Goal: Task Accomplishment & Management: Use online tool/utility

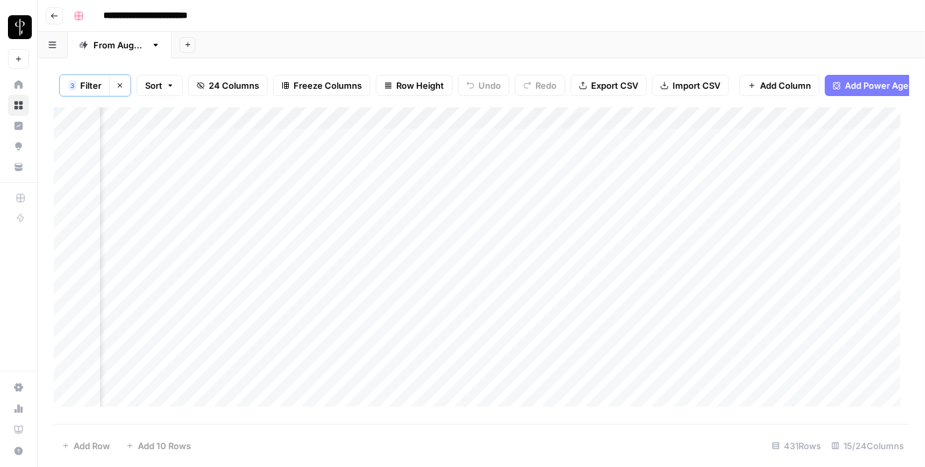
scroll to position [0, 1288]
click at [225, 147] on div "Add Column" at bounding box center [481, 261] width 855 height 309
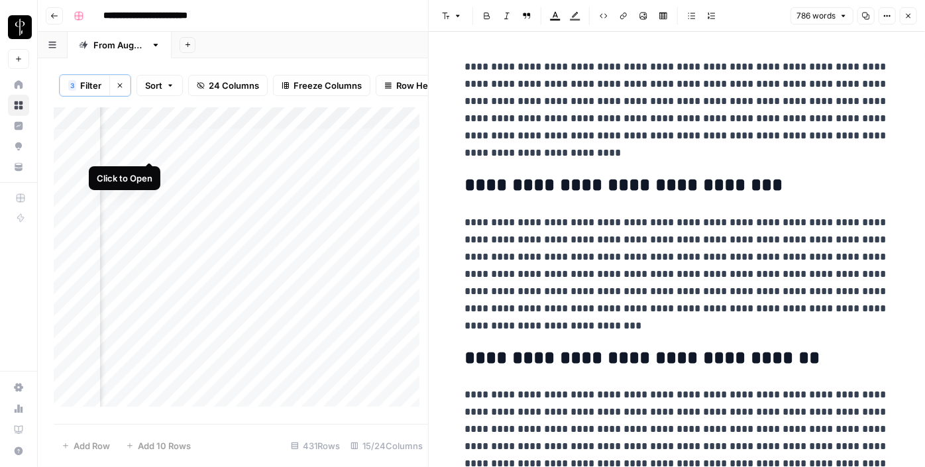
click at [154, 151] on div "Add Column" at bounding box center [241, 261] width 374 height 309
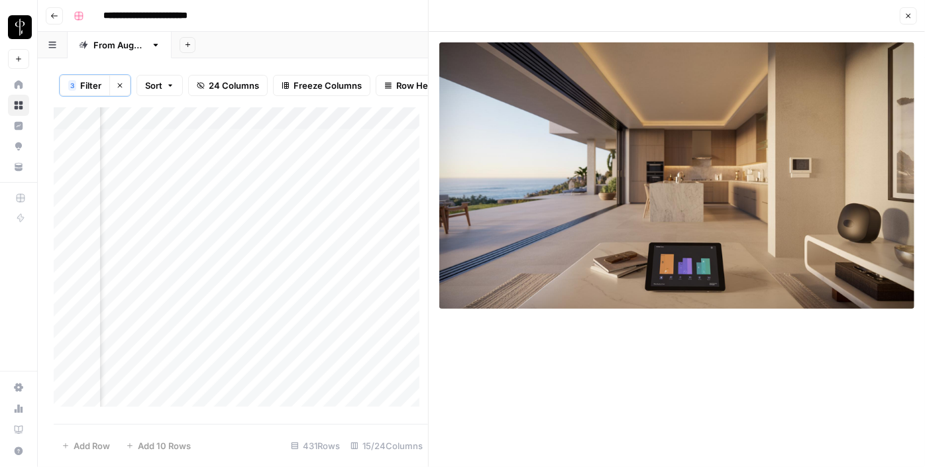
click at [153, 172] on div "Add Column" at bounding box center [241, 261] width 374 height 309
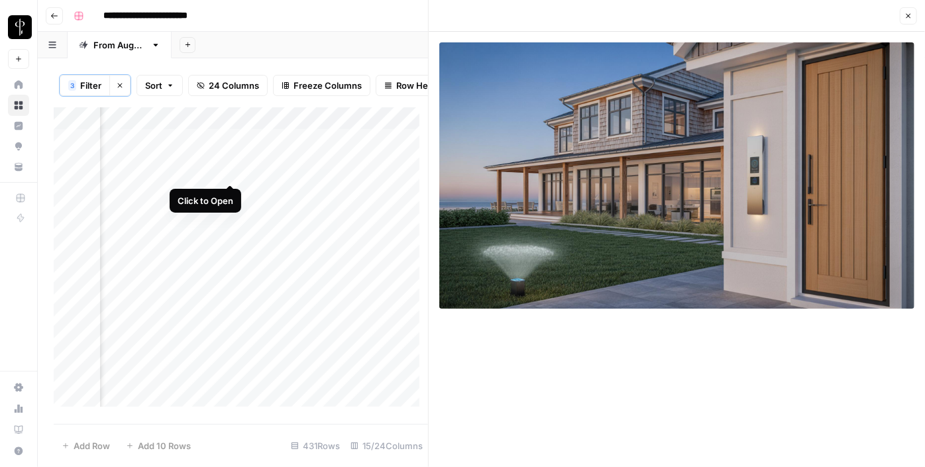
click at [231, 172] on div "Add Column" at bounding box center [241, 261] width 374 height 309
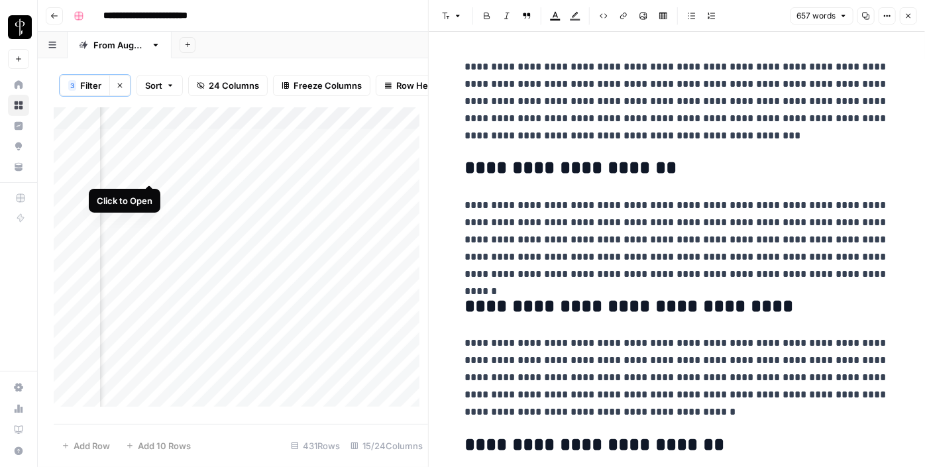
click at [153, 170] on div "Add Column" at bounding box center [241, 261] width 374 height 309
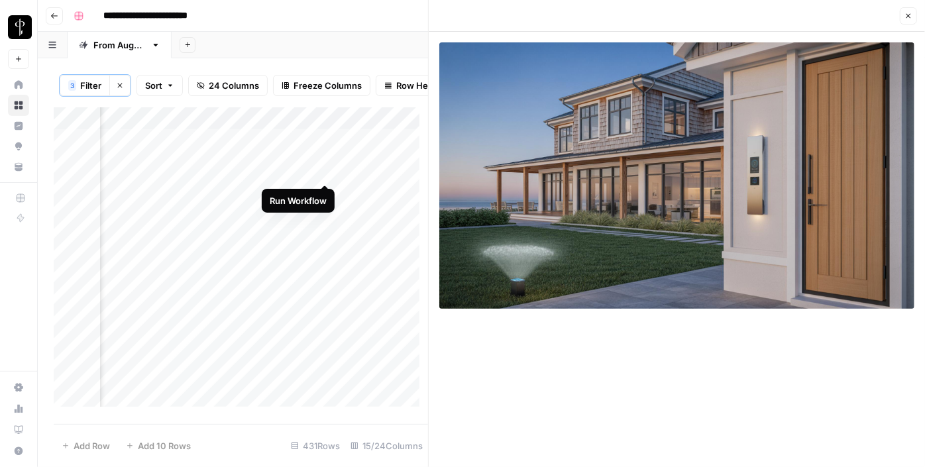
click at [325, 172] on div "Add Column" at bounding box center [241, 261] width 374 height 309
click at [369, 172] on div "Add Column" at bounding box center [241, 261] width 374 height 309
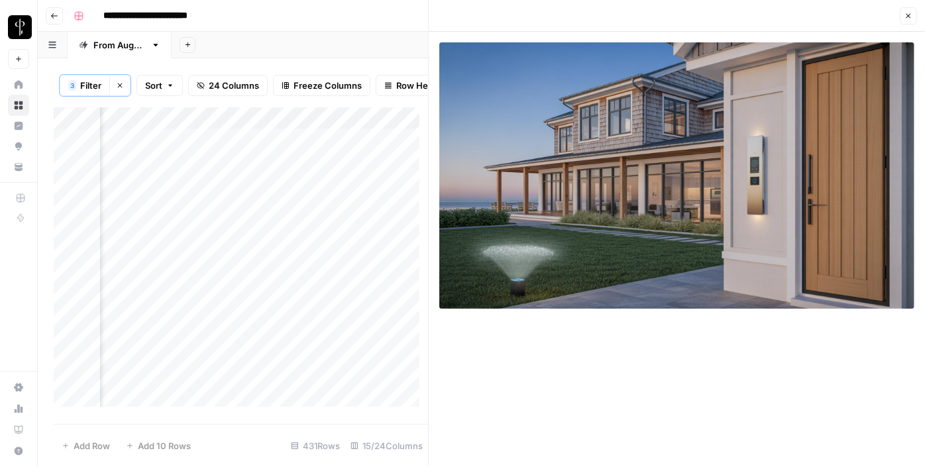
click at [369, 172] on div "Add Column" at bounding box center [241, 261] width 374 height 309
type textarea "**********"
click at [223, 189] on div "Add Column" at bounding box center [241, 261] width 374 height 309
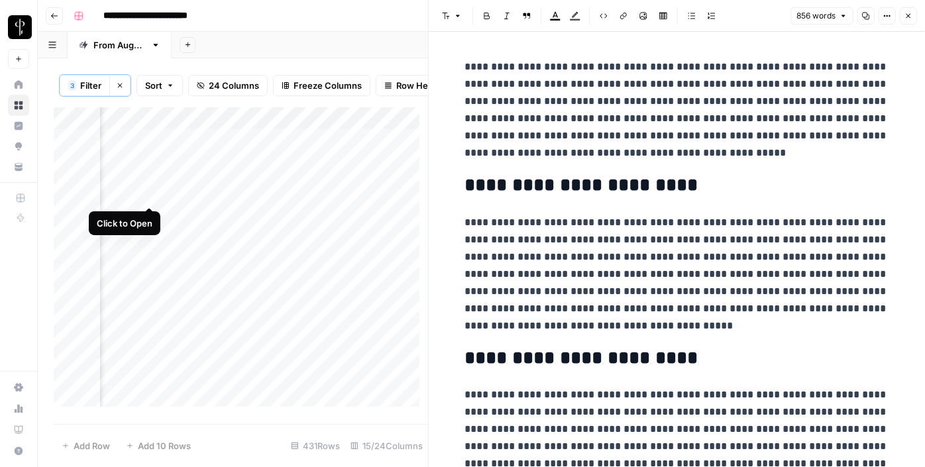
click at [152, 192] on div "Add Column" at bounding box center [241, 261] width 374 height 309
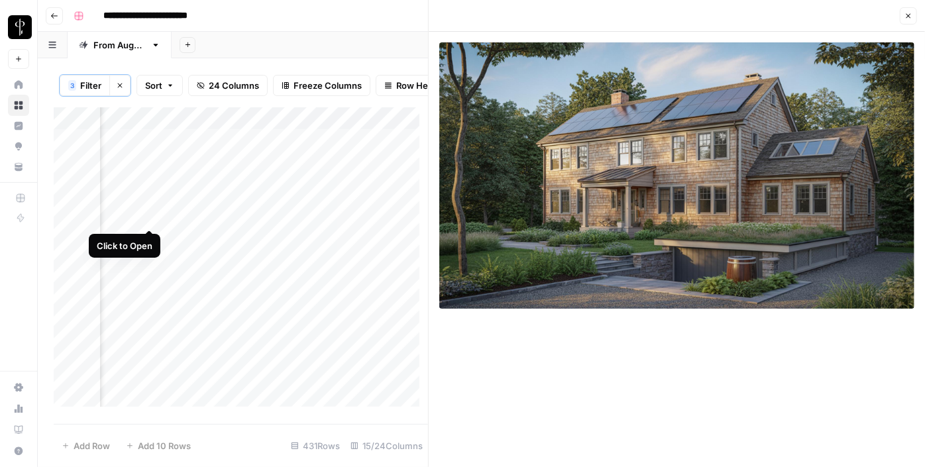
click at [150, 215] on div "Add Column" at bounding box center [241, 261] width 374 height 309
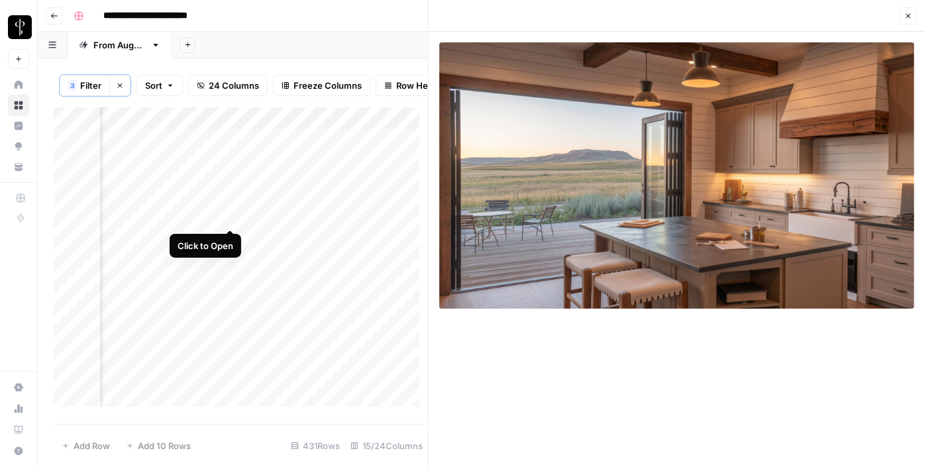
click at [231, 217] on div "Add Column" at bounding box center [241, 261] width 374 height 309
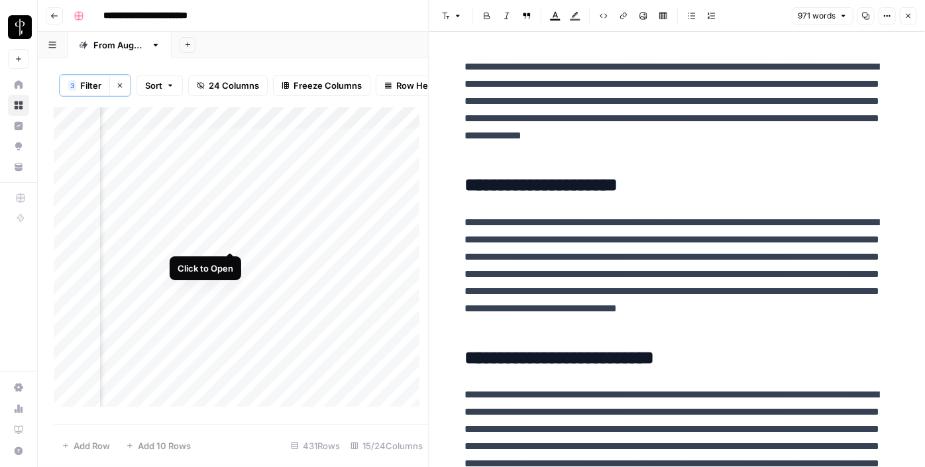
click at [233, 238] on div "Add Column" at bounding box center [241, 261] width 374 height 309
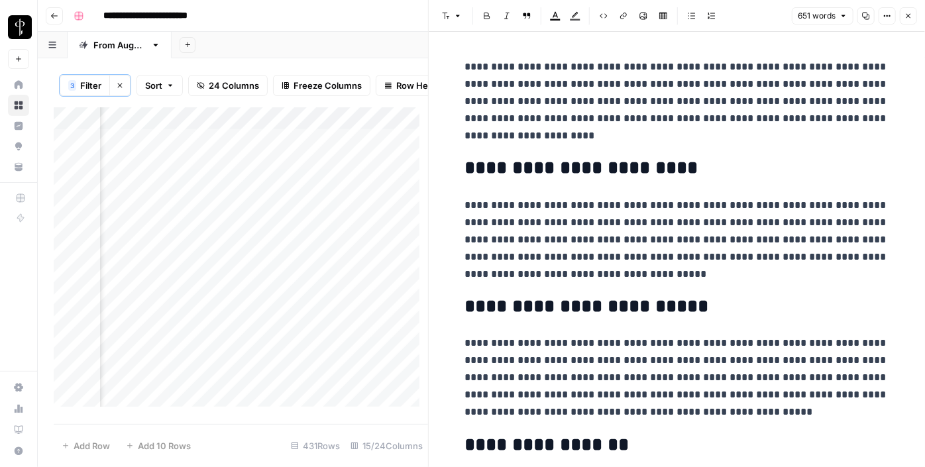
click at [147, 244] on div "Add Column" at bounding box center [241, 261] width 374 height 309
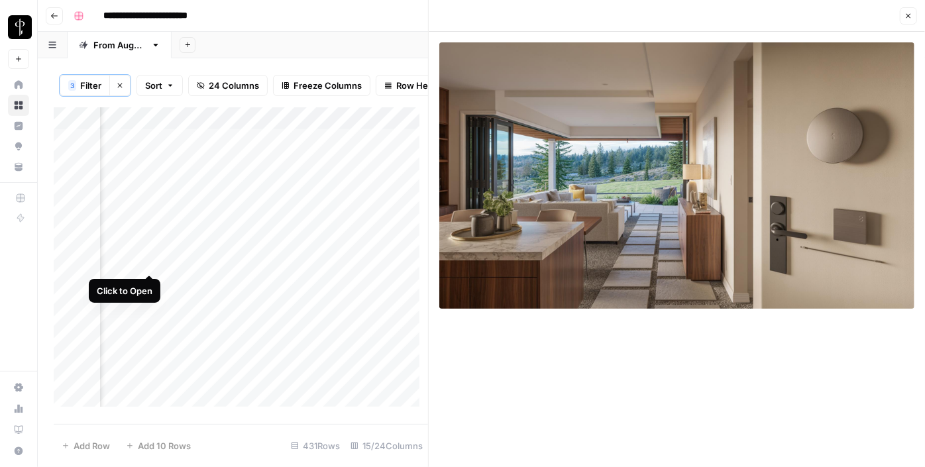
click at [153, 263] on div "Add Column" at bounding box center [241, 261] width 374 height 309
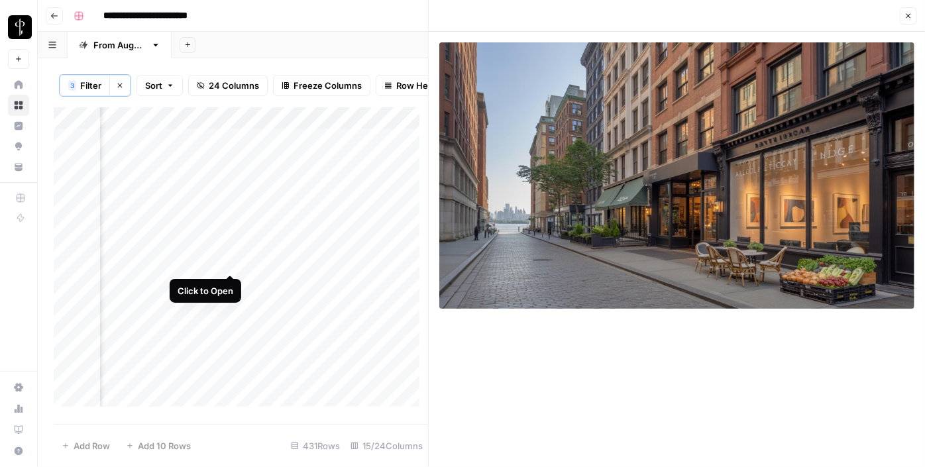
click at [232, 262] on div "Add Column" at bounding box center [241, 261] width 374 height 309
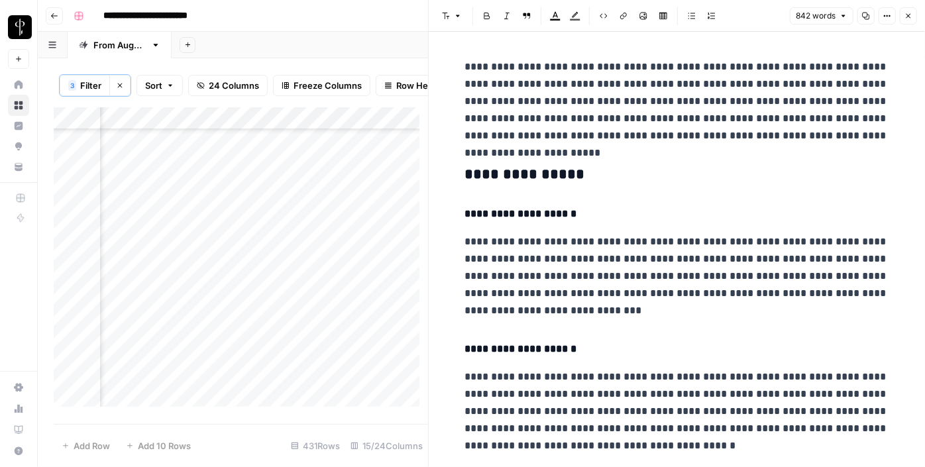
scroll to position [74, 1288]
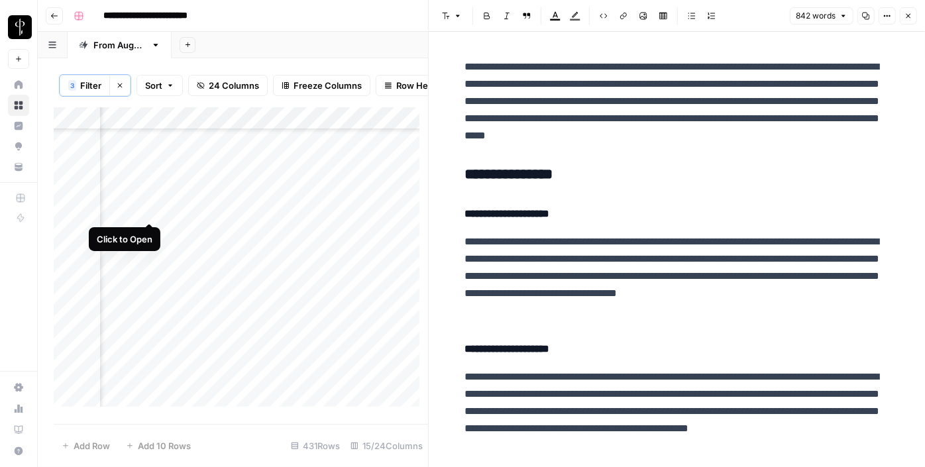
click at [154, 207] on div "Add Column" at bounding box center [241, 261] width 374 height 309
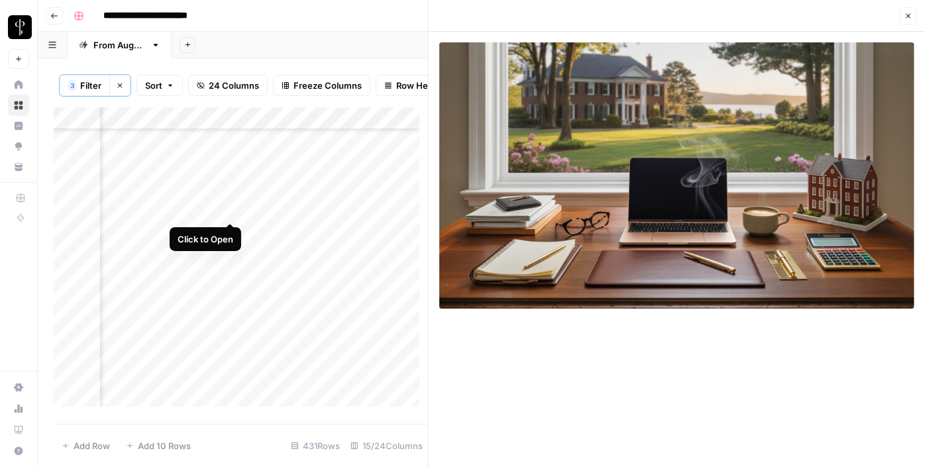
click at [233, 209] on div "Add Column" at bounding box center [241, 261] width 374 height 309
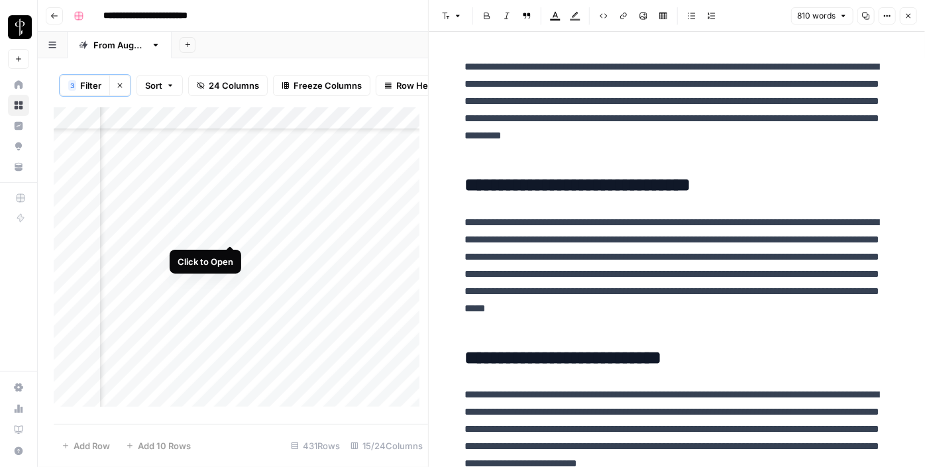
click at [231, 230] on div "Add Column" at bounding box center [241, 261] width 374 height 309
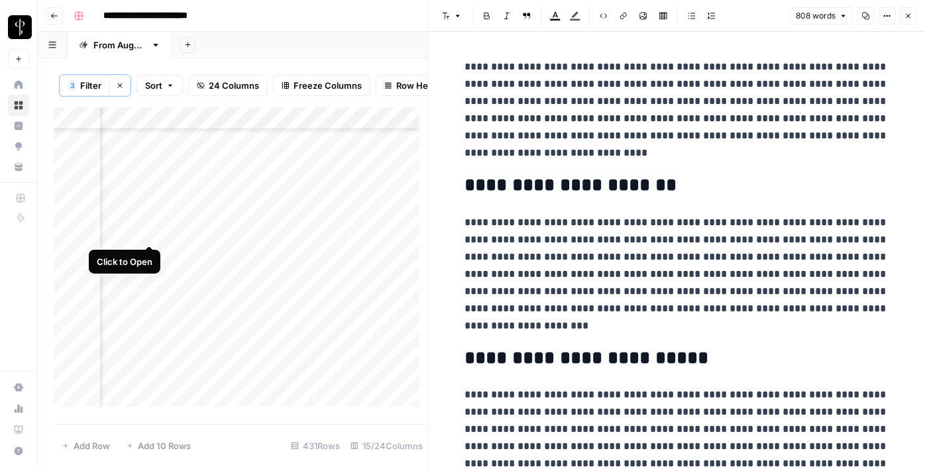
click at [148, 228] on div "Add Column" at bounding box center [241, 261] width 374 height 309
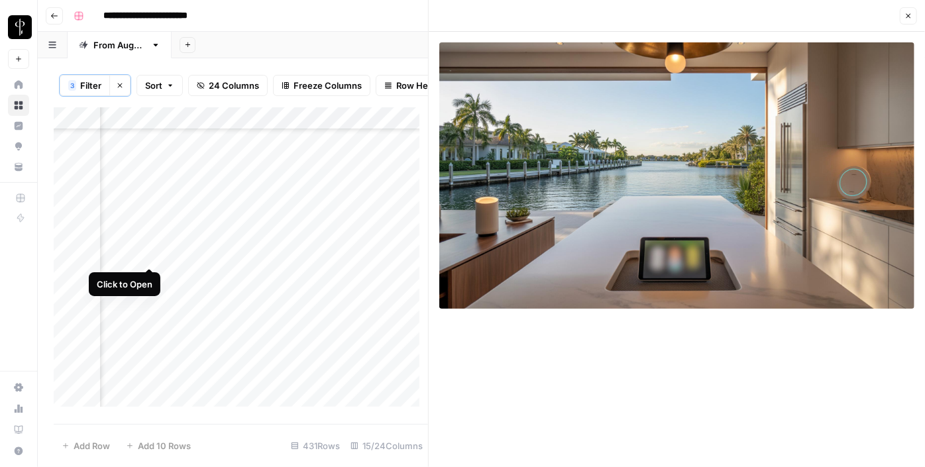
click at [151, 256] on div "Add Column" at bounding box center [241, 261] width 374 height 309
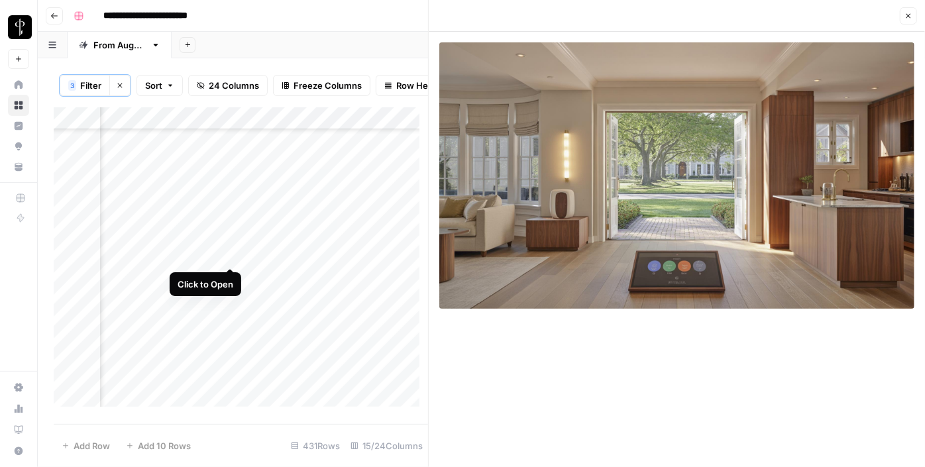
click at [229, 256] on div "Add Column" at bounding box center [241, 261] width 374 height 309
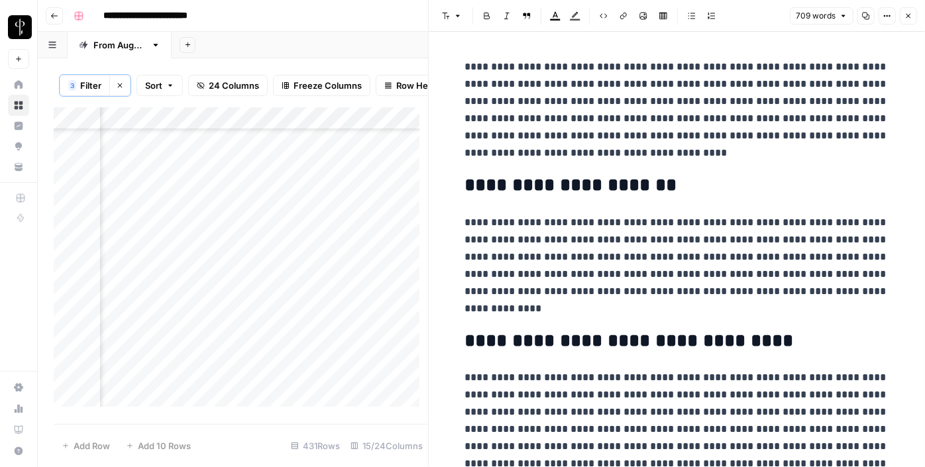
click at [224, 285] on div "Add Column" at bounding box center [241, 261] width 374 height 309
click at [233, 274] on div "Add Column" at bounding box center [241, 261] width 374 height 309
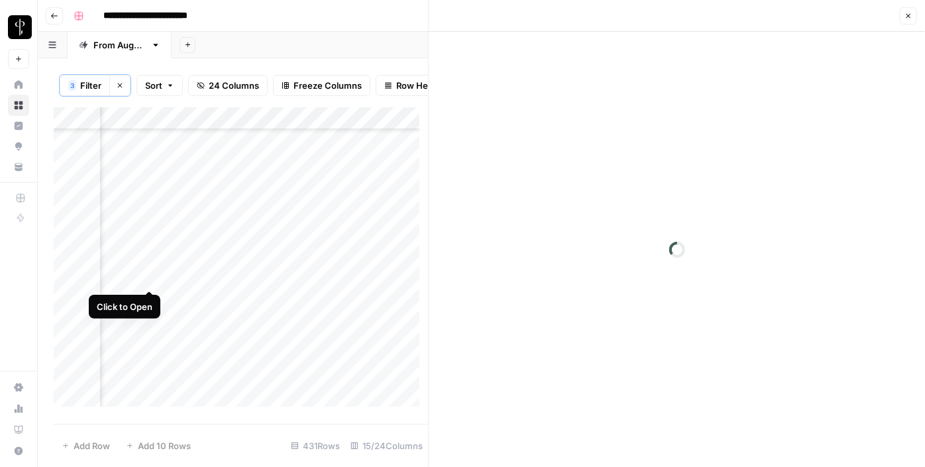
click at [149, 281] on div "Add Column" at bounding box center [241, 261] width 374 height 309
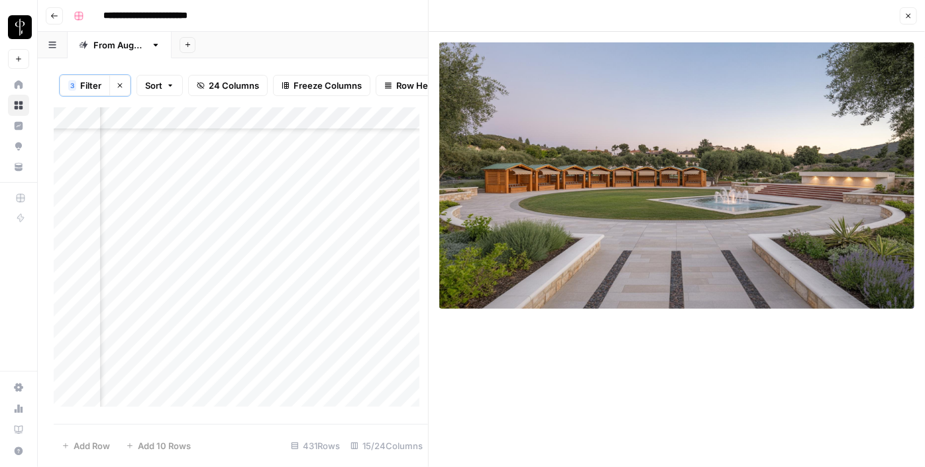
click at [149, 281] on div "Add Column" at bounding box center [241, 261] width 374 height 309
click at [270, 209] on div "Add Column" at bounding box center [241, 261] width 374 height 309
click at [277, 235] on div "Add Column" at bounding box center [241, 261] width 374 height 309
click at [274, 250] on div "Add Column" at bounding box center [241, 261] width 374 height 309
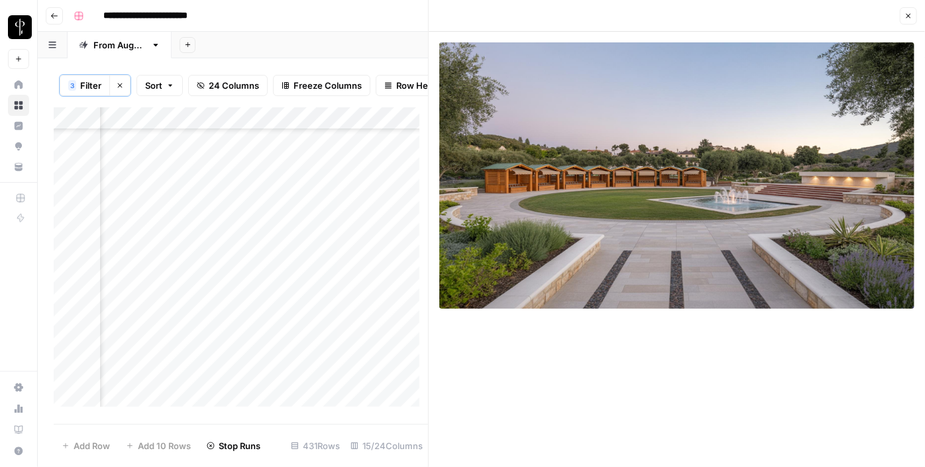
click at [275, 272] on div "Add Column" at bounding box center [241, 261] width 374 height 309
click at [278, 293] on div "Add Column" at bounding box center [241, 261] width 374 height 309
click at [277, 323] on div "Add Column" at bounding box center [241, 261] width 374 height 309
click at [286, 256] on div "Add Column" at bounding box center [241, 261] width 374 height 309
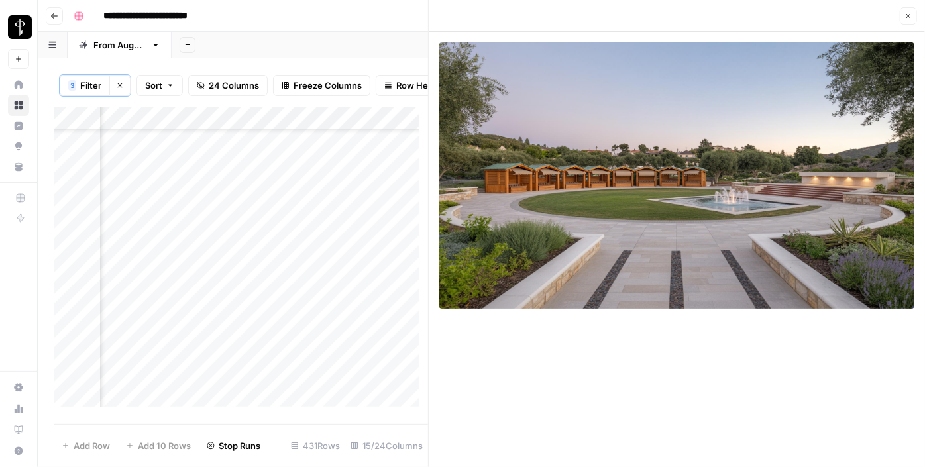
click at [283, 281] on div "Add Column" at bounding box center [241, 261] width 374 height 309
click at [280, 307] on div "Add Column" at bounding box center [241, 261] width 374 height 309
click at [275, 333] on div "Add Column" at bounding box center [241, 261] width 374 height 309
click at [228, 267] on div "Add Column" at bounding box center [241, 261] width 374 height 309
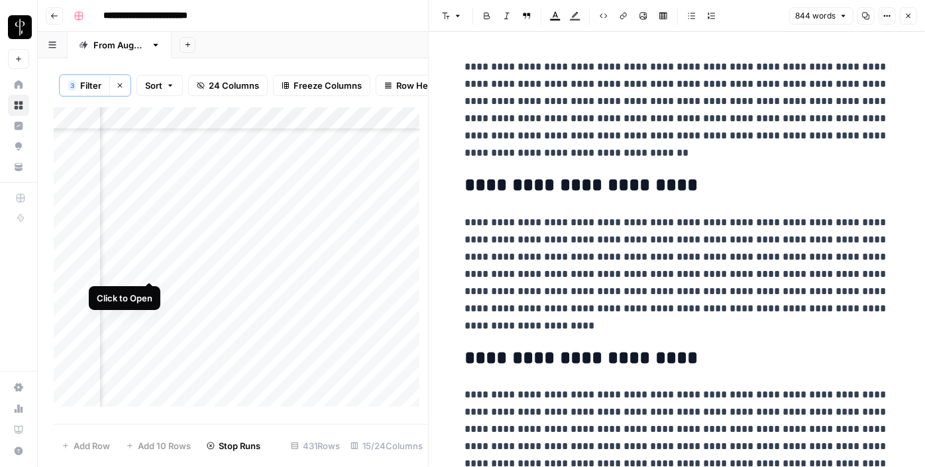
click at [144, 264] on div "Add Column" at bounding box center [241, 261] width 374 height 309
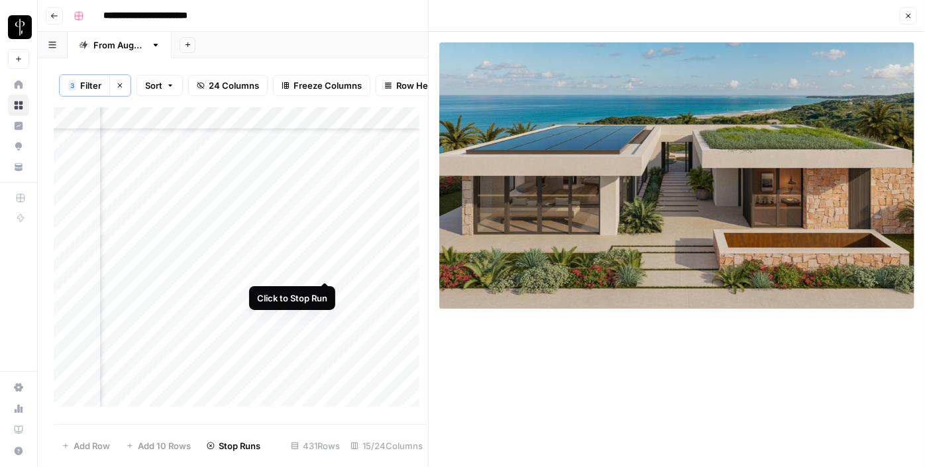
click at [325, 269] on div "Add Column" at bounding box center [241, 261] width 374 height 309
click at [365, 278] on div "Add Column" at bounding box center [241, 261] width 374 height 309
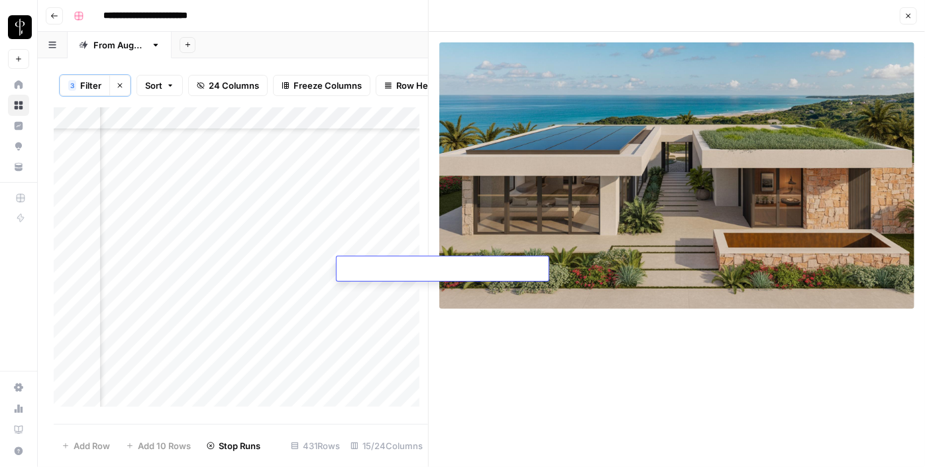
type textarea "**********"
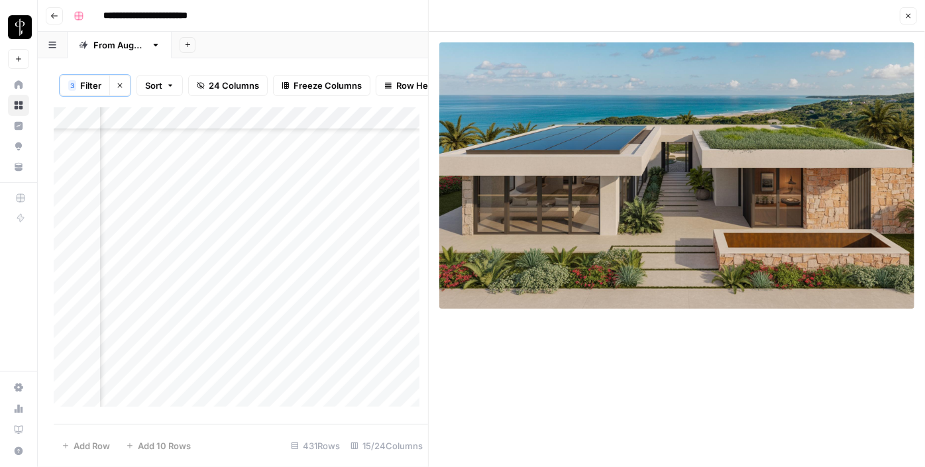
click at [228, 293] on div "Add Column" at bounding box center [241, 261] width 374 height 309
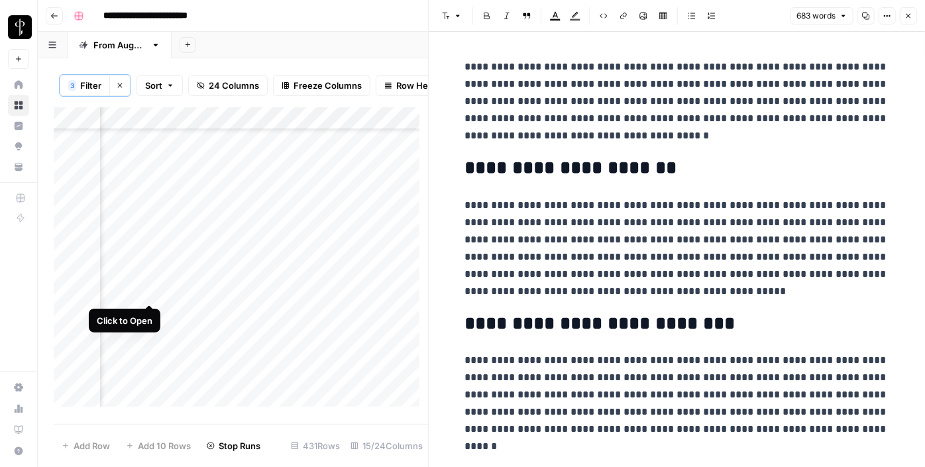
click at [150, 289] on div "Add Column" at bounding box center [241, 261] width 374 height 309
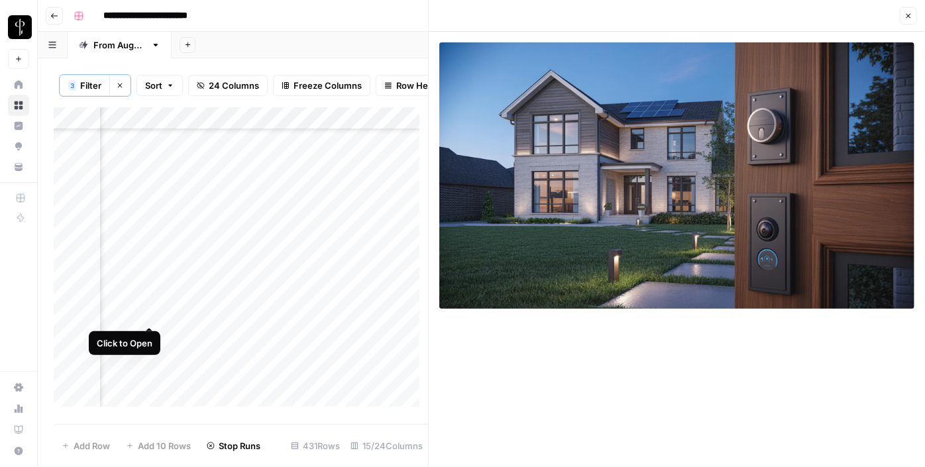
click at [155, 311] on div "Add Column" at bounding box center [241, 261] width 374 height 309
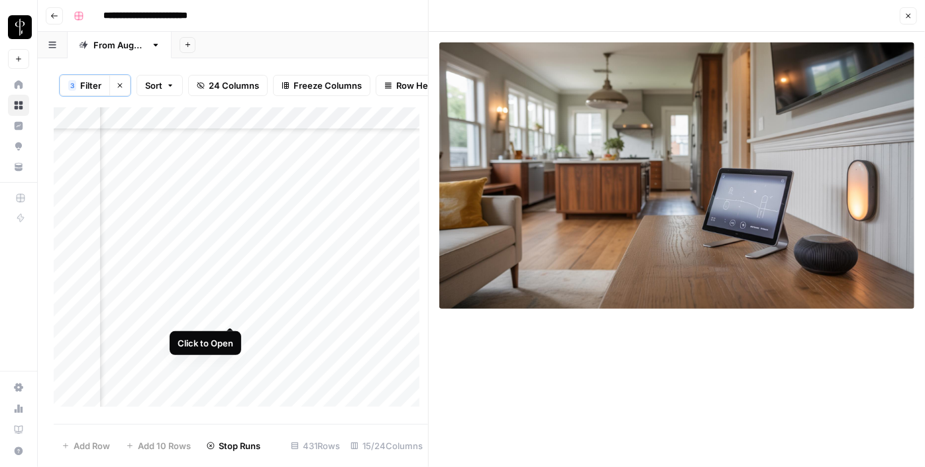
click at [229, 313] on div "Add Column" at bounding box center [241, 261] width 374 height 309
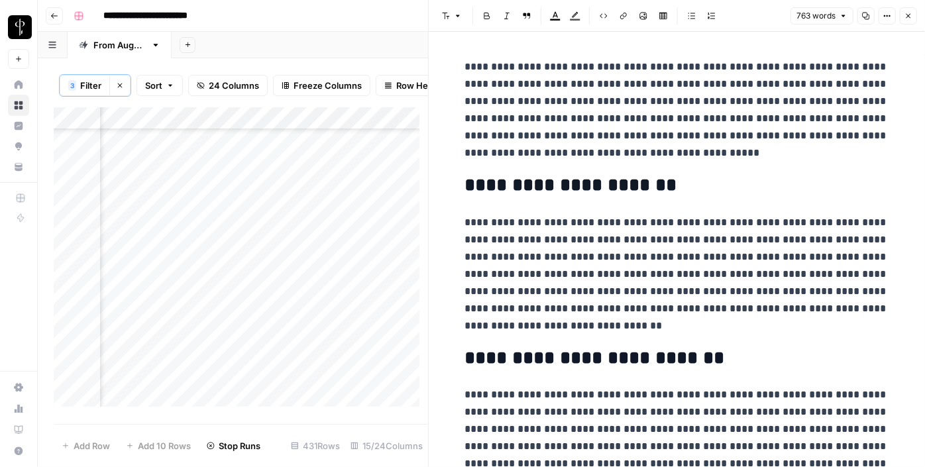
scroll to position [208, 1288]
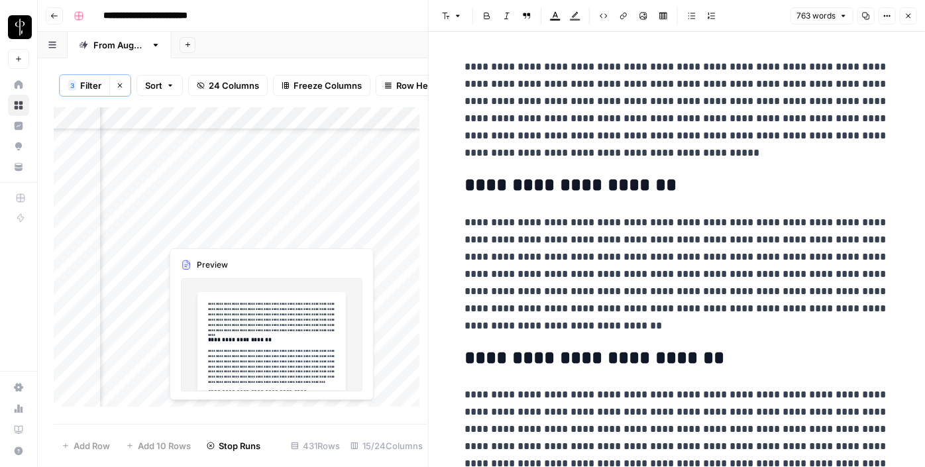
click at [231, 232] on div "Add Column" at bounding box center [241, 261] width 374 height 309
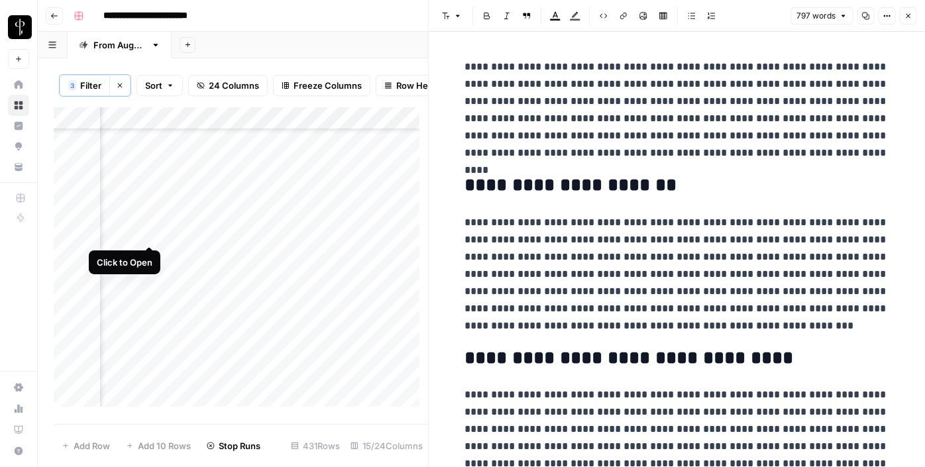
click at [146, 232] on div "Add Column" at bounding box center [241, 261] width 374 height 309
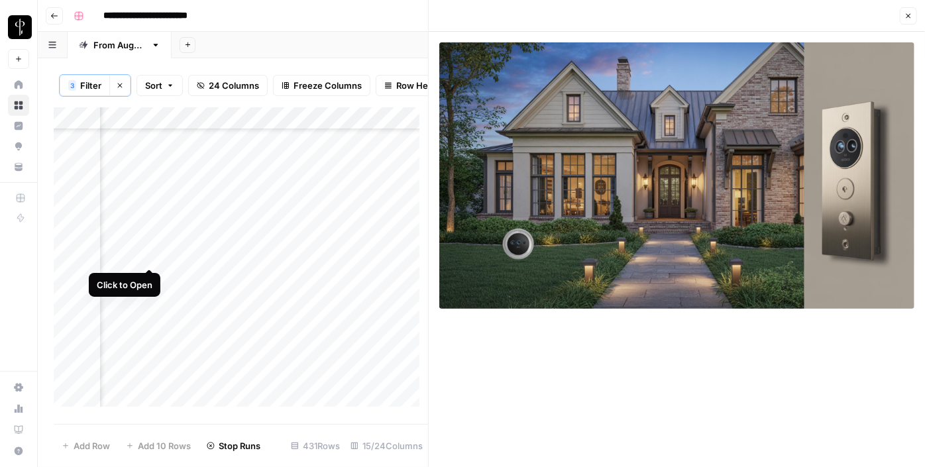
click at [149, 256] on div "Add Column" at bounding box center [241, 261] width 374 height 309
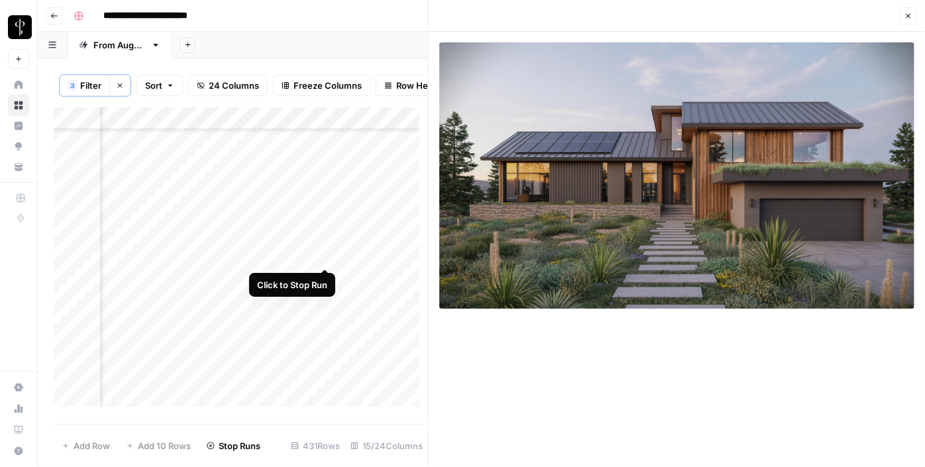
click at [326, 254] on div "Add Column" at bounding box center [241, 261] width 374 height 309
click at [354, 255] on div "Add Column" at bounding box center [241, 261] width 374 height 309
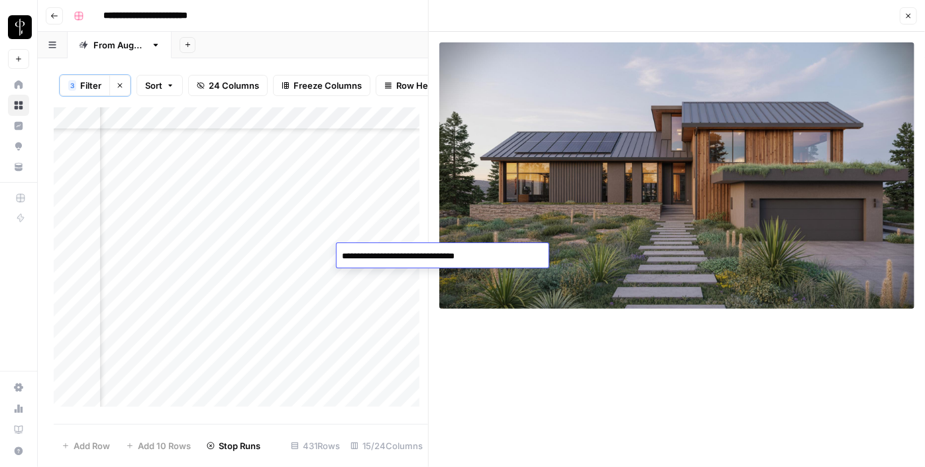
type textarea "**********"
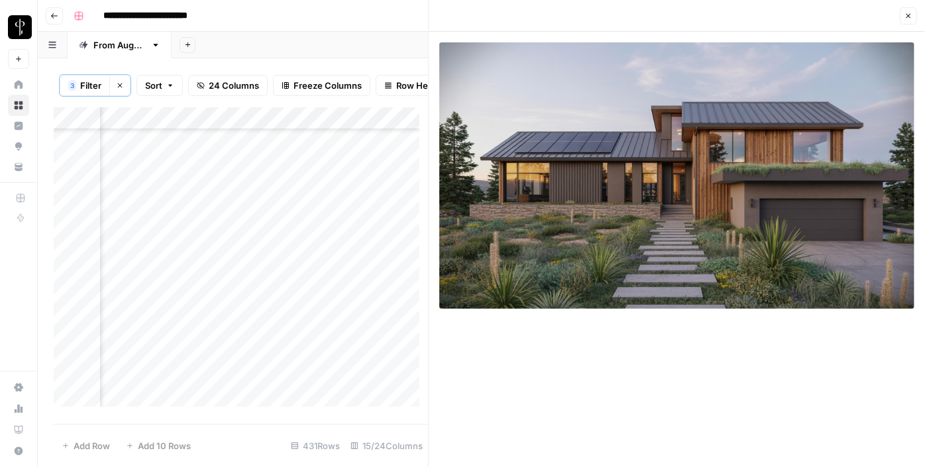
click at [235, 279] on div "Add Column" at bounding box center [241, 261] width 374 height 309
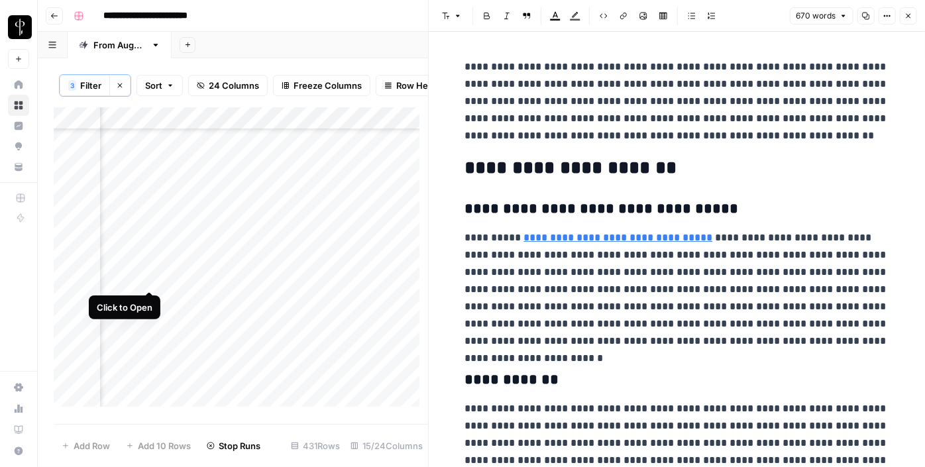
click at [146, 279] on div "Add Column" at bounding box center [241, 261] width 374 height 309
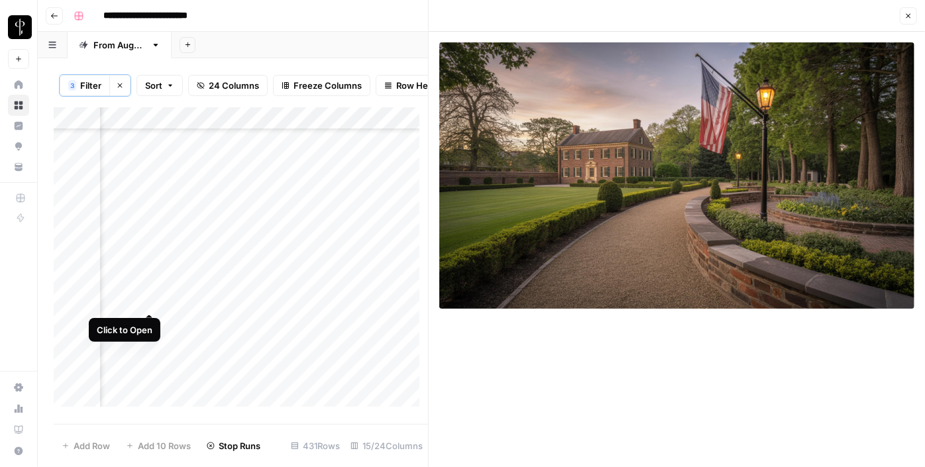
click at [150, 301] on div "Add Column" at bounding box center [241, 261] width 374 height 309
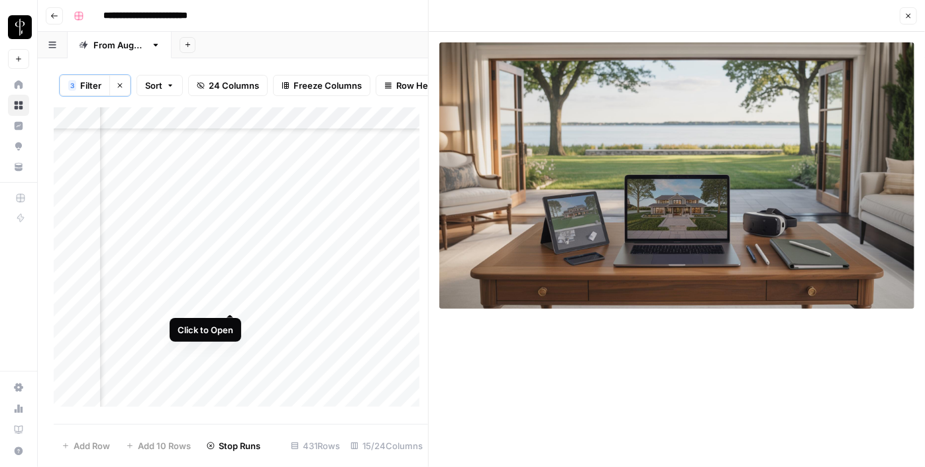
click at [232, 300] on div "Add Column" at bounding box center [241, 261] width 374 height 309
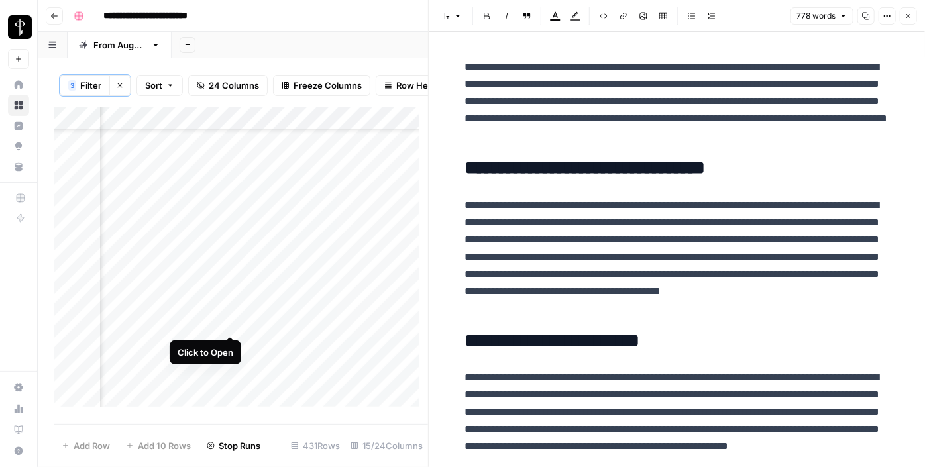
click at [229, 325] on div "Add Column" at bounding box center [241, 261] width 374 height 309
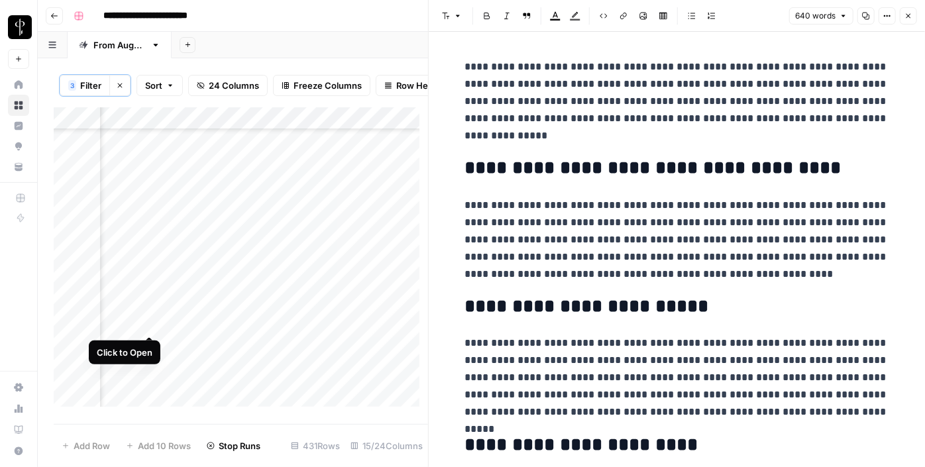
click at [150, 322] on div "Add Column" at bounding box center [241, 261] width 374 height 309
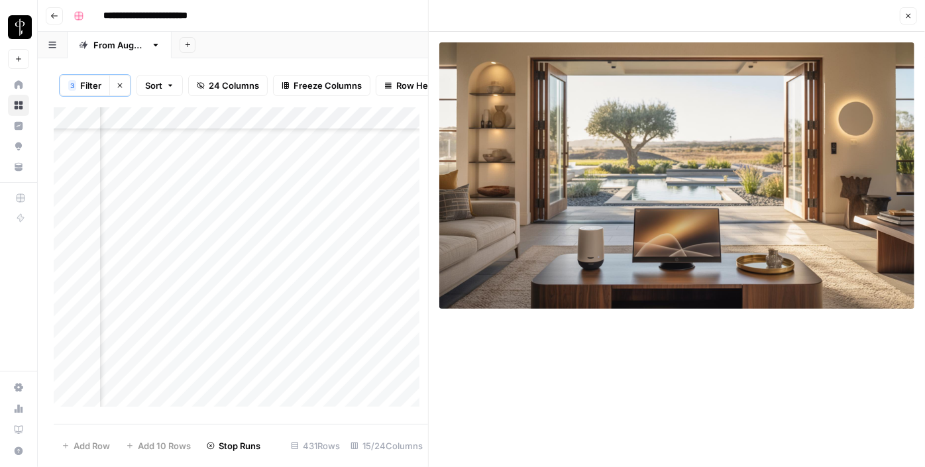
click at [148, 347] on div "Add Column" at bounding box center [241, 261] width 374 height 309
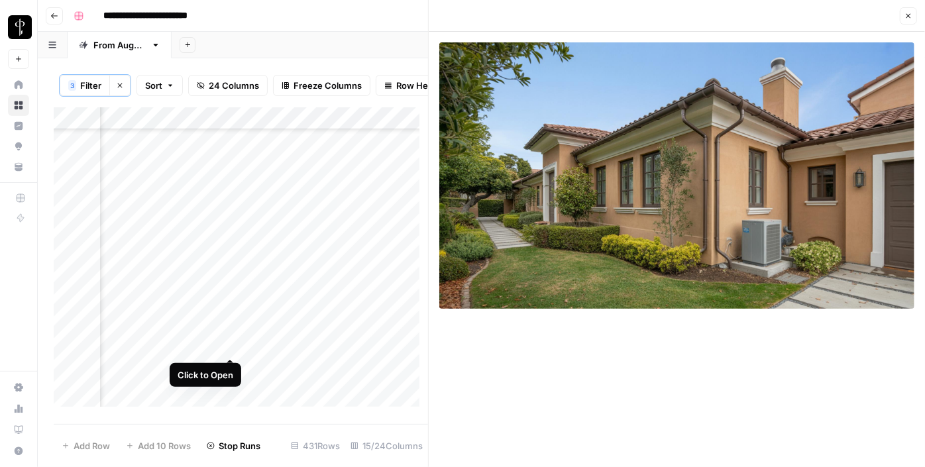
click at [232, 344] on div "Add Column" at bounding box center [241, 261] width 374 height 309
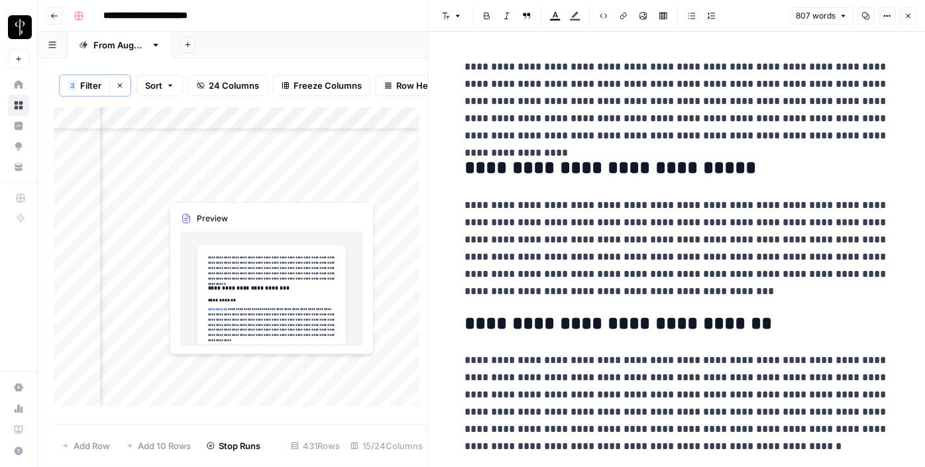
click at [232, 364] on div "Add Column" at bounding box center [241, 261] width 374 height 309
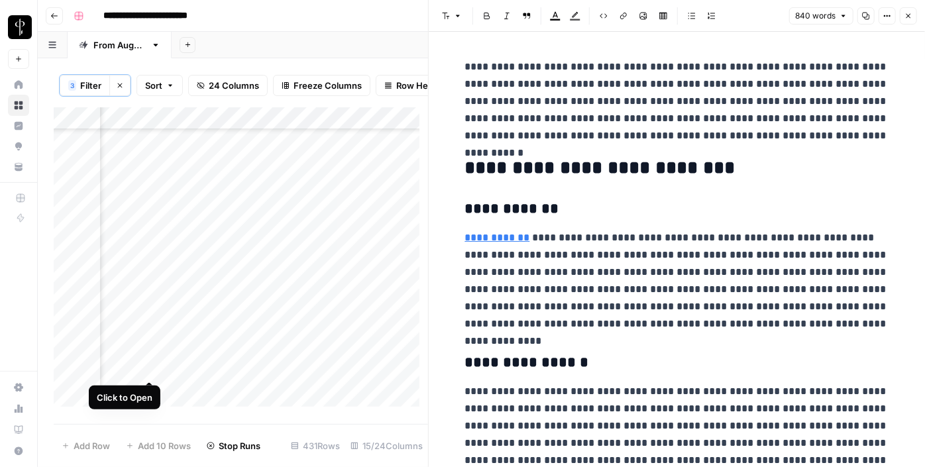
click at [153, 361] on div "Add Column" at bounding box center [241, 261] width 374 height 309
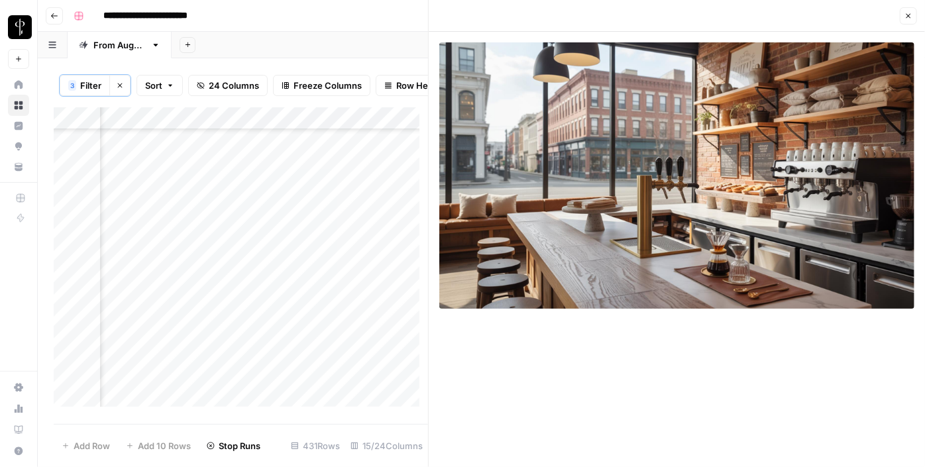
click at [913, 18] on button "Close" at bounding box center [908, 15] width 17 height 17
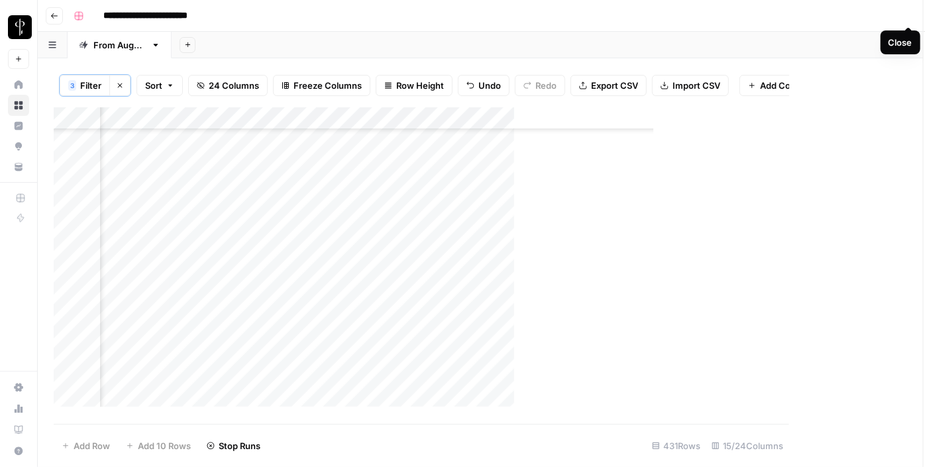
scroll to position [208, 1272]
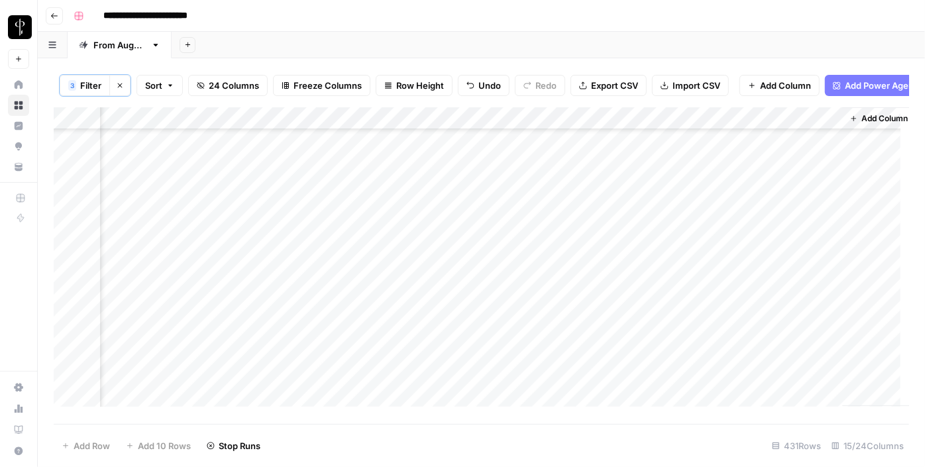
click at [523, 252] on div "Add Column" at bounding box center [481, 261] width 855 height 309
click at [510, 171] on div "Add Column" at bounding box center [481, 261] width 855 height 309
click at [574, 278] on div "Add Column" at bounding box center [481, 261] width 855 height 309
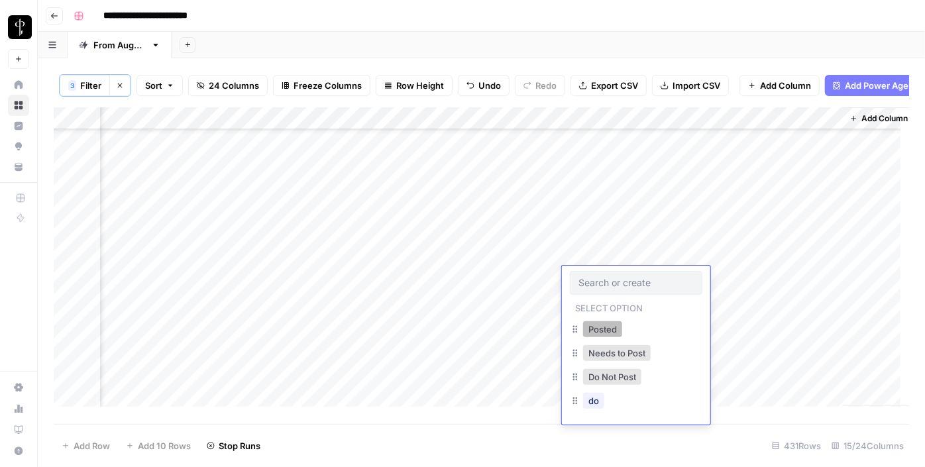
click at [606, 331] on button "Posted" at bounding box center [602, 329] width 39 height 16
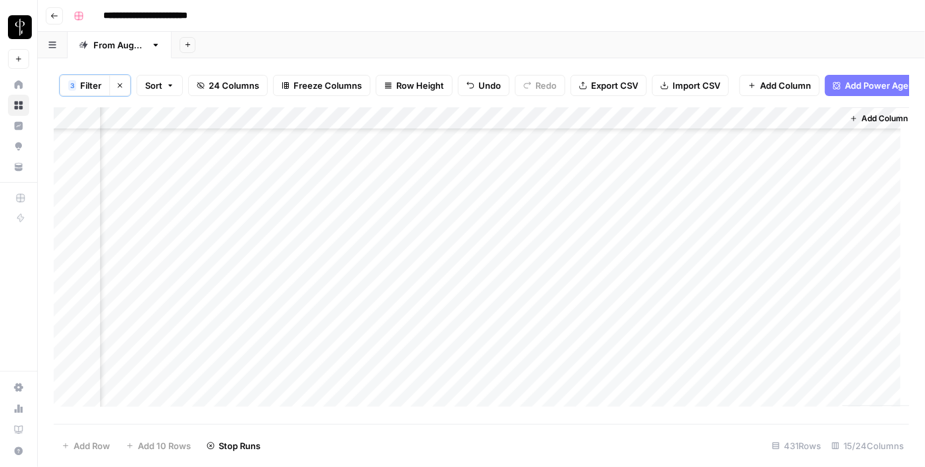
drag, startPoint x: 683, startPoint y: 286, endPoint x: 643, endPoint y: 361, distance: 85.7
click at [643, 361] on div "Add Column" at bounding box center [481, 261] width 855 height 309
click at [600, 252] on div "Add Column" at bounding box center [481, 261] width 855 height 309
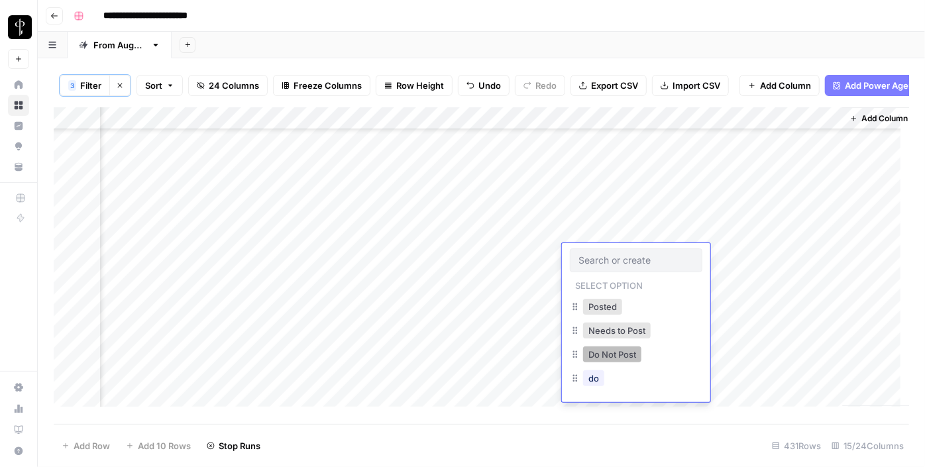
click at [621, 357] on button "Do Not Post" at bounding box center [612, 354] width 58 height 16
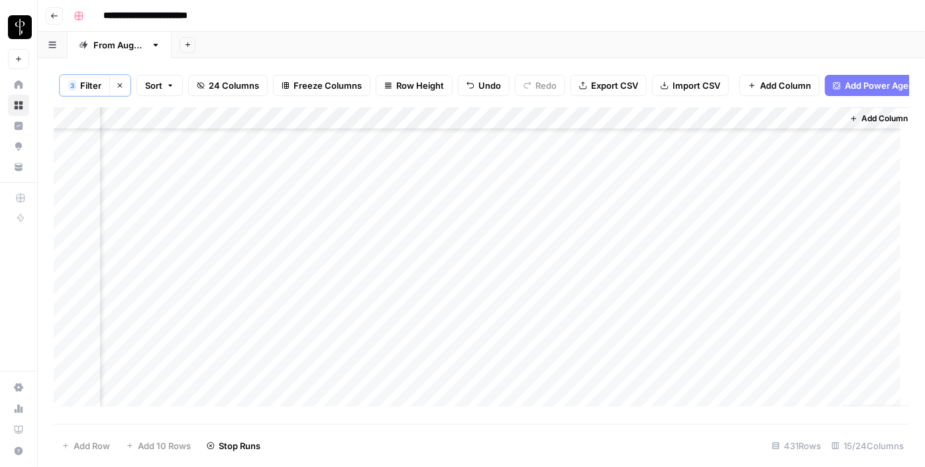
scroll to position [122, 1272]
click at [614, 256] on div "Add Column" at bounding box center [481, 261] width 855 height 309
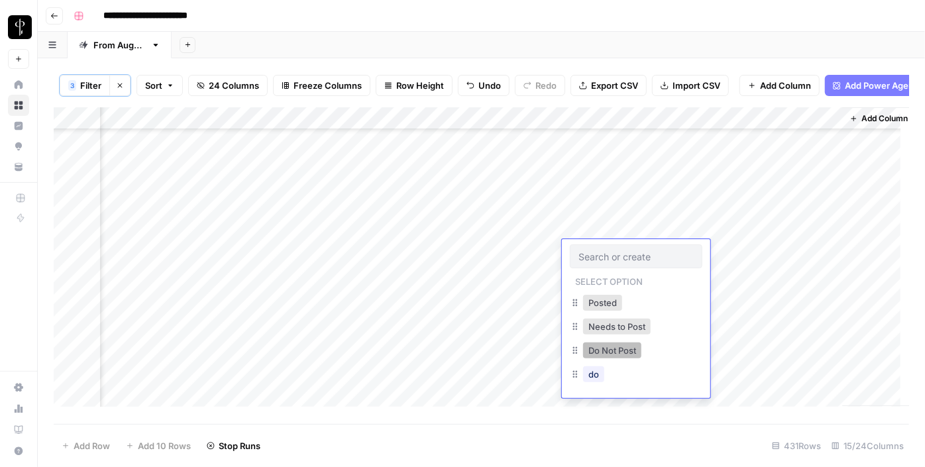
click at [604, 345] on button "Do Not Post" at bounding box center [612, 350] width 58 height 16
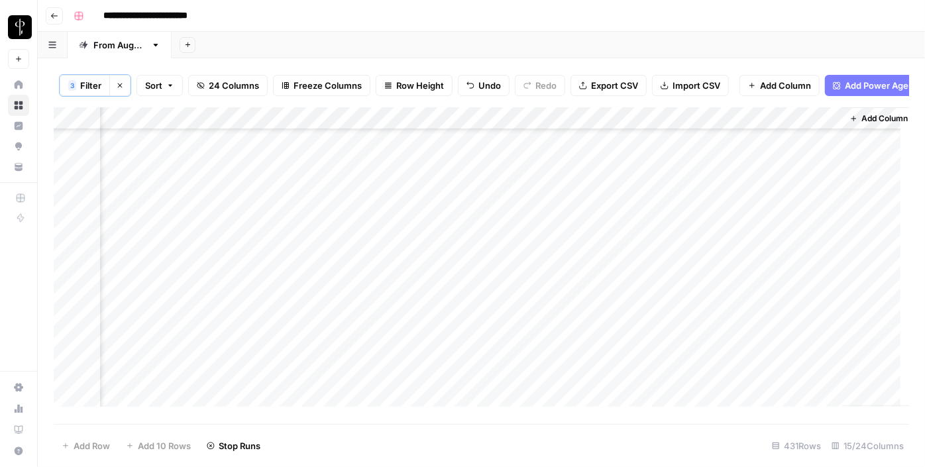
click at [591, 272] on div "Add Column" at bounding box center [481, 261] width 855 height 309
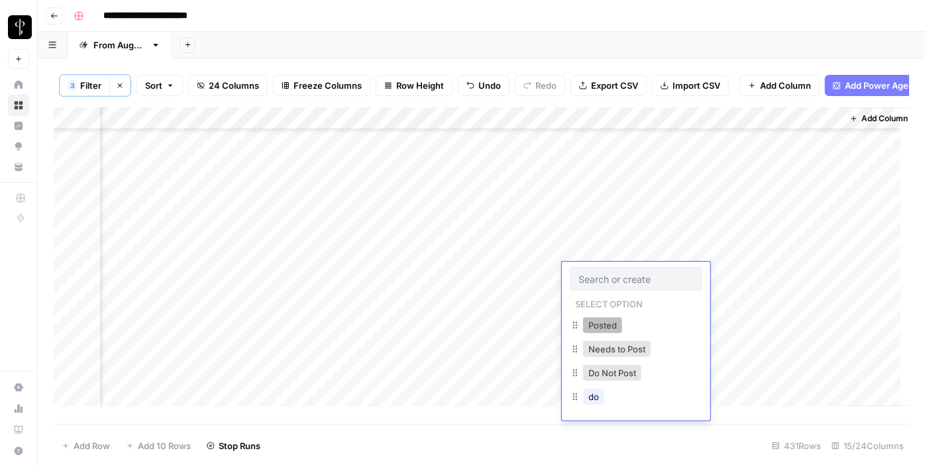
click at [611, 325] on button "Posted" at bounding box center [602, 325] width 39 height 16
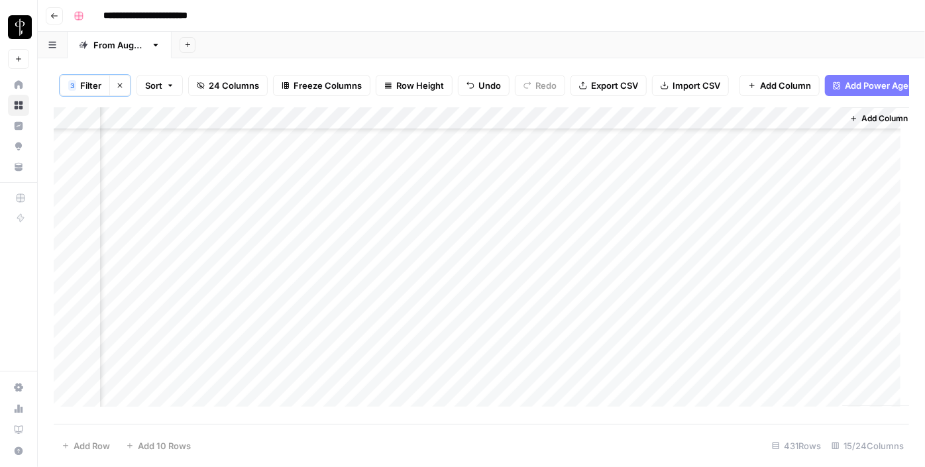
drag, startPoint x: 684, startPoint y: 282, endPoint x: 670, endPoint y: 313, distance: 33.8
click at [670, 313] on div "Add Column" at bounding box center [481, 261] width 855 height 309
click at [514, 170] on div "Add Column" at bounding box center [481, 261] width 855 height 309
click at [586, 170] on div "Add Column" at bounding box center [481, 261] width 855 height 309
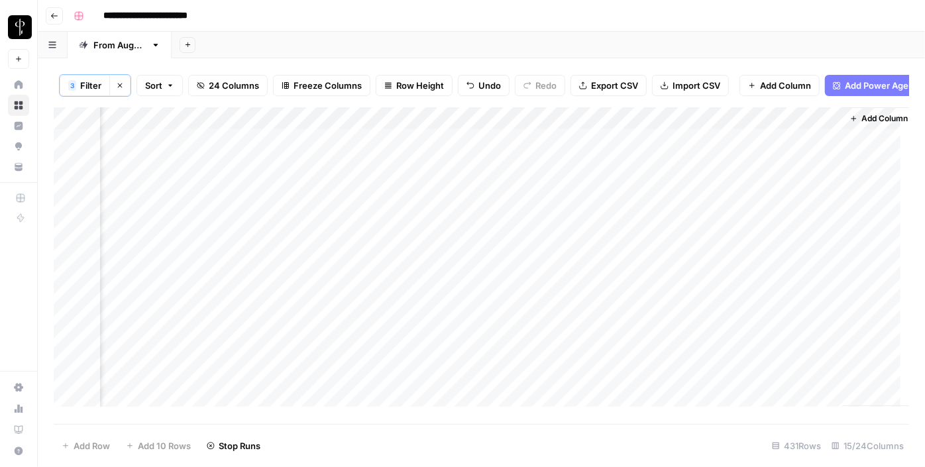
click at [586, 170] on div "Add Column" at bounding box center [481, 261] width 855 height 309
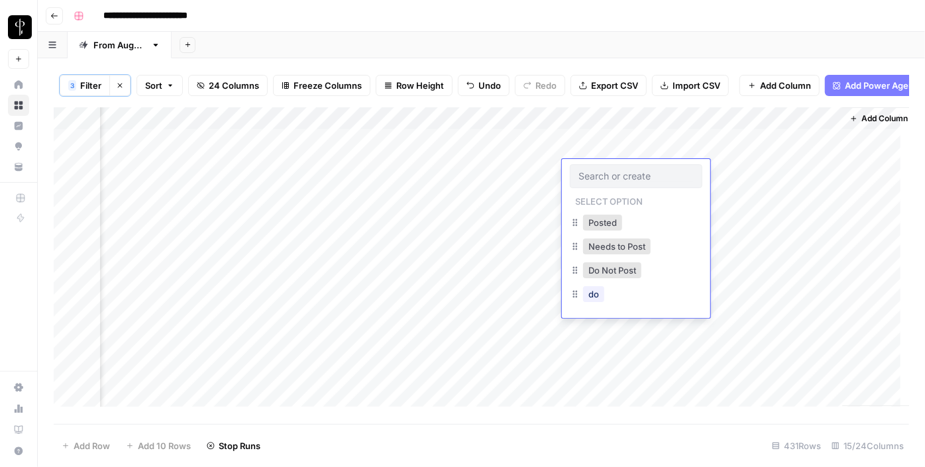
click at [586, 170] on input "text" at bounding box center [635, 176] width 115 height 12
click at [588, 274] on button "Do Not Post" at bounding box center [612, 270] width 58 height 16
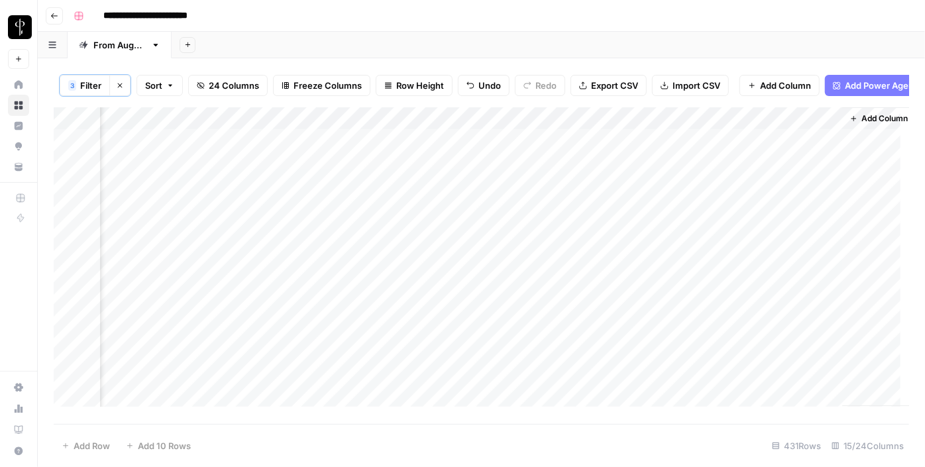
click at [588, 143] on div "Add Column" at bounding box center [481, 261] width 855 height 309
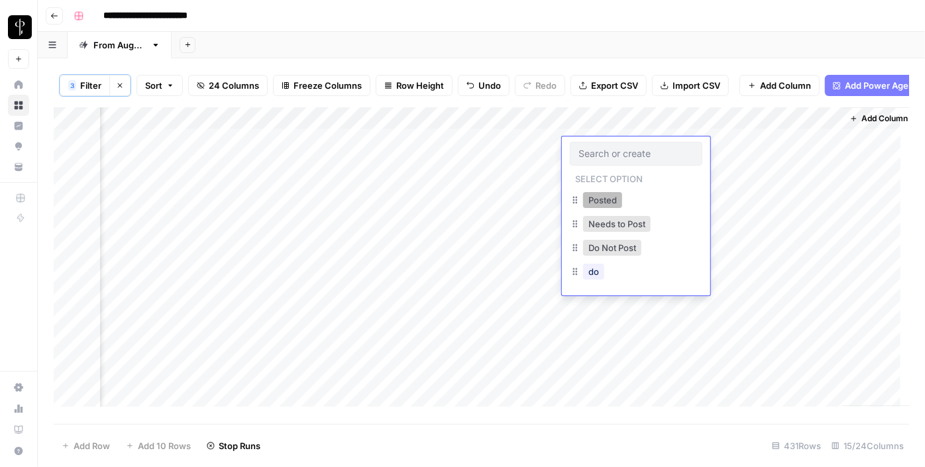
click at [588, 197] on button "Posted" at bounding box center [602, 200] width 39 height 16
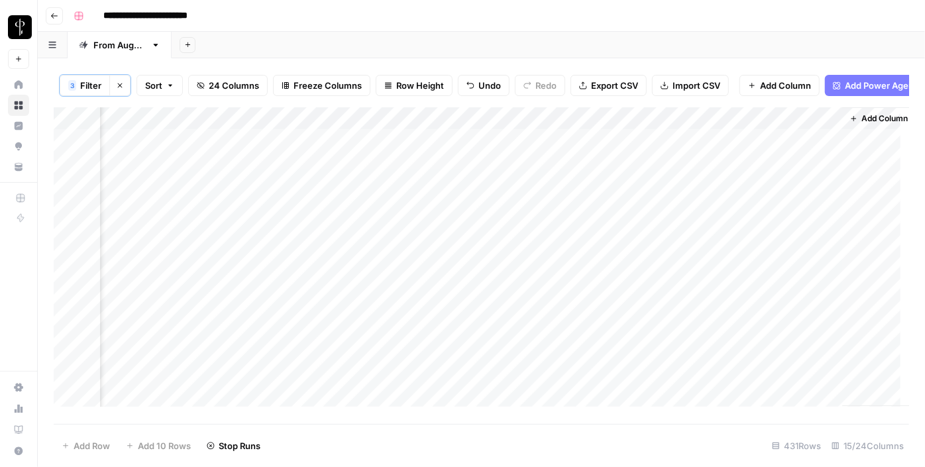
click at [624, 196] on div "Add Column" at bounding box center [481, 261] width 855 height 309
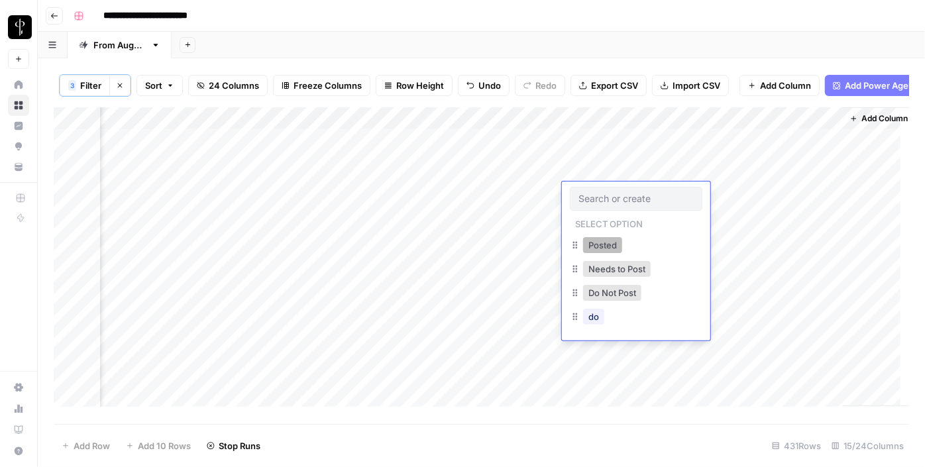
click at [608, 246] on button "Posted" at bounding box center [602, 245] width 39 height 16
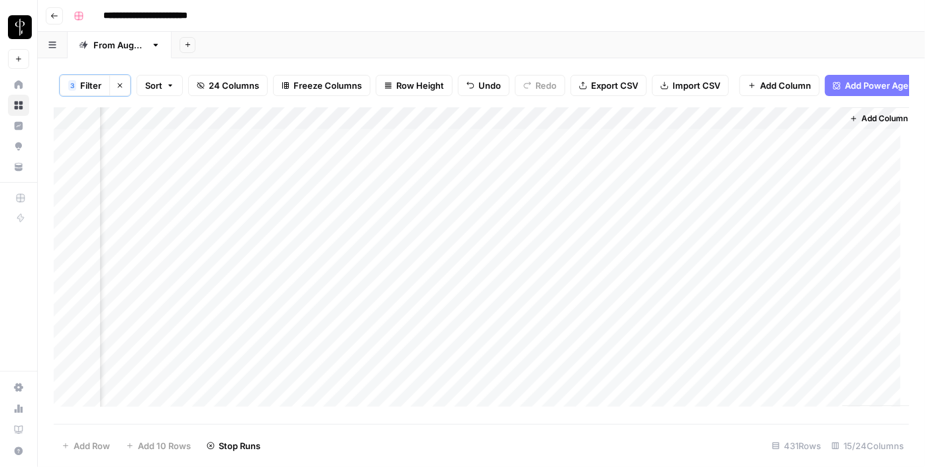
drag, startPoint x: 682, startPoint y: 203, endPoint x: 645, endPoint y: 348, distance: 150.6
click at [645, 348] on div "Add Column" at bounding box center [481, 261] width 855 height 309
click at [322, 149] on div "Add Column" at bounding box center [481, 261] width 855 height 309
click at [311, 172] on div "Add Column" at bounding box center [481, 261] width 855 height 309
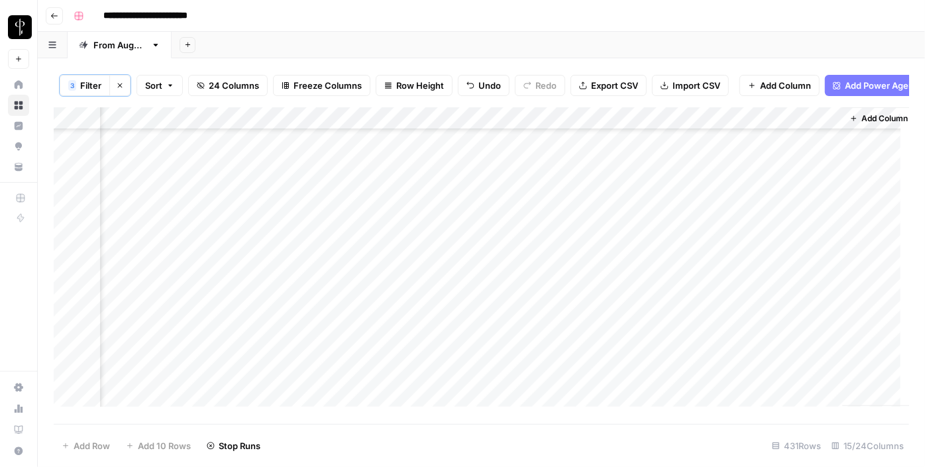
click at [299, 195] on div "Add Column" at bounding box center [481, 261] width 855 height 309
click at [297, 214] on div "Add Column" at bounding box center [481, 261] width 855 height 309
click at [297, 237] on div "Add Column" at bounding box center [481, 261] width 855 height 309
click at [295, 269] on div "Add Column" at bounding box center [481, 261] width 855 height 309
click at [297, 289] on div "Add Column" at bounding box center [481, 261] width 855 height 309
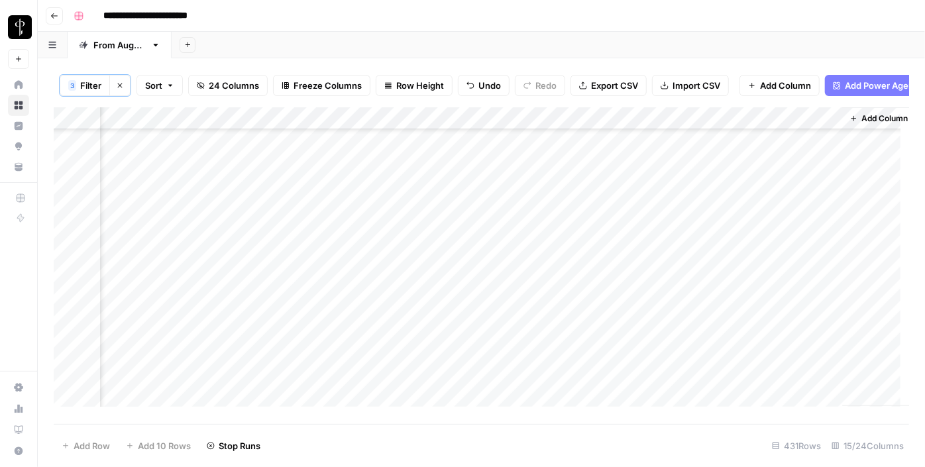
click at [297, 307] on div "Add Column" at bounding box center [481, 261] width 855 height 309
click at [302, 197] on div "Add Column" at bounding box center [481, 261] width 855 height 309
click at [302, 217] on div "Add Column" at bounding box center [481, 261] width 855 height 309
click at [299, 246] on div "Add Column" at bounding box center [481, 261] width 855 height 309
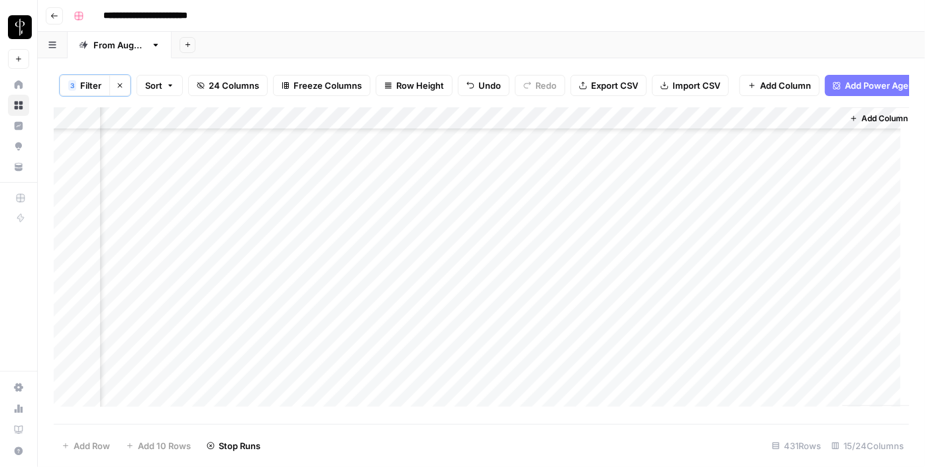
click at [298, 270] on div "Add Column" at bounding box center [481, 261] width 855 height 309
click at [297, 289] on div "Add Column" at bounding box center [481, 261] width 855 height 309
click at [297, 313] on div "Add Column" at bounding box center [481, 261] width 855 height 309
click at [296, 327] on div "Add Column" at bounding box center [481, 261] width 855 height 309
click at [300, 358] on div "Add Column" at bounding box center [481, 261] width 855 height 309
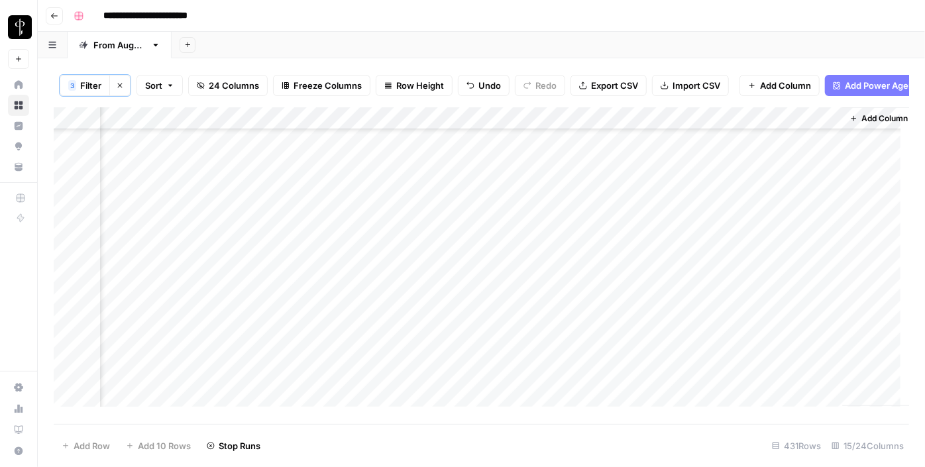
click at [299, 376] on div "Add Column" at bounding box center [481, 261] width 855 height 309
click at [301, 225] on div "Add Column" at bounding box center [481, 261] width 855 height 309
click at [303, 249] on div "Add Column" at bounding box center [481, 261] width 855 height 309
click at [301, 276] on div "Add Column" at bounding box center [481, 261] width 855 height 309
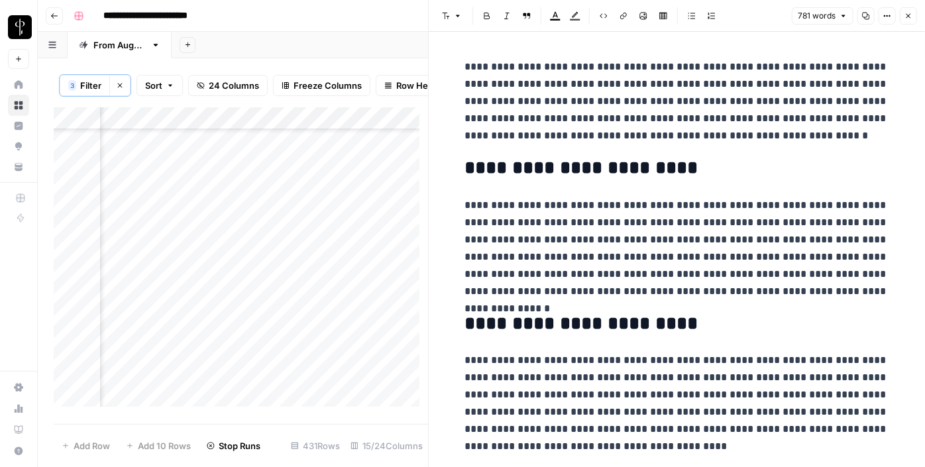
scroll to position [529, 1272]
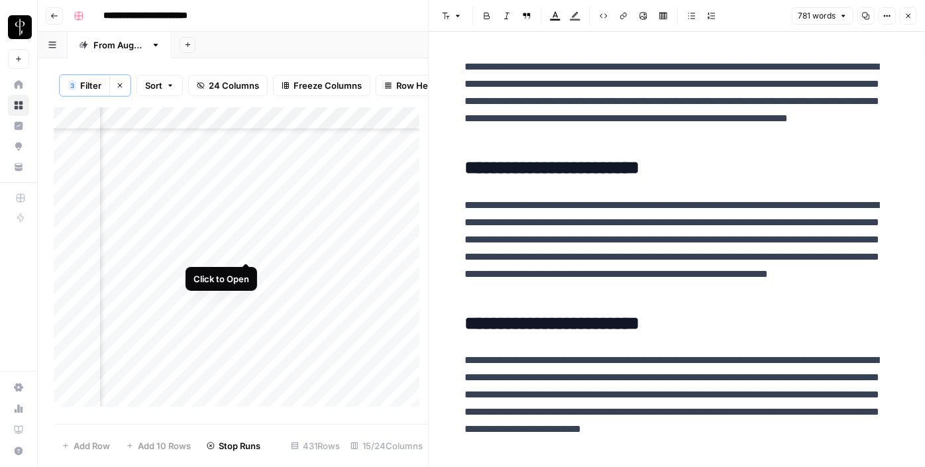
click at [251, 248] on div "Add Column" at bounding box center [241, 261] width 374 height 309
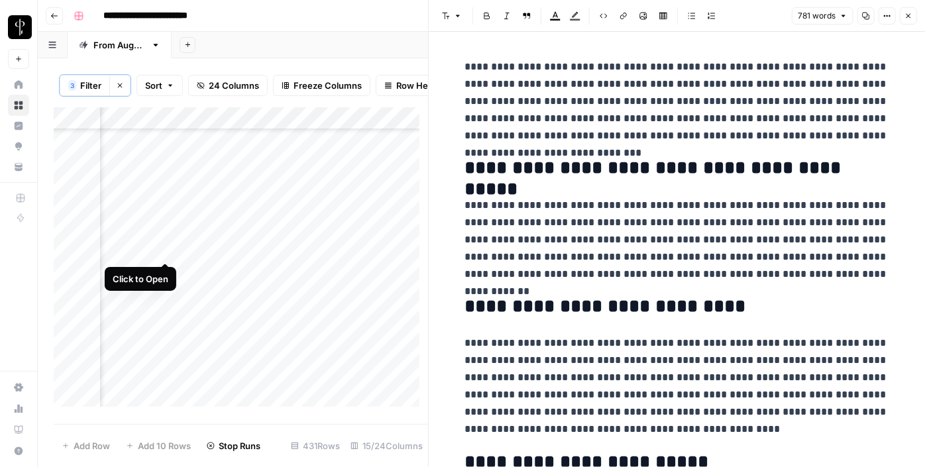
click at [164, 250] on div "Add Column" at bounding box center [241, 261] width 374 height 309
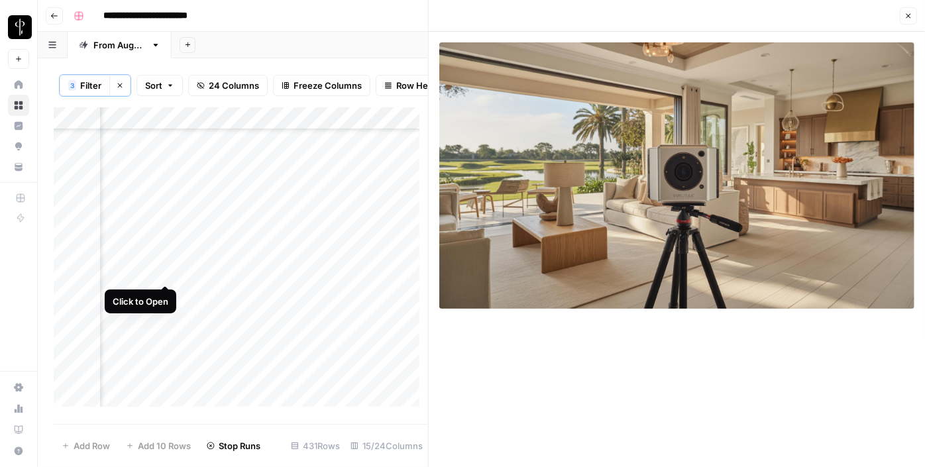
click at [166, 272] on div "Add Column" at bounding box center [241, 261] width 374 height 309
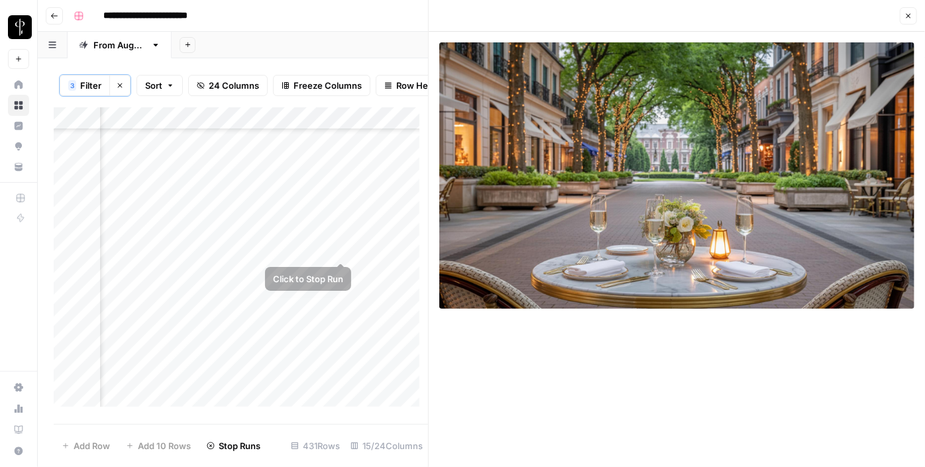
click at [339, 246] on div "Add Column" at bounding box center [241, 261] width 374 height 309
click at [377, 244] on div "Add Column" at bounding box center [241, 261] width 374 height 309
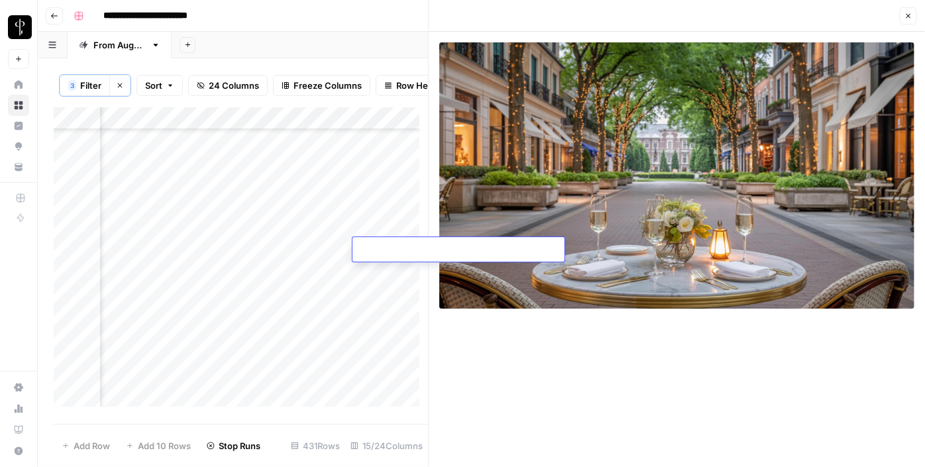
click at [397, 244] on textarea at bounding box center [458, 250] width 212 height 19
paste textarea "**********"
type textarea "**********"
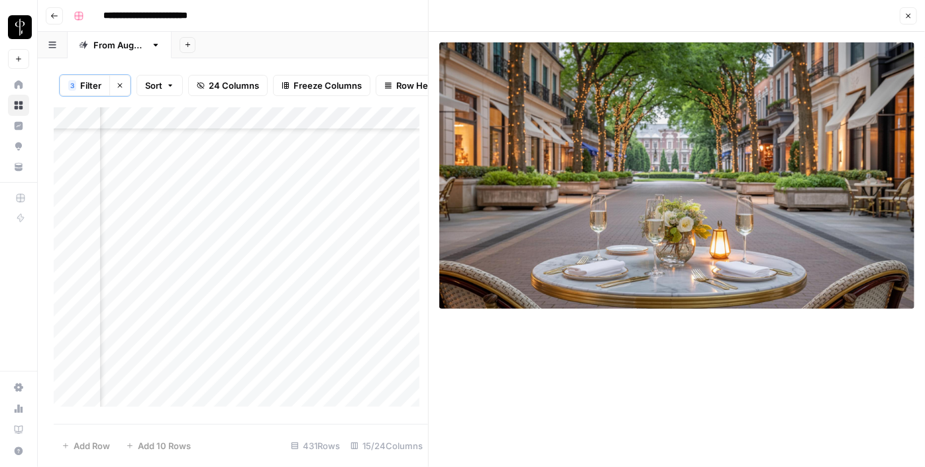
click at [244, 272] on div "Add Column" at bounding box center [241, 261] width 374 height 309
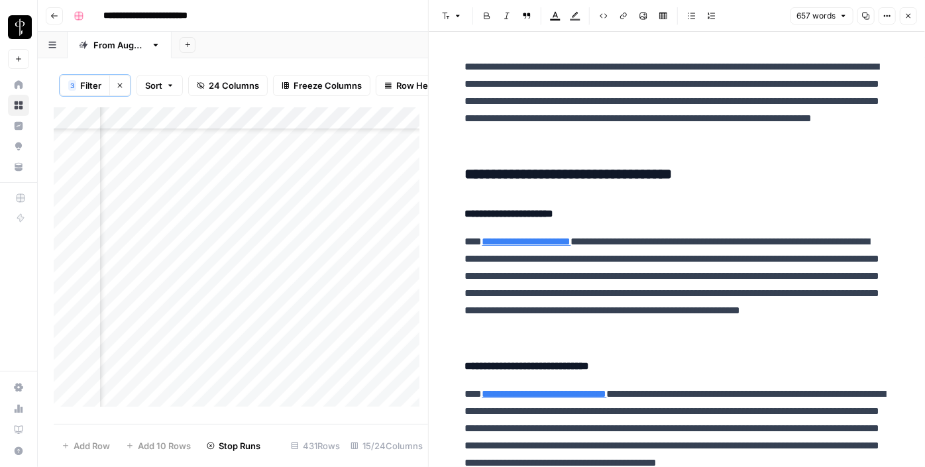
click at [517, 179] on h3 "**********" at bounding box center [677, 175] width 424 height 19
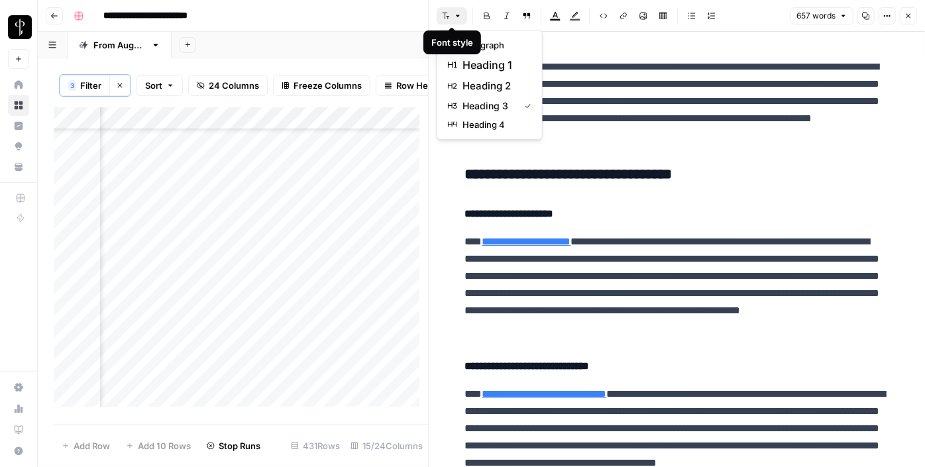
click at [457, 13] on icon "button" at bounding box center [458, 16] width 8 height 8
click at [478, 84] on span "heading 2" at bounding box center [494, 86] width 64 height 16
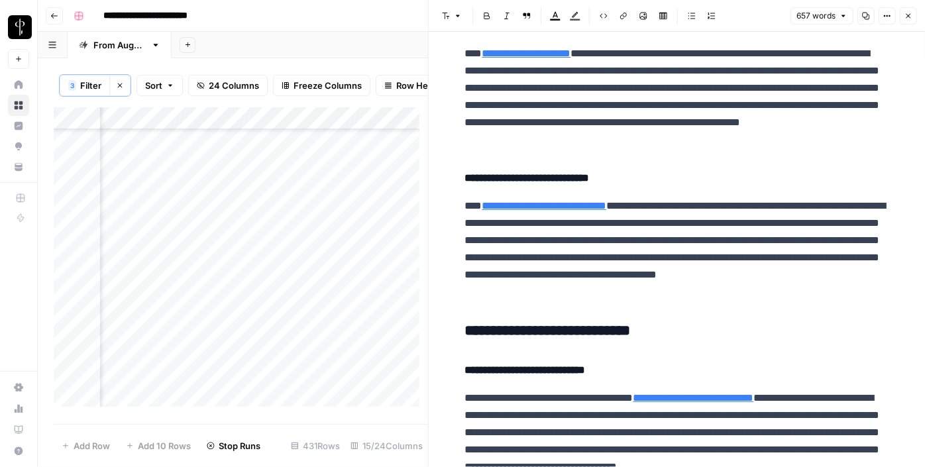
scroll to position [269, 0]
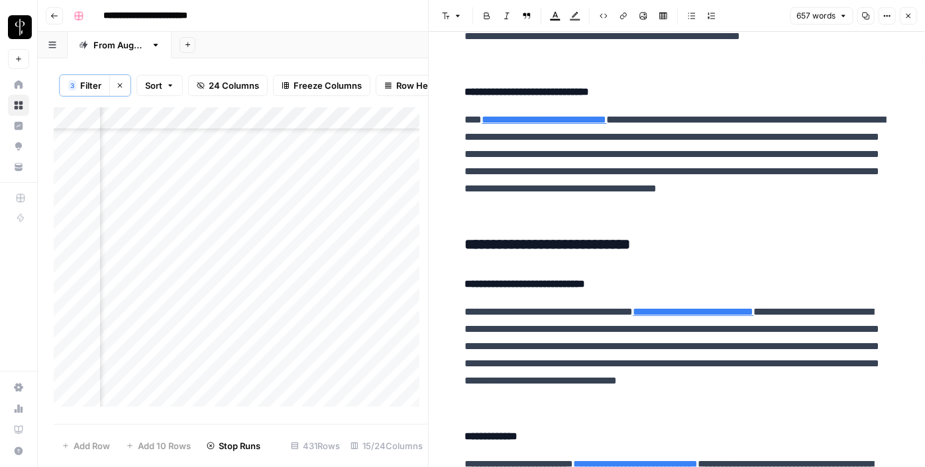
click at [507, 240] on h3 "**********" at bounding box center [677, 245] width 424 height 19
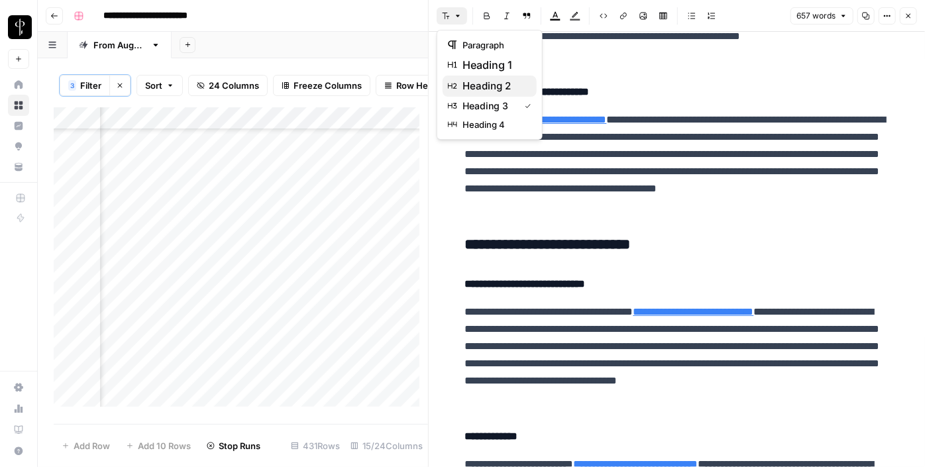
drag, startPoint x: 460, startPoint y: 14, endPoint x: 488, endPoint y: 88, distance: 79.2
click at [488, 88] on body "**********" at bounding box center [462, 233] width 925 height 467
click at [488, 88] on span "heading 2" at bounding box center [494, 86] width 64 height 16
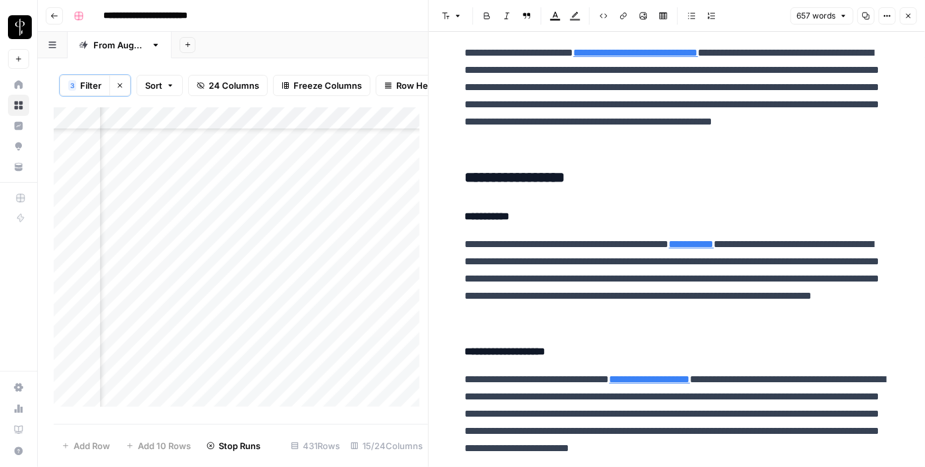
scroll to position [674, 0]
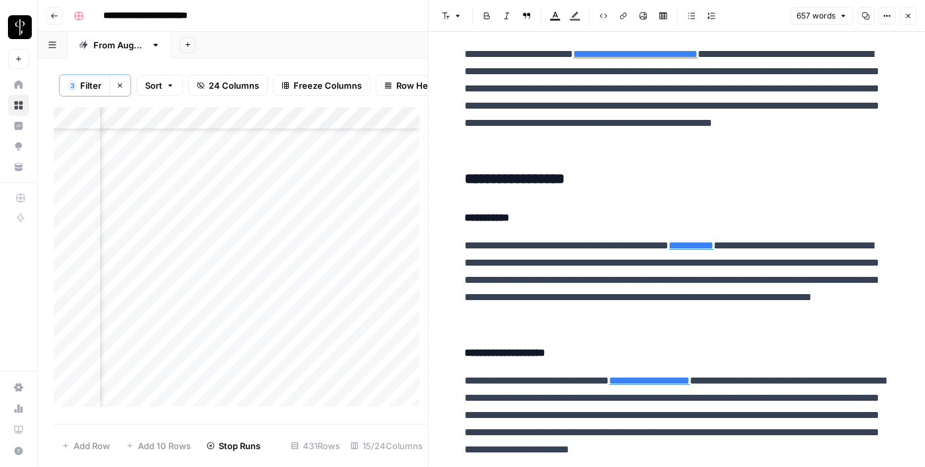
click at [507, 180] on h3 "**********" at bounding box center [677, 179] width 424 height 19
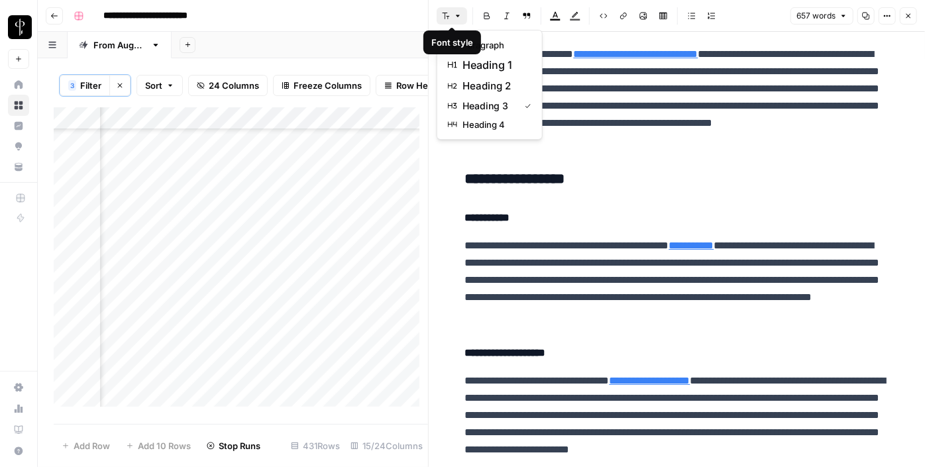
click at [452, 18] on button "Font style" at bounding box center [452, 15] width 30 height 17
click at [478, 83] on span "heading 2" at bounding box center [494, 86] width 64 height 16
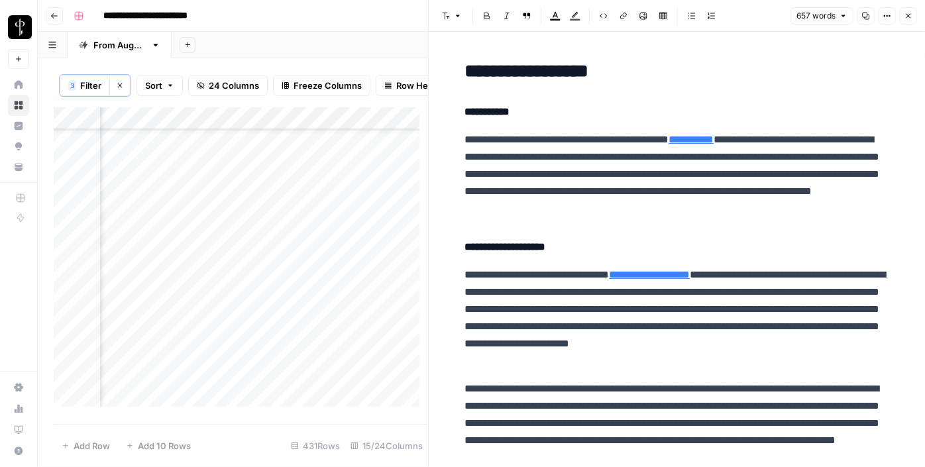
scroll to position [978, 0]
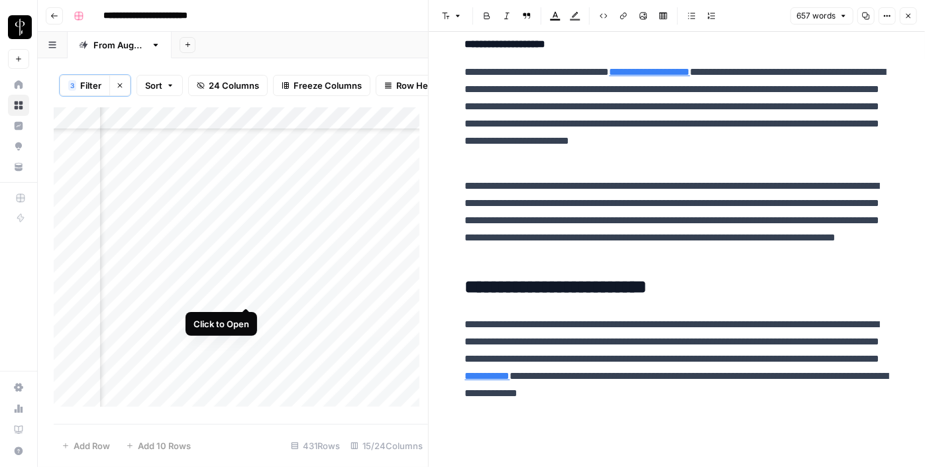
click at [240, 295] on div "Add Column" at bounding box center [241, 261] width 374 height 309
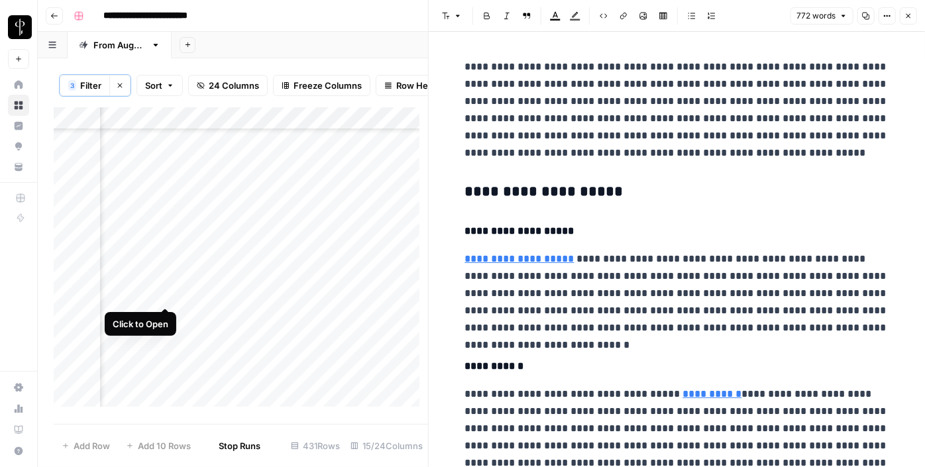
click at [166, 293] on div "Add Column" at bounding box center [241, 261] width 374 height 309
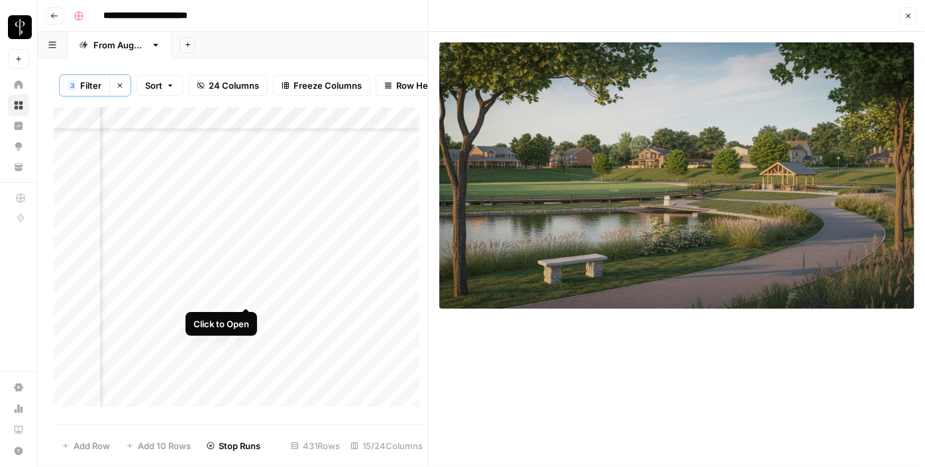
click at [244, 291] on div "Add Column" at bounding box center [241, 261] width 374 height 309
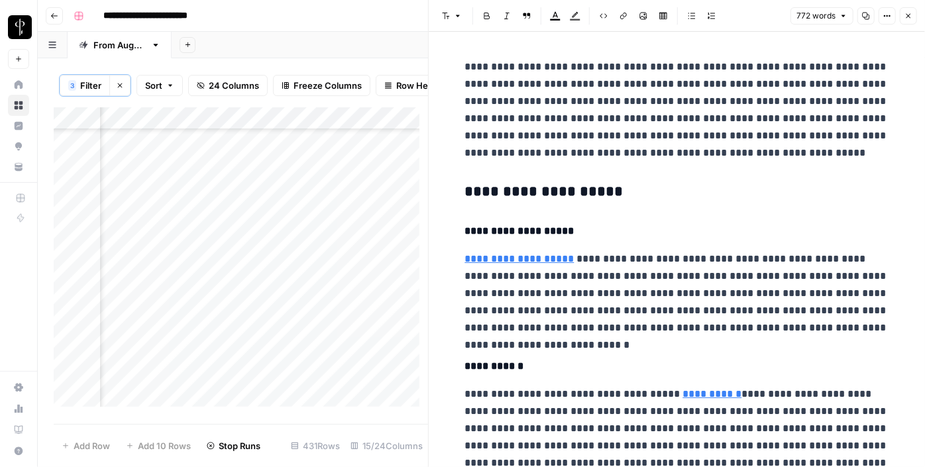
click at [374, 278] on div "Add Column" at bounding box center [241, 261] width 374 height 309
click at [374, 278] on textarea at bounding box center [458, 273] width 212 height 19
type textarea "**********"
click at [367, 301] on div "Add Column" at bounding box center [241, 261] width 374 height 309
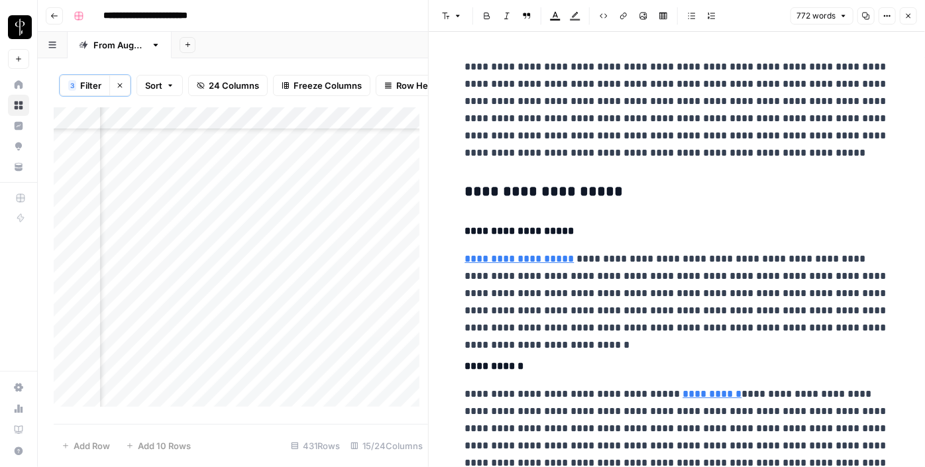
click at [367, 301] on div "Add Column" at bounding box center [241, 261] width 374 height 309
type textarea "**********"
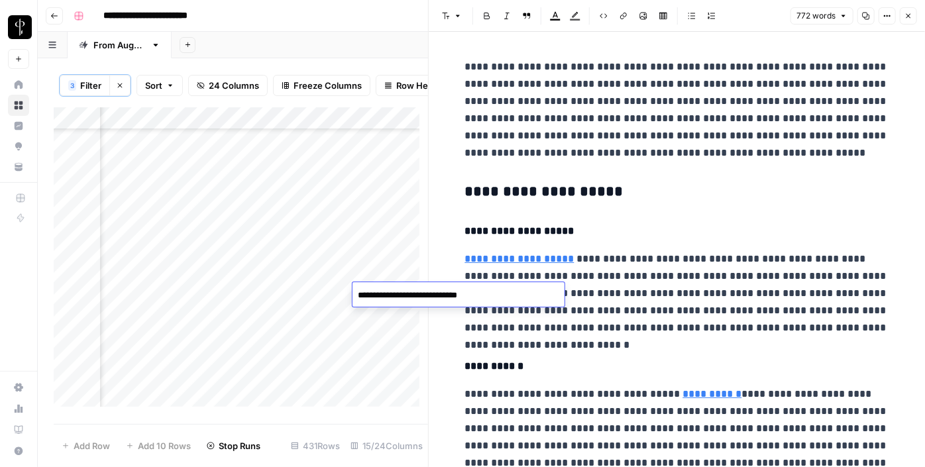
click at [247, 295] on div "Add Column" at bounding box center [241, 261] width 374 height 309
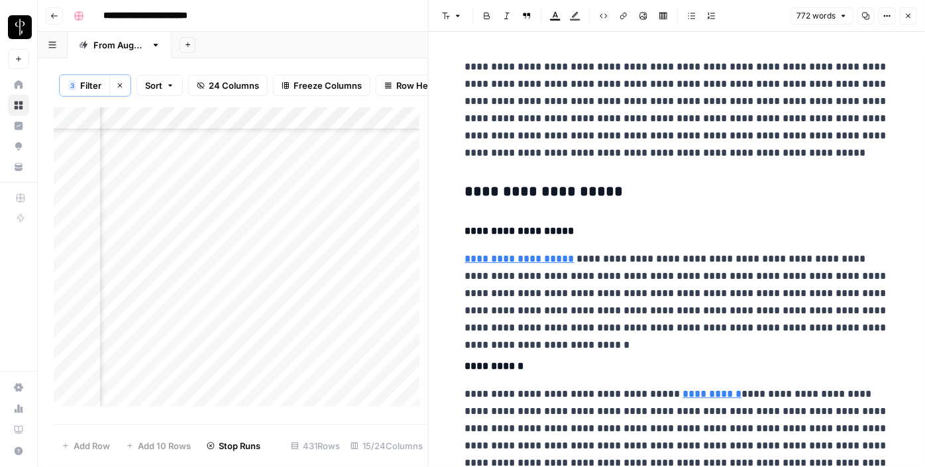
click at [545, 193] on h3 "**********" at bounding box center [677, 192] width 424 height 19
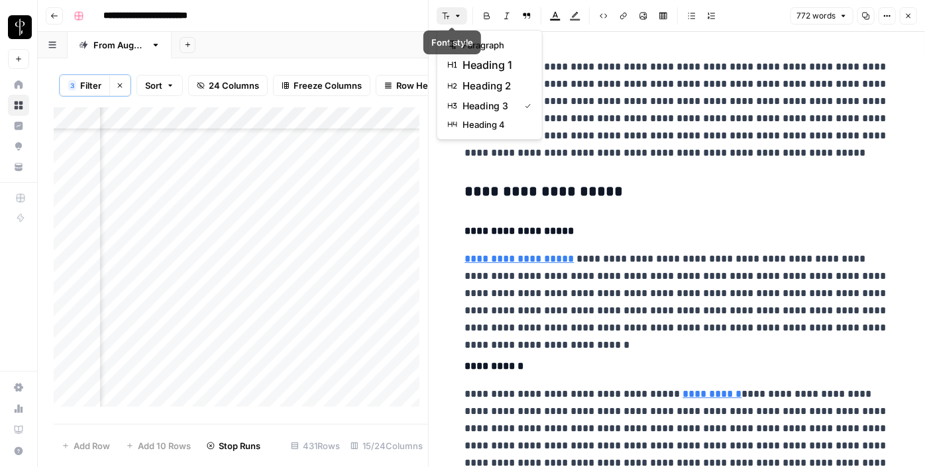
click at [448, 18] on icon "button" at bounding box center [446, 16] width 8 height 8
click at [481, 86] on span "heading 2" at bounding box center [494, 86] width 64 height 16
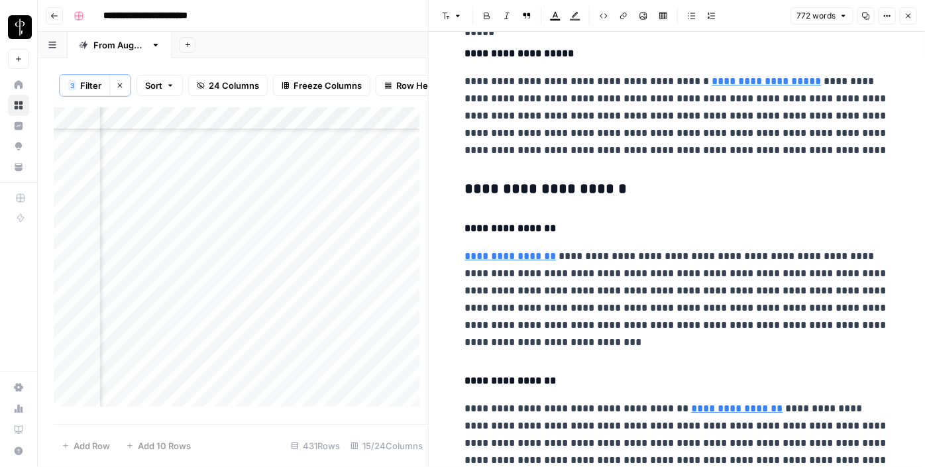
scroll to position [443, 0]
click at [519, 189] on h3 "**********" at bounding box center [677, 189] width 424 height 19
click at [445, 14] on icon "button" at bounding box center [446, 16] width 8 height 8
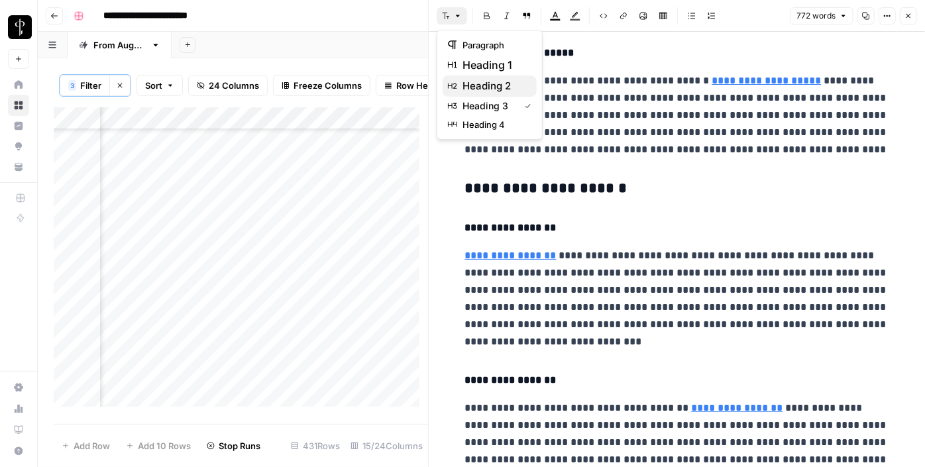
click at [488, 85] on span "heading 2" at bounding box center [494, 86] width 64 height 16
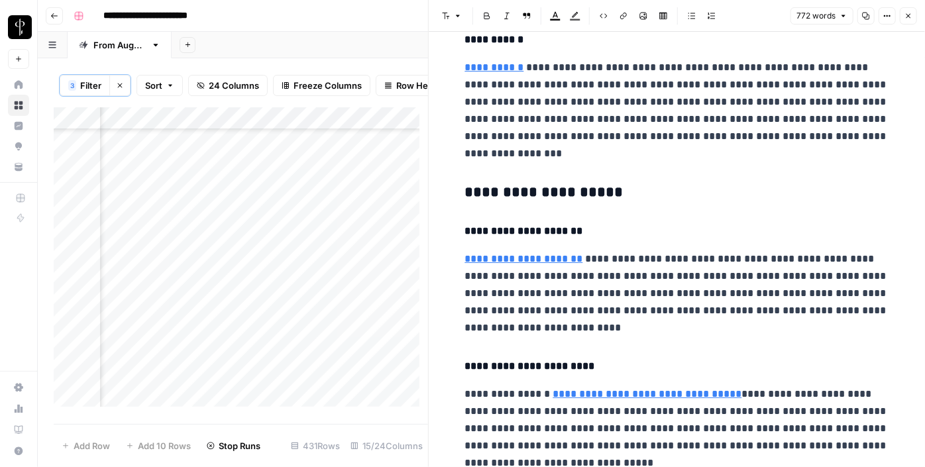
scroll to position [920, 0]
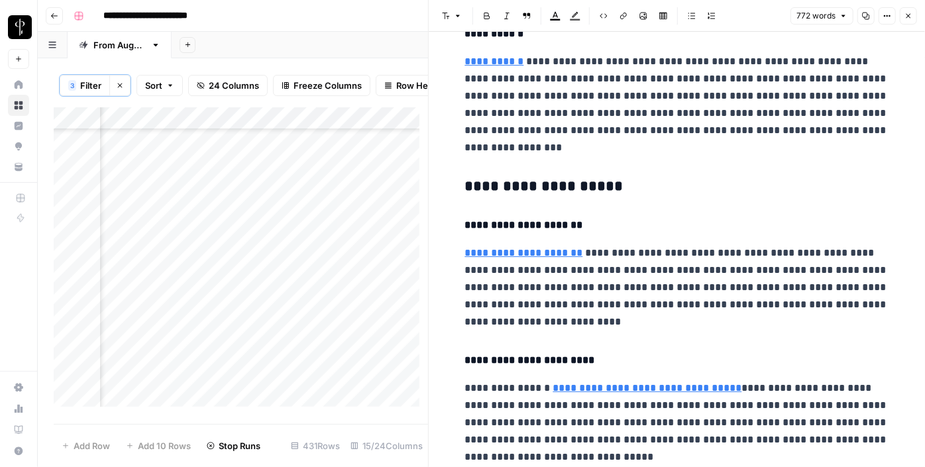
click at [520, 184] on h3 "**********" at bounding box center [677, 187] width 424 height 19
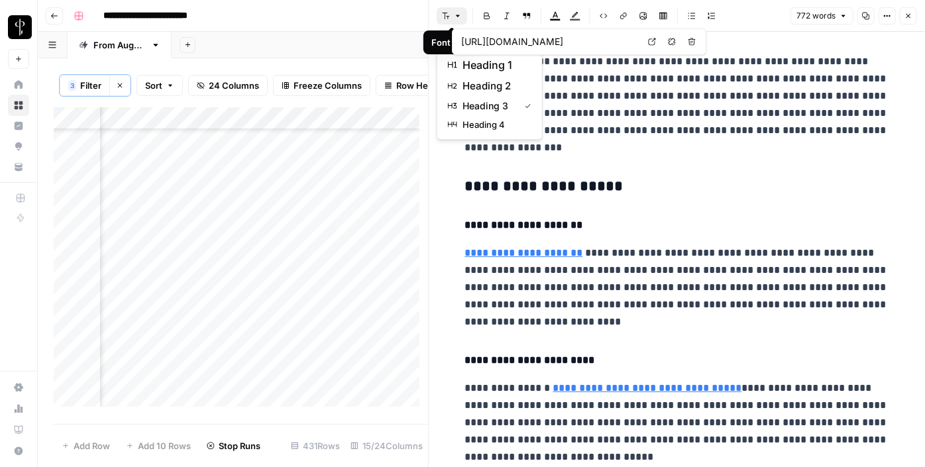
click at [456, 14] on icon "button" at bounding box center [458, 16] width 8 height 8
click at [487, 90] on span "heading 2" at bounding box center [494, 86] width 64 height 16
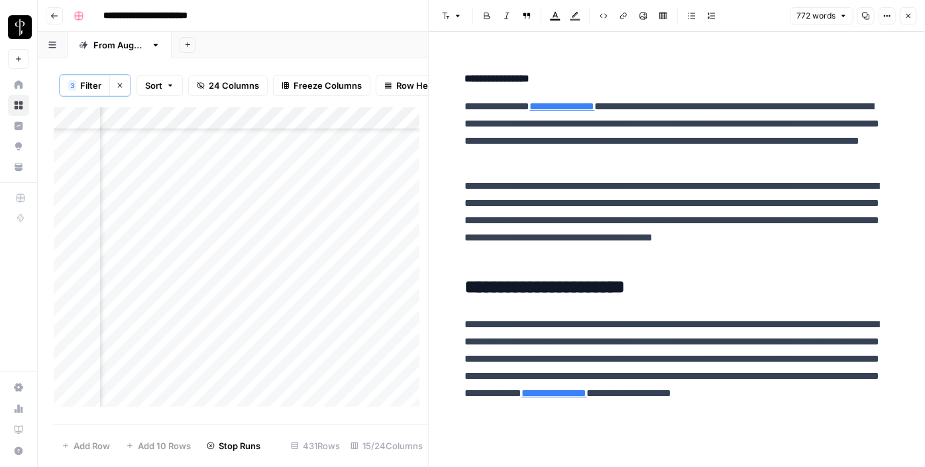
scroll to position [1297, 0]
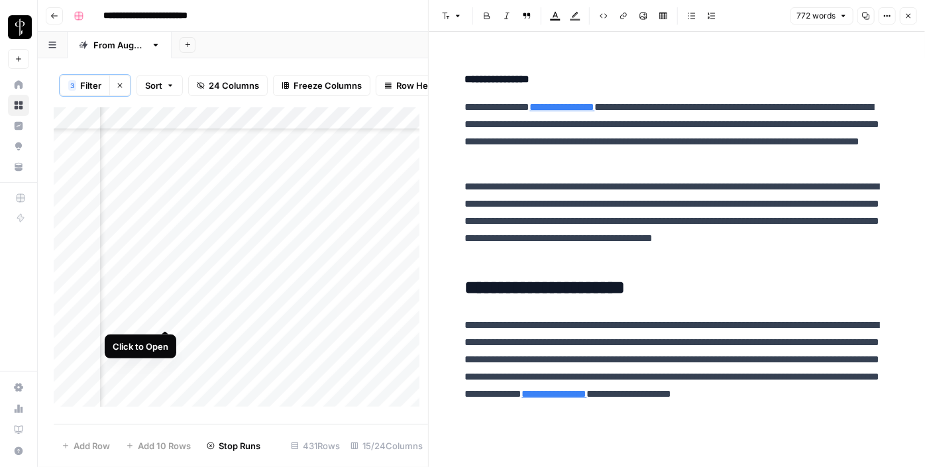
click at [172, 319] on div "Add Column" at bounding box center [241, 261] width 374 height 309
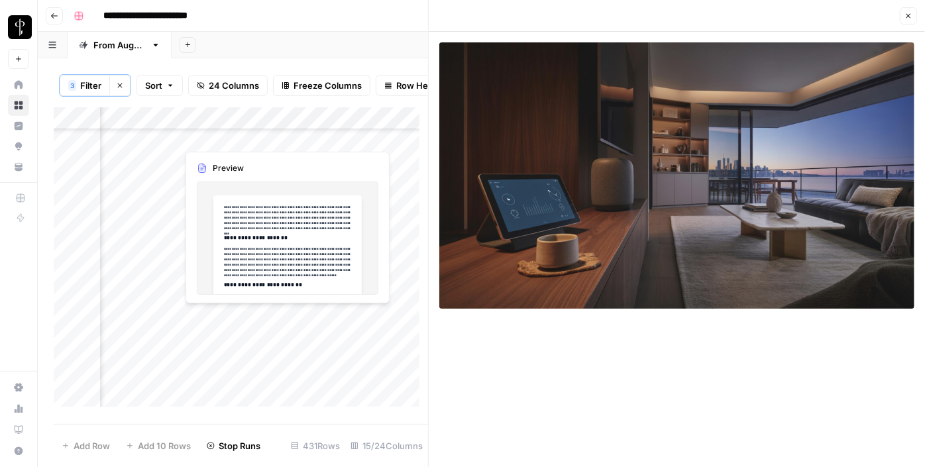
click at [237, 315] on div "Add Column" at bounding box center [241, 261] width 374 height 309
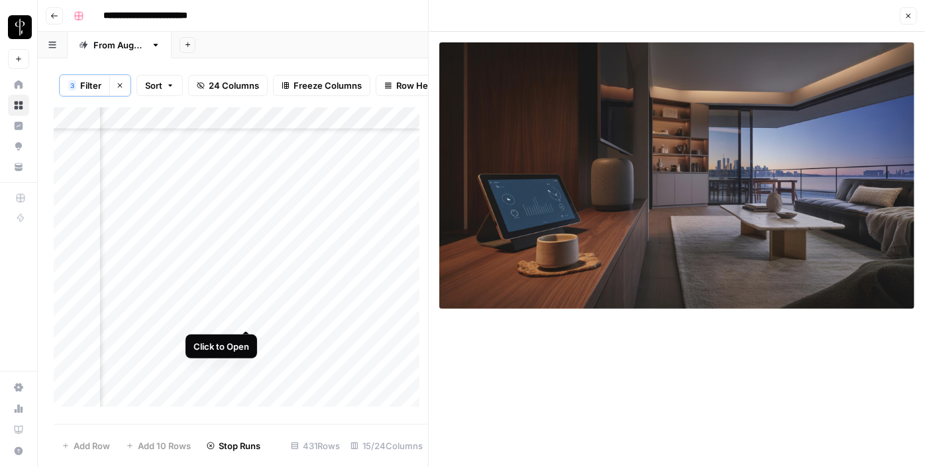
click at [250, 316] on div "Add Column" at bounding box center [241, 261] width 374 height 309
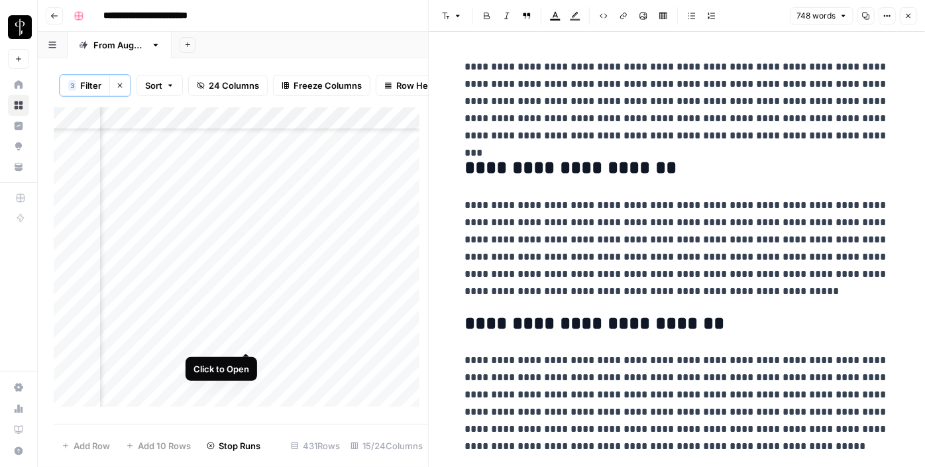
click at [242, 339] on div "Add Column" at bounding box center [241, 261] width 374 height 309
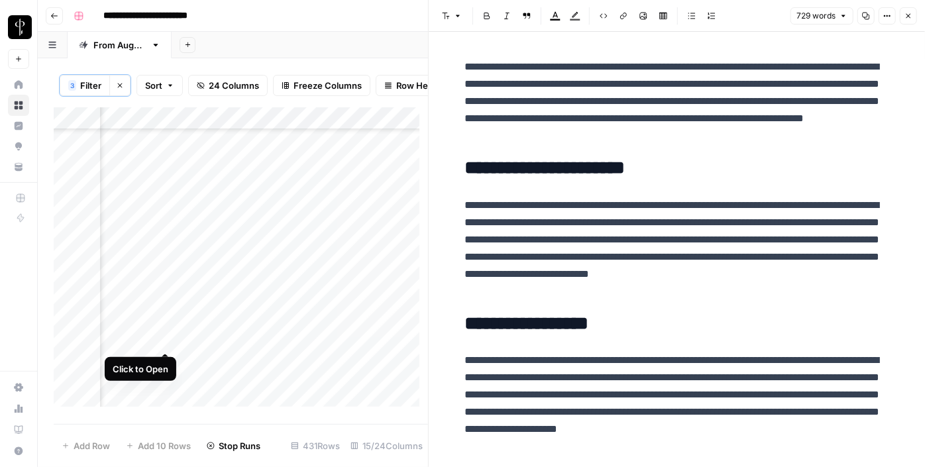
click at [162, 342] on div "Add Column" at bounding box center [241, 261] width 374 height 309
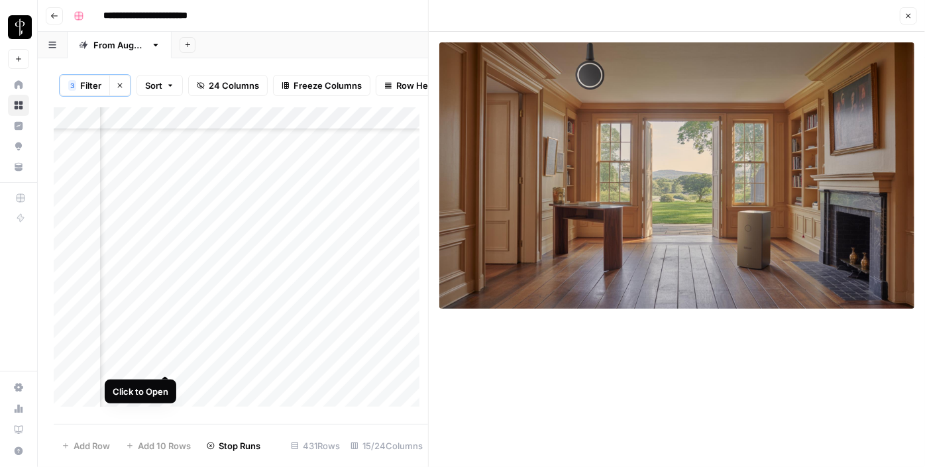
click at [164, 366] on div "Add Column" at bounding box center [241, 261] width 374 height 309
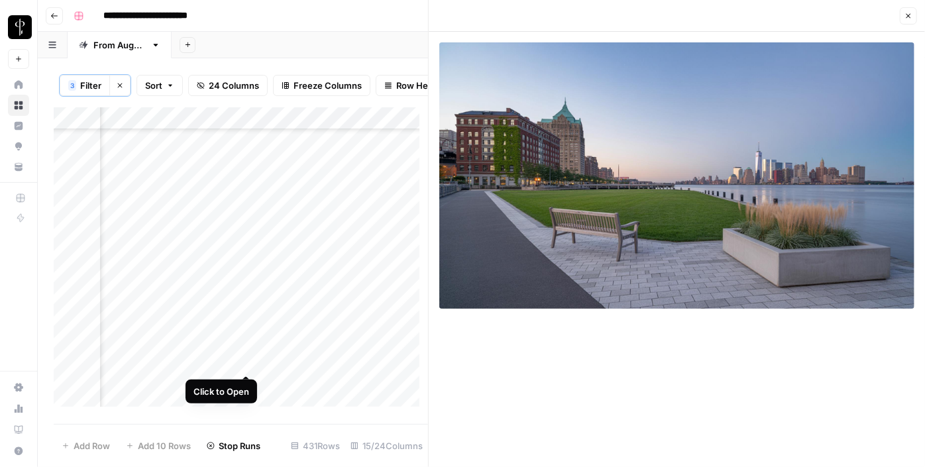
click at [252, 357] on div "Add Column" at bounding box center [241, 261] width 374 height 309
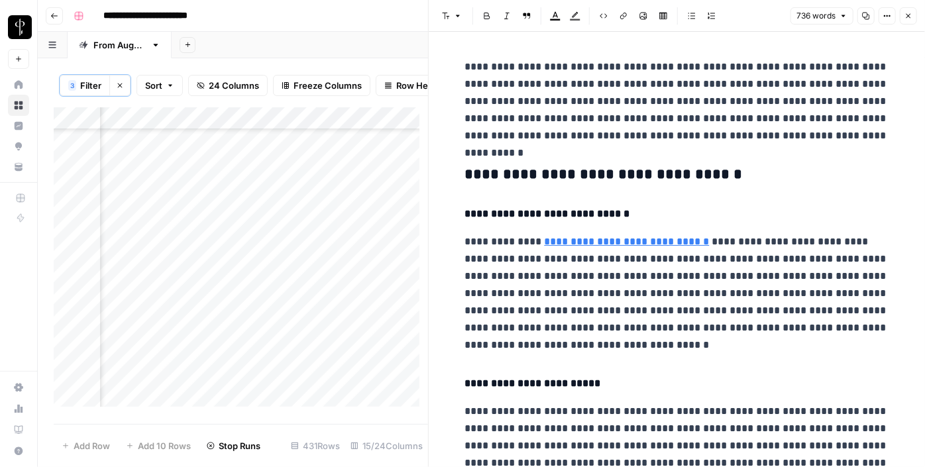
scroll to position [643, 1272]
click at [500, 171] on h3 "**********" at bounding box center [677, 175] width 424 height 19
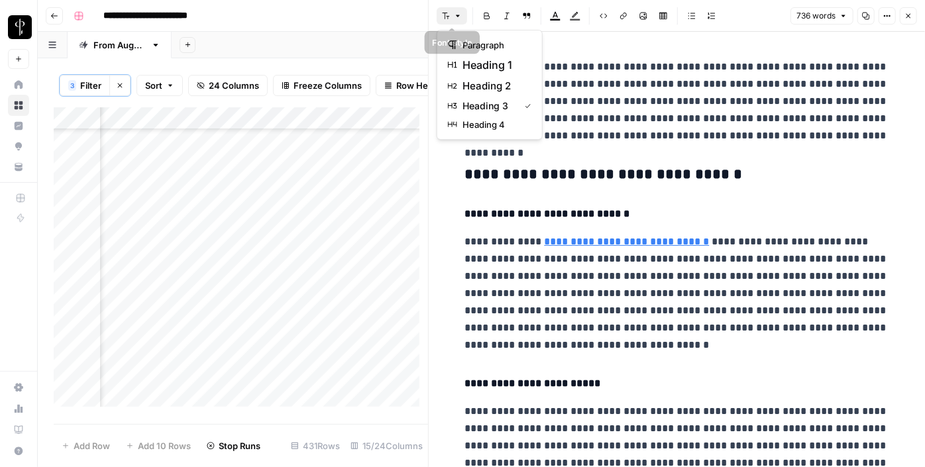
click at [455, 17] on icon "button" at bounding box center [458, 16] width 8 height 8
click at [482, 83] on span "heading 2" at bounding box center [494, 86] width 64 height 16
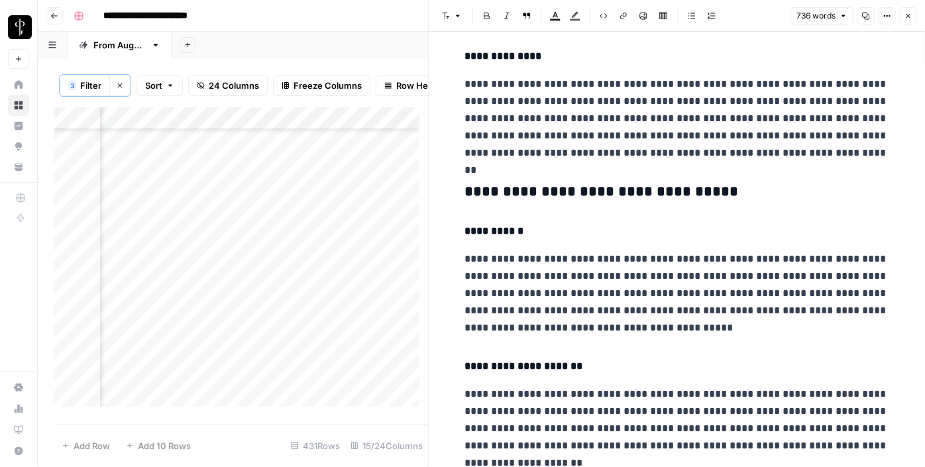
scroll to position [478, 0]
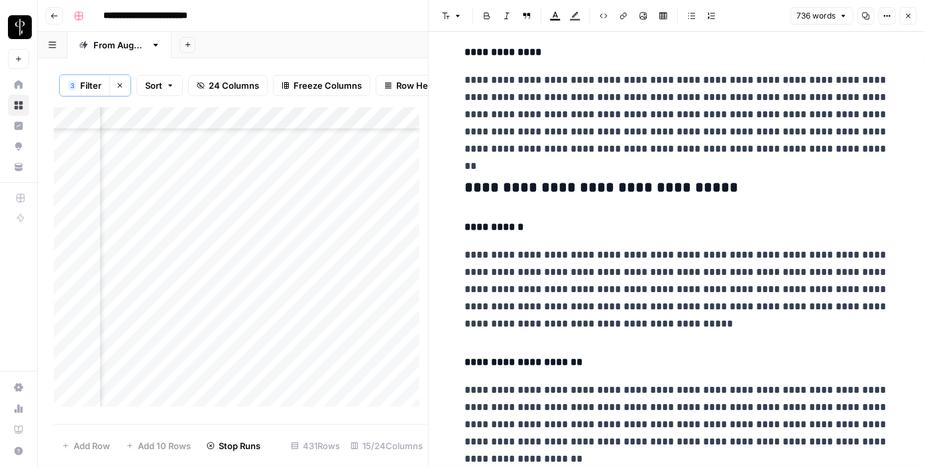
click at [498, 187] on h3 "**********" at bounding box center [677, 188] width 424 height 19
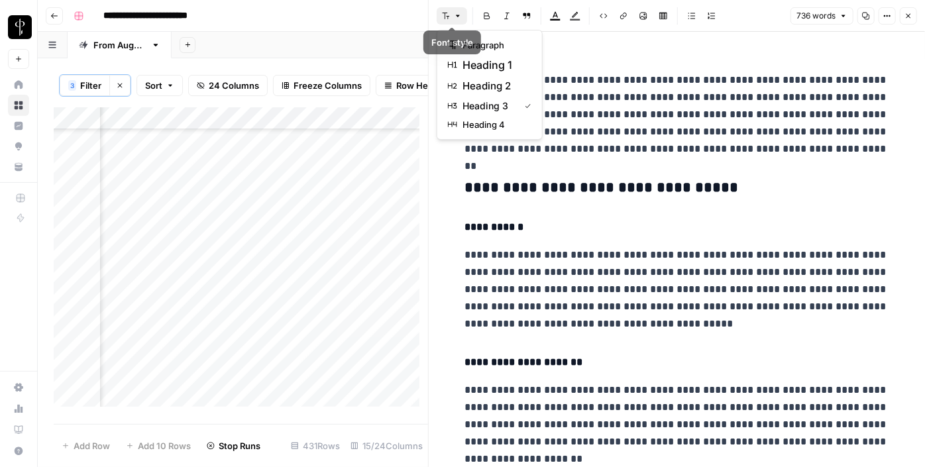
click at [454, 18] on icon "button" at bounding box center [458, 16] width 8 height 8
click at [480, 76] on button "heading 2" at bounding box center [490, 86] width 94 height 21
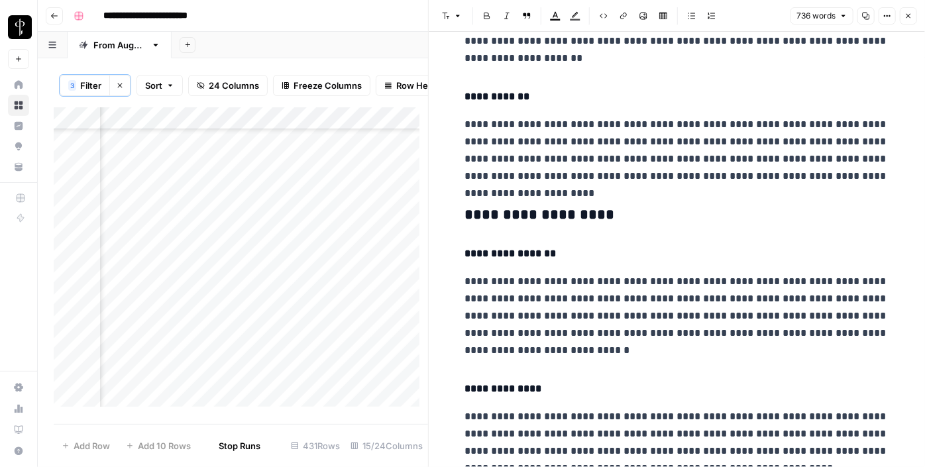
scroll to position [876, 0]
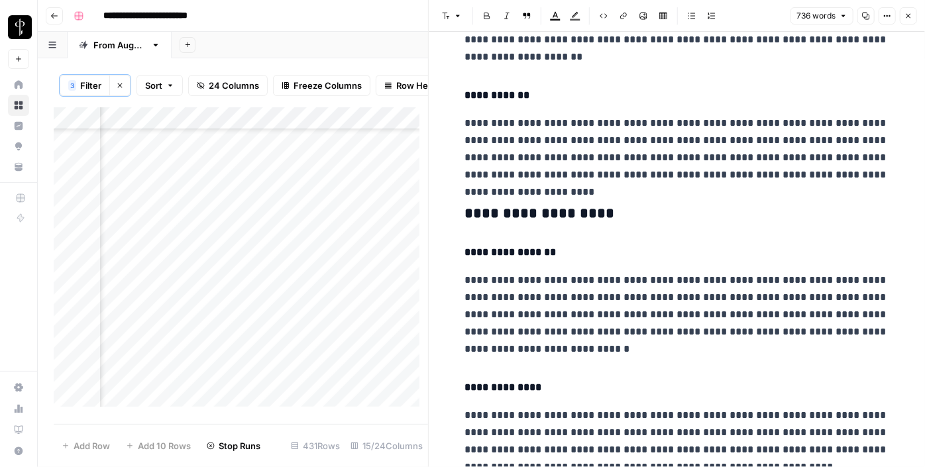
click at [494, 216] on h3 "**********" at bounding box center [677, 214] width 424 height 19
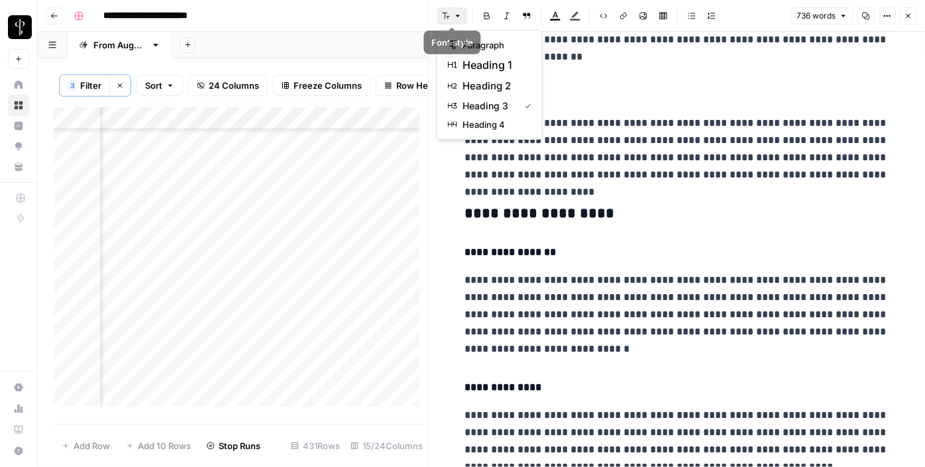
click at [454, 15] on icon "button" at bounding box center [458, 16] width 8 height 8
click at [480, 86] on span "heading 2" at bounding box center [494, 86] width 64 height 16
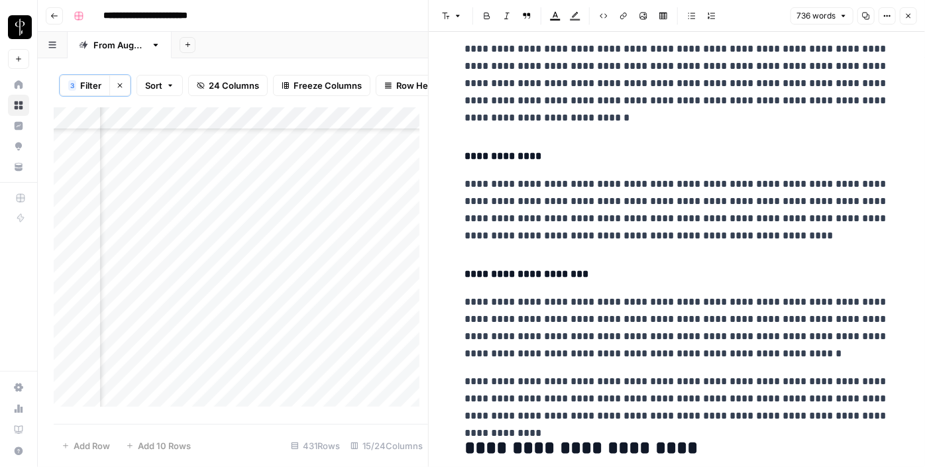
scroll to position [1245, 0]
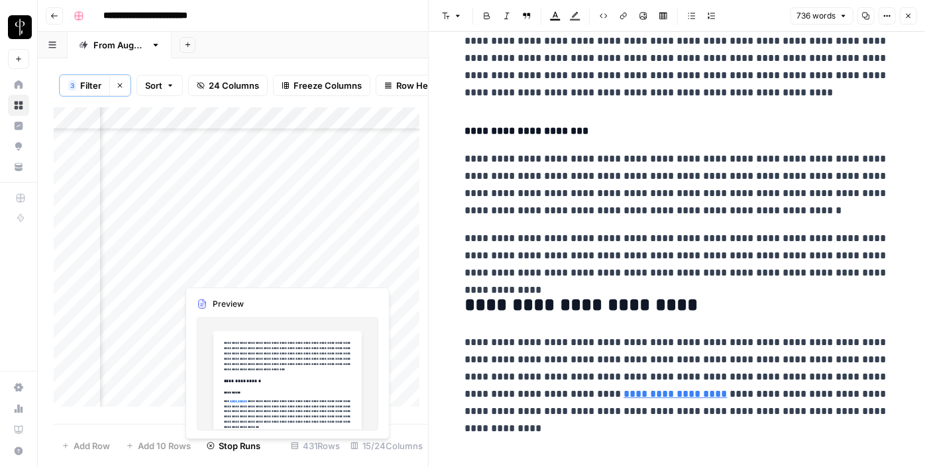
click at [244, 277] on div "Add Column" at bounding box center [241, 261] width 374 height 309
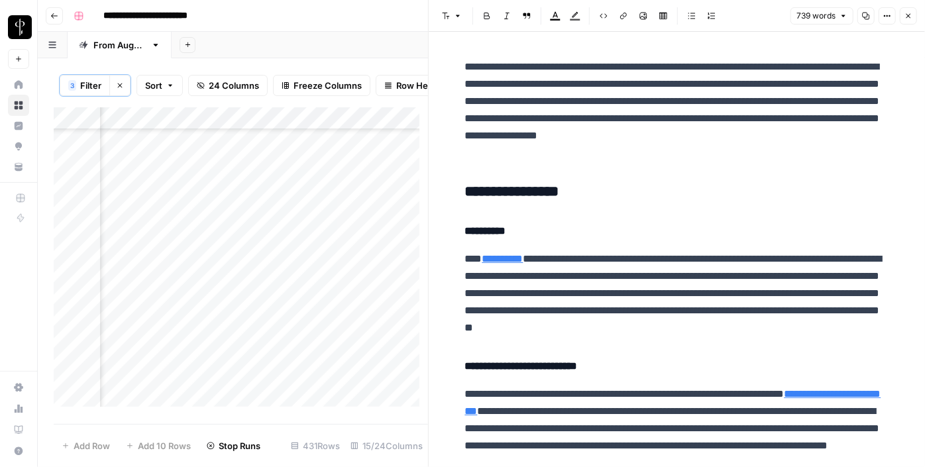
click at [381, 253] on div "Add Column" at bounding box center [241, 261] width 374 height 309
type textarea "**********"
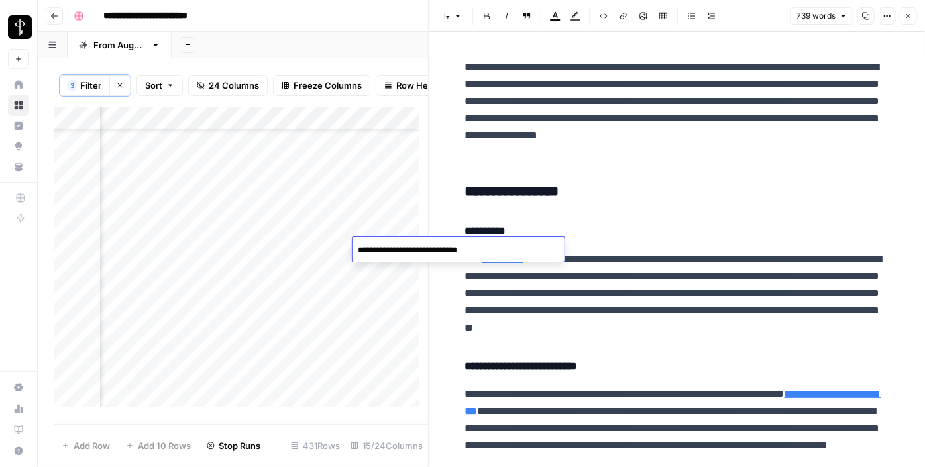
click at [553, 192] on h3 "**********" at bounding box center [677, 192] width 424 height 19
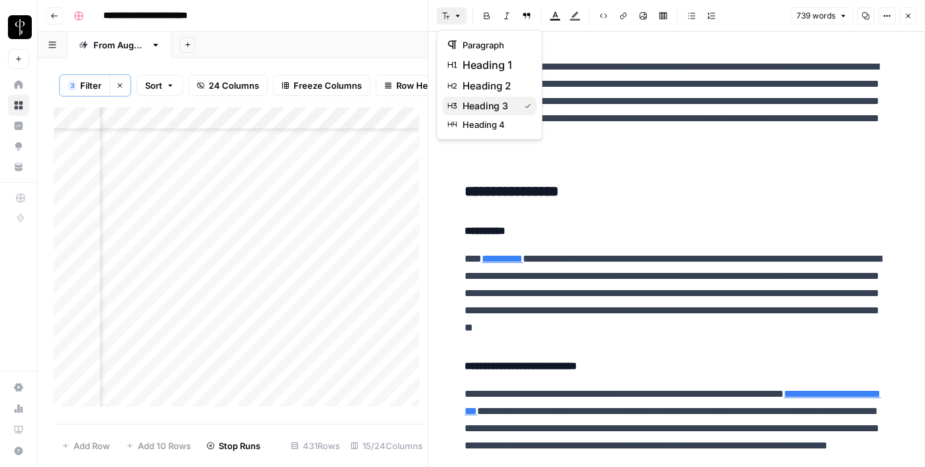
drag, startPoint x: 466, startPoint y: 17, endPoint x: 493, endPoint y: 96, distance: 83.2
click at [493, 96] on body "**********" at bounding box center [462, 233] width 925 height 467
click at [493, 97] on button "heading 3" at bounding box center [490, 106] width 94 height 19
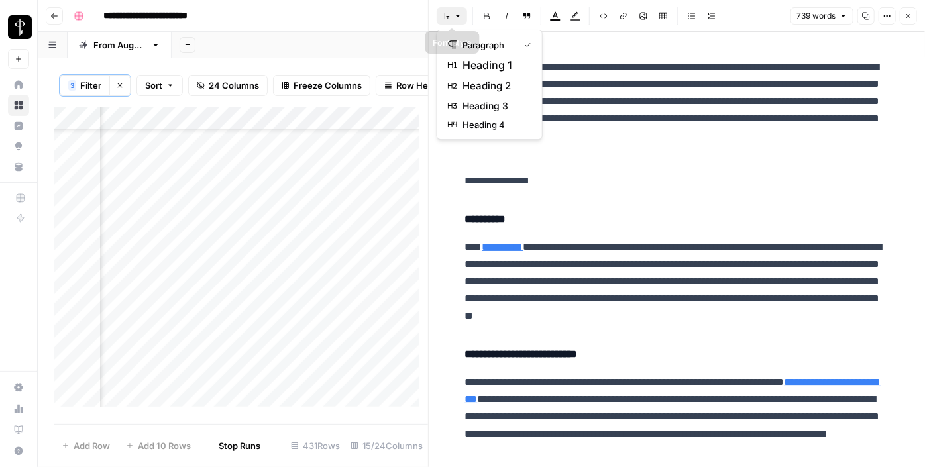
click at [441, 10] on button "Font style" at bounding box center [452, 15] width 30 height 17
drag, startPoint x: 480, startPoint y: 97, endPoint x: 481, endPoint y: 79, distance: 18.6
click at [481, 79] on div "paragraph heading 1 heading 2 heading 3 heading 4" at bounding box center [490, 85] width 106 height 110
click at [481, 79] on span "heading 2" at bounding box center [494, 86] width 64 height 16
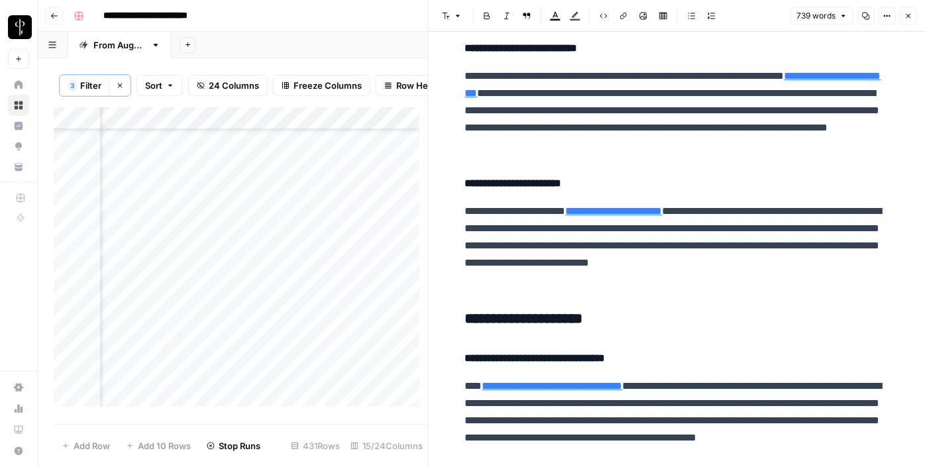
scroll to position [313, 0]
click at [507, 325] on h3 "**********" at bounding box center [677, 319] width 424 height 19
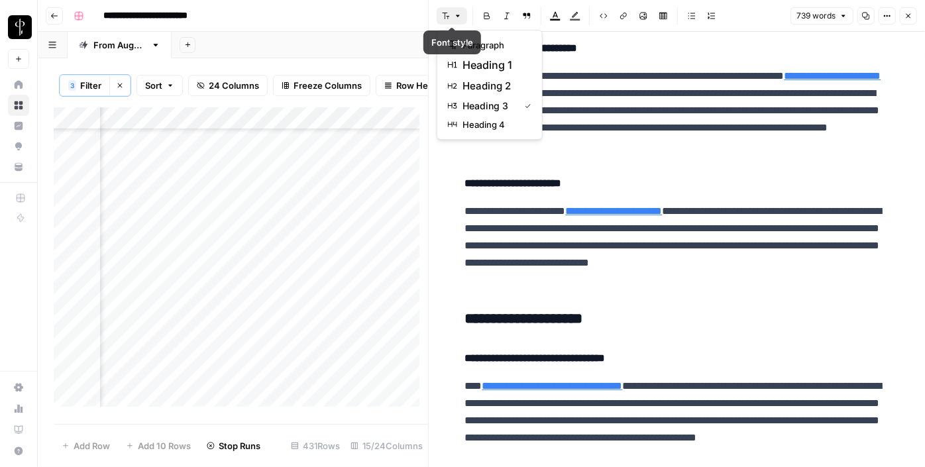
click at [455, 19] on icon "button" at bounding box center [458, 16] width 8 height 8
click at [478, 81] on span "heading 2" at bounding box center [494, 86] width 64 height 16
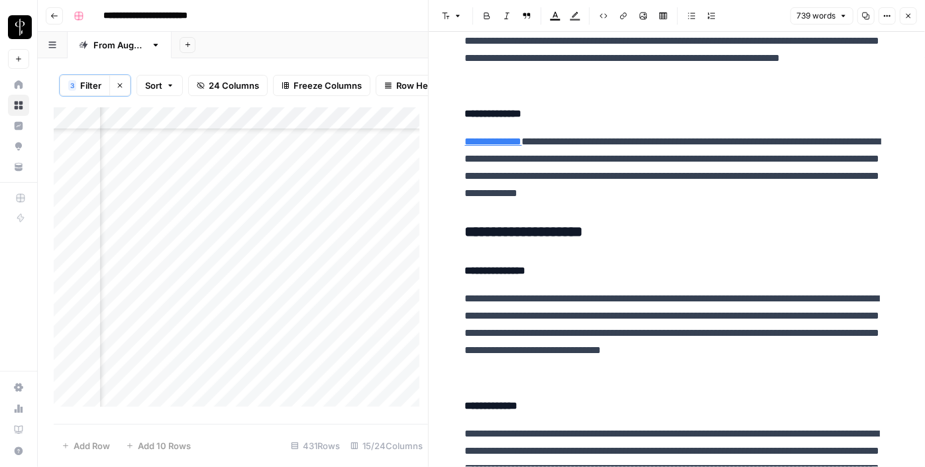
scroll to position [825, 0]
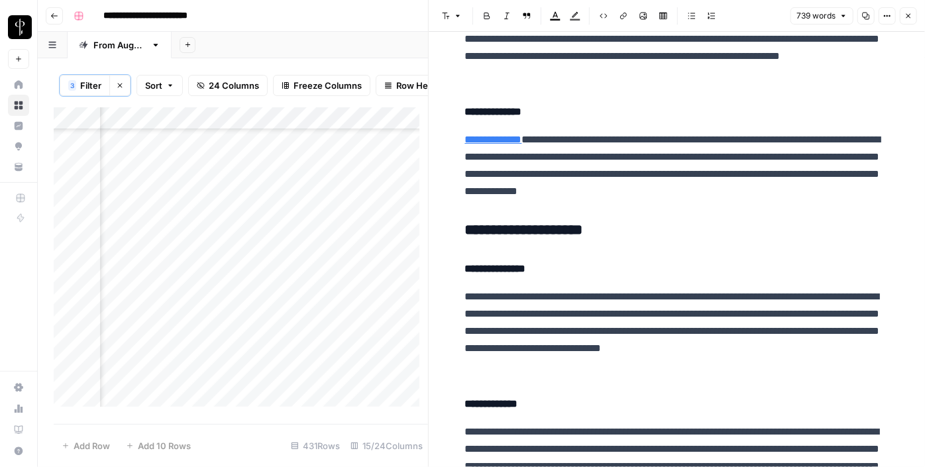
click at [507, 232] on h3 "**********" at bounding box center [677, 230] width 424 height 19
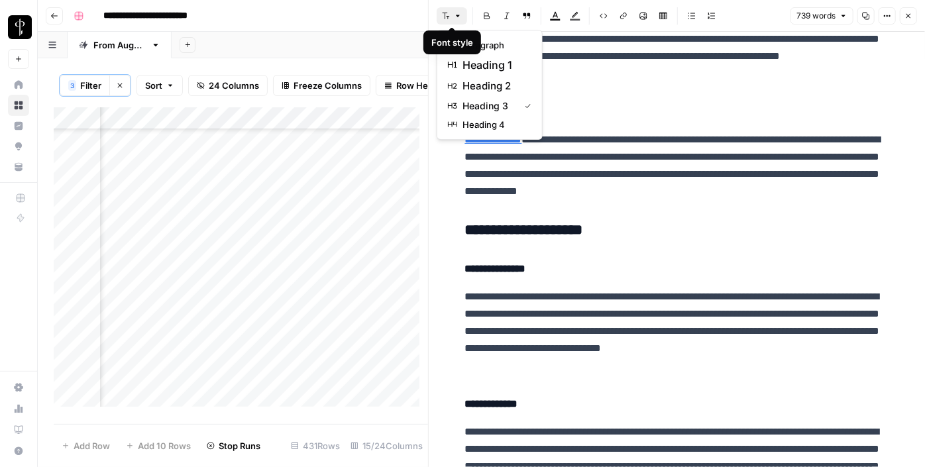
click at [443, 17] on icon "button" at bounding box center [446, 16] width 8 height 8
click at [490, 83] on span "heading 2" at bounding box center [494, 86] width 64 height 16
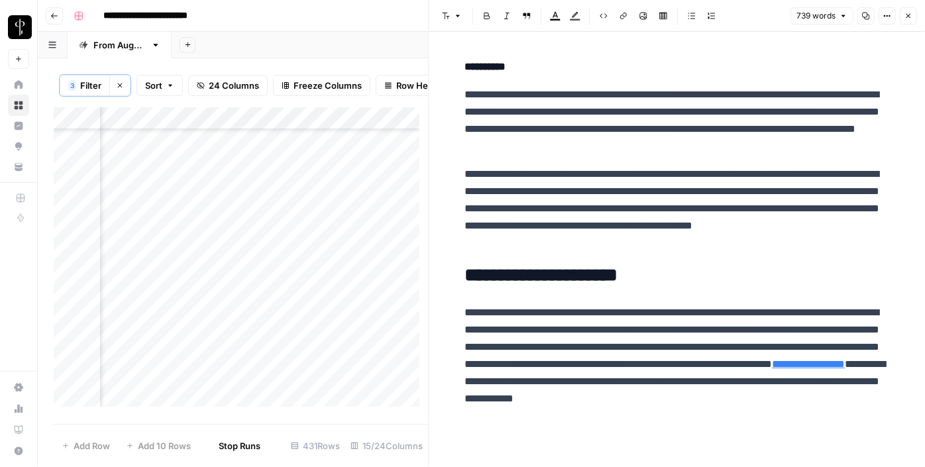
scroll to position [1297, 0]
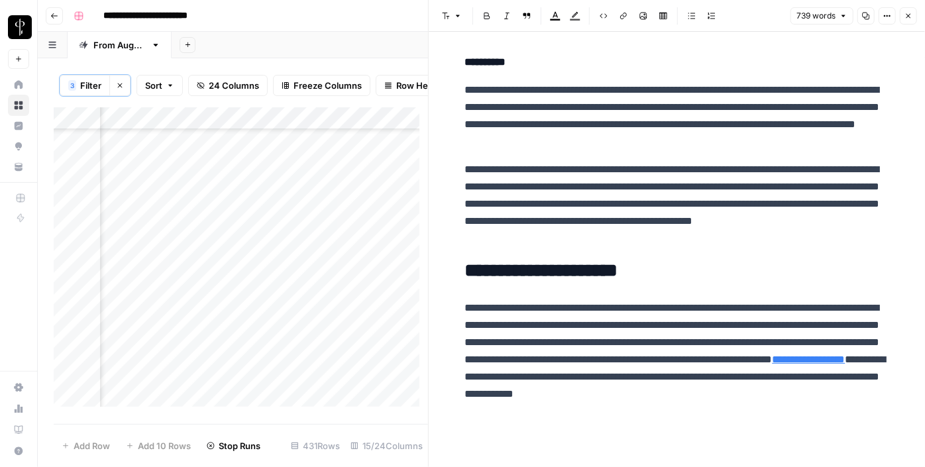
click at [369, 278] on div "Add Column" at bounding box center [241, 261] width 374 height 309
type textarea "**********"
click at [244, 295] on div "Add Column" at bounding box center [241, 261] width 374 height 309
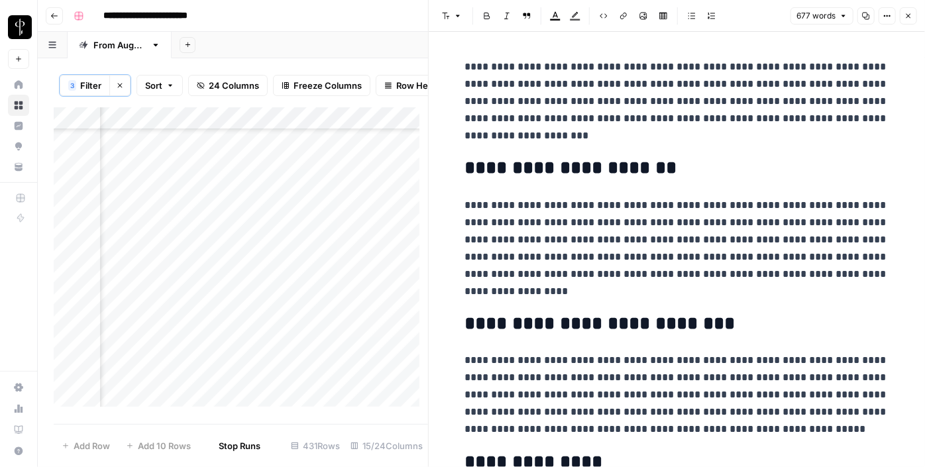
click at [166, 291] on div "Add Column" at bounding box center [241, 261] width 374 height 309
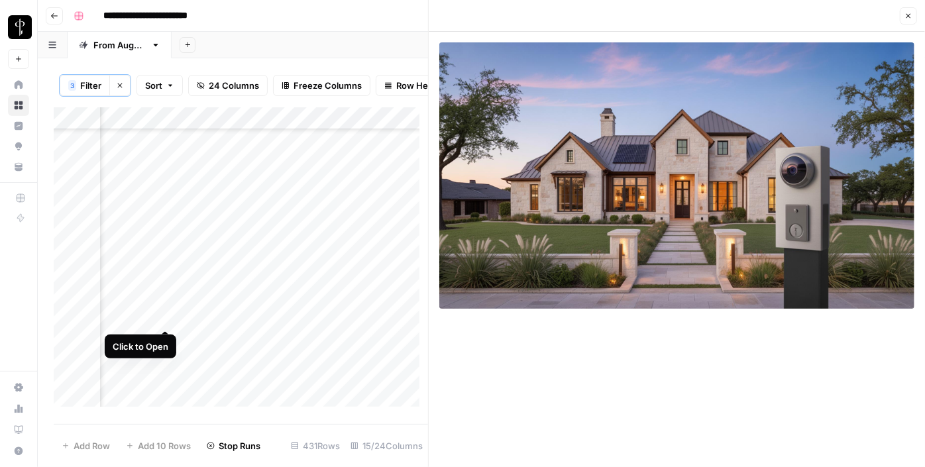
click at [166, 319] on div "Add Column" at bounding box center [241, 261] width 374 height 309
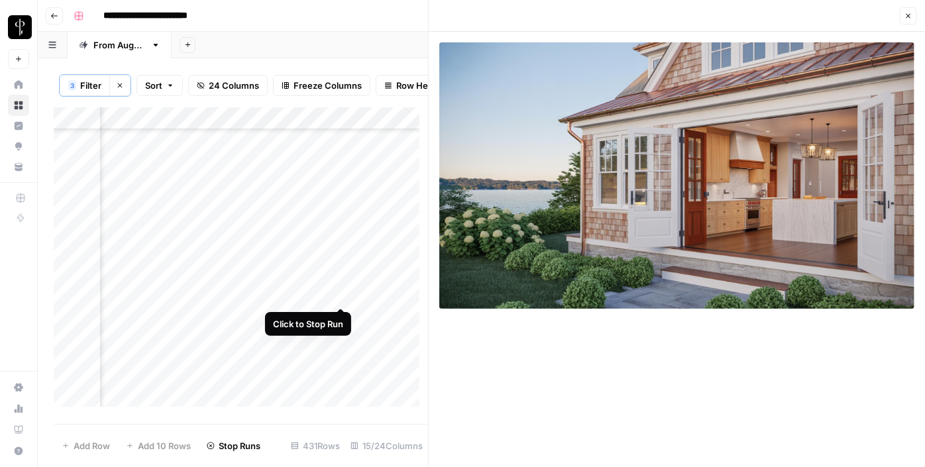
click at [341, 295] on div "Add Column" at bounding box center [241, 261] width 374 height 309
click at [369, 295] on div "Add Column" at bounding box center [241, 261] width 374 height 309
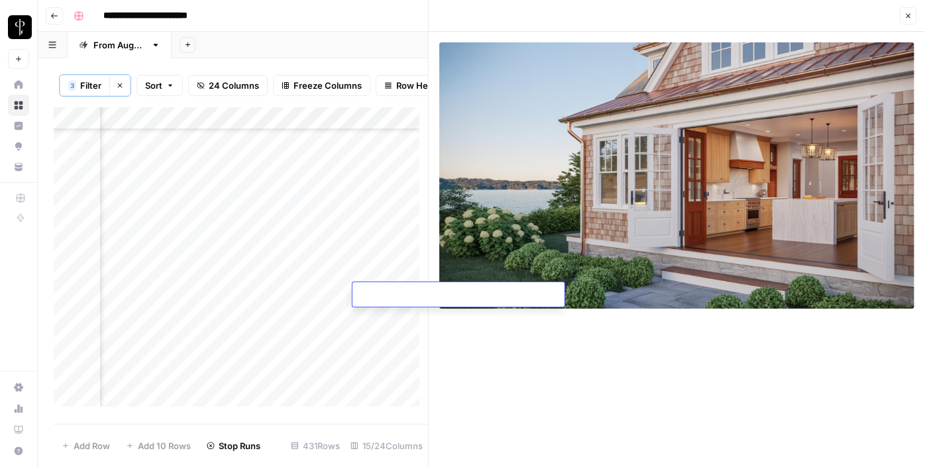
type textarea "**********"
click at [247, 317] on div "Add Column" at bounding box center [241, 261] width 374 height 309
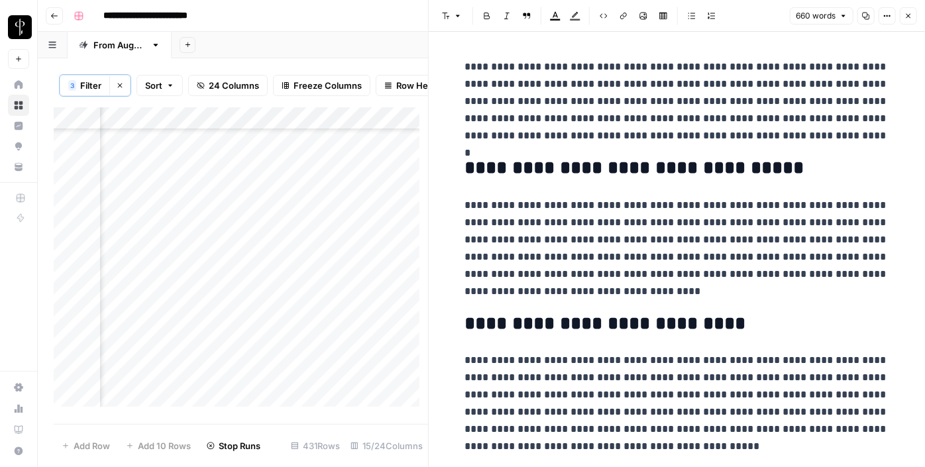
click at [164, 317] on div "Add Column" at bounding box center [241, 261] width 374 height 309
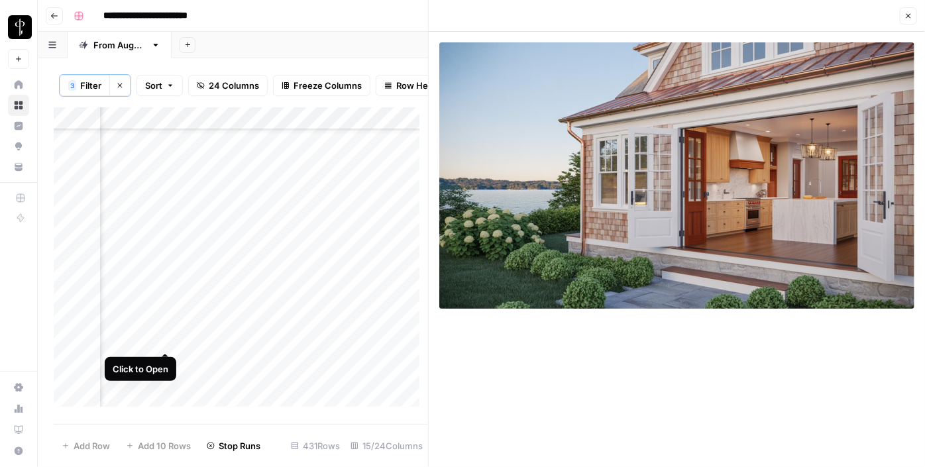
click at [168, 341] on div "Add Column" at bounding box center [241, 261] width 374 height 309
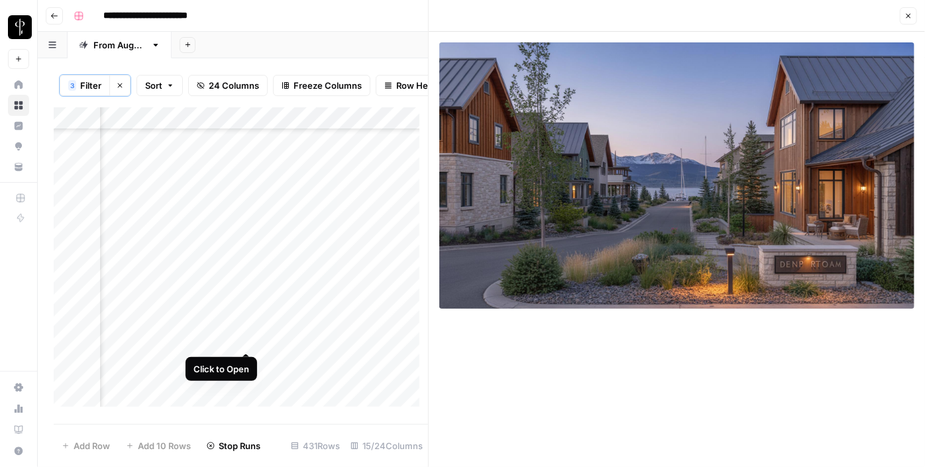
click at [244, 344] on div "Add Column" at bounding box center [241, 261] width 374 height 309
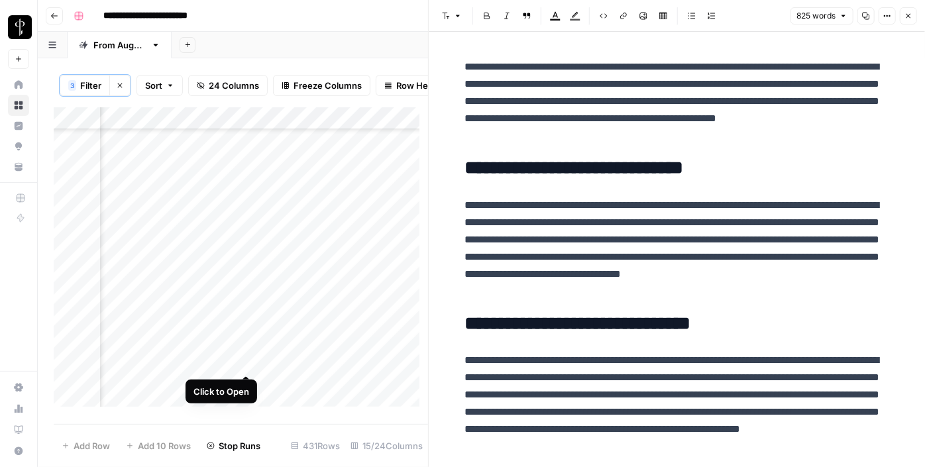
click at [242, 357] on div "Add Column" at bounding box center [241, 261] width 374 height 309
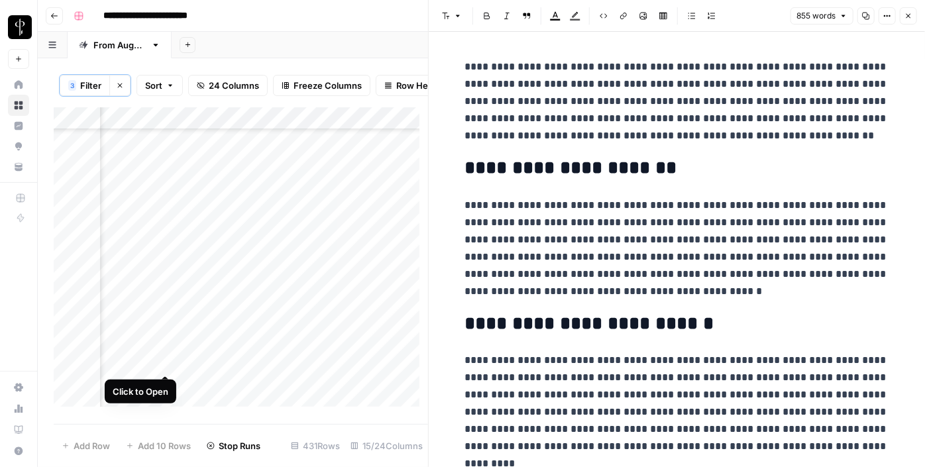
click at [163, 358] on div "Add Column" at bounding box center [241, 261] width 374 height 309
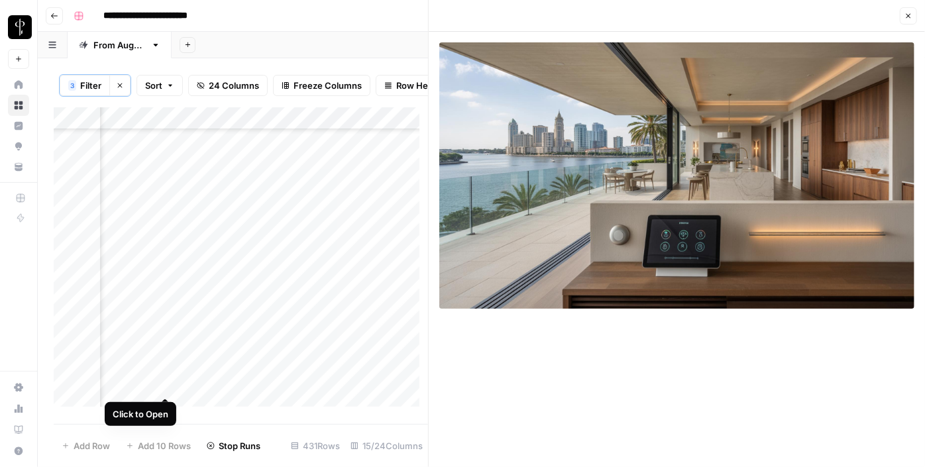
click at [166, 385] on div "Add Column" at bounding box center [241, 261] width 374 height 309
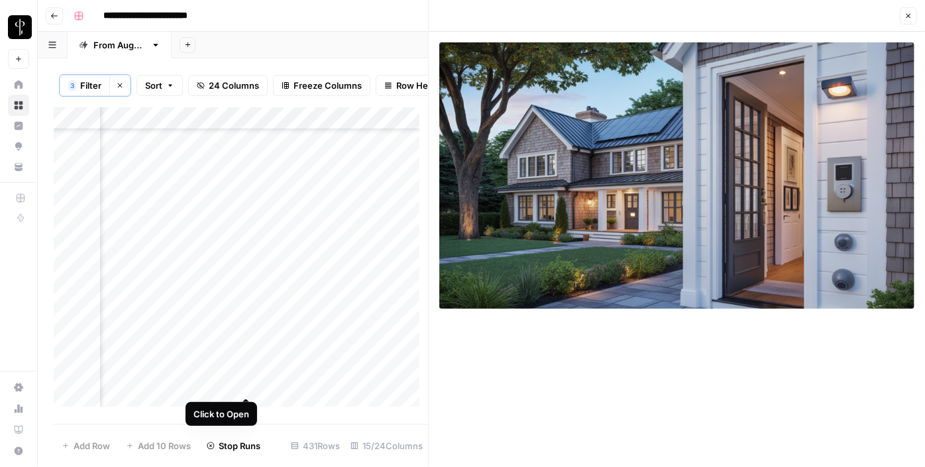
click at [251, 384] on div "Add Column" at bounding box center [241, 261] width 374 height 309
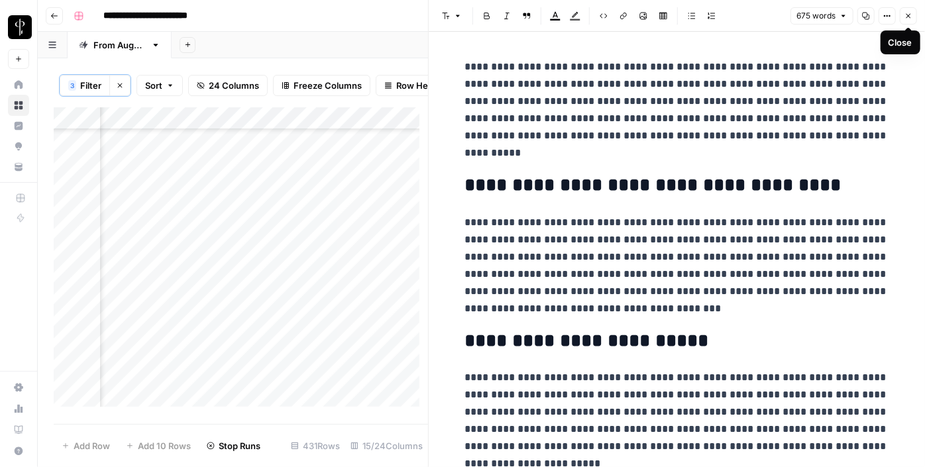
click at [909, 17] on icon "button" at bounding box center [908, 16] width 8 height 8
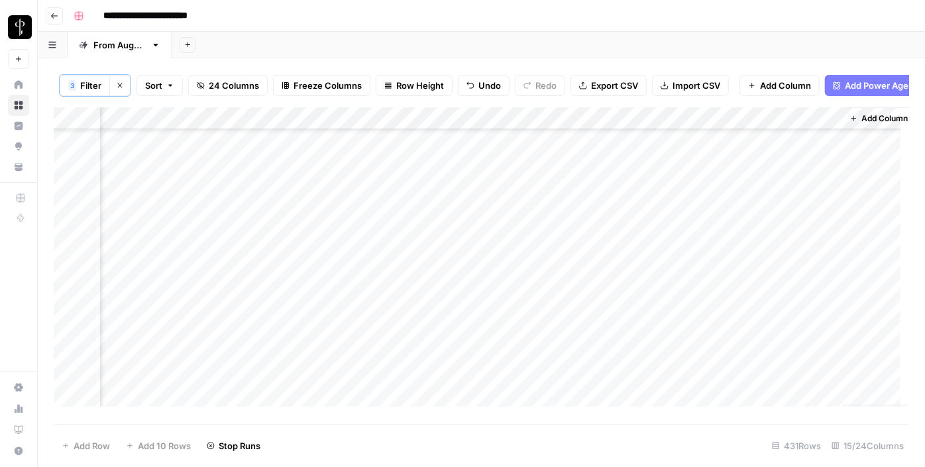
click at [516, 291] on div "Add Column" at bounding box center [481, 261] width 855 height 309
click at [586, 318] on div "Add Column" at bounding box center [481, 261] width 855 height 309
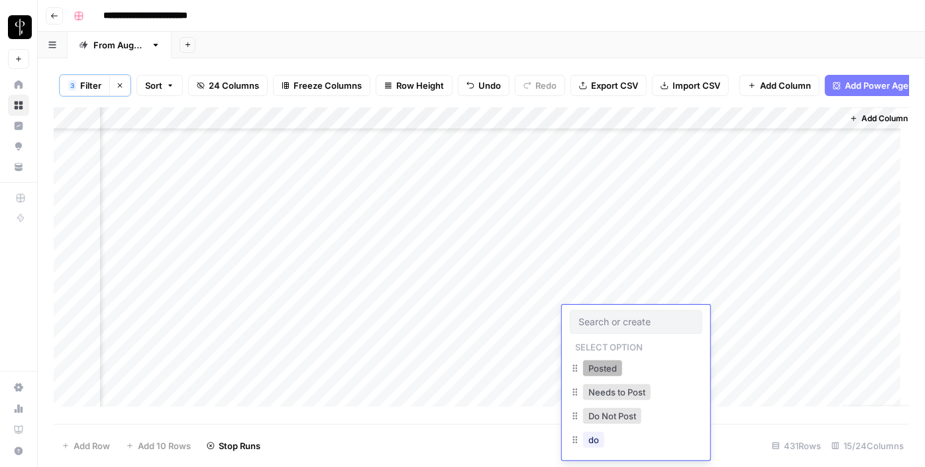
click at [596, 362] on button "Posted" at bounding box center [602, 368] width 39 height 16
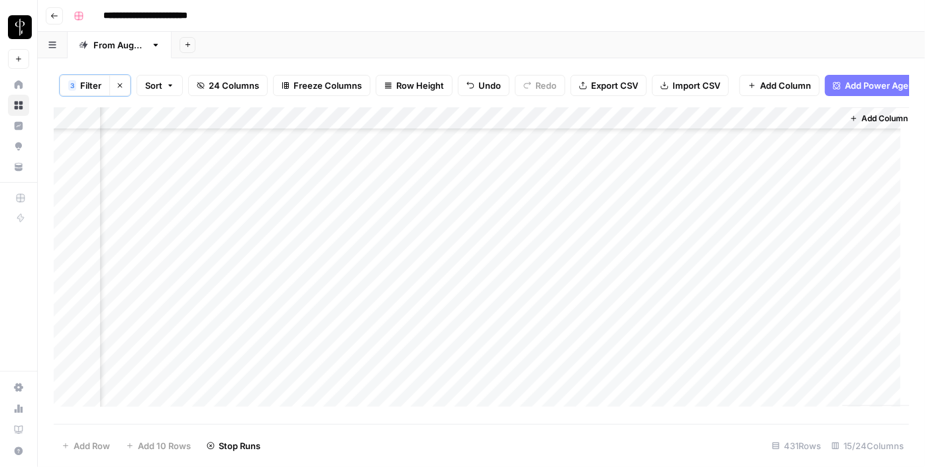
drag, startPoint x: 682, startPoint y: 327, endPoint x: 664, endPoint y: 384, distance: 59.9
click at [664, 384] on div "Add Column" at bounding box center [481, 261] width 855 height 309
click at [581, 282] on div "Add Column" at bounding box center [481, 261] width 855 height 309
click at [615, 242] on div "Add Column" at bounding box center [481, 261] width 855 height 309
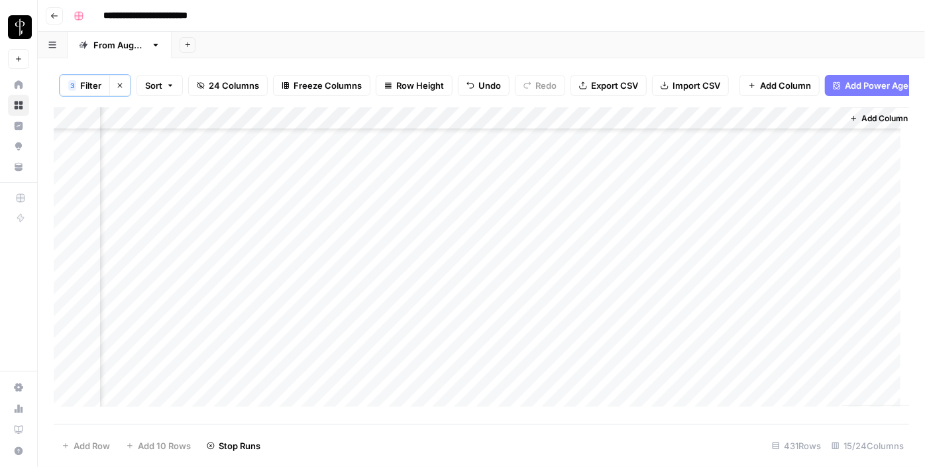
click at [615, 242] on div "Add Column" at bounding box center [481, 261] width 855 height 309
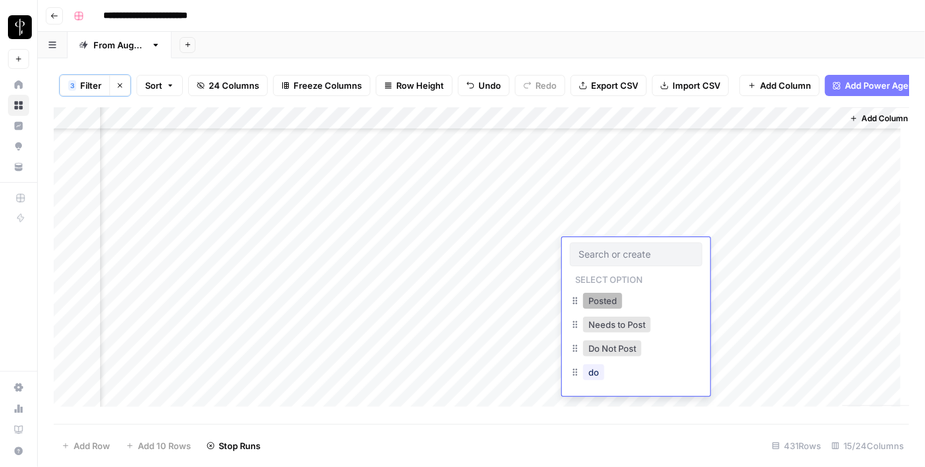
click at [602, 302] on button "Posted" at bounding box center [602, 301] width 39 height 16
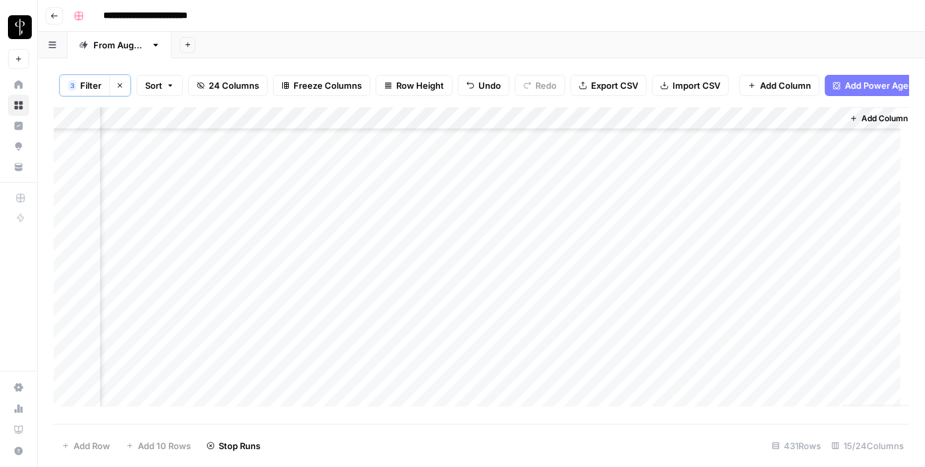
click at [615, 271] on div "Add Column" at bounding box center [481, 261] width 855 height 309
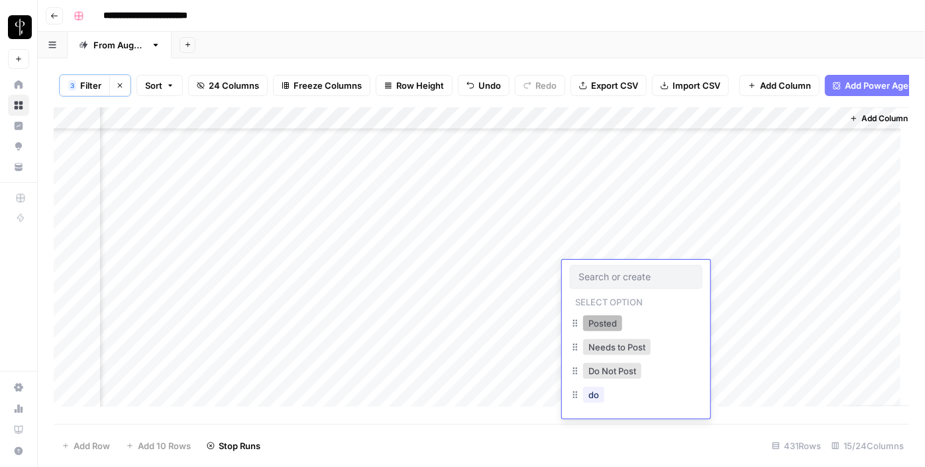
click at [607, 317] on button "Posted" at bounding box center [602, 323] width 39 height 16
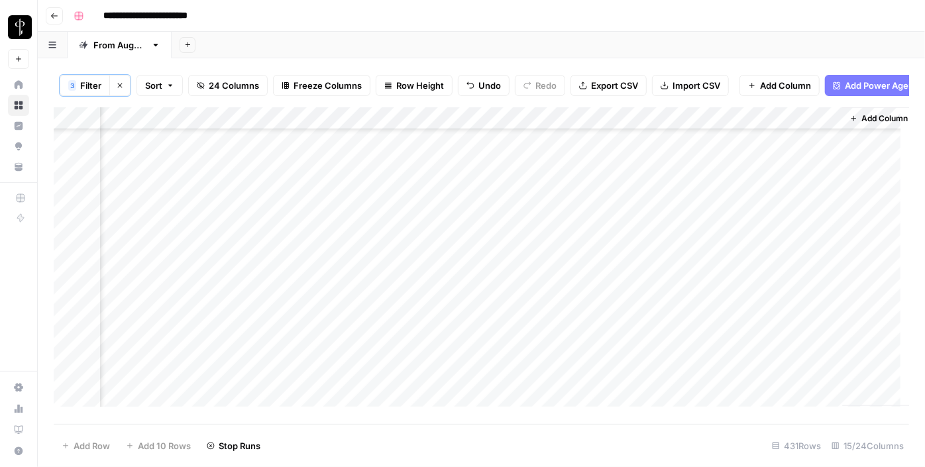
click at [602, 295] on div "Add Column" at bounding box center [481, 261] width 855 height 309
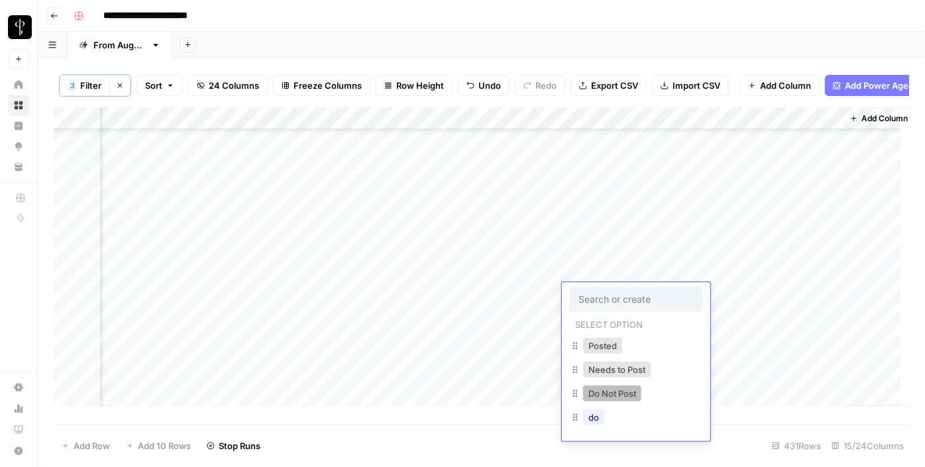
click at [604, 391] on button "Do Not Post" at bounding box center [612, 394] width 58 height 16
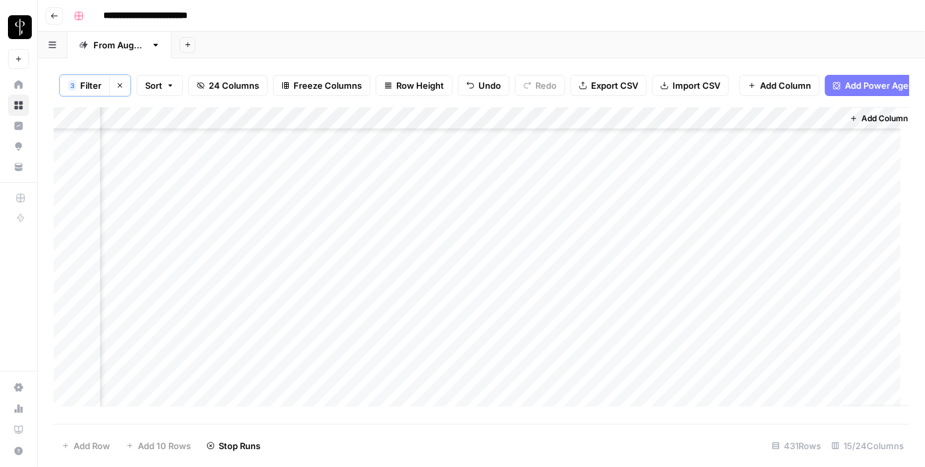
scroll to position [563, 1272]
click at [524, 214] on div "Add Column" at bounding box center [481, 261] width 855 height 309
click at [584, 240] on div "Add Column" at bounding box center [481, 261] width 855 height 309
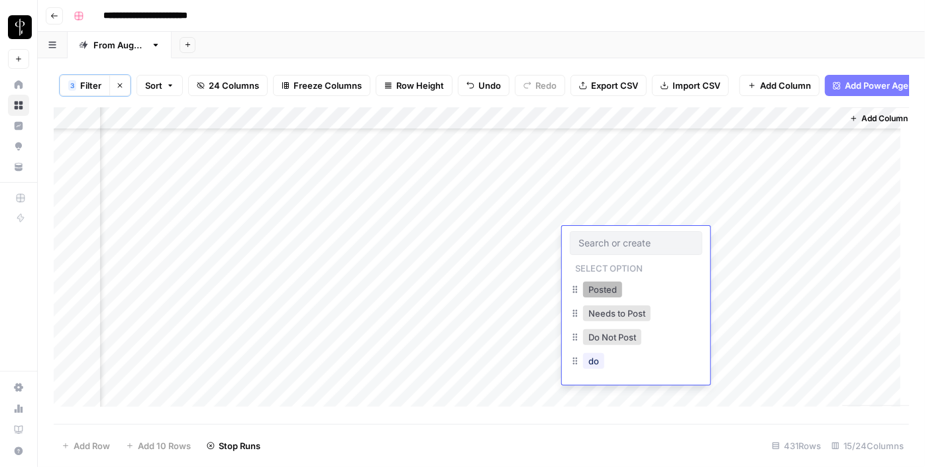
click at [596, 293] on button "Posted" at bounding box center [602, 290] width 39 height 16
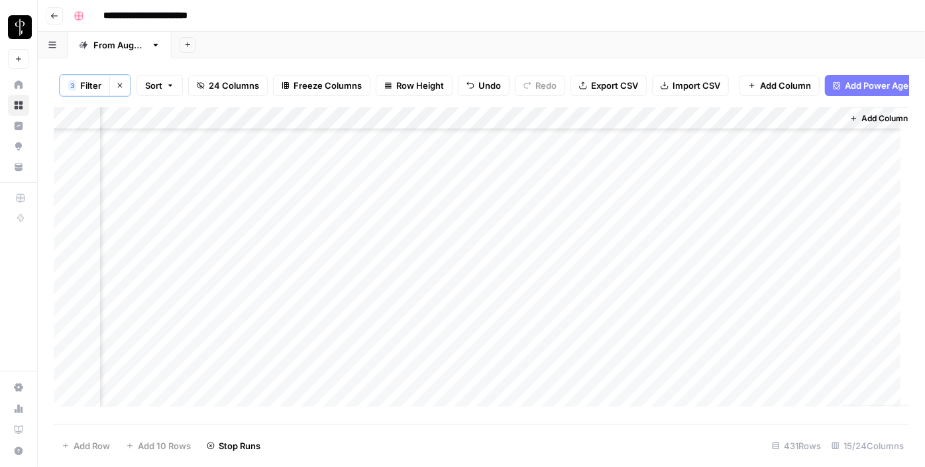
drag, startPoint x: 684, startPoint y: 248, endPoint x: 650, endPoint y: 306, distance: 67.4
click at [650, 306] on div "Add Column" at bounding box center [481, 261] width 855 height 309
click at [584, 213] on div "Add Column" at bounding box center [481, 261] width 855 height 309
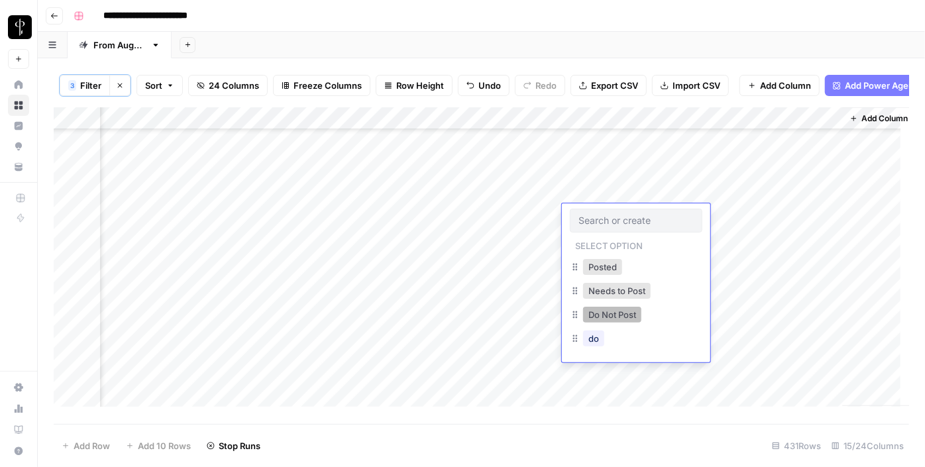
click at [623, 318] on button "Do Not Post" at bounding box center [612, 315] width 58 height 16
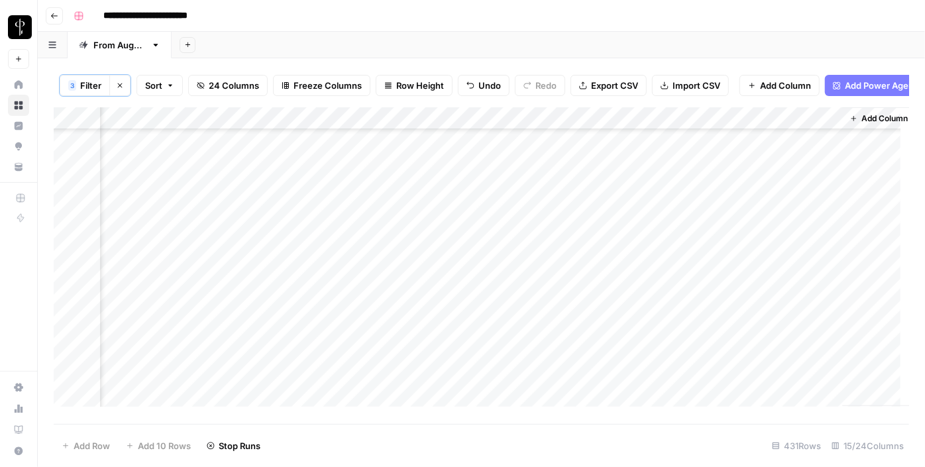
scroll to position [376, 1272]
click at [643, 204] on div "Add Column" at bounding box center [481, 261] width 855 height 309
drag, startPoint x: 684, startPoint y: 211, endPoint x: 647, endPoint y: 388, distance: 180.7
click at [647, 388] on div "Add Column" at bounding box center [481, 261] width 855 height 309
click at [420, 375] on div "Add Column" at bounding box center [481, 261] width 855 height 309
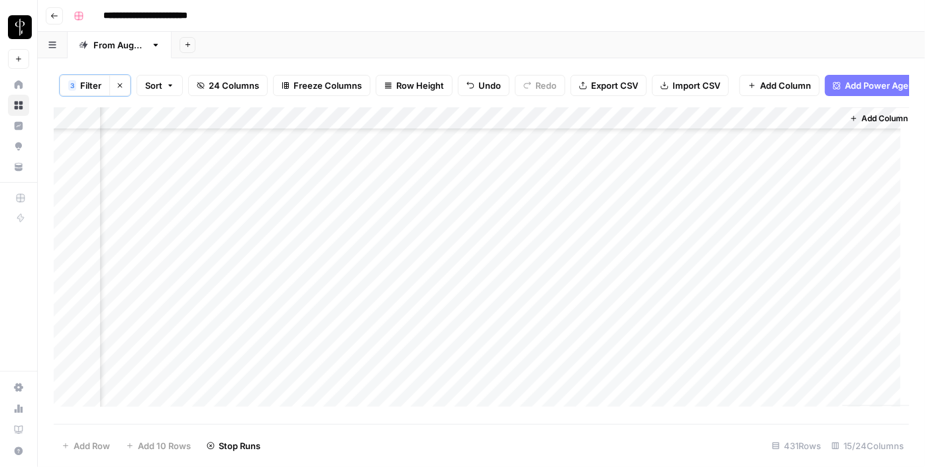
scroll to position [889, 1272]
click at [307, 154] on div "Add Column" at bounding box center [481, 261] width 855 height 309
click at [299, 179] on div "Add Column" at bounding box center [481, 261] width 855 height 309
click at [298, 196] on div "Add Column" at bounding box center [481, 261] width 855 height 309
click at [297, 156] on div "Add Column" at bounding box center [481, 261] width 855 height 309
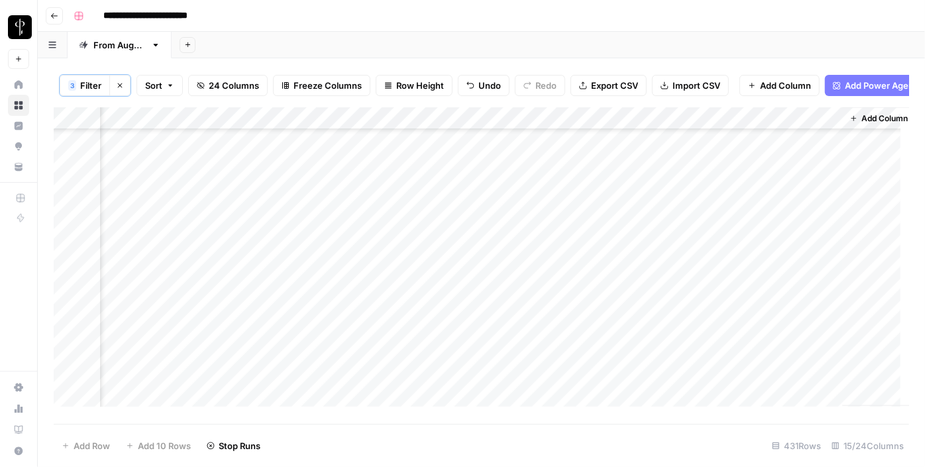
click at [297, 231] on div "Add Column" at bounding box center [481, 261] width 855 height 309
click at [300, 251] on div "Add Column" at bounding box center [481, 261] width 855 height 309
click at [300, 270] on div "Add Column" at bounding box center [481, 261] width 855 height 309
click at [302, 295] on div "Add Column" at bounding box center [481, 261] width 855 height 309
click at [303, 317] on div "Add Column" at bounding box center [481, 261] width 855 height 309
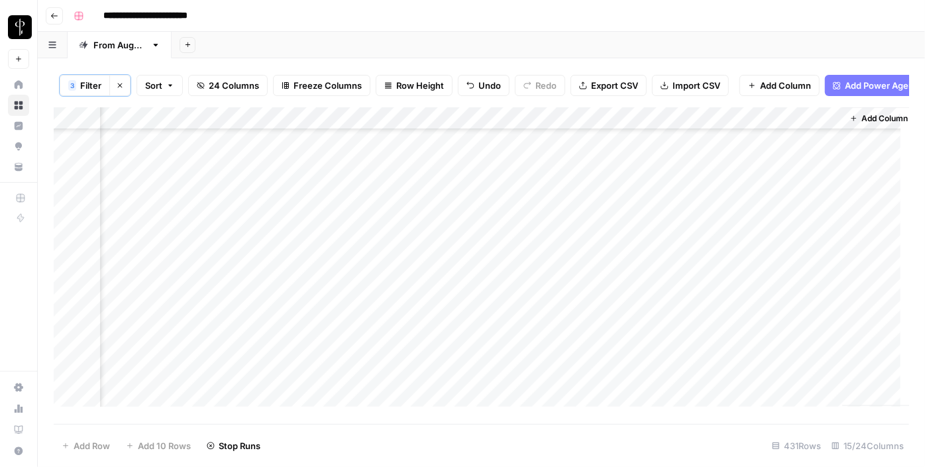
click at [303, 334] on div "Add Column" at bounding box center [481, 261] width 855 height 309
click at [290, 209] on div "Add Column" at bounding box center [481, 261] width 855 height 309
click at [292, 231] on div "Add Column" at bounding box center [481, 261] width 855 height 309
click at [292, 248] on div "Add Column" at bounding box center [481, 261] width 855 height 309
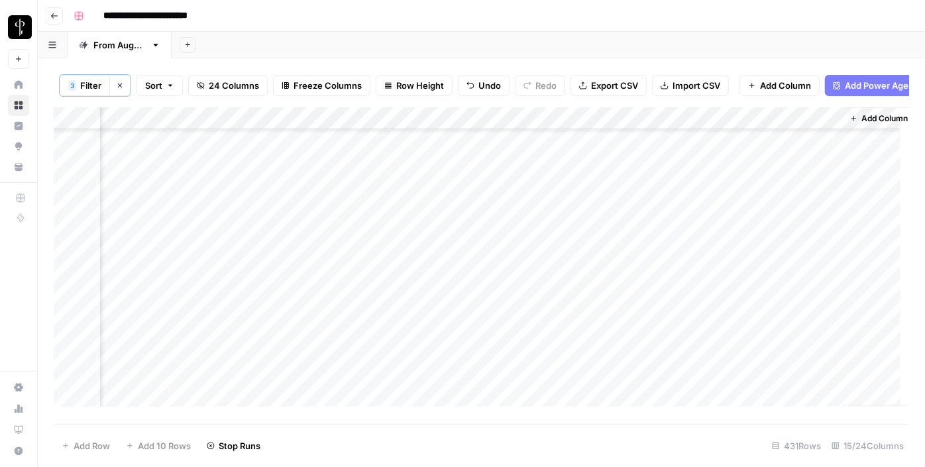
click at [296, 272] on div "Add Column" at bounding box center [481, 261] width 855 height 309
click at [294, 298] on div "Add Column" at bounding box center [481, 261] width 855 height 309
click at [298, 317] on div "Add Column" at bounding box center [481, 261] width 855 height 309
click at [301, 318] on div "Add Column" at bounding box center [481, 261] width 855 height 309
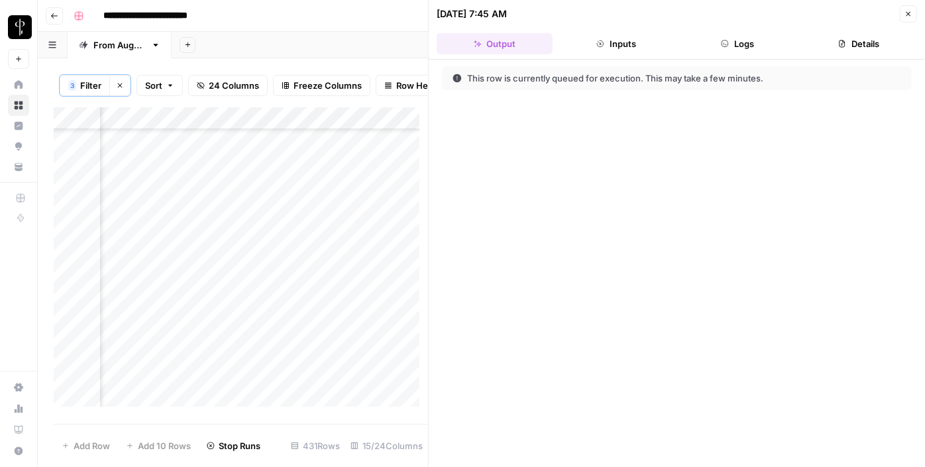
click at [301, 341] on div "Add Column" at bounding box center [241, 261] width 374 height 309
click at [298, 366] on div "Add Column" at bounding box center [241, 261] width 374 height 309
click at [297, 388] on div "Add Column" at bounding box center [241, 261] width 374 height 309
click at [286, 299] on div "Add Column" at bounding box center [241, 261] width 374 height 309
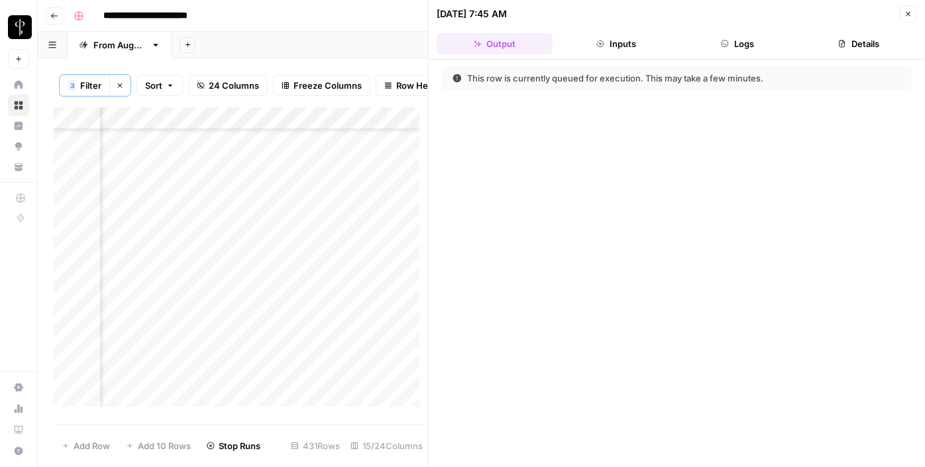
click at [299, 318] on div "Add Column" at bounding box center [241, 261] width 374 height 309
click at [909, 11] on icon "button" at bounding box center [908, 14] width 8 height 8
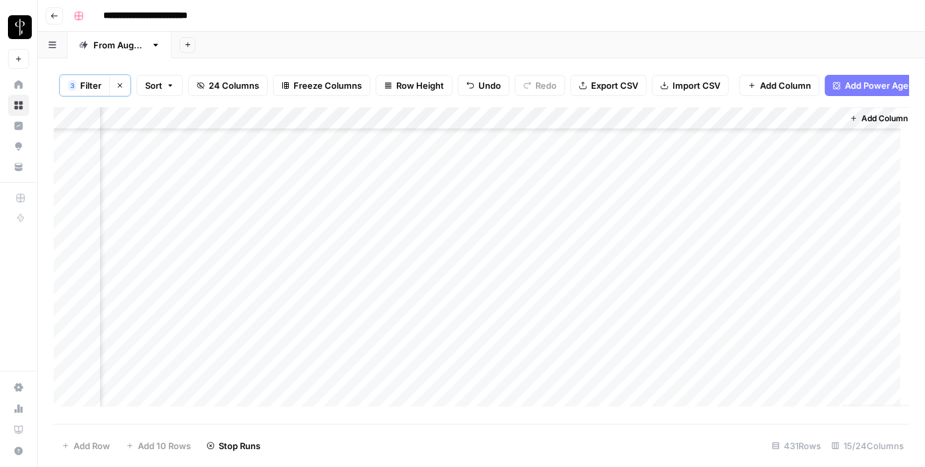
scroll to position [849, 1272]
click at [244, 201] on div "Add Column" at bounding box center [481, 261] width 855 height 309
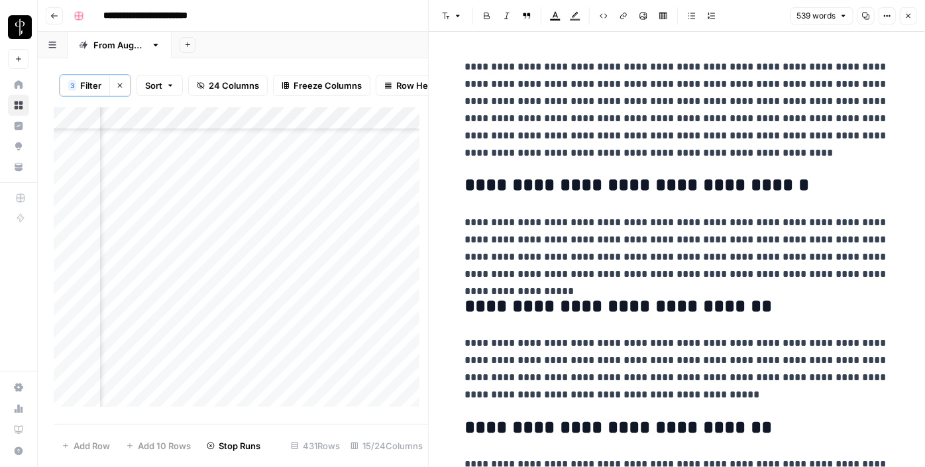
click at [161, 205] on div "Add Column" at bounding box center [241, 261] width 374 height 309
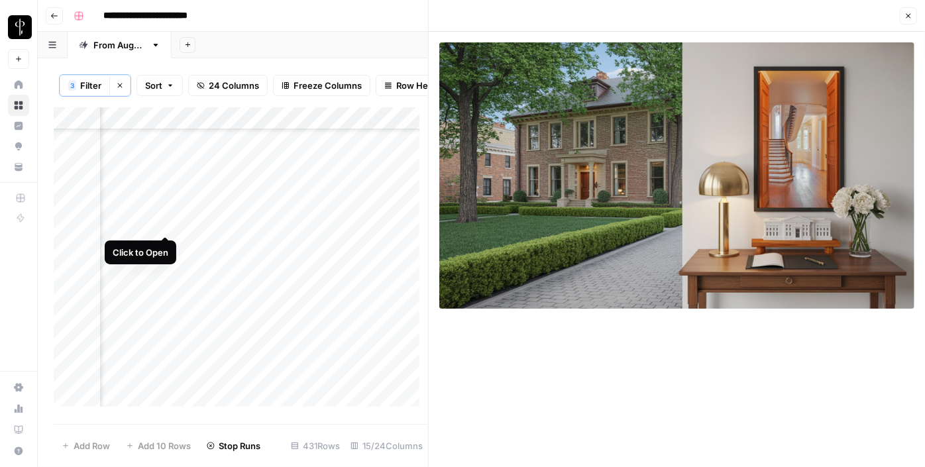
click at [160, 225] on div "Add Column" at bounding box center [241, 261] width 374 height 309
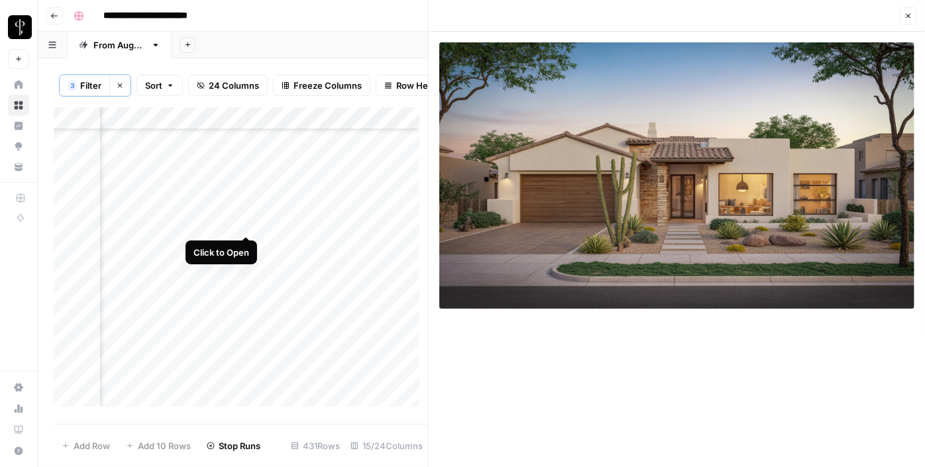
click at [250, 225] on div "Add Column" at bounding box center [241, 261] width 374 height 309
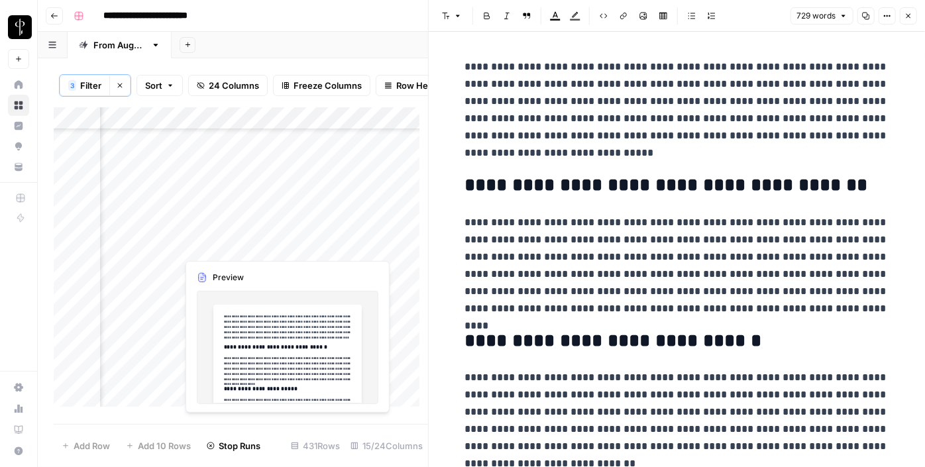
click at [244, 248] on div "Add Column" at bounding box center [241, 261] width 374 height 309
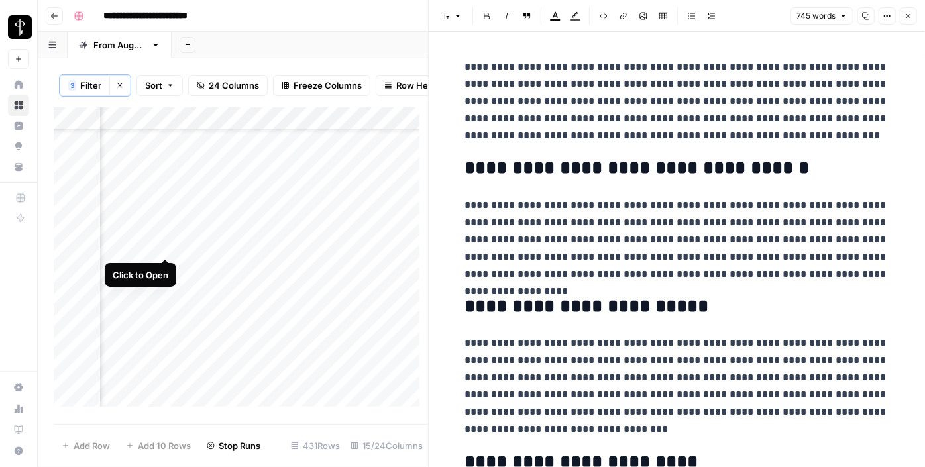
click at [162, 240] on div "Add Column" at bounding box center [241, 261] width 374 height 309
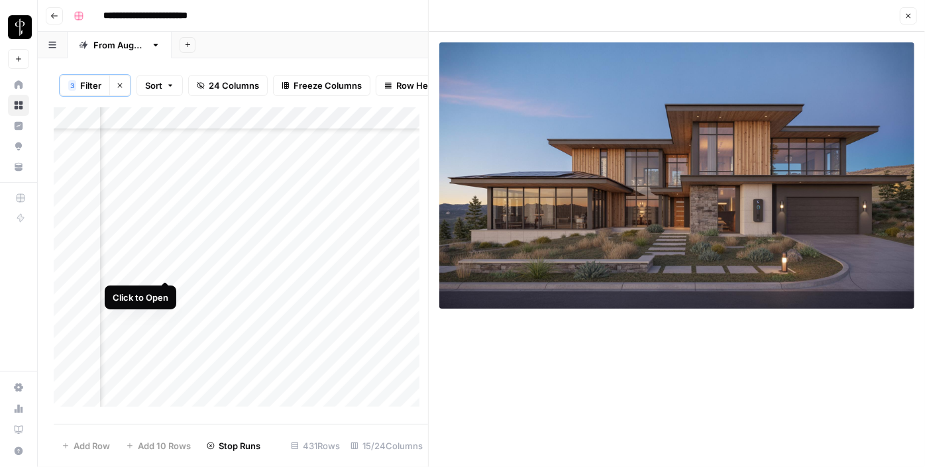
click at [166, 268] on div "Add Column" at bounding box center [241, 261] width 374 height 309
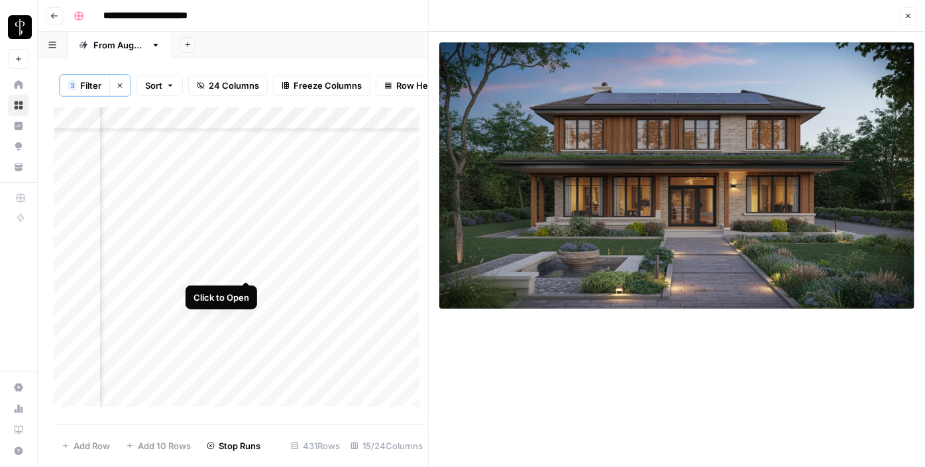
click at [246, 267] on div "Add Column" at bounding box center [241, 261] width 374 height 309
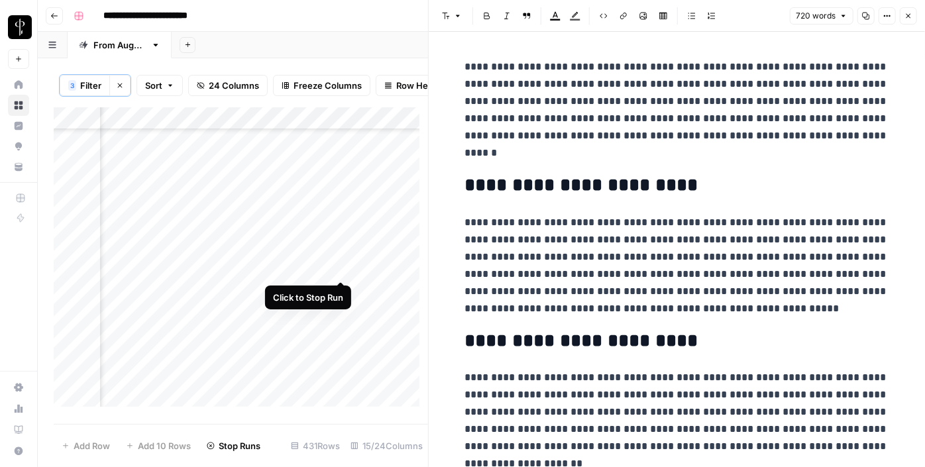
click at [339, 266] on div "Add Column" at bounding box center [241, 261] width 374 height 309
click at [387, 263] on div "Add Column" at bounding box center [241, 261] width 374 height 309
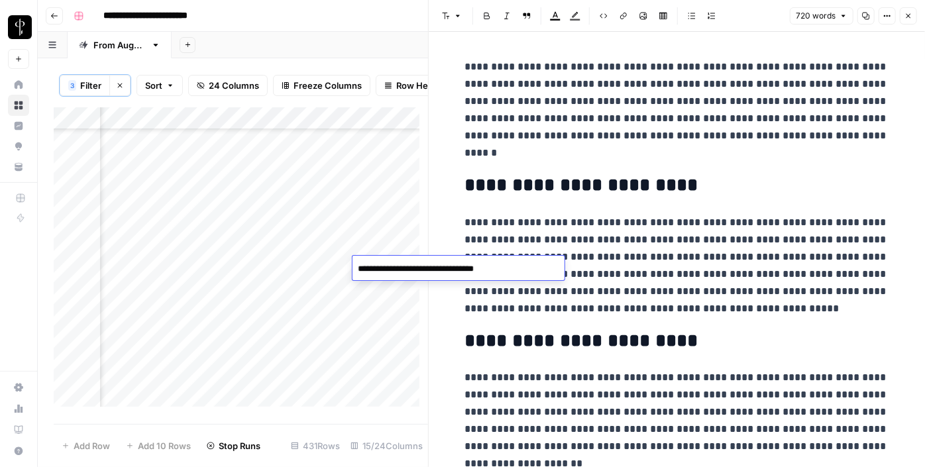
type textarea "**********"
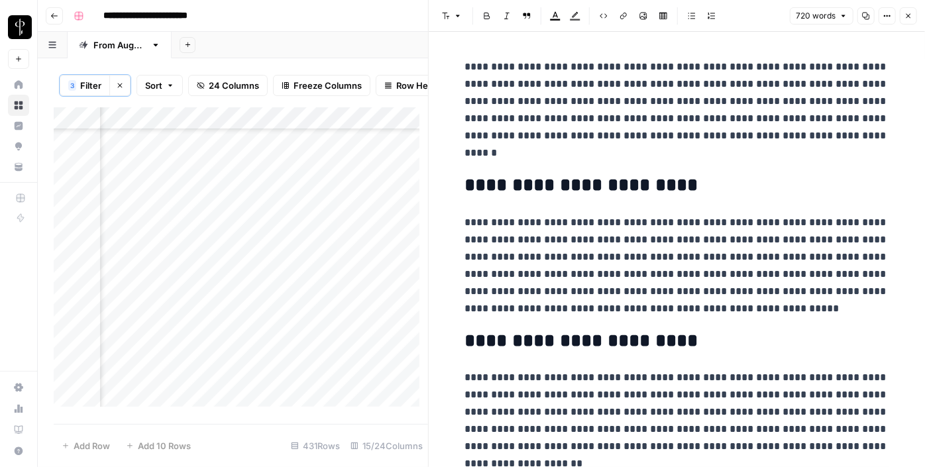
click at [246, 289] on div "Add Column" at bounding box center [241, 261] width 374 height 309
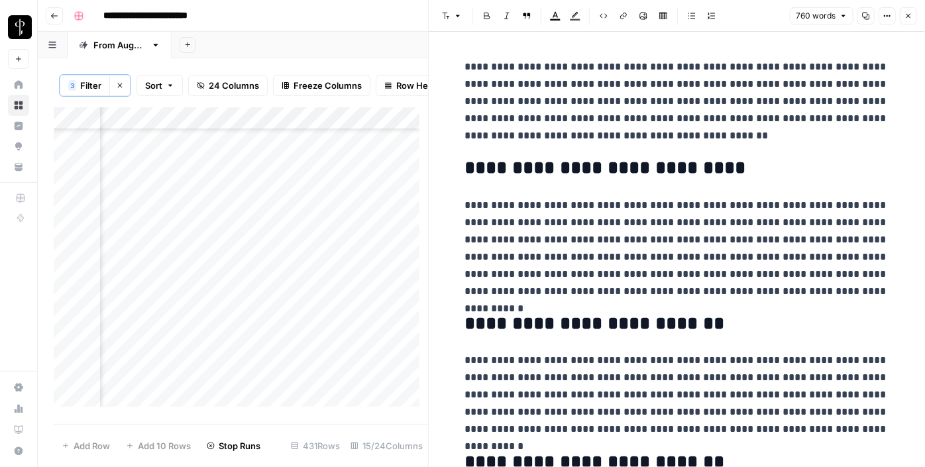
click at [166, 291] on div "Add Column" at bounding box center [241, 261] width 374 height 309
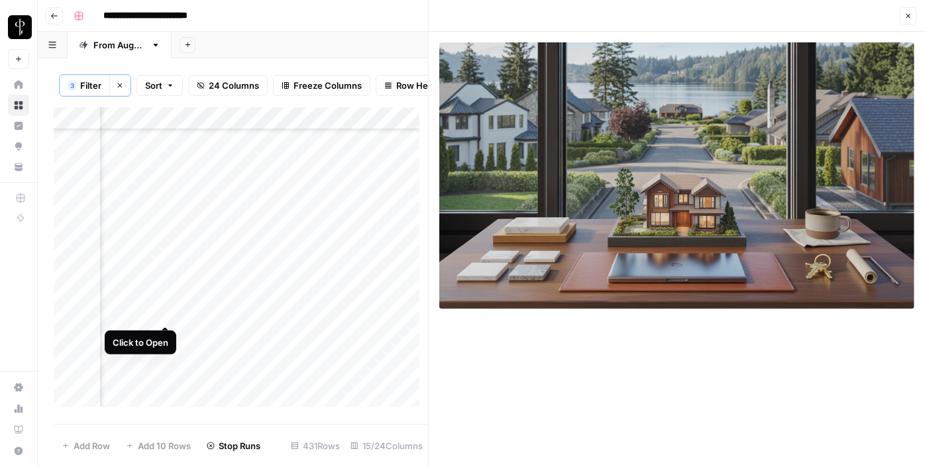
click at [170, 309] on div "Add Column" at bounding box center [241, 261] width 374 height 309
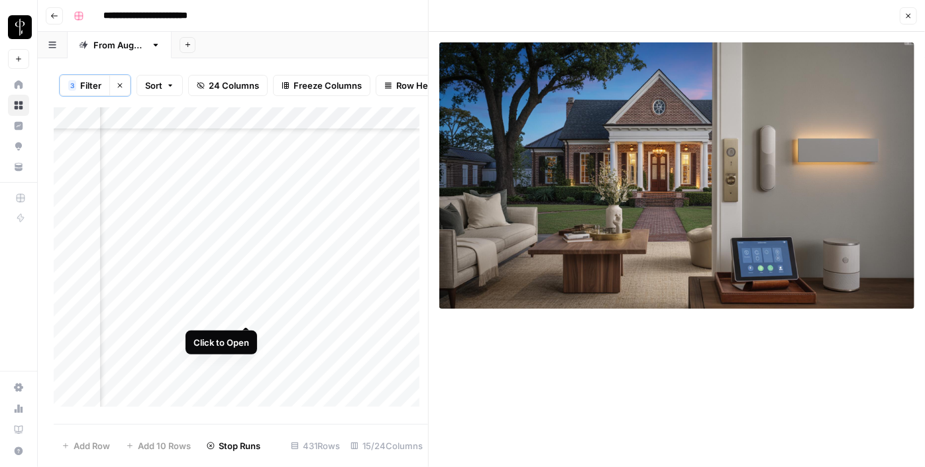
click at [247, 313] on div "Add Column" at bounding box center [241, 261] width 374 height 309
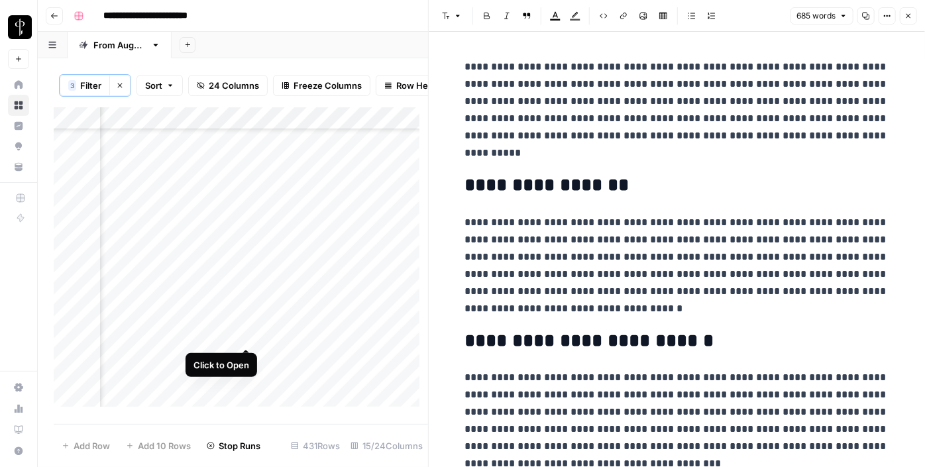
click at [247, 331] on div "Add Column" at bounding box center [241, 261] width 374 height 309
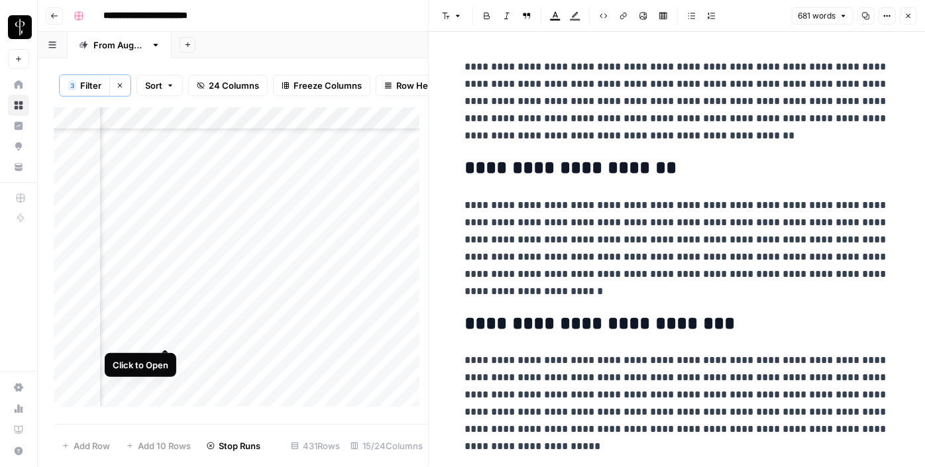
click at [164, 334] on div "Add Column" at bounding box center [241, 261] width 374 height 309
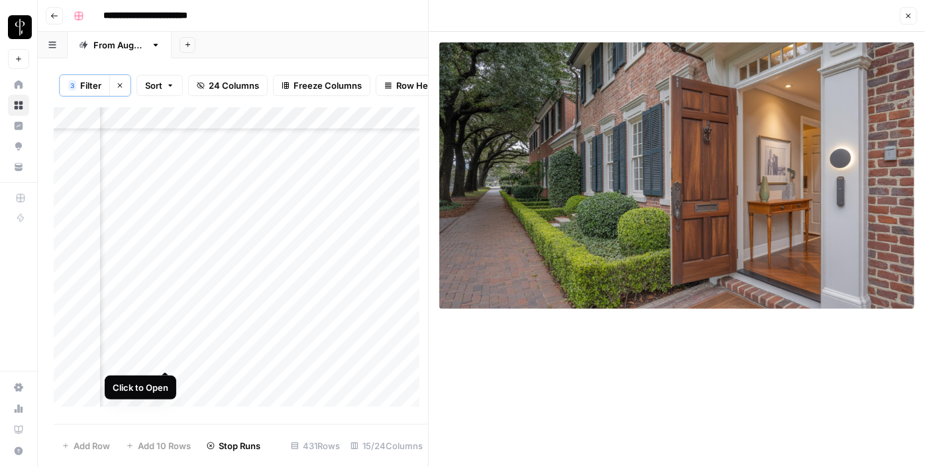
click at [165, 353] on div "Add Column" at bounding box center [241, 261] width 374 height 309
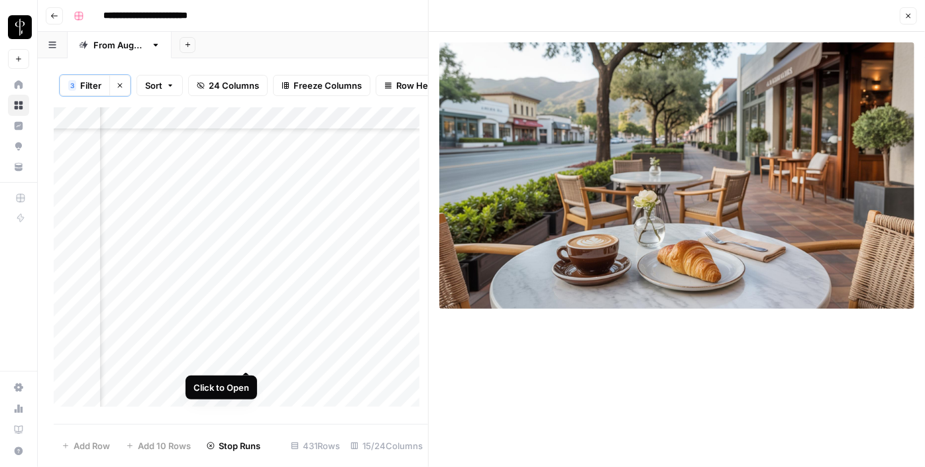
click at [247, 356] on div "Add Column" at bounding box center [241, 261] width 374 height 309
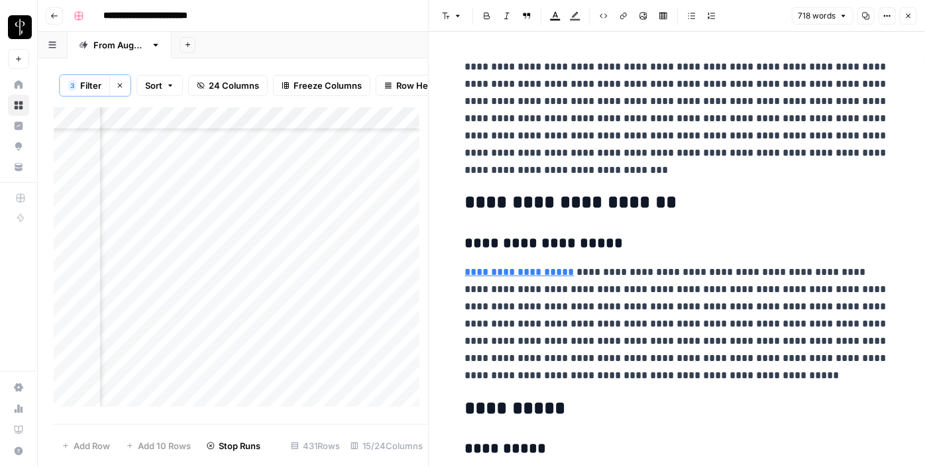
scroll to position [950, 1272]
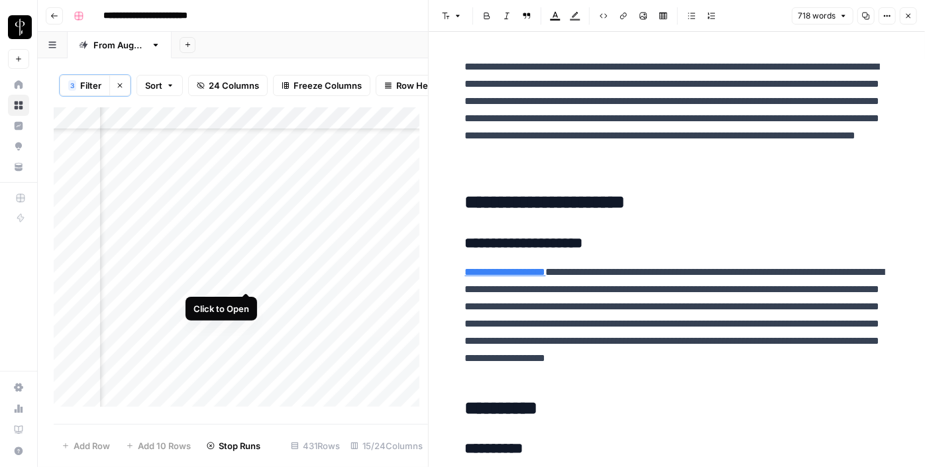
click at [246, 281] on div "Add Column" at bounding box center [241, 261] width 374 height 309
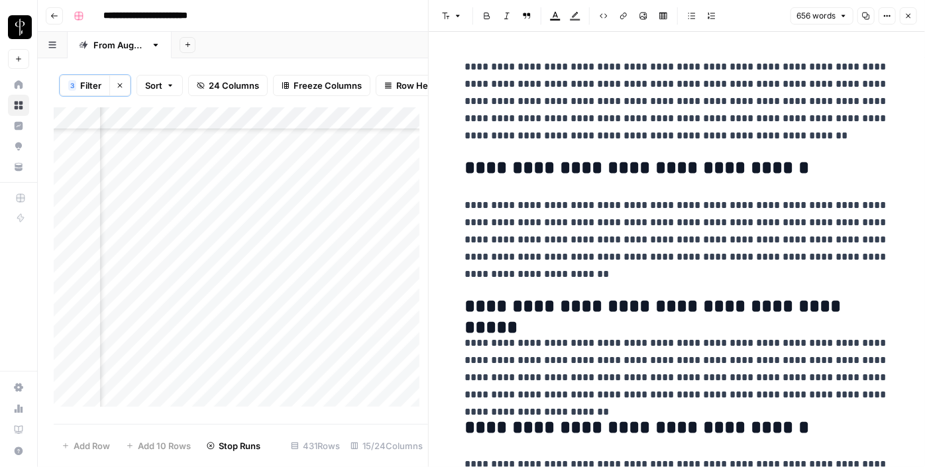
click at [164, 282] on div "Add Column" at bounding box center [241, 261] width 374 height 309
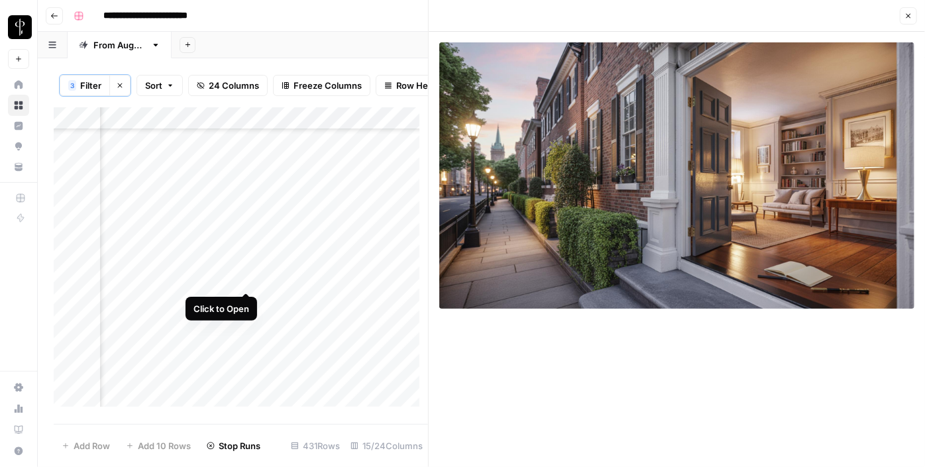
click at [242, 276] on div "Add Column" at bounding box center [241, 261] width 374 height 309
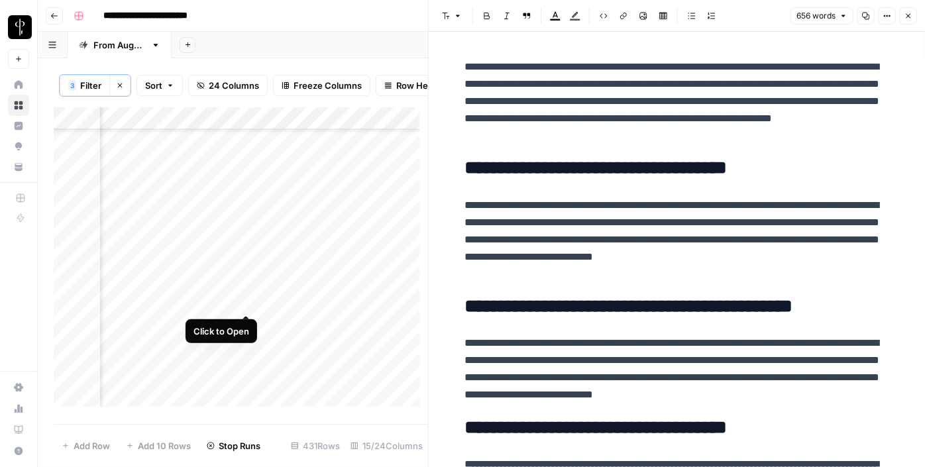
click at [241, 299] on div "Add Column" at bounding box center [241, 261] width 374 height 309
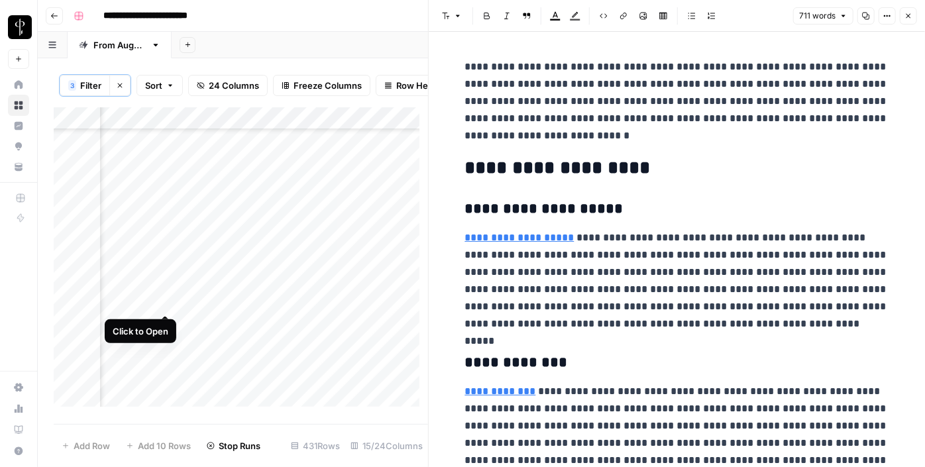
click at [166, 302] on div "Add Column" at bounding box center [241, 261] width 374 height 309
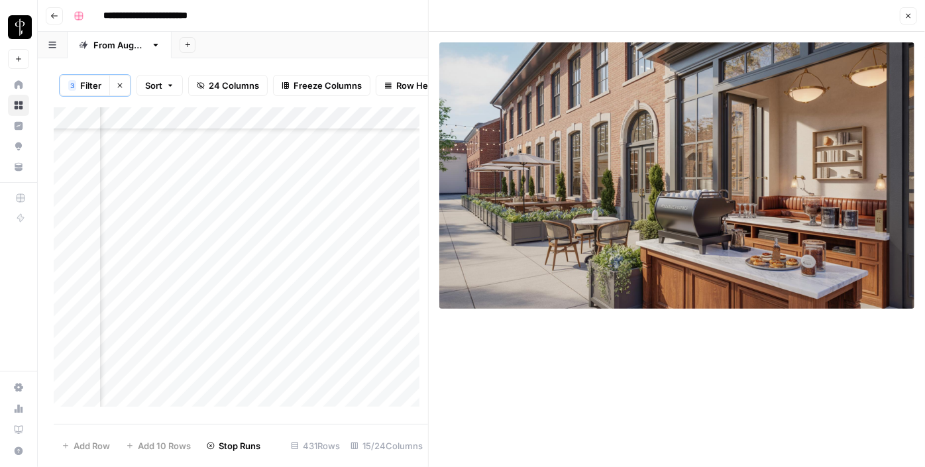
click at [168, 322] on div "Add Column" at bounding box center [241, 261] width 374 height 309
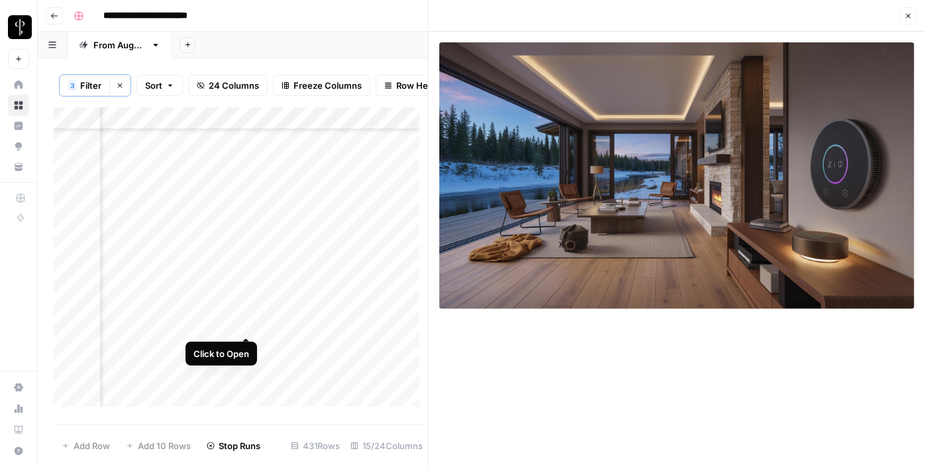
click at [245, 320] on div "Add Column" at bounding box center [241, 261] width 374 height 309
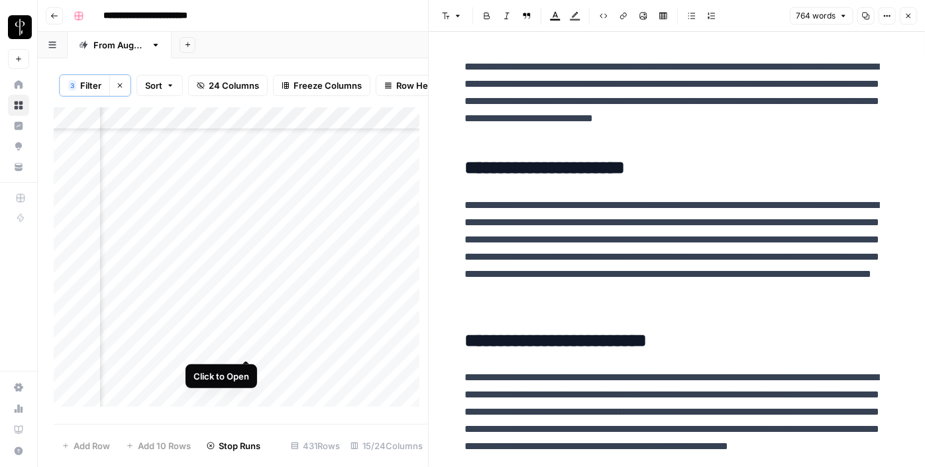
click at [245, 343] on div "Add Column" at bounding box center [241, 261] width 374 height 309
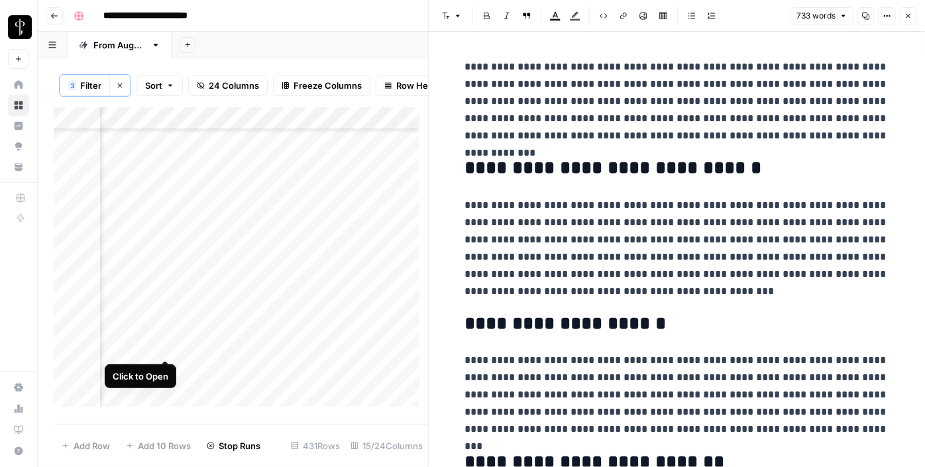
click at [164, 346] on div "Add Column" at bounding box center [241, 261] width 374 height 309
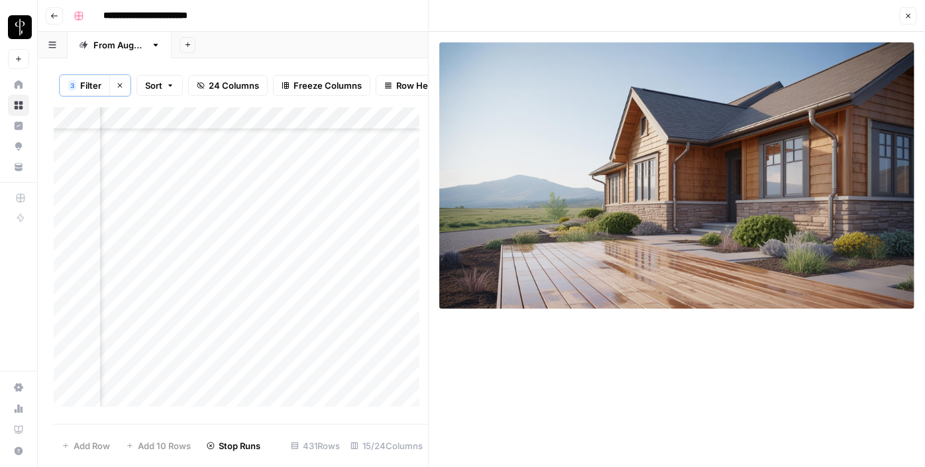
scroll to position [1045, 1272]
click at [246, 249] on div "Add Column" at bounding box center [241, 261] width 374 height 309
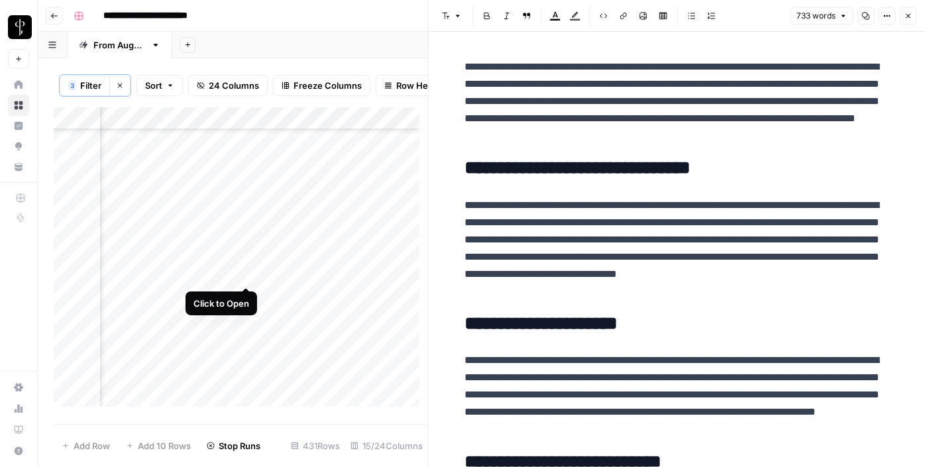
click at [246, 270] on div "Add Column" at bounding box center [241, 261] width 374 height 309
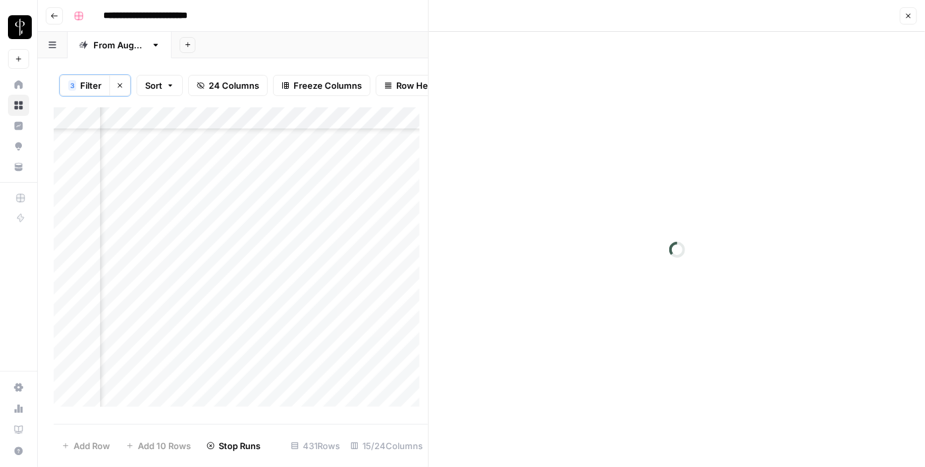
scroll to position [1045, 1272]
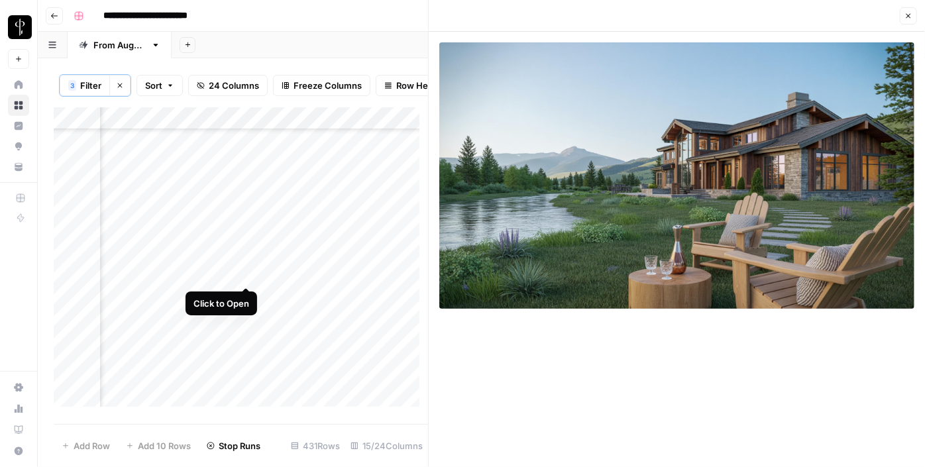
click at [244, 274] on div "Add Column" at bounding box center [241, 261] width 374 height 309
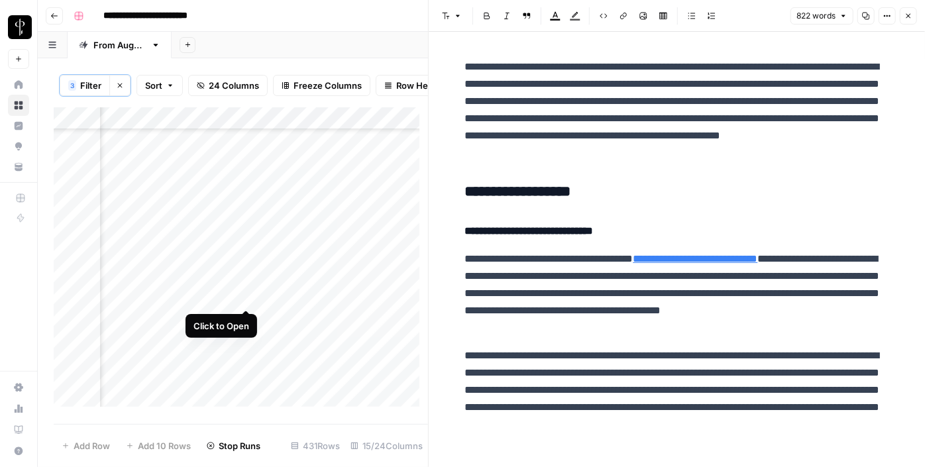
click at [245, 297] on div "Add Column" at bounding box center [241, 261] width 374 height 309
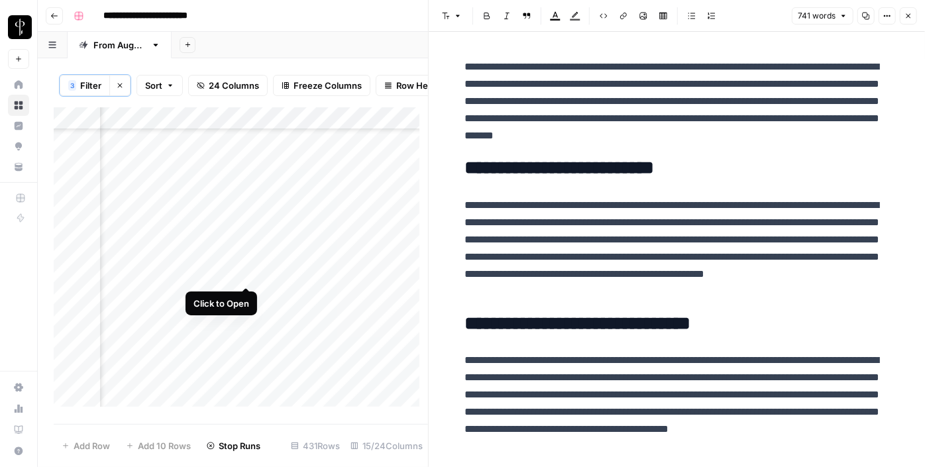
click at [247, 274] on div "Add Column" at bounding box center [241, 261] width 374 height 309
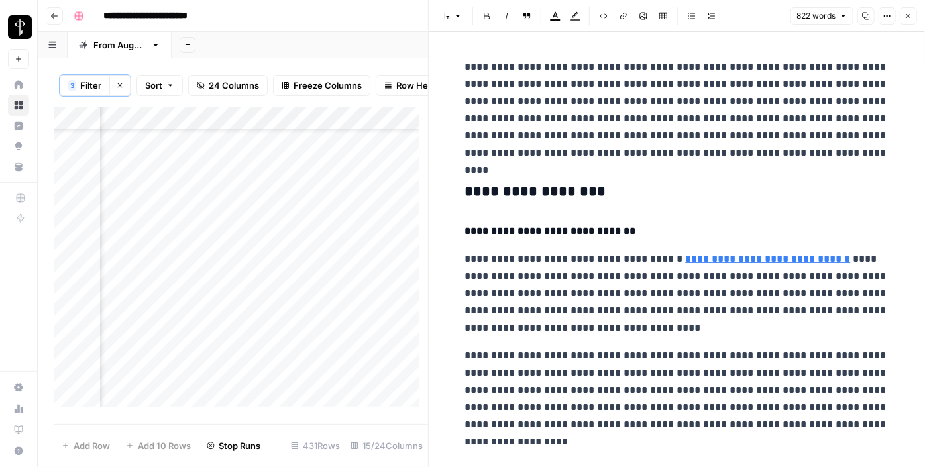
click at [491, 187] on h3 "**********" at bounding box center [677, 192] width 424 height 19
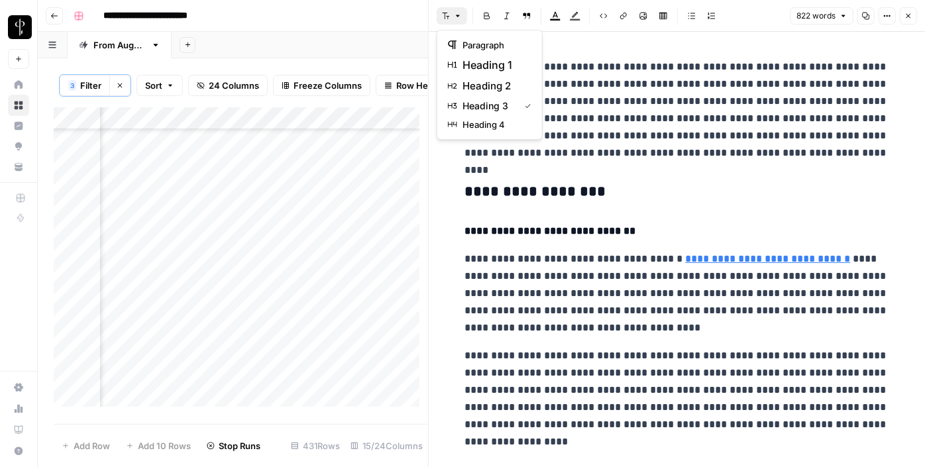
click at [451, 20] on button "Font style" at bounding box center [452, 15] width 30 height 17
click at [474, 76] on button "heading 2" at bounding box center [490, 86] width 94 height 21
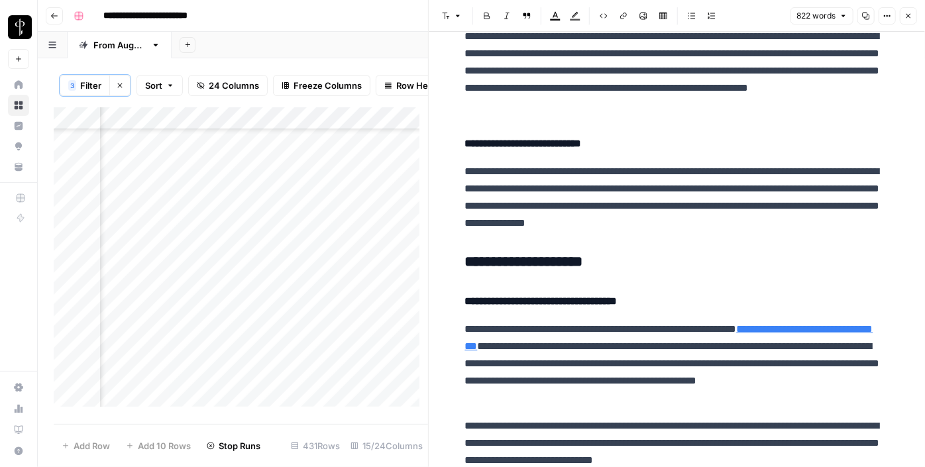
scroll to position [472, 0]
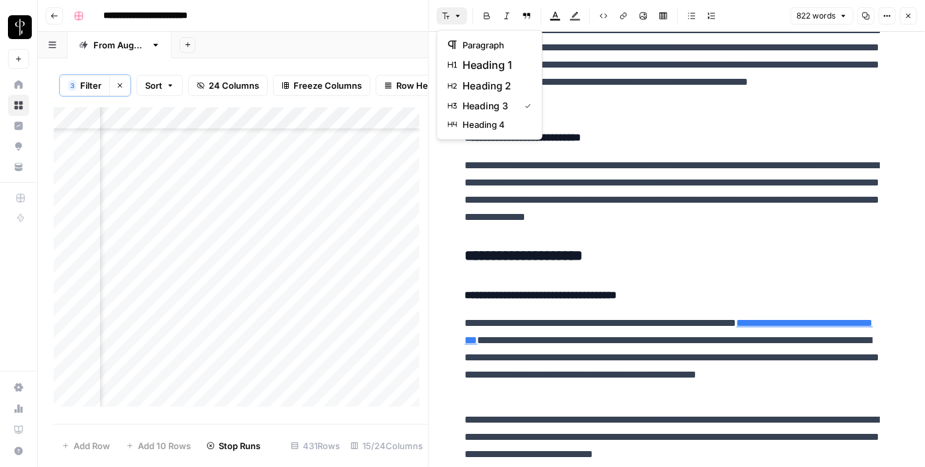
click at [462, 24] on button "Font style" at bounding box center [452, 15] width 30 height 17
click at [484, 91] on span "heading 2" at bounding box center [494, 86] width 64 height 16
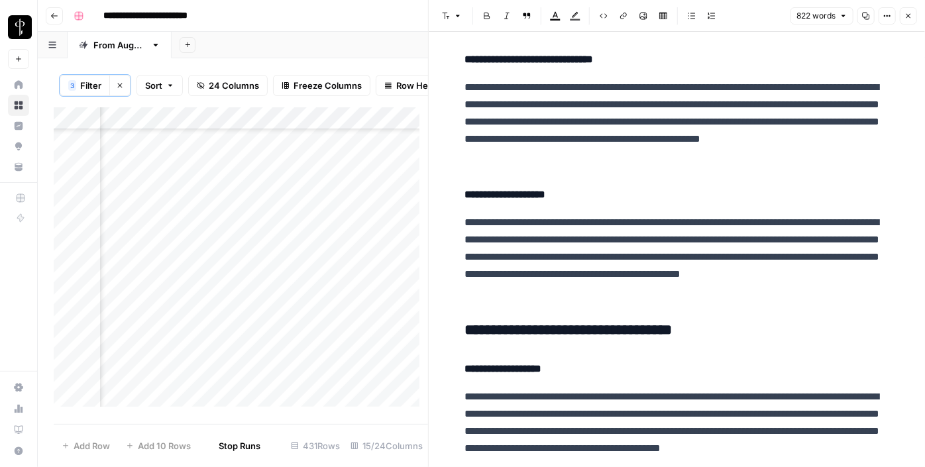
scroll to position [978, 0]
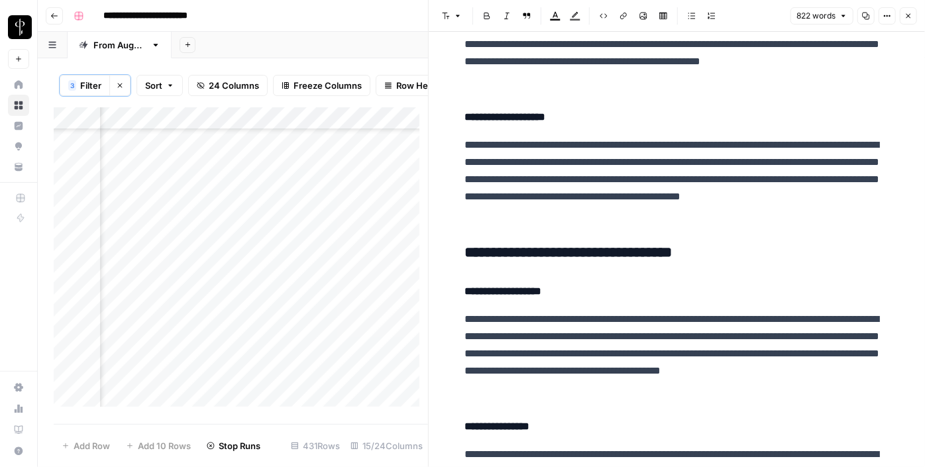
click at [503, 248] on h3 "**********" at bounding box center [677, 253] width 424 height 19
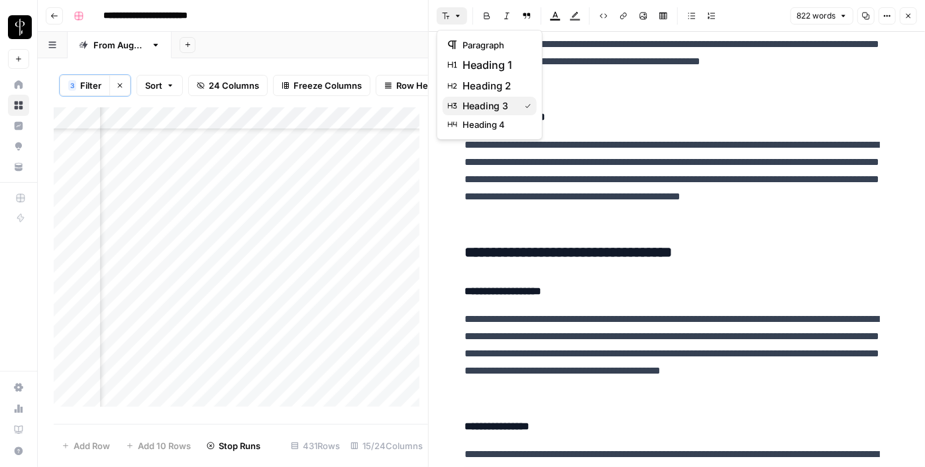
drag, startPoint x: 452, startPoint y: 18, endPoint x: 474, endPoint y: 96, distance: 81.2
click at [474, 96] on body "**********" at bounding box center [462, 233] width 925 height 467
click at [474, 87] on span "heading 2" at bounding box center [494, 86] width 64 height 16
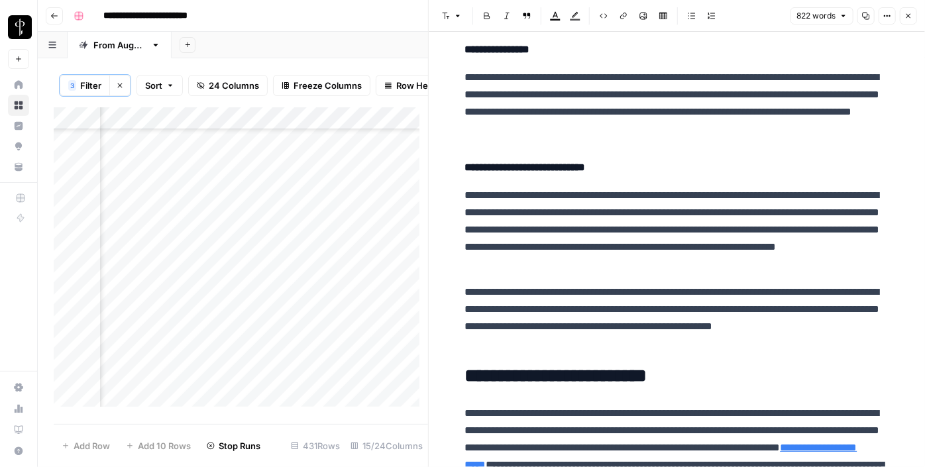
scroll to position [1440, 0]
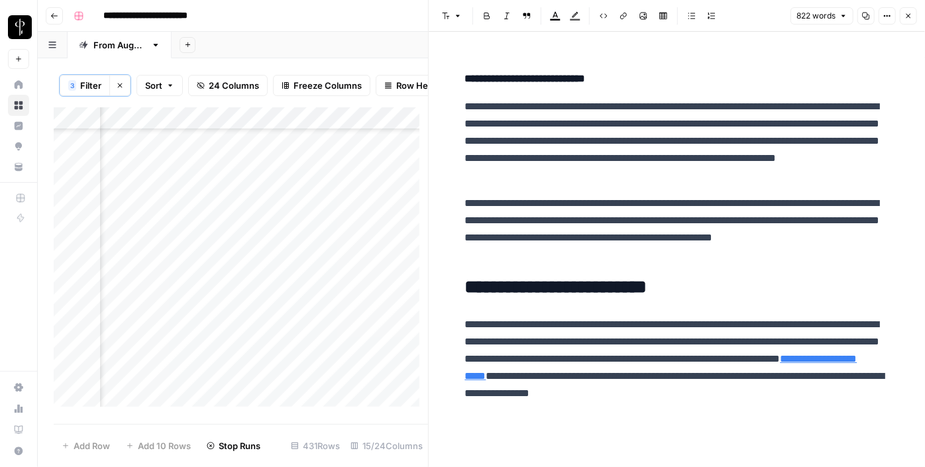
click at [367, 274] on div "Add Column" at bounding box center [241, 261] width 374 height 309
click at [367, 274] on textarea at bounding box center [458, 275] width 212 height 19
click at [390, 272] on textarea at bounding box center [458, 275] width 212 height 19
paste textarea "**********"
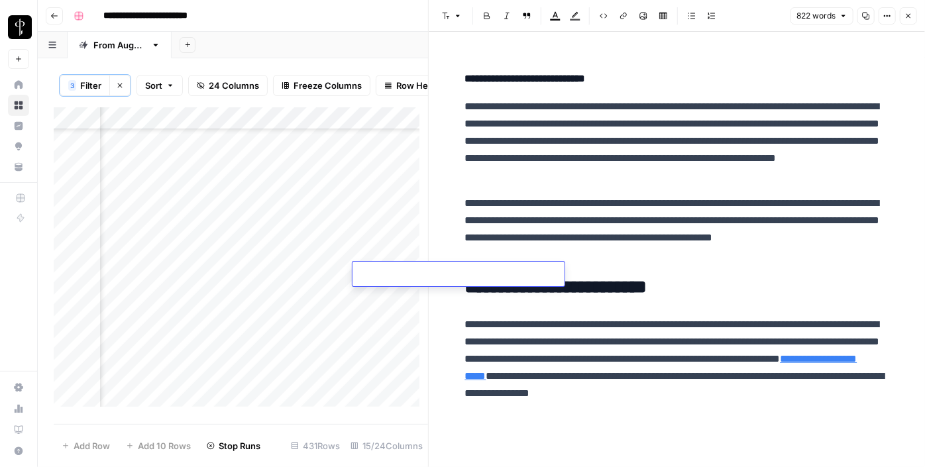
type textarea "**********"
click at [245, 291] on div "Add Column" at bounding box center [241, 261] width 374 height 309
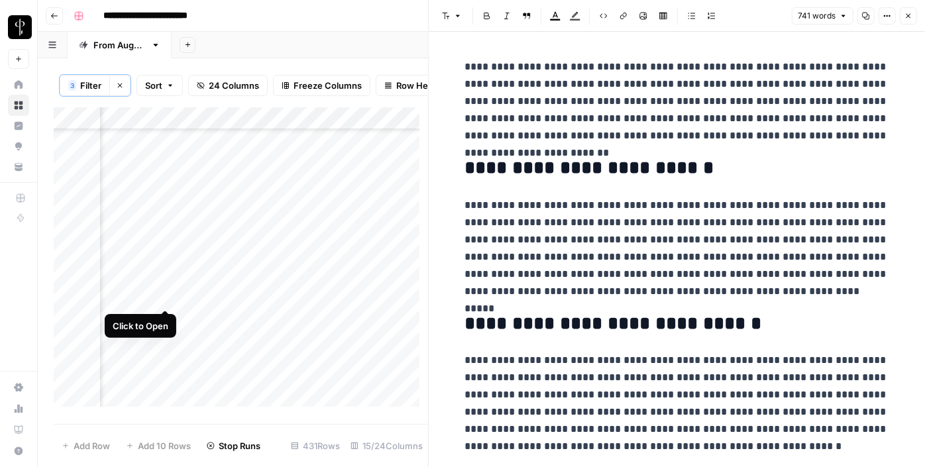
click at [164, 298] on div "Add Column" at bounding box center [241, 261] width 374 height 309
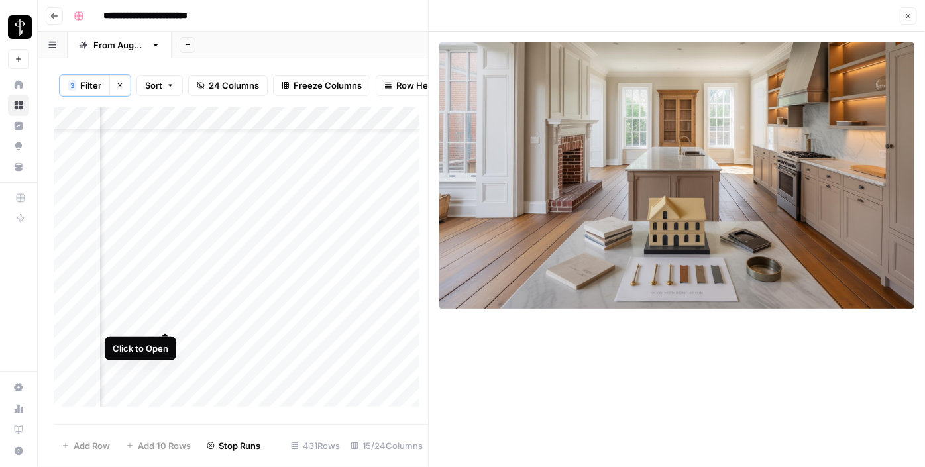
click at [171, 318] on div "Add Column" at bounding box center [241, 261] width 374 height 309
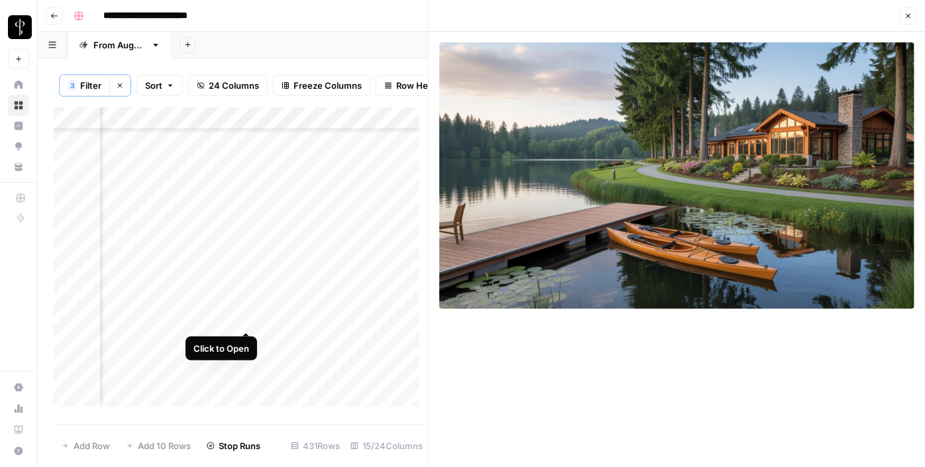
click at [247, 317] on div "Add Column" at bounding box center [241, 261] width 374 height 309
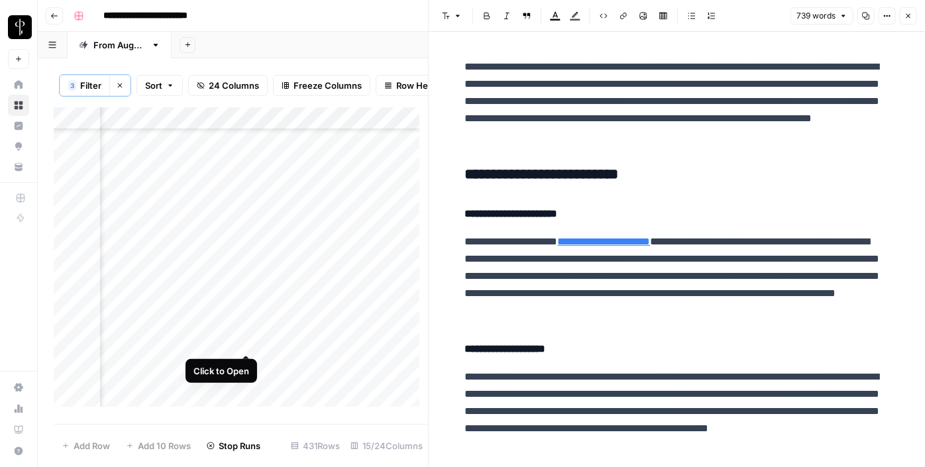
click at [246, 344] on div "Add Column" at bounding box center [241, 261] width 374 height 309
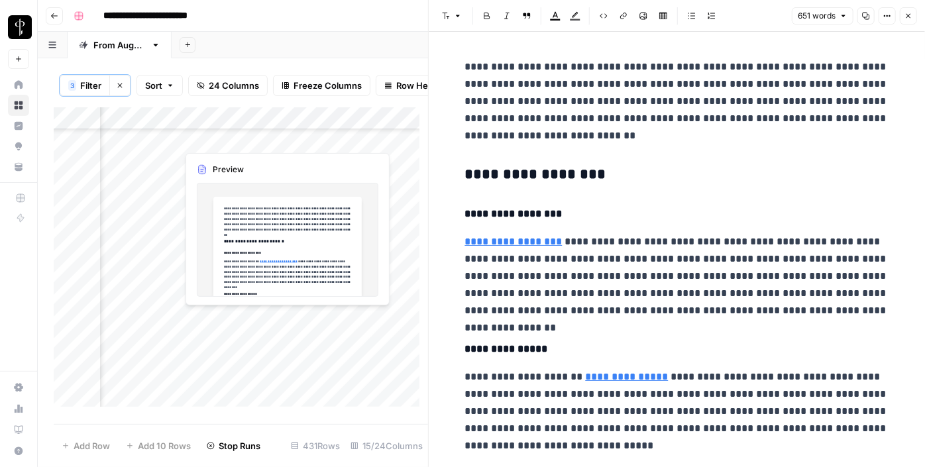
click at [244, 318] on div "Add Column" at bounding box center [241, 261] width 374 height 309
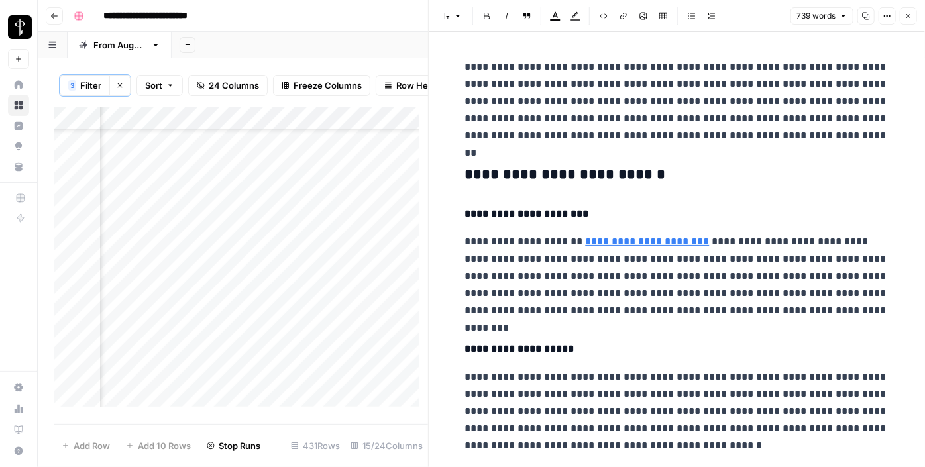
click at [484, 168] on h3 "**********" at bounding box center [677, 175] width 424 height 19
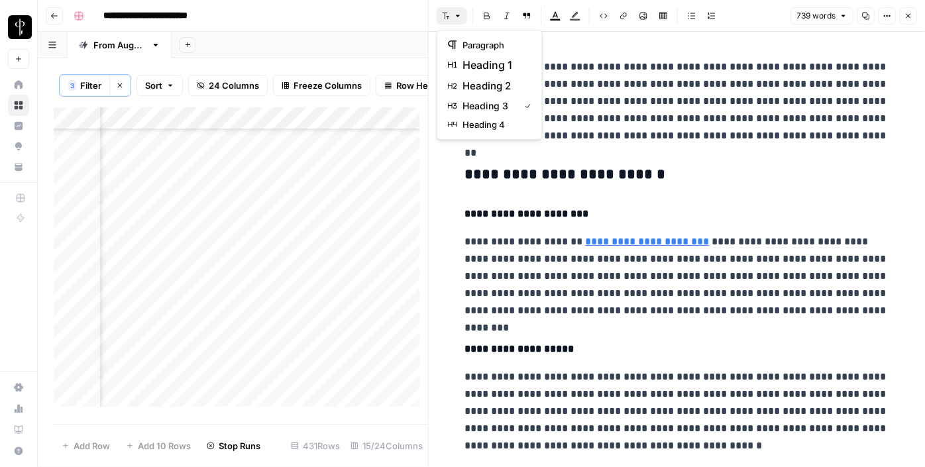
click at [456, 13] on icon "button" at bounding box center [458, 16] width 8 height 8
click at [486, 85] on span "heading 2" at bounding box center [494, 86] width 64 height 16
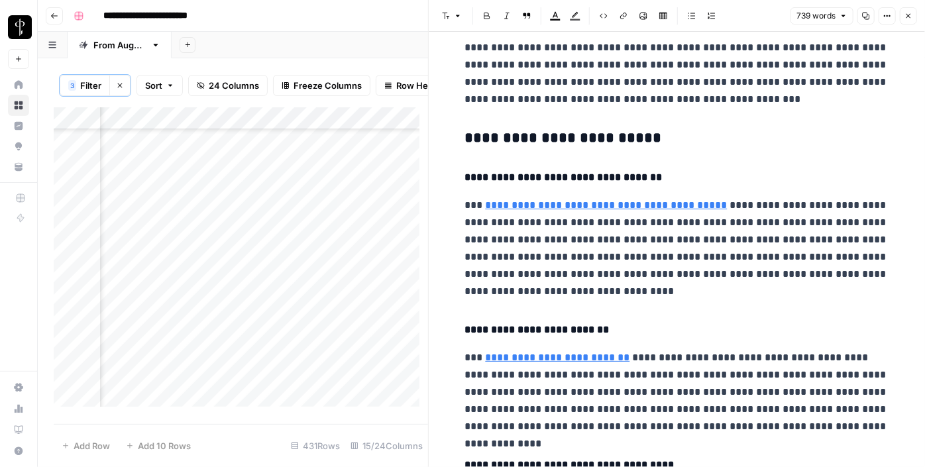
scroll to position [460, 0]
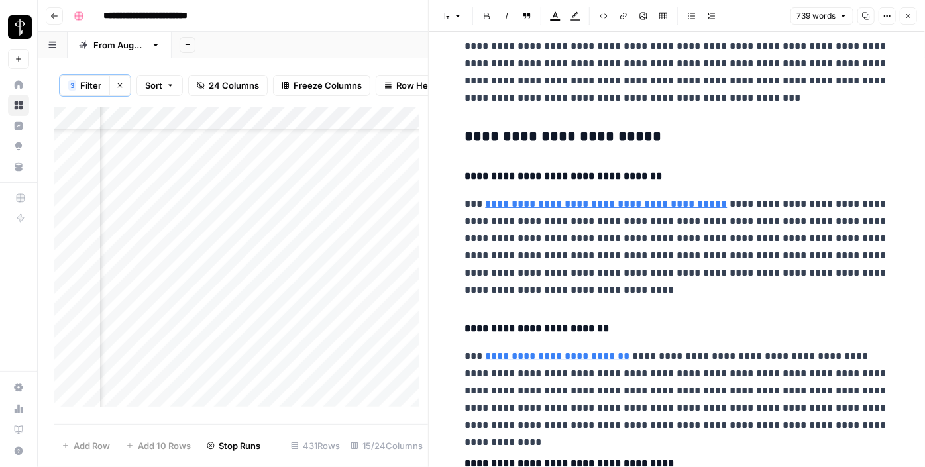
click at [498, 132] on h3 "**********" at bounding box center [677, 137] width 424 height 19
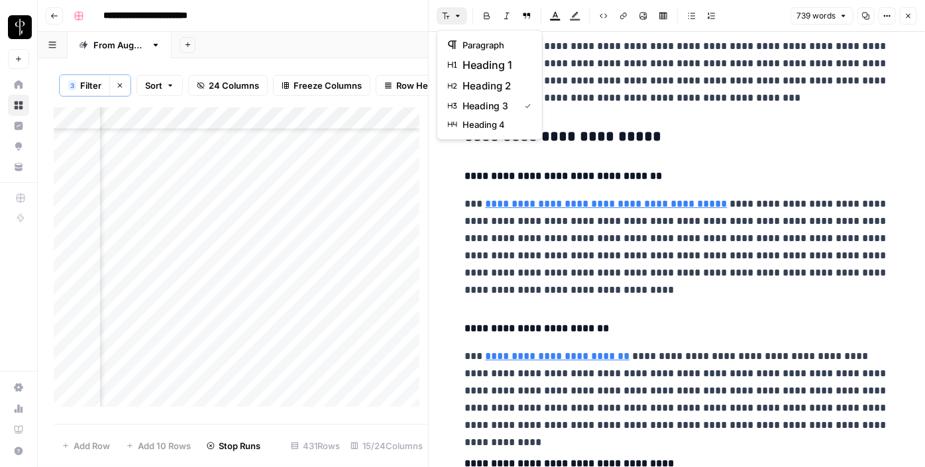
click at [452, 11] on button "Font style" at bounding box center [452, 15] width 30 height 17
click at [470, 94] on button "heading 2" at bounding box center [490, 86] width 94 height 21
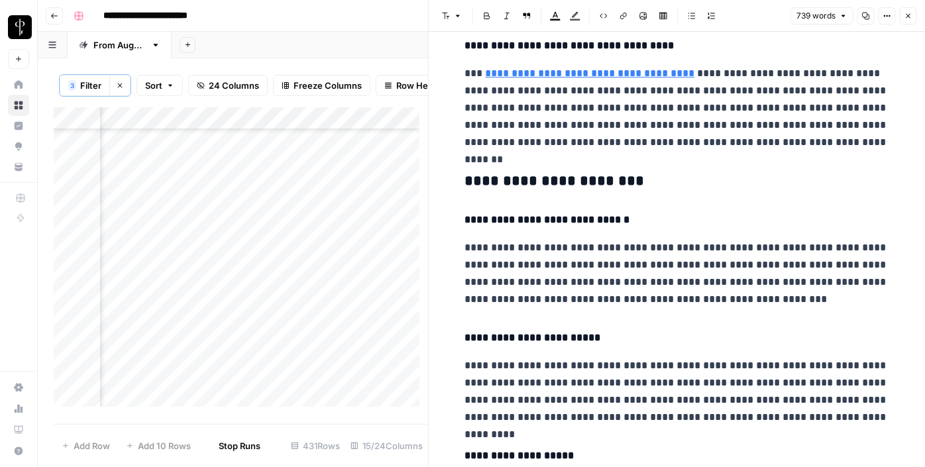
scroll to position [961, 0]
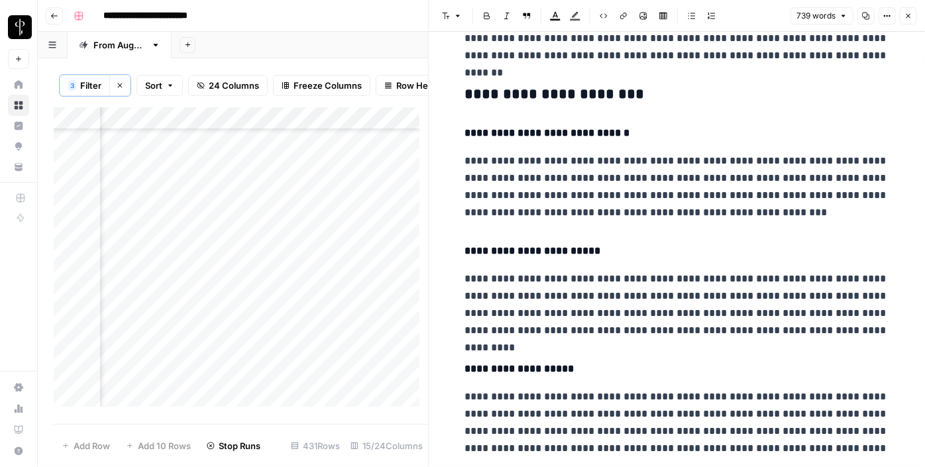
click at [470, 91] on h3 "**********" at bounding box center [677, 94] width 424 height 19
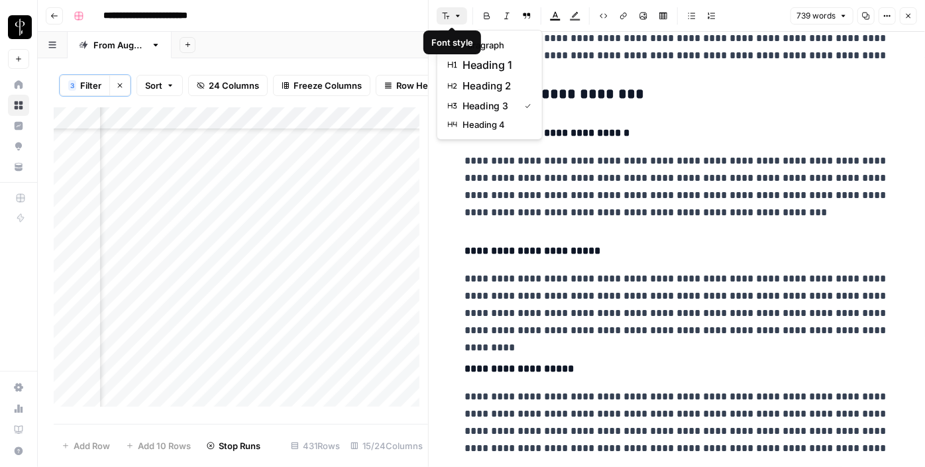
click at [450, 15] on button "Font style" at bounding box center [452, 15] width 30 height 17
click at [475, 87] on span "heading 2" at bounding box center [494, 86] width 64 height 16
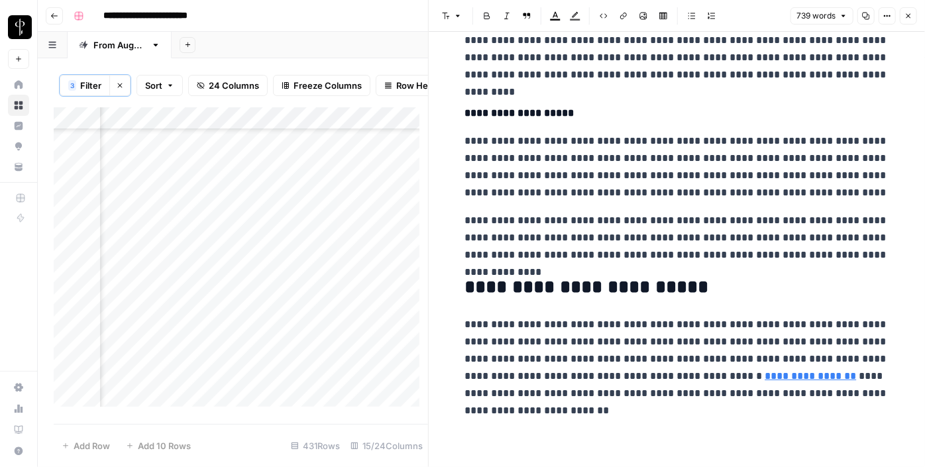
scroll to position [1211, 0]
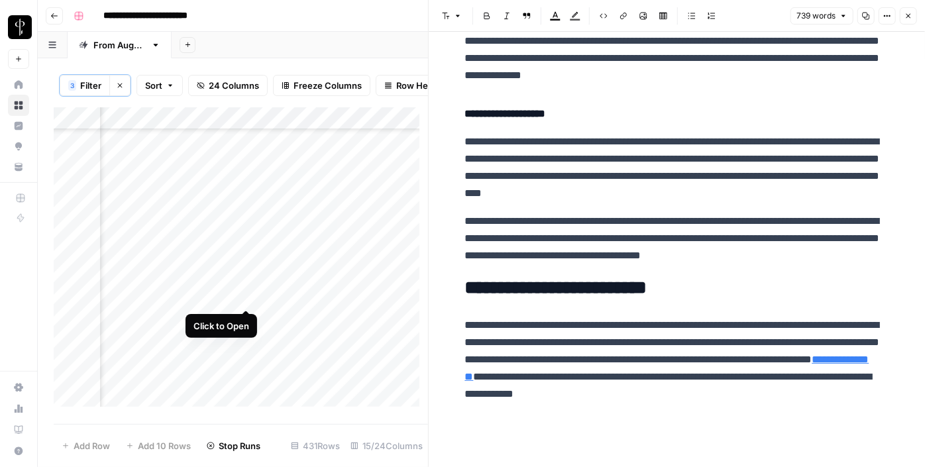
click at [252, 295] on div "Add Column" at bounding box center [241, 261] width 374 height 309
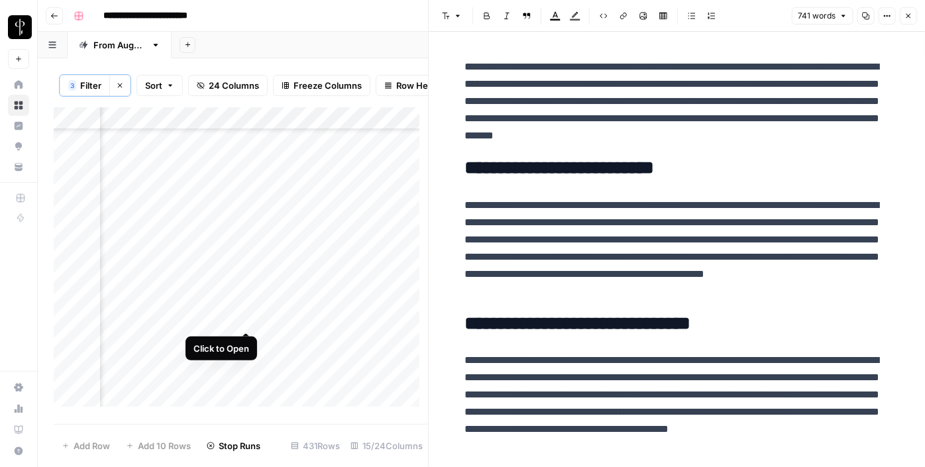
click at [244, 318] on div "Add Column" at bounding box center [241, 261] width 374 height 309
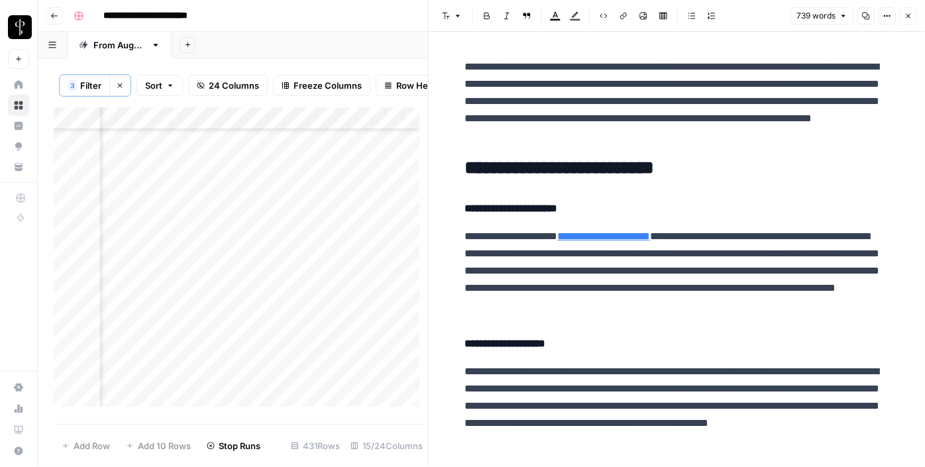
click at [382, 321] on div "Add Column" at bounding box center [241, 261] width 374 height 309
click at [382, 321] on textarea at bounding box center [458, 320] width 212 height 19
type textarea "**********"
click at [249, 338] on div "Add Column" at bounding box center [241, 261] width 374 height 309
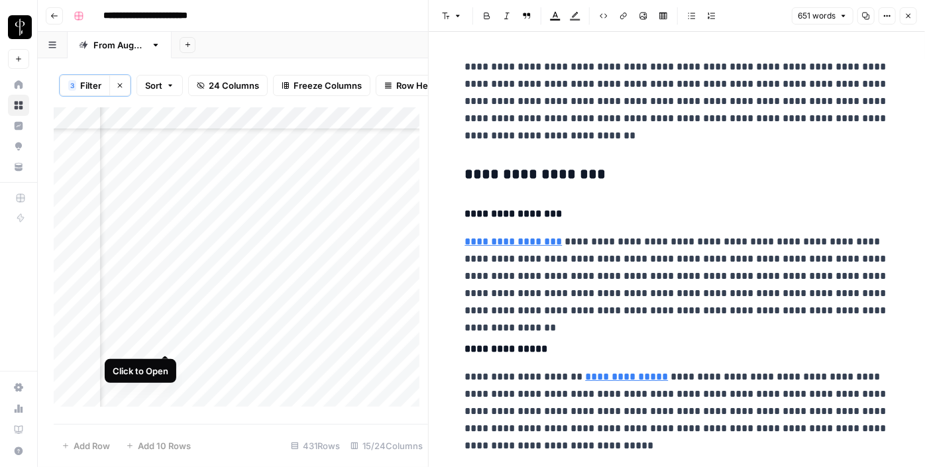
click at [166, 339] on div "Add Column" at bounding box center [241, 261] width 374 height 309
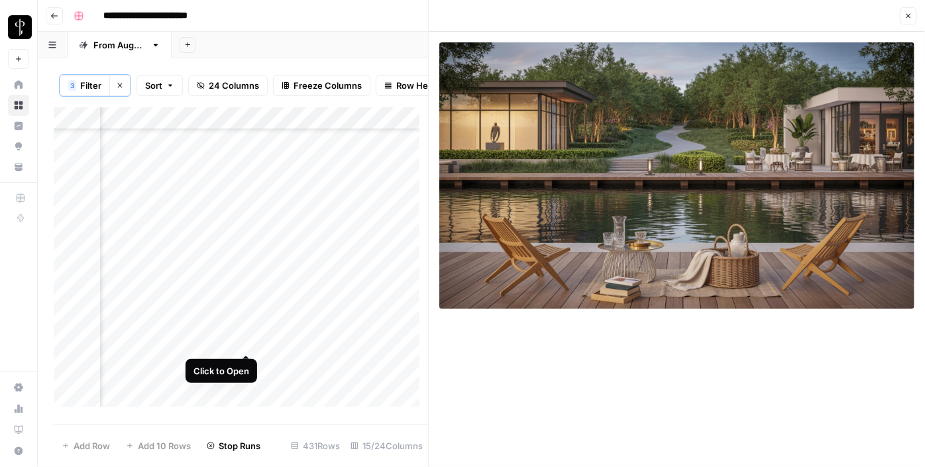
click at [248, 341] on div "Add Column" at bounding box center [241, 261] width 374 height 309
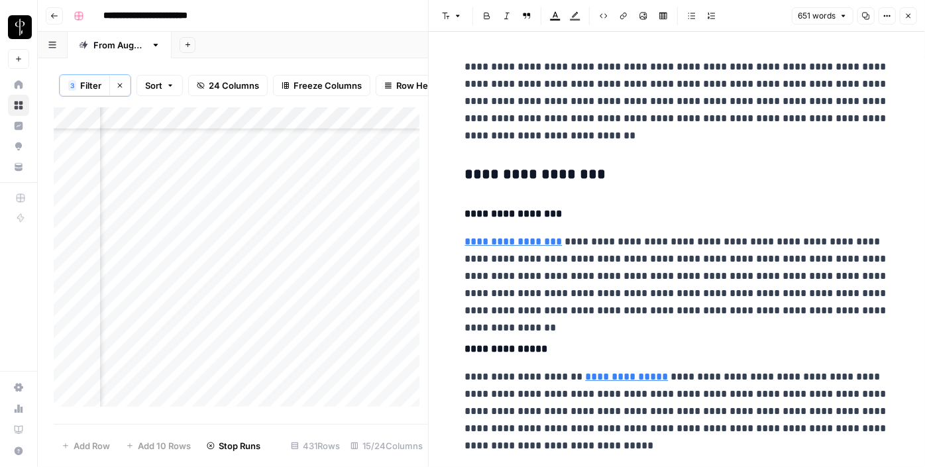
click at [506, 176] on h3 "**********" at bounding box center [677, 175] width 424 height 19
click at [454, 17] on icon "button" at bounding box center [458, 16] width 8 height 8
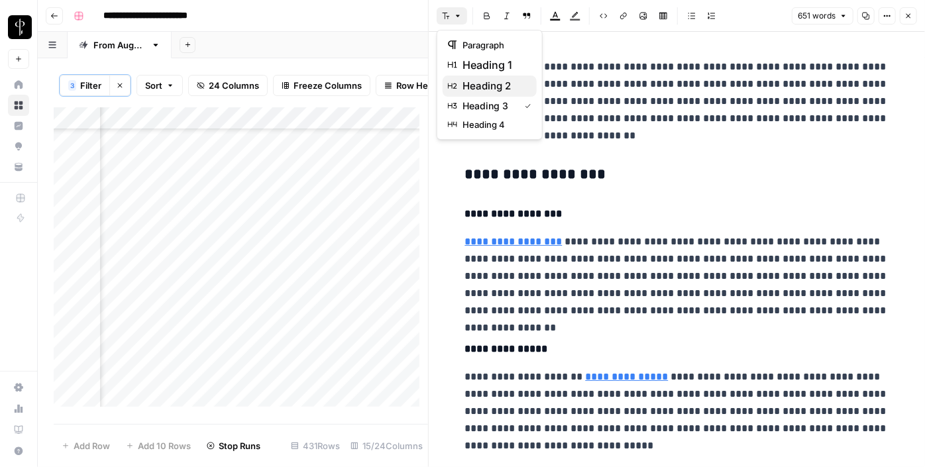
click at [479, 85] on span "heading 2" at bounding box center [494, 86] width 64 height 16
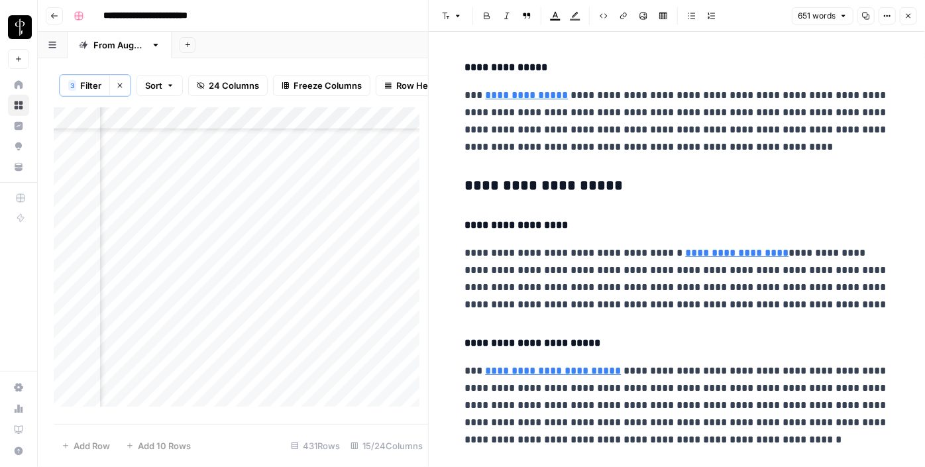
scroll to position [412, 0]
click at [523, 184] on h3 "**********" at bounding box center [677, 185] width 424 height 19
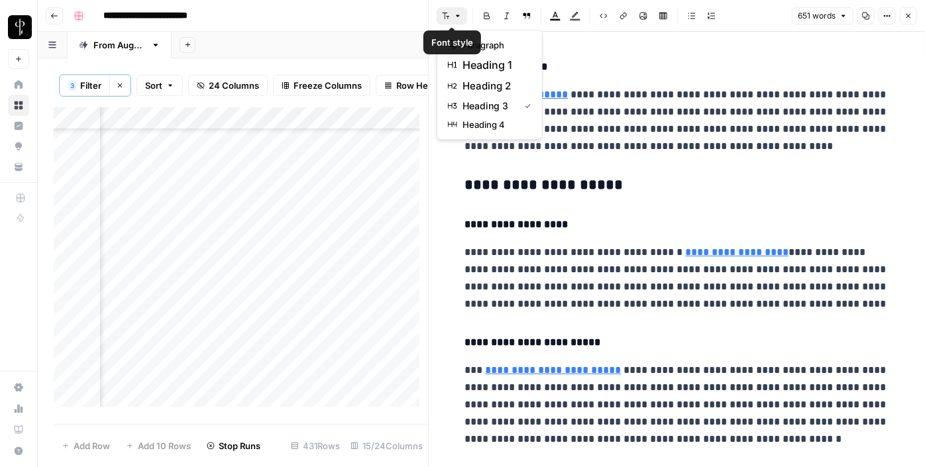
click at [450, 19] on button "Font style" at bounding box center [452, 15] width 30 height 17
click at [493, 82] on span "heading 2" at bounding box center [494, 86] width 64 height 16
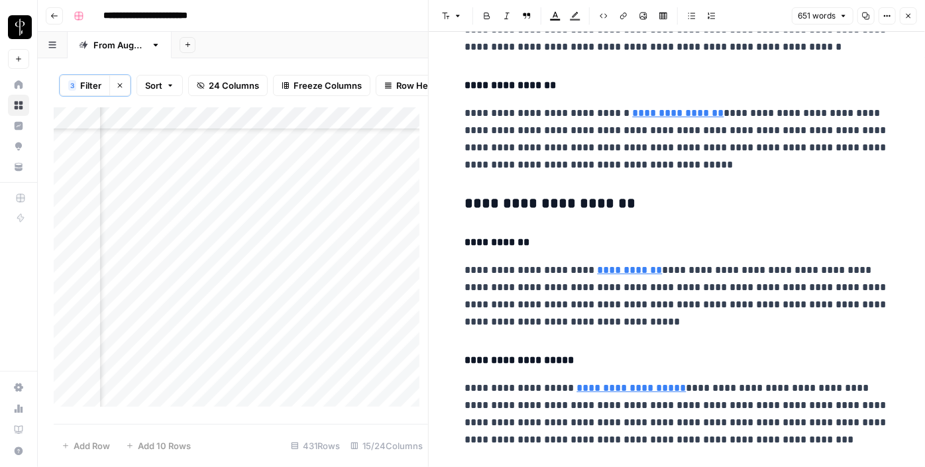
scroll to position [802, 0]
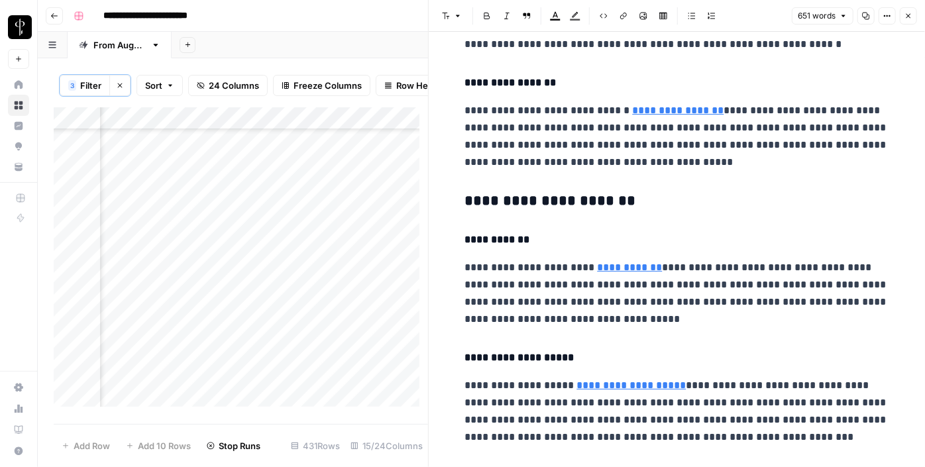
click at [542, 199] on h3 "**********" at bounding box center [677, 201] width 424 height 19
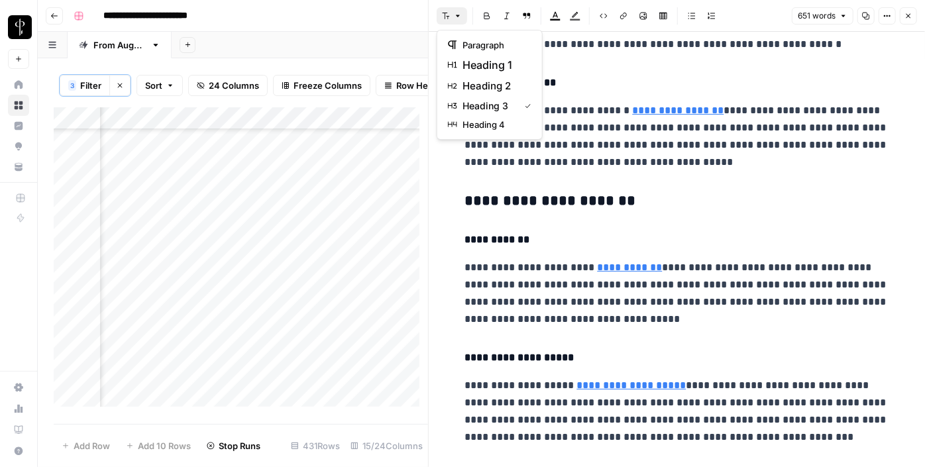
click at [452, 18] on button "Font style" at bounding box center [452, 15] width 30 height 17
click at [496, 91] on span "heading 2" at bounding box center [494, 86] width 64 height 16
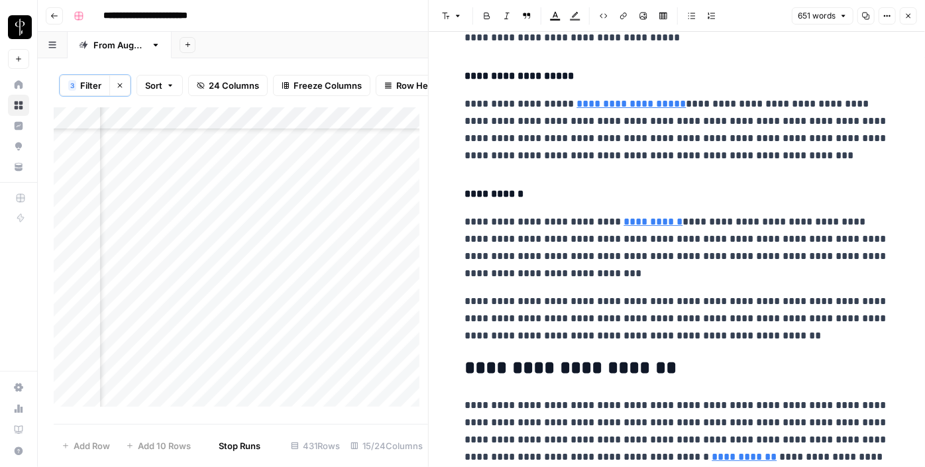
scroll to position [1159, 0]
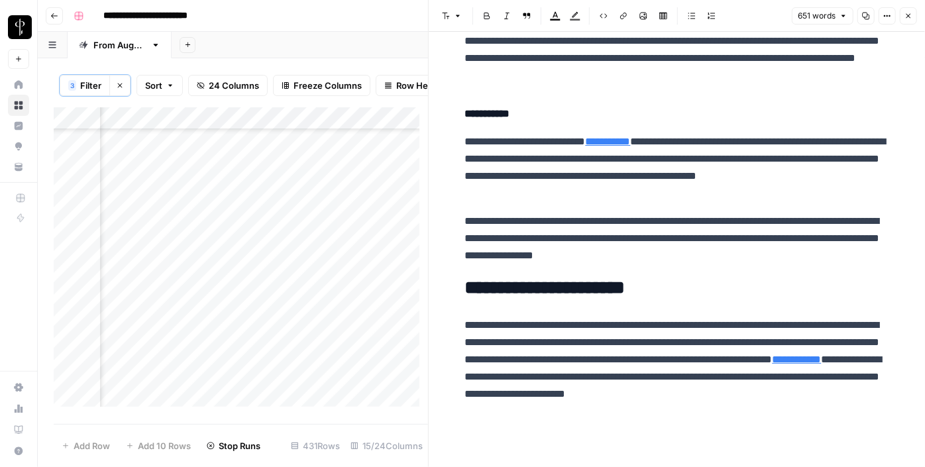
click at [383, 342] on div "Add Column" at bounding box center [241, 261] width 374 height 309
type textarea "**********"
click at [244, 363] on div "Add Column" at bounding box center [241, 261] width 374 height 309
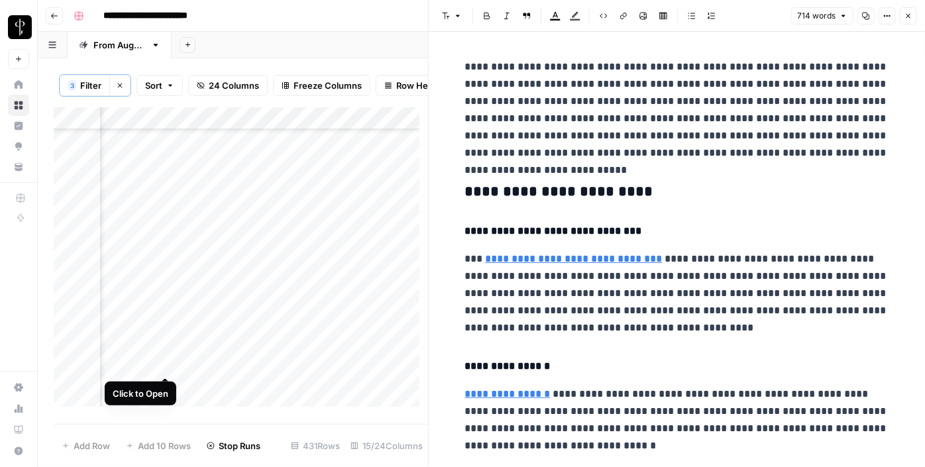
click at [162, 360] on div "Add Column" at bounding box center [241, 261] width 374 height 309
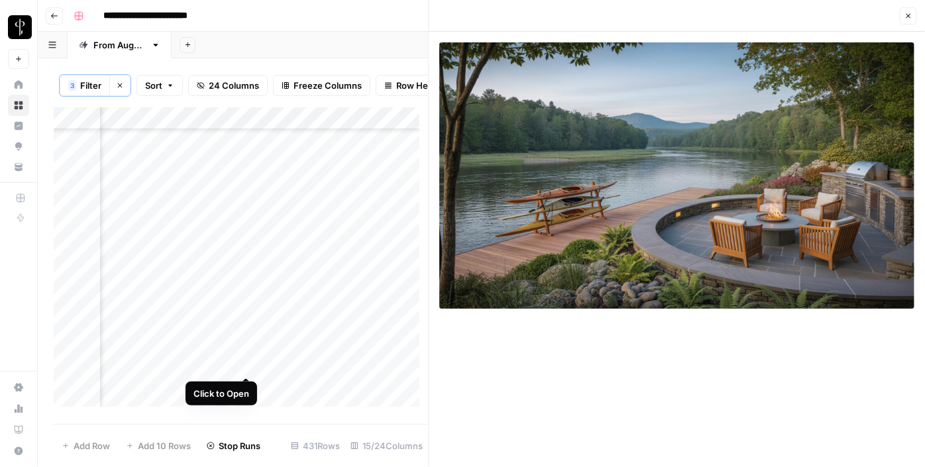
click at [249, 362] on div "Add Column" at bounding box center [241, 261] width 374 height 309
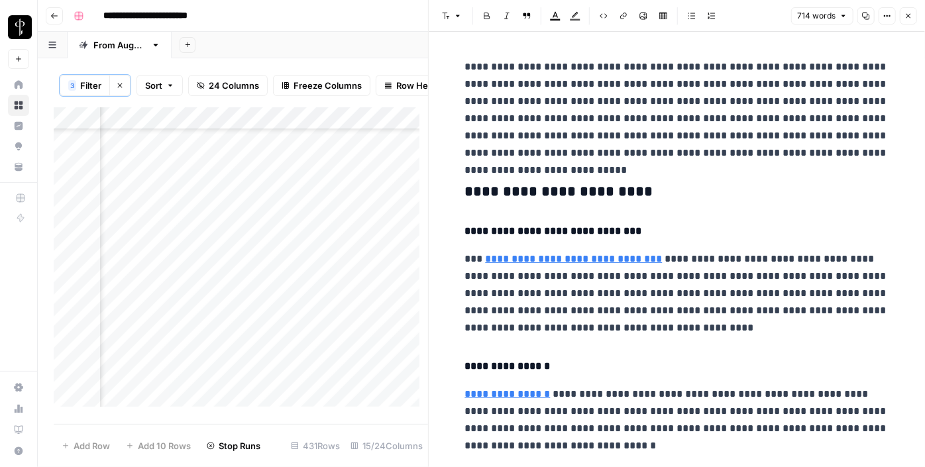
click at [562, 196] on h3 "**********" at bounding box center [677, 192] width 424 height 19
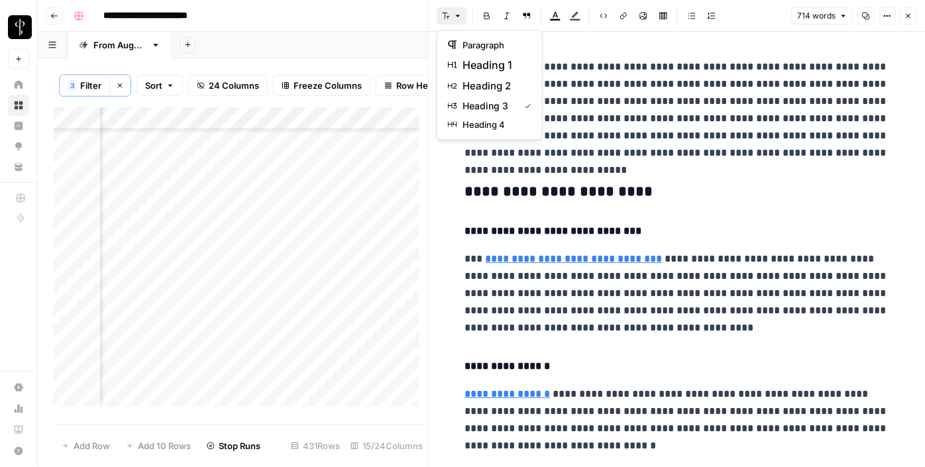
click at [456, 19] on icon "button" at bounding box center [458, 16] width 8 height 8
click at [488, 91] on span "heading 2" at bounding box center [494, 86] width 64 height 16
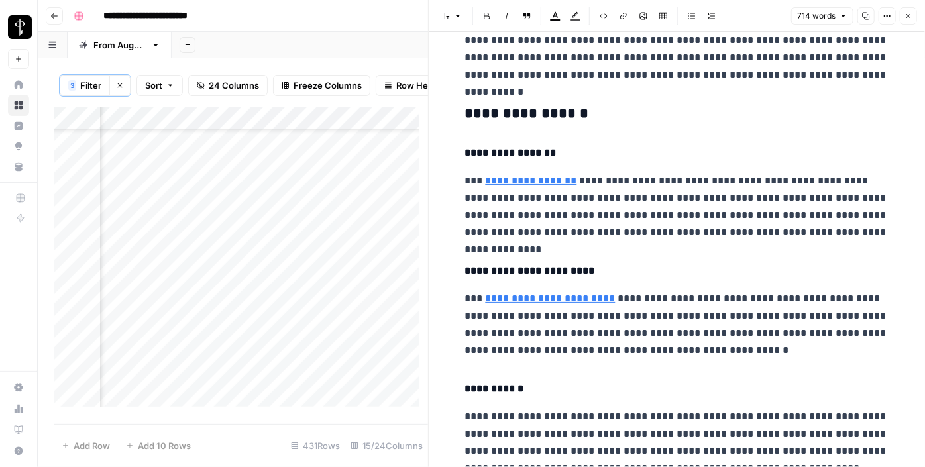
scroll to position [487, 0]
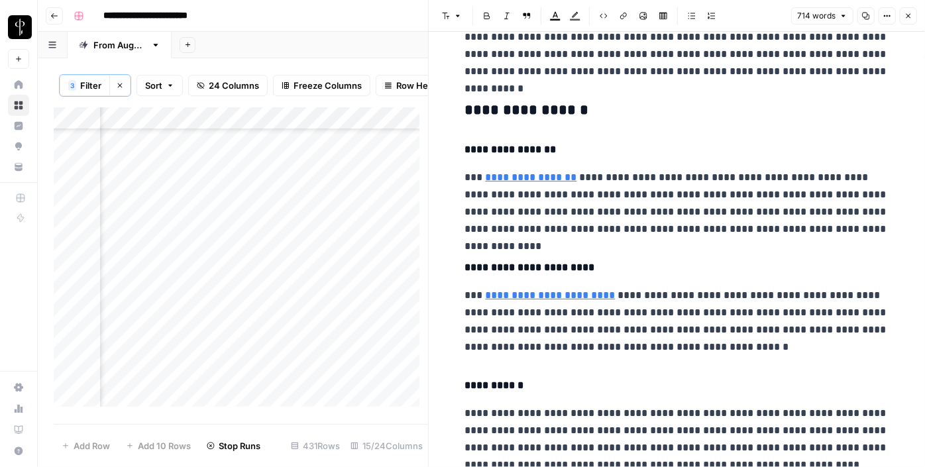
click at [489, 105] on h3 "**********" at bounding box center [677, 110] width 424 height 19
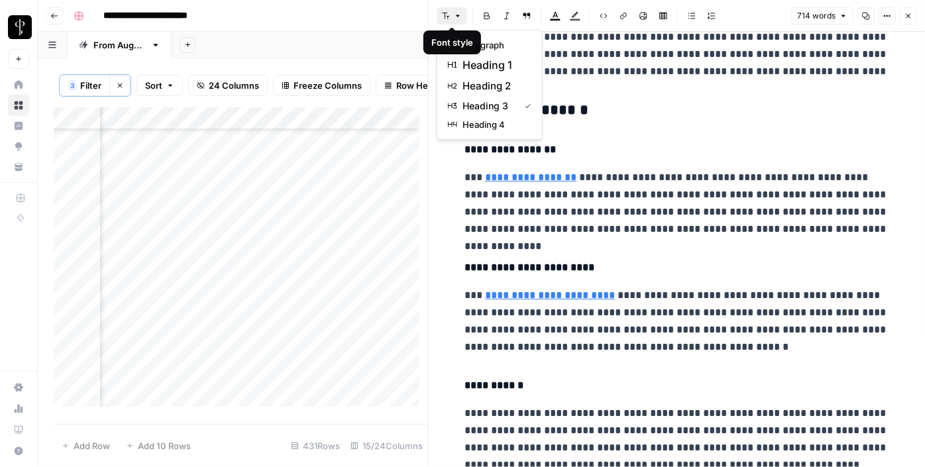
click at [461, 18] on button "Font style" at bounding box center [452, 15] width 30 height 17
click at [477, 84] on span "heading 2" at bounding box center [494, 86] width 64 height 16
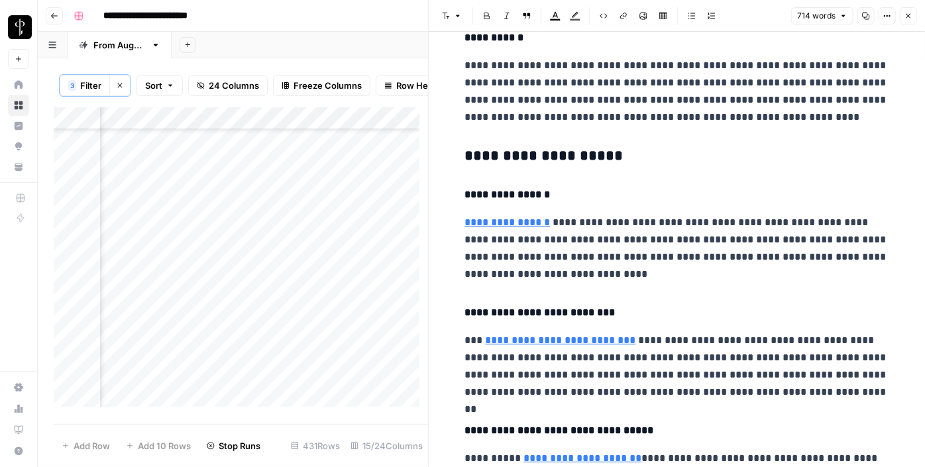
scroll to position [831, 0]
click at [506, 146] on h3 "**********" at bounding box center [677, 155] width 424 height 19
click at [506, 150] on h3 "**********" at bounding box center [677, 155] width 424 height 19
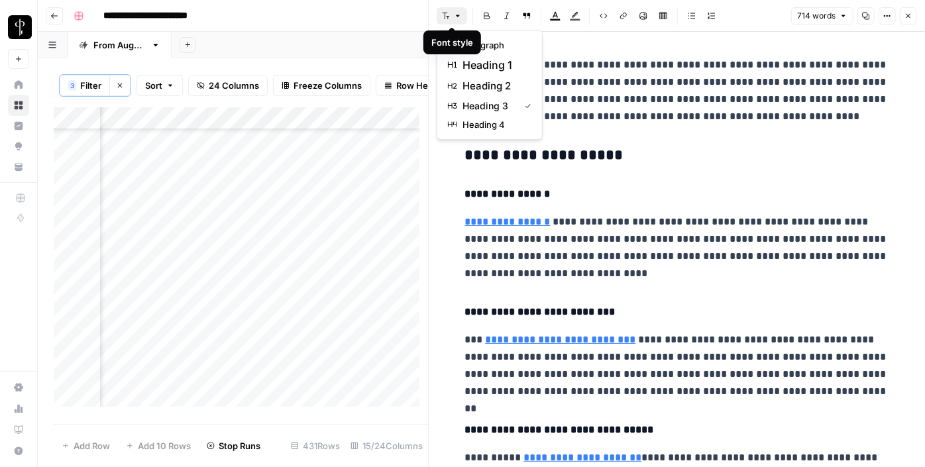
click at [456, 16] on icon "button" at bounding box center [458, 16] width 4 height 2
click at [488, 79] on span "heading 2" at bounding box center [494, 86] width 64 height 16
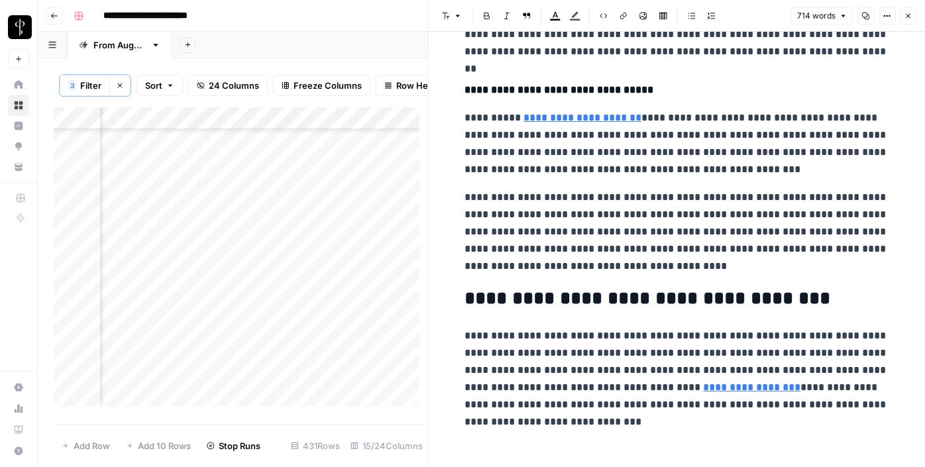
scroll to position [1177, 0]
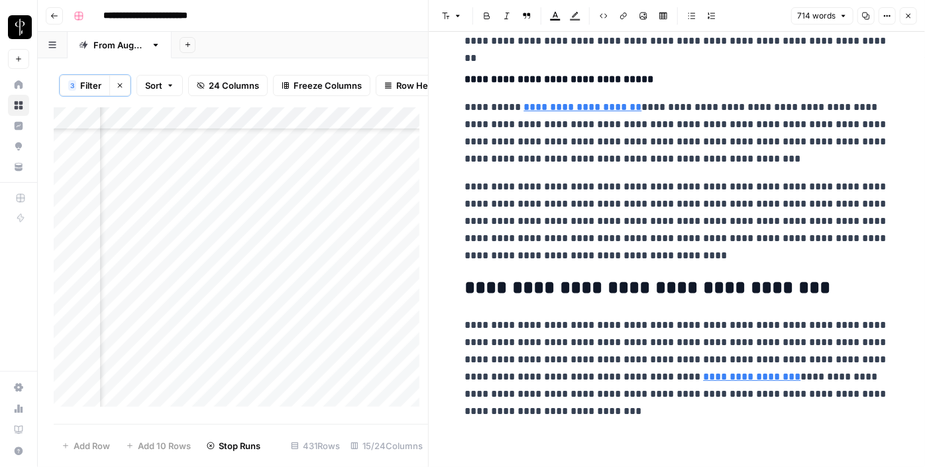
click at [372, 366] on div "Add Column" at bounding box center [241, 261] width 374 height 309
click at [372, 366] on textarea at bounding box center [458, 365] width 212 height 19
type textarea "**********"
click at [245, 384] on div "Add Column" at bounding box center [241, 261] width 374 height 309
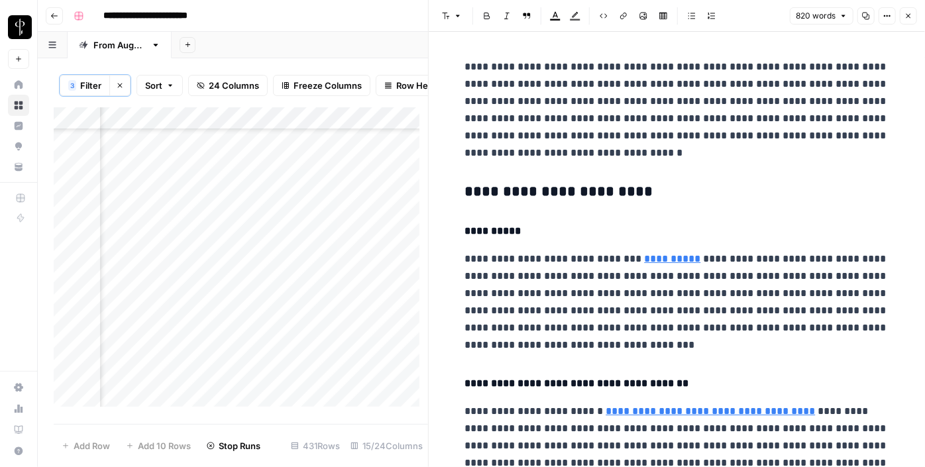
scroll to position [1230, 1272]
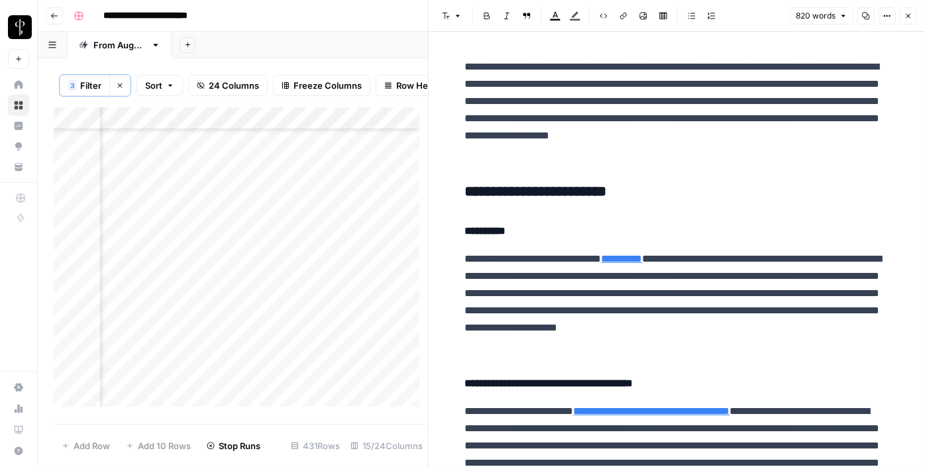
click at [572, 192] on h3 "**********" at bounding box center [677, 192] width 424 height 19
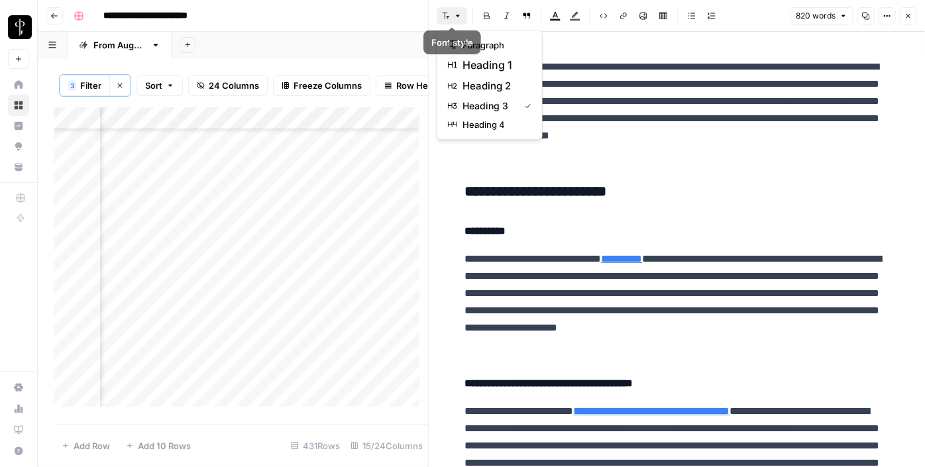
click at [456, 16] on icon "button" at bounding box center [458, 16] width 8 height 8
click at [490, 93] on span "heading 2" at bounding box center [494, 86] width 64 height 16
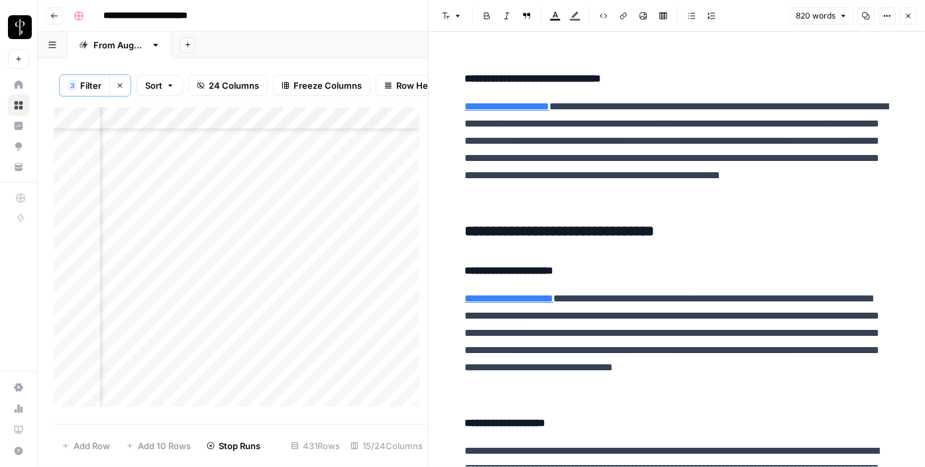
scroll to position [452, 0]
click at [497, 230] on h3 "**********" at bounding box center [677, 232] width 424 height 19
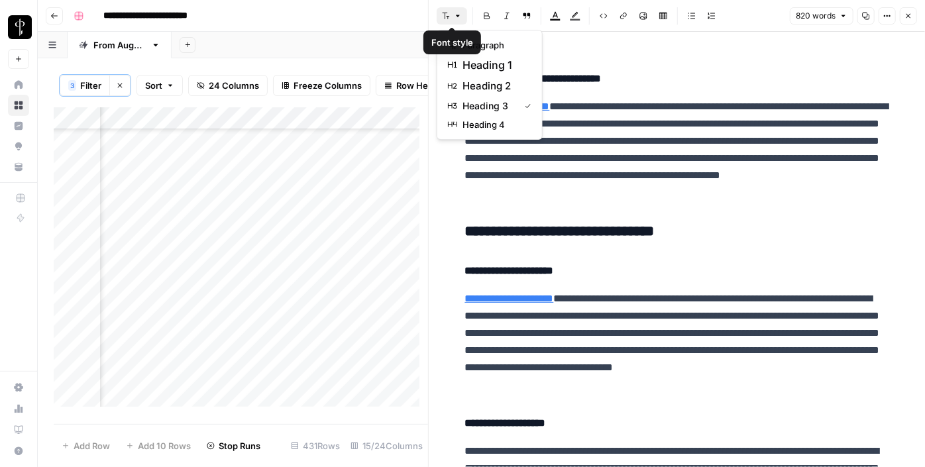
click at [451, 22] on button "Font style" at bounding box center [452, 15] width 30 height 17
click at [487, 90] on span "heading 2" at bounding box center [494, 86] width 64 height 16
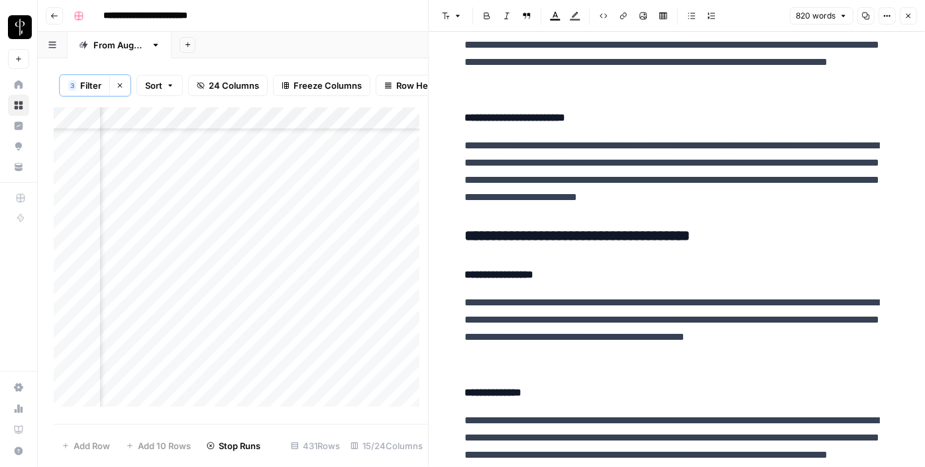
scroll to position [889, 0]
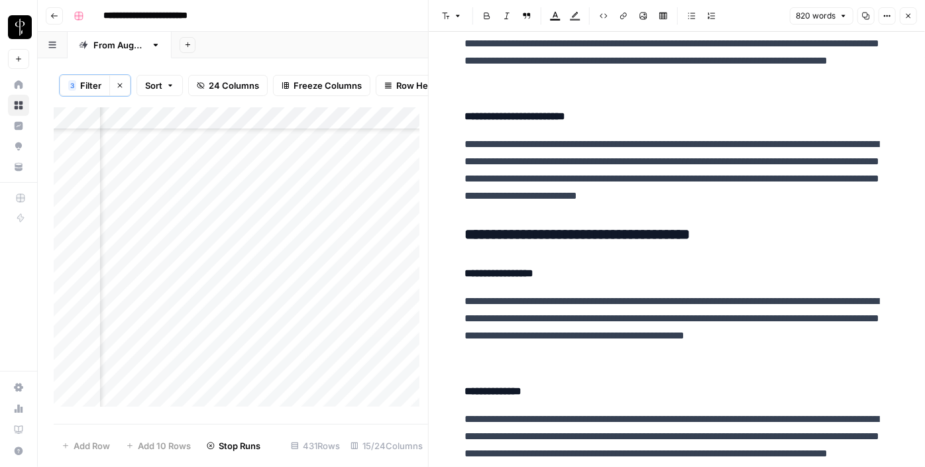
click at [536, 229] on h3 "**********" at bounding box center [677, 235] width 424 height 19
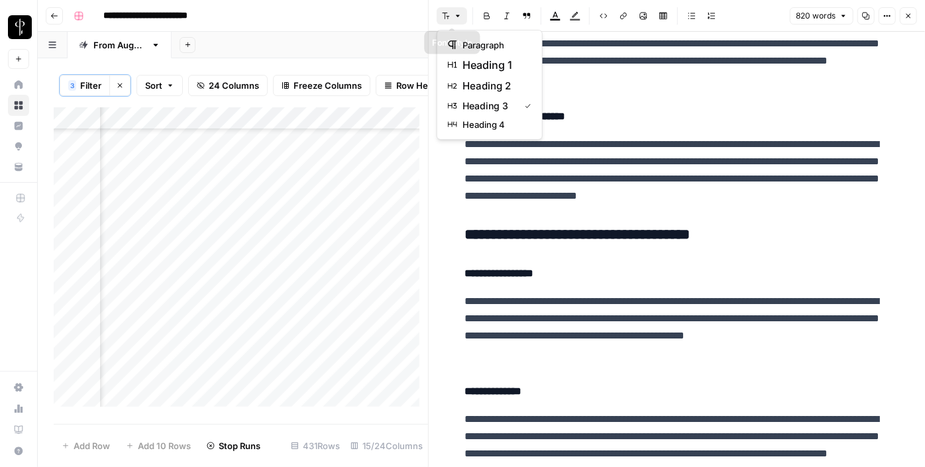
click at [452, 15] on button "Font style" at bounding box center [452, 15] width 30 height 17
click at [488, 85] on span "heading 2" at bounding box center [494, 86] width 64 height 16
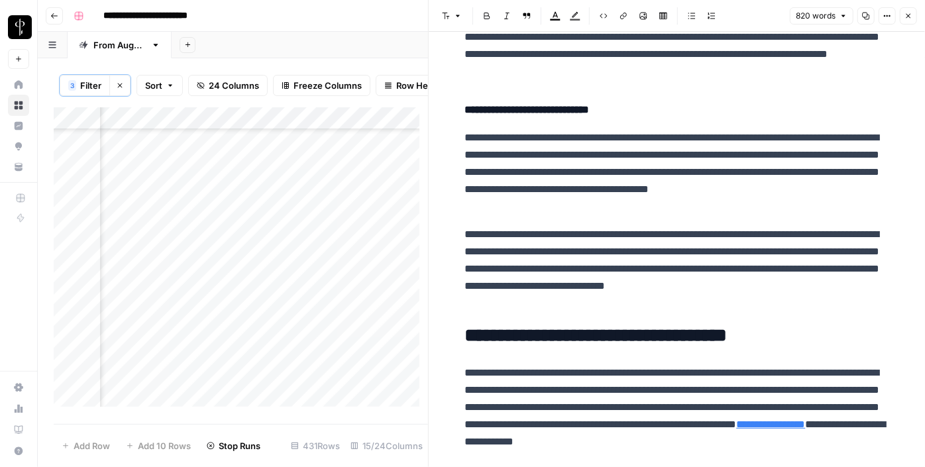
scroll to position [1332, 0]
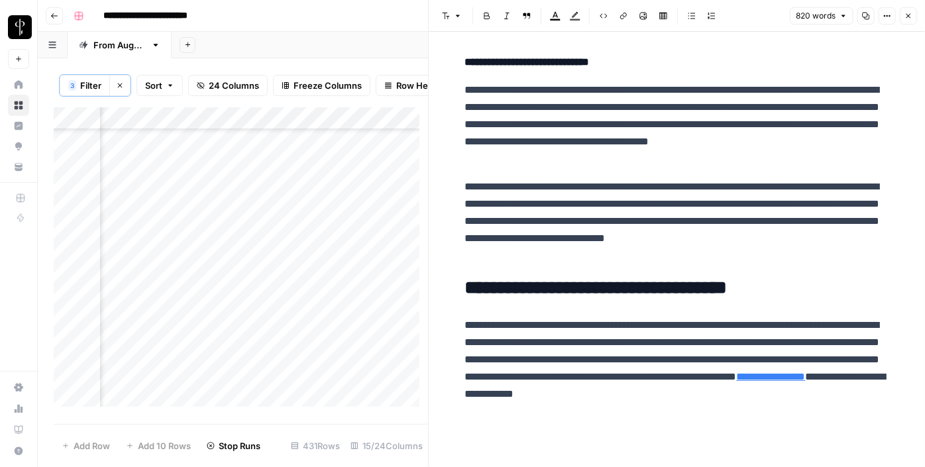
click at [369, 211] on div "Add Column" at bounding box center [241, 261] width 374 height 309
type textarea "**********"
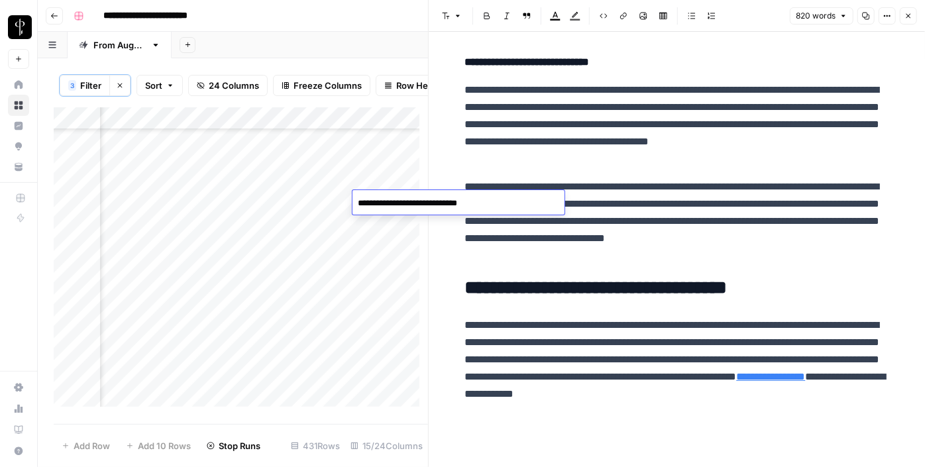
click at [166, 220] on div "Add Column" at bounding box center [241, 261] width 374 height 309
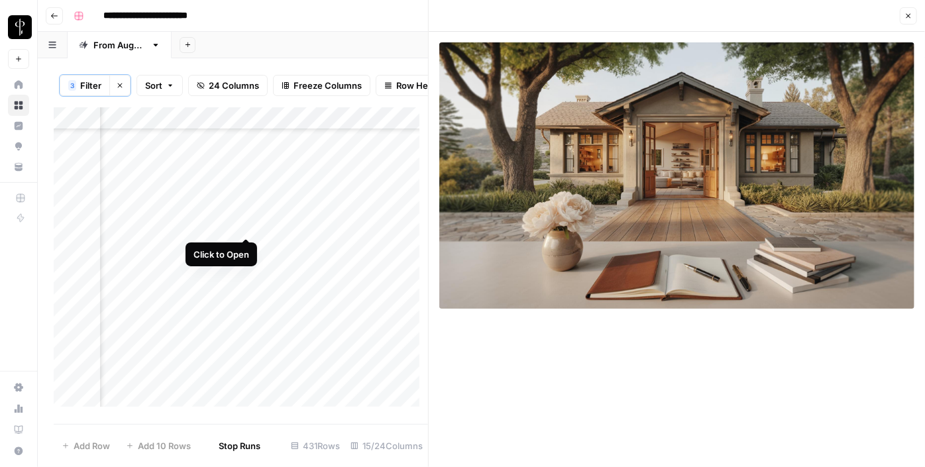
click at [245, 225] on div "Add Column" at bounding box center [241, 261] width 374 height 309
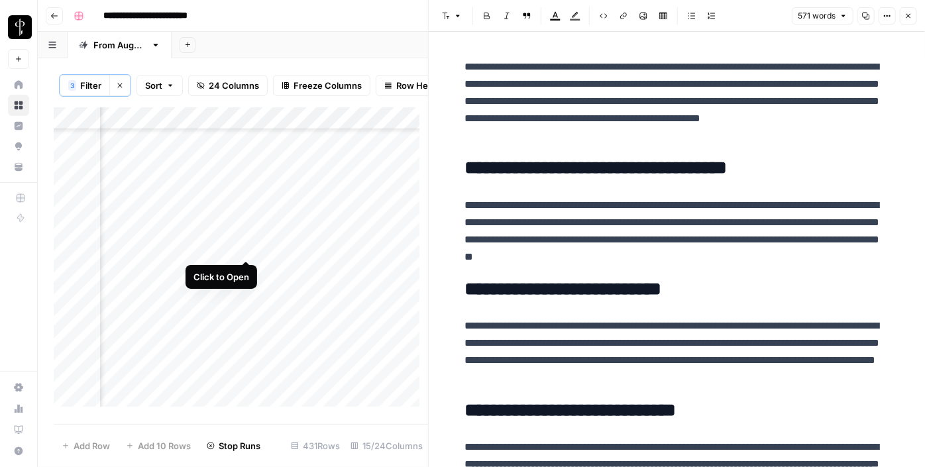
click at [245, 244] on div "Add Column" at bounding box center [241, 261] width 374 height 309
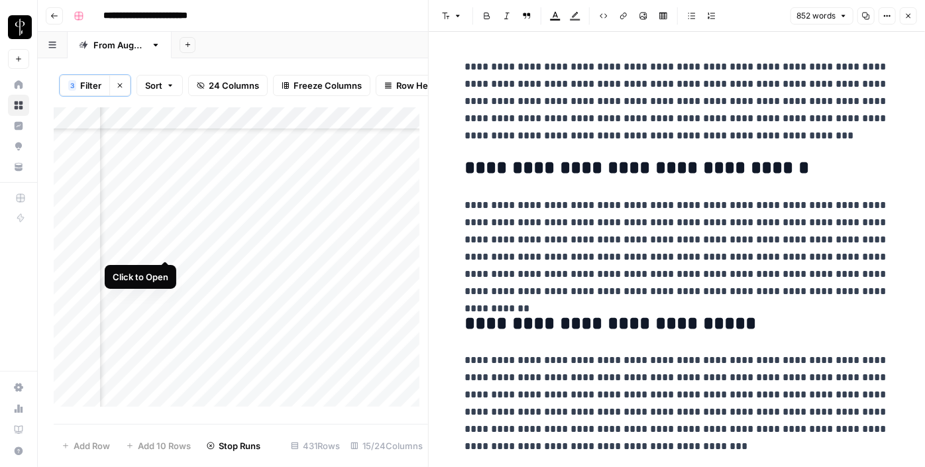
click at [168, 250] on div "Add Column" at bounding box center [241, 261] width 374 height 309
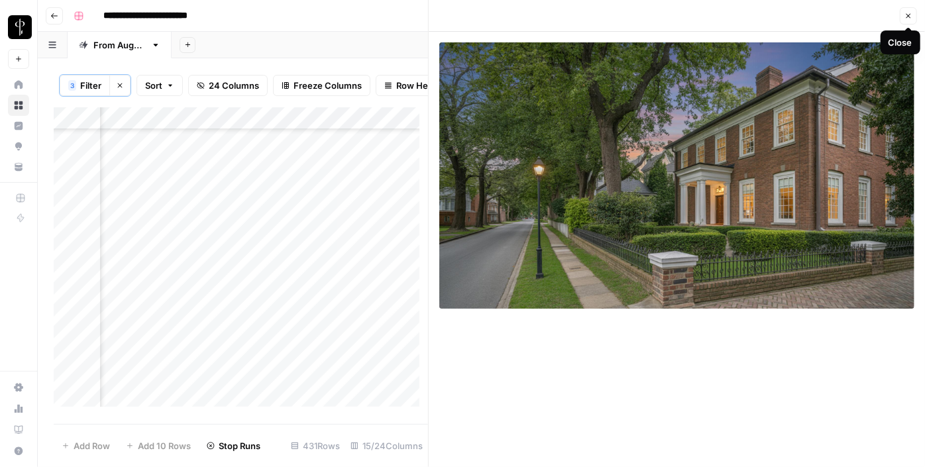
click at [908, 13] on icon "button" at bounding box center [908, 16] width 8 height 8
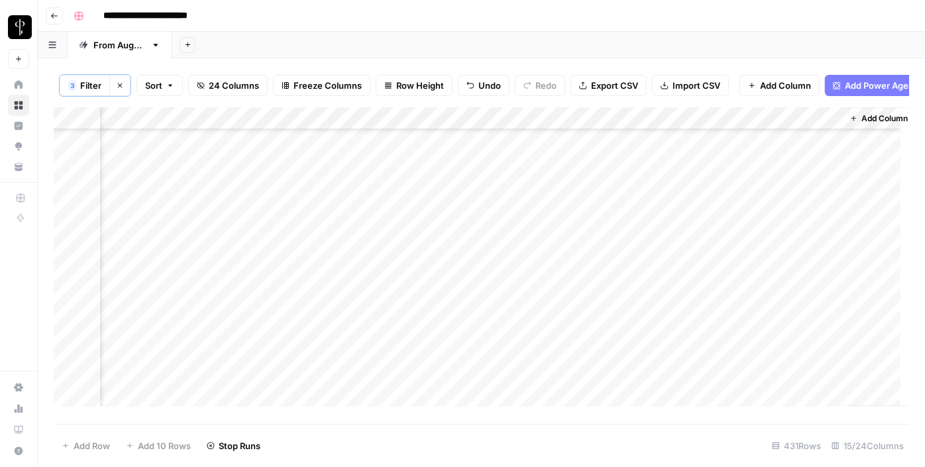
scroll to position [880, 1272]
click at [531, 233] on div "Add Column" at bounding box center [481, 261] width 855 height 309
click at [586, 240] on div "Add Column" at bounding box center [481, 261] width 855 height 309
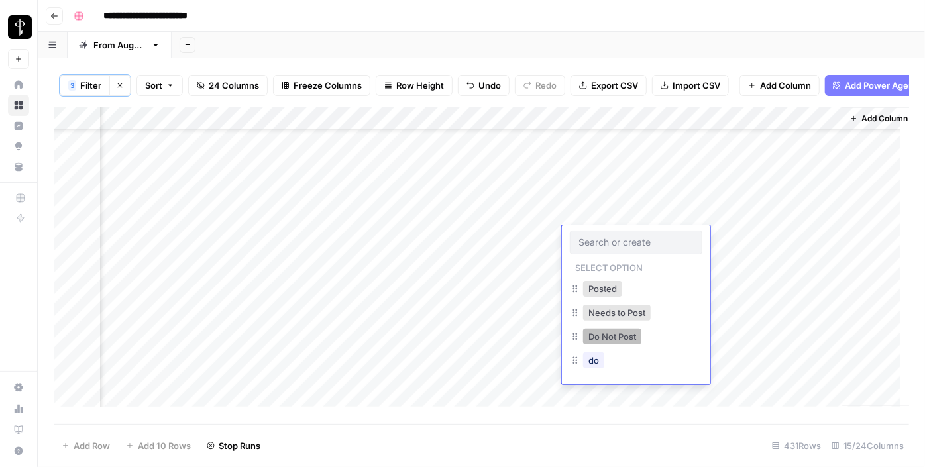
click at [604, 338] on button "Do Not Post" at bounding box center [612, 337] width 58 height 16
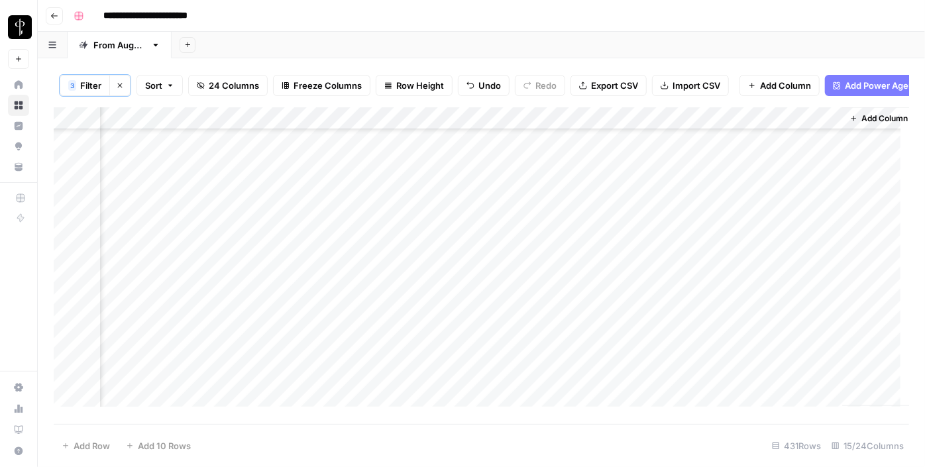
click at [641, 148] on div "Add Column" at bounding box center [481, 261] width 855 height 309
drag, startPoint x: 684, startPoint y: 158, endPoint x: 674, endPoint y: 210, distance: 53.2
click at [674, 210] on div "Add Column" at bounding box center [481, 261] width 855 height 309
click at [612, 178] on div "Add Column" at bounding box center [481, 261] width 855 height 309
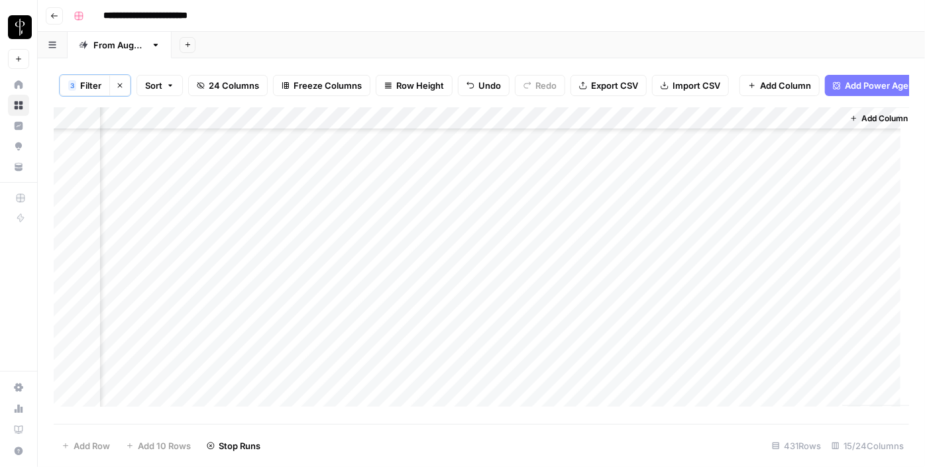
click at [612, 178] on div "Add Column" at bounding box center [481, 261] width 855 height 309
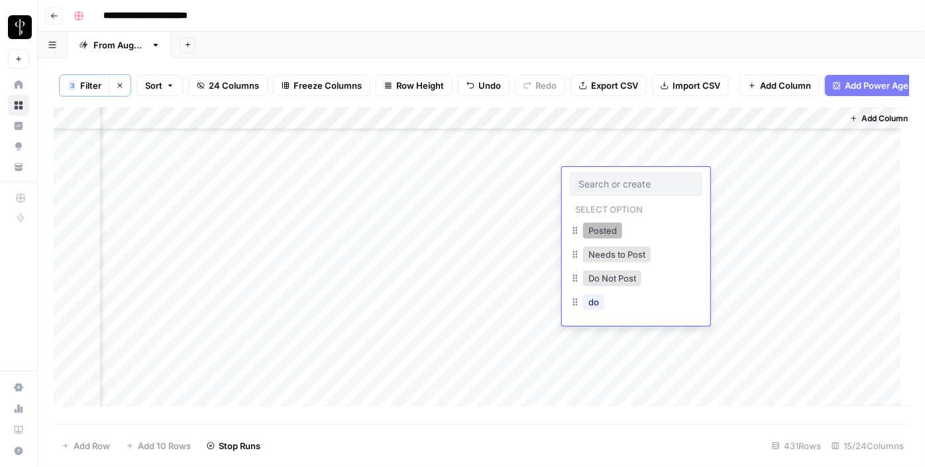
click at [594, 223] on button "Posted" at bounding box center [602, 231] width 39 height 16
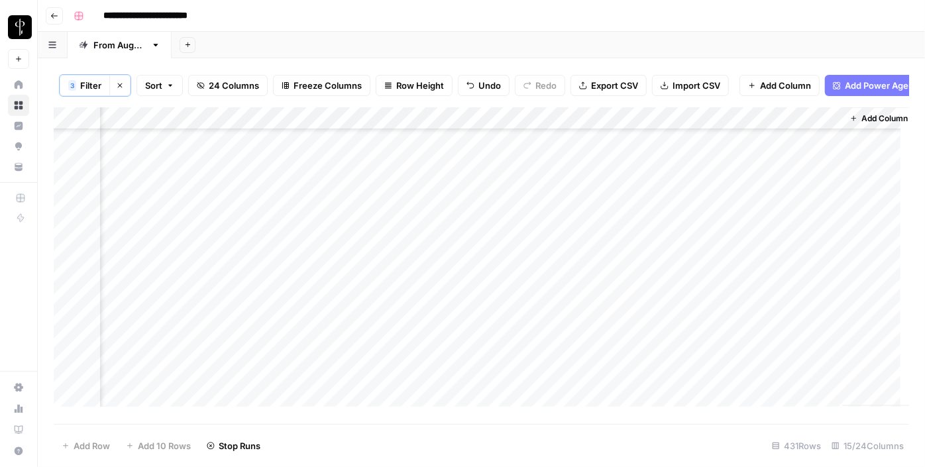
scroll to position [1171, 1272]
drag, startPoint x: 682, startPoint y: 189, endPoint x: 633, endPoint y: 304, distance: 125.0
click at [633, 304] on div "Add Column" at bounding box center [481, 261] width 855 height 309
click at [420, 308] on div "Add Column" at bounding box center [481, 261] width 855 height 309
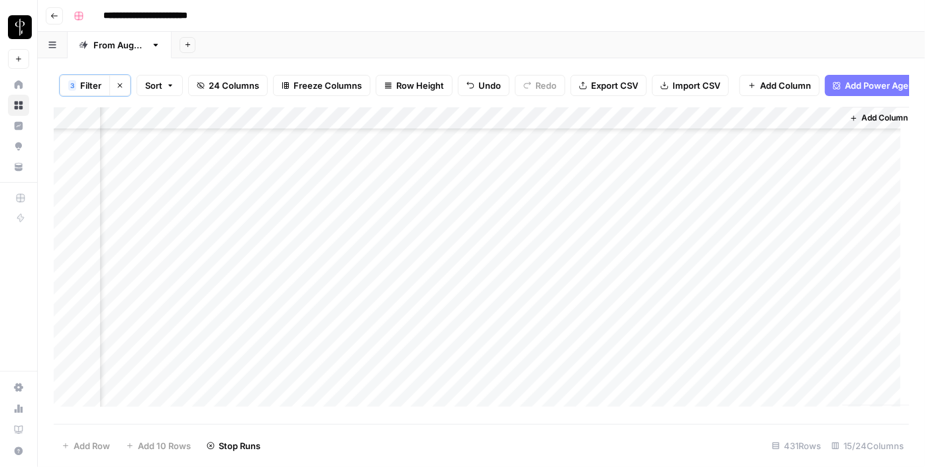
click at [300, 174] on div "Add Column" at bounding box center [481, 261] width 855 height 309
click at [305, 195] on div "Add Column" at bounding box center [481, 261] width 855 height 309
click at [310, 208] on div "Add Column" at bounding box center [481, 261] width 855 height 309
click at [305, 237] on div "Add Column" at bounding box center [481, 261] width 855 height 309
click at [305, 261] on div "Add Column" at bounding box center [481, 261] width 855 height 309
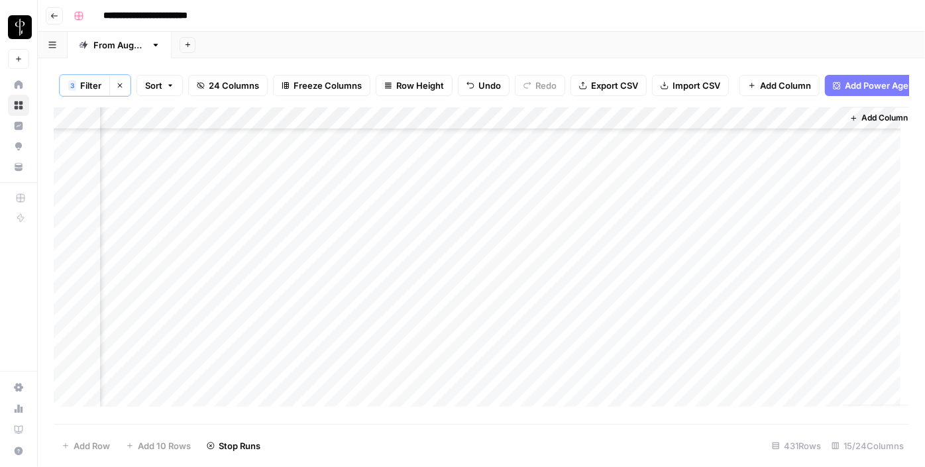
click at [306, 279] on div "Add Column" at bounding box center [481, 261] width 855 height 309
click at [306, 304] on div "Add Column" at bounding box center [481, 261] width 855 height 309
click at [305, 324] on div "Add Column" at bounding box center [481, 261] width 855 height 309
click at [303, 303] on div "Add Column" at bounding box center [481, 261] width 855 height 309
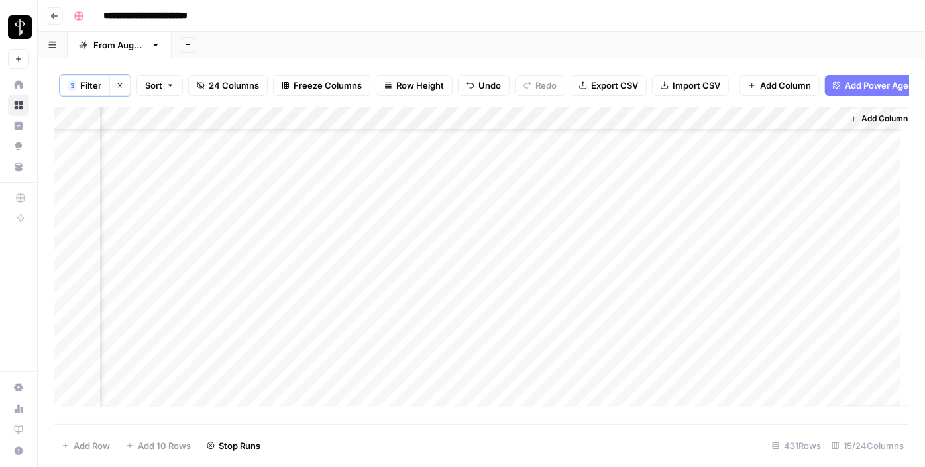
click at [303, 323] on div "Add Column" at bounding box center [481, 261] width 855 height 309
click at [305, 343] on div "Add Column" at bounding box center [481, 261] width 855 height 309
click at [296, 314] on div "Add Column" at bounding box center [481, 261] width 855 height 309
click at [310, 339] on div "Add Column" at bounding box center [481, 261] width 855 height 309
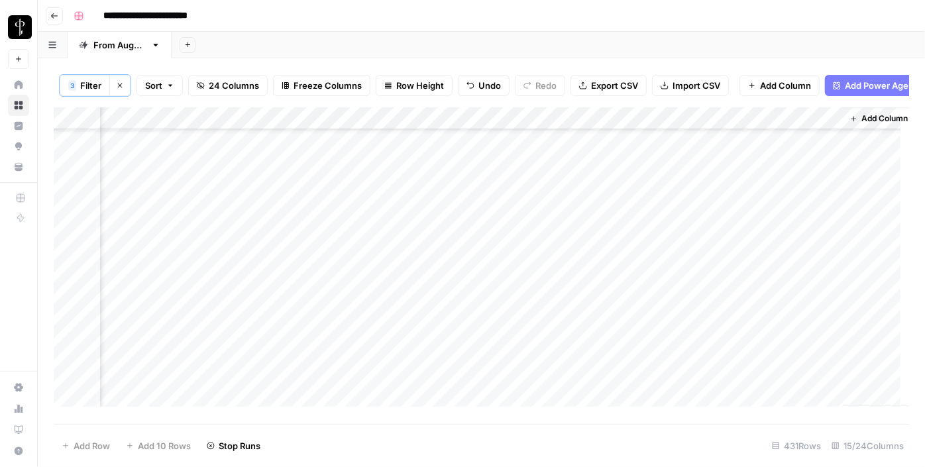
scroll to position [1542, 1272]
click at [298, 246] on div "Add Column" at bounding box center [481, 261] width 855 height 309
click at [301, 264] on div "Add Column" at bounding box center [481, 261] width 855 height 309
click at [308, 304] on div "Add Column" at bounding box center [481, 261] width 855 height 309
click at [308, 310] on div "Add Column" at bounding box center [481, 261] width 855 height 309
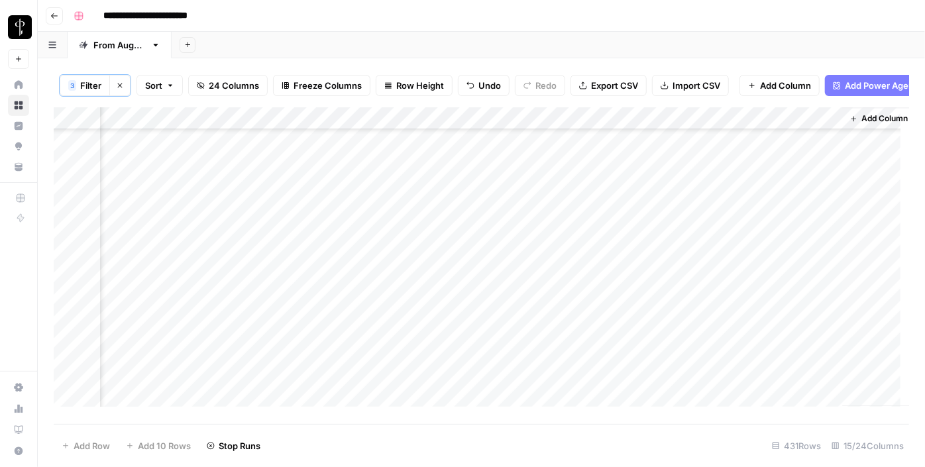
click at [298, 341] on div "Add Column" at bounding box center [481, 261] width 855 height 309
click at [299, 356] on div "Add Column" at bounding box center [481, 261] width 855 height 309
click at [289, 288] on div "Add Column" at bounding box center [481, 261] width 855 height 309
click at [297, 333] on div "Add Column" at bounding box center [481, 261] width 855 height 309
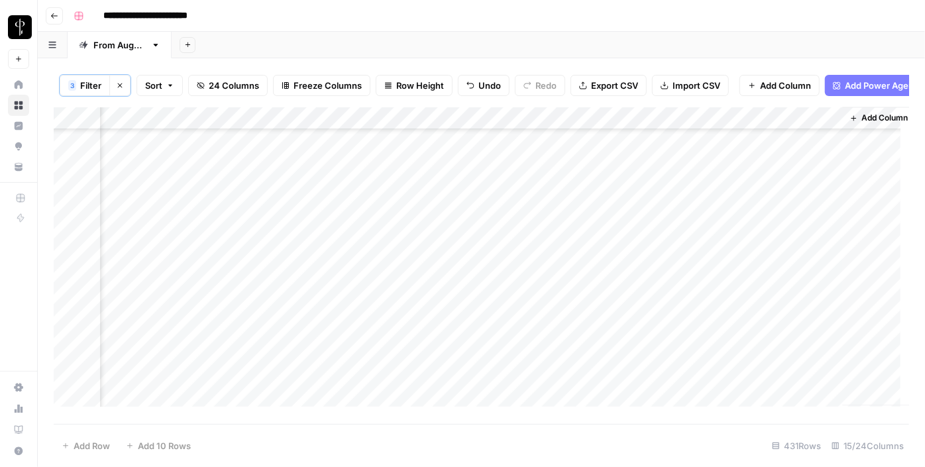
scroll to position [1306, 1272]
drag, startPoint x: 297, startPoint y: 333, endPoint x: 246, endPoint y: 198, distance: 144.1
click at [246, 198] on div "Add Column" at bounding box center [481, 261] width 855 height 309
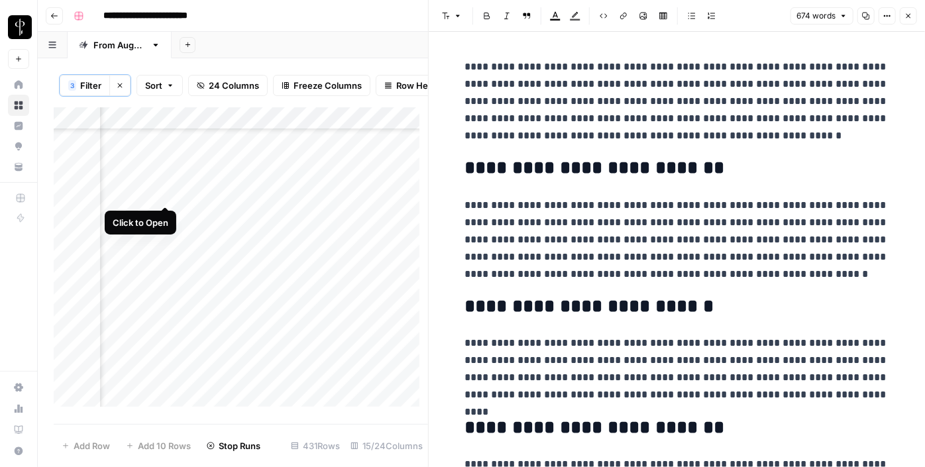
click at [165, 191] on div "Add Column" at bounding box center [241, 261] width 374 height 309
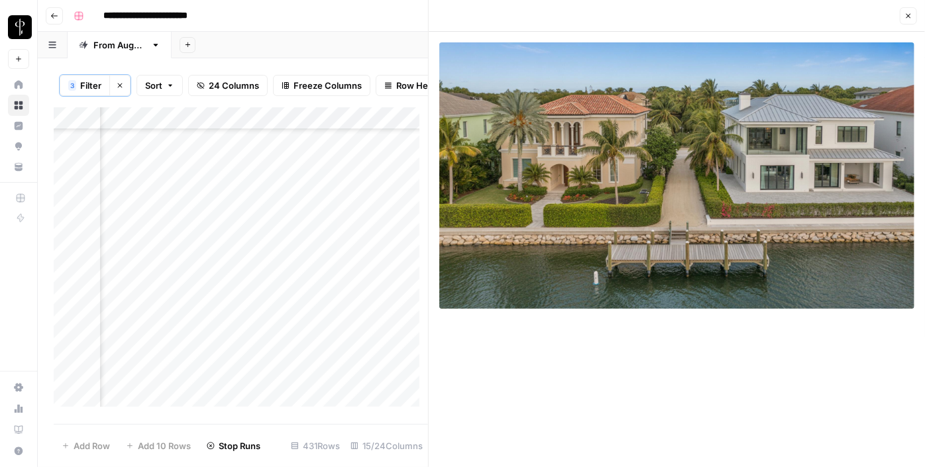
click at [164, 216] on div "Add Column" at bounding box center [241, 261] width 374 height 309
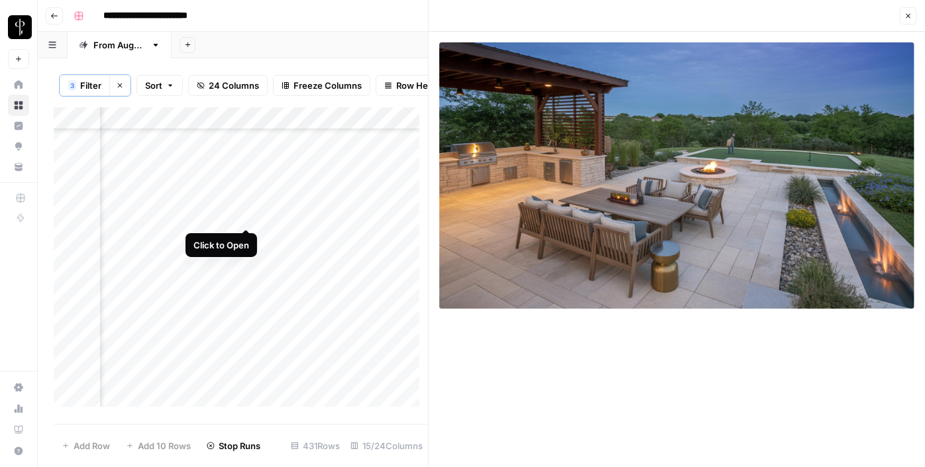
click at [252, 217] on div "Add Column" at bounding box center [241, 261] width 374 height 309
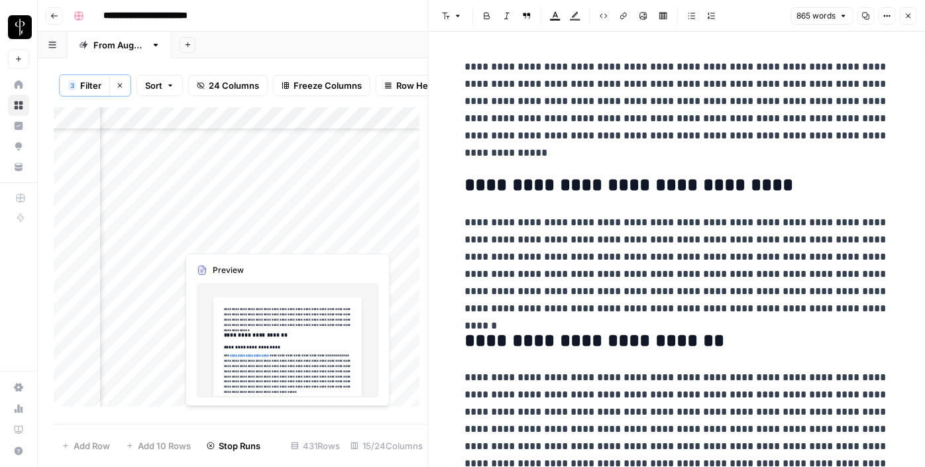
click at [246, 238] on div "Add Column" at bounding box center [241, 261] width 374 height 309
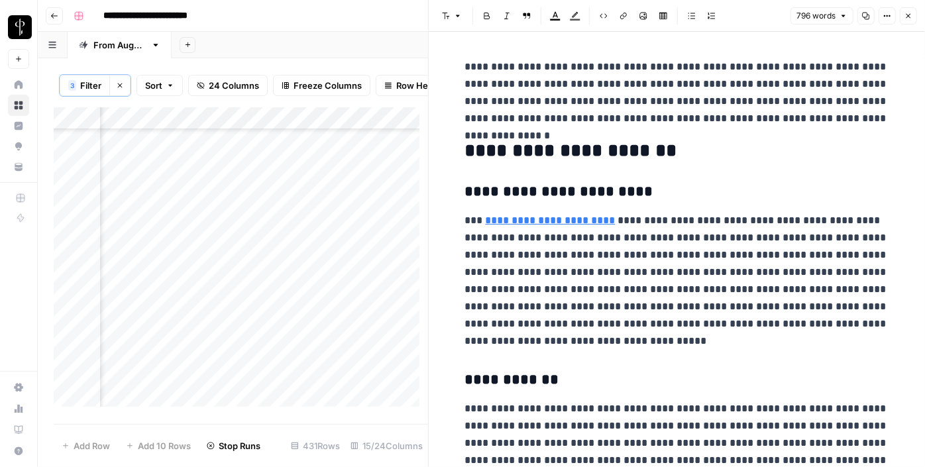
click at [160, 242] on div "Add Column" at bounding box center [241, 261] width 374 height 309
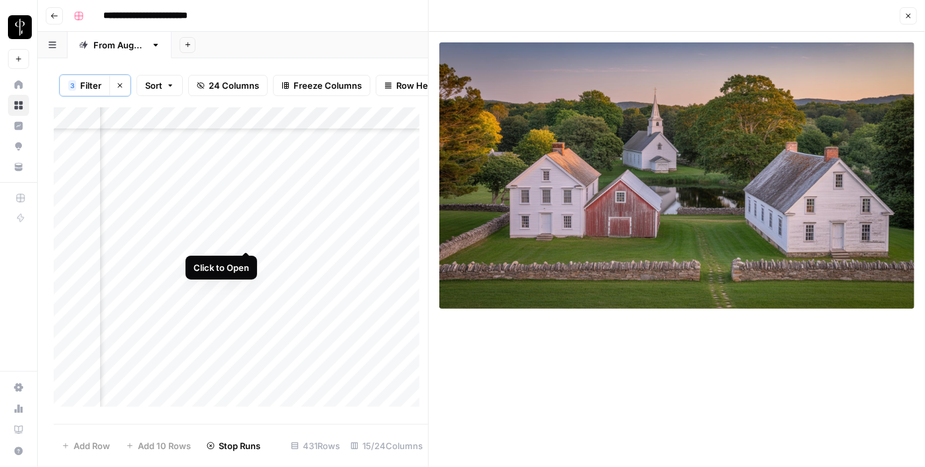
click at [244, 240] on div "Add Column" at bounding box center [241, 261] width 374 height 309
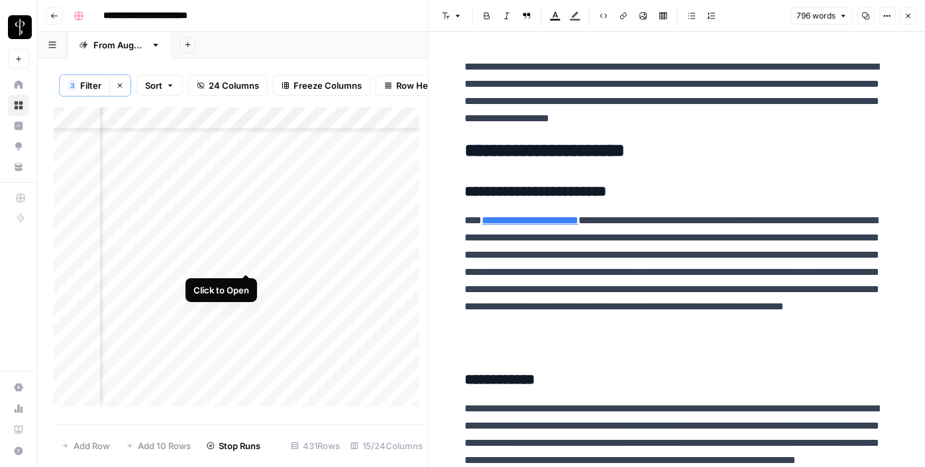
click at [248, 260] on div "Add Column" at bounding box center [241, 261] width 374 height 309
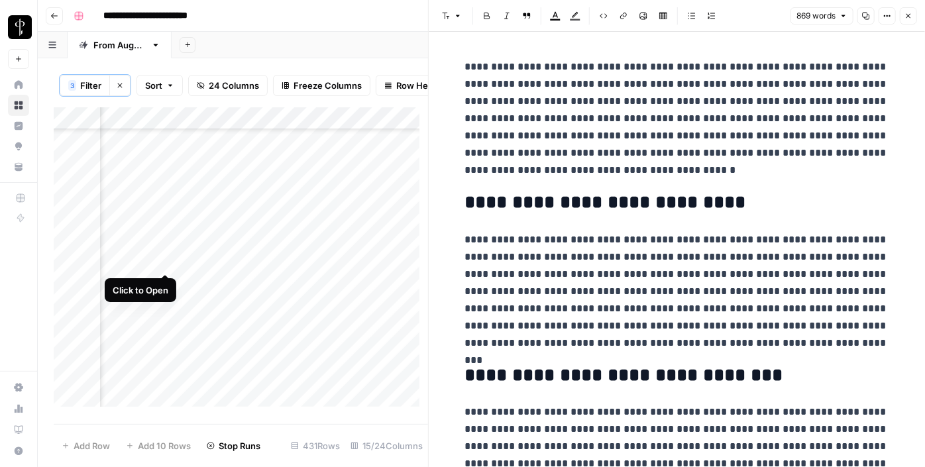
click at [162, 260] on div "Add Column" at bounding box center [241, 261] width 374 height 309
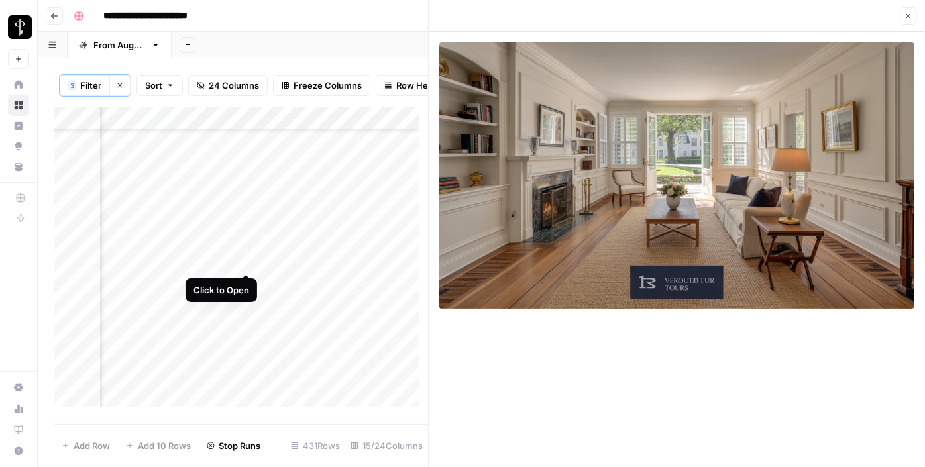
click at [249, 256] on div "Add Column" at bounding box center [241, 261] width 374 height 309
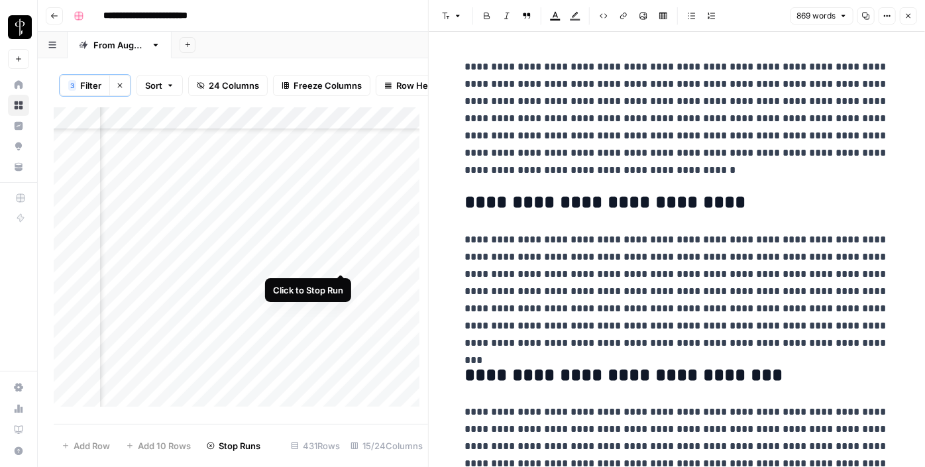
click at [341, 260] on div "Add Column" at bounding box center [241, 261] width 374 height 309
click at [401, 264] on div "Add Column" at bounding box center [241, 261] width 374 height 309
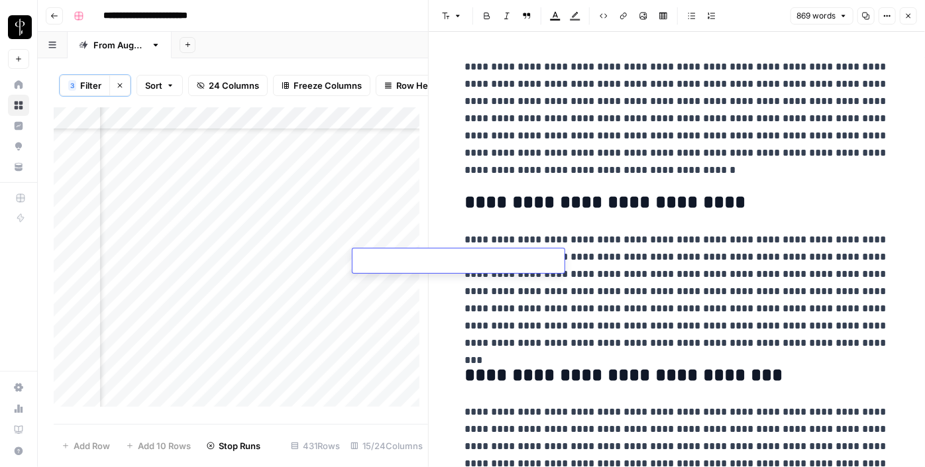
click at [401, 264] on textarea at bounding box center [458, 261] width 212 height 19
type textarea "**********"
click at [244, 280] on div "Add Column" at bounding box center [241, 261] width 374 height 309
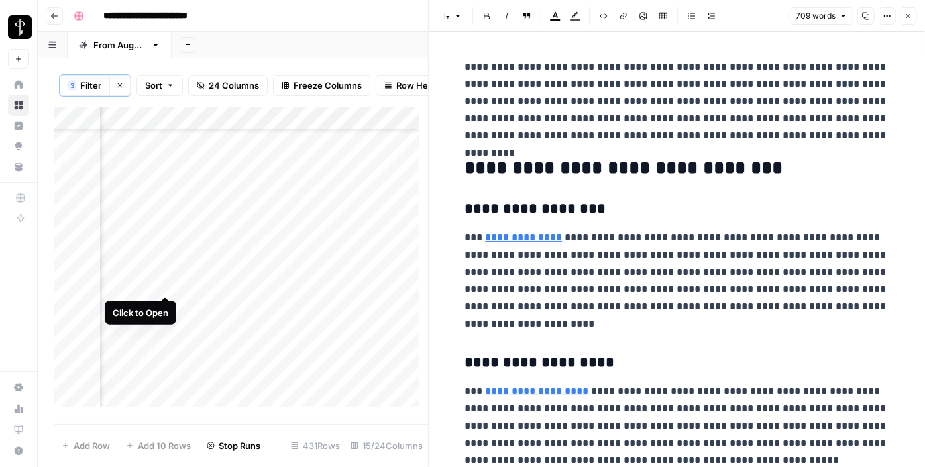
click at [162, 280] on div "Add Column" at bounding box center [241, 261] width 374 height 309
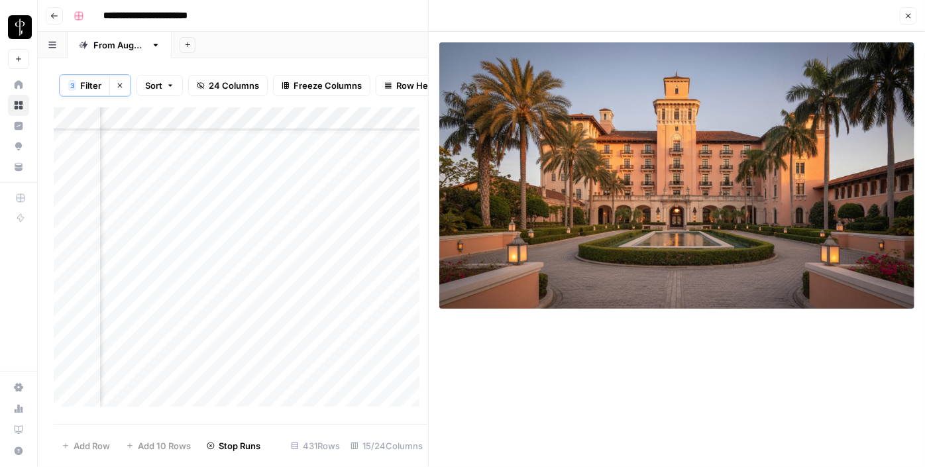
scroll to position [1369, 1272]
click at [166, 219] on div "Add Column" at bounding box center [241, 261] width 374 height 309
click at [244, 223] on div "Add Column" at bounding box center [241, 261] width 374 height 309
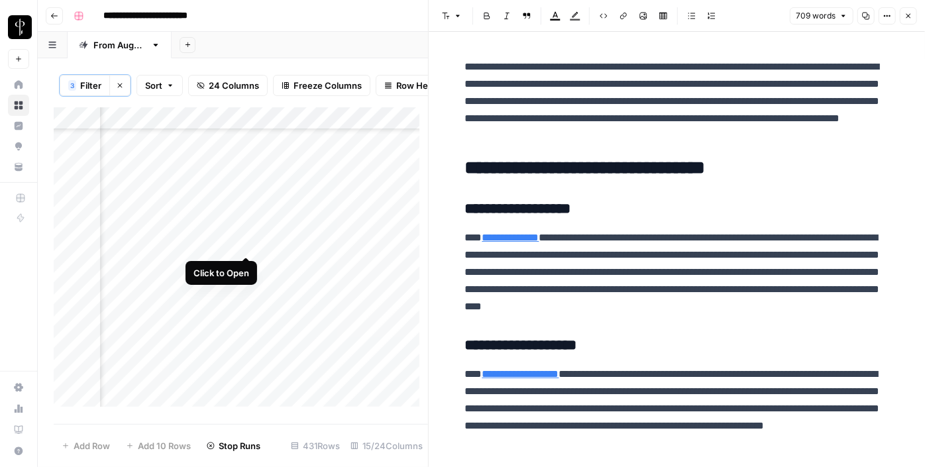
click at [244, 240] on div "Add Column" at bounding box center [241, 261] width 374 height 309
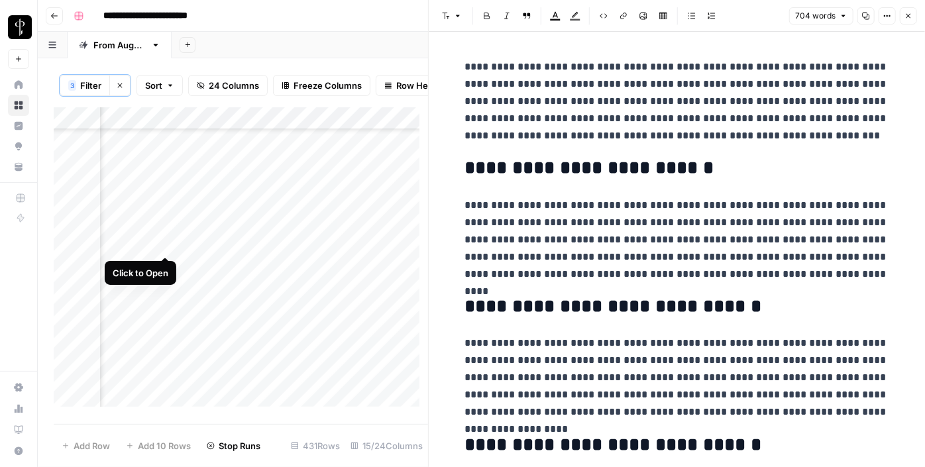
click at [163, 242] on div "Add Column" at bounding box center [241, 261] width 374 height 309
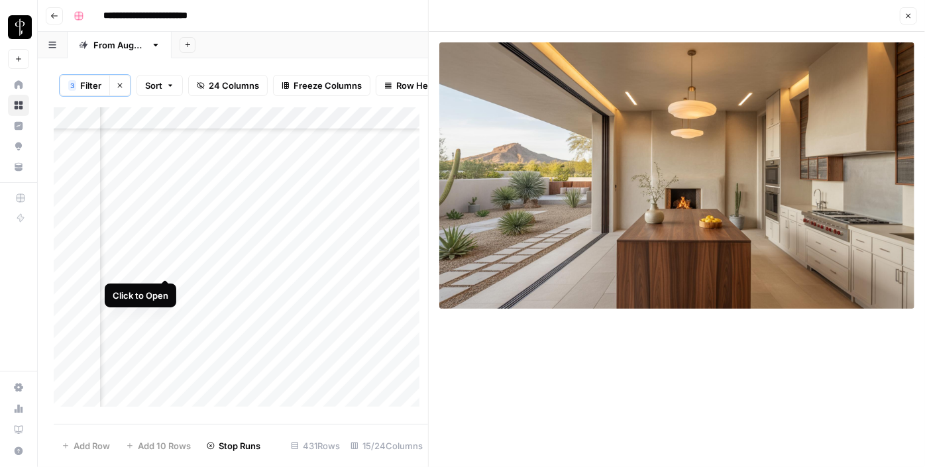
click at [167, 264] on div "Add Column" at bounding box center [241, 261] width 374 height 309
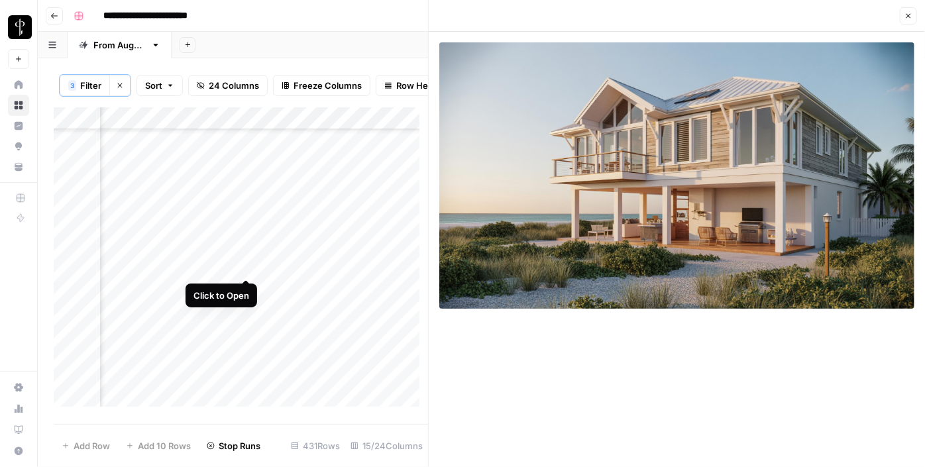
click at [243, 264] on div "Add Column" at bounding box center [241, 261] width 374 height 309
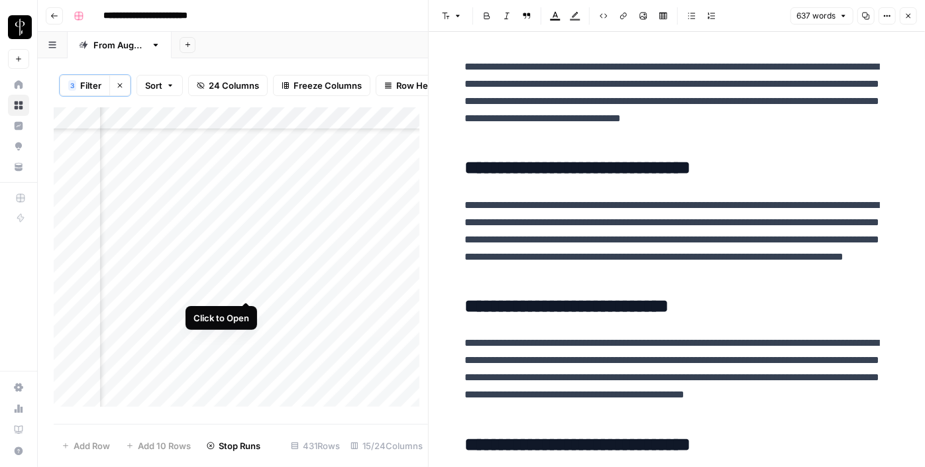
click at [245, 285] on div "Add Column" at bounding box center [241, 261] width 374 height 309
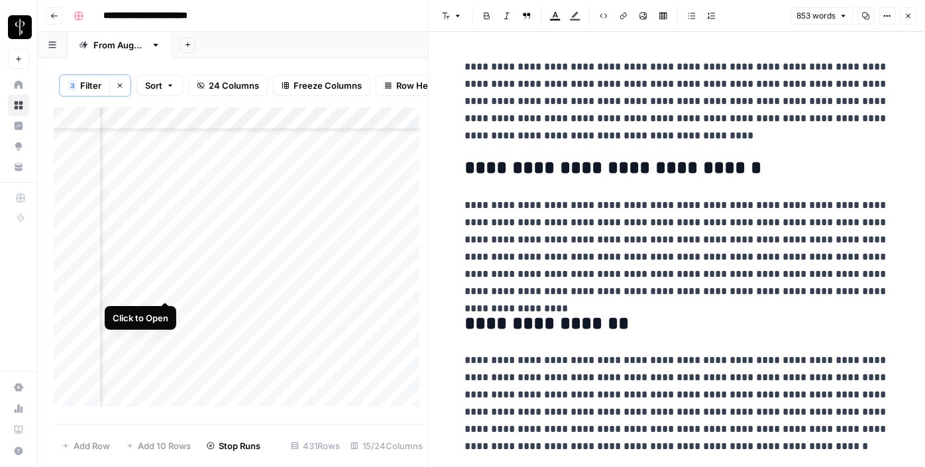
click at [161, 285] on div "Add Column" at bounding box center [241, 261] width 374 height 309
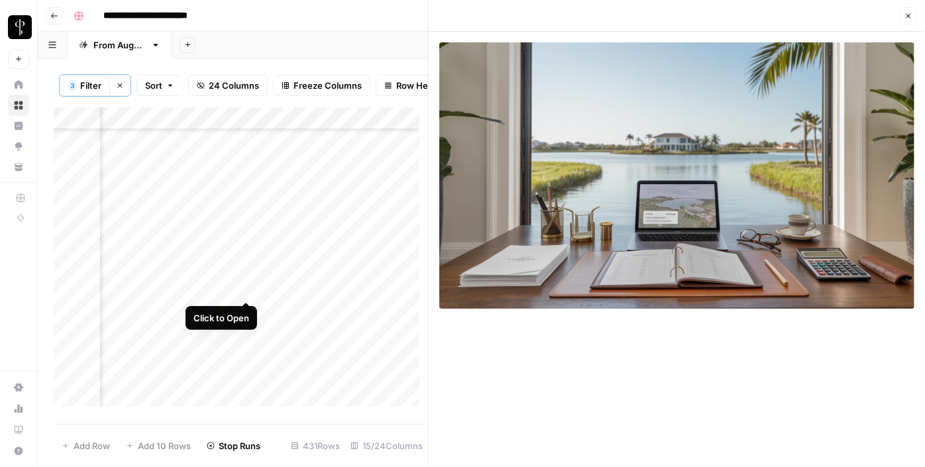
click at [250, 288] on div "Add Column" at bounding box center [241, 261] width 374 height 309
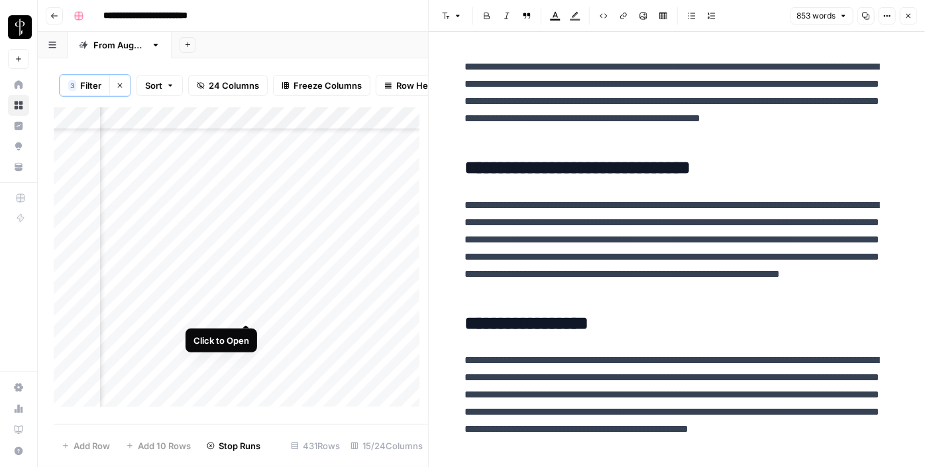
click at [245, 308] on div "Add Column" at bounding box center [241, 261] width 374 height 309
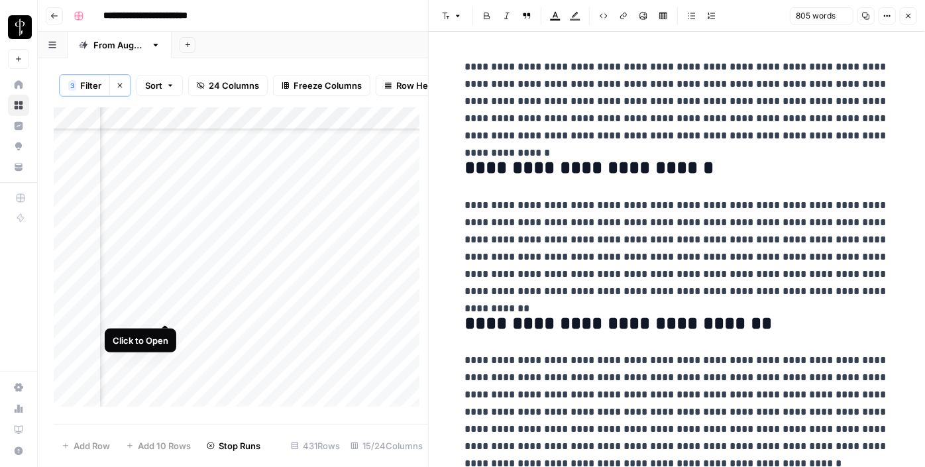
click at [162, 308] on div "Add Column" at bounding box center [241, 261] width 374 height 309
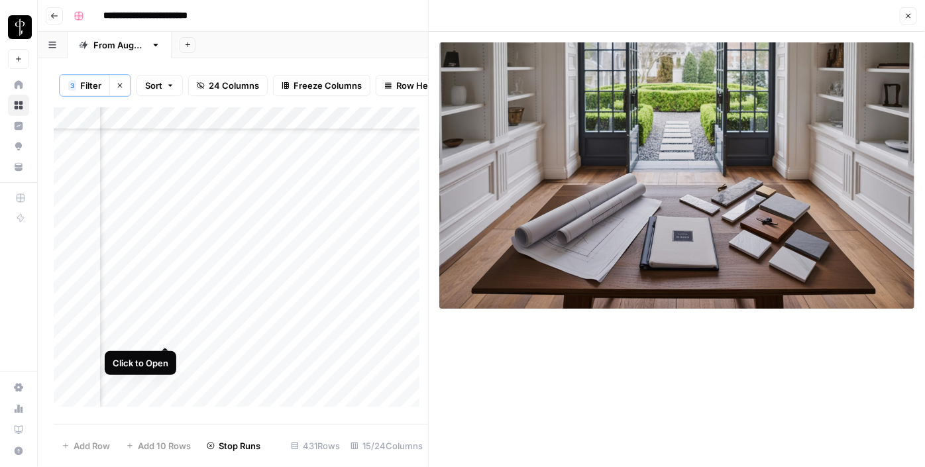
click at [163, 333] on div "Add Column" at bounding box center [241, 261] width 374 height 309
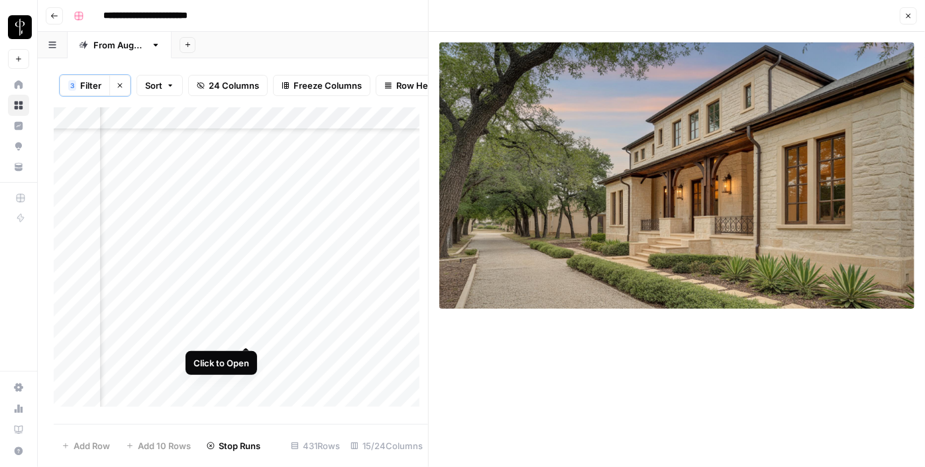
click at [250, 334] on div "Add Column" at bounding box center [241, 261] width 374 height 309
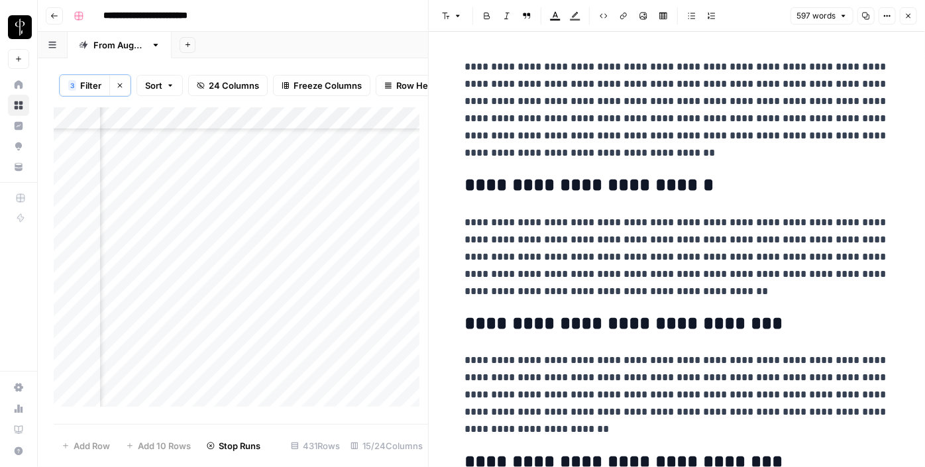
scroll to position [1542, 1272]
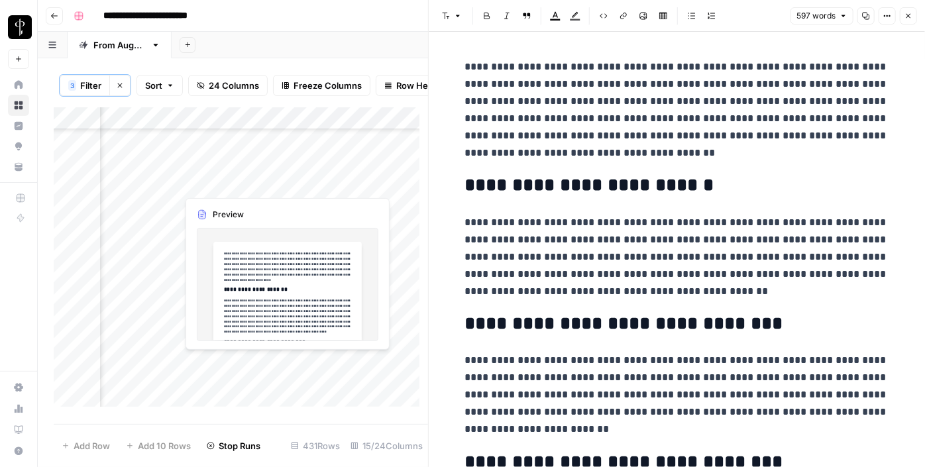
click at [244, 179] on div "Add Column" at bounding box center [241, 261] width 374 height 309
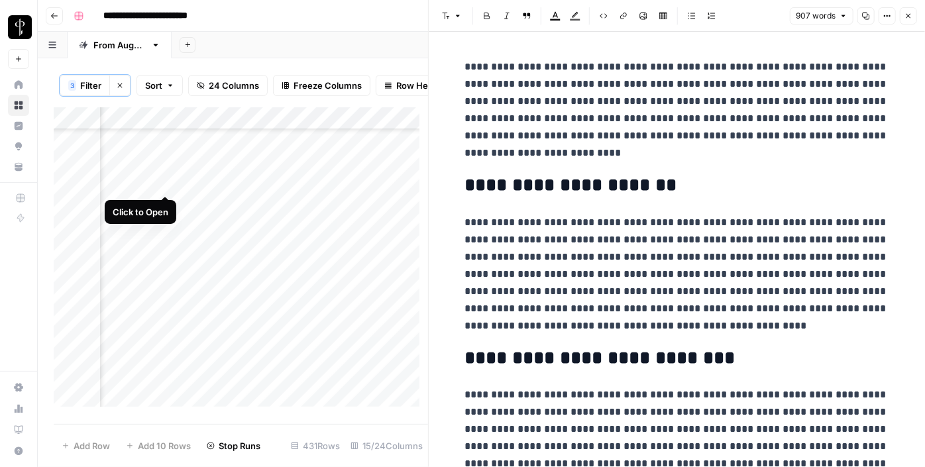
click at [166, 185] on div "Add Column" at bounding box center [241, 261] width 374 height 309
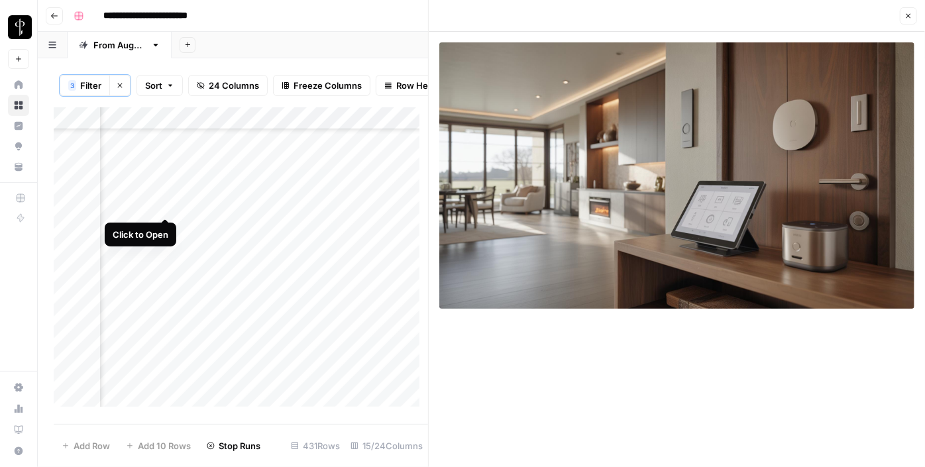
click at [168, 203] on div "Add Column" at bounding box center [241, 261] width 374 height 309
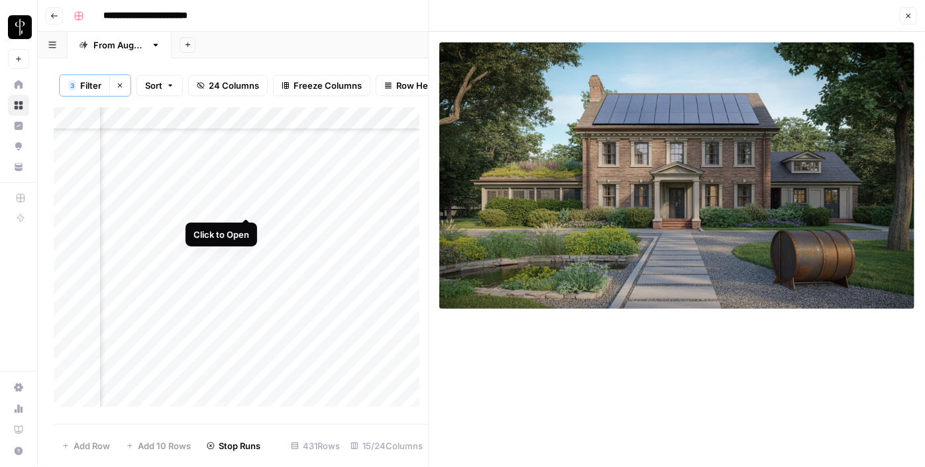
click at [247, 203] on div "Add Column" at bounding box center [241, 261] width 374 height 309
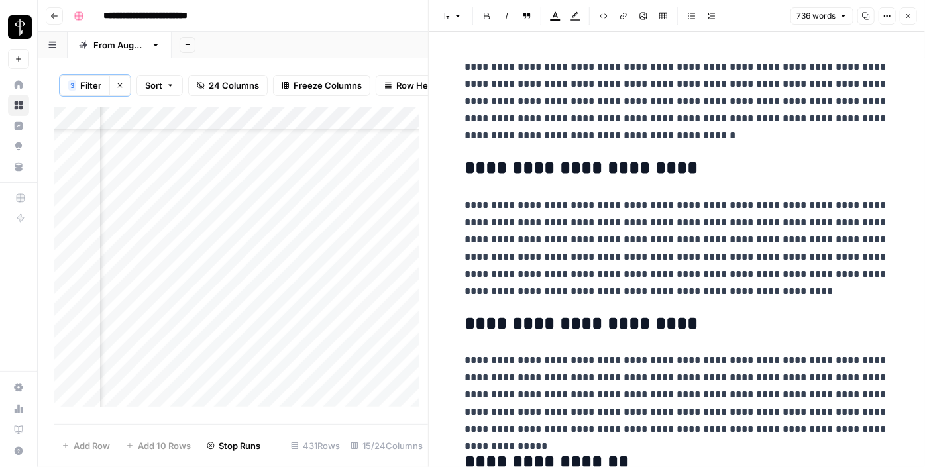
click at [247, 203] on div "Add Column" at bounding box center [241, 261] width 374 height 309
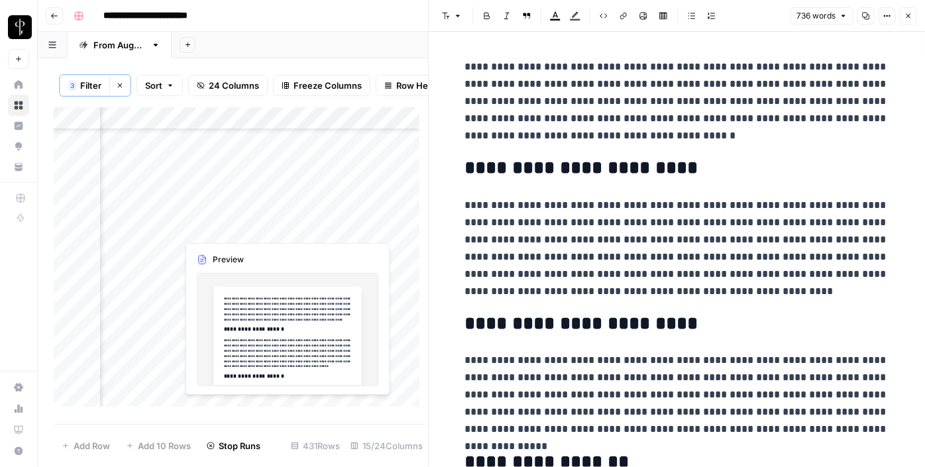
click at [245, 228] on div "Add Column" at bounding box center [241, 261] width 374 height 309
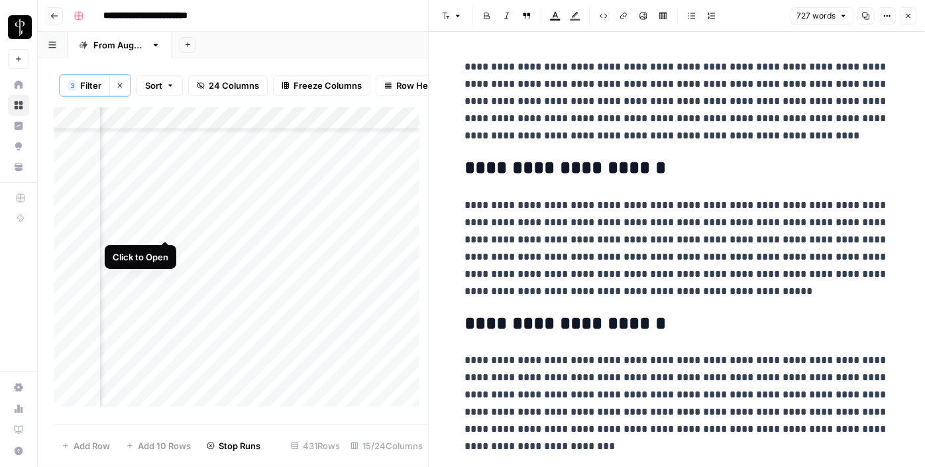
click at [166, 229] on div "Add Column" at bounding box center [241, 261] width 374 height 309
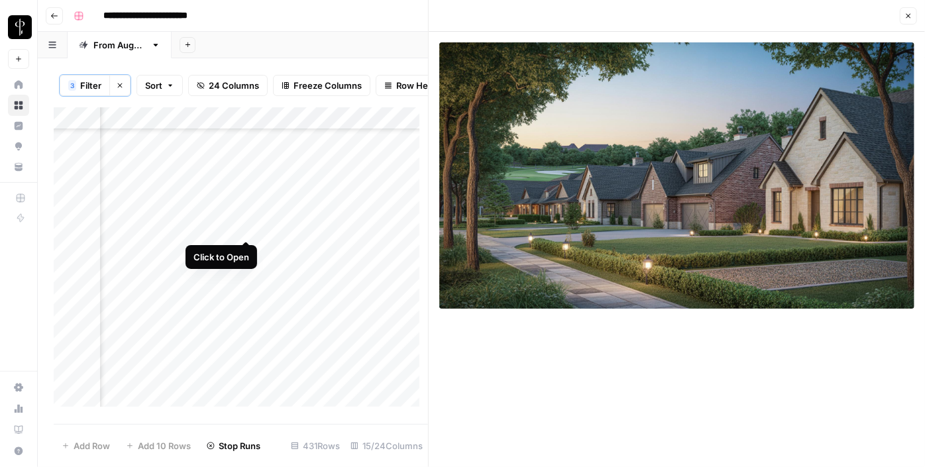
click at [244, 227] on div "Add Column" at bounding box center [241, 261] width 374 height 309
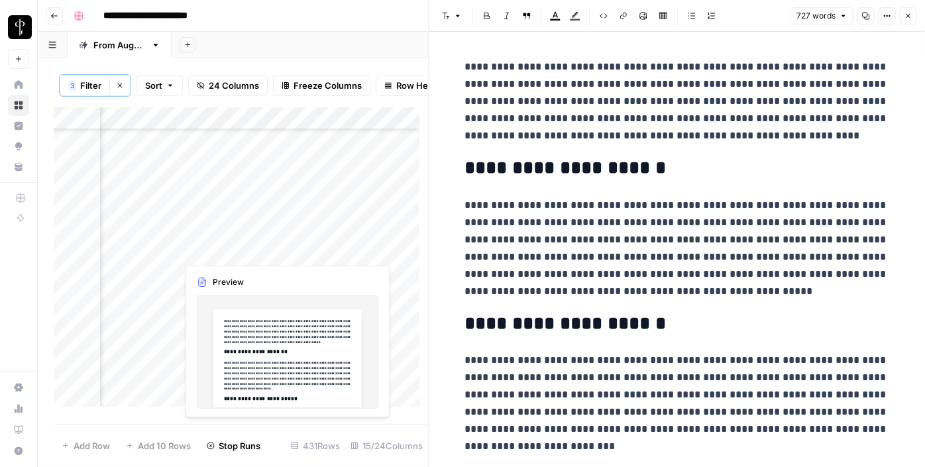
click at [245, 247] on div "Add Column" at bounding box center [241, 261] width 374 height 309
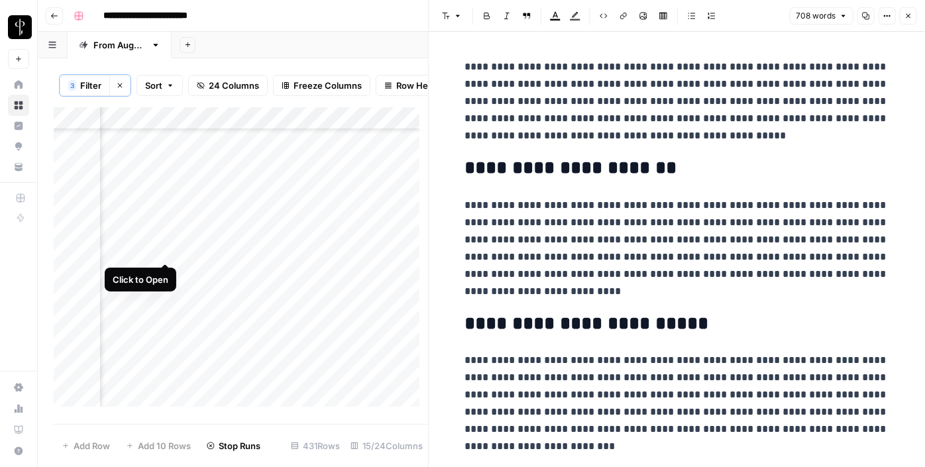
click at [165, 245] on div "Add Column" at bounding box center [241, 261] width 374 height 309
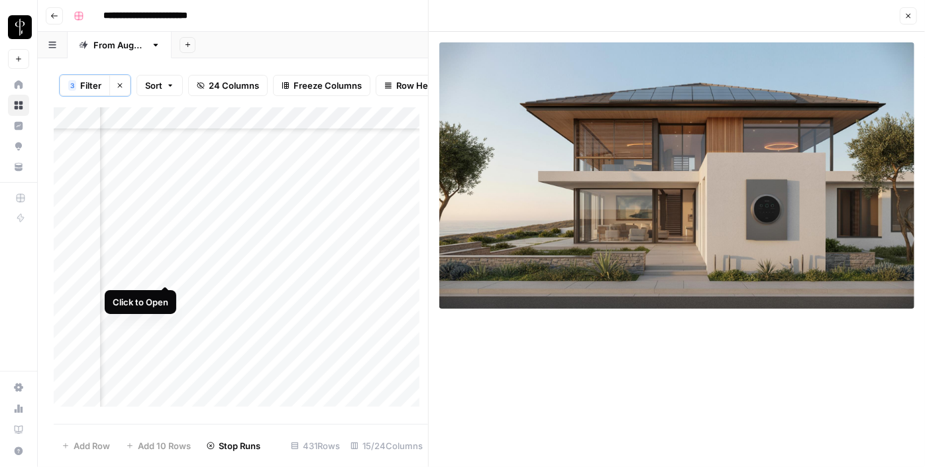
click at [168, 272] on div "Add Column" at bounding box center [241, 261] width 374 height 309
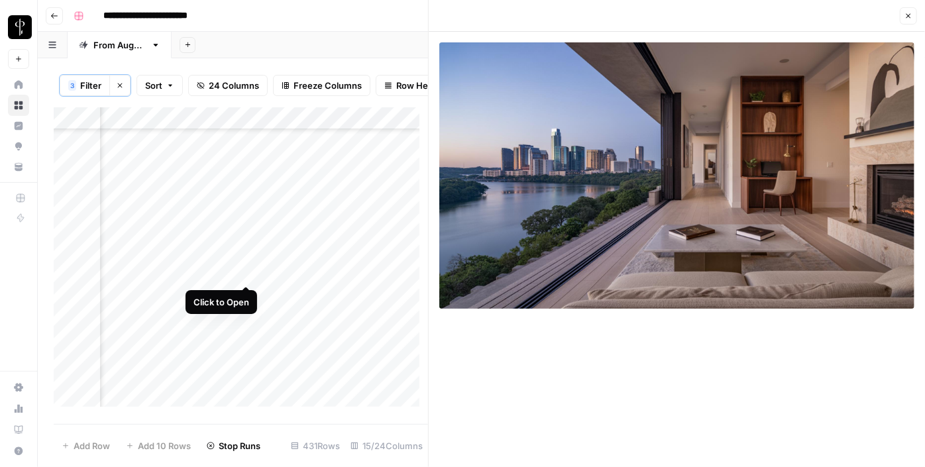
click at [248, 272] on div "Add Column" at bounding box center [241, 261] width 374 height 309
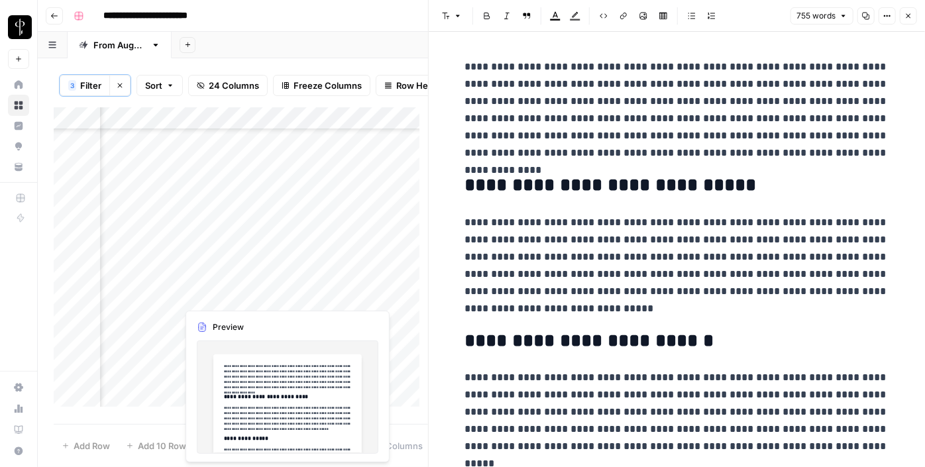
click at [244, 301] on div "Add Column" at bounding box center [241, 261] width 374 height 309
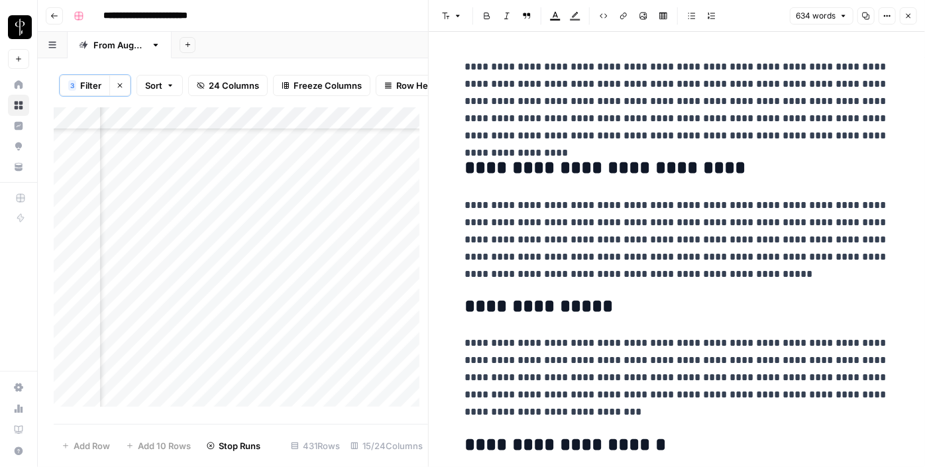
click at [158, 293] on div "Add Column" at bounding box center [241, 261] width 374 height 309
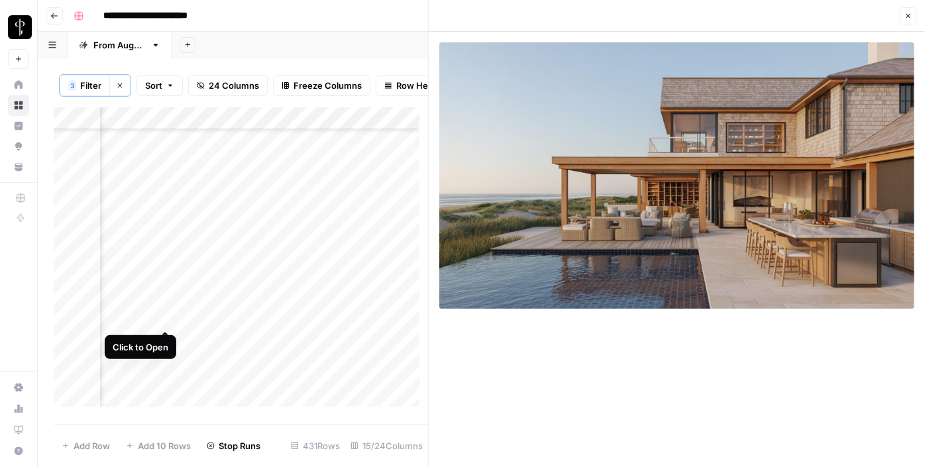
click at [166, 317] on div "Add Column" at bounding box center [241, 261] width 374 height 309
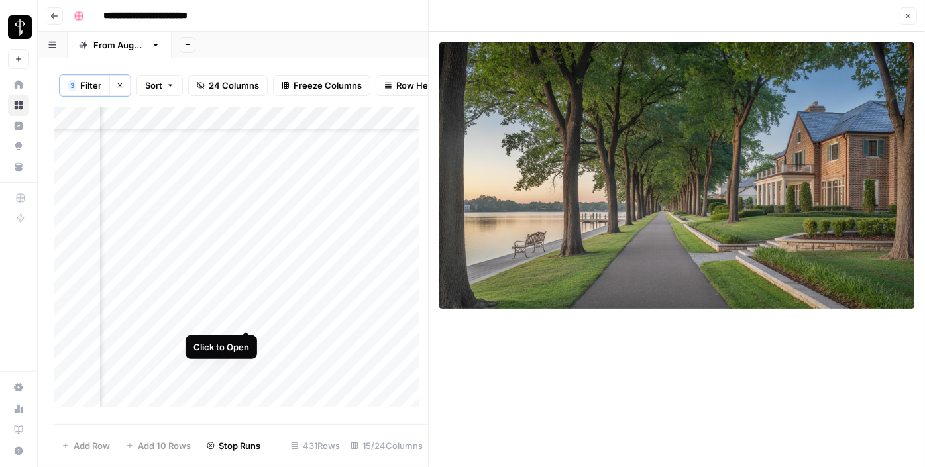
click at [245, 317] on div "Add Column" at bounding box center [241, 261] width 374 height 309
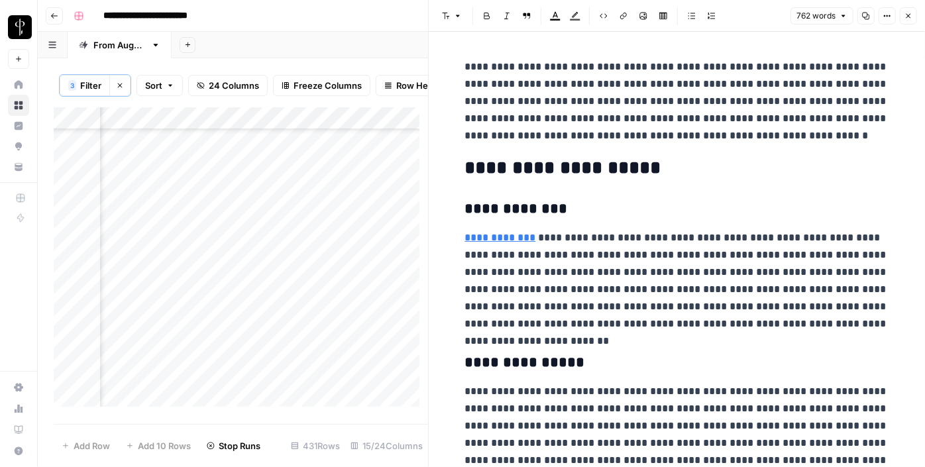
scroll to position [1697, 1272]
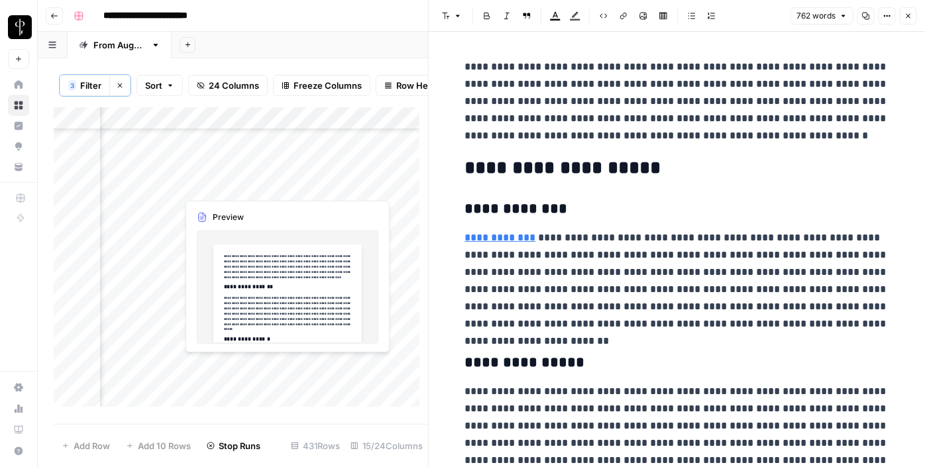
click at [242, 184] on div "Add Column" at bounding box center [241, 261] width 374 height 309
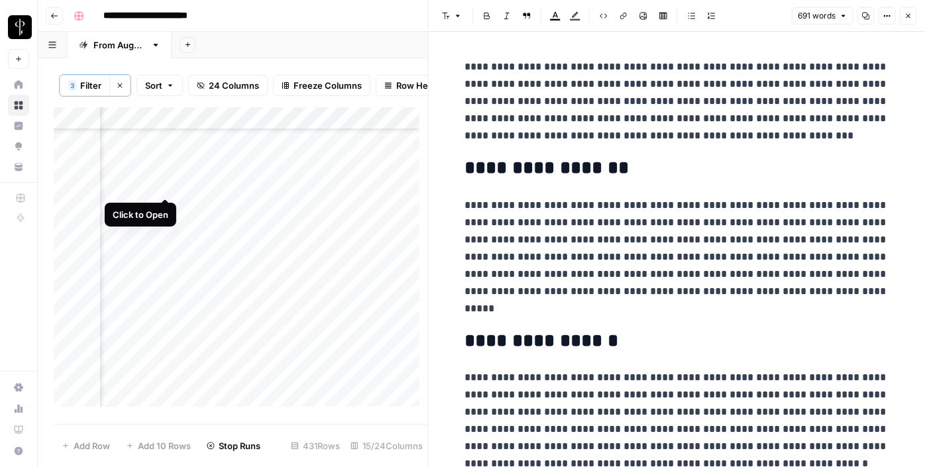
click at [163, 185] on div "Add Column" at bounding box center [241, 261] width 374 height 309
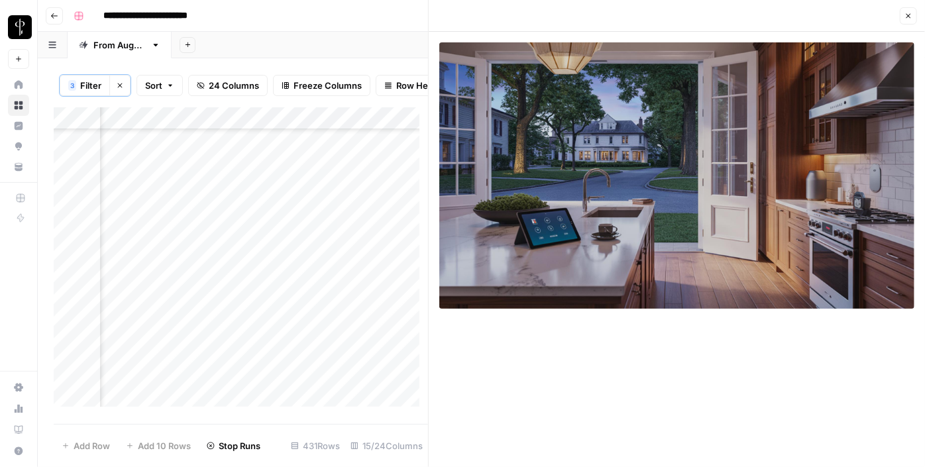
click at [168, 208] on div "Add Column" at bounding box center [241, 261] width 374 height 309
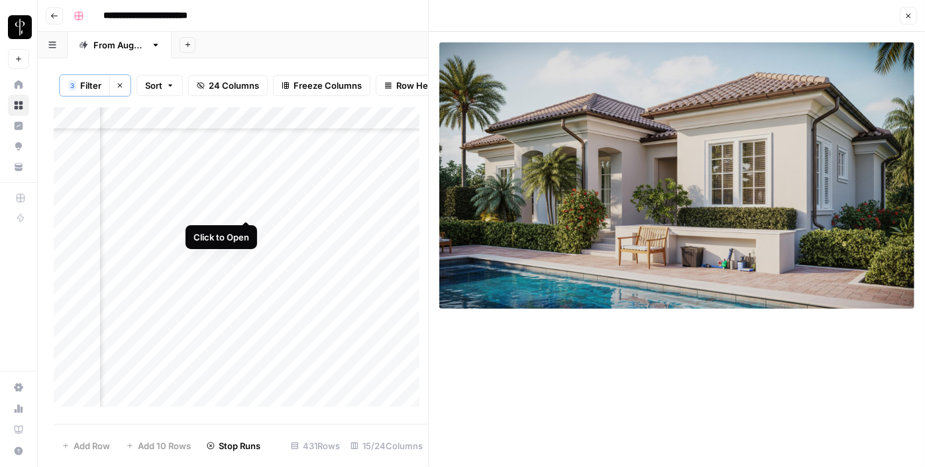
click at [248, 211] on div "Add Column" at bounding box center [241, 261] width 374 height 309
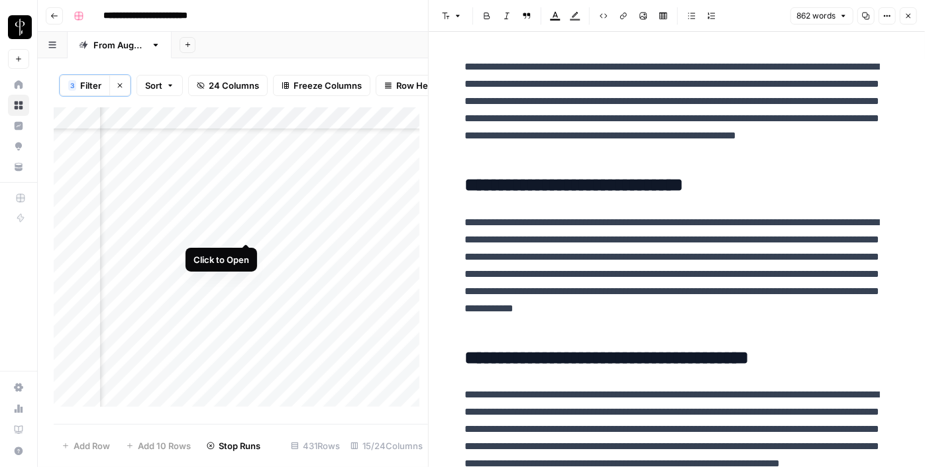
click at [245, 225] on div "Add Column" at bounding box center [241, 261] width 374 height 309
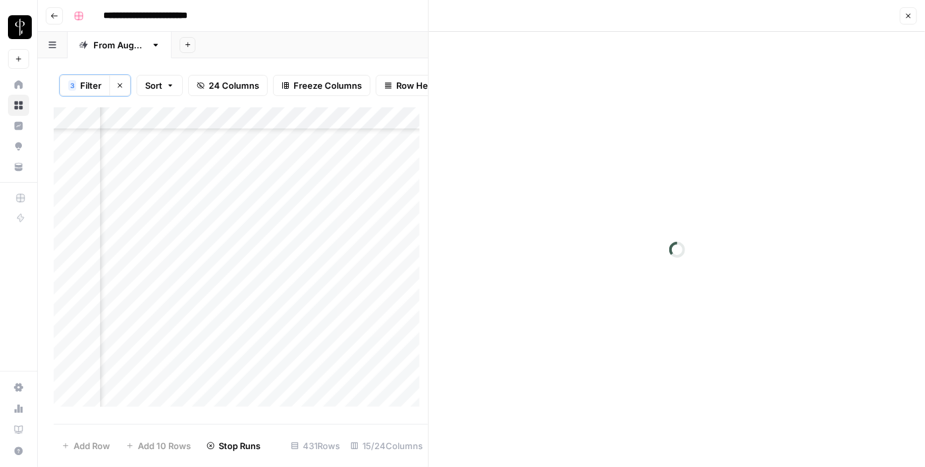
click at [166, 230] on div "Add Column" at bounding box center [241, 261] width 374 height 309
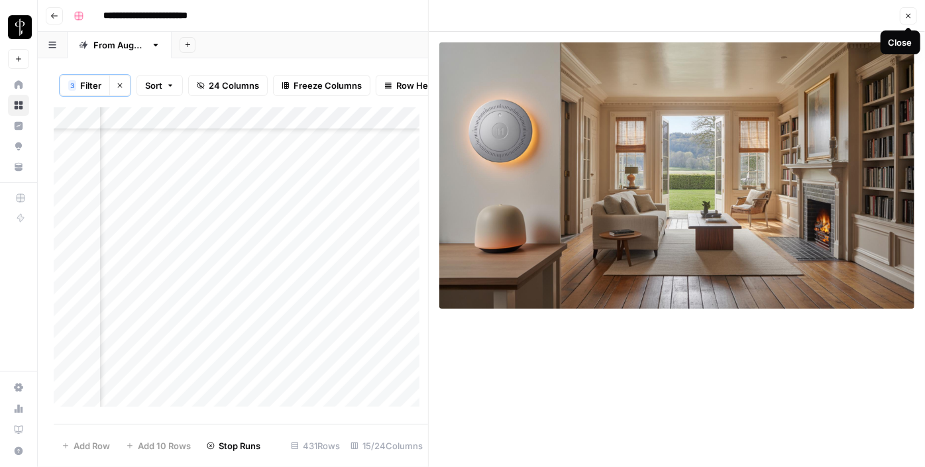
click at [907, 16] on icon "button" at bounding box center [908, 16] width 8 height 8
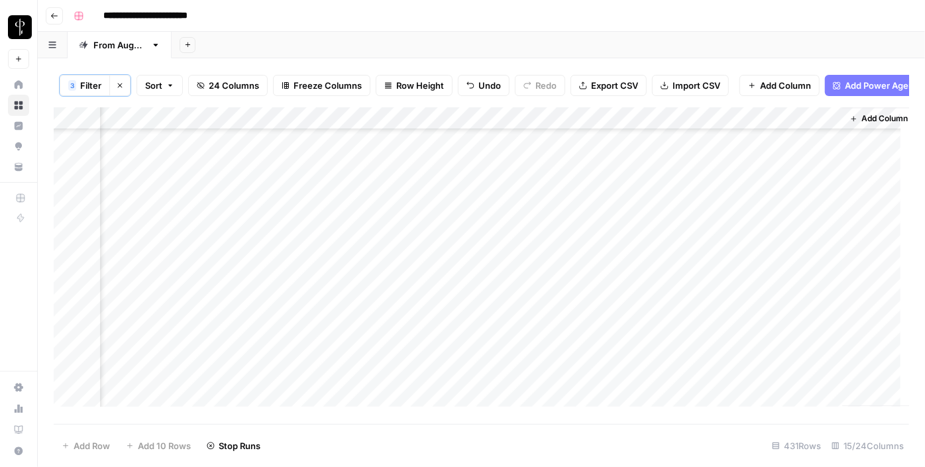
scroll to position [1605, 1272]
click at [247, 320] on div "Add Column" at bounding box center [481, 261] width 855 height 309
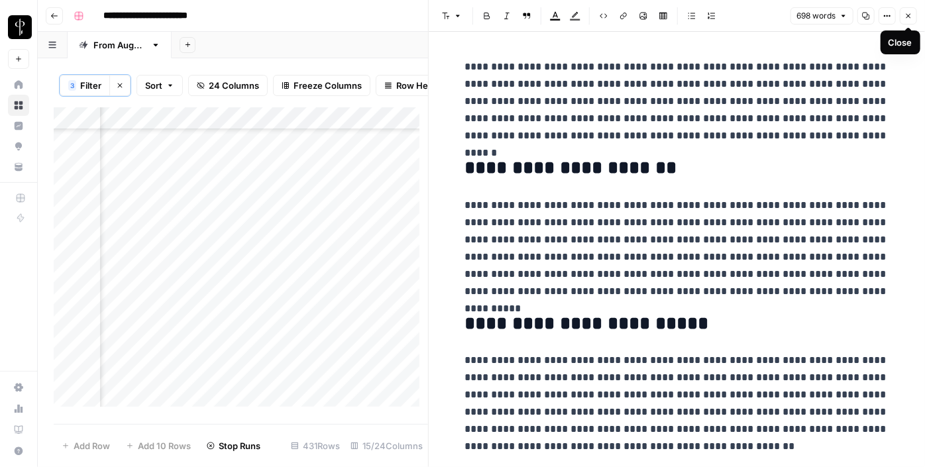
click at [916, 20] on button "Close" at bounding box center [908, 15] width 17 height 17
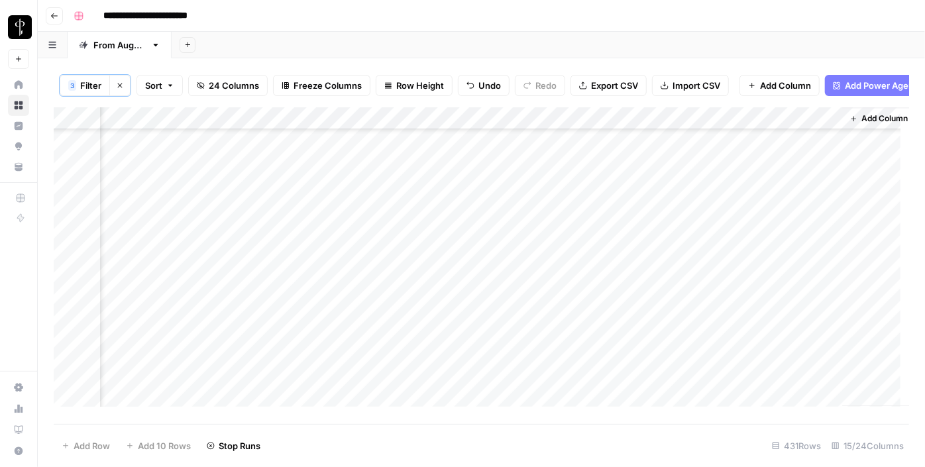
scroll to position [1479, 1272]
click at [248, 265] on div "Add Column" at bounding box center [481, 261] width 855 height 309
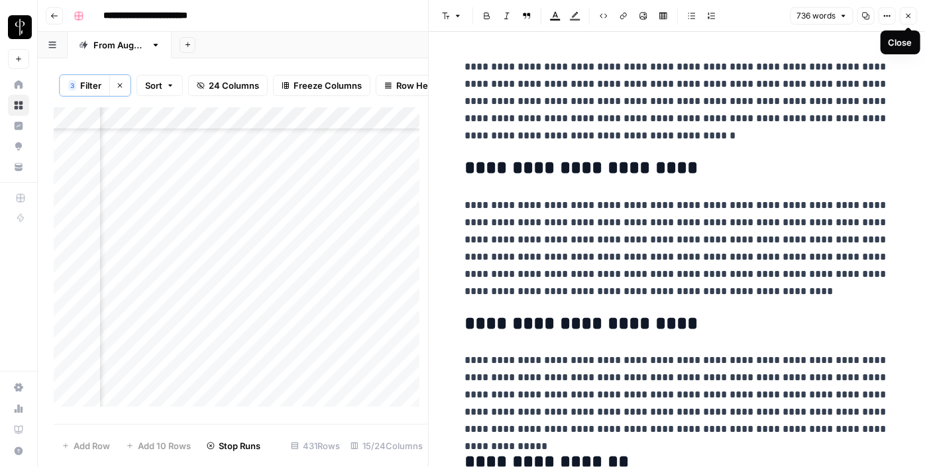
click at [908, 12] on icon "button" at bounding box center [908, 16] width 8 height 8
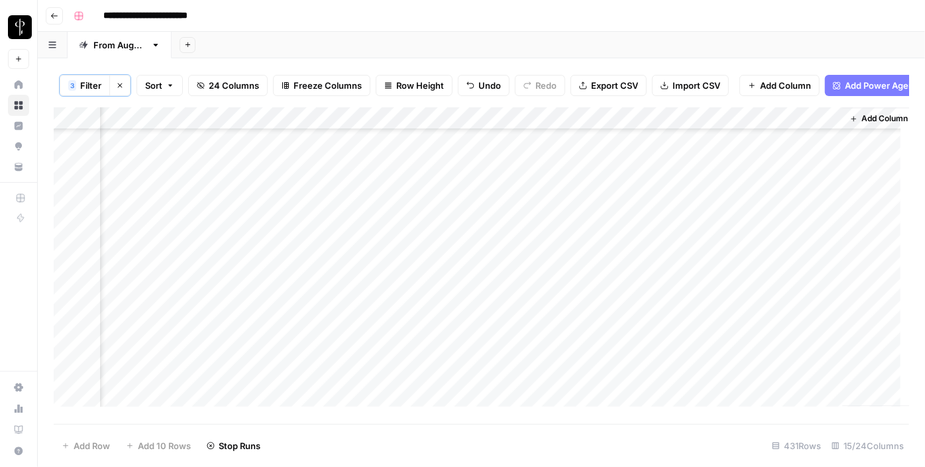
scroll to position [1552, 1272]
click at [164, 380] on div "Add Column" at bounding box center [481, 261] width 855 height 309
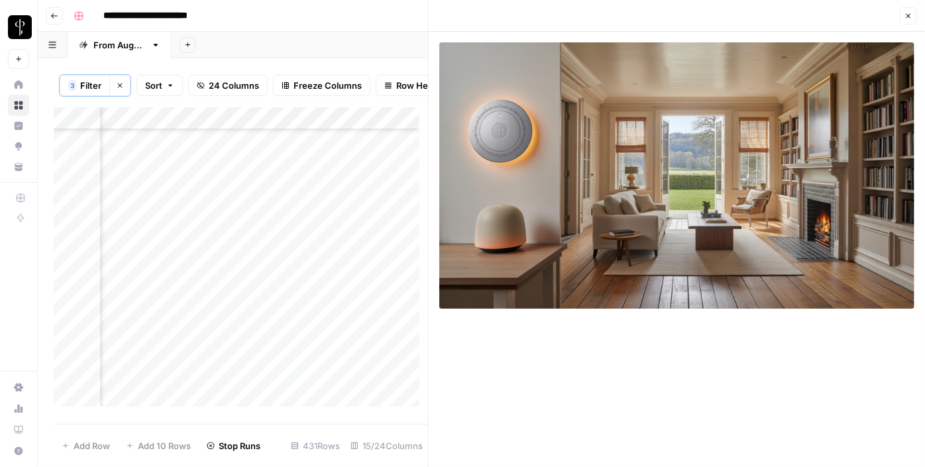
click at [906, 15] on icon "button" at bounding box center [908, 16] width 8 height 8
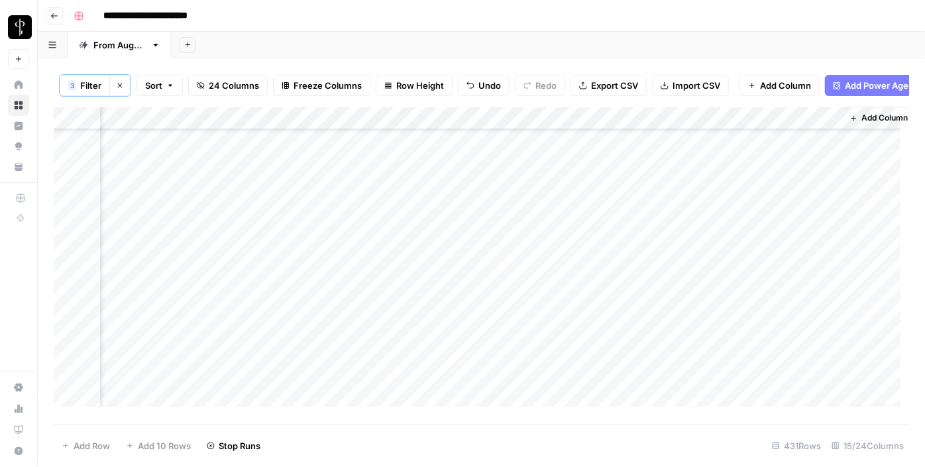
scroll to position [1307, 1272]
click at [519, 260] on div "Add Column" at bounding box center [481, 261] width 855 height 309
click at [590, 256] on div "Add Column" at bounding box center [481, 261] width 855 height 309
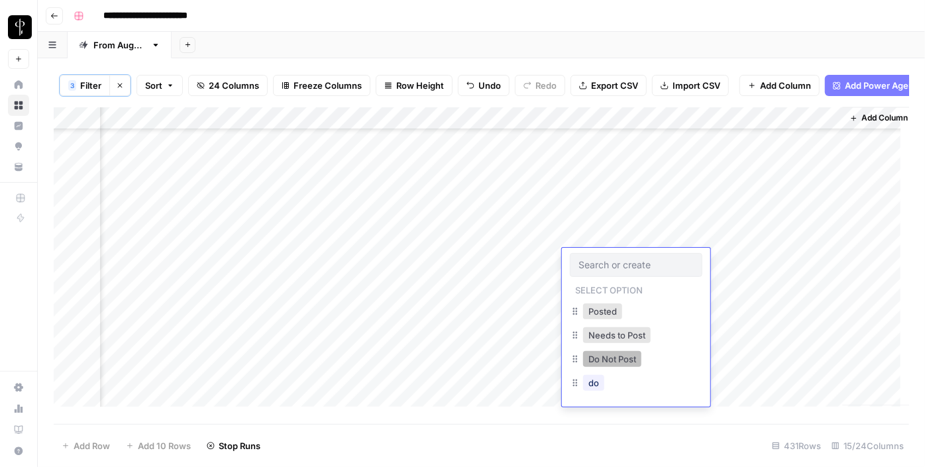
click at [601, 355] on button "Do Not Post" at bounding box center [612, 359] width 58 height 16
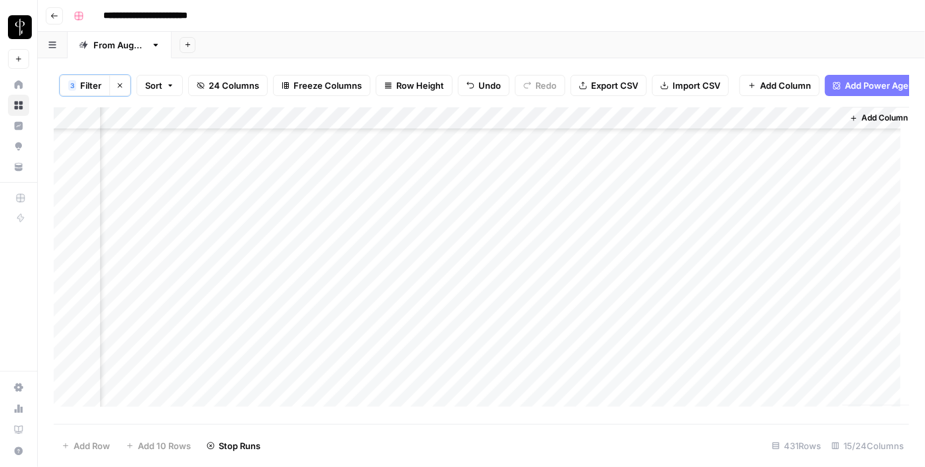
click at [633, 167] on div "Add Column" at bounding box center [481, 261] width 855 height 309
drag, startPoint x: 682, startPoint y: 179, endPoint x: 674, endPoint y: 232, distance: 53.5
click at [674, 232] on div "Add Column" at bounding box center [481, 261] width 855 height 309
click at [599, 212] on div "Add Column" at bounding box center [481, 261] width 855 height 309
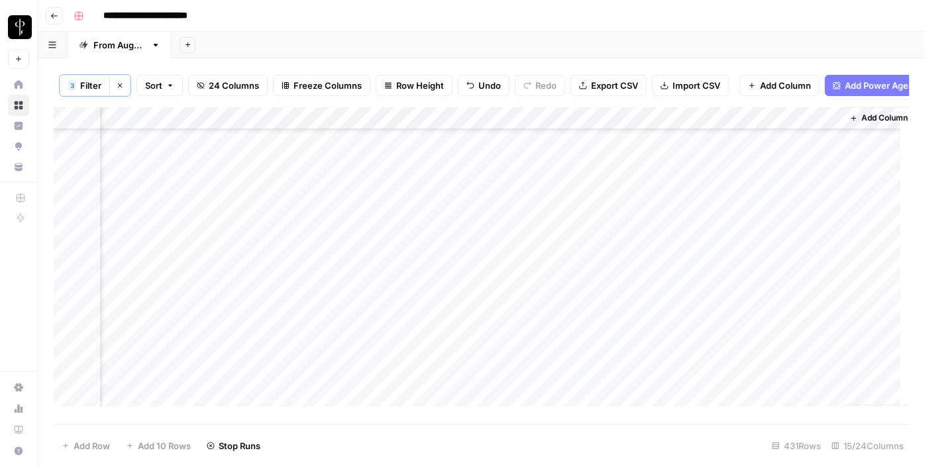
click at [599, 212] on div "Add Column" at bounding box center [481, 261] width 855 height 309
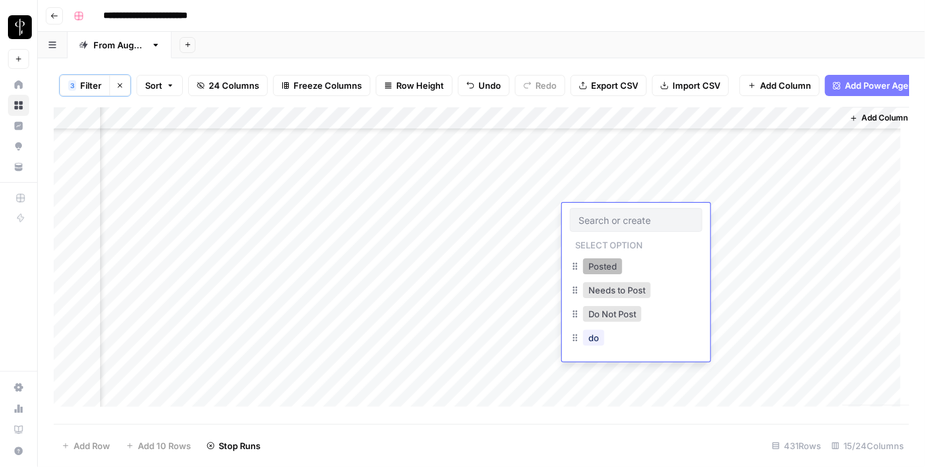
click at [604, 264] on button "Posted" at bounding box center [602, 266] width 39 height 16
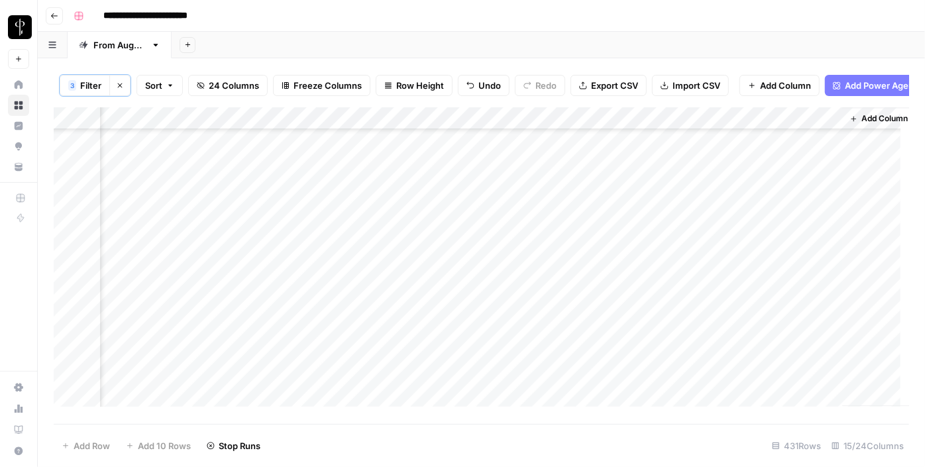
scroll to position [1585, 1272]
drag, startPoint x: 681, startPoint y: 225, endPoint x: 643, endPoint y: 348, distance: 129.7
click at [643, 348] on div "Add Column" at bounding box center [481, 261] width 855 height 309
click at [415, 339] on div "Add Column" at bounding box center [481, 261] width 855 height 309
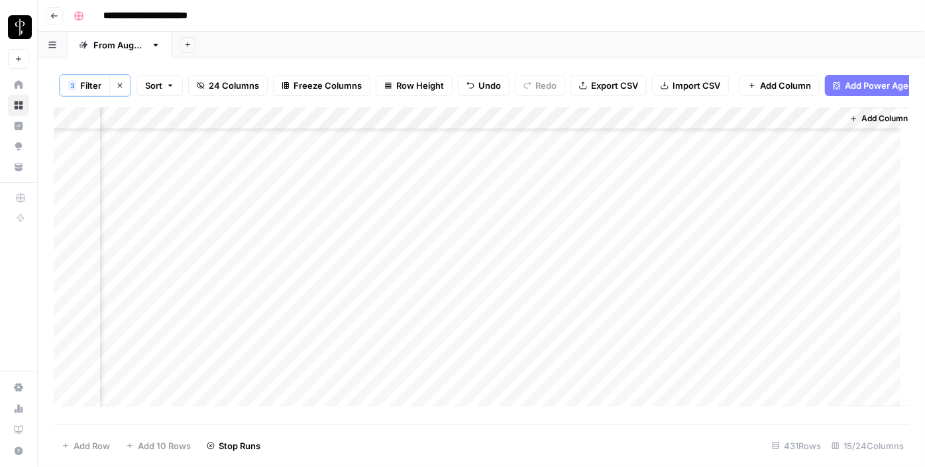
click at [295, 155] on div "Add Column" at bounding box center [481, 261] width 855 height 309
click at [297, 174] on div "Add Column" at bounding box center [481, 261] width 855 height 309
click at [301, 205] on div "Add Column" at bounding box center [481, 261] width 855 height 309
click at [303, 231] on div "Add Column" at bounding box center [481, 261] width 855 height 309
click at [303, 244] on div "Add Column" at bounding box center [481, 261] width 855 height 309
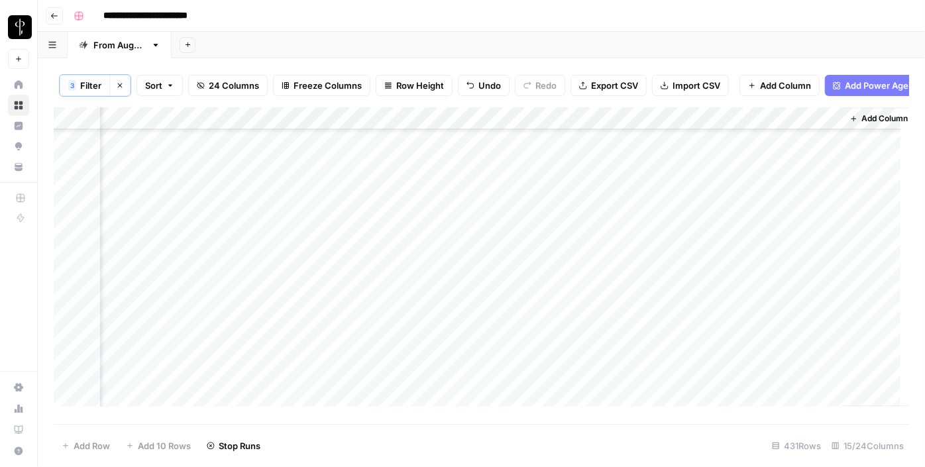
click at [303, 270] on div "Add Column" at bounding box center [481, 261] width 855 height 309
click at [302, 290] on div "Add Column" at bounding box center [481, 261] width 855 height 309
click at [299, 312] on div "Add Column" at bounding box center [481, 261] width 855 height 309
click at [299, 335] on div "Add Column" at bounding box center [481, 261] width 855 height 309
click at [297, 317] on div "Add Column" at bounding box center [481, 261] width 855 height 309
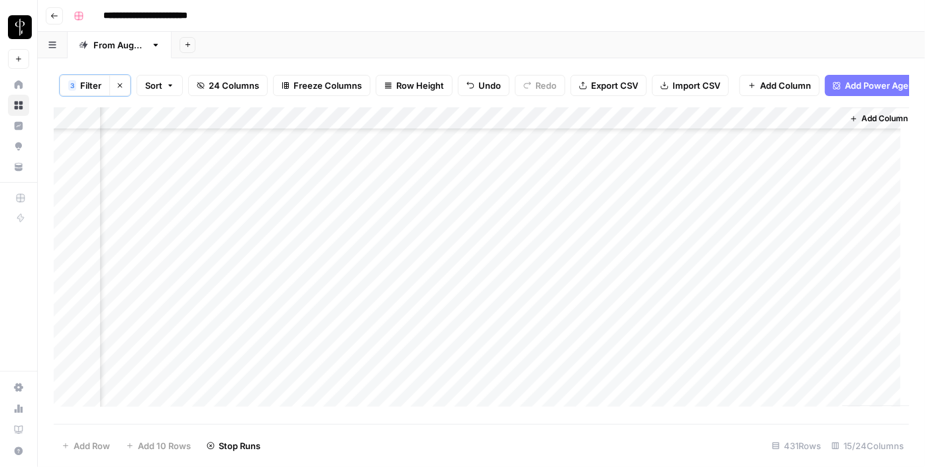
scroll to position [1888, 1272]
click at [290, 270] on div "Add Column" at bounding box center [481, 261] width 855 height 309
click at [286, 285] on div "Add Column" at bounding box center [481, 261] width 855 height 309
click at [283, 310] on div "Add Column" at bounding box center [481, 261] width 855 height 309
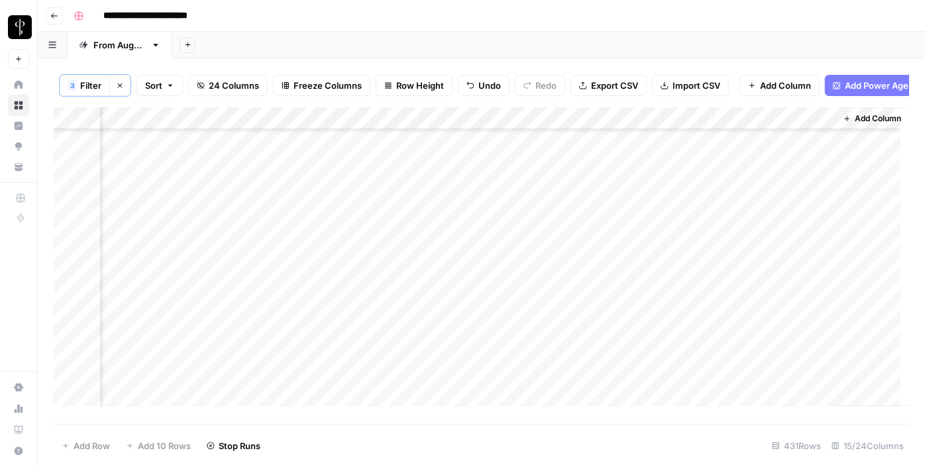
click at [282, 327] on div "Add Column" at bounding box center [481, 261] width 855 height 309
click at [284, 348] on div "Add Column" at bounding box center [481, 261] width 855 height 309
click at [278, 236] on div "Add Column" at bounding box center [481, 261] width 855 height 309
click at [282, 201] on div "Add Column" at bounding box center [481, 261] width 855 height 309
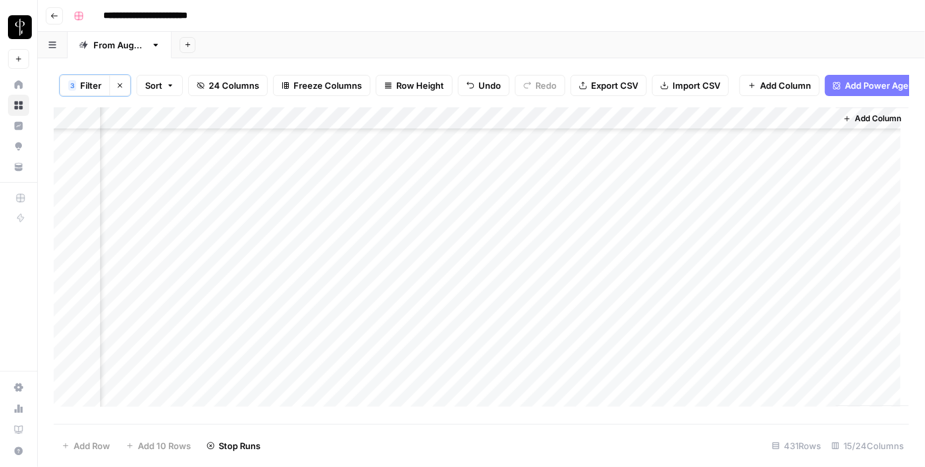
click at [288, 256] on div "Add Column" at bounding box center [481, 261] width 855 height 309
click at [285, 274] on div "Add Column" at bounding box center [481, 261] width 855 height 309
click at [282, 295] on div "Add Column" at bounding box center [481, 261] width 855 height 309
click at [282, 323] on div "Add Column" at bounding box center [481, 261] width 855 height 309
click at [280, 342] on div "Add Column" at bounding box center [481, 261] width 855 height 309
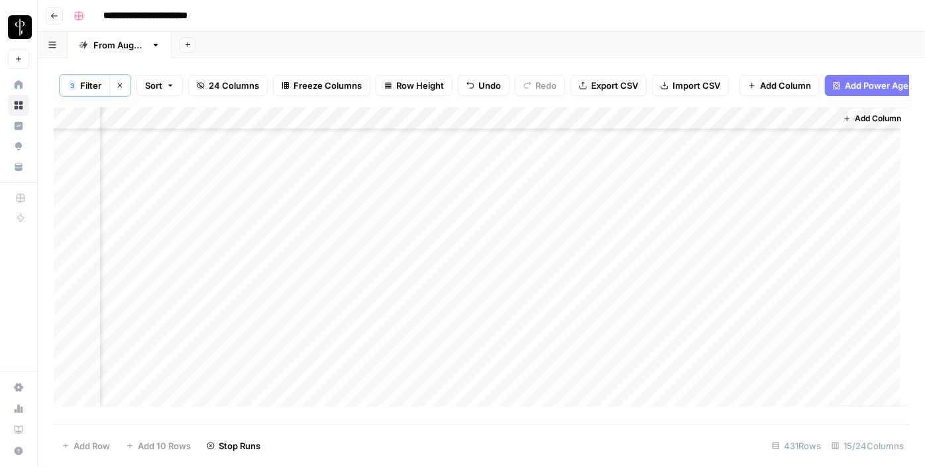
scroll to position [1748, 1287]
click at [227, 199] on div "Add Column" at bounding box center [481, 261] width 855 height 309
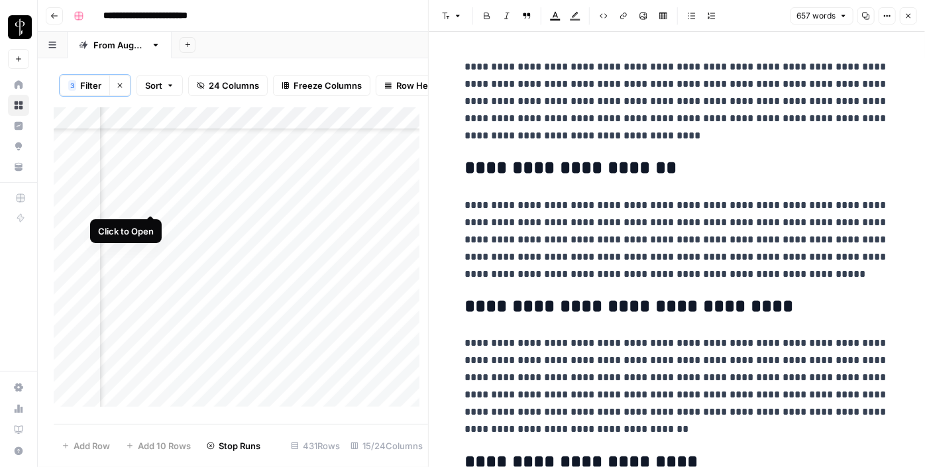
click at [152, 201] on div "Add Column" at bounding box center [241, 261] width 374 height 309
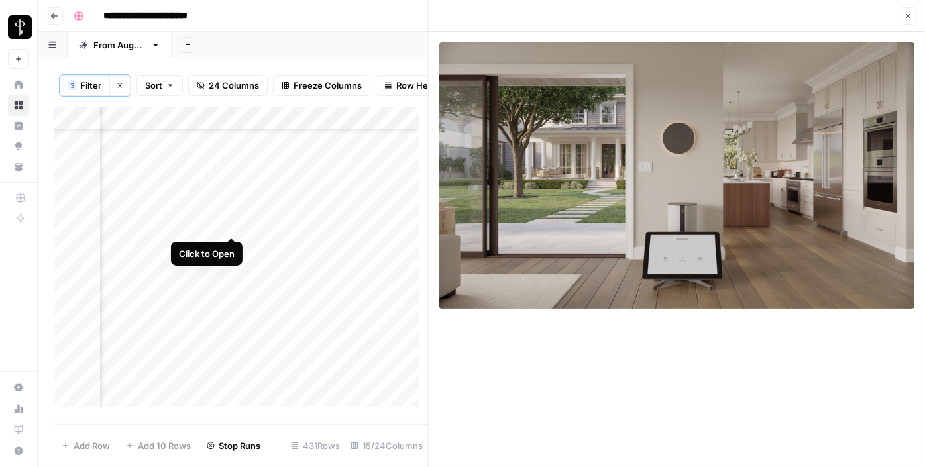
click at [233, 225] on div "Add Column" at bounding box center [241, 261] width 374 height 309
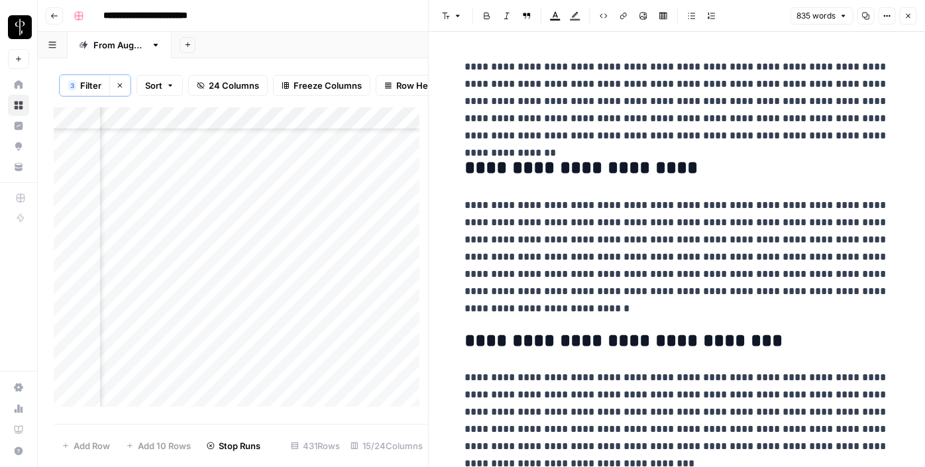
click at [150, 225] on div "Add Column" at bounding box center [241, 261] width 374 height 309
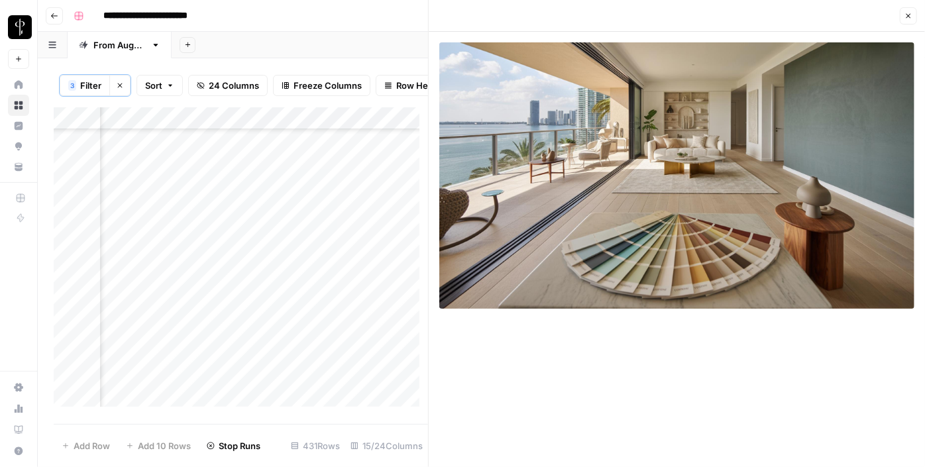
click at [150, 243] on div "Add Column" at bounding box center [241, 261] width 374 height 309
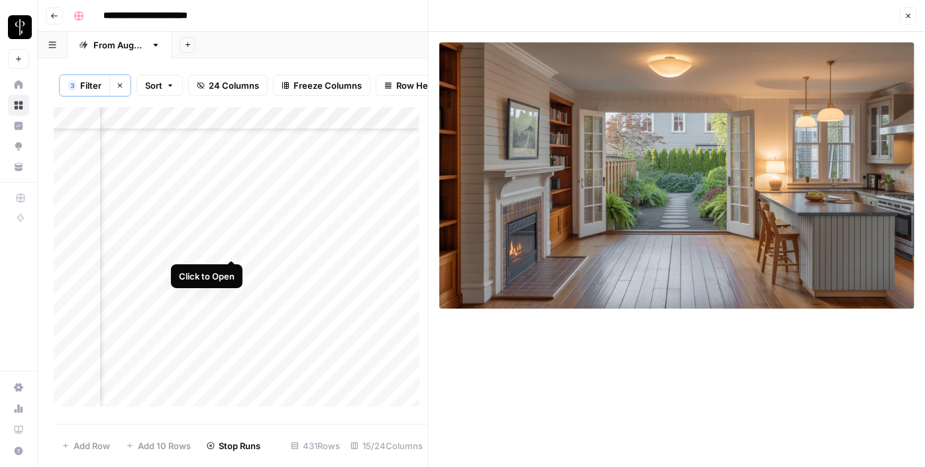
click at [231, 243] on div "Add Column" at bounding box center [241, 261] width 374 height 309
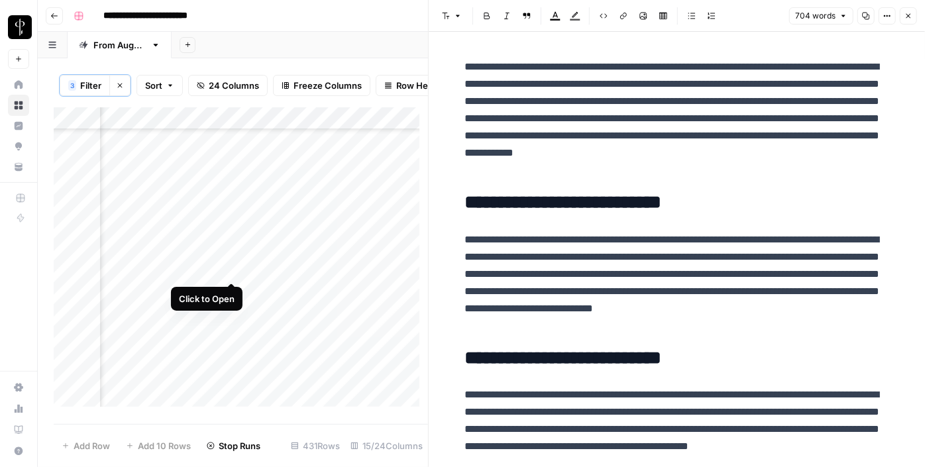
click at [235, 269] on div "Add Column" at bounding box center [241, 261] width 374 height 309
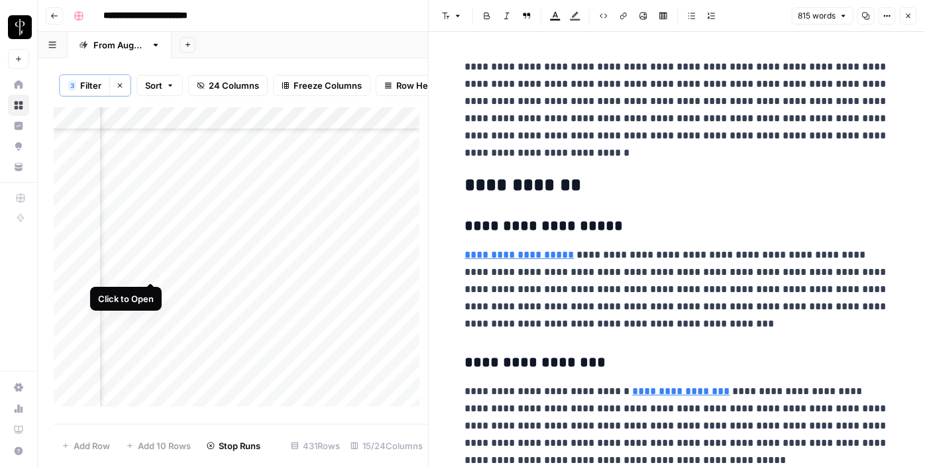
click at [146, 270] on div "Add Column" at bounding box center [241, 261] width 374 height 309
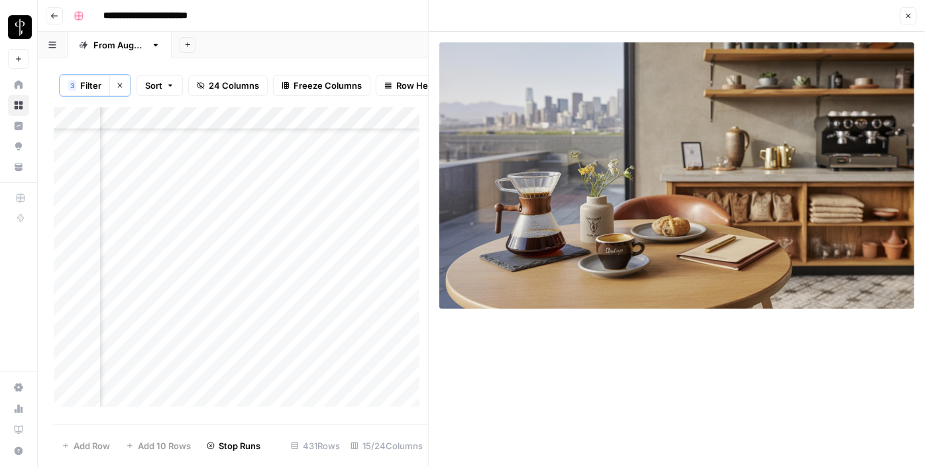
scroll to position [1876, 1287]
click at [231, 144] on div "Add Column" at bounding box center [241, 261] width 374 height 309
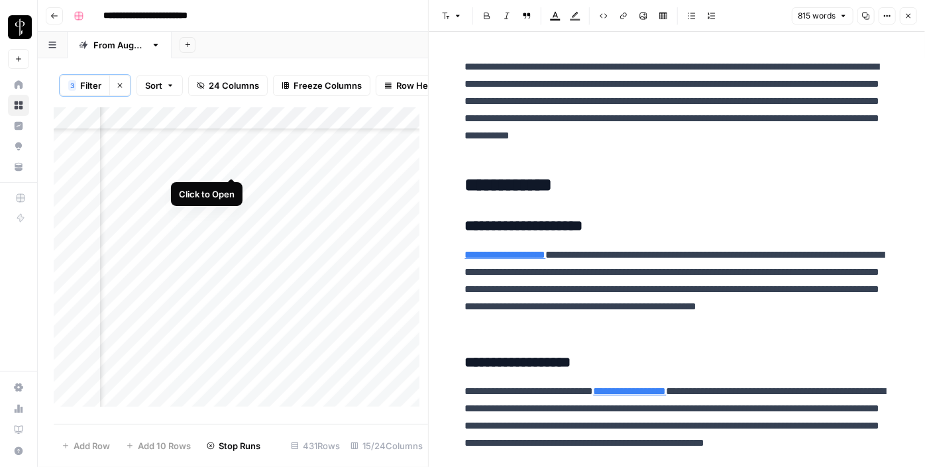
click at [229, 167] on div "Add Column" at bounding box center [241, 261] width 374 height 309
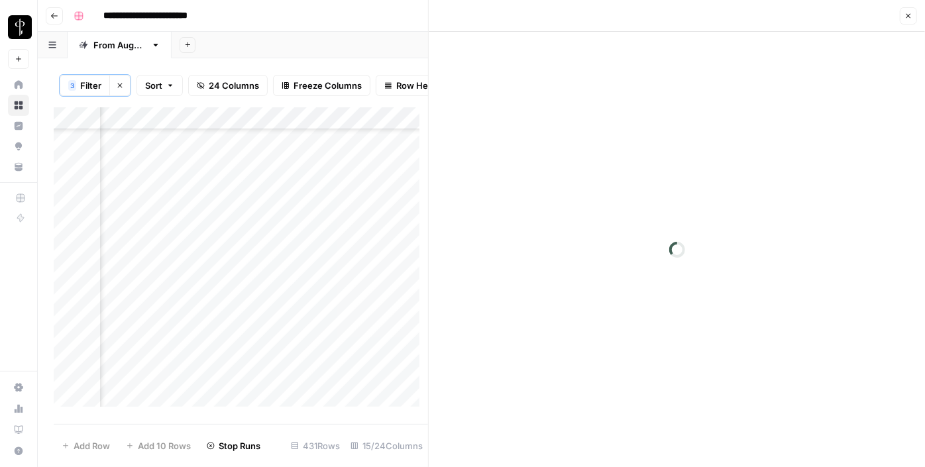
click at [148, 163] on div "Add Column" at bounding box center [241, 261] width 374 height 309
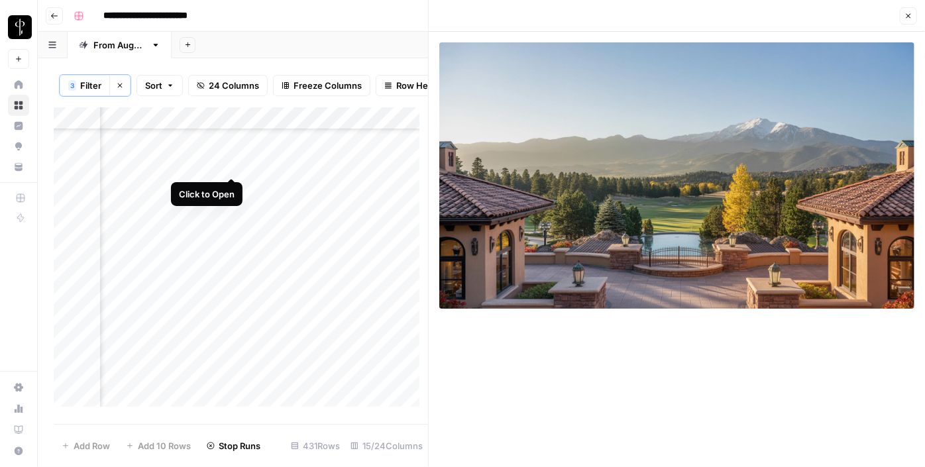
click at [234, 163] on div "Add Column" at bounding box center [241, 261] width 374 height 309
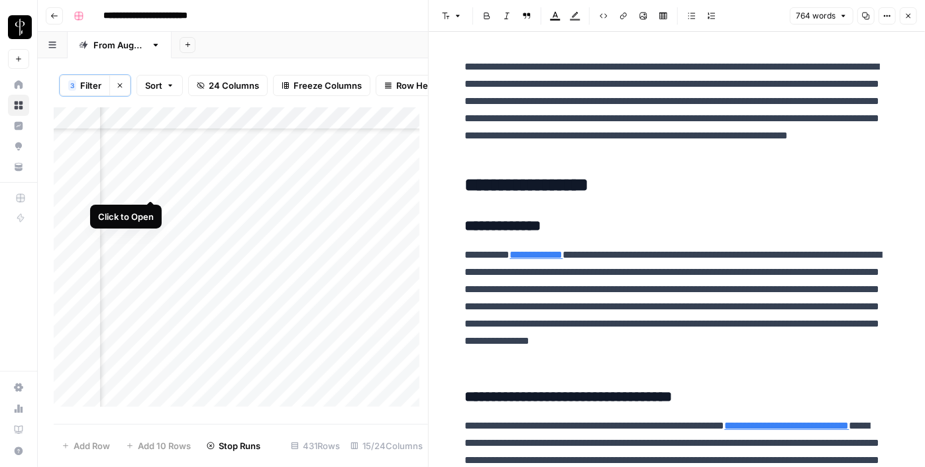
click at [151, 184] on div "Add Column" at bounding box center [241, 261] width 374 height 309
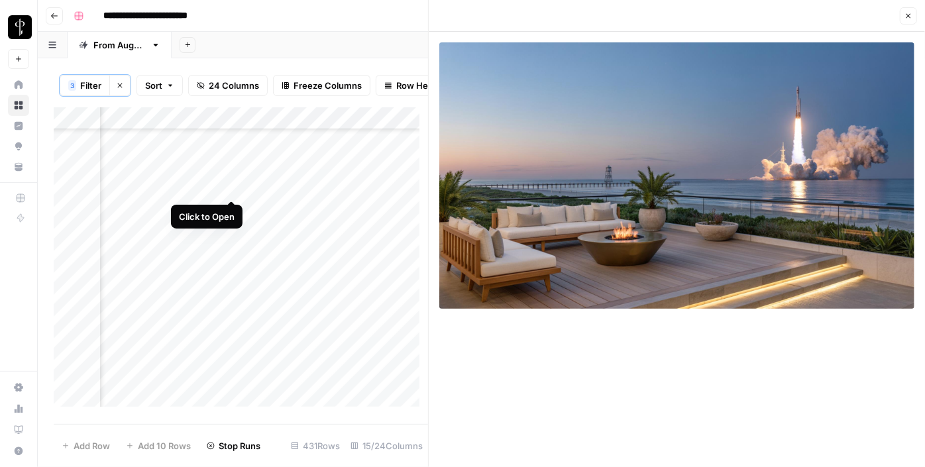
click at [231, 189] on div "Add Column" at bounding box center [241, 261] width 374 height 309
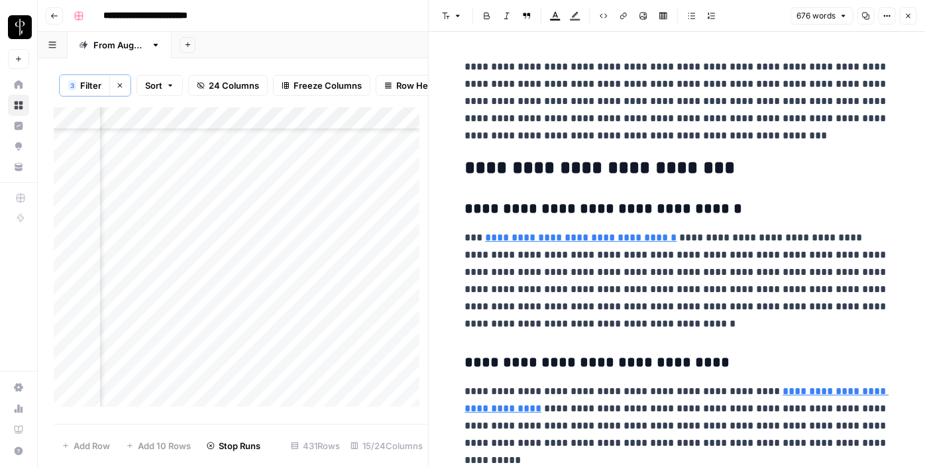
click at [143, 187] on div "Add Column" at bounding box center [241, 261] width 374 height 309
click at [150, 186] on div "Add Column" at bounding box center [241, 261] width 374 height 309
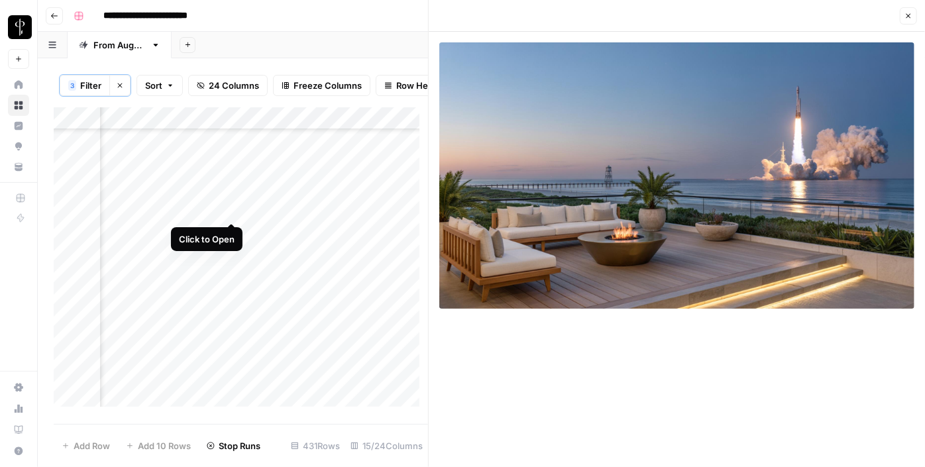
click at [233, 210] on div "Add Column" at bounding box center [241, 261] width 374 height 309
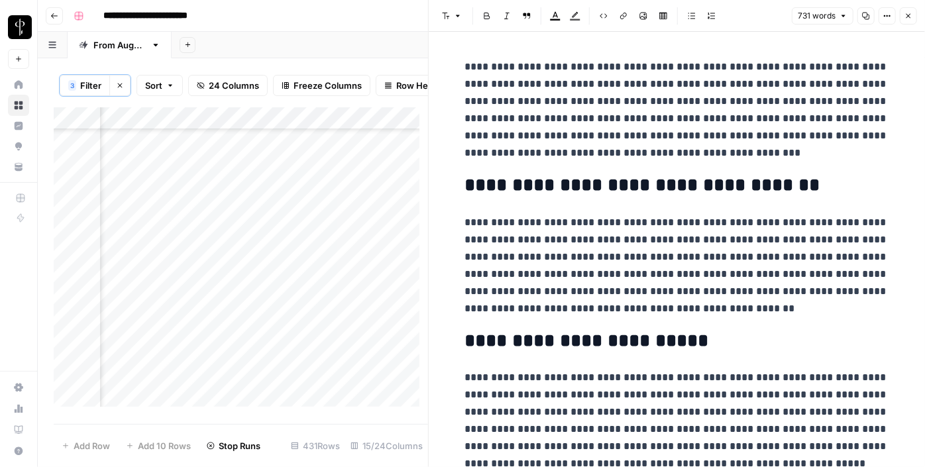
click at [152, 209] on div "Add Column" at bounding box center [241, 261] width 374 height 309
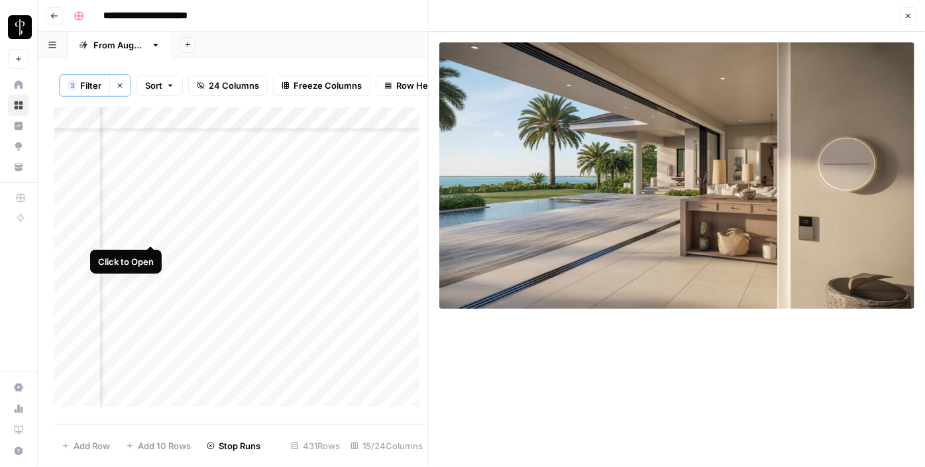
click at [152, 231] on div "Add Column" at bounding box center [241, 261] width 374 height 309
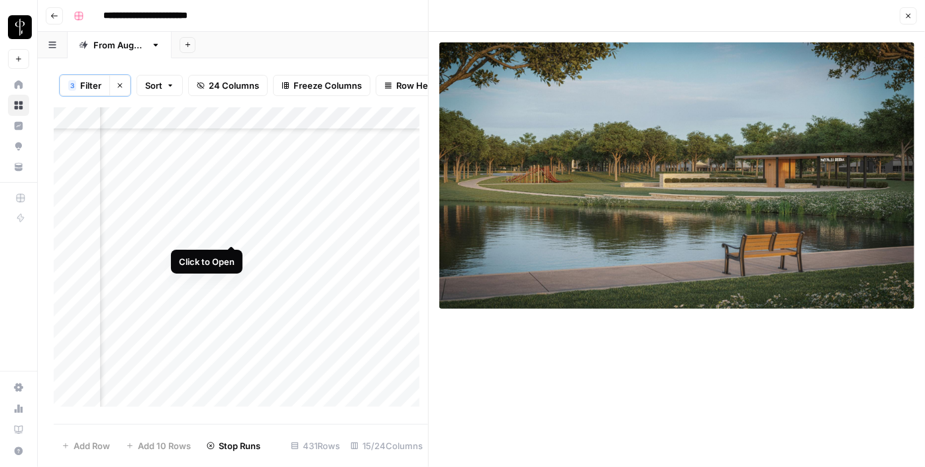
click at [233, 229] on div "Add Column" at bounding box center [241, 261] width 374 height 309
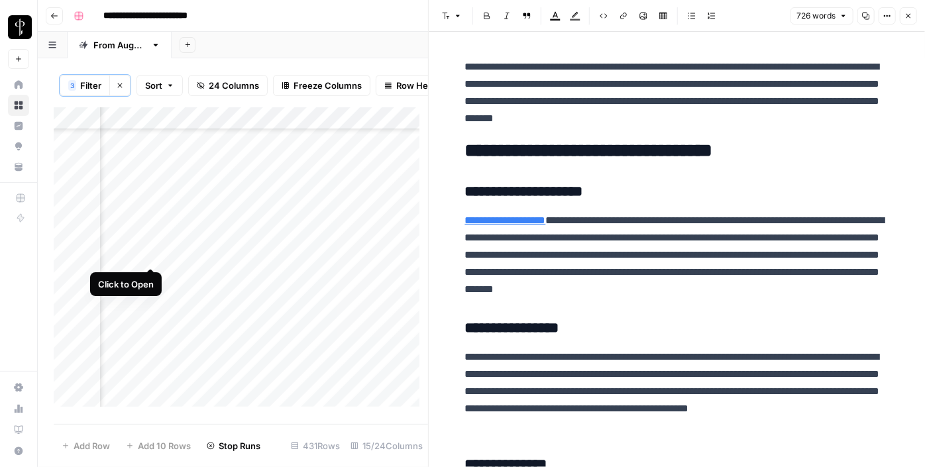
click at [152, 257] on div "Add Column" at bounding box center [241, 261] width 374 height 309
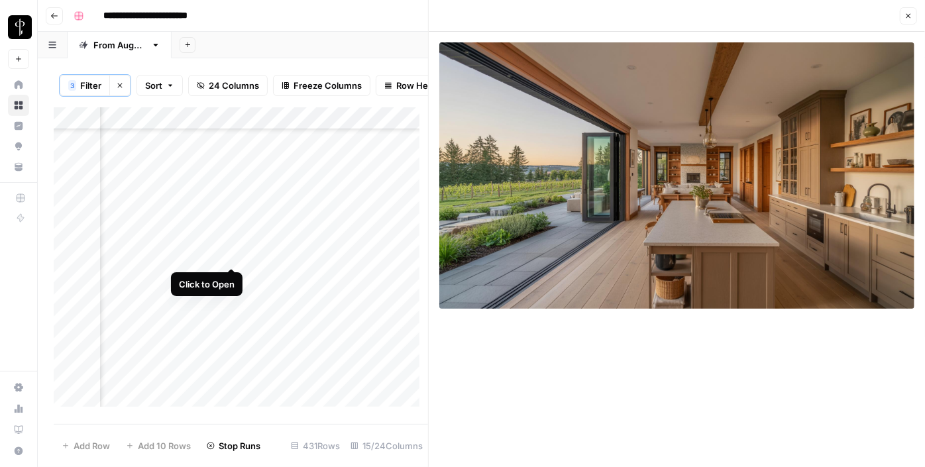
click at [232, 254] on div "Add Column" at bounding box center [241, 261] width 374 height 309
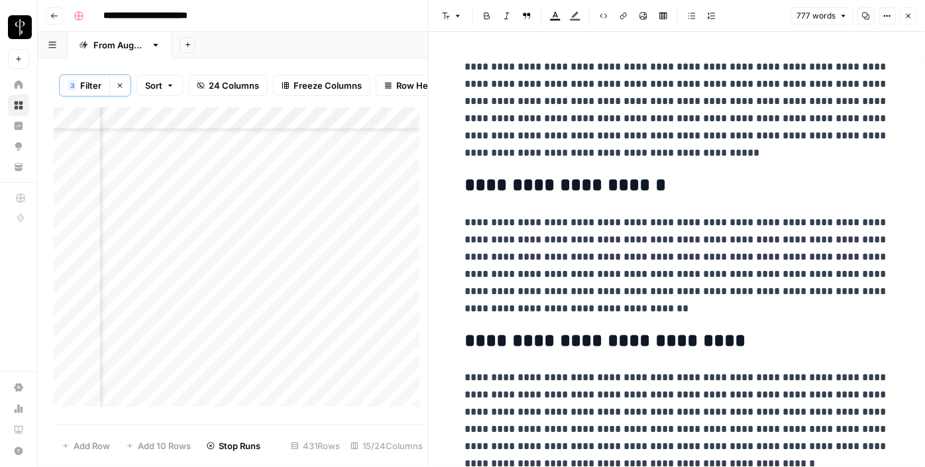
scroll to position [1977, 1287]
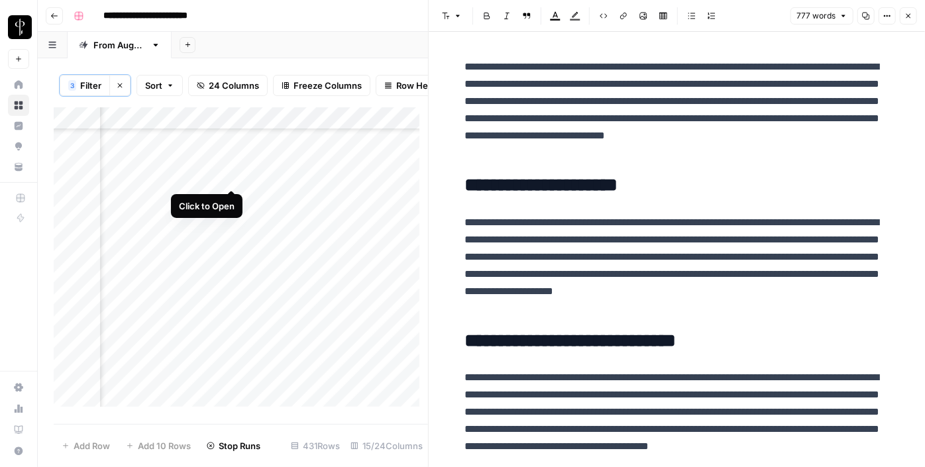
click at [231, 172] on div "Add Column" at bounding box center [241, 261] width 374 height 309
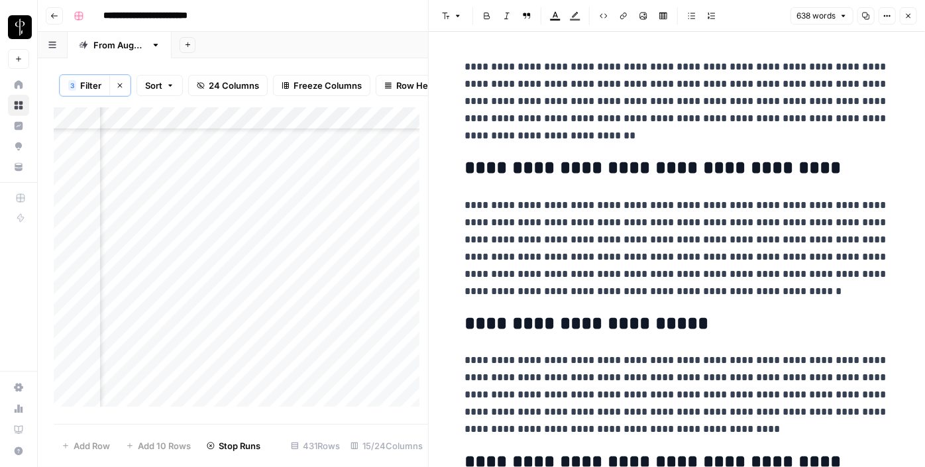
click at [148, 177] on div "Add Column" at bounding box center [241, 261] width 374 height 309
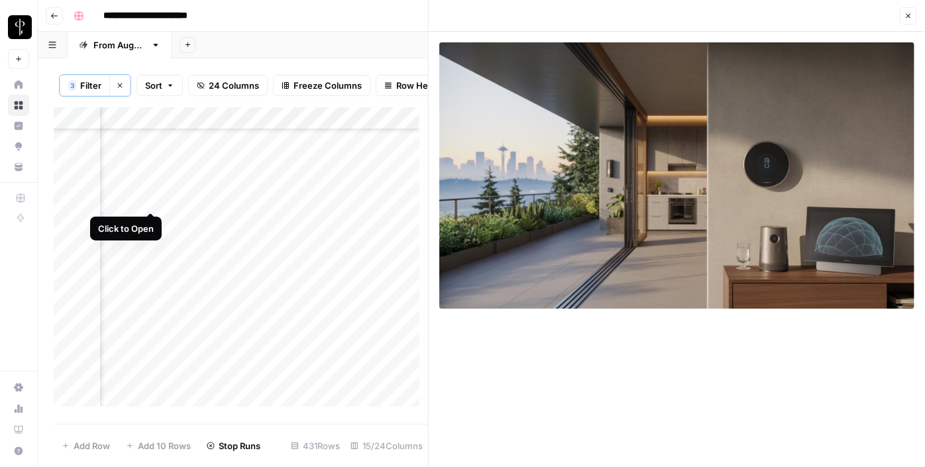
click at [148, 201] on div "Add Column" at bounding box center [241, 261] width 374 height 309
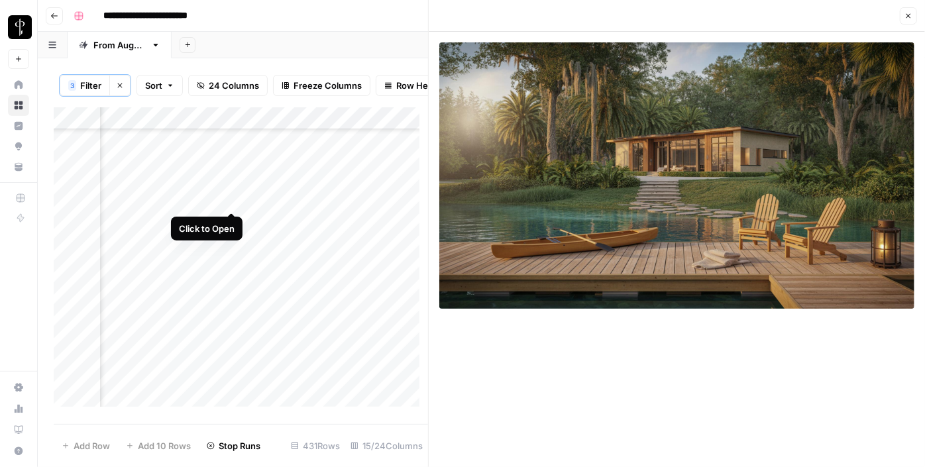
click at [235, 196] on div "Add Column" at bounding box center [241, 261] width 374 height 309
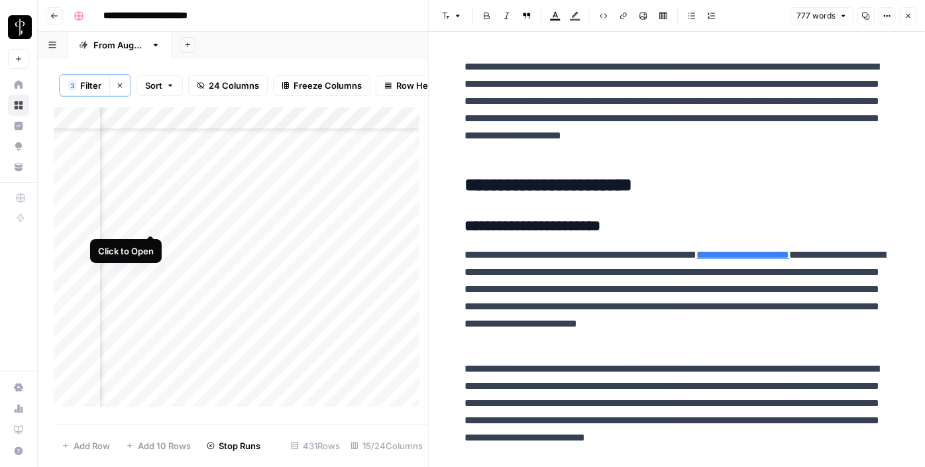
click at [146, 221] on div "Add Column" at bounding box center [241, 261] width 374 height 309
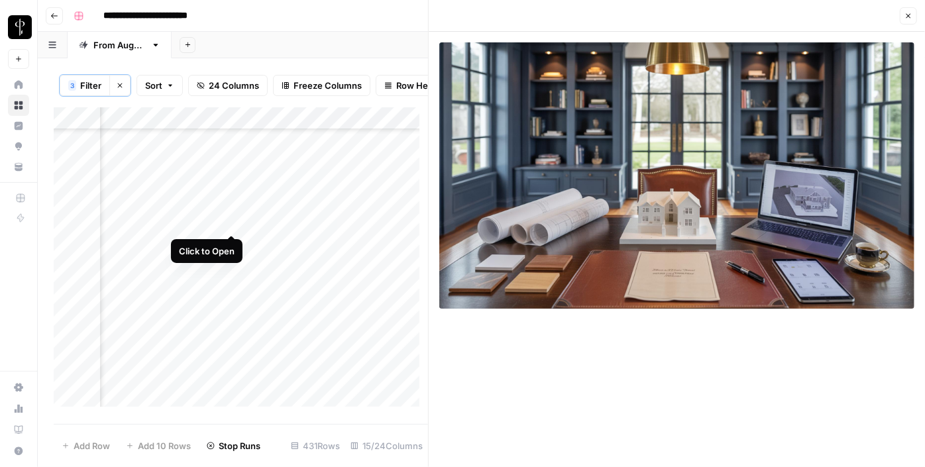
click at [235, 221] on div "Add Column" at bounding box center [241, 261] width 374 height 309
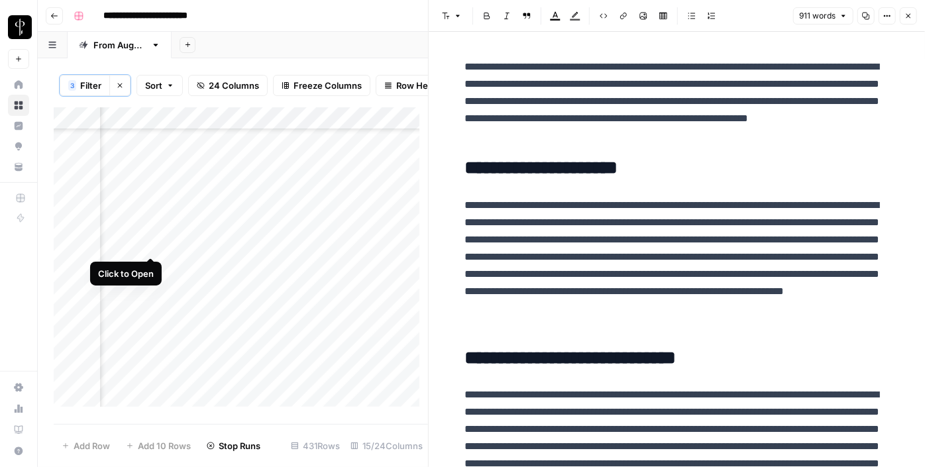
click at [152, 243] on div "Add Column" at bounding box center [241, 261] width 374 height 309
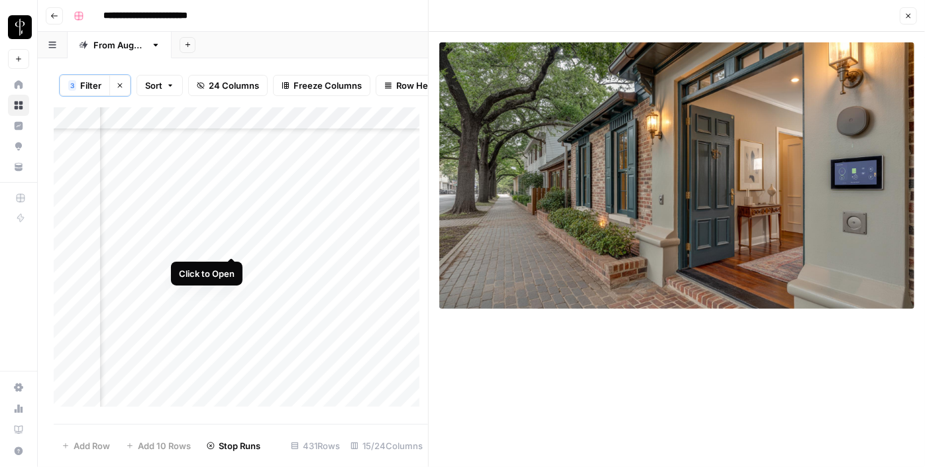
click at [231, 240] on div "Add Column" at bounding box center [241, 261] width 374 height 309
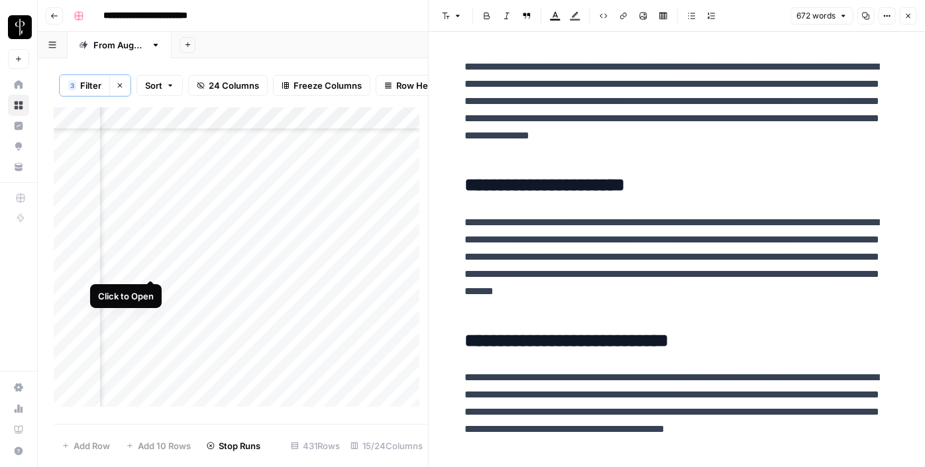
click at [146, 265] on div "Add Column" at bounding box center [241, 261] width 374 height 309
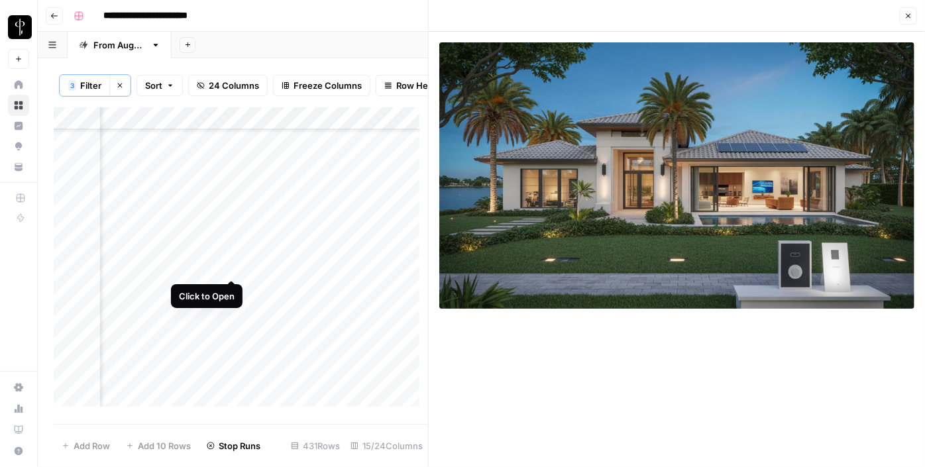
click at [236, 269] on div "Add Column" at bounding box center [241, 261] width 374 height 309
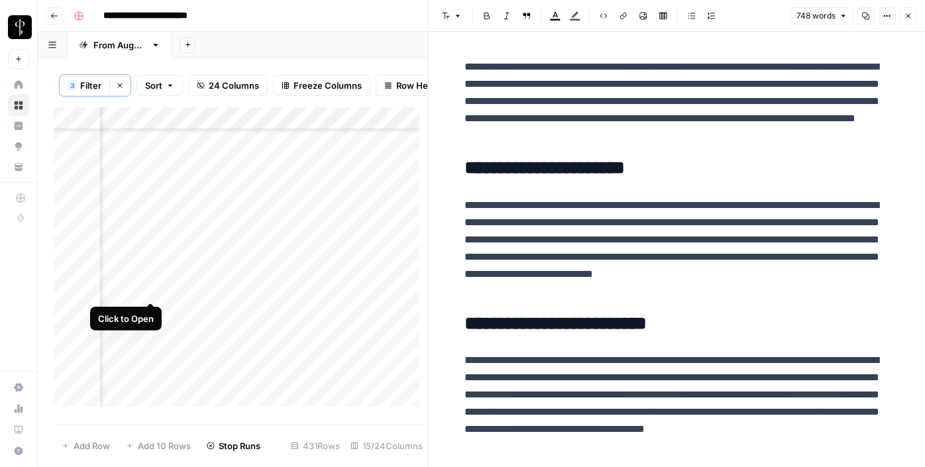
click at [150, 290] on div "Add Column" at bounding box center [241, 261] width 374 height 309
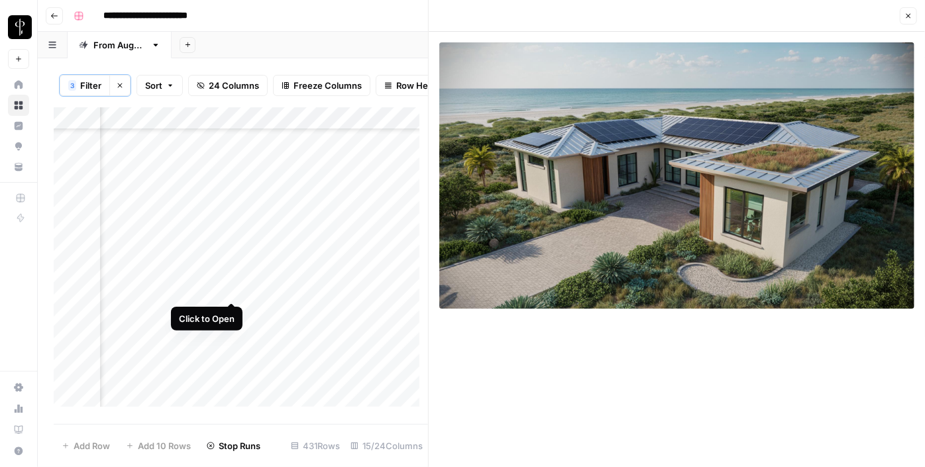
click at [231, 291] on div "Add Column" at bounding box center [241, 261] width 374 height 309
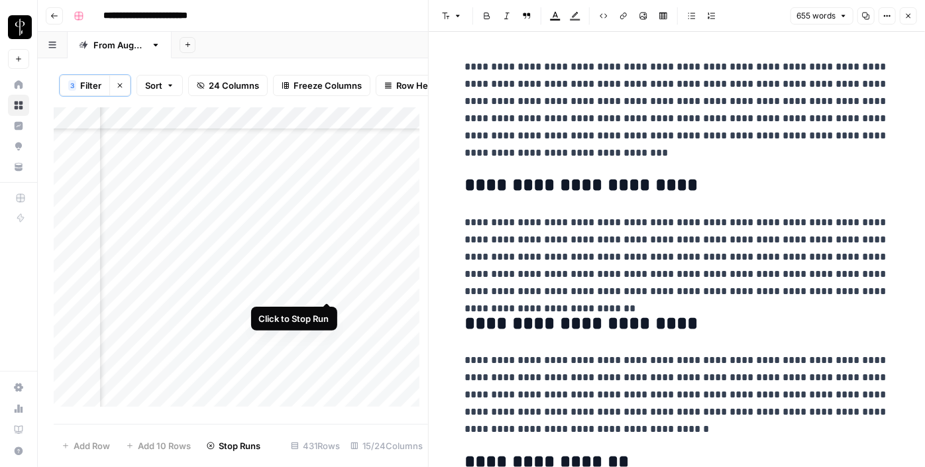
click at [324, 290] on div "Add Column" at bounding box center [241, 261] width 374 height 309
click at [364, 288] on div "Add Column" at bounding box center [241, 261] width 374 height 309
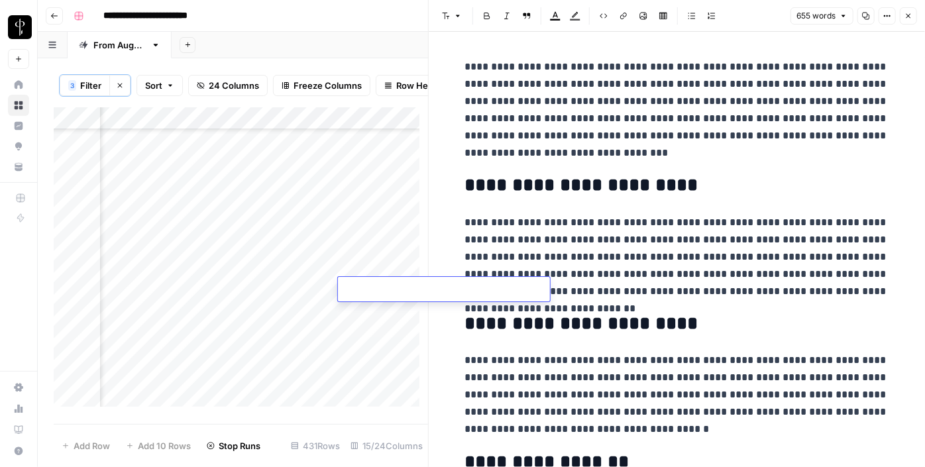
type textarea "**********"
click at [229, 311] on div "Add Column" at bounding box center [241, 261] width 374 height 309
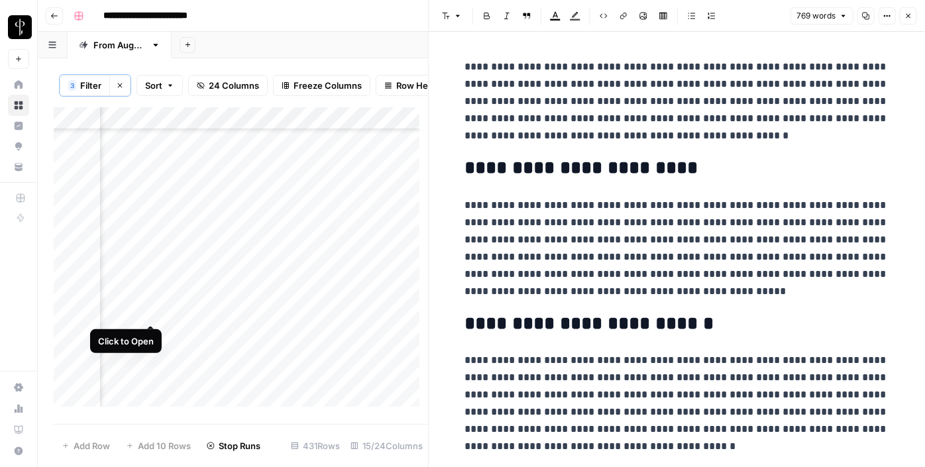
click at [152, 313] on div "Add Column" at bounding box center [241, 261] width 374 height 309
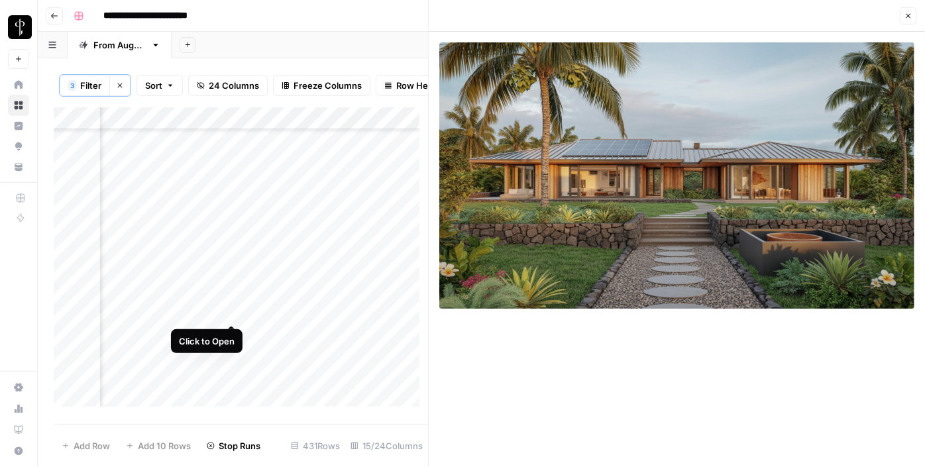
click at [226, 310] on div "Add Column" at bounding box center [241, 261] width 374 height 309
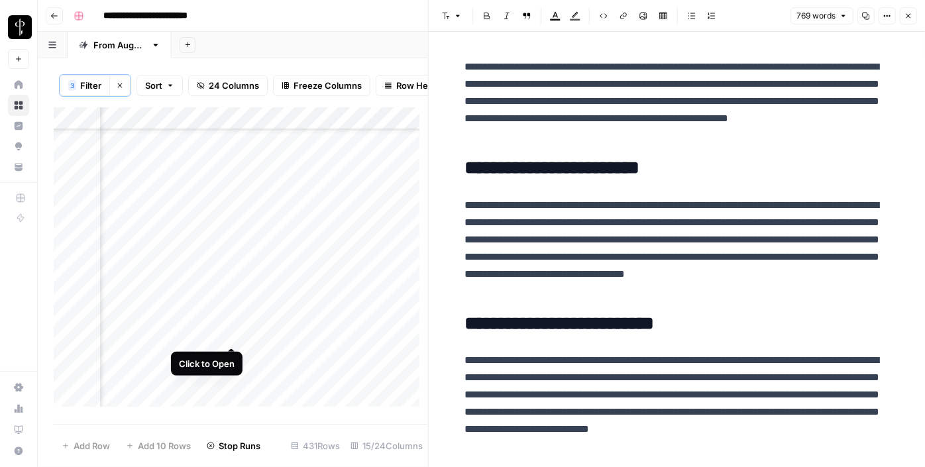
click at [237, 333] on div "Add Column" at bounding box center [241, 261] width 374 height 309
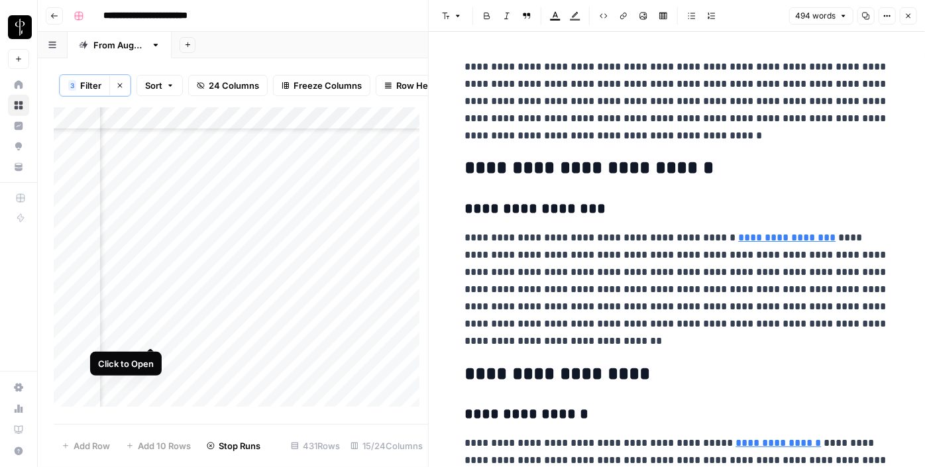
click at [152, 333] on div "Add Column" at bounding box center [241, 261] width 374 height 309
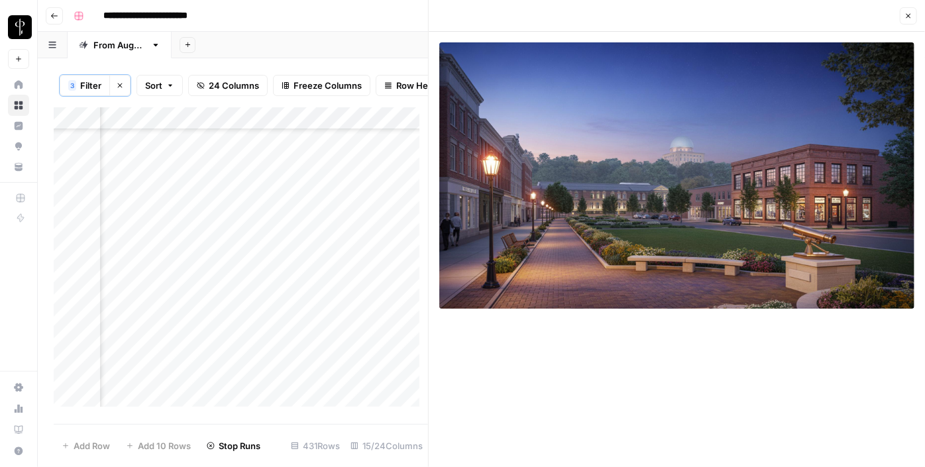
scroll to position [2078, 1287]
click at [229, 231] on div "Add Column" at bounding box center [241, 261] width 374 height 309
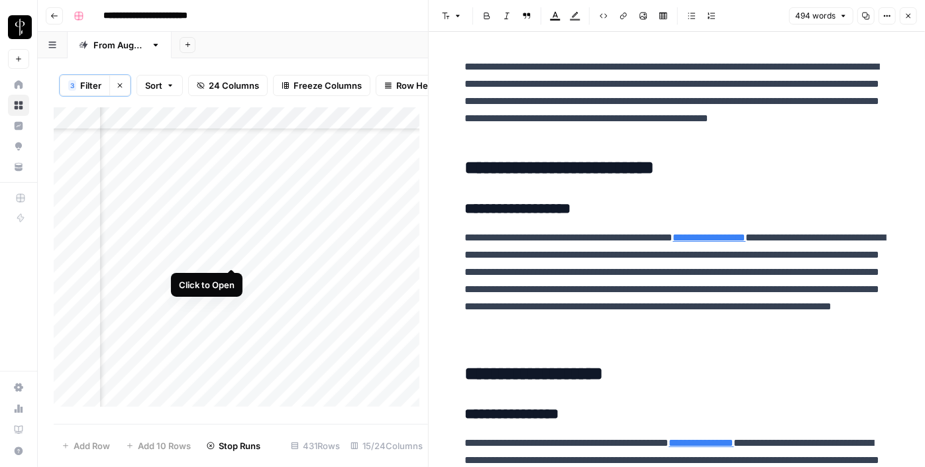
click at [233, 256] on div "Add Column" at bounding box center [241, 261] width 374 height 309
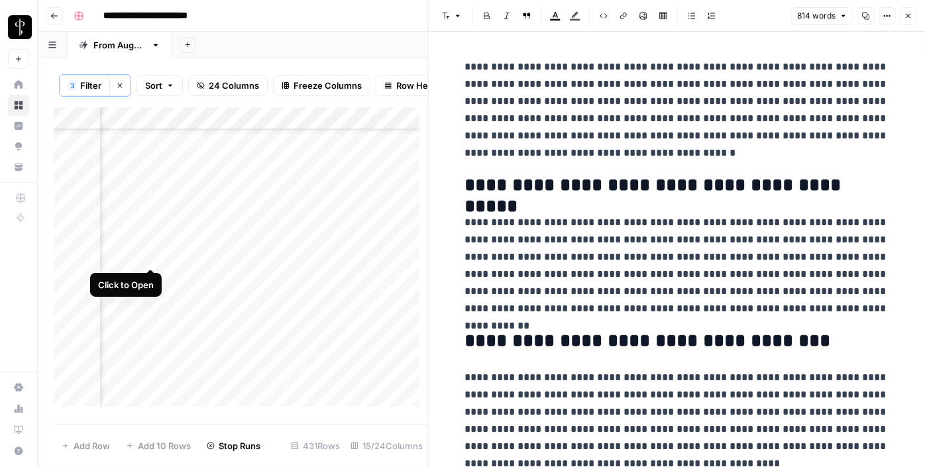
click at [153, 256] on div "Add Column" at bounding box center [241, 261] width 374 height 309
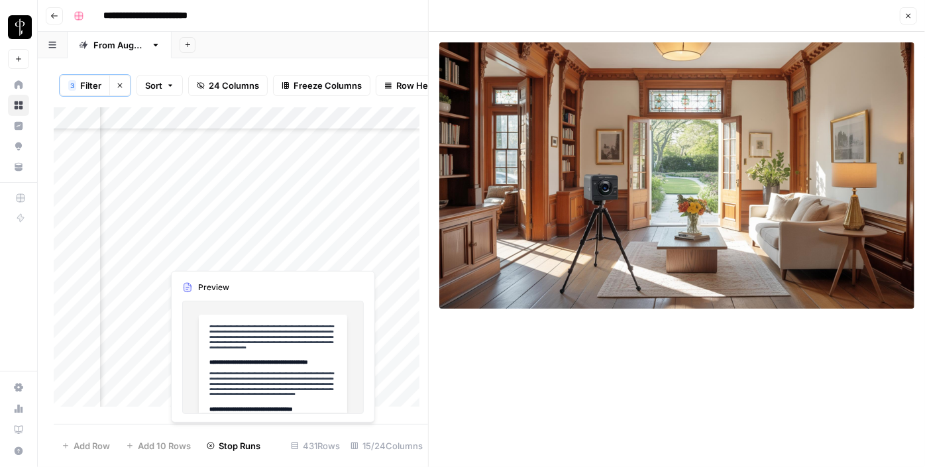
click at [224, 255] on div "Add Column" at bounding box center [241, 261] width 374 height 309
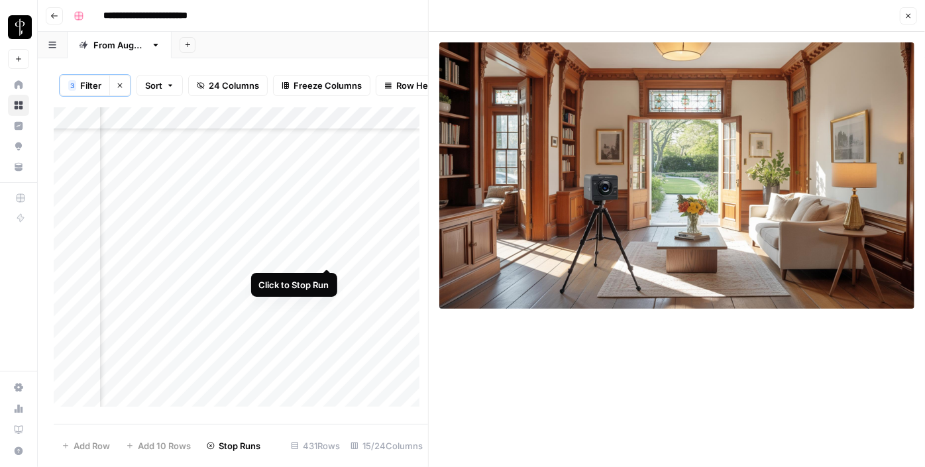
click at [325, 254] on div "Add Column" at bounding box center [241, 261] width 374 height 309
click at [369, 258] on div "Add Column" at bounding box center [241, 261] width 374 height 309
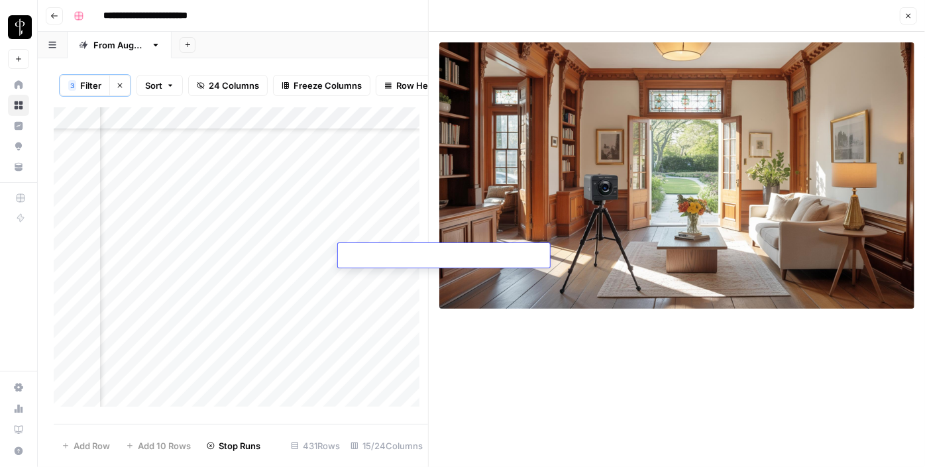
type textarea "**********"
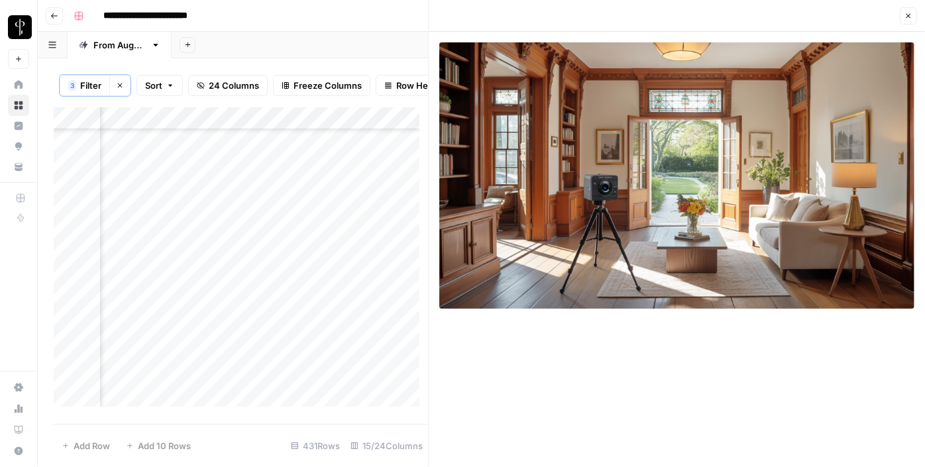
click at [228, 278] on div "Add Column" at bounding box center [241, 261] width 374 height 309
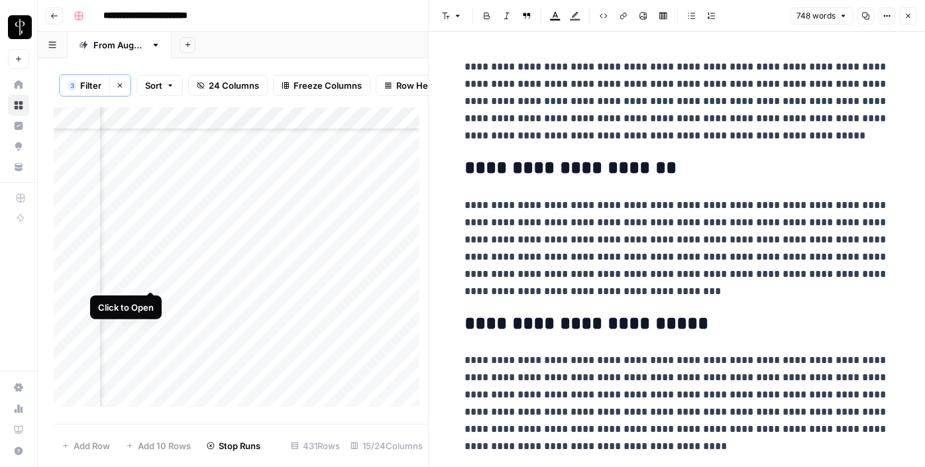
click at [150, 276] on div "Add Column" at bounding box center [241, 261] width 374 height 309
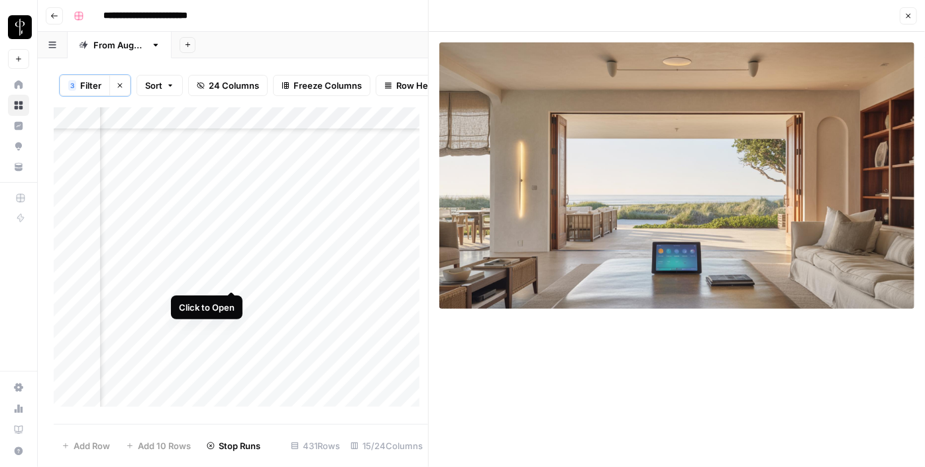
click at [227, 277] on div "Add Column" at bounding box center [241, 261] width 374 height 309
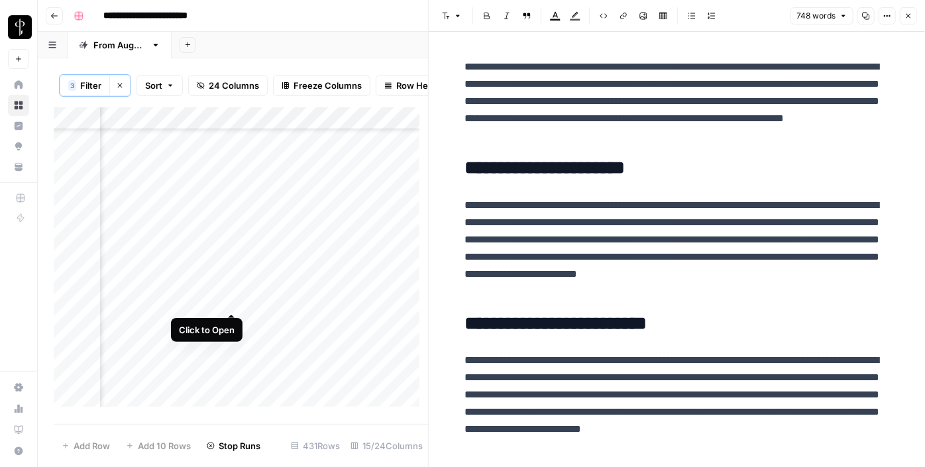
click at [229, 301] on div "Add Column" at bounding box center [241, 261] width 374 height 309
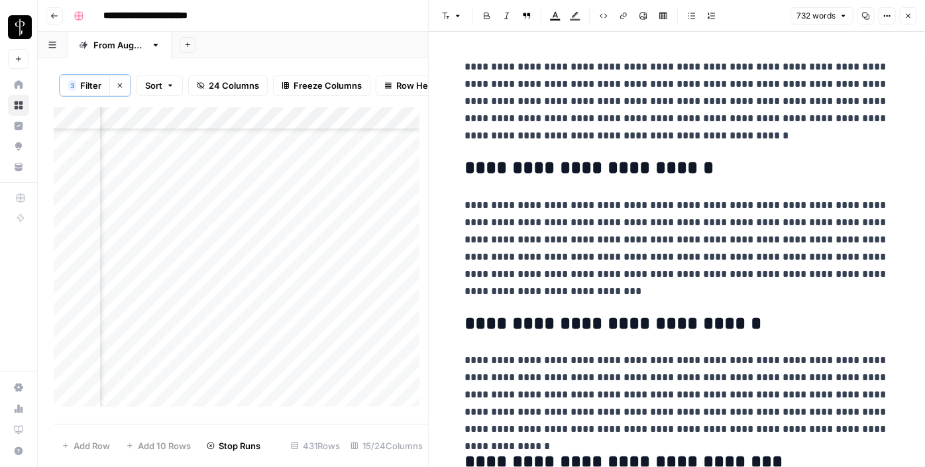
click at [152, 299] on div "Add Column" at bounding box center [241, 261] width 374 height 309
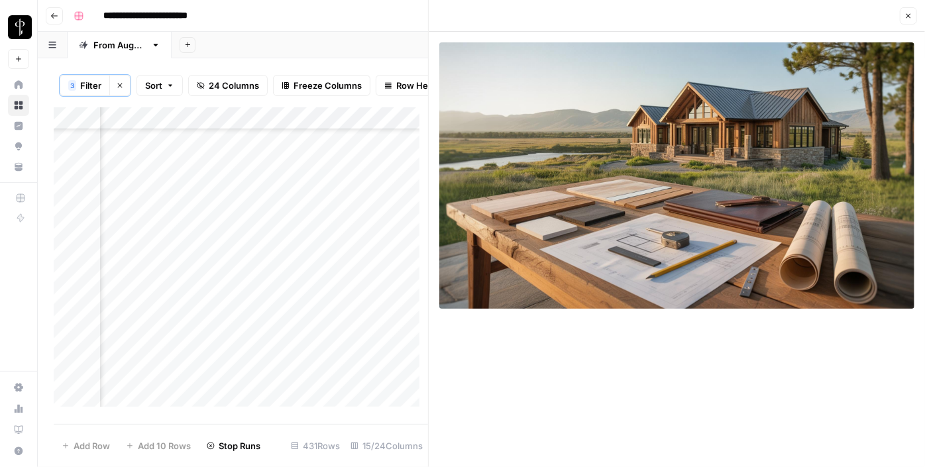
click at [908, 10] on button "Close" at bounding box center [908, 15] width 17 height 17
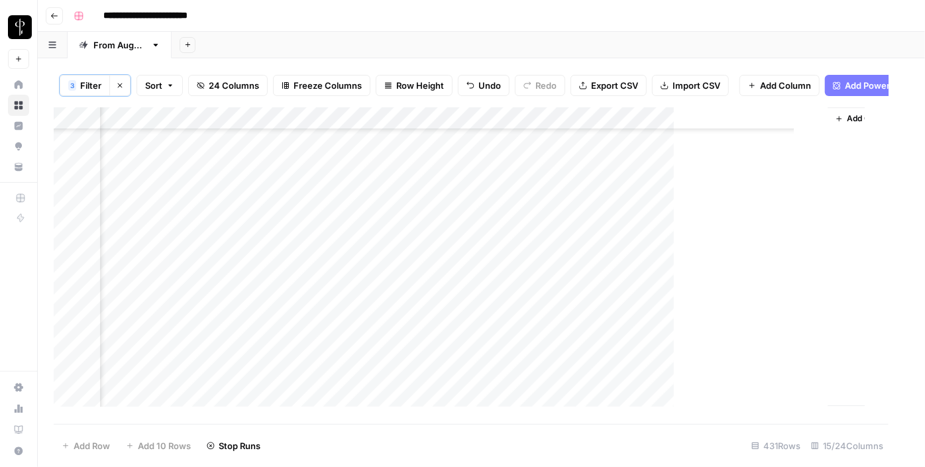
scroll to position [2078, 1272]
click at [604, 276] on div "Add Column" at bounding box center [481, 261] width 855 height 309
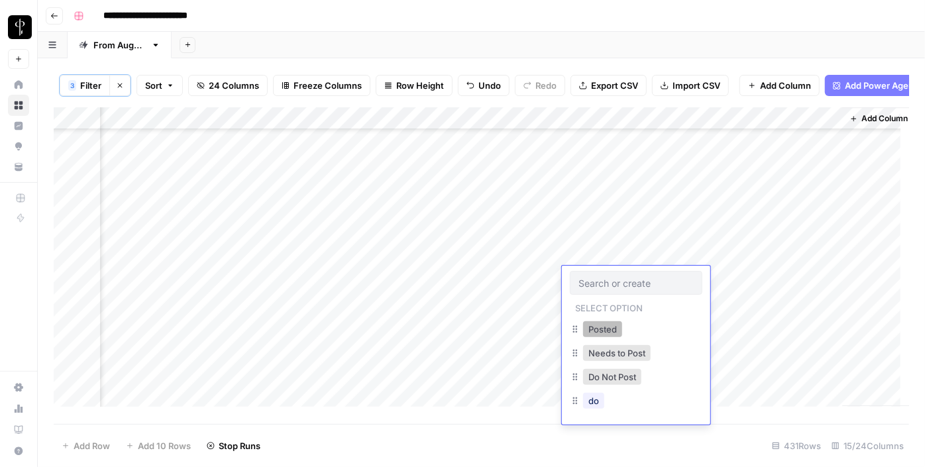
click at [605, 323] on button "Posted" at bounding box center [602, 329] width 39 height 16
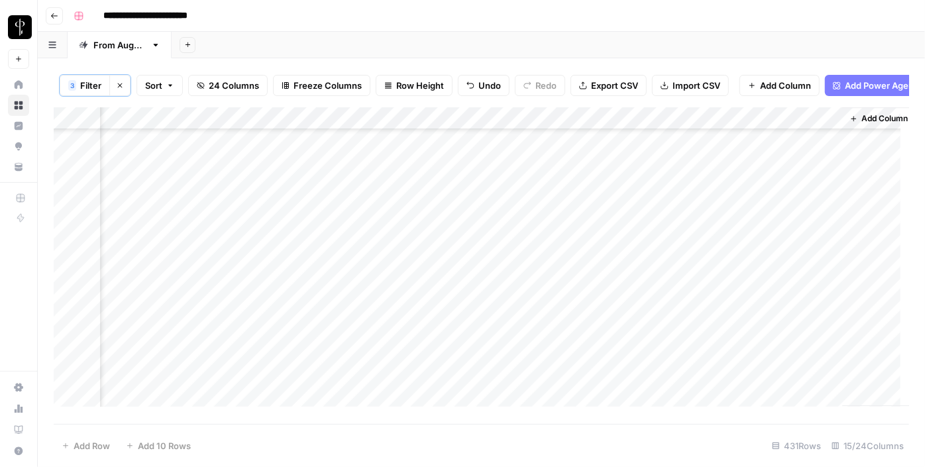
drag, startPoint x: 683, startPoint y: 287, endPoint x: 682, endPoint y: 299, distance: 12.0
click at [682, 299] on div "Add Column" at bounding box center [481, 261] width 855 height 309
click at [608, 253] on div "Add Column" at bounding box center [481, 261] width 855 height 309
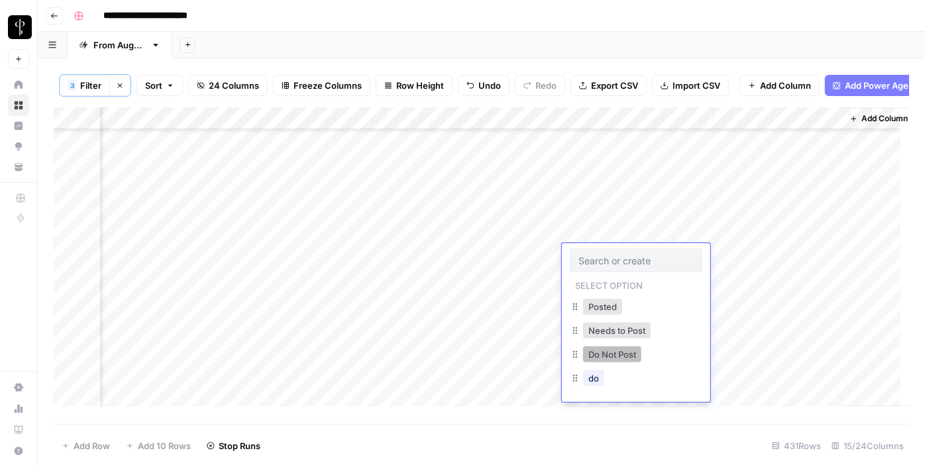
click at [621, 357] on button "Do Not Post" at bounding box center [612, 354] width 58 height 16
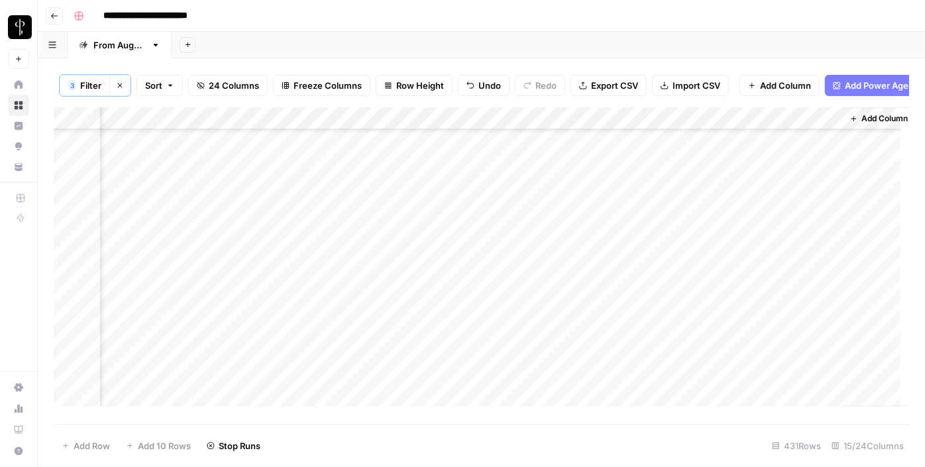
click at [530, 187] on div "Add Column" at bounding box center [481, 261] width 855 height 309
click at [517, 248] on div "Add Column" at bounding box center [481, 261] width 855 height 309
click at [588, 206] on div "Add Column" at bounding box center [481, 261] width 855 height 309
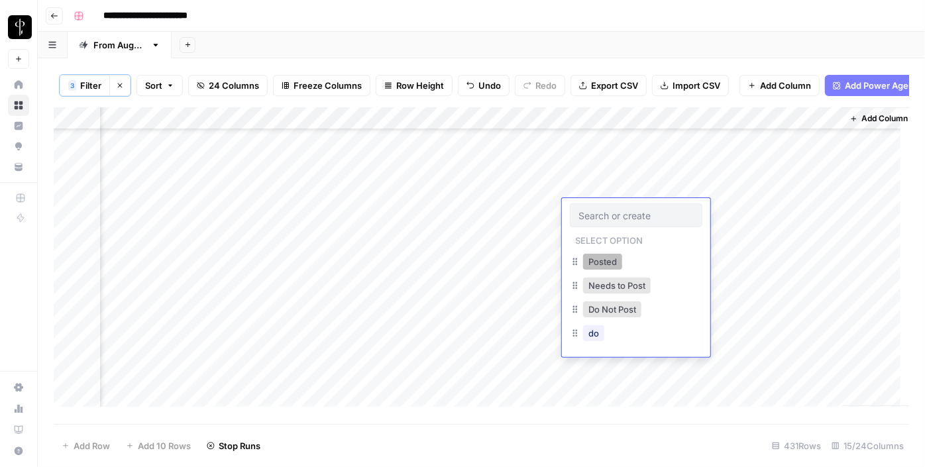
click at [600, 258] on button "Posted" at bounding box center [602, 262] width 39 height 16
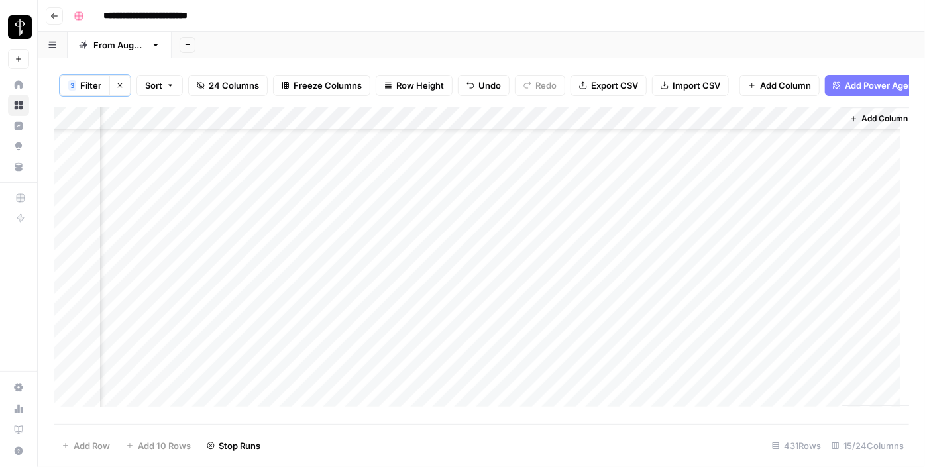
drag, startPoint x: 682, startPoint y: 219, endPoint x: 681, endPoint y: 232, distance: 12.7
click at [681, 232] on div "Add Column" at bounding box center [481, 261] width 855 height 309
click at [578, 182] on div "Add Column" at bounding box center [481, 261] width 855 height 309
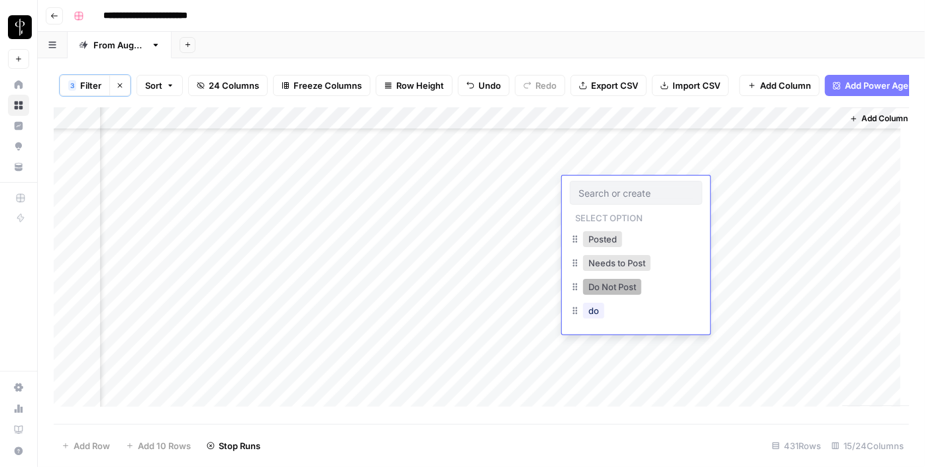
click at [609, 288] on button "Do Not Post" at bounding box center [612, 287] width 58 height 16
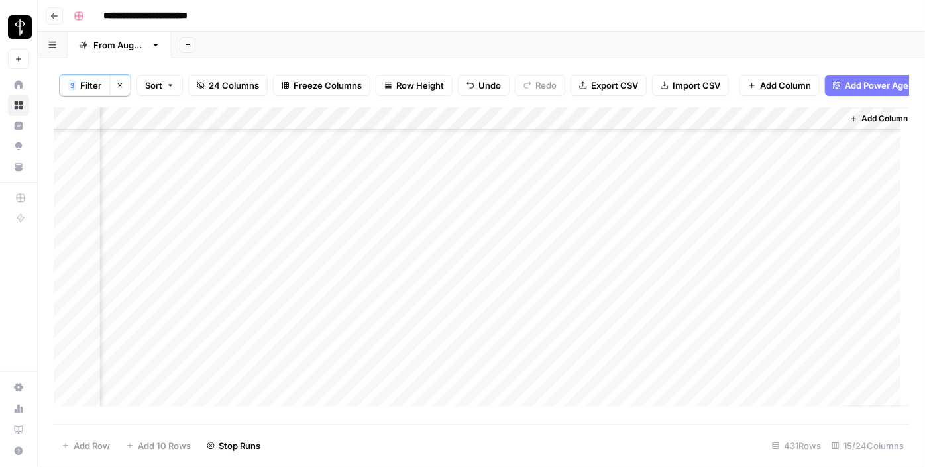
scroll to position [1779, 1272]
click at [643, 146] on div "Add Column" at bounding box center [481, 261] width 855 height 309
drag, startPoint x: 682, startPoint y: 158, endPoint x: 619, endPoint y: 350, distance: 202.4
click at [619, 350] on div "Add Column" at bounding box center [481, 261] width 855 height 309
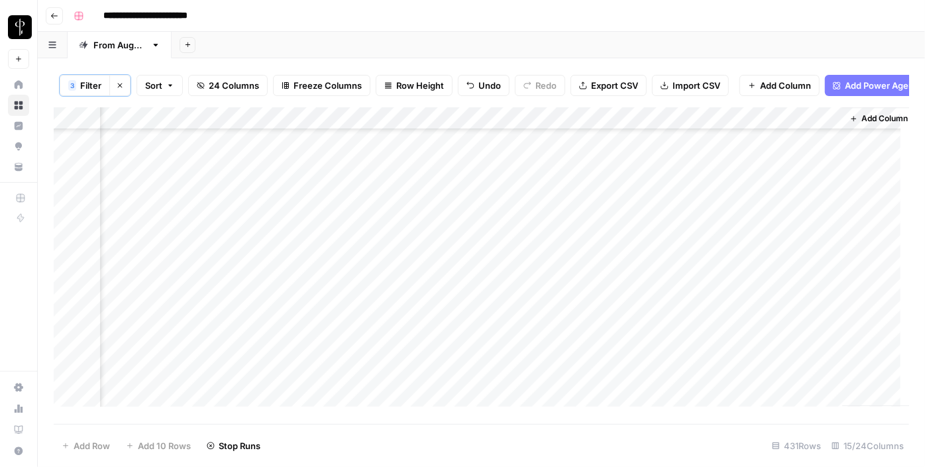
click at [382, 323] on div "Add Column" at bounding box center [481, 261] width 855 height 309
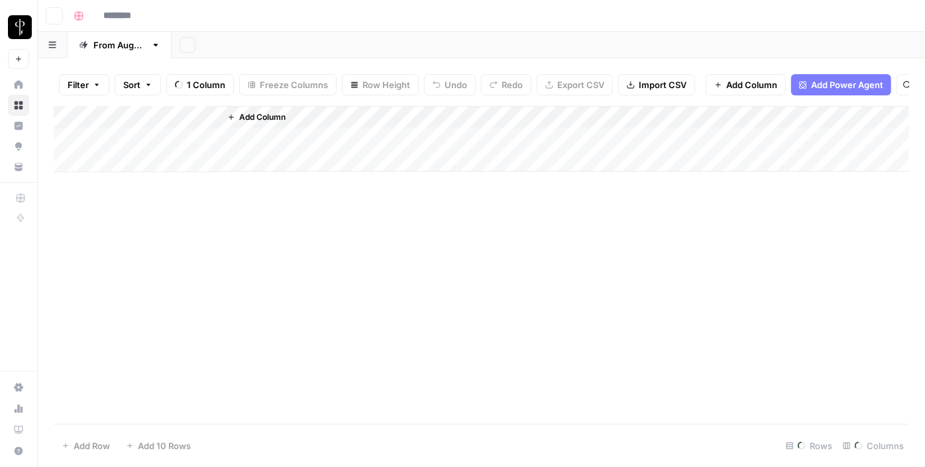
type input "**********"
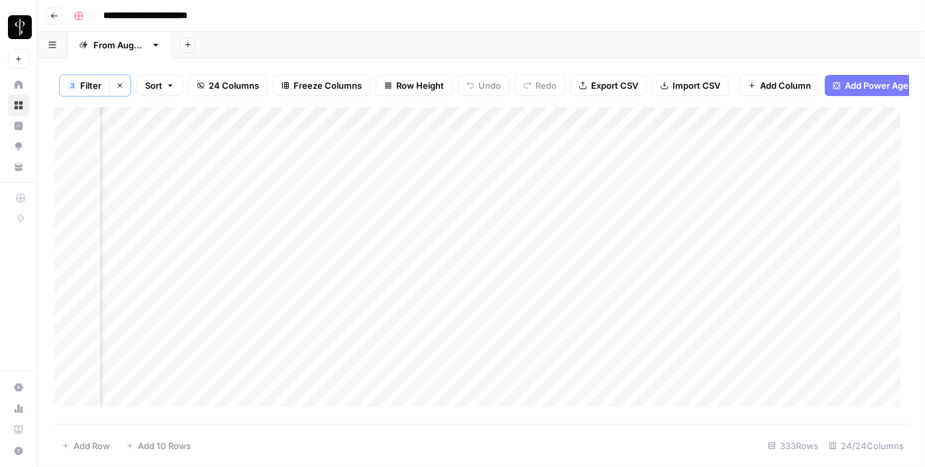
scroll to position [0, 1288]
click at [385, 148] on div "Add Column" at bounding box center [481, 261] width 855 height 309
click at [384, 169] on div "Add Column" at bounding box center [481, 261] width 855 height 309
click at [366, 196] on div "Add Column" at bounding box center [481, 261] width 855 height 309
click at [365, 217] on div "Add Column" at bounding box center [481, 261] width 855 height 309
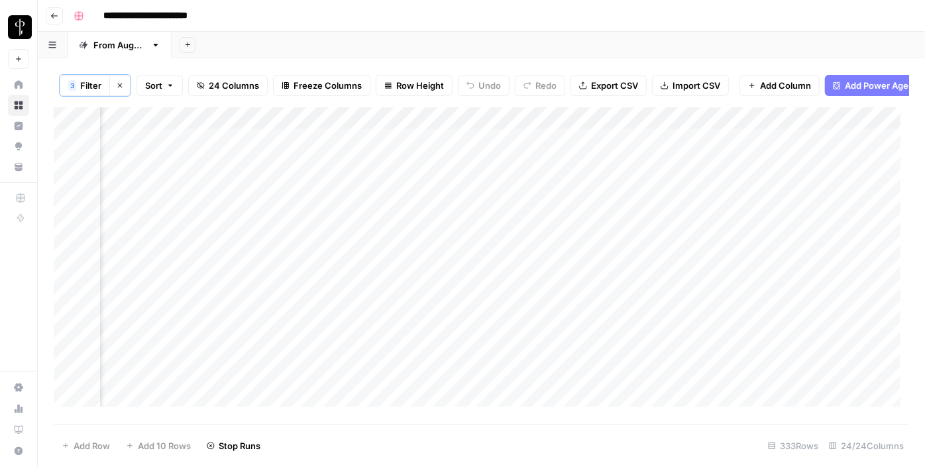
click at [365, 230] on div "Add Column" at bounding box center [481, 261] width 855 height 309
click at [366, 260] on div "Add Column" at bounding box center [481, 261] width 855 height 309
click at [366, 280] on div "Add Column" at bounding box center [481, 261] width 855 height 309
click at [370, 301] on div "Add Column" at bounding box center [481, 261] width 855 height 309
click at [371, 326] on div "Add Column" at bounding box center [481, 261] width 855 height 309
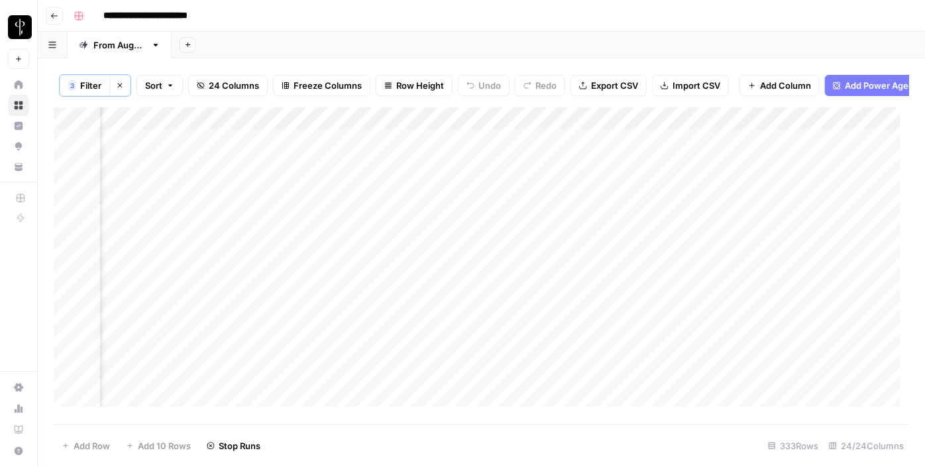
click at [372, 339] on div "Add Column" at bounding box center [481, 261] width 855 height 309
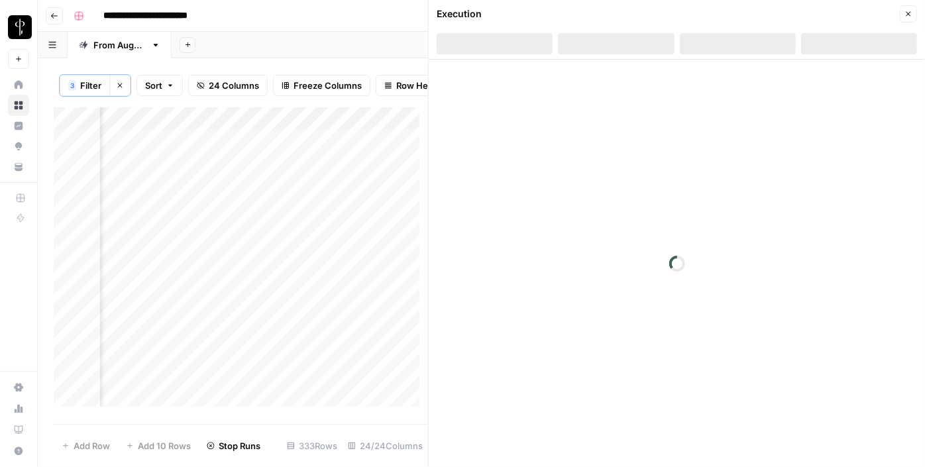
click at [908, 10] on icon "button" at bounding box center [908, 14] width 8 height 8
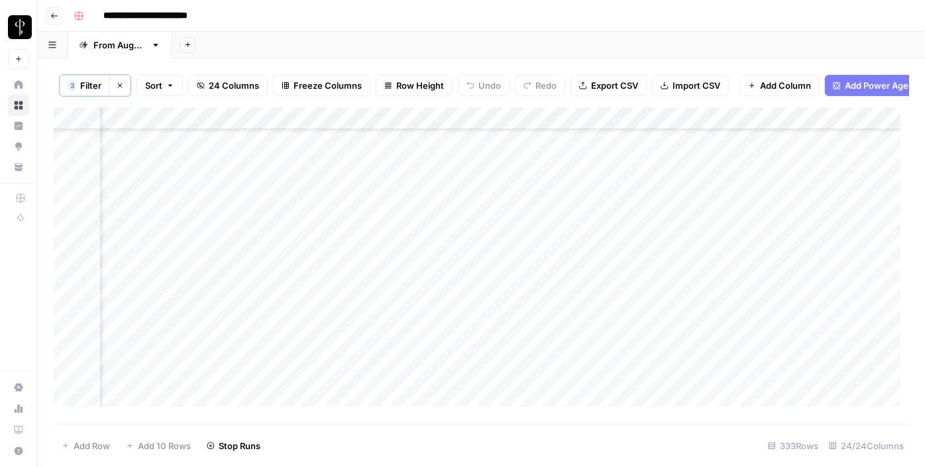
scroll to position [103, 1288]
click at [362, 248] on div "Add Column" at bounding box center [481, 261] width 855 height 309
click at [397, 268] on div "Add Column" at bounding box center [481, 261] width 855 height 309
click at [366, 291] on div "Add Column" at bounding box center [481, 261] width 855 height 309
click at [366, 309] on div "Add Column" at bounding box center [481, 261] width 855 height 309
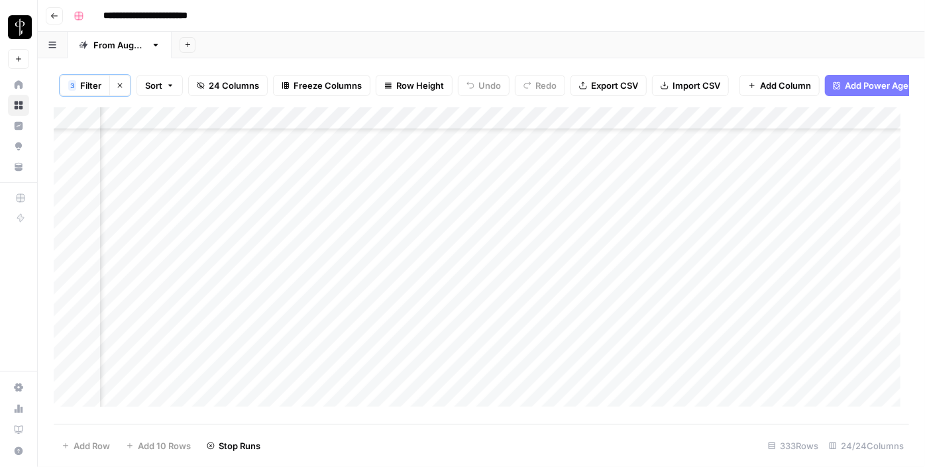
scroll to position [197, 1288]
click at [360, 240] on div "Add Column" at bounding box center [481, 261] width 855 height 309
click at [366, 265] on div "Add Column" at bounding box center [481, 261] width 855 height 309
click at [366, 286] on div "Add Column" at bounding box center [481, 261] width 855 height 309
click at [366, 309] on div "Add Column" at bounding box center [481, 261] width 855 height 309
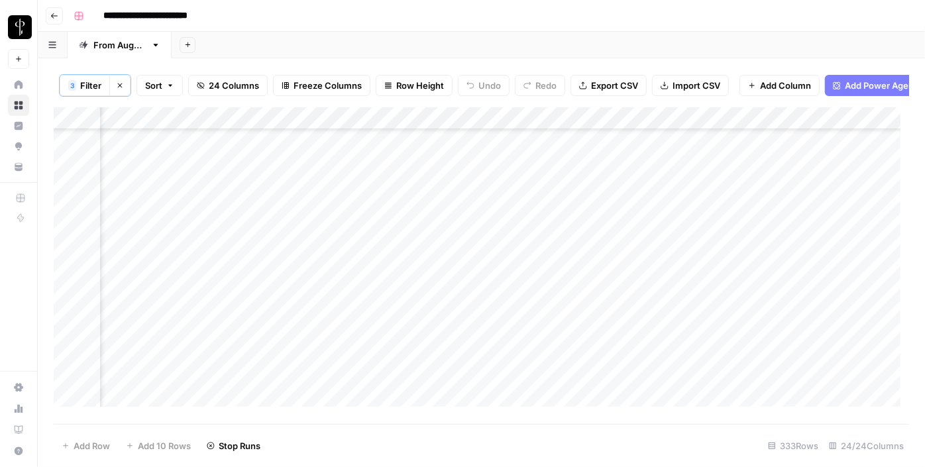
click at [366, 327] on div "Add Column" at bounding box center [481, 261] width 855 height 309
click at [367, 360] on div "Add Column" at bounding box center [481, 261] width 855 height 309
click at [366, 380] on div "Add Column" at bounding box center [481, 261] width 855 height 309
click at [153, 156] on div "Add Column" at bounding box center [481, 261] width 855 height 309
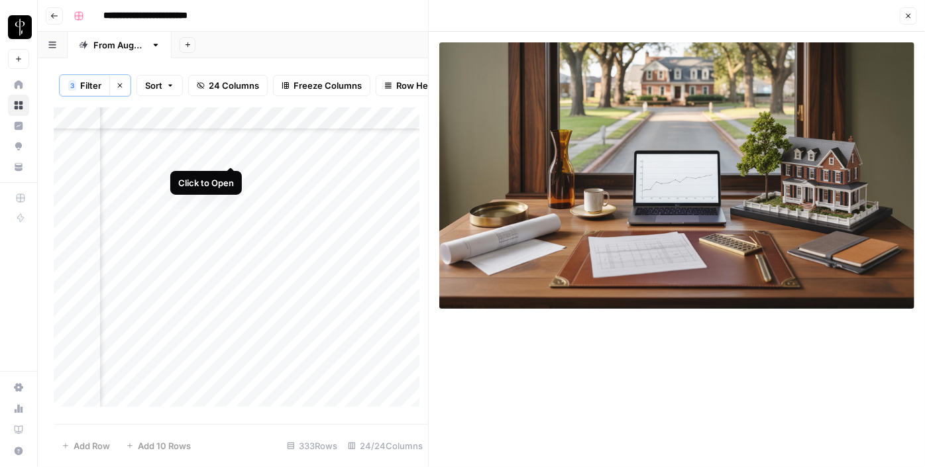
click at [235, 155] on div "Add Column" at bounding box center [241, 261] width 374 height 309
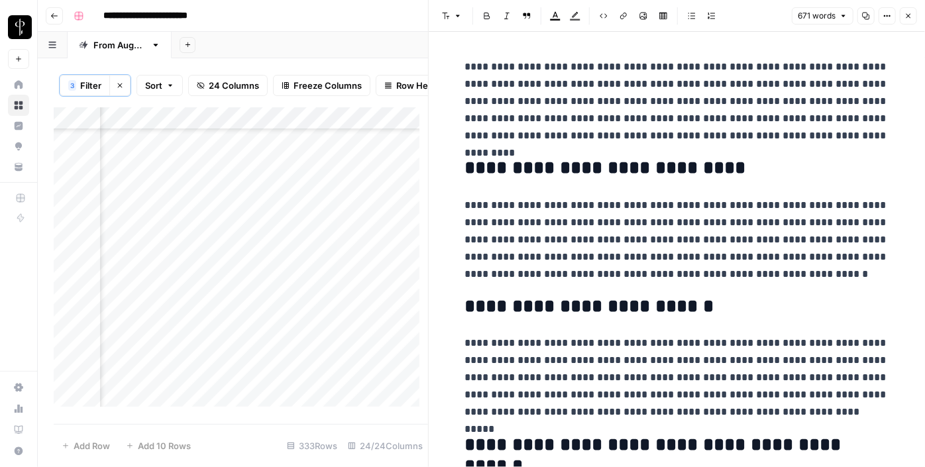
click at [235, 155] on div "Add Column" at bounding box center [241, 261] width 374 height 309
click at [152, 152] on div "Add Column" at bounding box center [241, 261] width 374 height 309
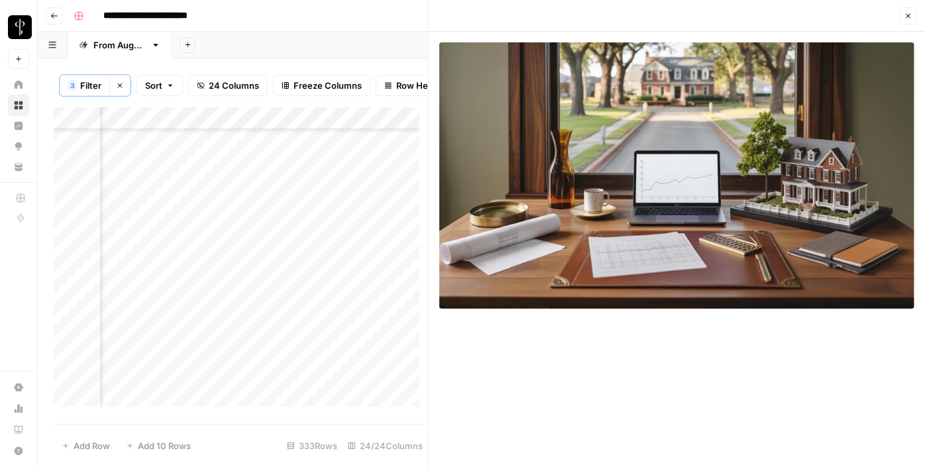
scroll to position [0, 1288]
click at [908, 15] on icon "button" at bounding box center [908, 16] width 8 height 8
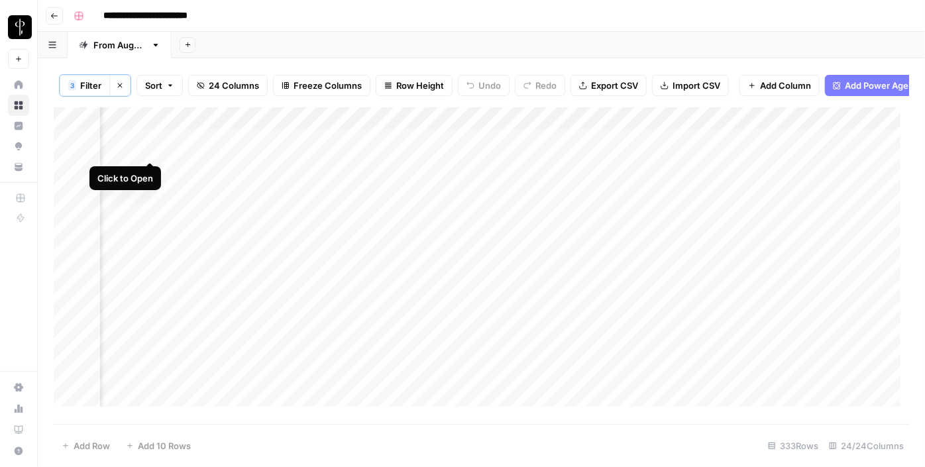
click at [152, 146] on div "Add Column" at bounding box center [481, 261] width 855 height 309
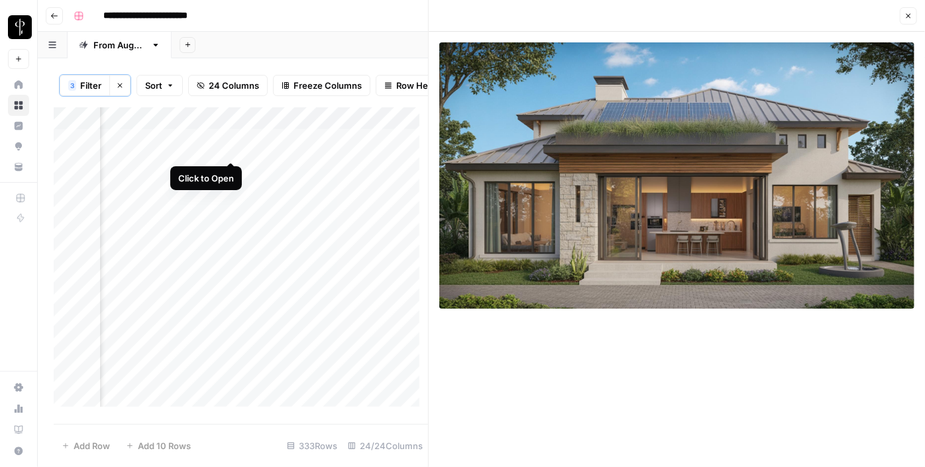
click at [229, 146] on div "Add Column" at bounding box center [241, 261] width 374 height 309
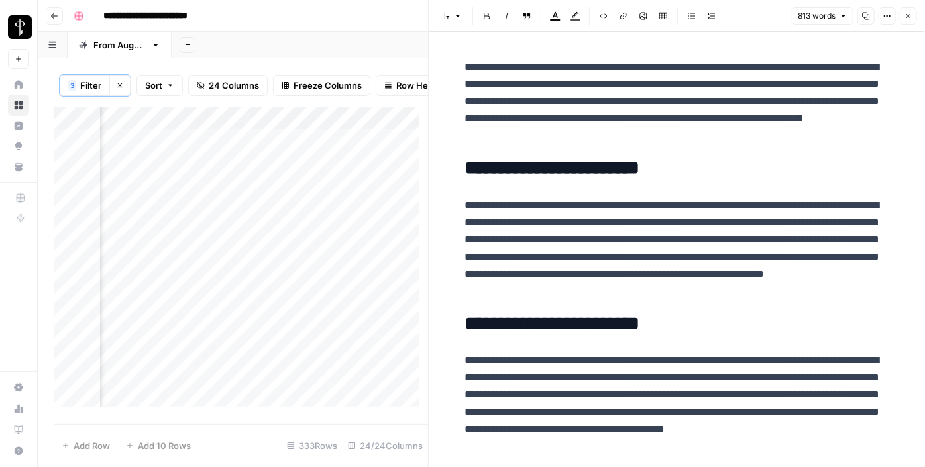
click at [233, 176] on div "Add Column" at bounding box center [241, 261] width 374 height 309
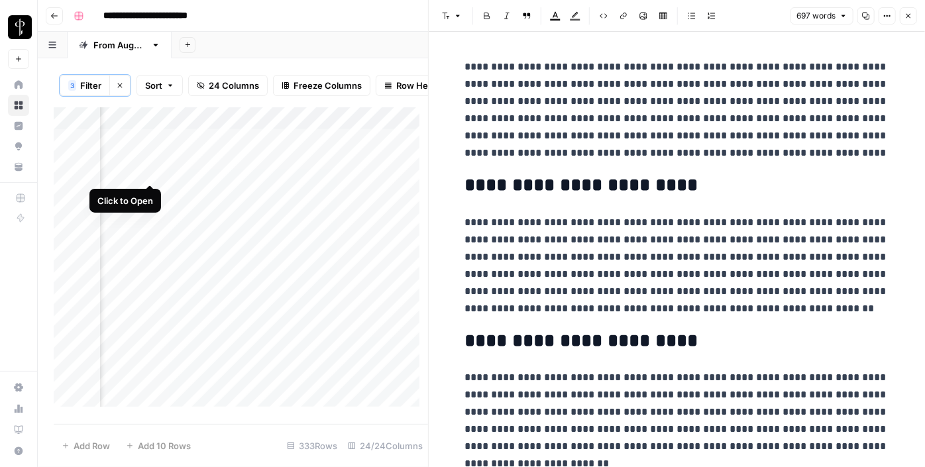
click at [148, 170] on div "Add Column" at bounding box center [241, 261] width 374 height 309
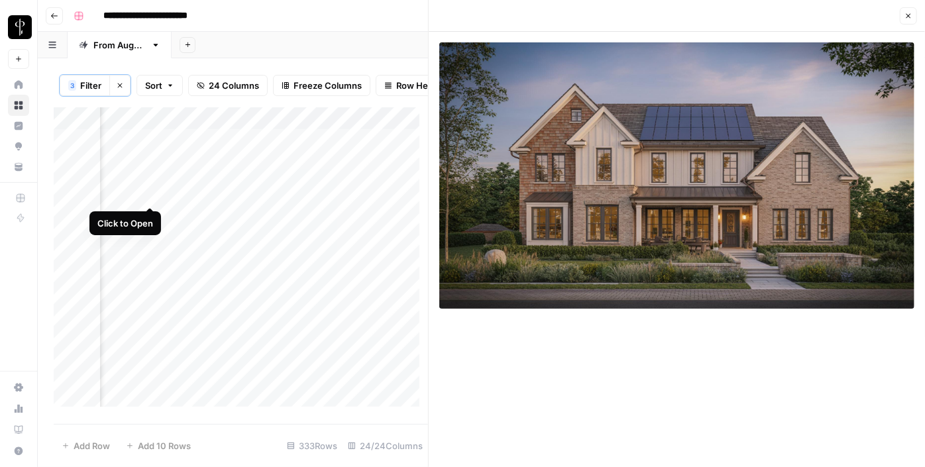
click at [150, 189] on div "Add Column" at bounding box center [241, 261] width 374 height 309
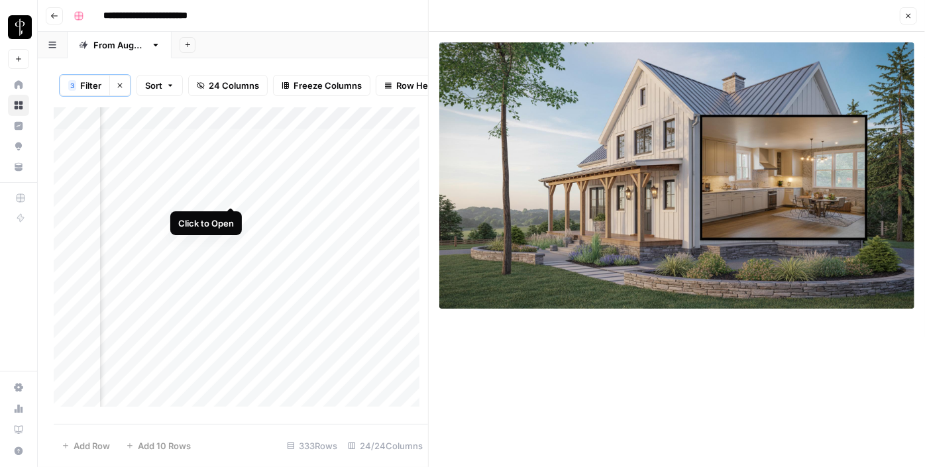
click at [235, 195] on div "Add Column" at bounding box center [241, 261] width 374 height 309
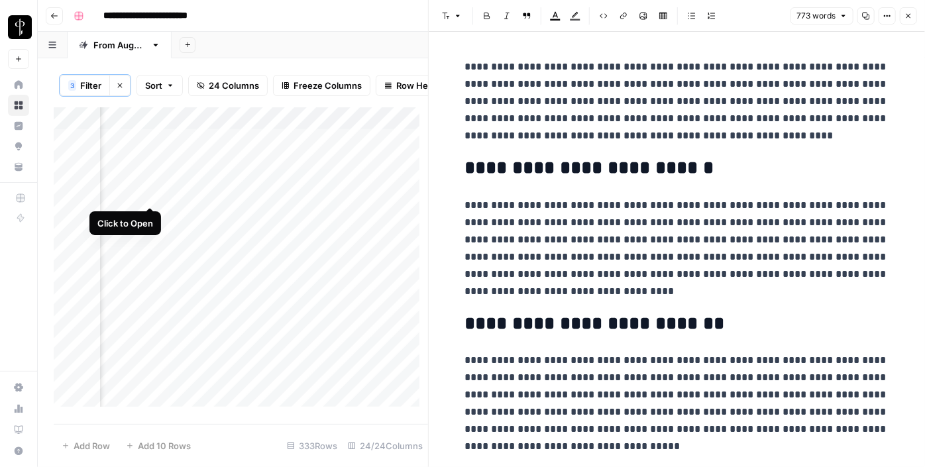
click at [146, 191] on div "Add Column" at bounding box center [241, 261] width 374 height 309
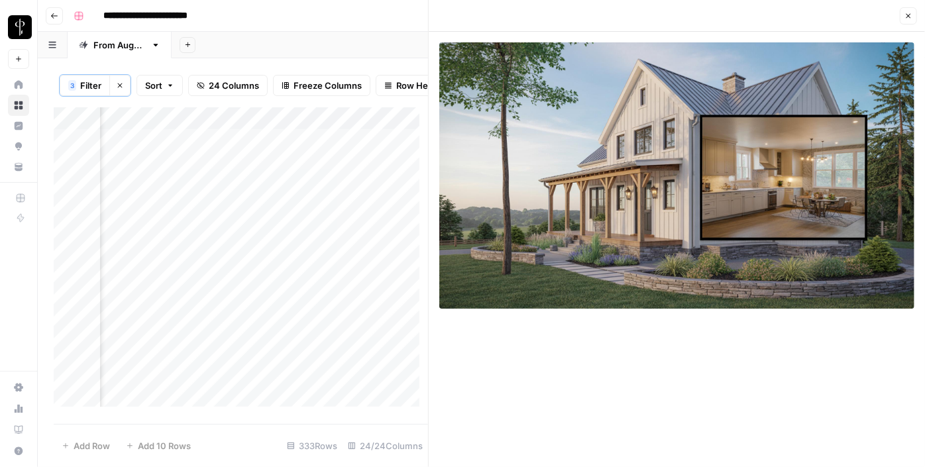
click at [907, 20] on icon "button" at bounding box center [908, 16] width 8 height 8
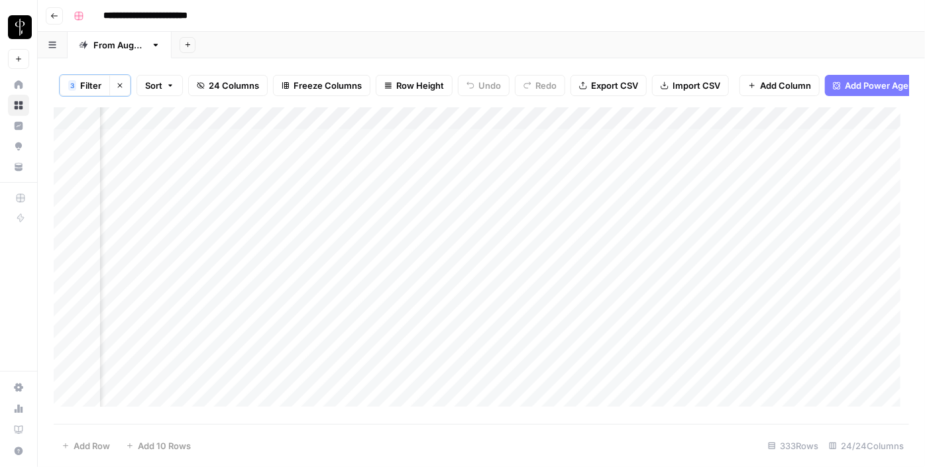
click at [544, 125] on div "Add Column" at bounding box center [481, 261] width 855 height 309
click at [520, 235] on span "Hide Column" at bounding box center [571, 238] width 116 height 13
click at [544, 127] on div "Add Column" at bounding box center [481, 261] width 855 height 309
click at [526, 290] on span "Hide Column" at bounding box center [571, 286] width 116 height 13
click at [478, 124] on div "Add Column" at bounding box center [481, 261] width 855 height 309
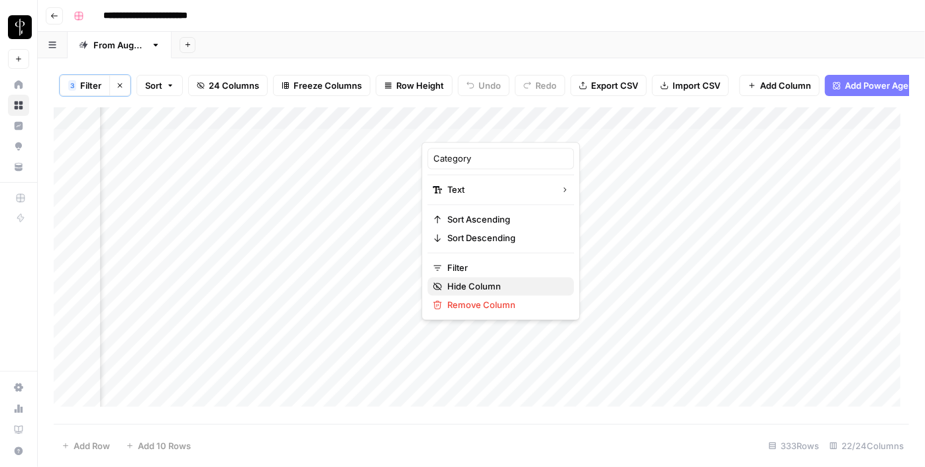
click at [478, 291] on span "Hide Column" at bounding box center [505, 286] width 116 height 13
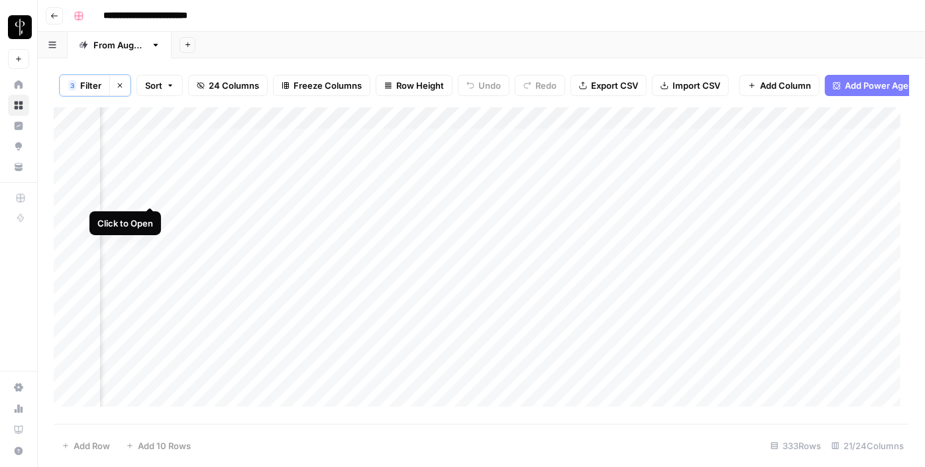
click at [152, 191] on div "Add Column" at bounding box center [481, 261] width 855 height 309
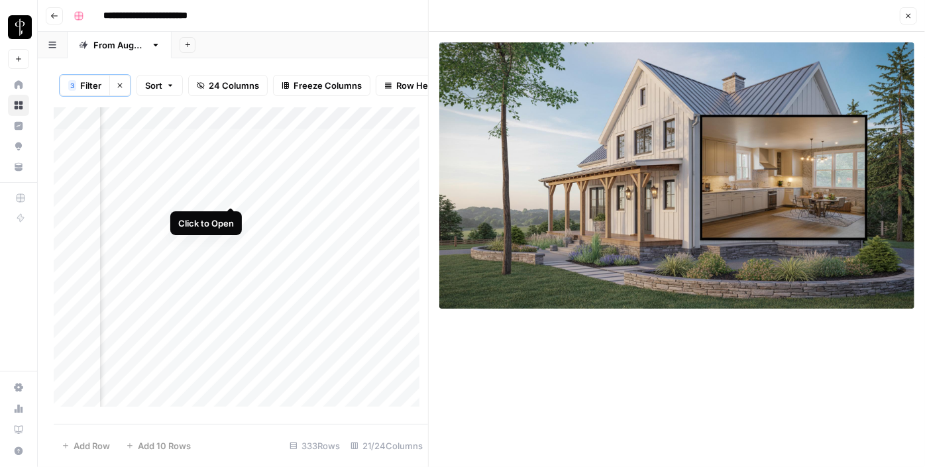
click at [228, 192] on div "Add Column" at bounding box center [241, 261] width 374 height 309
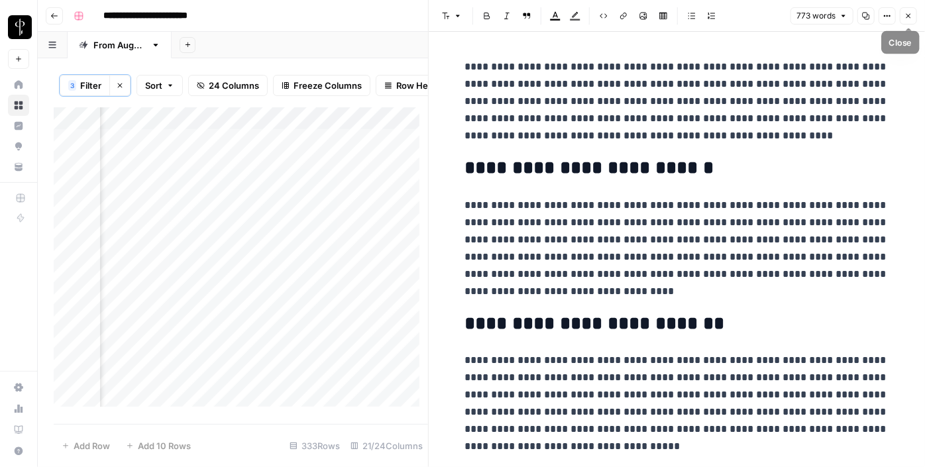
click at [908, 15] on icon "button" at bounding box center [908, 16] width 8 height 8
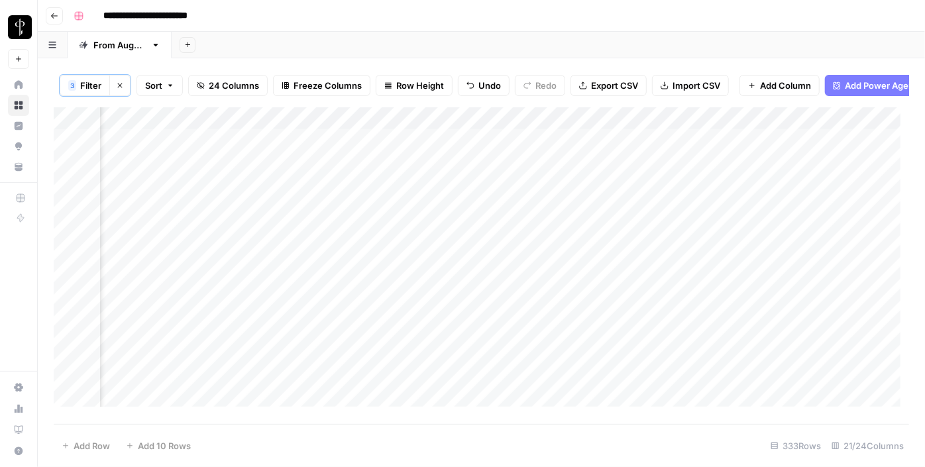
click at [457, 193] on div "Add Column" at bounding box center [481, 261] width 855 height 309
click at [457, 193] on textarea at bounding box center [527, 194] width 212 height 19
type textarea "**********"
click at [314, 126] on div "Add Column" at bounding box center [481, 261] width 855 height 309
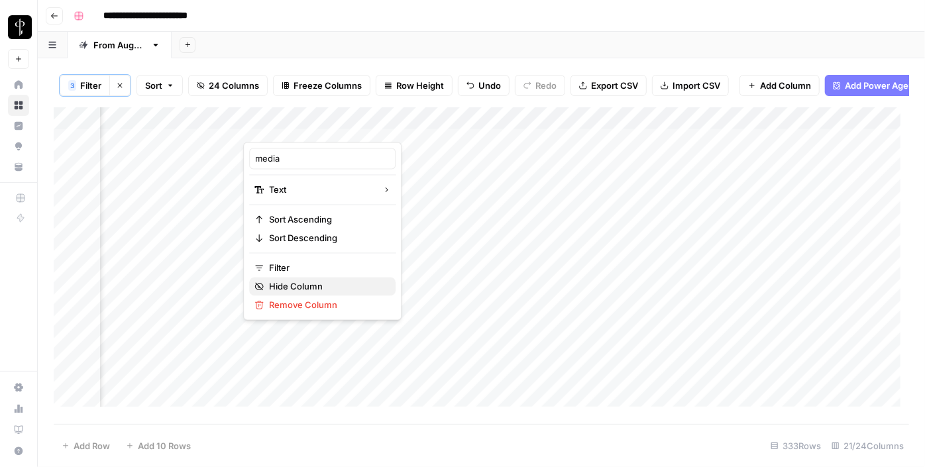
click at [300, 284] on span "Hide Column" at bounding box center [327, 286] width 116 height 13
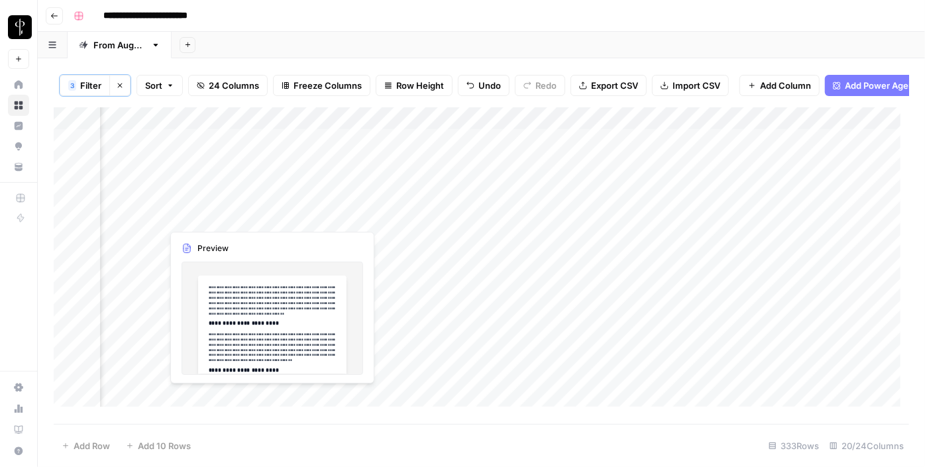
click at [233, 211] on div "Add Column" at bounding box center [481, 261] width 855 height 309
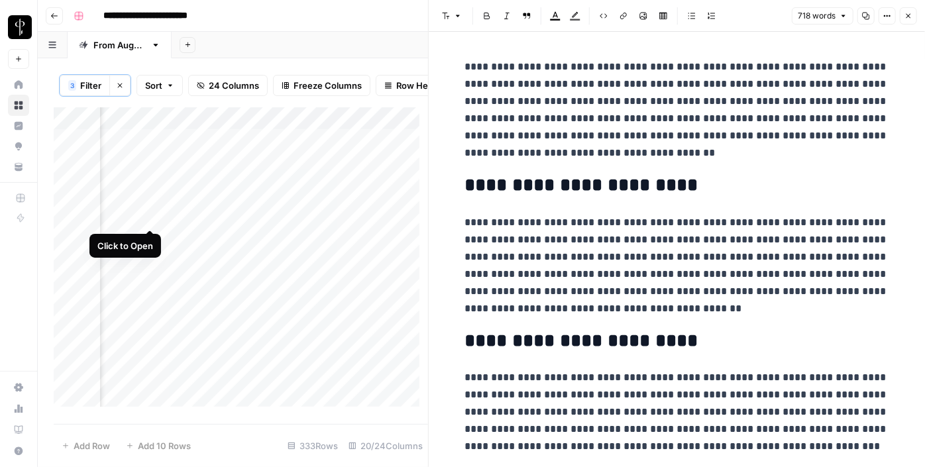
click at [149, 216] on div "Add Column" at bounding box center [241, 261] width 374 height 309
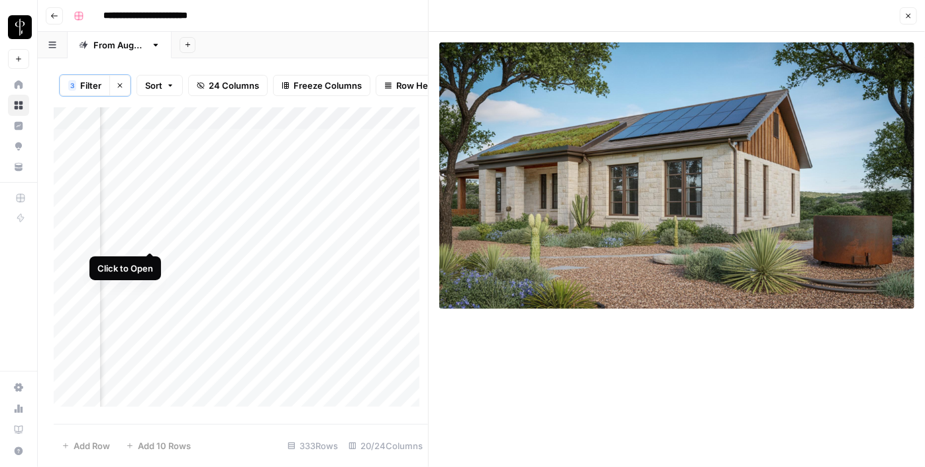
click at [149, 238] on div "Add Column" at bounding box center [241, 261] width 374 height 309
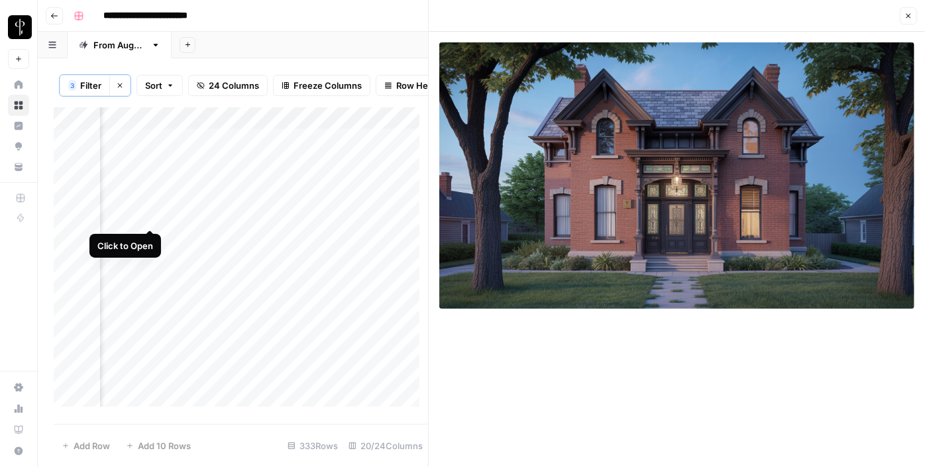
click at [149, 211] on div "Add Column" at bounding box center [241, 261] width 374 height 309
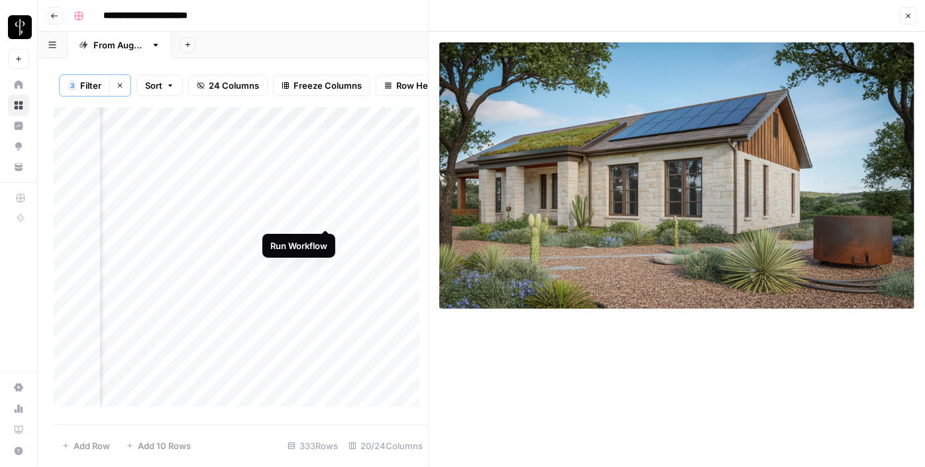
click at [327, 214] on div "Add Column" at bounding box center [241, 261] width 374 height 309
click at [358, 213] on div "Add Column" at bounding box center [241, 261] width 374 height 309
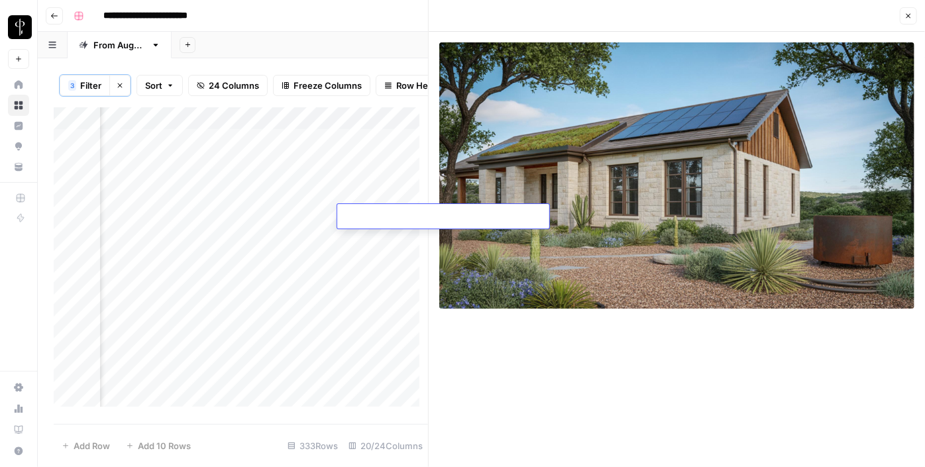
type textarea "**********"
click at [231, 238] on div "Add Column" at bounding box center [241, 261] width 374 height 309
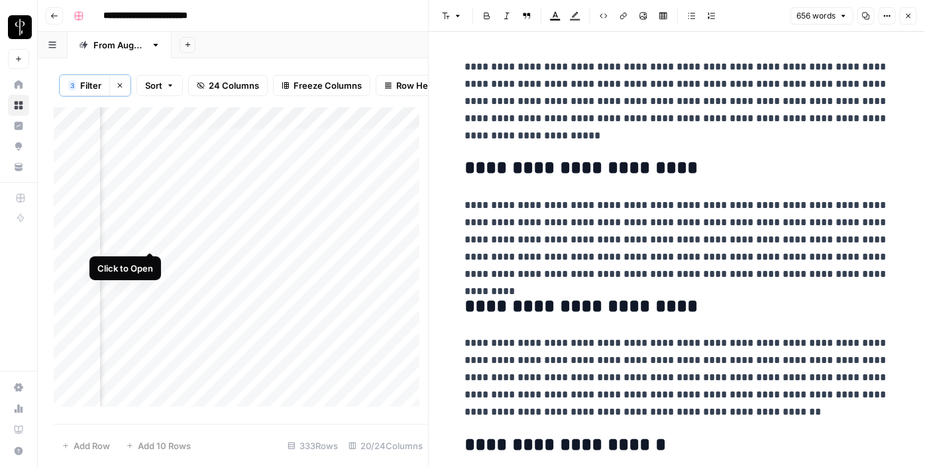
click at [149, 238] on div "Add Column" at bounding box center [241, 261] width 374 height 309
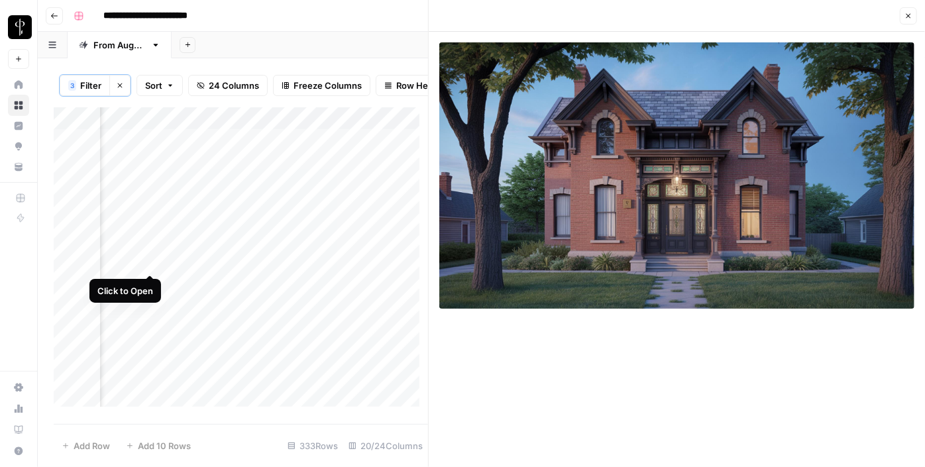
click at [150, 258] on div "Add Column" at bounding box center [241, 261] width 374 height 309
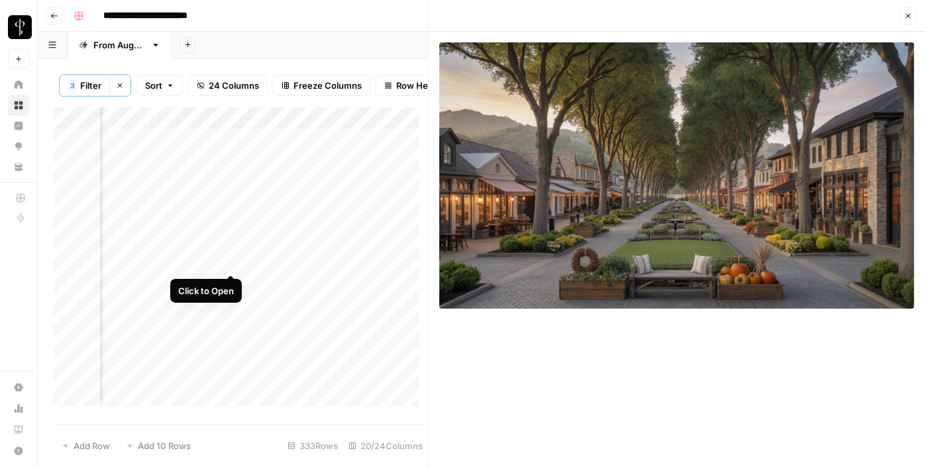
click at [233, 258] on div "Add Column" at bounding box center [241, 261] width 374 height 309
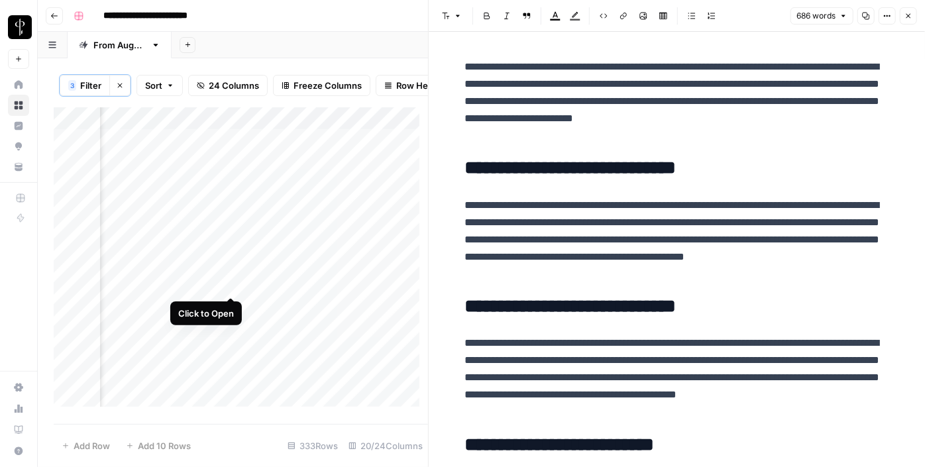
click at [231, 285] on div "Add Column" at bounding box center [241, 261] width 374 height 309
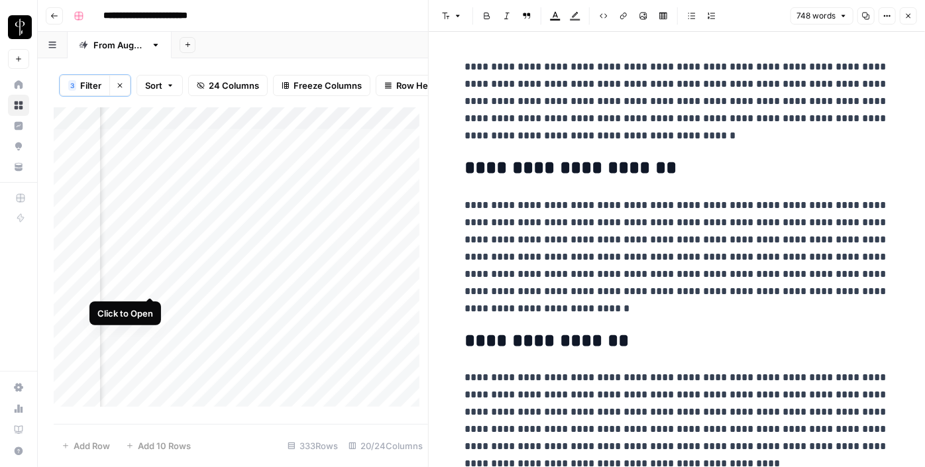
click at [148, 286] on div "Add Column" at bounding box center [241, 261] width 374 height 309
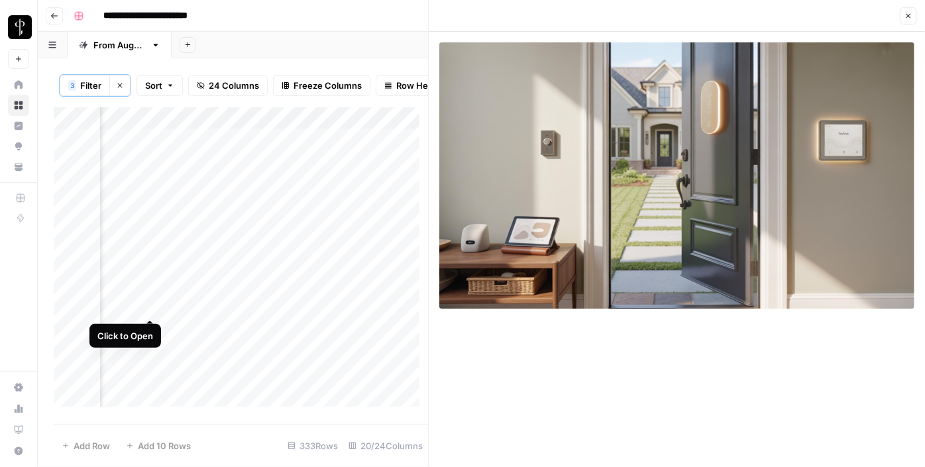
click at [150, 310] on div "Add Column" at bounding box center [241, 261] width 374 height 309
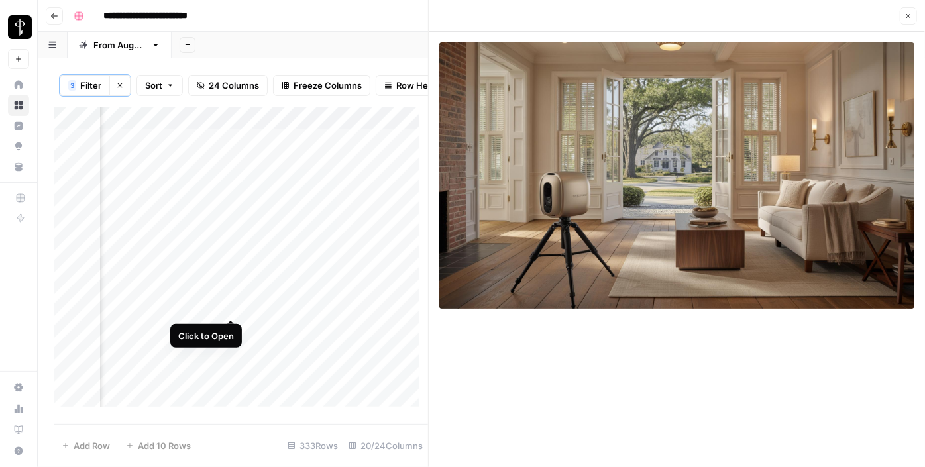
click at [230, 305] on div "Add Column" at bounding box center [241, 261] width 374 height 309
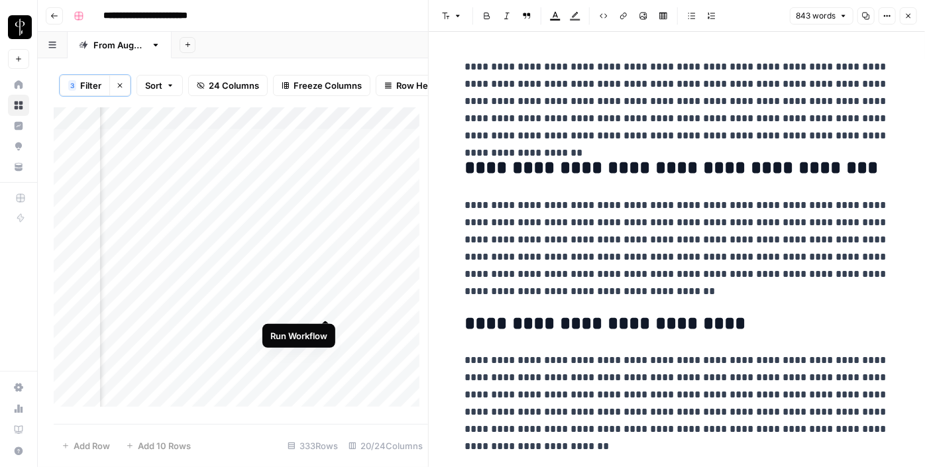
click at [324, 307] on div "Add Column" at bounding box center [241, 261] width 374 height 309
click at [368, 311] on div "Add Column" at bounding box center [241, 261] width 374 height 309
click at [368, 311] on textarea at bounding box center [443, 307] width 212 height 19
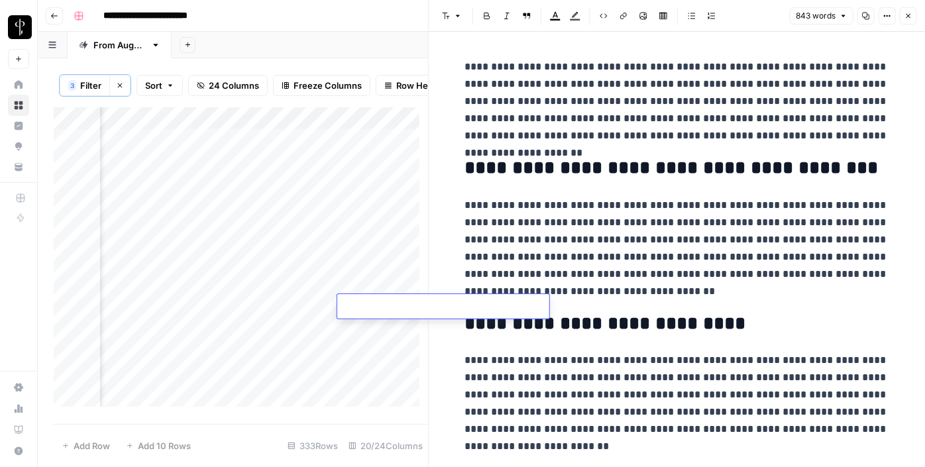
type textarea "**********"
click at [229, 327] on div "Add Column" at bounding box center [241, 261] width 374 height 309
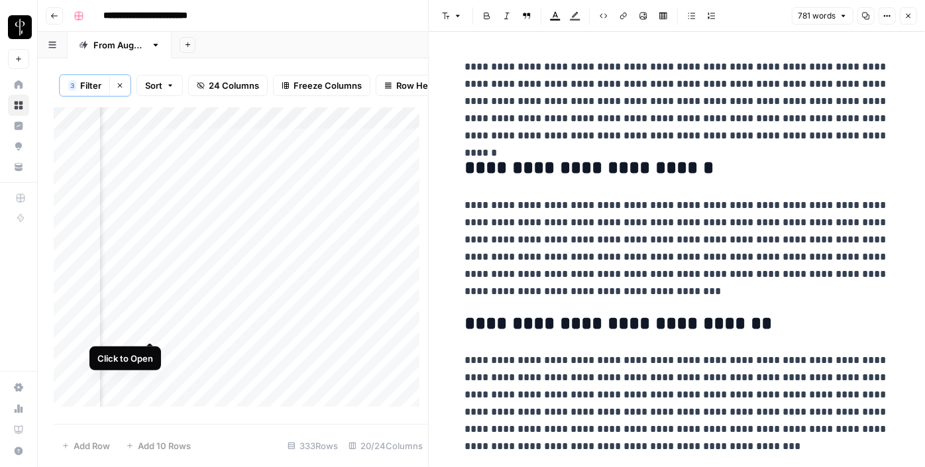
click at [148, 329] on div "Add Column" at bounding box center [241, 261] width 374 height 309
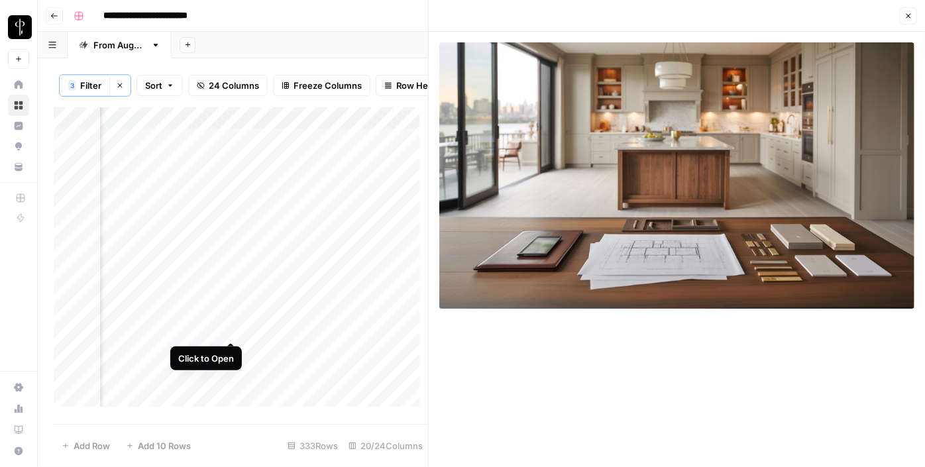
click at [231, 329] on div "Add Column" at bounding box center [241, 261] width 374 height 309
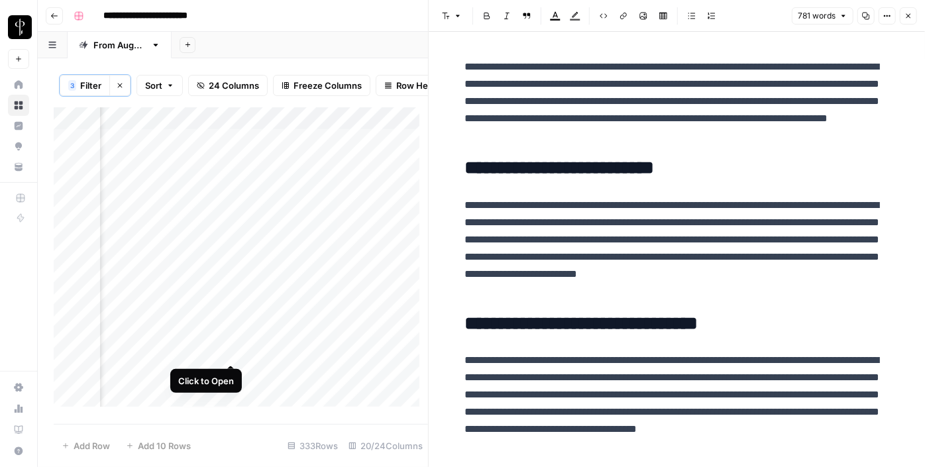
click at [228, 350] on div "Add Column" at bounding box center [241, 261] width 374 height 309
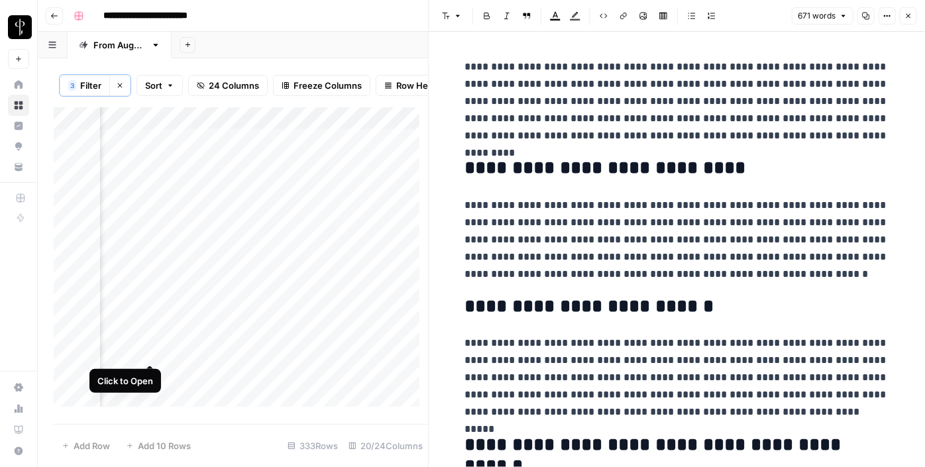
click at [150, 348] on div "Add Column" at bounding box center [241, 261] width 374 height 309
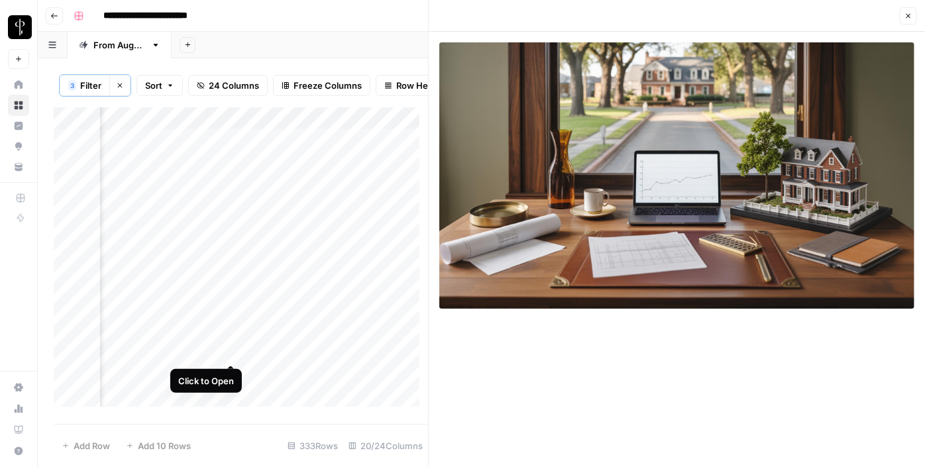
click at [235, 350] on div "Add Column" at bounding box center [241, 261] width 374 height 309
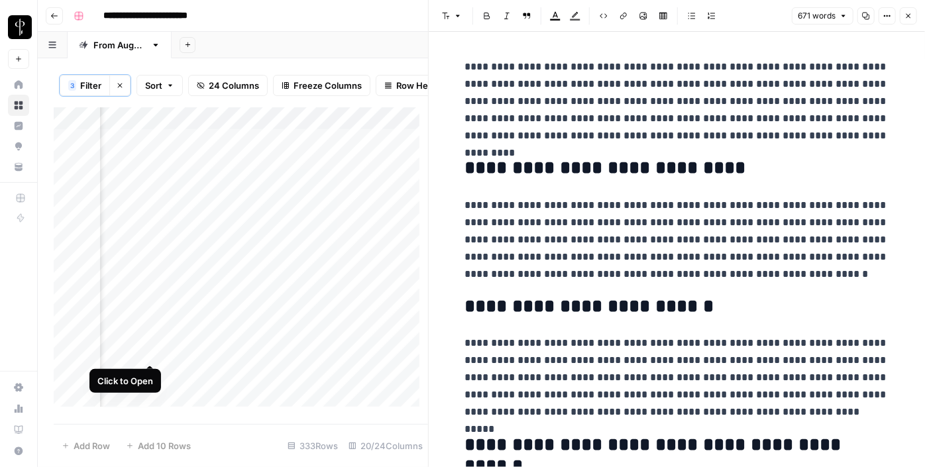
click at [146, 349] on div "Add Column" at bounding box center [241, 261] width 374 height 309
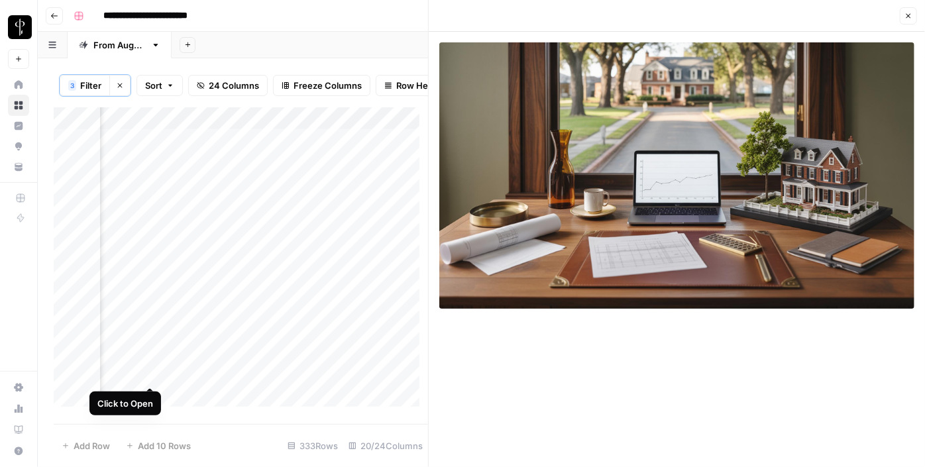
click at [146, 371] on div "Add Column" at bounding box center [241, 261] width 374 height 309
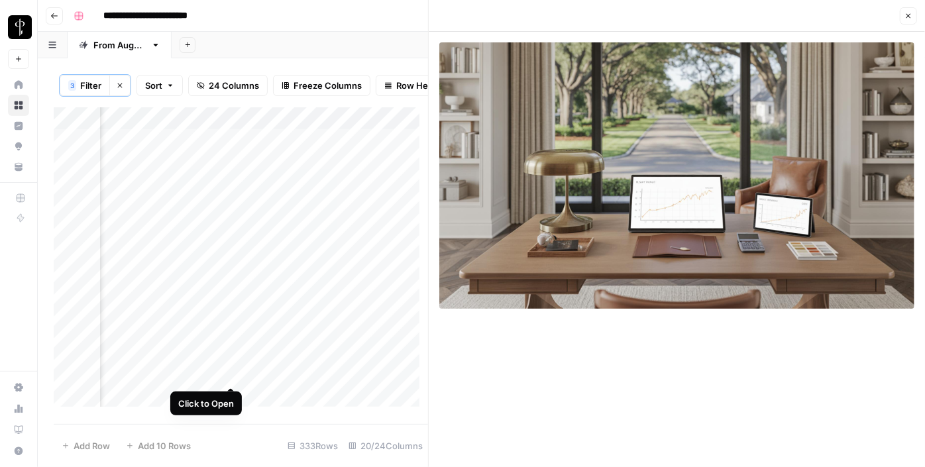
click at [230, 373] on div "Add Column" at bounding box center [241, 261] width 374 height 309
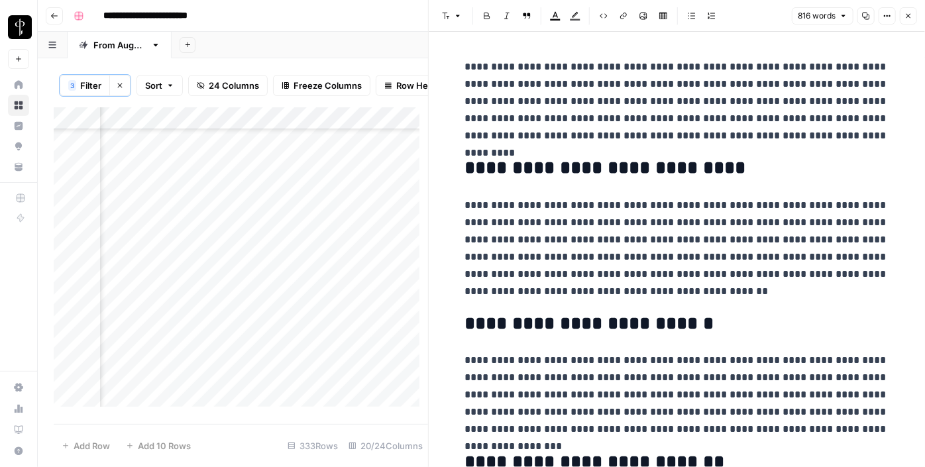
scroll to position [130, 1288]
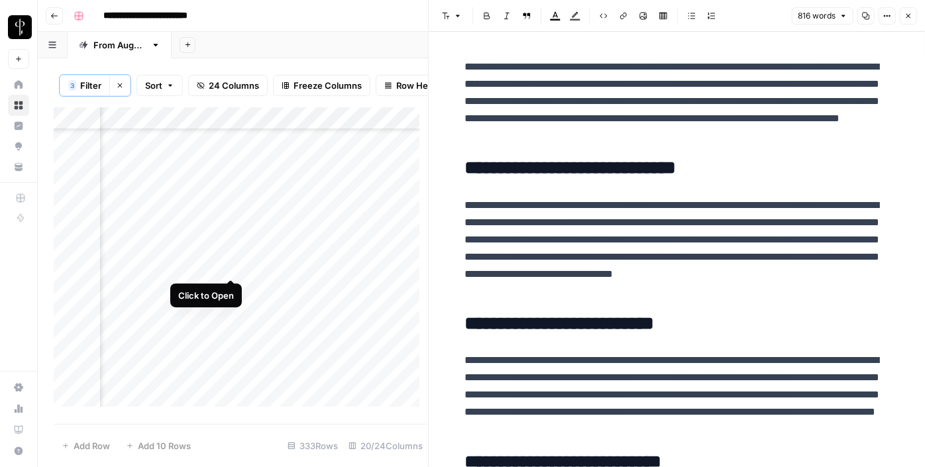
click at [235, 265] on div "Add Column" at bounding box center [241, 261] width 374 height 309
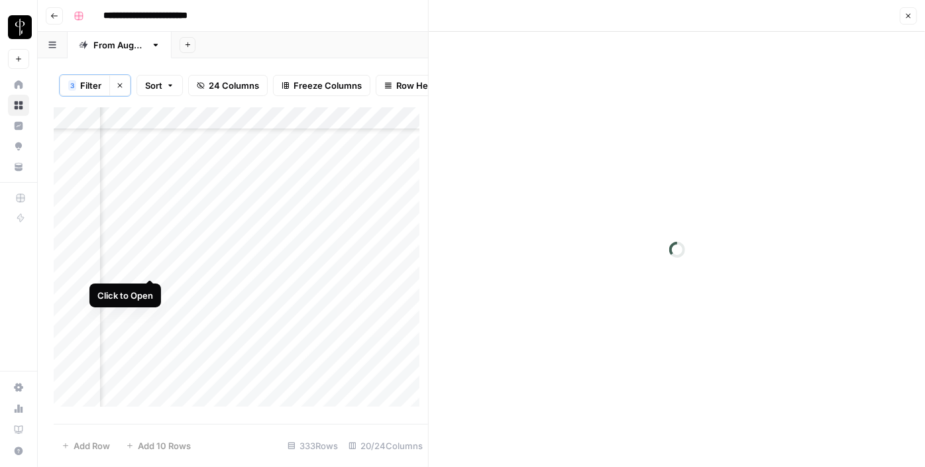
click at [146, 264] on div "Add Column" at bounding box center [241, 261] width 374 height 309
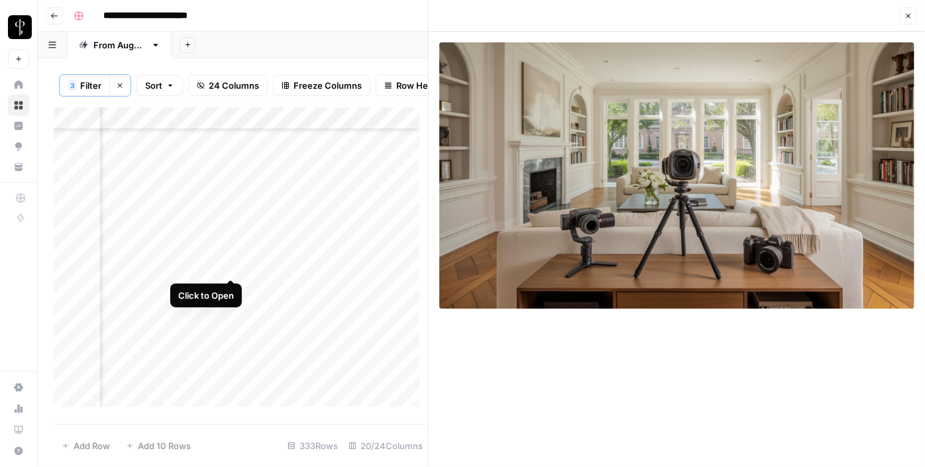
click at [233, 265] on div "Add Column" at bounding box center [241, 261] width 374 height 309
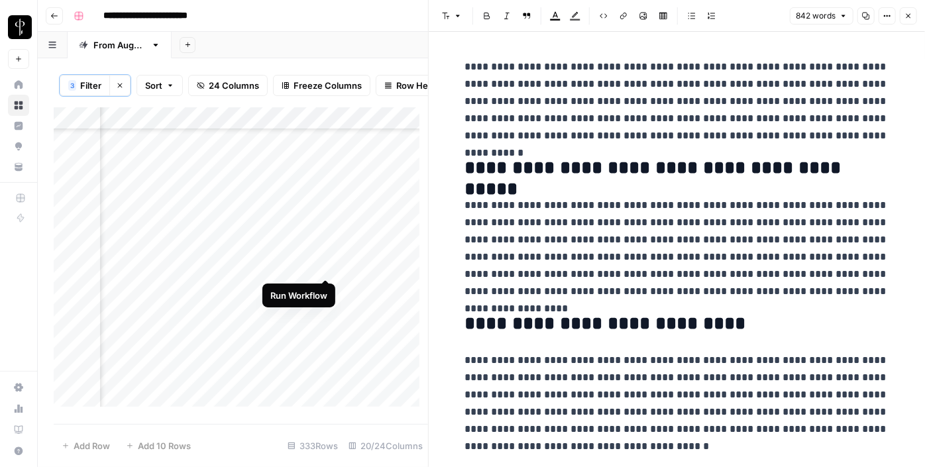
click at [326, 266] on div "Add Column" at bounding box center [241, 261] width 374 height 309
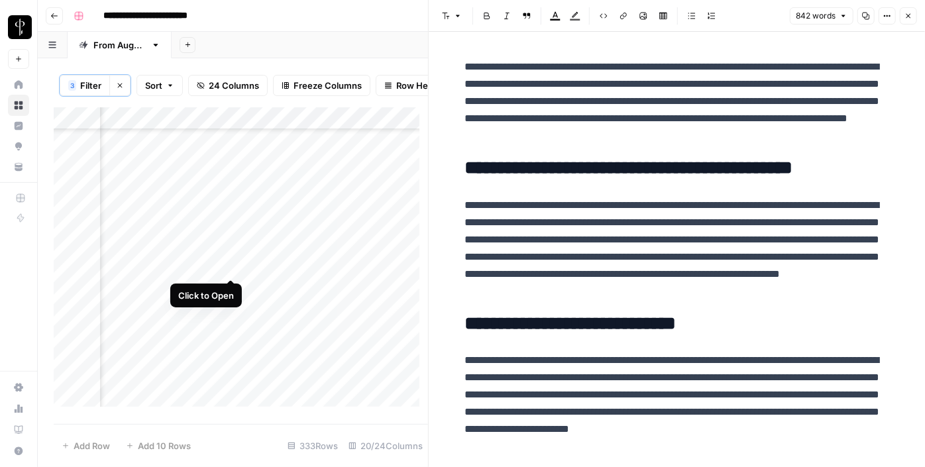
click at [228, 267] on div "Add Column" at bounding box center [241, 261] width 374 height 309
click at [229, 290] on div "Add Column" at bounding box center [241, 261] width 374 height 309
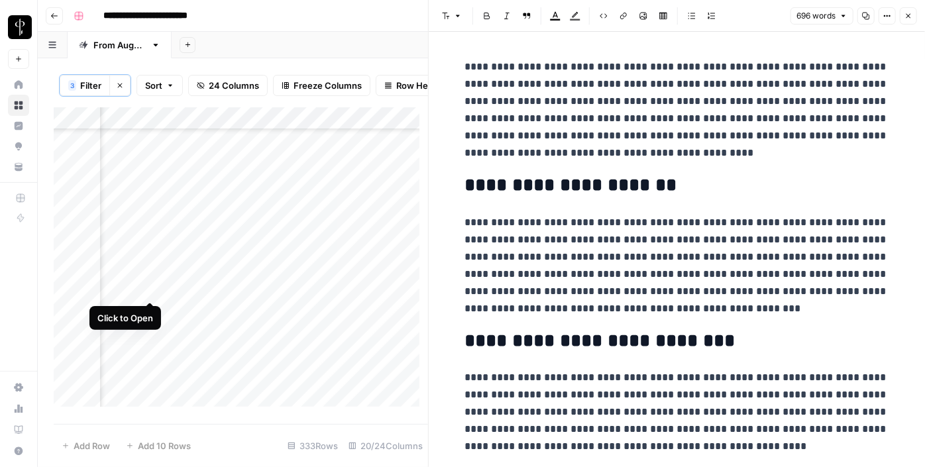
click at [148, 291] on div "Add Column" at bounding box center [241, 261] width 374 height 309
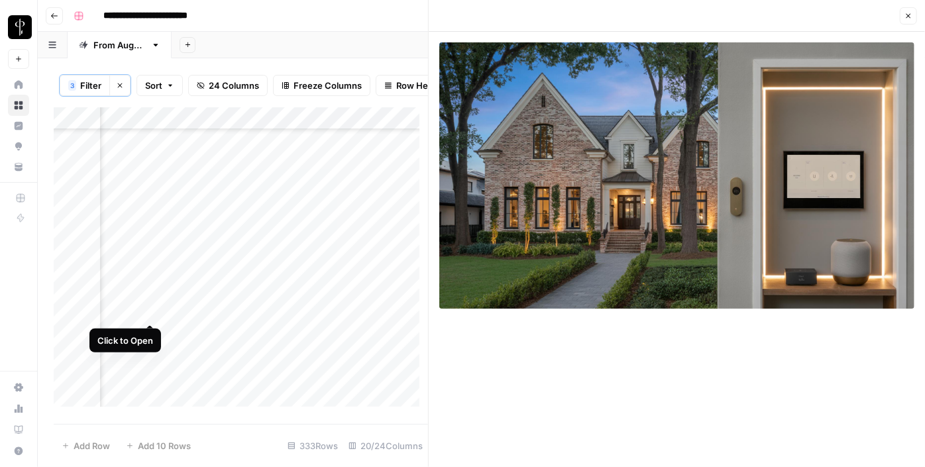
click at [150, 305] on div "Add Column" at bounding box center [241, 261] width 374 height 309
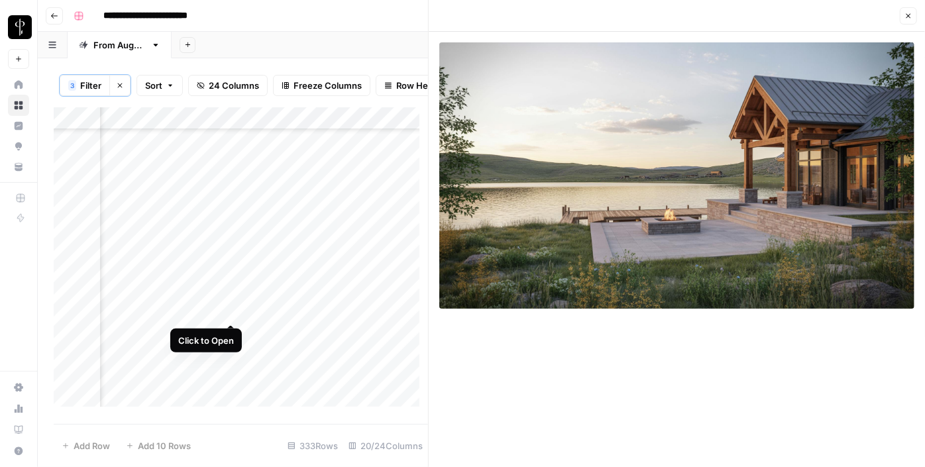
click at [235, 311] on div "Add Column" at bounding box center [241, 261] width 374 height 309
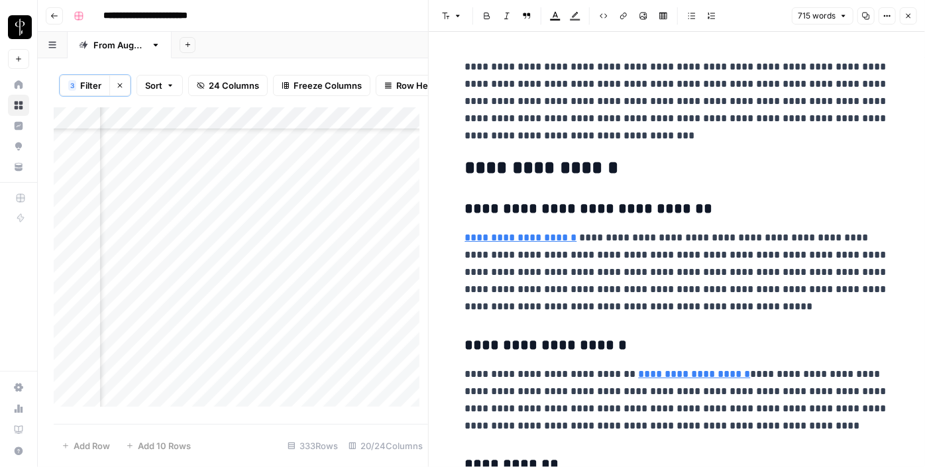
click at [148, 288] on div "Add Column" at bounding box center [241, 261] width 374 height 309
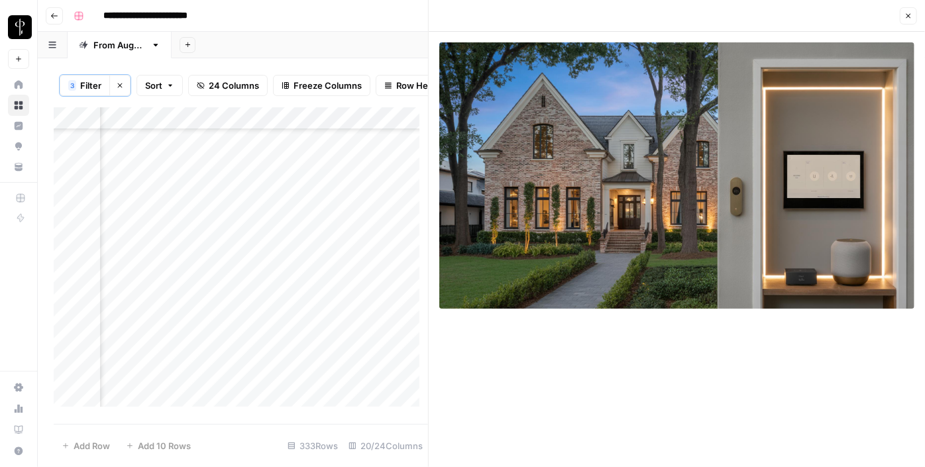
click at [376, 288] on div "Add Column" at bounding box center [241, 261] width 374 height 309
type textarea "**********"
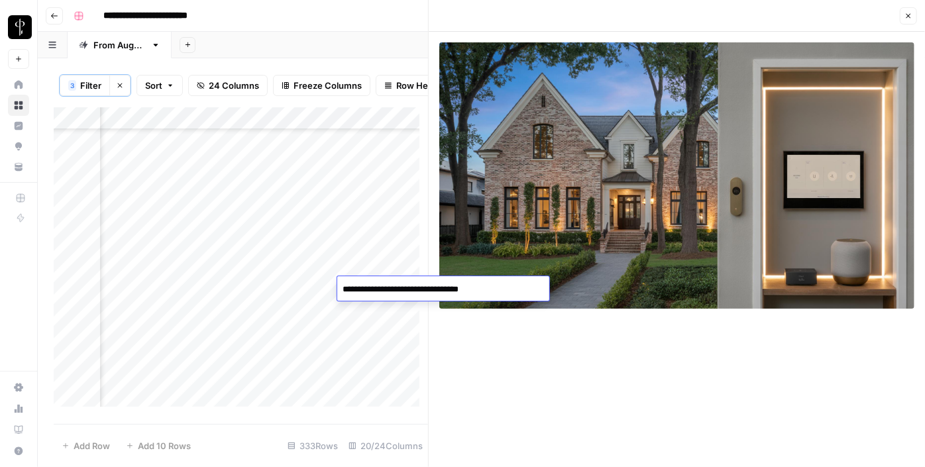
click at [323, 288] on div "Add Column" at bounding box center [241, 261] width 374 height 309
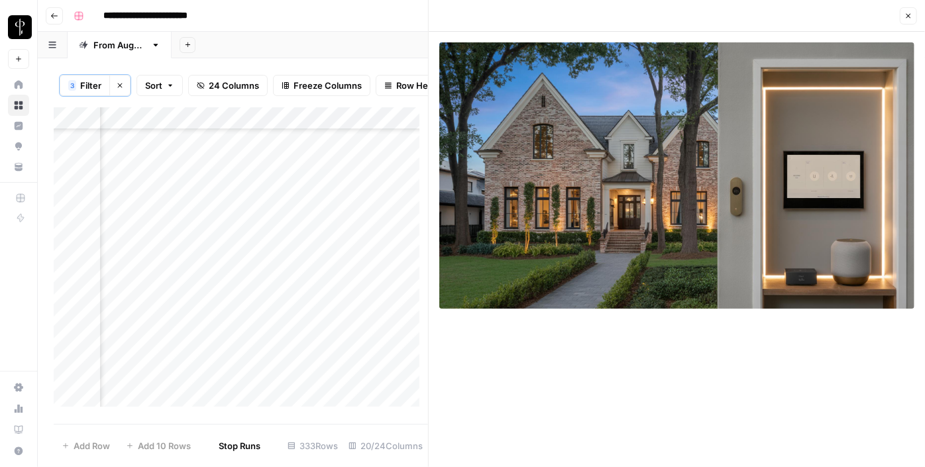
click at [323, 288] on div "Add Column" at bounding box center [241, 261] width 374 height 309
click at [323, 286] on div "Add Column" at bounding box center [241, 261] width 374 height 309
click at [233, 311] on div "Add Column" at bounding box center [241, 261] width 374 height 309
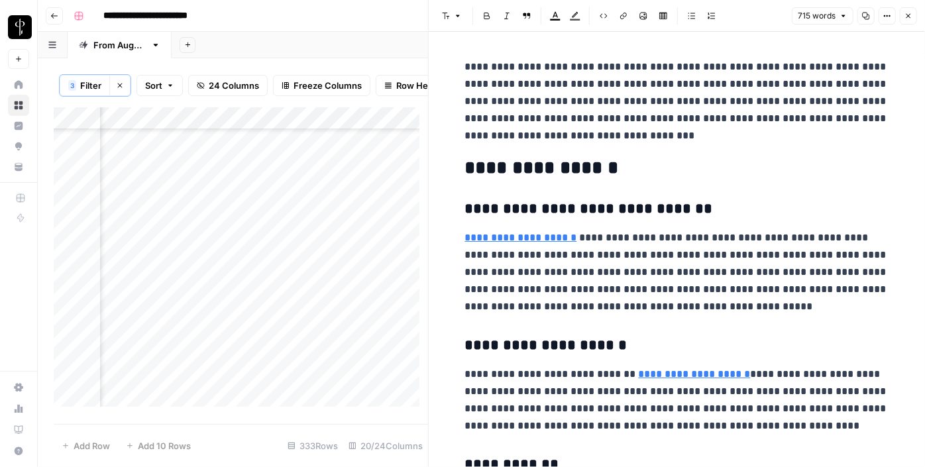
click at [152, 313] on div "Add Column" at bounding box center [241, 261] width 374 height 309
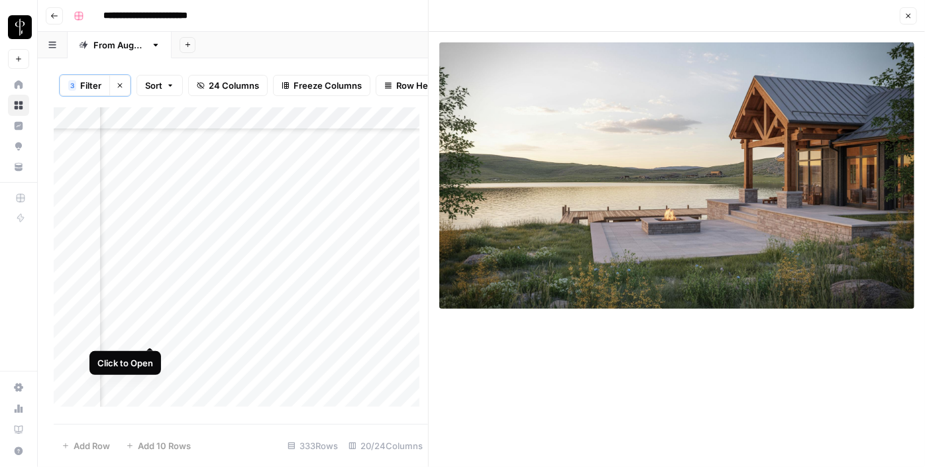
click at [151, 333] on div "Add Column" at bounding box center [241, 261] width 374 height 309
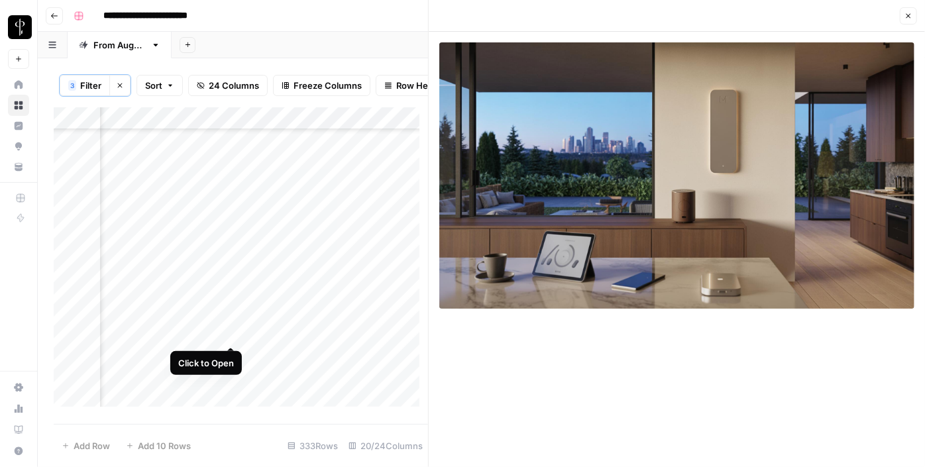
click at [231, 337] on div "Add Column" at bounding box center [241, 261] width 374 height 309
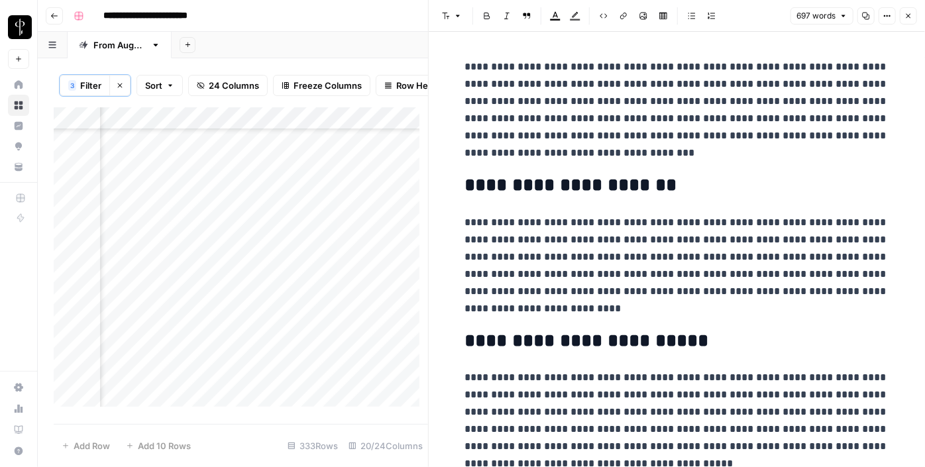
scroll to position [296, 1288]
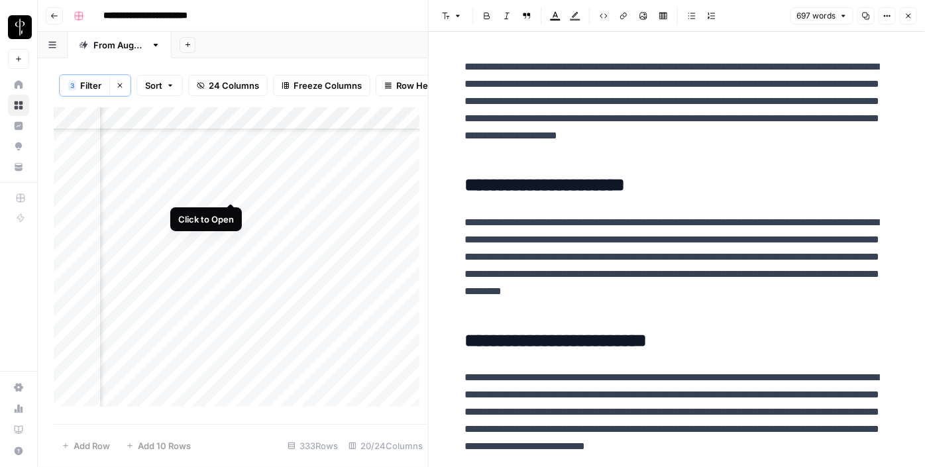
click at [229, 189] on div "Add Column" at bounding box center [241, 261] width 374 height 309
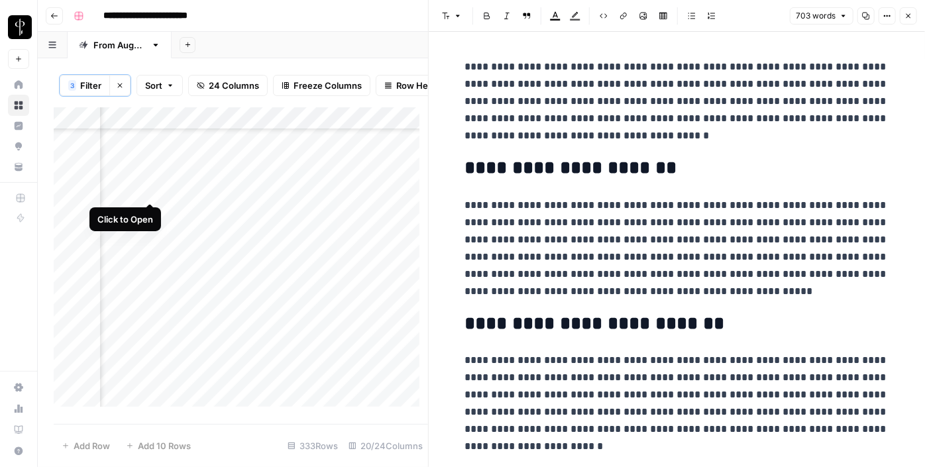
click at [148, 191] on div "Add Column" at bounding box center [241, 261] width 374 height 309
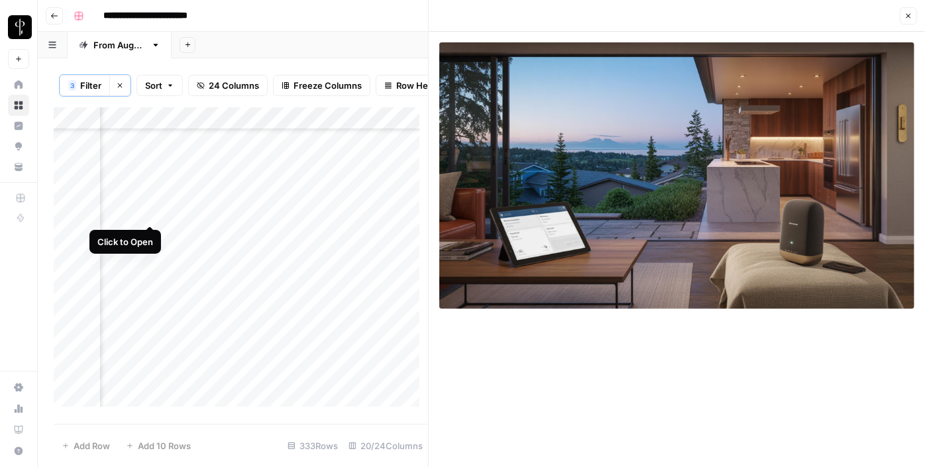
click at [147, 209] on div "Add Column" at bounding box center [241, 261] width 374 height 309
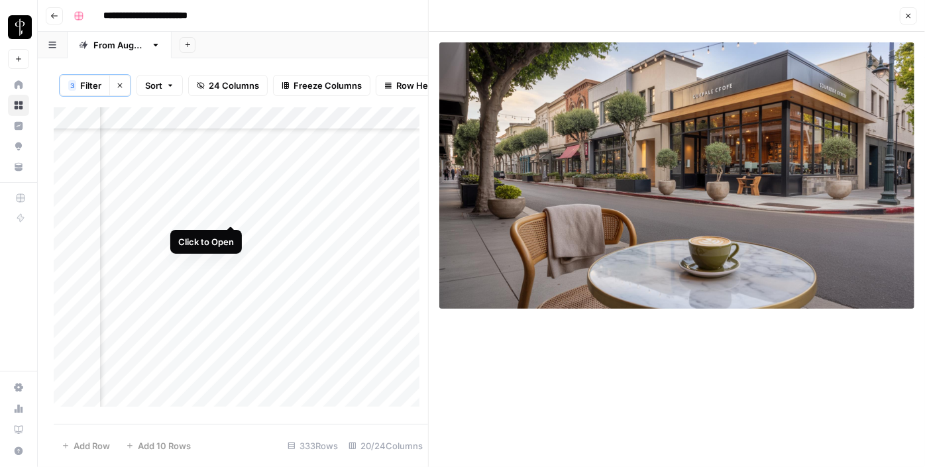
click at [235, 214] on div "Add Column" at bounding box center [241, 261] width 374 height 309
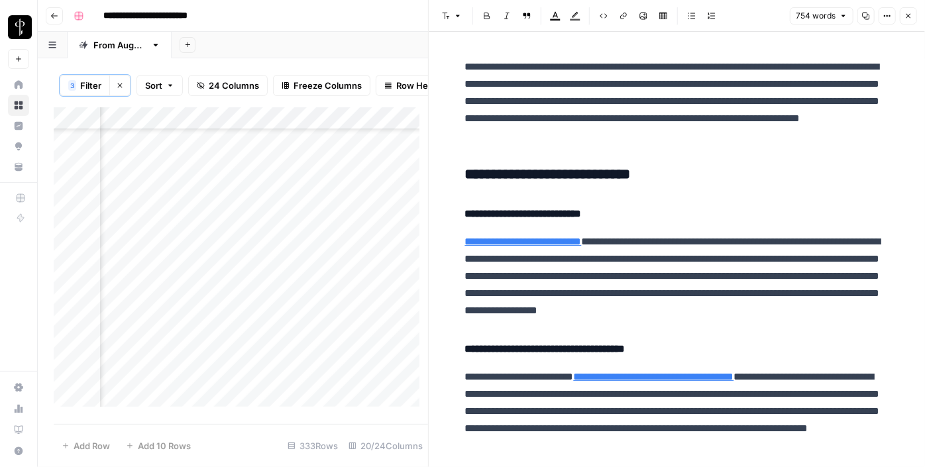
click at [498, 170] on h3 "**********" at bounding box center [677, 175] width 424 height 19
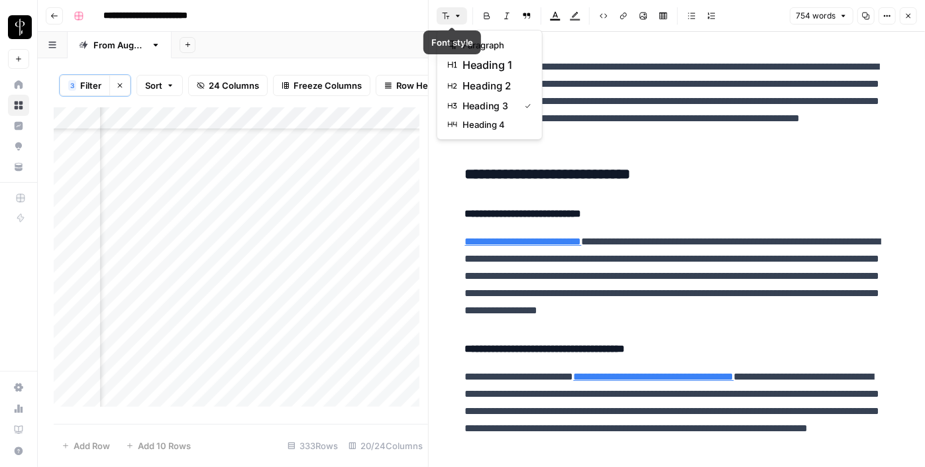
click at [448, 18] on icon "button" at bounding box center [446, 16] width 8 height 8
click at [476, 89] on span "heading 2" at bounding box center [494, 86] width 64 height 16
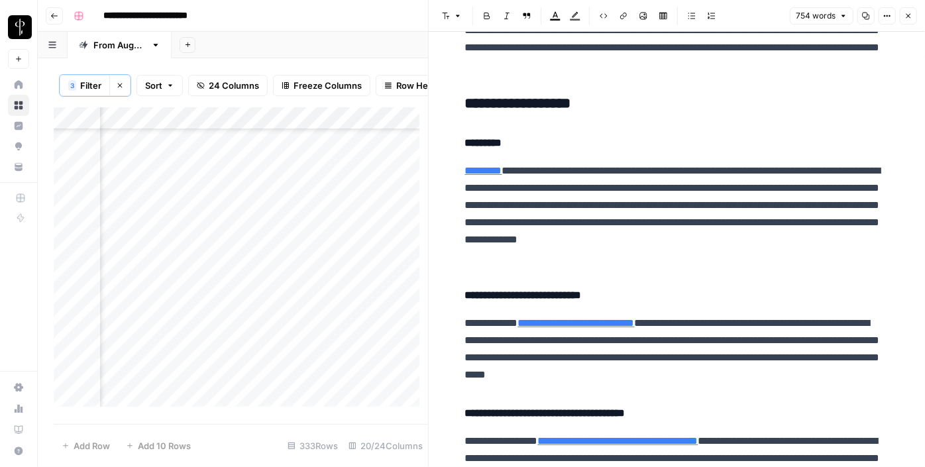
scroll to position [512, 0]
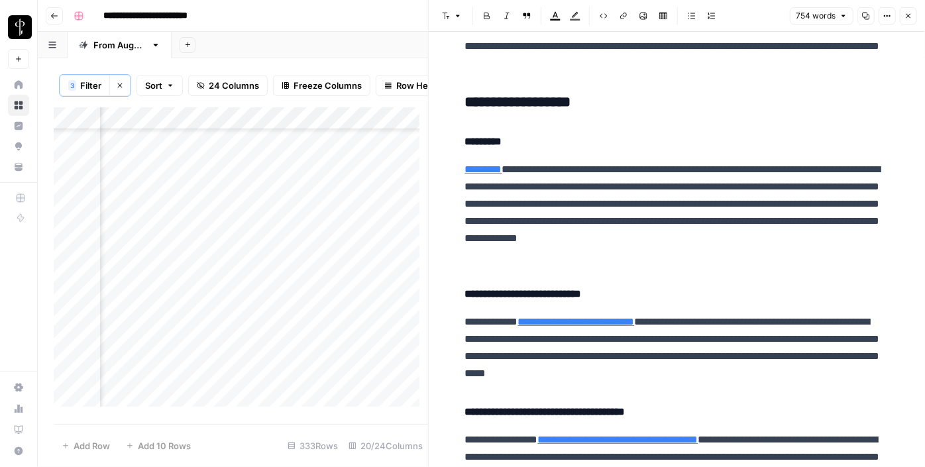
click at [498, 101] on h3 "**********" at bounding box center [677, 102] width 424 height 19
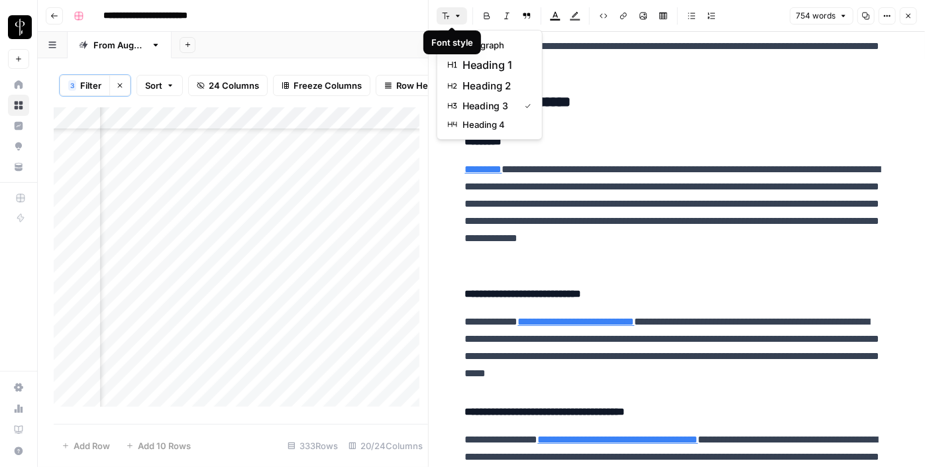
click at [457, 9] on button "Font style" at bounding box center [452, 15] width 30 height 17
click at [490, 79] on span "heading 2" at bounding box center [494, 86] width 64 height 16
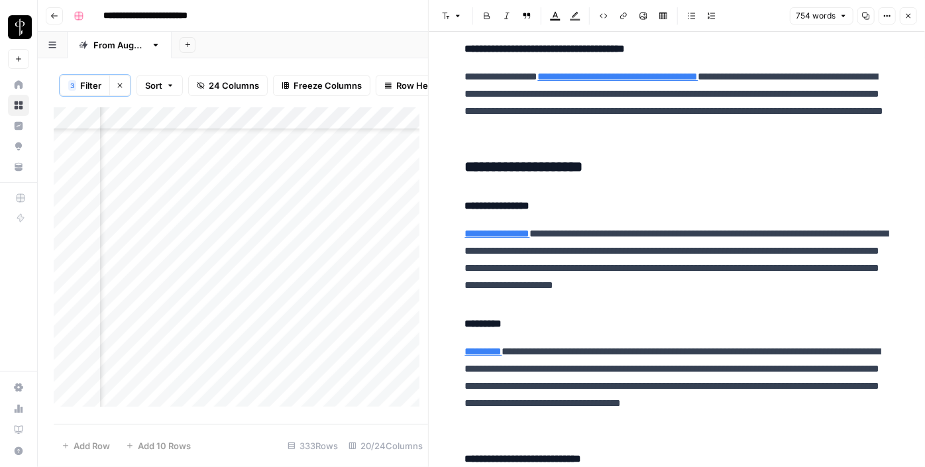
scroll to position [871, 0]
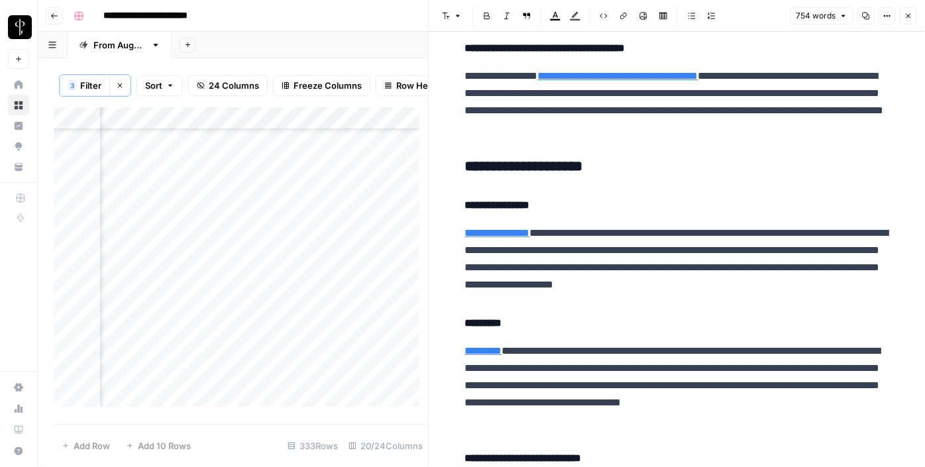
click at [521, 164] on h3 "**********" at bounding box center [677, 167] width 424 height 19
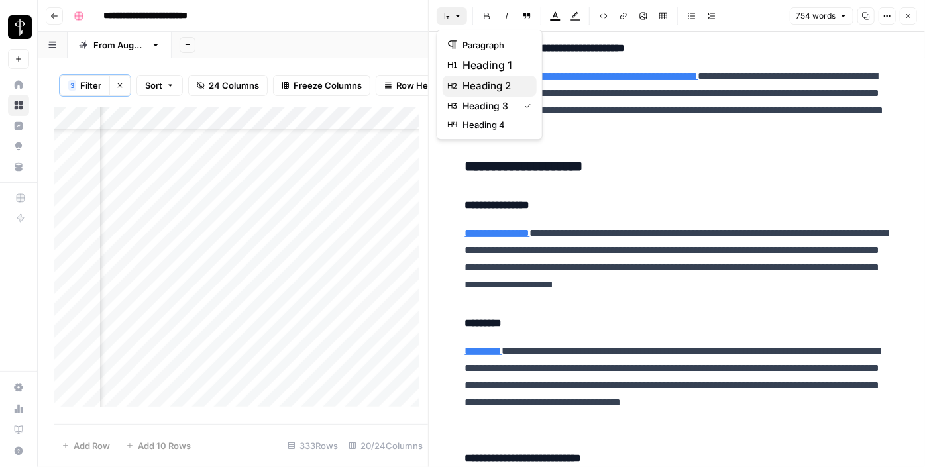
drag, startPoint x: 454, startPoint y: 16, endPoint x: 474, endPoint y: 85, distance: 71.7
click at [474, 85] on body "**********" at bounding box center [462, 233] width 925 height 467
click at [474, 85] on span "heading 2" at bounding box center [494, 86] width 64 height 16
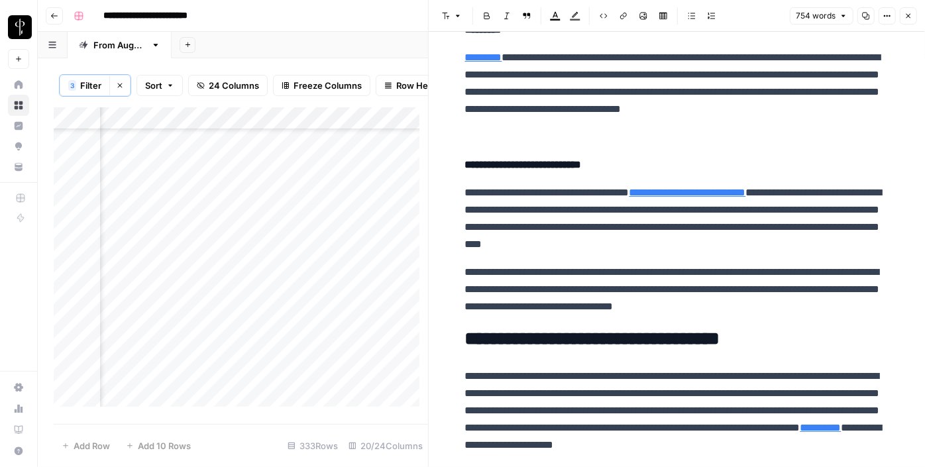
scroll to position [1212, 0]
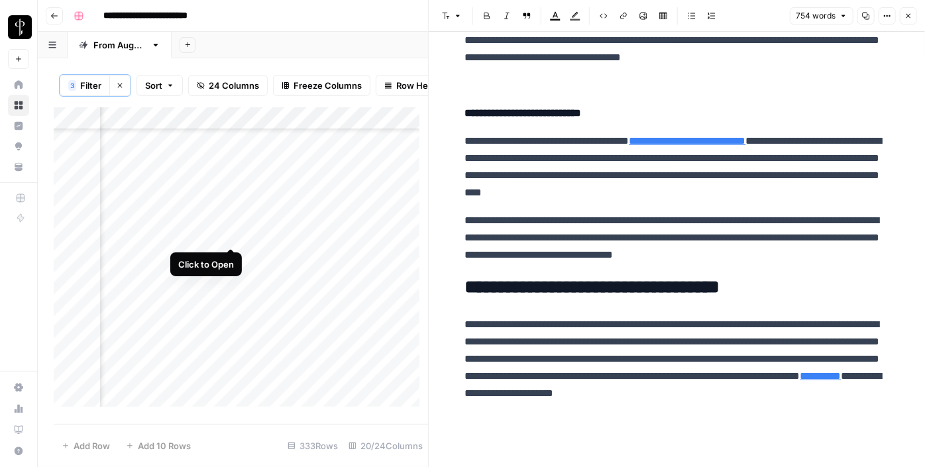
click at [233, 231] on div "Add Column" at bounding box center [241, 261] width 374 height 309
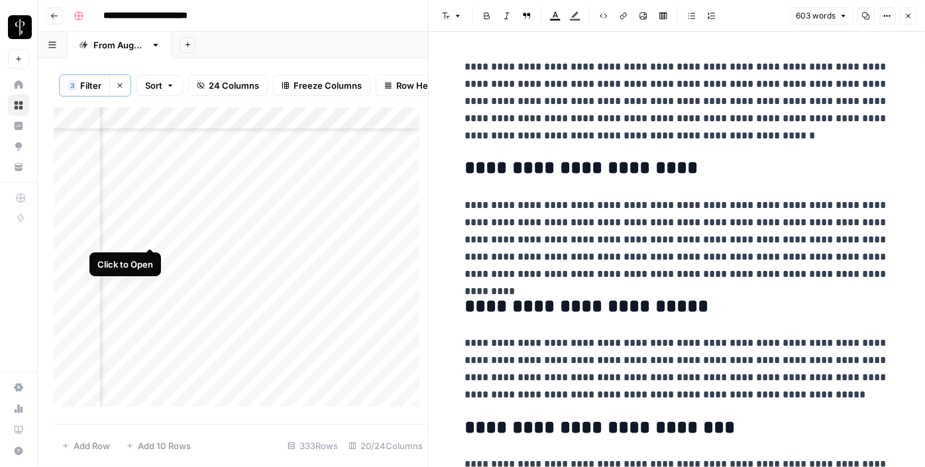
click at [152, 233] on div "Add Column" at bounding box center [241, 261] width 374 height 309
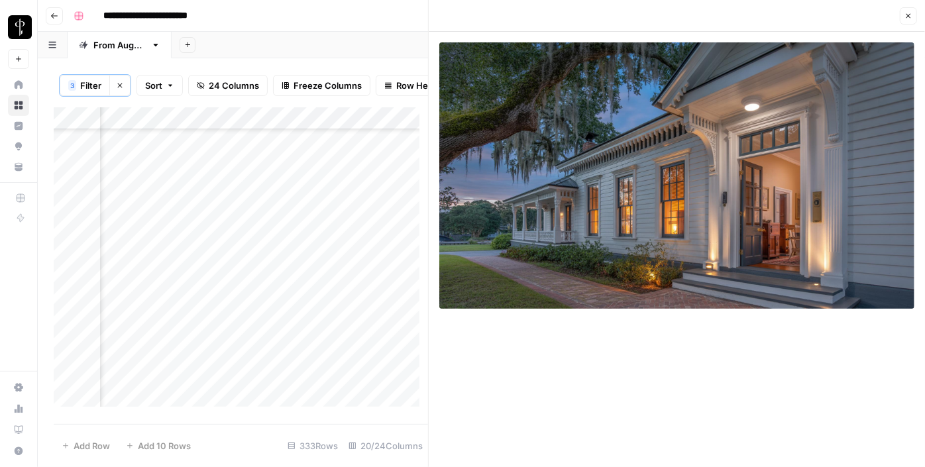
click at [148, 256] on div "Add Column" at bounding box center [241, 261] width 374 height 309
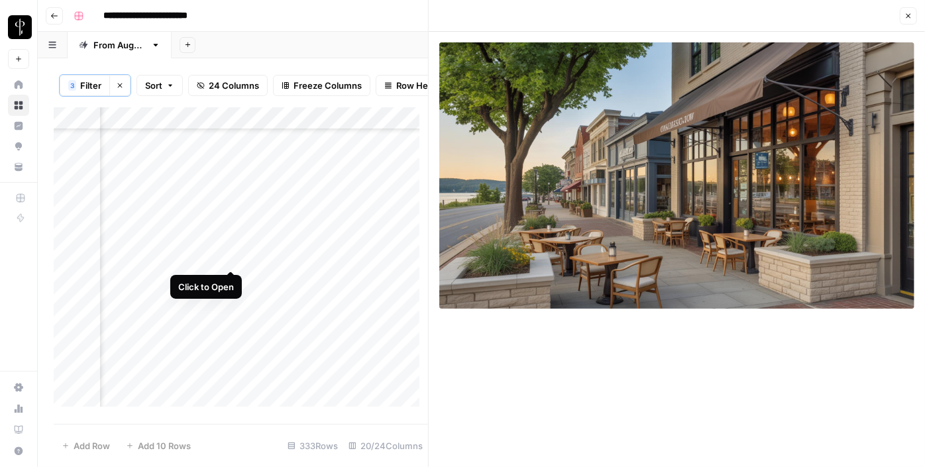
click at [229, 254] on div "Add Column" at bounding box center [241, 261] width 374 height 309
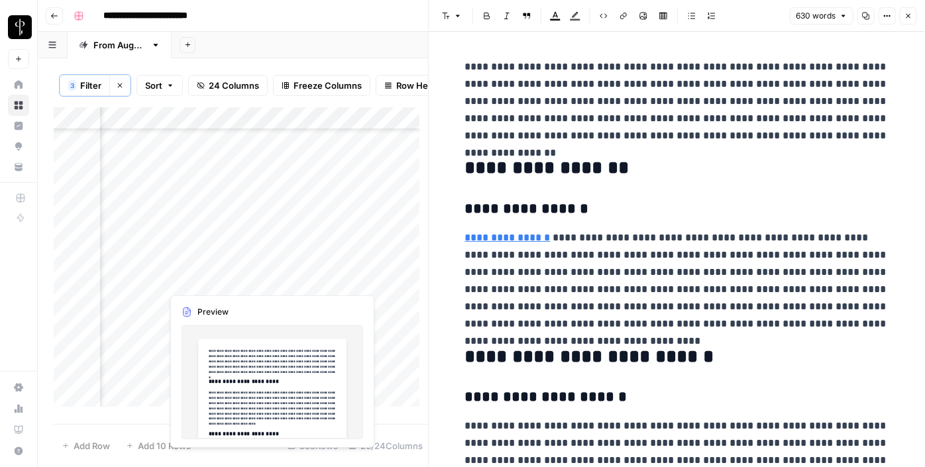
click at [235, 281] on div "Add Column" at bounding box center [241, 261] width 374 height 309
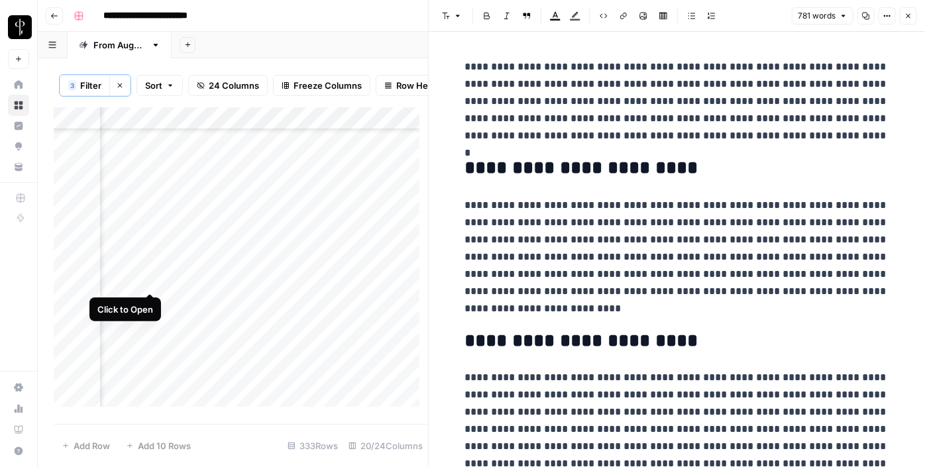
click at [152, 276] on div "Add Column" at bounding box center [241, 261] width 374 height 309
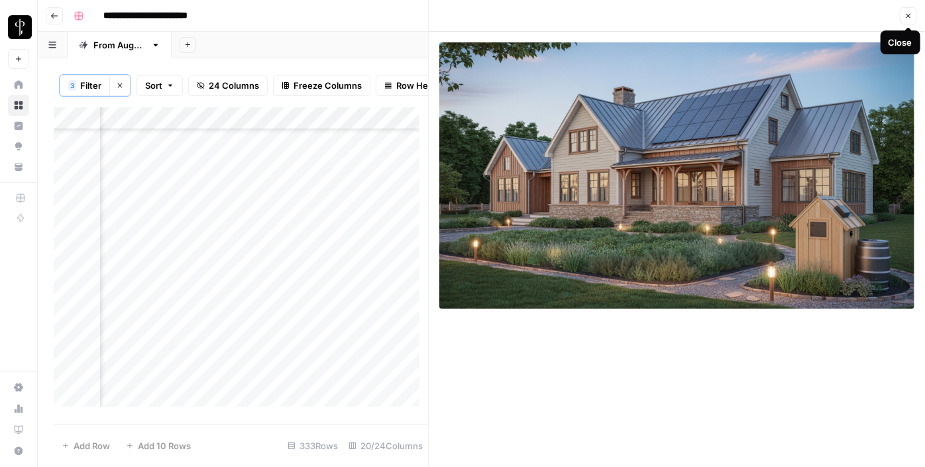
click at [906, 19] on icon "button" at bounding box center [908, 16] width 8 height 8
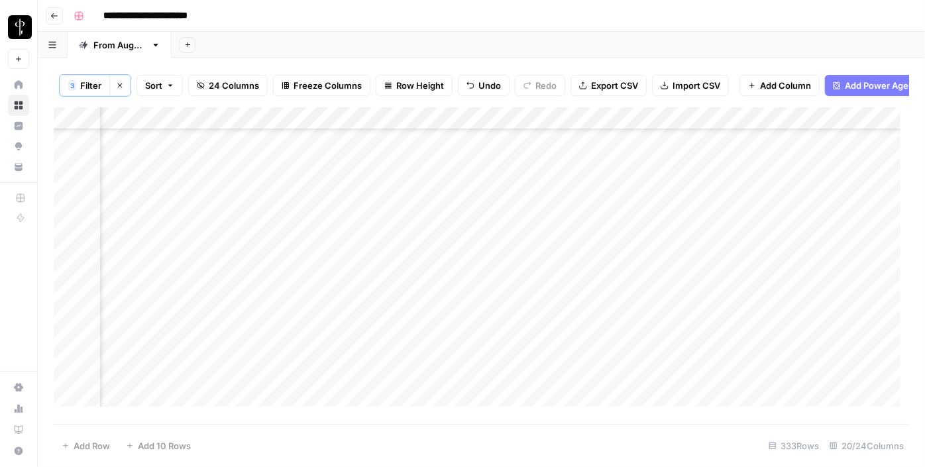
scroll to position [192, 1342]
click at [445, 225] on div "Add Column" at bounding box center [481, 261] width 855 height 309
click at [504, 299] on div "Add Column" at bounding box center [481, 261] width 855 height 309
click at [495, 191] on div "Add Column" at bounding box center [481, 261] width 855 height 309
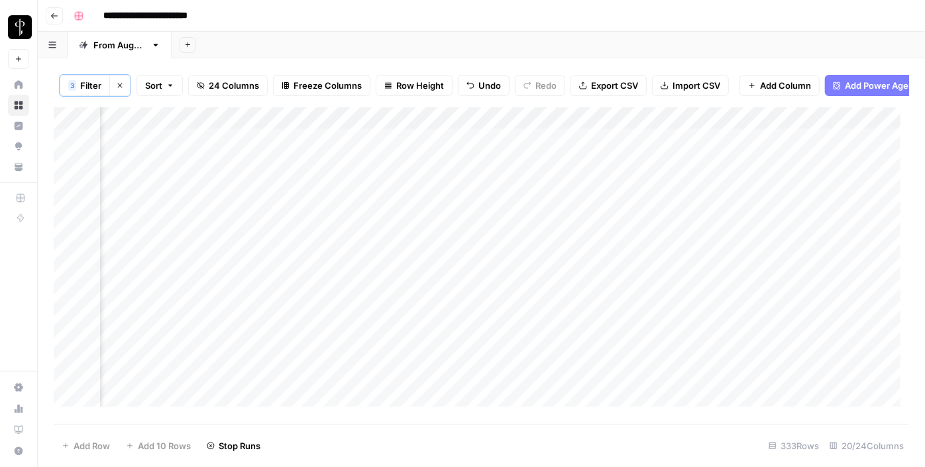
click at [502, 211] on div "Add Column" at bounding box center [481, 261] width 855 height 309
click at [328, 190] on div "Add Column" at bounding box center [481, 261] width 855 height 309
click at [603, 140] on div "Add Column" at bounding box center [481, 261] width 855 height 309
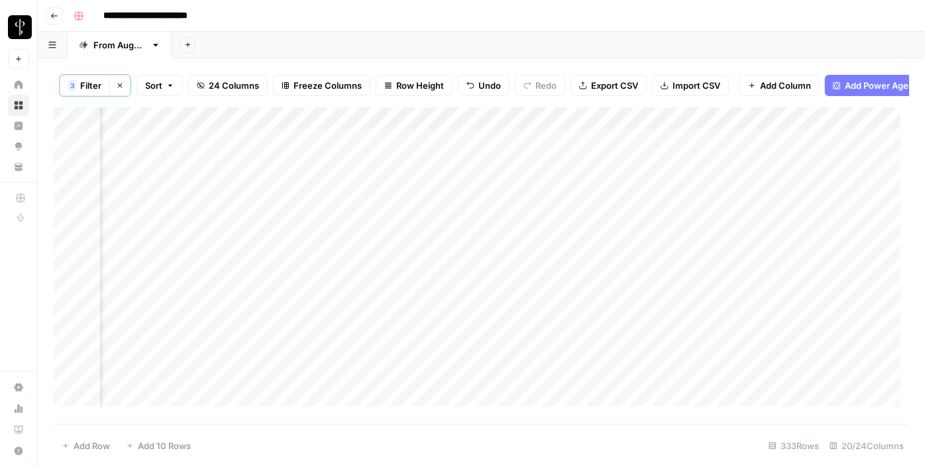
click at [772, 150] on div "Add Column" at bounding box center [481, 261] width 855 height 309
click at [724, 150] on div "Add Column" at bounding box center [481, 261] width 855 height 309
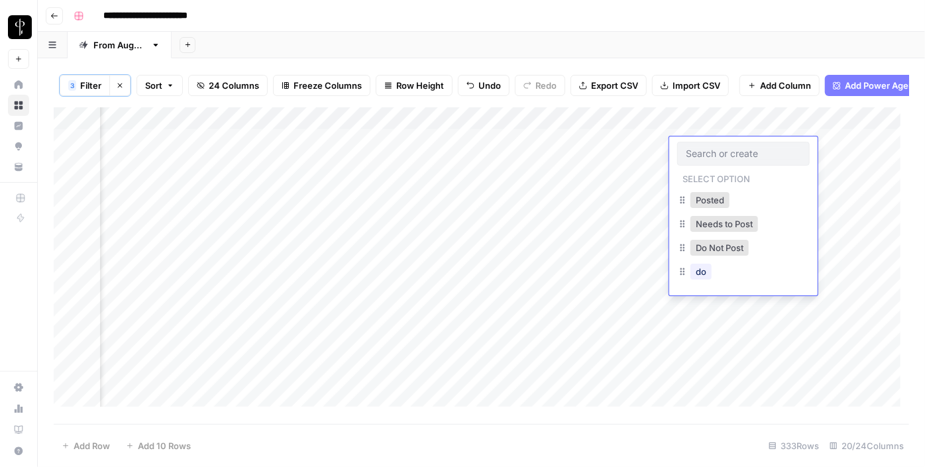
click at [724, 150] on input "text" at bounding box center [743, 154] width 115 height 12
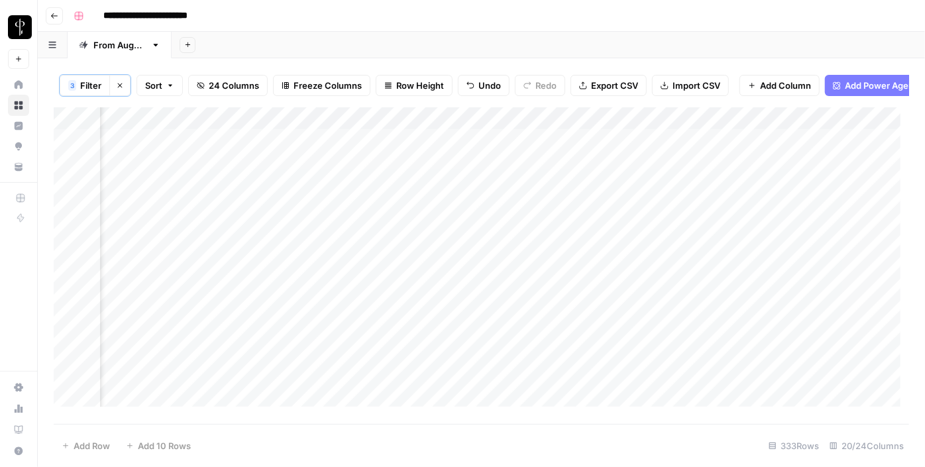
click at [659, 129] on div "Add Column" at bounding box center [481, 261] width 855 height 309
click at [612, 235] on span "Hide Column" at bounding box center [634, 238] width 116 height 13
click at [663, 126] on div "Add Column" at bounding box center [481, 261] width 855 height 309
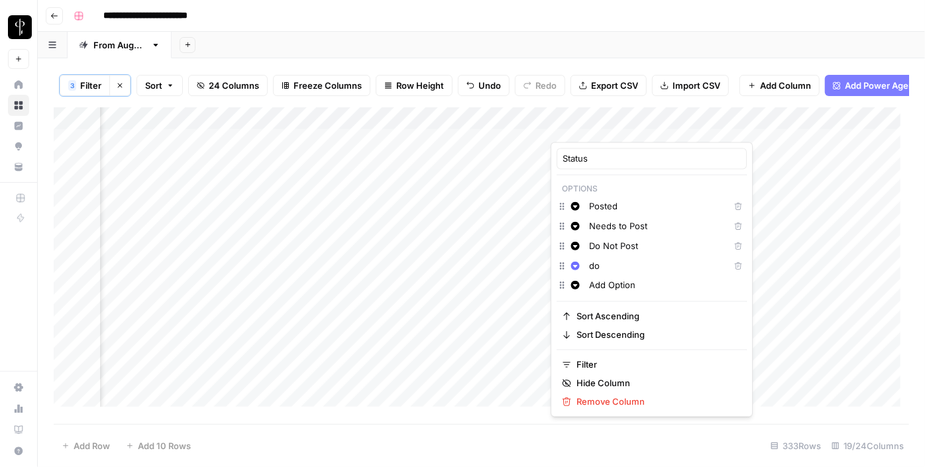
click at [602, 204] on input "Posted" at bounding box center [656, 206] width 134 height 13
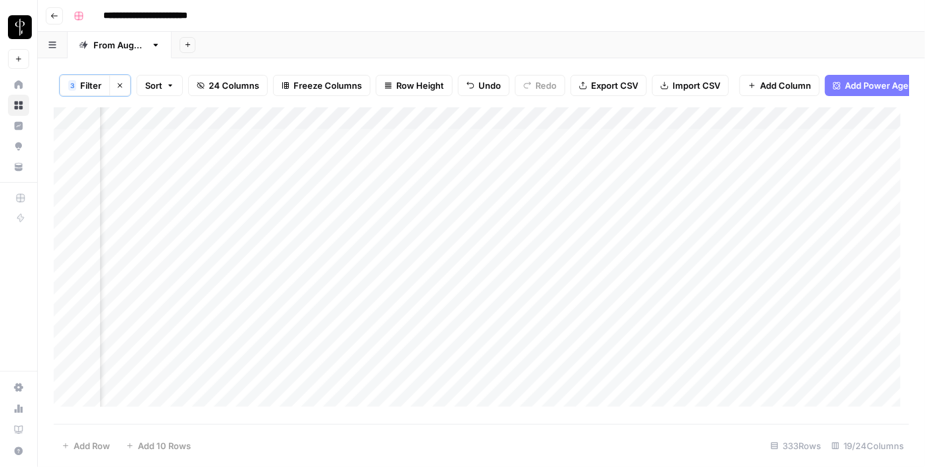
click at [595, 146] on div "Add Column" at bounding box center [481, 261] width 855 height 309
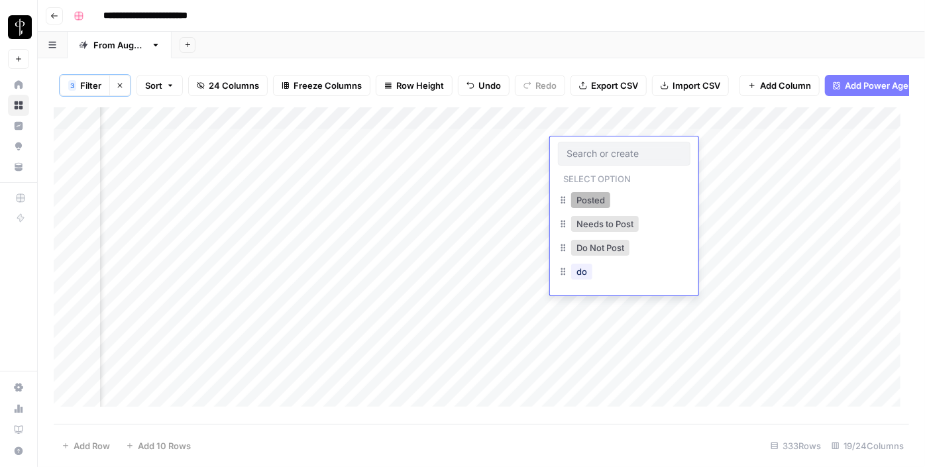
click at [588, 195] on button "Posted" at bounding box center [590, 200] width 39 height 16
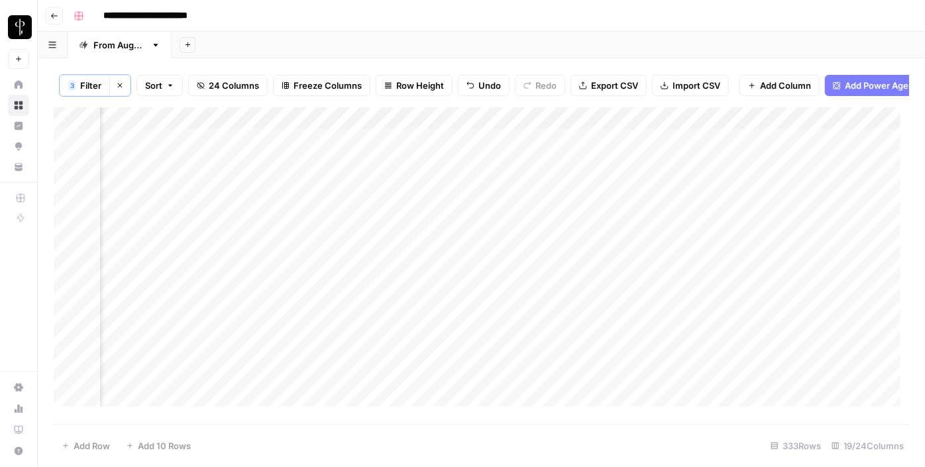
drag, startPoint x: 672, startPoint y: 158, endPoint x: 669, endPoint y: 176, distance: 18.1
click at [669, 176] on div "Add Column" at bounding box center [481, 261] width 855 height 309
click at [580, 196] on div "Add Column" at bounding box center [481, 261] width 855 height 309
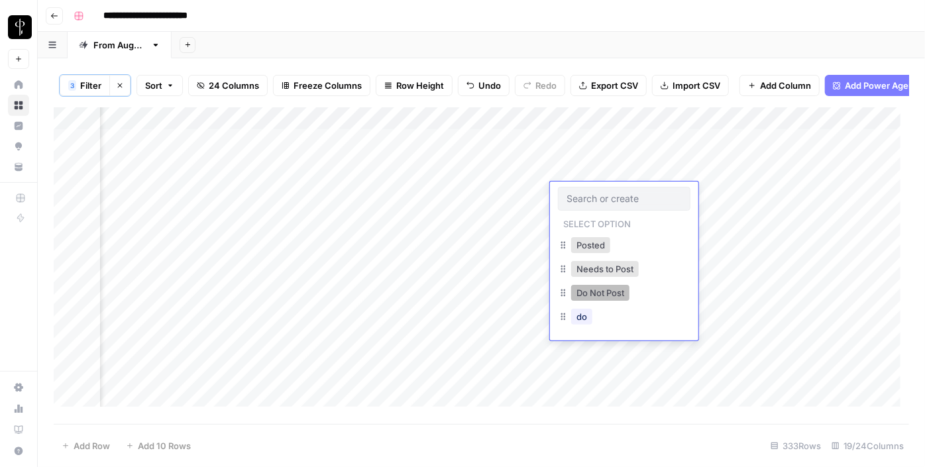
click at [583, 293] on button "Do Not Post" at bounding box center [600, 293] width 58 height 16
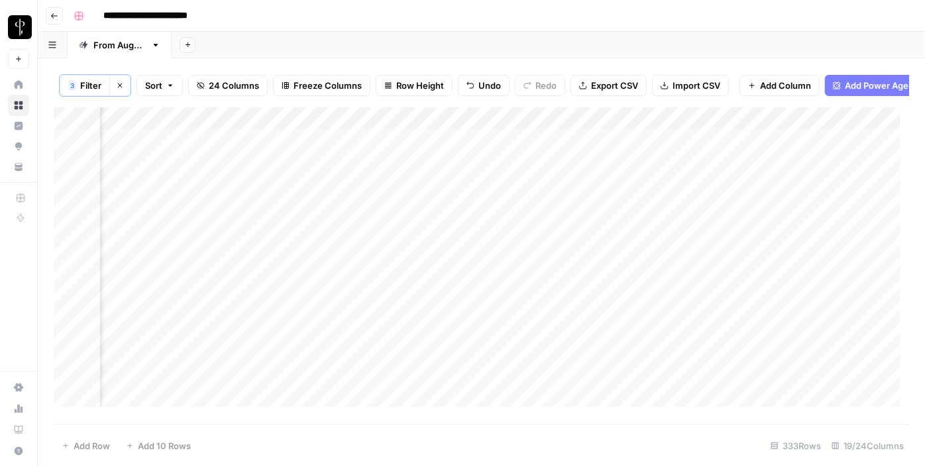
drag, startPoint x: 669, startPoint y: 203, endPoint x: 669, endPoint y: 213, distance: 9.9
click at [669, 213] on div "Add Column" at bounding box center [481, 261] width 855 height 309
click at [593, 239] on div "Add Column" at bounding box center [481, 261] width 855 height 309
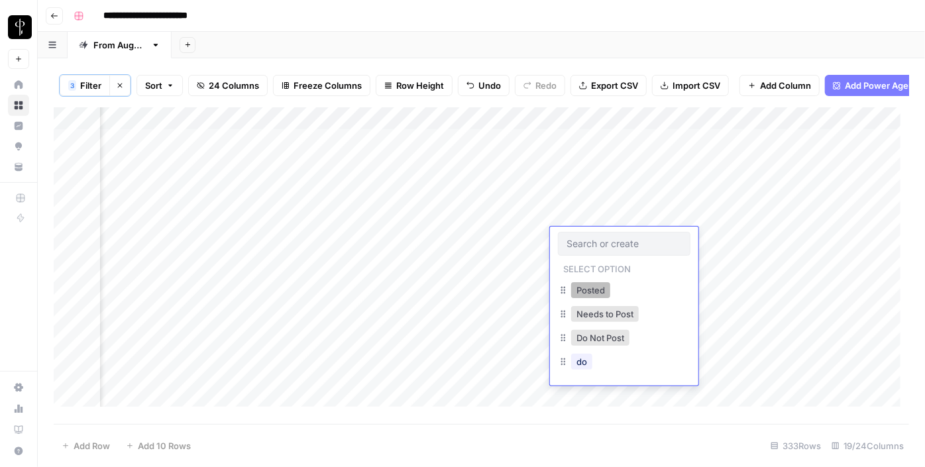
click at [583, 286] on button "Posted" at bounding box center [590, 290] width 39 height 16
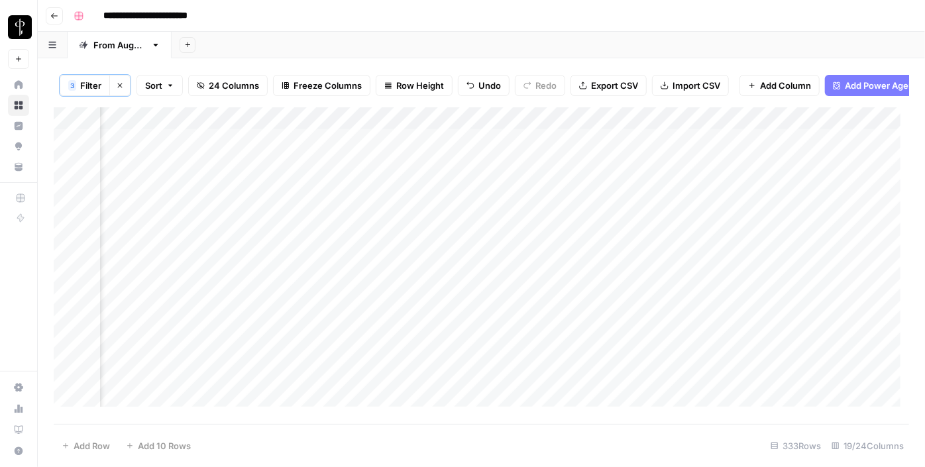
drag, startPoint x: 671, startPoint y: 249, endPoint x: 660, endPoint y: 289, distance: 41.1
click at [660, 289] on div "Add Column" at bounding box center [481, 261] width 855 height 309
click at [589, 306] on div "Add Column" at bounding box center [481, 261] width 855 height 309
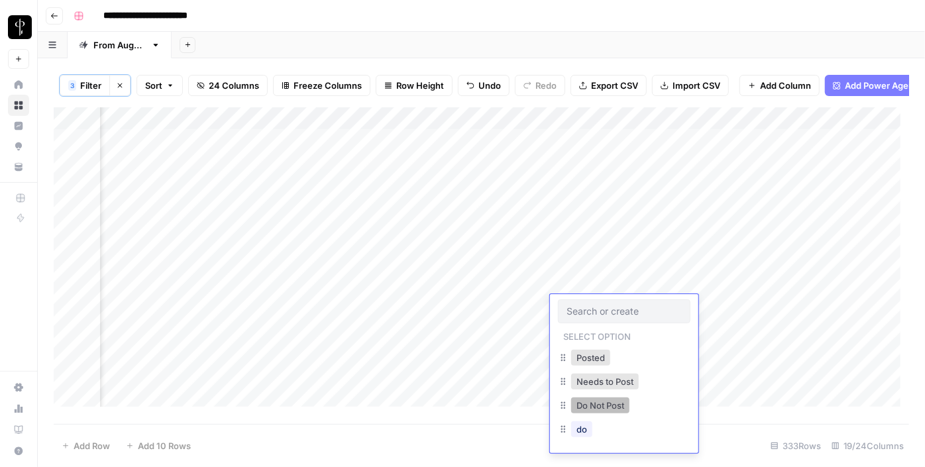
click at [579, 406] on button "Do Not Post" at bounding box center [600, 405] width 58 height 16
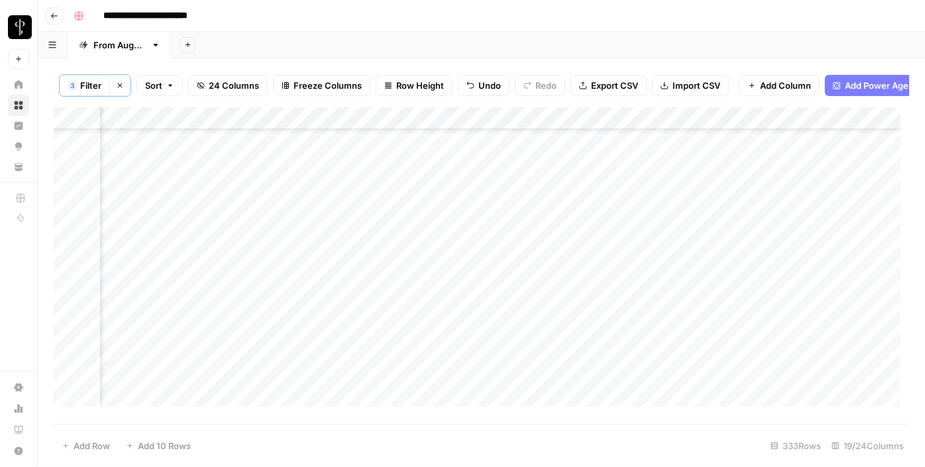
scroll to position [168, 1284]
click at [616, 163] on div "Add Column" at bounding box center [481, 261] width 855 height 309
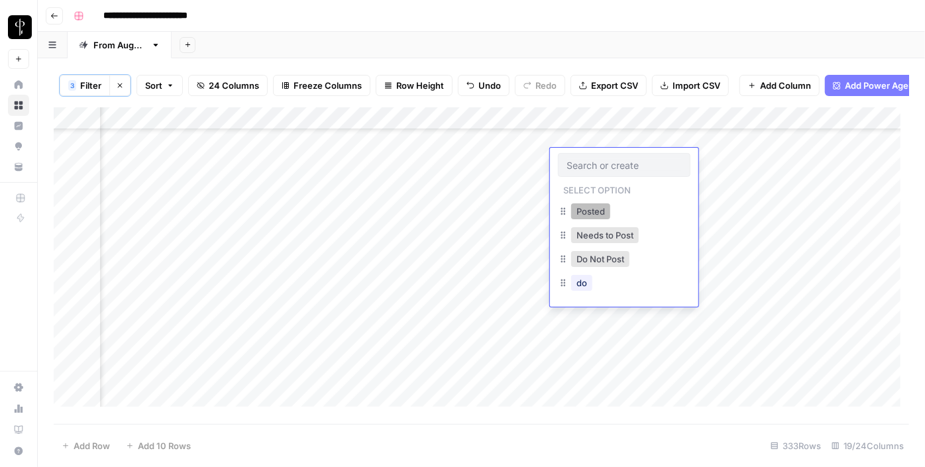
click at [592, 214] on button "Posted" at bounding box center [590, 211] width 39 height 16
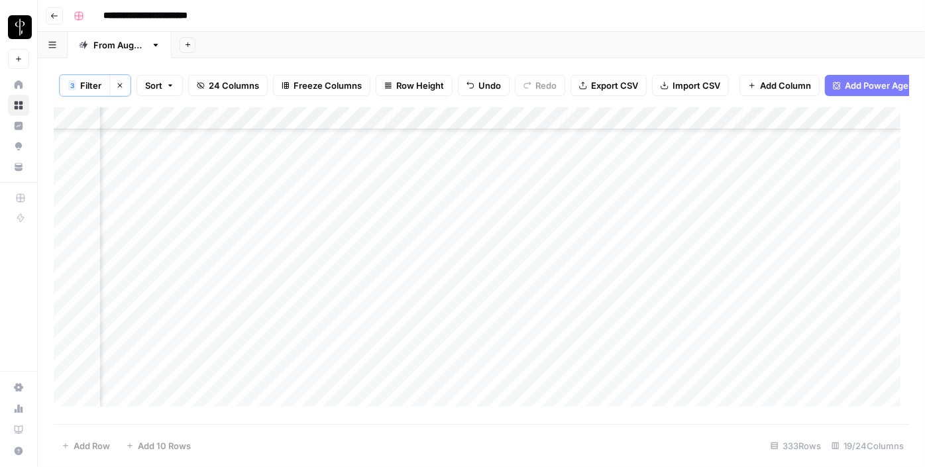
drag, startPoint x: 669, startPoint y: 169, endPoint x: 655, endPoint y: 223, distance: 55.4
click at [655, 223] on div "Add Column" at bounding box center [481, 261] width 855 height 309
click at [594, 249] on div "Add Column" at bounding box center [481, 261] width 855 height 309
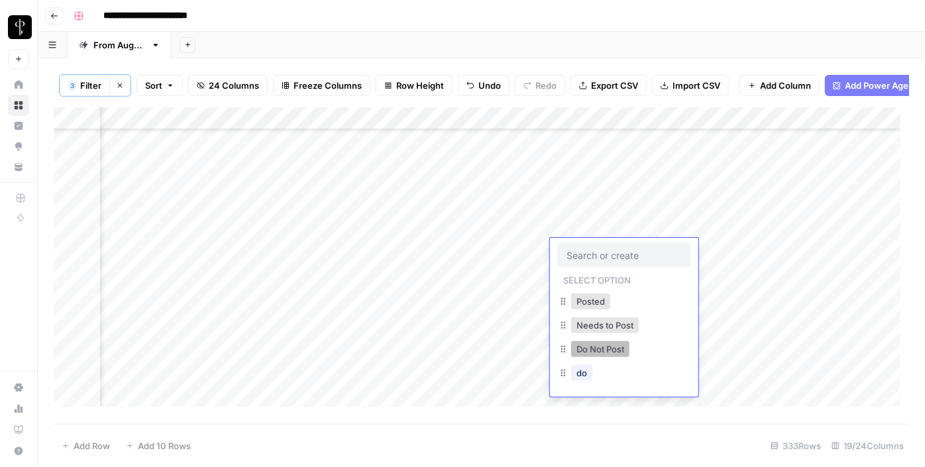
click at [592, 341] on button "Do Not Post" at bounding box center [600, 349] width 58 height 16
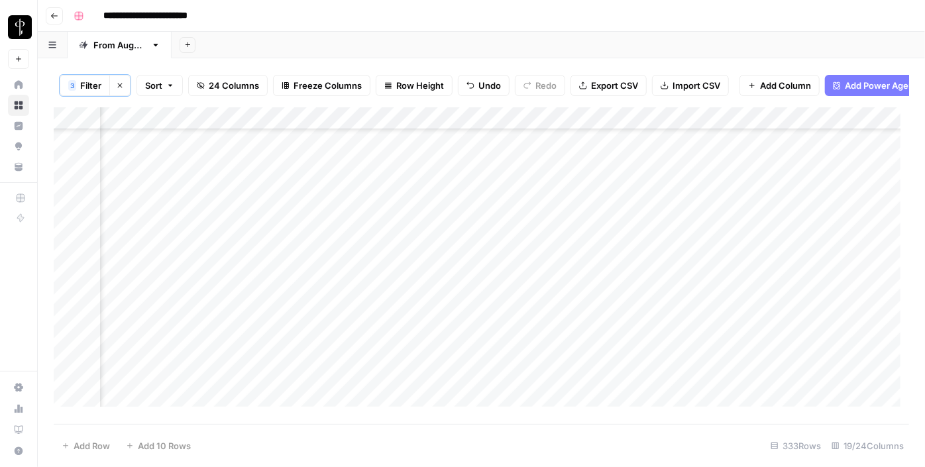
click at [587, 276] on div "Add Column" at bounding box center [481, 261] width 855 height 309
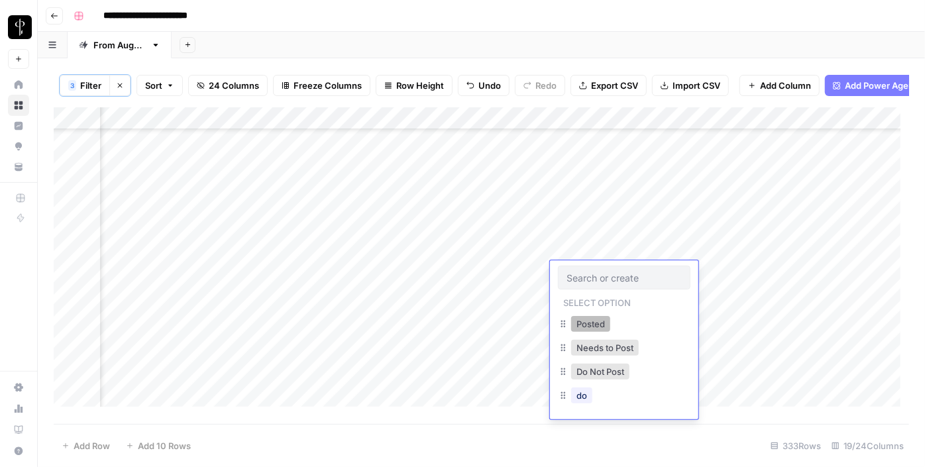
click at [580, 329] on button "Posted" at bounding box center [590, 324] width 39 height 16
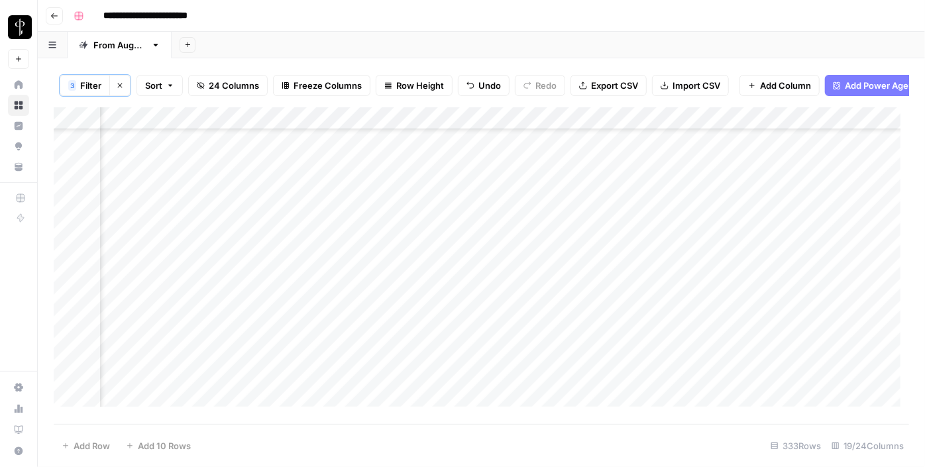
scroll to position [278, 1284]
drag, startPoint x: 670, startPoint y: 283, endPoint x: 594, endPoint y: 303, distance: 79.4
click at [594, 303] on div "Add Column" at bounding box center [481, 261] width 855 height 309
click at [305, 193] on div "Add Column" at bounding box center [481, 261] width 855 height 309
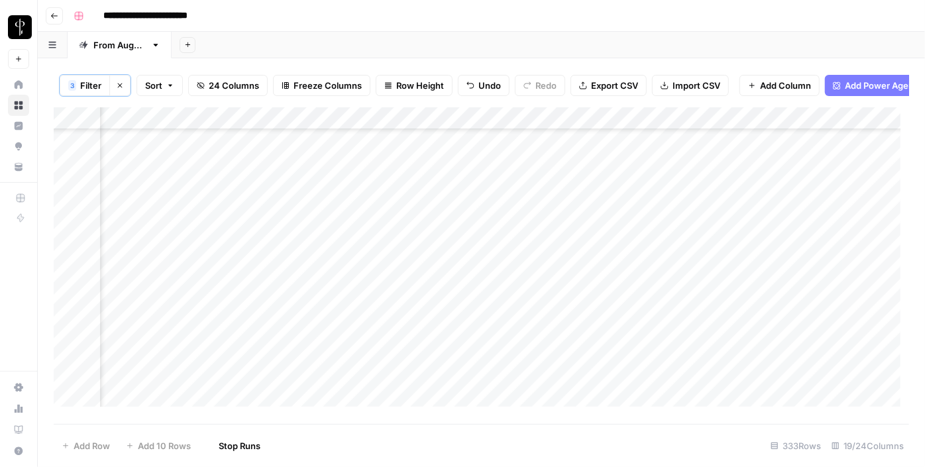
click at [288, 209] on div "Add Column" at bounding box center [481, 261] width 855 height 309
click at [286, 231] on div "Add Column" at bounding box center [481, 261] width 855 height 309
click at [285, 262] on div "Add Column" at bounding box center [481, 261] width 855 height 309
click at [288, 288] on div "Add Column" at bounding box center [481, 261] width 855 height 309
click at [288, 301] on div "Add Column" at bounding box center [481, 261] width 855 height 309
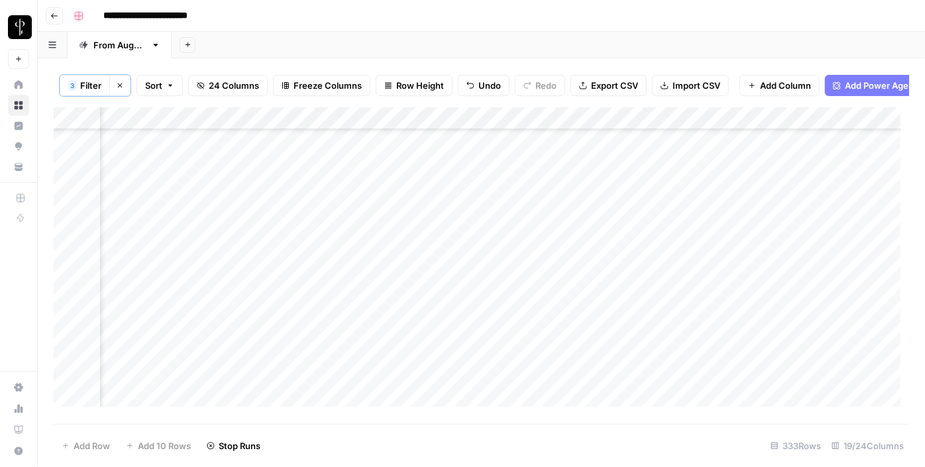
click at [288, 332] on div "Add Column" at bounding box center [481, 261] width 855 height 309
click at [288, 309] on div "Add Column" at bounding box center [481, 261] width 855 height 309
click at [288, 285] on div "Add Column" at bounding box center [481, 261] width 855 height 309
click at [290, 302] on div "Add Column" at bounding box center [481, 261] width 855 height 309
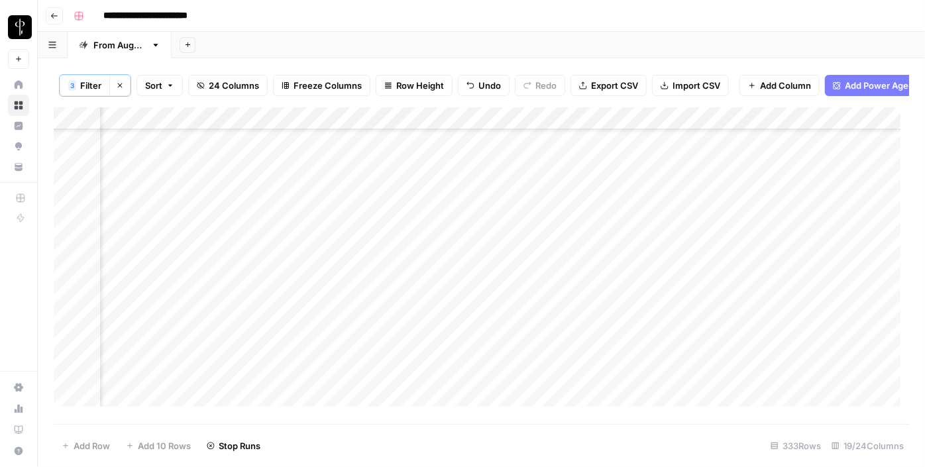
click at [293, 327] on div "Add Column" at bounding box center [481, 261] width 855 height 309
click at [283, 280] on div "Add Column" at bounding box center [481, 261] width 855 height 309
click at [284, 300] on div "Add Column" at bounding box center [481, 261] width 855 height 309
click at [287, 327] on div "Add Column" at bounding box center [481, 261] width 855 height 309
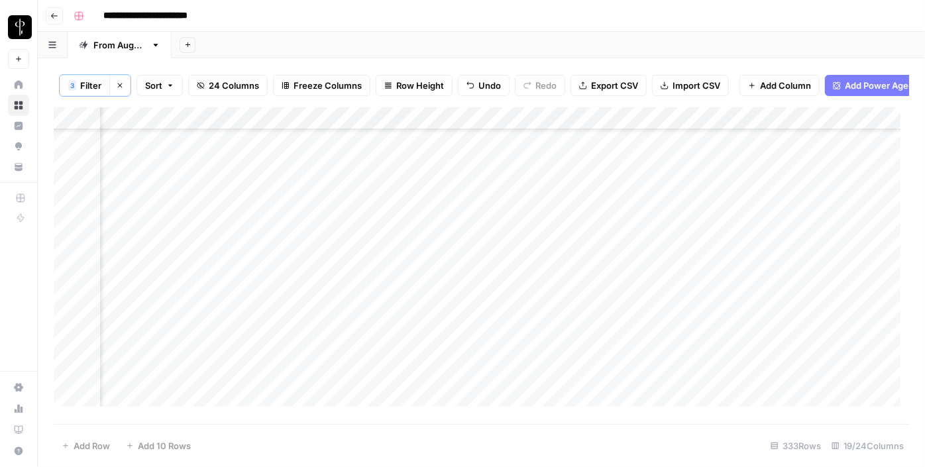
click at [289, 352] on div "Add Column" at bounding box center [481, 261] width 855 height 309
click at [286, 327] on div "Add Column" at bounding box center [481, 261] width 855 height 309
click at [291, 242] on div "Add Column" at bounding box center [481, 261] width 855 height 309
click at [290, 259] on div "Add Column" at bounding box center [481, 261] width 855 height 309
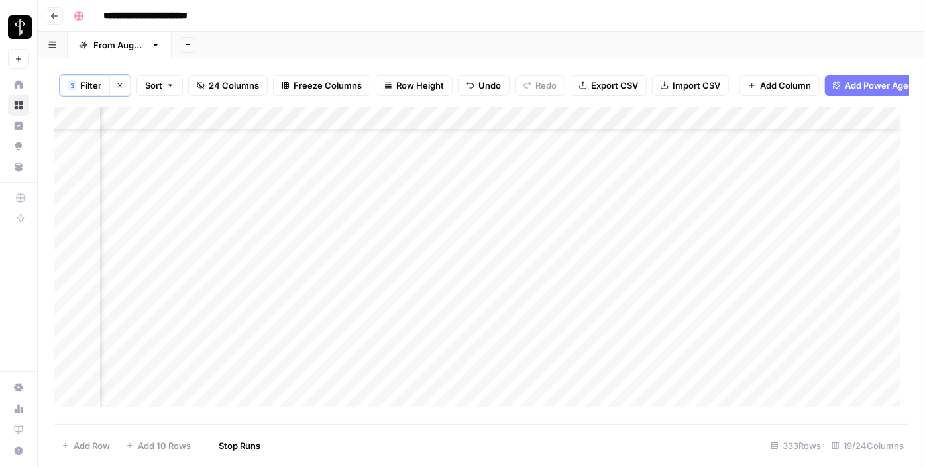
click at [291, 284] on div "Add Column" at bounding box center [481, 261] width 855 height 309
click at [290, 307] on div "Add Column" at bounding box center [481, 261] width 855 height 309
click at [280, 267] on div "Add Column" at bounding box center [481, 261] width 855 height 309
click at [284, 284] on div "Add Column" at bounding box center [481, 261] width 855 height 309
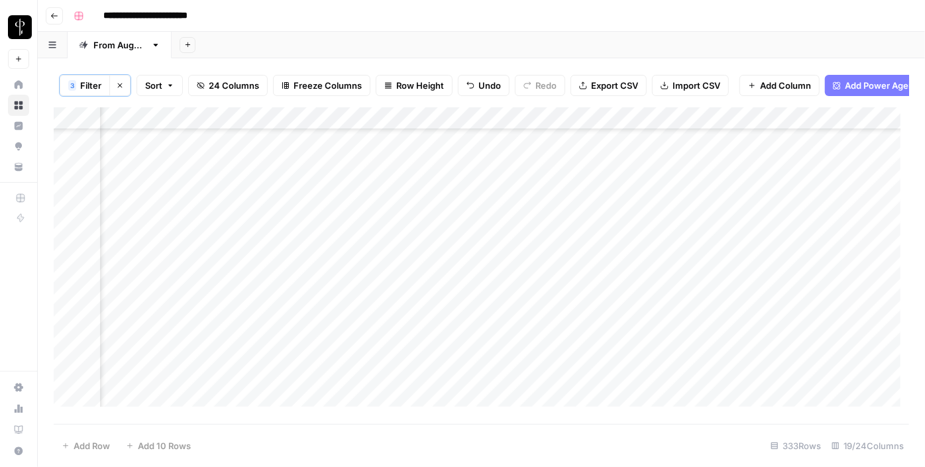
scroll to position [388, 1284]
click at [233, 211] on div "Add Column" at bounding box center [481, 261] width 855 height 309
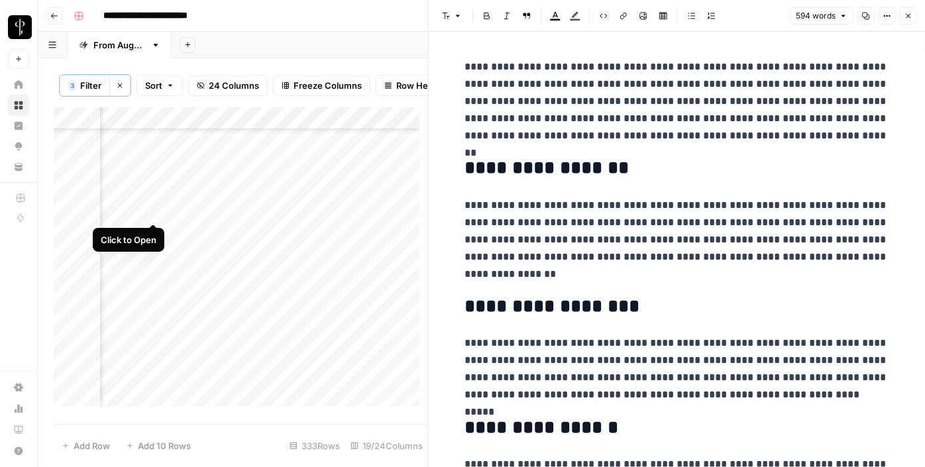
click at [152, 206] on div "Add Column" at bounding box center [241, 261] width 374 height 309
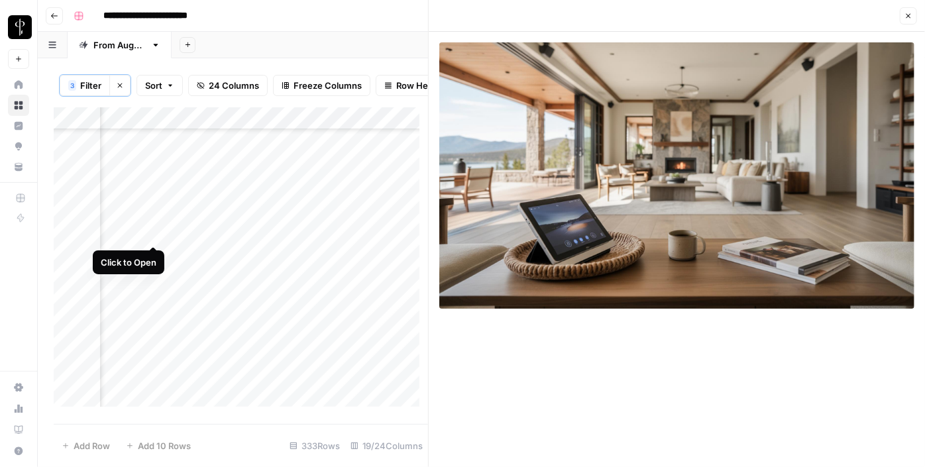
click at [157, 233] on div "Add Column" at bounding box center [241, 261] width 374 height 309
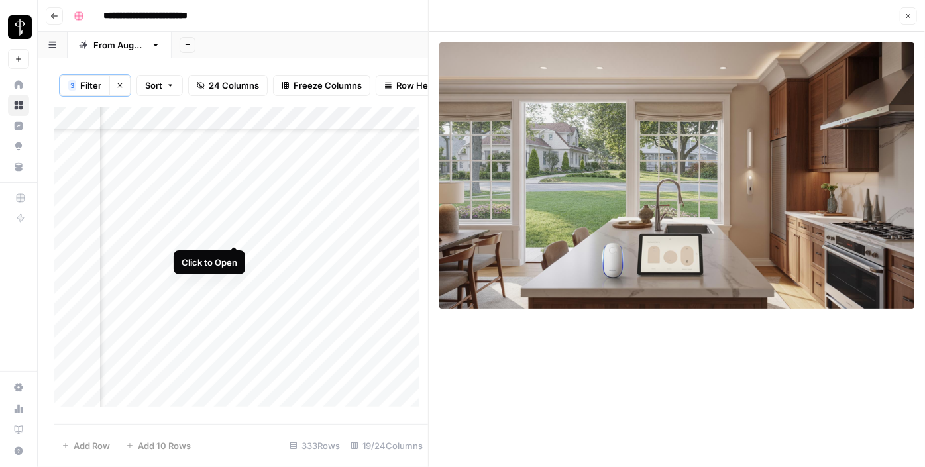
click at [231, 233] on div "Add Column" at bounding box center [241, 261] width 374 height 309
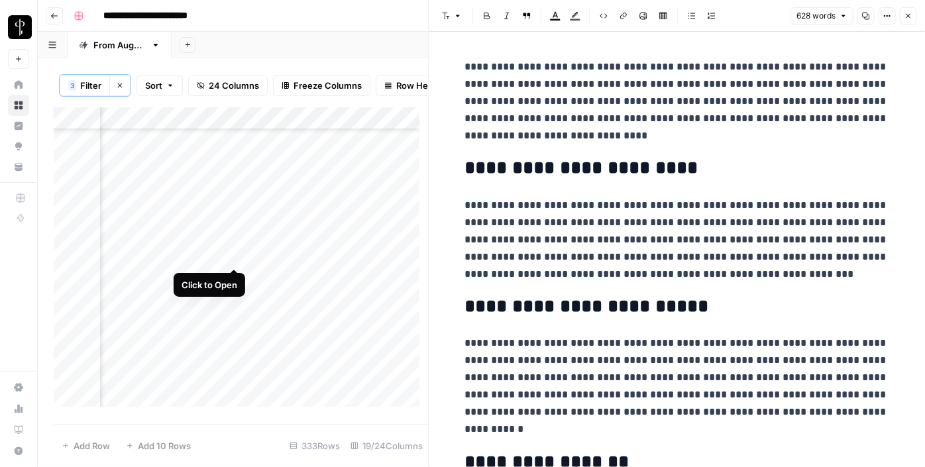
click at [235, 256] on div "Add Column" at bounding box center [241, 261] width 374 height 309
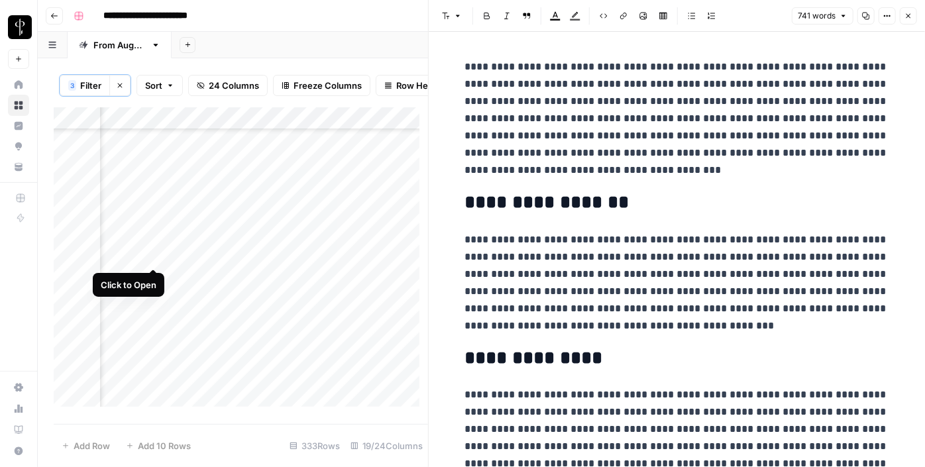
click at [152, 255] on div "Add Column" at bounding box center [241, 261] width 374 height 309
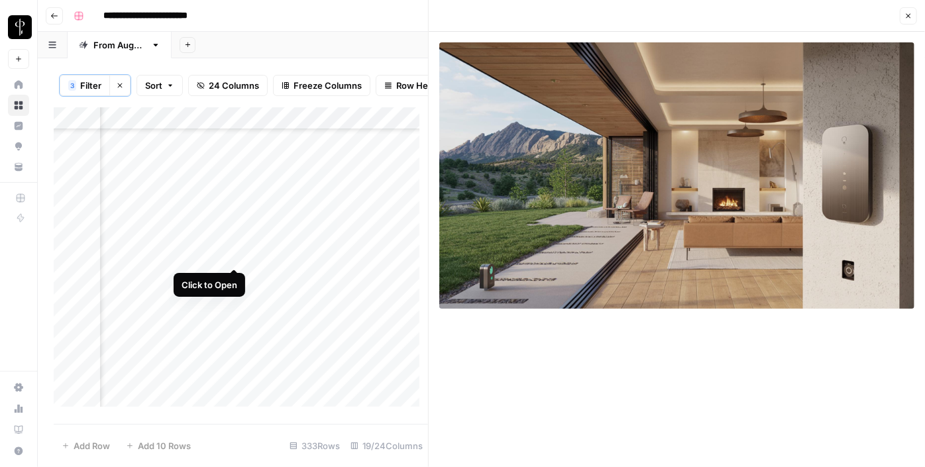
click at [237, 251] on div "Add Column" at bounding box center [241, 261] width 374 height 309
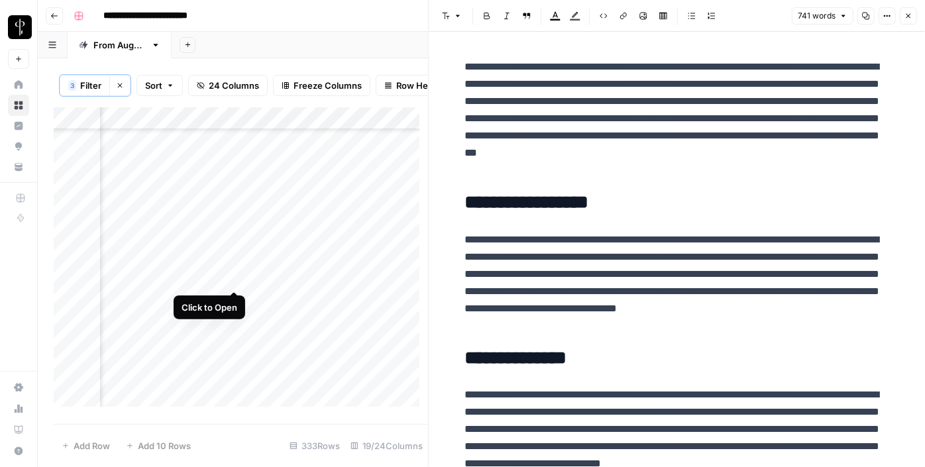
click at [233, 276] on div "Add Column" at bounding box center [241, 261] width 374 height 309
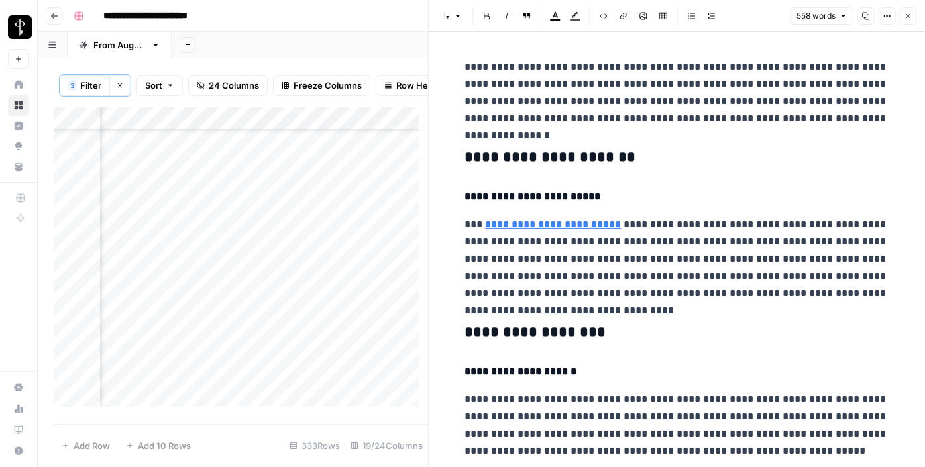
click at [151, 276] on div "Add Column" at bounding box center [241, 261] width 374 height 309
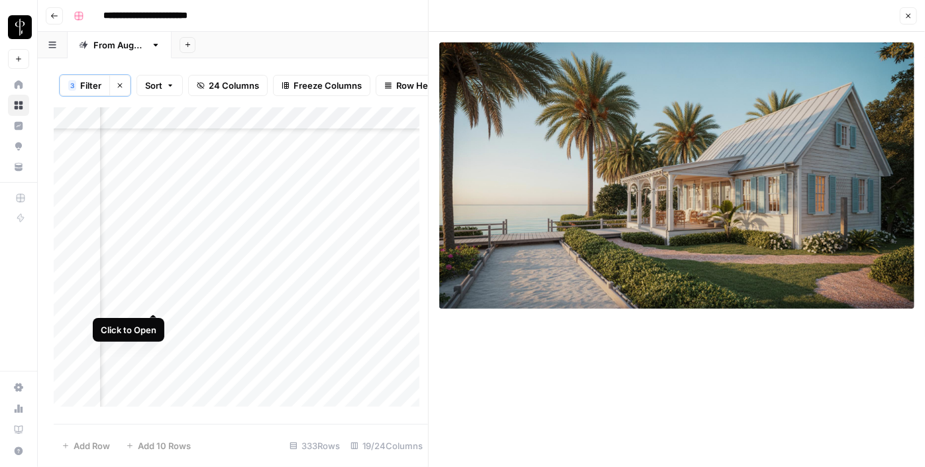
click at [152, 301] on div "Add Column" at bounding box center [241, 261] width 374 height 309
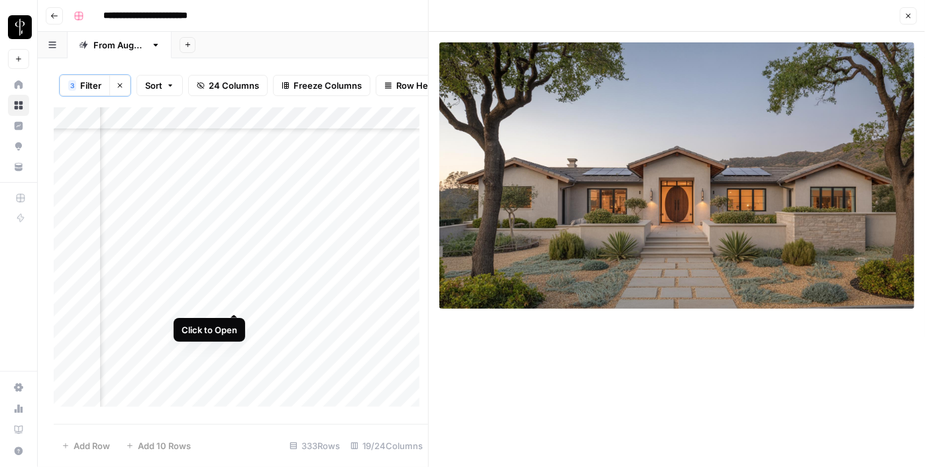
click at [236, 301] on div "Add Column" at bounding box center [241, 261] width 374 height 309
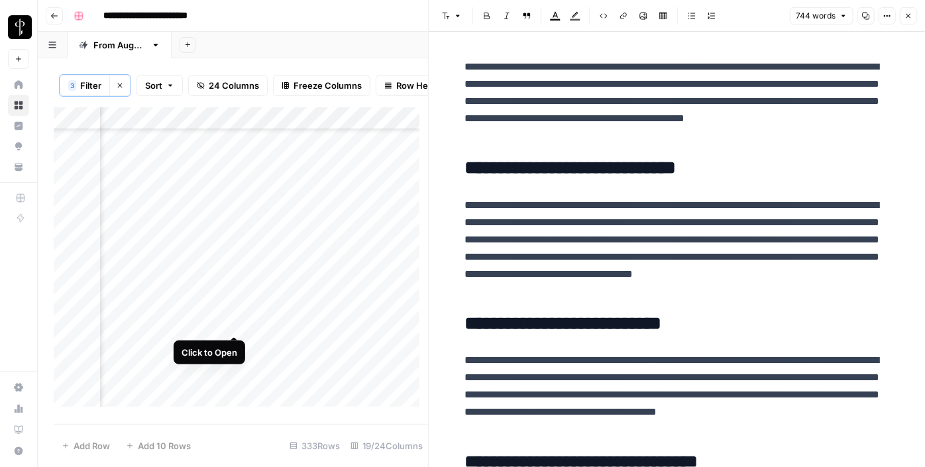
click at [231, 321] on div "Add Column" at bounding box center [241, 261] width 374 height 309
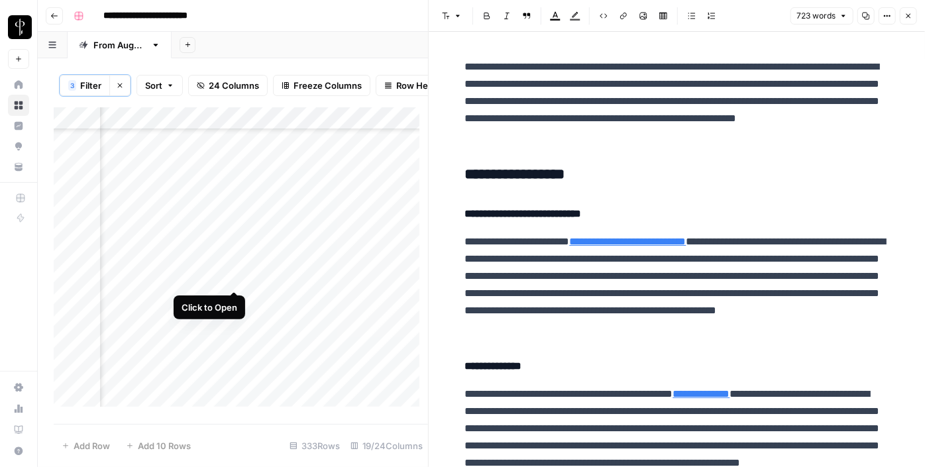
click at [231, 274] on div "Add Column" at bounding box center [241, 261] width 374 height 309
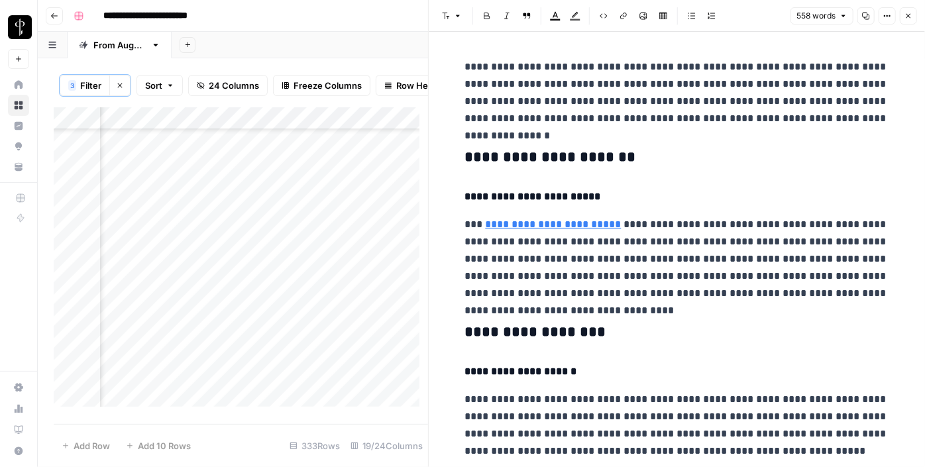
click at [506, 157] on h3 "**********" at bounding box center [677, 157] width 424 height 19
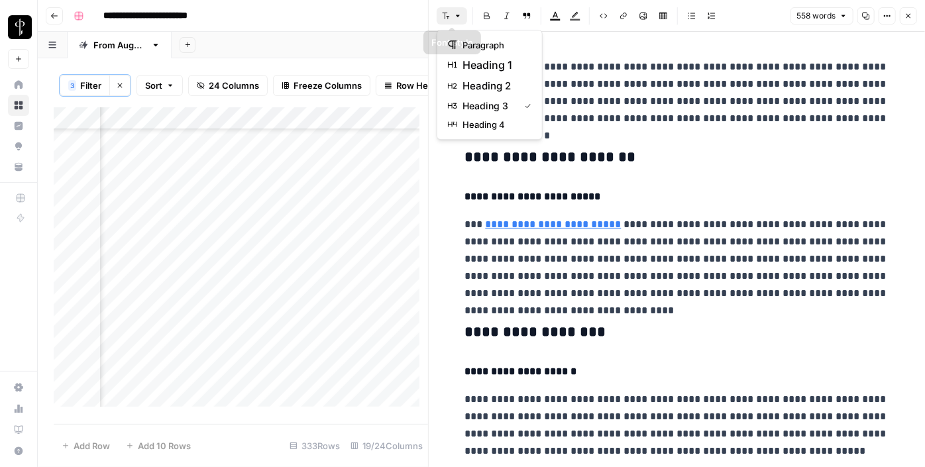
click at [454, 16] on icon "button" at bounding box center [458, 16] width 8 height 8
click at [484, 87] on span "heading 2" at bounding box center [494, 86] width 64 height 16
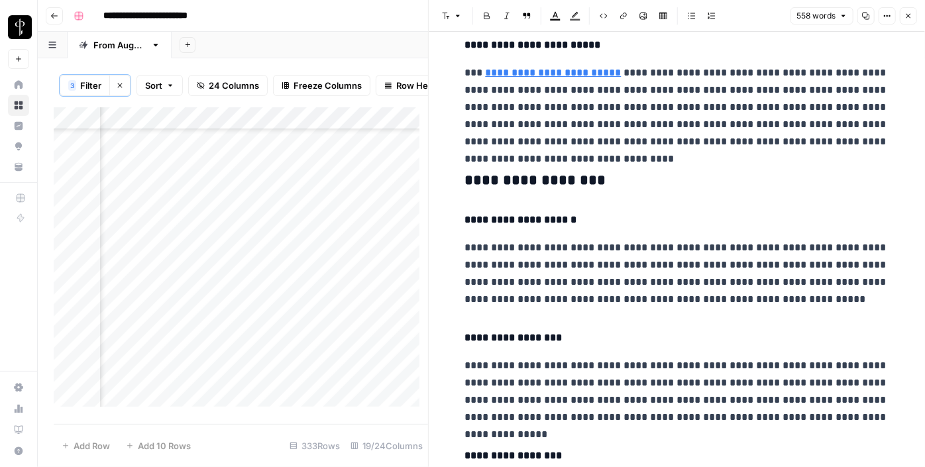
scroll to position [201, 0]
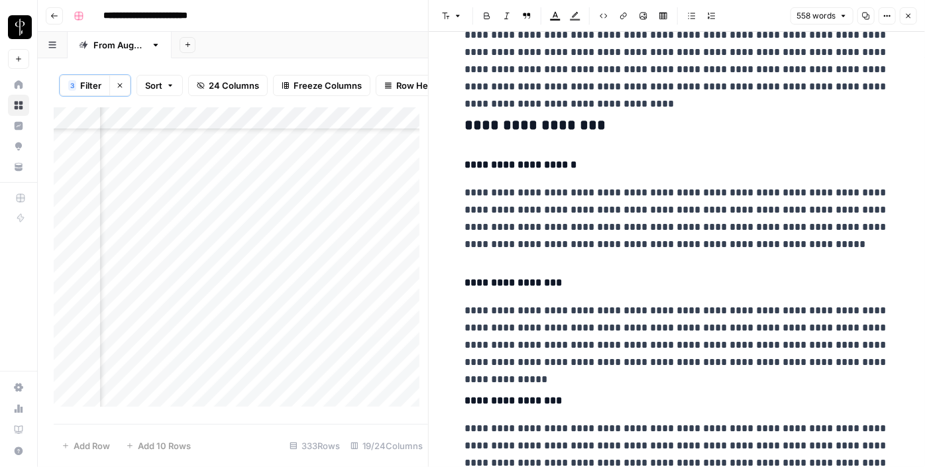
click at [535, 125] on h3 "**********" at bounding box center [677, 126] width 424 height 19
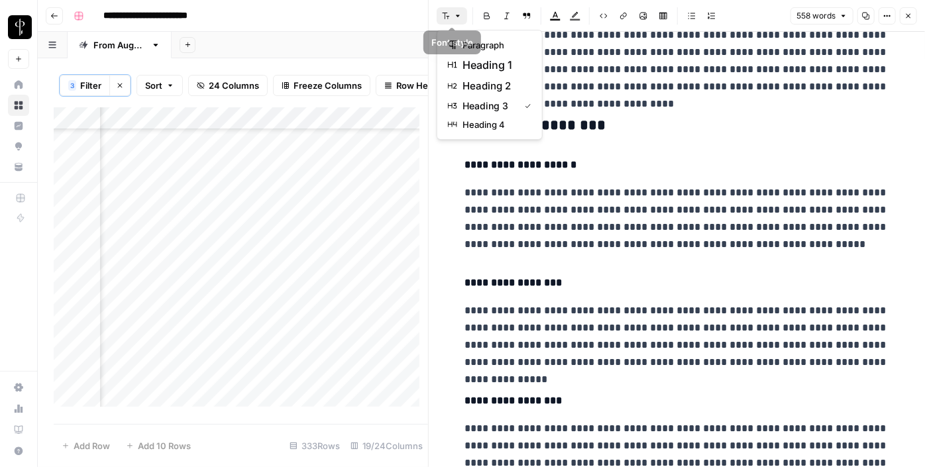
click at [452, 17] on button "Font style" at bounding box center [452, 15] width 30 height 17
click at [479, 81] on span "heading 2" at bounding box center [494, 86] width 64 height 16
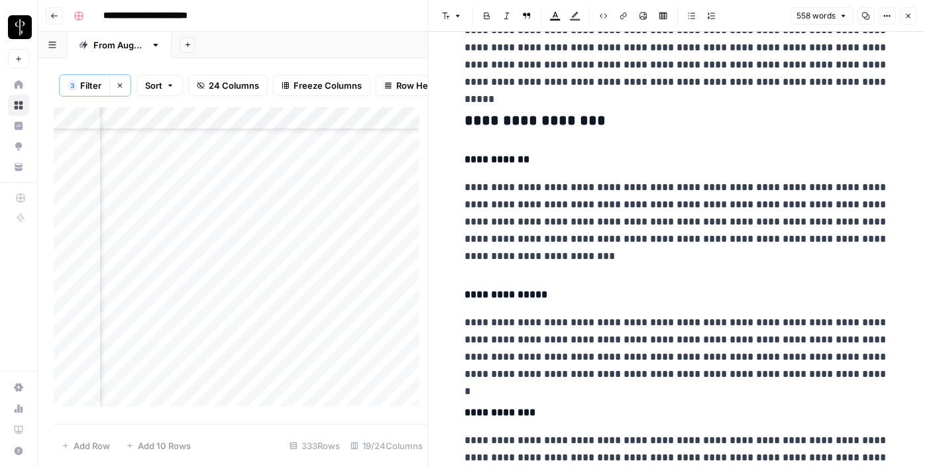
scroll to position [598, 0]
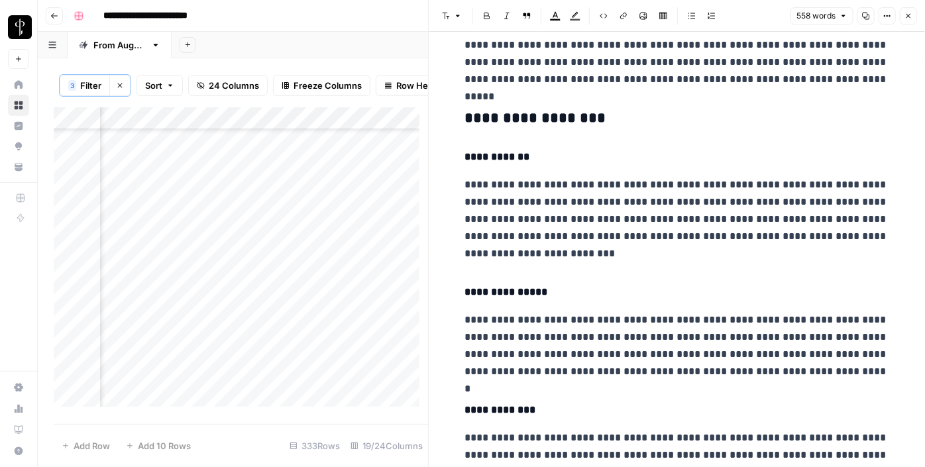
click at [540, 119] on h3 "**********" at bounding box center [677, 118] width 424 height 19
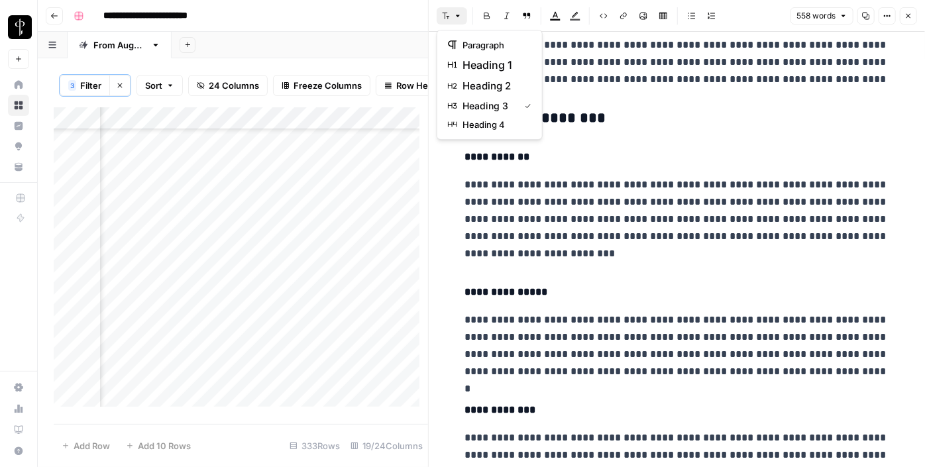
click at [448, 23] on button "Font style" at bounding box center [452, 15] width 30 height 17
click at [496, 85] on span "heading 2" at bounding box center [494, 86] width 64 height 16
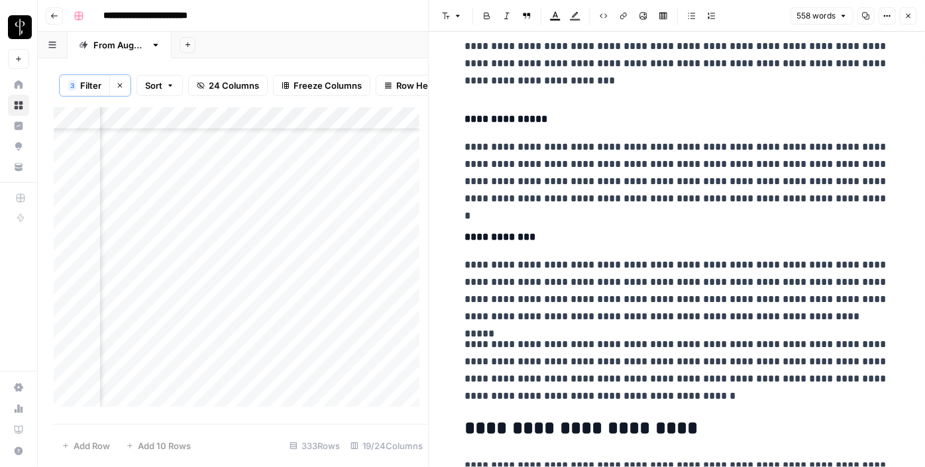
scroll to position [906, 0]
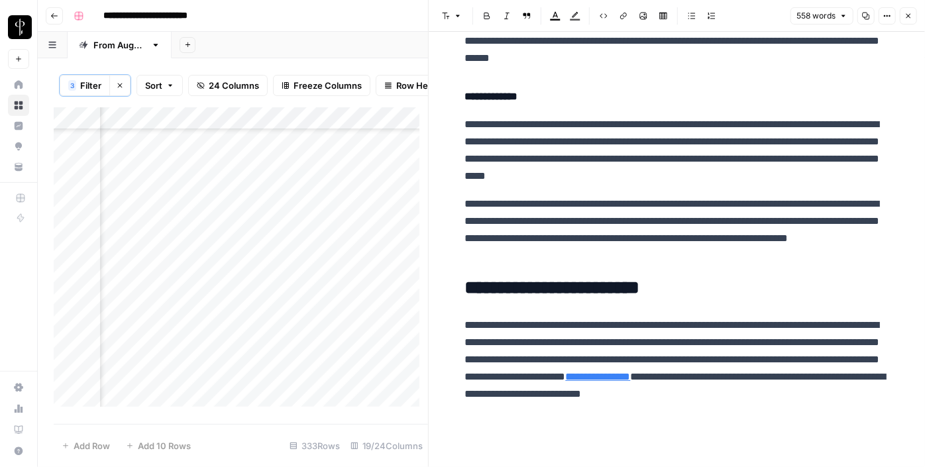
click at [366, 276] on div "Add Column" at bounding box center [241, 261] width 374 height 309
paste textarea "**********"
type textarea "**********"
click at [231, 300] on div "Add Column" at bounding box center [241, 261] width 374 height 309
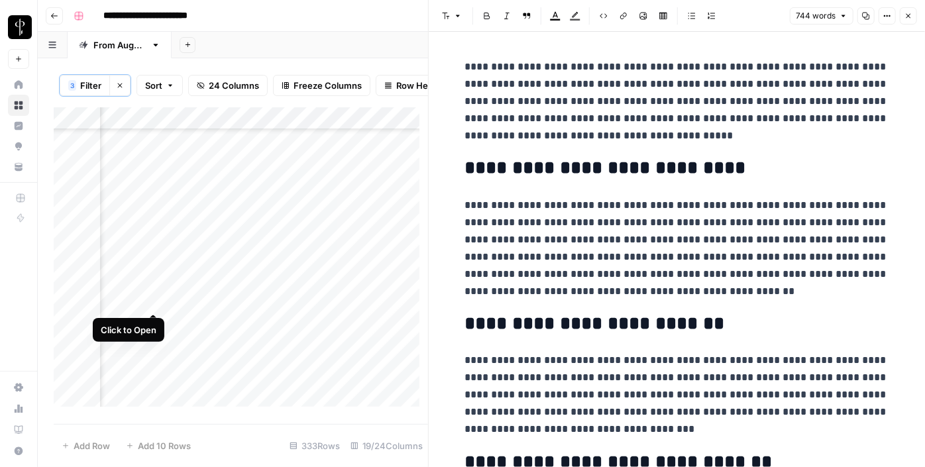
click at [157, 299] on div "Add Column" at bounding box center [241, 261] width 374 height 309
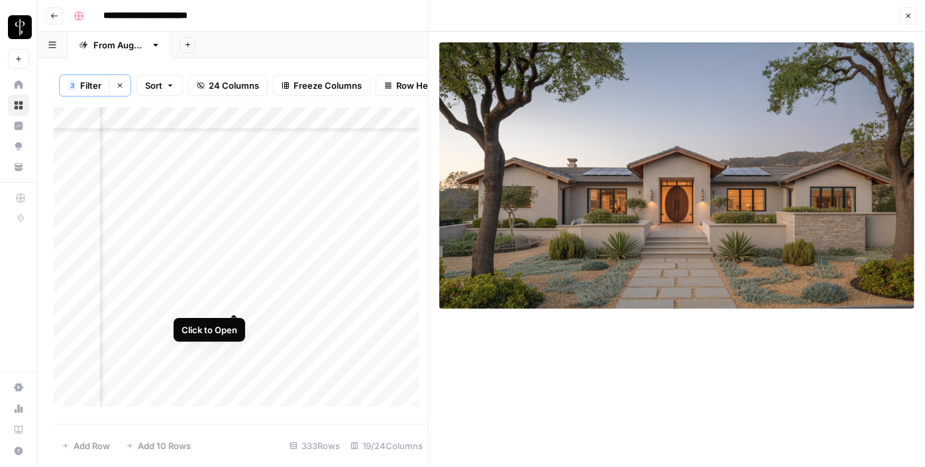
click at [231, 301] on div "Add Column" at bounding box center [241, 261] width 374 height 309
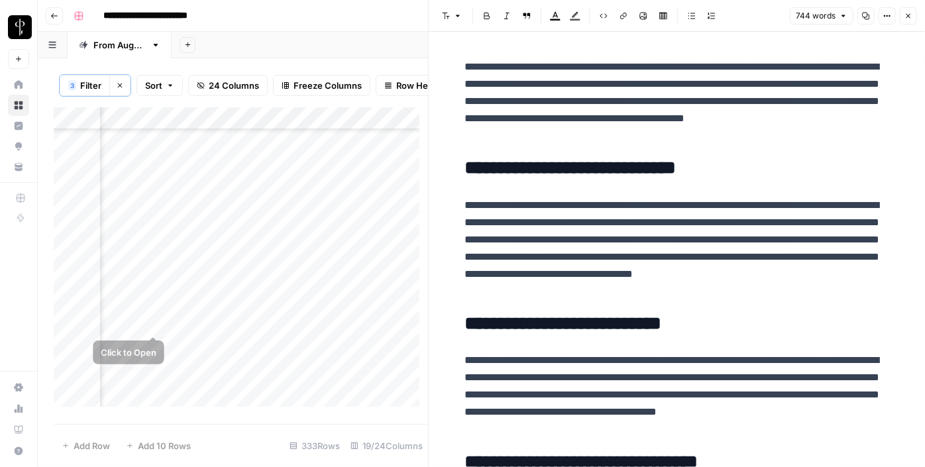
drag, startPoint x: 164, startPoint y: 320, endPoint x: 146, endPoint y: 321, distance: 18.6
click at [146, 321] on div "Add Column" at bounding box center [241, 261] width 374 height 309
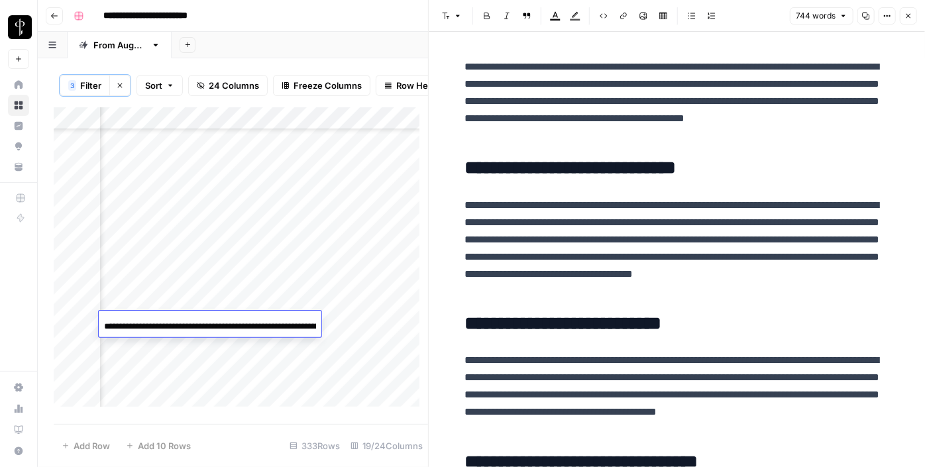
scroll to position [0, 145]
click at [365, 324] on div "Add Column" at bounding box center [241, 261] width 374 height 309
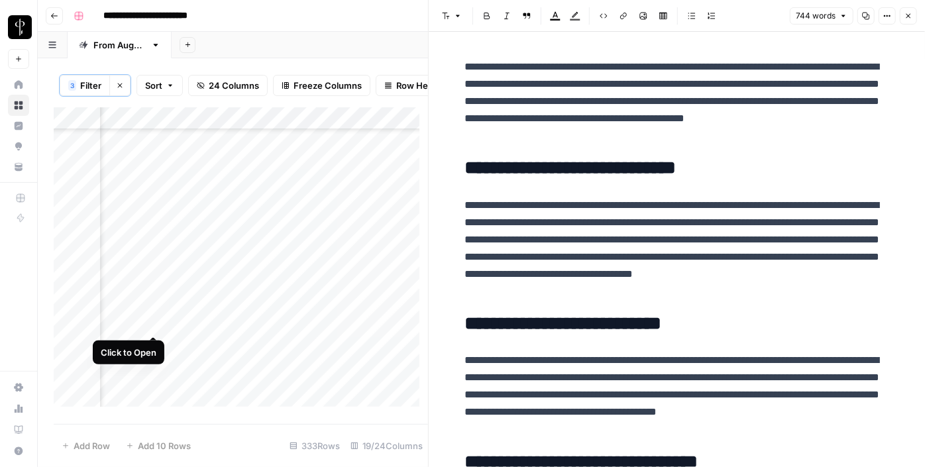
click at [155, 323] on div "Add Column" at bounding box center [241, 261] width 374 height 309
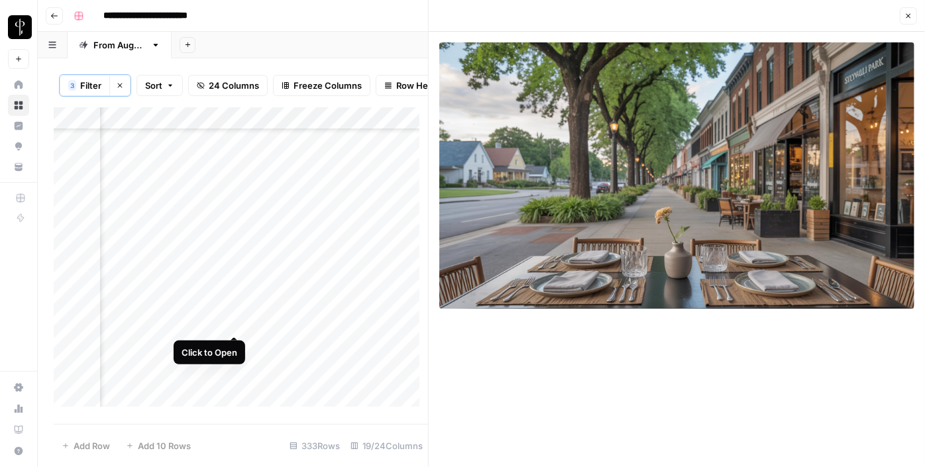
click at [231, 320] on div "Add Column" at bounding box center [241, 261] width 374 height 309
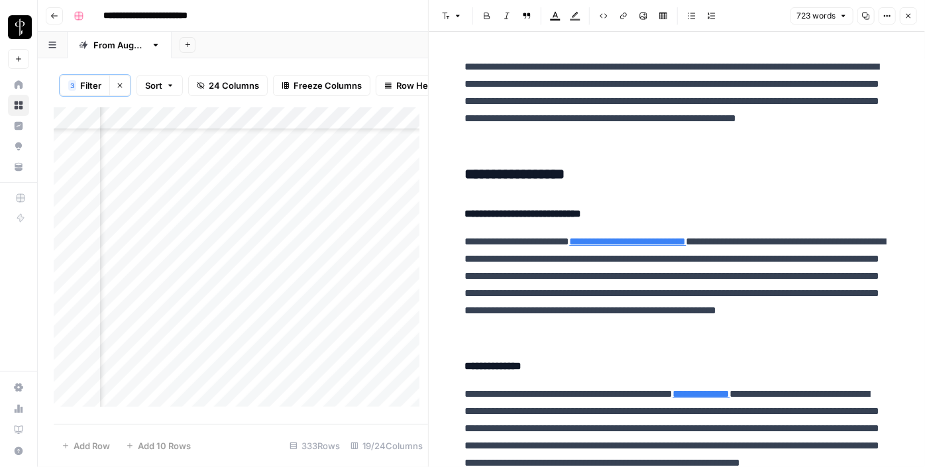
click at [494, 180] on h3 "**********" at bounding box center [677, 175] width 424 height 19
click at [456, 19] on icon "button" at bounding box center [458, 16] width 8 height 8
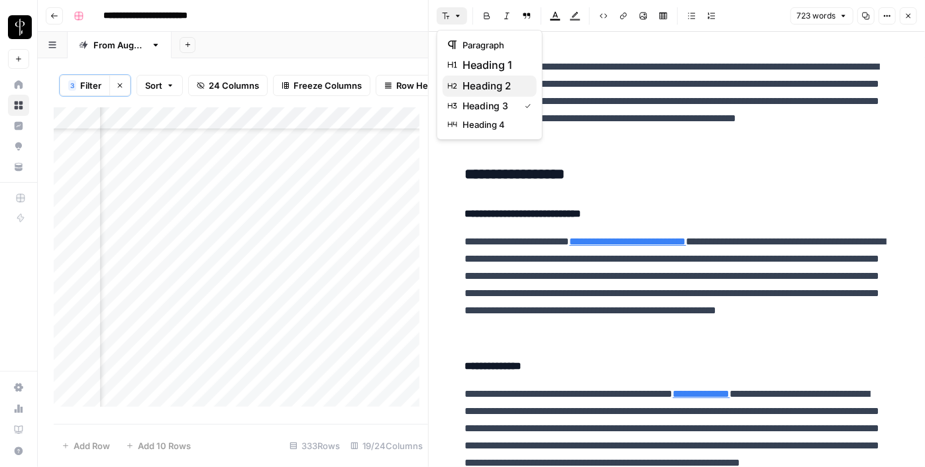
click at [494, 83] on span "heading 2" at bounding box center [494, 86] width 64 height 16
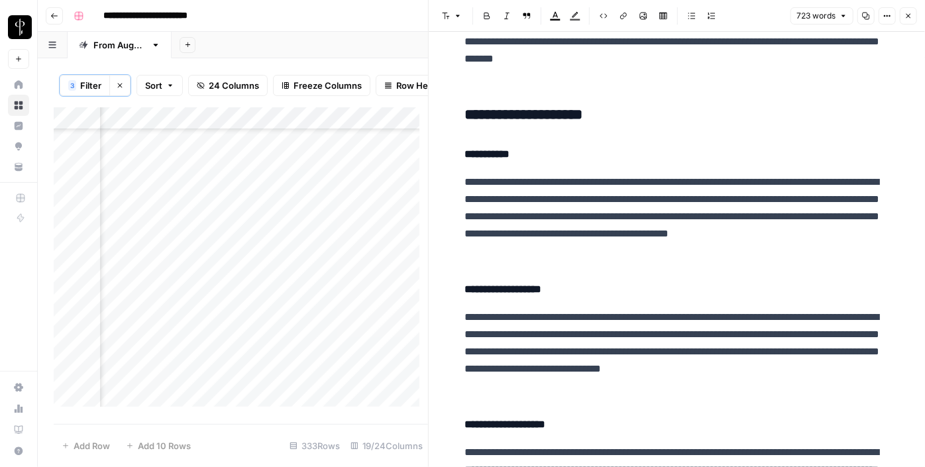
scroll to position [582, 0]
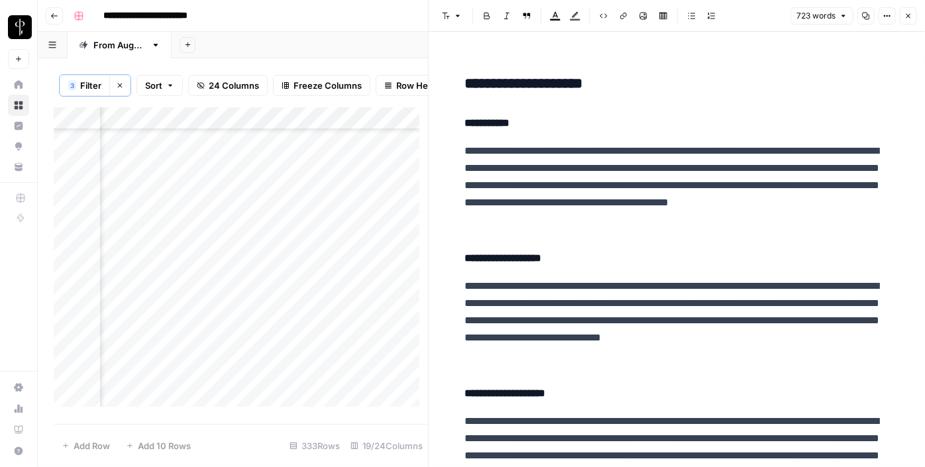
click at [505, 92] on h3 "**********" at bounding box center [677, 84] width 424 height 19
click at [450, 19] on button "Font style" at bounding box center [452, 15] width 30 height 17
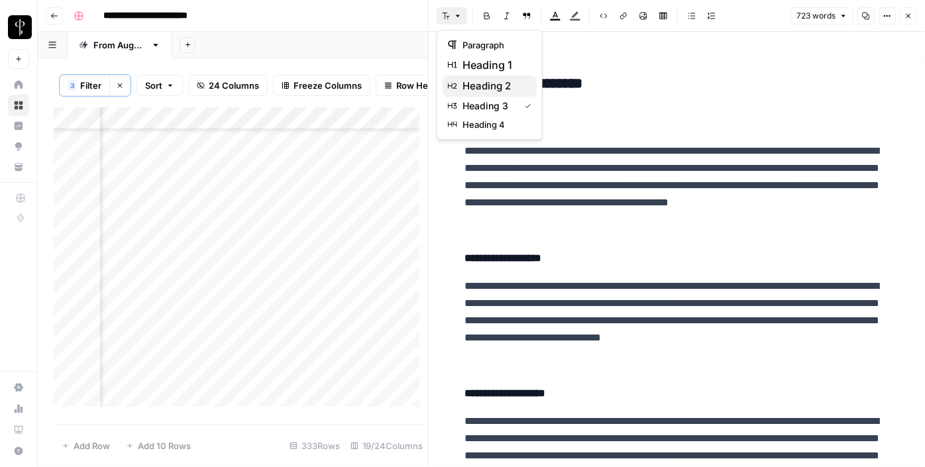
click at [480, 86] on span "heading 2" at bounding box center [494, 86] width 64 height 16
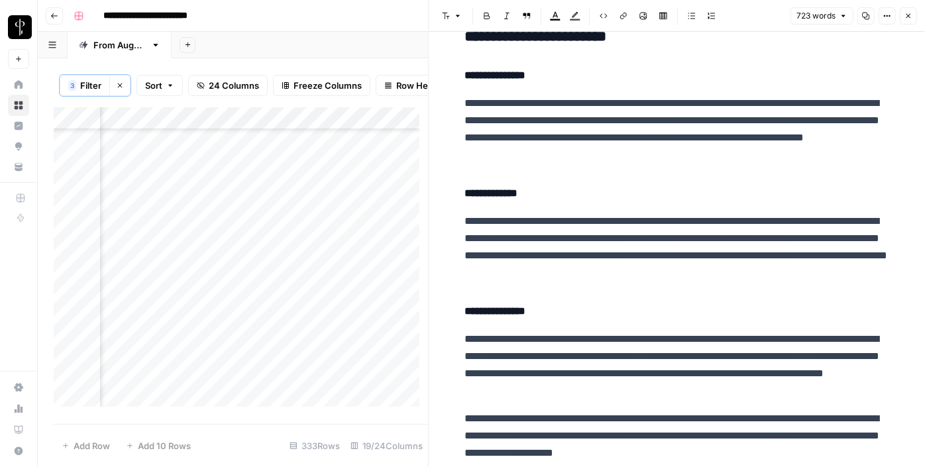
scroll to position [1053, 0]
click at [498, 42] on h3 "**********" at bounding box center [677, 37] width 424 height 19
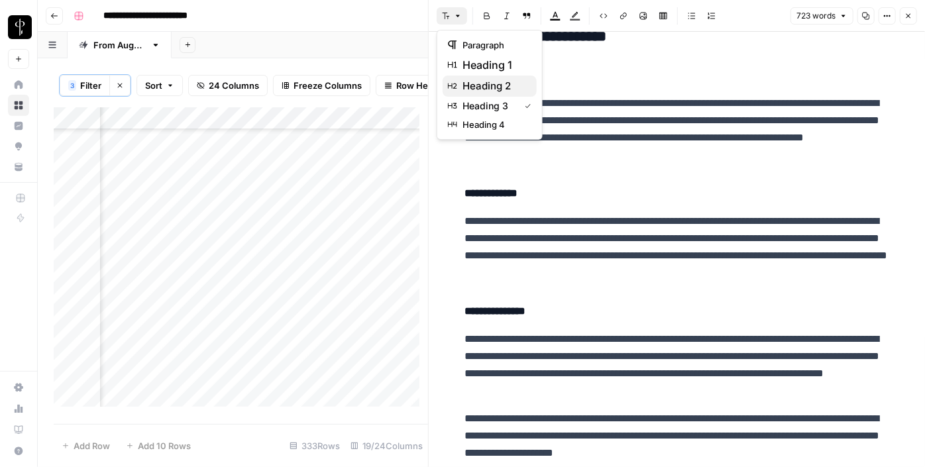
drag, startPoint x: 444, startPoint y: 17, endPoint x: 493, endPoint y: 85, distance: 84.0
click at [493, 85] on body "**********" at bounding box center [462, 233] width 925 height 467
click at [493, 85] on span "heading 2" at bounding box center [494, 86] width 64 height 16
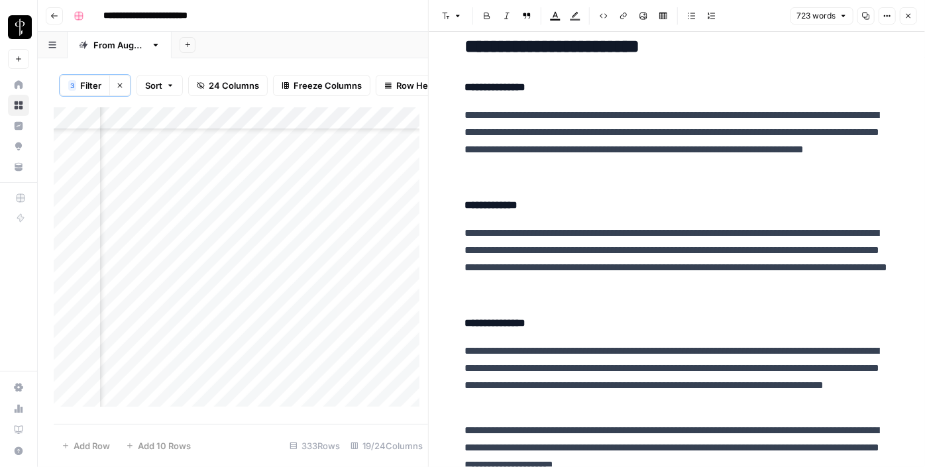
scroll to position [1245, 0]
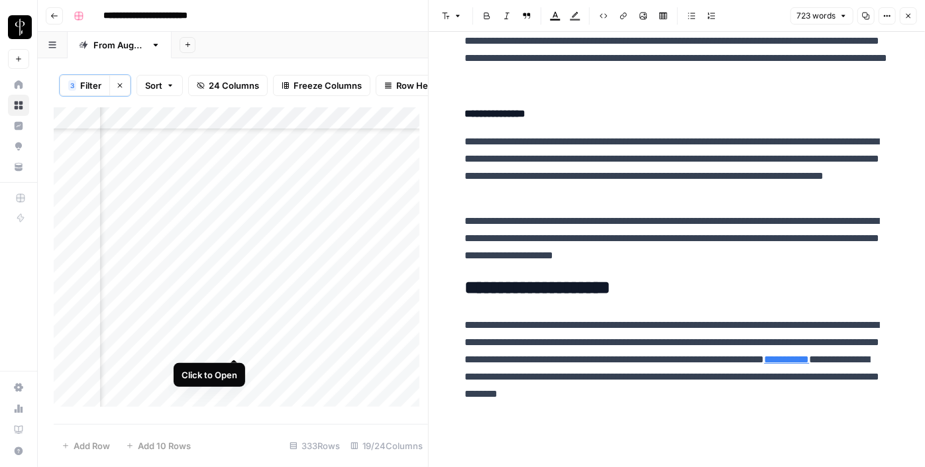
click at [233, 342] on div "Add Column" at bounding box center [241, 261] width 374 height 309
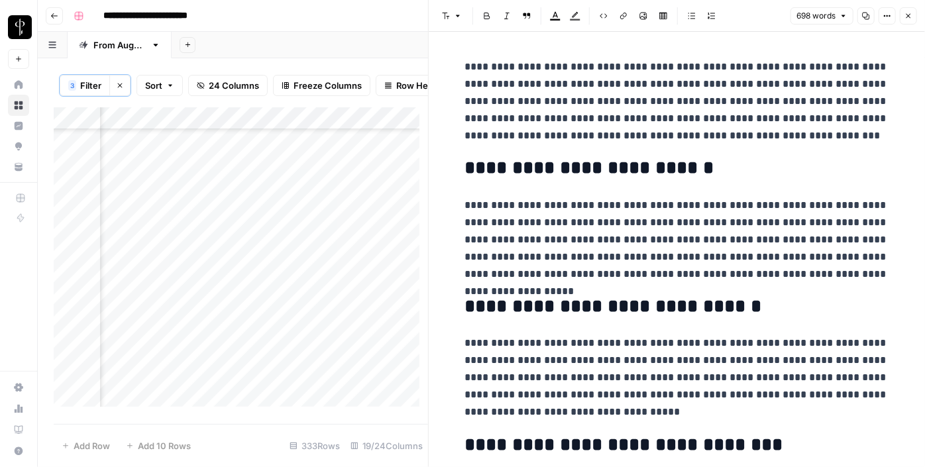
click at [369, 327] on div "Add Column" at bounding box center [241, 261] width 374 height 309
type textarea "**********"
click at [160, 343] on div "Add Column" at bounding box center [241, 261] width 374 height 309
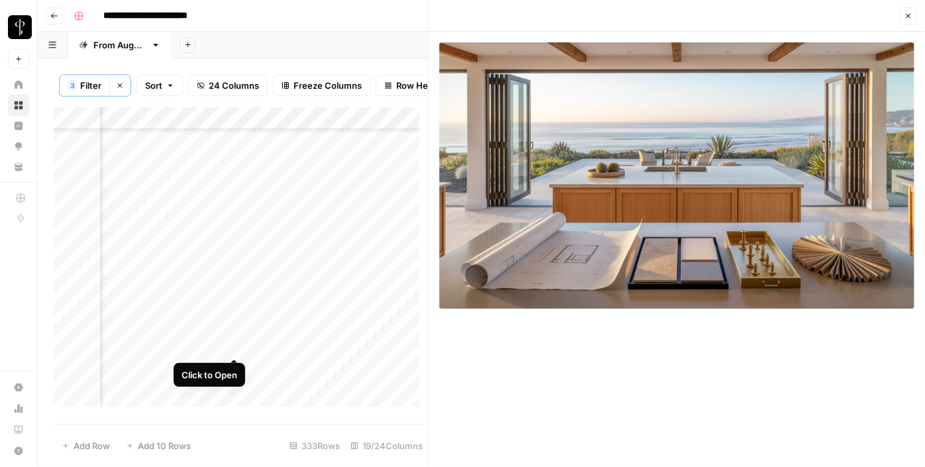
click at [233, 343] on div "Add Column" at bounding box center [241, 261] width 374 height 309
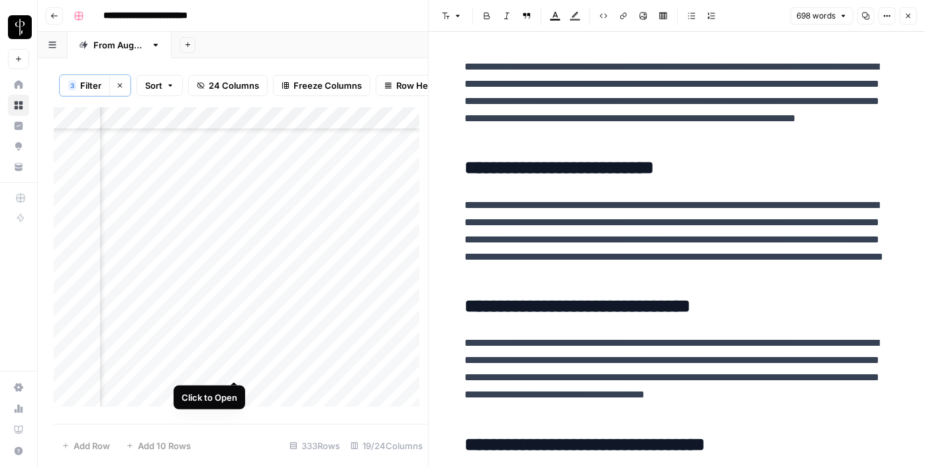
click at [238, 370] on div "Add Column" at bounding box center [241, 261] width 374 height 309
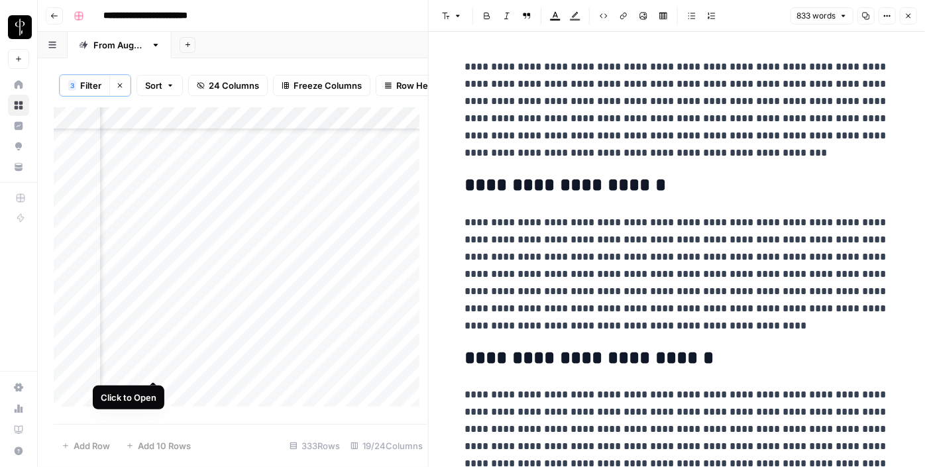
click at [156, 366] on div "Add Column" at bounding box center [241, 261] width 374 height 309
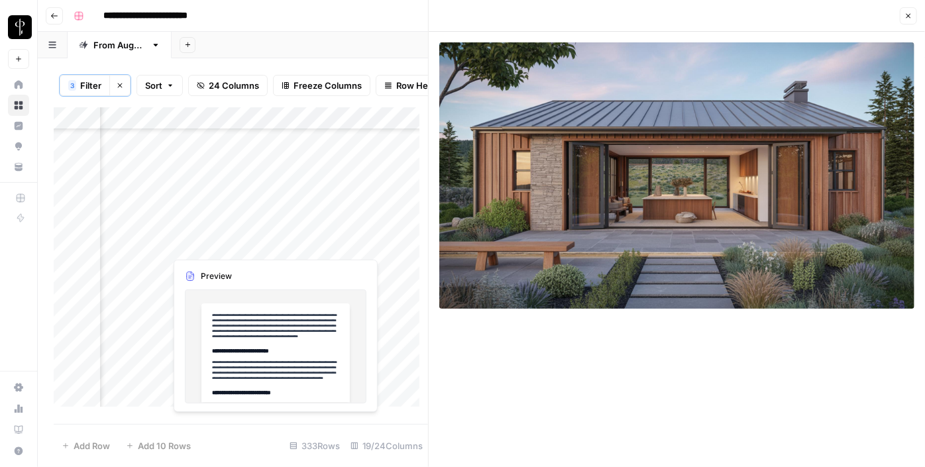
scroll to position [589, 1284]
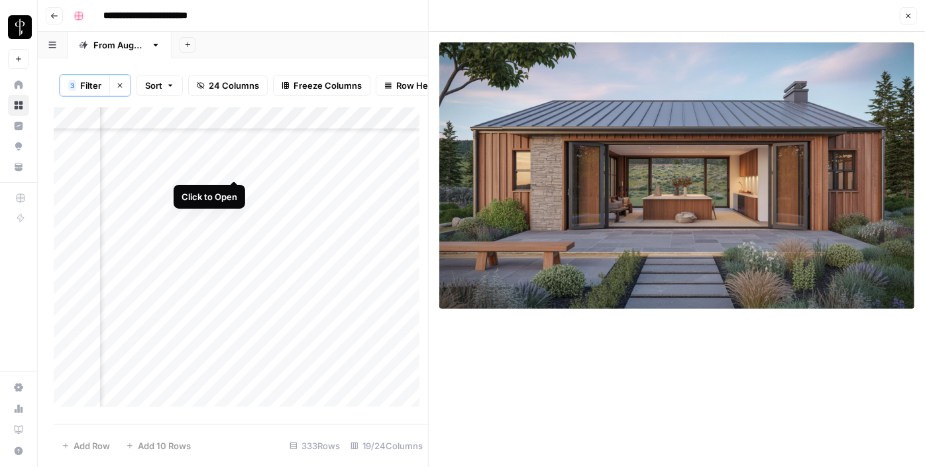
click at [230, 164] on div "Add Column" at bounding box center [241, 261] width 374 height 309
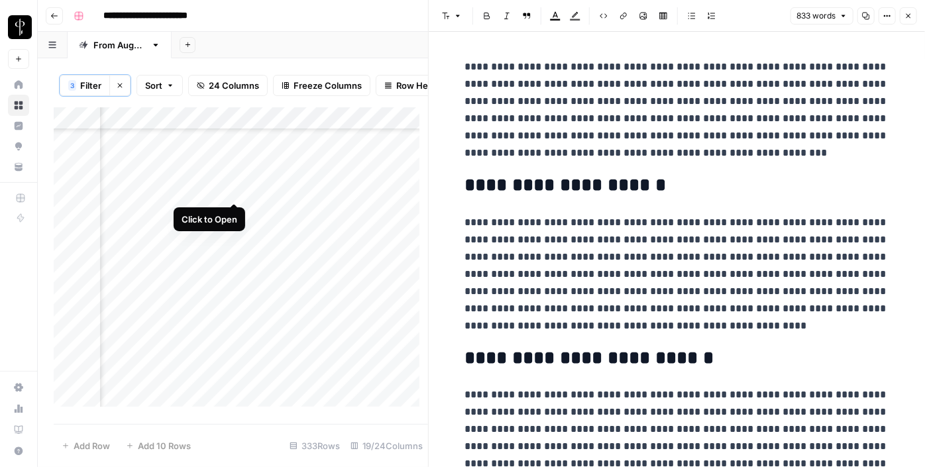
click at [235, 191] on div "Add Column" at bounding box center [241, 261] width 374 height 309
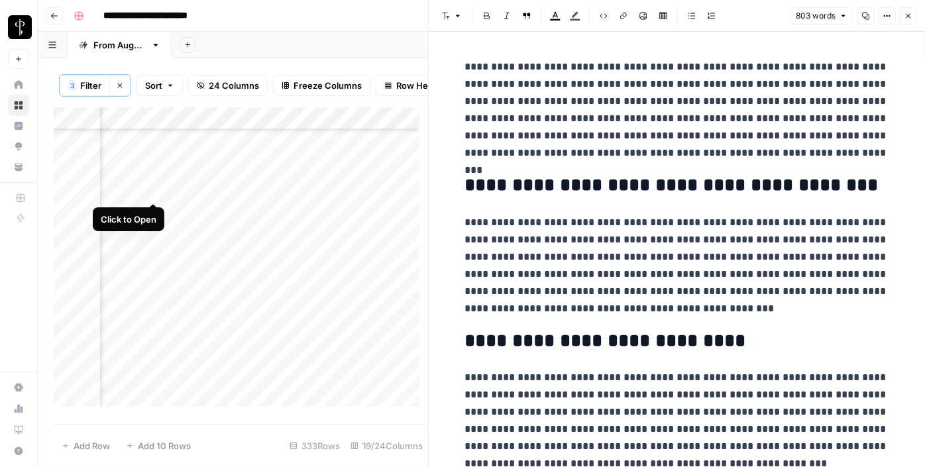
click at [152, 189] on div "Add Column" at bounding box center [241, 261] width 374 height 309
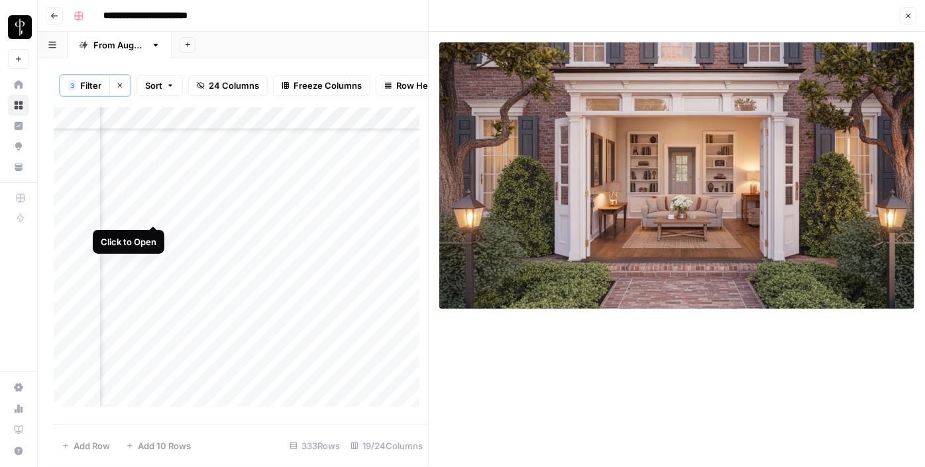
click at [150, 212] on div "Add Column" at bounding box center [241, 261] width 374 height 309
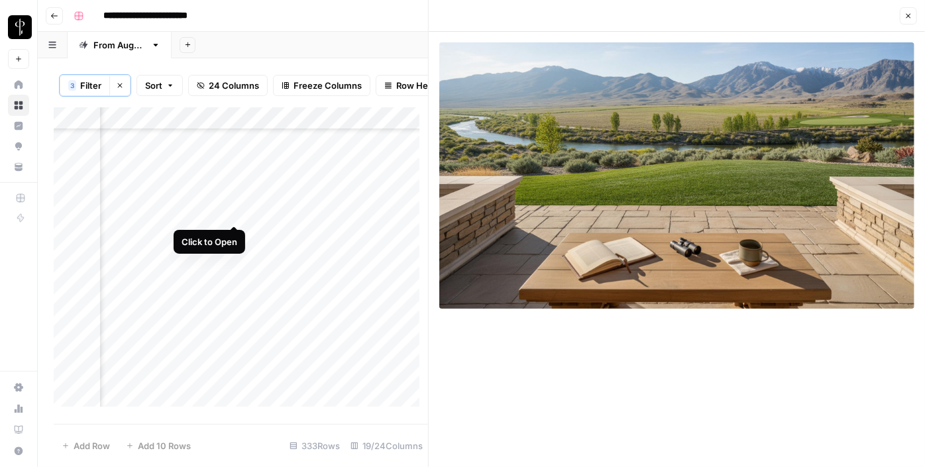
click at [237, 210] on div "Add Column" at bounding box center [241, 261] width 374 height 309
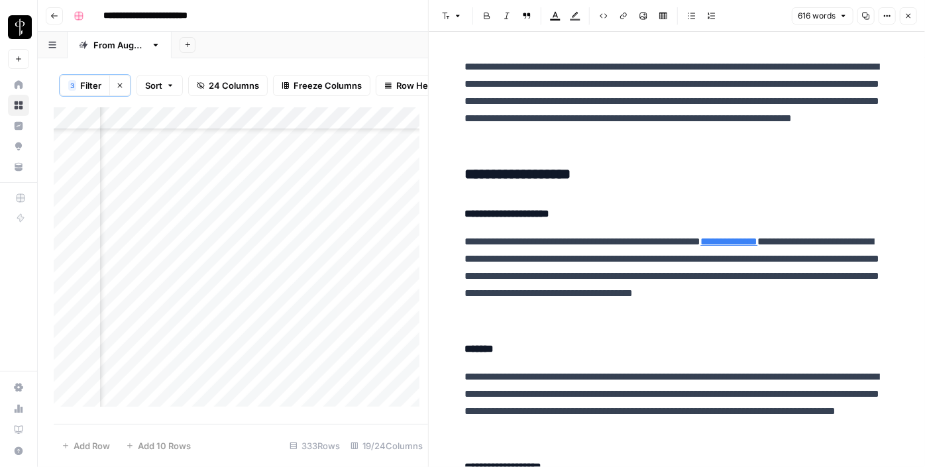
click at [486, 168] on h3 "**********" at bounding box center [677, 175] width 424 height 19
click at [447, 16] on icon "button" at bounding box center [446, 16] width 7 height 7
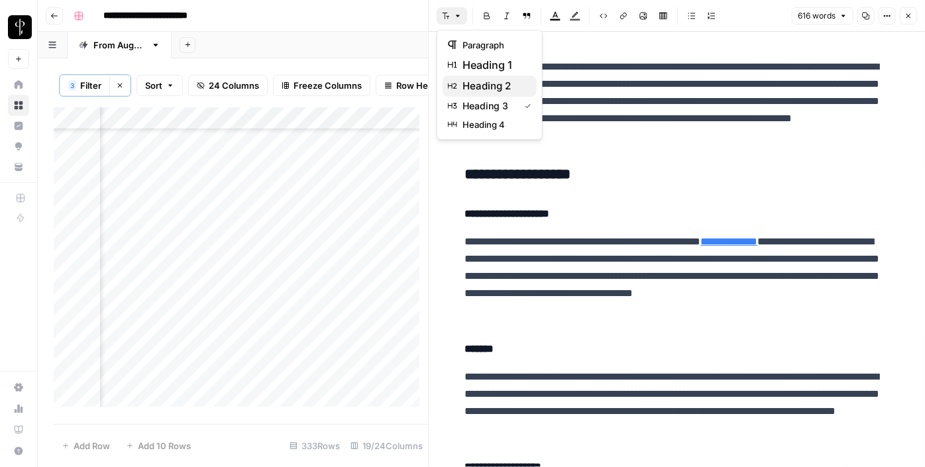
click at [488, 85] on span "heading 2" at bounding box center [494, 86] width 64 height 16
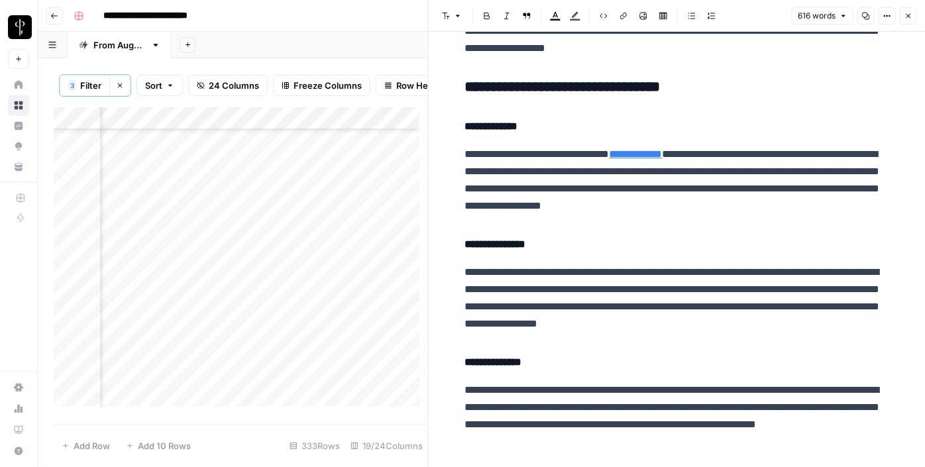
scroll to position [494, 0]
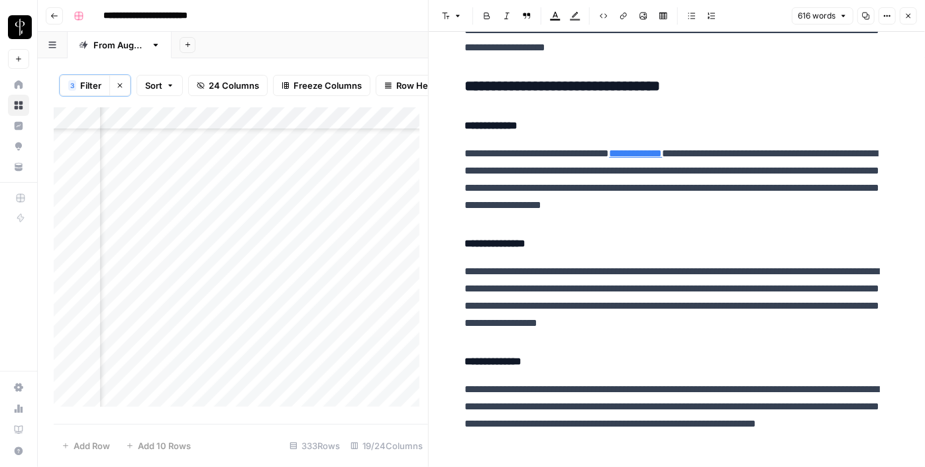
click at [523, 91] on h3 "**********" at bounding box center [677, 87] width 424 height 19
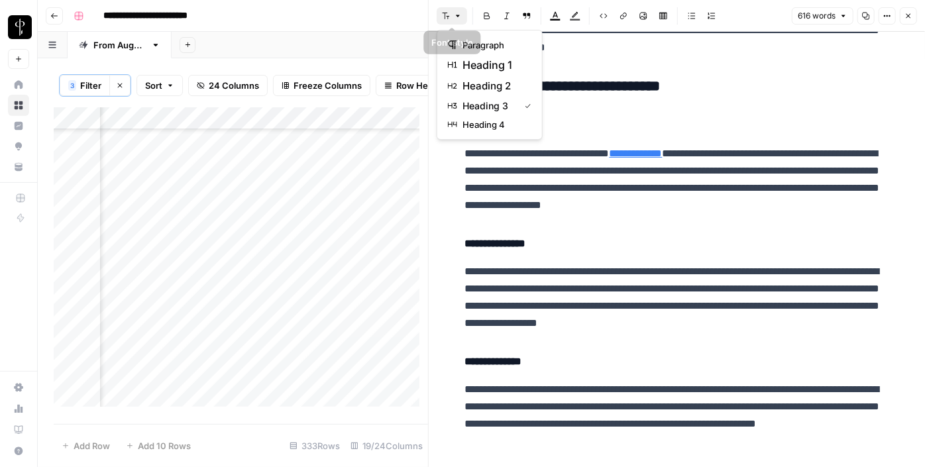
click at [456, 13] on icon "button" at bounding box center [458, 16] width 8 height 8
click at [492, 77] on button "heading 2" at bounding box center [490, 86] width 94 height 21
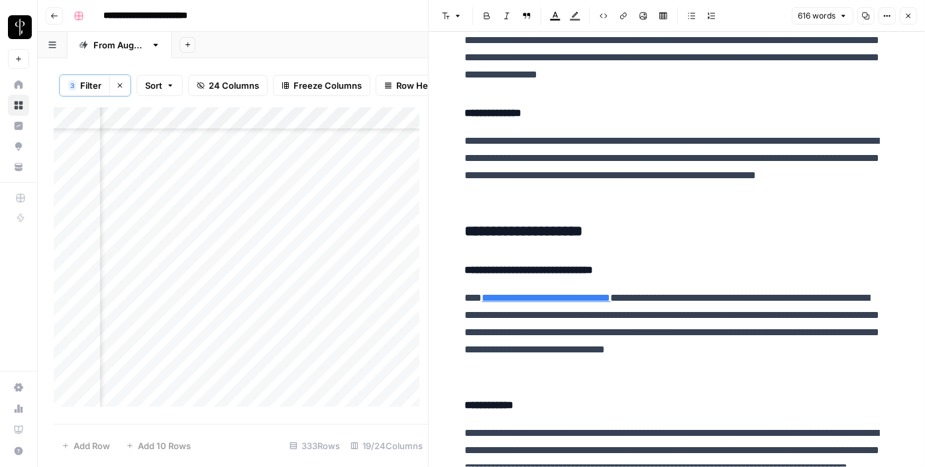
scroll to position [841, 0]
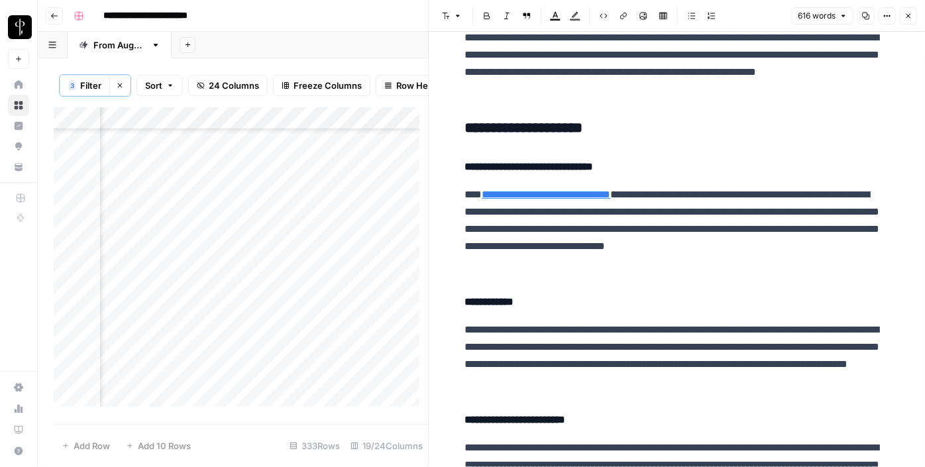
click at [494, 126] on h3 "**********" at bounding box center [677, 128] width 424 height 19
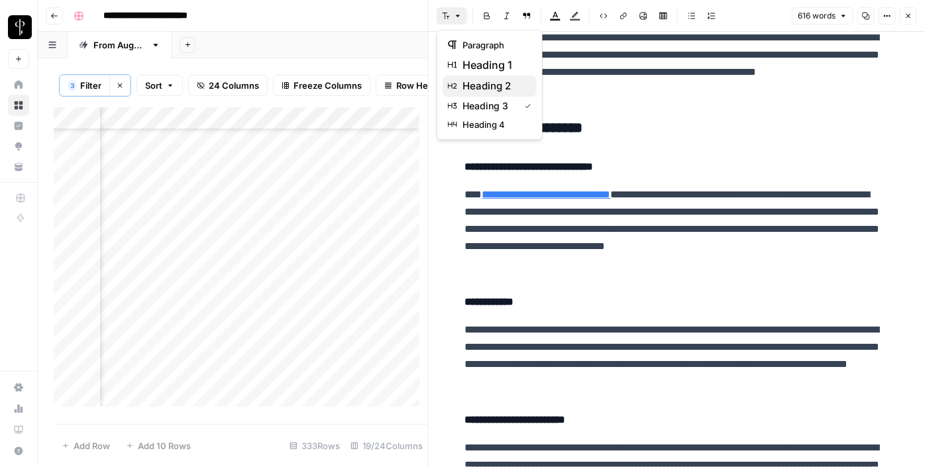
drag, startPoint x: 447, startPoint y: 13, endPoint x: 491, endPoint y: 87, distance: 86.5
click at [491, 87] on body "**********" at bounding box center [462, 233] width 925 height 467
click at [491, 87] on span "heading 2" at bounding box center [494, 86] width 64 height 16
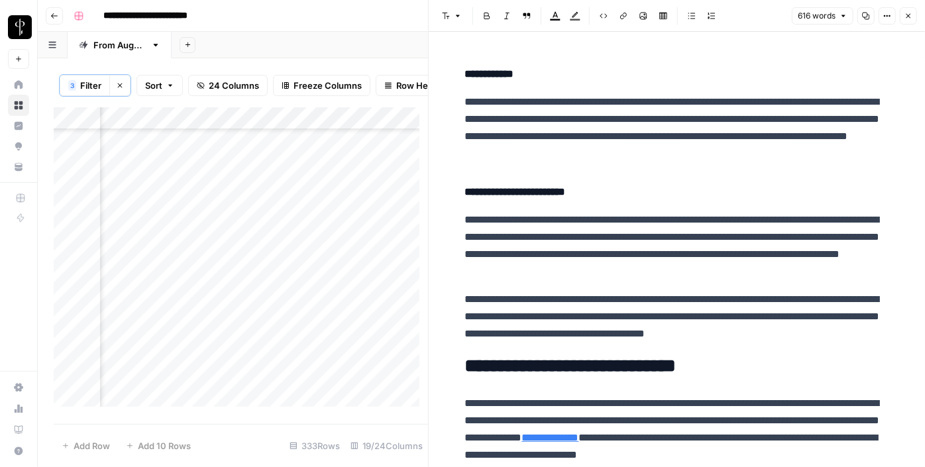
scroll to position [1108, 0]
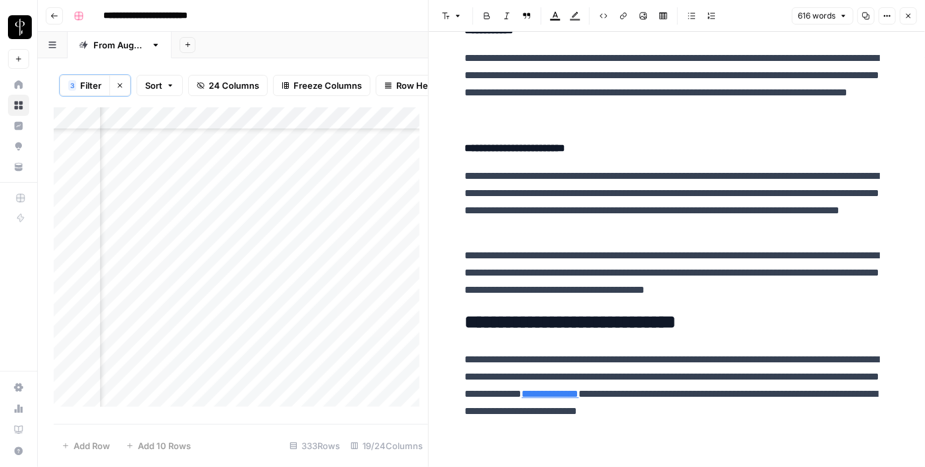
click at [343, 212] on div "Add Column" at bounding box center [241, 261] width 374 height 309
click at [343, 212] on textarea at bounding box center [447, 213] width 212 height 19
type textarea "**********"
click at [232, 235] on div "Add Column" at bounding box center [241, 261] width 374 height 309
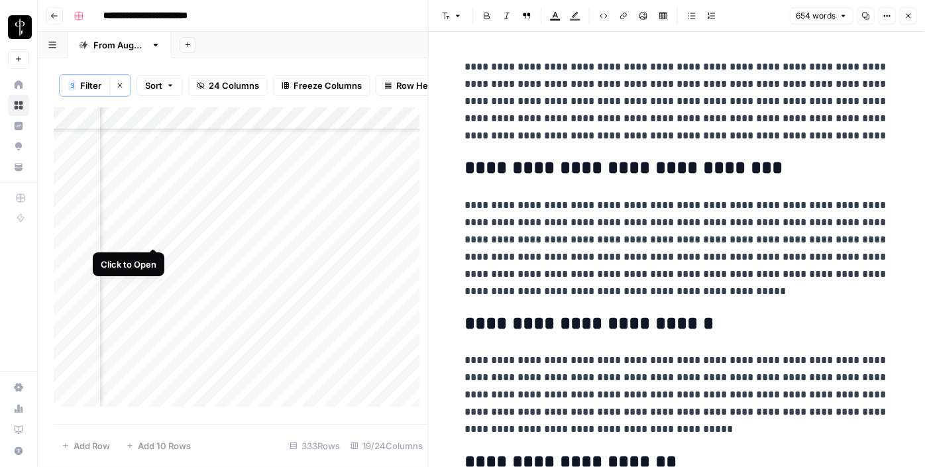
click at [154, 234] on div "Add Column" at bounding box center [241, 261] width 374 height 309
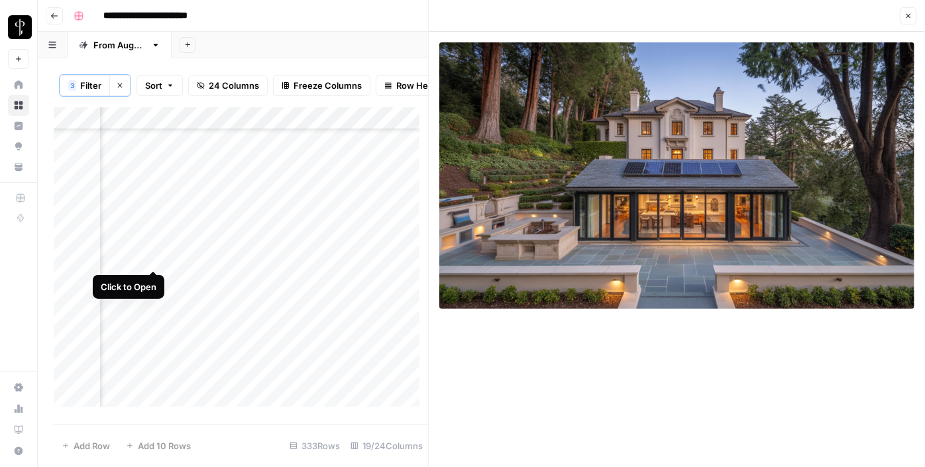
click at [154, 255] on div "Add Column" at bounding box center [241, 261] width 374 height 309
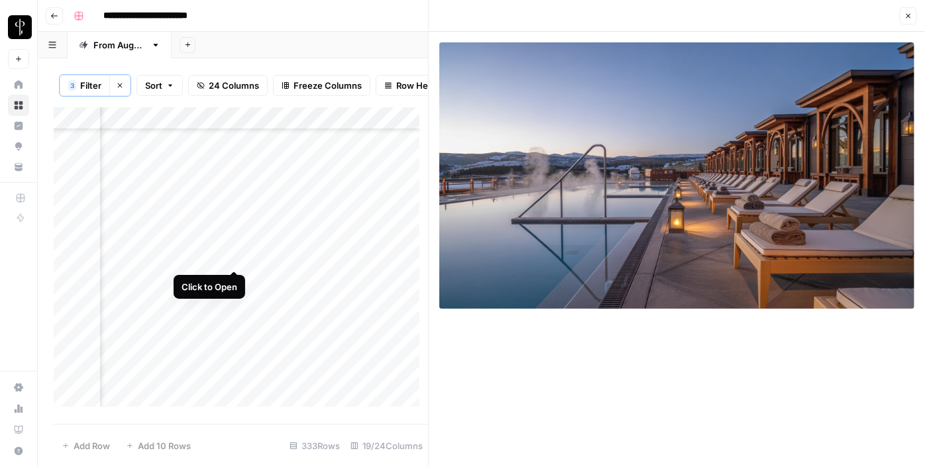
click at [237, 254] on div "Add Column" at bounding box center [241, 261] width 374 height 309
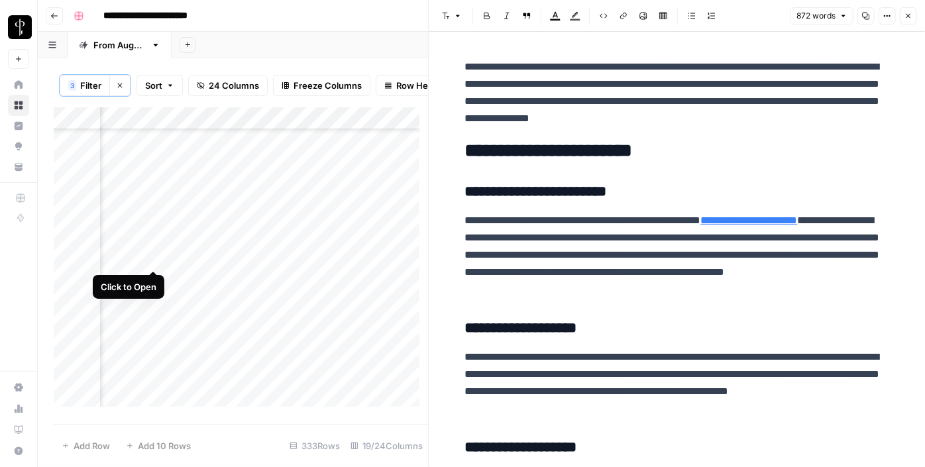
click at [155, 260] on div "Add Column" at bounding box center [241, 261] width 374 height 309
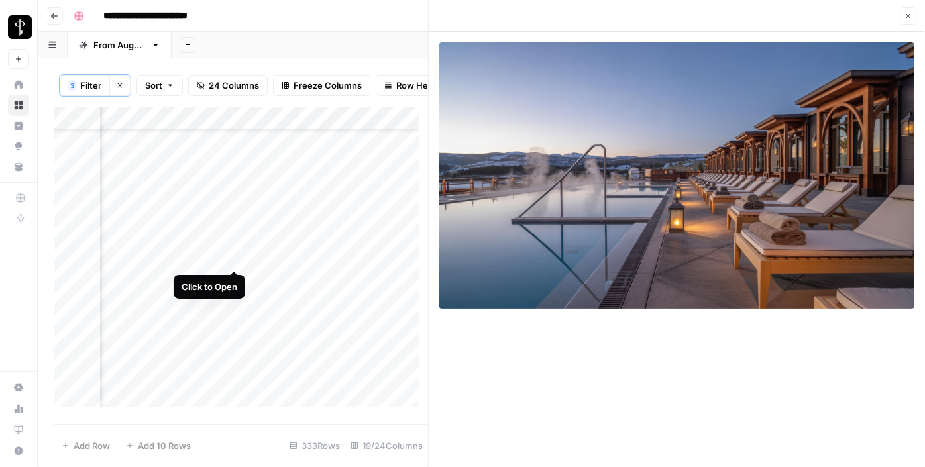
click at [233, 254] on div "Add Column" at bounding box center [241, 261] width 374 height 309
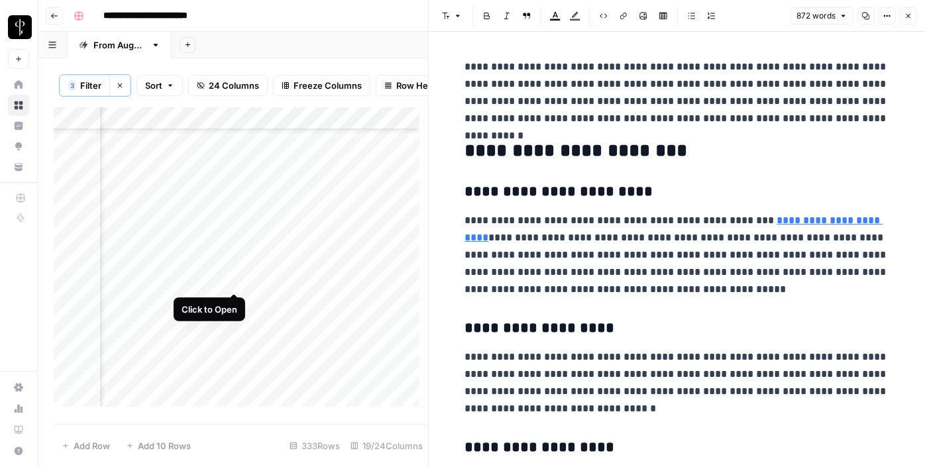
click at [234, 274] on div "Add Column" at bounding box center [241, 261] width 374 height 309
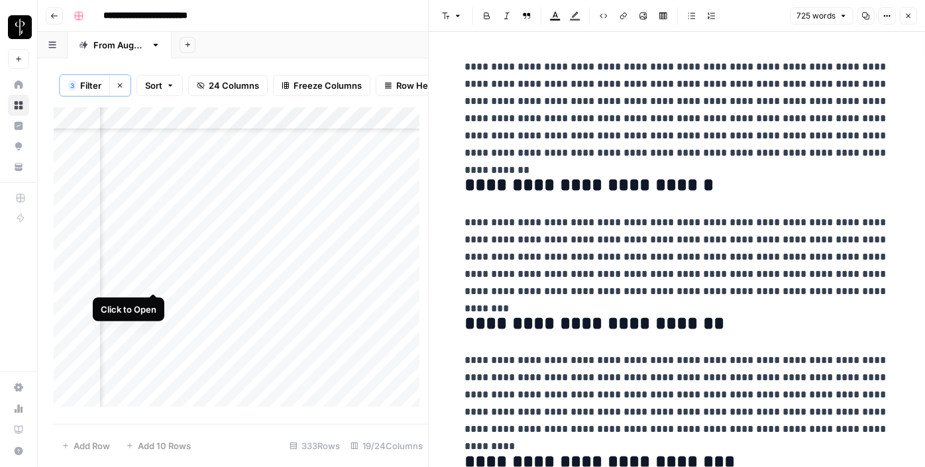
click at [155, 277] on div "Add Column" at bounding box center [241, 261] width 374 height 309
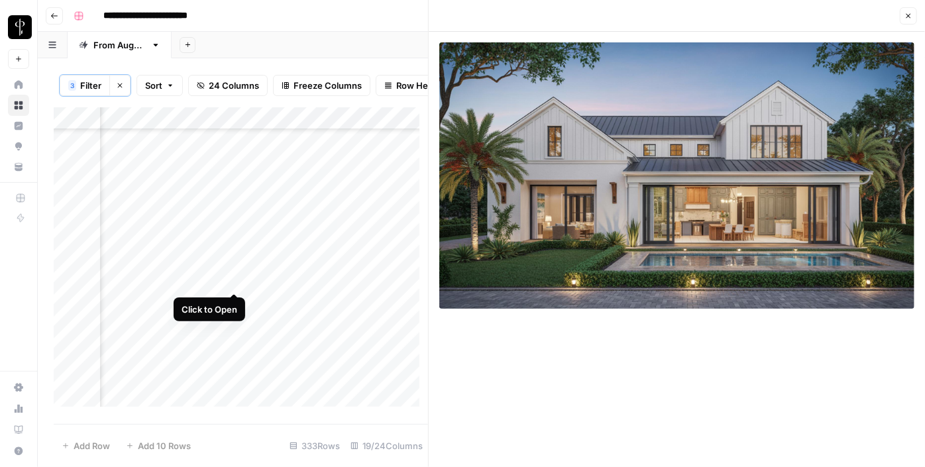
click at [234, 278] on div "Add Column" at bounding box center [241, 261] width 374 height 309
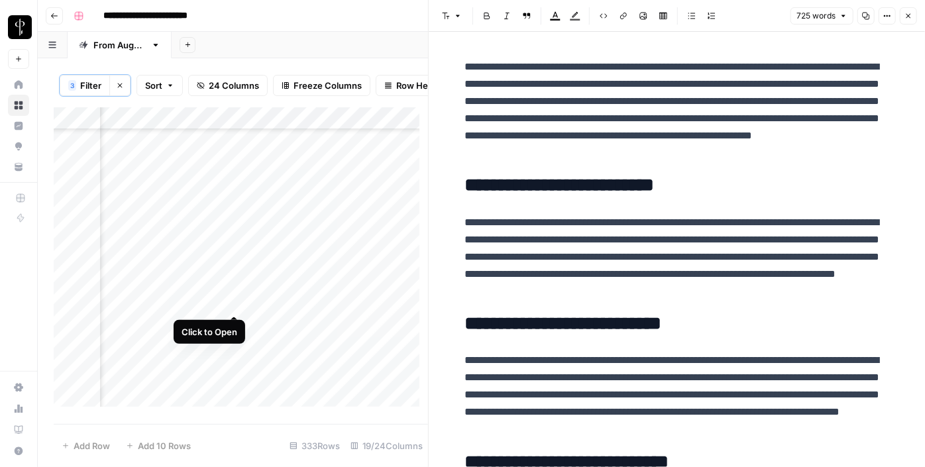
click at [235, 300] on div "Add Column" at bounding box center [241, 261] width 374 height 309
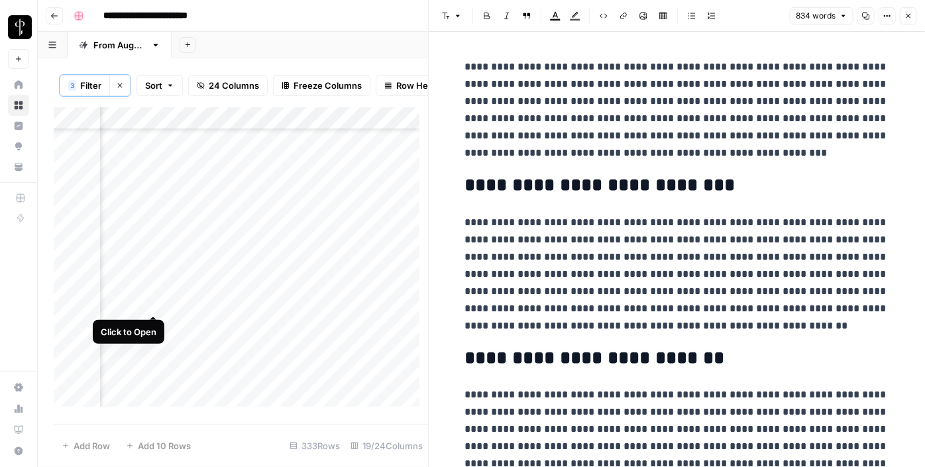
click at [152, 304] on div "Add Column" at bounding box center [241, 261] width 374 height 309
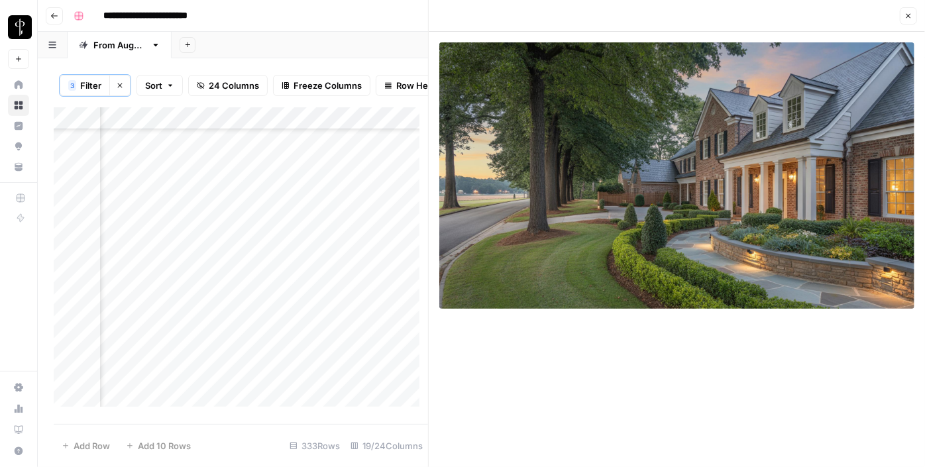
click at [152, 304] on div "Add Column" at bounding box center [241, 261] width 374 height 309
click at [156, 331] on div "Add Column" at bounding box center [241, 261] width 374 height 309
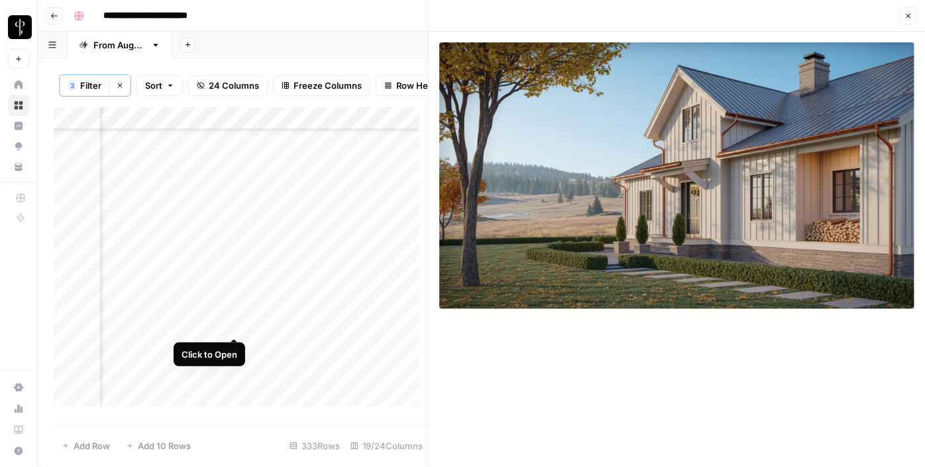
click at [231, 326] on div "Add Column" at bounding box center [241, 261] width 374 height 309
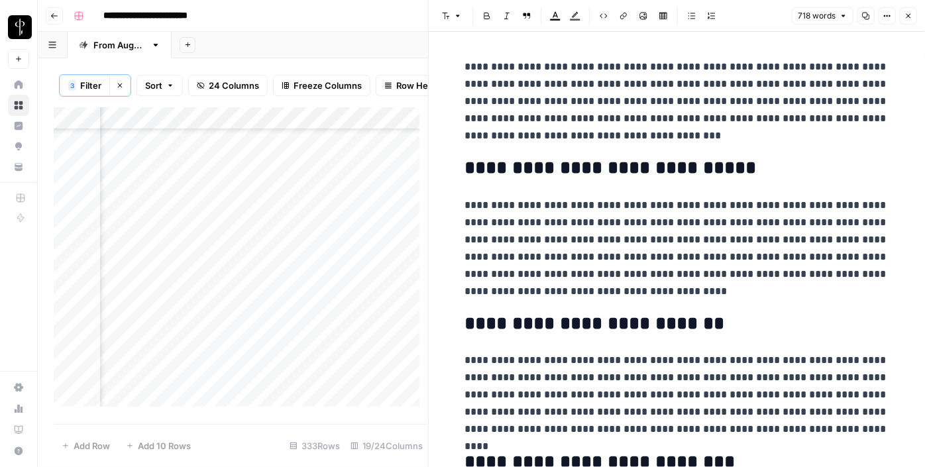
scroll to position [699, 1284]
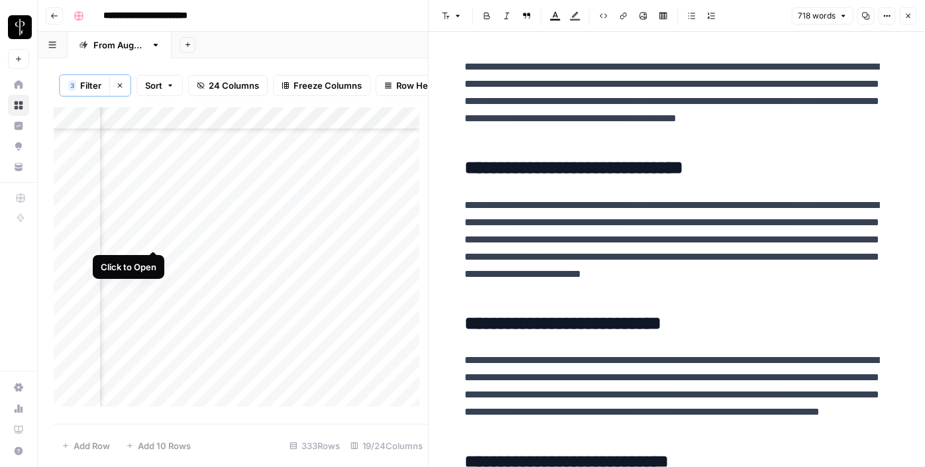
click at [155, 235] on div "Add Column" at bounding box center [241, 261] width 374 height 309
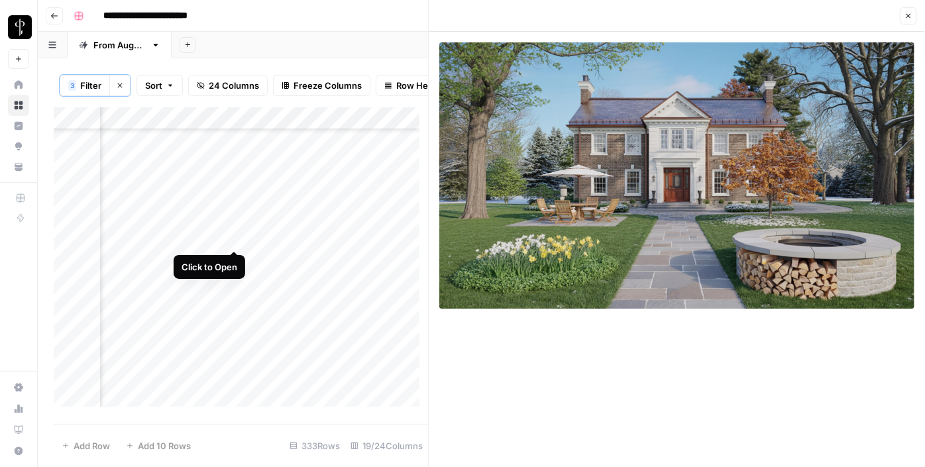
click at [235, 237] on div "Add Column" at bounding box center [241, 261] width 374 height 309
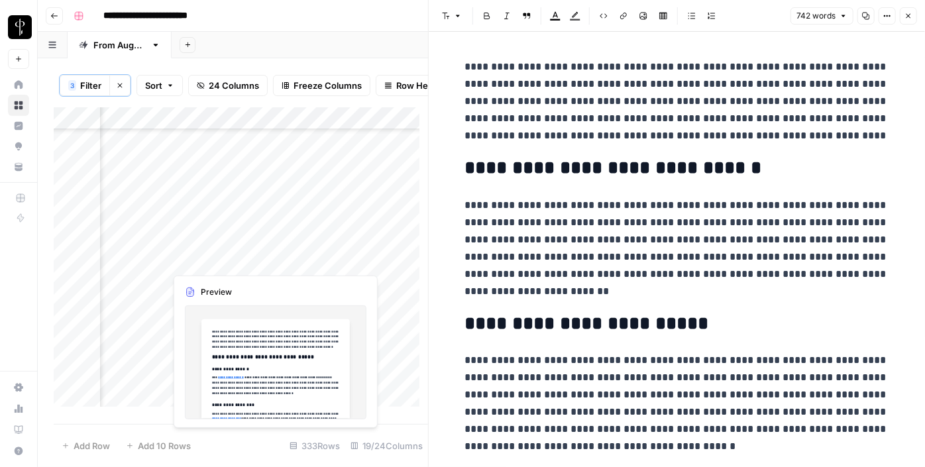
click at [238, 262] on div "Add Column" at bounding box center [241, 261] width 374 height 309
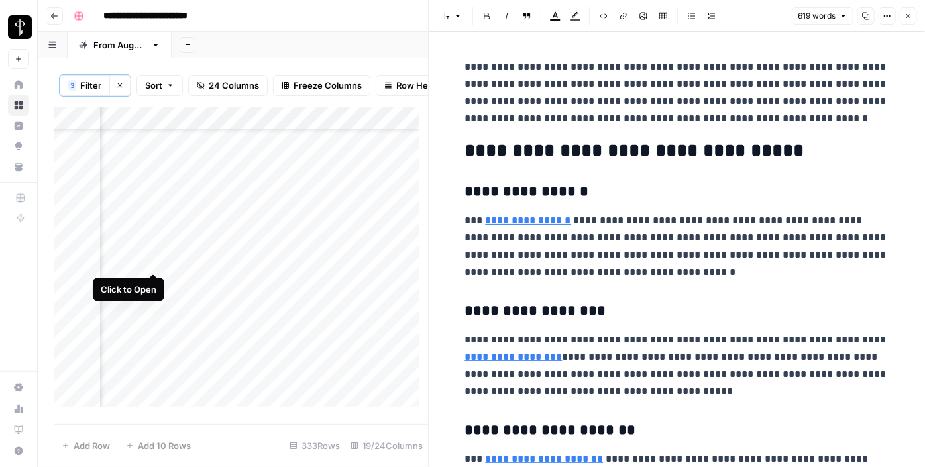
click at [148, 260] on div "Add Column" at bounding box center [241, 261] width 374 height 309
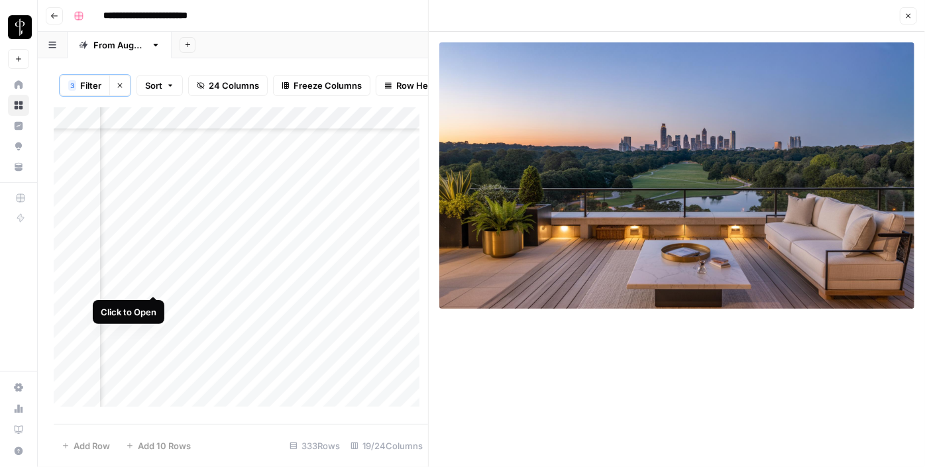
click at [154, 286] on div "Add Column" at bounding box center [241, 261] width 374 height 309
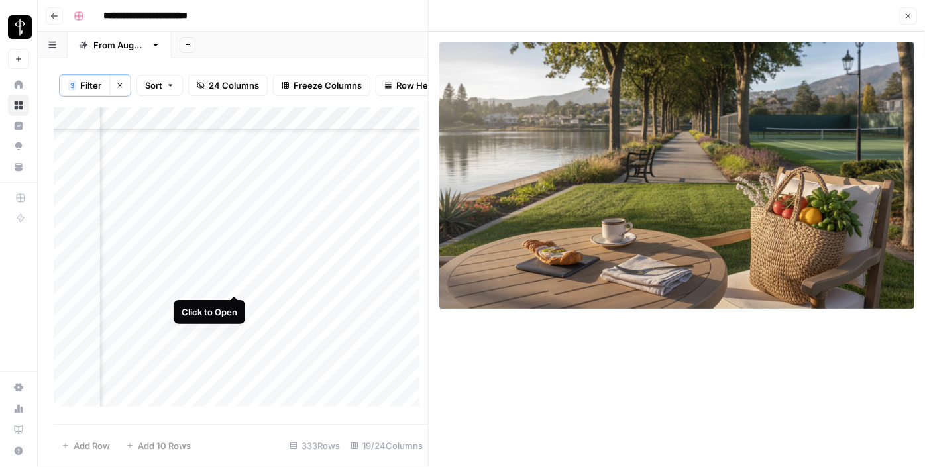
click at [235, 284] on div "Add Column" at bounding box center [241, 261] width 374 height 309
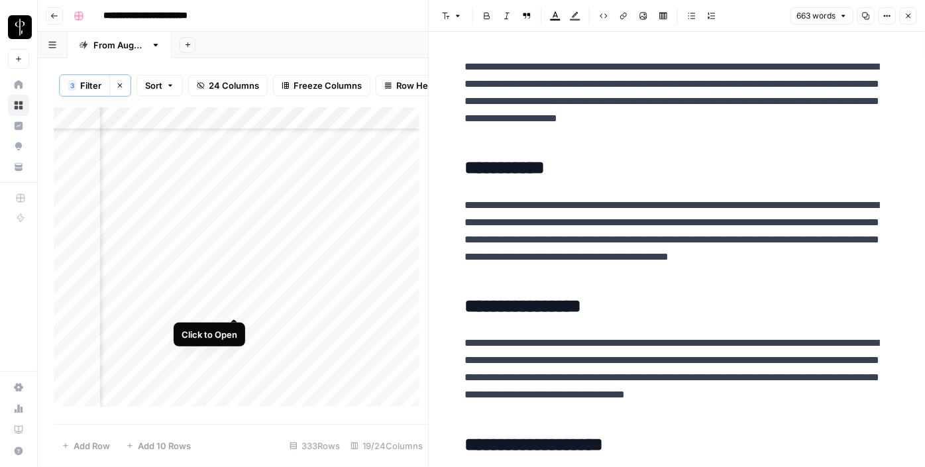
click at [236, 309] on div "Add Column" at bounding box center [241, 261] width 374 height 309
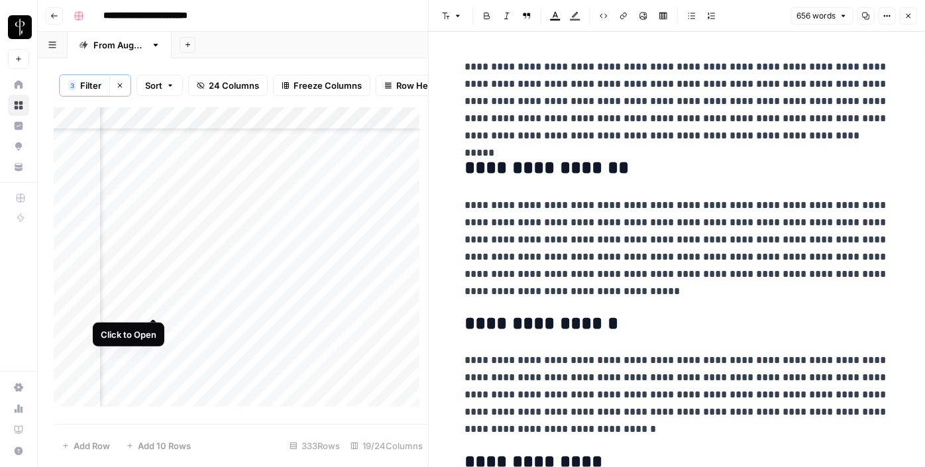
click at [153, 303] on div "Add Column" at bounding box center [241, 261] width 374 height 309
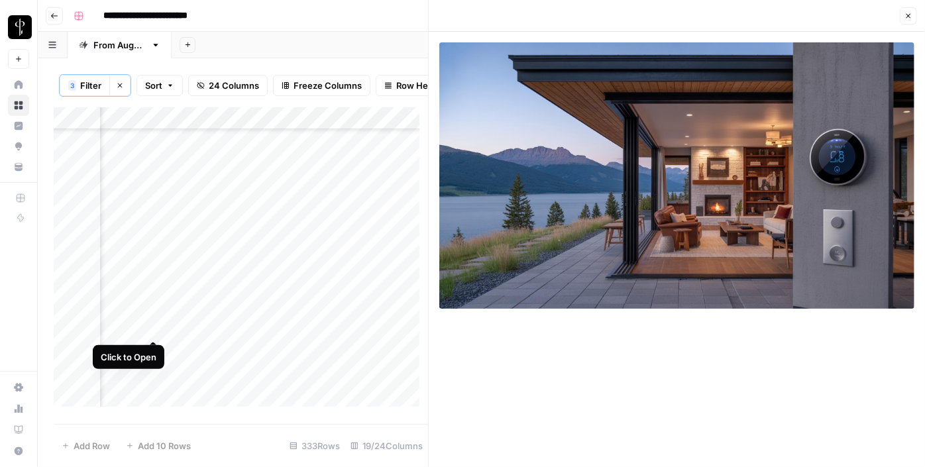
click at [154, 325] on div "Add Column" at bounding box center [241, 261] width 374 height 309
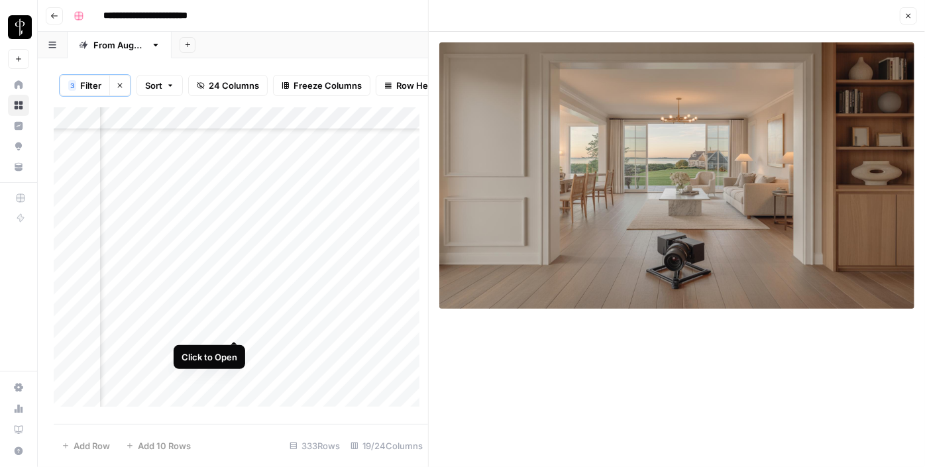
click at [232, 329] on div "Add Column" at bounding box center [241, 261] width 374 height 309
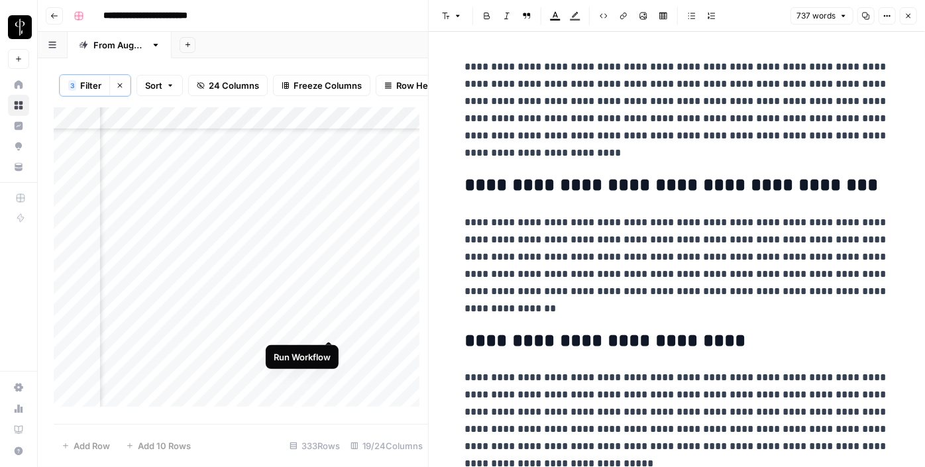
click at [334, 325] on div "Add Column" at bounding box center [241, 261] width 374 height 309
click at [382, 327] on div "Add Column" at bounding box center [241, 261] width 374 height 309
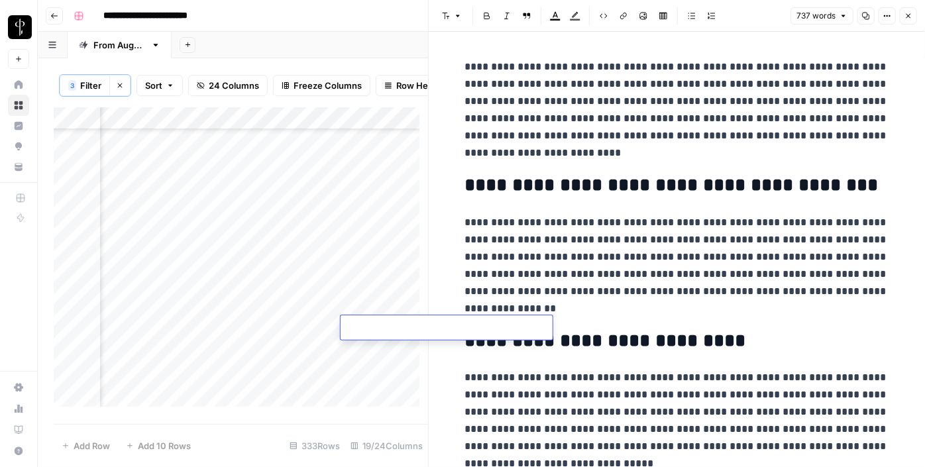
click at [149, 324] on div "Add Column" at bounding box center [241, 261] width 374 height 309
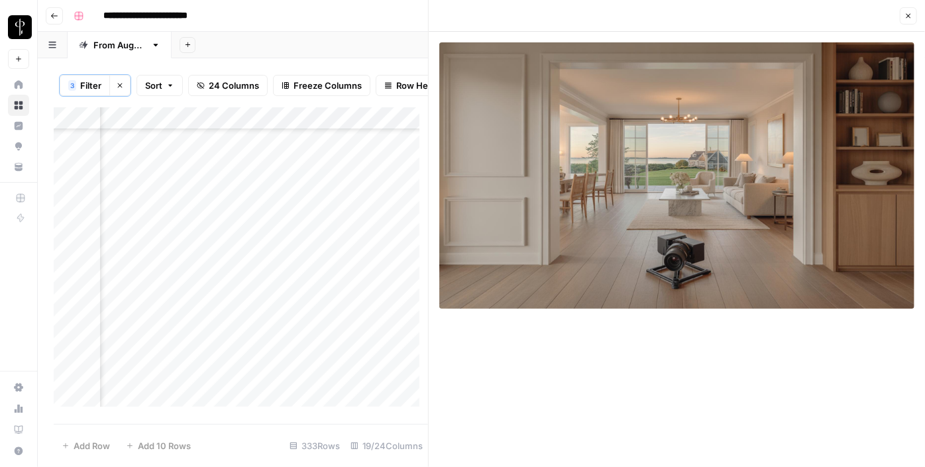
click at [364, 333] on div "Add Column" at bounding box center [241, 261] width 374 height 309
click at [364, 333] on textarea at bounding box center [447, 328] width 212 height 19
type textarea "**********"
click at [908, 16] on icon "button" at bounding box center [908, 16] width 5 height 5
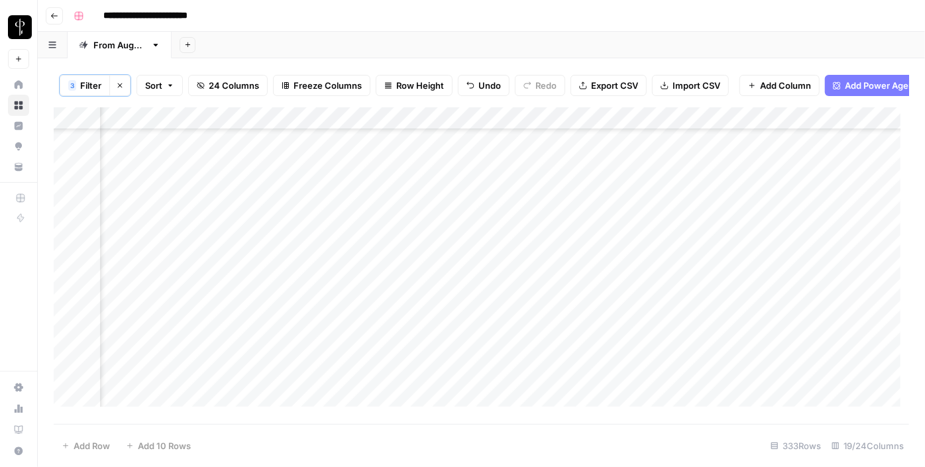
click at [529, 331] on div "Add Column" at bounding box center [481, 261] width 855 height 309
click at [623, 251] on div "Add Column" at bounding box center [481, 261] width 855 height 309
drag, startPoint x: 670, startPoint y: 262, endPoint x: 640, endPoint y: 371, distance: 113.3
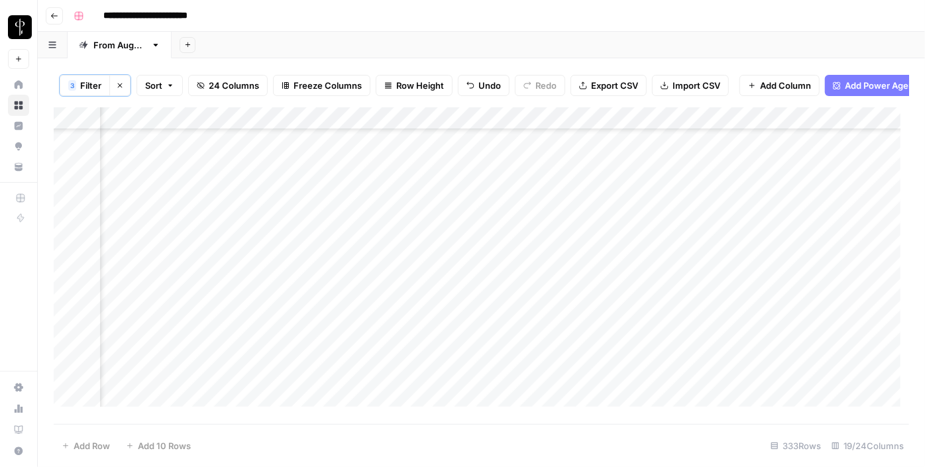
click at [640, 371] on div "Add Column" at bounding box center [481, 261] width 855 height 309
click at [599, 274] on div "Add Column" at bounding box center [481, 261] width 855 height 309
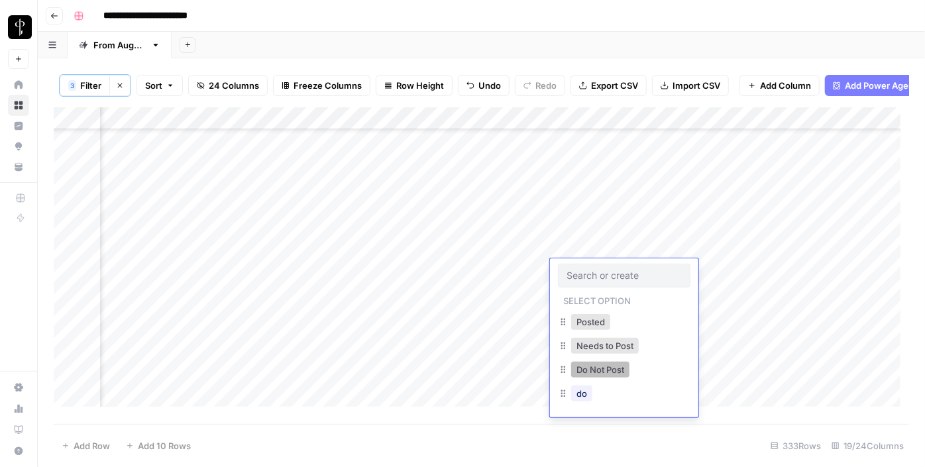
click at [602, 362] on button "Do Not Post" at bounding box center [600, 370] width 58 height 16
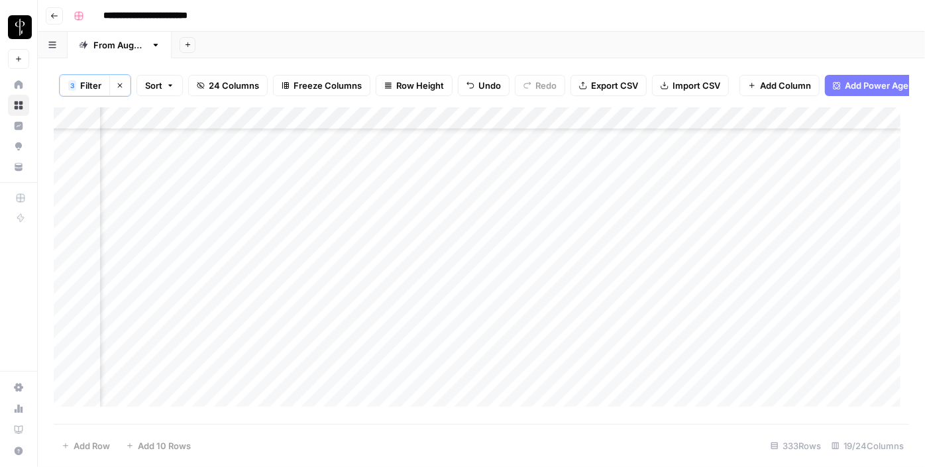
click at [352, 290] on div "Add Column" at bounding box center [481, 261] width 855 height 309
click at [267, 148] on div "Add Column" at bounding box center [481, 261] width 855 height 309
click at [280, 168] on div "Add Column" at bounding box center [481, 261] width 855 height 309
click at [286, 193] on div "Add Column" at bounding box center [481, 261] width 855 height 309
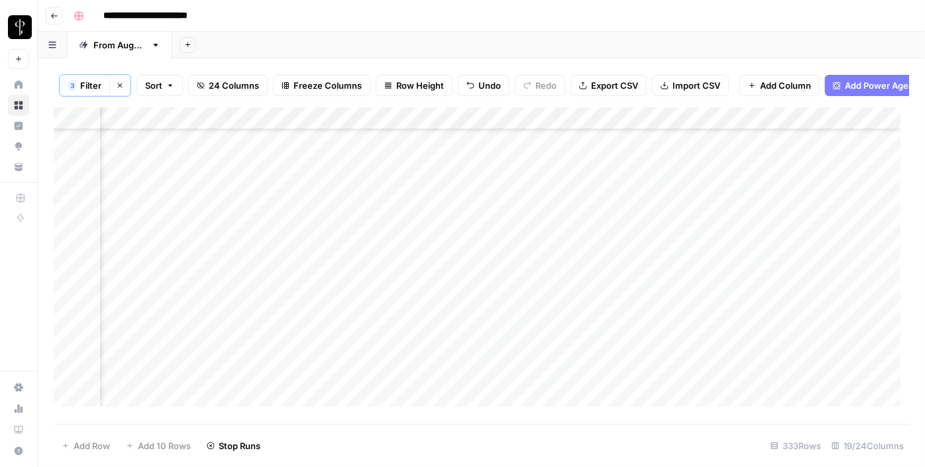
click at [287, 211] on div "Add Column" at bounding box center [481, 261] width 855 height 309
click at [287, 242] on div "Add Column" at bounding box center [481, 261] width 855 height 309
click at [293, 269] on div "Add Column" at bounding box center [481, 261] width 855 height 309
click at [290, 246] on div "Add Column" at bounding box center [481, 261] width 855 height 309
click at [293, 220] on div "Add Column" at bounding box center [481, 261] width 855 height 309
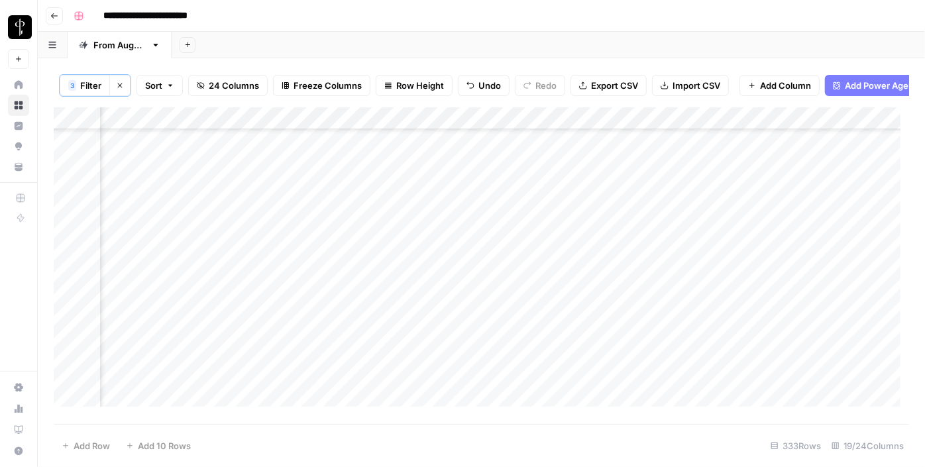
scroll to position [982, 1284]
click at [284, 201] on div "Add Column" at bounding box center [481, 261] width 855 height 309
click at [288, 222] on div "Add Column" at bounding box center [481, 261] width 855 height 309
click at [288, 248] on div "Add Column" at bounding box center [481, 261] width 855 height 309
click at [290, 274] on div "Add Column" at bounding box center [481, 261] width 855 height 309
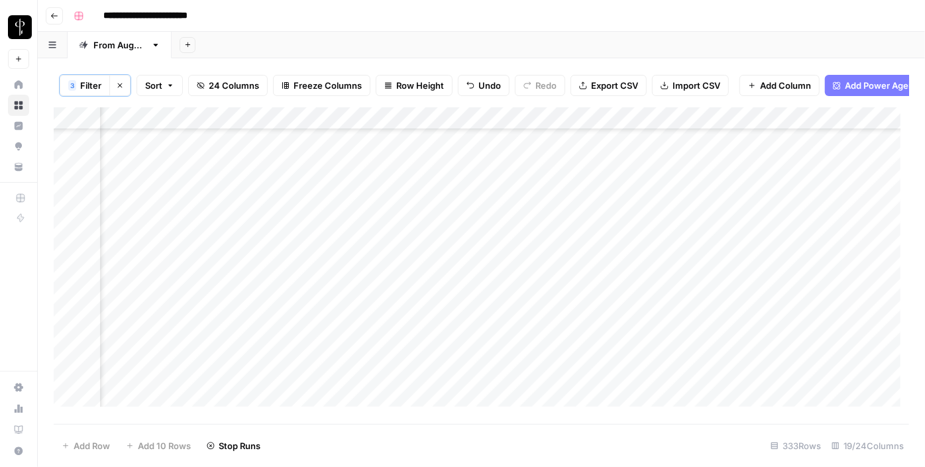
click at [290, 293] on div "Add Column" at bounding box center [481, 261] width 855 height 309
click at [290, 309] on div "Add Column" at bounding box center [481, 261] width 855 height 309
click at [288, 329] on div "Add Column" at bounding box center [481, 261] width 855 height 309
click at [288, 364] on div "Add Column" at bounding box center [481, 261] width 855 height 309
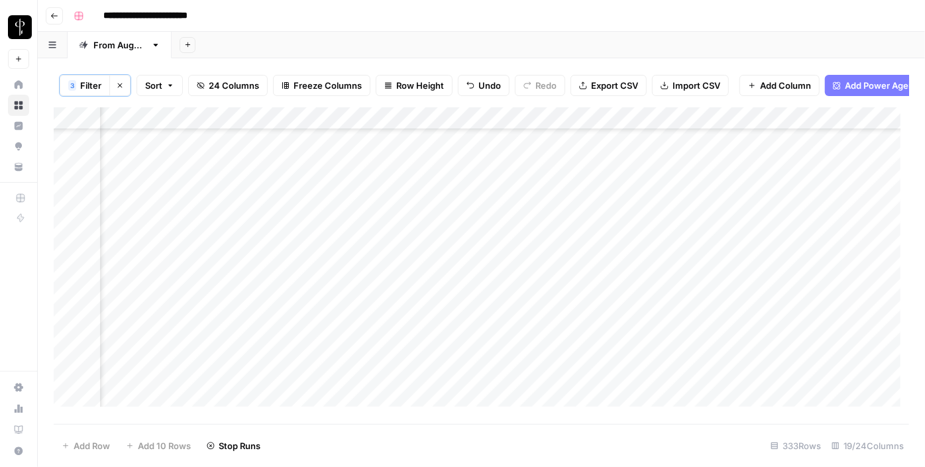
click at [282, 249] on div "Add Column" at bounding box center [481, 261] width 855 height 309
click at [286, 271] on div "Add Column" at bounding box center [481, 261] width 855 height 309
click at [284, 297] on div "Add Column" at bounding box center [481, 261] width 855 height 309
click at [286, 317] on div "Add Column" at bounding box center [481, 261] width 855 height 309
click at [286, 341] on div "Add Column" at bounding box center [481, 261] width 855 height 309
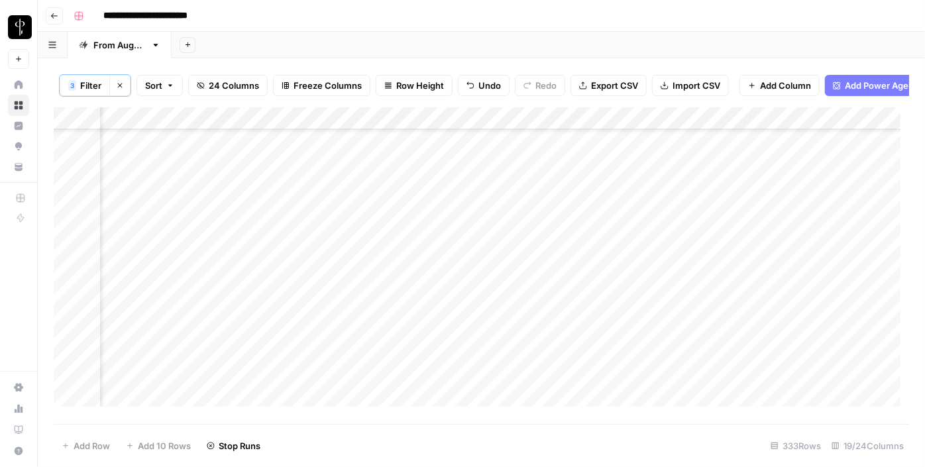
click at [287, 368] on div "Add Column" at bounding box center [481, 261] width 855 height 309
click at [235, 238] on div "Add Column" at bounding box center [481, 261] width 855 height 309
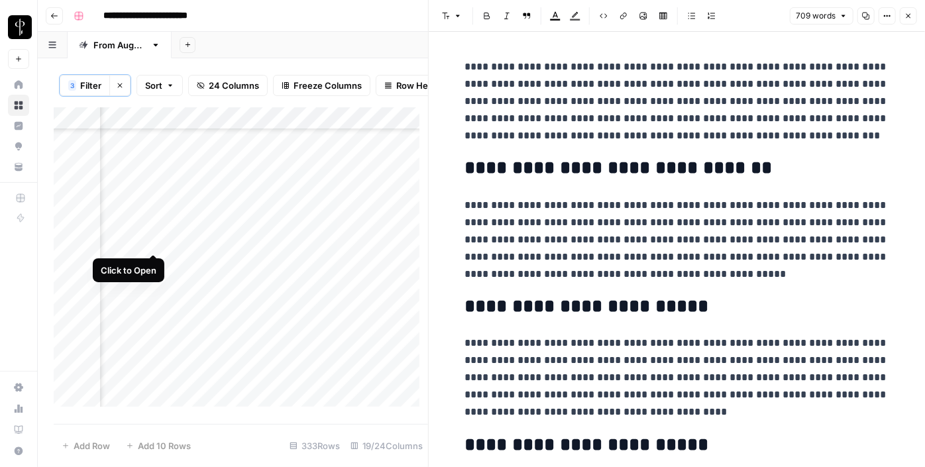
click at [154, 238] on div "Add Column" at bounding box center [241, 261] width 374 height 309
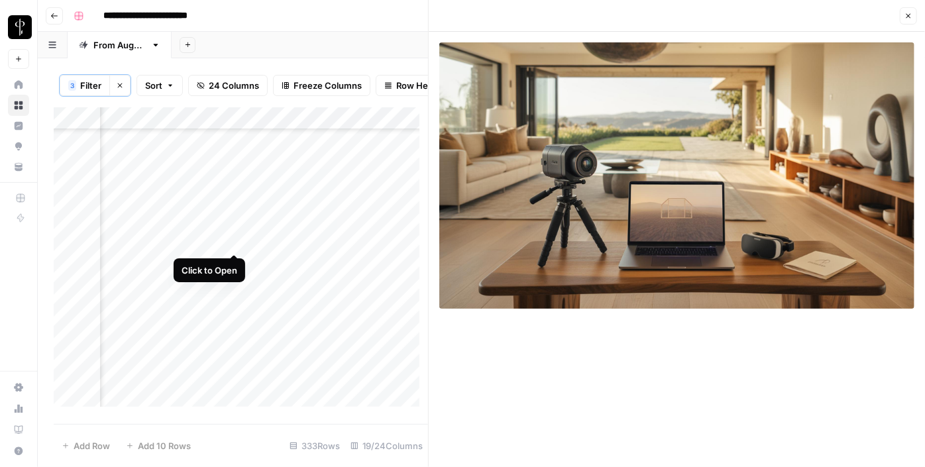
click at [230, 242] on div "Add Column" at bounding box center [241, 261] width 374 height 309
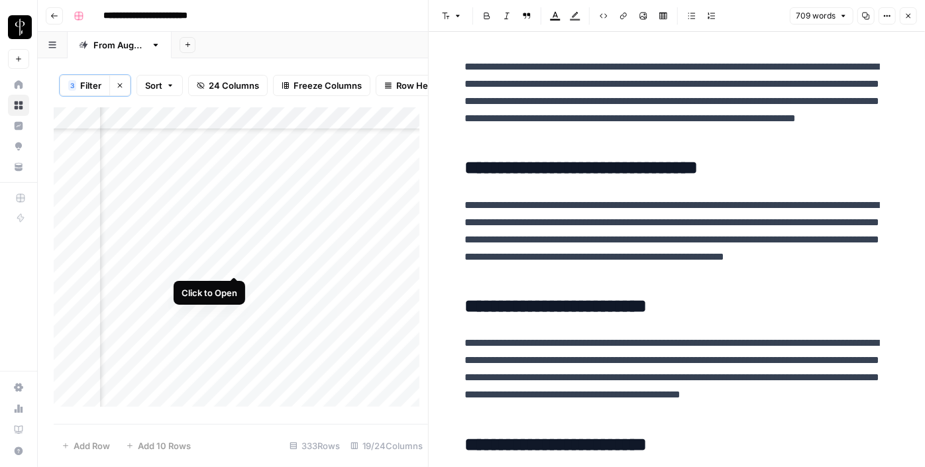
click at [231, 266] on div "Add Column" at bounding box center [241, 261] width 374 height 309
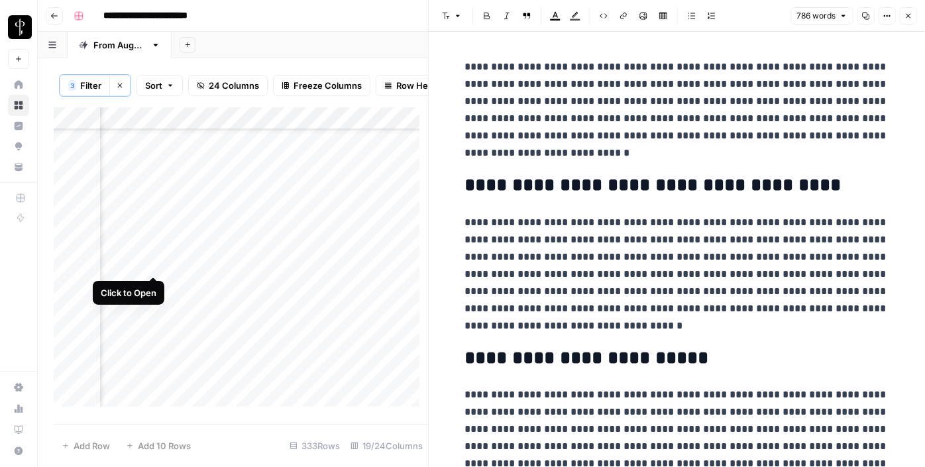
click at [152, 266] on div "Add Column" at bounding box center [241, 261] width 374 height 309
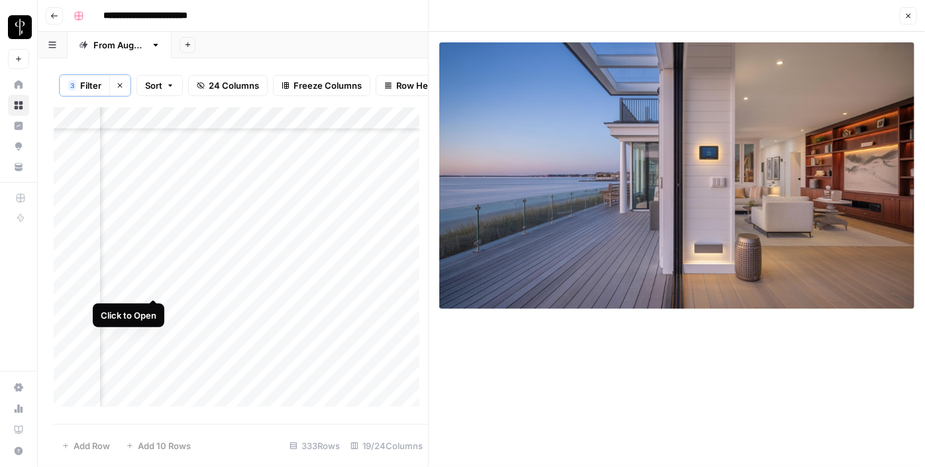
click at [151, 289] on div "Add Column" at bounding box center [241, 261] width 374 height 309
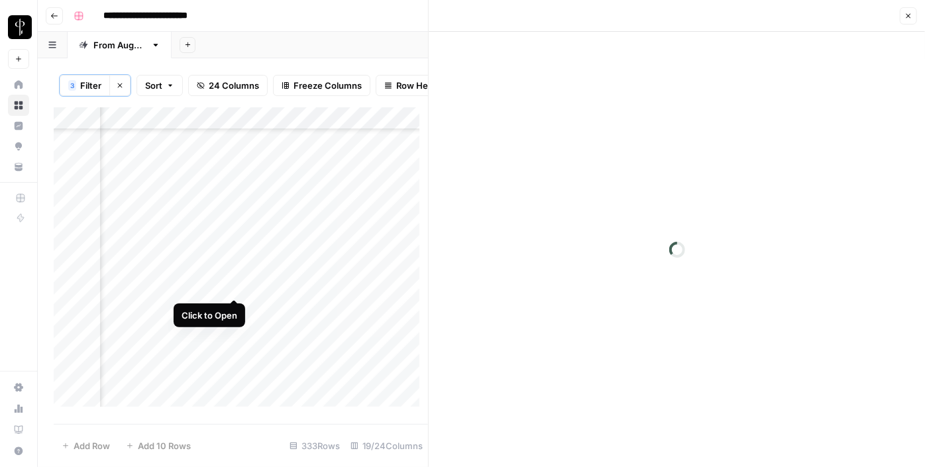
click at [232, 289] on div "Add Column" at bounding box center [241, 261] width 374 height 309
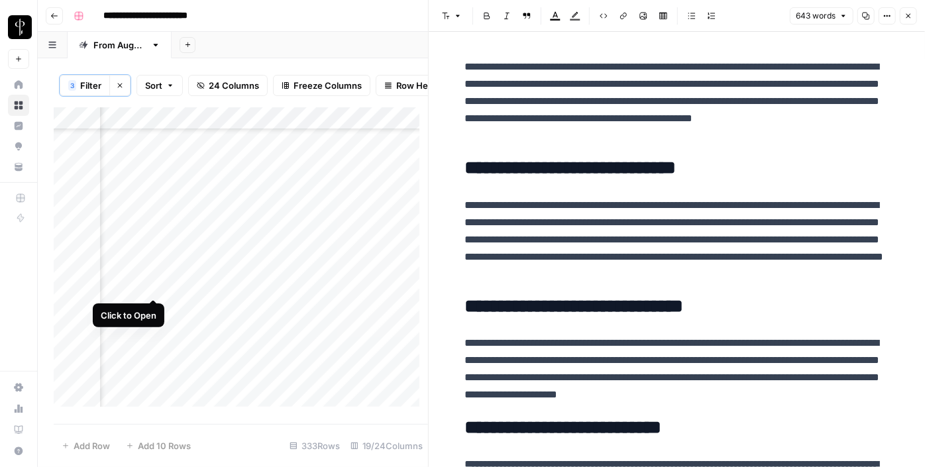
click at [153, 286] on div "Add Column" at bounding box center [241, 261] width 374 height 309
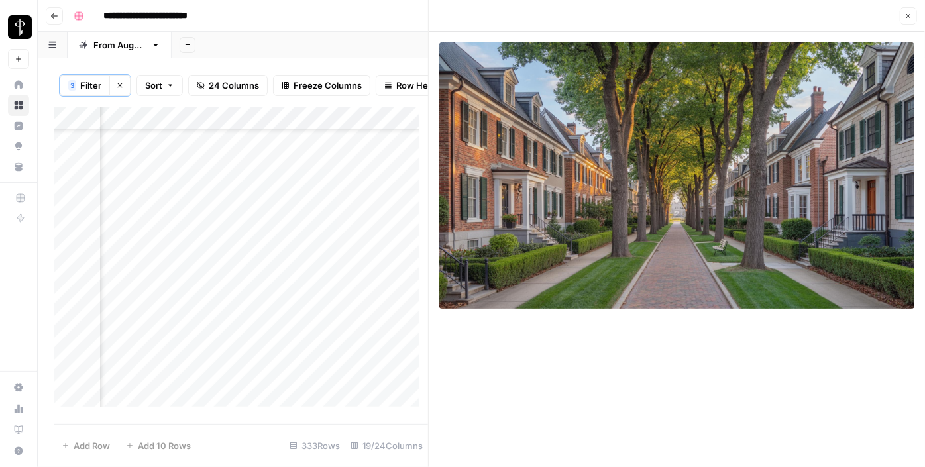
click at [158, 310] on div "Add Column" at bounding box center [241, 261] width 374 height 309
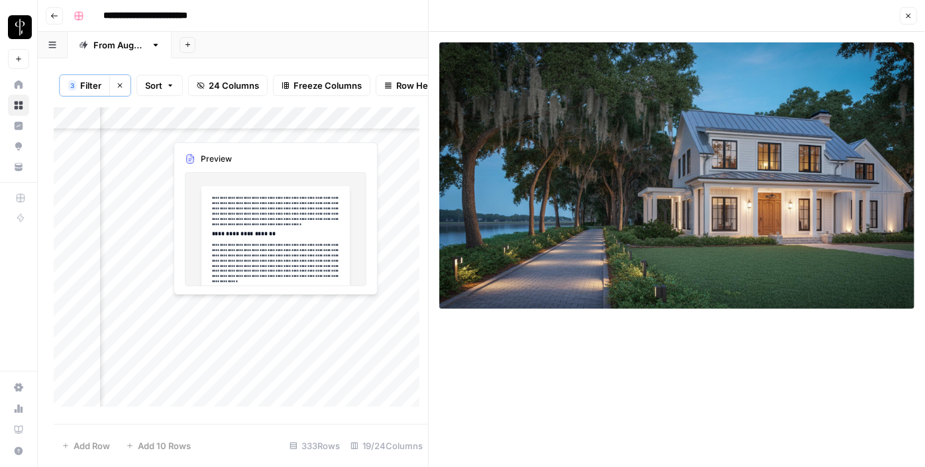
click at [235, 307] on div "Add Column" at bounding box center [241, 261] width 374 height 309
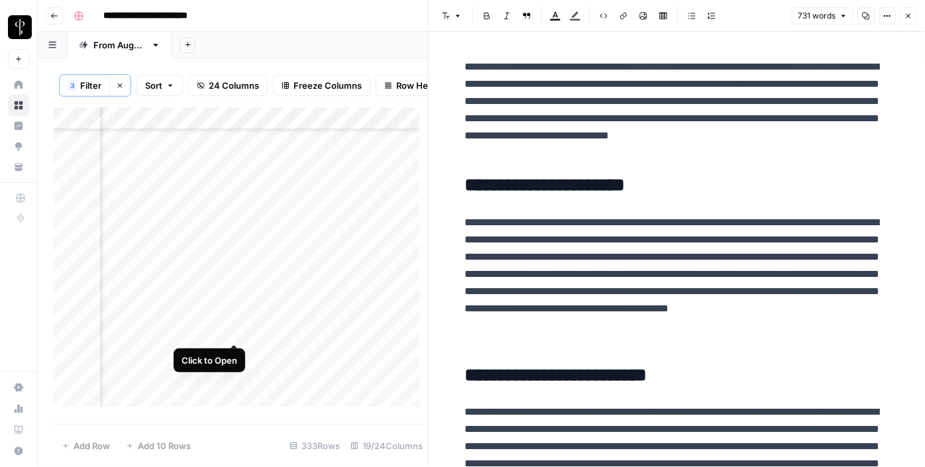
click at [235, 332] on div "Add Column" at bounding box center [241, 261] width 374 height 309
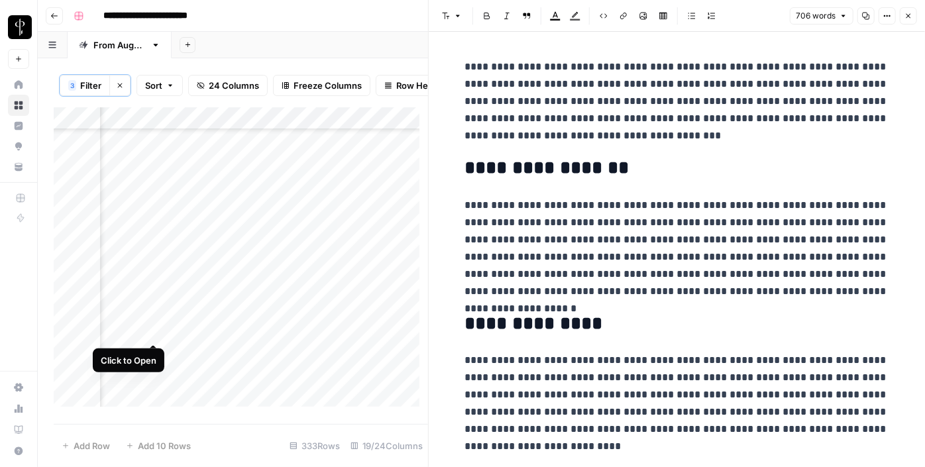
click at [157, 329] on div "Add Column" at bounding box center [241, 261] width 374 height 309
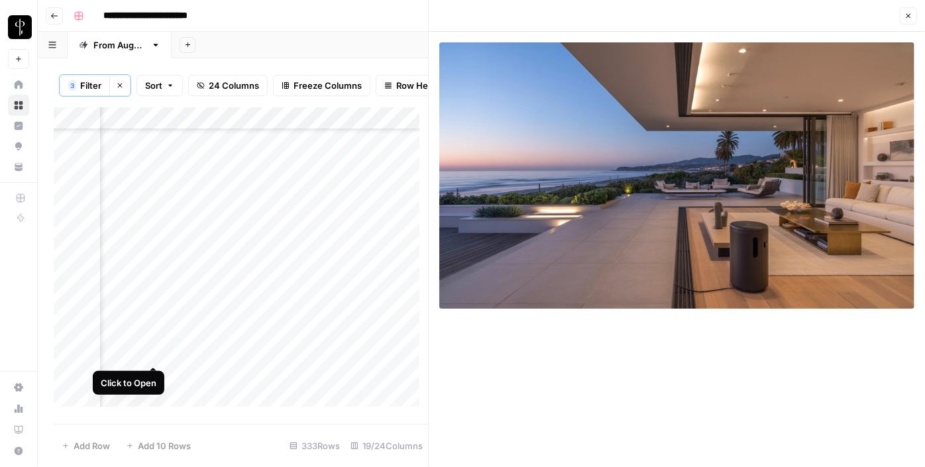
click at [157, 352] on div "Add Column" at bounding box center [241, 261] width 374 height 309
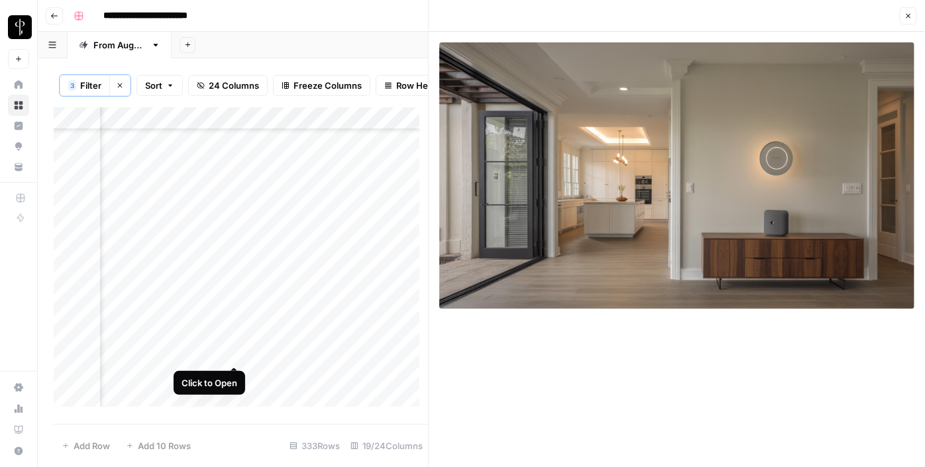
click at [235, 352] on div "Add Column" at bounding box center [241, 261] width 374 height 309
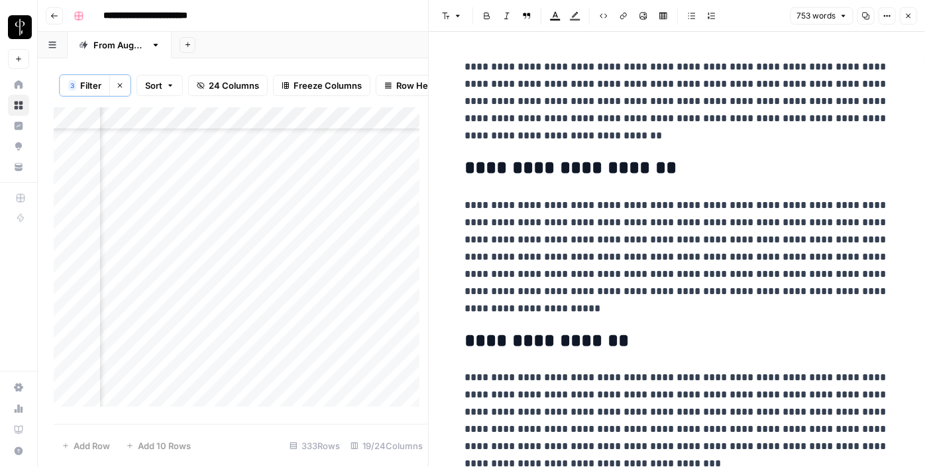
scroll to position [929, 1284]
click at [152, 252] on div "Add Column" at bounding box center [241, 261] width 374 height 309
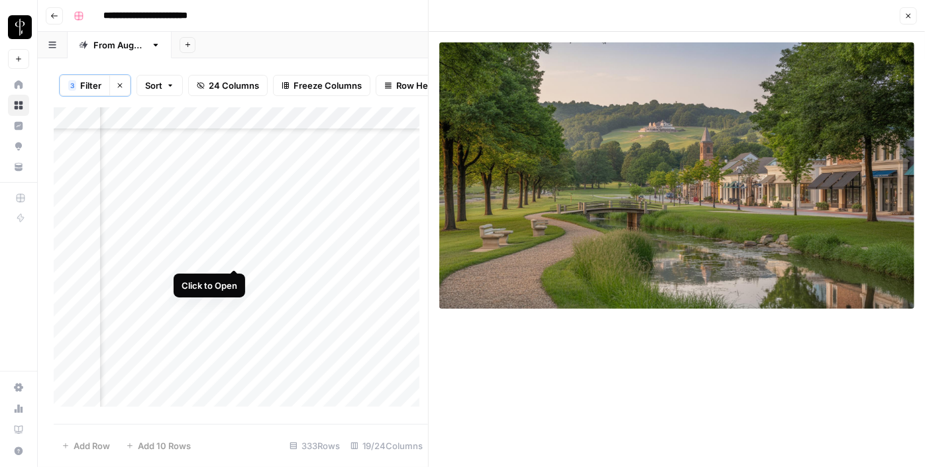
click at [236, 256] on div "Add Column" at bounding box center [241, 261] width 374 height 309
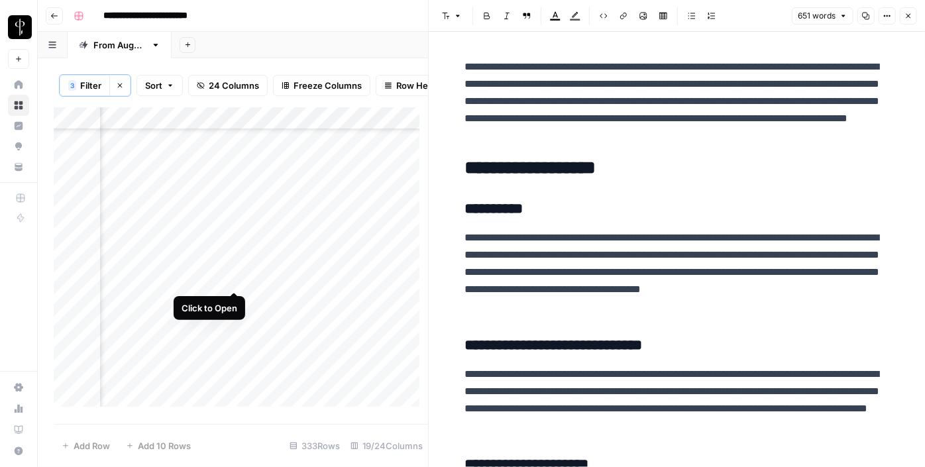
click at [231, 280] on div "Add Column" at bounding box center [241, 261] width 374 height 309
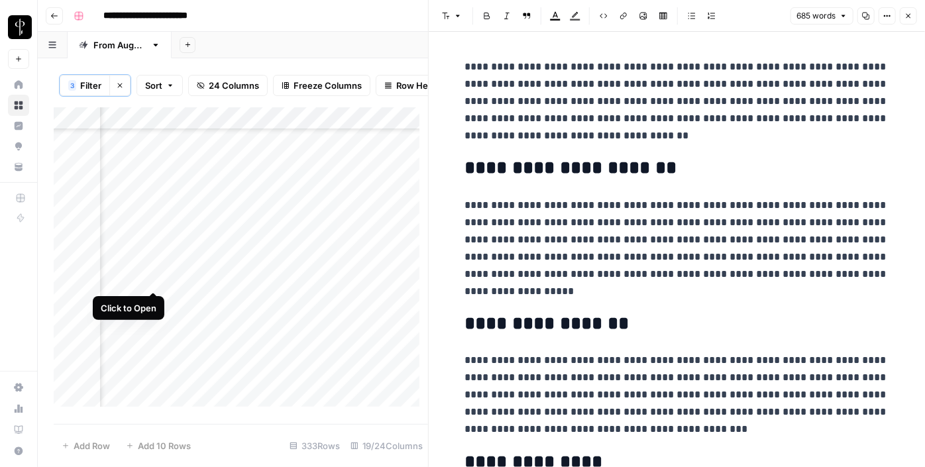
click at [153, 283] on div "Add Column" at bounding box center [241, 261] width 374 height 309
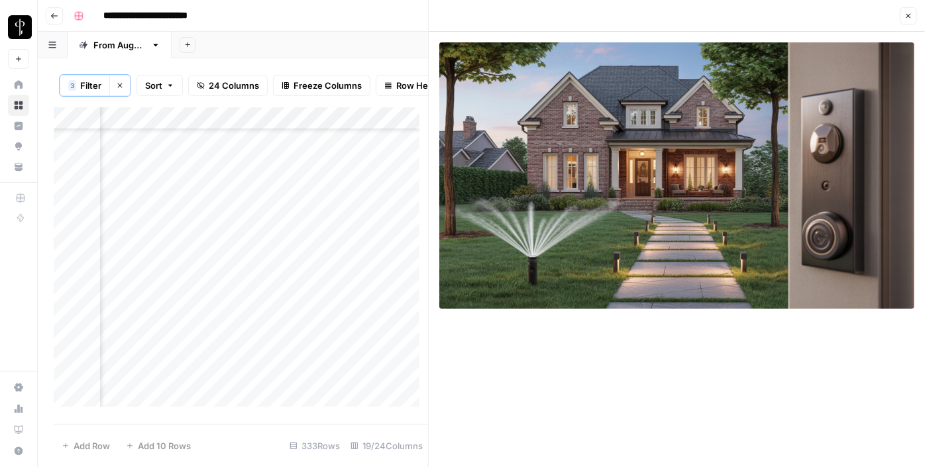
click at [152, 301] on div "Add Column" at bounding box center [241, 261] width 374 height 309
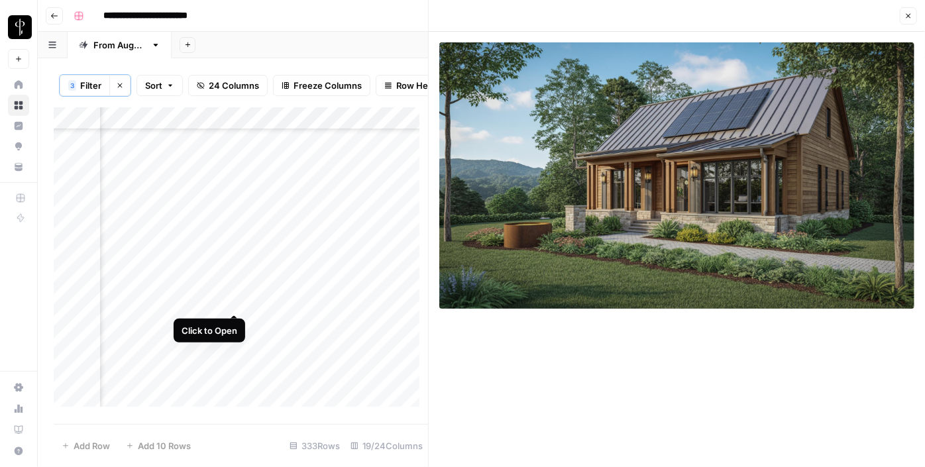
click at [230, 297] on div "Add Column" at bounding box center [241, 261] width 374 height 309
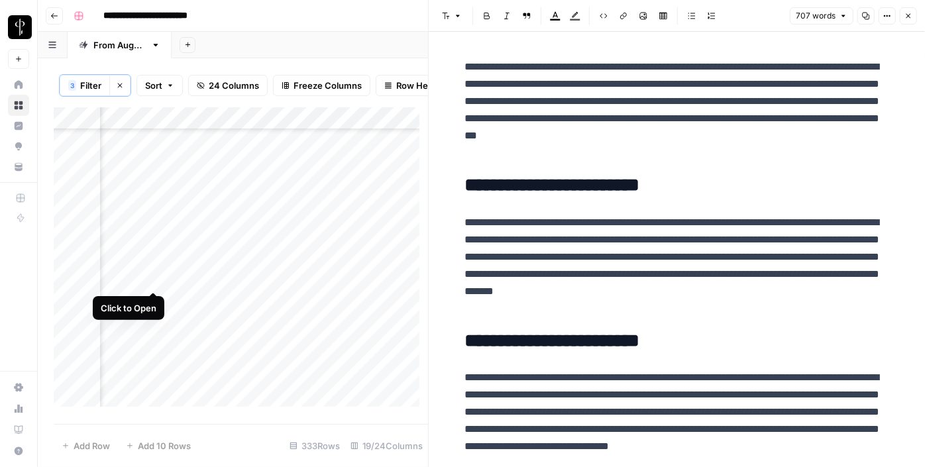
click at [154, 275] on div "Add Column" at bounding box center [241, 261] width 374 height 309
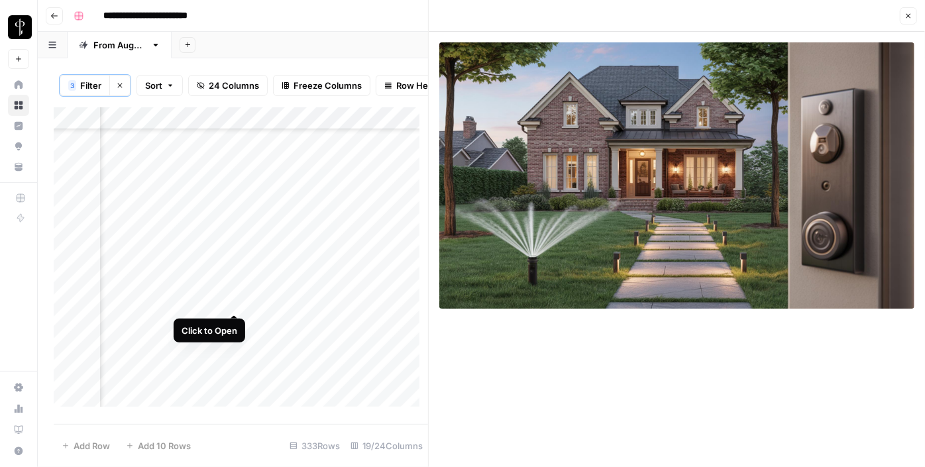
click at [229, 299] on div "Add Column" at bounding box center [241, 261] width 374 height 309
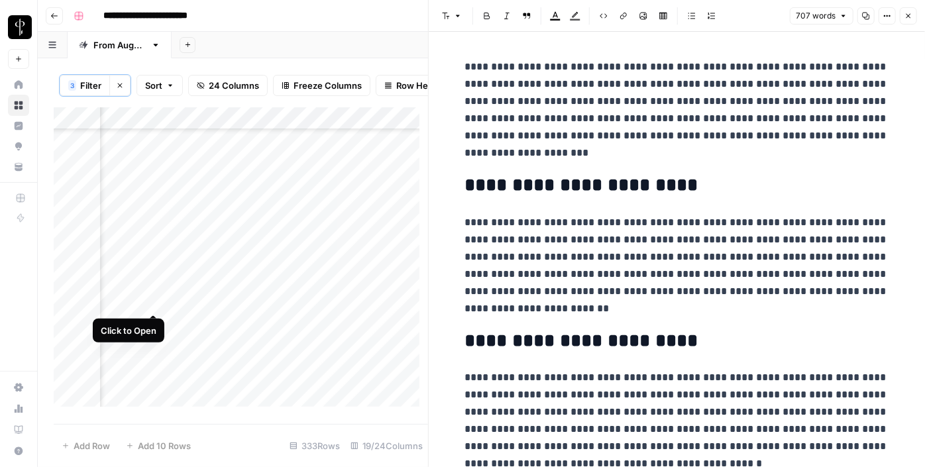
click at [152, 303] on div "Add Column" at bounding box center [241, 261] width 374 height 309
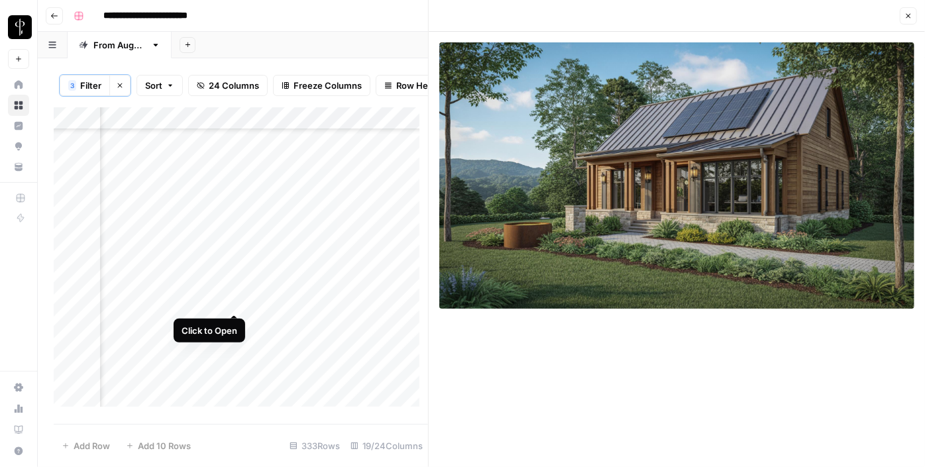
click at [238, 301] on div "Add Column" at bounding box center [241, 261] width 374 height 309
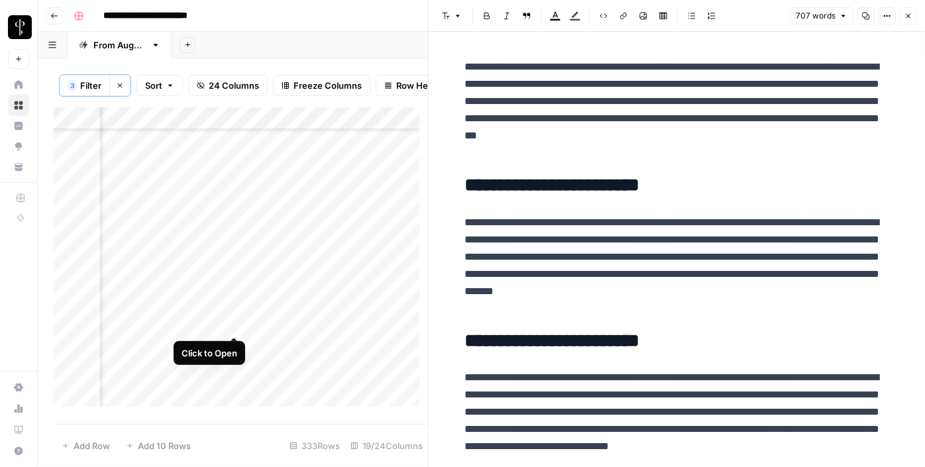
click at [233, 318] on div "Add Column" at bounding box center [241, 261] width 374 height 309
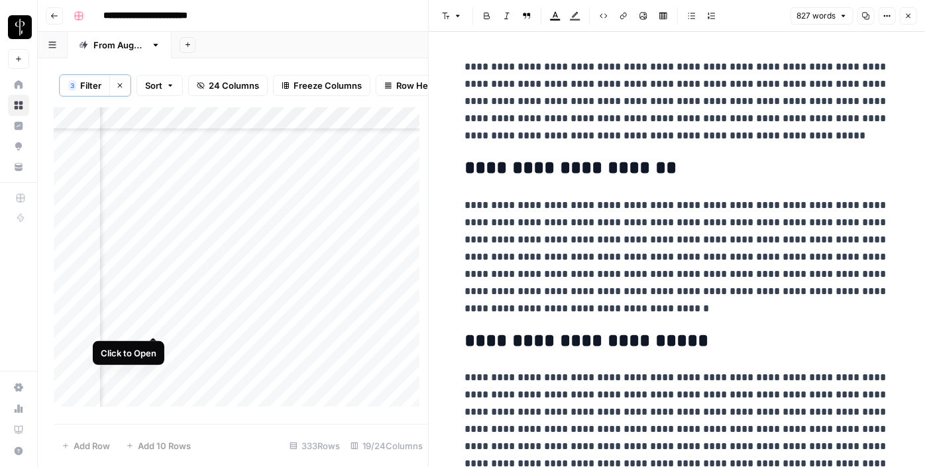
click at [150, 325] on div "Add Column" at bounding box center [241, 261] width 374 height 309
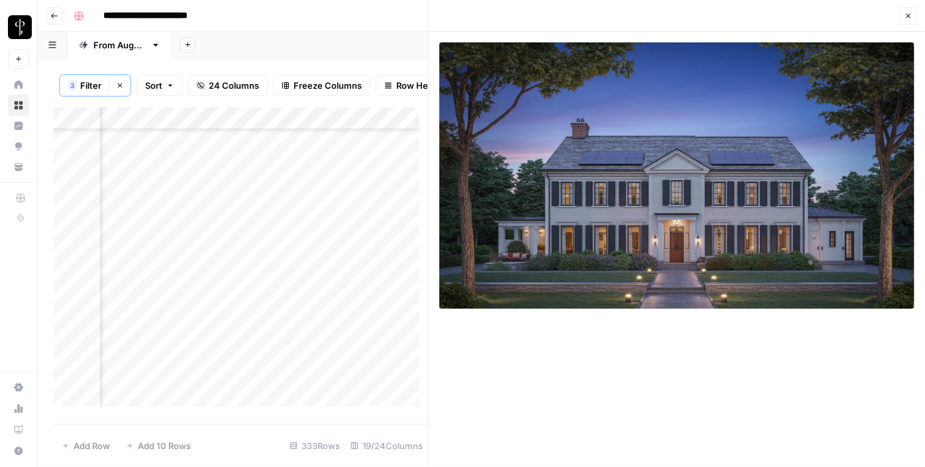
scroll to position [1099, 1284]
click at [235, 154] on div "Add Column" at bounding box center [241, 261] width 374 height 309
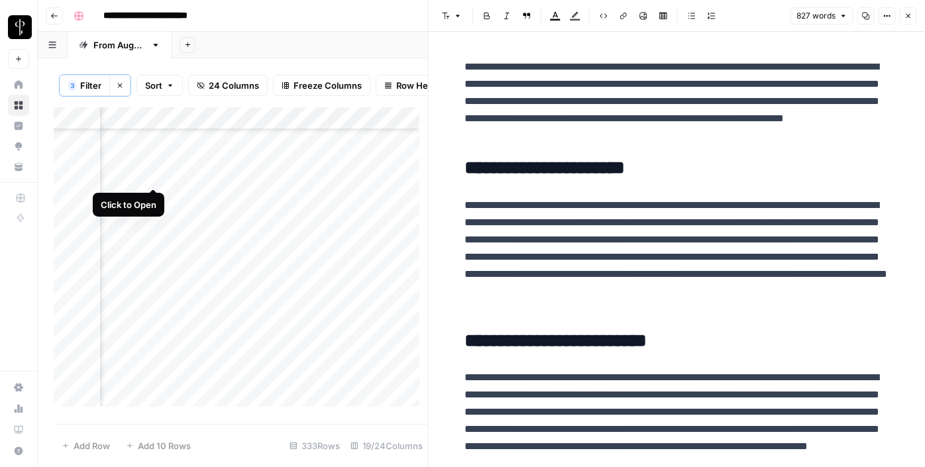
click at [153, 180] on div "Add Column" at bounding box center [241, 261] width 374 height 309
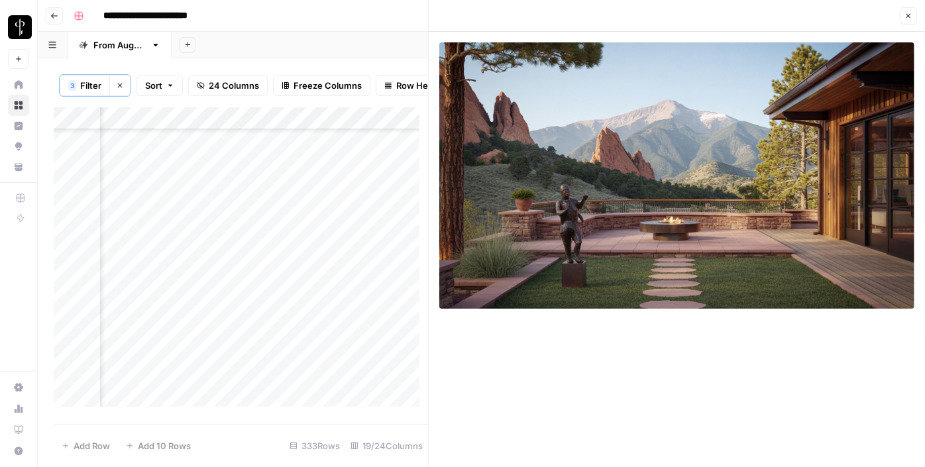
click at [253, 174] on div "Add Column" at bounding box center [241, 261] width 374 height 309
click at [233, 175] on div "Add Column" at bounding box center [241, 261] width 374 height 309
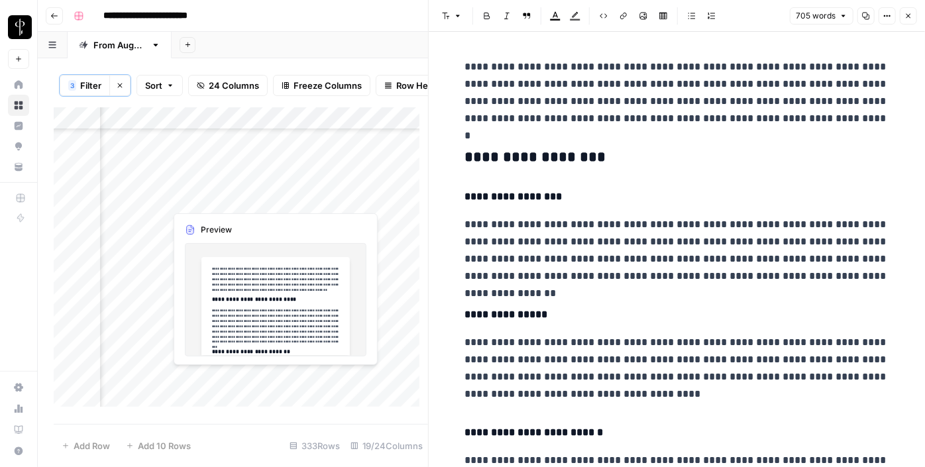
click at [230, 195] on div "Add Column" at bounding box center [241, 261] width 374 height 309
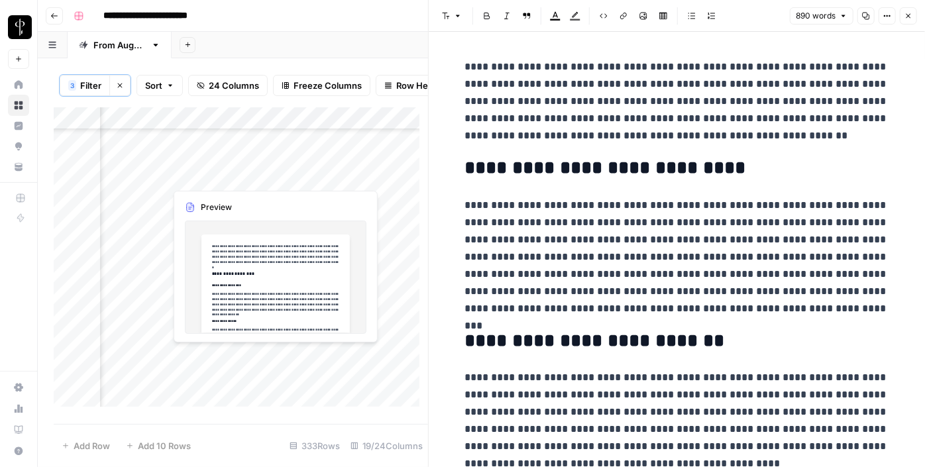
click at [235, 178] on div "Add Column" at bounding box center [241, 261] width 374 height 309
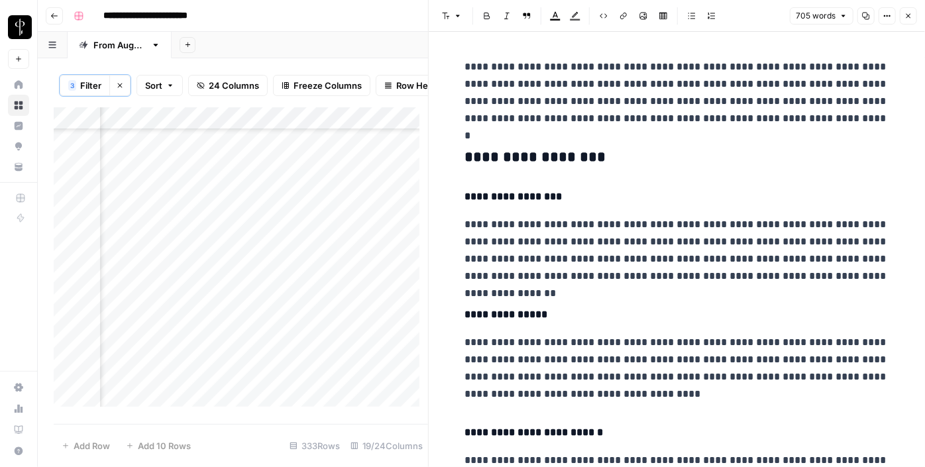
click at [527, 156] on h3 "**********" at bounding box center [677, 157] width 424 height 19
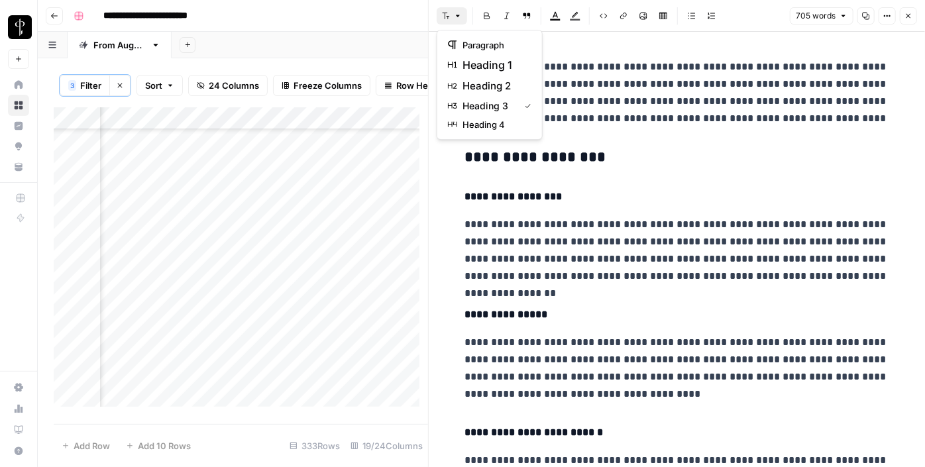
click at [457, 15] on icon "button" at bounding box center [458, 16] width 8 height 8
click at [476, 84] on span "heading 2" at bounding box center [494, 86] width 64 height 16
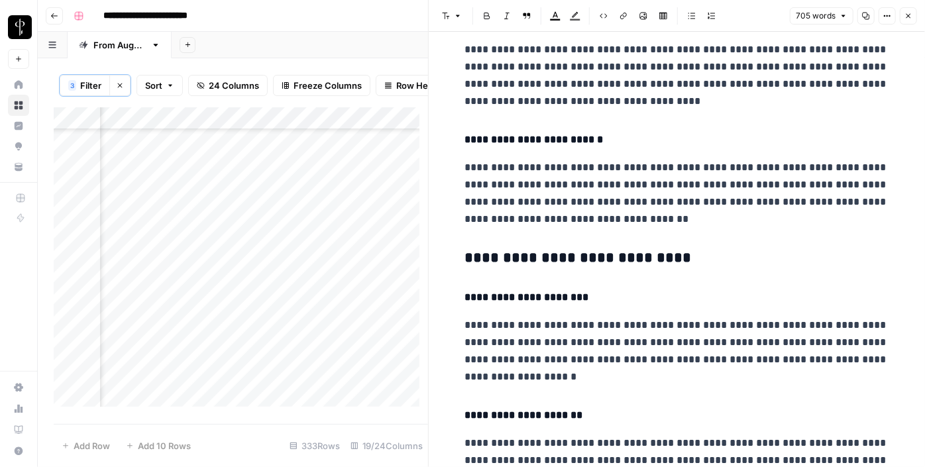
scroll to position [321, 0]
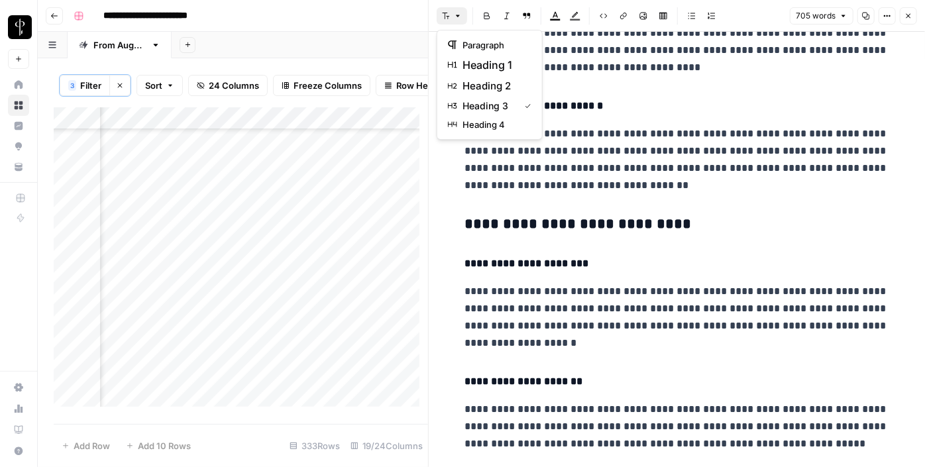
click at [456, 19] on icon "button" at bounding box center [458, 16] width 8 height 8
click at [470, 85] on span "heading 2" at bounding box center [494, 86] width 64 height 16
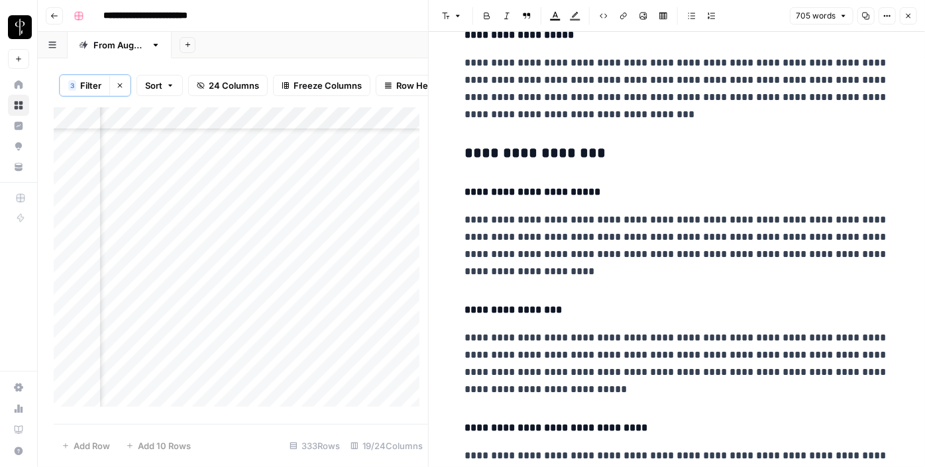
scroll to position [764, 0]
click at [539, 144] on h3 "**********" at bounding box center [677, 153] width 424 height 19
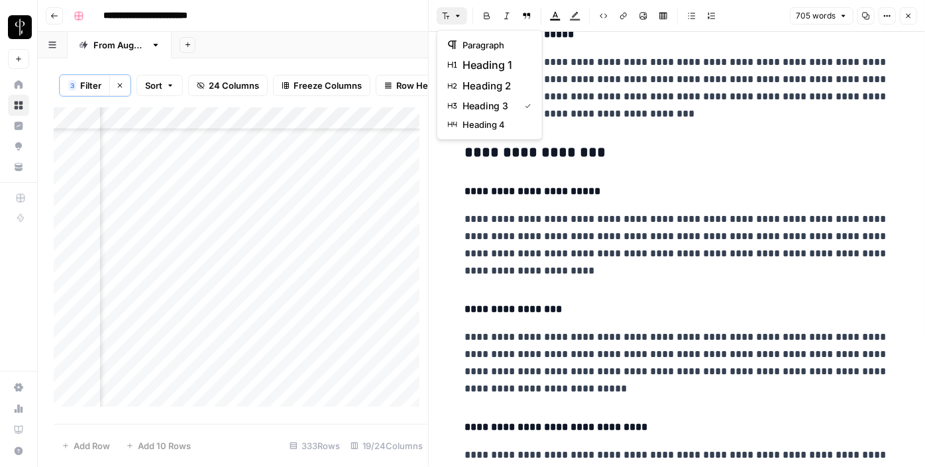
click at [450, 16] on button "Font style" at bounding box center [452, 15] width 30 height 17
click at [485, 79] on span "heading 2" at bounding box center [494, 86] width 64 height 16
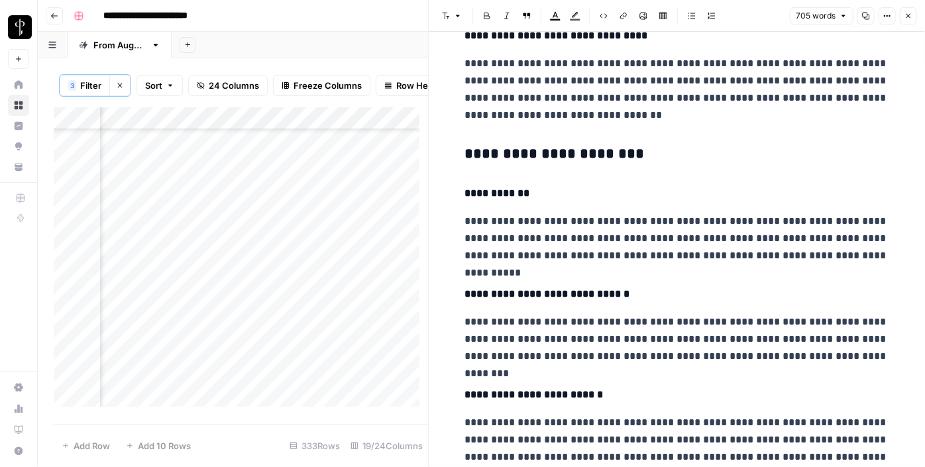
scroll to position [1153, 0]
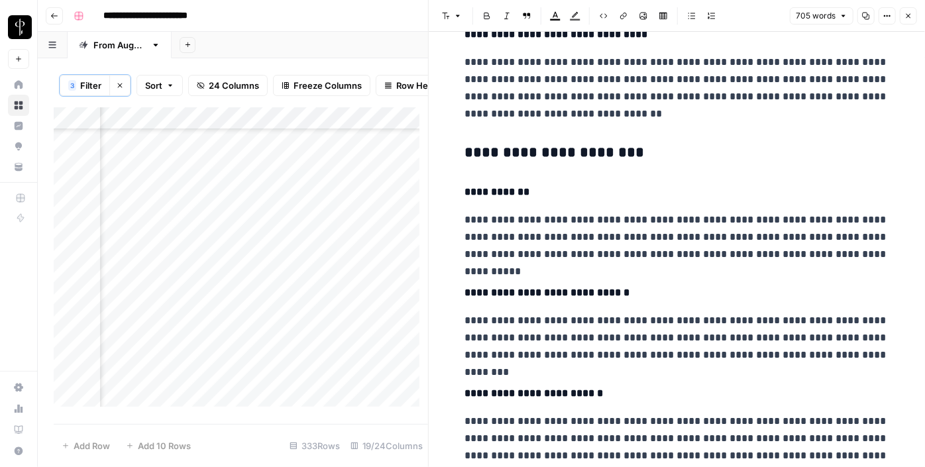
click at [521, 148] on h3 "**********" at bounding box center [677, 153] width 424 height 19
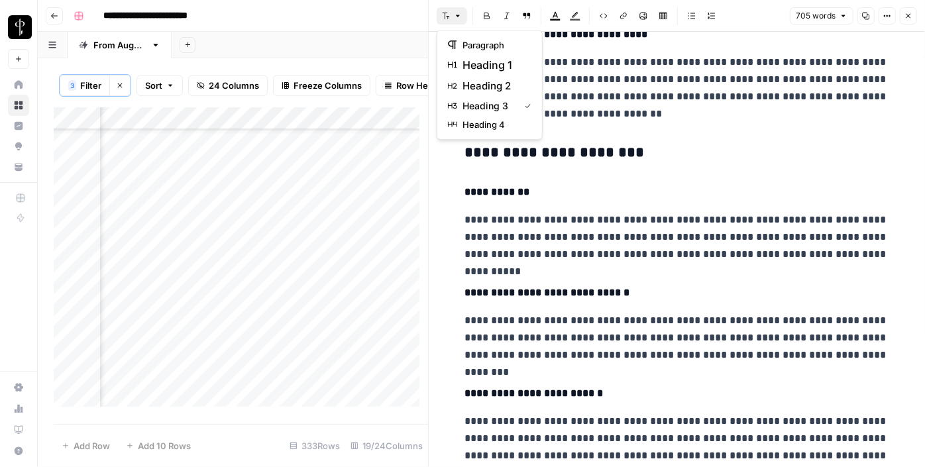
click at [443, 15] on icon "button" at bounding box center [446, 16] width 8 height 8
click at [502, 84] on span "heading 2" at bounding box center [494, 86] width 64 height 16
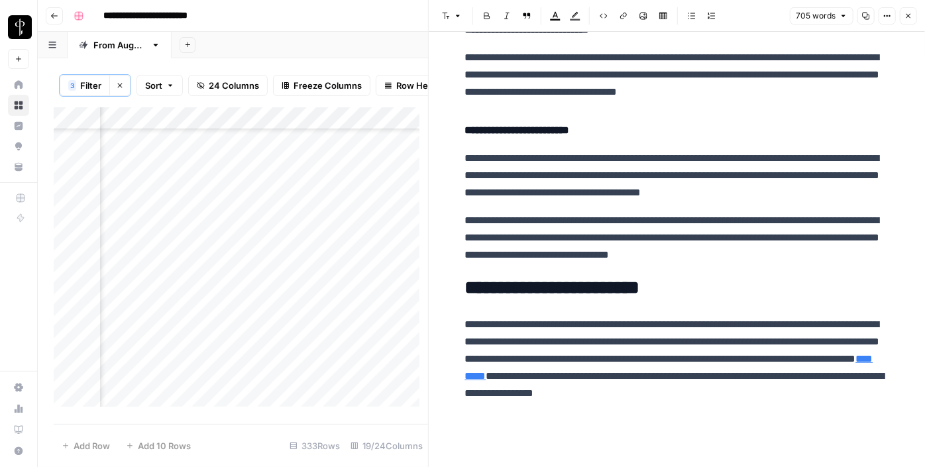
scroll to position [1410, 0]
click at [230, 199] on div "Add Column" at bounding box center [241, 261] width 374 height 309
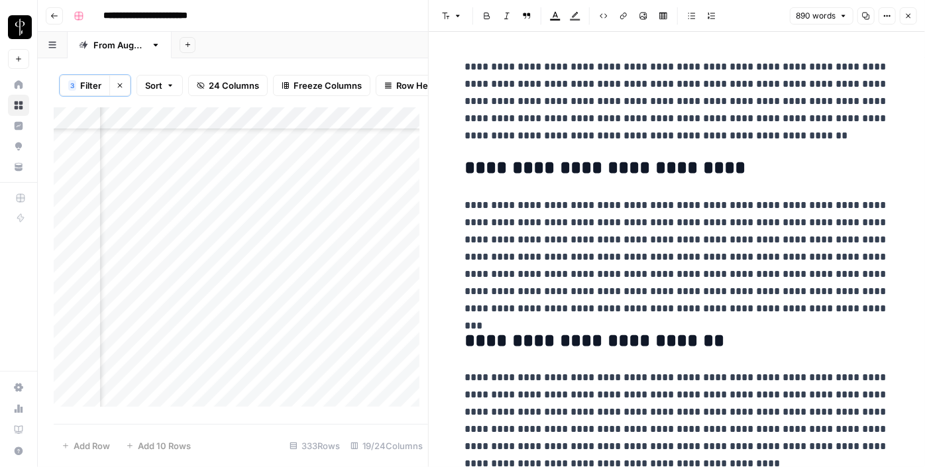
click at [152, 190] on div "Add Column" at bounding box center [241, 261] width 374 height 309
click at [152, 195] on div "Add Column" at bounding box center [241, 261] width 374 height 309
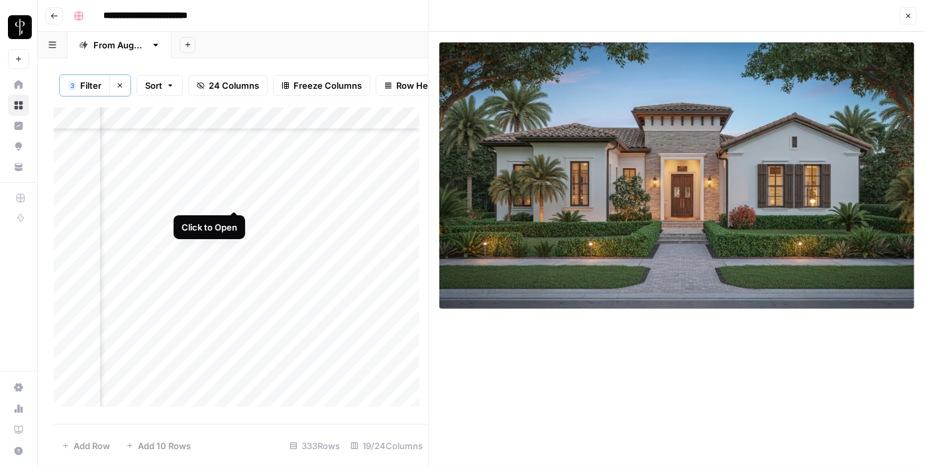
click at [237, 199] on div "Add Column" at bounding box center [241, 261] width 374 height 309
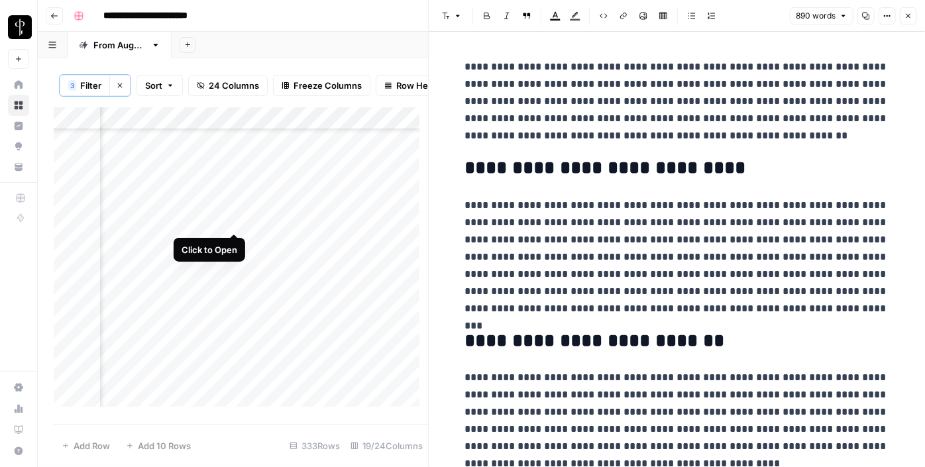
click at [233, 221] on div "Add Column" at bounding box center [241, 261] width 374 height 309
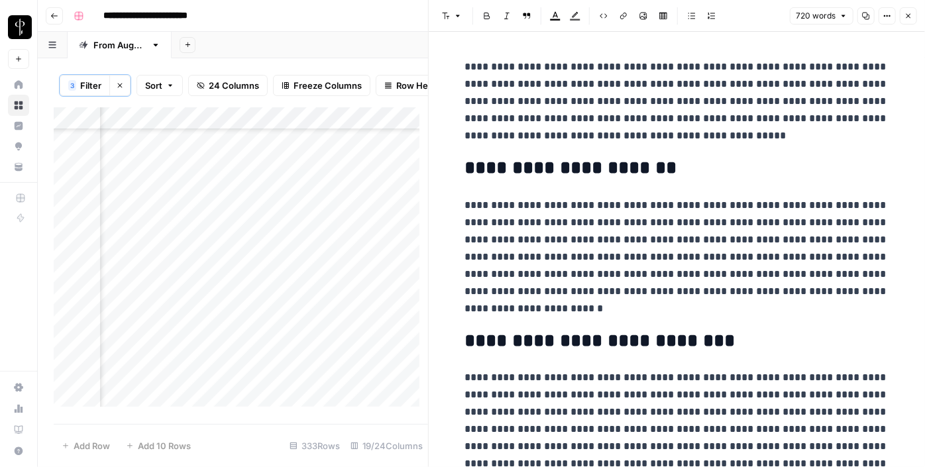
click at [150, 220] on div "Add Column" at bounding box center [241, 261] width 374 height 309
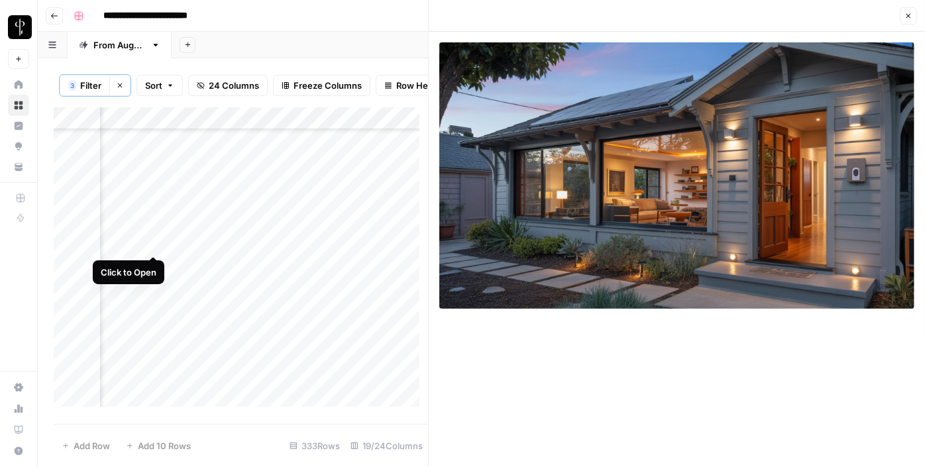
click at [159, 242] on div "Add Column" at bounding box center [241, 261] width 374 height 309
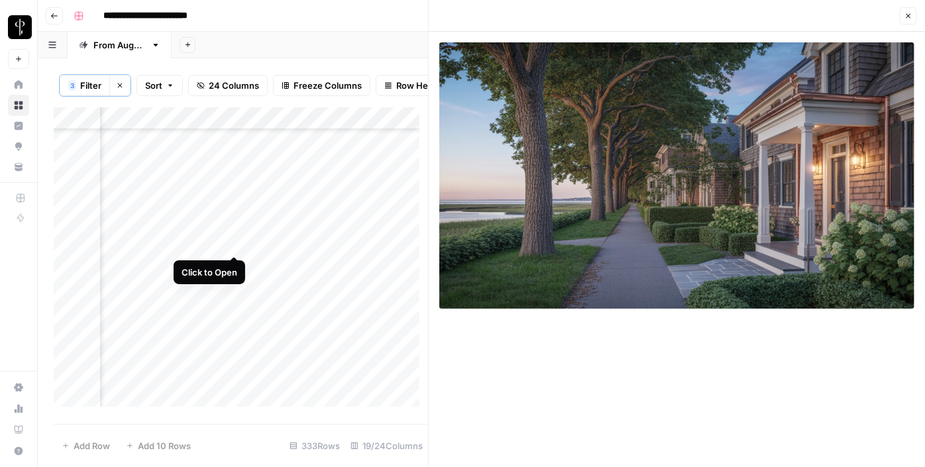
click at [233, 240] on div "Add Column" at bounding box center [241, 261] width 374 height 309
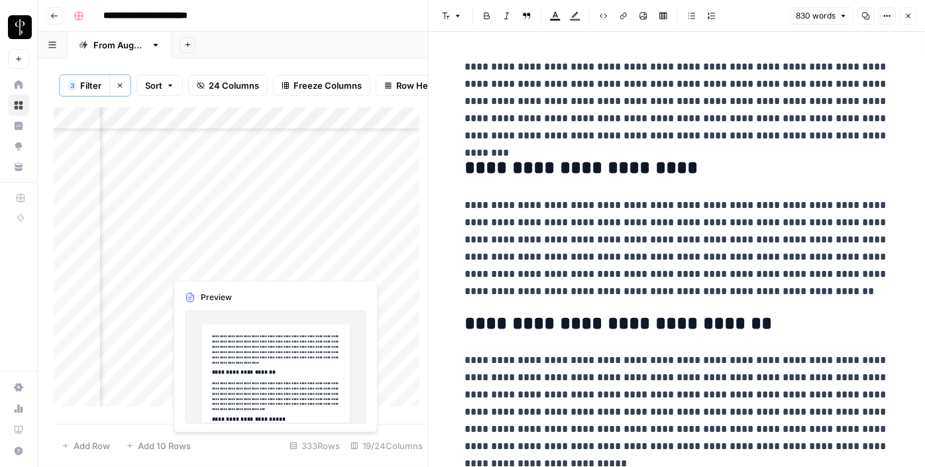
click at [235, 266] on div "Add Column" at bounding box center [241, 261] width 374 height 309
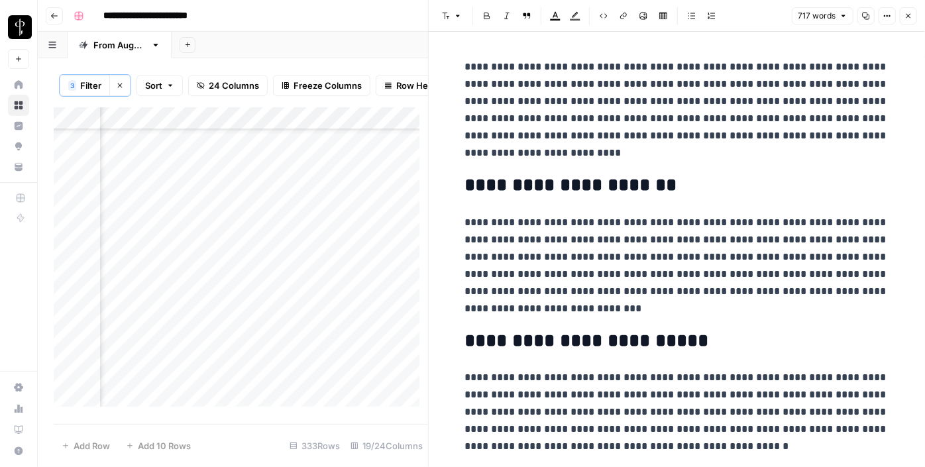
click at [159, 267] on div "Add Column" at bounding box center [241, 261] width 374 height 309
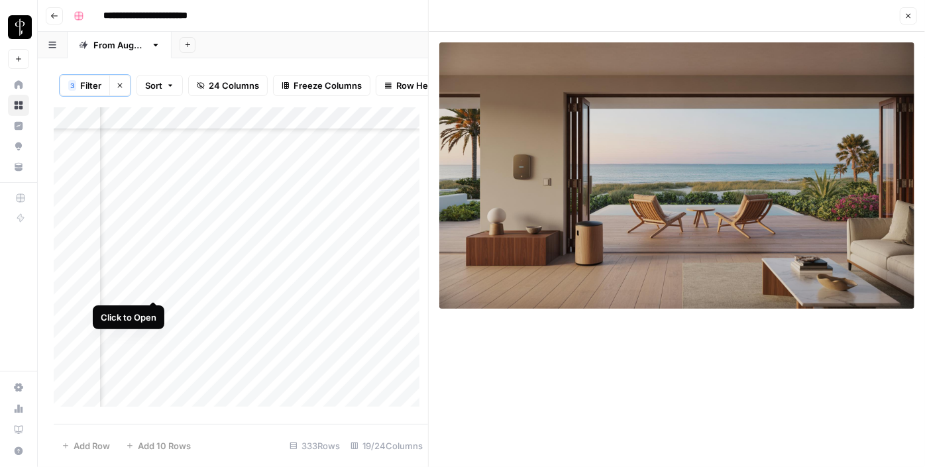
click at [156, 284] on div "Add Column" at bounding box center [241, 261] width 374 height 309
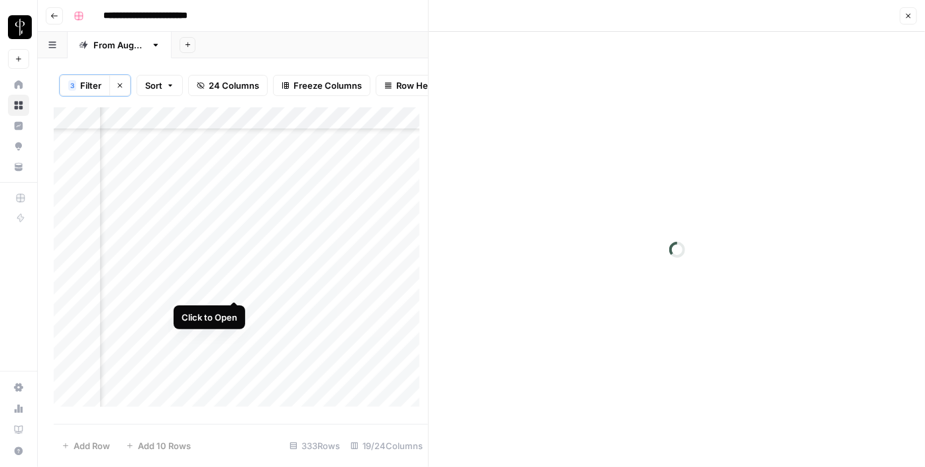
click at [231, 288] on div "Add Column" at bounding box center [241, 261] width 374 height 309
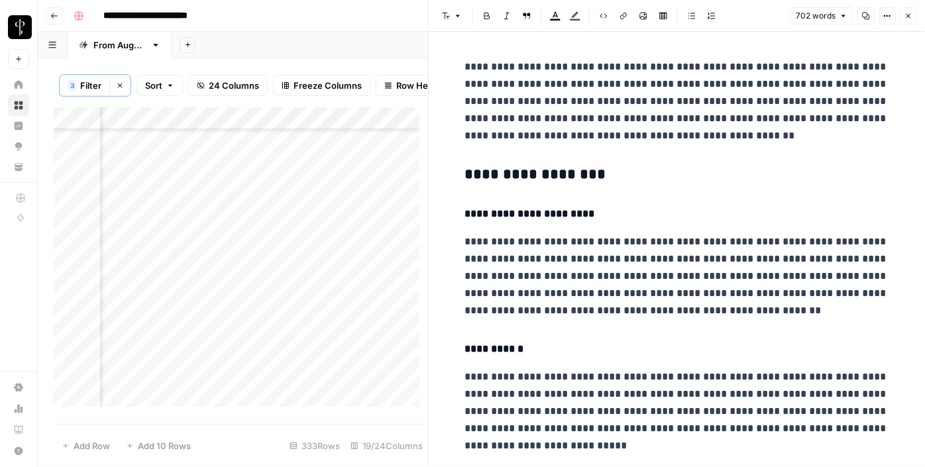
click at [538, 179] on h3 "**********" at bounding box center [677, 175] width 424 height 19
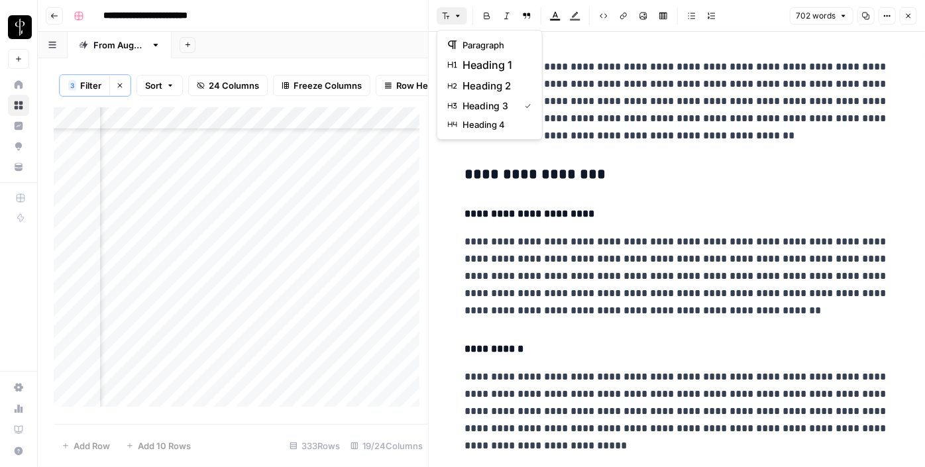
click at [448, 18] on icon "button" at bounding box center [446, 16] width 8 height 8
click at [482, 80] on span "heading 2" at bounding box center [494, 86] width 64 height 16
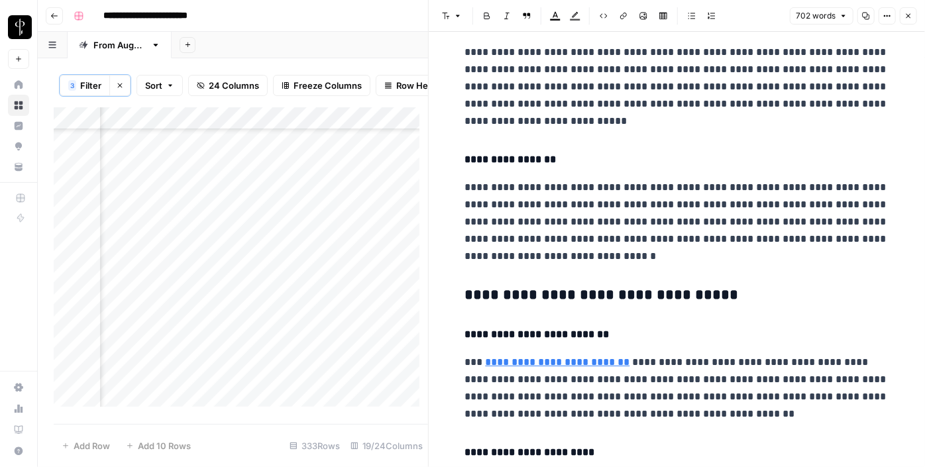
scroll to position [441, 0]
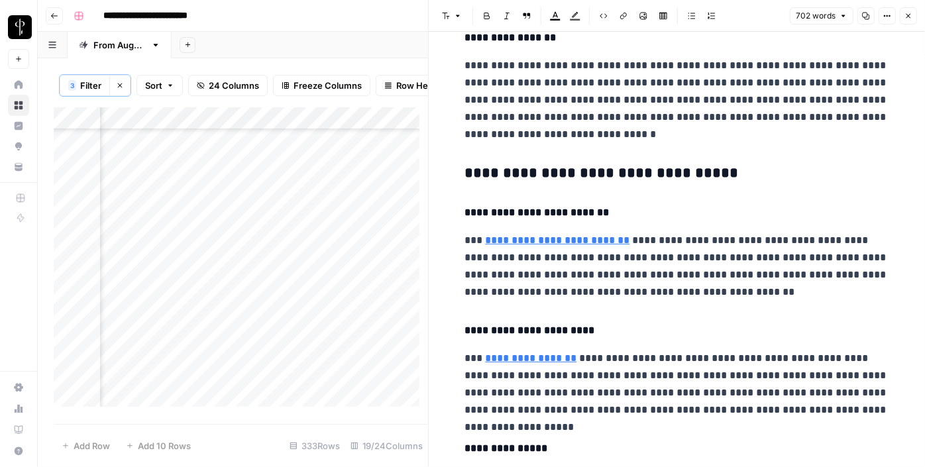
click at [523, 176] on h3 "**********" at bounding box center [677, 173] width 424 height 19
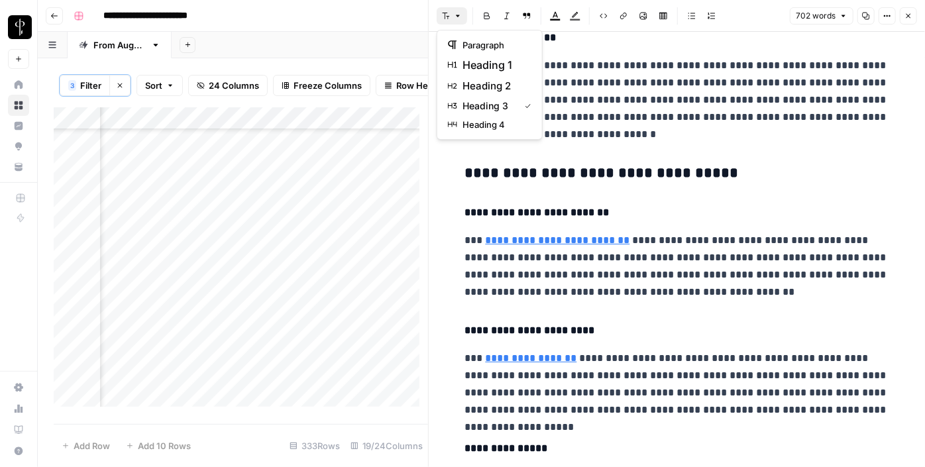
click at [456, 13] on icon "button" at bounding box center [458, 16] width 8 height 8
click at [486, 87] on span "heading 2" at bounding box center [494, 86] width 64 height 16
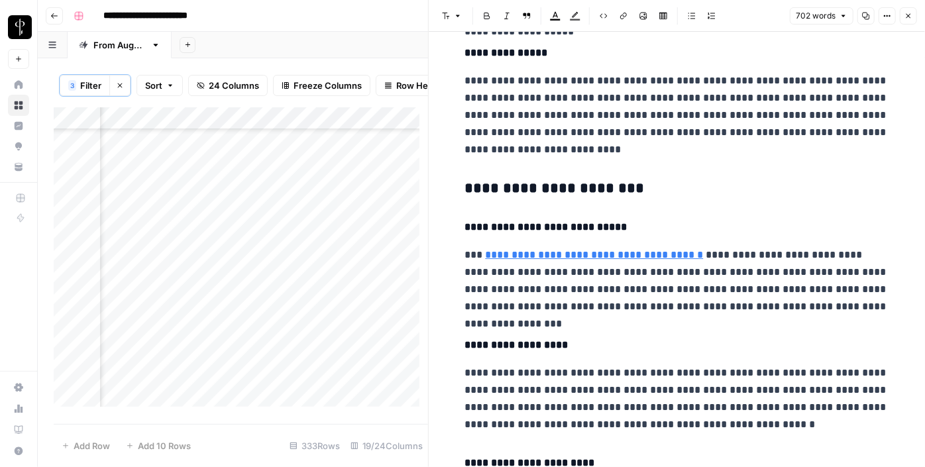
scroll to position [833, 0]
click at [541, 180] on h3 "**********" at bounding box center [677, 188] width 424 height 19
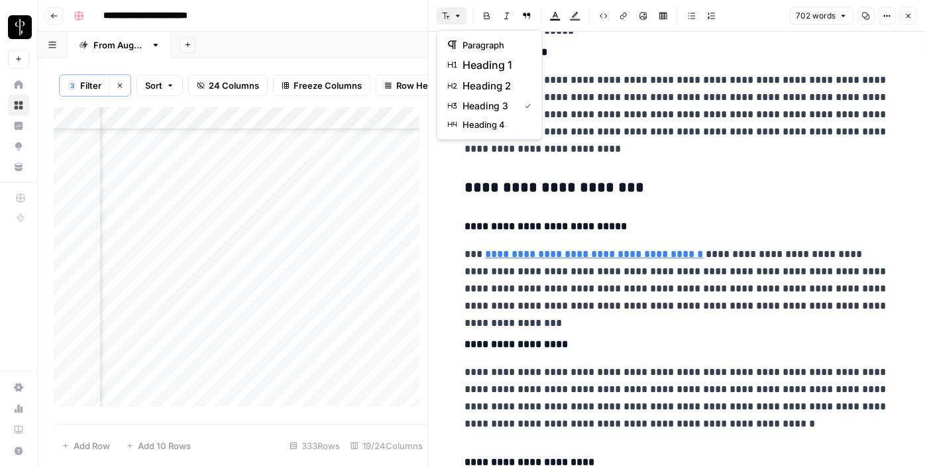
click at [448, 18] on icon "button" at bounding box center [446, 16] width 8 height 8
click at [488, 86] on span "heading 2" at bounding box center [494, 86] width 64 height 16
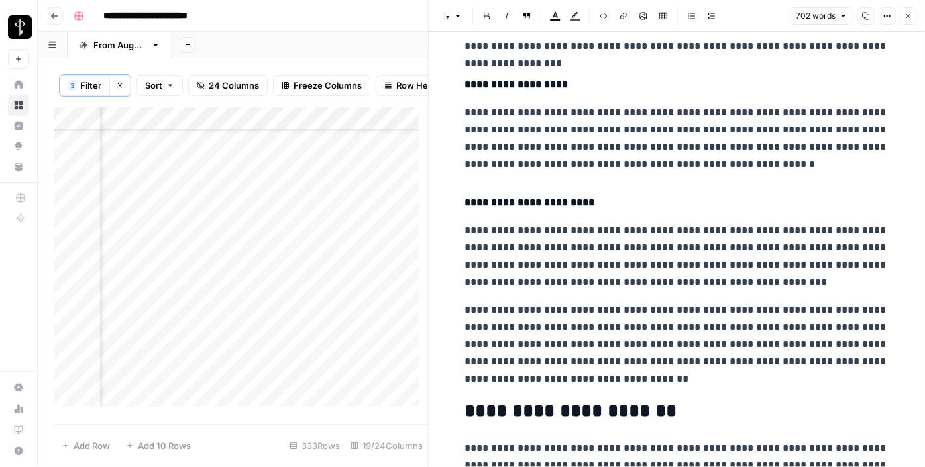
scroll to position [1228, 0]
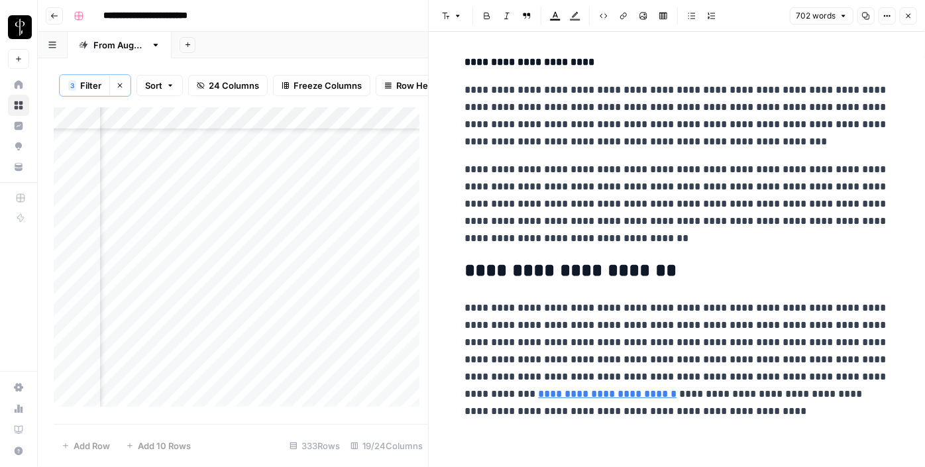
click at [356, 291] on div "Add Column" at bounding box center [241, 261] width 374 height 309
click at [404, 284] on textarea at bounding box center [447, 289] width 212 height 19
paste textarea "**********"
type textarea "**********"
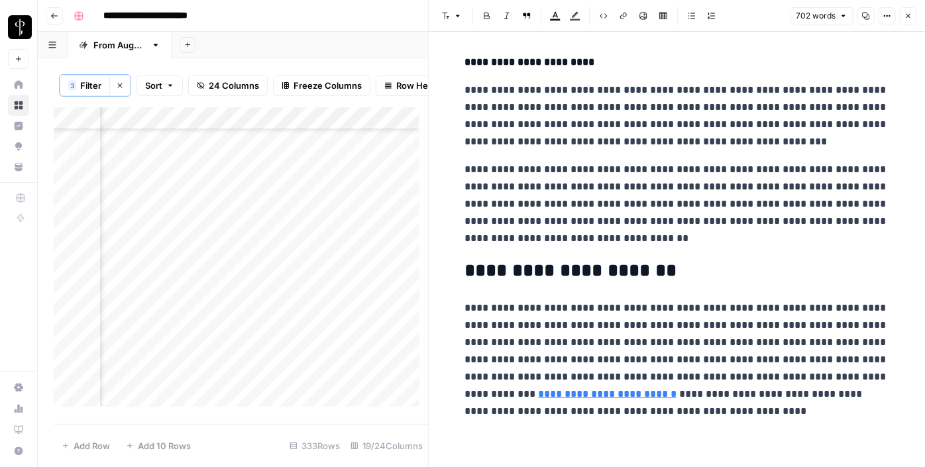
click at [231, 308] on div "Add Column" at bounding box center [241, 261] width 374 height 309
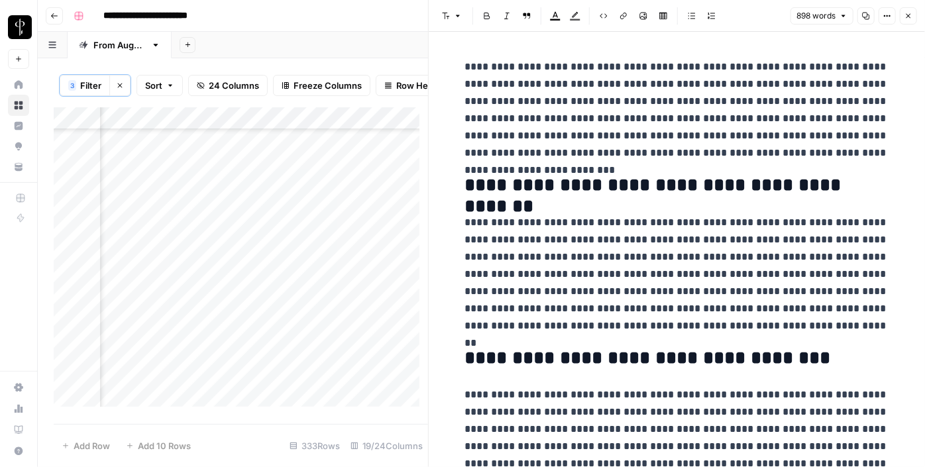
click at [150, 309] on div "Add Column" at bounding box center [241, 261] width 374 height 309
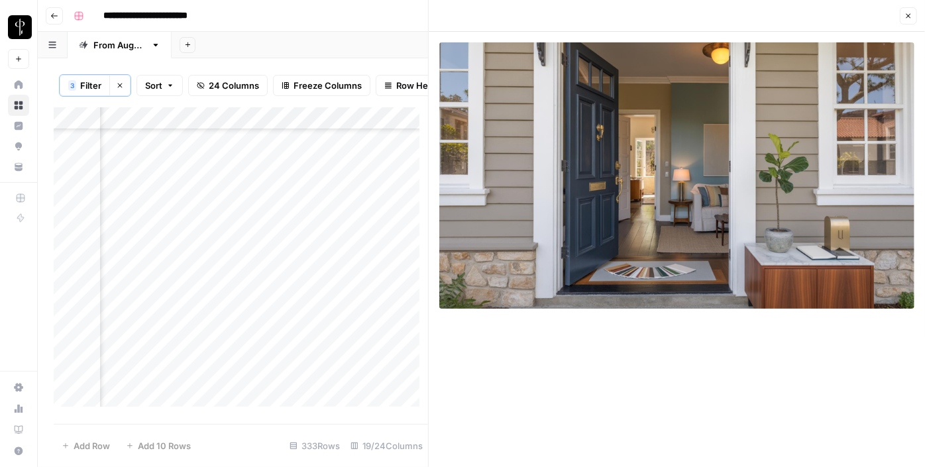
click at [152, 332] on div "Add Column" at bounding box center [241, 261] width 374 height 309
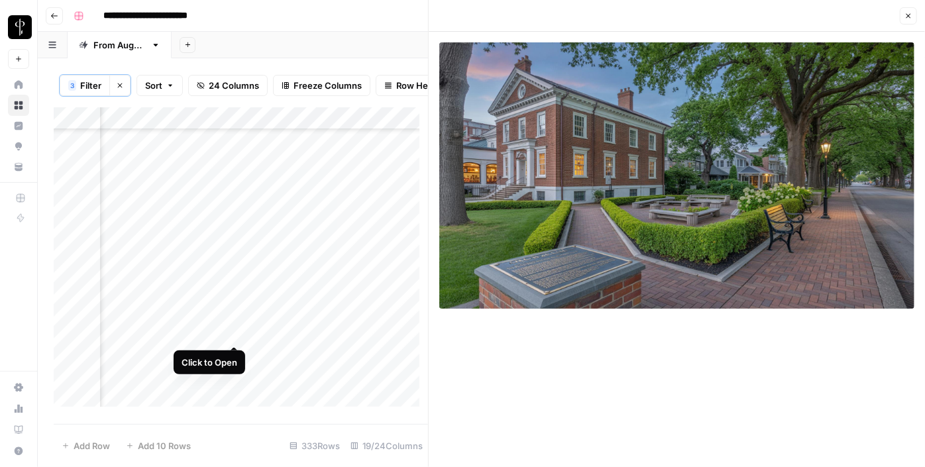
click at [233, 334] on div "Add Column" at bounding box center [241, 261] width 374 height 309
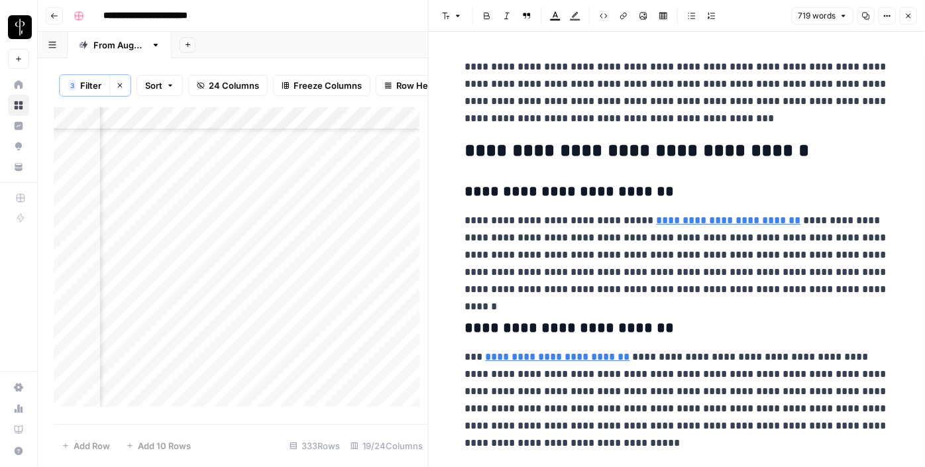
scroll to position [1215, 1284]
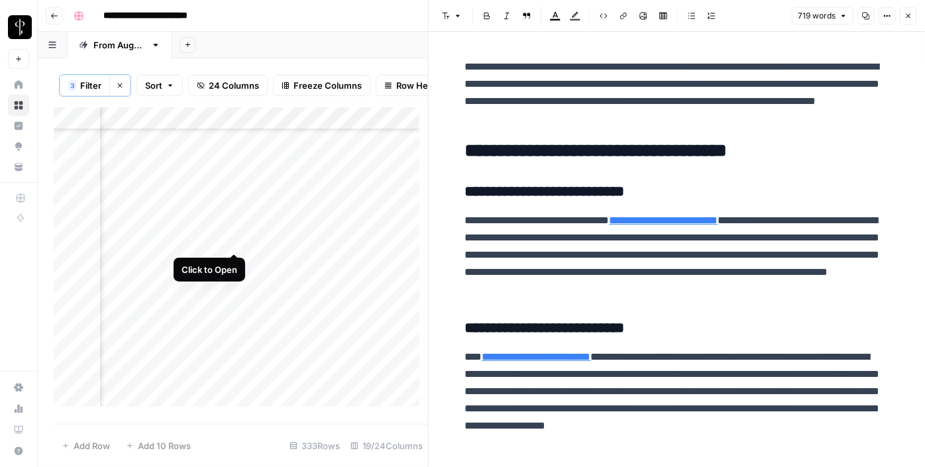
click at [233, 243] on div "Add Column" at bounding box center [241, 261] width 374 height 309
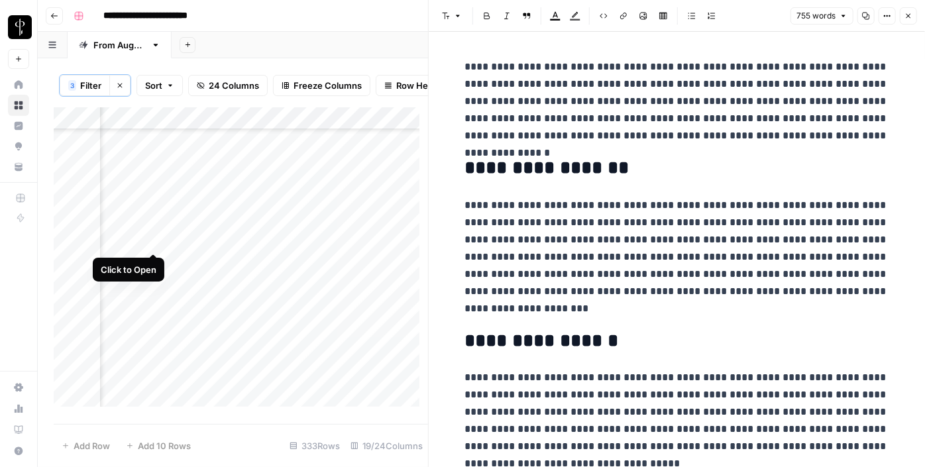
click at [154, 240] on div "Add Column" at bounding box center [241, 261] width 374 height 309
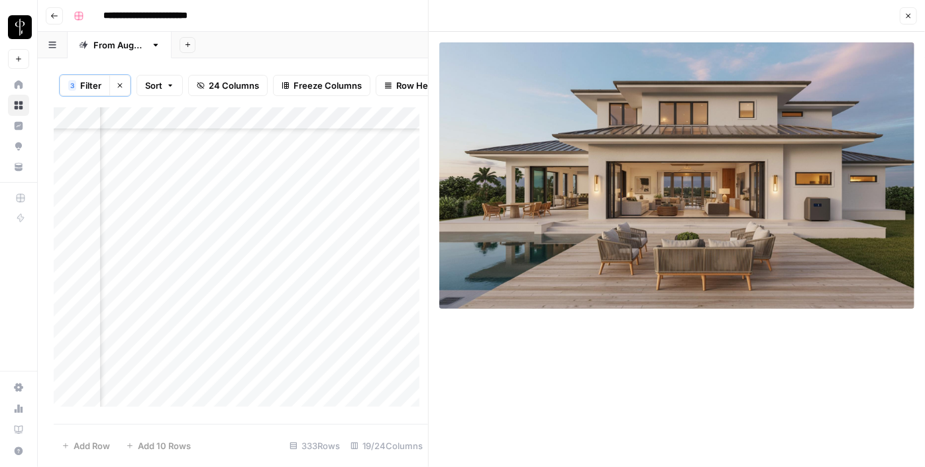
click at [155, 263] on div "Add Column" at bounding box center [241, 261] width 374 height 309
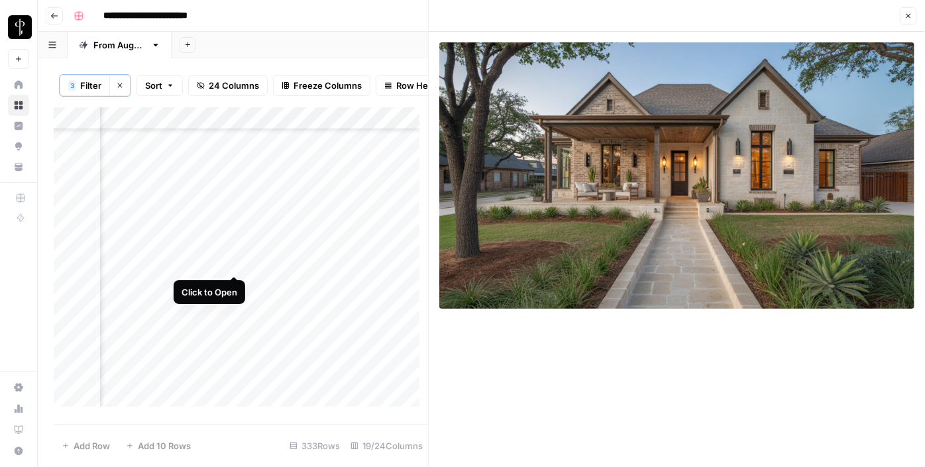
click at [233, 264] on div "Add Column" at bounding box center [241, 261] width 374 height 309
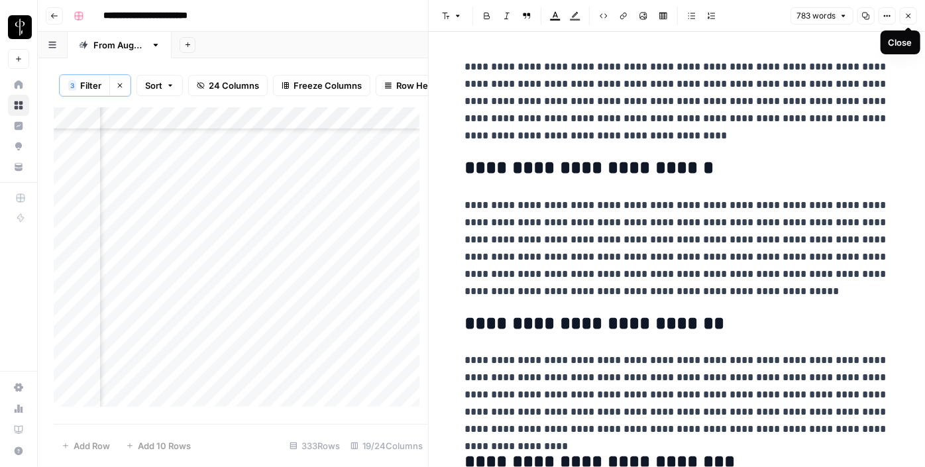
click at [905, 21] on button "Close" at bounding box center [908, 15] width 17 height 17
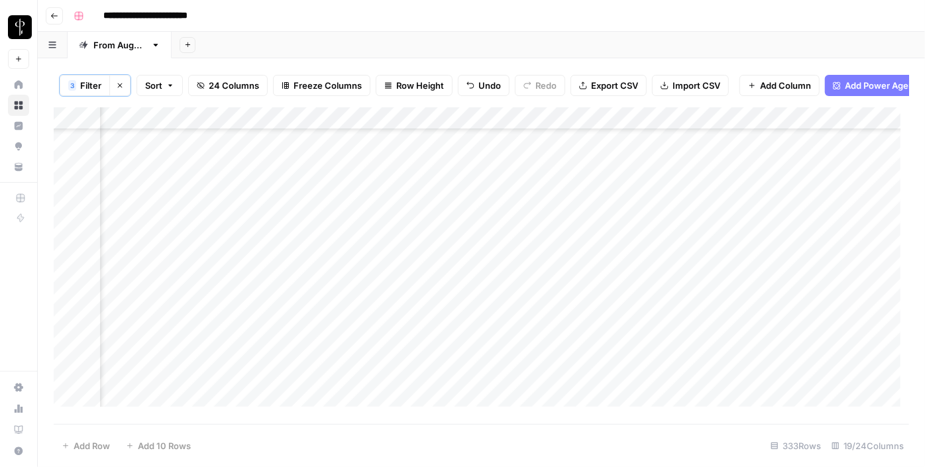
scroll to position [1277, 1284]
click at [294, 223] on div "Add Column" at bounding box center [481, 261] width 855 height 309
click at [293, 241] on div "Add Column" at bounding box center [481, 261] width 855 height 309
click at [289, 266] on div "Add Column" at bounding box center [481, 261] width 855 height 309
click at [287, 295] on div "Add Column" at bounding box center [481, 261] width 855 height 309
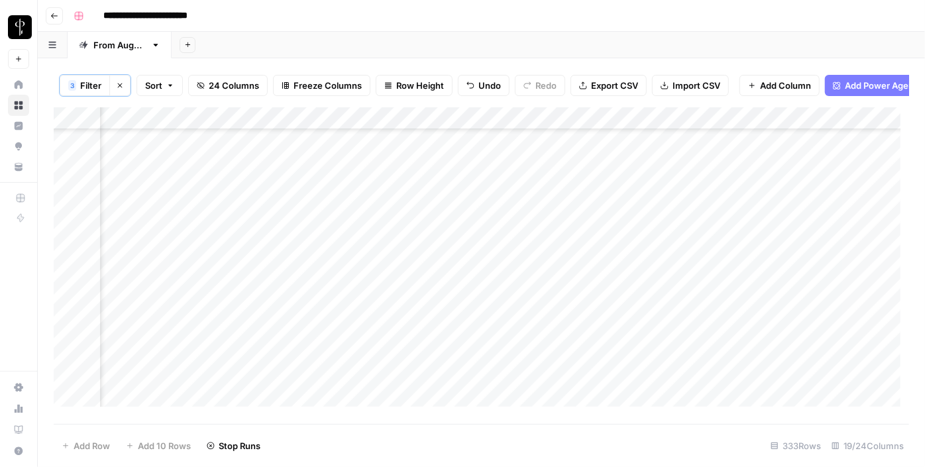
click at [287, 317] on div "Add Column" at bounding box center [481, 261] width 855 height 309
click at [289, 331] on div "Add Column" at bounding box center [481, 261] width 855 height 309
click at [289, 348] on div "Add Column" at bounding box center [481, 261] width 855 height 309
click at [281, 230] on div "Add Column" at bounding box center [481, 261] width 855 height 309
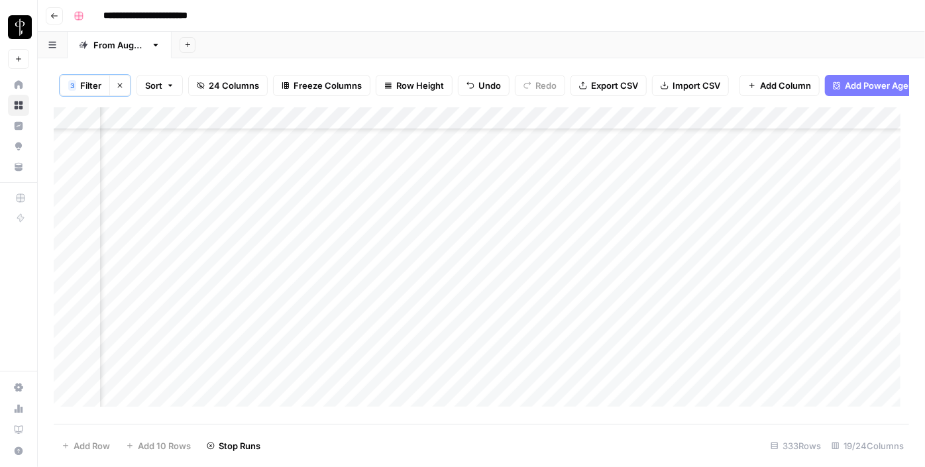
click at [287, 251] on div "Add Column" at bounding box center [481, 261] width 855 height 309
click at [293, 272] on div "Add Column" at bounding box center [481, 261] width 855 height 309
click at [294, 299] on div "Add Column" at bounding box center [481, 261] width 855 height 309
click at [293, 322] on div "Add Column" at bounding box center [481, 261] width 855 height 309
click at [293, 341] on div "Add Column" at bounding box center [481, 261] width 855 height 309
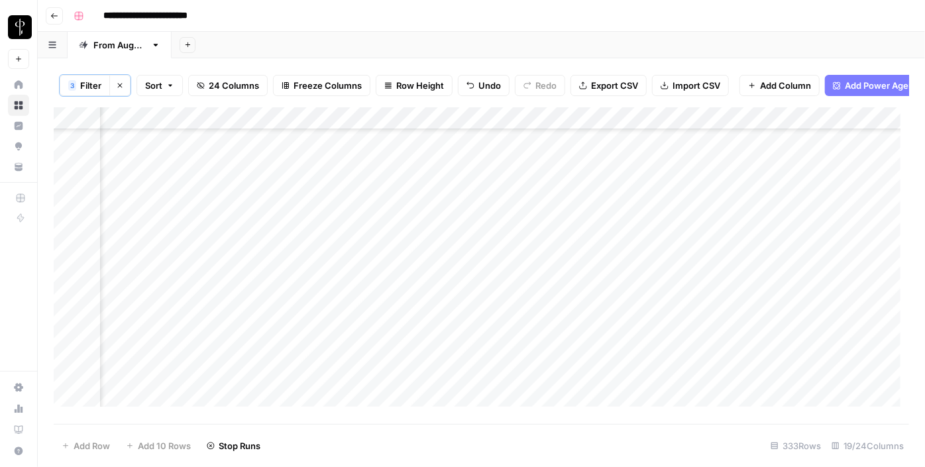
click at [291, 364] on div "Add Column" at bounding box center [481, 261] width 855 height 309
click at [290, 312] on div "Add Column" at bounding box center [481, 261] width 855 height 309
click at [285, 333] on div "Add Column" at bounding box center [481, 261] width 855 height 309
click at [286, 358] on div "Add Column" at bounding box center [481, 261] width 855 height 309
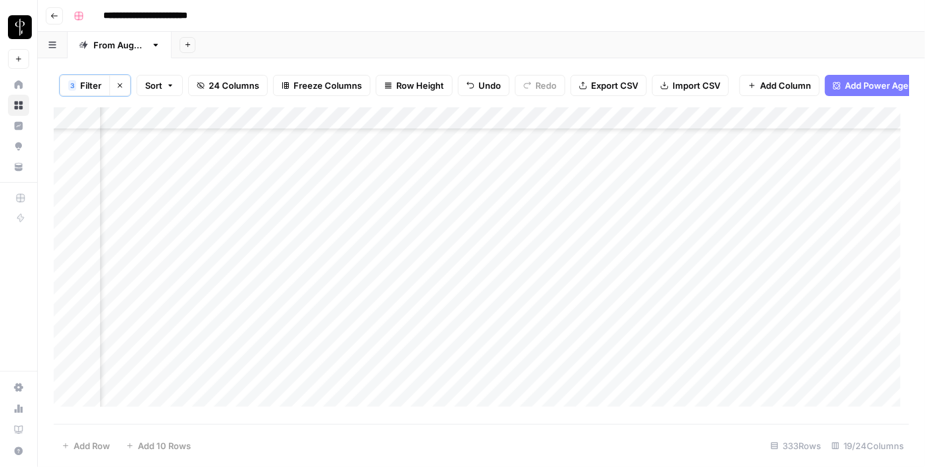
click at [284, 380] on div "Add Column" at bounding box center [481, 261] width 855 height 309
click at [284, 329] on div "Add Column" at bounding box center [481, 261] width 855 height 309
click at [282, 256] on div "Add Column" at bounding box center [481, 261] width 855 height 309
click at [288, 285] on div "Add Column" at bounding box center [481, 261] width 855 height 309
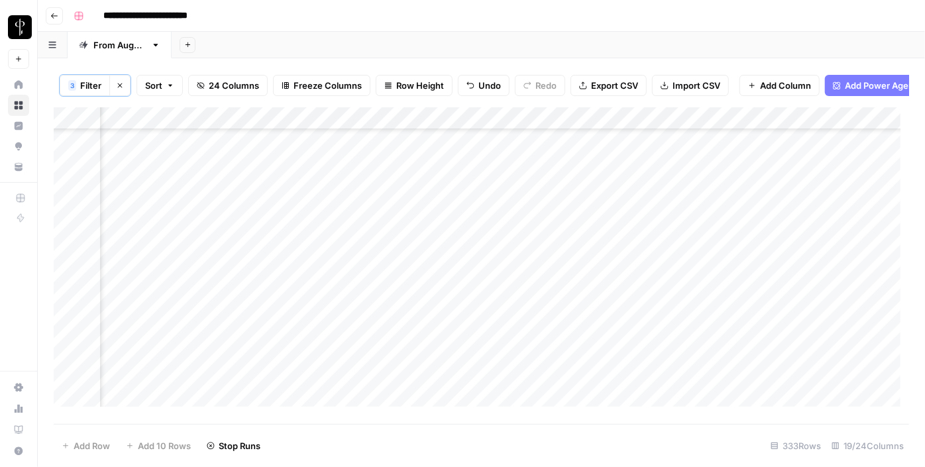
scroll to position [1523, 1284]
click at [282, 311] on div "Add Column" at bounding box center [481, 261] width 855 height 309
click at [229, 207] on div "Add Column" at bounding box center [481, 261] width 855 height 309
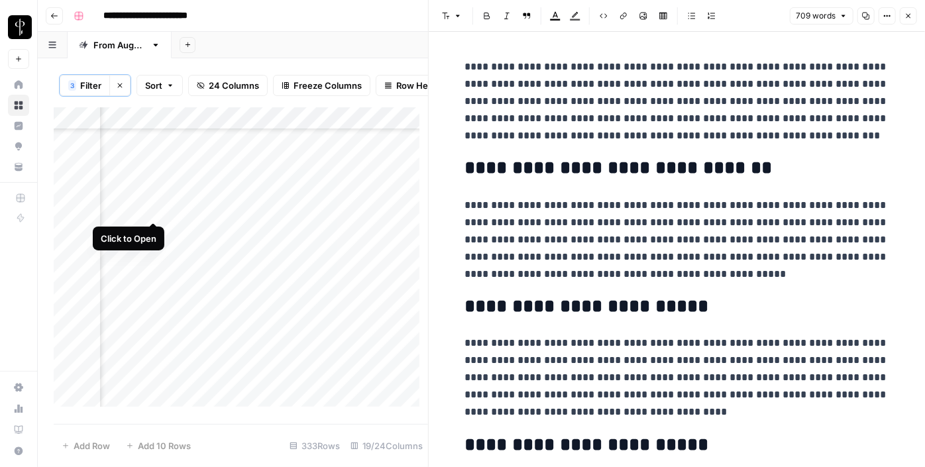
click at [151, 209] on div "Add Column" at bounding box center [241, 261] width 374 height 309
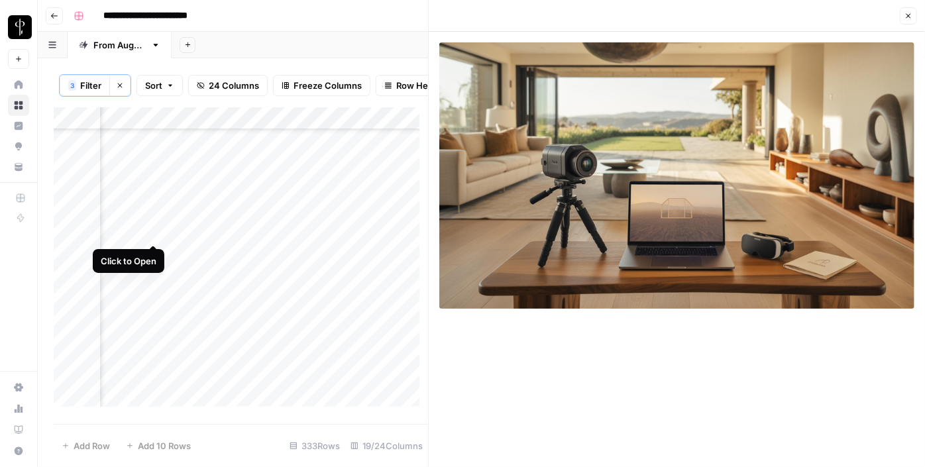
click at [156, 230] on div "Add Column" at bounding box center [241, 261] width 374 height 309
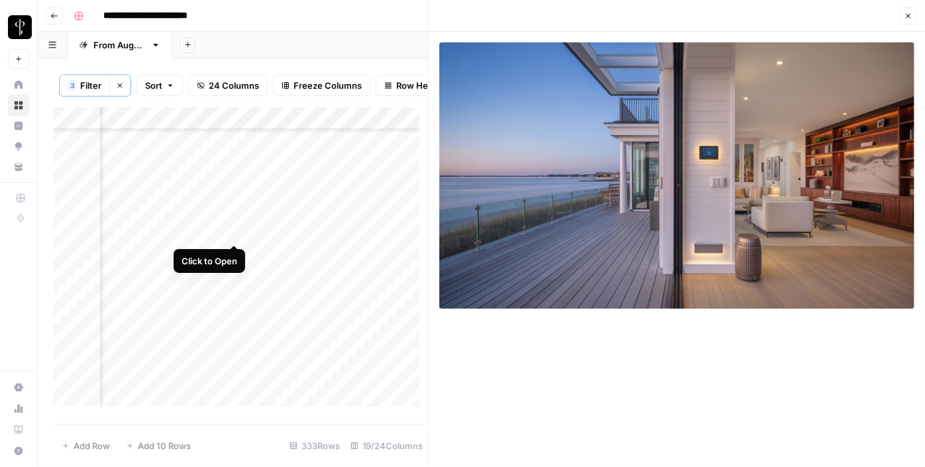
click at [233, 232] on div "Add Column" at bounding box center [241, 261] width 374 height 309
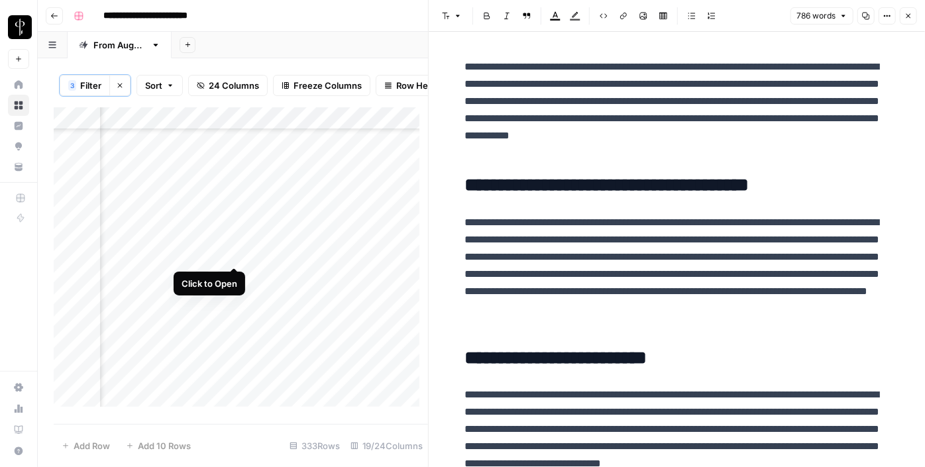
click at [231, 253] on div "Add Column" at bounding box center [241, 261] width 374 height 309
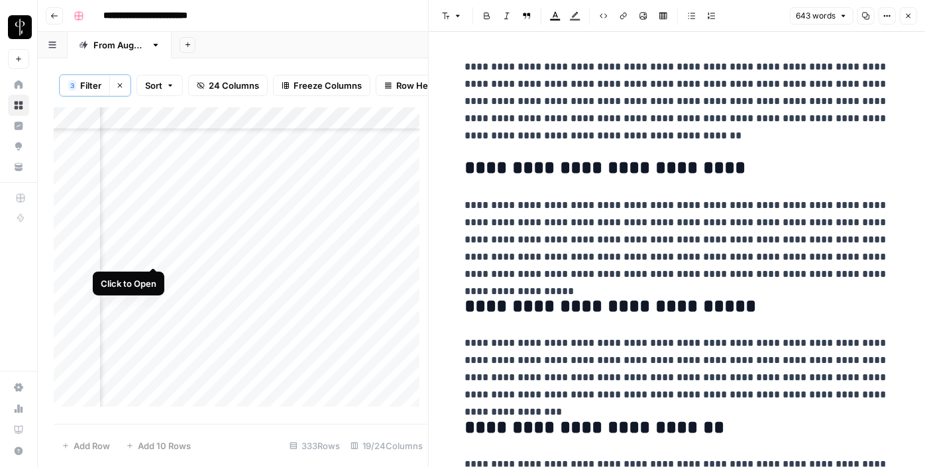
click at [157, 253] on div "Add Column" at bounding box center [241, 261] width 374 height 309
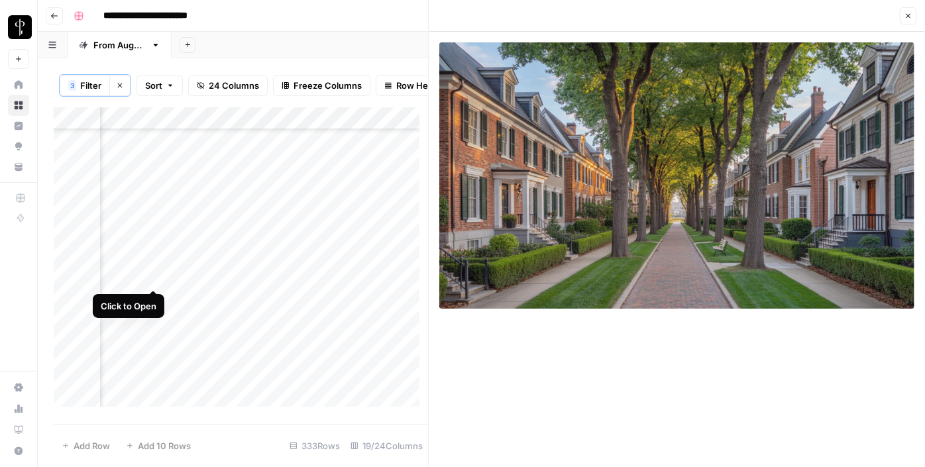
click at [154, 278] on div "Add Column" at bounding box center [241, 261] width 374 height 309
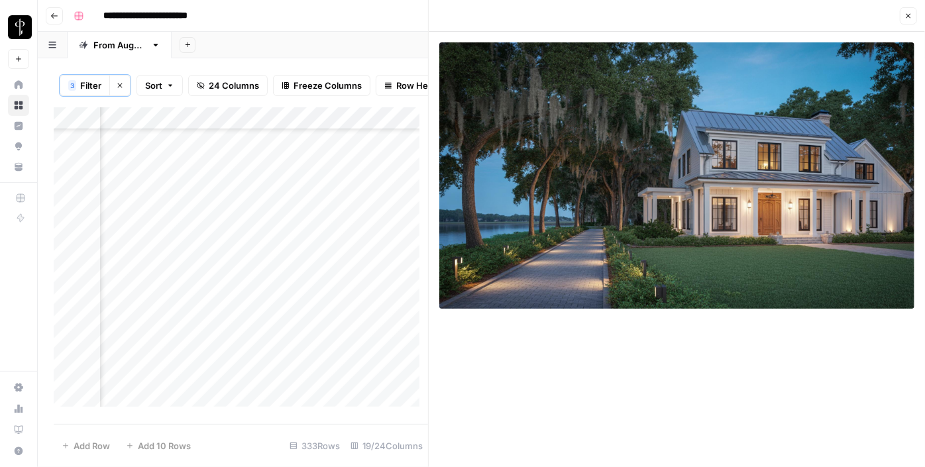
click at [244, 274] on div "Add Column" at bounding box center [241, 261] width 374 height 309
click at [233, 293] on div "Add Column" at bounding box center [241, 261] width 374 height 309
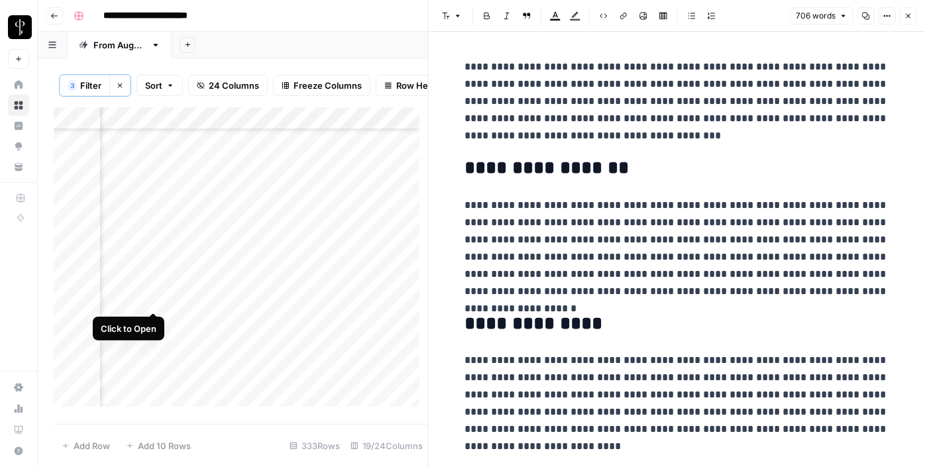
click at [150, 295] on div "Add Column" at bounding box center [241, 261] width 374 height 309
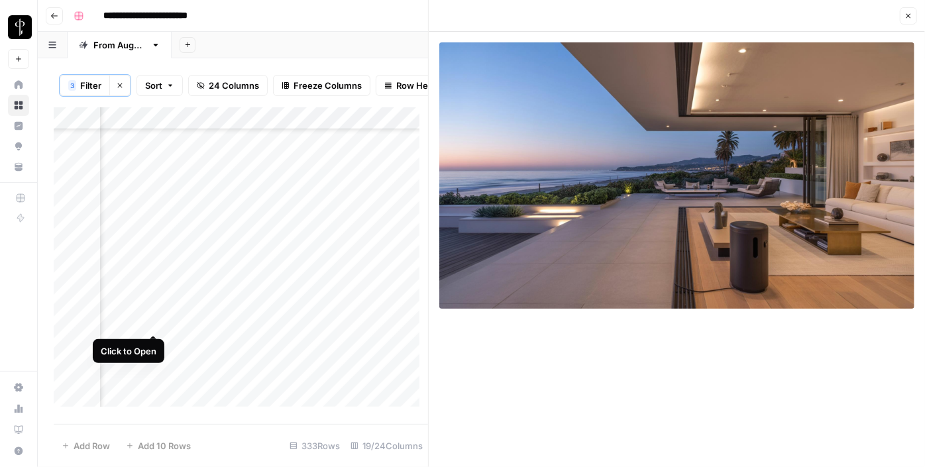
click at [154, 317] on div "Add Column" at bounding box center [241, 261] width 374 height 309
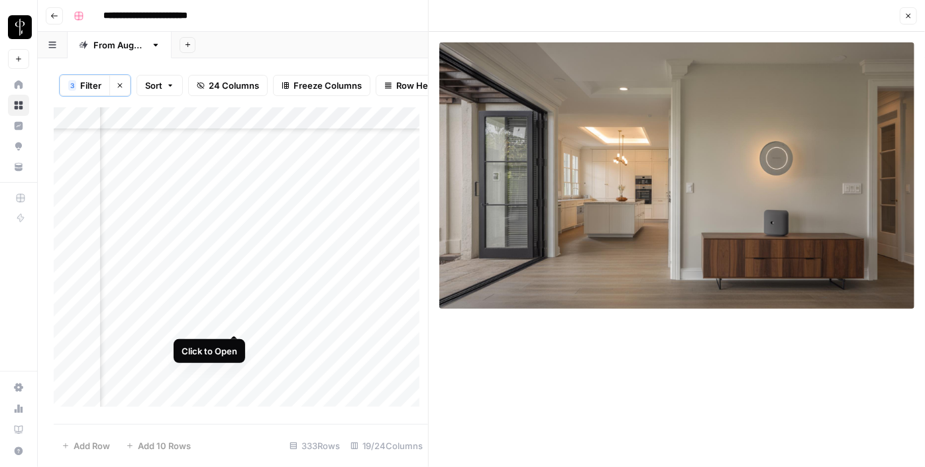
click at [235, 318] on div "Add Column" at bounding box center [241, 261] width 374 height 309
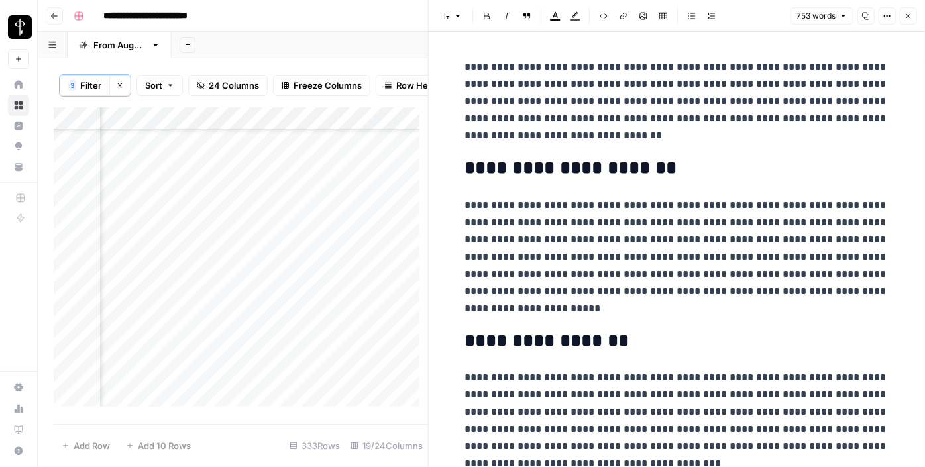
scroll to position [997, 1284]
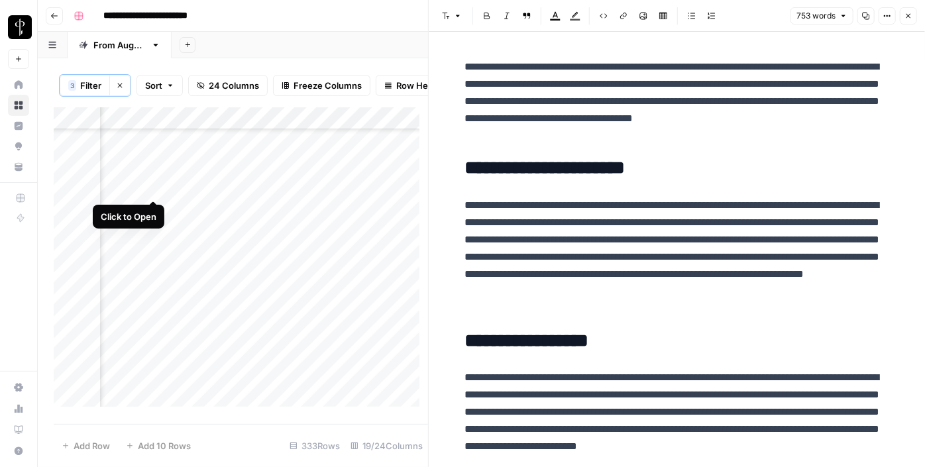
click at [151, 184] on div "Add Column" at bounding box center [241, 261] width 374 height 309
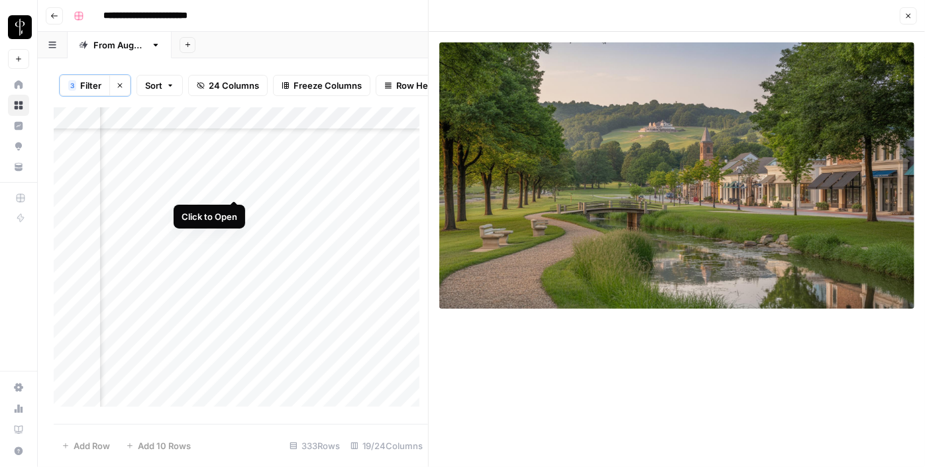
click at [233, 185] on div "Add Column" at bounding box center [241, 261] width 374 height 309
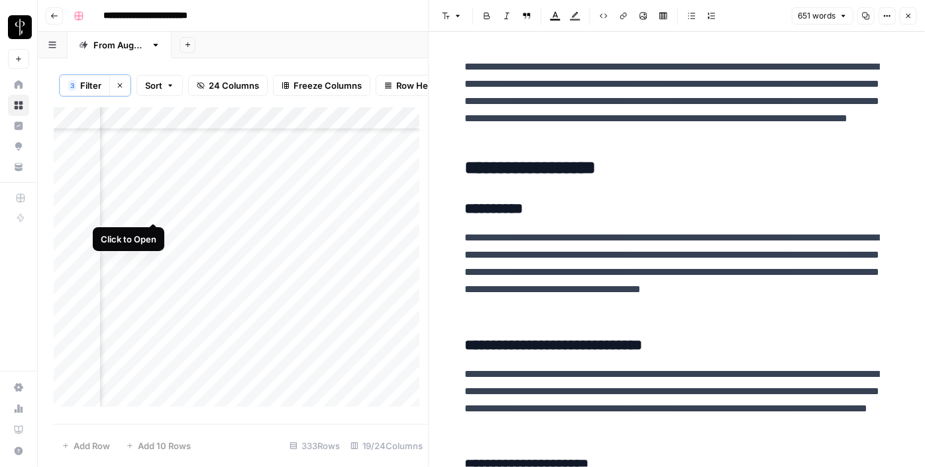
click at [148, 205] on div "Add Column" at bounding box center [241, 261] width 374 height 309
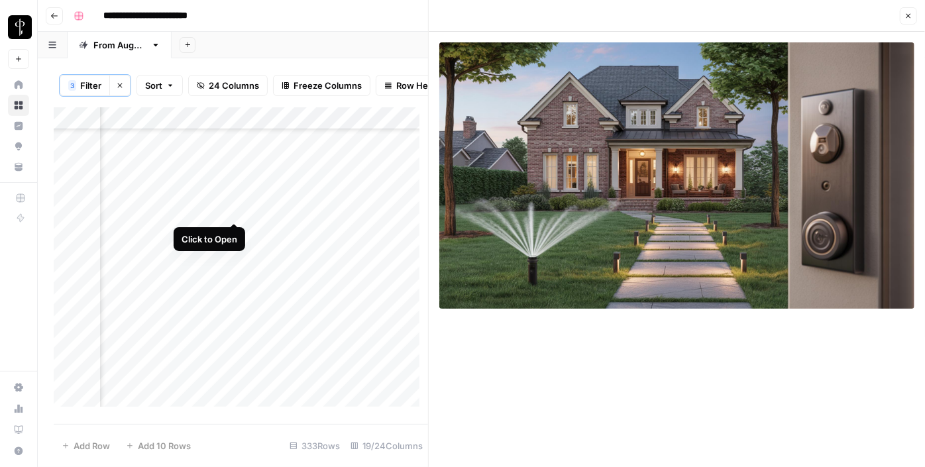
click at [237, 210] on div "Add Column" at bounding box center [241, 261] width 374 height 309
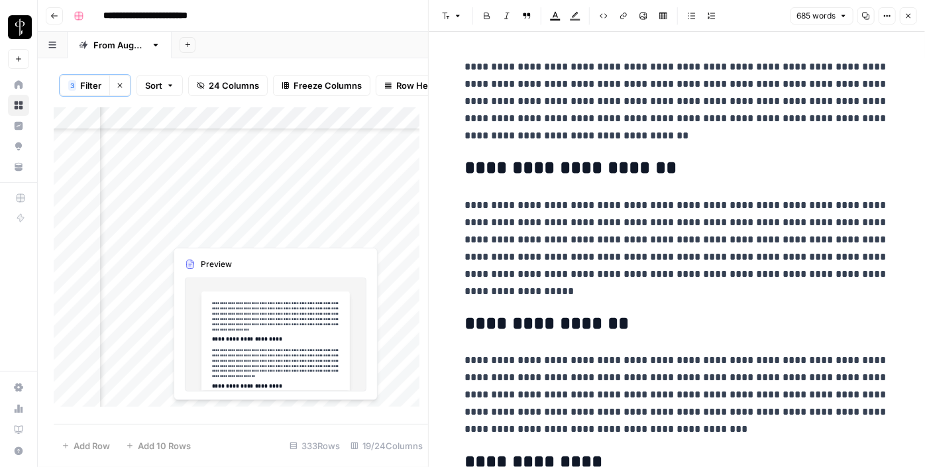
click at [232, 236] on div "Add Column" at bounding box center [241, 261] width 374 height 309
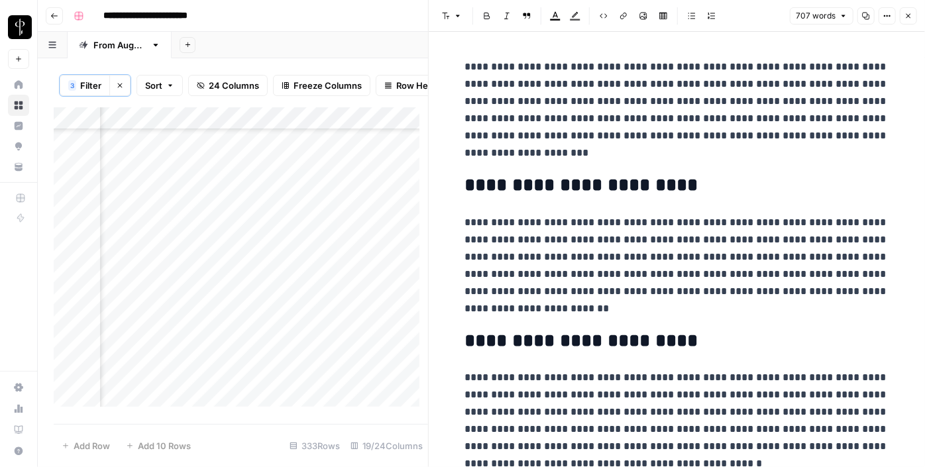
click at [155, 232] on div "Add Column" at bounding box center [241, 261] width 374 height 309
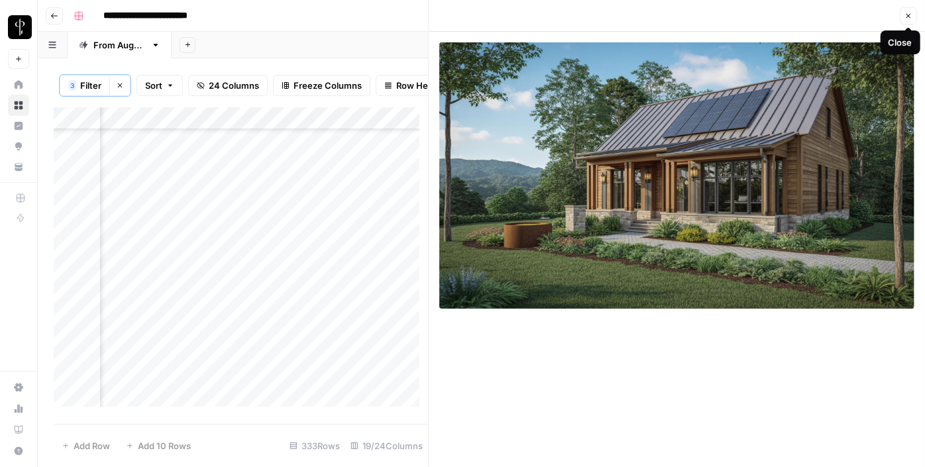
click at [912, 19] on button "Close" at bounding box center [908, 15] width 17 height 17
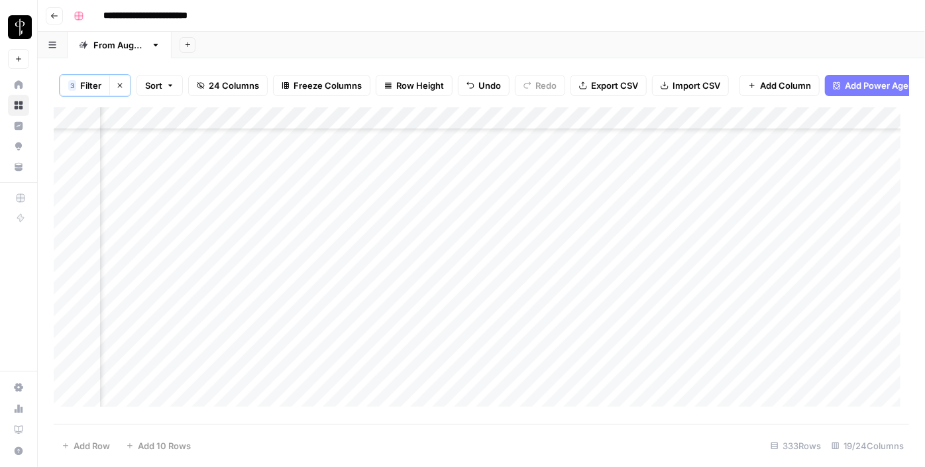
scroll to position [821, 1284]
click at [623, 223] on div "Add Column" at bounding box center [481, 261] width 855 height 309
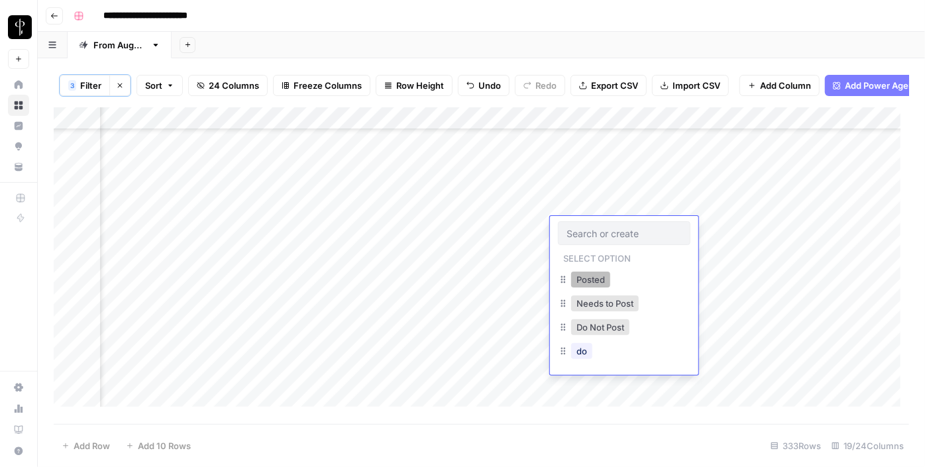
click at [596, 280] on button "Posted" at bounding box center [590, 280] width 39 height 16
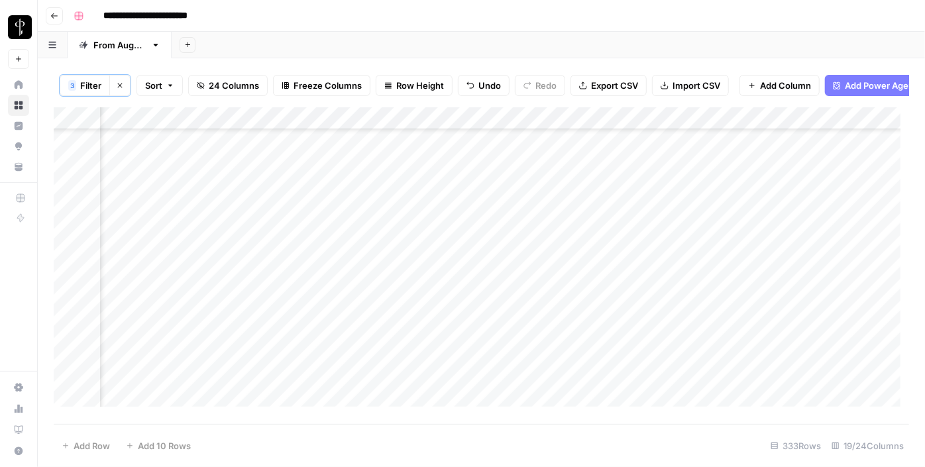
scroll to position [1239, 1284]
drag, startPoint x: 671, startPoint y: 237, endPoint x: 568, endPoint y: 237, distance: 102.7
click at [568, 237] on div "Add Column" at bounding box center [481, 261] width 855 height 309
click at [383, 246] on div "Add Column" at bounding box center [481, 261] width 855 height 309
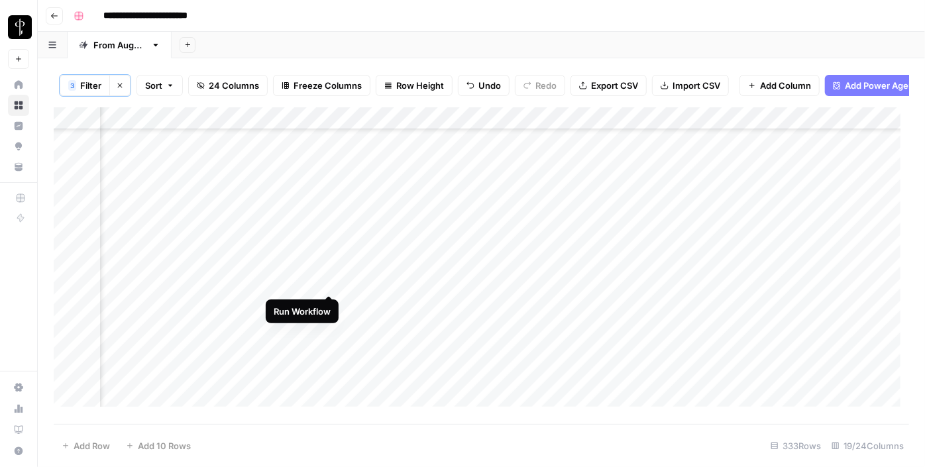
click at [330, 280] on div "Add Column" at bounding box center [481, 261] width 855 height 309
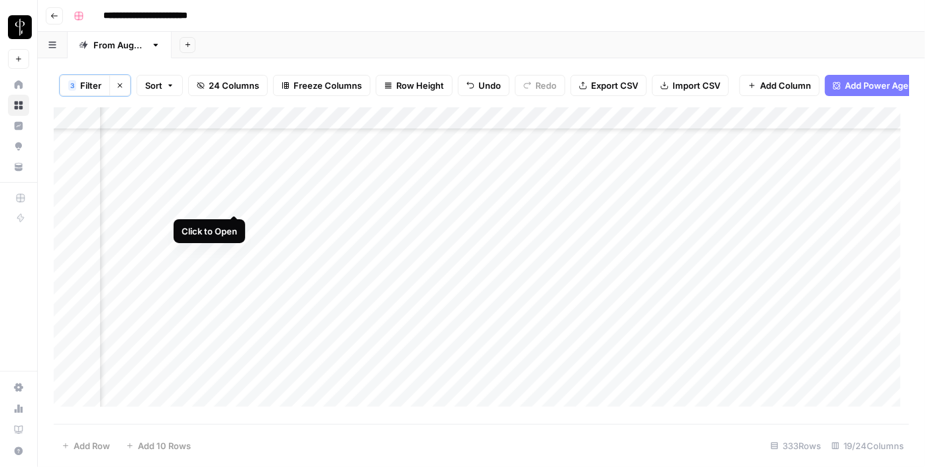
click at [238, 201] on div "Add Column" at bounding box center [481, 261] width 855 height 309
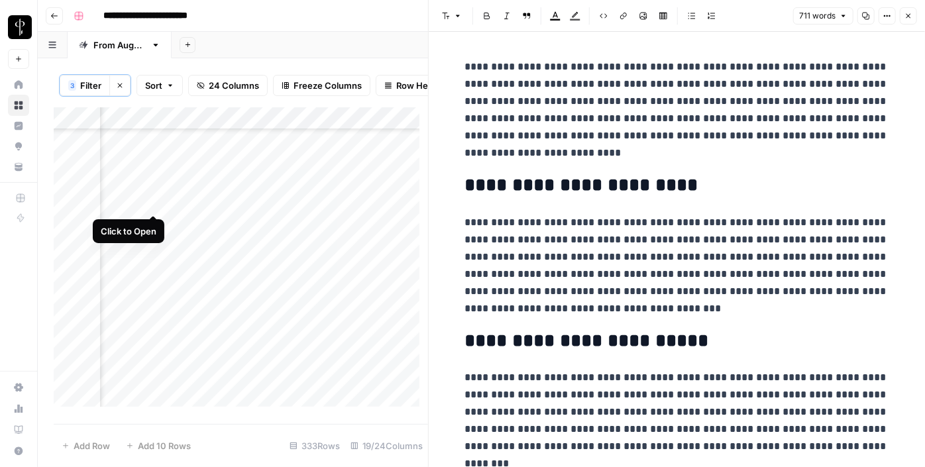
click at [153, 199] on div "Add Column" at bounding box center [241, 261] width 374 height 309
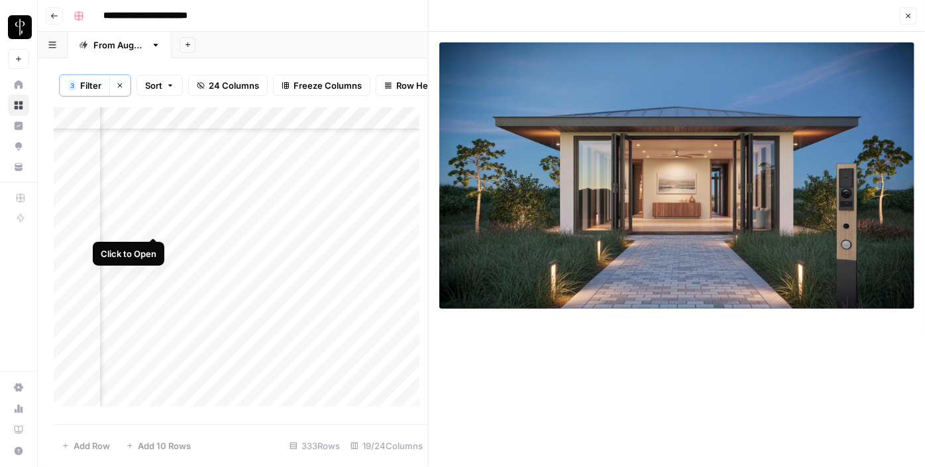
click at [151, 228] on div "Add Column" at bounding box center [241, 261] width 374 height 309
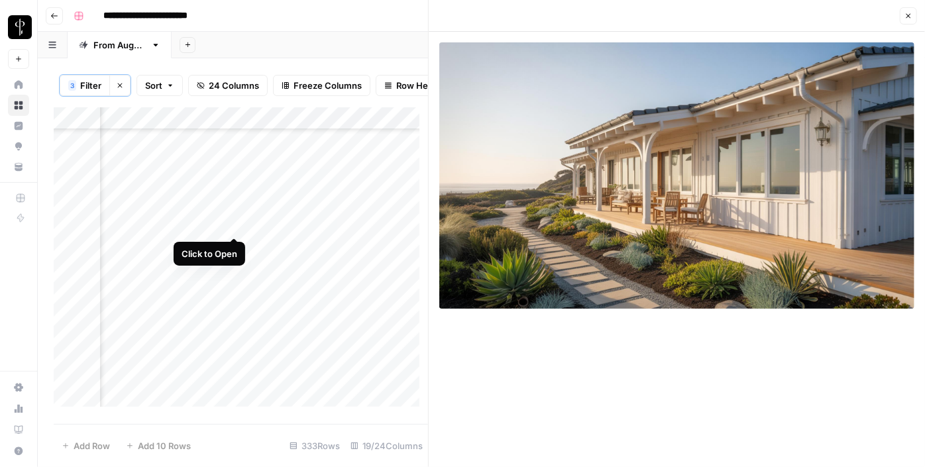
click at [238, 227] on div "Add Column" at bounding box center [241, 261] width 374 height 309
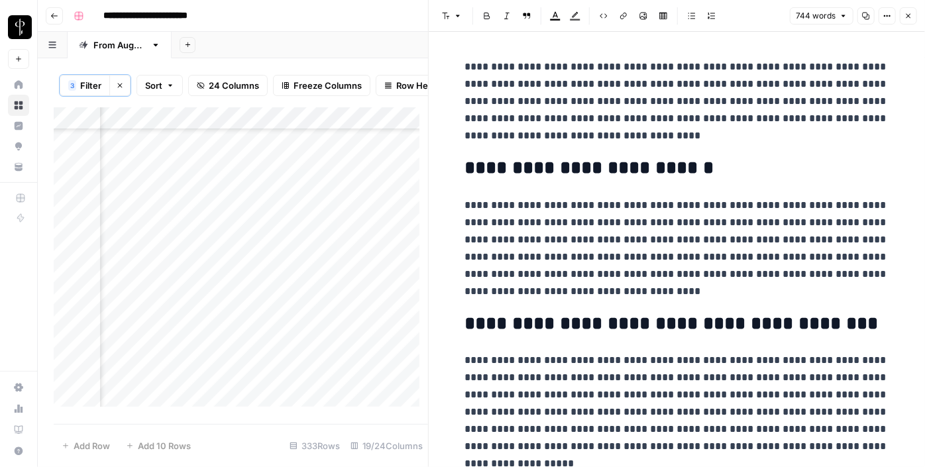
click at [238, 227] on div "Add Column" at bounding box center [241, 261] width 374 height 309
click at [156, 225] on div "Add Column" at bounding box center [241, 261] width 374 height 309
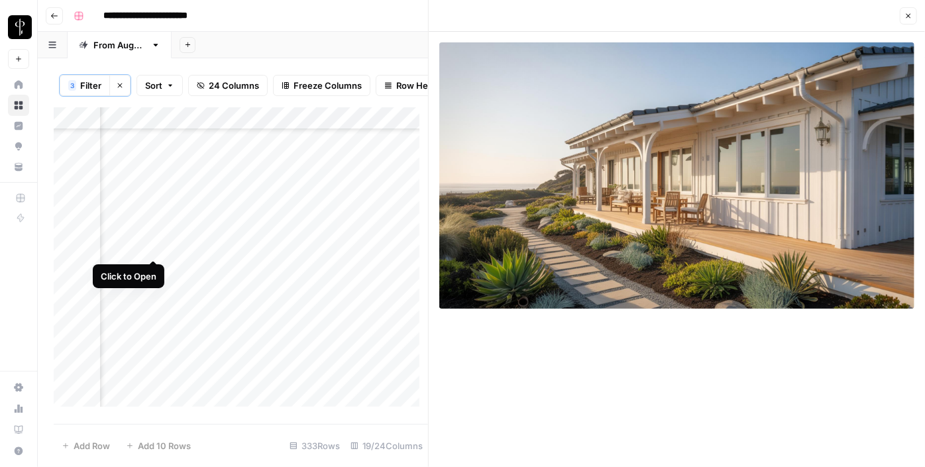
click at [152, 243] on div "Add Column" at bounding box center [241, 261] width 374 height 309
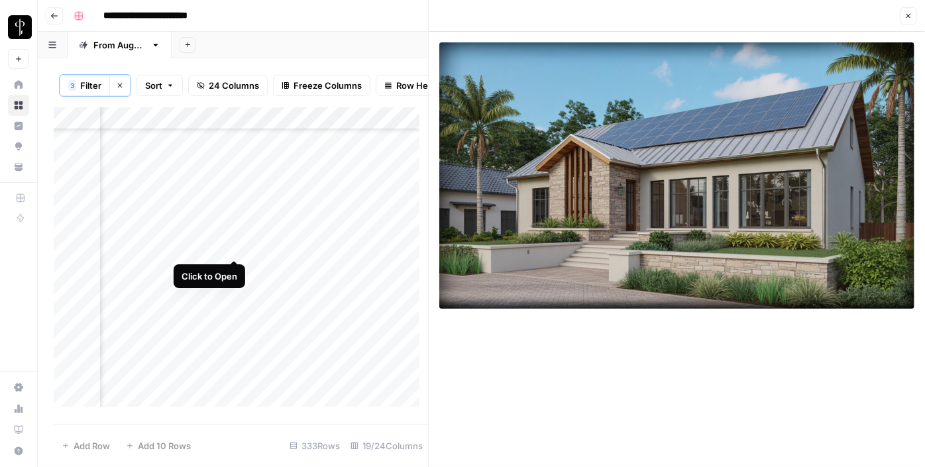
click at [233, 248] on div "Add Column" at bounding box center [241, 261] width 374 height 309
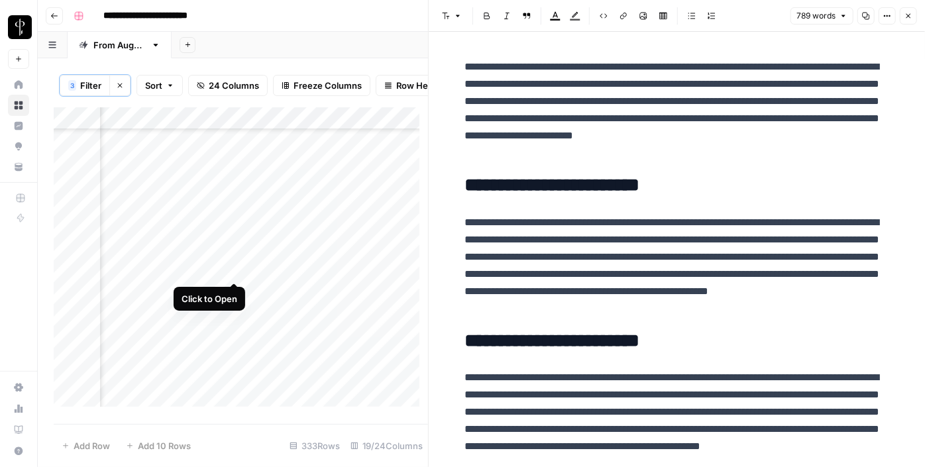
click at [233, 266] on div "Add Column" at bounding box center [241, 261] width 374 height 309
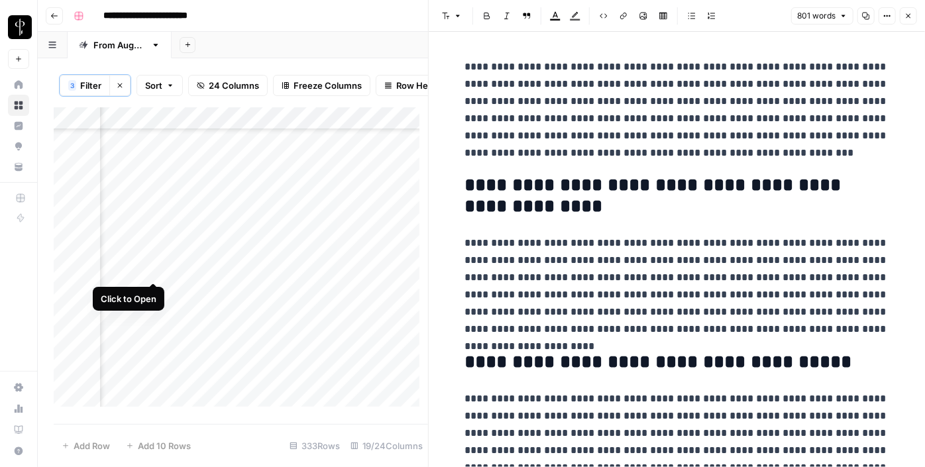
click at [156, 273] on div "Add Column" at bounding box center [241, 261] width 374 height 309
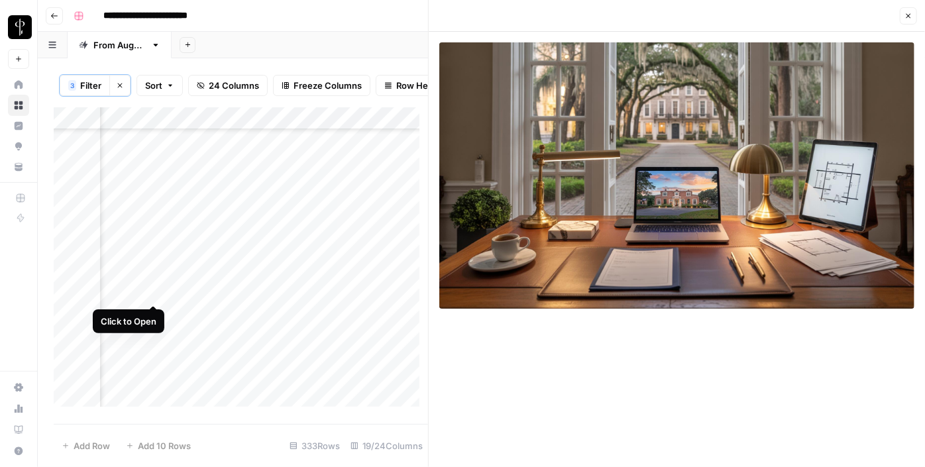
click at [156, 289] on div "Add Column" at bounding box center [241, 261] width 374 height 309
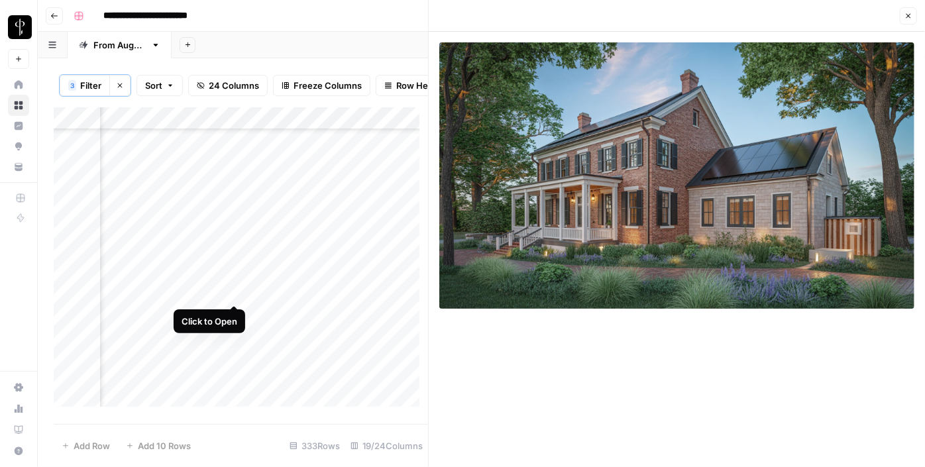
click at [233, 297] on div "Add Column" at bounding box center [241, 261] width 374 height 309
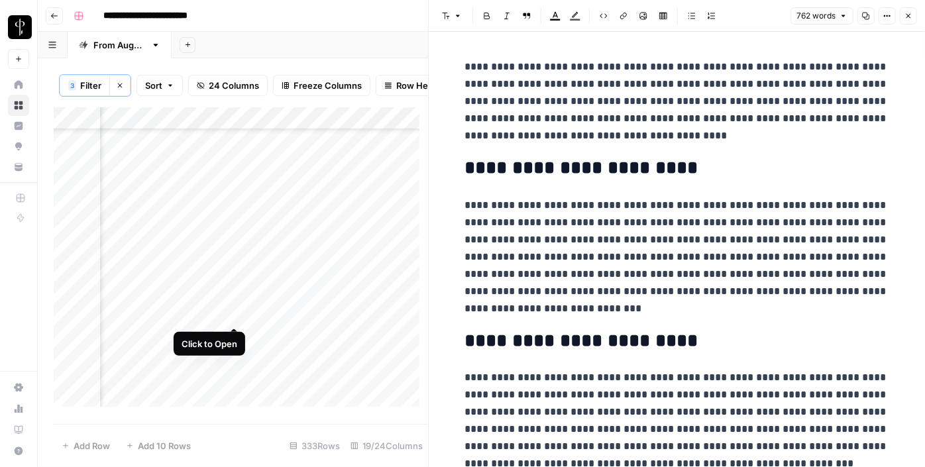
click at [230, 317] on div "Add Column" at bounding box center [241, 261] width 374 height 309
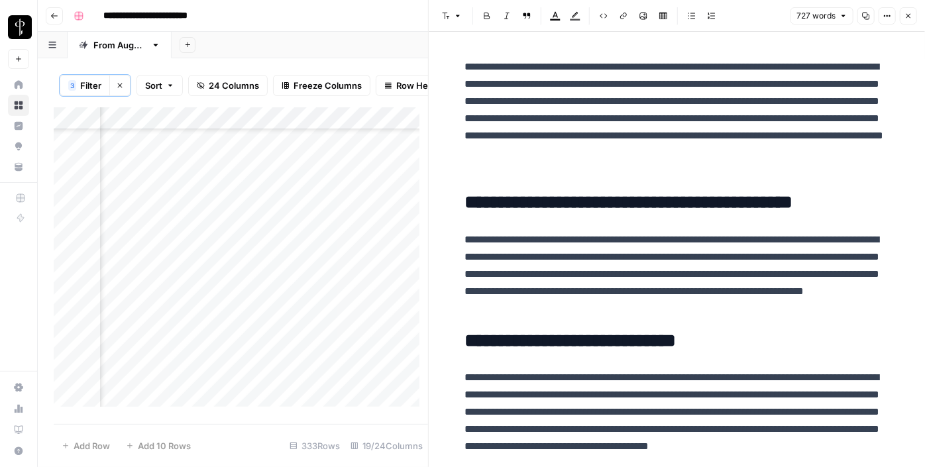
click at [144, 315] on div "Add Column" at bounding box center [241, 261] width 374 height 309
click at [150, 315] on div "Add Column" at bounding box center [241, 261] width 374 height 309
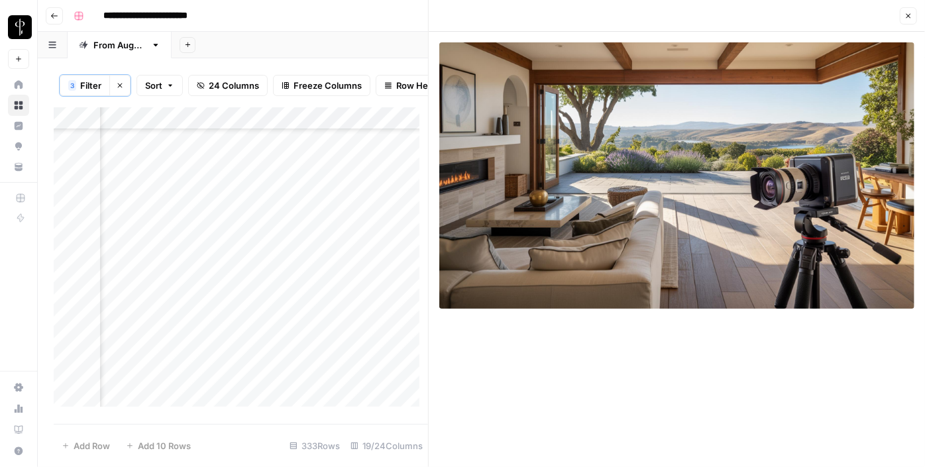
click at [150, 339] on div "Add Column" at bounding box center [241, 261] width 374 height 309
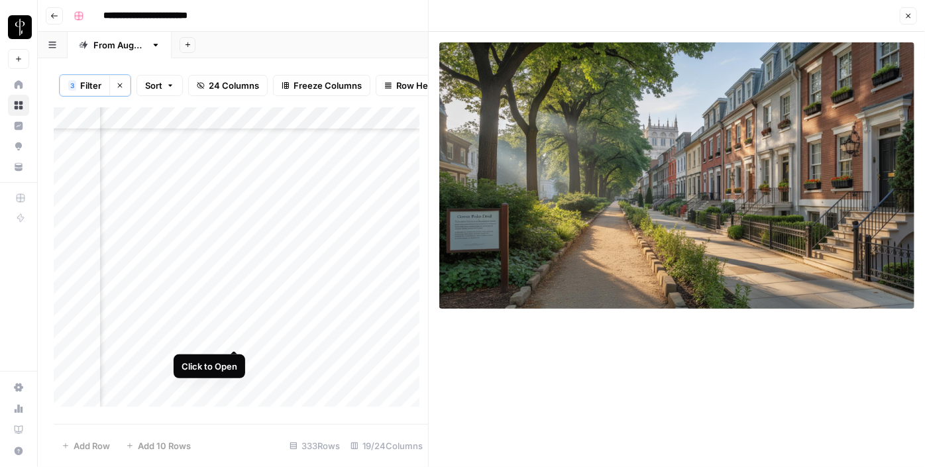
click at [235, 336] on div "Add Column" at bounding box center [241, 261] width 374 height 309
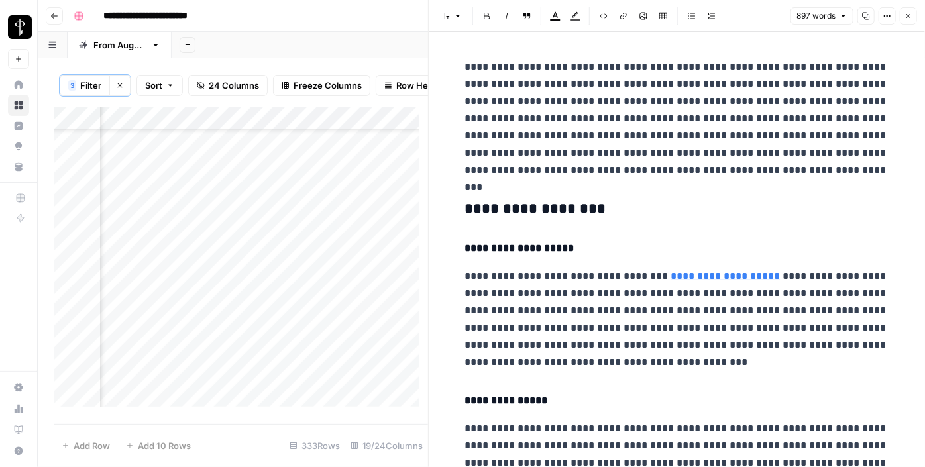
click at [518, 206] on h3 "**********" at bounding box center [677, 209] width 424 height 19
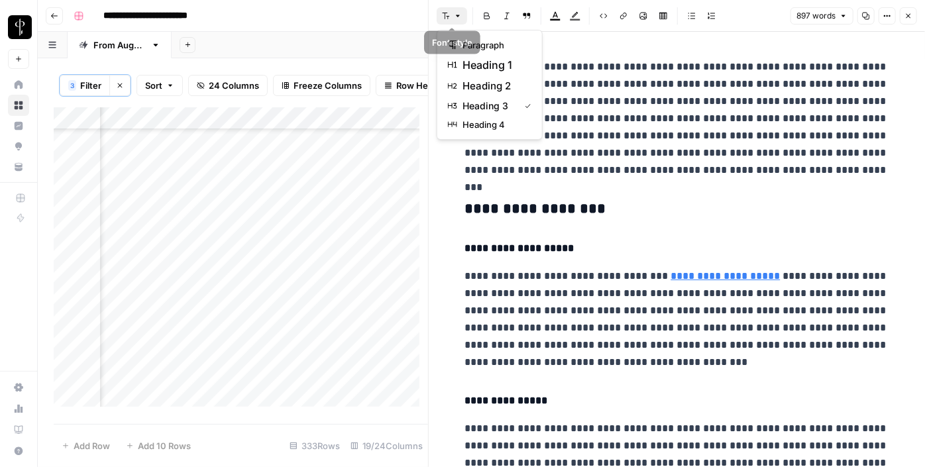
click at [448, 18] on icon "button" at bounding box center [446, 16] width 8 height 8
click at [474, 85] on span "heading 2" at bounding box center [494, 86] width 64 height 16
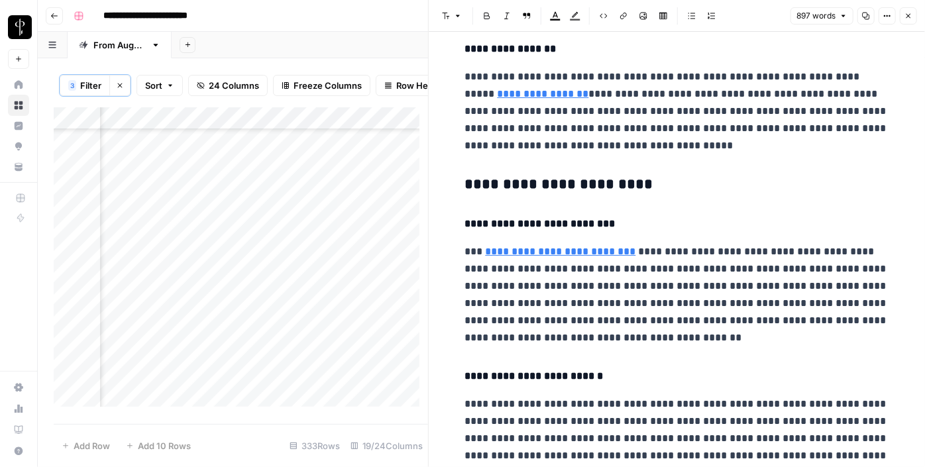
scroll to position [484, 0]
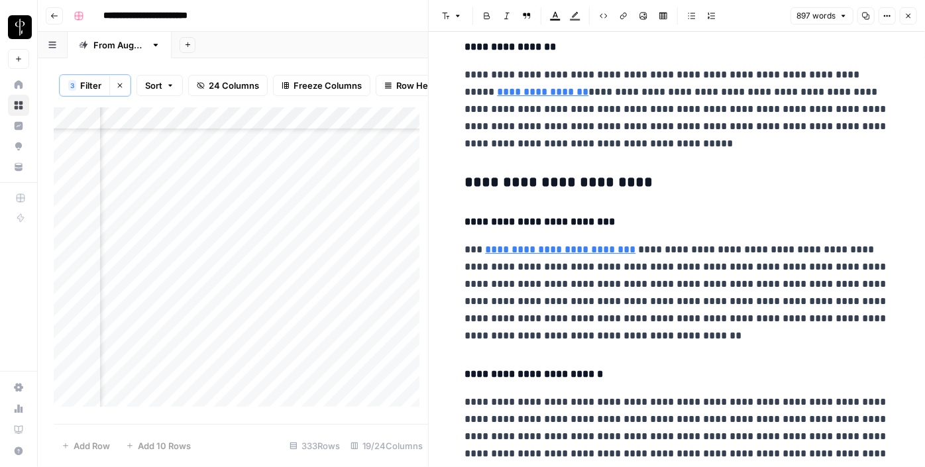
click at [527, 183] on h3 "**********" at bounding box center [677, 183] width 424 height 19
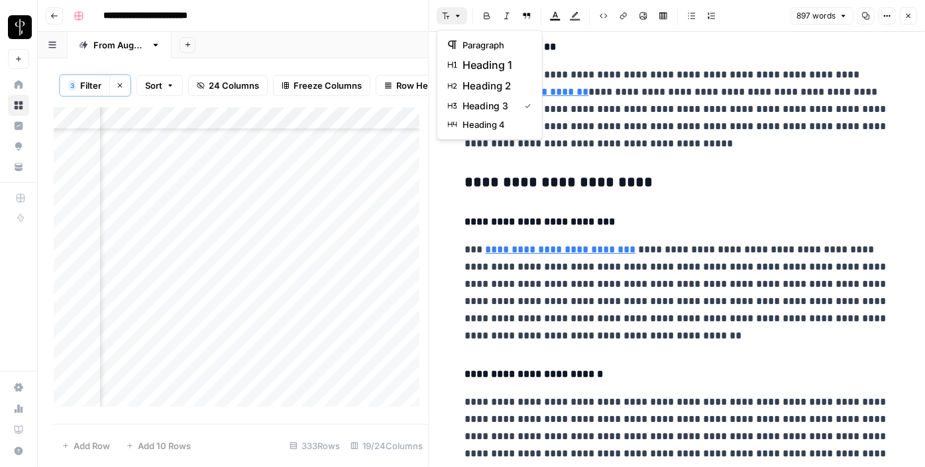
click at [454, 17] on icon "button" at bounding box center [458, 16] width 8 height 8
click at [485, 89] on span "heading 2" at bounding box center [494, 86] width 64 height 16
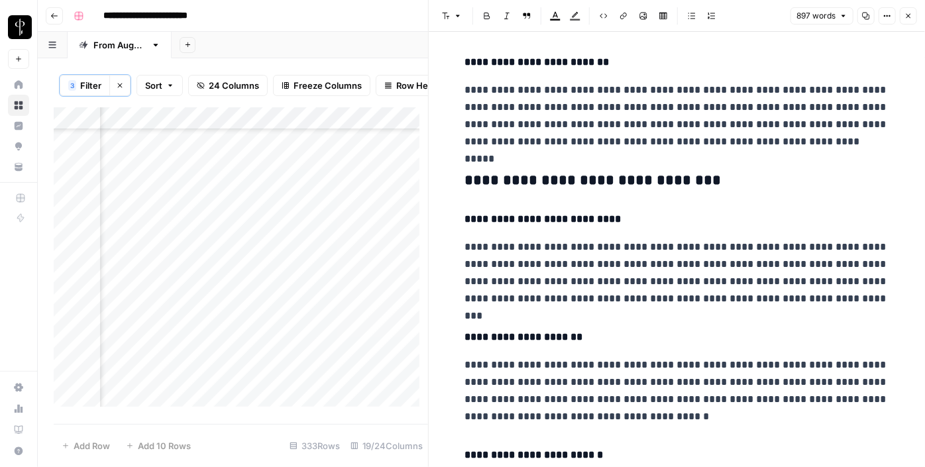
scroll to position [927, 0]
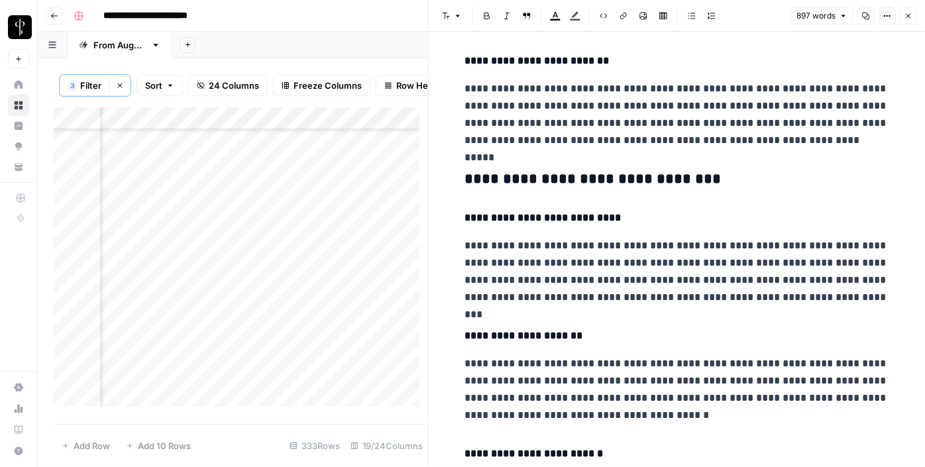
click at [549, 173] on h3 "**********" at bounding box center [677, 179] width 424 height 19
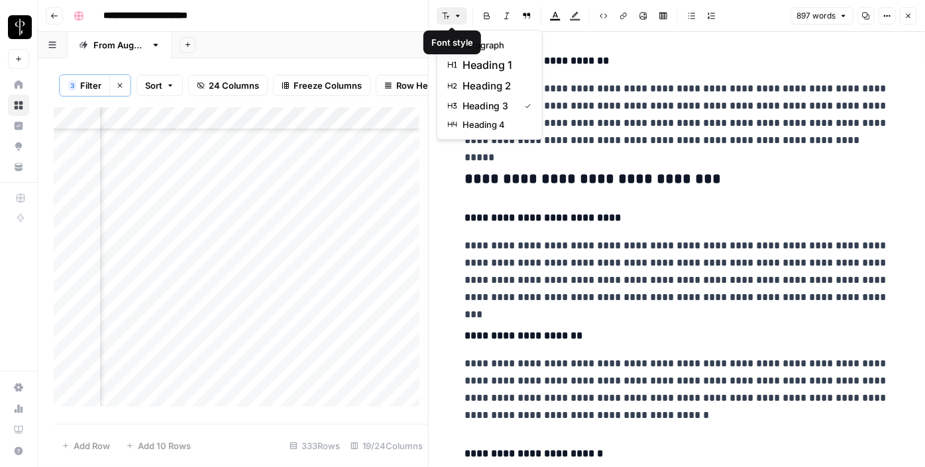
click at [454, 19] on icon "button" at bounding box center [458, 16] width 8 height 8
click at [474, 87] on span "heading 2" at bounding box center [494, 86] width 64 height 16
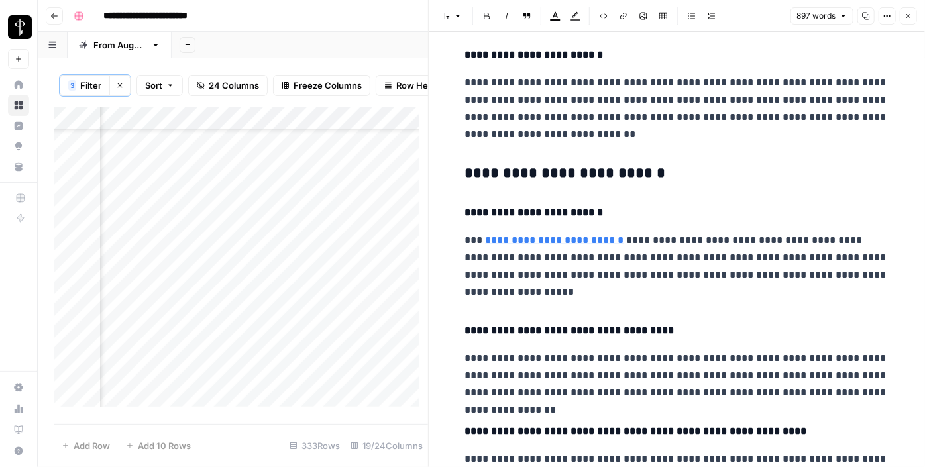
scroll to position [1322, 0]
click at [518, 170] on h3 "**********" at bounding box center [677, 173] width 424 height 19
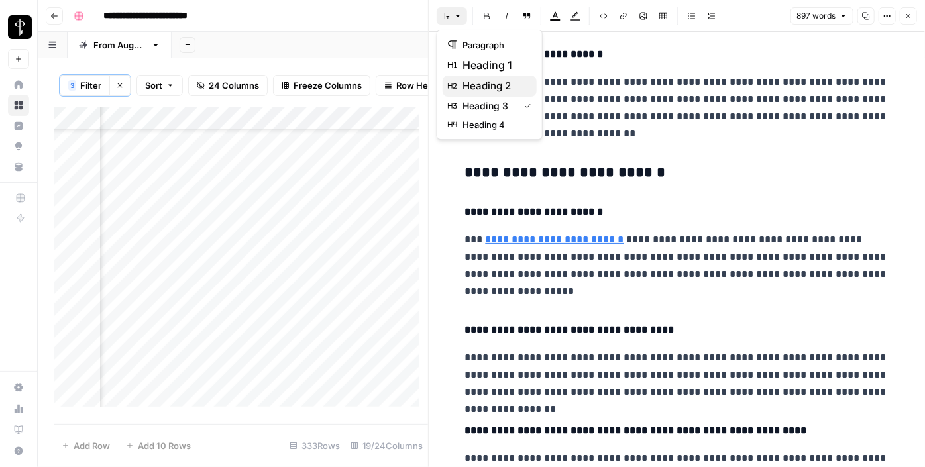
drag, startPoint x: 456, startPoint y: 15, endPoint x: 482, endPoint y: 85, distance: 75.4
click at [482, 85] on body "**********" at bounding box center [462, 233] width 925 height 467
click at [482, 85] on span "heading 2" at bounding box center [494, 86] width 64 height 16
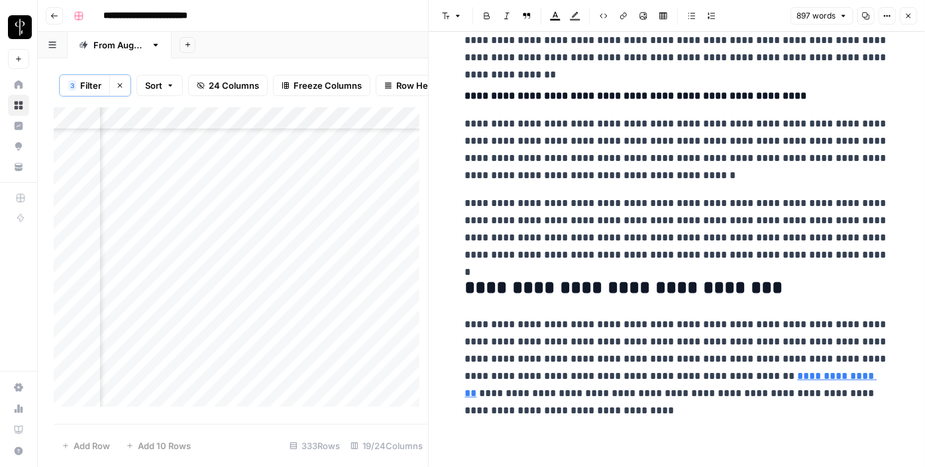
scroll to position [1634, 0]
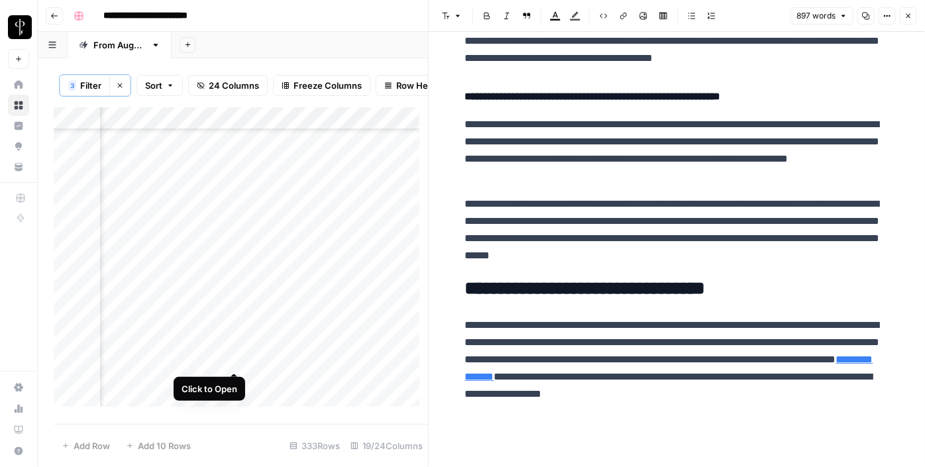
click at [232, 357] on div "Add Column" at bounding box center [241, 261] width 374 height 309
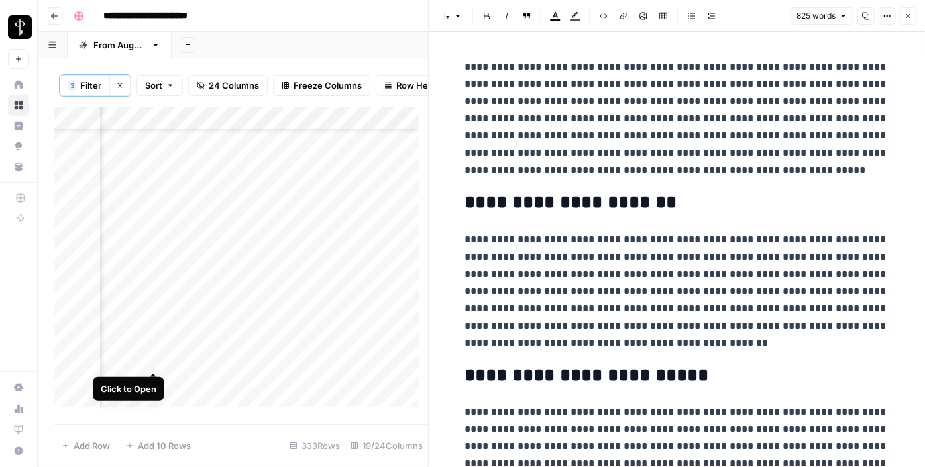
click at [150, 360] on div "Add Column" at bounding box center [241, 261] width 374 height 309
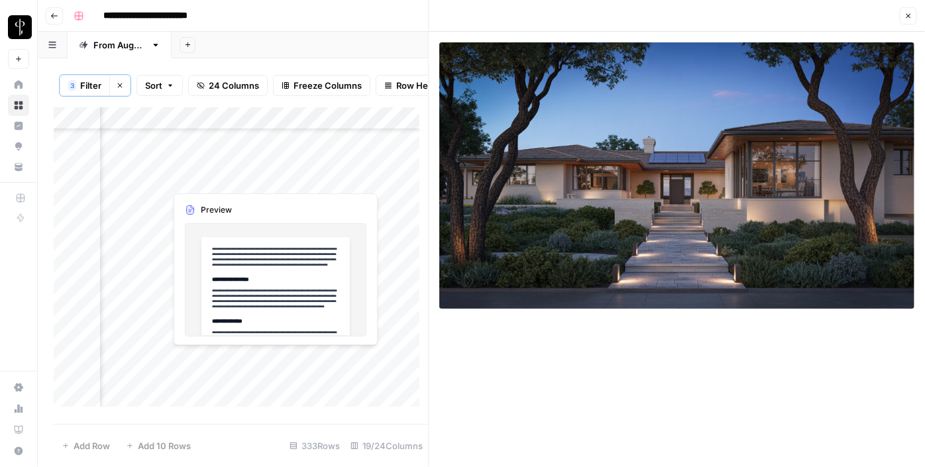
scroll to position [1497, 1284]
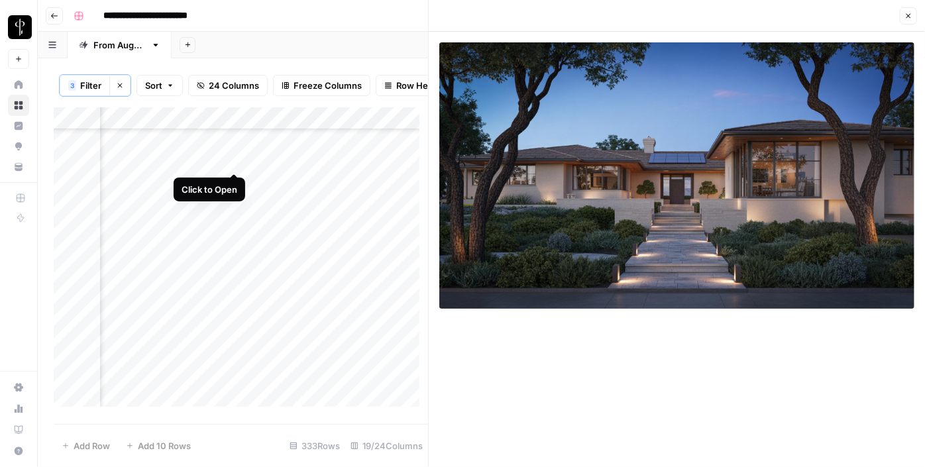
click at [235, 164] on div "Add Column" at bounding box center [241, 261] width 374 height 309
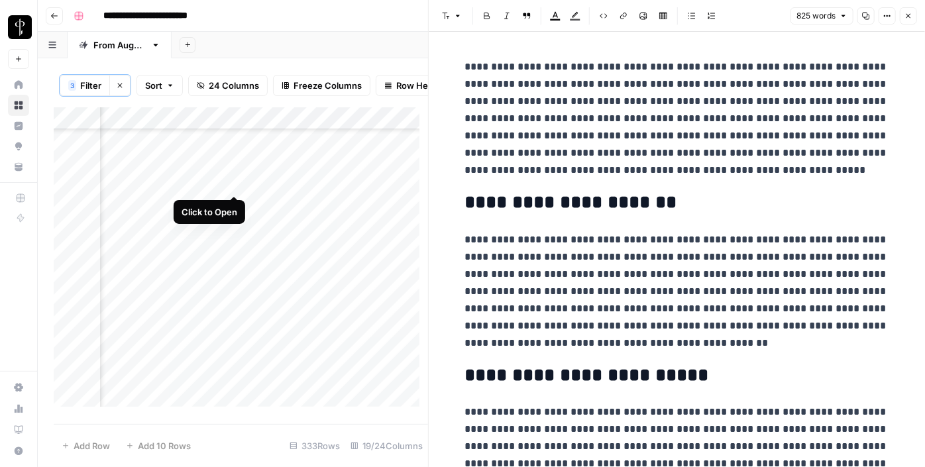
click at [233, 183] on div "Add Column" at bounding box center [241, 261] width 374 height 309
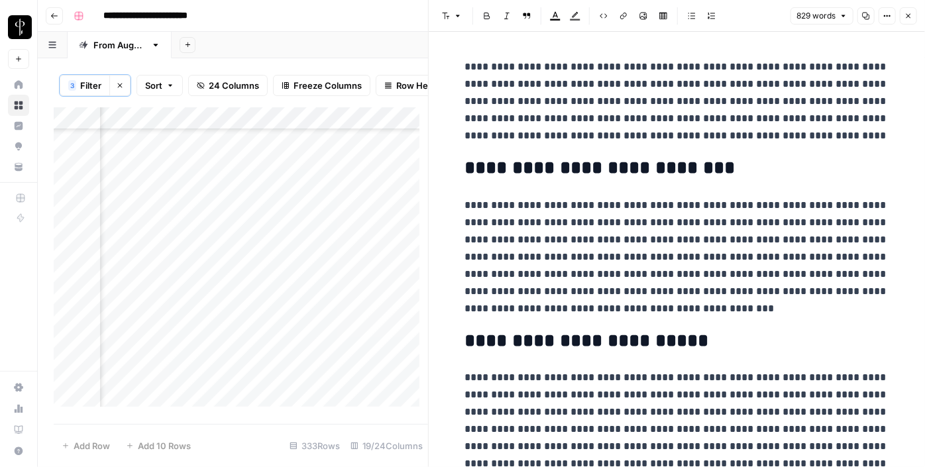
click at [152, 183] on div "Add Column" at bounding box center [241, 261] width 374 height 309
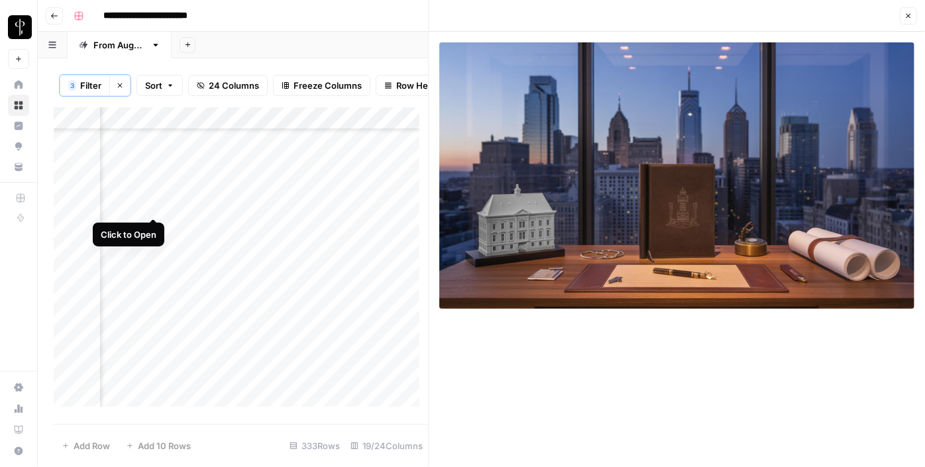
click at [152, 203] on div "Add Column" at bounding box center [241, 261] width 374 height 309
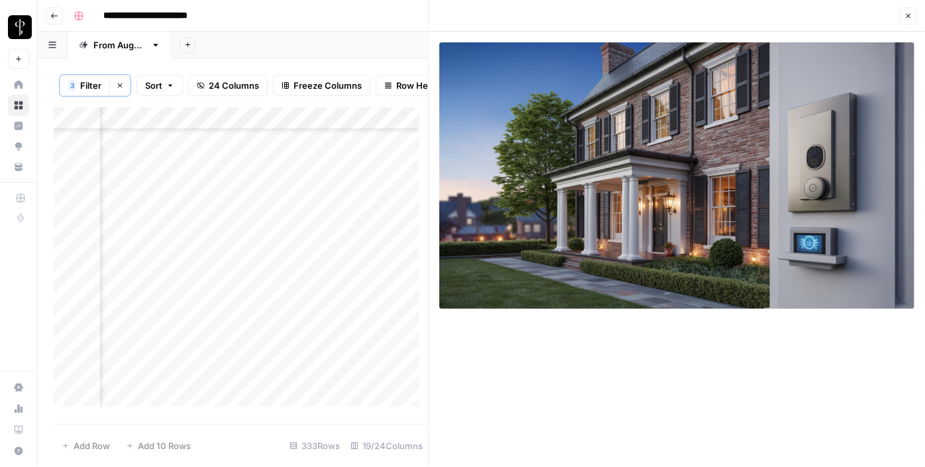
click at [242, 203] on div "Add Column" at bounding box center [241, 261] width 374 height 309
click at [235, 224] on div "Add Column" at bounding box center [241, 261] width 374 height 309
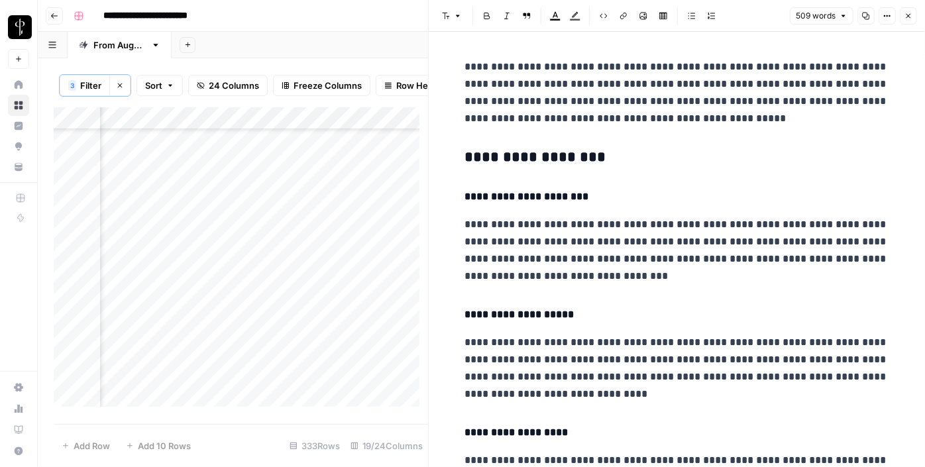
click at [150, 229] on div "Add Column" at bounding box center [241, 261] width 374 height 309
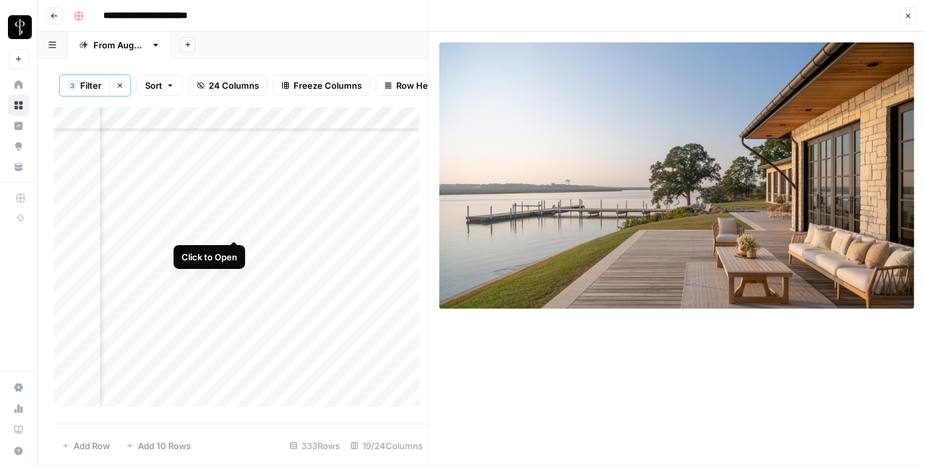
click at [235, 227] on div "Add Column" at bounding box center [241, 261] width 374 height 309
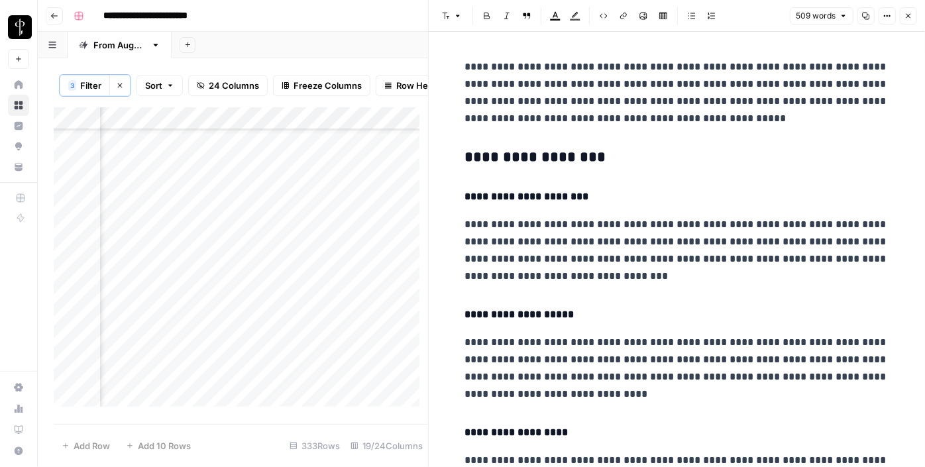
click at [517, 159] on h3 "**********" at bounding box center [677, 157] width 424 height 19
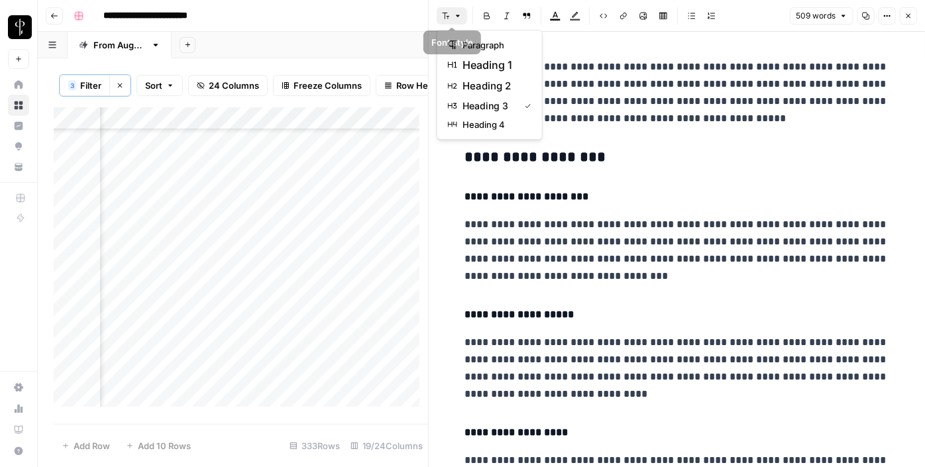
click at [461, 15] on button "Font style" at bounding box center [452, 15] width 30 height 17
click at [475, 79] on span "heading 2" at bounding box center [494, 86] width 64 height 16
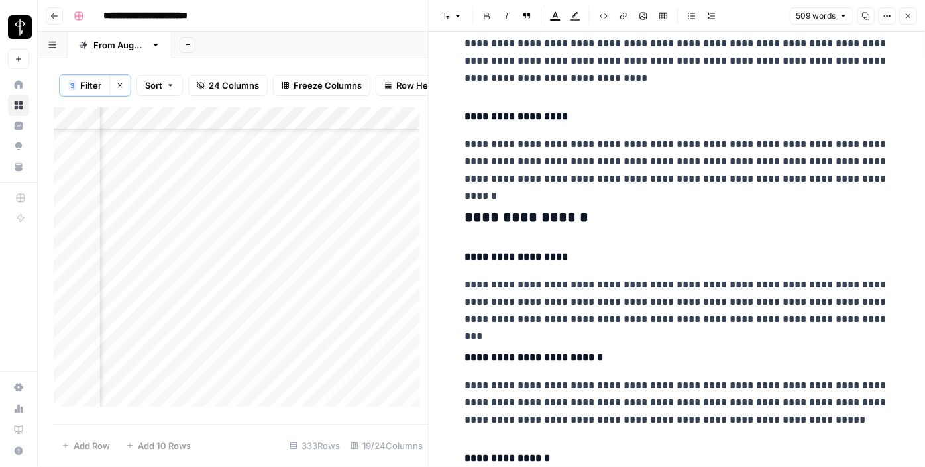
scroll to position [312, 0]
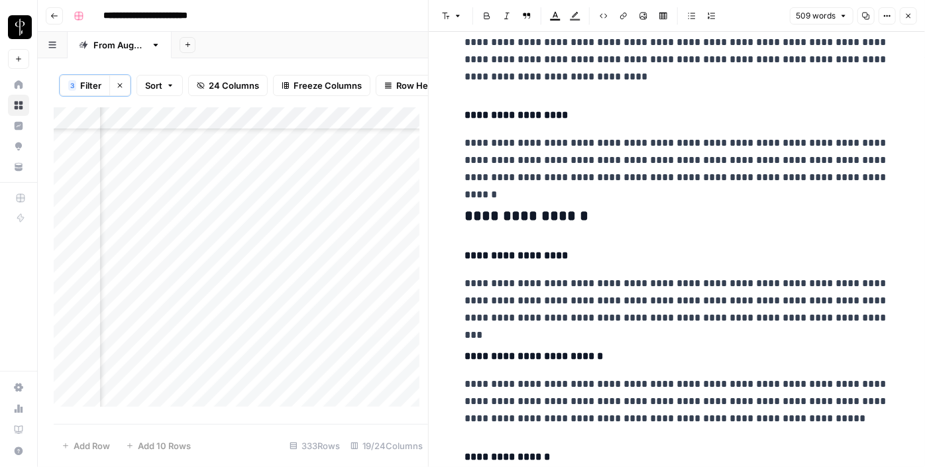
click at [514, 220] on h3 "**********" at bounding box center [677, 216] width 424 height 19
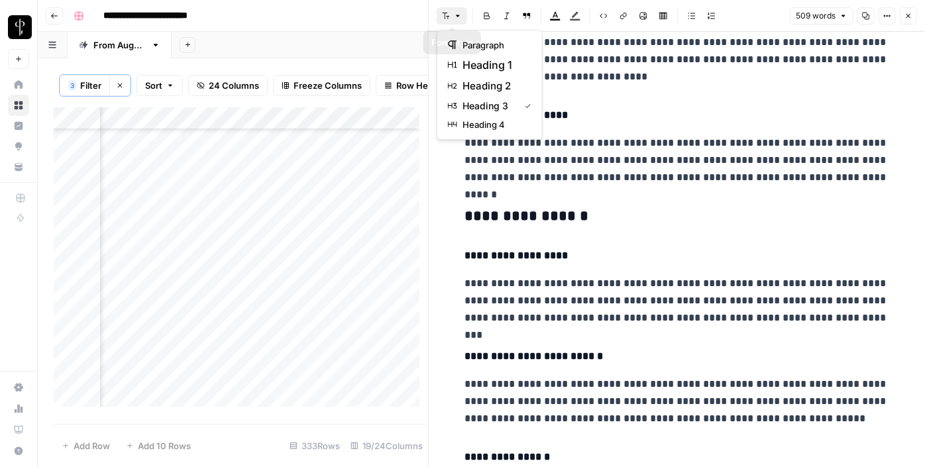
click at [456, 20] on button "Font style" at bounding box center [452, 15] width 30 height 17
click at [480, 85] on span "heading 2" at bounding box center [494, 86] width 64 height 16
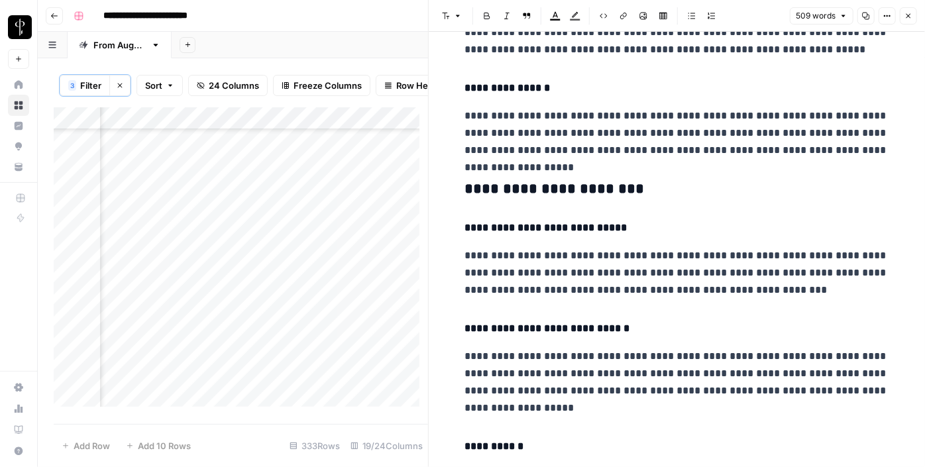
scroll to position [681, 0]
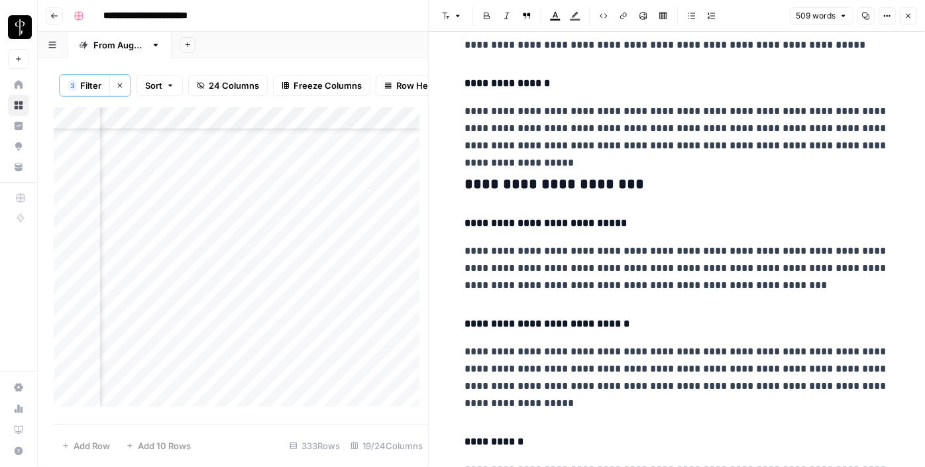
click at [518, 179] on h3 "**********" at bounding box center [677, 185] width 424 height 19
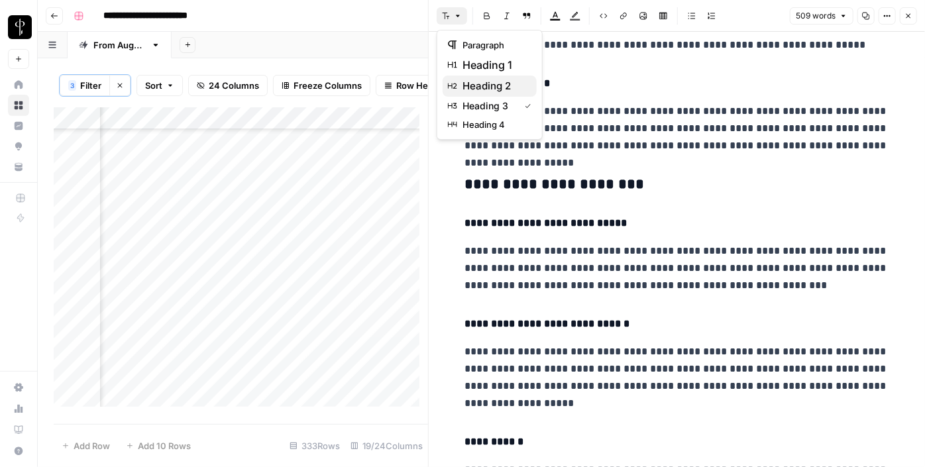
drag, startPoint x: 448, startPoint y: 17, endPoint x: 471, endPoint y: 91, distance: 77.5
click at [471, 91] on body "**********" at bounding box center [462, 233] width 925 height 467
click at [471, 91] on span "heading 2" at bounding box center [494, 86] width 64 height 16
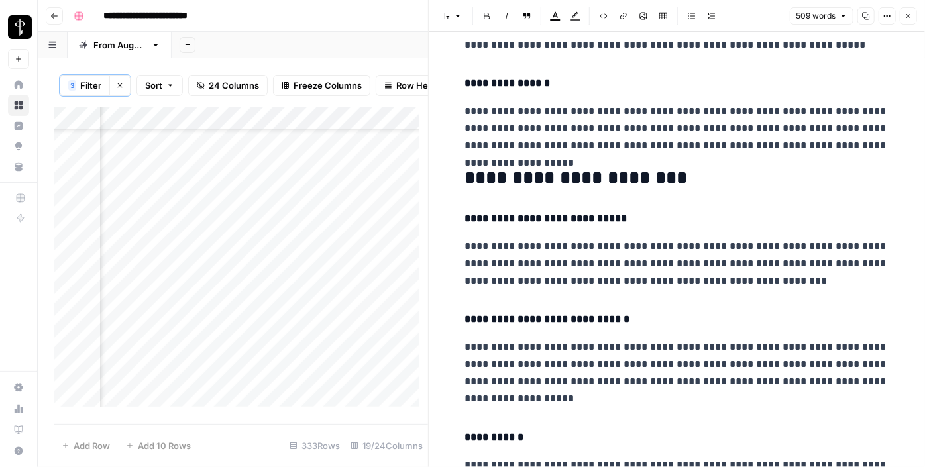
scroll to position [925, 0]
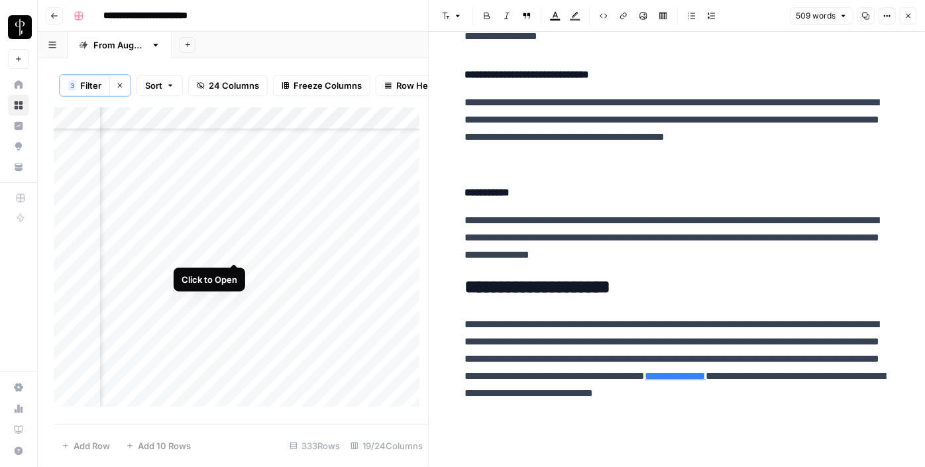
click at [240, 254] on div "Add Column" at bounding box center [241, 261] width 374 height 309
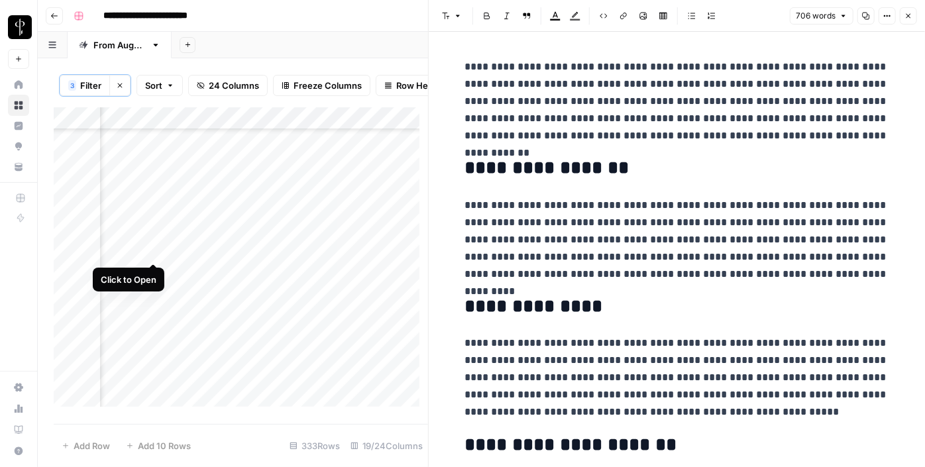
click at [155, 249] on div "Add Column" at bounding box center [241, 261] width 374 height 309
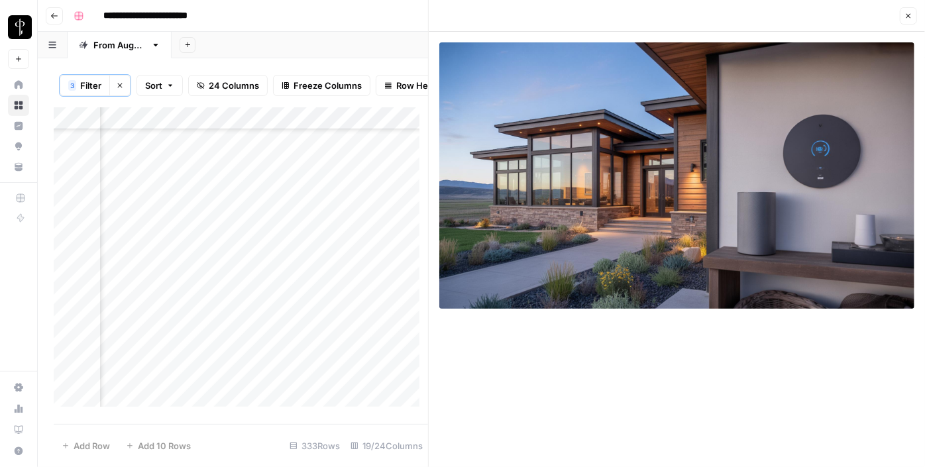
scroll to position [1595, 1284]
click at [233, 153] on div "Add Column" at bounding box center [241, 261] width 374 height 309
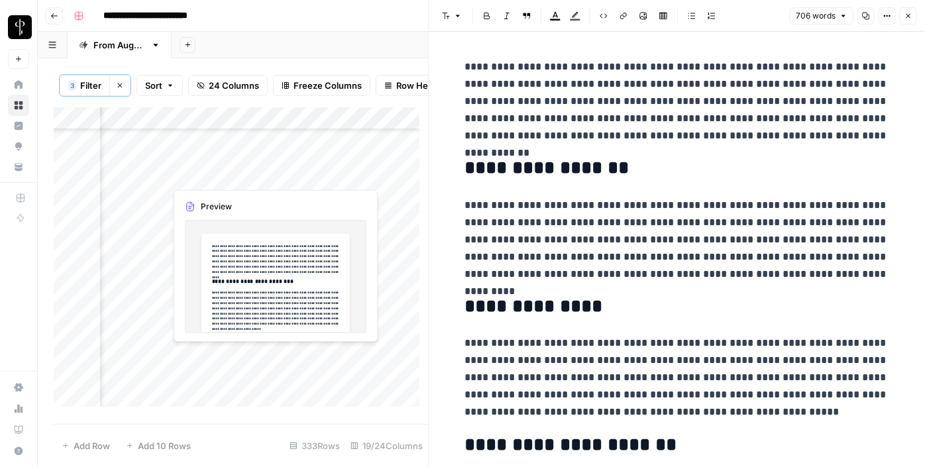
click at [233, 176] on div "Add Column" at bounding box center [241, 261] width 374 height 309
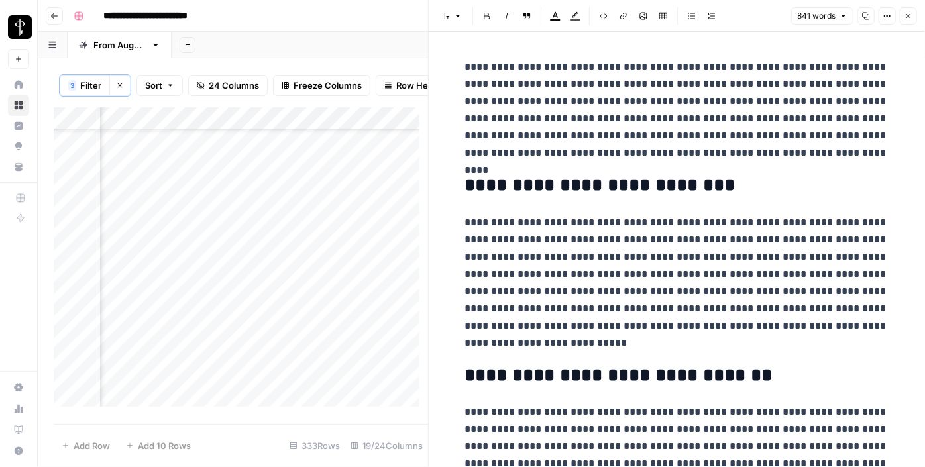
click at [154, 174] on div "Add Column" at bounding box center [241, 261] width 374 height 309
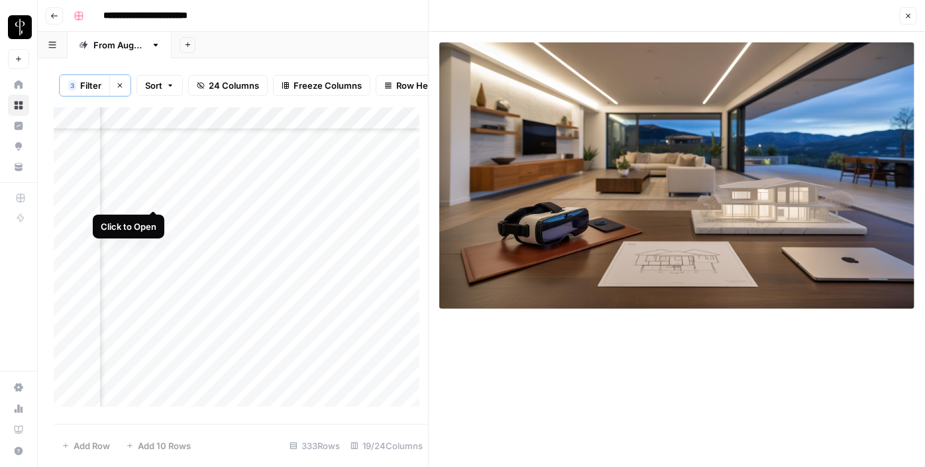
click at [156, 196] on div "Add Column" at bounding box center [241, 261] width 374 height 309
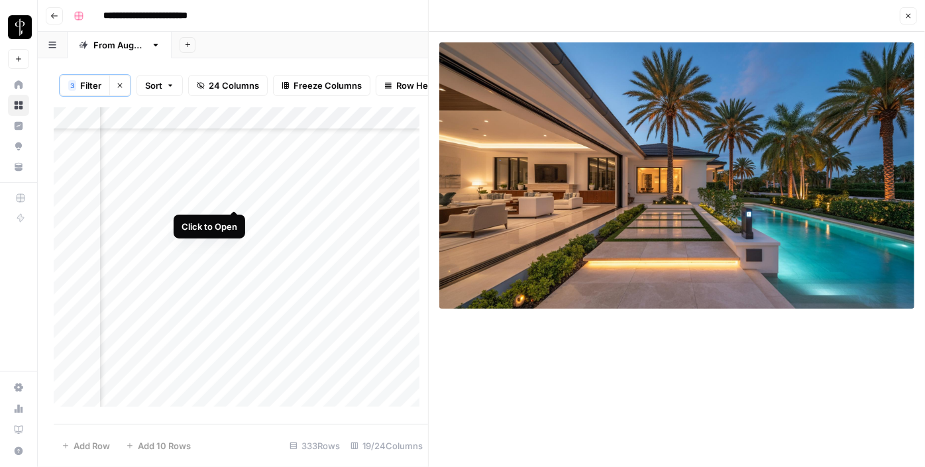
click at [235, 197] on div "Add Column" at bounding box center [241, 261] width 374 height 309
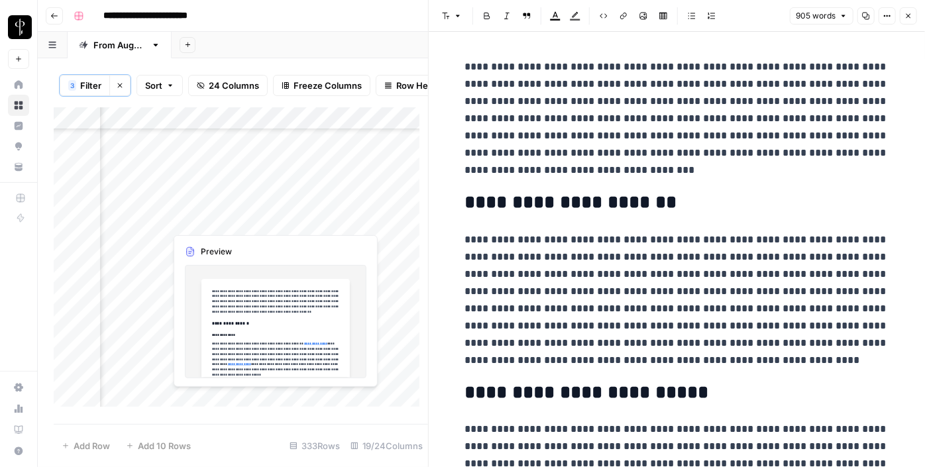
click at [232, 223] on div "Add Column" at bounding box center [241, 261] width 374 height 309
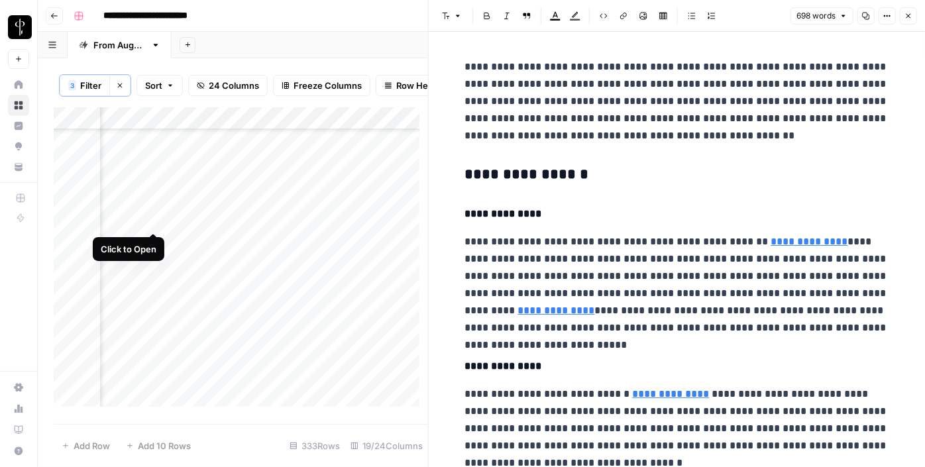
click at [153, 221] on div "Add Column" at bounding box center [241, 261] width 374 height 309
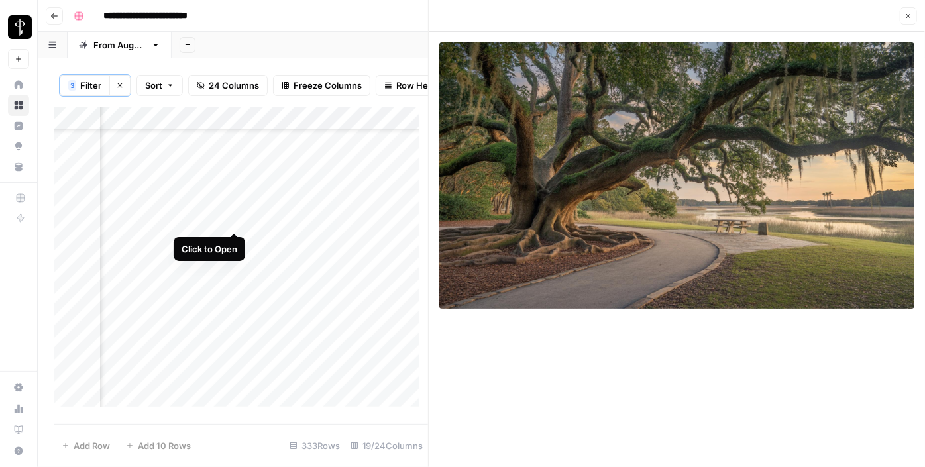
click at [229, 222] on div "Add Column" at bounding box center [241, 261] width 374 height 309
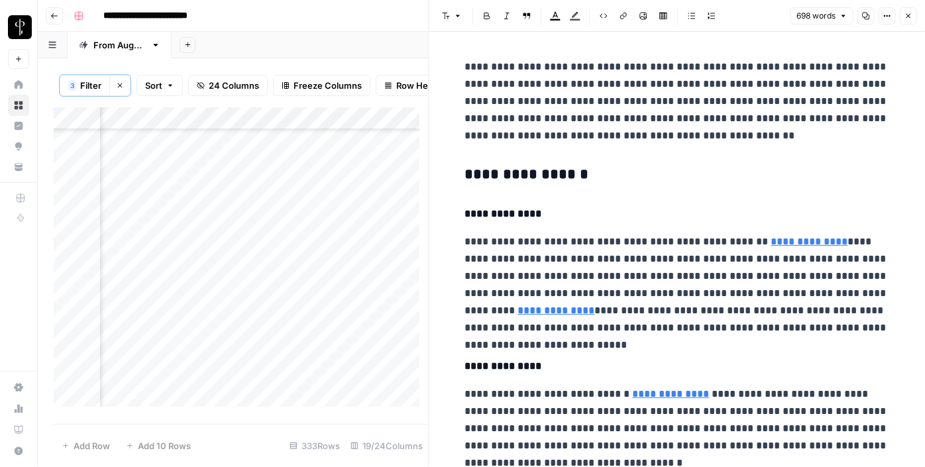
click at [496, 171] on h3 "**********" at bounding box center [677, 175] width 424 height 19
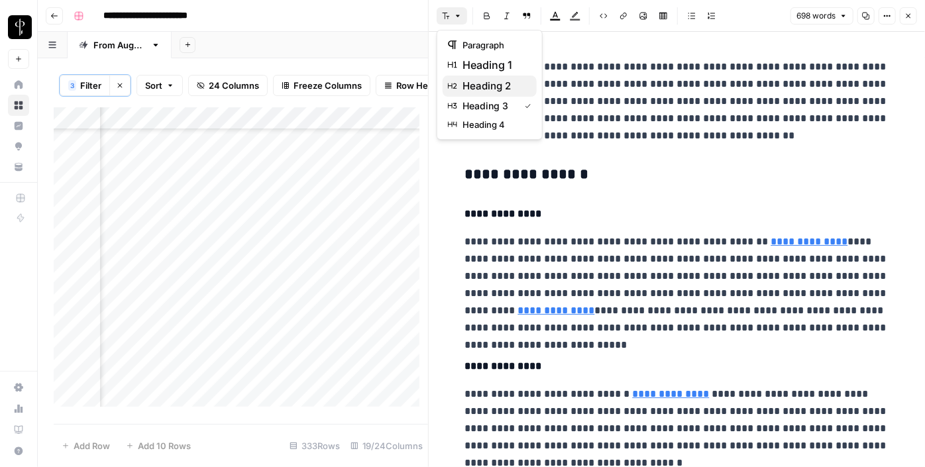
drag, startPoint x: 464, startPoint y: 16, endPoint x: 488, endPoint y: 84, distance: 72.3
click at [488, 84] on body "**********" at bounding box center [462, 233] width 925 height 467
click at [488, 84] on span "heading 2" at bounding box center [494, 86] width 64 height 16
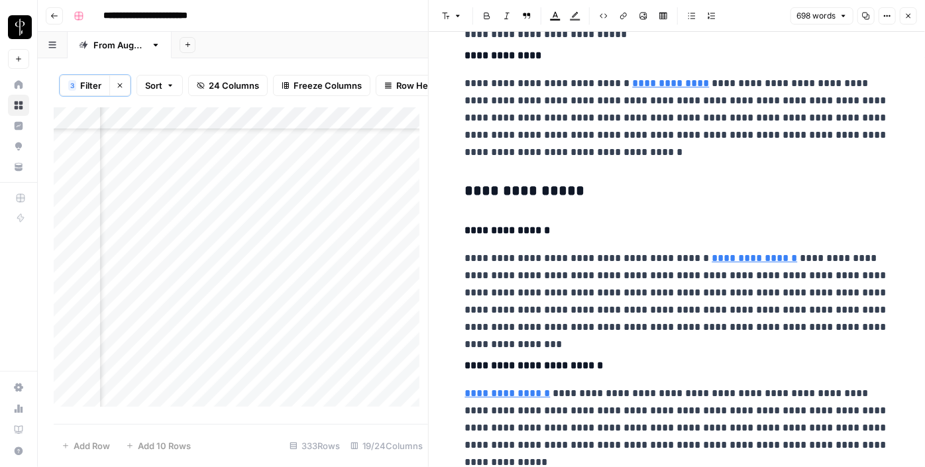
scroll to position [315, 0]
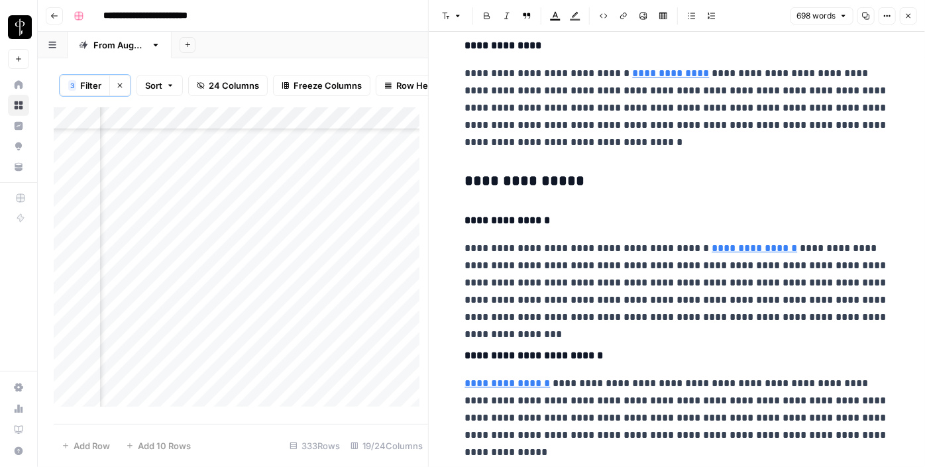
click at [450, 17] on button "Font style" at bounding box center [452, 15] width 30 height 17
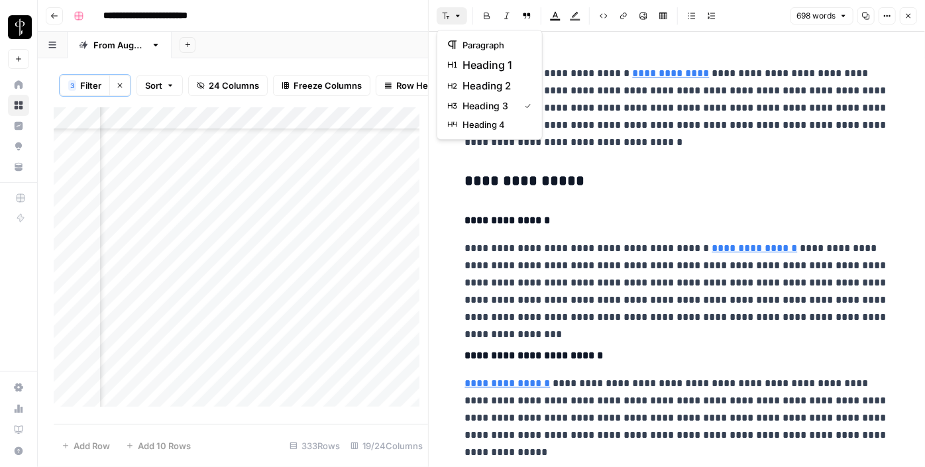
drag, startPoint x: 488, startPoint y: 87, endPoint x: 509, endPoint y: 197, distance: 112.6
click at [509, 197] on body "**********" at bounding box center [462, 233] width 925 height 467
click at [503, 90] on span "heading 2" at bounding box center [494, 86] width 64 height 16
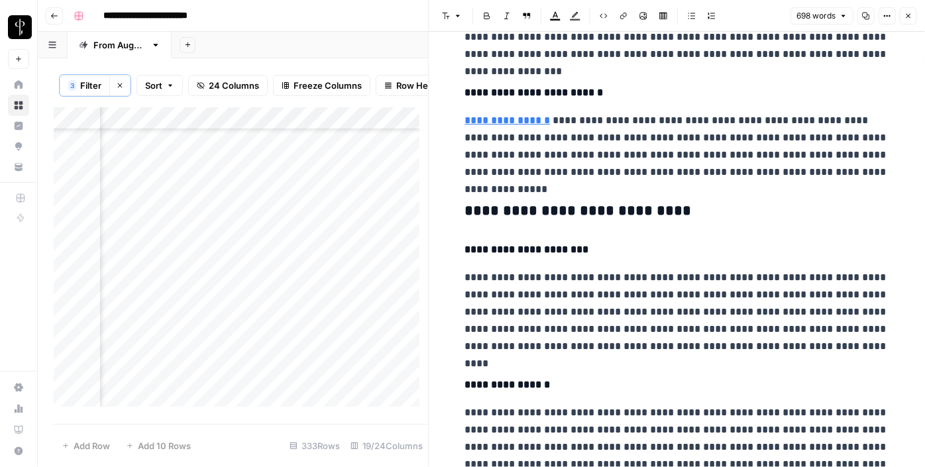
scroll to position [609, 0]
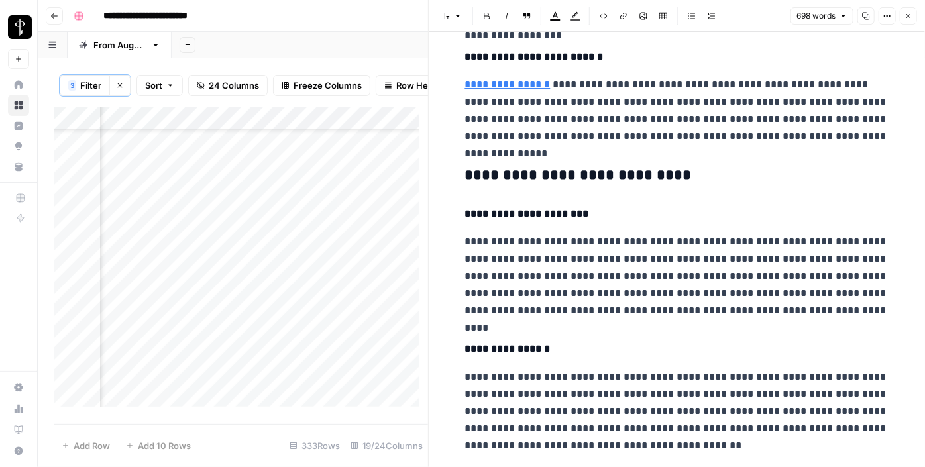
click at [522, 161] on div "**********" at bounding box center [677, 207] width 440 height 1527
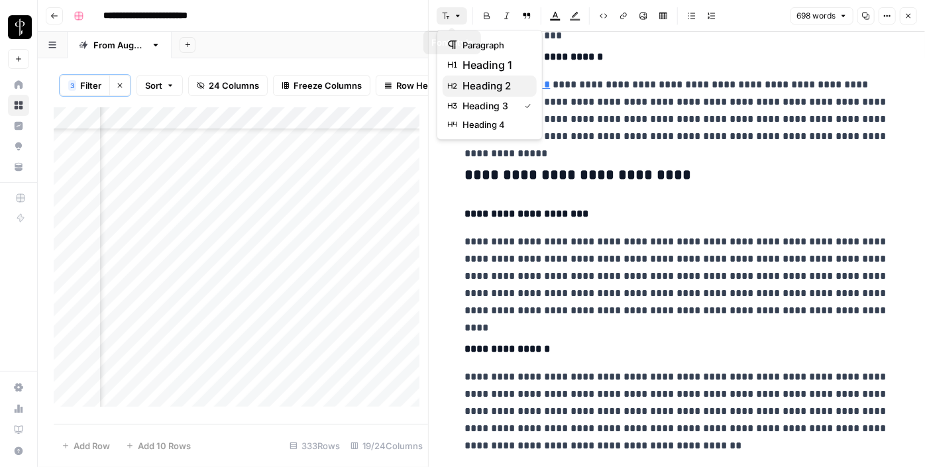
drag, startPoint x: 454, startPoint y: 16, endPoint x: 482, endPoint y: 85, distance: 74.3
click at [482, 85] on body "**********" at bounding box center [462, 233] width 925 height 467
click at [482, 85] on span "heading 2" at bounding box center [494, 86] width 64 height 16
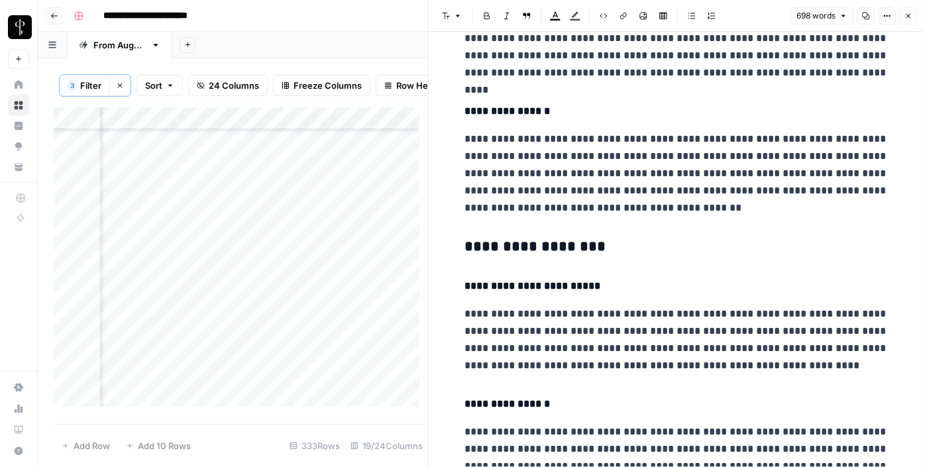
scroll to position [896, 0]
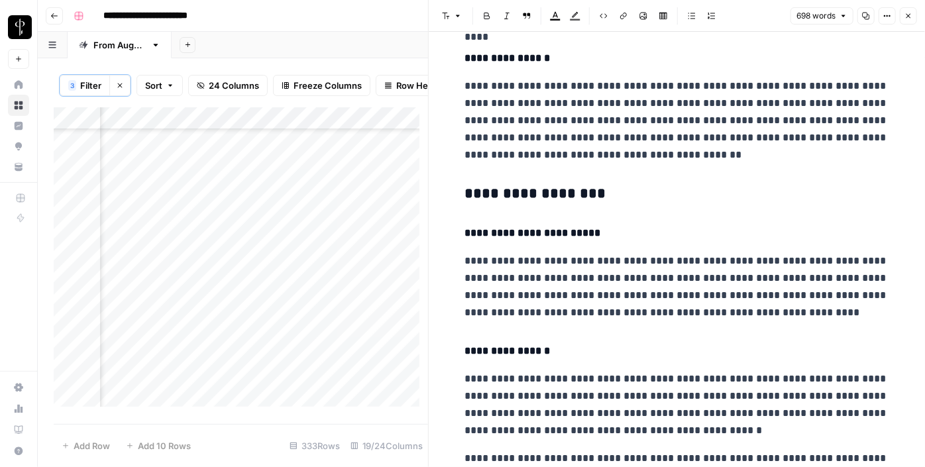
click at [514, 196] on h3 "**********" at bounding box center [677, 194] width 424 height 19
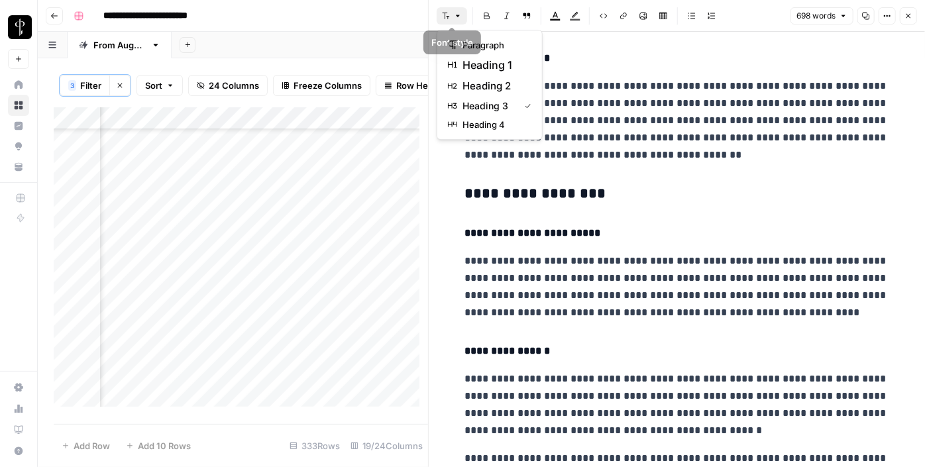
click at [447, 20] on button "Font style" at bounding box center [452, 15] width 30 height 17
click at [473, 79] on span "heading 2" at bounding box center [494, 86] width 64 height 16
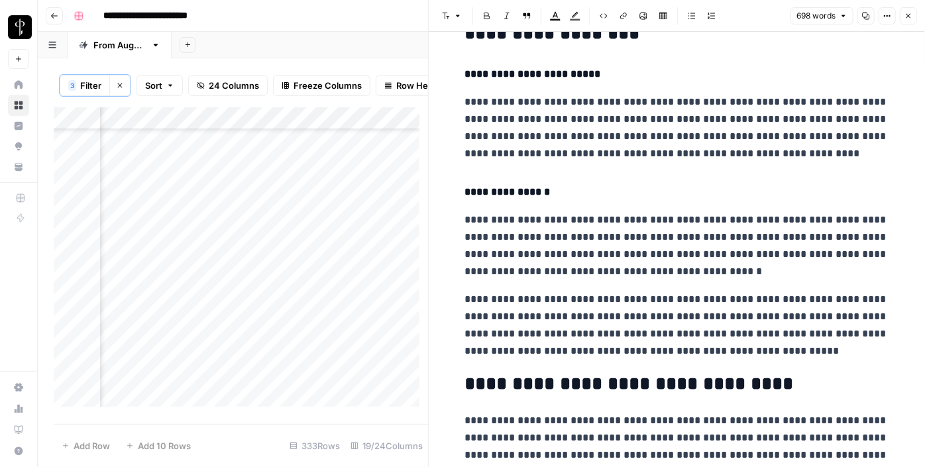
scroll to position [1145, 0]
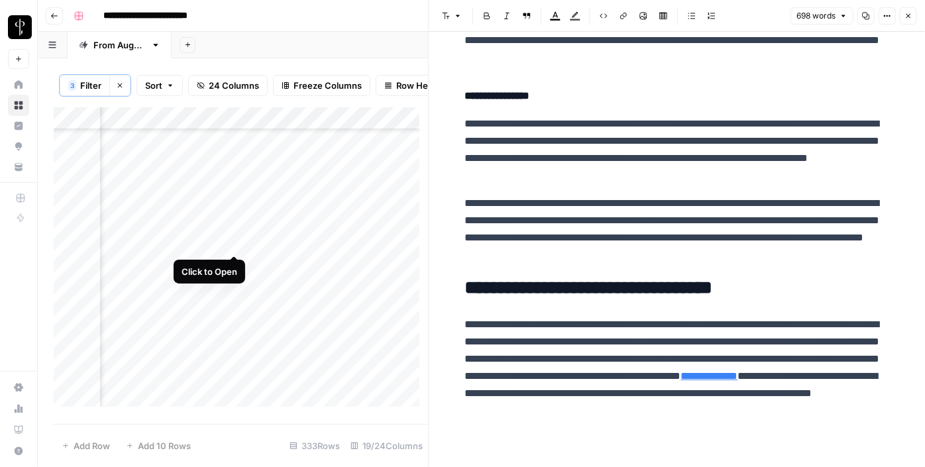
click at [229, 244] on div "Add Column" at bounding box center [241, 261] width 374 height 309
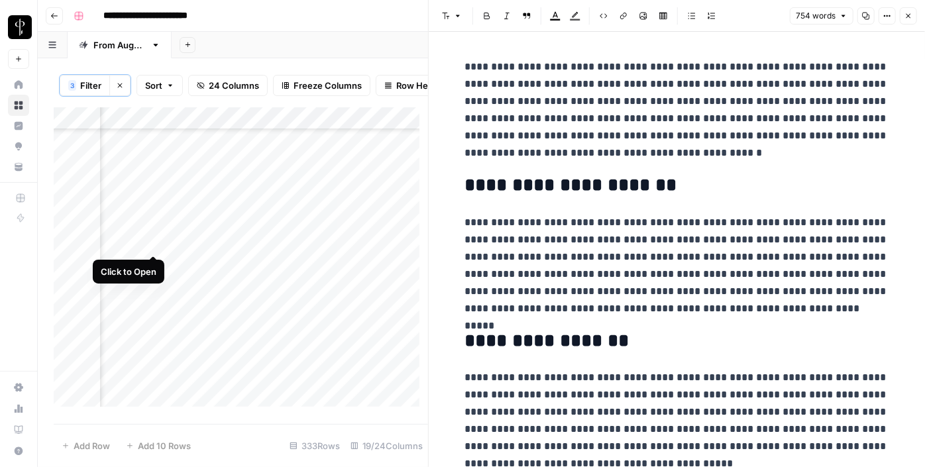
click at [156, 241] on div "Add Column" at bounding box center [241, 261] width 374 height 309
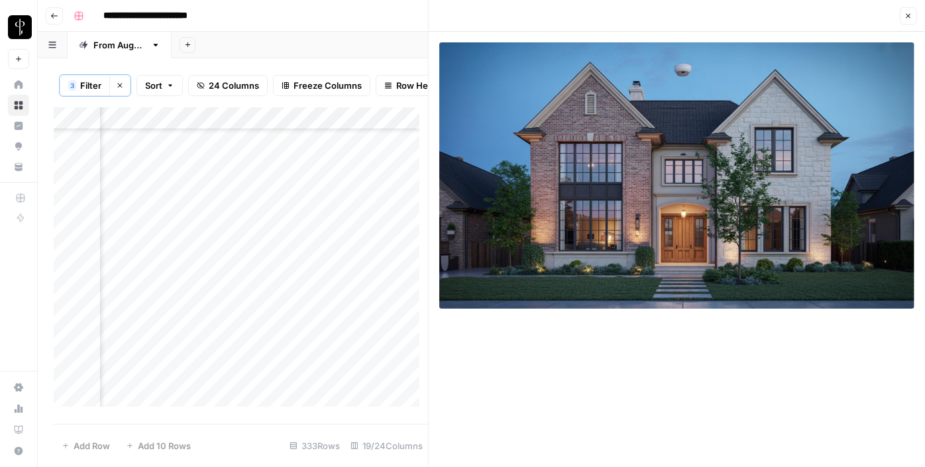
click at [157, 266] on div "Add Column" at bounding box center [241, 261] width 374 height 309
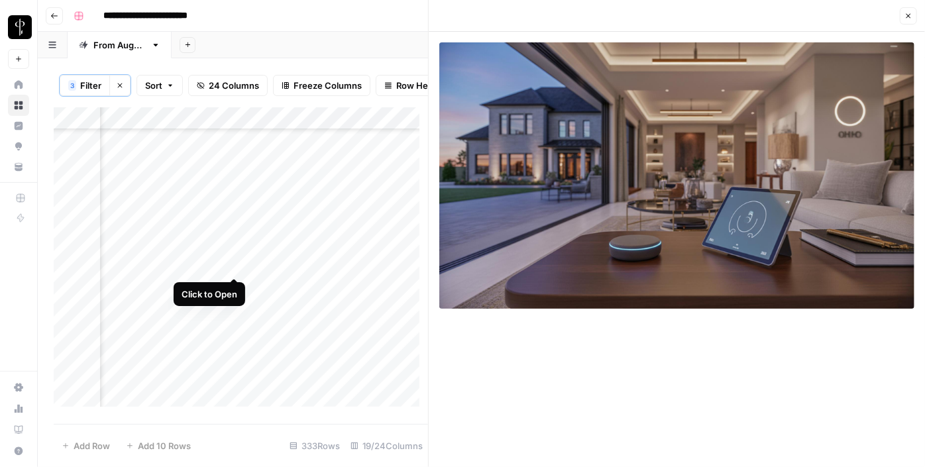
click at [233, 264] on div "Add Column" at bounding box center [241, 261] width 374 height 309
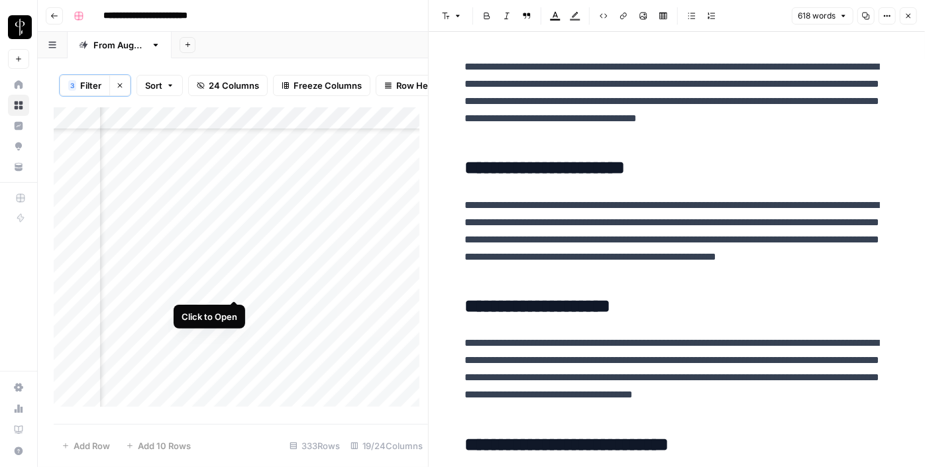
click at [235, 286] on div "Add Column" at bounding box center [241, 261] width 374 height 309
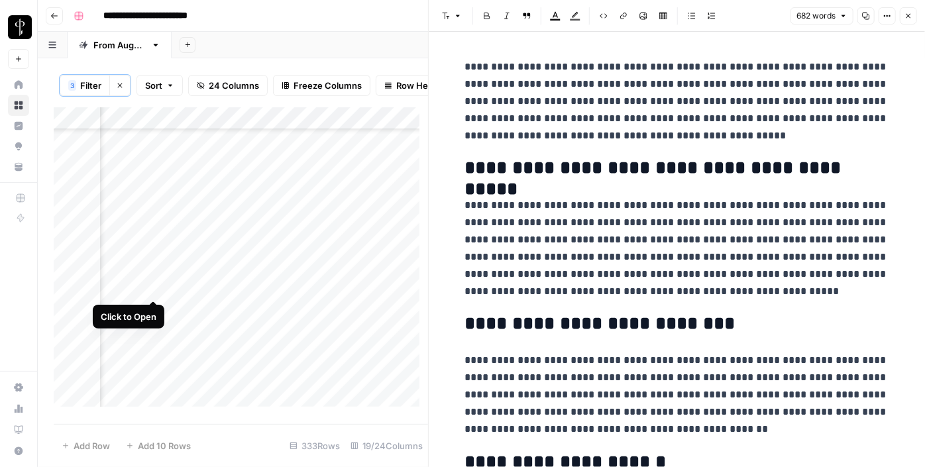
click at [154, 284] on div "Add Column" at bounding box center [241, 261] width 374 height 309
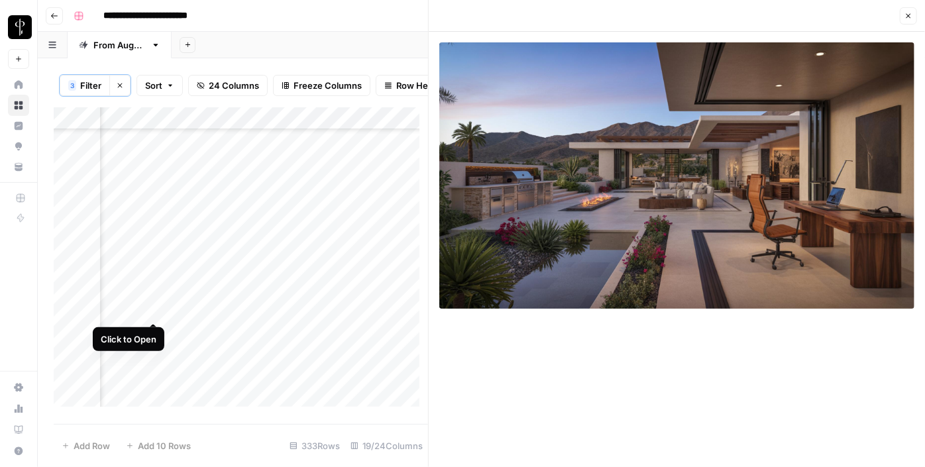
click at [152, 305] on div "Add Column" at bounding box center [241, 261] width 374 height 309
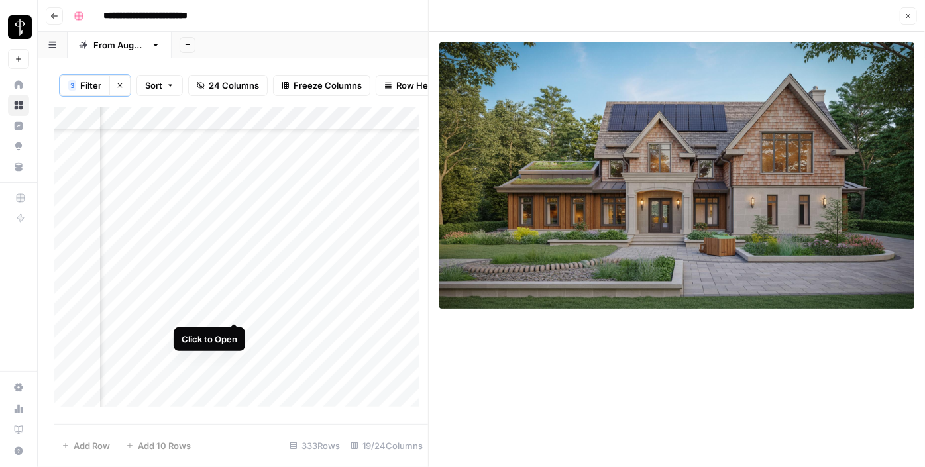
click at [237, 309] on div "Add Column" at bounding box center [241, 261] width 374 height 309
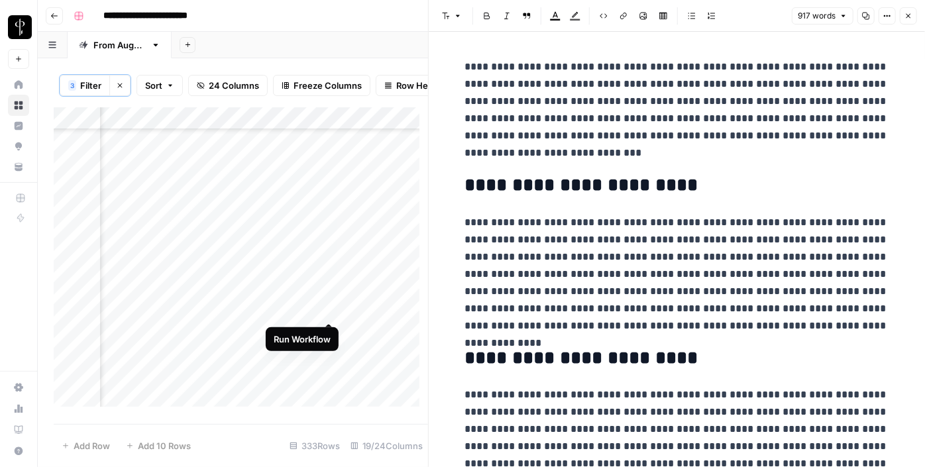
click at [328, 307] on div "Add Column" at bounding box center [241, 261] width 374 height 309
click at [381, 308] on div "Add Column" at bounding box center [241, 261] width 374 height 309
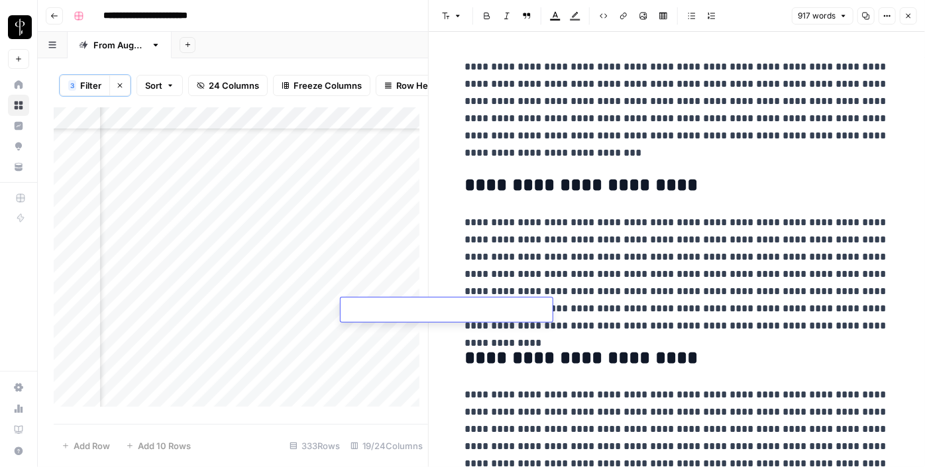
click at [381, 308] on textarea at bounding box center [447, 310] width 212 height 19
type textarea "**********"
click at [229, 329] on div "Add Column" at bounding box center [241, 261] width 374 height 309
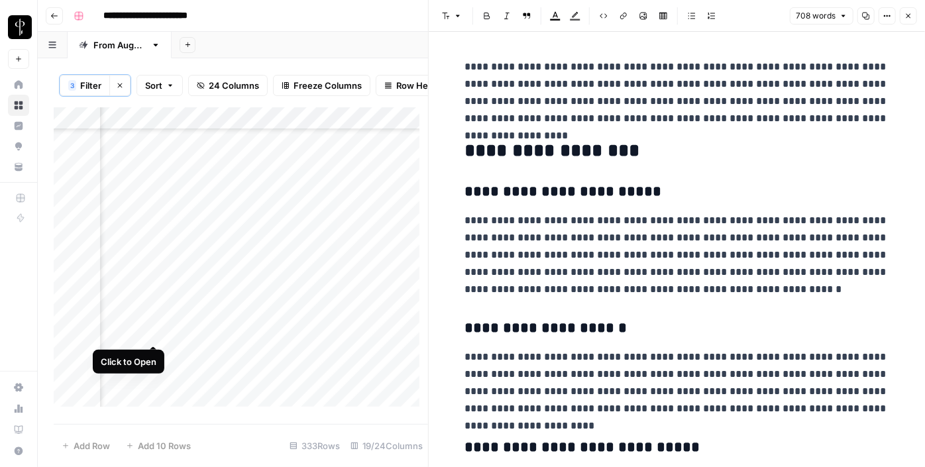
click at [156, 331] on div "Add Column" at bounding box center [241, 261] width 374 height 309
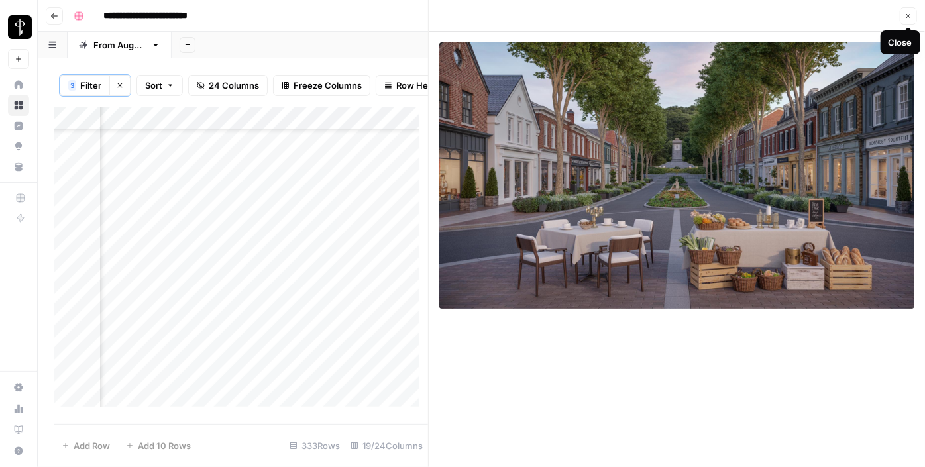
click at [912, 16] on span "Close" at bounding box center [912, 16] width 1 height 1
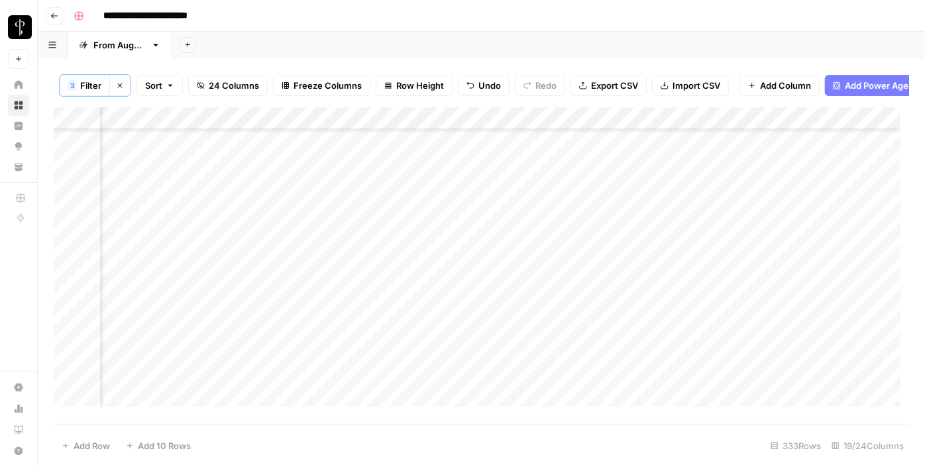
click at [533, 308] on div "Add Column" at bounding box center [481, 261] width 855 height 309
click at [577, 327] on div "Add Column" at bounding box center [481, 261] width 855 height 309
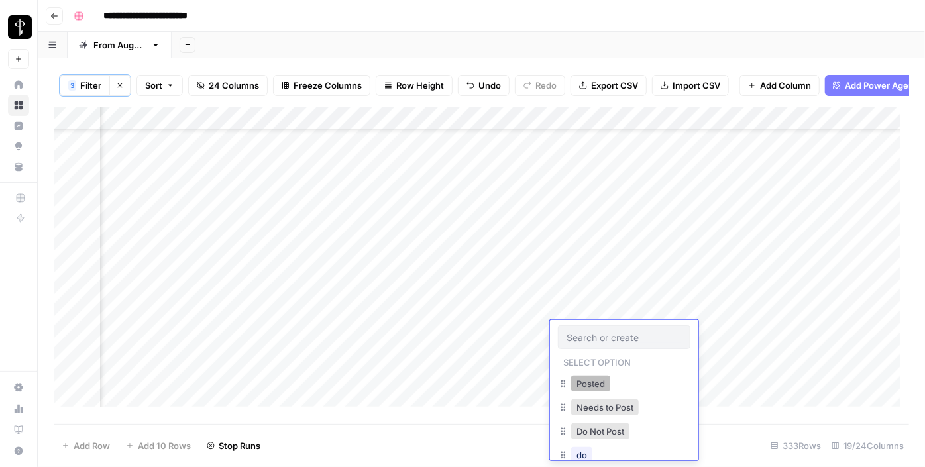
click at [597, 385] on button "Posted" at bounding box center [590, 384] width 39 height 16
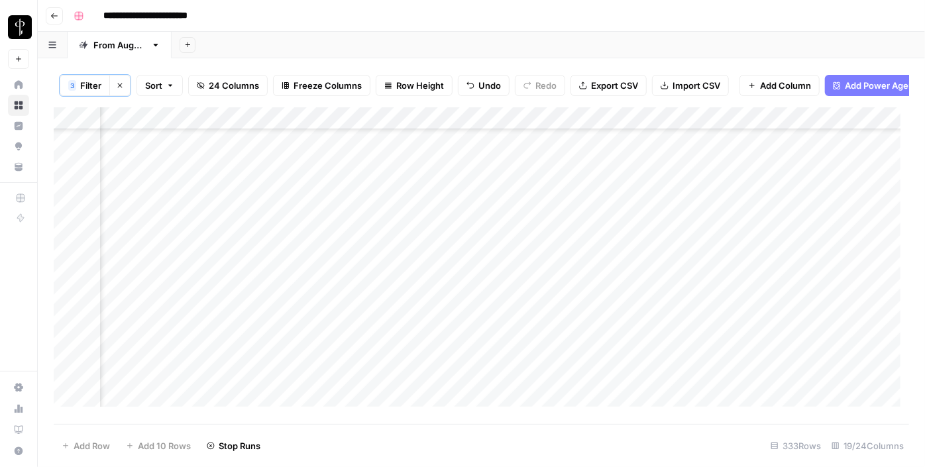
click at [580, 313] on div "Add Column" at bounding box center [481, 261] width 855 height 309
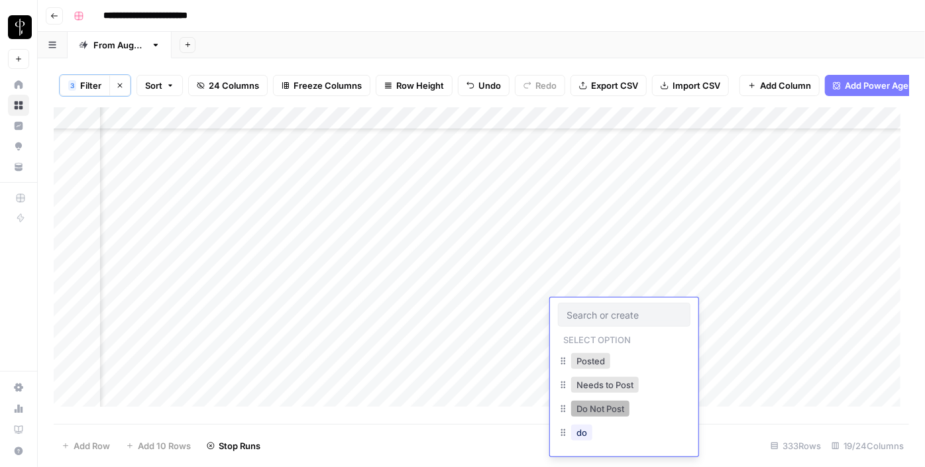
click at [604, 407] on button "Do Not Post" at bounding box center [600, 409] width 58 height 16
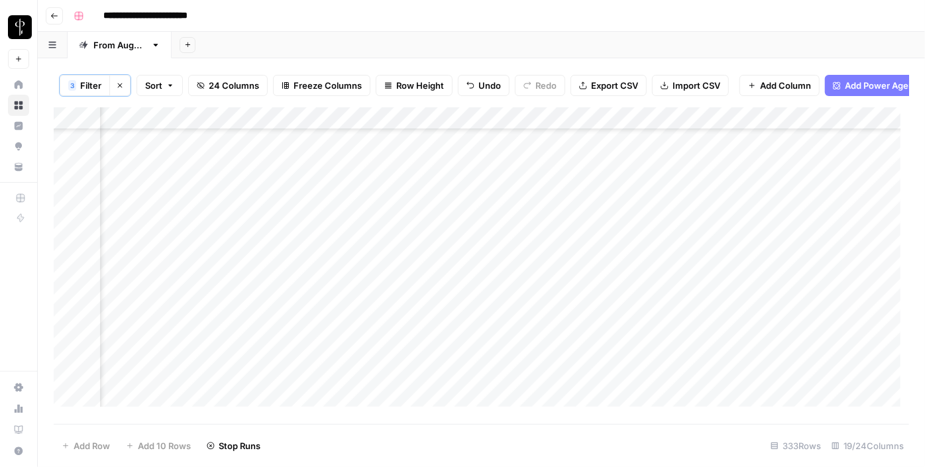
scroll to position [1304, 1284]
click at [631, 179] on div "Add Column" at bounding box center [481, 261] width 855 height 309
drag, startPoint x: 671, startPoint y: 182, endPoint x: 631, endPoint y: 333, distance: 155.5
click at [631, 333] on div "Add Column" at bounding box center [481, 261] width 855 height 309
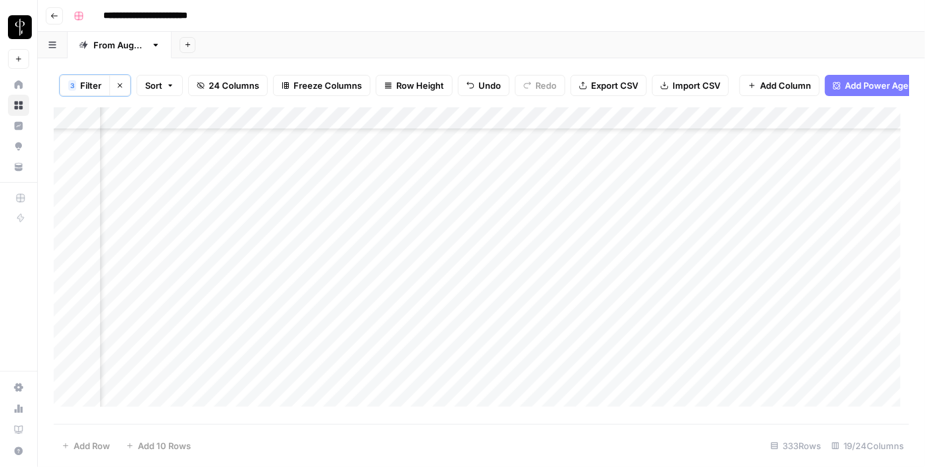
scroll to position [1747, 1284]
click at [295, 198] on div "Add Column" at bounding box center [481, 261] width 855 height 309
click at [290, 225] on div "Add Column" at bounding box center [481, 261] width 855 height 309
click at [290, 249] on div "Add Column" at bounding box center [481, 261] width 855 height 309
click at [292, 273] on div "Add Column" at bounding box center [481, 261] width 855 height 309
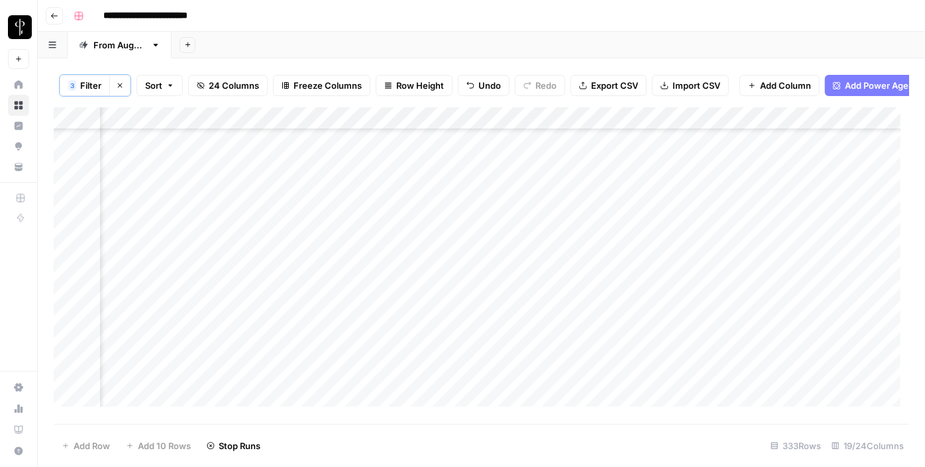
click at [290, 298] on div "Add Column" at bounding box center [481, 261] width 855 height 309
click at [290, 311] on div "Add Column" at bounding box center [481, 261] width 855 height 309
click at [293, 335] on div "Add Column" at bounding box center [481, 261] width 855 height 309
click at [294, 356] on div "Add Column" at bounding box center [481, 261] width 855 height 309
click at [295, 376] on div "Add Column" at bounding box center [481, 261] width 855 height 309
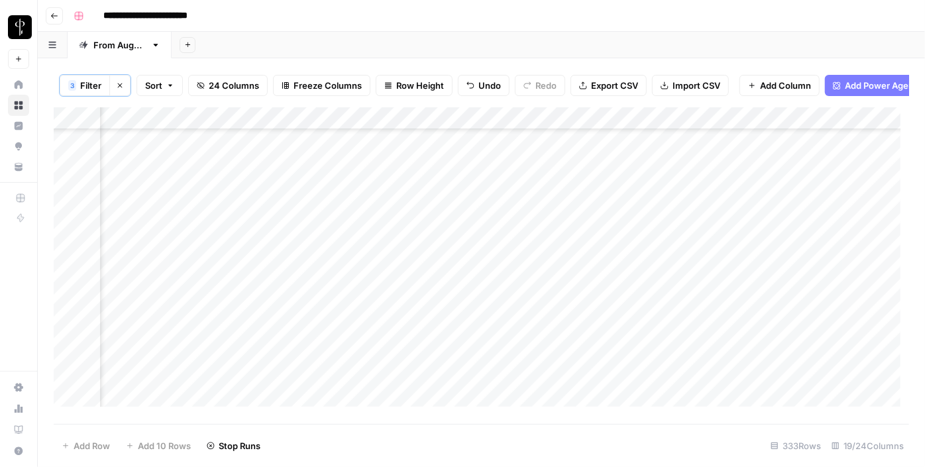
scroll to position [1900, 1284]
click at [294, 254] on div "Add Column" at bounding box center [481, 261] width 855 height 309
click at [293, 270] on div "Add Column" at bounding box center [481, 261] width 855 height 309
click at [291, 255] on div "Add Column" at bounding box center [481, 261] width 855 height 309
click at [291, 299] on div "Add Column" at bounding box center [481, 261] width 855 height 309
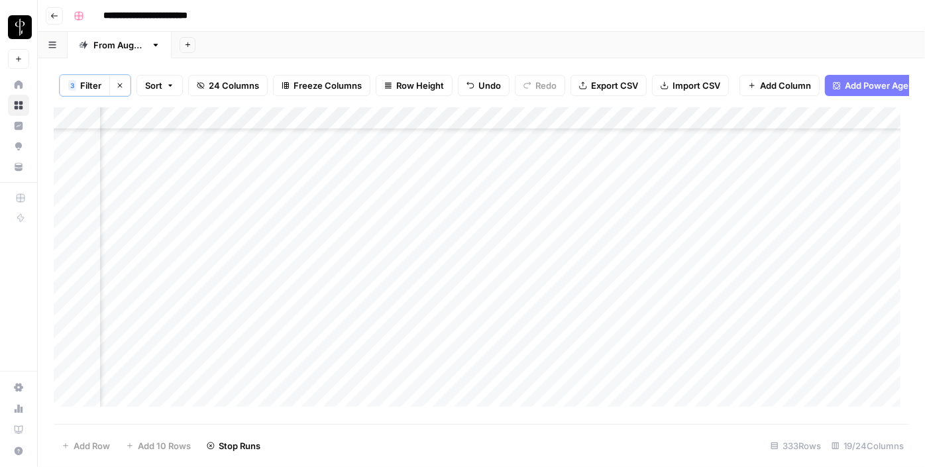
click at [293, 322] on div "Add Column" at bounding box center [481, 261] width 855 height 309
click at [293, 336] on div "Add Column" at bounding box center [481, 261] width 855 height 309
click at [287, 195] on div "Add Column" at bounding box center [481, 261] width 855 height 309
click at [291, 219] on div "Add Column" at bounding box center [481, 261] width 855 height 309
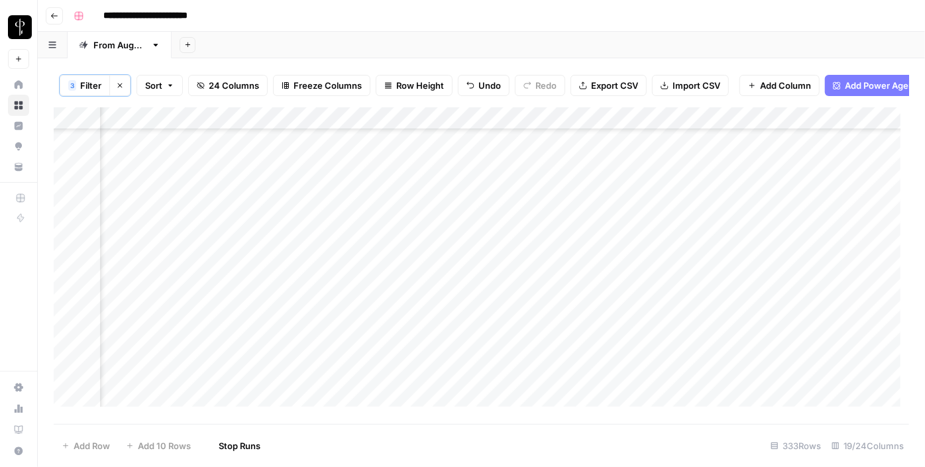
click at [291, 198] on div "Add Column" at bounding box center [481, 261] width 855 height 309
click at [295, 242] on div "Add Column" at bounding box center [481, 261] width 855 height 309
click at [301, 260] on div "Add Column" at bounding box center [481, 261] width 855 height 309
click at [297, 286] on div "Add Column" at bounding box center [481, 261] width 855 height 309
click at [293, 307] on div "Add Column" at bounding box center [481, 261] width 855 height 309
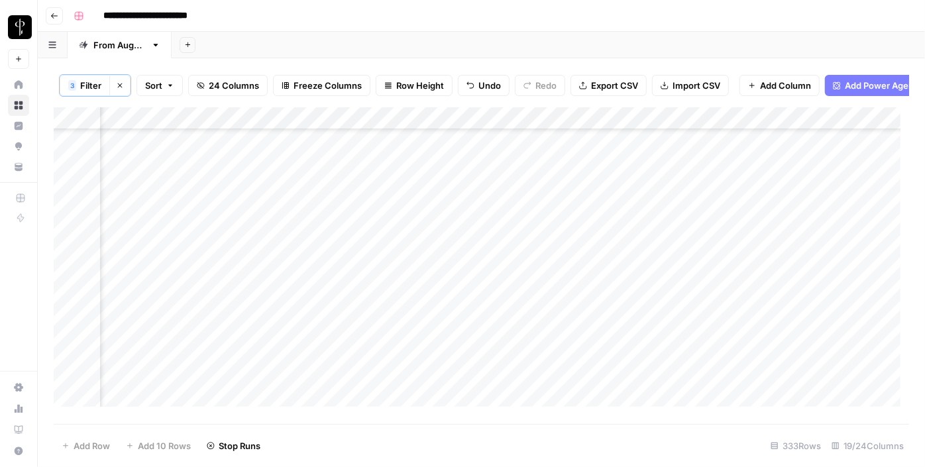
scroll to position [1688, 1284]
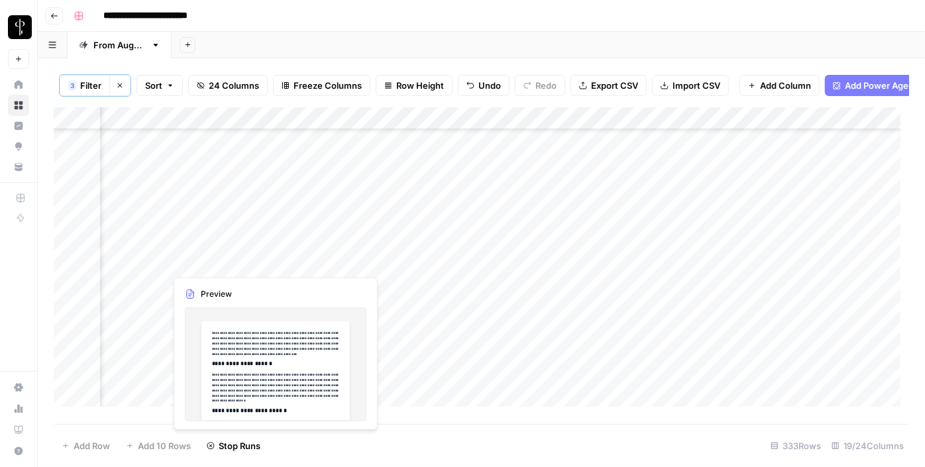
click at [229, 262] on div "Add Column" at bounding box center [481, 261] width 855 height 309
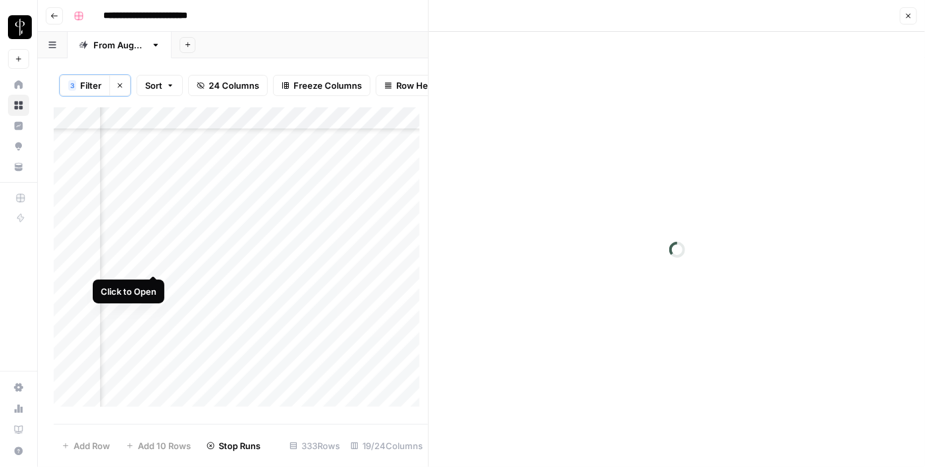
click at [152, 262] on div "Add Column" at bounding box center [241, 261] width 374 height 309
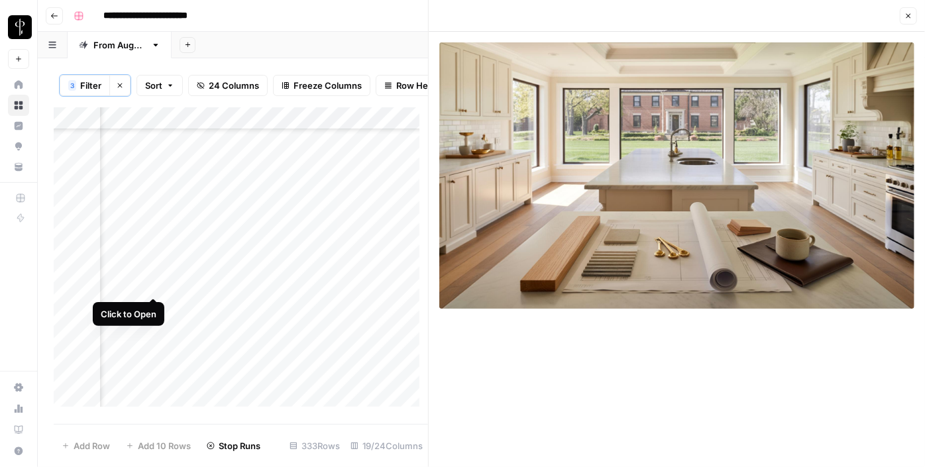
click at [152, 280] on div "Add Column" at bounding box center [241, 261] width 374 height 309
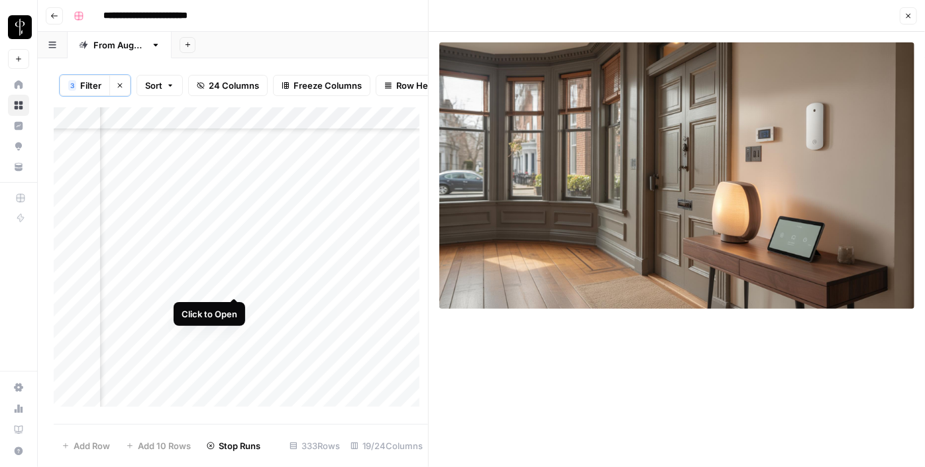
click at [233, 290] on div "Add Column" at bounding box center [241, 261] width 374 height 309
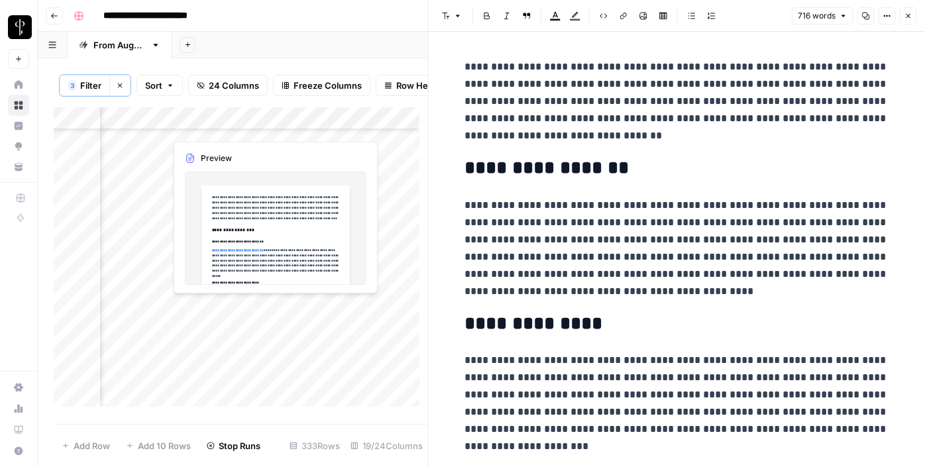
click at [234, 307] on div "Add Column" at bounding box center [241, 261] width 374 height 309
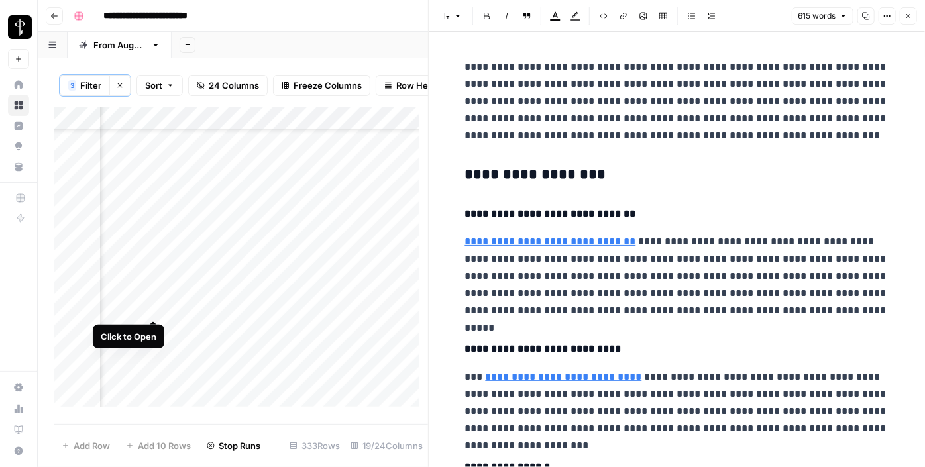
click at [153, 307] on div "Add Column" at bounding box center [241, 261] width 374 height 309
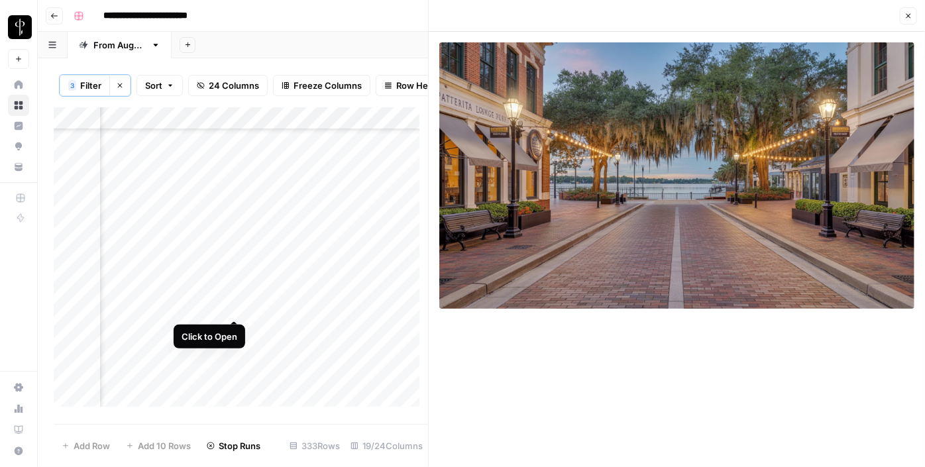
click at [235, 309] on div "Add Column" at bounding box center [241, 261] width 374 height 309
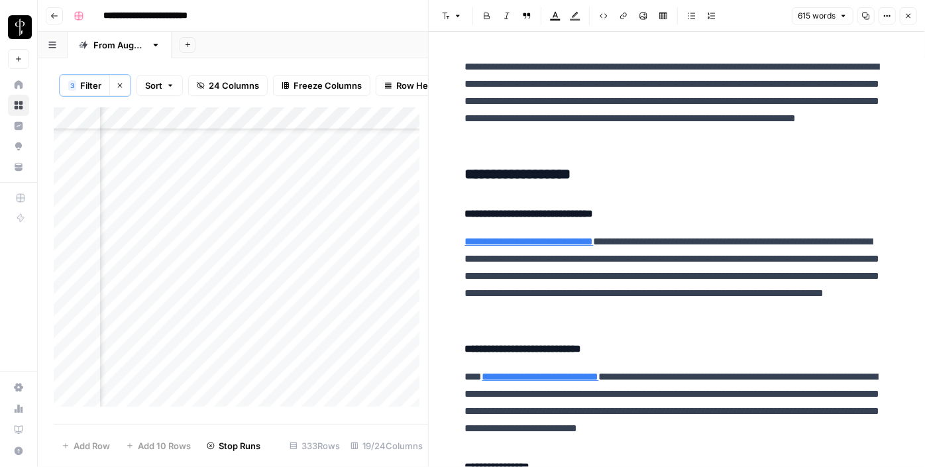
click at [488, 176] on h3 "**********" at bounding box center [677, 175] width 424 height 19
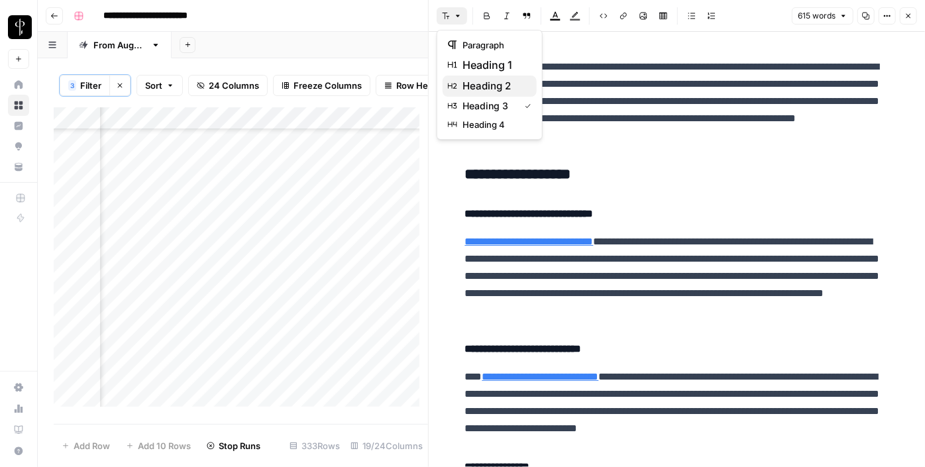
drag, startPoint x: 447, startPoint y: 16, endPoint x: 473, endPoint y: 82, distance: 71.1
click at [473, 82] on body "**********" at bounding box center [462, 233] width 925 height 467
click at [473, 82] on span "heading 2" at bounding box center [494, 86] width 64 height 16
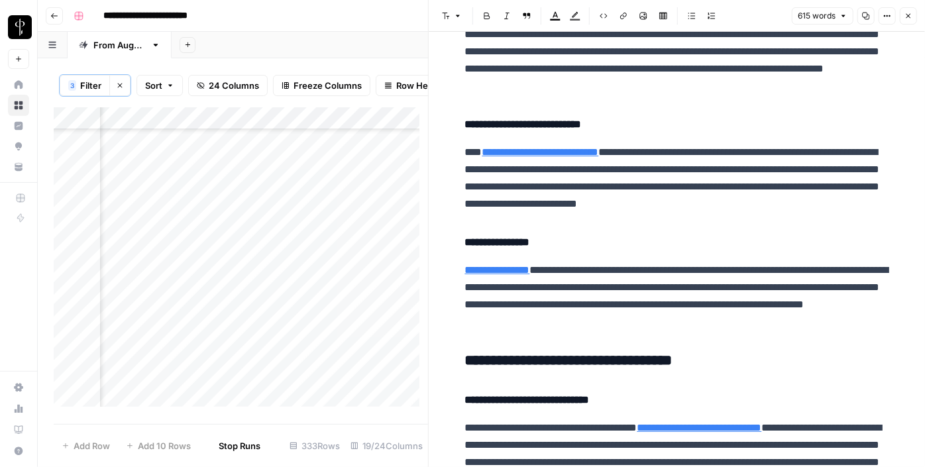
scroll to position [311, 0]
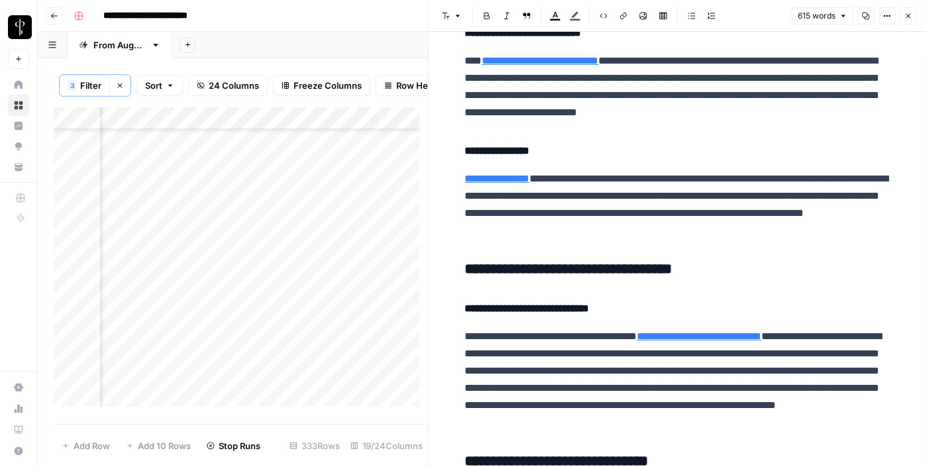
click at [502, 265] on h3 "**********" at bounding box center [677, 269] width 424 height 19
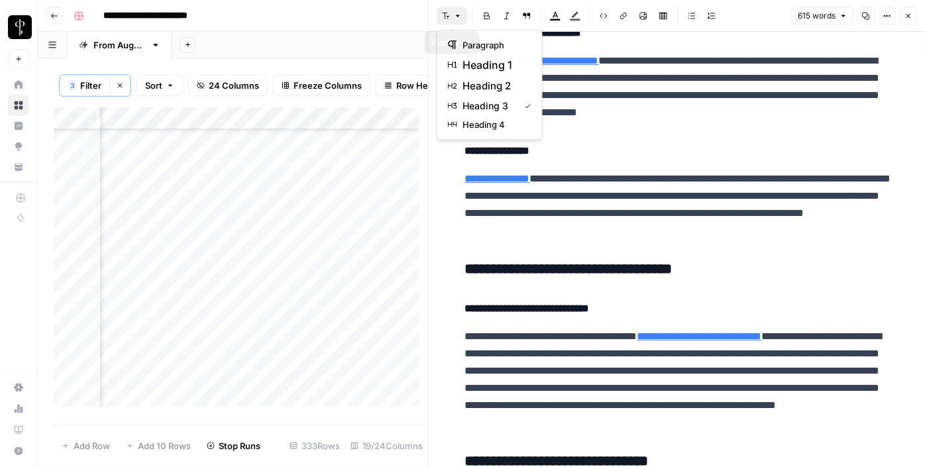
click at [452, 21] on button "Font style" at bounding box center [452, 15] width 30 height 17
click at [473, 81] on span "heading 2" at bounding box center [494, 86] width 64 height 16
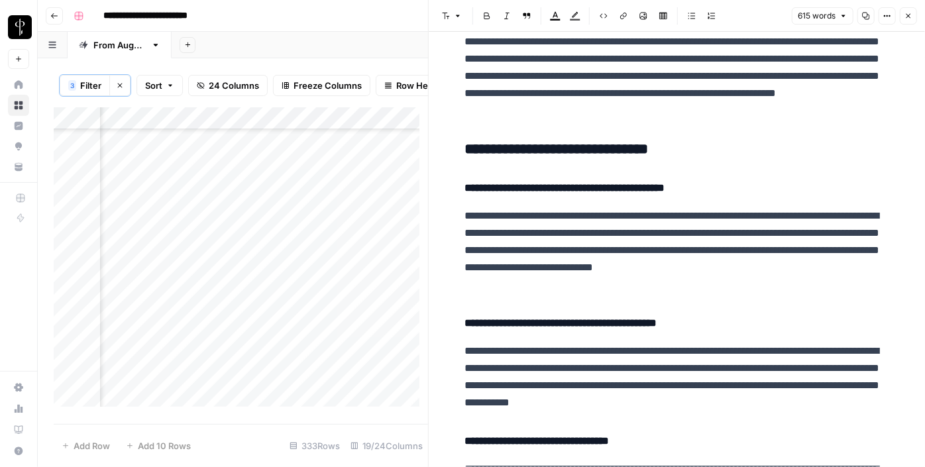
scroll to position [627, 0]
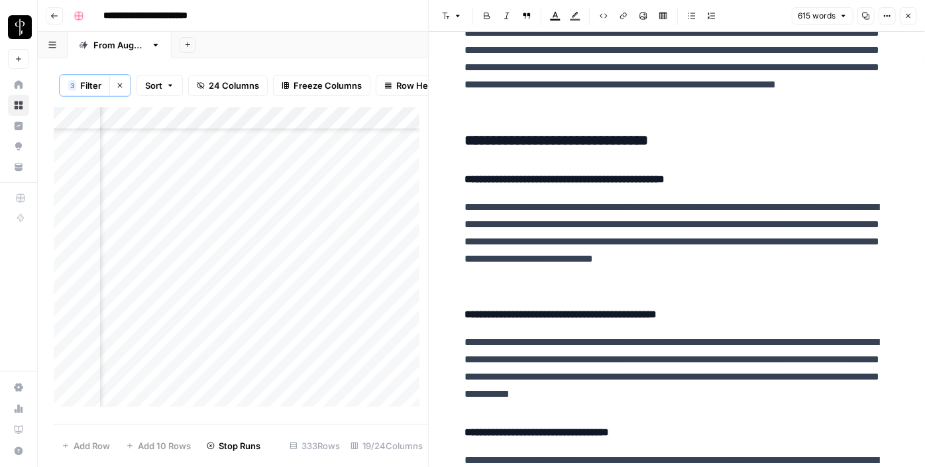
click at [493, 139] on h3 "**********" at bounding box center [677, 141] width 424 height 19
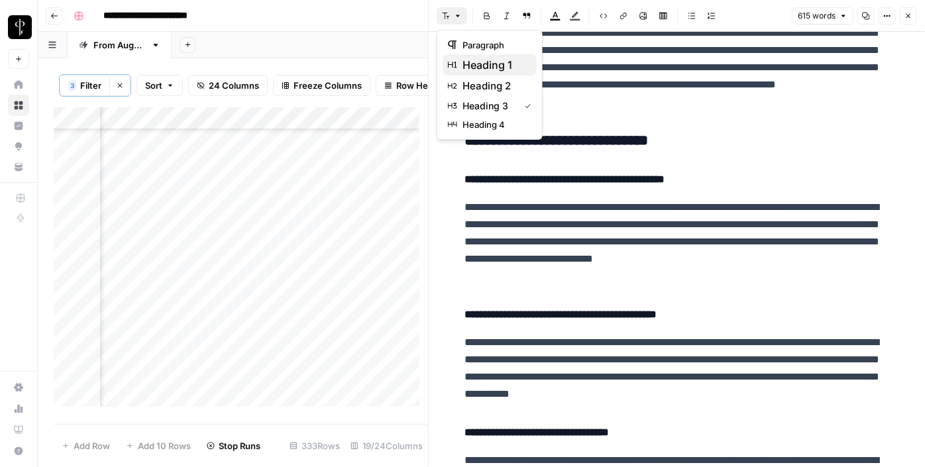
drag, startPoint x: 456, startPoint y: 11, endPoint x: 471, endPoint y: 74, distance: 65.2
click at [471, 74] on body "**********" at bounding box center [462, 233] width 925 height 467
click at [474, 82] on span "heading 2" at bounding box center [494, 86] width 64 height 16
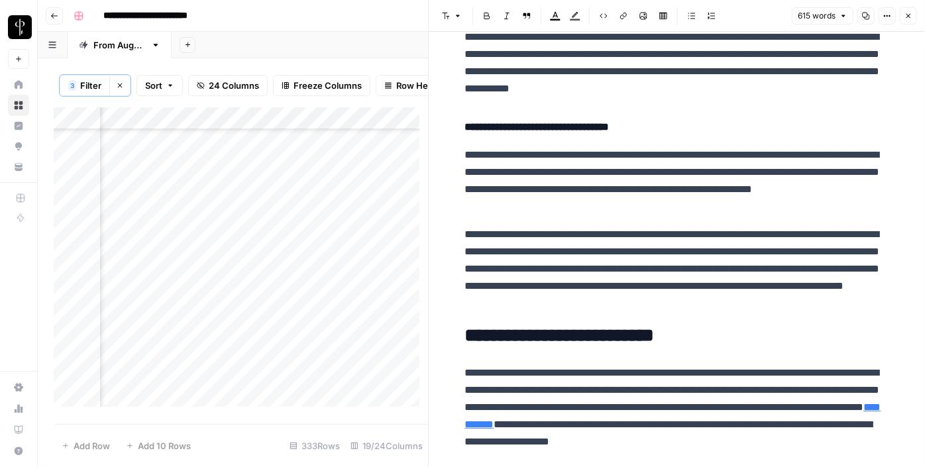
scroll to position [929, 0]
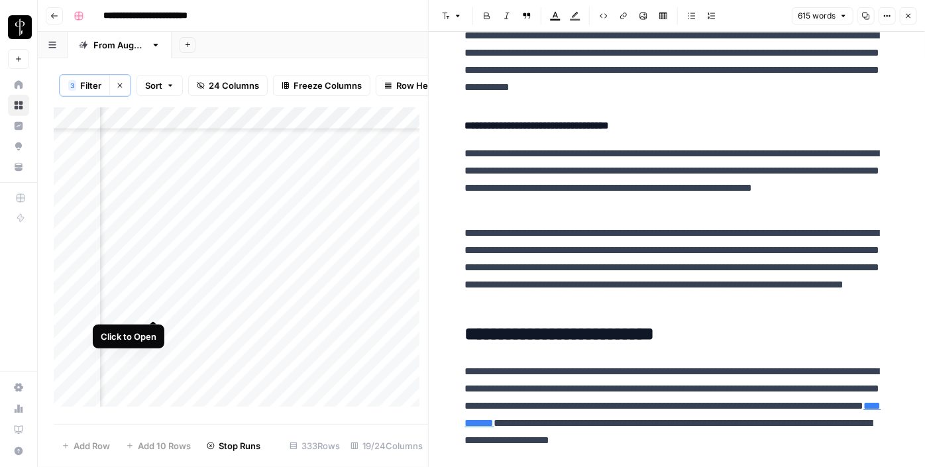
click at [152, 305] on div "Add Column" at bounding box center [241, 261] width 374 height 309
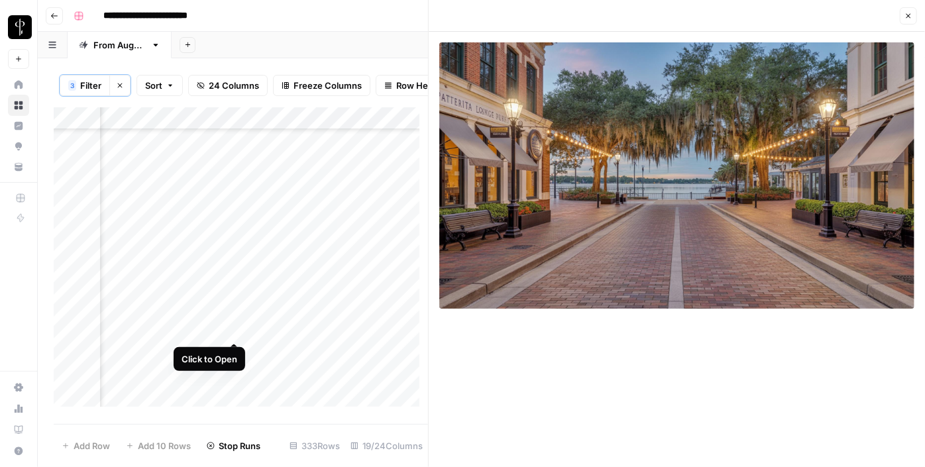
click at [237, 333] on div "Add Column" at bounding box center [241, 261] width 374 height 309
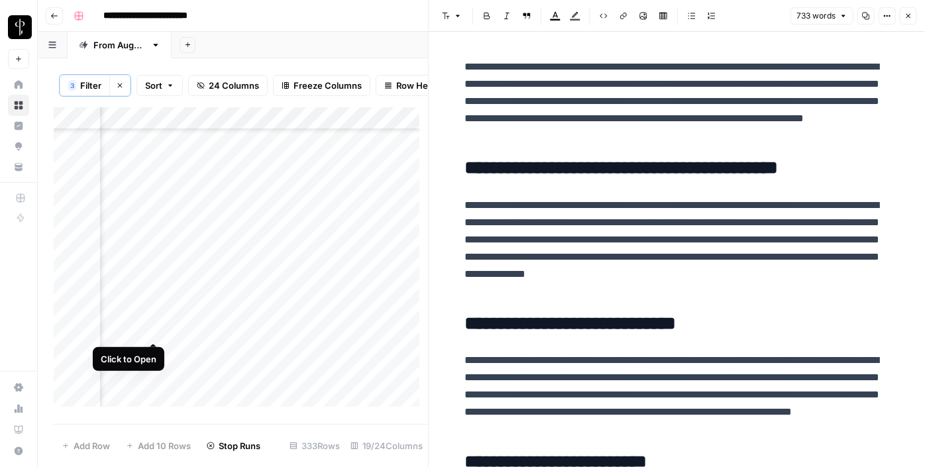
click at [155, 329] on div "Add Column" at bounding box center [241, 261] width 374 height 309
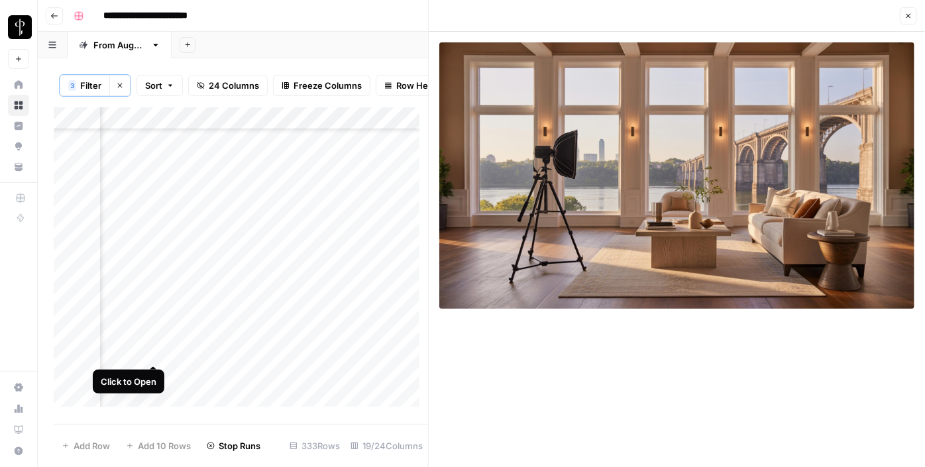
click at [156, 352] on div "Add Column" at bounding box center [241, 261] width 374 height 309
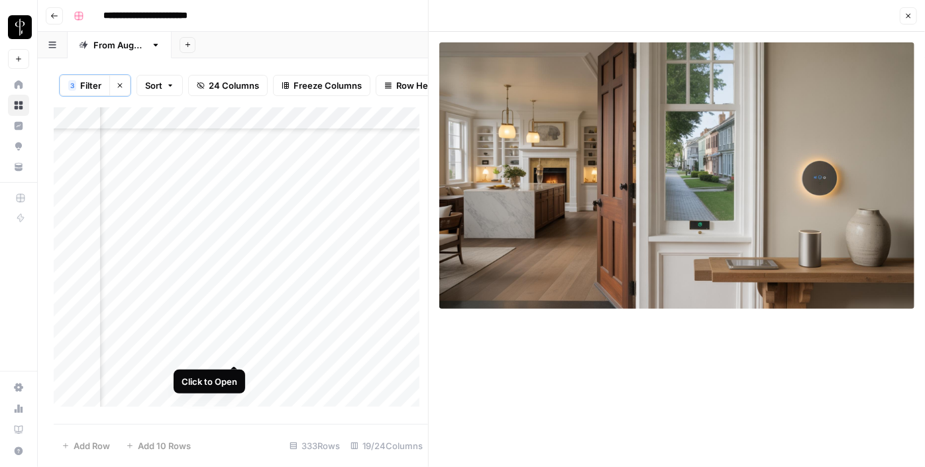
click at [236, 351] on div "Add Column" at bounding box center [241, 261] width 374 height 309
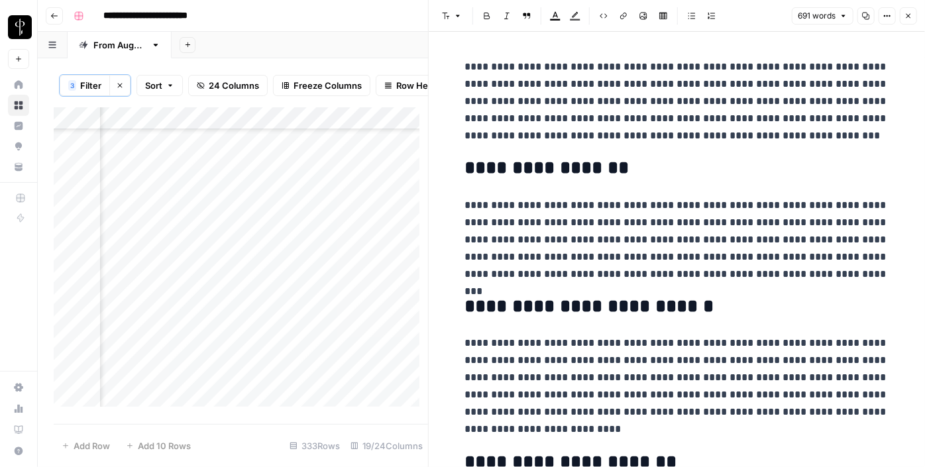
scroll to position [1884, 1284]
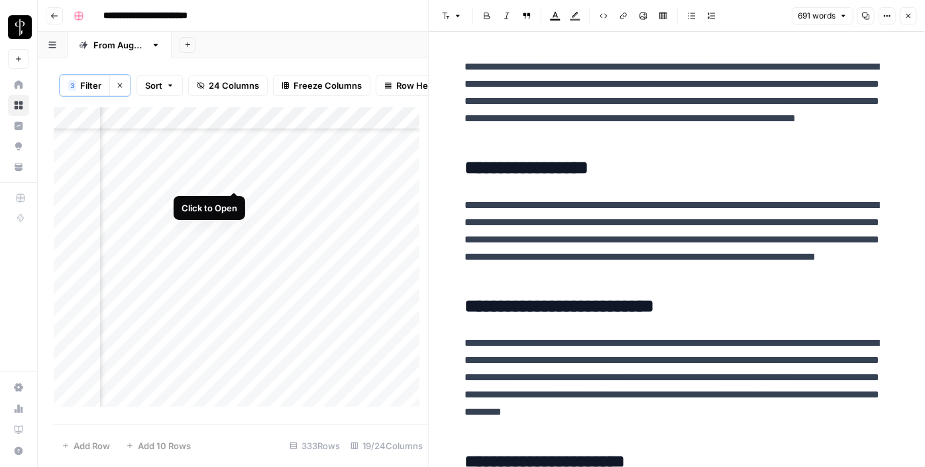
click at [235, 174] on div "Add Column" at bounding box center [241, 261] width 374 height 309
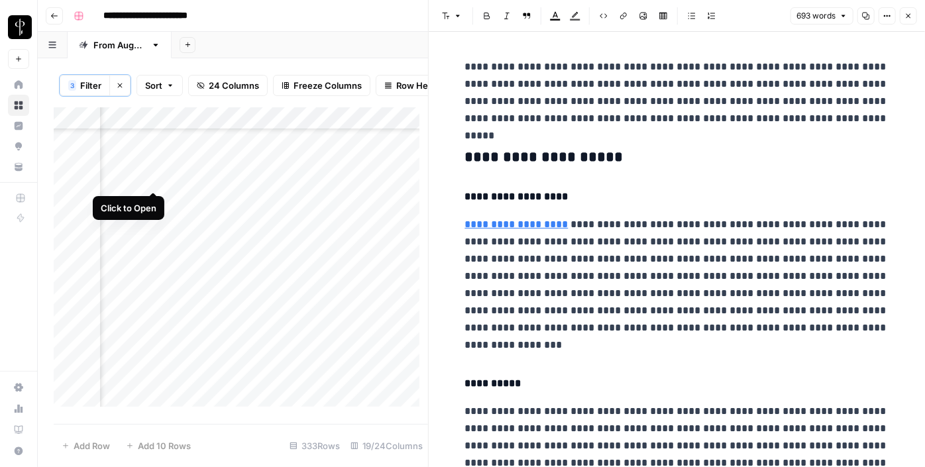
click at [153, 180] on div "Add Column" at bounding box center [241, 261] width 374 height 309
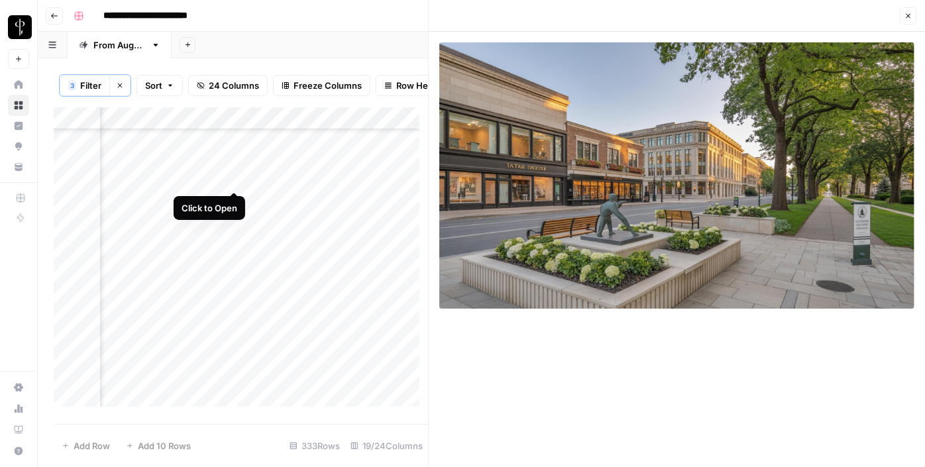
click at [239, 180] on div "Add Column" at bounding box center [241, 261] width 374 height 309
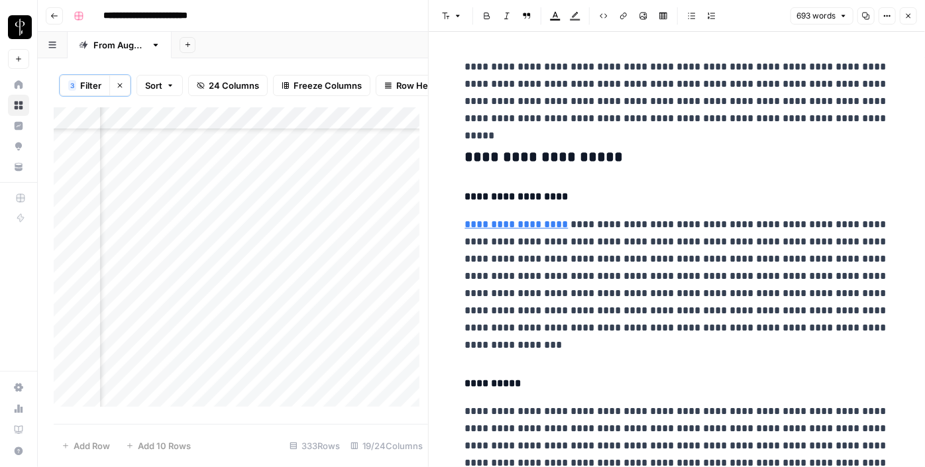
click at [535, 150] on h3 "**********" at bounding box center [677, 157] width 424 height 19
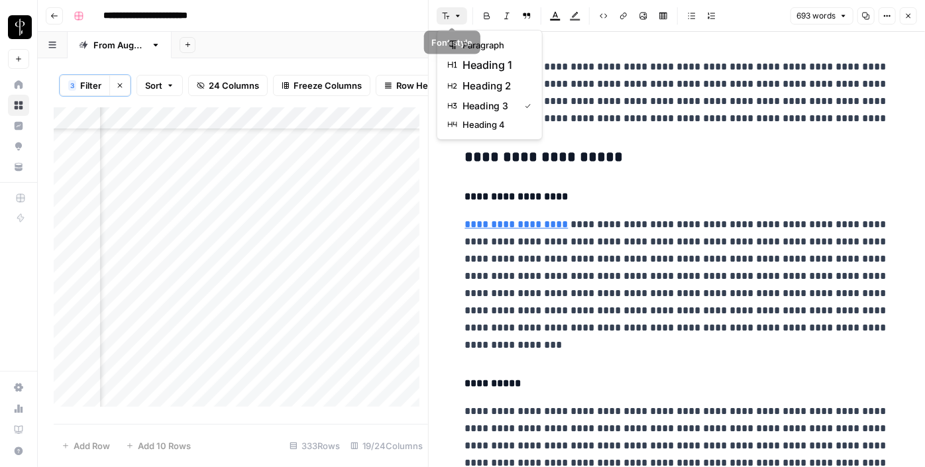
click at [452, 15] on button "Font style" at bounding box center [452, 15] width 30 height 17
click at [470, 78] on span "heading 2" at bounding box center [494, 86] width 64 height 16
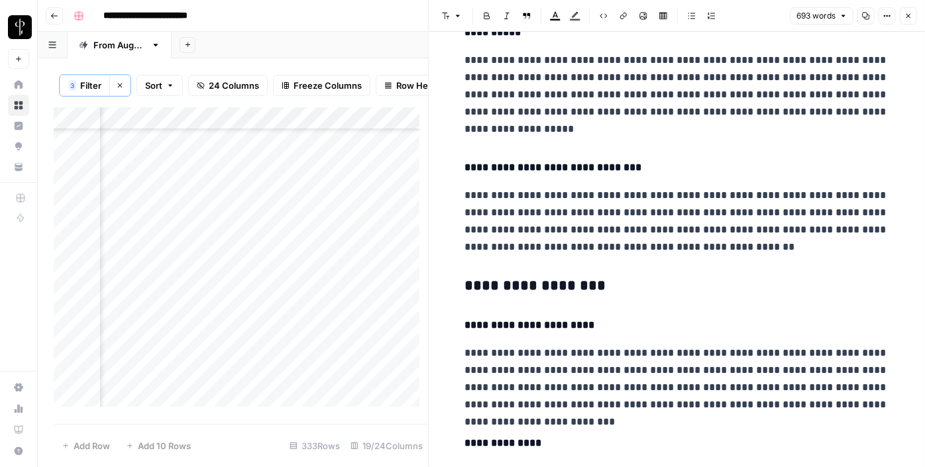
scroll to position [347, 0]
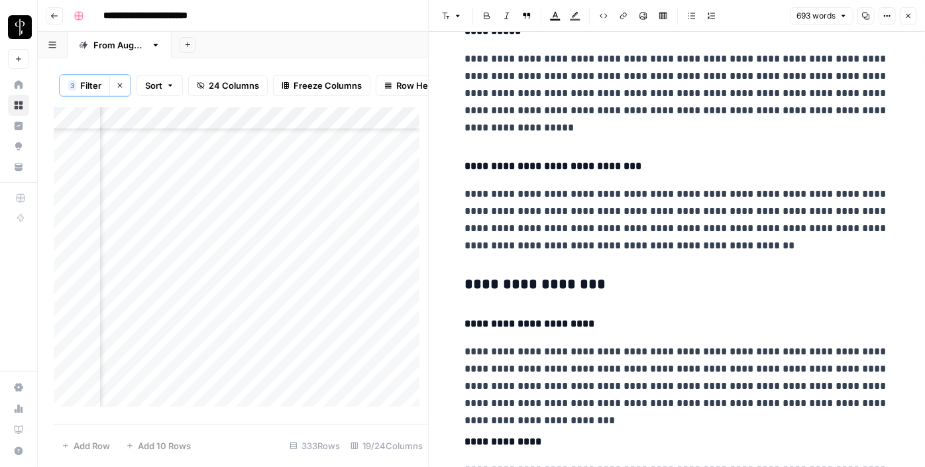
click at [492, 285] on h3 "**********" at bounding box center [677, 285] width 424 height 19
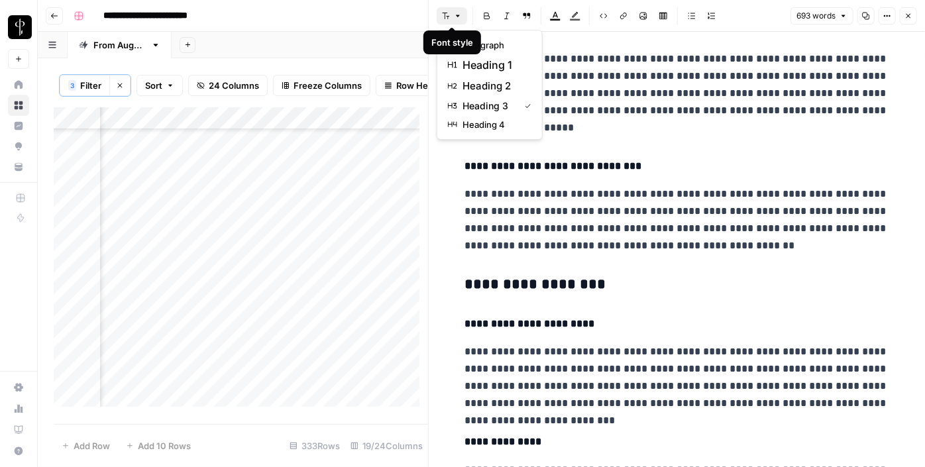
click at [457, 20] on button "Font style" at bounding box center [452, 15] width 30 height 17
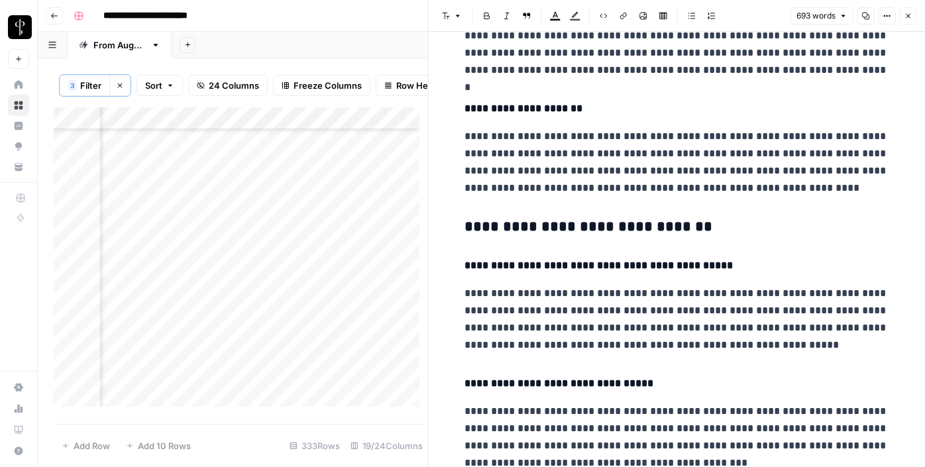
scroll to position [795, 0]
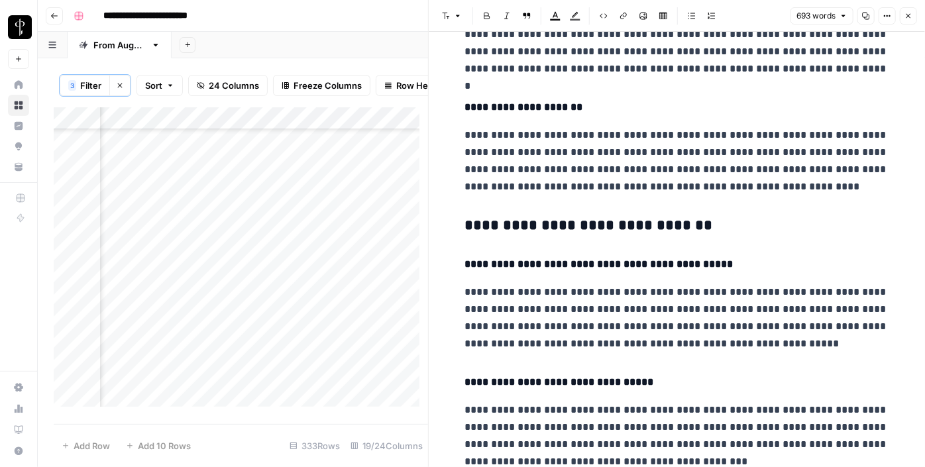
click at [528, 227] on h3 "**********" at bounding box center [677, 226] width 424 height 19
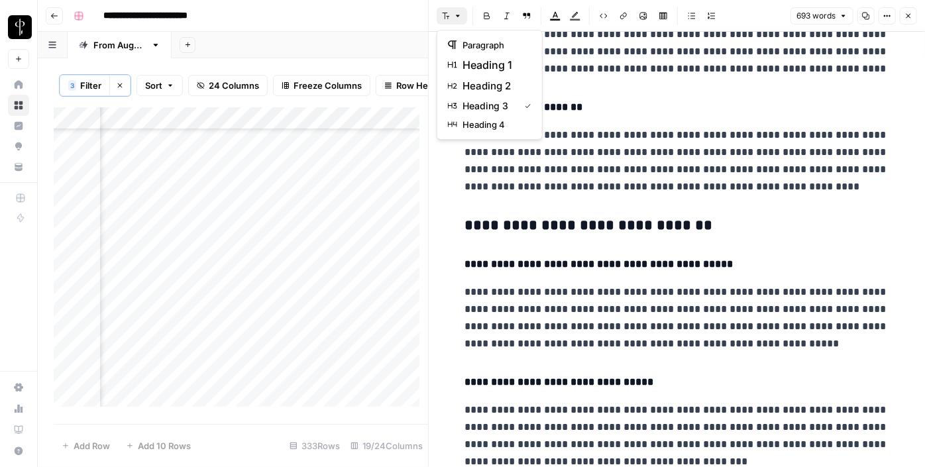
click at [452, 11] on button "Font style" at bounding box center [452, 15] width 30 height 17
click at [488, 78] on span "heading 2" at bounding box center [494, 86] width 64 height 16
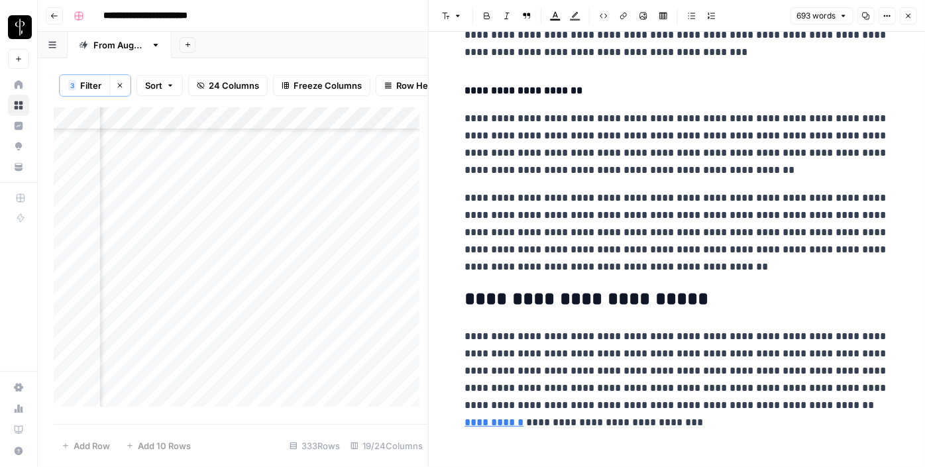
scroll to position [1212, 0]
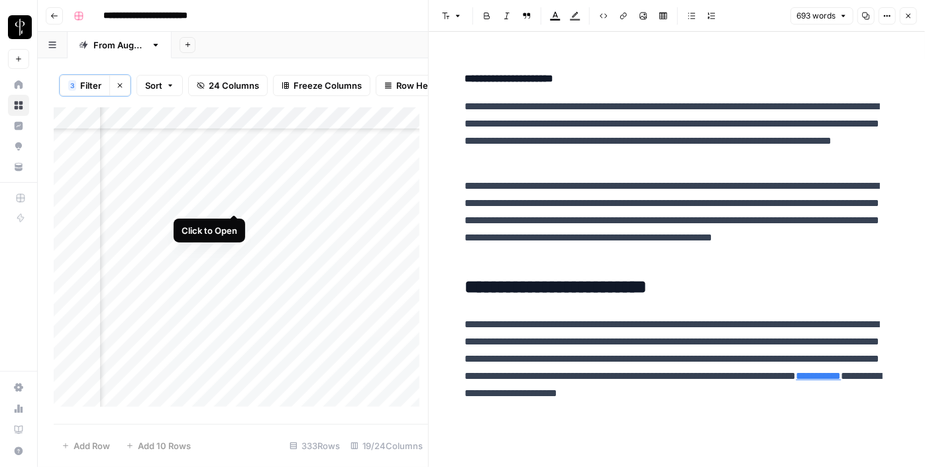
click at [239, 200] on div "Add Column" at bounding box center [241, 261] width 374 height 309
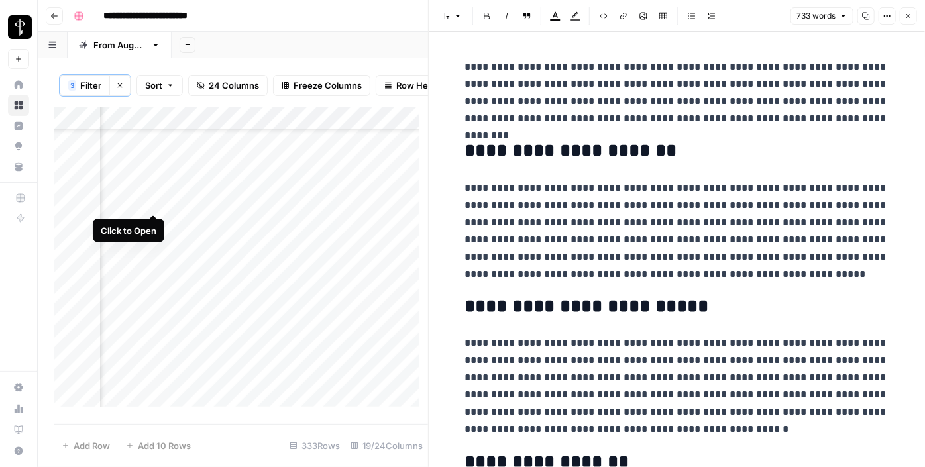
click at [150, 203] on div "Add Column" at bounding box center [241, 261] width 374 height 309
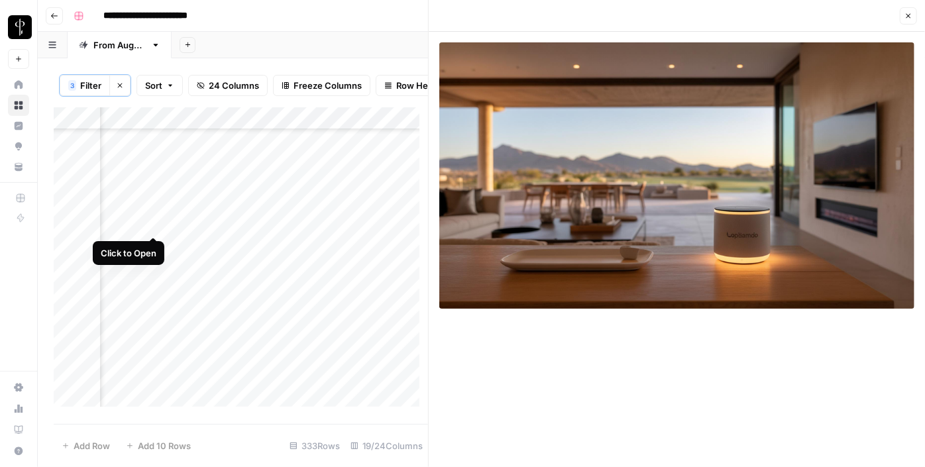
click at [153, 224] on div "Add Column" at bounding box center [241, 261] width 374 height 309
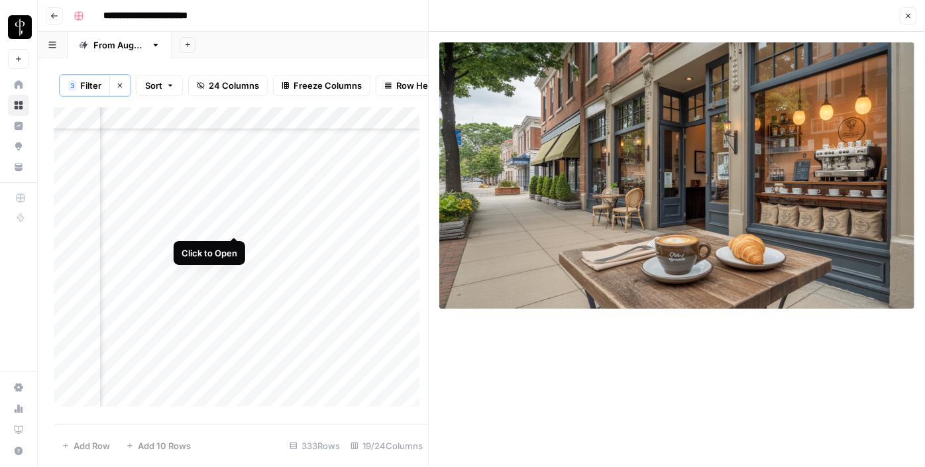
click at [235, 221] on div "Add Column" at bounding box center [241, 261] width 374 height 309
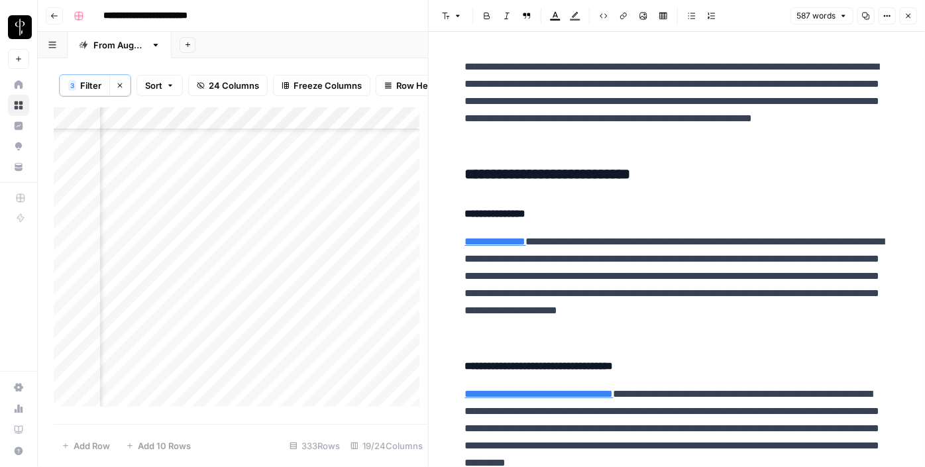
click at [589, 174] on h3 "**********" at bounding box center [677, 175] width 424 height 19
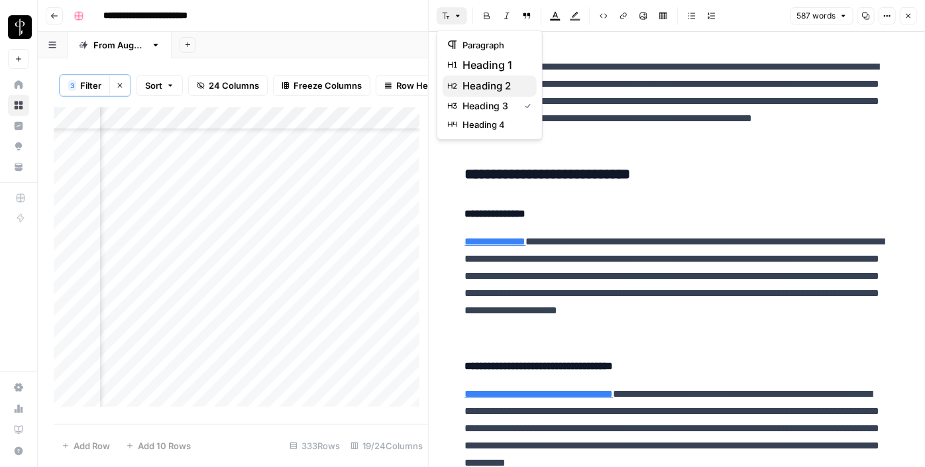
drag, startPoint x: 447, startPoint y: 16, endPoint x: 471, endPoint y: 81, distance: 70.0
click at [471, 81] on body "**********" at bounding box center [462, 233] width 925 height 467
click at [471, 81] on span "heading 2" at bounding box center [494, 86] width 64 height 16
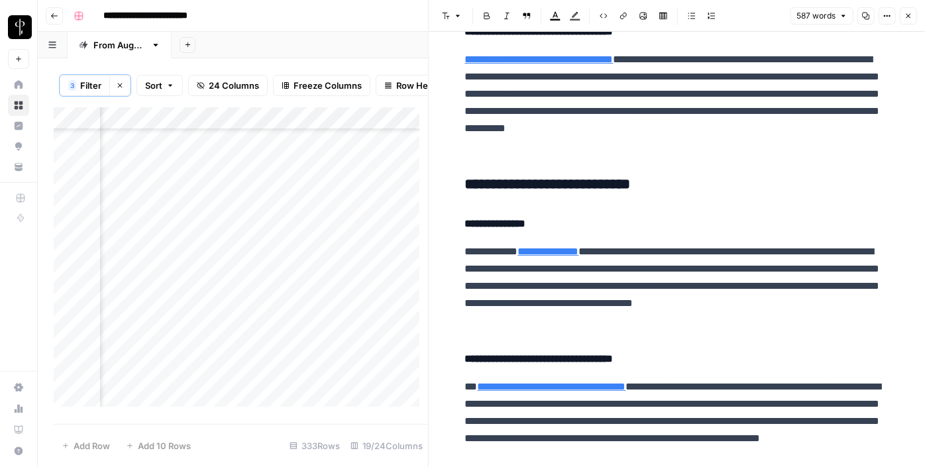
scroll to position [330, 0]
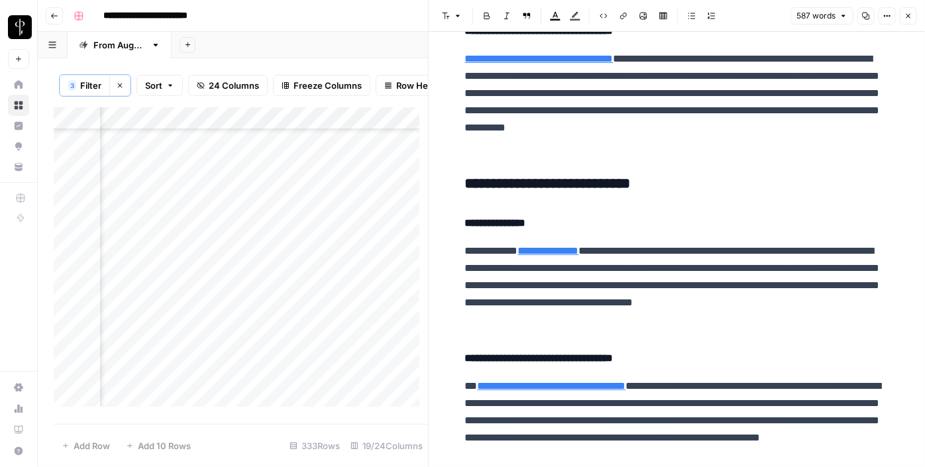
click at [525, 183] on h3 "**********" at bounding box center [677, 184] width 424 height 19
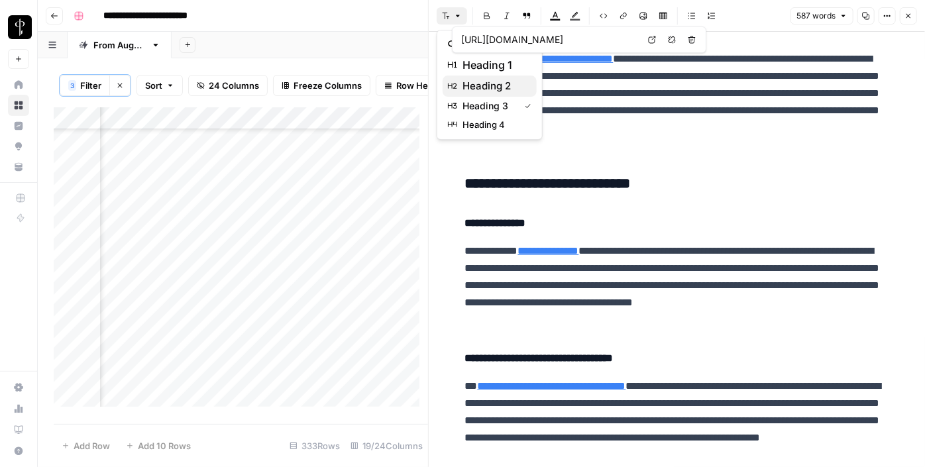
drag, startPoint x: 454, startPoint y: 16, endPoint x: 497, endPoint y: 85, distance: 81.5
click at [497, 85] on body "**********" at bounding box center [462, 233] width 925 height 467
click at [497, 85] on span "heading 2" at bounding box center [494, 86] width 64 height 16
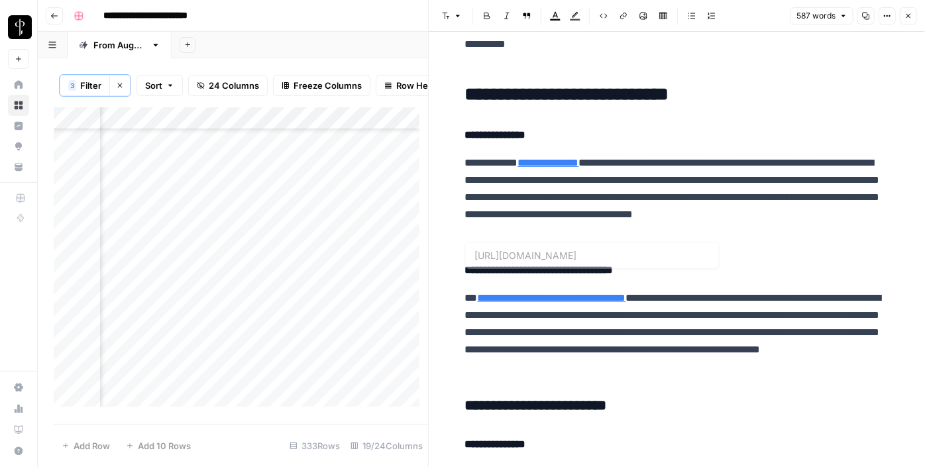
scroll to position [584, 0]
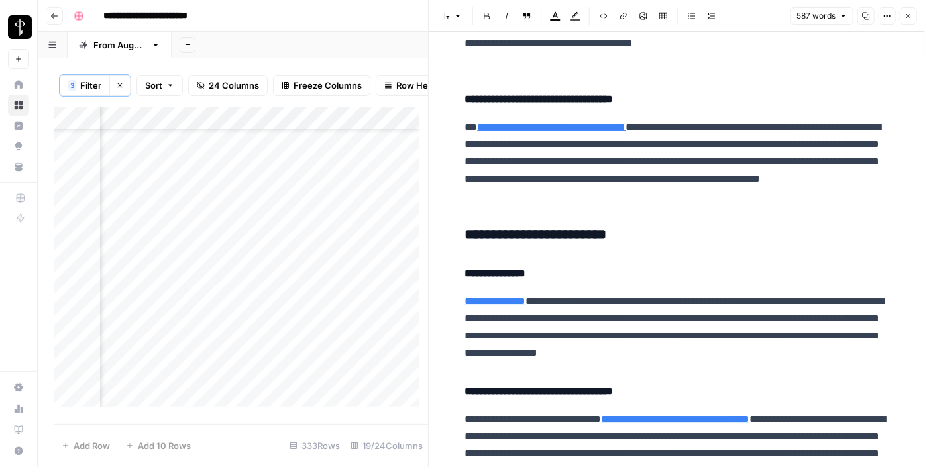
click at [551, 240] on h3 "**********" at bounding box center [677, 235] width 424 height 19
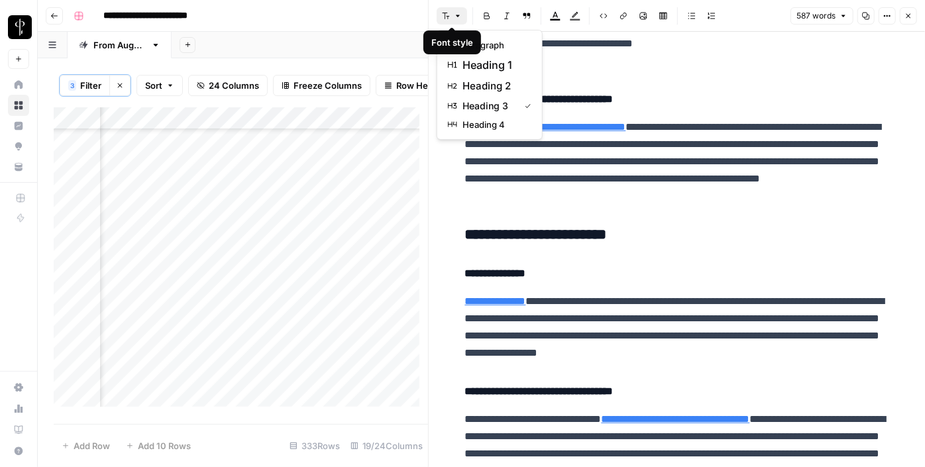
click at [455, 19] on icon "button" at bounding box center [458, 16] width 8 height 8
click at [484, 81] on span "heading 2" at bounding box center [494, 86] width 64 height 16
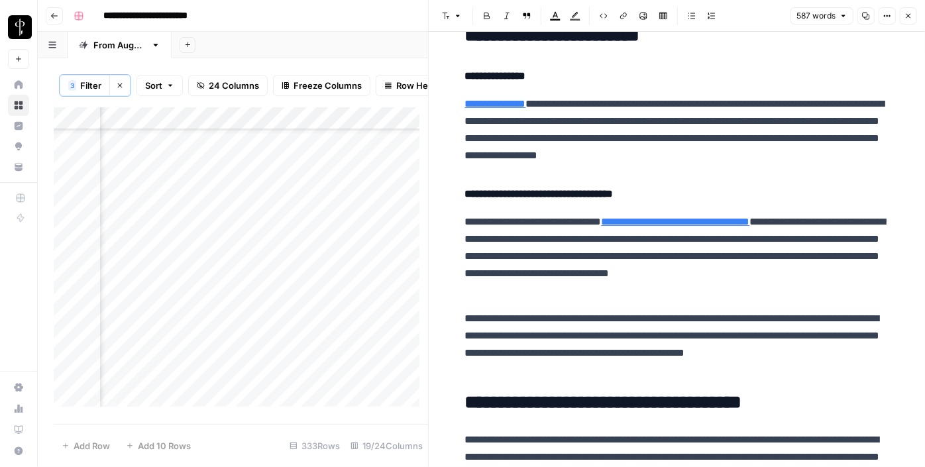
scroll to position [874, 0]
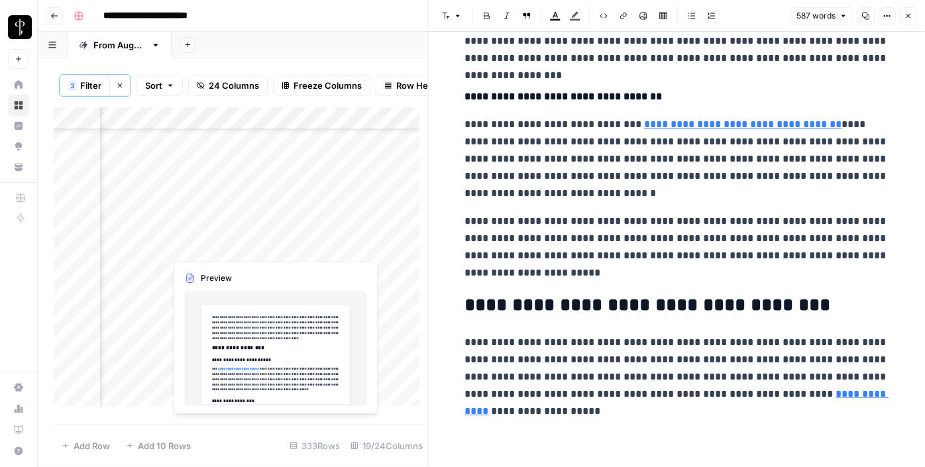
click at [235, 242] on div "Add Column" at bounding box center [241, 261] width 374 height 309
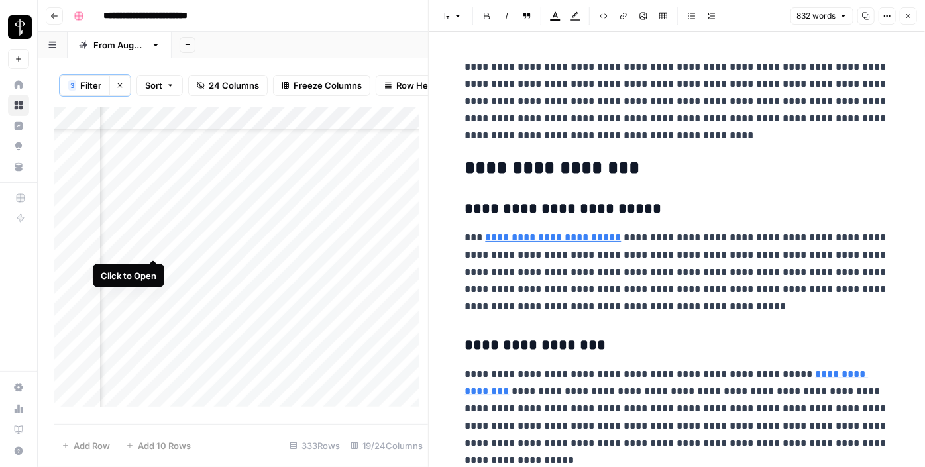
click at [152, 247] on div "Add Column" at bounding box center [241, 261] width 374 height 309
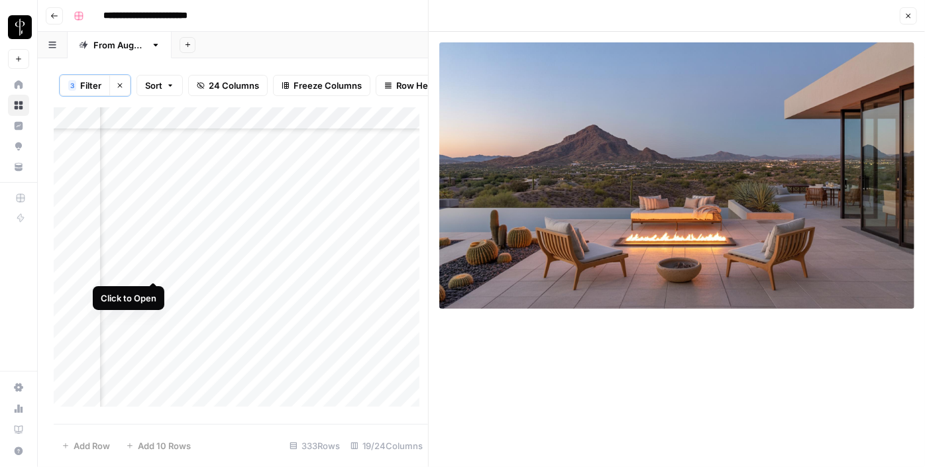
click at [152, 270] on div "Add Column" at bounding box center [241, 261] width 374 height 309
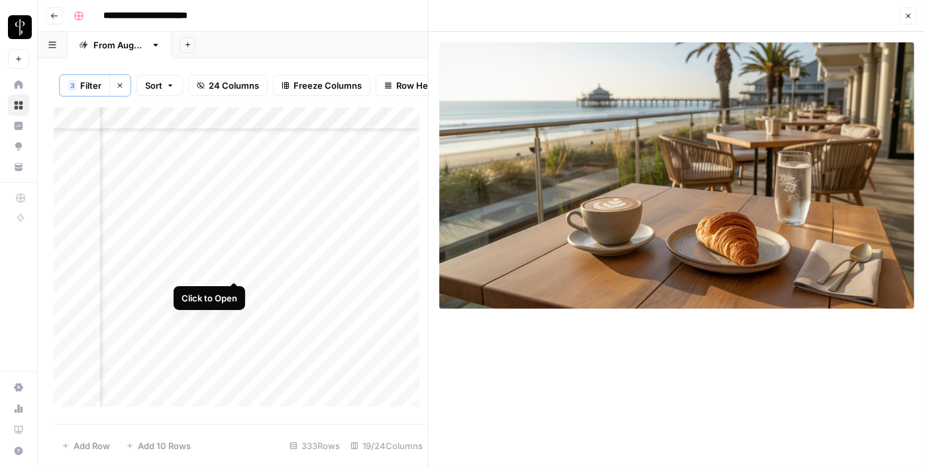
click at [233, 268] on div "Add Column" at bounding box center [241, 261] width 374 height 309
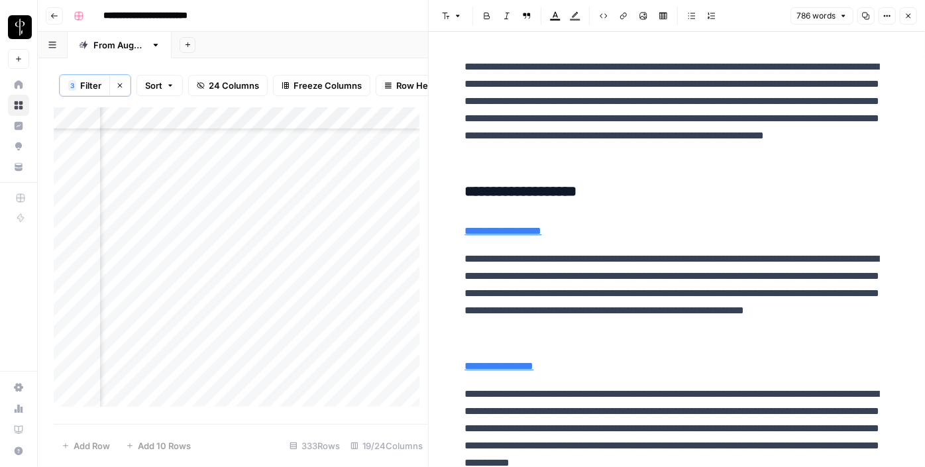
click at [491, 190] on h3 "**********" at bounding box center [677, 192] width 424 height 19
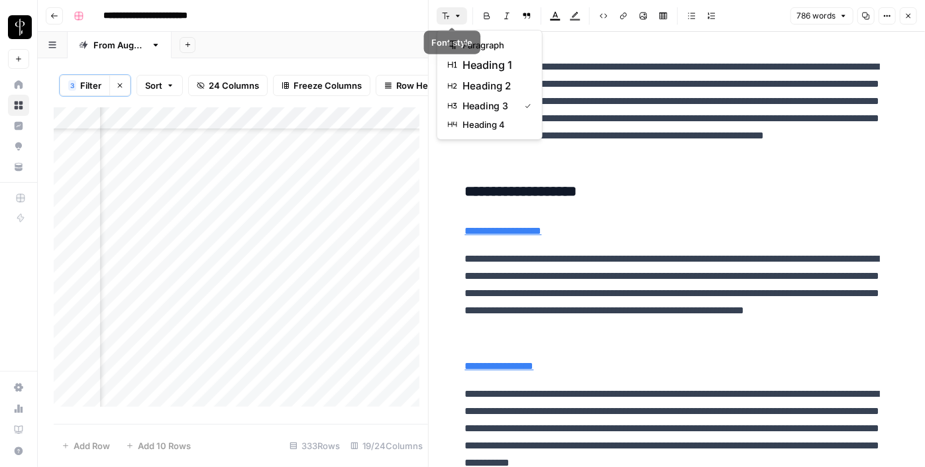
click at [454, 17] on icon "button" at bounding box center [458, 16] width 8 height 8
click at [472, 83] on span "heading 2" at bounding box center [494, 86] width 64 height 16
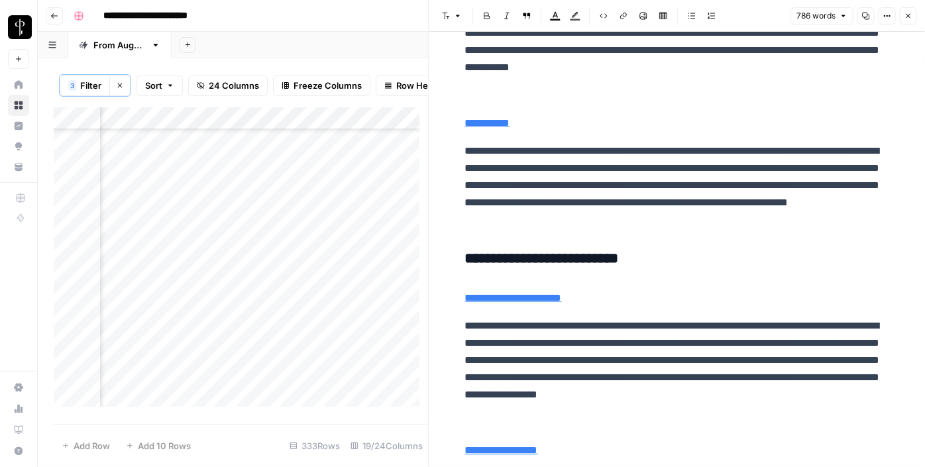
scroll to position [392, 0]
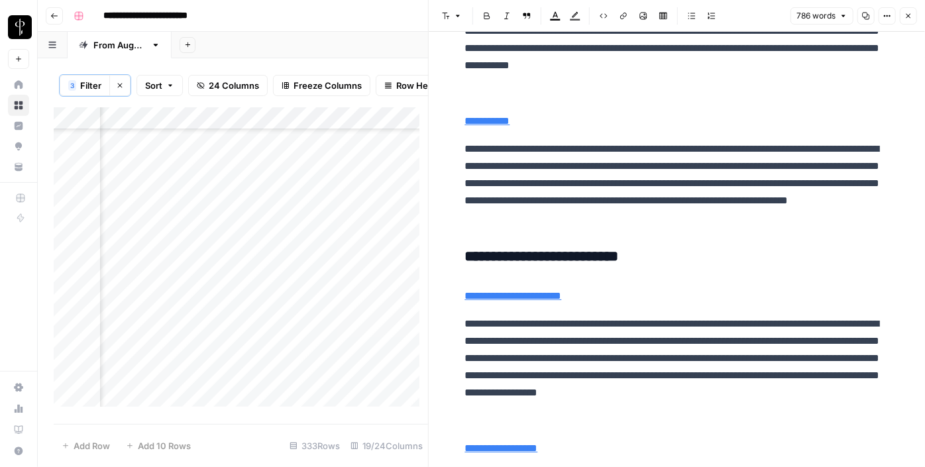
click at [570, 254] on h3 "**********" at bounding box center [677, 257] width 424 height 19
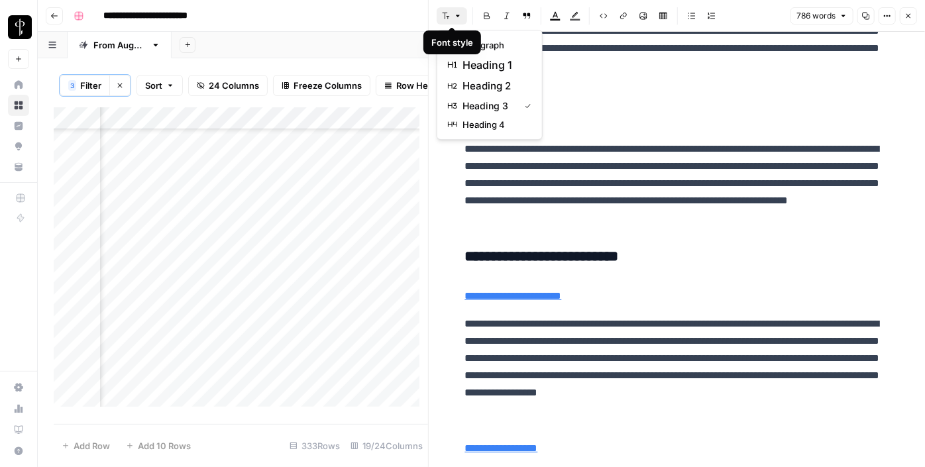
click at [452, 15] on button "Font style" at bounding box center [452, 15] width 30 height 17
click at [485, 85] on span "heading 2" at bounding box center [494, 86] width 64 height 16
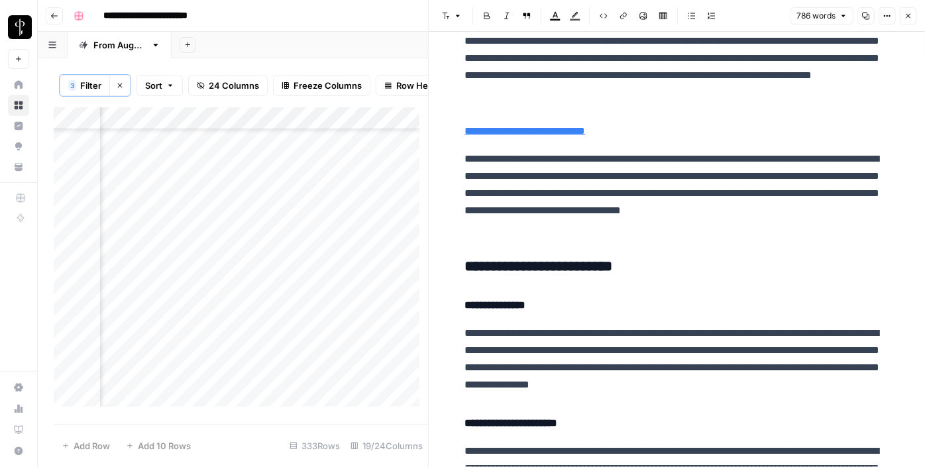
scroll to position [844, 0]
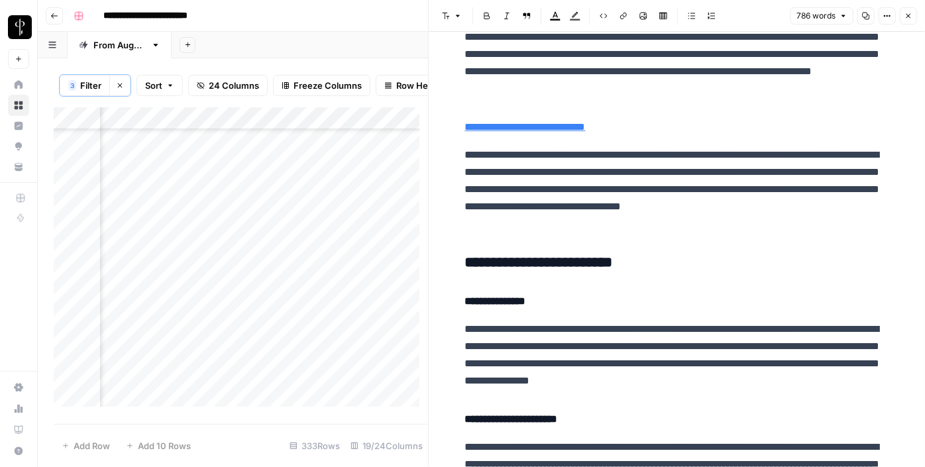
click at [526, 256] on h3 "**********" at bounding box center [677, 263] width 424 height 19
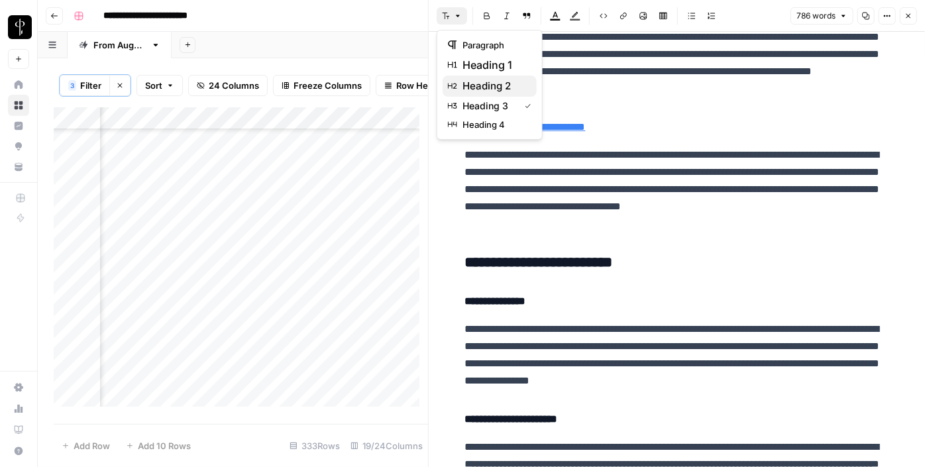
drag, startPoint x: 451, startPoint y: 21, endPoint x: 478, endPoint y: 89, distance: 73.4
click at [478, 89] on body "**********" at bounding box center [462, 233] width 925 height 467
click at [478, 89] on span "heading 2" at bounding box center [494, 86] width 64 height 16
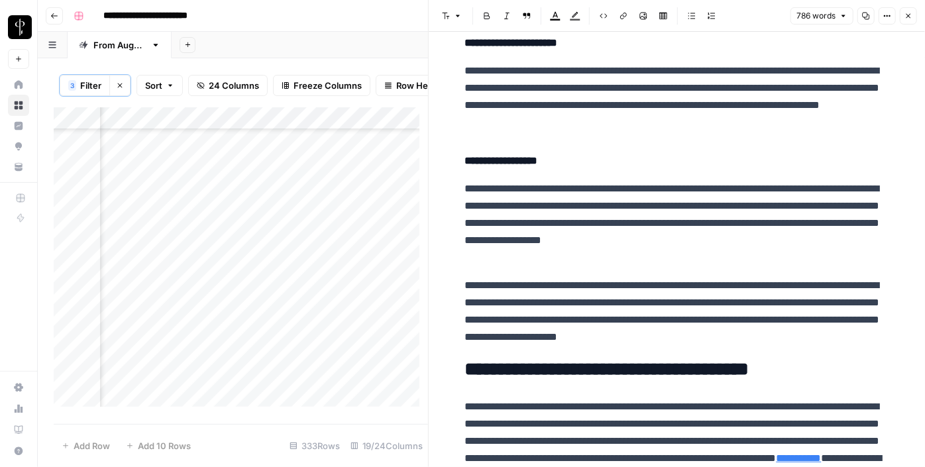
scroll to position [1297, 0]
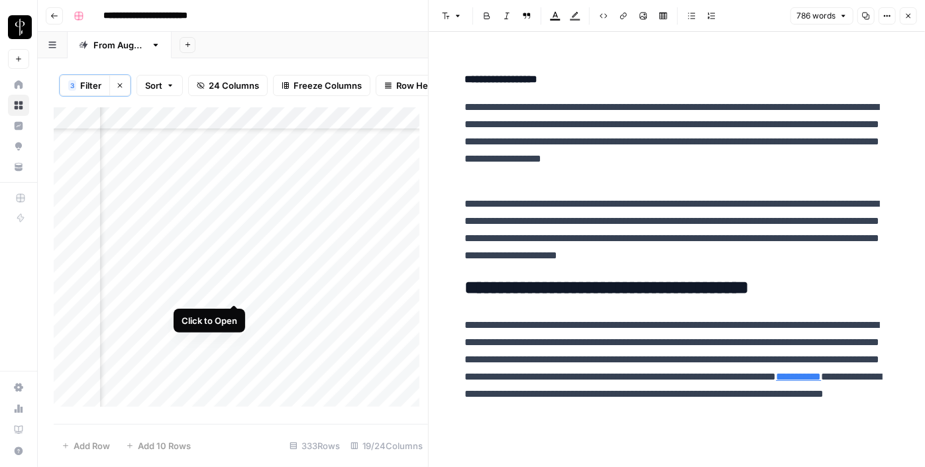
click at [230, 295] on div "Add Column" at bounding box center [241, 261] width 374 height 309
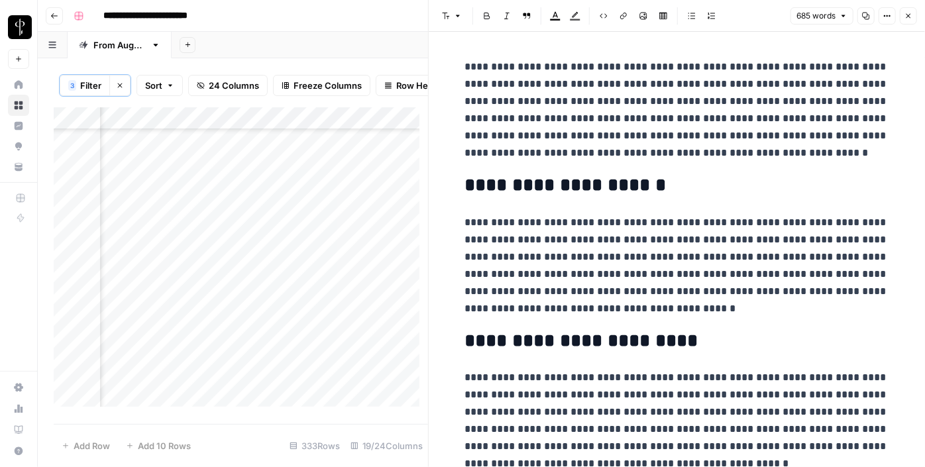
click at [154, 292] on div "Add Column" at bounding box center [241, 261] width 374 height 309
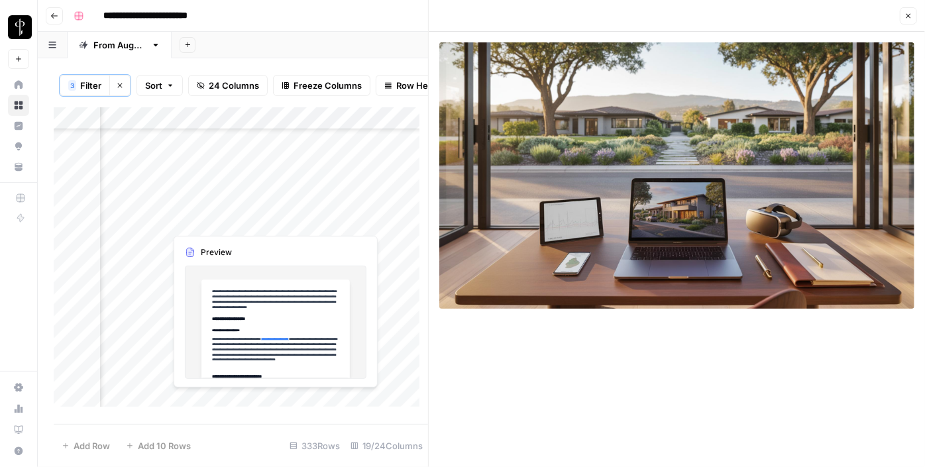
scroll to position [1984, 1284]
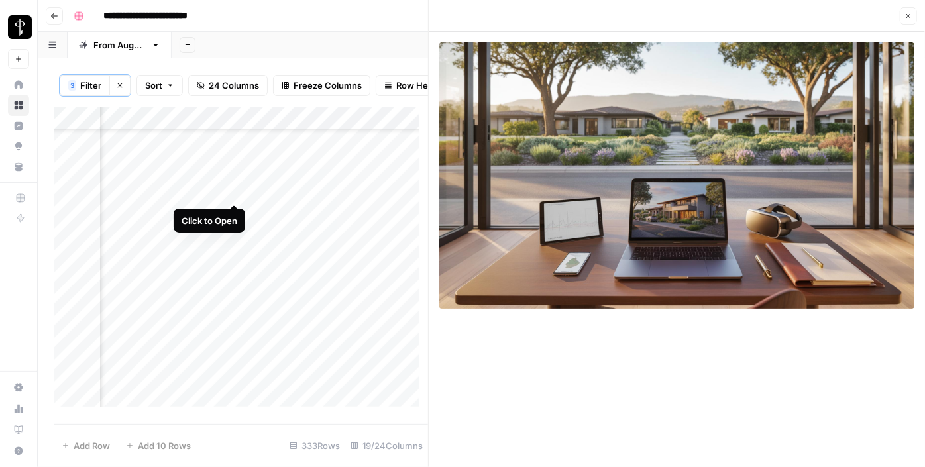
click at [233, 189] on div "Add Column" at bounding box center [241, 261] width 374 height 309
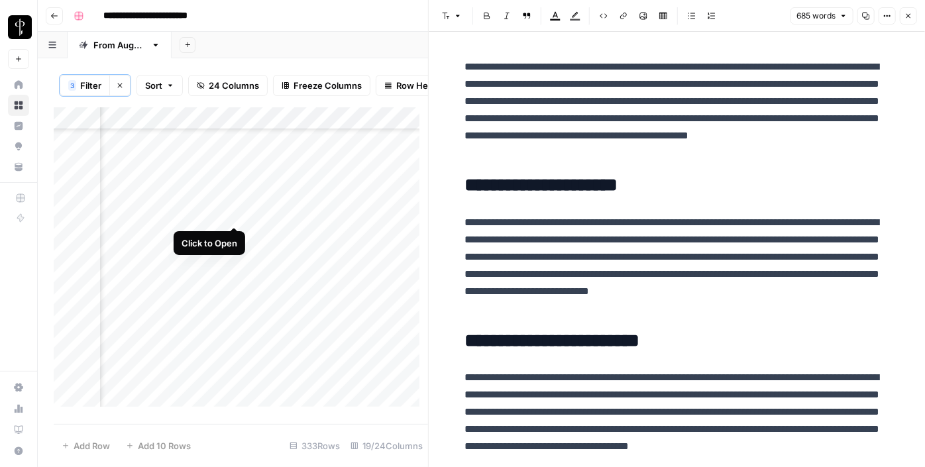
click at [231, 217] on div "Add Column" at bounding box center [241, 261] width 374 height 309
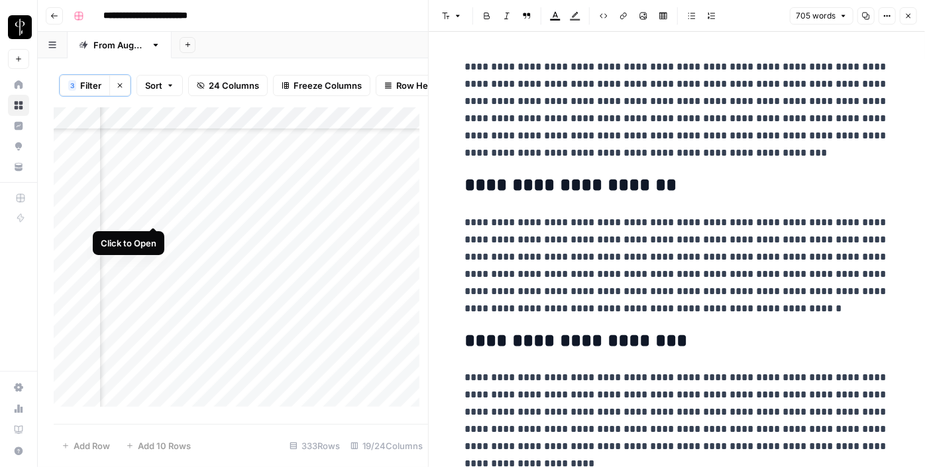
click at [152, 214] on div "Add Column" at bounding box center [241, 261] width 374 height 309
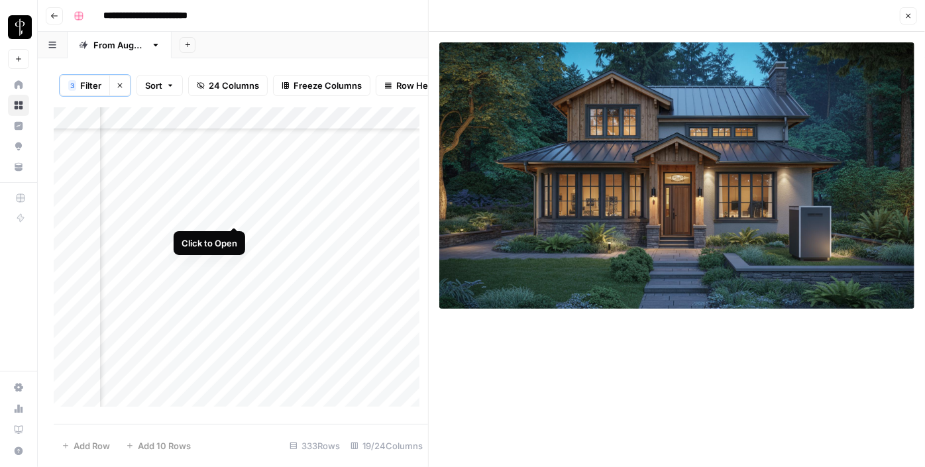
click at [235, 213] on div "Add Column" at bounding box center [241, 261] width 374 height 309
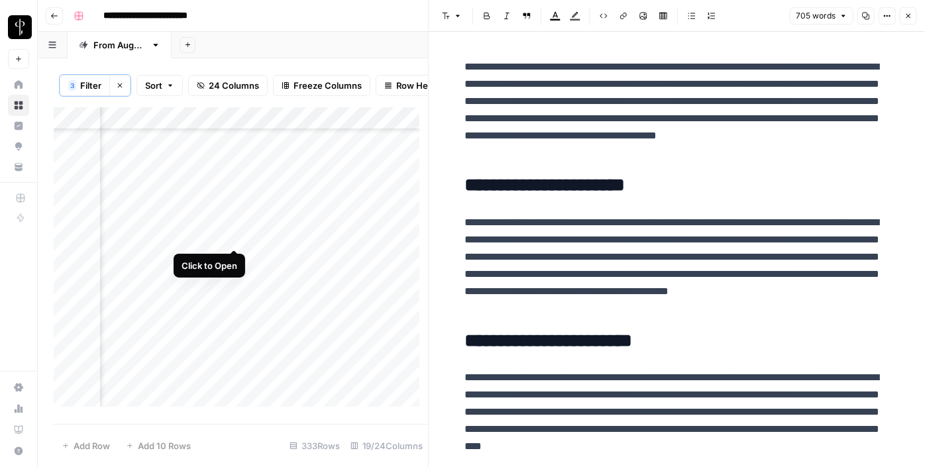
click at [234, 237] on div "Add Column" at bounding box center [241, 261] width 374 height 309
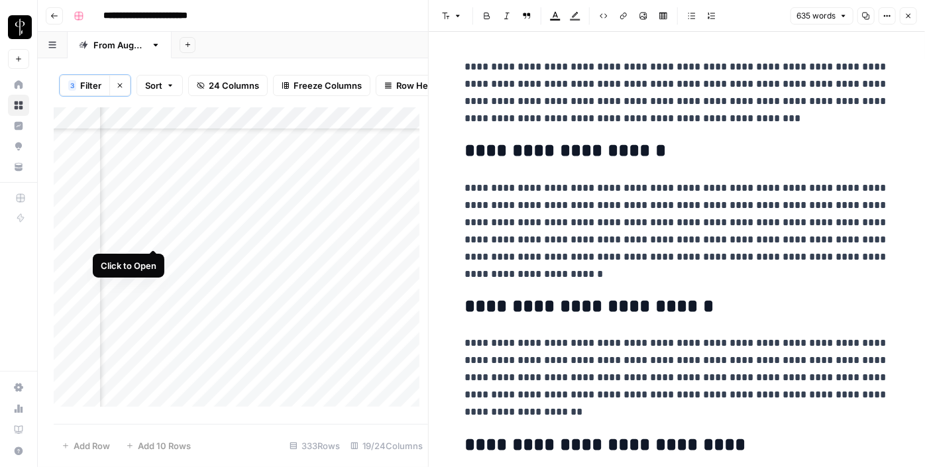
click at [154, 232] on div "Add Column" at bounding box center [241, 261] width 374 height 309
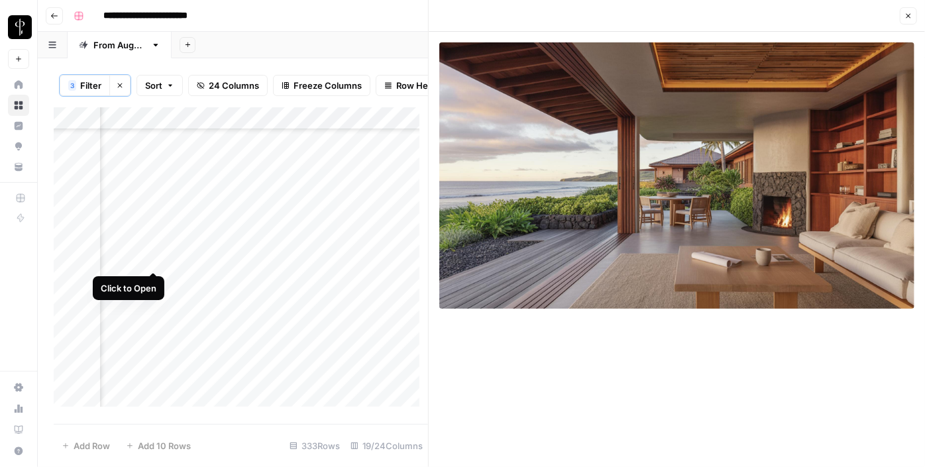
click at [154, 257] on div "Add Column" at bounding box center [241, 261] width 374 height 309
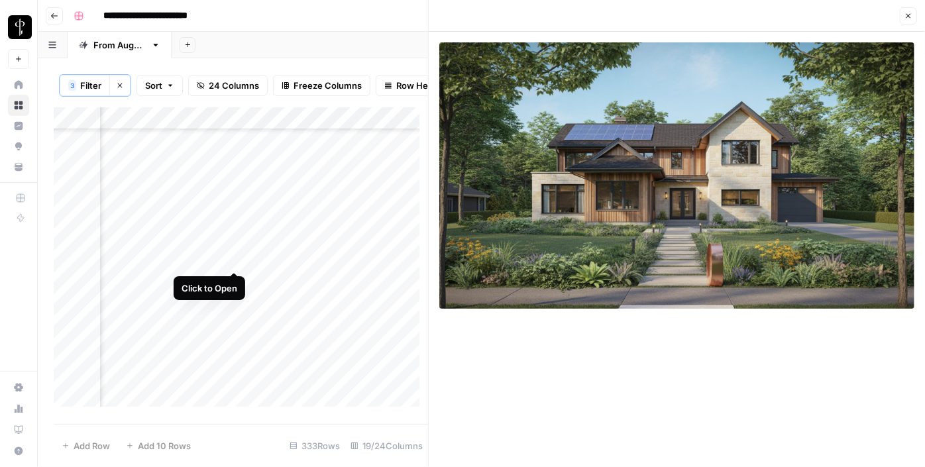
click at [235, 255] on div "Add Column" at bounding box center [241, 261] width 374 height 309
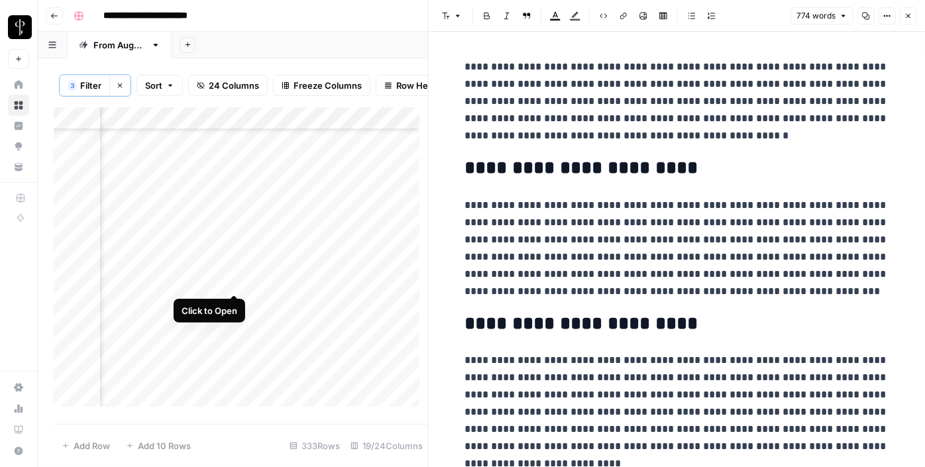
click at [234, 278] on div "Add Column" at bounding box center [241, 261] width 374 height 309
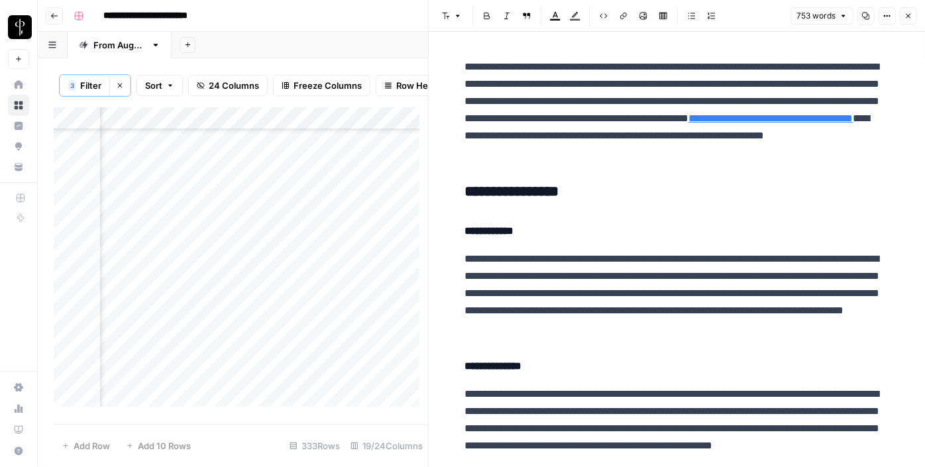
click at [523, 191] on h3 "**********" at bounding box center [677, 192] width 424 height 19
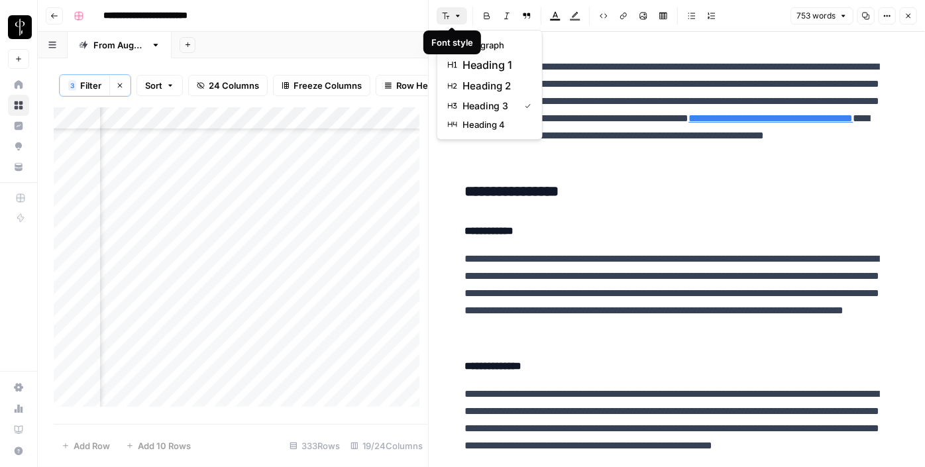
click at [447, 19] on icon "button" at bounding box center [446, 16] width 8 height 8
click at [472, 85] on span "heading 2" at bounding box center [494, 86] width 64 height 16
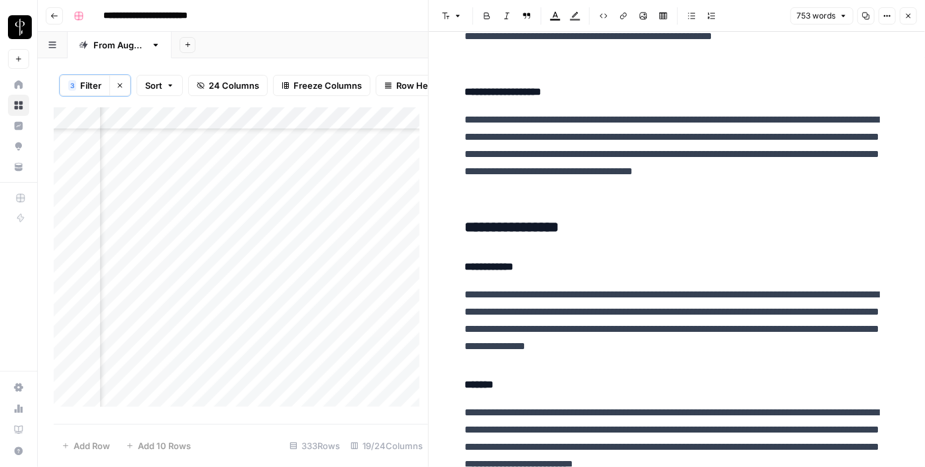
scroll to position [405, 0]
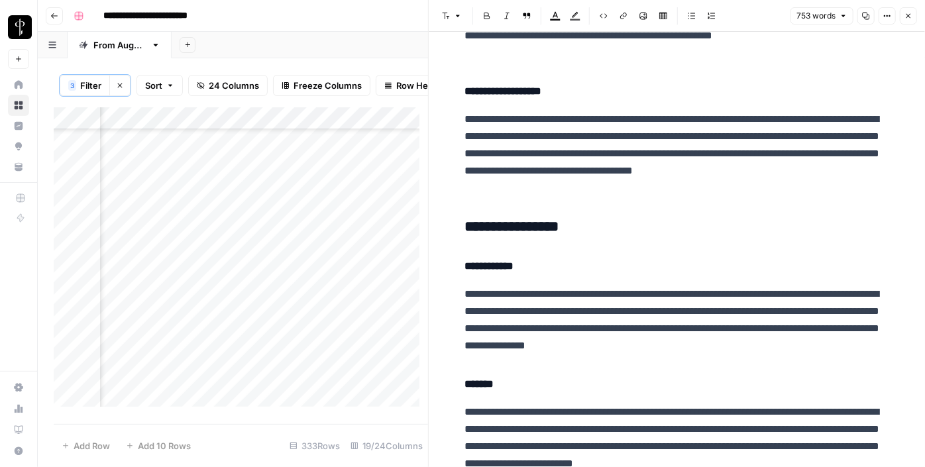
click at [531, 229] on h3 "**********" at bounding box center [677, 227] width 424 height 19
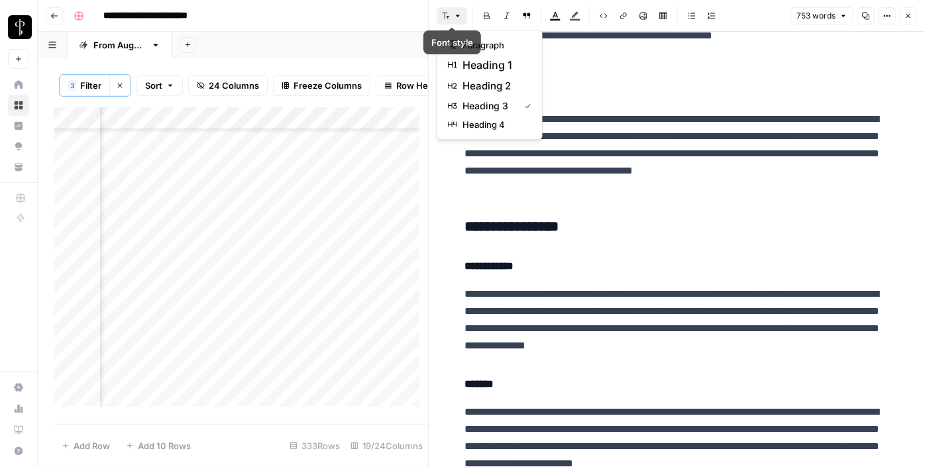
click at [442, 8] on button "Font style" at bounding box center [452, 15] width 30 height 17
click at [484, 79] on span "heading 2" at bounding box center [494, 86] width 64 height 16
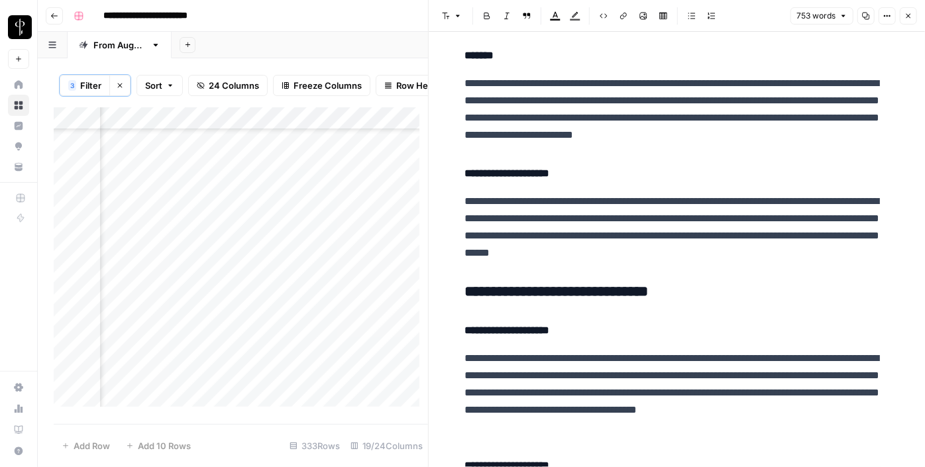
scroll to position [782, 0]
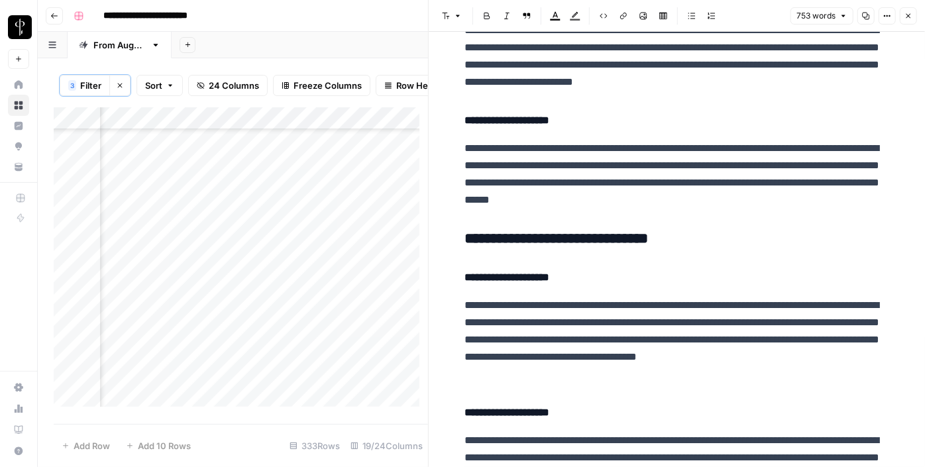
click at [556, 238] on h3 "**********" at bounding box center [677, 239] width 424 height 19
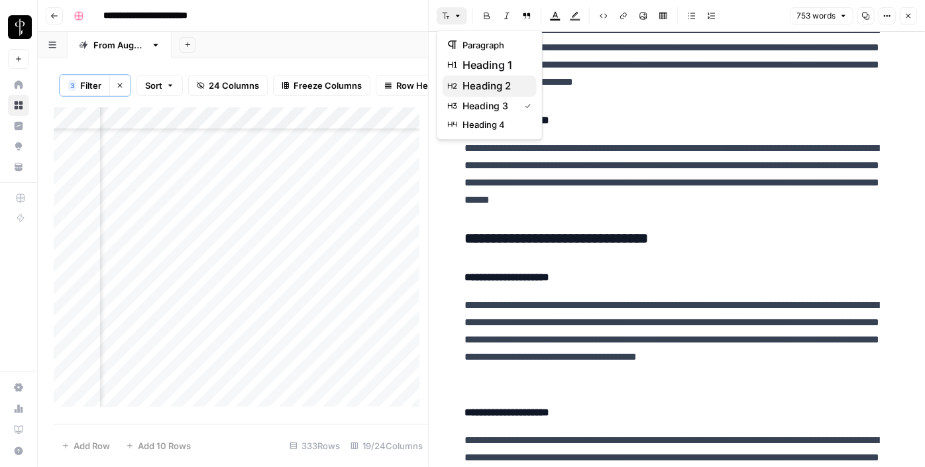
drag, startPoint x: 450, startPoint y: 13, endPoint x: 470, endPoint y: 81, distance: 70.9
click at [470, 81] on body "**********" at bounding box center [462, 233] width 925 height 467
click at [470, 81] on span "heading 2" at bounding box center [494, 86] width 64 height 16
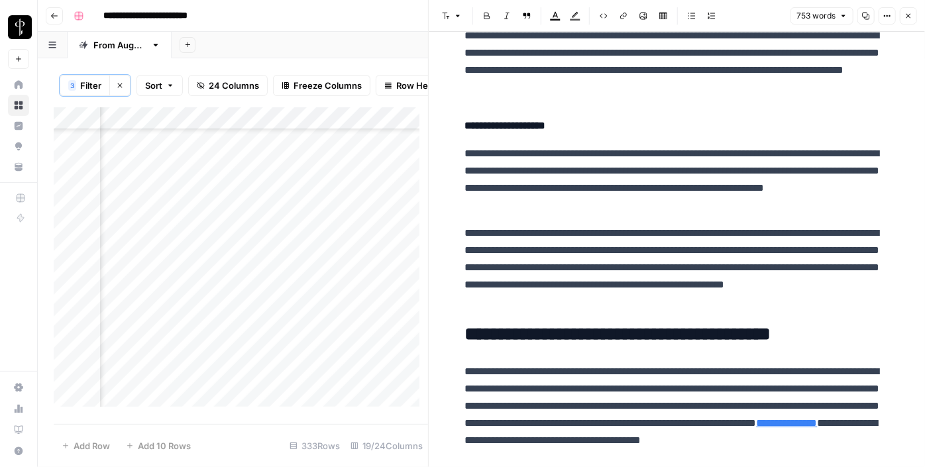
scroll to position [1200, 0]
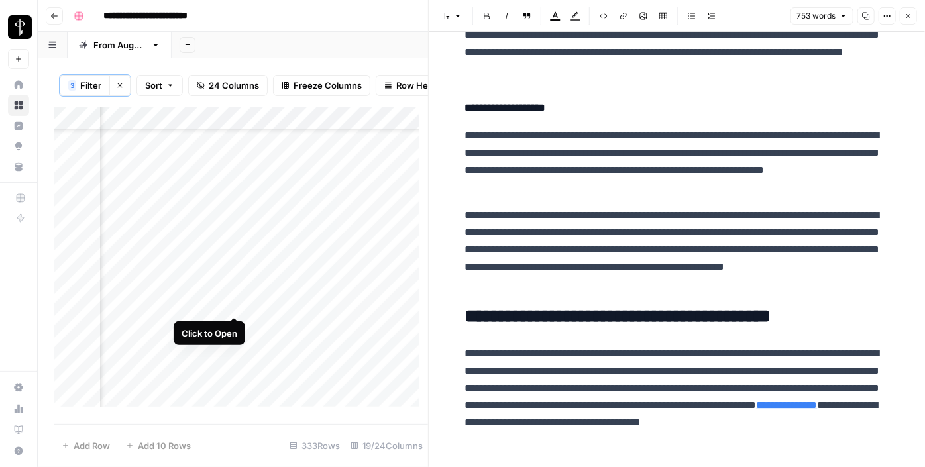
click at [235, 300] on div "Add Column" at bounding box center [241, 261] width 374 height 309
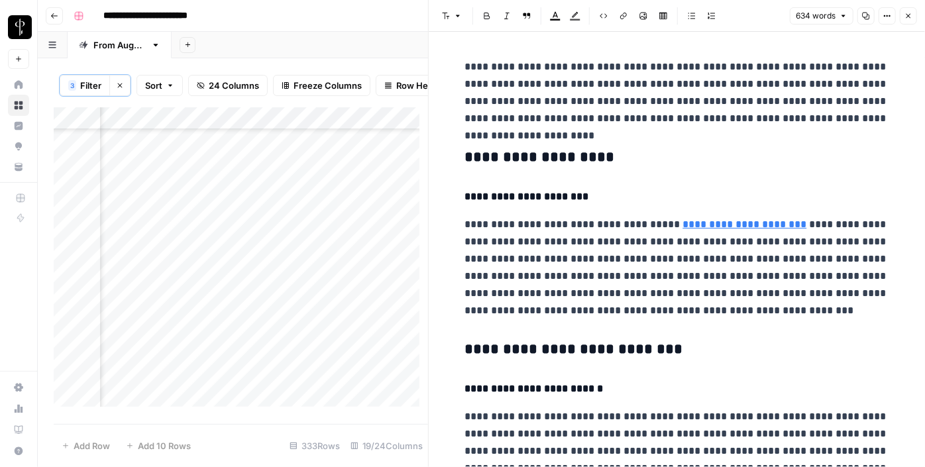
click at [155, 301] on div "Add Column" at bounding box center [241, 261] width 374 height 309
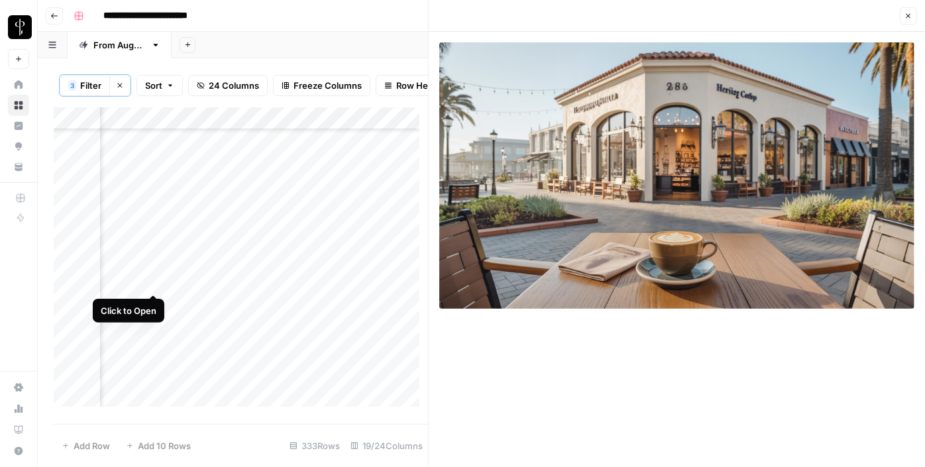
click at [150, 276] on div "Add Column" at bounding box center [241, 261] width 374 height 309
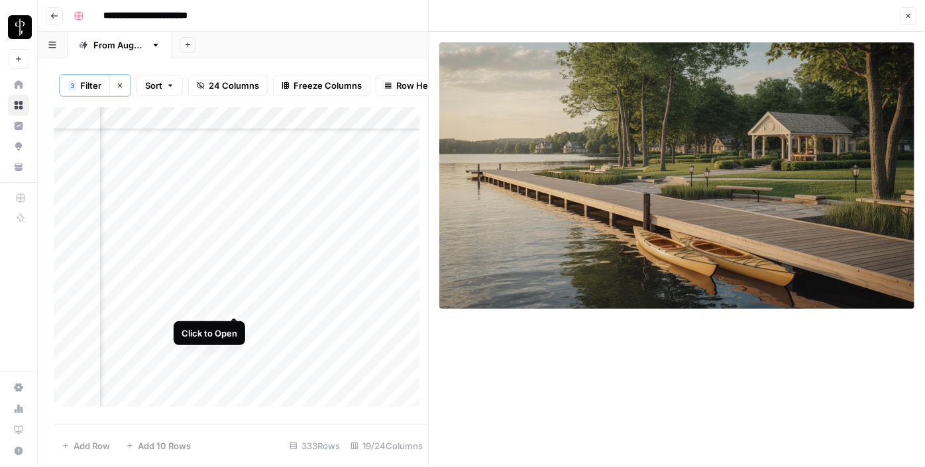
click at [234, 300] on div "Add Column" at bounding box center [241, 261] width 374 height 309
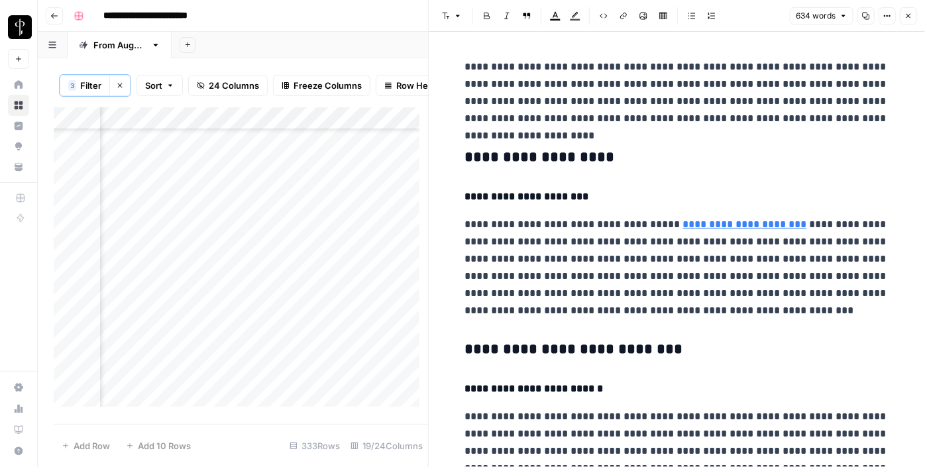
click at [468, 154] on h3 "**********" at bounding box center [677, 157] width 424 height 19
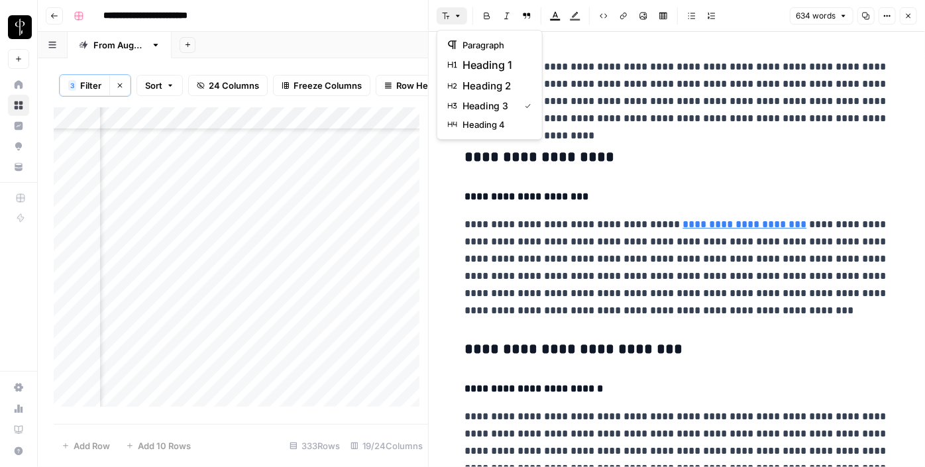
click at [447, 13] on icon "button" at bounding box center [446, 16] width 8 height 8
click at [474, 76] on button "heading 2" at bounding box center [490, 86] width 94 height 21
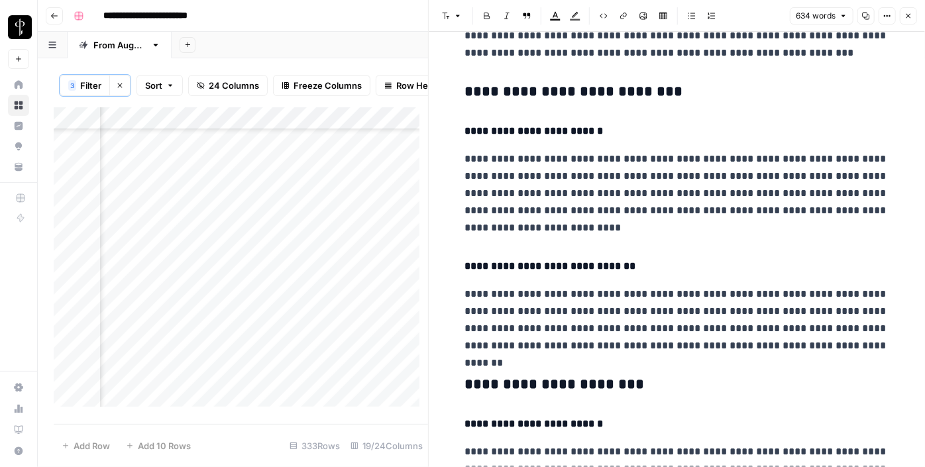
scroll to position [257, 0]
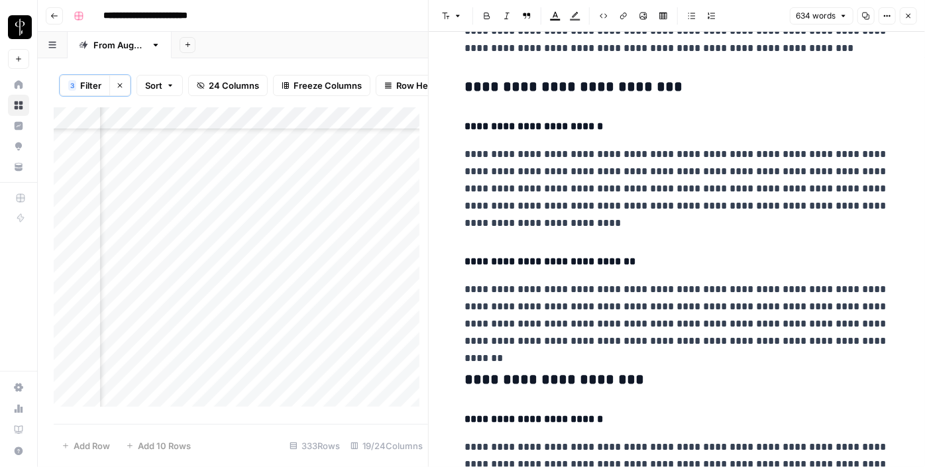
click at [528, 88] on h3 "**********" at bounding box center [677, 87] width 424 height 19
click at [458, 11] on button "Font style" at bounding box center [452, 15] width 30 height 17
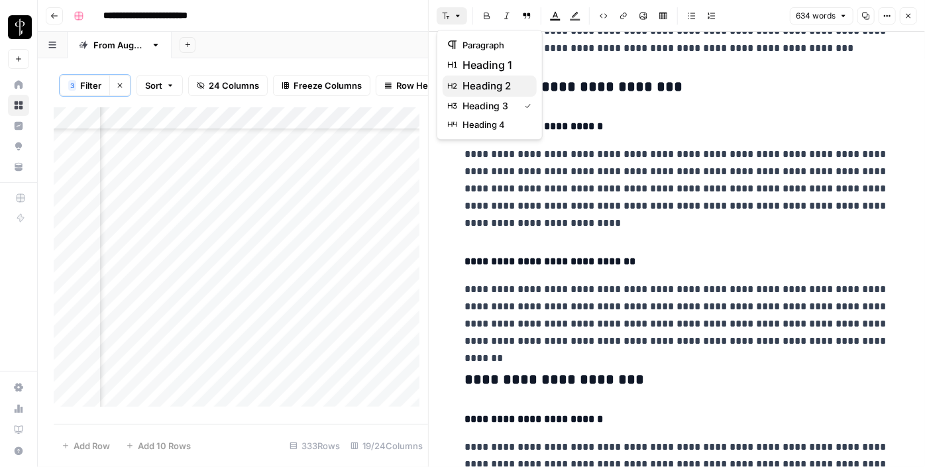
click at [476, 80] on span "heading 2" at bounding box center [494, 86] width 64 height 16
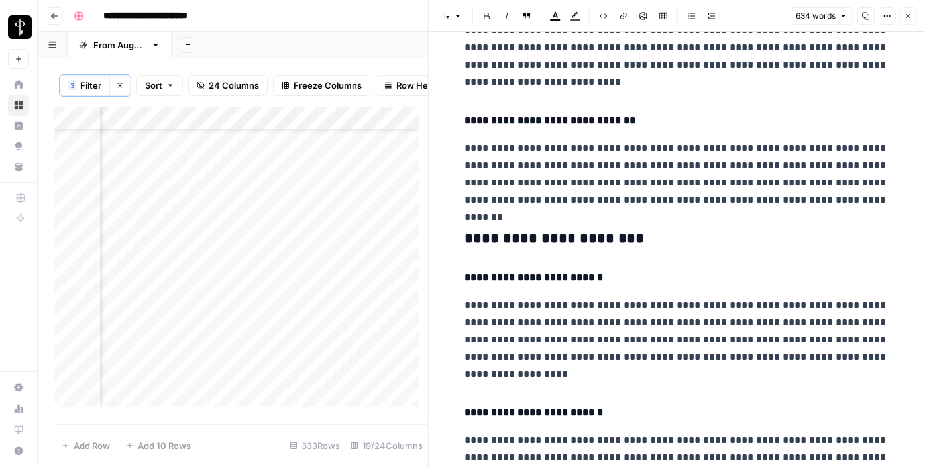
scroll to position [394, 0]
click at [505, 217] on div "**********" at bounding box center [677, 346] width 440 height 1375
click at [455, 8] on button "Font style" at bounding box center [452, 15] width 30 height 17
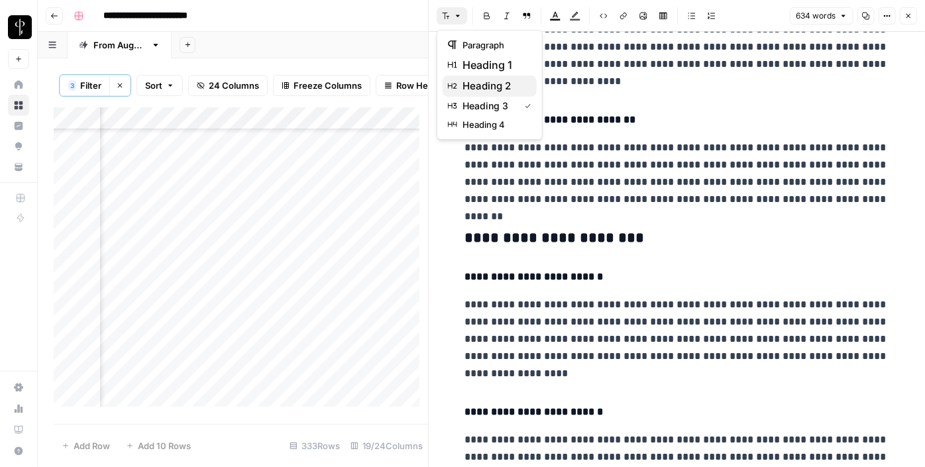
click at [472, 83] on span "heading 2" at bounding box center [494, 86] width 64 height 16
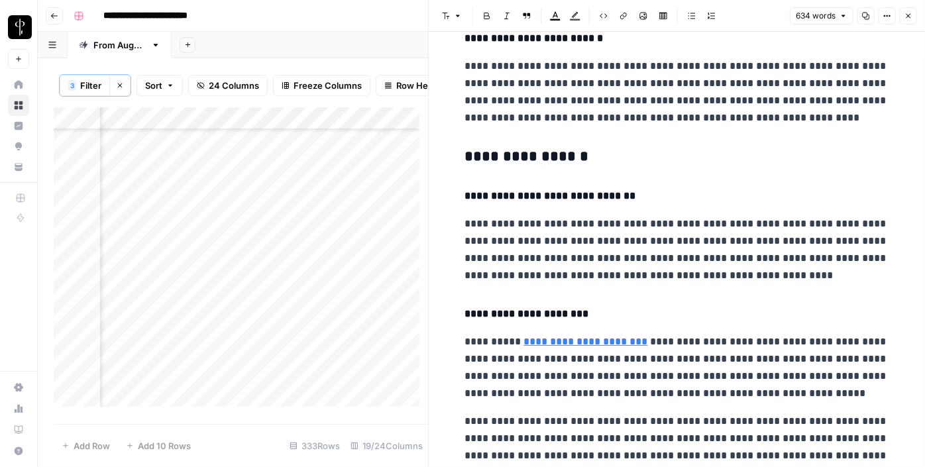
scroll to position [765, 0]
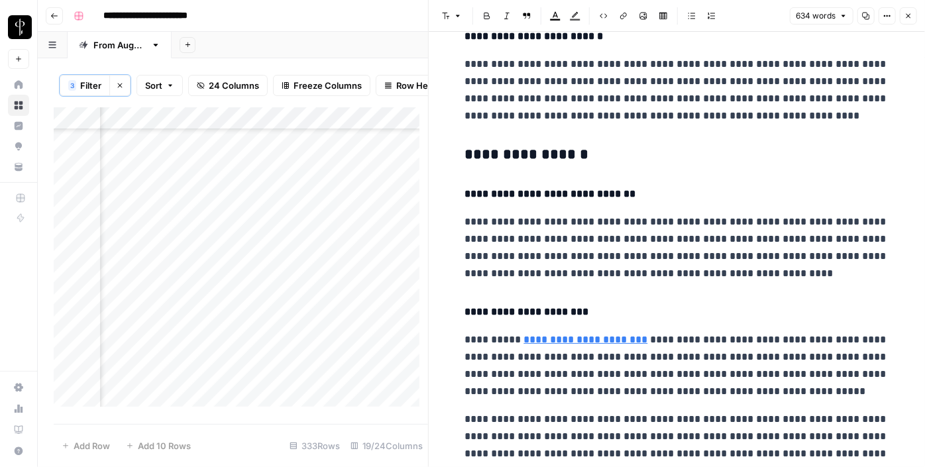
click at [517, 152] on h3 "**********" at bounding box center [677, 155] width 424 height 19
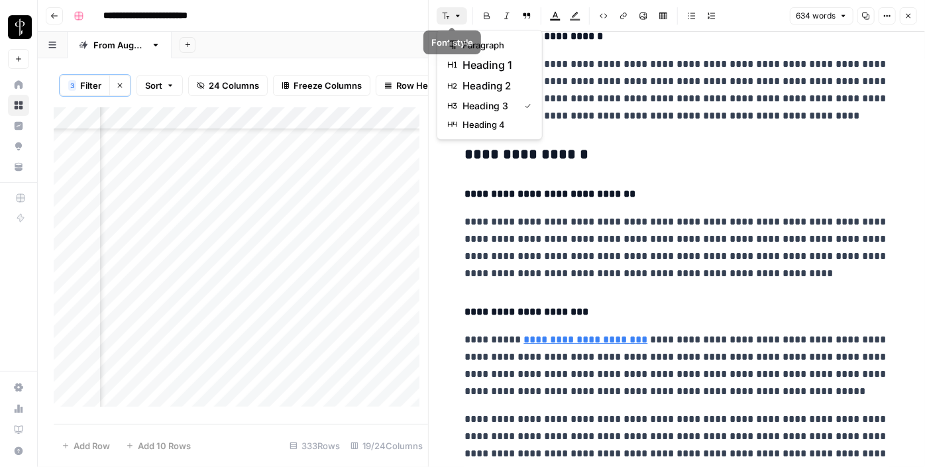
click at [452, 7] on button "Font style" at bounding box center [452, 15] width 30 height 17
click at [474, 78] on span "heading 2" at bounding box center [494, 86] width 64 height 16
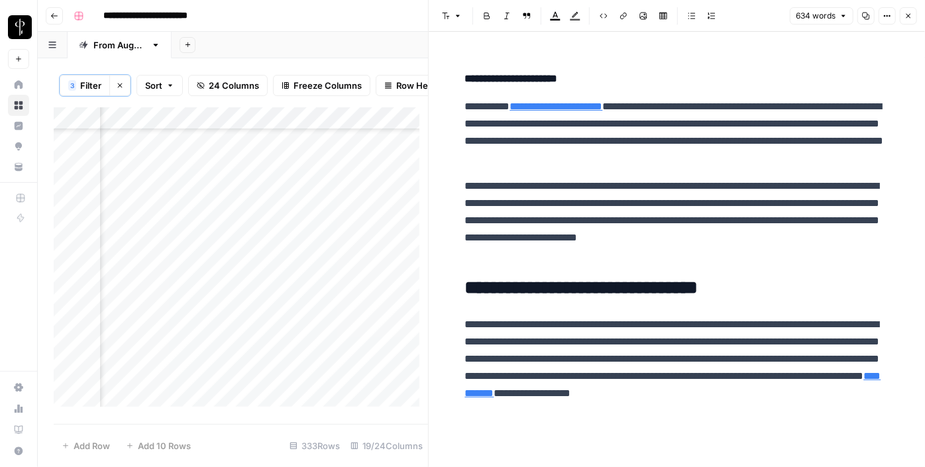
scroll to position [976, 0]
click at [161, 323] on div "Add Column" at bounding box center [241, 261] width 374 height 309
click at [235, 327] on div "Add Column" at bounding box center [241, 261] width 374 height 309
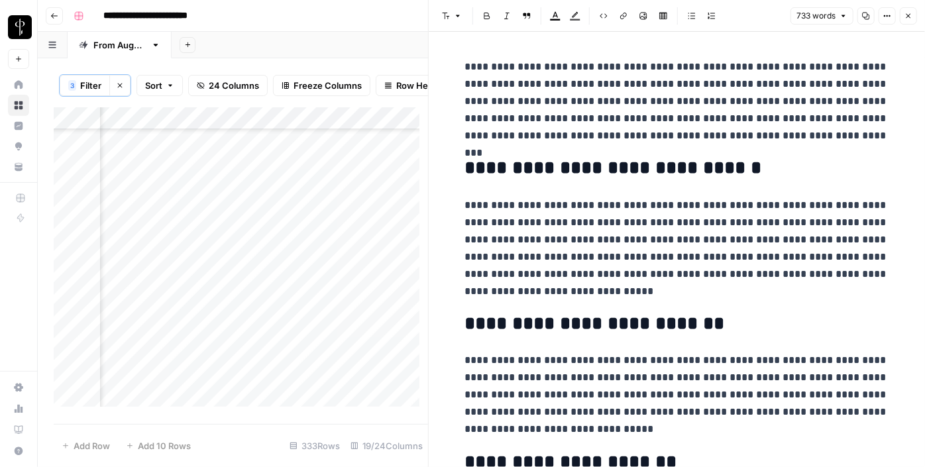
scroll to position [2116, 1284]
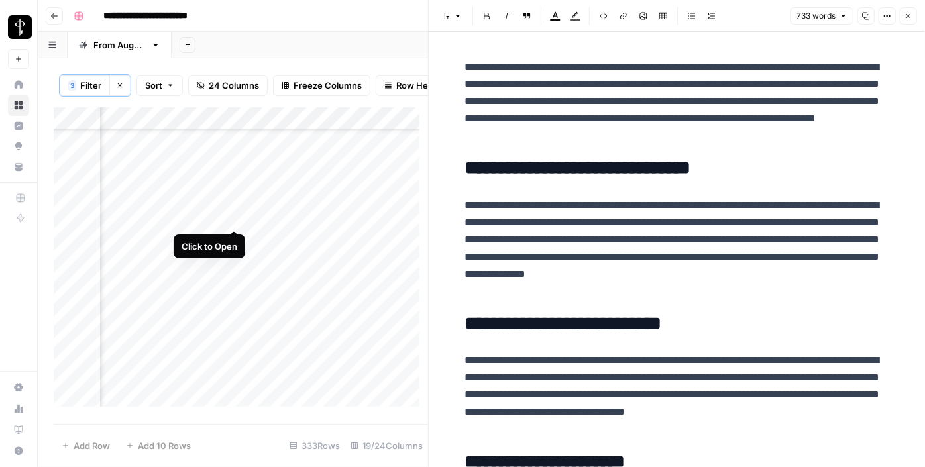
click at [231, 211] on div "Add Column" at bounding box center [241, 261] width 374 height 309
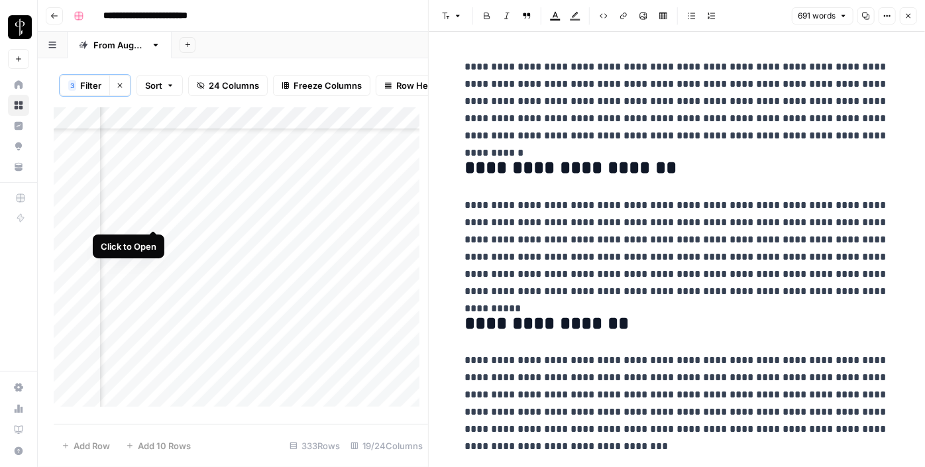
click at [151, 215] on div "Add Column" at bounding box center [241, 261] width 374 height 309
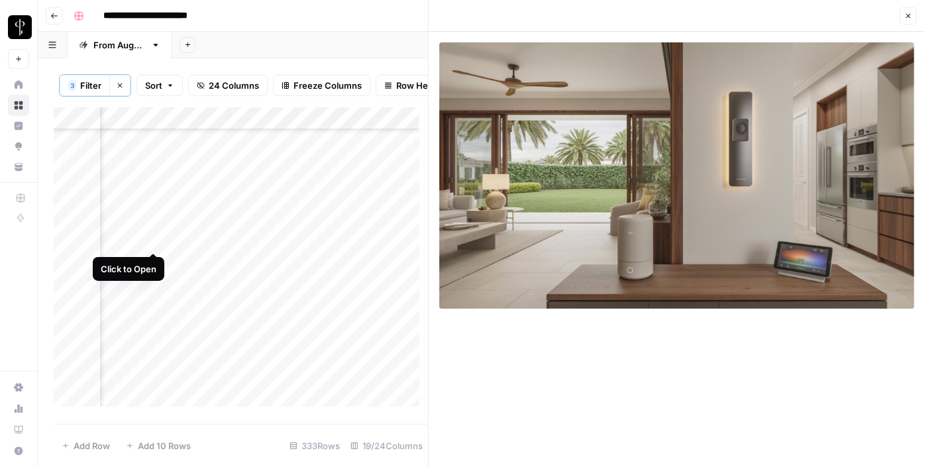
click at [155, 238] on div "Add Column" at bounding box center [241, 261] width 374 height 309
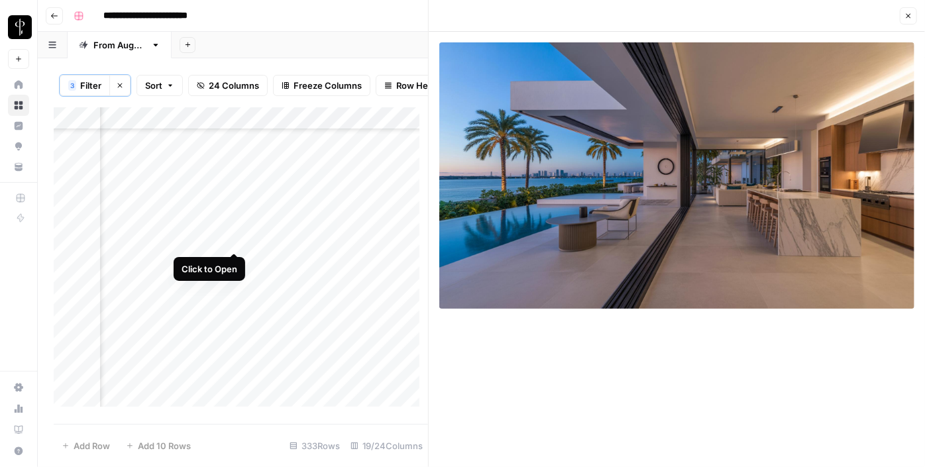
click at [235, 240] on div "Add Column" at bounding box center [241, 261] width 374 height 309
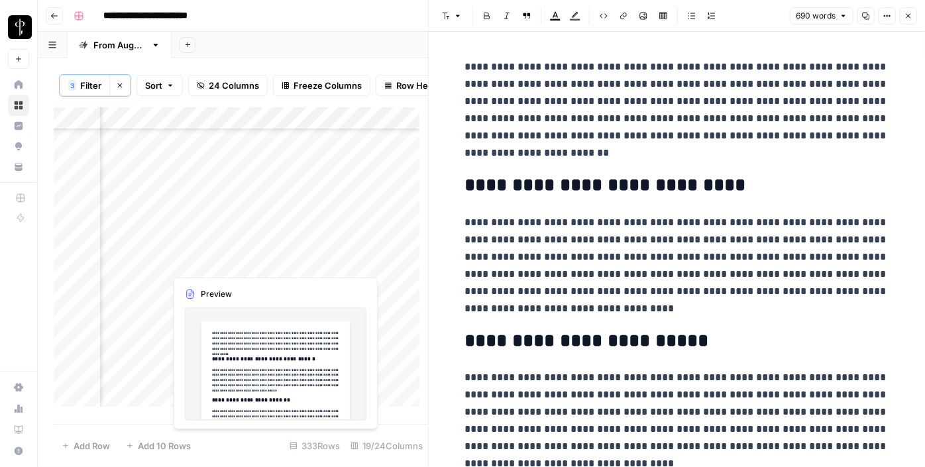
click at [235, 267] on div "Add Column" at bounding box center [241, 261] width 374 height 309
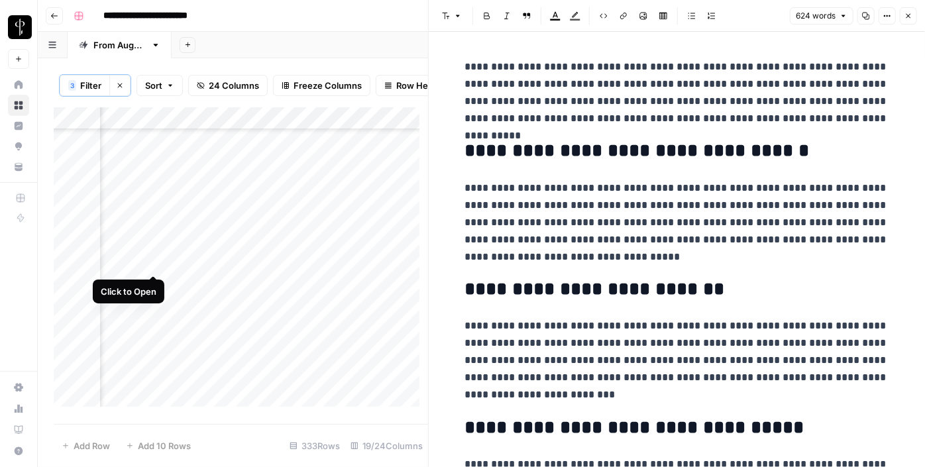
click at [152, 258] on div "Add Column" at bounding box center [241, 261] width 374 height 309
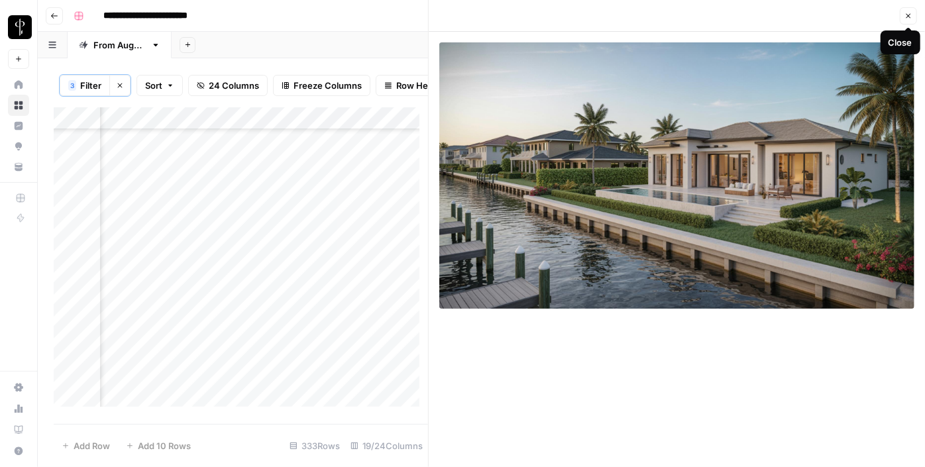
click at [911, 17] on icon "button" at bounding box center [908, 16] width 8 height 8
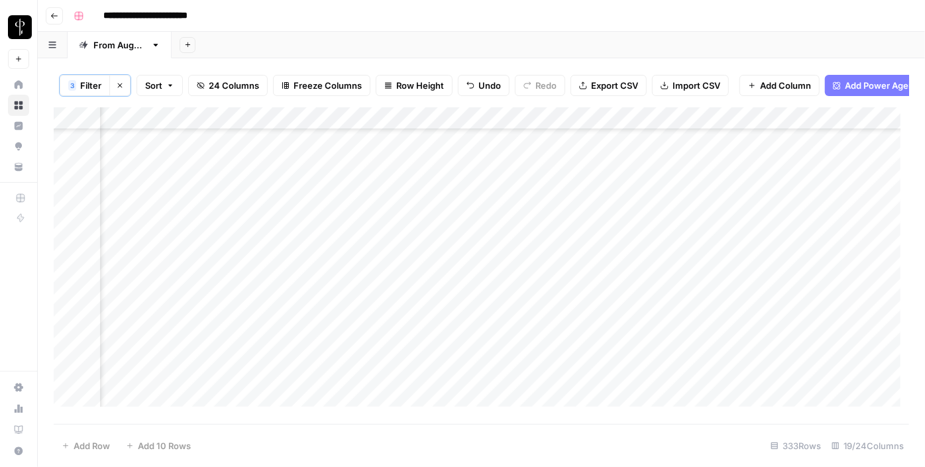
scroll to position [1763, 1304]
click at [578, 170] on div "Add Column" at bounding box center [481, 261] width 855 height 309
drag, startPoint x: 653, startPoint y: 175, endPoint x: 615, endPoint y: 318, distance: 148.0
click at [615, 318] on div "Add Column" at bounding box center [481, 261] width 855 height 309
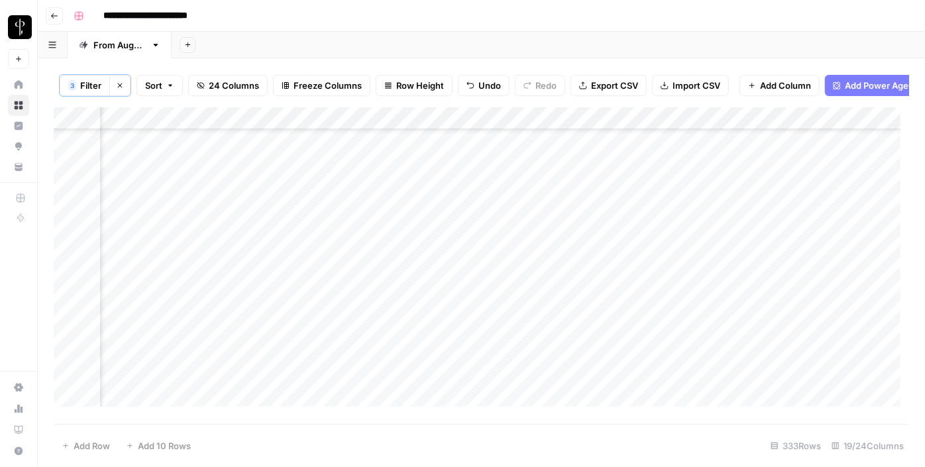
click at [358, 325] on div "Add Column" at bounding box center [481, 261] width 855 height 309
click at [290, 153] on div "Add Column" at bounding box center [481, 261] width 855 height 309
click at [288, 171] on div "Add Column" at bounding box center [481, 261] width 855 height 309
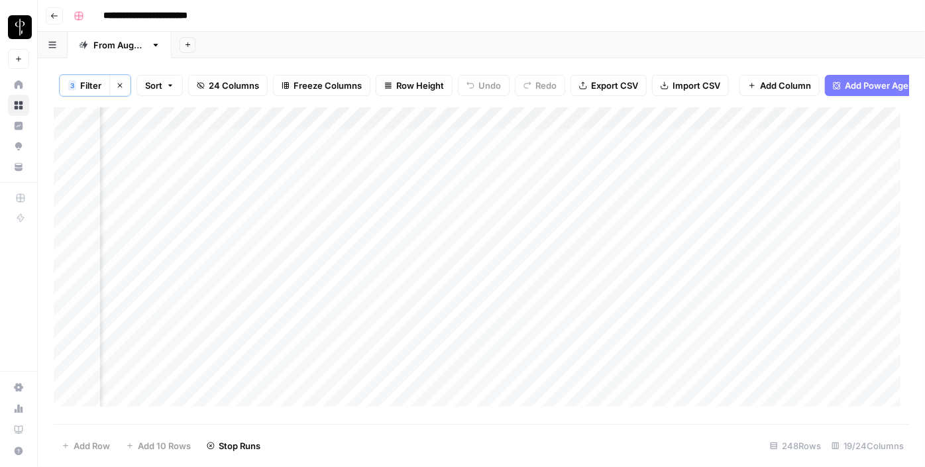
click at [289, 193] on div "Add Column" at bounding box center [481, 261] width 855 height 309
click at [293, 212] on div "Add Column" at bounding box center [481, 261] width 855 height 309
click at [291, 244] on div "Add Column" at bounding box center [481, 261] width 855 height 309
click at [291, 262] on div "Add Column" at bounding box center [481, 261] width 855 height 309
click at [284, 236] on div "Add Column" at bounding box center [481, 261] width 855 height 309
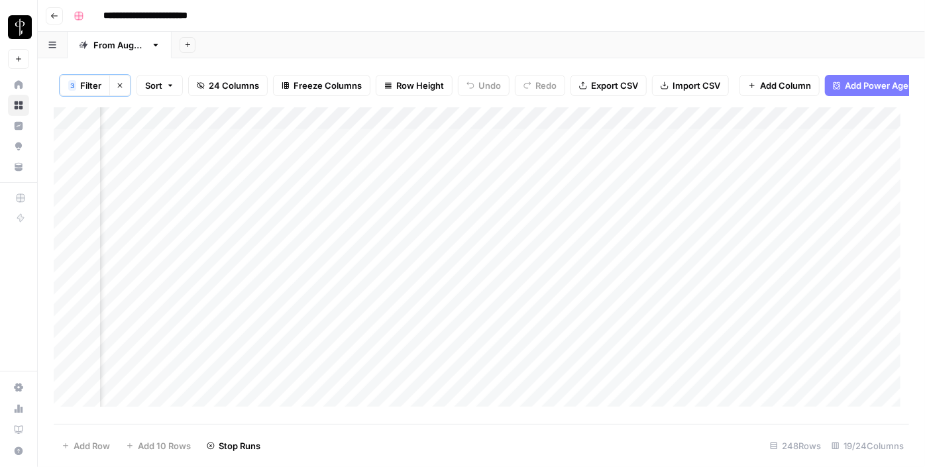
click at [285, 284] on div "Add Column" at bounding box center [481, 261] width 855 height 309
click at [287, 308] on div "Add Column" at bounding box center [481, 261] width 855 height 309
click at [287, 328] on div "Add Column" at bounding box center [481, 261] width 855 height 309
click at [286, 344] on div "Add Column" at bounding box center [481, 261] width 855 height 309
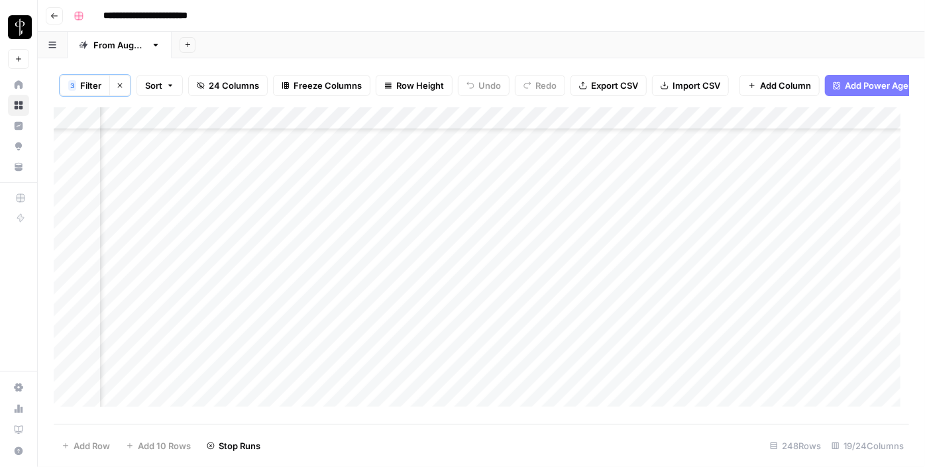
click at [283, 270] on div "Add Column" at bounding box center [481, 261] width 855 height 309
click at [293, 293] on div "Add Column" at bounding box center [481, 261] width 855 height 309
click at [294, 315] on div "Add Column" at bounding box center [481, 261] width 855 height 309
click at [293, 343] on div "Add Column" at bounding box center [481, 261] width 855 height 309
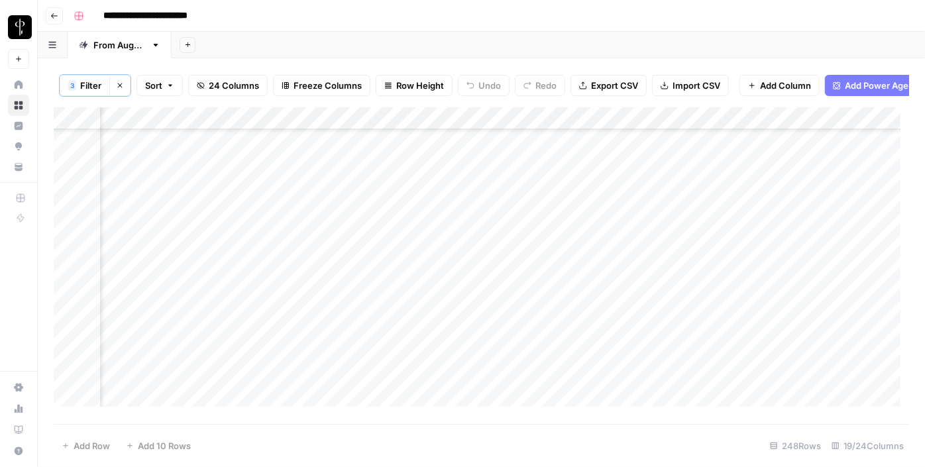
click at [286, 278] on div "Add Column" at bounding box center [481, 261] width 855 height 309
click at [286, 305] on div "Add Column" at bounding box center [481, 261] width 855 height 309
click at [292, 333] on div "Add Column" at bounding box center [481, 261] width 855 height 309
click at [293, 344] on div "Add Column" at bounding box center [481, 261] width 855 height 309
click at [293, 373] on div "Add Column" at bounding box center [481, 261] width 855 height 309
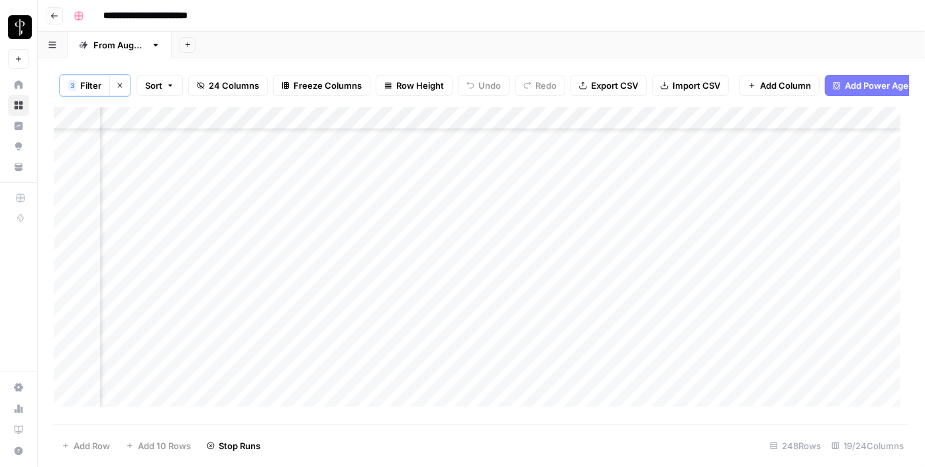
scroll to position [190, 1286]
click at [293, 387] on div "Add Column" at bounding box center [481, 261] width 855 height 309
click at [234, 155] on div "Add Column" at bounding box center [481, 261] width 855 height 309
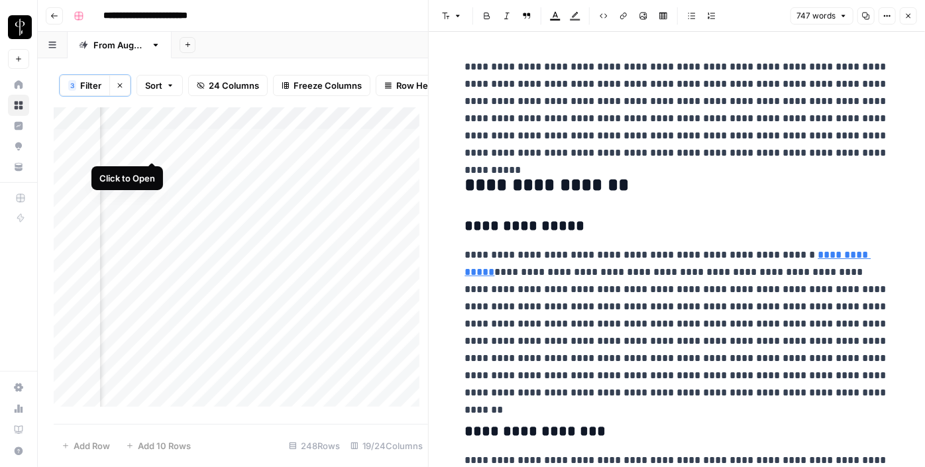
click at [150, 148] on div "Add Column" at bounding box center [241, 261] width 374 height 309
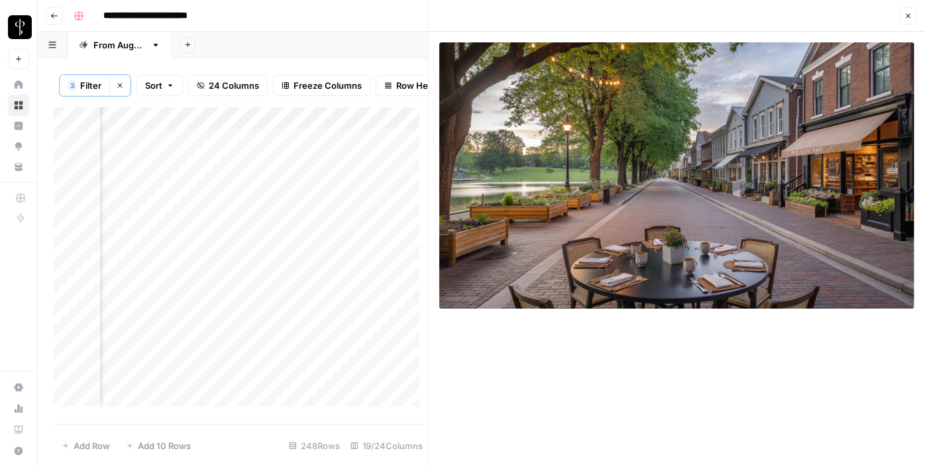
click at [155, 172] on div "Add Column" at bounding box center [241, 261] width 374 height 309
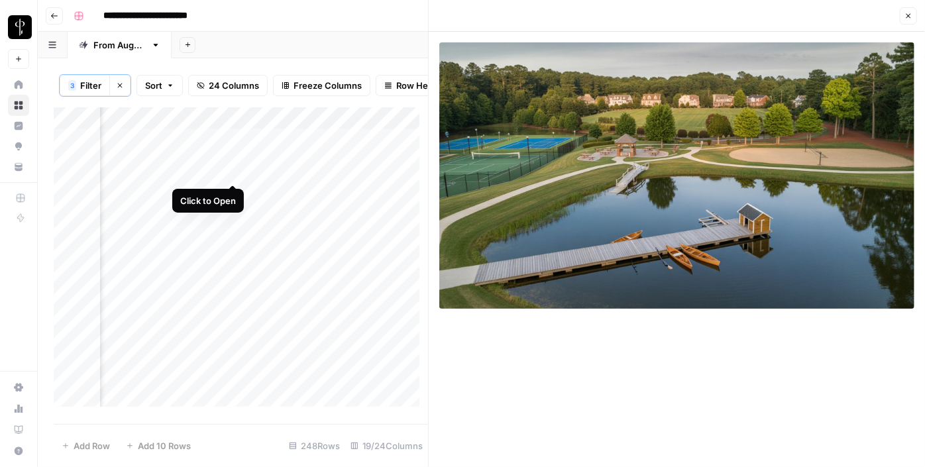
click at [231, 168] on div "Add Column" at bounding box center [241, 261] width 374 height 309
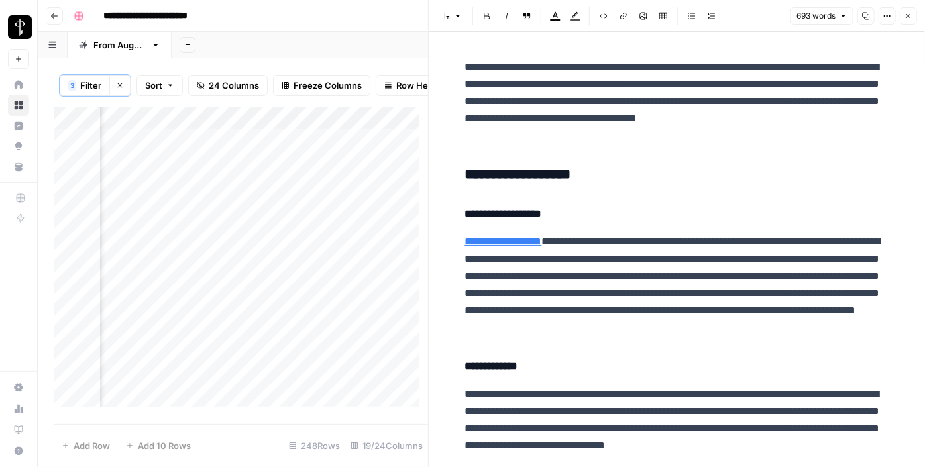
click at [529, 175] on h3 "**********" at bounding box center [677, 175] width 424 height 19
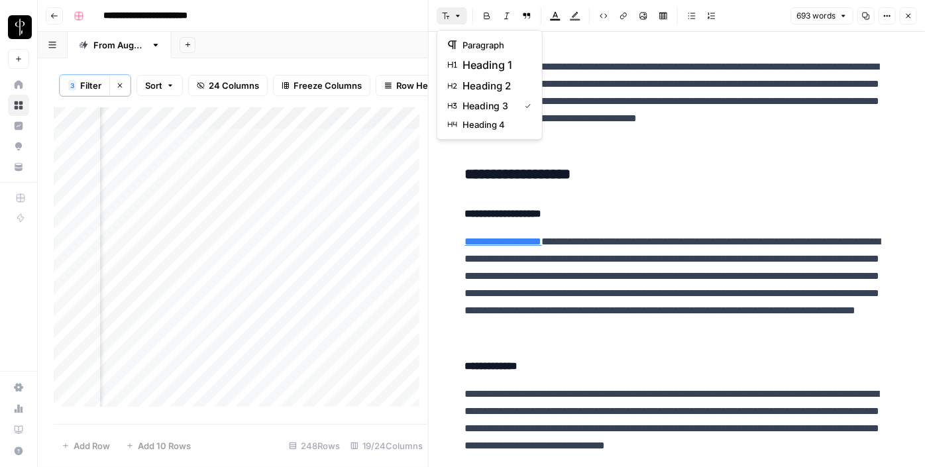
click at [462, 18] on button "Font style" at bounding box center [452, 15] width 30 height 17
click at [482, 84] on span "heading 2" at bounding box center [494, 86] width 64 height 16
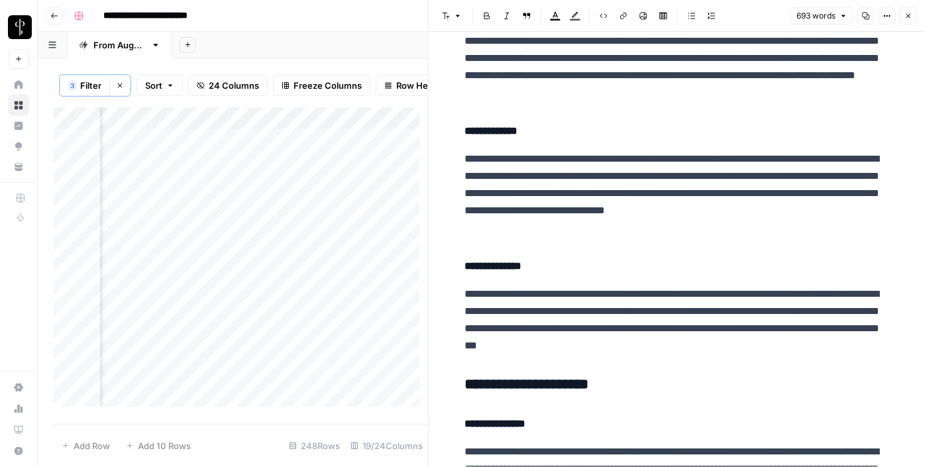
scroll to position [377, 0]
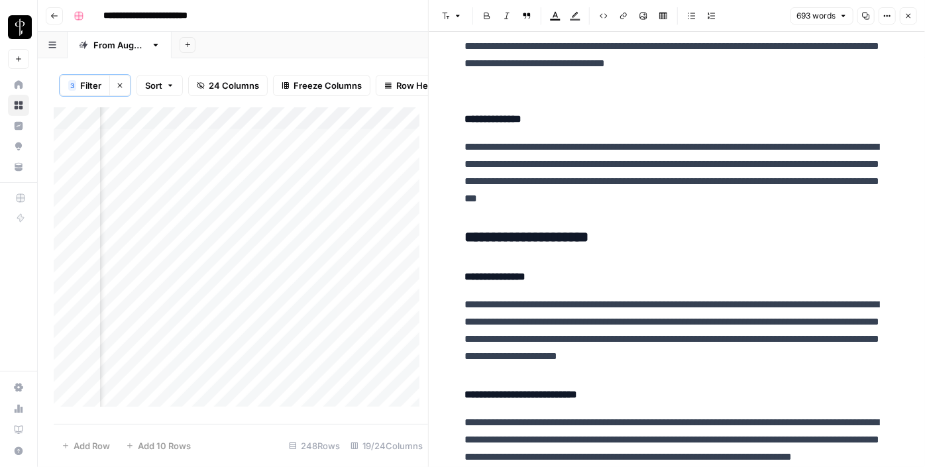
click at [502, 243] on h3 "**********" at bounding box center [677, 238] width 424 height 19
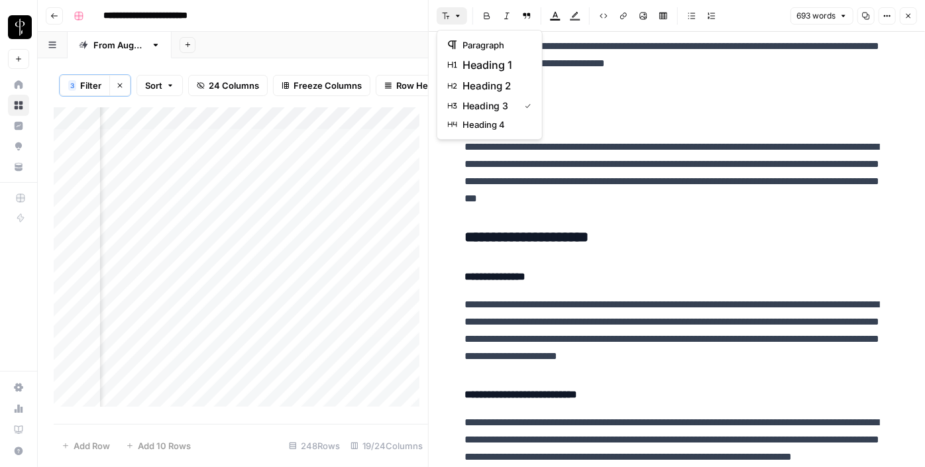
click at [452, 15] on button "Font style" at bounding box center [452, 15] width 30 height 17
click at [500, 97] on button "heading 3" at bounding box center [490, 106] width 94 height 19
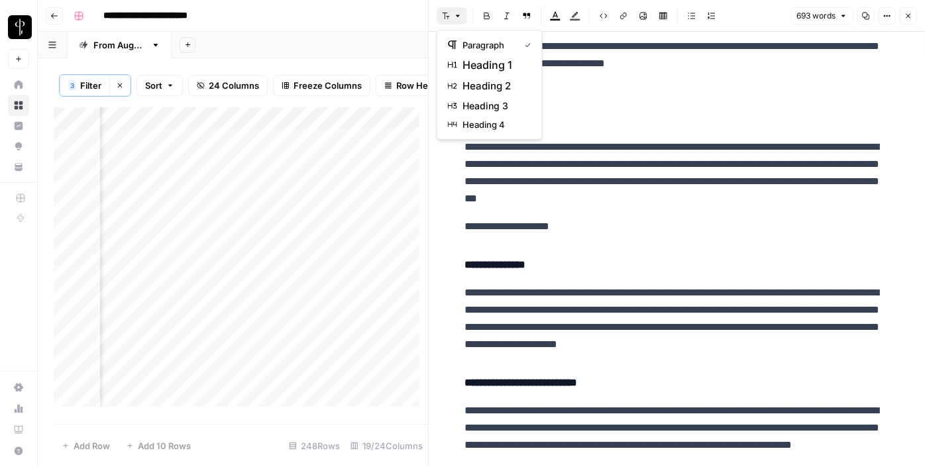
click at [448, 17] on icon "button" at bounding box center [446, 16] width 8 height 8
click at [485, 89] on span "heading 2" at bounding box center [494, 86] width 64 height 16
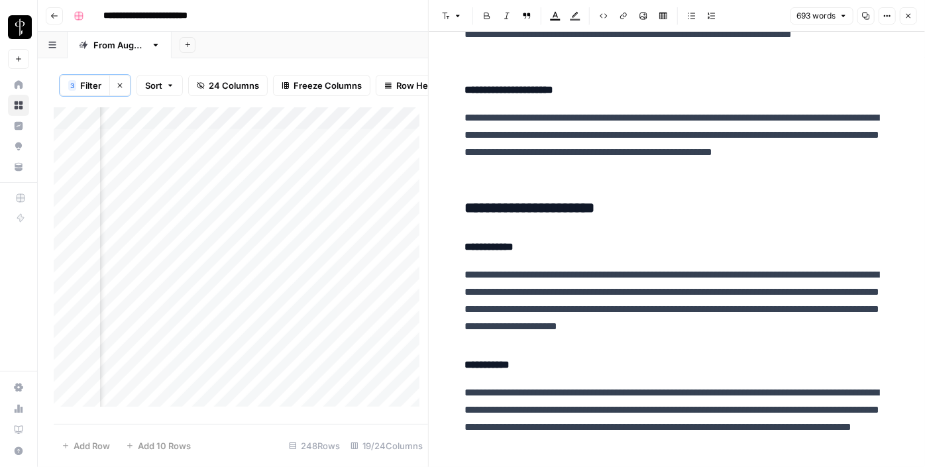
scroll to position [796, 0]
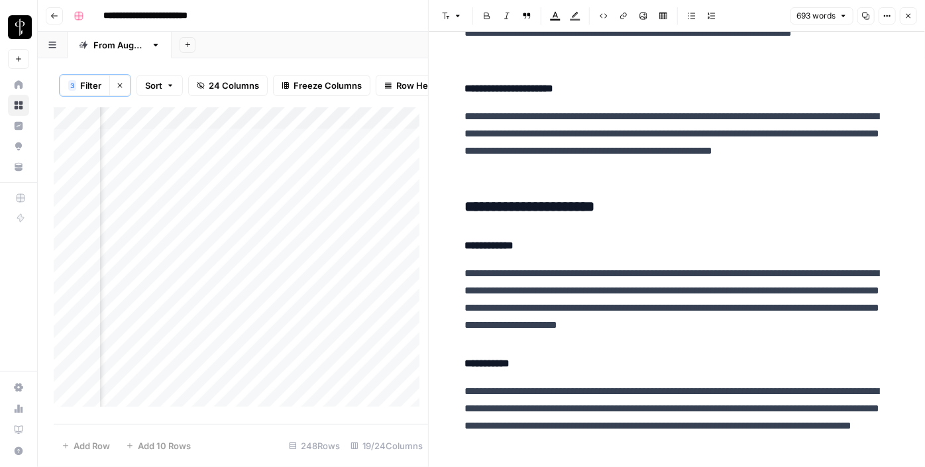
click at [486, 209] on h3 "**********" at bounding box center [677, 207] width 424 height 19
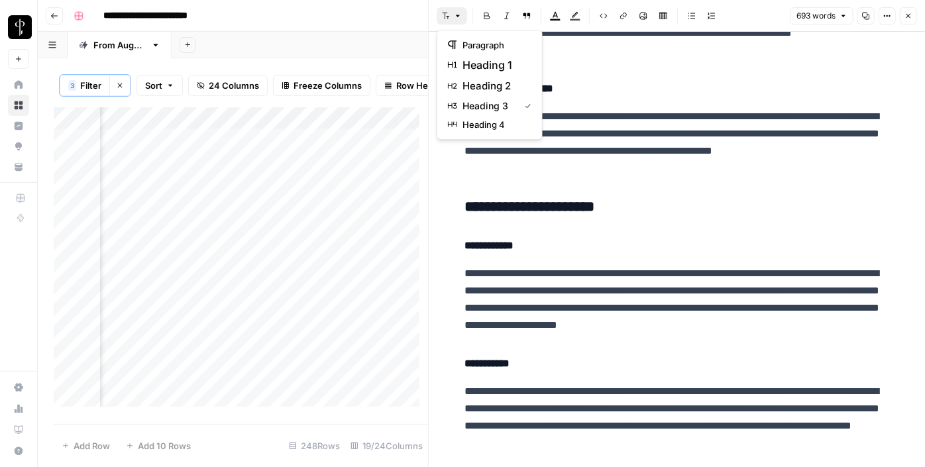
click at [458, 21] on button "Font style" at bounding box center [452, 15] width 30 height 17
click at [498, 86] on span "heading 2" at bounding box center [494, 86] width 64 height 16
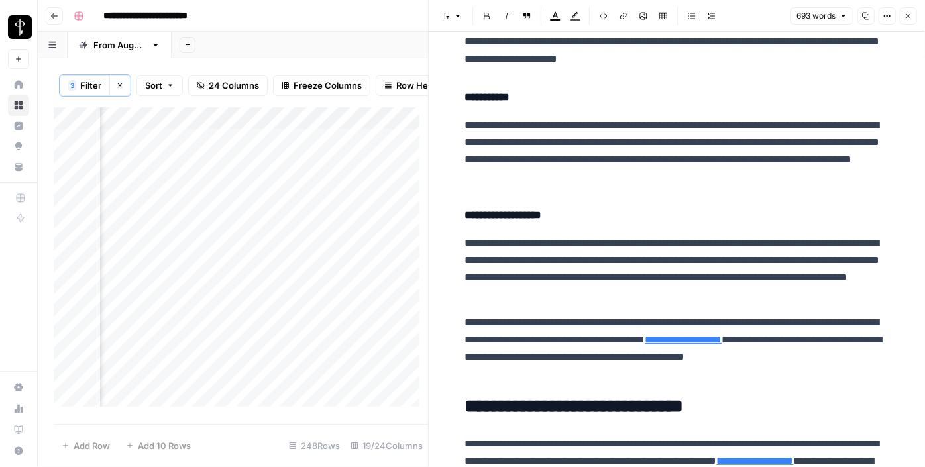
scroll to position [1177, 0]
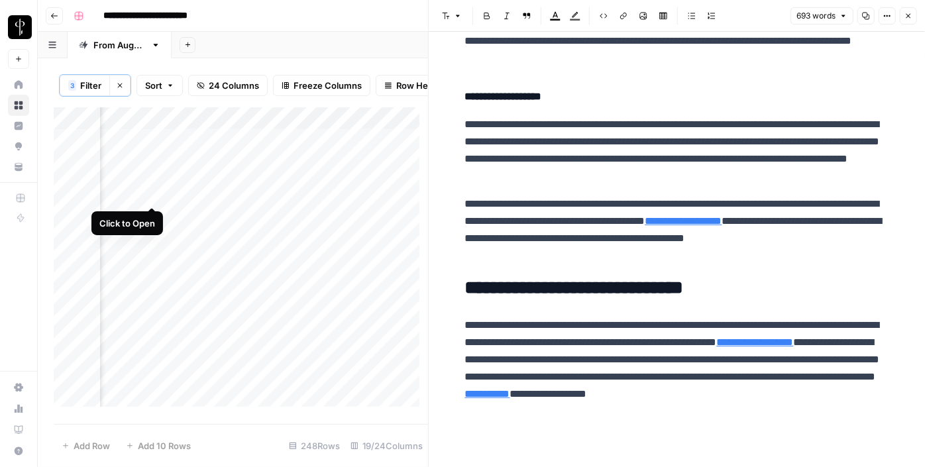
click at [154, 193] on div "Add Column" at bounding box center [241, 261] width 374 height 309
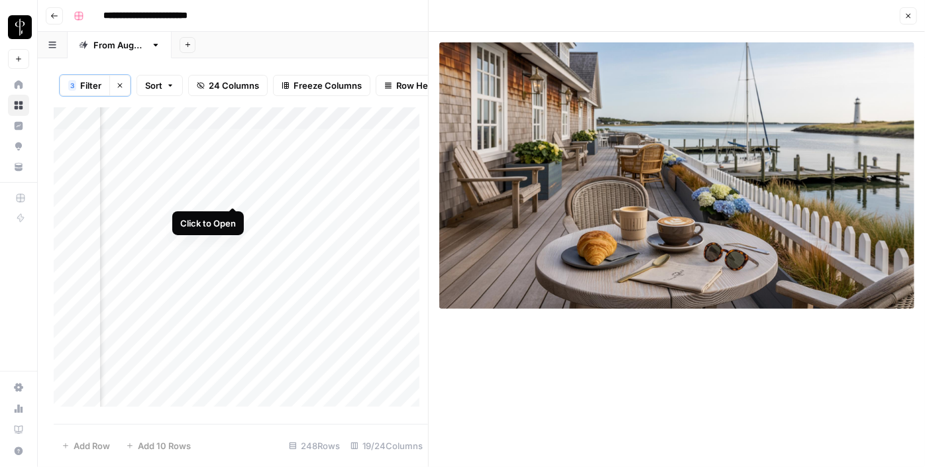
click at [235, 197] on div "Add Column" at bounding box center [241, 261] width 374 height 309
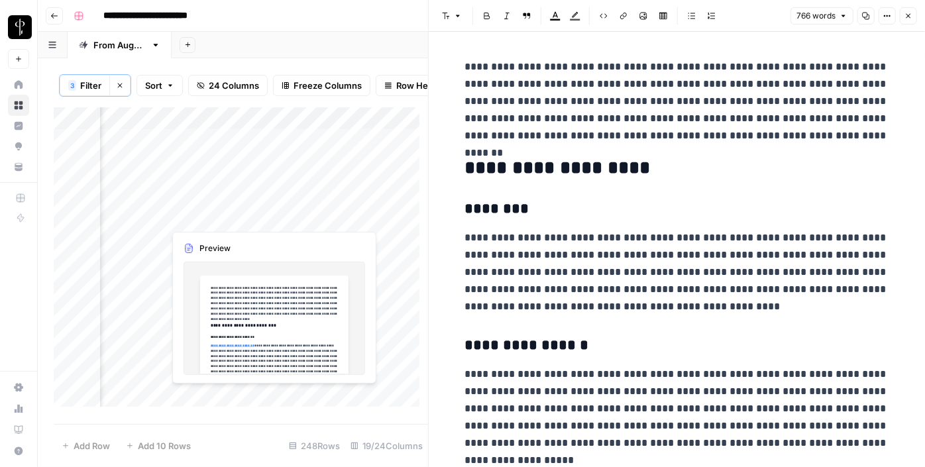
click at [233, 220] on div "Add Column" at bounding box center [241, 261] width 374 height 309
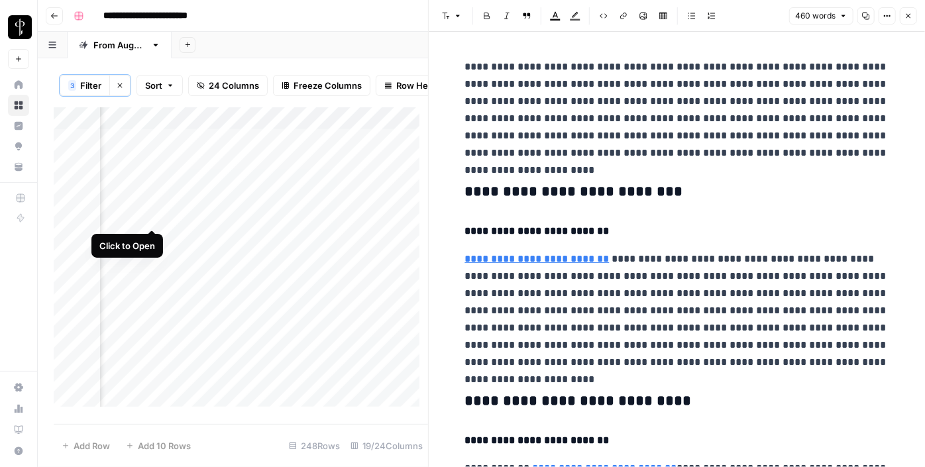
click at [149, 217] on div "Add Column" at bounding box center [241, 261] width 374 height 309
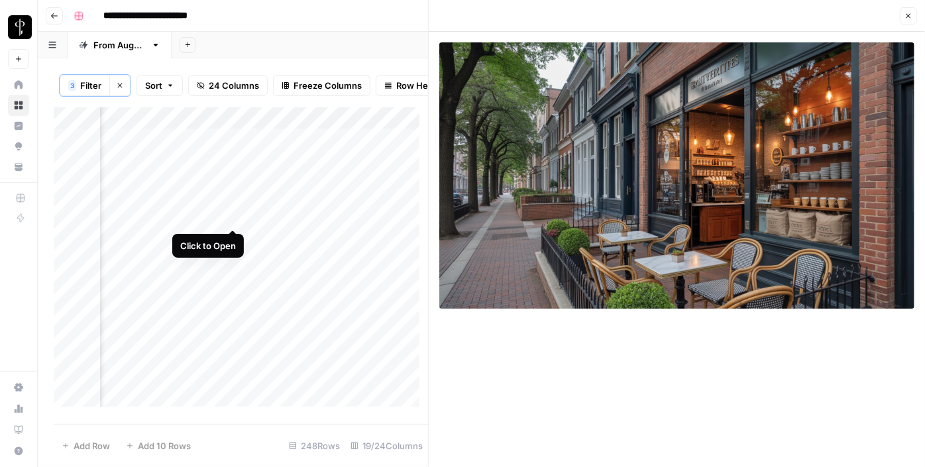
click at [235, 214] on div "Add Column" at bounding box center [241, 261] width 374 height 309
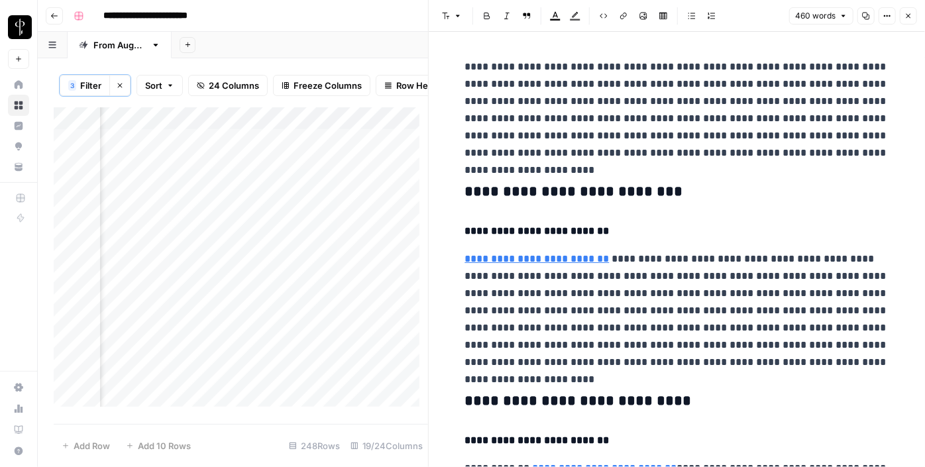
click at [478, 191] on h3 "**********" at bounding box center [677, 192] width 424 height 19
click at [450, 19] on button "Font style" at bounding box center [452, 15] width 30 height 17
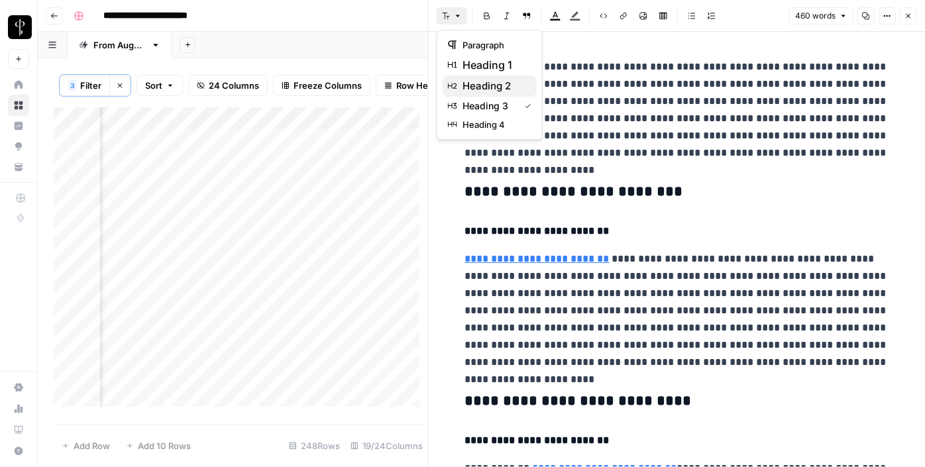
click at [496, 86] on span "heading 2" at bounding box center [494, 86] width 64 height 16
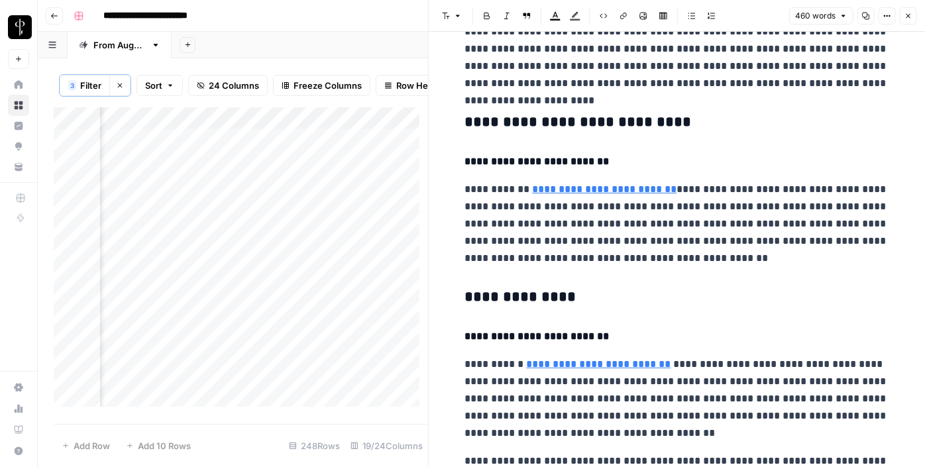
scroll to position [276, 0]
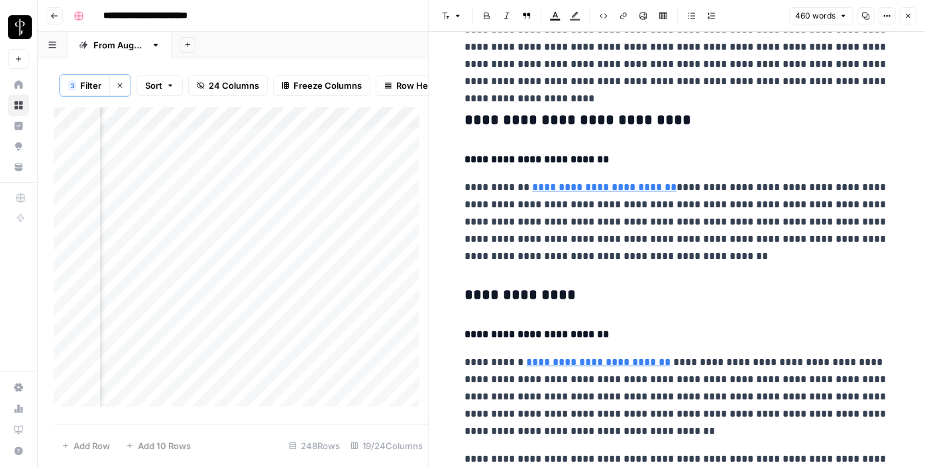
click at [541, 119] on h3 "**********" at bounding box center [677, 120] width 424 height 19
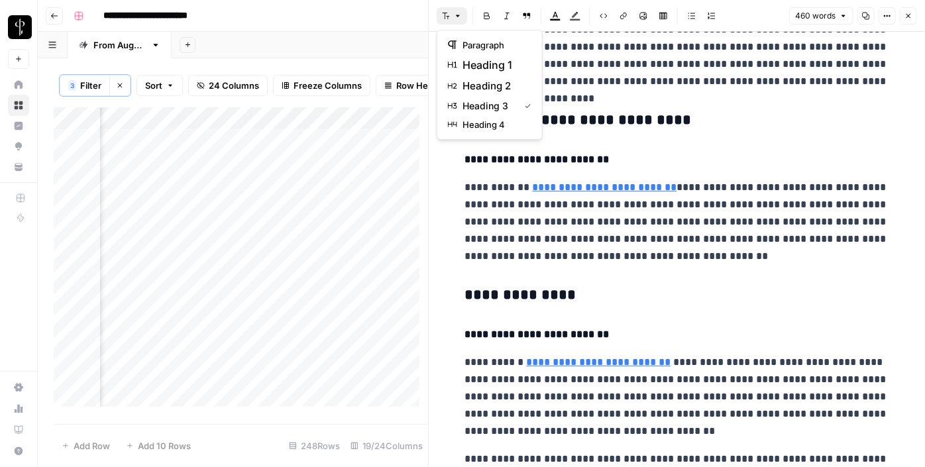
click at [458, 13] on icon "button" at bounding box center [458, 16] width 8 height 8
click at [475, 86] on span "heading 2" at bounding box center [494, 86] width 64 height 16
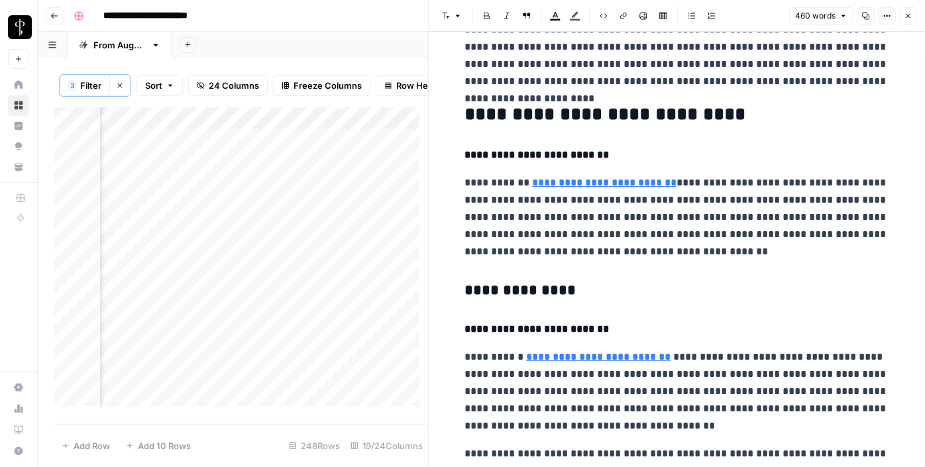
scroll to position [456, 0]
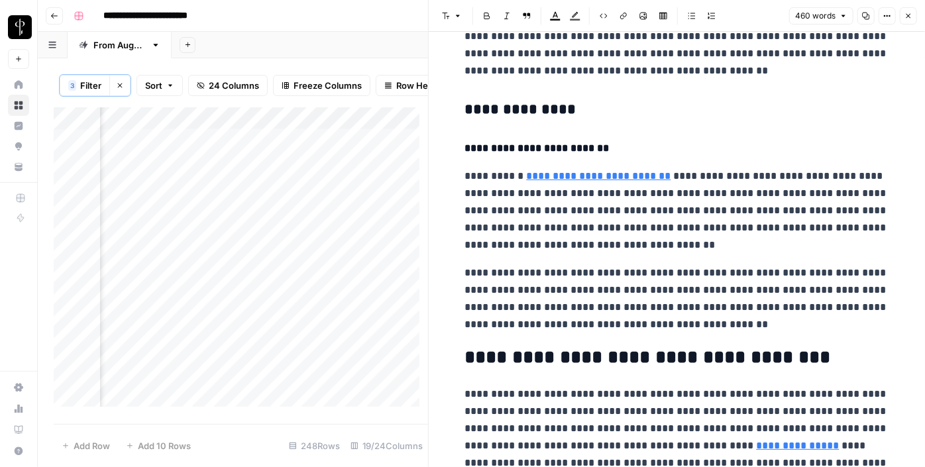
click at [488, 109] on h3 "**********" at bounding box center [677, 110] width 424 height 19
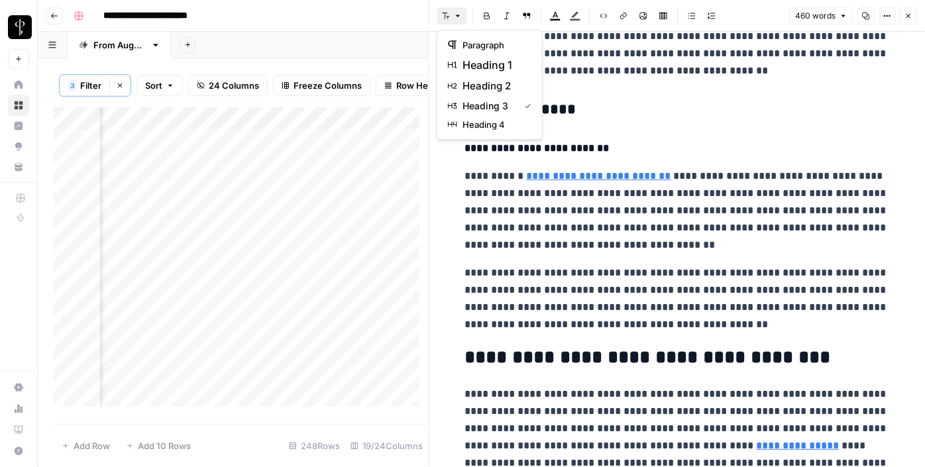
click at [454, 13] on icon "button" at bounding box center [458, 16] width 8 height 8
click at [486, 81] on span "heading 2" at bounding box center [494, 86] width 64 height 16
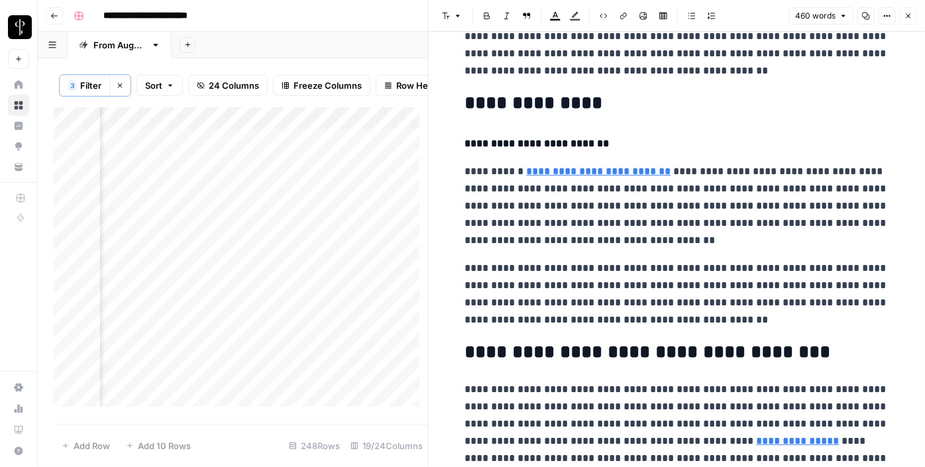
scroll to position [503, 0]
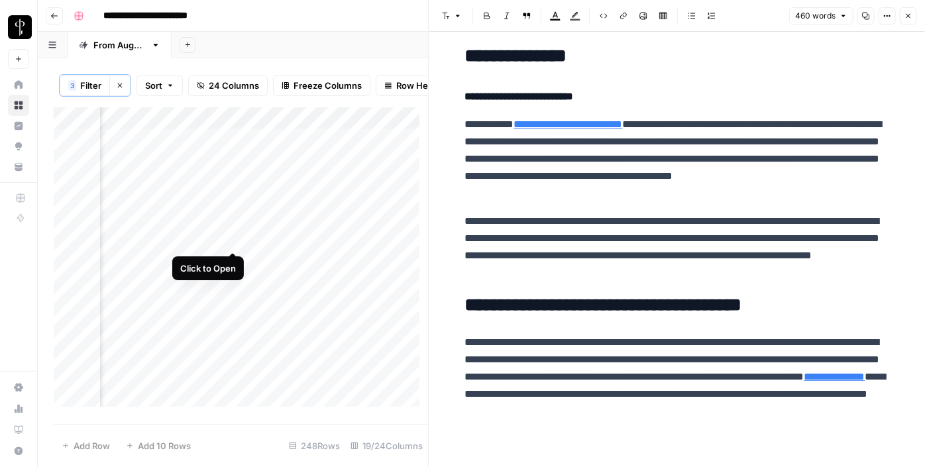
click at [232, 231] on div "Add Column" at bounding box center [241, 261] width 374 height 309
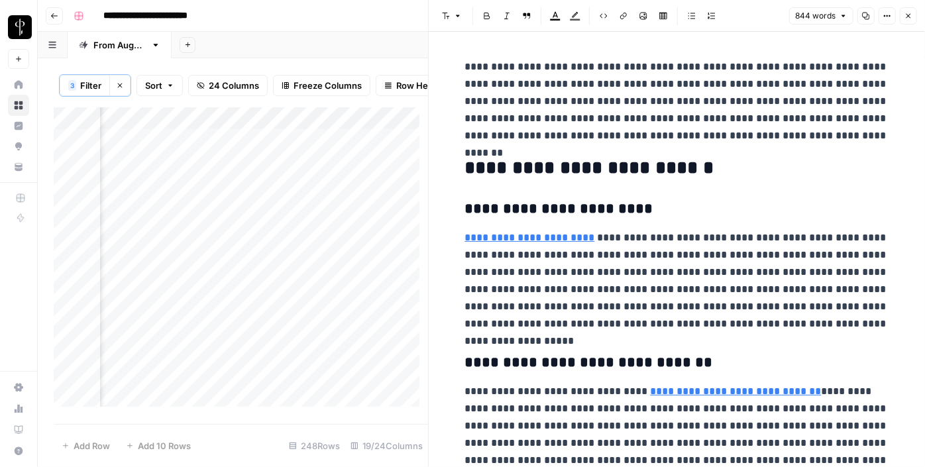
click at [148, 238] on div "Add Column" at bounding box center [241, 261] width 374 height 309
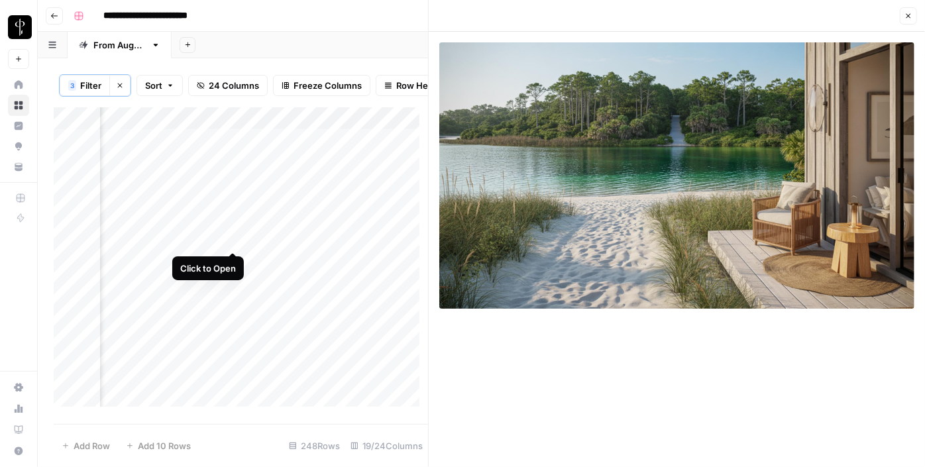
click at [233, 238] on div "Add Column" at bounding box center [241, 261] width 374 height 309
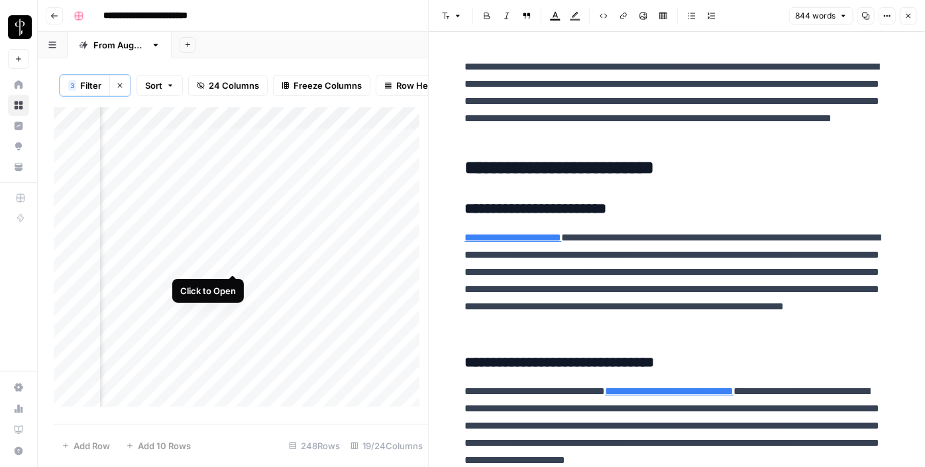
click at [233, 260] on div "Add Column" at bounding box center [241, 261] width 374 height 309
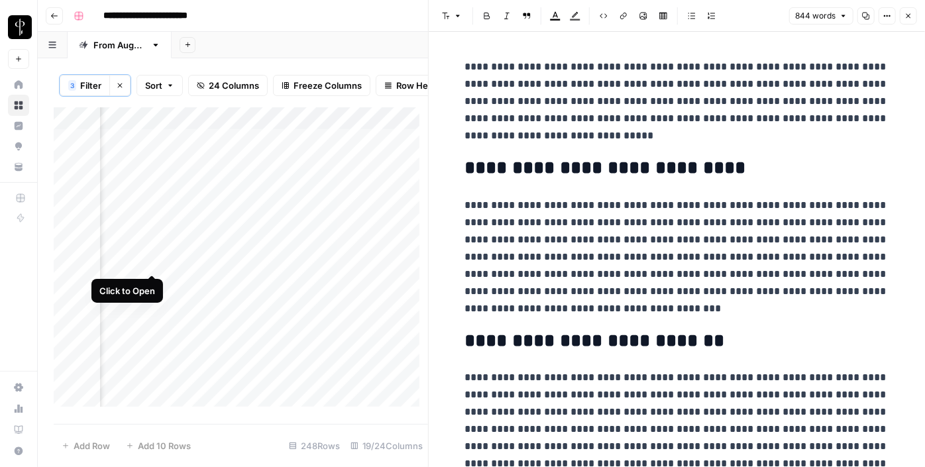
click at [151, 258] on div "Add Column" at bounding box center [241, 261] width 374 height 309
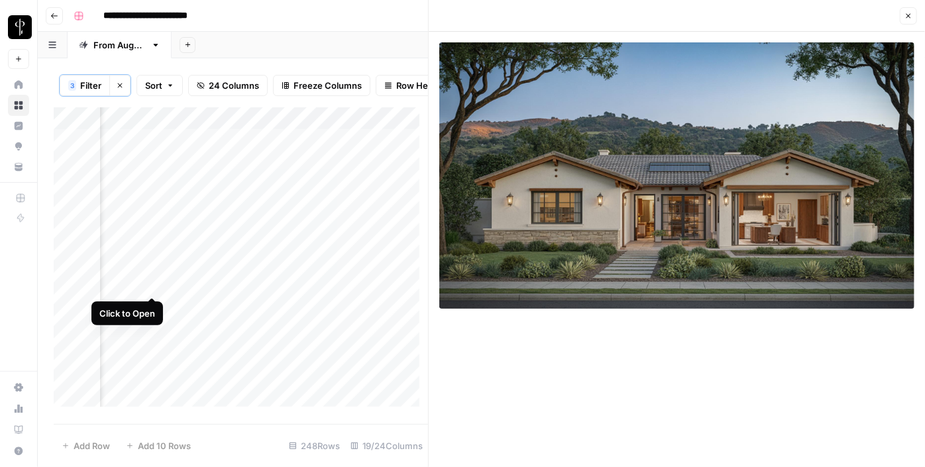
click at [148, 281] on div "Add Column" at bounding box center [241, 261] width 374 height 309
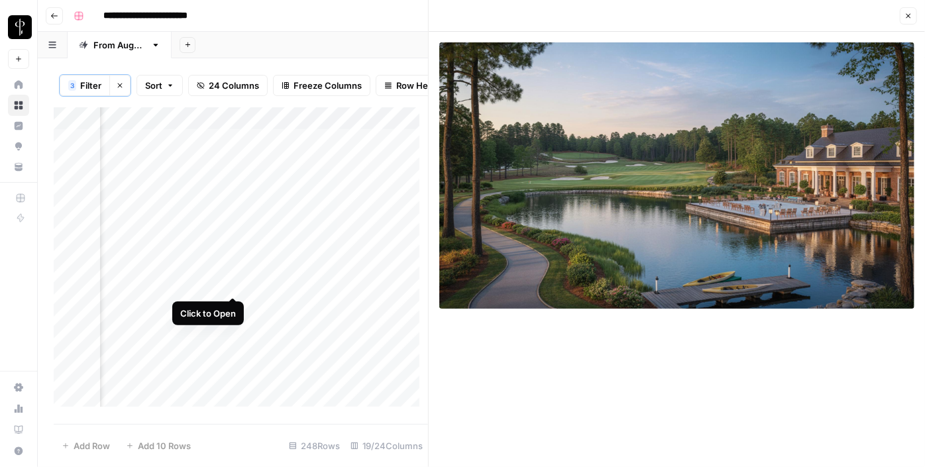
click at [234, 283] on div "Add Column" at bounding box center [241, 261] width 374 height 309
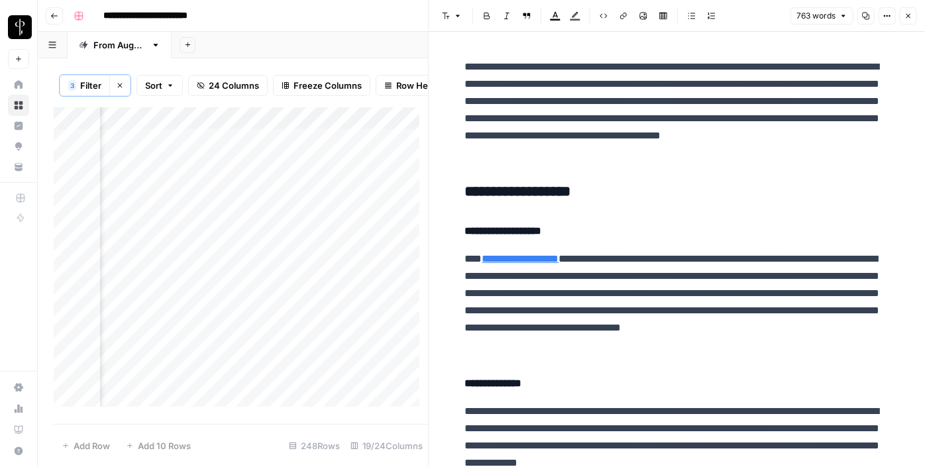
click at [498, 195] on h3 "**********" at bounding box center [677, 192] width 424 height 19
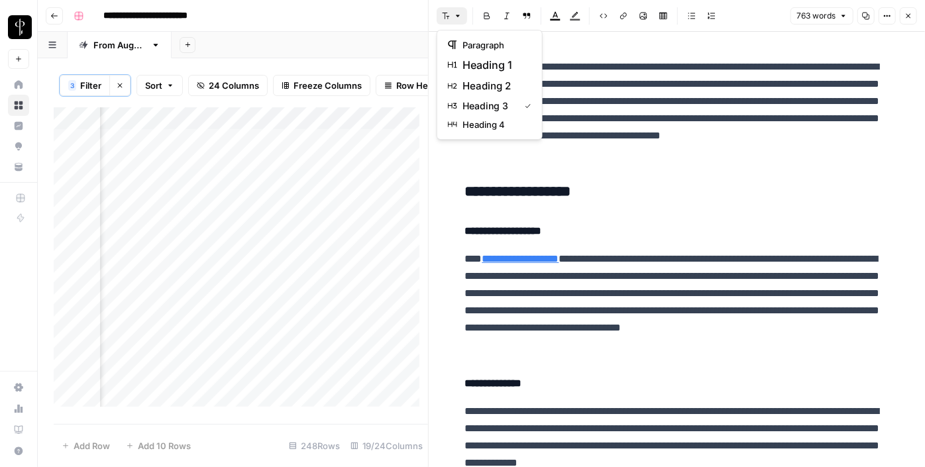
click at [449, 16] on icon "button" at bounding box center [446, 16] width 8 height 8
click at [482, 87] on span "heading 2" at bounding box center [494, 86] width 64 height 16
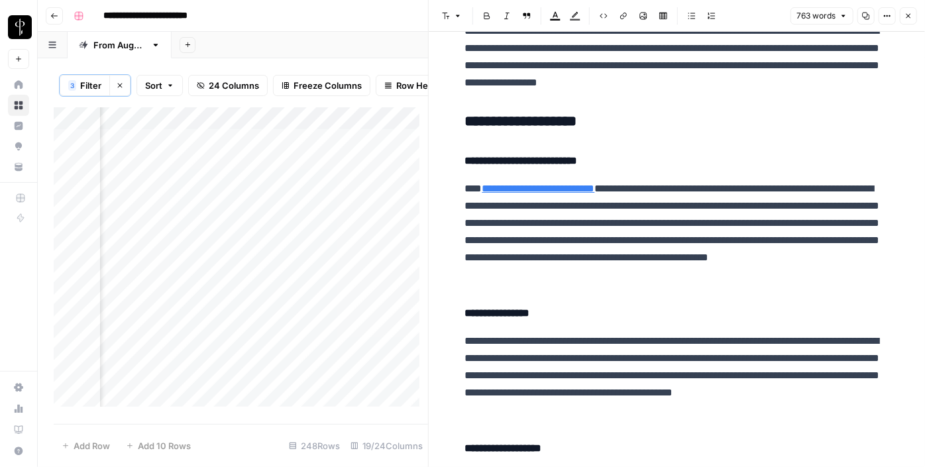
scroll to position [511, 0]
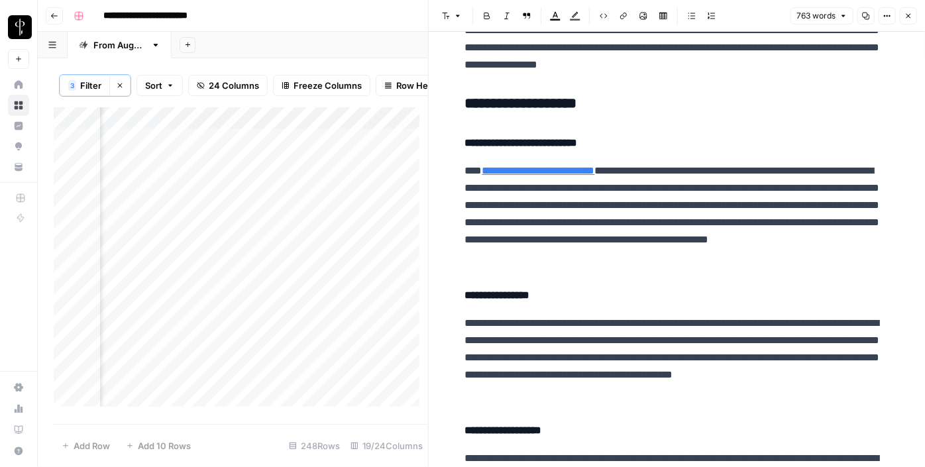
click at [493, 105] on h3 "**********" at bounding box center [677, 104] width 424 height 19
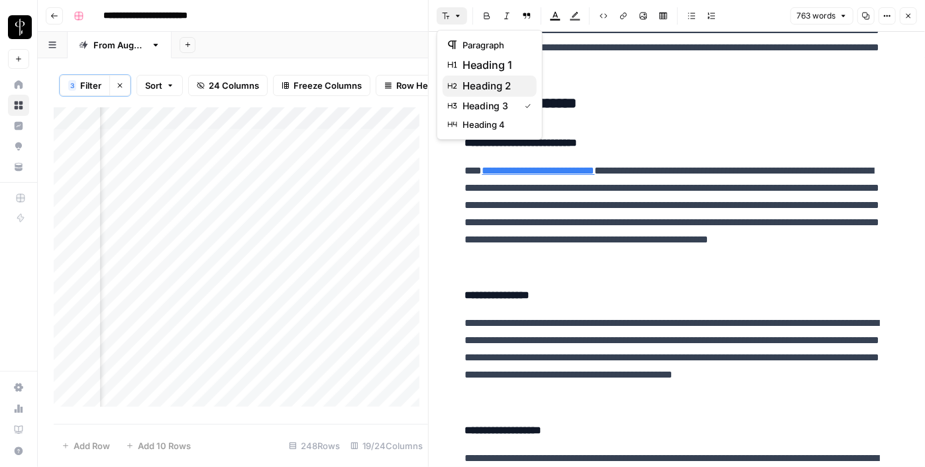
drag, startPoint x: 457, startPoint y: 15, endPoint x: 484, endPoint y: 80, distance: 71.0
click at [484, 80] on body "**********" at bounding box center [462, 233] width 925 height 467
click at [484, 80] on span "heading 2" at bounding box center [494, 86] width 64 height 16
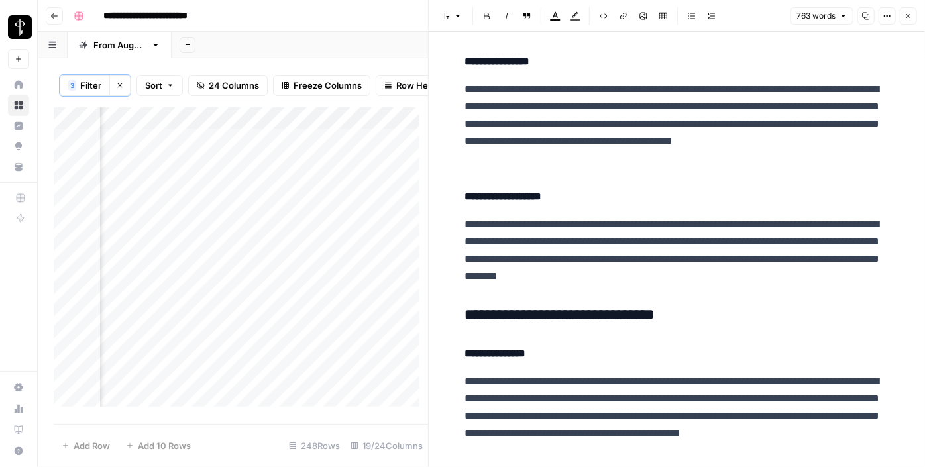
scroll to position [745, 0]
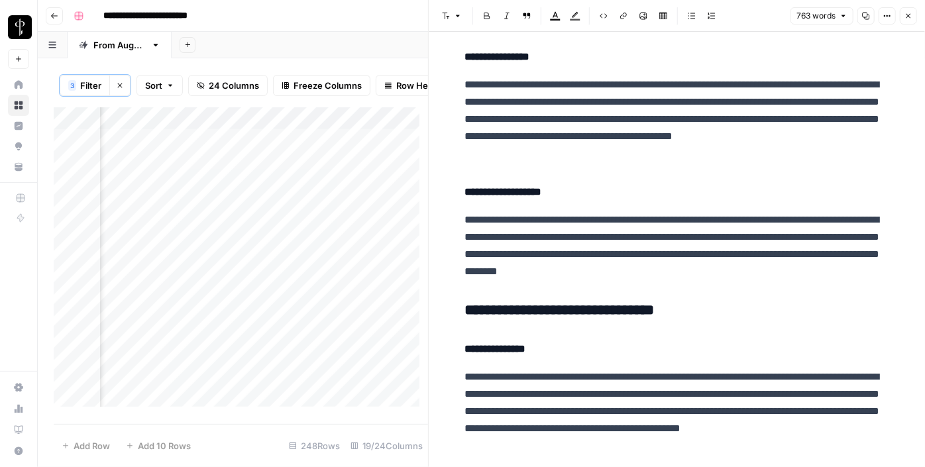
click at [556, 311] on h3 "**********" at bounding box center [677, 310] width 424 height 19
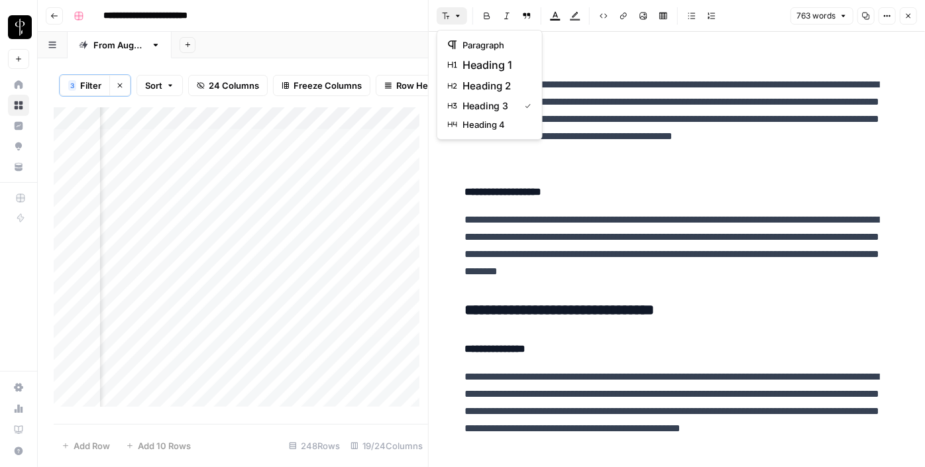
click at [446, 22] on button "Font style" at bounding box center [452, 15] width 30 height 17
click at [494, 90] on span "heading 2" at bounding box center [494, 86] width 64 height 16
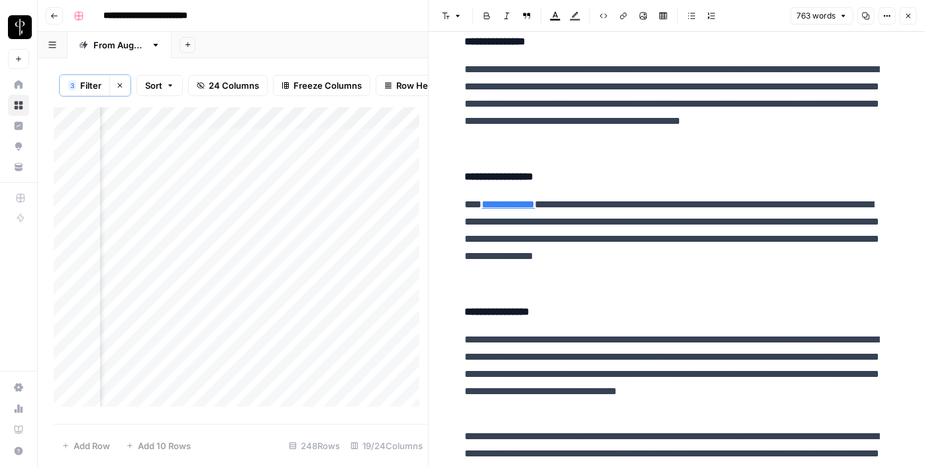
scroll to position [1200, 0]
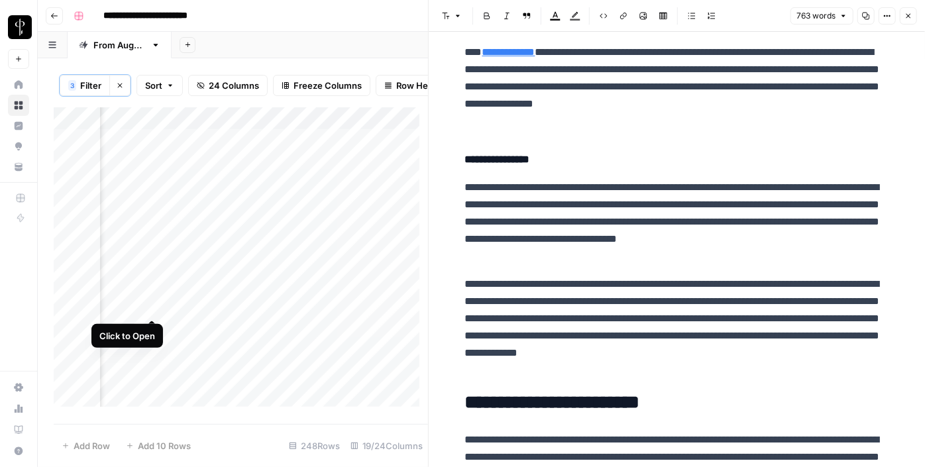
click at [151, 307] on div "Add Column" at bounding box center [241, 261] width 374 height 309
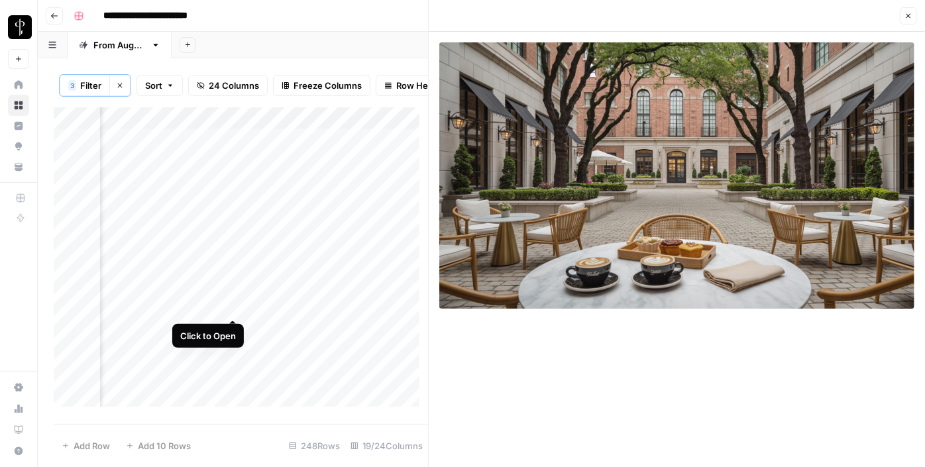
click at [226, 304] on div "Add Column" at bounding box center [241, 261] width 374 height 309
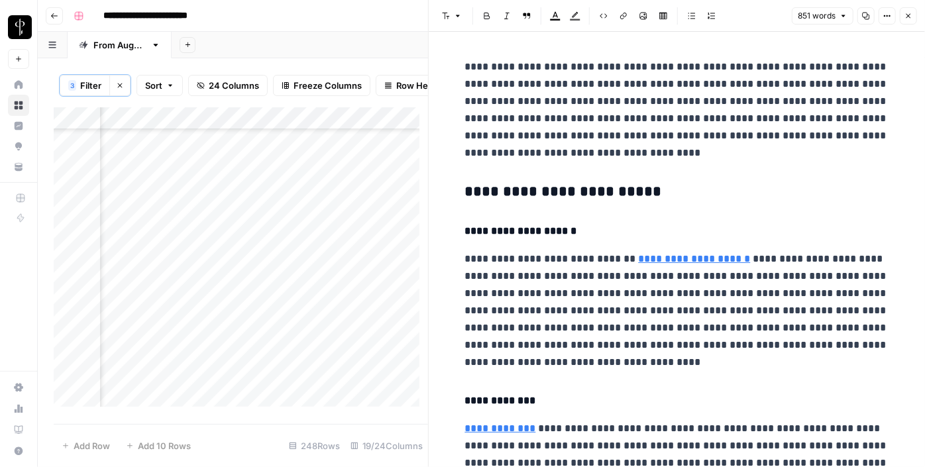
scroll to position [111, 1286]
click at [483, 189] on h3 "**********" at bounding box center [677, 192] width 424 height 19
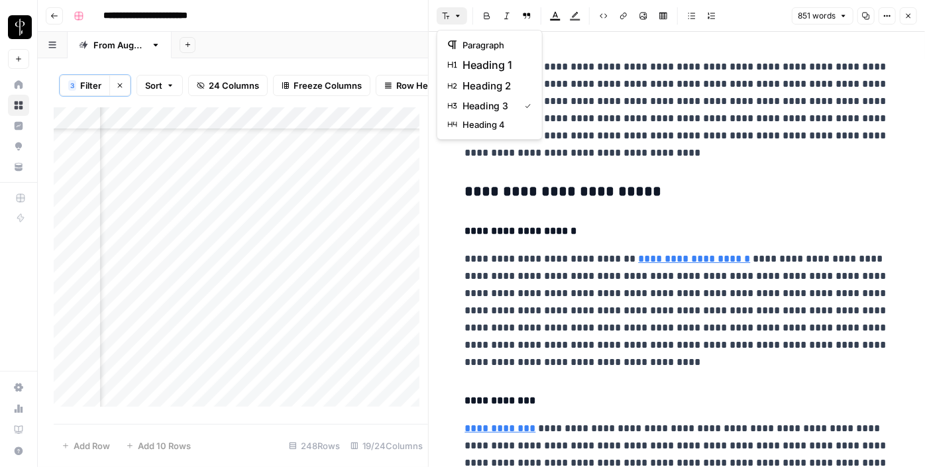
click at [452, 11] on button "Font style" at bounding box center [452, 15] width 30 height 17
click at [494, 89] on span "heading 2" at bounding box center [494, 86] width 64 height 16
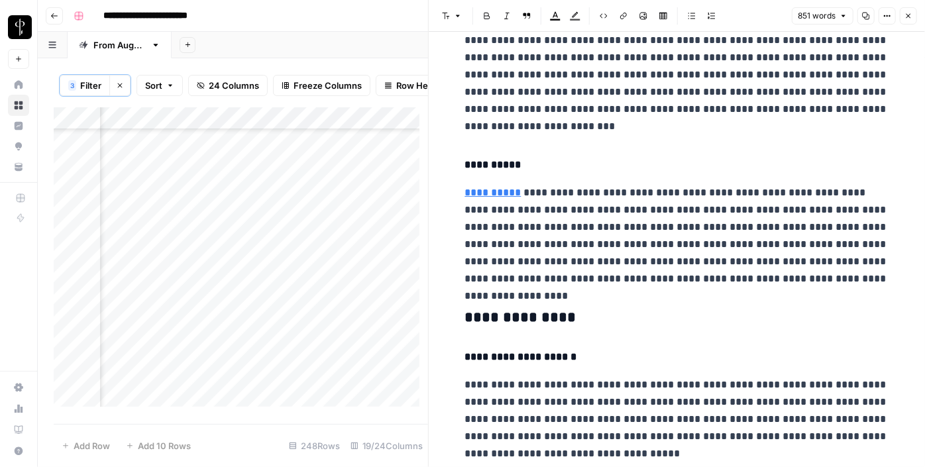
scroll to position [401, 0]
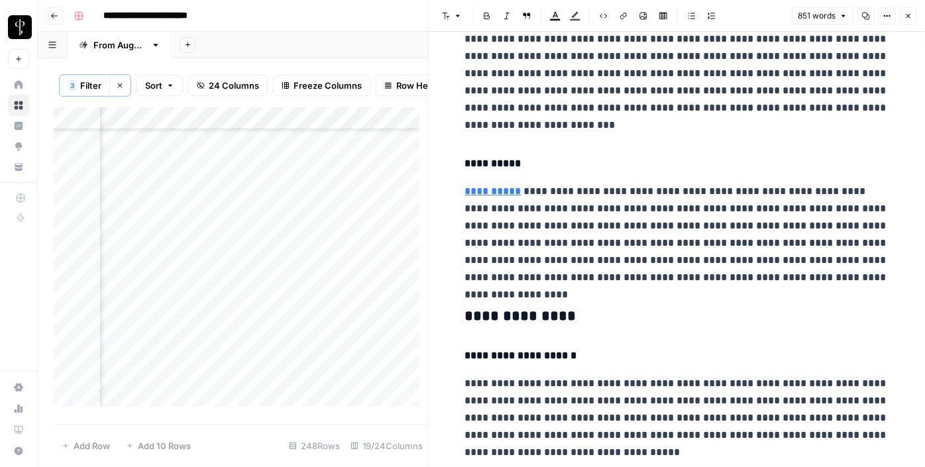
click at [516, 314] on h3 "**********" at bounding box center [677, 316] width 424 height 19
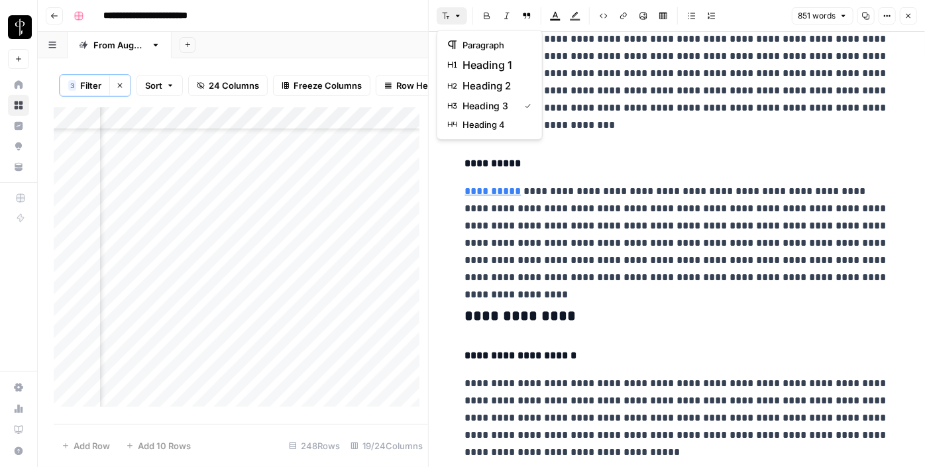
click at [447, 13] on icon "button" at bounding box center [446, 16] width 8 height 8
click at [490, 87] on span "heading 2" at bounding box center [494, 86] width 64 height 16
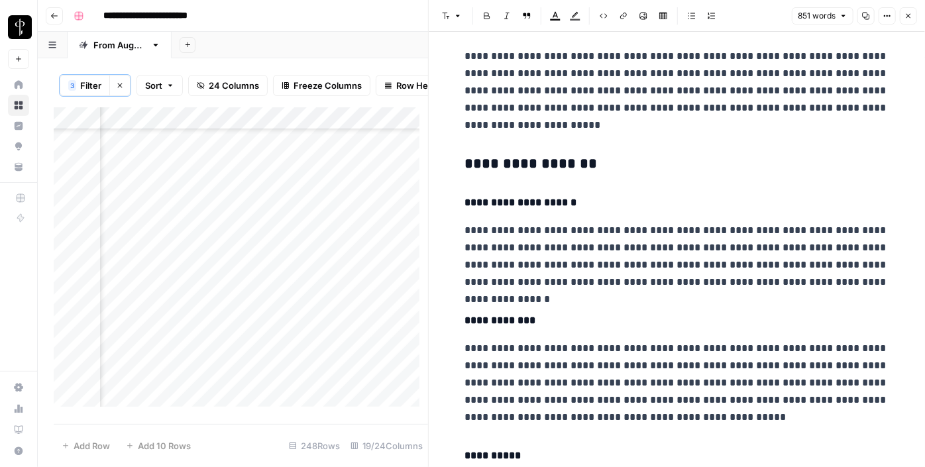
scroll to position [999, 0]
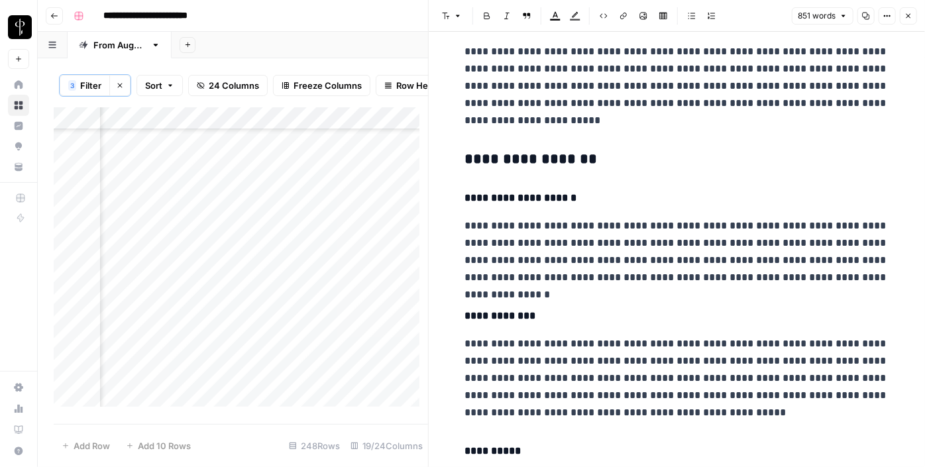
click at [517, 152] on h3 "**********" at bounding box center [677, 159] width 424 height 19
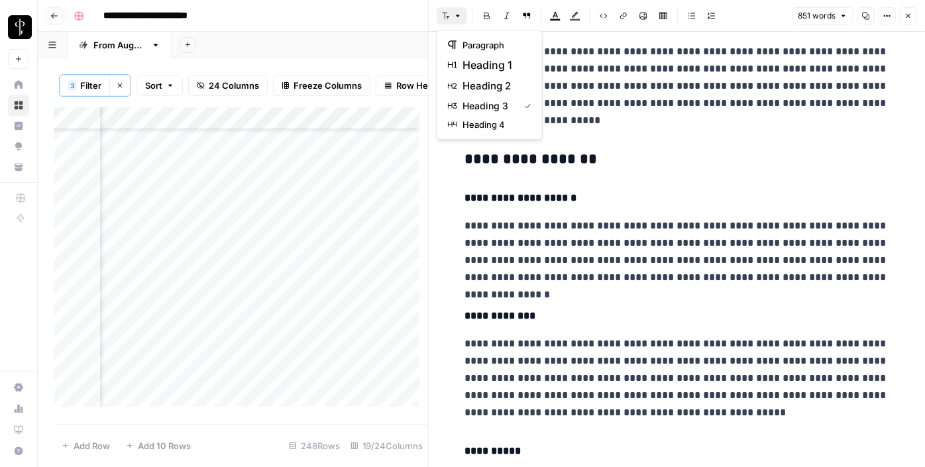
click at [450, 15] on button "Font style" at bounding box center [452, 15] width 30 height 17
click at [496, 83] on span "heading 2" at bounding box center [494, 86] width 64 height 16
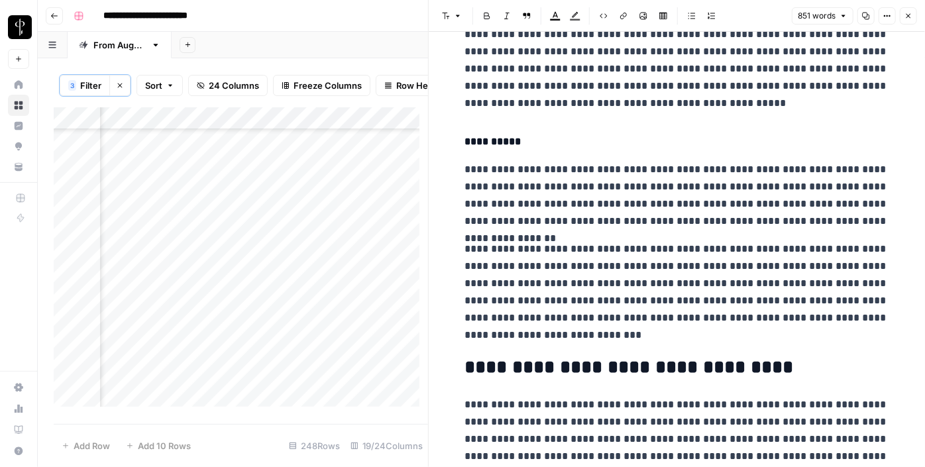
scroll to position [1304, 0]
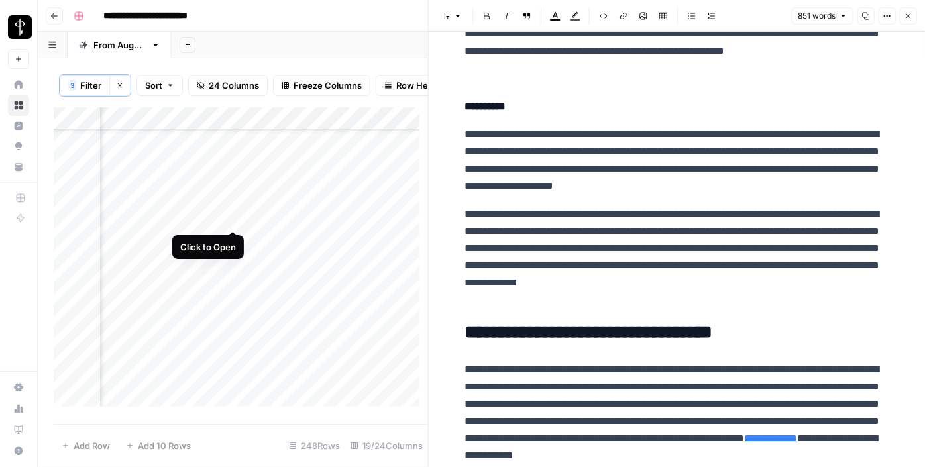
click at [231, 216] on div "Add Column" at bounding box center [241, 261] width 374 height 309
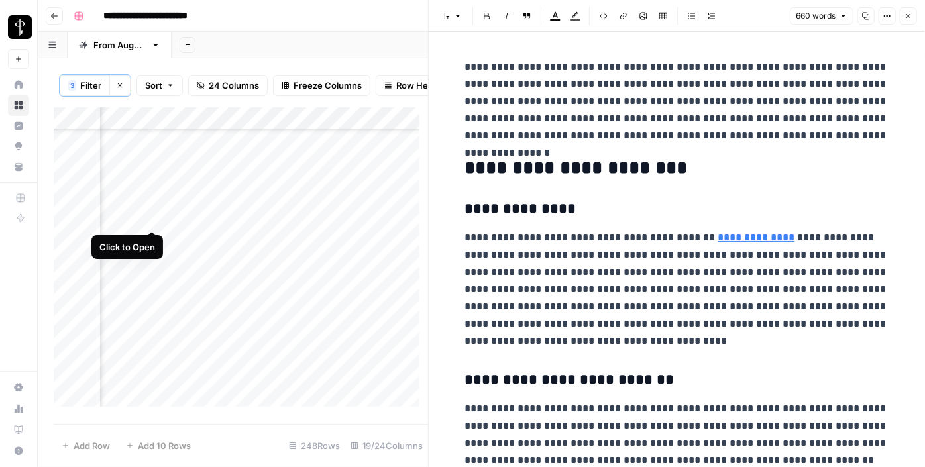
click at [152, 218] on div "Add Column" at bounding box center [241, 261] width 374 height 309
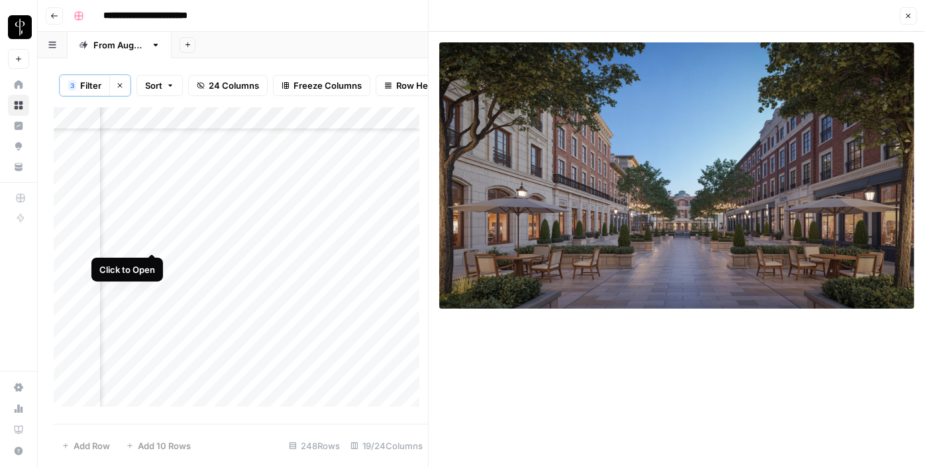
click at [152, 240] on div "Add Column" at bounding box center [241, 261] width 374 height 309
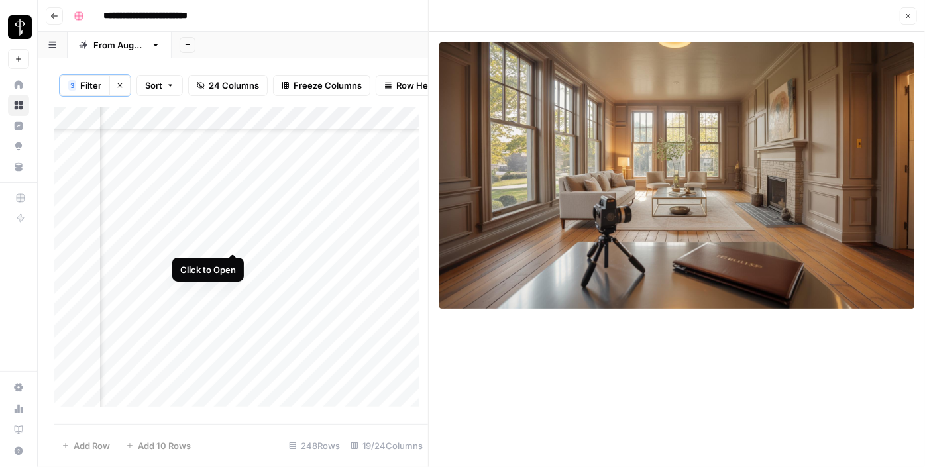
click at [233, 238] on div "Add Column" at bounding box center [241, 261] width 374 height 309
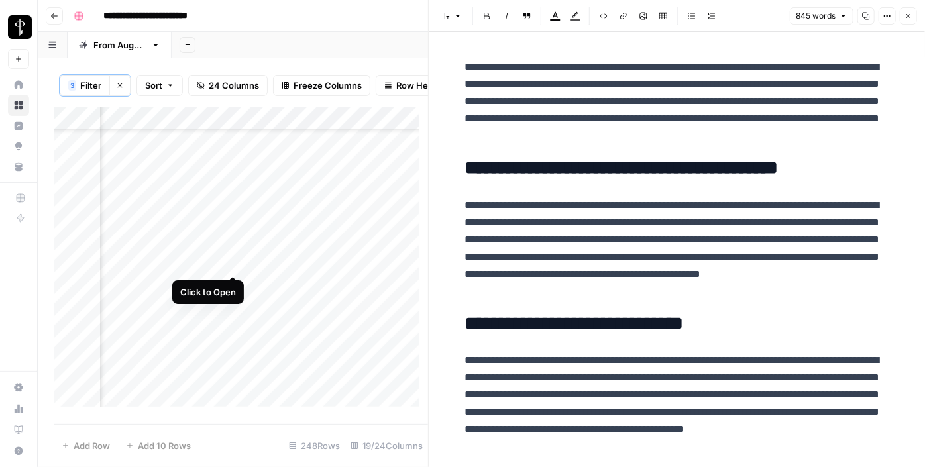
click at [234, 264] on div "Add Column" at bounding box center [241, 261] width 374 height 309
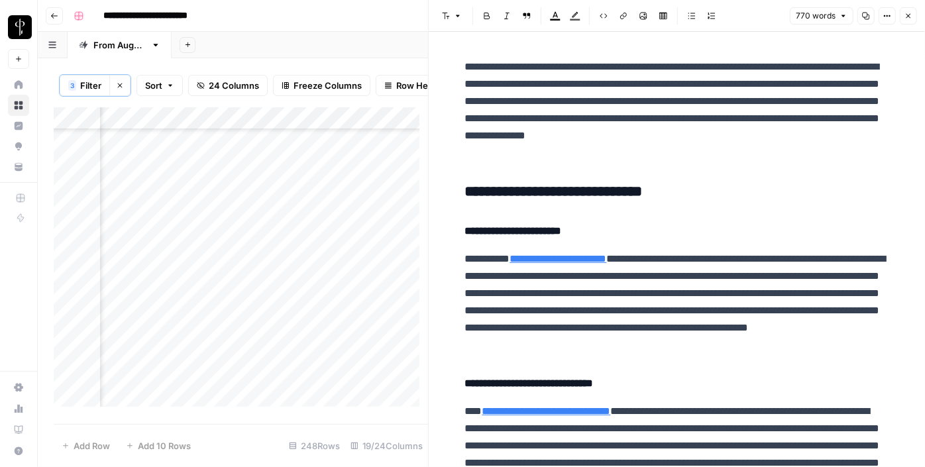
click at [496, 191] on h3 "**********" at bounding box center [677, 192] width 424 height 19
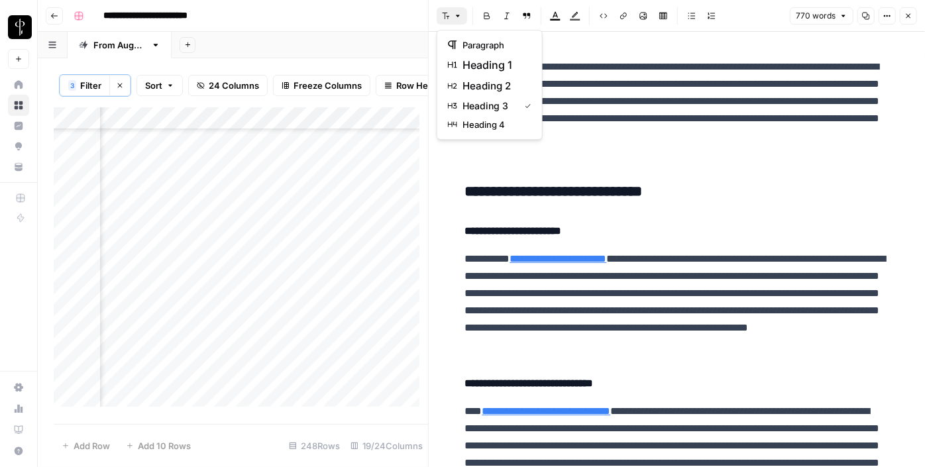
click at [452, 16] on button "Font style" at bounding box center [452, 15] width 30 height 17
click at [480, 81] on span "heading 2" at bounding box center [494, 86] width 64 height 16
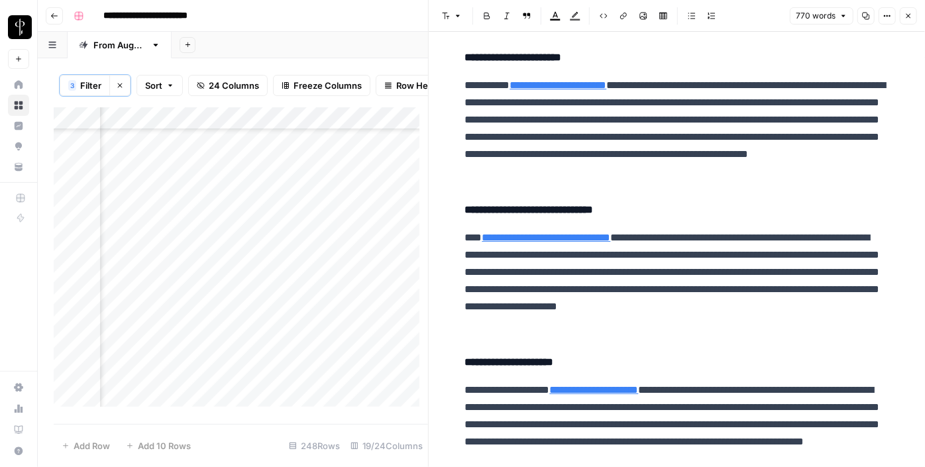
scroll to position [374, 0]
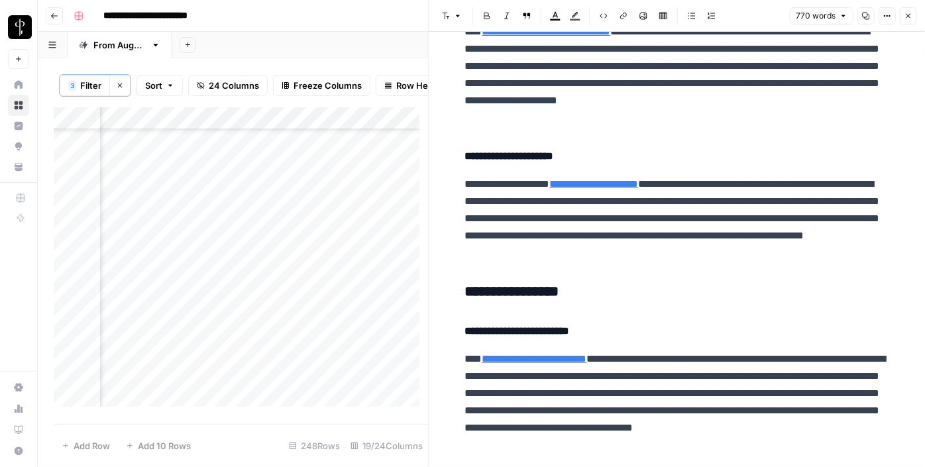
click at [505, 291] on h3 "**********" at bounding box center [677, 292] width 424 height 19
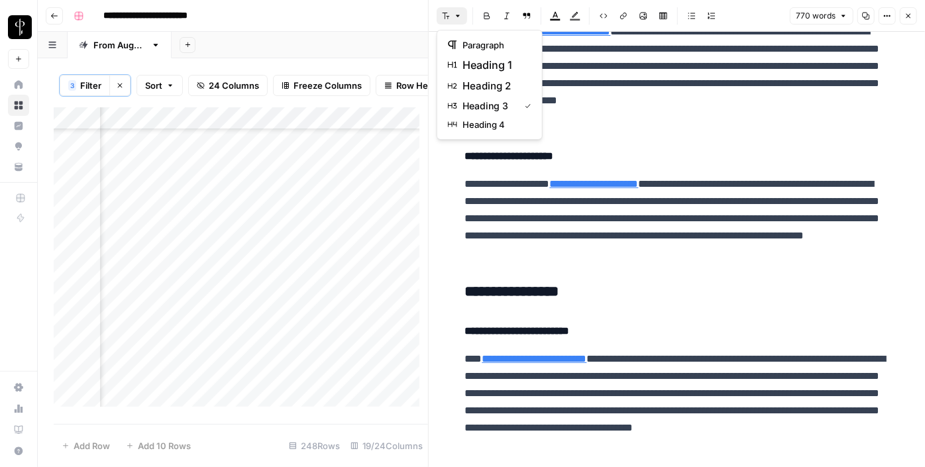
click at [454, 13] on icon "button" at bounding box center [458, 16] width 8 height 8
click at [482, 89] on span "heading 2" at bounding box center [494, 86] width 64 height 16
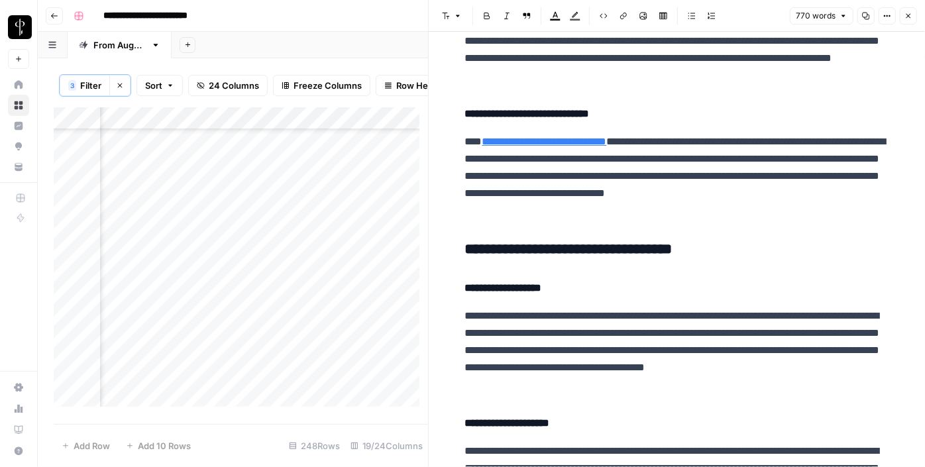
scroll to position [876, 0]
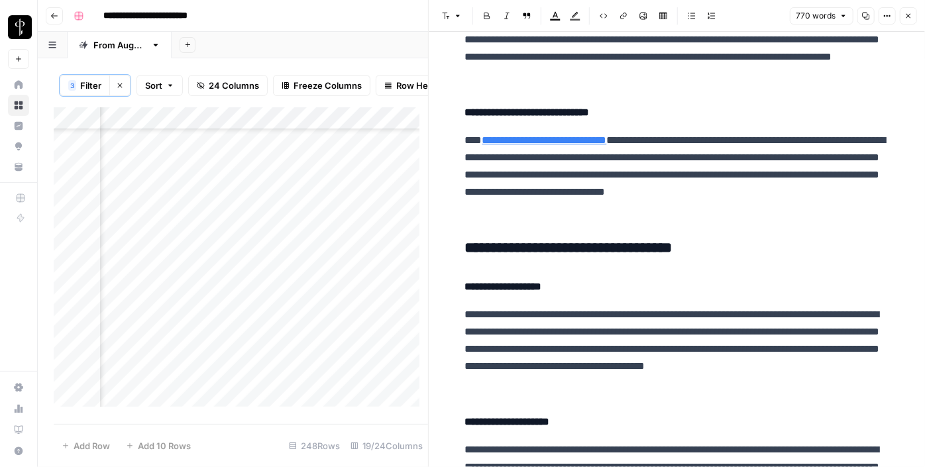
click at [507, 244] on h3 "**********" at bounding box center [677, 248] width 424 height 19
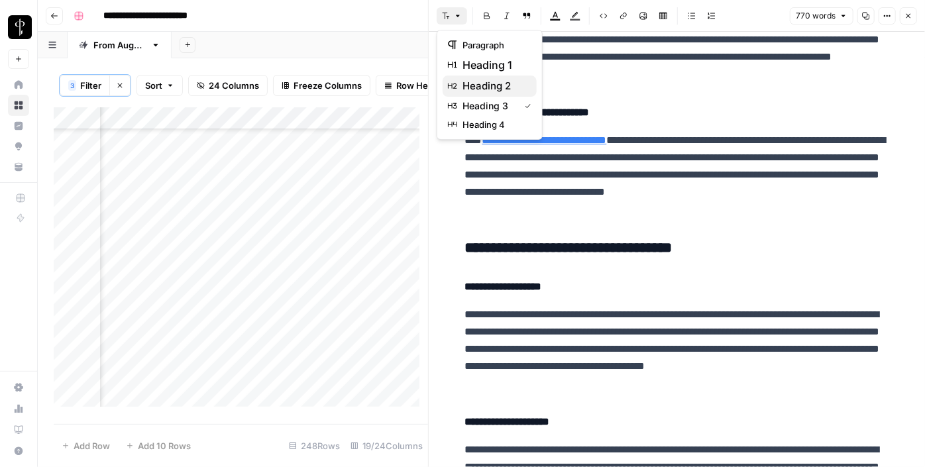
drag, startPoint x: 448, startPoint y: 15, endPoint x: 494, endPoint y: 85, distance: 82.9
click at [494, 85] on body "**********" at bounding box center [462, 233] width 925 height 467
click at [494, 85] on span "heading 2" at bounding box center [494, 86] width 64 height 16
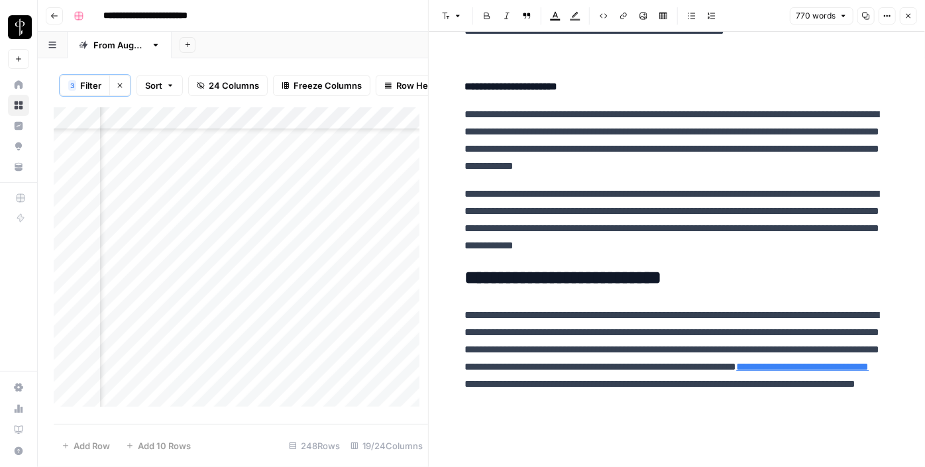
scroll to position [1349, 0]
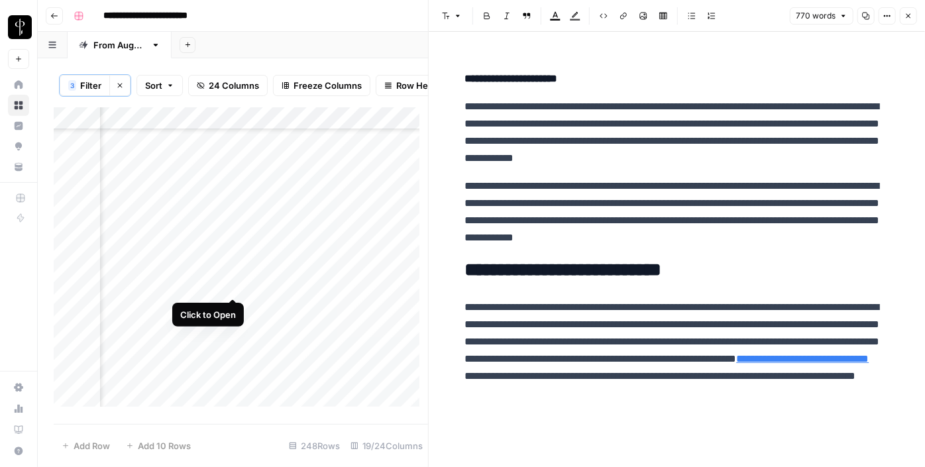
click at [229, 286] on div "Add Column" at bounding box center [241, 261] width 374 height 309
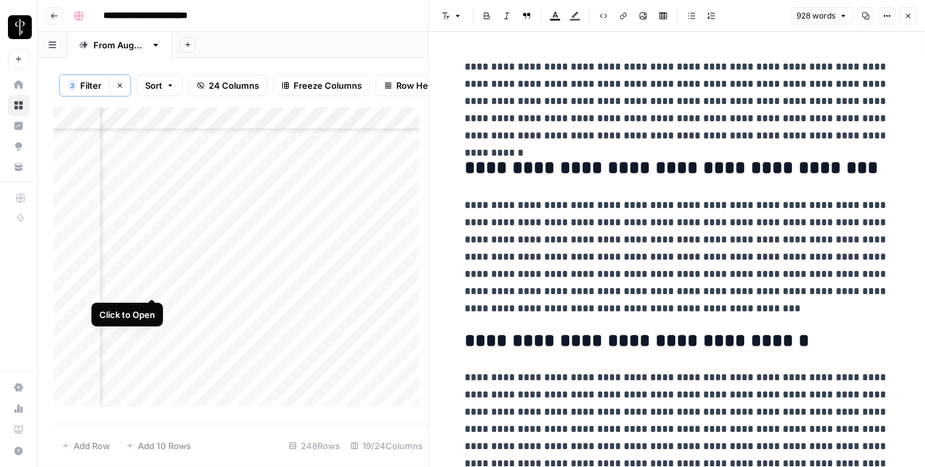
click at [150, 285] on div "Add Column" at bounding box center [241, 261] width 374 height 309
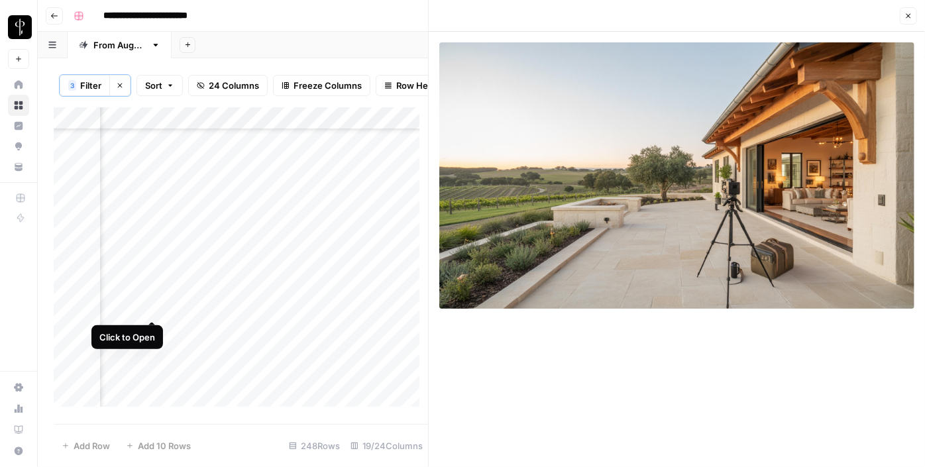
click at [150, 309] on div "Add Column" at bounding box center [241, 261] width 374 height 309
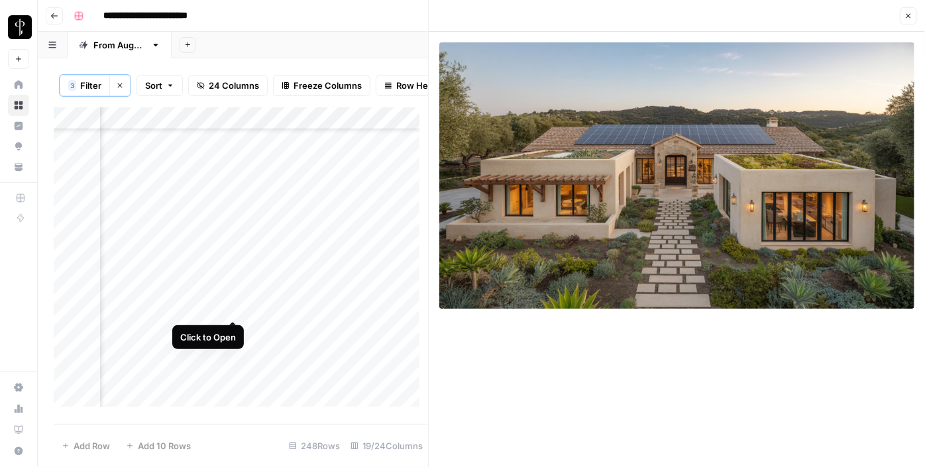
click at [231, 307] on div "Add Column" at bounding box center [241, 261] width 374 height 309
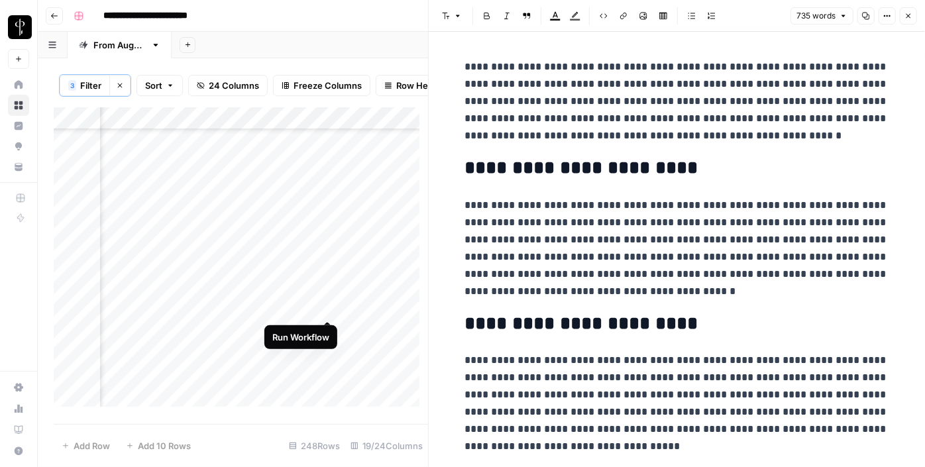
click at [328, 307] on div "Add Column" at bounding box center [241, 261] width 374 height 309
click at [403, 304] on div "Add Column" at bounding box center [241, 261] width 374 height 309
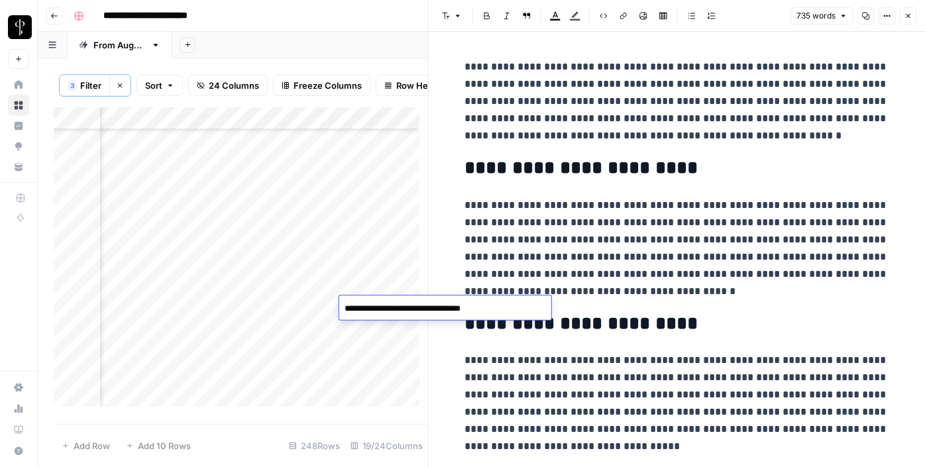
type textarea "**********"
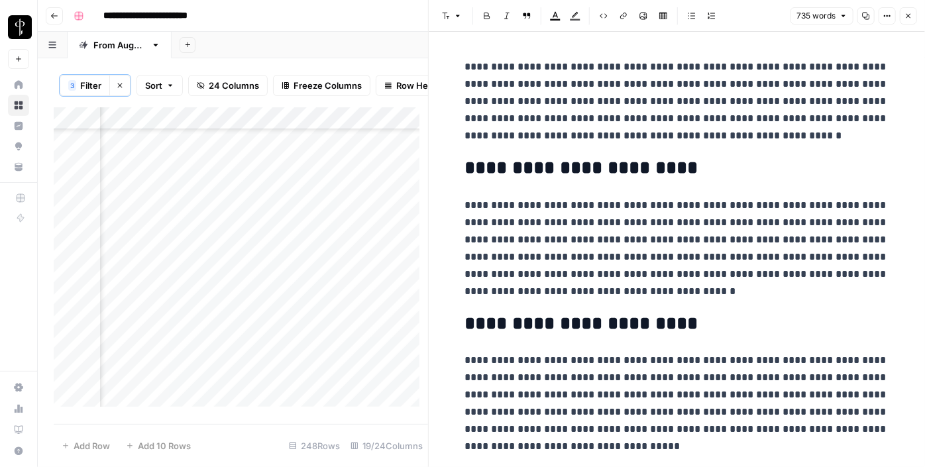
click at [232, 329] on div "Add Column" at bounding box center [241, 261] width 374 height 309
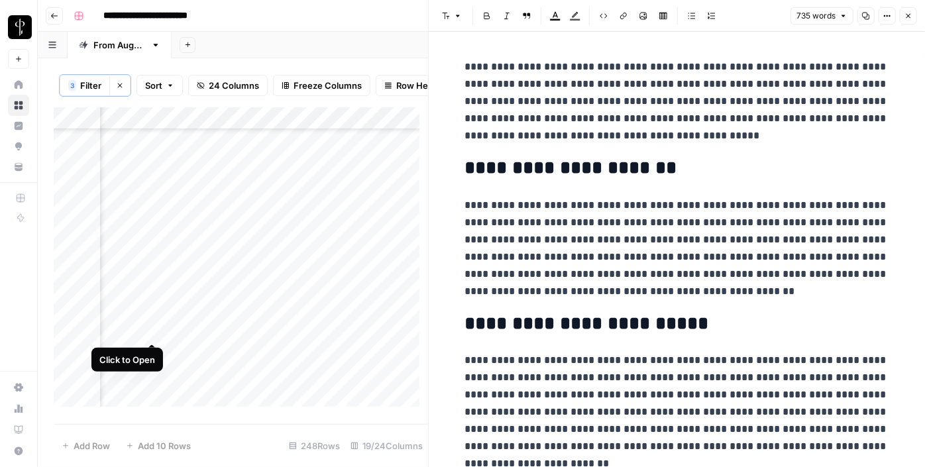
click at [148, 328] on div "Add Column" at bounding box center [241, 261] width 374 height 309
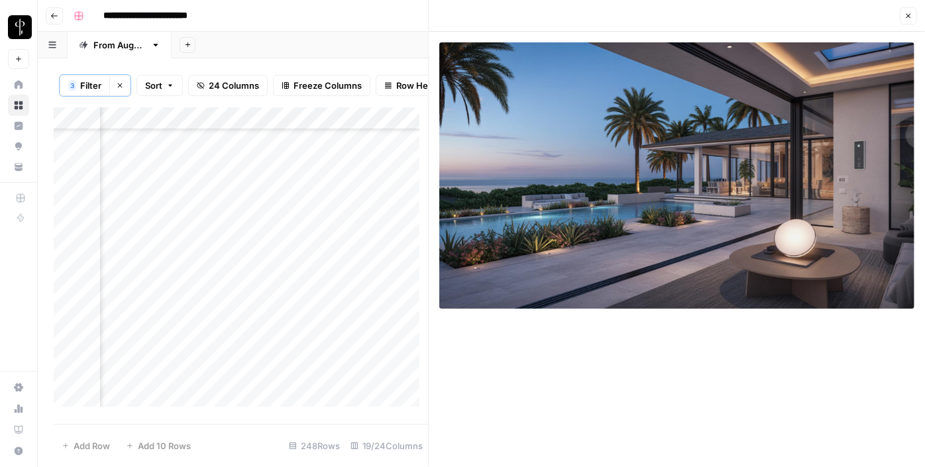
scroll to position [258, 1286]
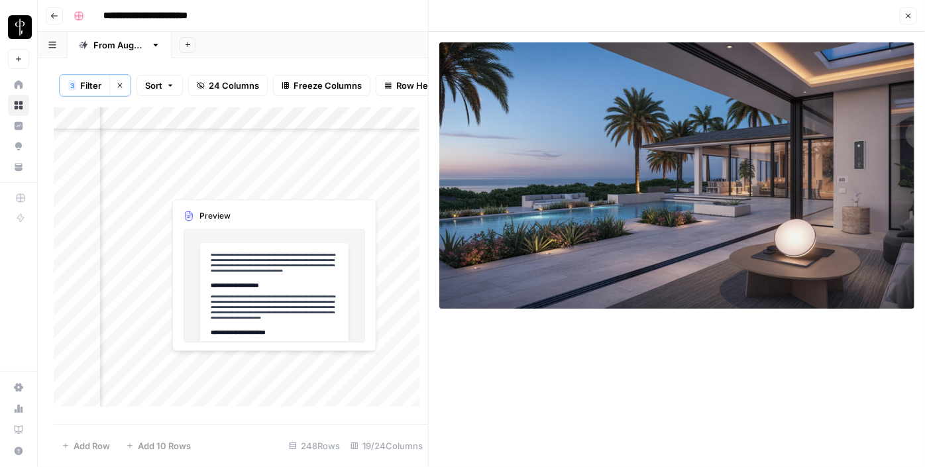
click at [227, 180] on div "Add Column" at bounding box center [241, 261] width 374 height 309
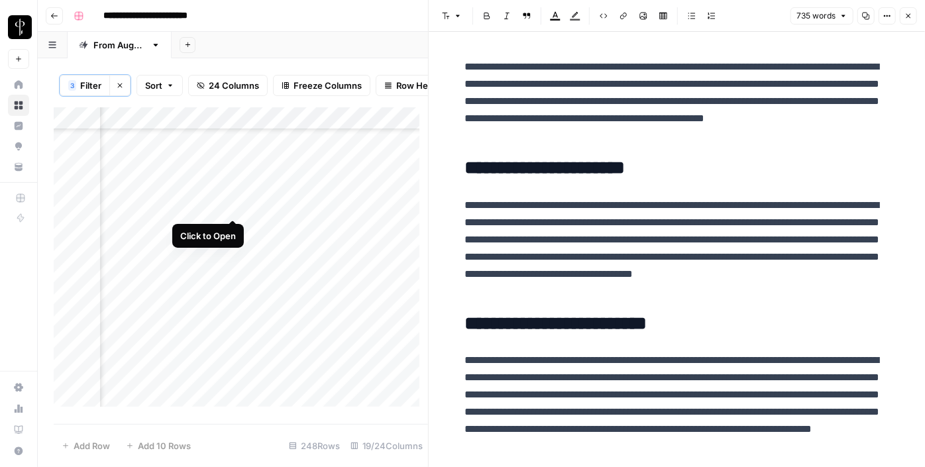
click at [235, 203] on div "Add Column" at bounding box center [241, 261] width 374 height 309
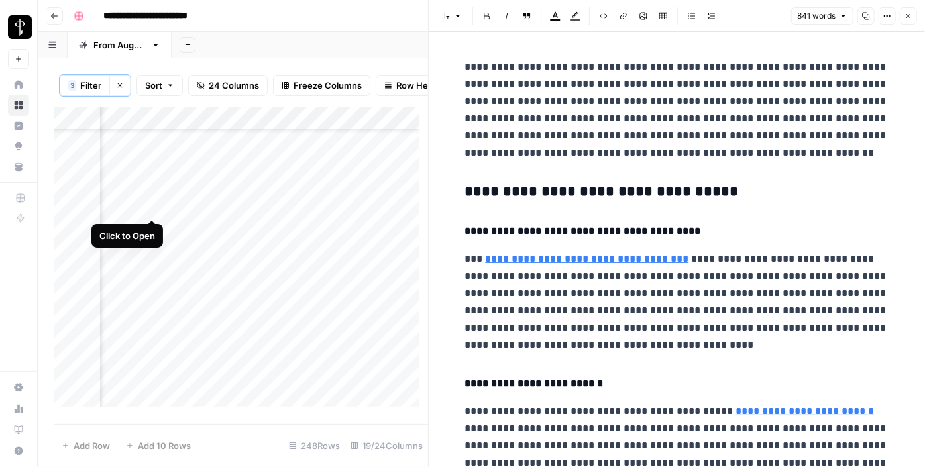
click at [151, 203] on div "Add Column" at bounding box center [241, 261] width 374 height 309
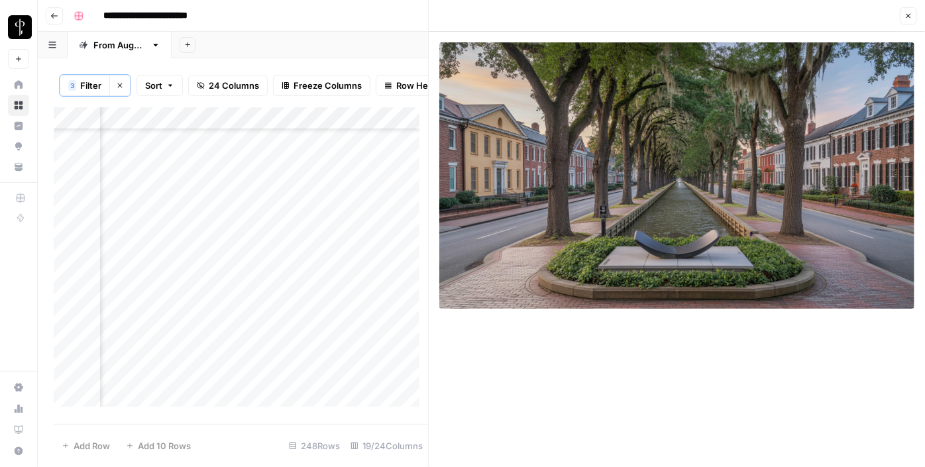
click at [151, 203] on div "Add Column" at bounding box center [241, 261] width 374 height 309
click at [234, 183] on div "Add Column" at bounding box center [241, 261] width 374 height 309
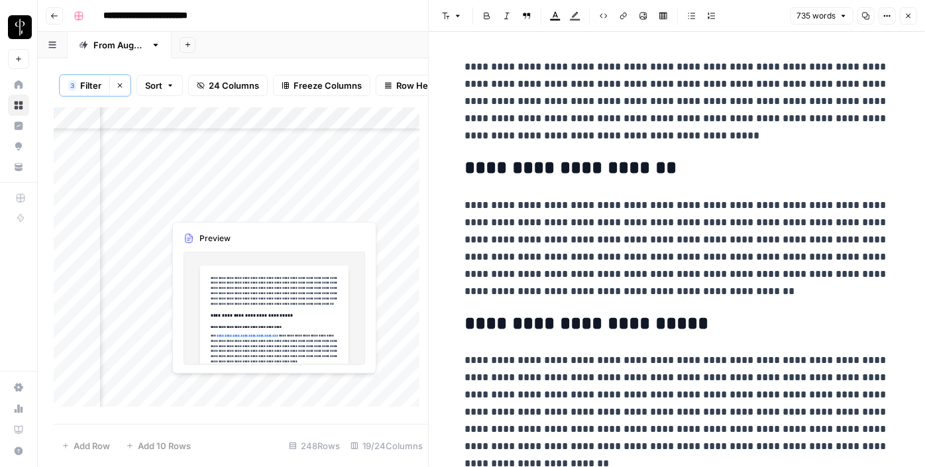
click at [234, 208] on div "Add Column" at bounding box center [241, 261] width 374 height 309
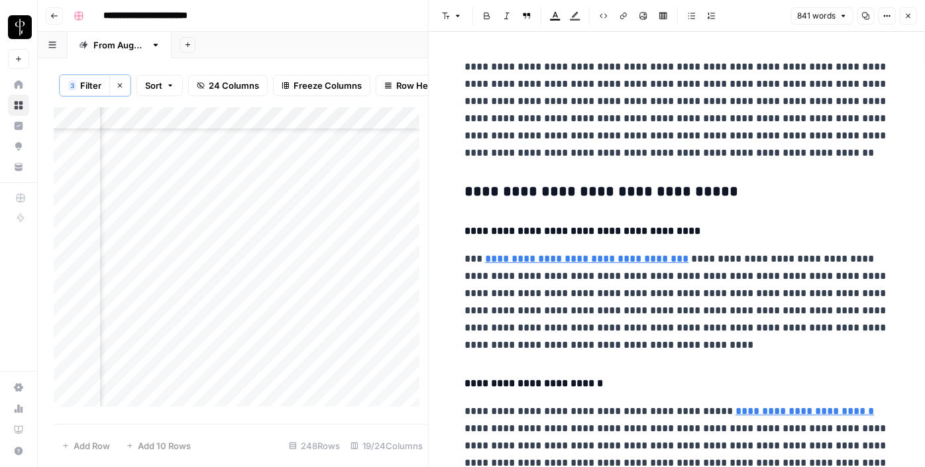
click at [546, 187] on h3 "**********" at bounding box center [677, 192] width 424 height 19
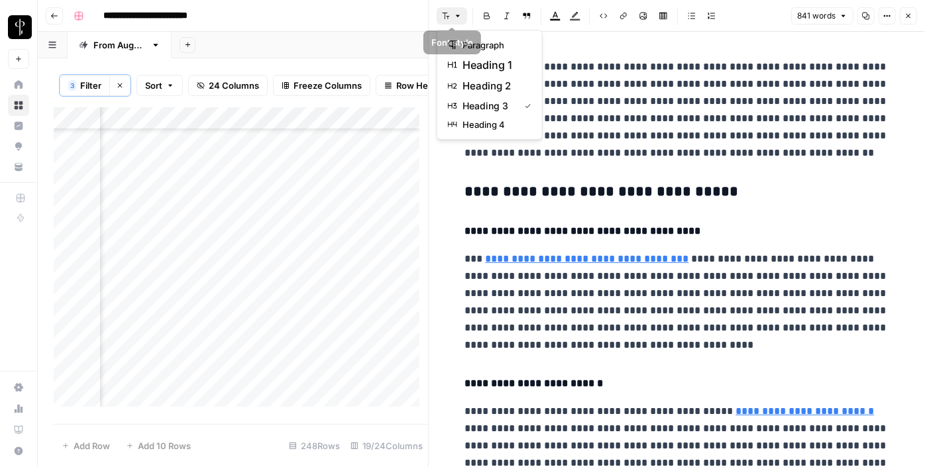
click at [456, 13] on icon "button" at bounding box center [458, 16] width 8 height 8
click at [475, 81] on span "heading 2" at bounding box center [494, 86] width 64 height 16
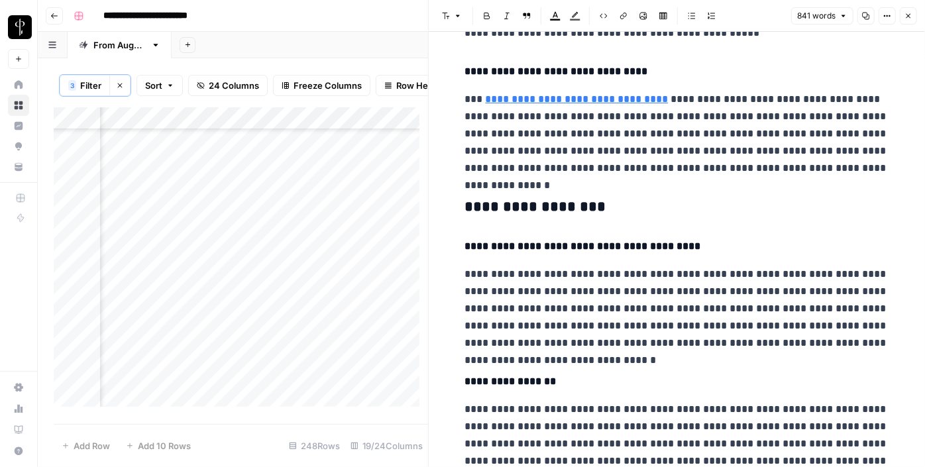
scroll to position [477, 0]
click at [531, 203] on h3 "**********" at bounding box center [677, 206] width 424 height 19
click at [448, 17] on icon "button" at bounding box center [446, 16] width 8 height 8
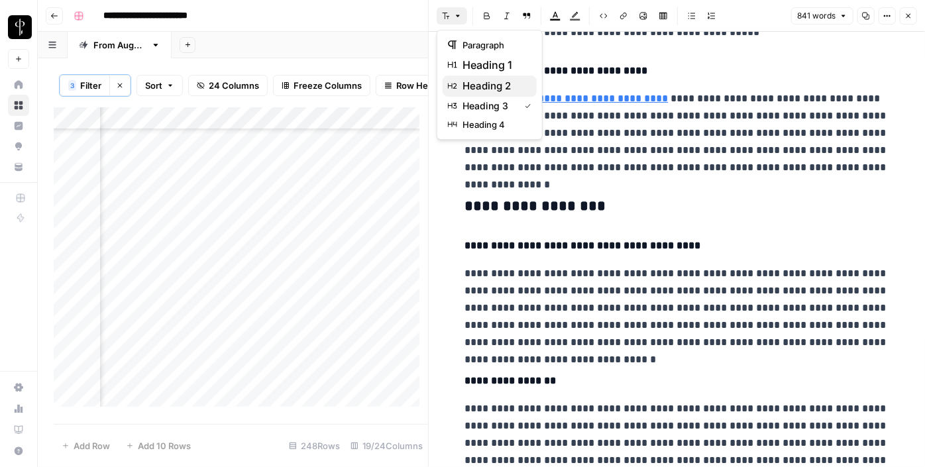
click at [496, 87] on span "heading 2" at bounding box center [494, 86] width 64 height 16
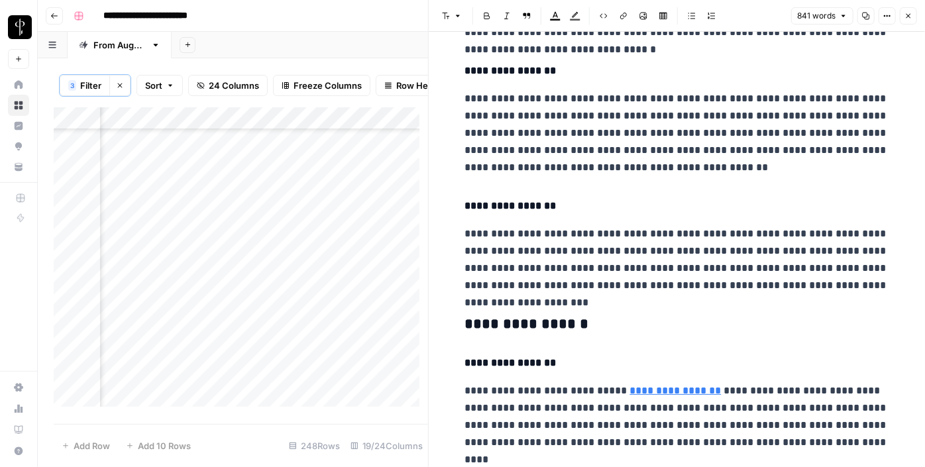
scroll to position [901, 0]
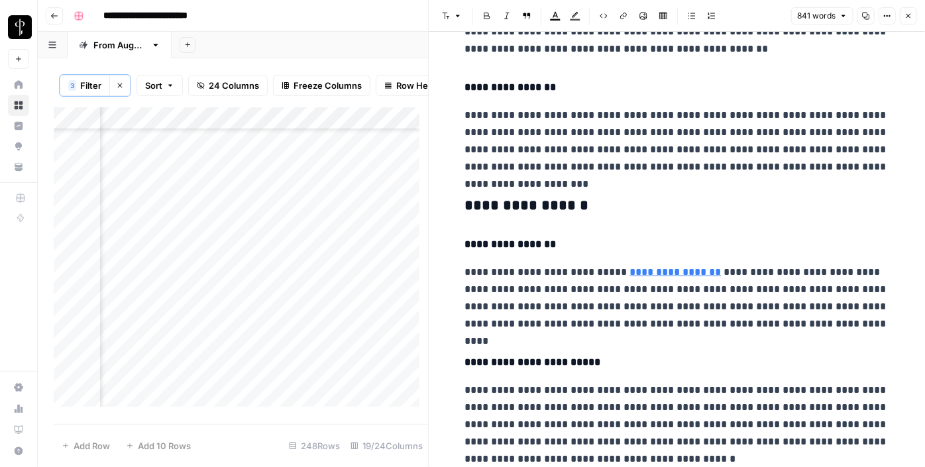
click at [535, 205] on h3 "**********" at bounding box center [677, 206] width 424 height 19
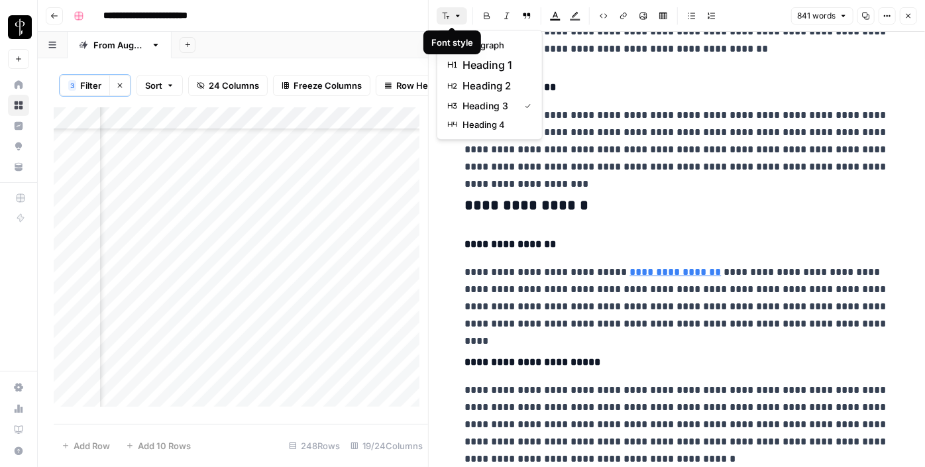
click at [454, 16] on icon "button" at bounding box center [458, 16] width 8 height 8
click at [472, 85] on span "heading 2" at bounding box center [494, 86] width 64 height 16
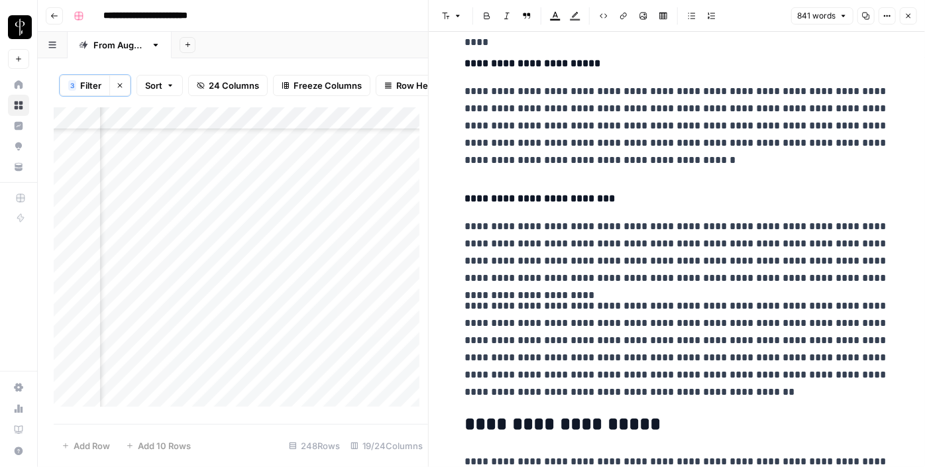
scroll to position [1349, 0]
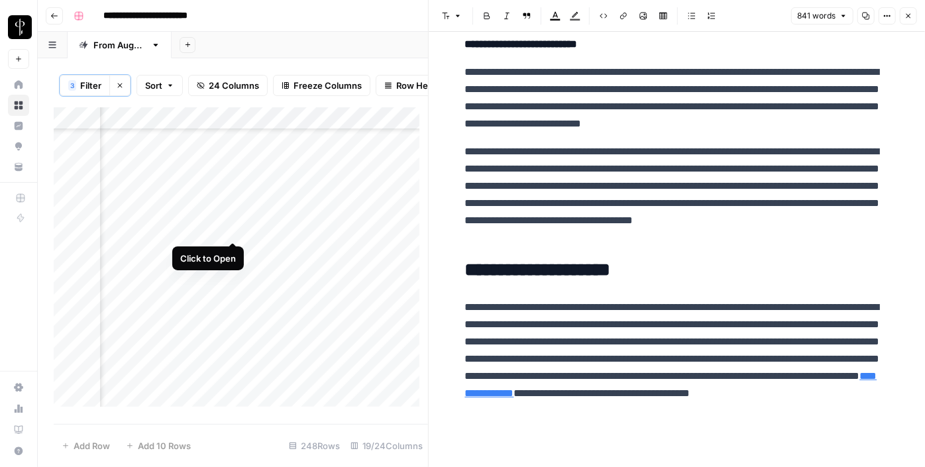
click at [231, 232] on div "Add Column" at bounding box center [241, 261] width 374 height 309
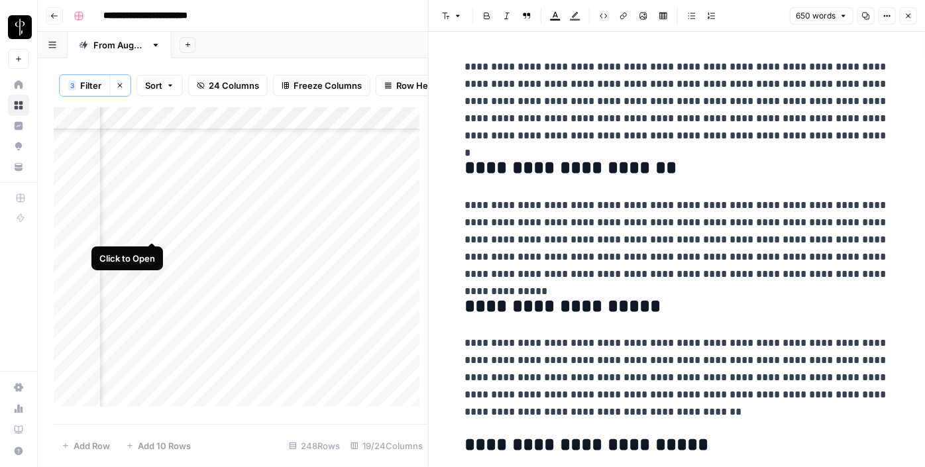
click at [146, 225] on div "Add Column" at bounding box center [241, 261] width 374 height 309
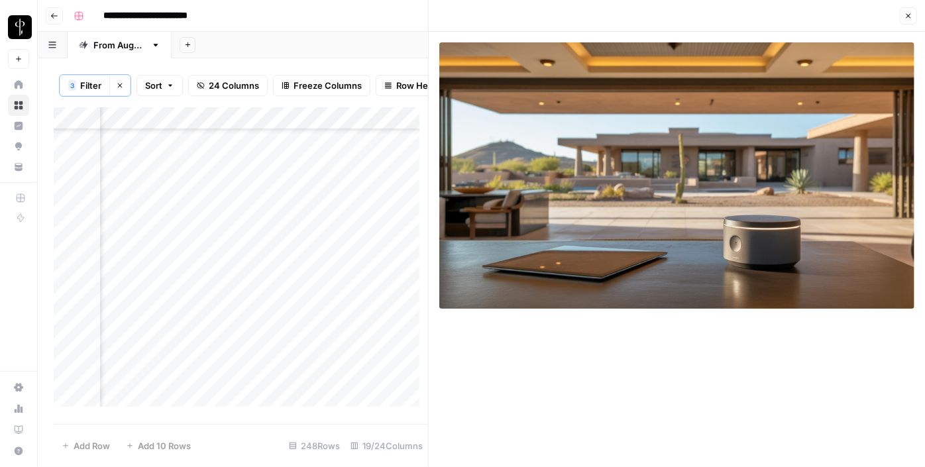
click at [154, 252] on div "Add Column" at bounding box center [241, 261] width 374 height 309
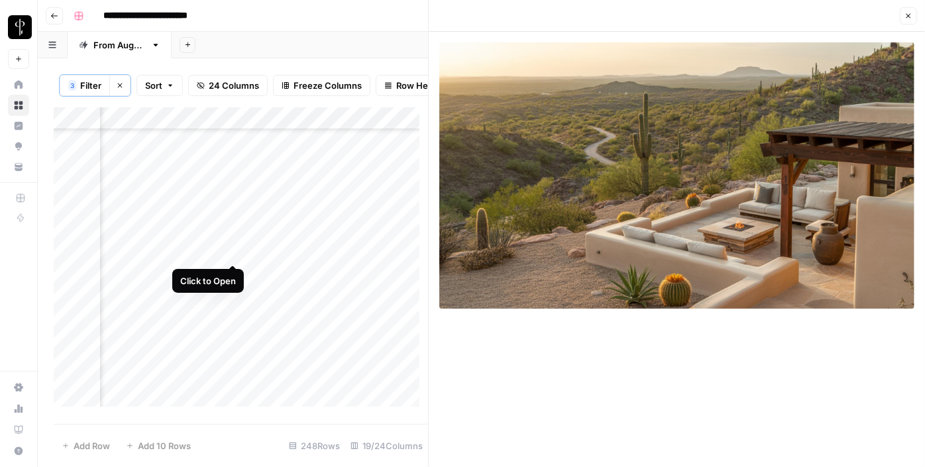
click at [234, 248] on div "Add Column" at bounding box center [241, 261] width 374 height 309
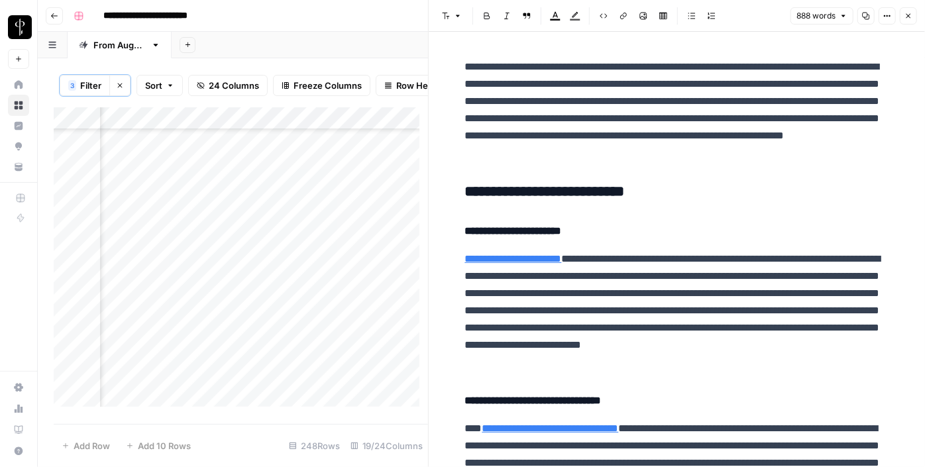
click at [501, 185] on h3 "**********" at bounding box center [677, 192] width 424 height 19
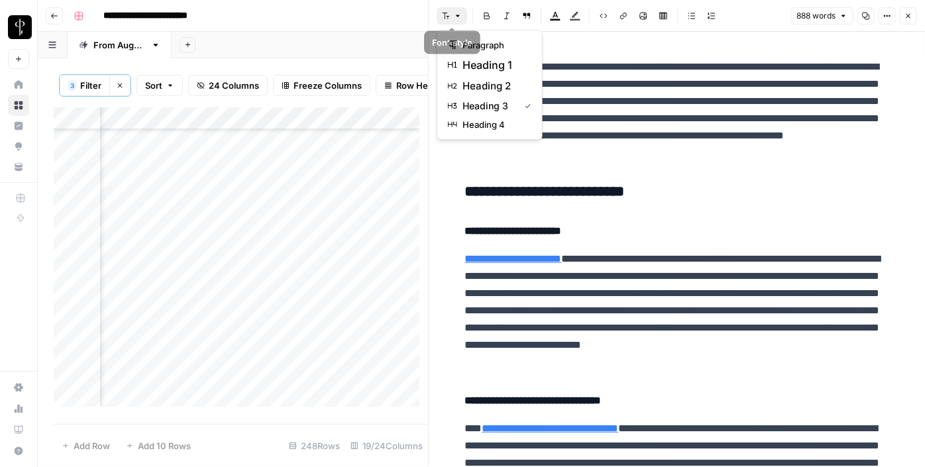
click at [452, 9] on button "Font style" at bounding box center [452, 15] width 30 height 17
click at [476, 86] on span "heading 2" at bounding box center [494, 86] width 64 height 16
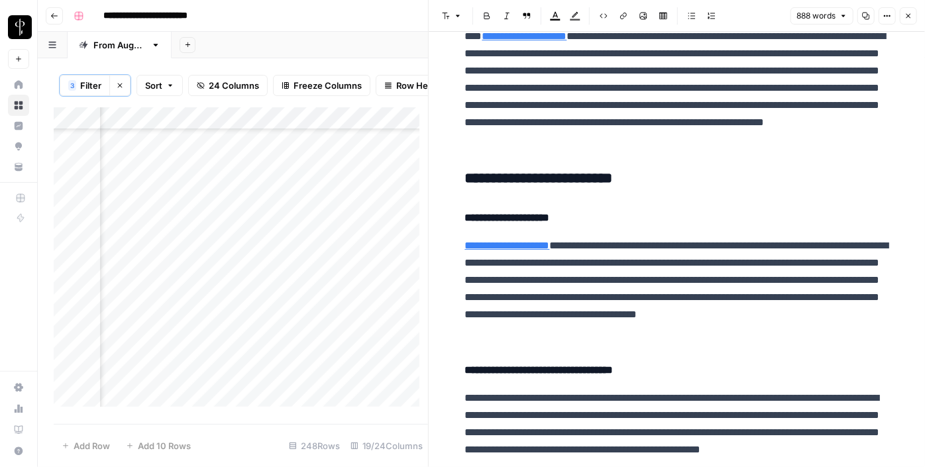
scroll to position [558, 0]
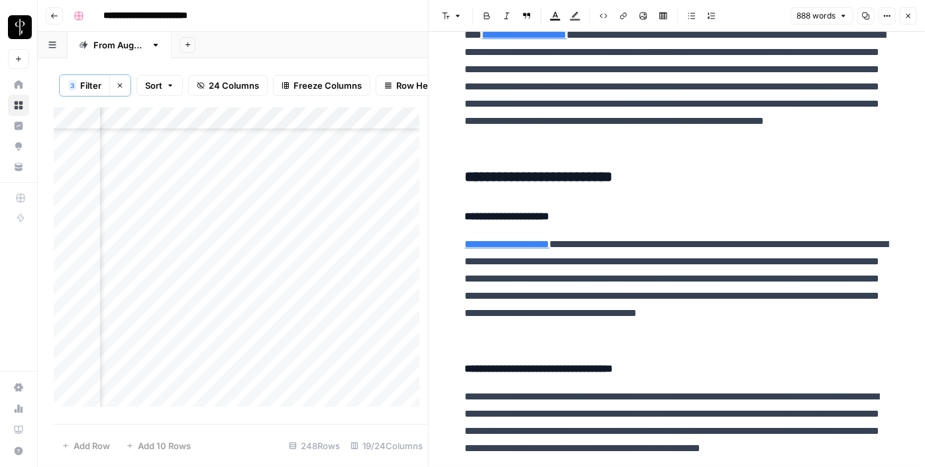
click at [500, 170] on h3 "**********" at bounding box center [677, 177] width 424 height 19
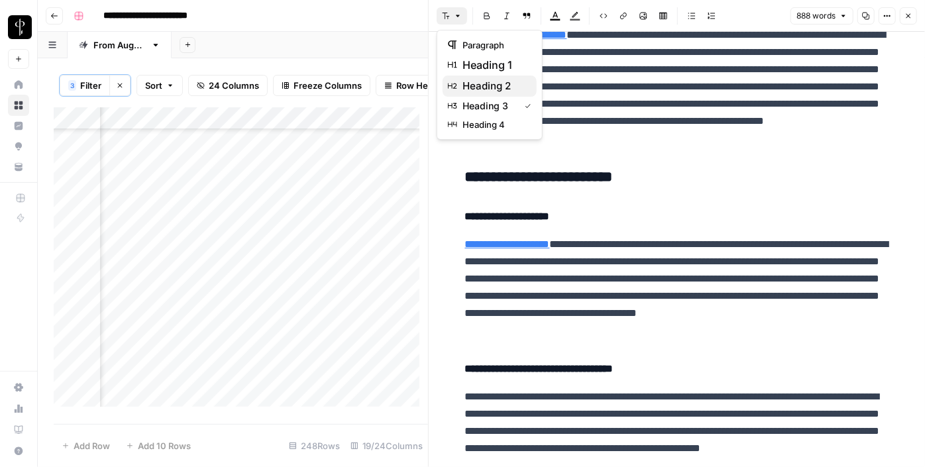
drag, startPoint x: 452, startPoint y: 13, endPoint x: 484, endPoint y: 93, distance: 86.2
click at [484, 93] on body "**********" at bounding box center [462, 233] width 925 height 467
click at [484, 93] on span "heading 2" at bounding box center [494, 86] width 64 height 16
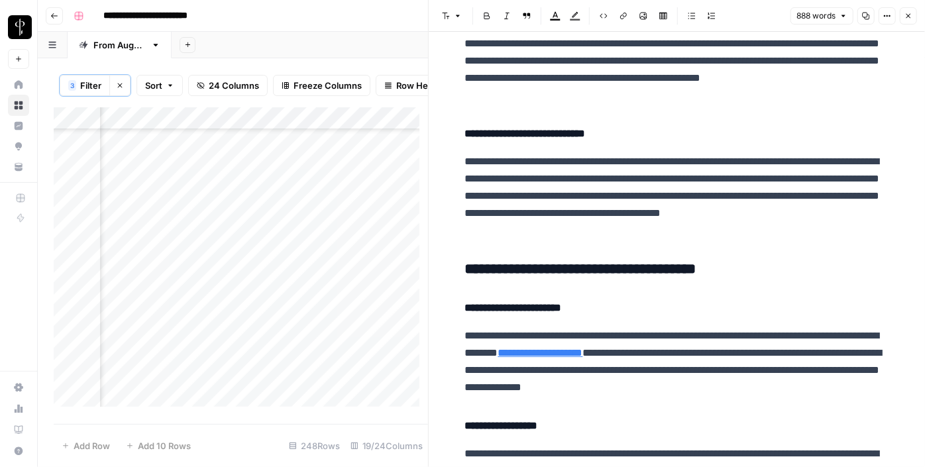
scroll to position [970, 0]
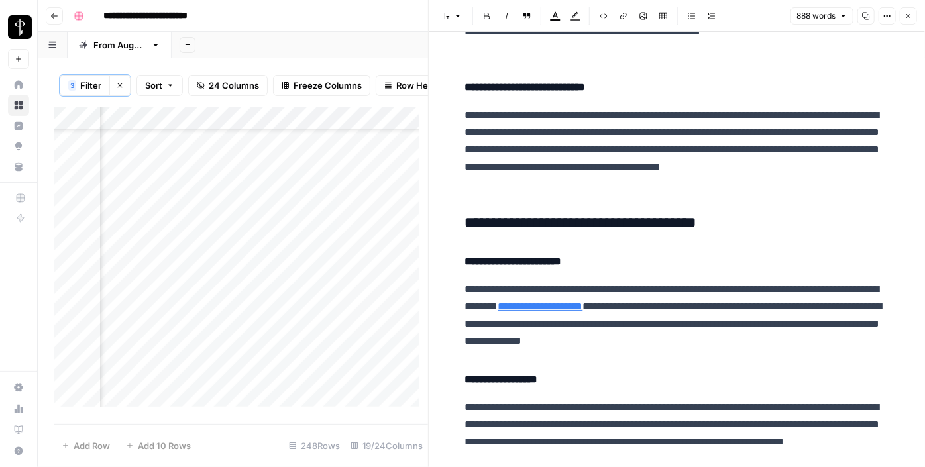
click at [525, 221] on h3 "**********" at bounding box center [677, 223] width 424 height 19
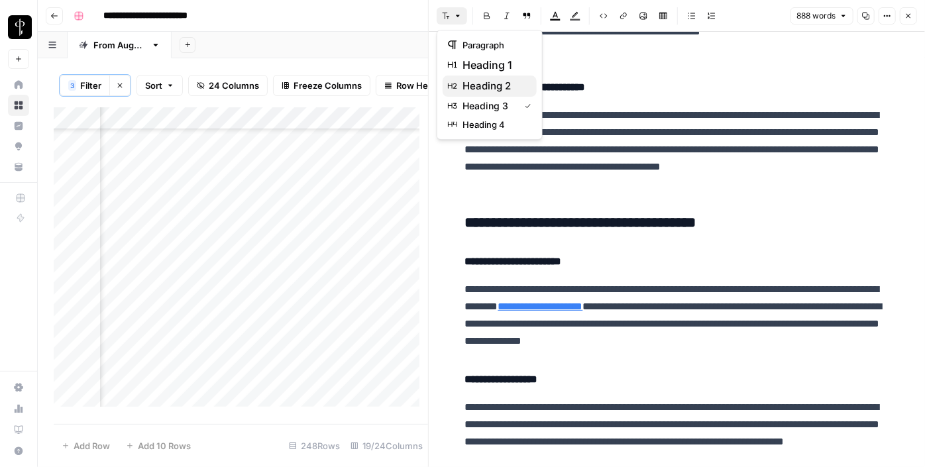
drag, startPoint x: 450, startPoint y: 11, endPoint x: 501, endPoint y: 84, distance: 89.0
click at [501, 84] on body "**********" at bounding box center [462, 233] width 925 height 467
click at [501, 84] on span "heading 2" at bounding box center [494, 86] width 64 height 16
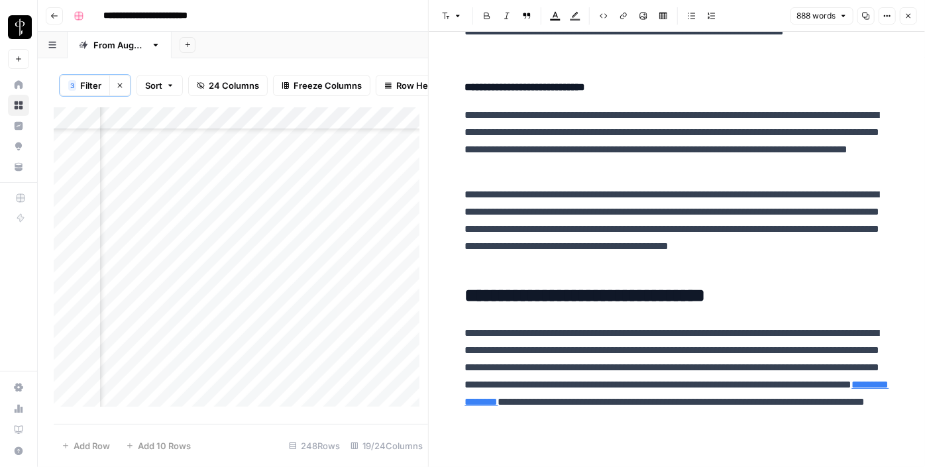
scroll to position [1400, 0]
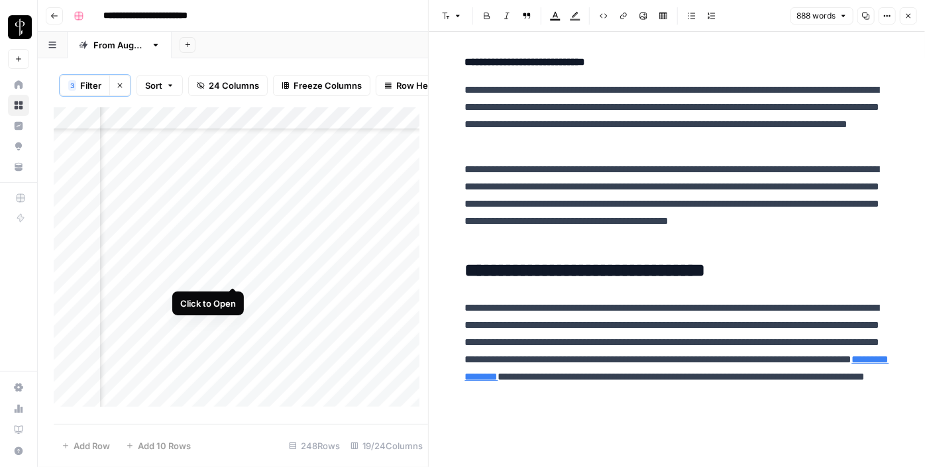
click at [232, 272] on div "Add Column" at bounding box center [241, 261] width 374 height 309
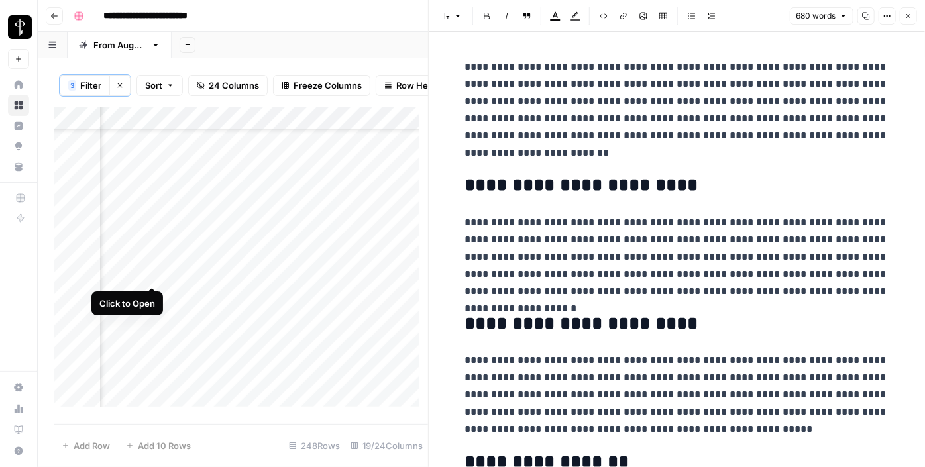
click at [154, 275] on div "Add Column" at bounding box center [241, 261] width 374 height 309
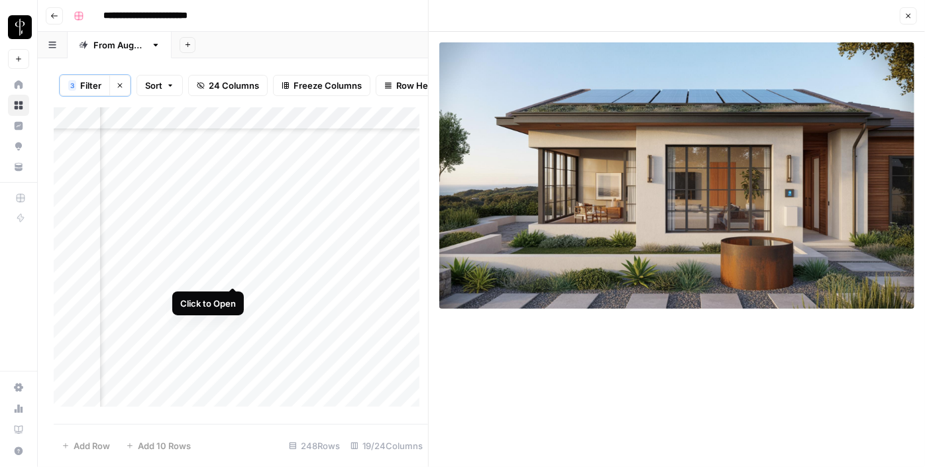
click at [229, 272] on div "Add Column" at bounding box center [241, 261] width 374 height 309
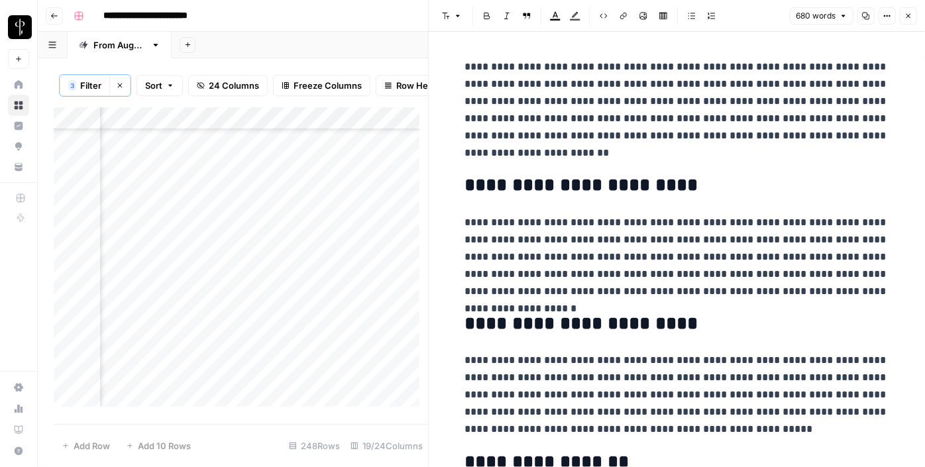
click at [369, 274] on div "Add Column" at bounding box center [241, 261] width 374 height 309
click at [326, 274] on div "Add Column" at bounding box center [241, 261] width 374 height 309
click at [350, 276] on div "Add Column" at bounding box center [241, 261] width 374 height 309
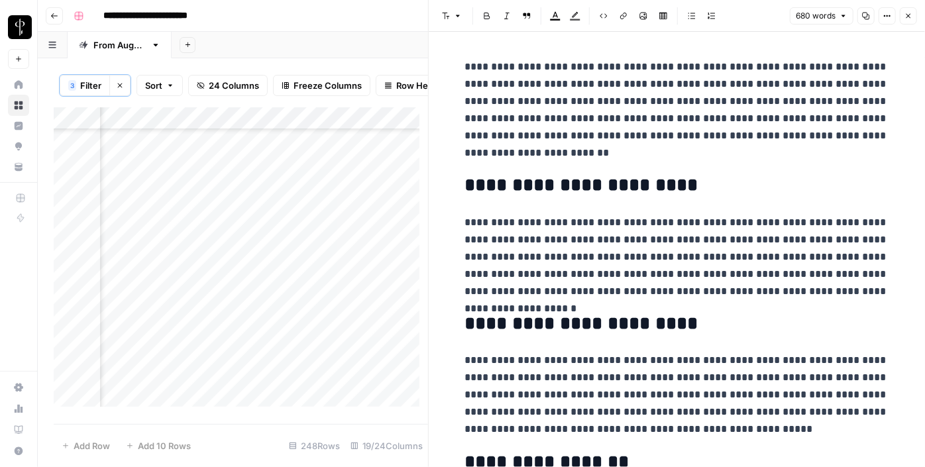
click at [350, 276] on div "Add Column" at bounding box center [241, 261] width 374 height 309
click at [350, 276] on textarea at bounding box center [445, 275] width 212 height 19
click at [350, 276] on textarea "**********" at bounding box center [445, 282] width 212 height 32
click at [497, 278] on textarea "**********" at bounding box center [445, 282] width 212 height 32
type textarea "**********"
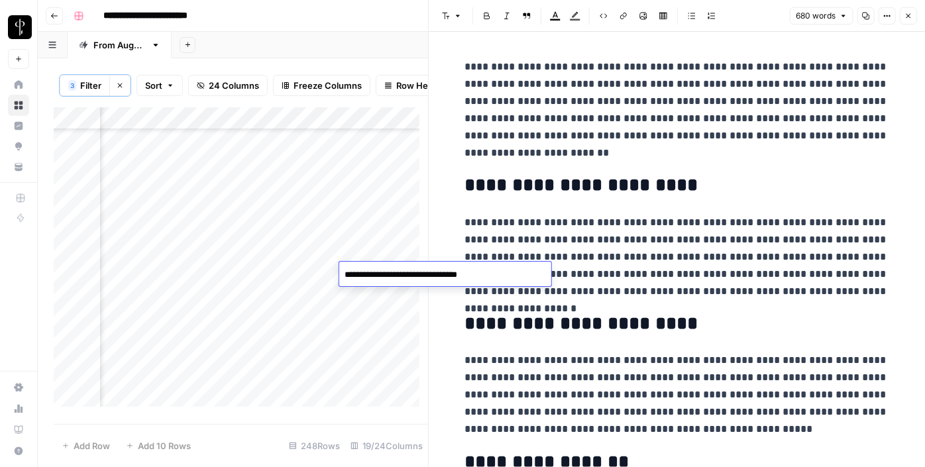
click at [229, 291] on div "Add Column" at bounding box center [241, 261] width 374 height 309
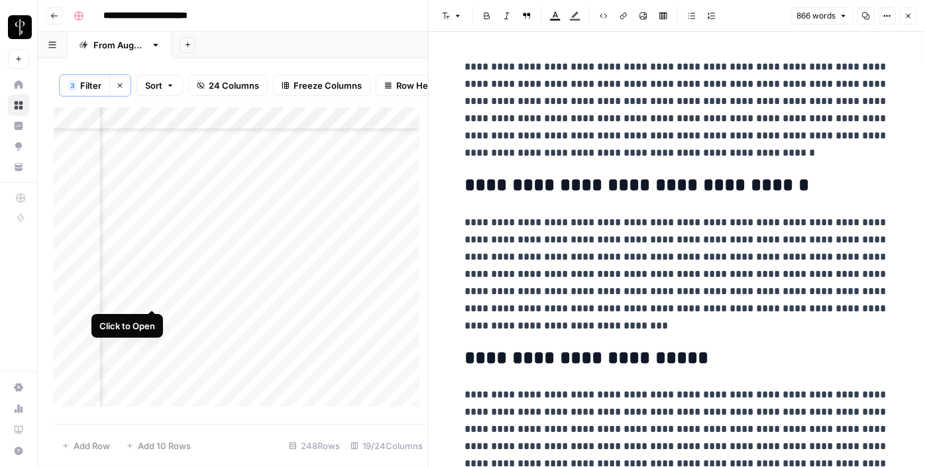
click at [151, 295] on div "Add Column" at bounding box center [241, 261] width 374 height 309
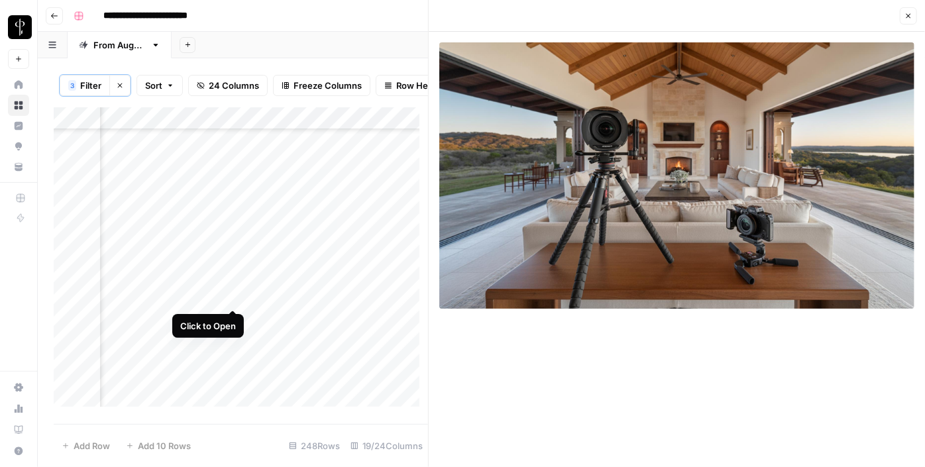
click at [233, 300] on div "Add Column" at bounding box center [241, 261] width 374 height 309
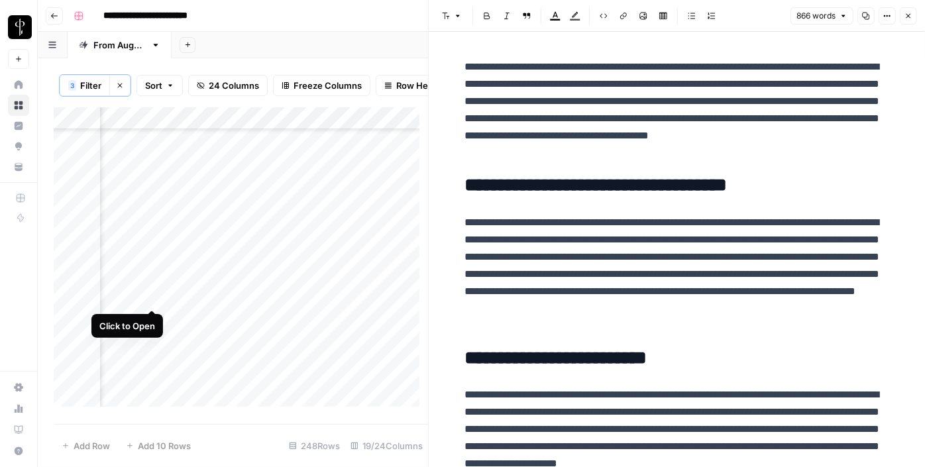
click at [149, 295] on div "Add Column" at bounding box center [241, 261] width 374 height 309
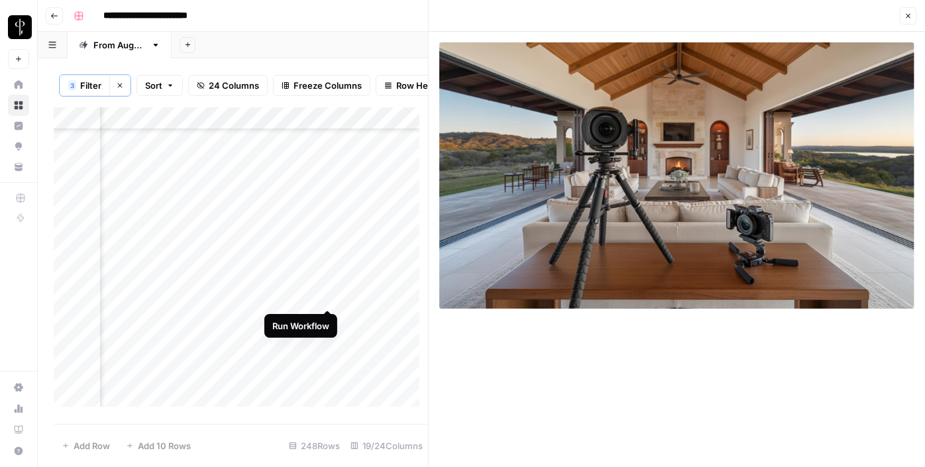
click at [323, 293] on div "Add Column" at bounding box center [241, 261] width 374 height 309
click at [363, 293] on div "Add Column" at bounding box center [241, 261] width 374 height 309
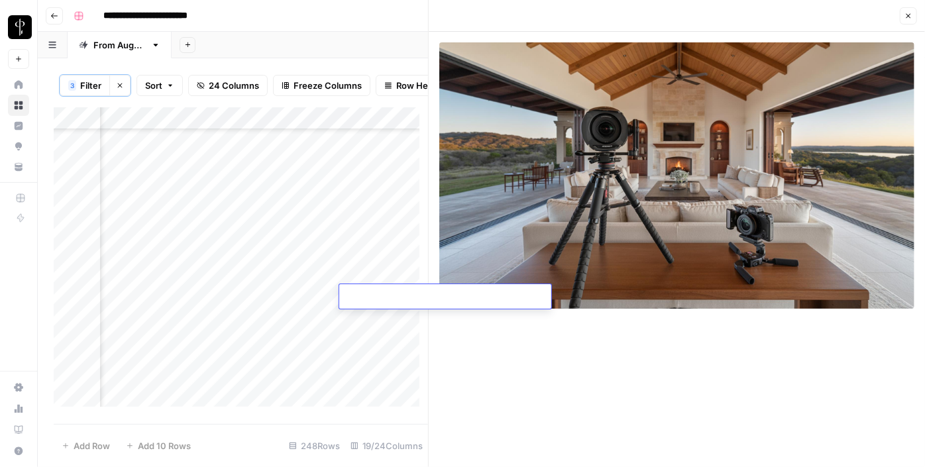
click at [363, 293] on textarea at bounding box center [445, 297] width 212 height 19
type textarea "**********"
click at [224, 319] on div "Add Column" at bounding box center [241, 261] width 374 height 309
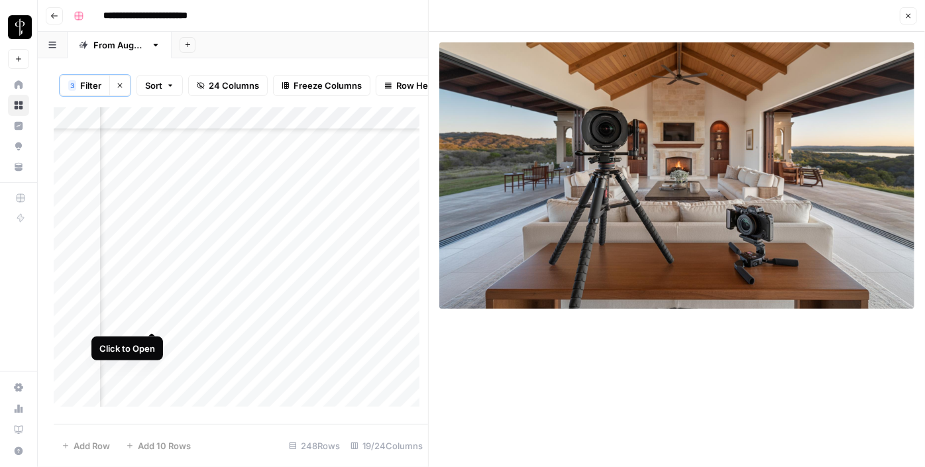
click at [154, 319] on div "Add Column" at bounding box center [241, 261] width 374 height 309
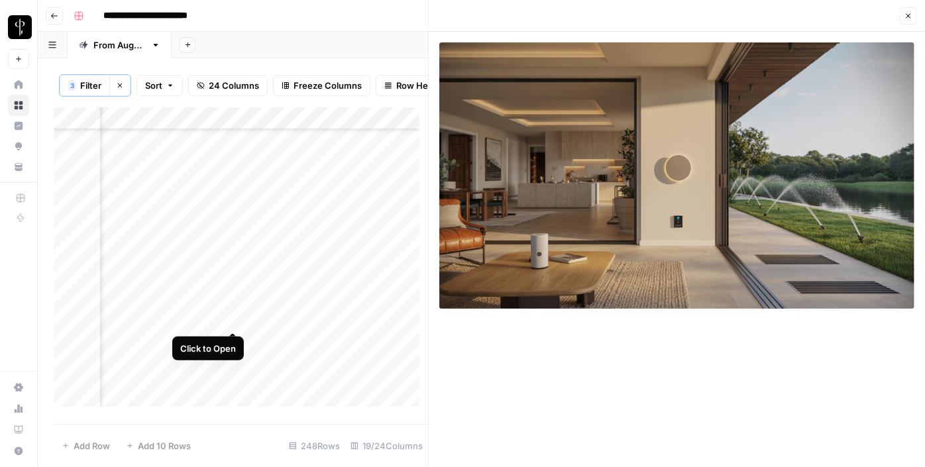
click at [239, 317] on div "Add Column" at bounding box center [241, 261] width 374 height 309
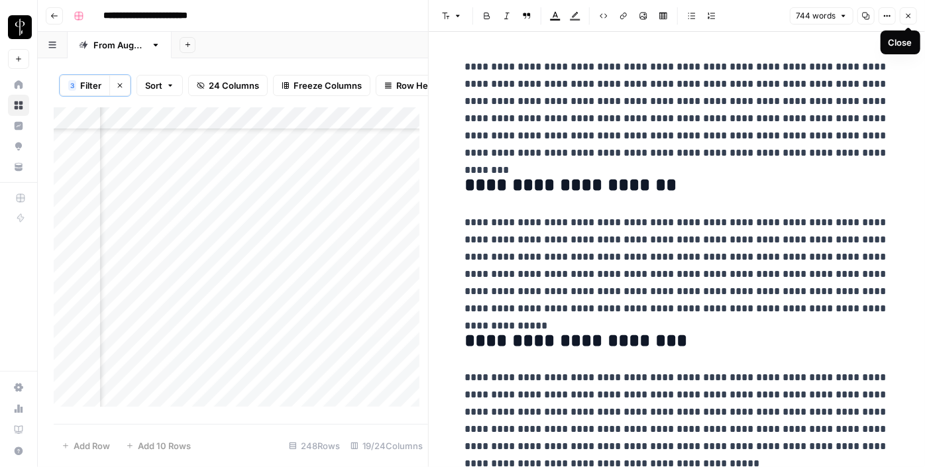
click at [908, 16] on icon "button" at bounding box center [908, 16] width 5 height 5
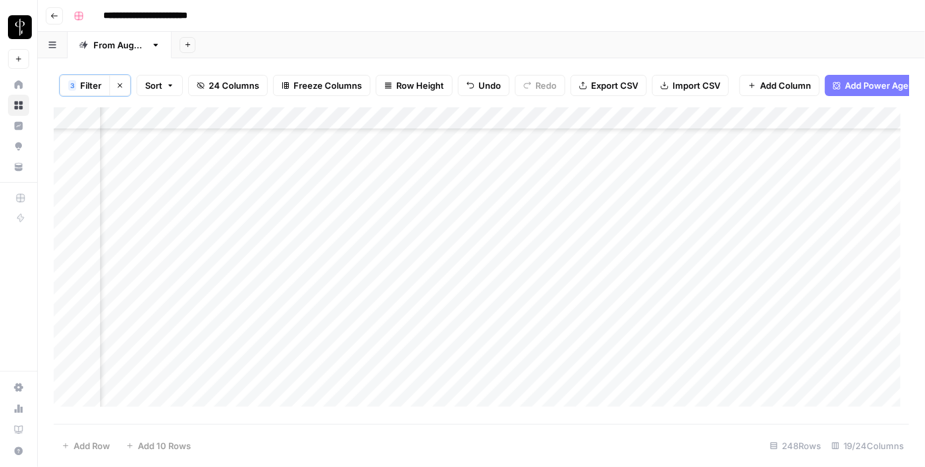
click at [512, 295] on div "Add Column" at bounding box center [481, 261] width 855 height 309
click at [505, 276] on div "Add Column" at bounding box center [481, 261] width 855 height 309
click at [574, 315] on div "Add Column" at bounding box center [481, 261] width 855 height 309
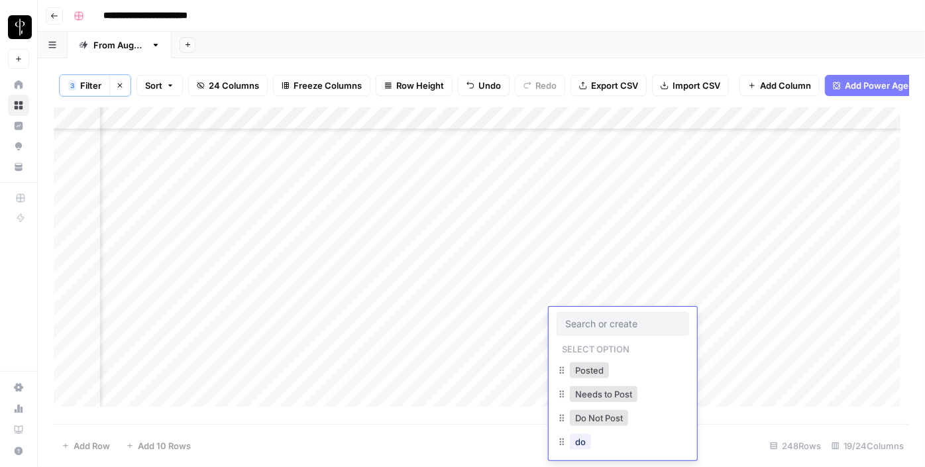
click at [574, 315] on div at bounding box center [622, 324] width 132 height 24
click at [584, 367] on button "Posted" at bounding box center [589, 370] width 39 height 16
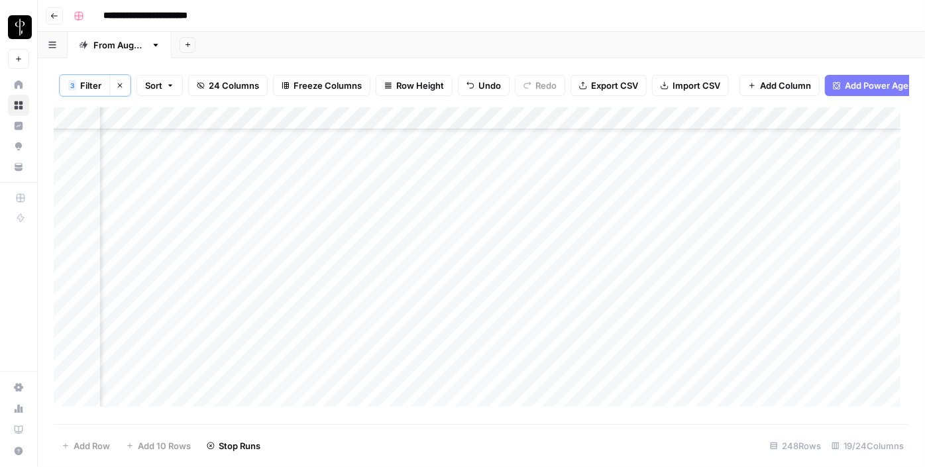
click at [576, 274] on div "Add Column" at bounding box center [481, 261] width 855 height 309
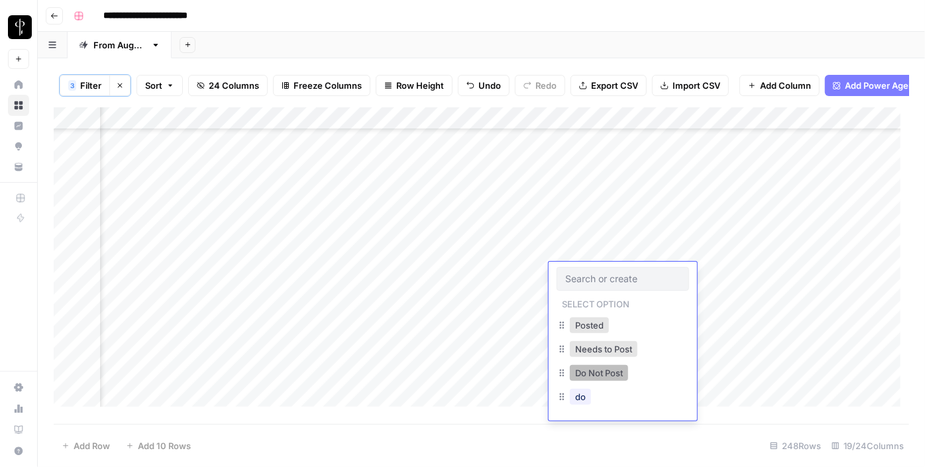
drag, startPoint x: 597, startPoint y: 371, endPoint x: 588, endPoint y: 371, distance: 8.6
click at [588, 371] on button "Do Not Post" at bounding box center [599, 373] width 58 height 16
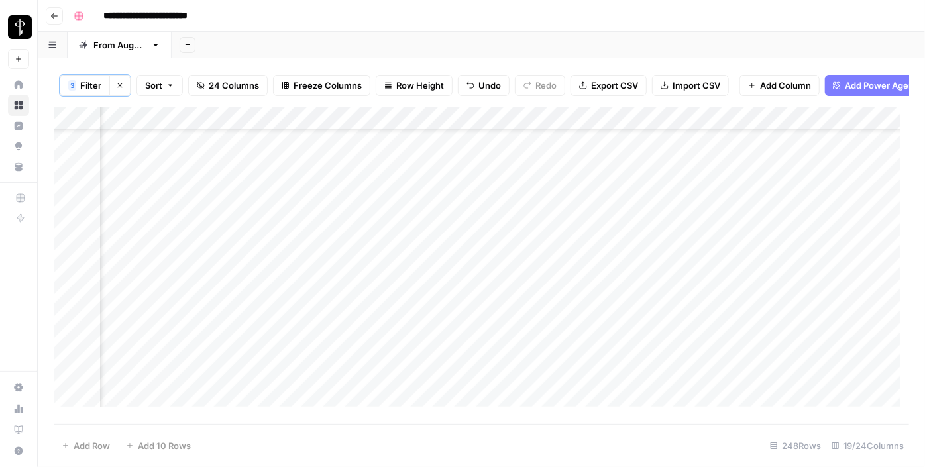
click at [588, 371] on div "Add Column" at bounding box center [481, 261] width 855 height 309
click at [583, 295] on div "Add Column" at bounding box center [481, 261] width 855 height 309
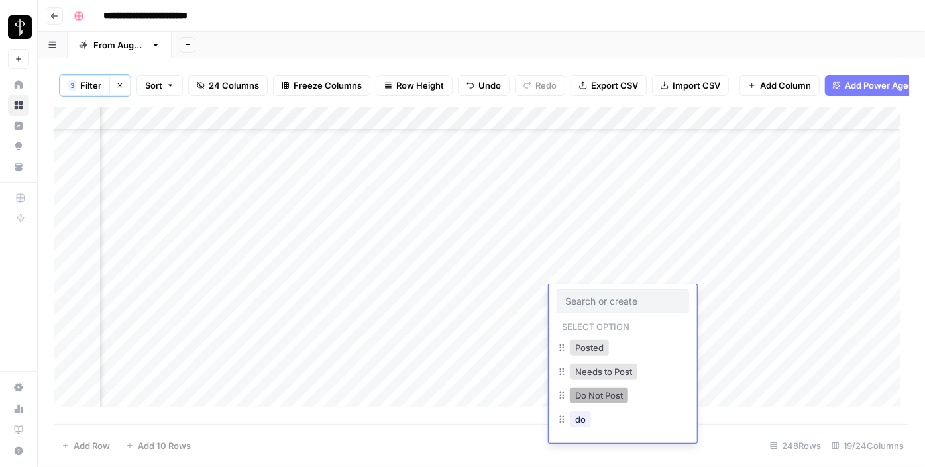
click at [598, 391] on button "Do Not Post" at bounding box center [599, 396] width 58 height 16
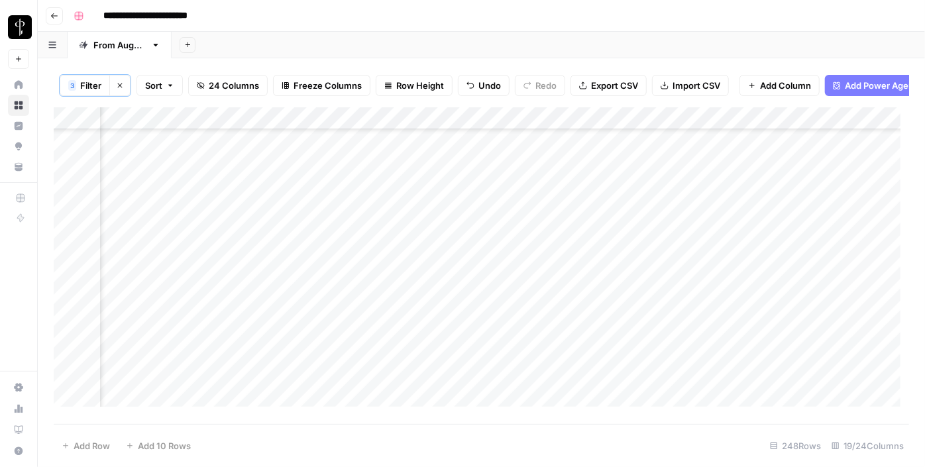
scroll to position [184, 1286]
click at [515, 230] on div "Add Column" at bounding box center [481, 261] width 855 height 309
click at [585, 233] on div "Add Column" at bounding box center [481, 261] width 855 height 309
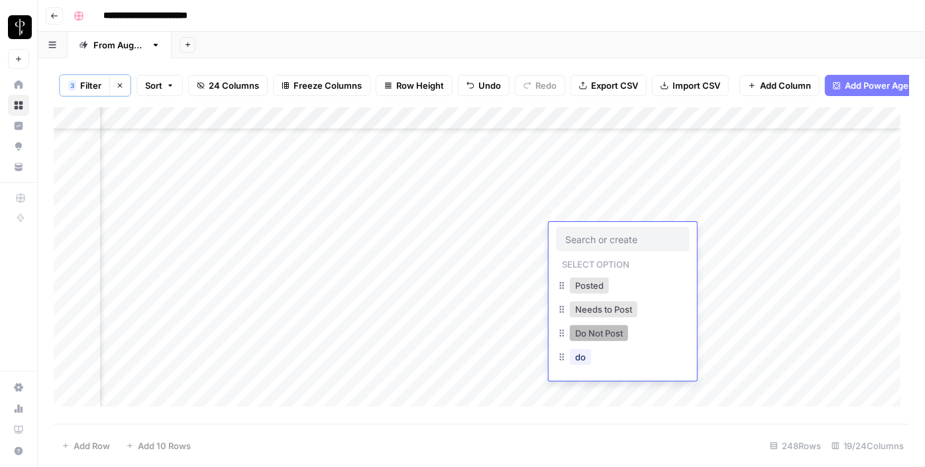
click at [588, 336] on button "Do Not Post" at bounding box center [599, 333] width 58 height 16
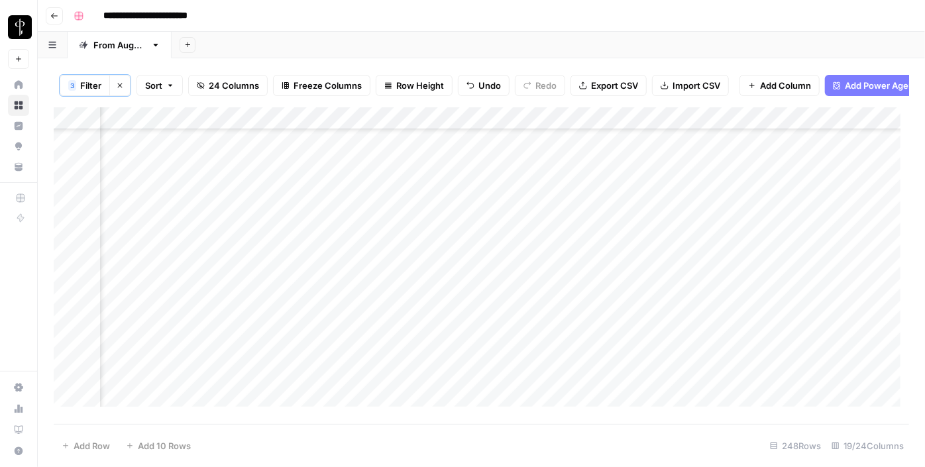
click at [565, 258] on div "Add Column" at bounding box center [481, 261] width 855 height 309
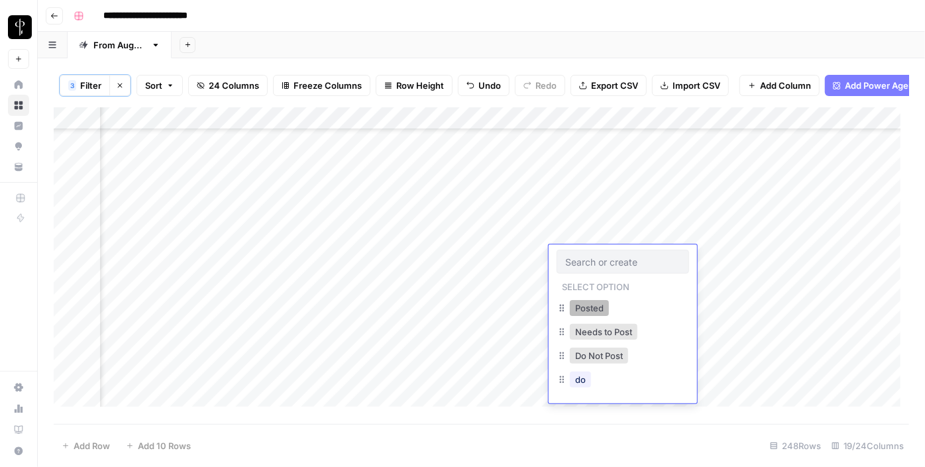
click at [578, 301] on button "Posted" at bounding box center [589, 308] width 39 height 16
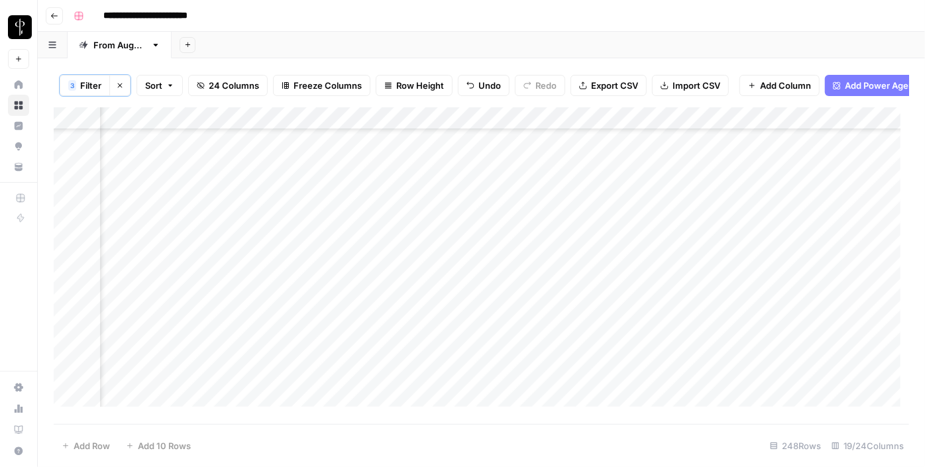
drag, startPoint x: 670, startPoint y: 265, endPoint x: 659, endPoint y: 320, distance: 56.1
click at [659, 320] on div "Add Column" at bounding box center [481, 261] width 855 height 309
click at [610, 146] on div "Add Column" at bounding box center [481, 261] width 855 height 309
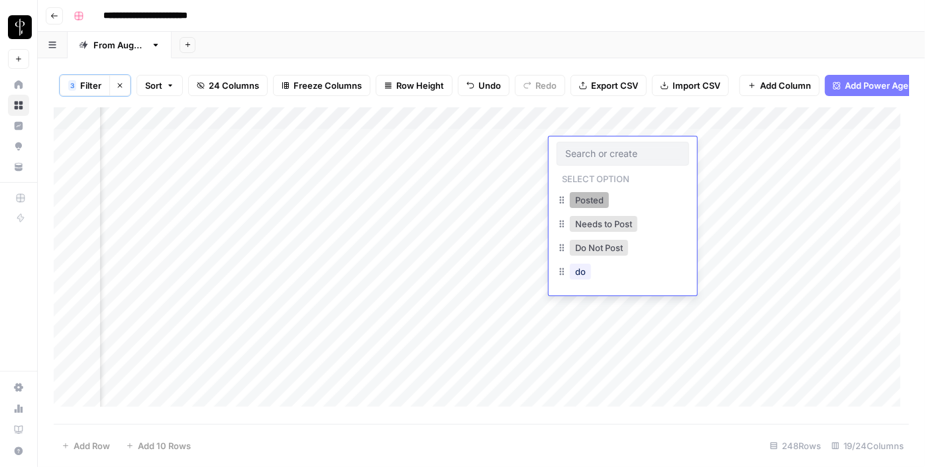
click at [594, 193] on button "Posted" at bounding box center [589, 200] width 39 height 16
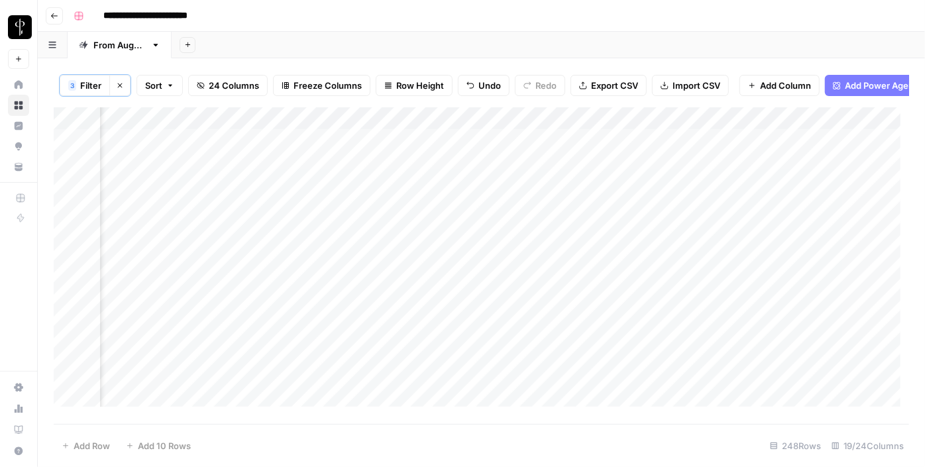
drag, startPoint x: 670, startPoint y: 158, endPoint x: 604, endPoint y: 392, distance: 243.5
click at [604, 392] on div "Add Column" at bounding box center [481, 261] width 855 height 309
click at [390, 397] on div "Add Column" at bounding box center [481, 261] width 855 height 309
click at [305, 229] on div "Add Column" at bounding box center [481, 261] width 855 height 309
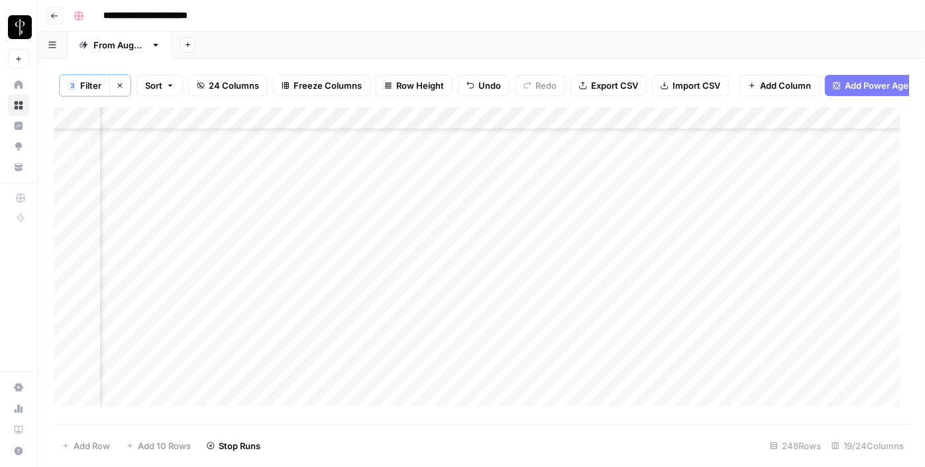
click at [292, 250] on div "Add Column" at bounding box center [481, 261] width 855 height 309
click at [288, 269] on div "Add Column" at bounding box center [481, 261] width 855 height 309
click at [281, 300] on div "Add Column" at bounding box center [481, 261] width 855 height 309
click at [283, 313] on div "Add Column" at bounding box center [481, 261] width 855 height 309
click at [286, 339] on div "Add Column" at bounding box center [481, 261] width 855 height 309
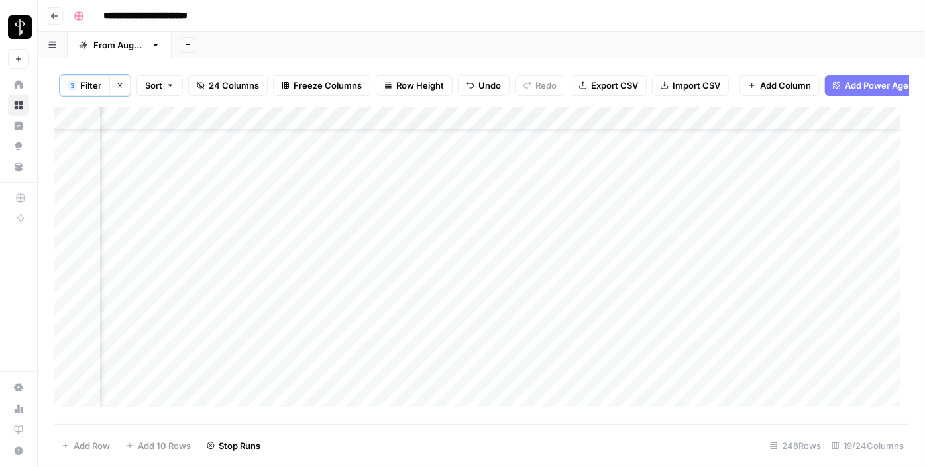
click at [287, 362] on div "Add Column" at bounding box center [481, 261] width 855 height 309
click at [276, 269] on div "Add Column" at bounding box center [481, 261] width 855 height 309
click at [282, 297] on div "Add Column" at bounding box center [481, 261] width 855 height 309
click at [285, 323] on div "Add Column" at bounding box center [481, 261] width 855 height 309
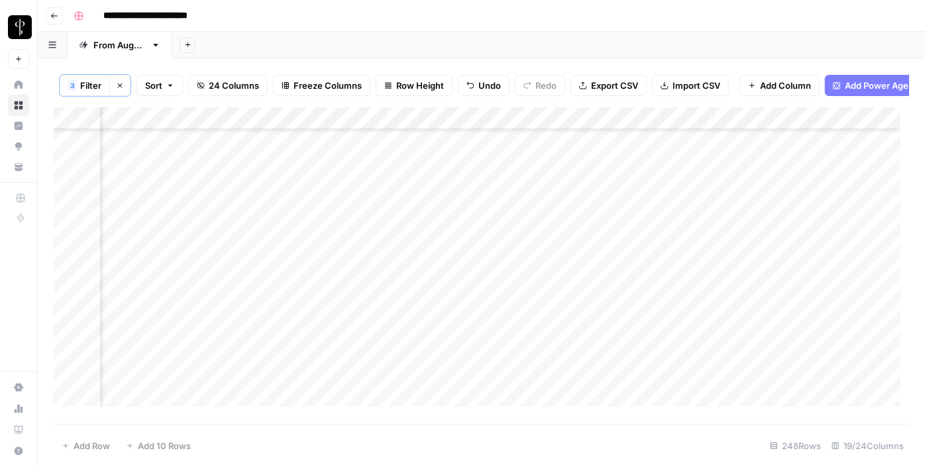
scroll to position [431, 1286]
click at [232, 166] on div "Add Column" at bounding box center [481, 261] width 855 height 309
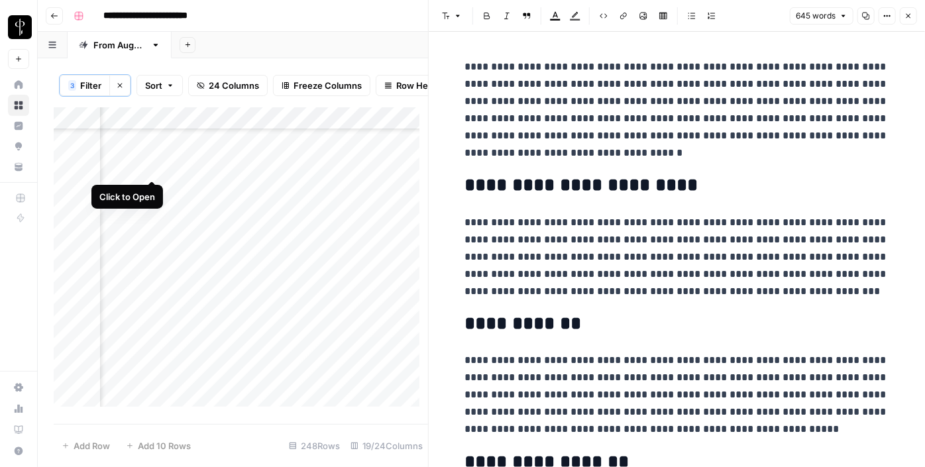
click at [150, 165] on div "Add Column" at bounding box center [241, 261] width 374 height 309
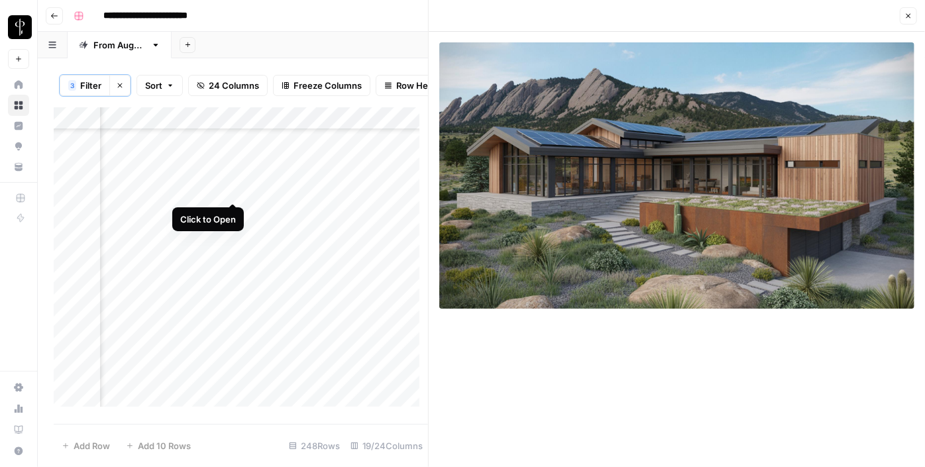
click at [232, 185] on div "Add Column" at bounding box center [241, 261] width 374 height 309
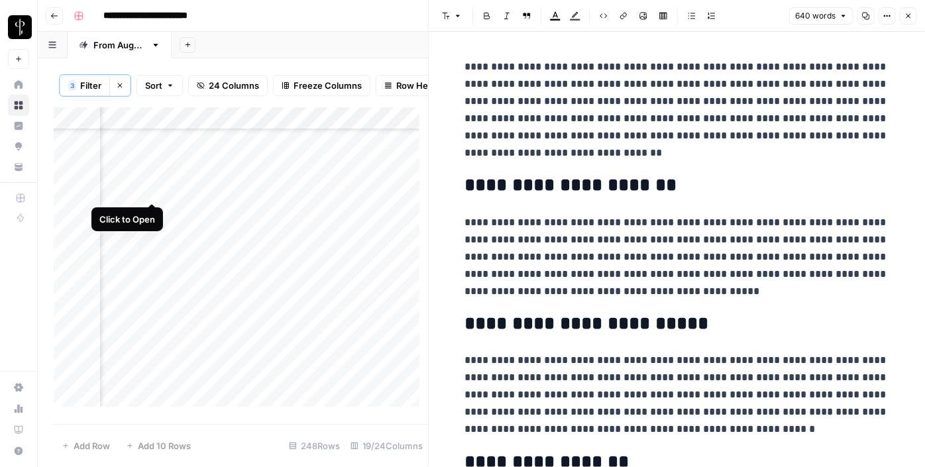
click at [152, 188] on div "Add Column" at bounding box center [241, 261] width 374 height 309
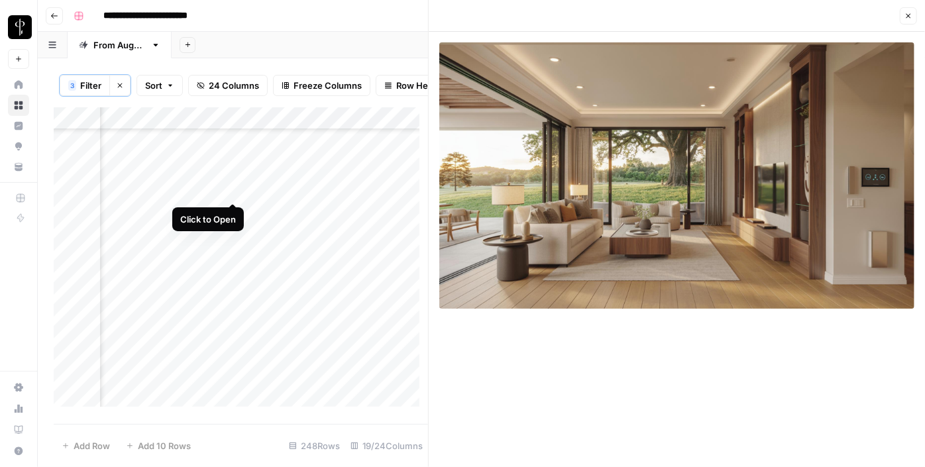
click at [231, 189] on div "Add Column" at bounding box center [241, 261] width 374 height 309
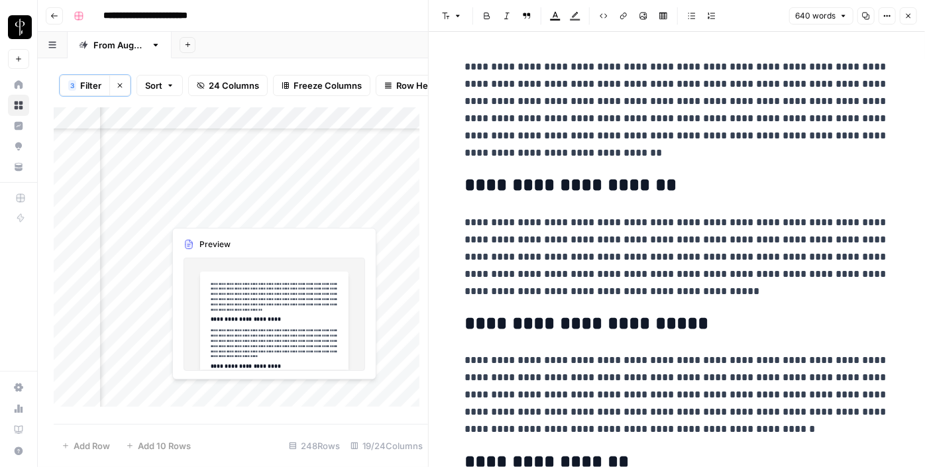
click at [235, 211] on div "Add Column" at bounding box center [241, 261] width 374 height 309
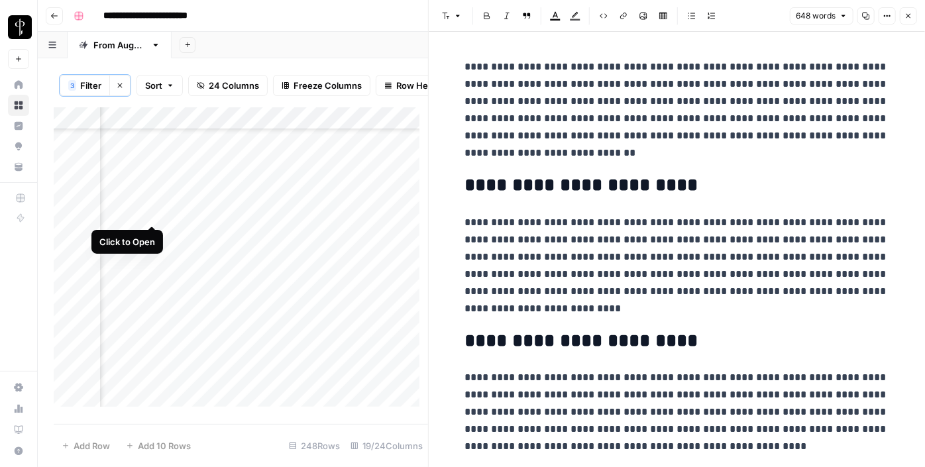
click at [155, 212] on div "Add Column" at bounding box center [241, 261] width 374 height 309
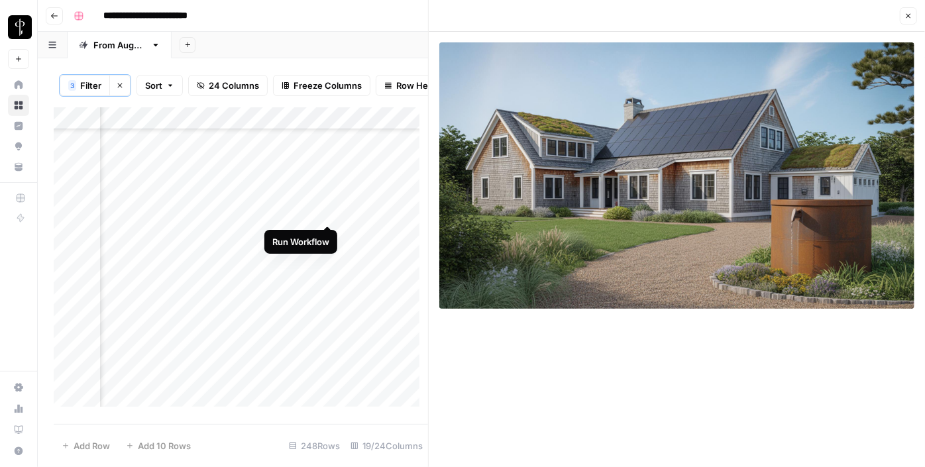
click at [323, 210] on div "Add Column" at bounding box center [241, 261] width 374 height 309
click at [357, 214] on div "Add Column" at bounding box center [241, 261] width 374 height 309
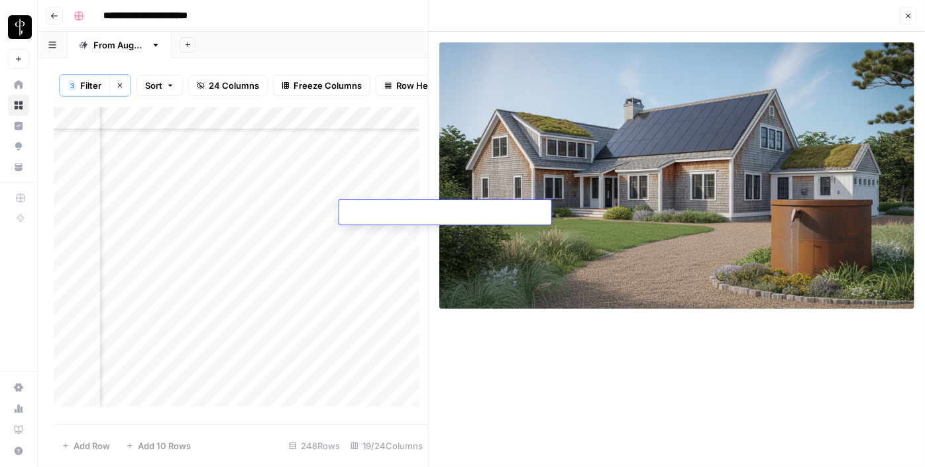
click at [357, 214] on textarea at bounding box center [445, 213] width 212 height 19
click at [424, 213] on textarea "**********" at bounding box center [445, 213] width 212 height 19
paste textarea
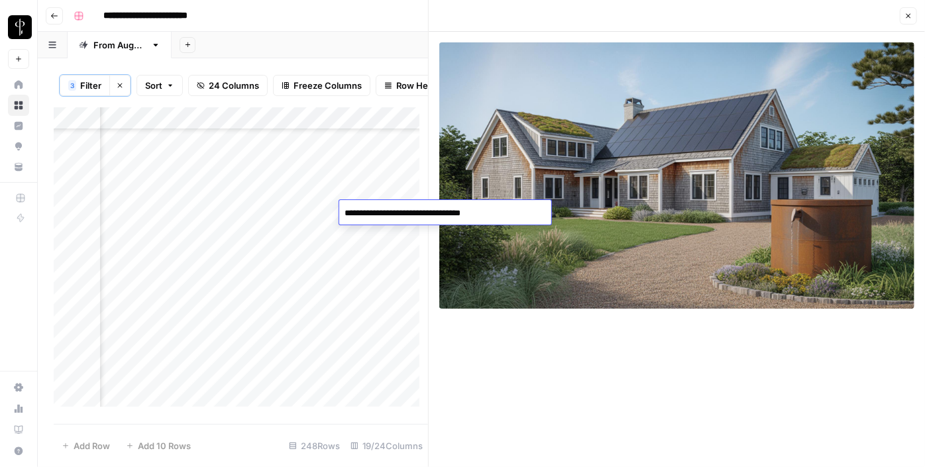
type textarea "**********"
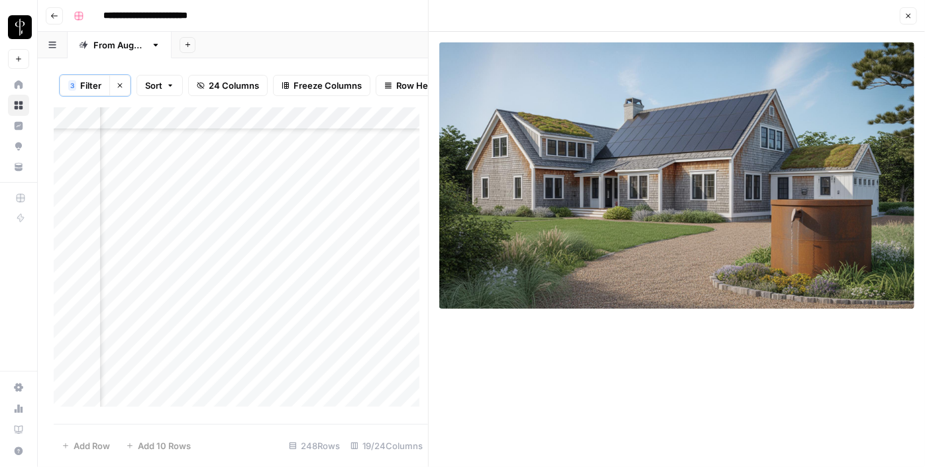
click at [231, 230] on div "Add Column" at bounding box center [241, 261] width 374 height 309
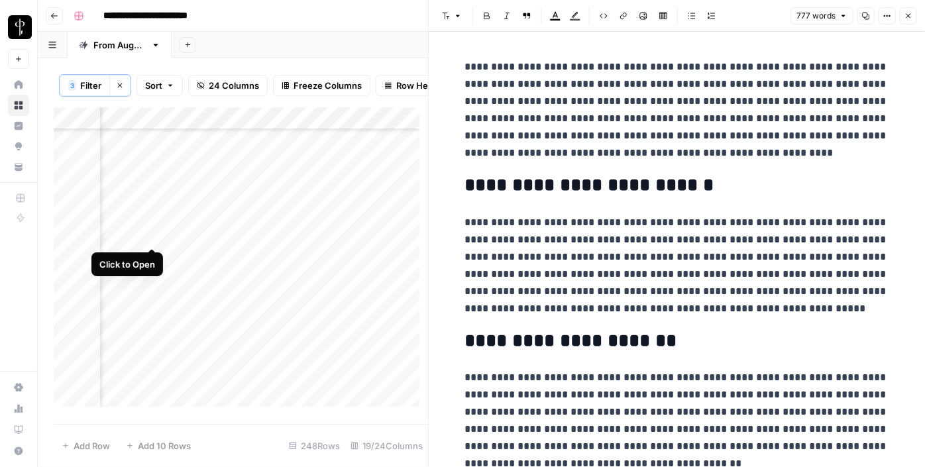
click at [154, 234] on div "Add Column" at bounding box center [241, 261] width 374 height 309
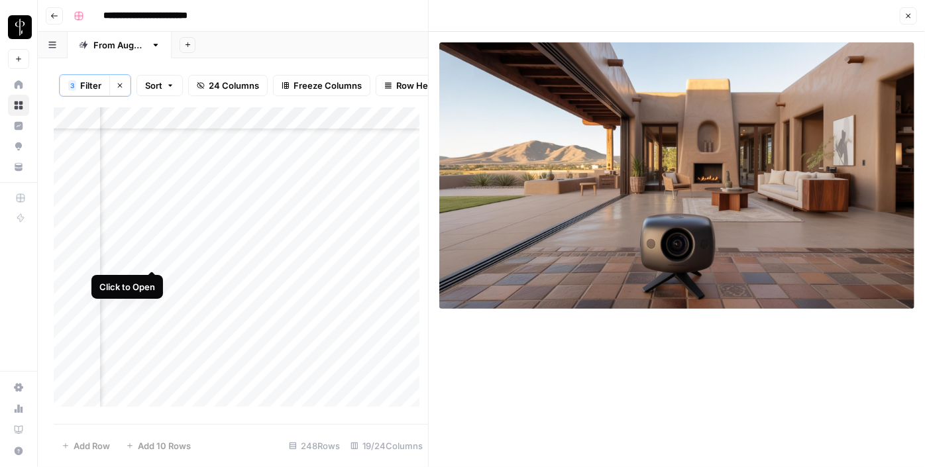
click at [157, 258] on div "Add Column" at bounding box center [241, 261] width 374 height 309
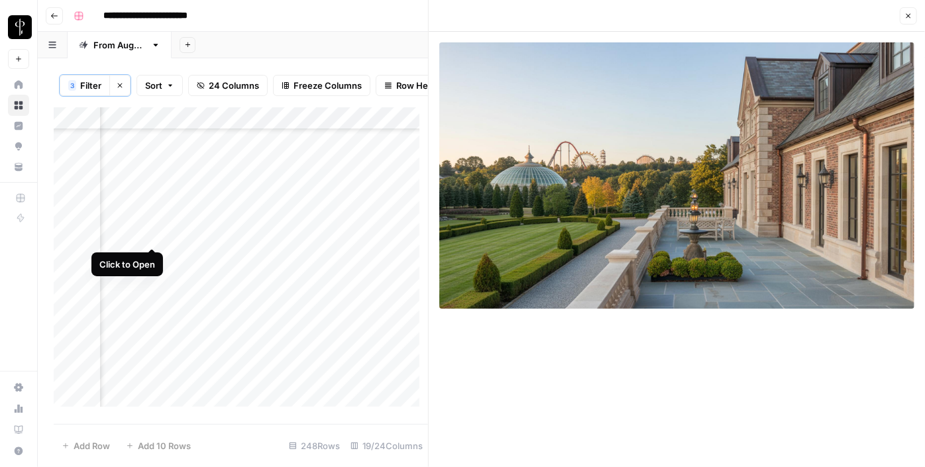
click at [157, 232] on div "Add Column" at bounding box center [241, 261] width 374 height 309
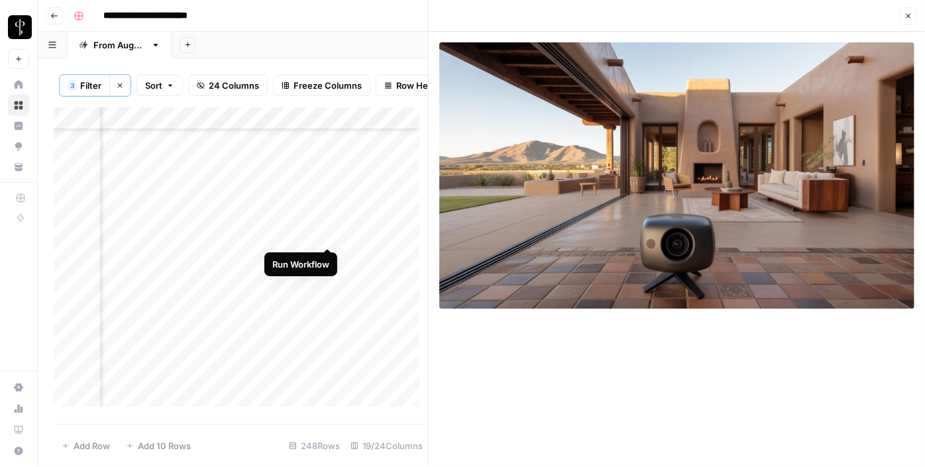
click at [327, 234] on div "Add Column" at bounding box center [241, 261] width 374 height 309
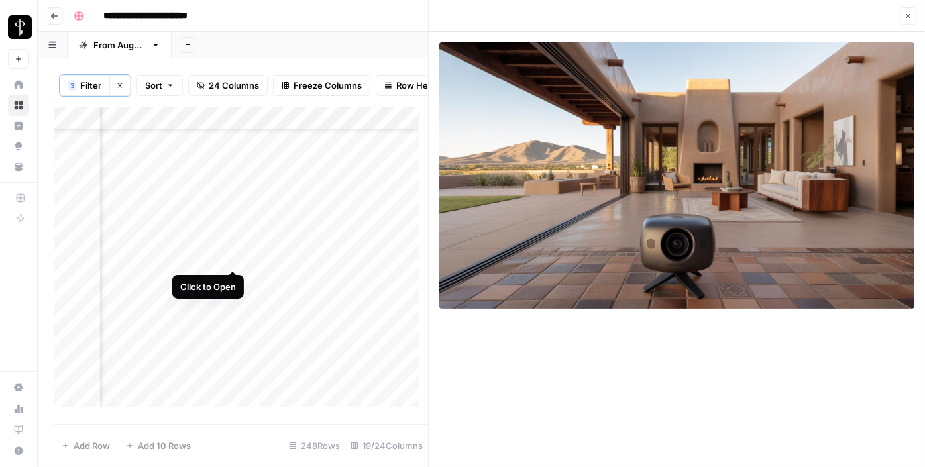
click at [229, 258] on div "Add Column" at bounding box center [241, 261] width 374 height 309
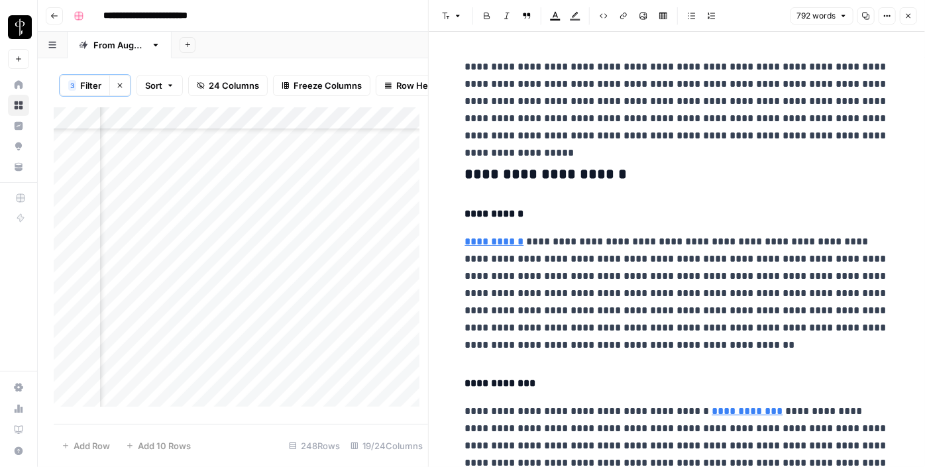
click at [348, 238] on div "Add Column" at bounding box center [241, 261] width 374 height 309
click at [392, 233] on textarea at bounding box center [445, 236] width 212 height 19
paste textarea "**********"
type textarea "**********"
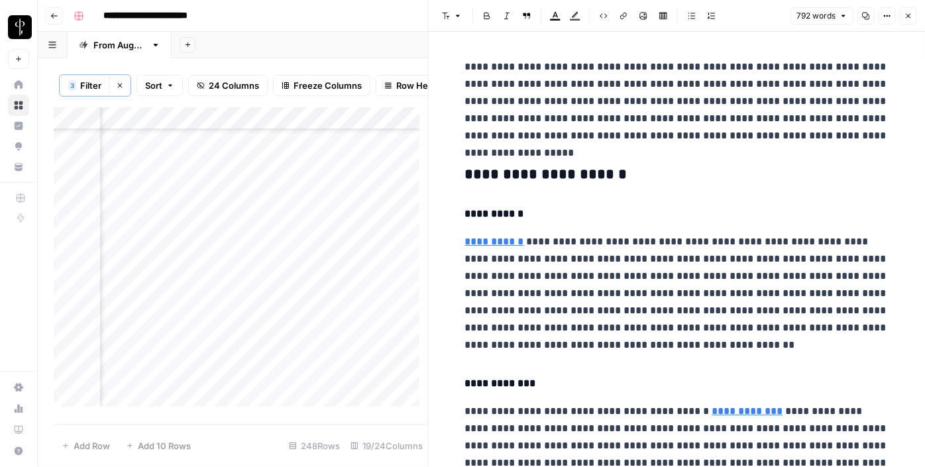
click at [234, 254] on div "Add Column" at bounding box center [241, 261] width 374 height 309
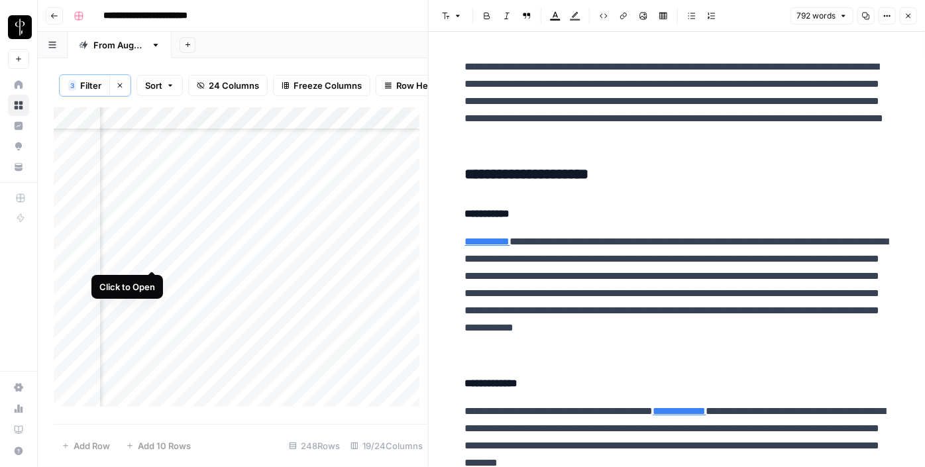
click at [157, 254] on div "Add Column" at bounding box center [241, 261] width 374 height 309
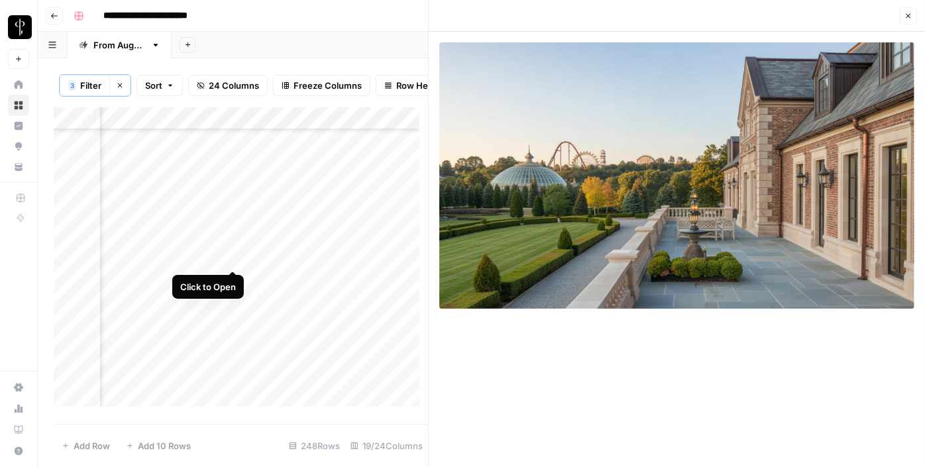
click at [231, 255] on div "Add Column" at bounding box center [241, 261] width 374 height 309
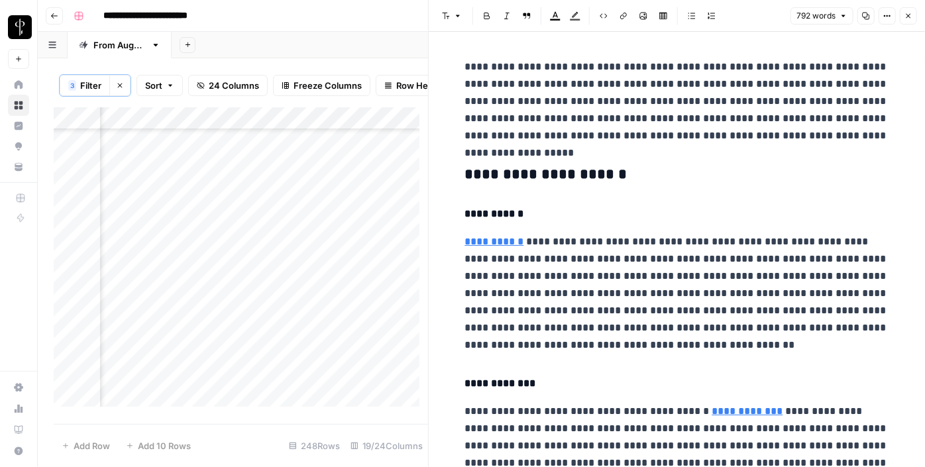
click at [496, 174] on h3 "**********" at bounding box center [677, 175] width 424 height 19
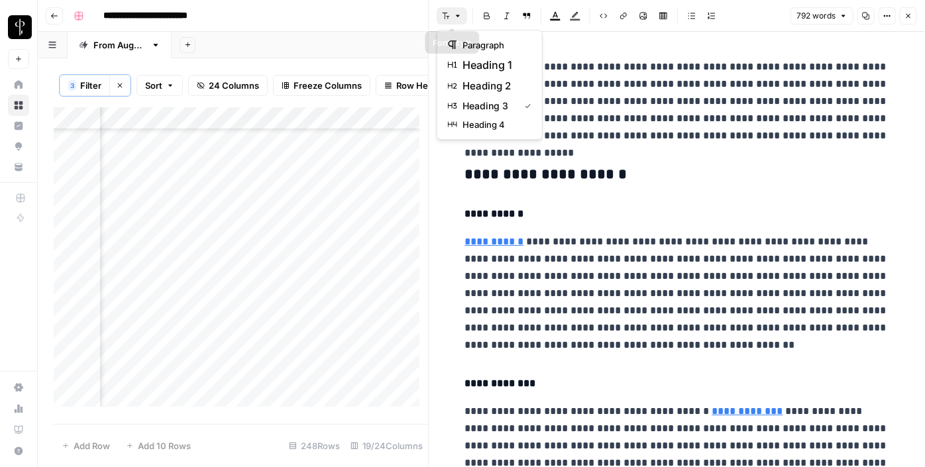
click at [452, 18] on button "Font style" at bounding box center [452, 15] width 30 height 17
click at [470, 80] on span "heading 2" at bounding box center [494, 86] width 64 height 16
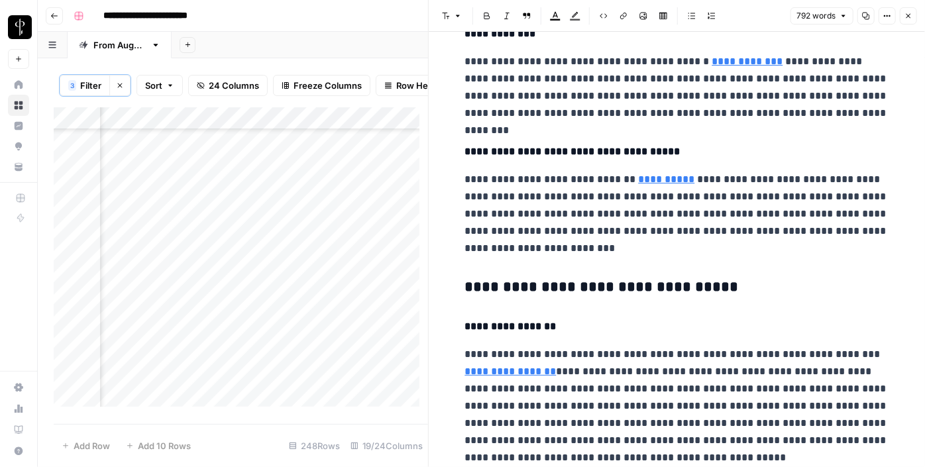
scroll to position [349, 0]
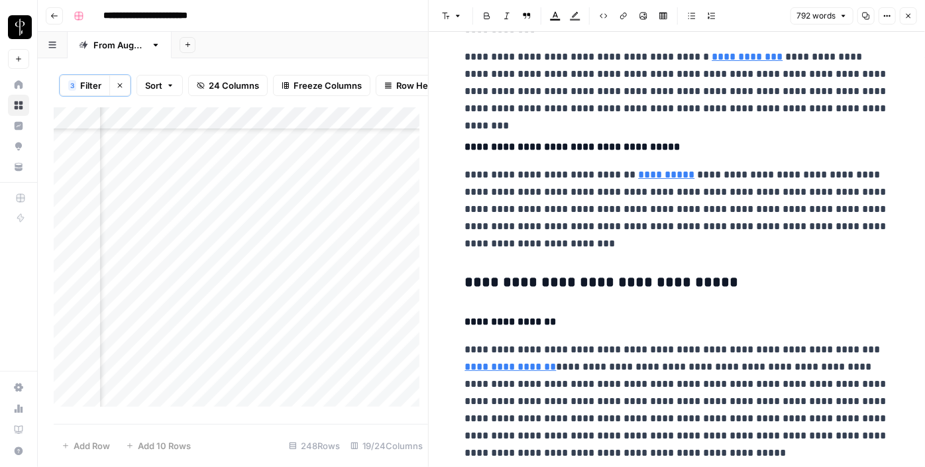
click at [524, 287] on h3 "**********" at bounding box center [677, 283] width 424 height 19
click at [456, 19] on icon "button" at bounding box center [458, 16] width 8 height 8
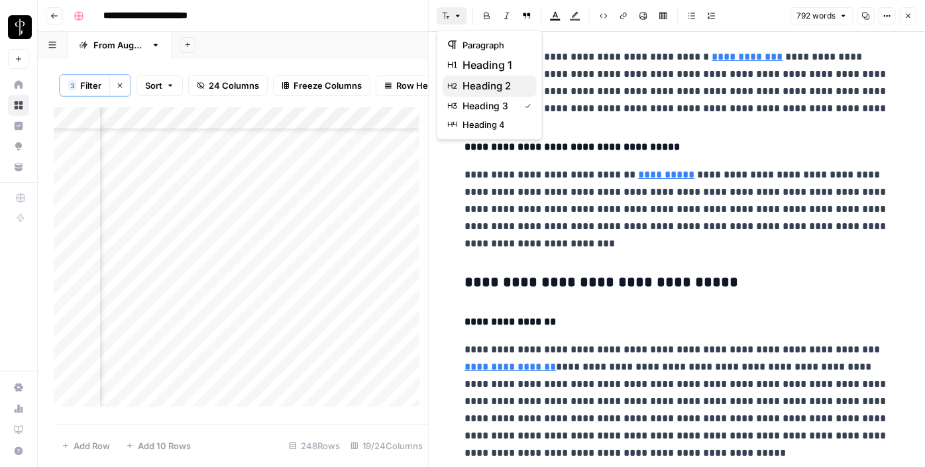
click at [500, 94] on button "heading 2" at bounding box center [490, 86] width 94 height 21
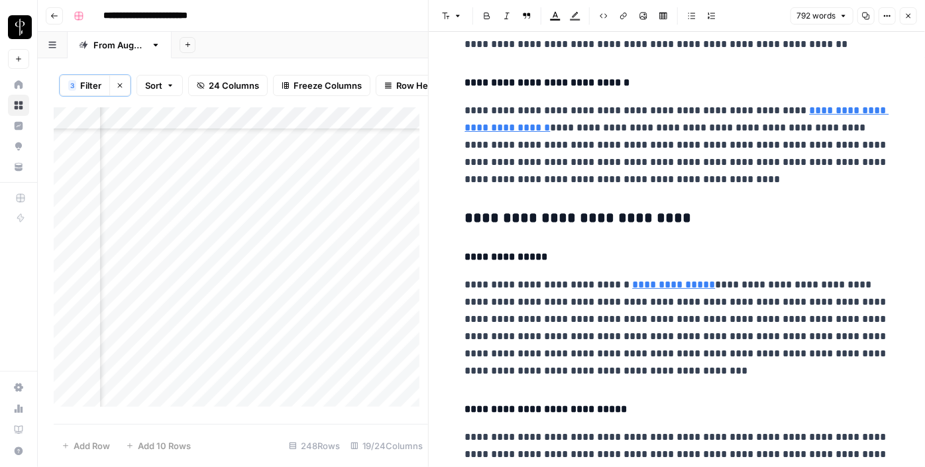
scroll to position [890, 0]
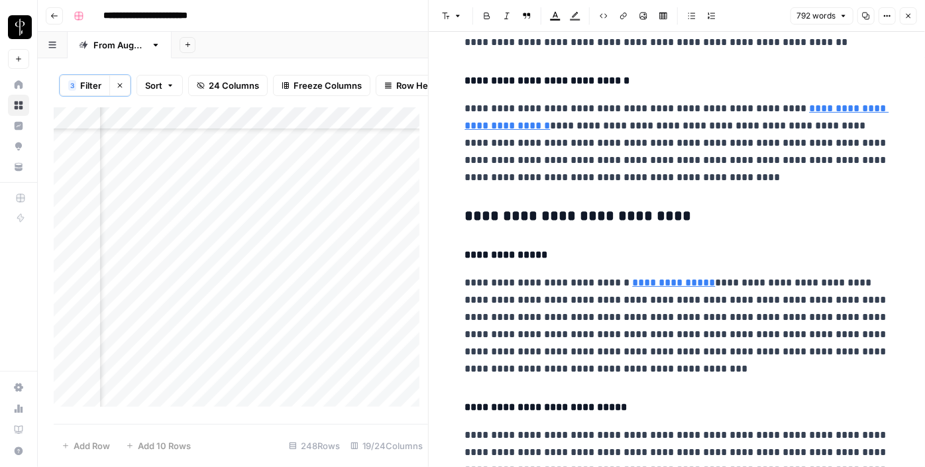
click at [549, 210] on h3 "**********" at bounding box center [677, 216] width 424 height 19
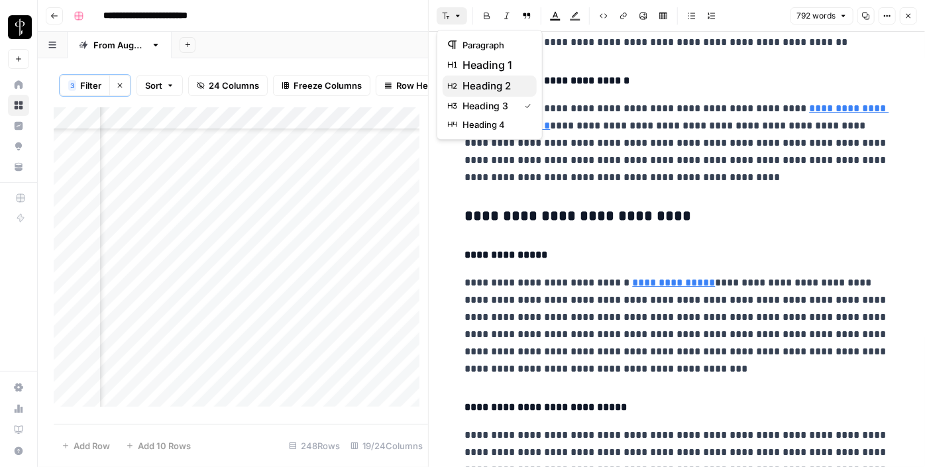
drag, startPoint x: 452, startPoint y: 11, endPoint x: 482, endPoint y: 84, distance: 79.1
click at [482, 84] on body "**********" at bounding box center [462, 233] width 925 height 467
click at [482, 84] on span "heading 2" at bounding box center [494, 86] width 64 height 16
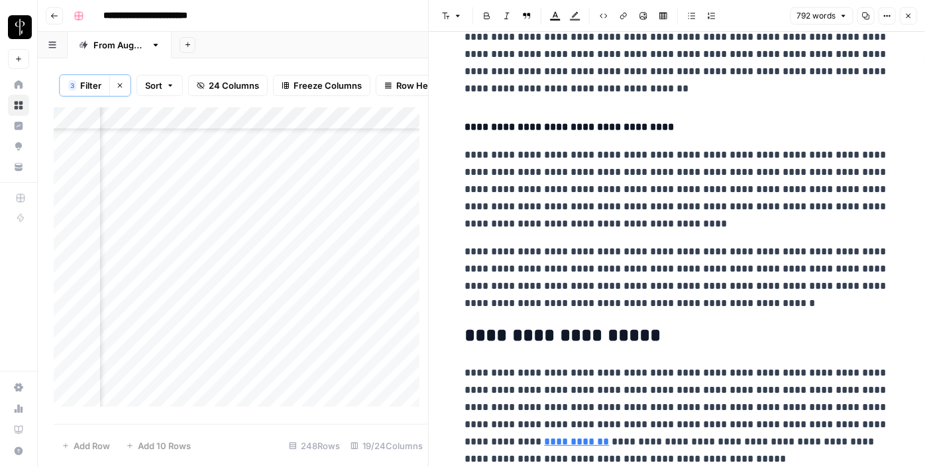
scroll to position [1349, 0]
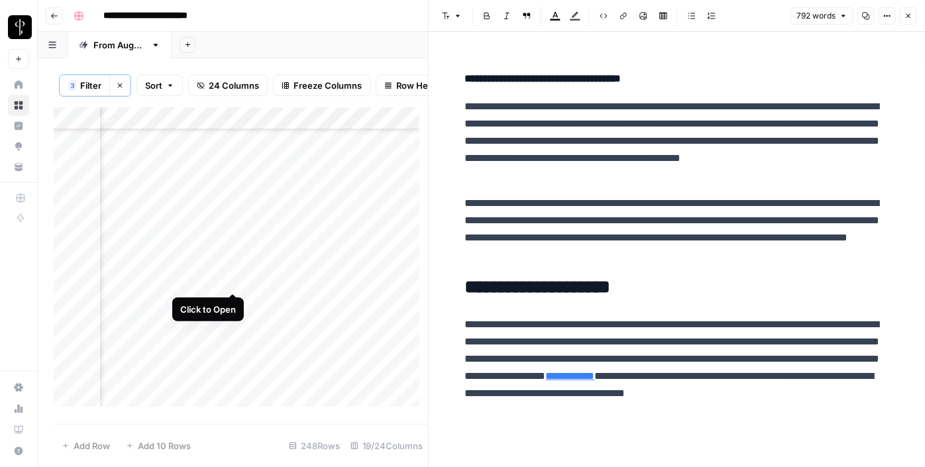
click at [228, 284] on div "Add Column" at bounding box center [241, 261] width 374 height 309
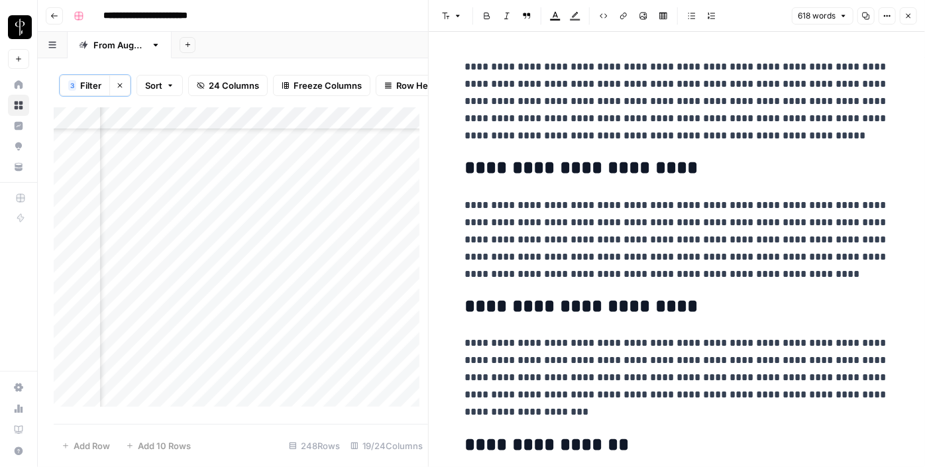
click at [150, 282] on div "Add Column" at bounding box center [241, 261] width 374 height 309
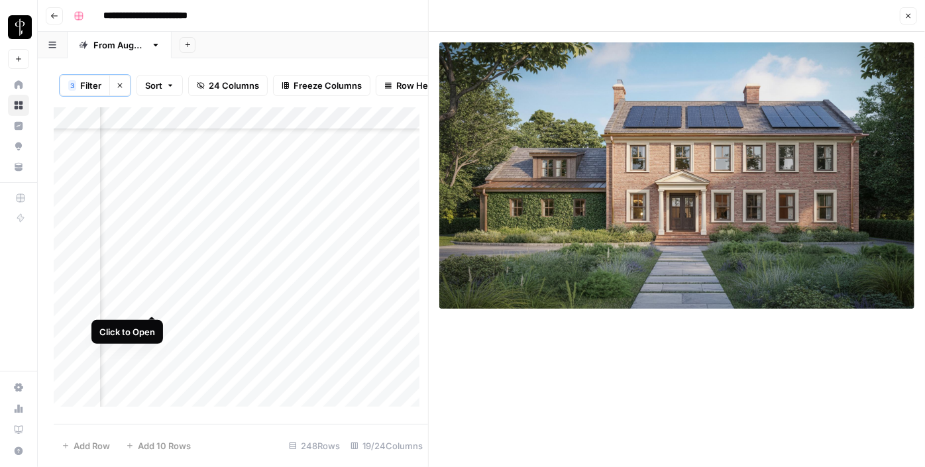
click at [152, 304] on div "Add Column" at bounding box center [241, 261] width 374 height 309
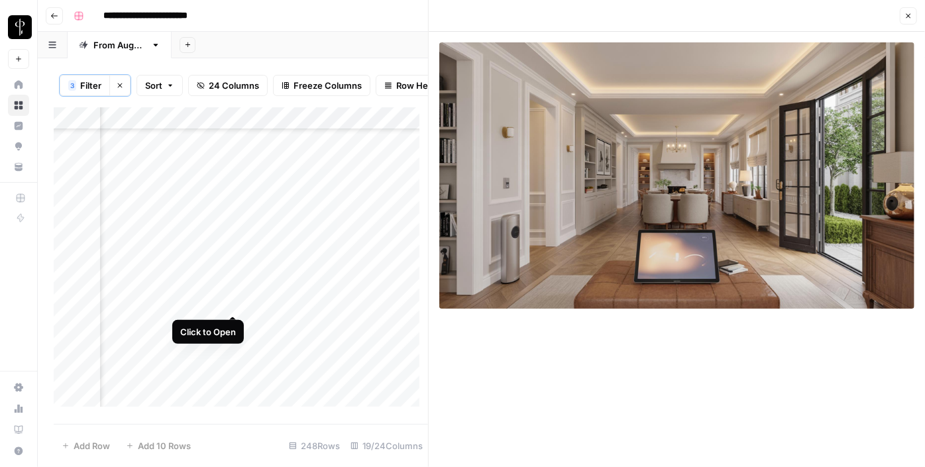
click at [227, 301] on div "Add Column" at bounding box center [241, 261] width 374 height 309
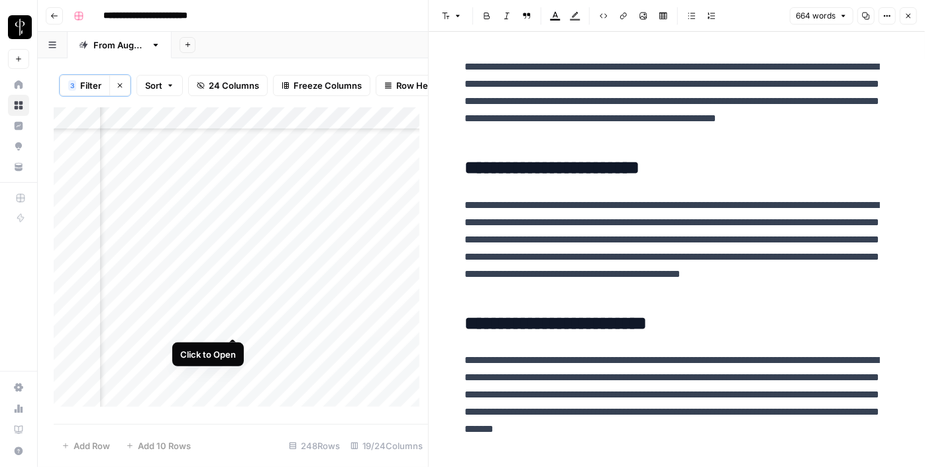
click at [229, 323] on div "Add Column" at bounding box center [241, 261] width 374 height 309
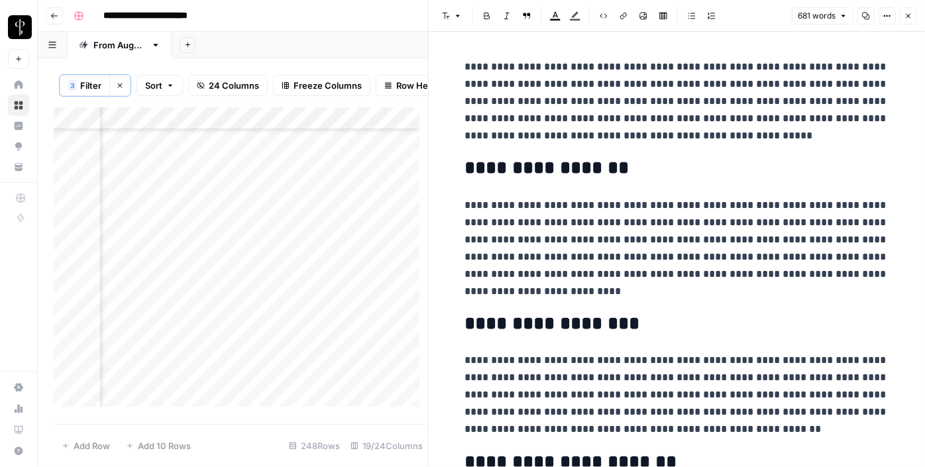
click at [150, 329] on div "Add Column" at bounding box center [241, 261] width 374 height 309
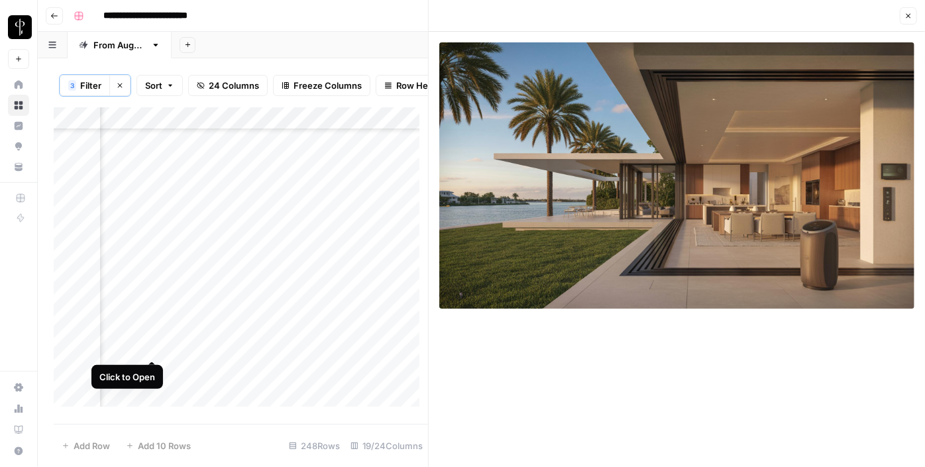
click at [150, 354] on div "Add Column" at bounding box center [241, 261] width 374 height 309
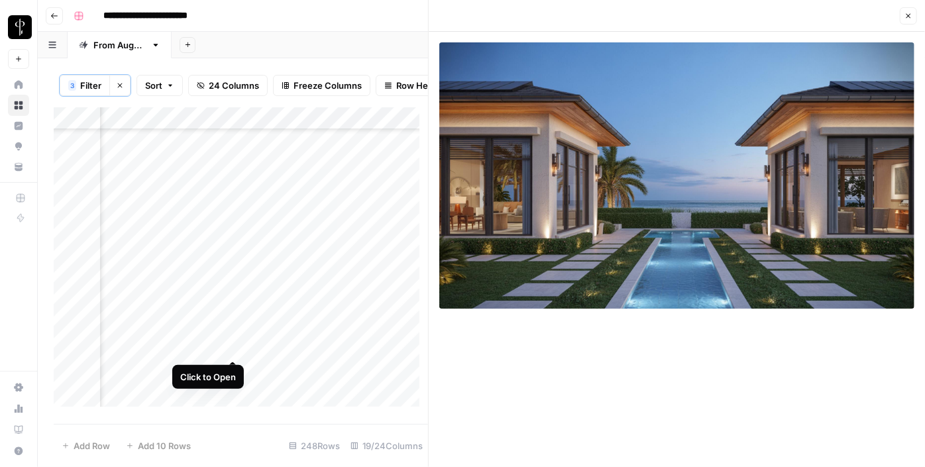
click at [234, 346] on div "Add Column" at bounding box center [241, 261] width 374 height 309
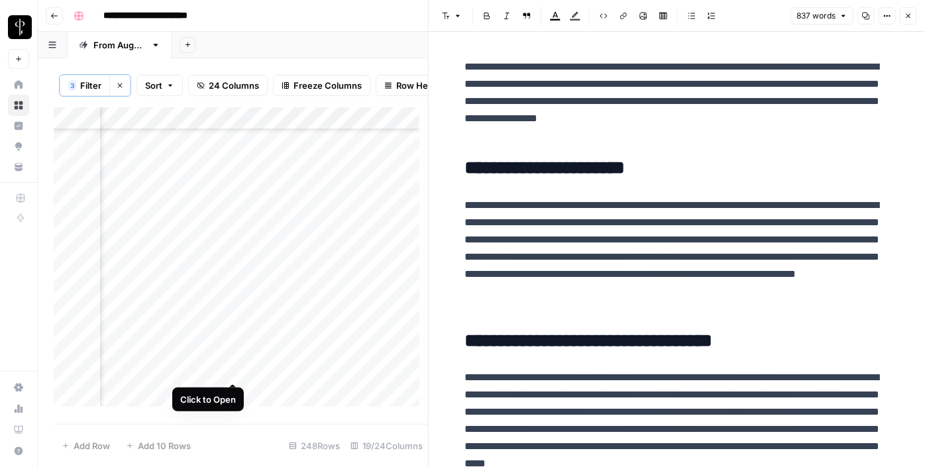
click at [233, 368] on div "Add Column" at bounding box center [241, 261] width 374 height 309
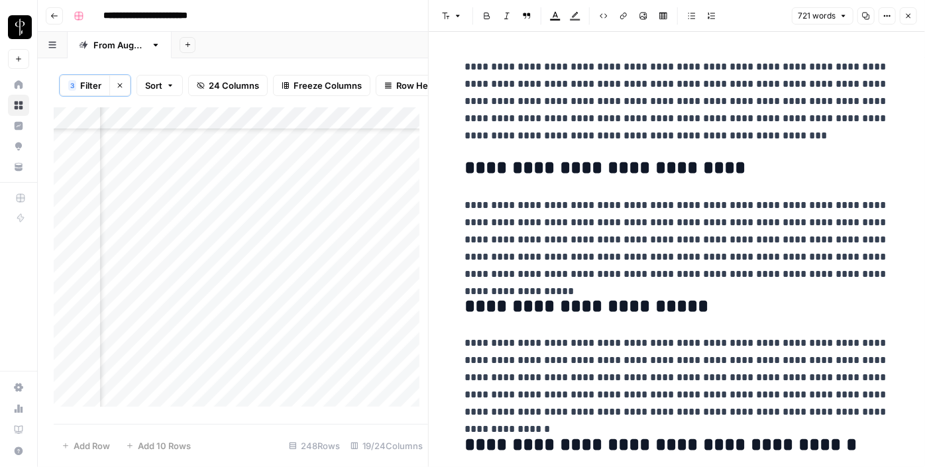
click at [146, 368] on div "Add Column" at bounding box center [241, 261] width 374 height 309
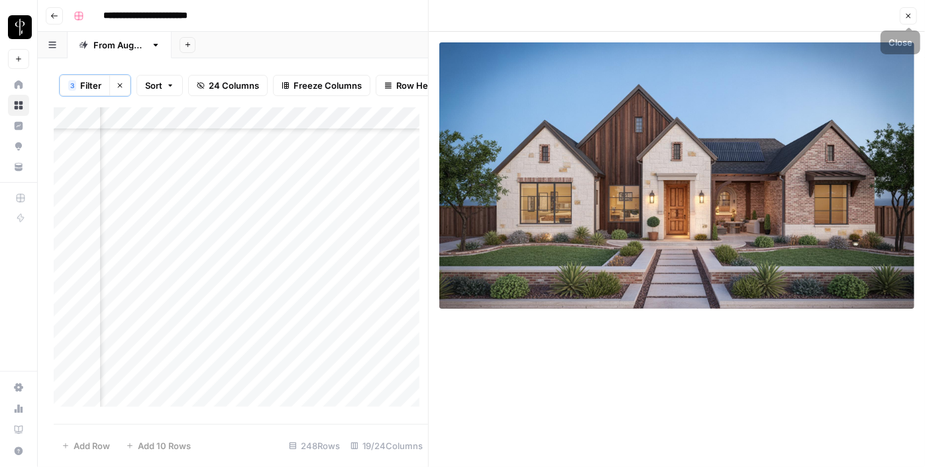
click at [910, 18] on icon "button" at bounding box center [908, 16] width 5 height 5
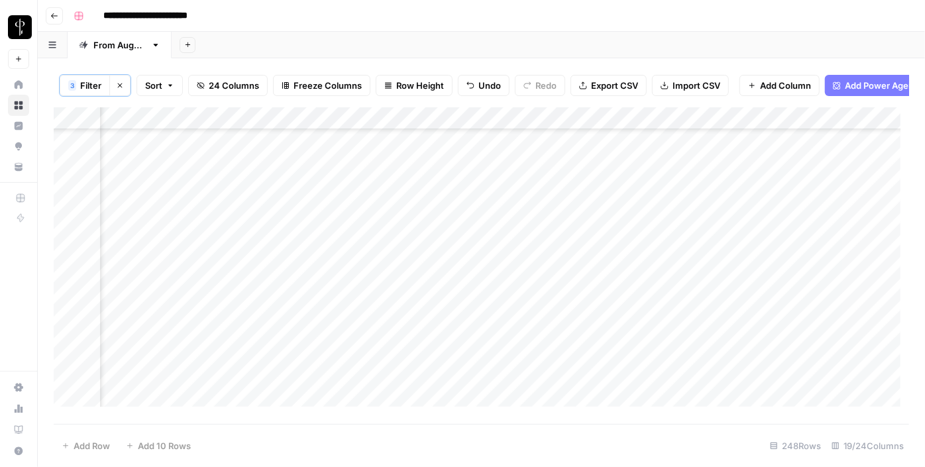
click at [530, 233] on div "Add Column" at bounding box center [481, 261] width 855 height 309
click at [505, 216] on div "Add Column" at bounding box center [481, 261] width 855 height 309
click at [574, 209] on div "Add Column" at bounding box center [481, 261] width 855 height 309
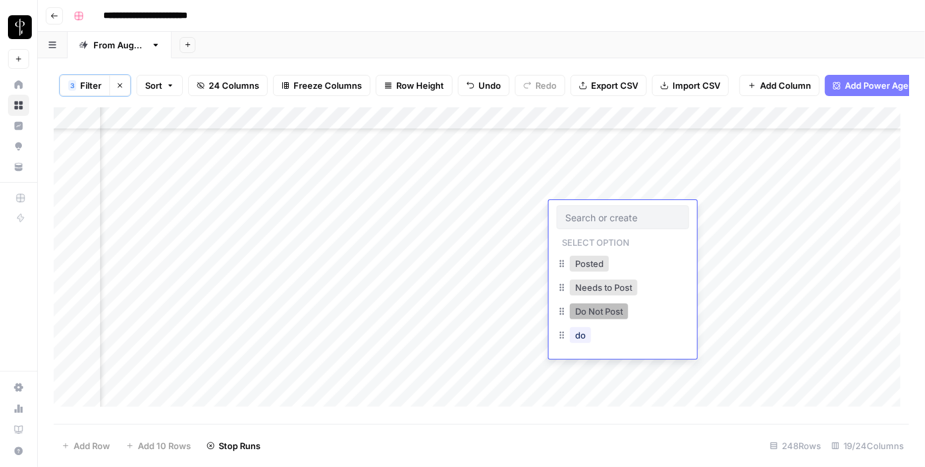
click at [602, 313] on button "Do Not Post" at bounding box center [599, 311] width 58 height 16
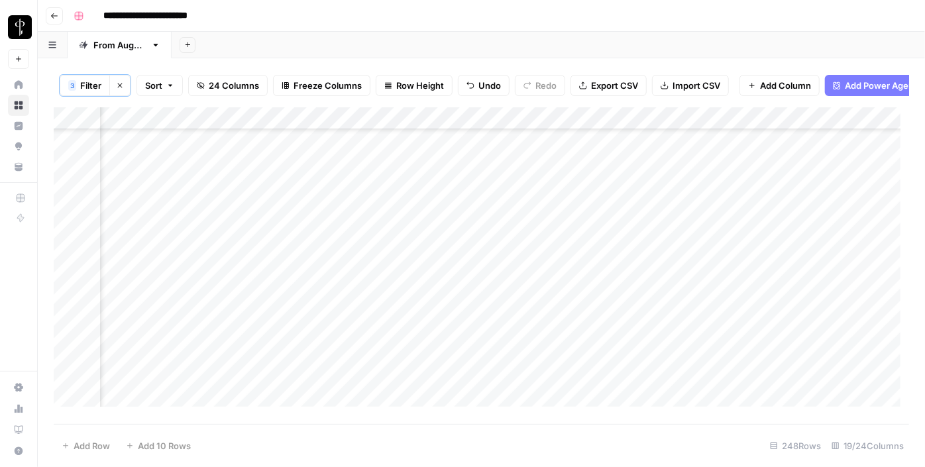
click at [577, 233] on div "Add Column" at bounding box center [481, 261] width 855 height 309
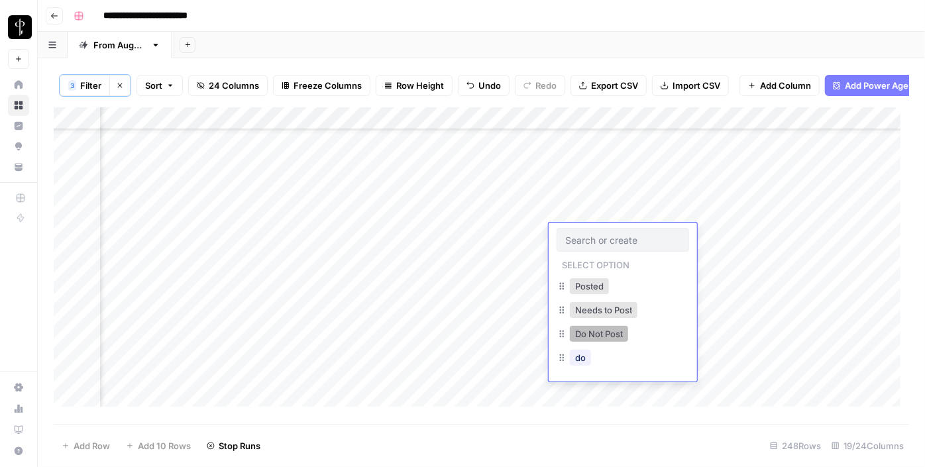
click at [588, 330] on button "Do Not Post" at bounding box center [599, 334] width 58 height 16
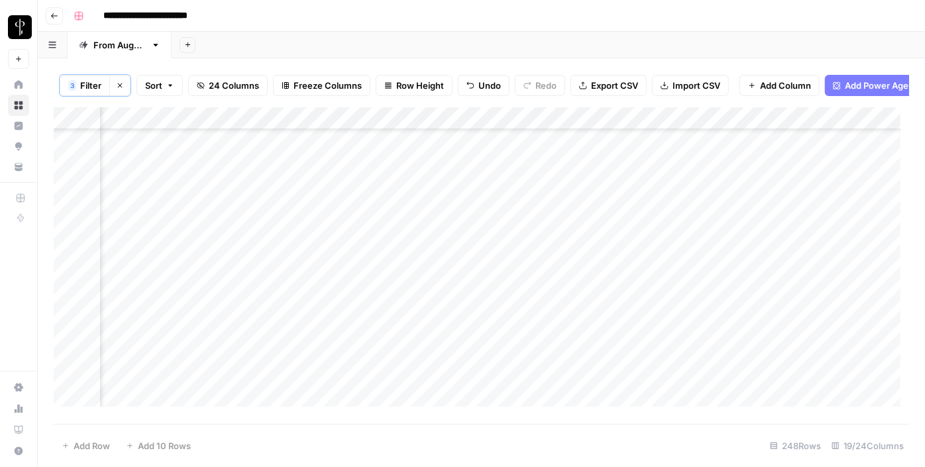
click at [627, 150] on div "Add Column" at bounding box center [481, 261] width 855 height 309
drag, startPoint x: 669, startPoint y: 154, endPoint x: 657, endPoint y: 185, distance: 34.0
click at [657, 185] on div "Add Column" at bounding box center [481, 261] width 855 height 309
click at [606, 203] on div "Add Column" at bounding box center [481, 261] width 855 height 309
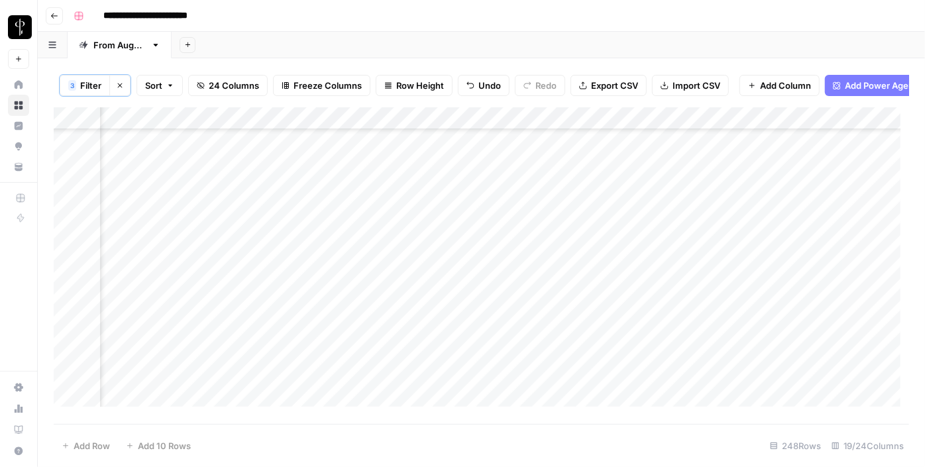
click at [606, 203] on div "Add Column" at bounding box center [481, 261] width 855 height 309
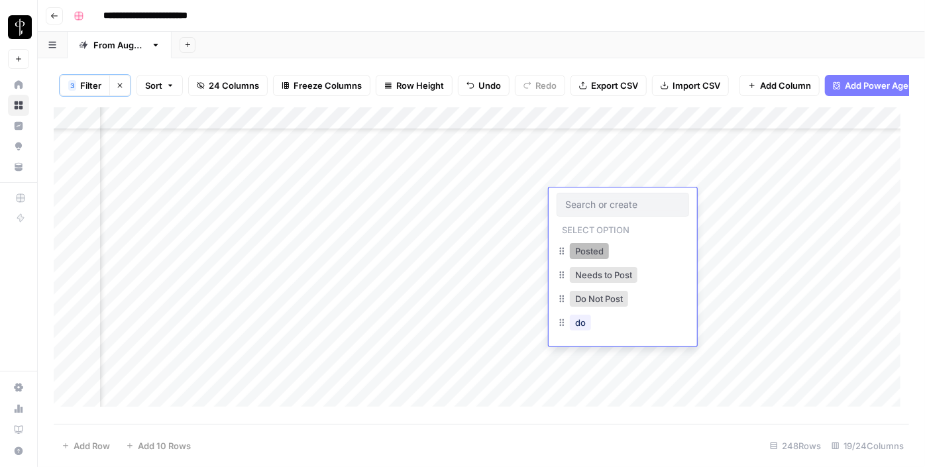
click at [586, 248] on button "Posted" at bounding box center [589, 251] width 39 height 16
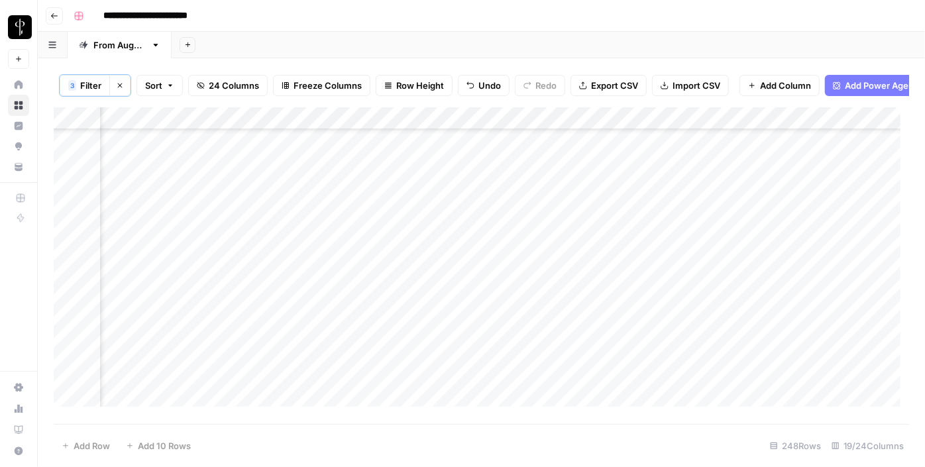
drag, startPoint x: 670, startPoint y: 207, endPoint x: 638, endPoint y: 309, distance: 106.9
click at [638, 309] on div "Add Column" at bounding box center [481, 261] width 855 height 309
click at [276, 166] on div "Add Column" at bounding box center [481, 261] width 855 height 309
click at [288, 185] on div "Add Column" at bounding box center [481, 261] width 855 height 309
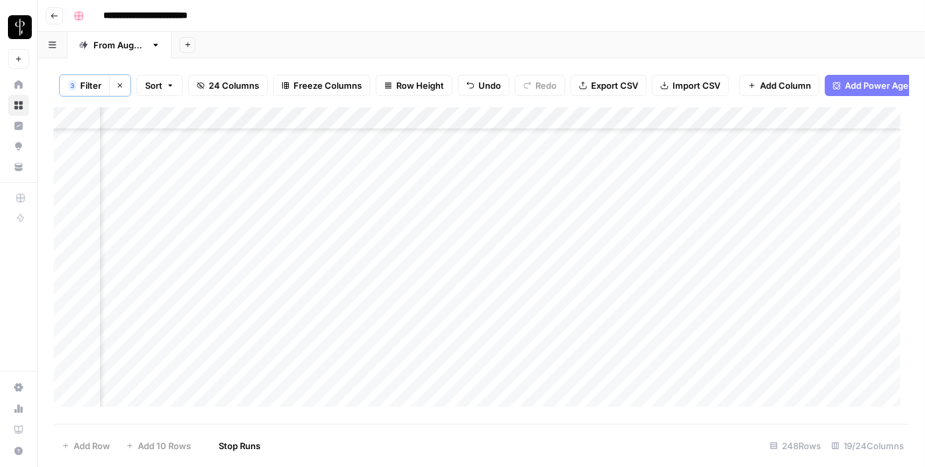
click at [286, 208] on div "Add Column" at bounding box center [481, 261] width 855 height 309
click at [286, 227] on div "Add Column" at bounding box center [481, 261] width 855 height 309
click at [286, 248] on div "Add Column" at bounding box center [481, 261] width 855 height 309
click at [287, 269] on div "Add Column" at bounding box center [481, 261] width 855 height 309
click at [288, 291] on div "Add Column" at bounding box center [481, 261] width 855 height 309
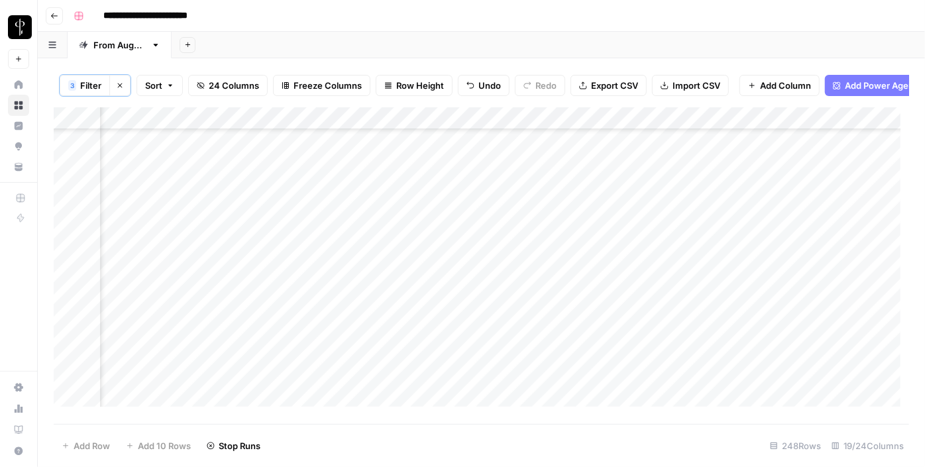
click at [290, 315] on div "Add Column" at bounding box center [481, 261] width 855 height 309
click at [290, 339] on div "Add Column" at bounding box center [481, 261] width 855 height 309
click at [282, 321] on div "Add Column" at bounding box center [481, 261] width 855 height 309
click at [282, 367] on div "Add Column" at bounding box center [481, 261] width 855 height 309
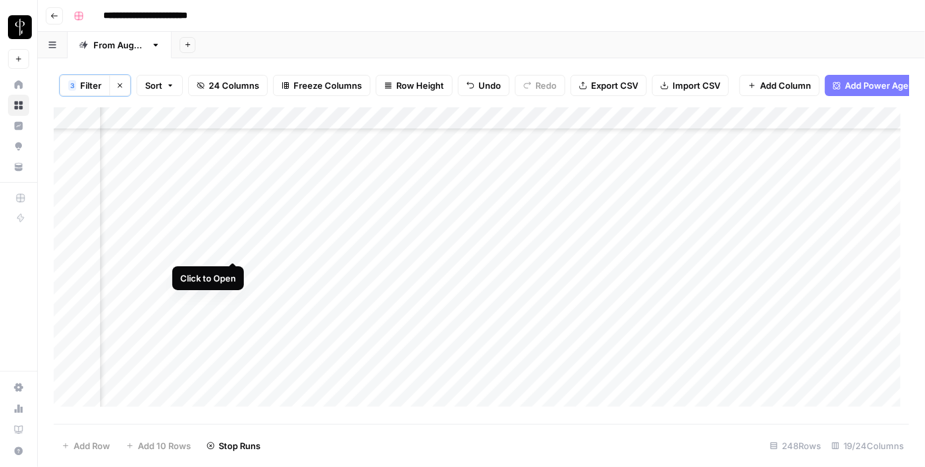
click at [229, 248] on div "Add Column" at bounding box center [481, 261] width 855 height 309
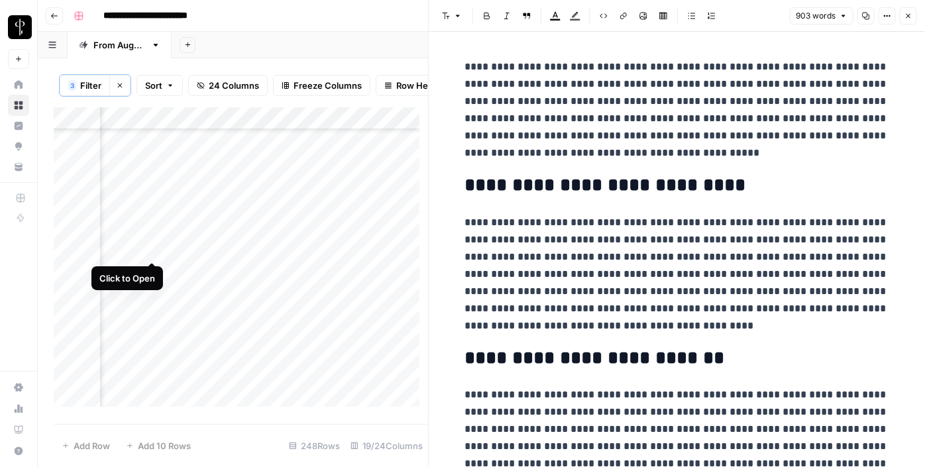
click at [150, 248] on div "Add Column" at bounding box center [241, 261] width 374 height 309
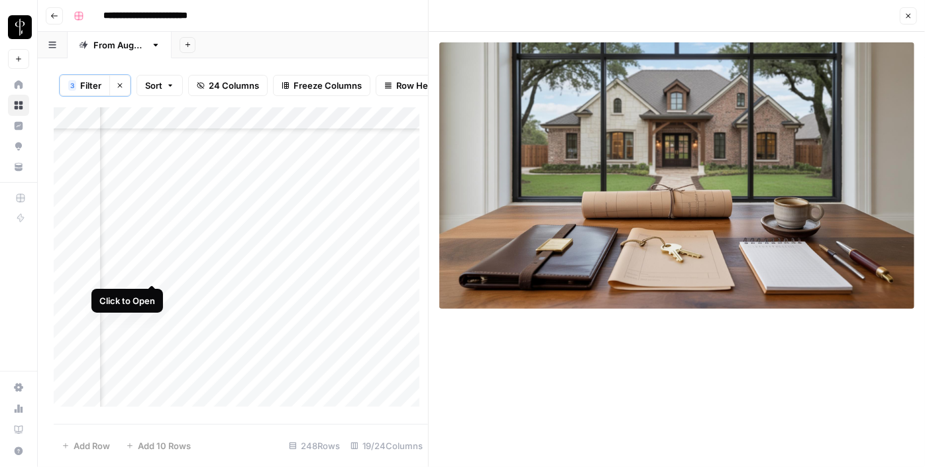
click at [152, 267] on div "Add Column" at bounding box center [241, 261] width 374 height 309
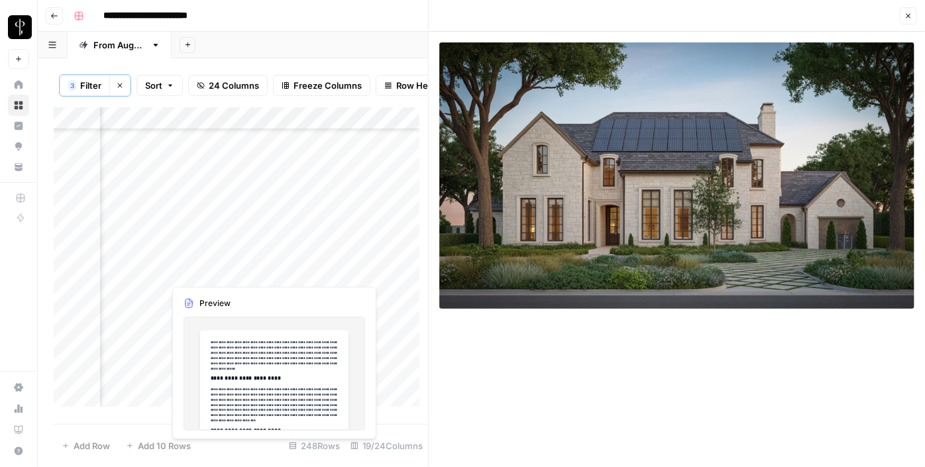
click at [232, 275] on div "Add Column" at bounding box center [241, 261] width 374 height 309
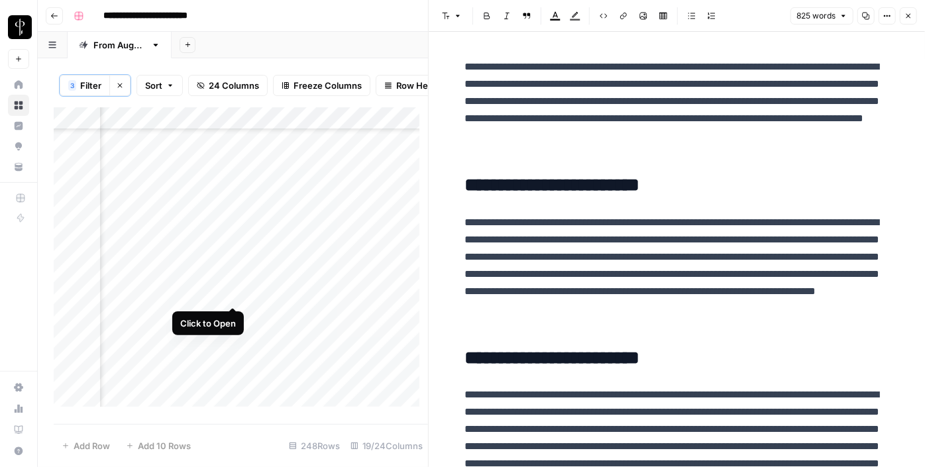
click at [232, 293] on div "Add Column" at bounding box center [241, 261] width 374 height 309
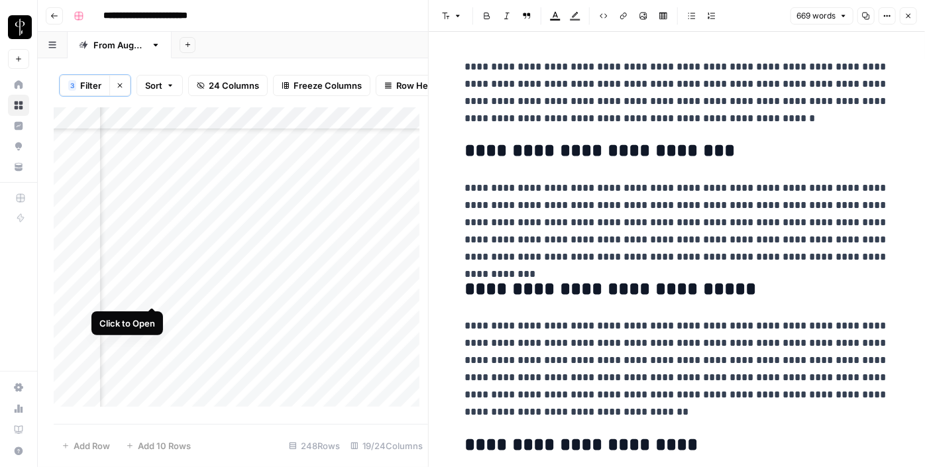
click at [154, 290] on div "Add Column" at bounding box center [241, 261] width 374 height 309
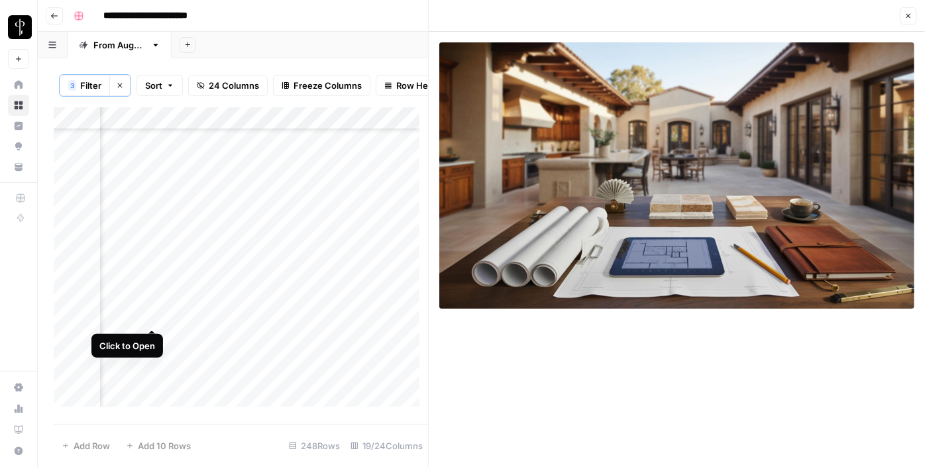
click at [158, 321] on div "Add Column" at bounding box center [241, 261] width 374 height 309
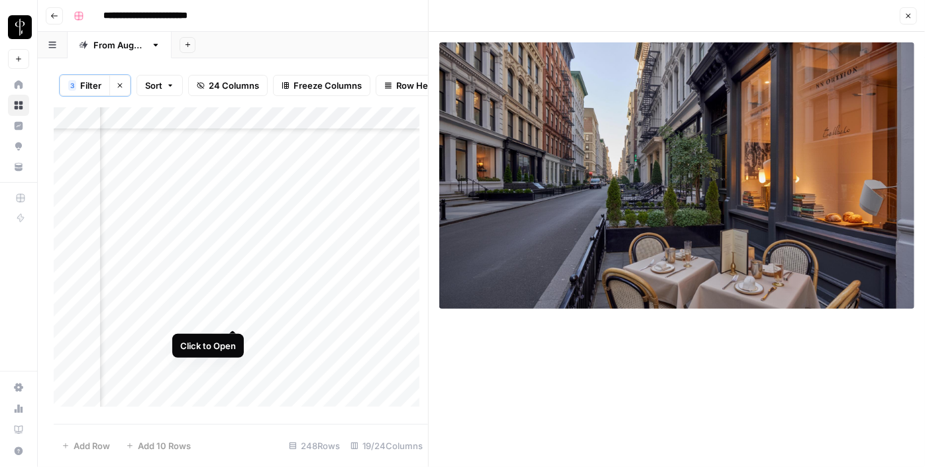
click at [233, 315] on div "Add Column" at bounding box center [241, 261] width 374 height 309
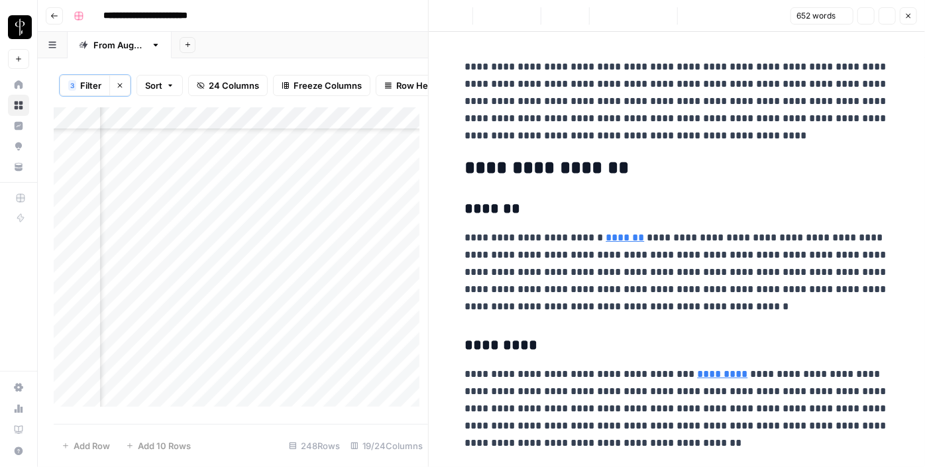
scroll to position [669, 1286]
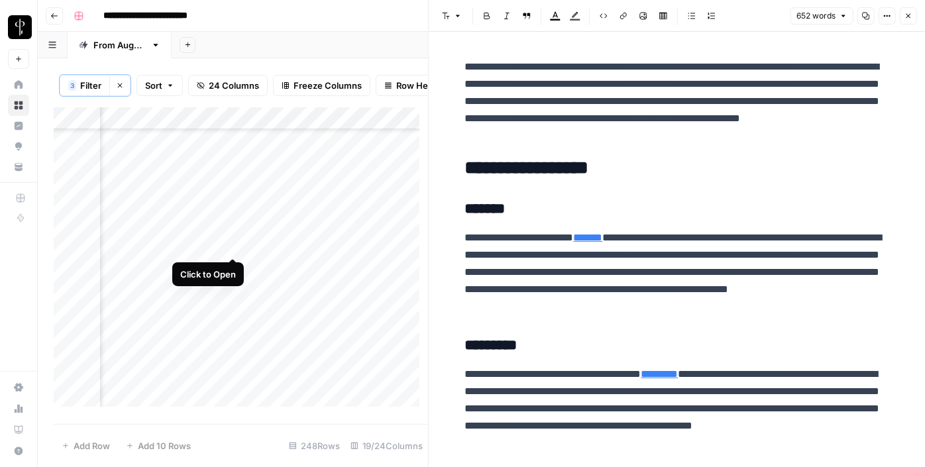
click at [233, 238] on div "Add Column" at bounding box center [241, 261] width 374 height 309
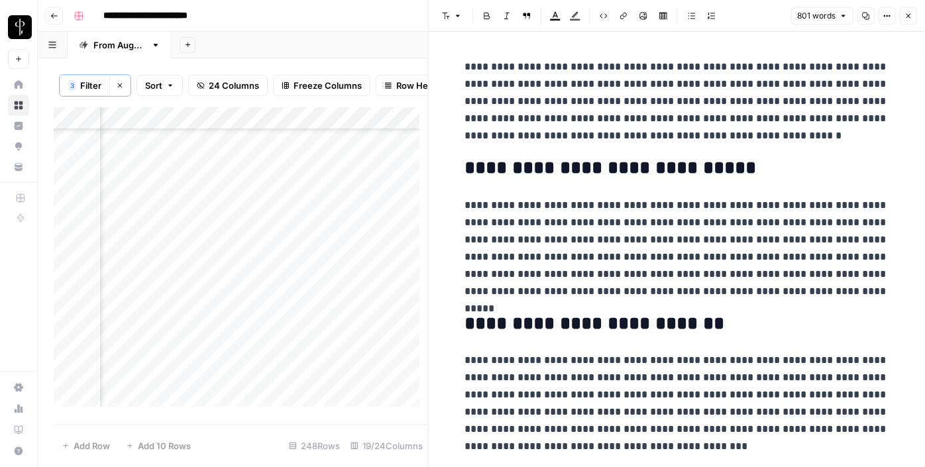
click at [154, 244] on div "Add Column" at bounding box center [241, 261] width 374 height 309
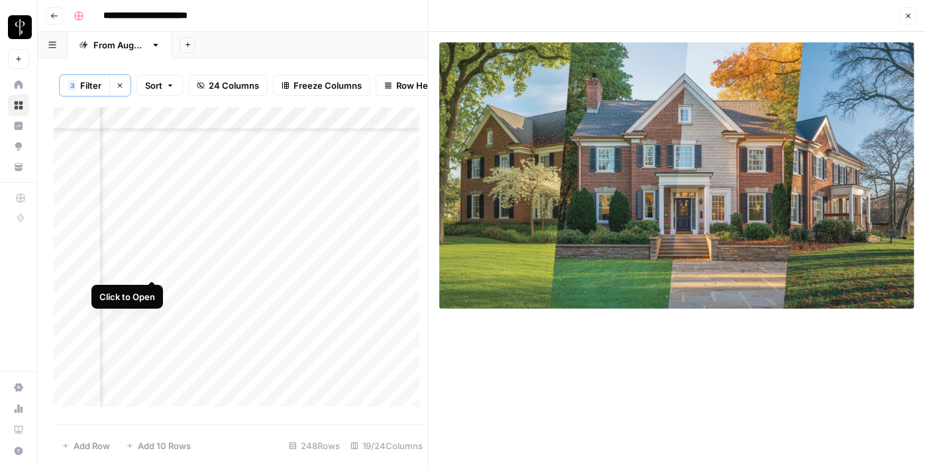
click at [152, 266] on div "Add Column" at bounding box center [241, 261] width 374 height 309
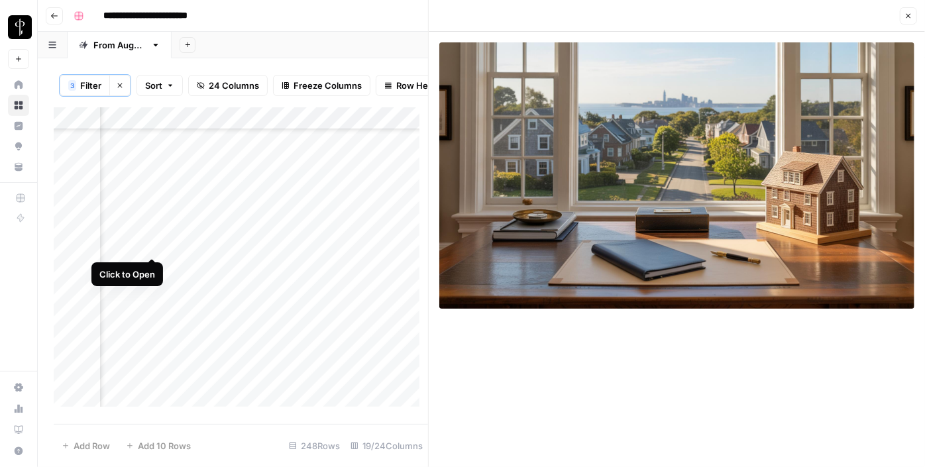
click at [154, 244] on div "Add Column" at bounding box center [241, 261] width 374 height 309
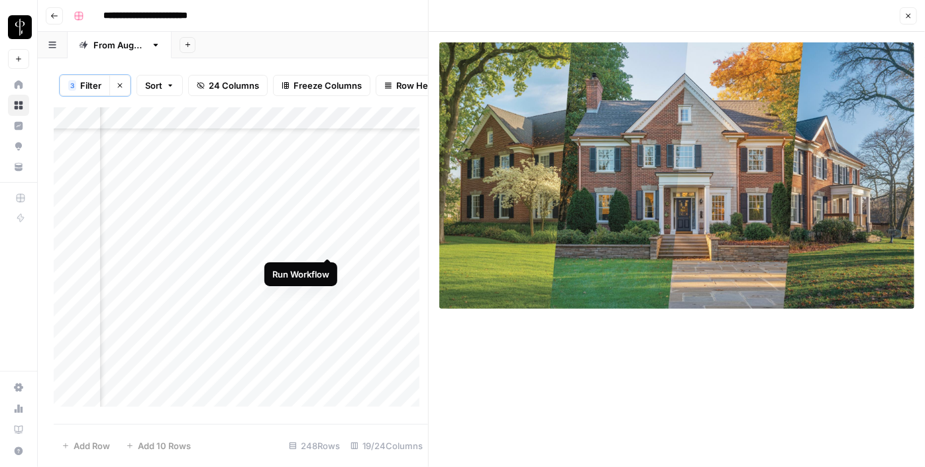
click at [328, 242] on div "Add Column" at bounding box center [241, 261] width 374 height 309
click at [371, 246] on div "Add Column" at bounding box center [241, 261] width 374 height 309
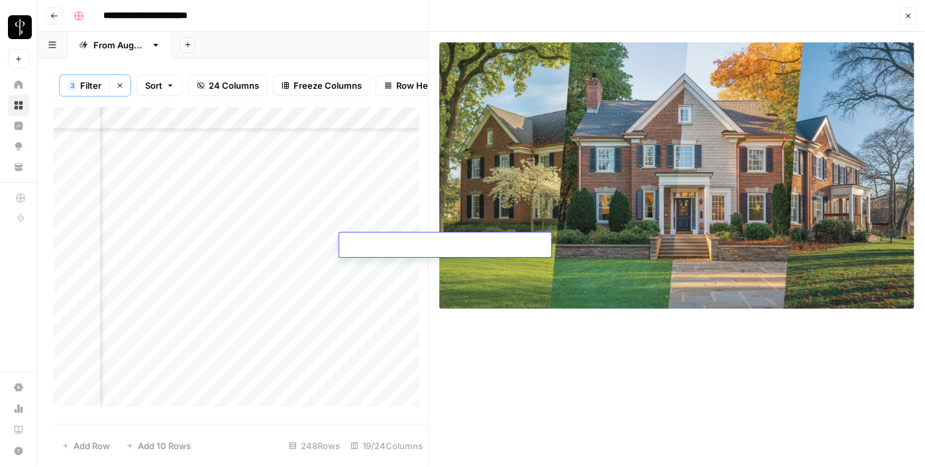
type textarea "**********"
click at [228, 268] on div "Add Column" at bounding box center [241, 261] width 374 height 309
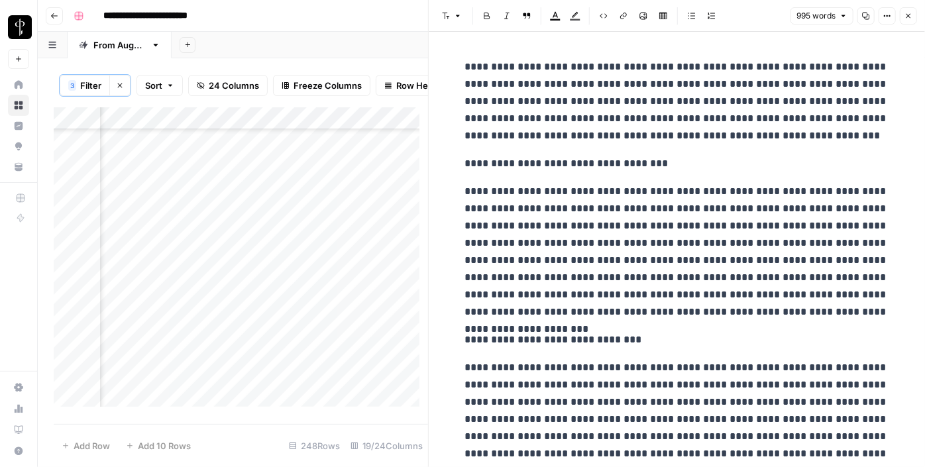
click at [553, 161] on p "**********" at bounding box center [677, 163] width 424 height 17
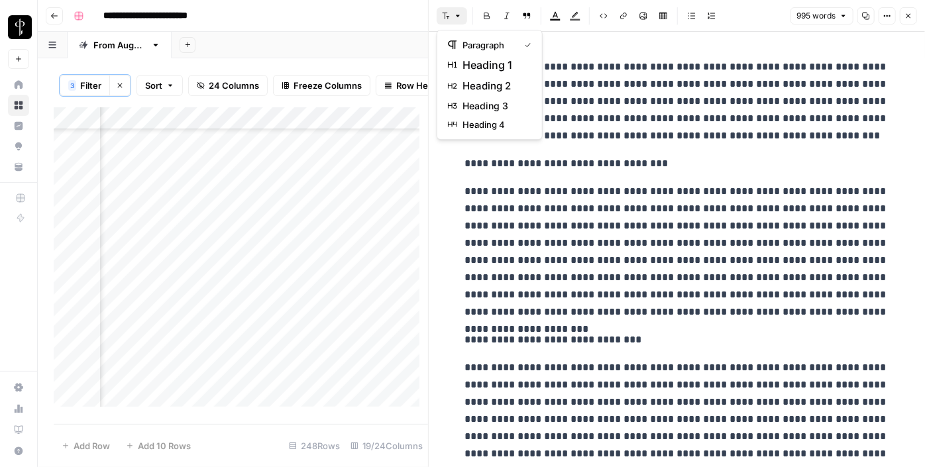
click at [451, 18] on button "Font style" at bounding box center [452, 15] width 30 height 17
click at [487, 84] on span "heading 2" at bounding box center [494, 86] width 64 height 16
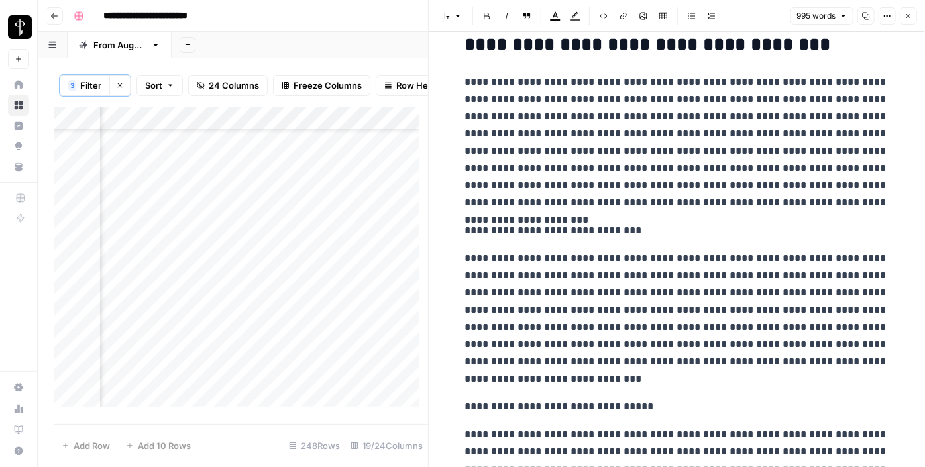
scroll to position [125, 0]
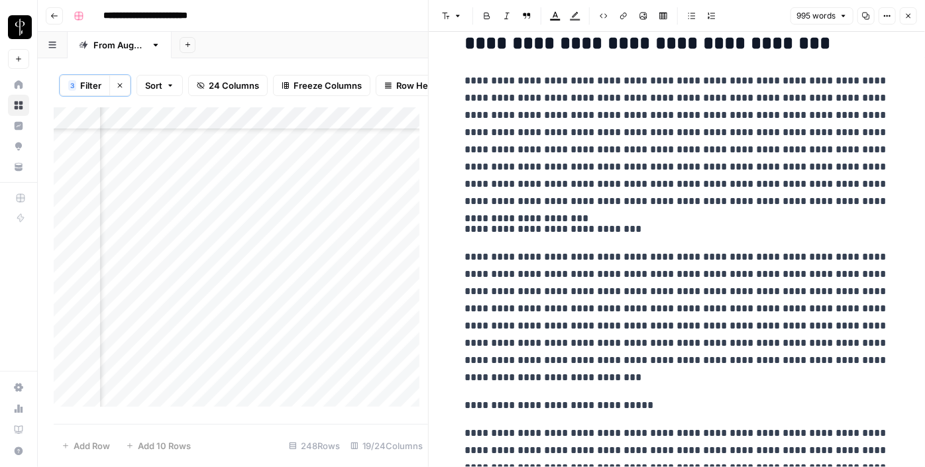
click at [541, 230] on p "**********" at bounding box center [677, 229] width 424 height 17
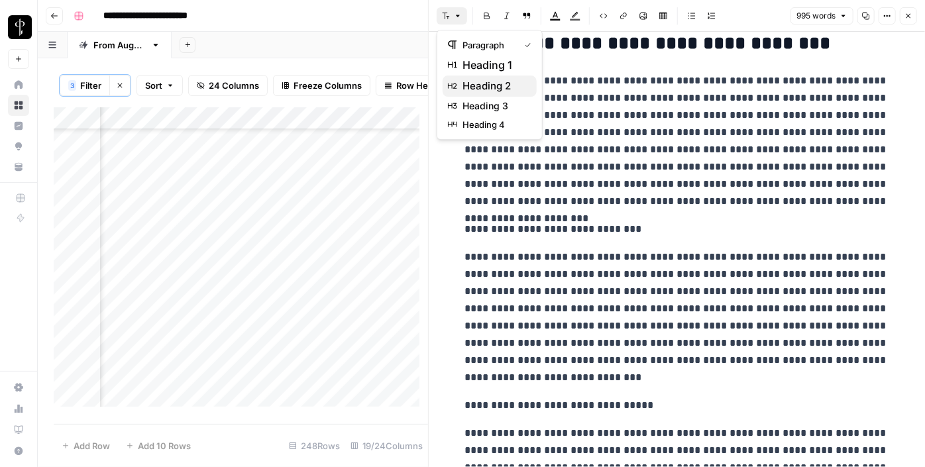
drag, startPoint x: 450, startPoint y: 9, endPoint x: 488, endPoint y: 81, distance: 81.5
click at [488, 81] on body "**********" at bounding box center [462, 233] width 925 height 467
click at [488, 81] on span "heading 2" at bounding box center [494, 86] width 64 height 16
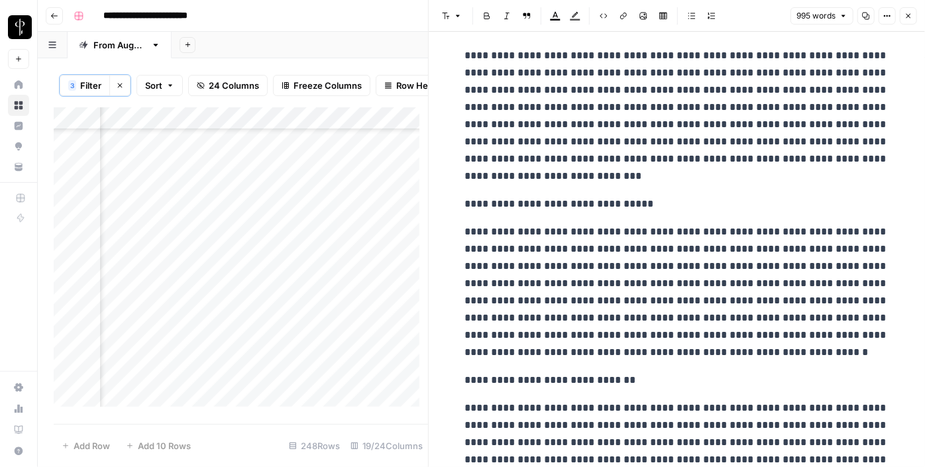
scroll to position [341, 0]
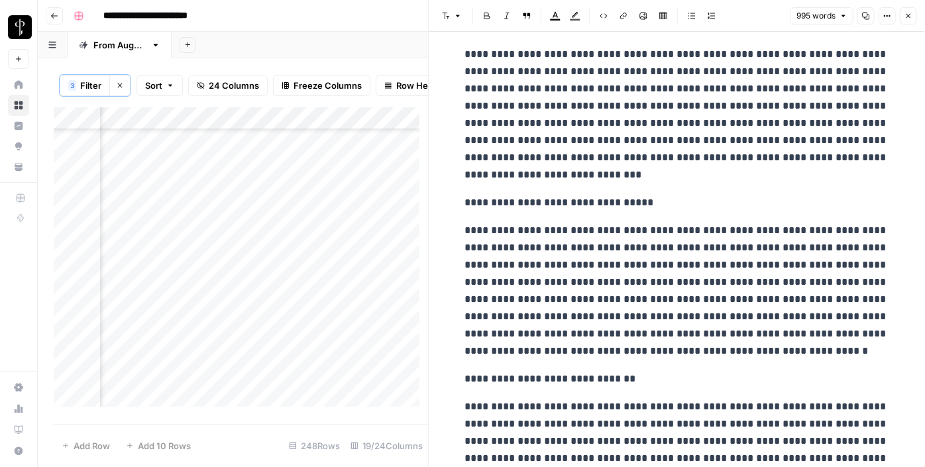
click at [503, 200] on p "**********" at bounding box center [677, 202] width 424 height 17
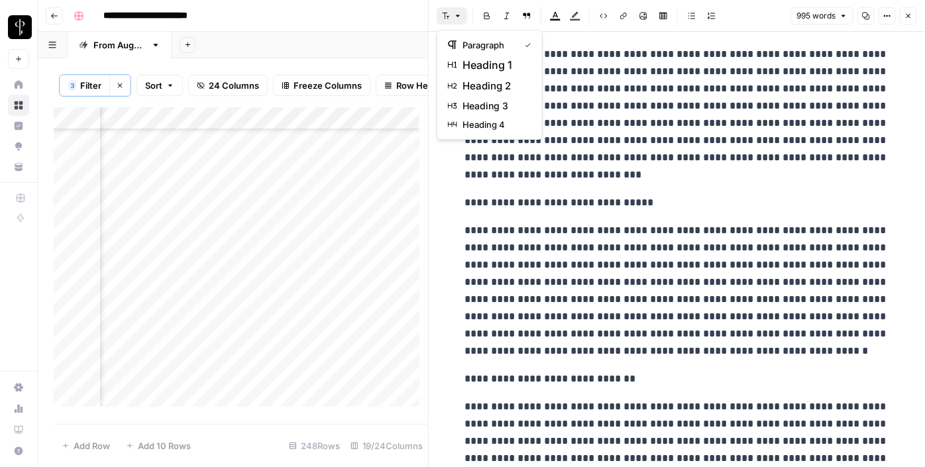
click at [451, 20] on button "Font style" at bounding box center [452, 15] width 30 height 17
click at [484, 83] on span "heading 2" at bounding box center [494, 86] width 64 height 16
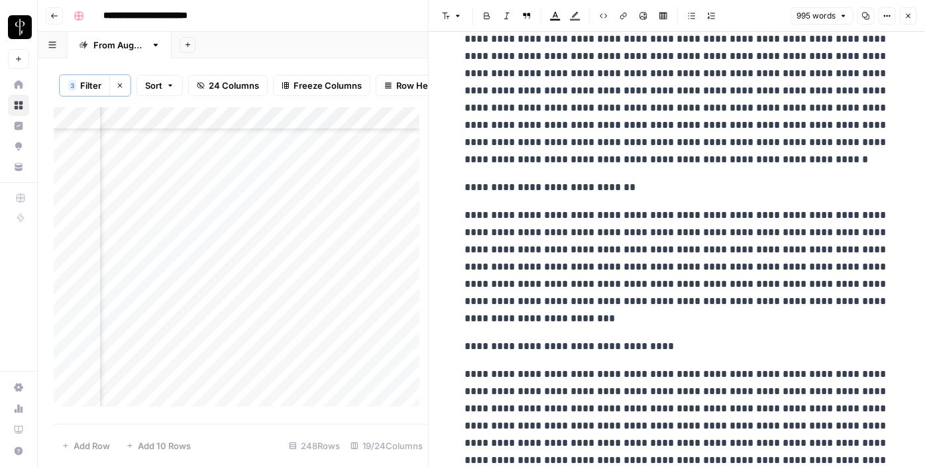
scroll to position [551, 0]
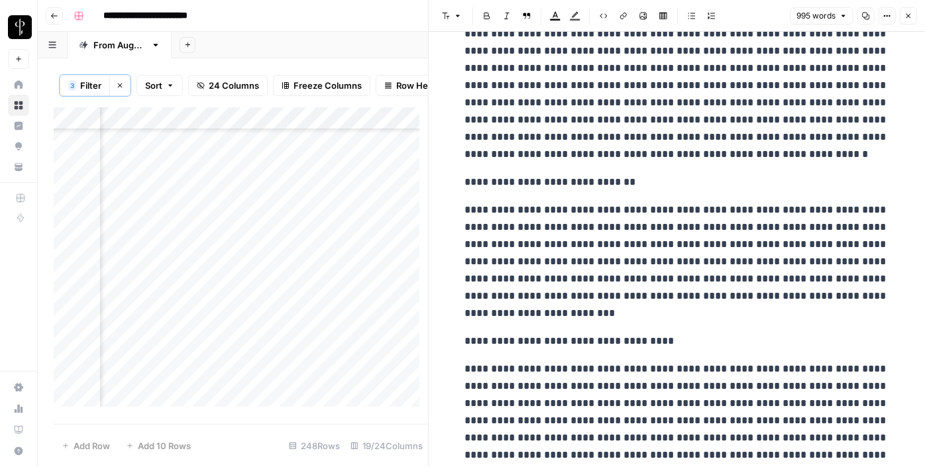
click at [554, 177] on p "**********" at bounding box center [677, 182] width 424 height 17
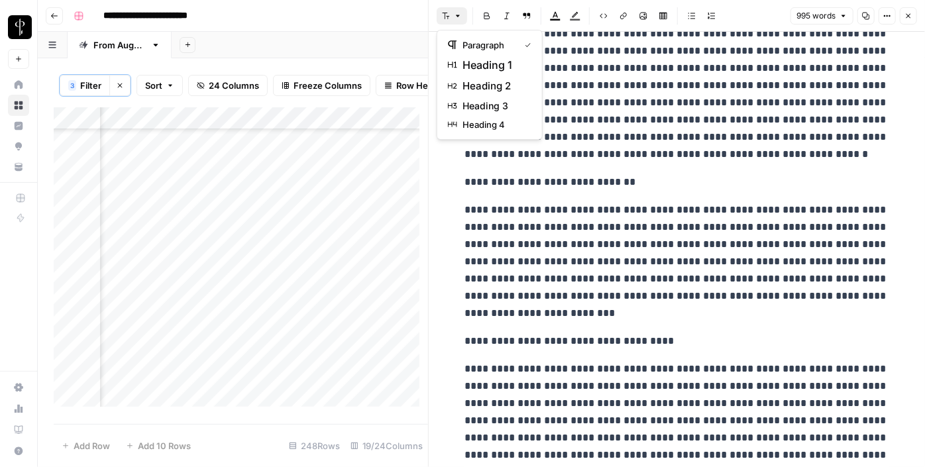
click at [450, 15] on button "Font style" at bounding box center [452, 15] width 30 height 17
click at [501, 89] on span "heading 2" at bounding box center [494, 86] width 64 height 16
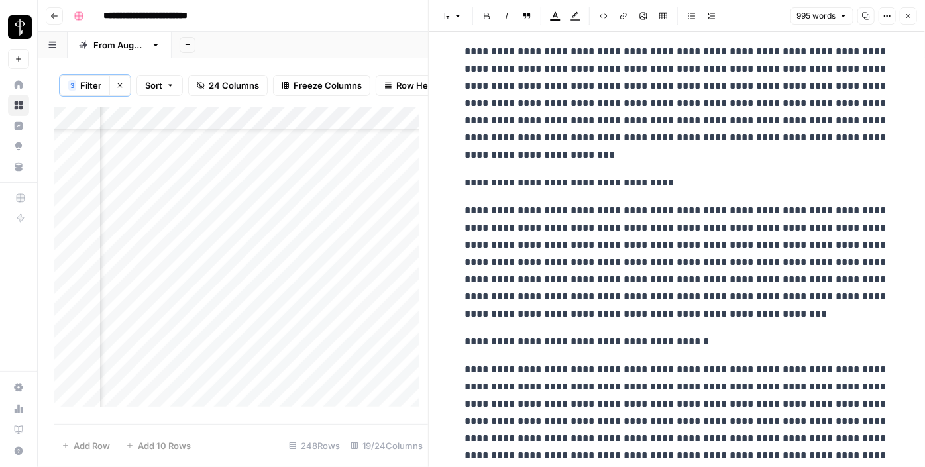
scroll to position [724, 0]
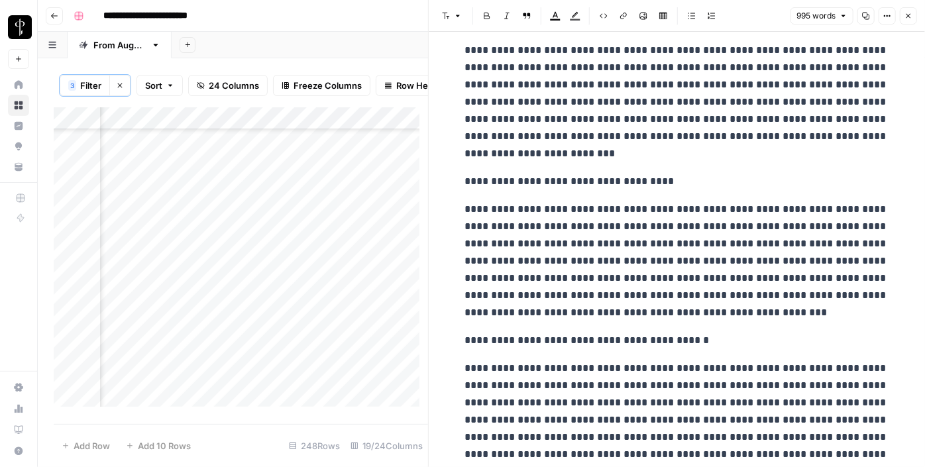
click at [551, 176] on p "**********" at bounding box center [677, 181] width 424 height 17
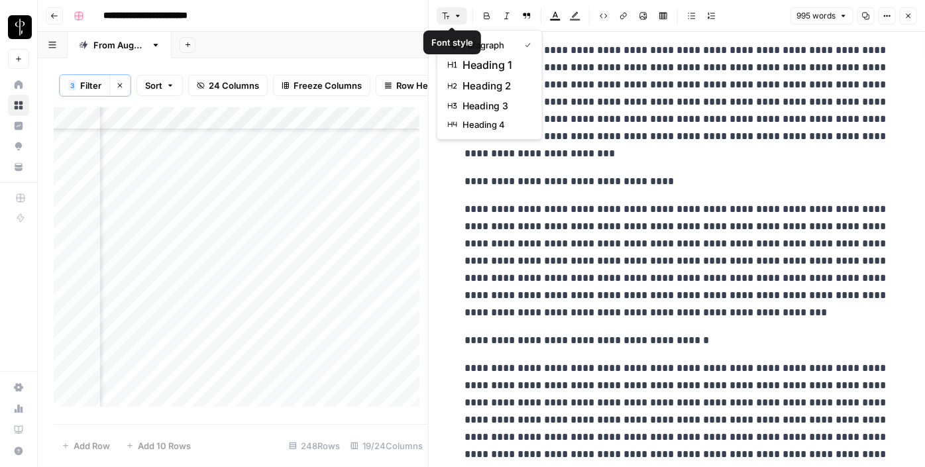
click at [445, 15] on icon "button" at bounding box center [446, 16] width 7 height 7
click at [488, 81] on span "heading 2" at bounding box center [494, 86] width 64 height 16
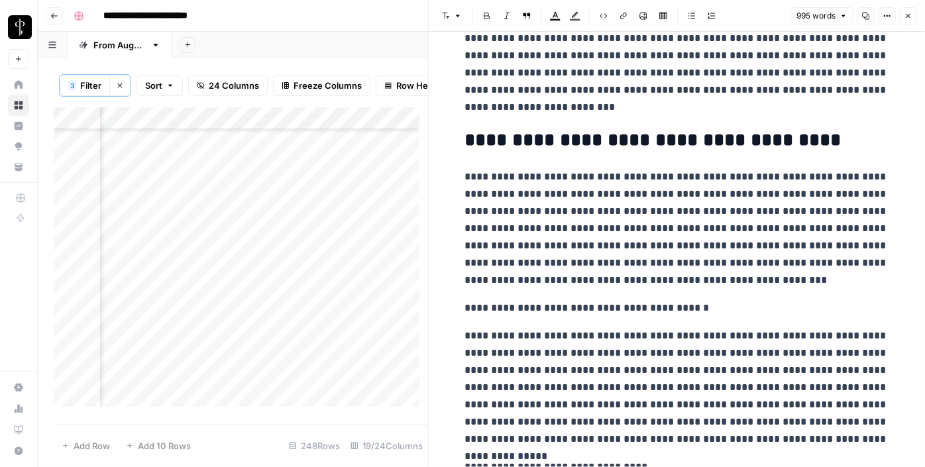
scroll to position [816, 0]
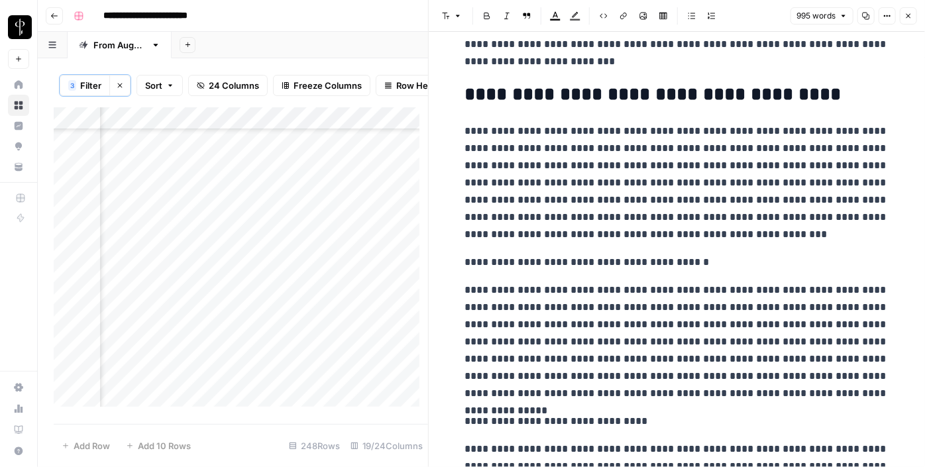
click at [509, 258] on p "**********" at bounding box center [677, 262] width 424 height 17
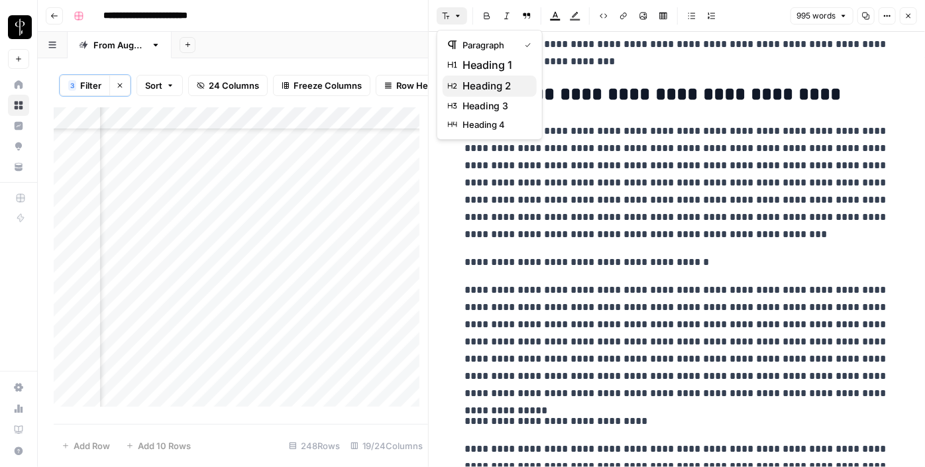
drag, startPoint x: 448, startPoint y: 18, endPoint x: 480, endPoint y: 84, distance: 73.2
click at [480, 84] on body "**********" at bounding box center [462, 233] width 925 height 467
click at [480, 84] on span "heading 2" at bounding box center [494, 86] width 64 height 16
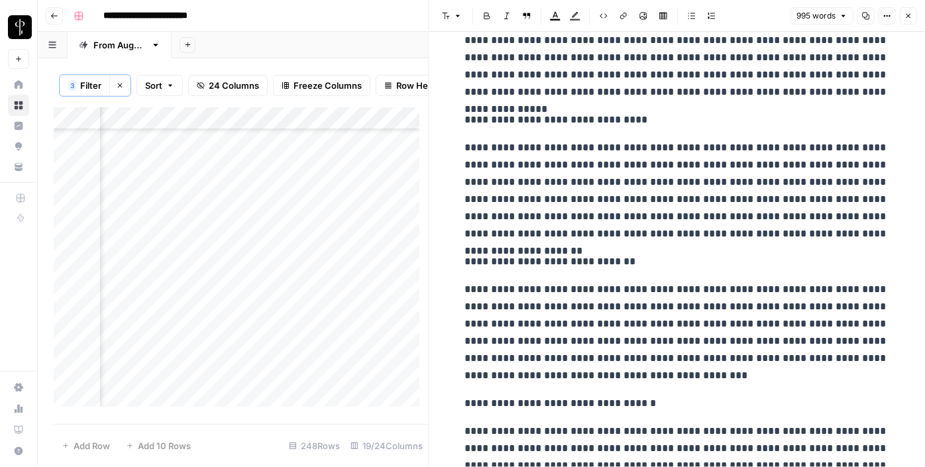
scroll to position [1135, 0]
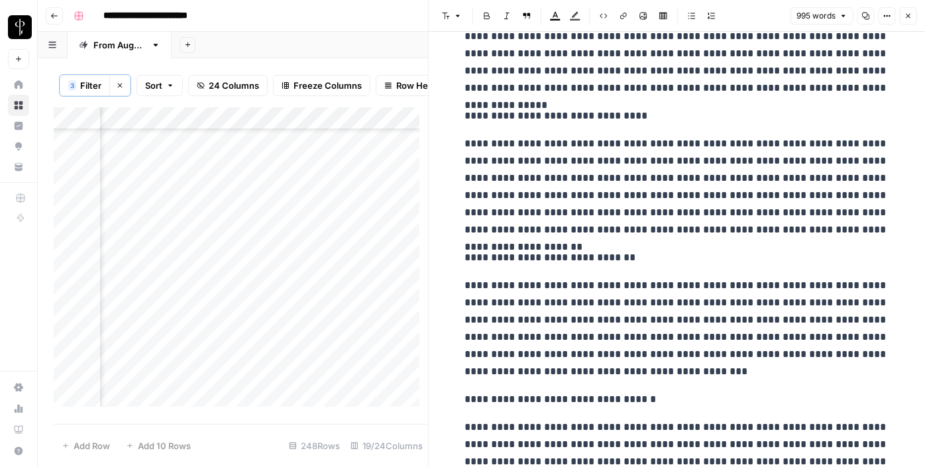
click at [517, 114] on p "**********" at bounding box center [677, 115] width 424 height 17
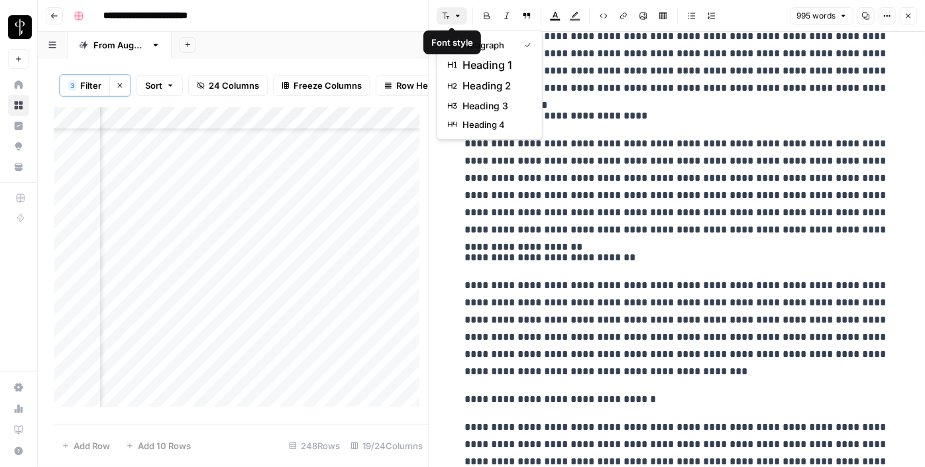
click at [452, 9] on button "Font style" at bounding box center [452, 15] width 30 height 17
click at [484, 80] on span "heading 2" at bounding box center [494, 86] width 64 height 16
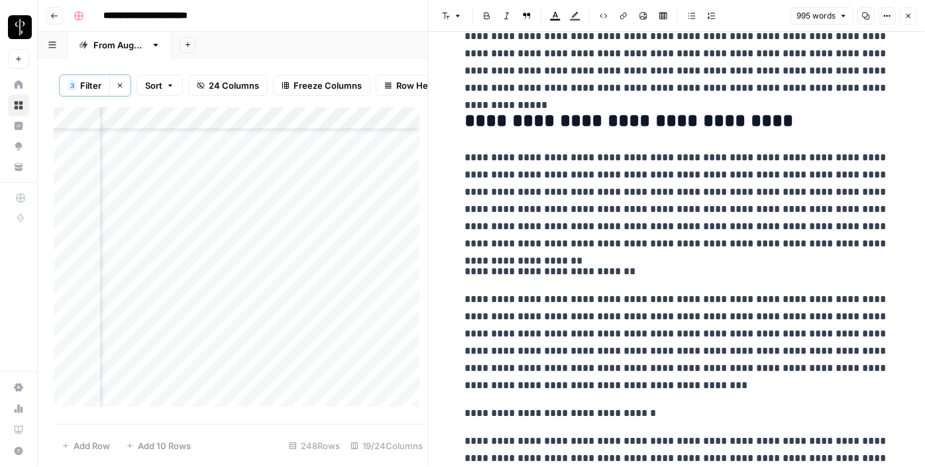
click at [543, 272] on p "**********" at bounding box center [677, 271] width 424 height 17
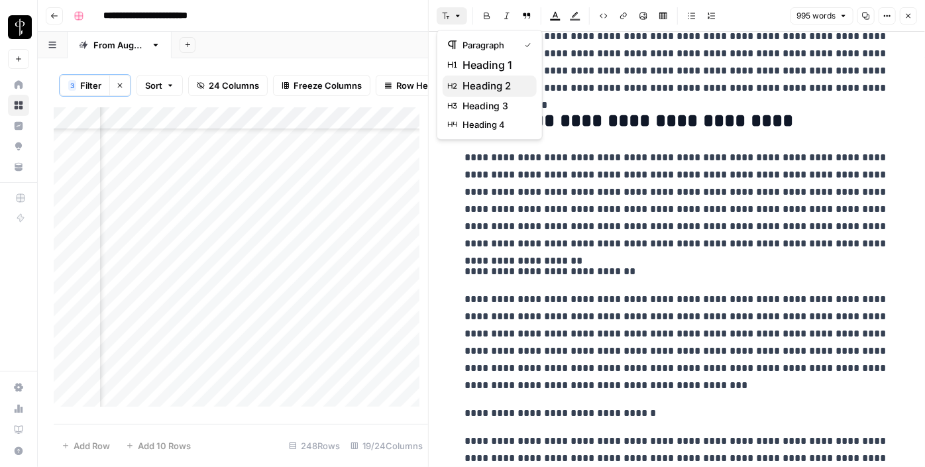
drag, startPoint x: 461, startPoint y: 18, endPoint x: 495, endPoint y: 85, distance: 75.0
click at [495, 85] on body "**********" at bounding box center [462, 233] width 925 height 467
click at [495, 85] on span "heading 2" at bounding box center [494, 86] width 64 height 16
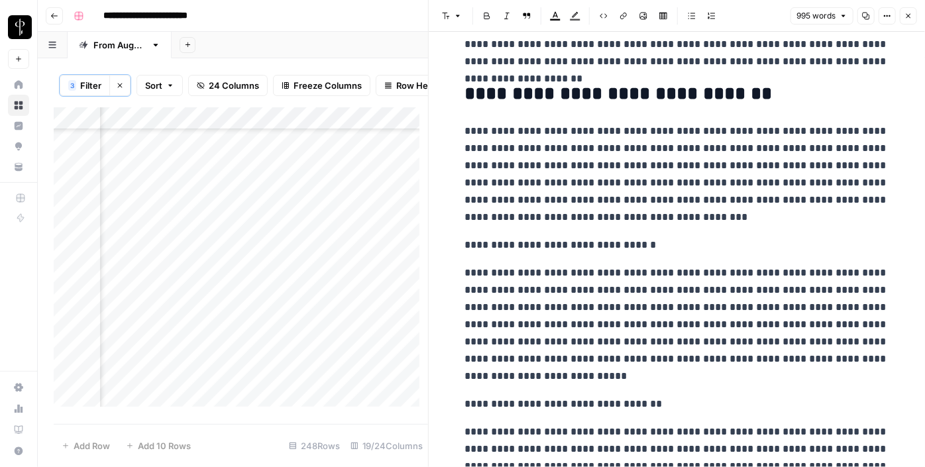
scroll to position [1318, 0]
click at [511, 244] on p "**********" at bounding box center [677, 244] width 424 height 17
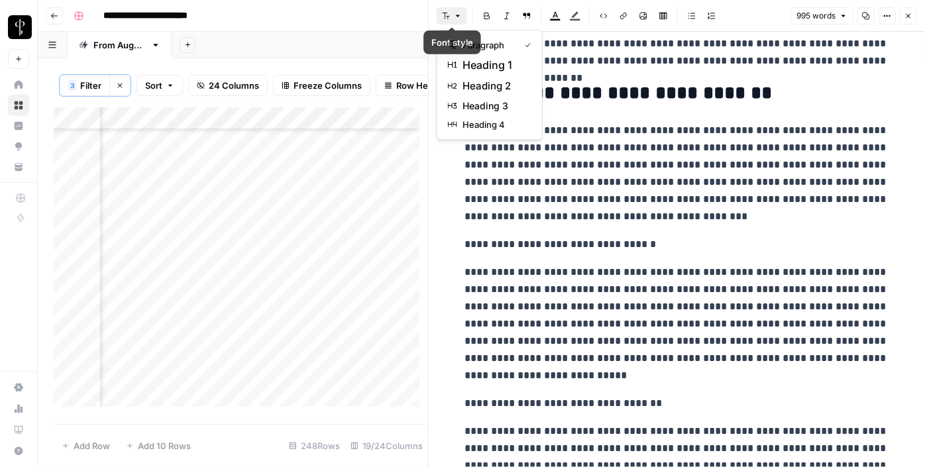
click at [448, 18] on icon "button" at bounding box center [446, 16] width 8 height 8
click at [486, 83] on span "heading 2" at bounding box center [494, 86] width 64 height 16
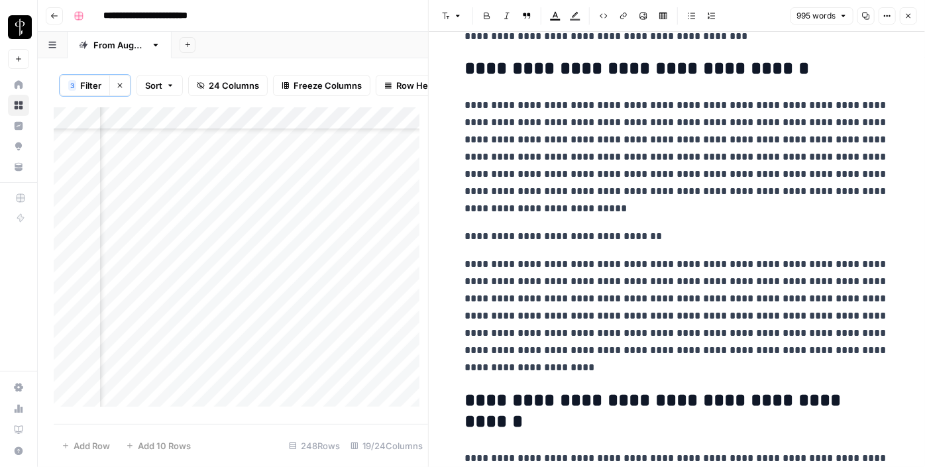
scroll to position [1561, 0]
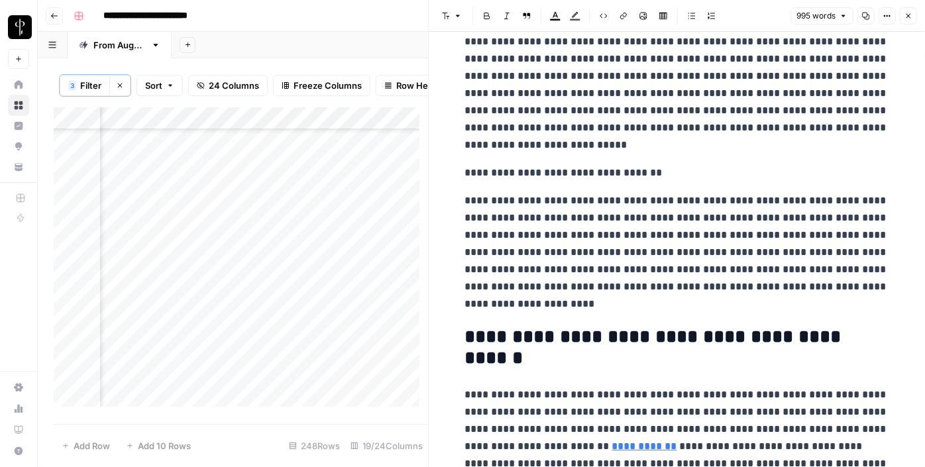
click at [531, 169] on p "**********" at bounding box center [677, 172] width 424 height 17
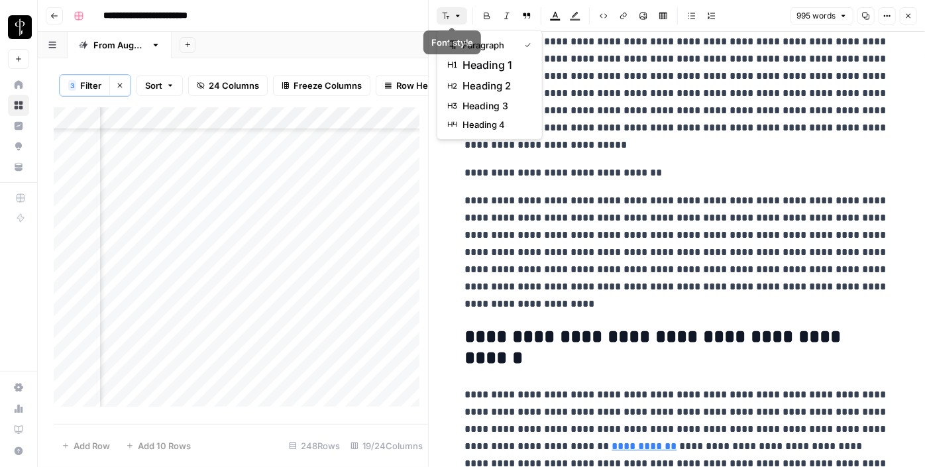
click at [452, 16] on button "Font style" at bounding box center [452, 15] width 30 height 17
click at [480, 85] on span "heading 2" at bounding box center [494, 86] width 64 height 16
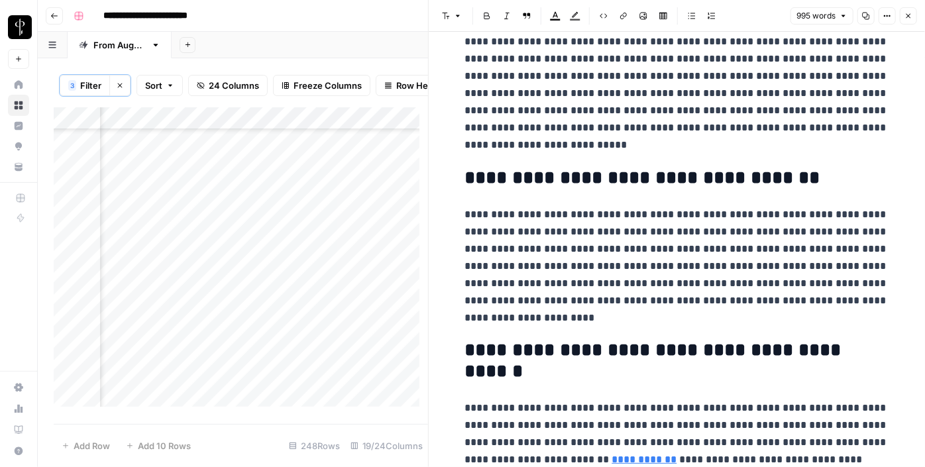
scroll to position [1628, 0]
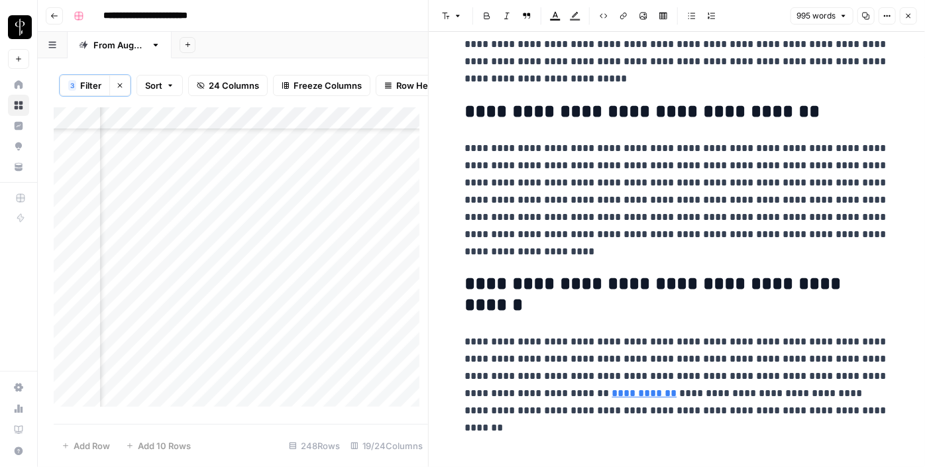
click at [362, 267] on div "Add Column" at bounding box center [241, 261] width 374 height 309
type textarea "**********"
click at [229, 287] on div "Add Column" at bounding box center [241, 261] width 374 height 309
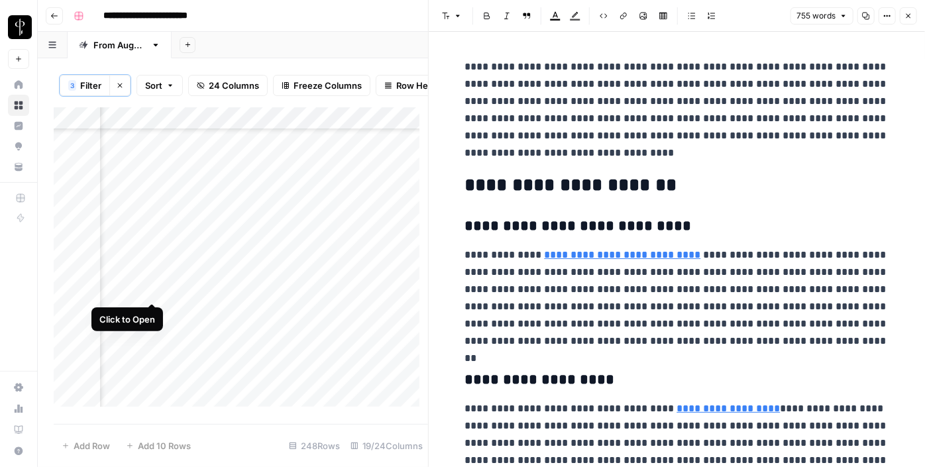
click at [149, 289] on div "Add Column" at bounding box center [241, 261] width 374 height 309
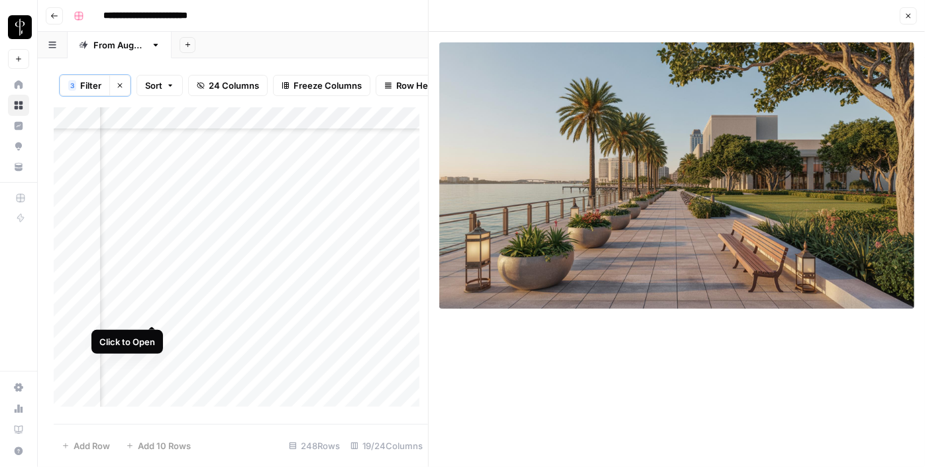
click at [155, 312] on div "Add Column" at bounding box center [241, 261] width 374 height 309
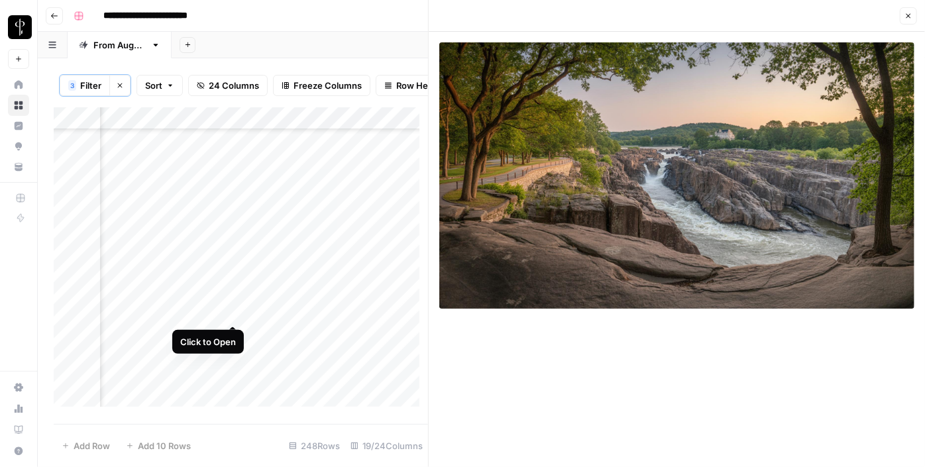
click at [233, 309] on div "Add Column" at bounding box center [241, 261] width 374 height 309
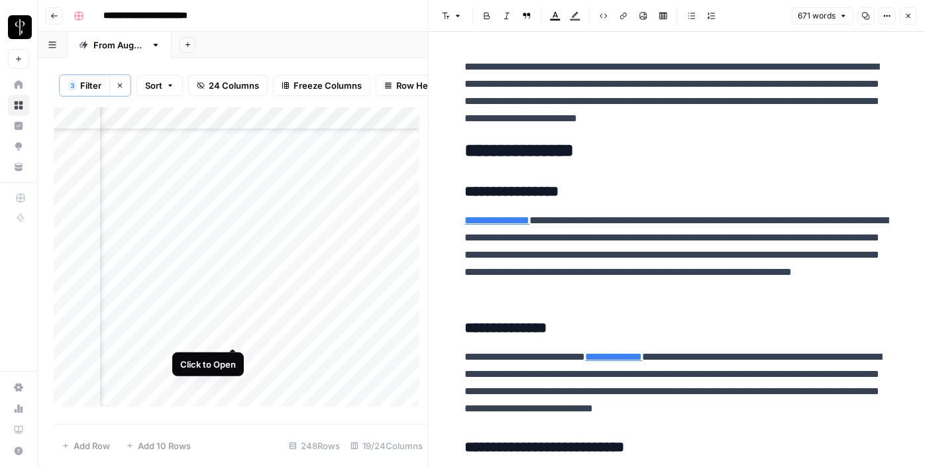
click at [235, 331] on div "Add Column" at bounding box center [241, 261] width 374 height 309
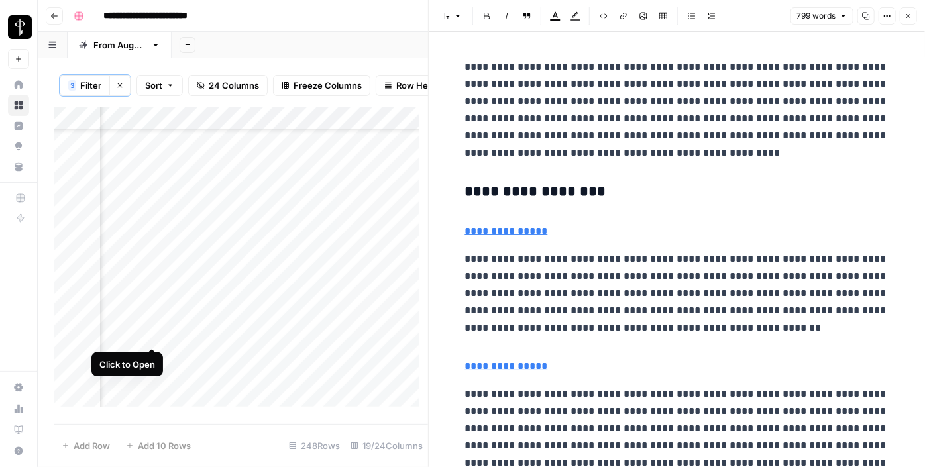
click at [153, 333] on div "Add Column" at bounding box center [241, 261] width 374 height 309
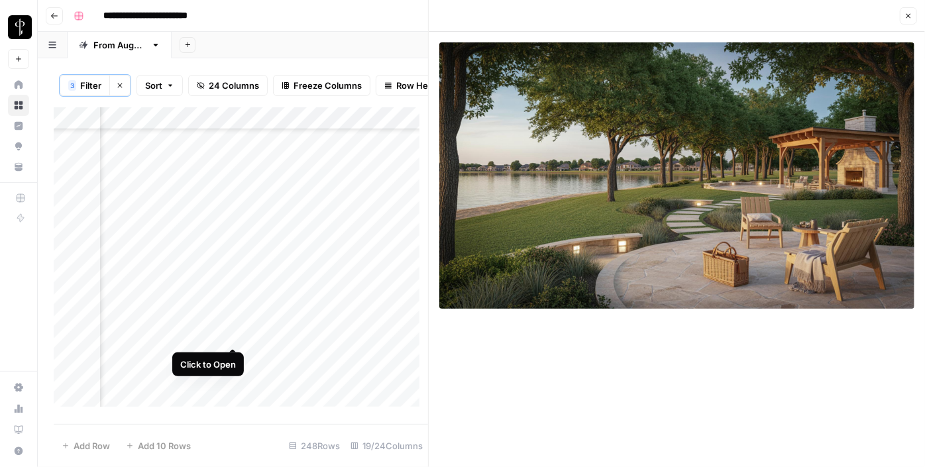
click at [229, 335] on div "Add Column" at bounding box center [241, 261] width 374 height 309
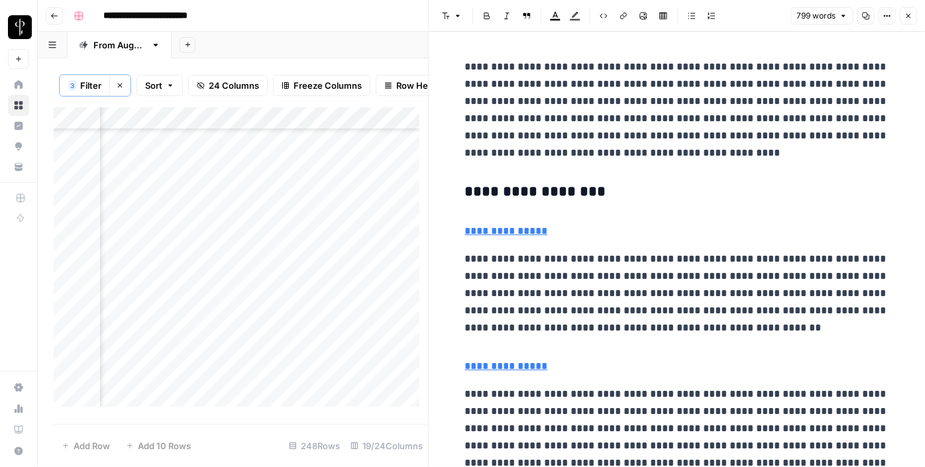
click at [504, 185] on h3 "**********" at bounding box center [677, 192] width 424 height 19
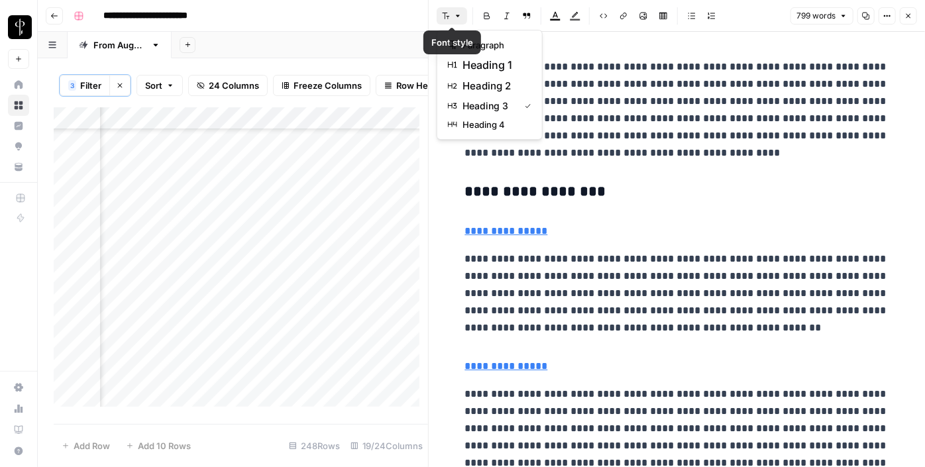
click at [454, 14] on icon "button" at bounding box center [458, 16] width 8 height 8
click at [490, 85] on span "heading 2" at bounding box center [494, 86] width 64 height 16
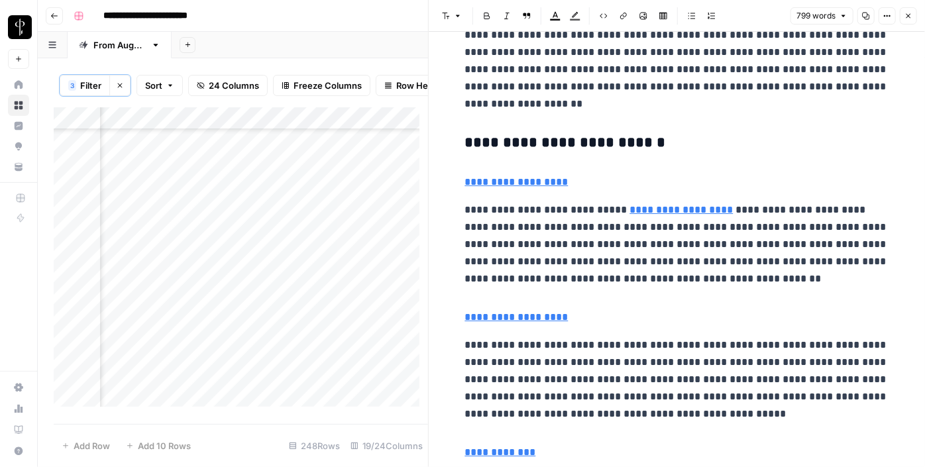
scroll to position [500, 0]
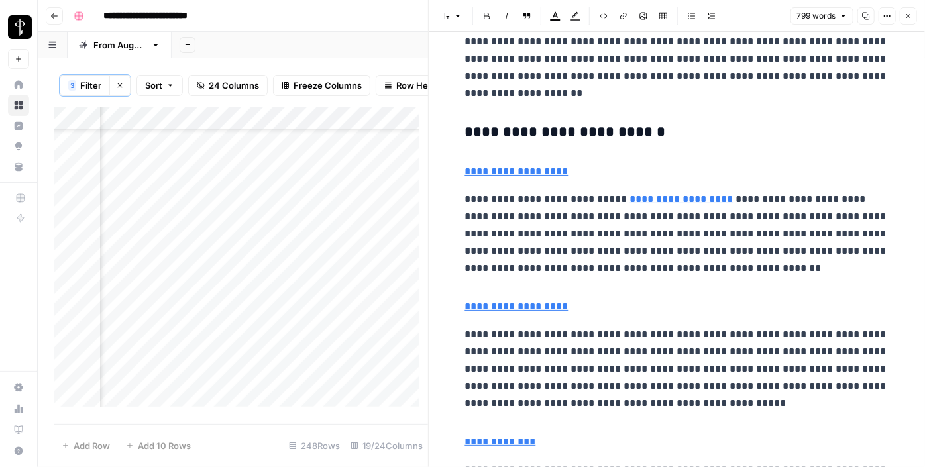
click at [531, 132] on h3 "**********" at bounding box center [677, 132] width 424 height 19
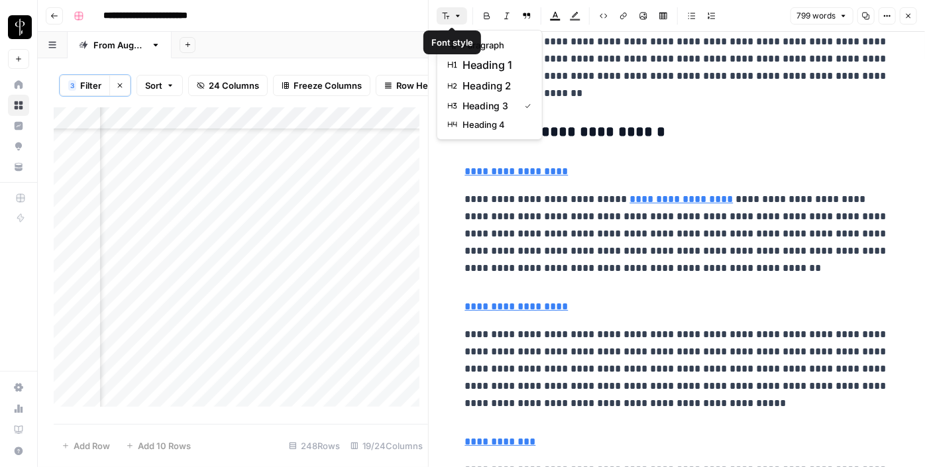
click at [450, 13] on button "Font style" at bounding box center [452, 15] width 30 height 17
click at [482, 76] on button "heading 2" at bounding box center [490, 86] width 94 height 21
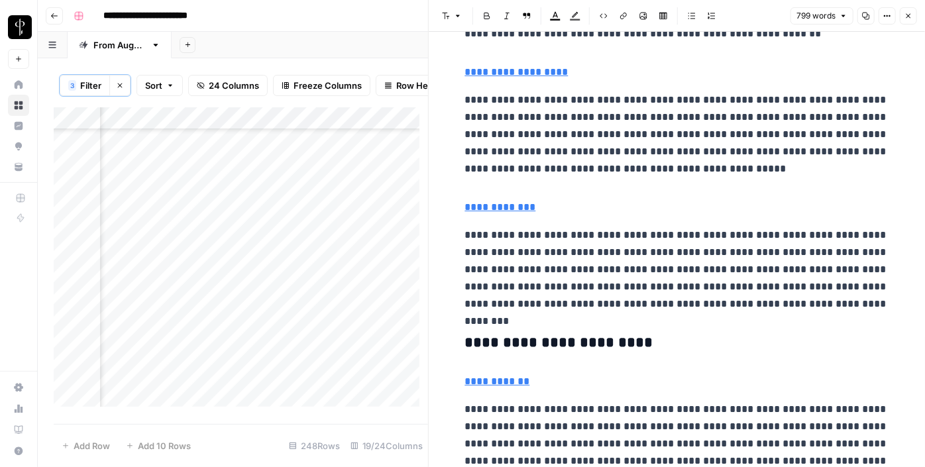
scroll to position [732, 0]
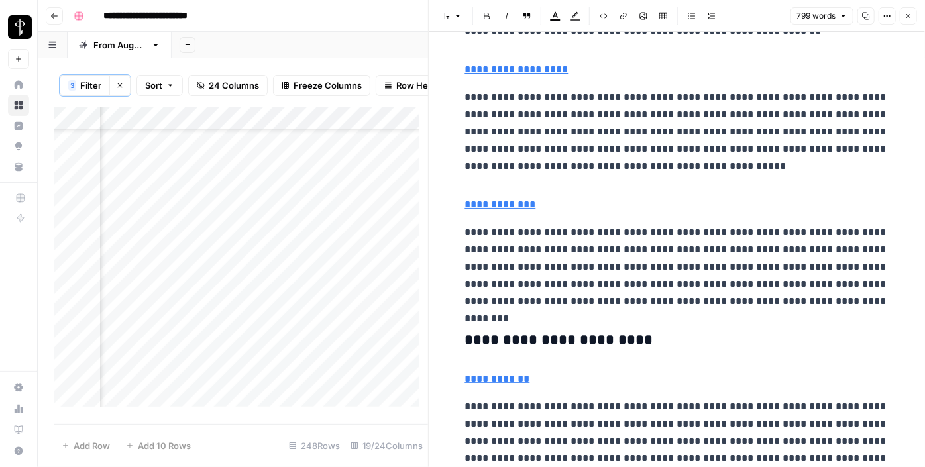
click at [546, 336] on h3 "**********" at bounding box center [677, 340] width 424 height 19
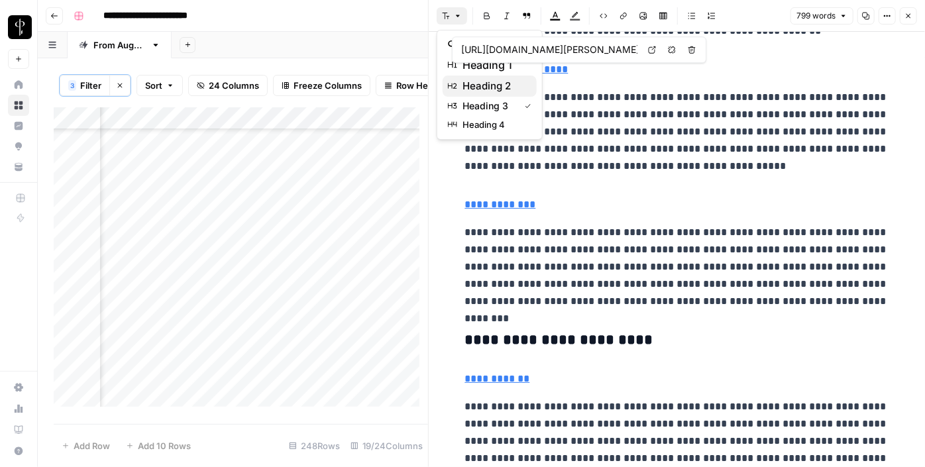
drag, startPoint x: 448, startPoint y: 11, endPoint x: 509, endPoint y: 84, distance: 95.5
click at [509, 84] on body "**********" at bounding box center [462, 233] width 925 height 467
click at [509, 84] on span "heading 2" at bounding box center [494, 86] width 64 height 16
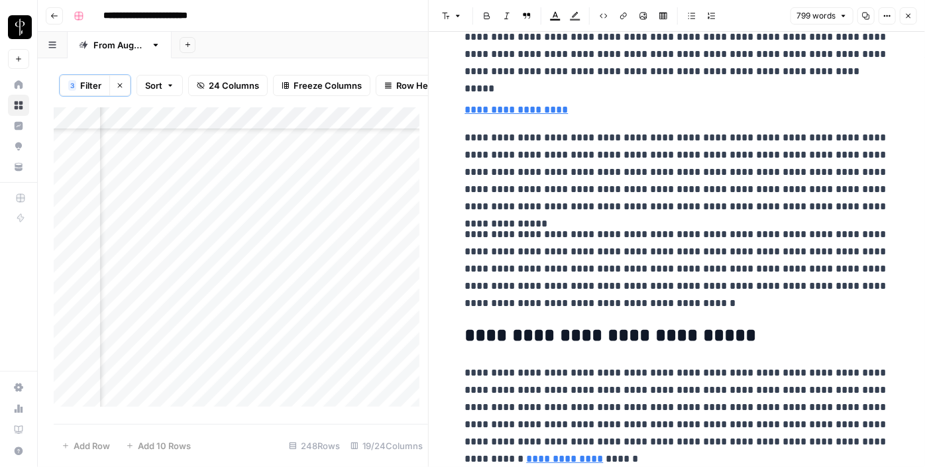
scroll to position [1314, 0]
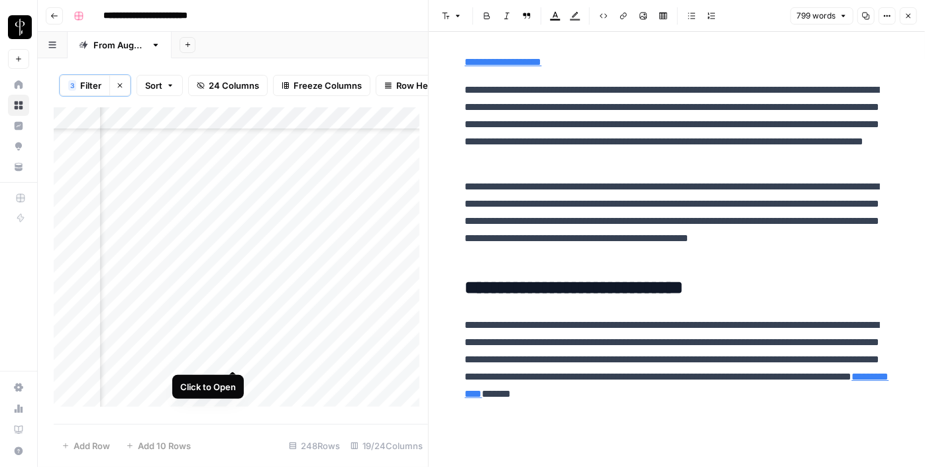
click at [229, 355] on div "Add Column" at bounding box center [241, 261] width 374 height 309
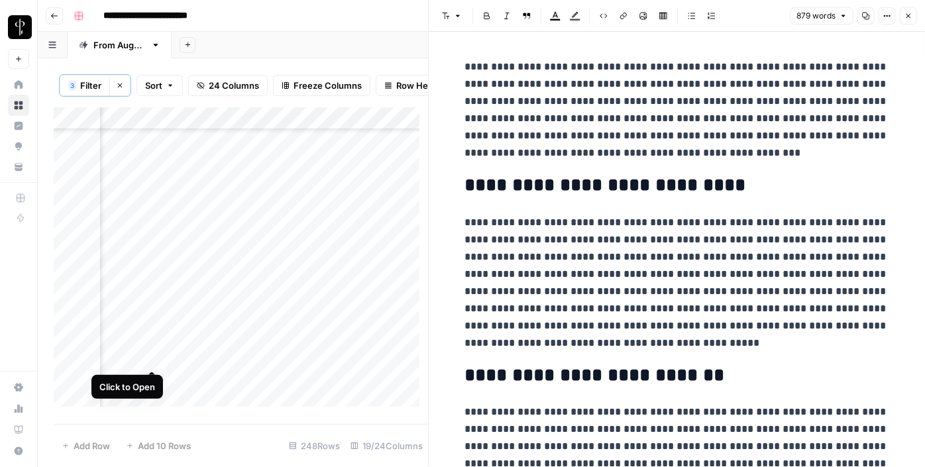
click at [146, 356] on div "Add Column" at bounding box center [241, 261] width 374 height 309
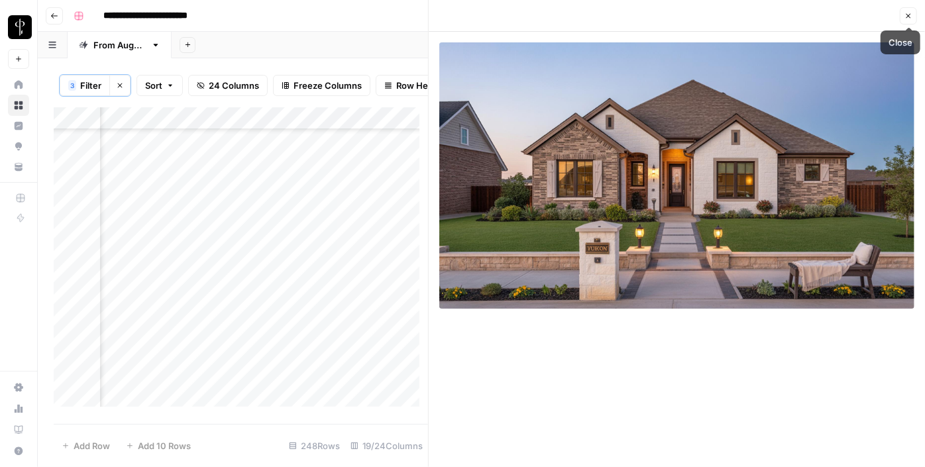
click at [908, 18] on icon "button" at bounding box center [908, 16] width 8 height 8
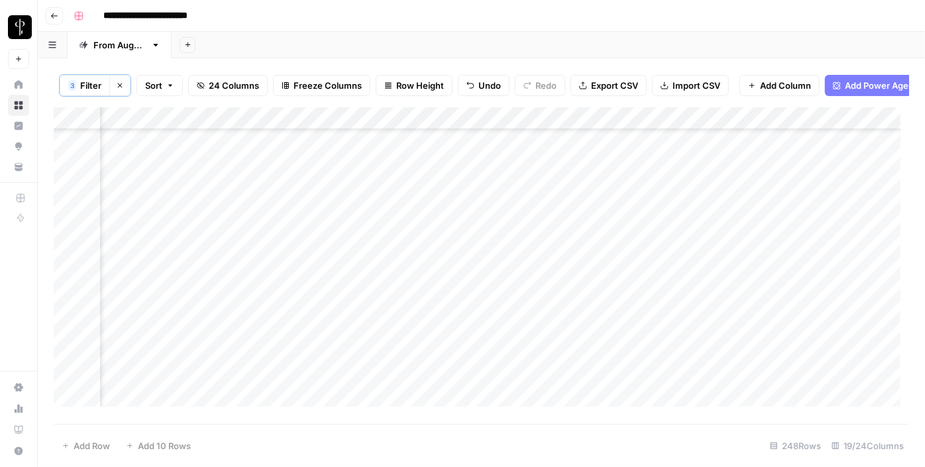
click at [494, 266] on div "Add Column" at bounding box center [481, 261] width 855 height 309
click at [501, 242] on div "Add Column" at bounding box center [481, 261] width 855 height 309
click at [595, 244] on div "Add Column" at bounding box center [481, 261] width 855 height 309
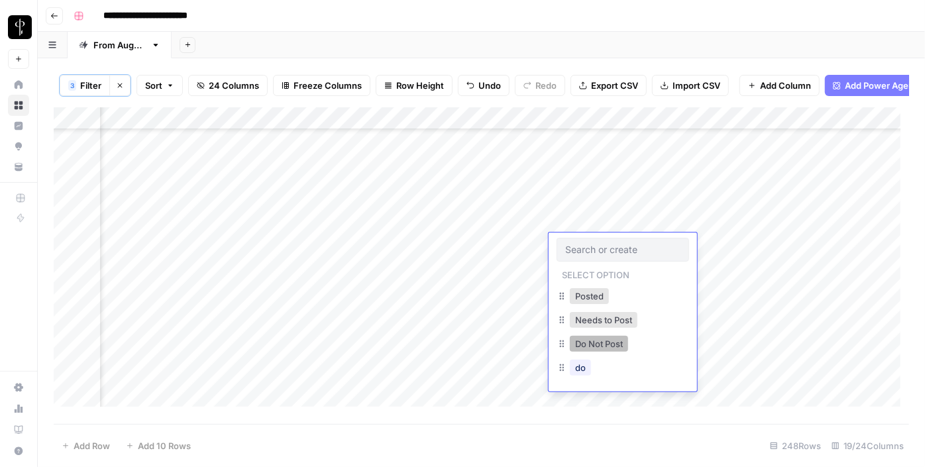
click at [616, 340] on button "Do Not Post" at bounding box center [599, 344] width 58 height 16
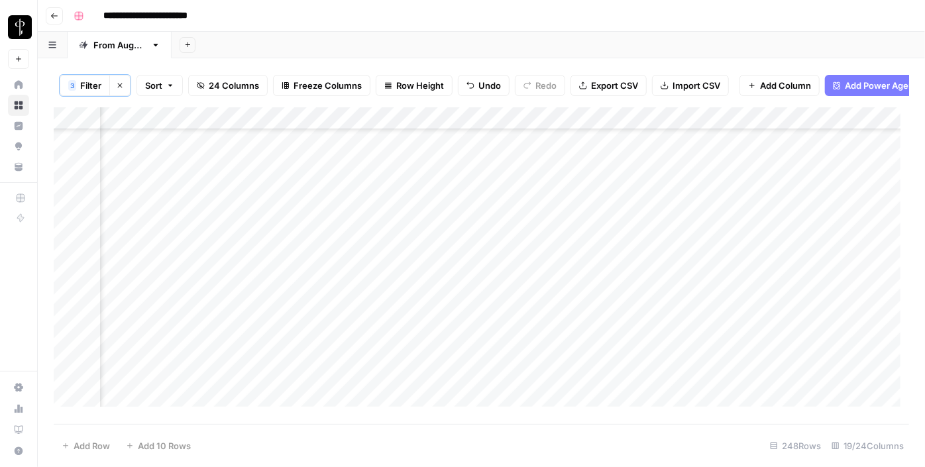
click at [579, 268] on div "Add Column" at bounding box center [481, 261] width 855 height 309
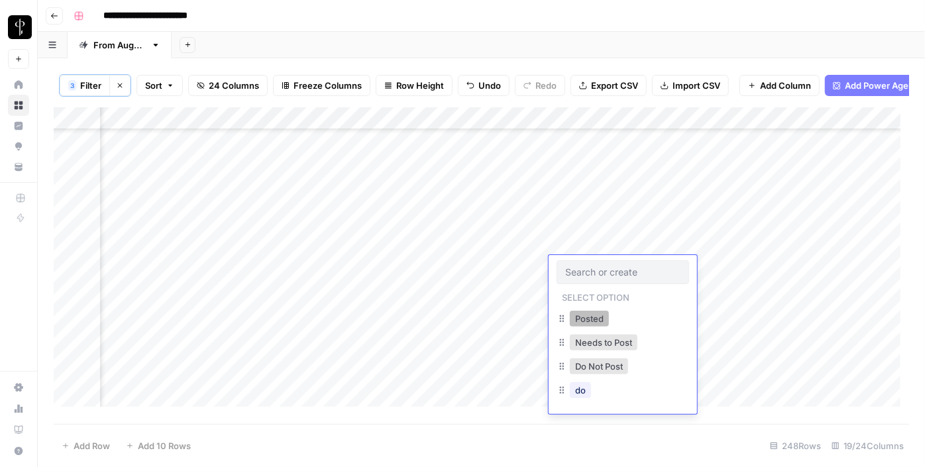
click at [595, 319] on button "Posted" at bounding box center [589, 319] width 39 height 16
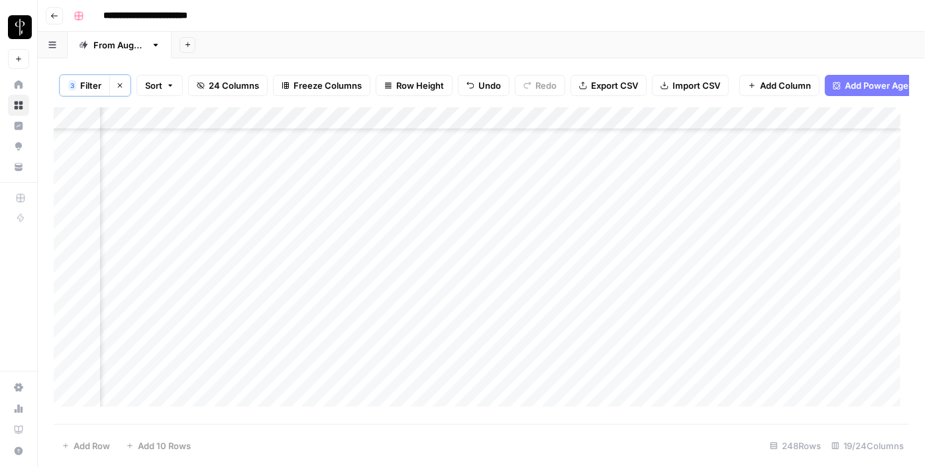
drag, startPoint x: 669, startPoint y: 276, endPoint x: 641, endPoint y: 354, distance: 82.4
click at [641, 354] on div "Add Column" at bounding box center [481, 261] width 855 height 309
click at [536, 265] on div "Add Column" at bounding box center [481, 261] width 855 height 309
click at [645, 266] on div "Add Column" at bounding box center [481, 261] width 855 height 309
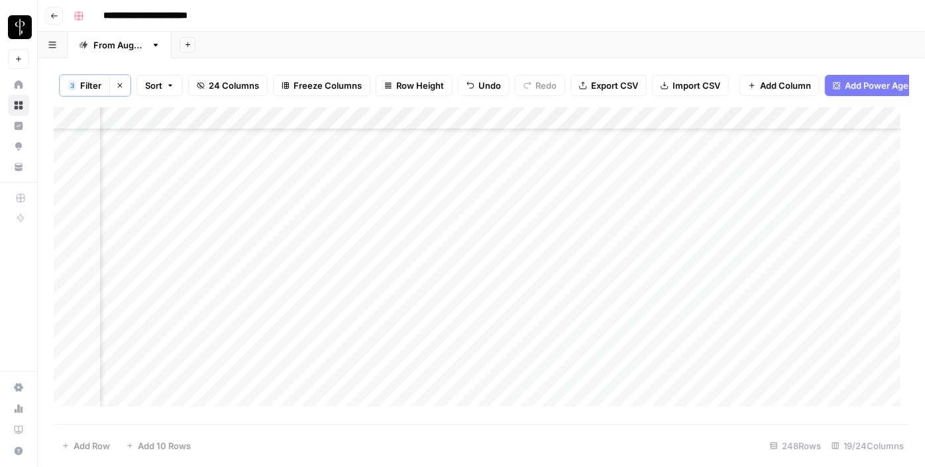
drag, startPoint x: 670, startPoint y: 272, endPoint x: 650, endPoint y: 347, distance: 78.3
click at [650, 347] on div "Add Column" at bounding box center [481, 261] width 855 height 309
click at [384, 362] on div "Add Column" at bounding box center [481, 261] width 855 height 309
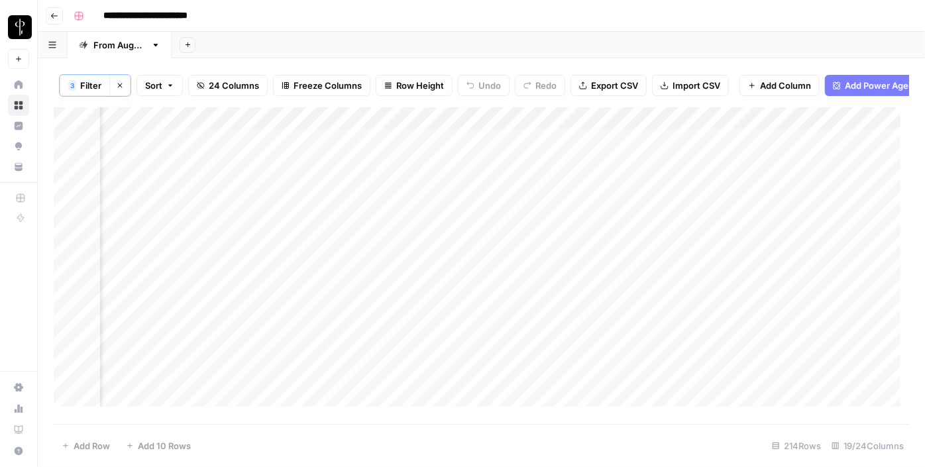
scroll to position [0, 1286]
click at [277, 145] on div "Add Column" at bounding box center [481, 261] width 855 height 309
click at [290, 167] on div "Add Column" at bounding box center [481, 261] width 855 height 309
click at [291, 189] on div "Add Column" at bounding box center [481, 261] width 855 height 309
click at [291, 212] on div "Add Column" at bounding box center [481, 261] width 855 height 309
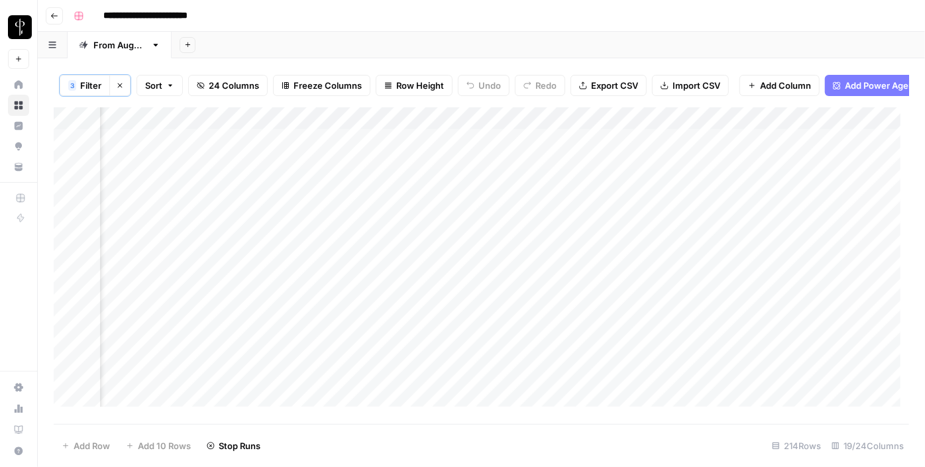
click at [292, 232] on div "Add Column" at bounding box center [481, 261] width 855 height 309
click at [290, 254] on div "Add Column" at bounding box center [481, 261] width 855 height 309
click at [290, 281] on div "Add Column" at bounding box center [481, 261] width 855 height 309
click at [284, 307] on div "Add Column" at bounding box center [481, 261] width 855 height 309
click at [284, 331] on div "Add Column" at bounding box center [481, 261] width 855 height 309
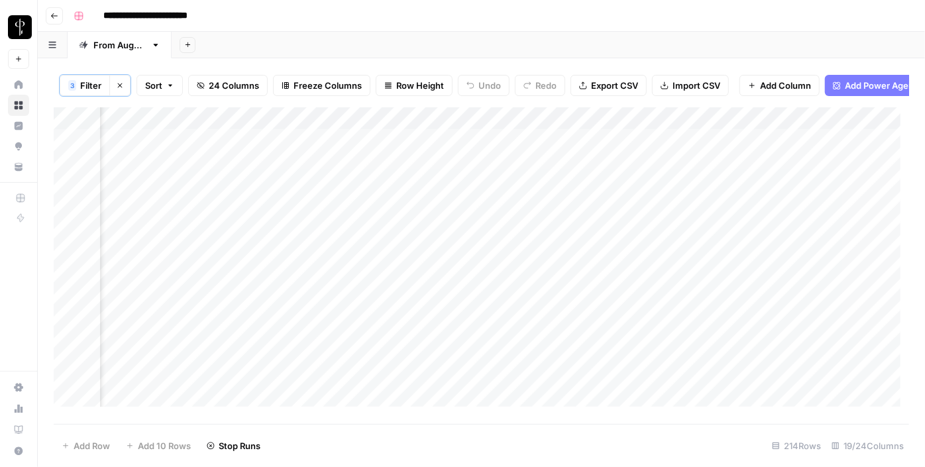
click at [284, 353] on div "Add Column" at bounding box center [481, 261] width 855 height 309
click at [286, 331] on div "Add Column" at bounding box center [481, 261] width 855 height 309
click at [286, 352] on div "Add Column" at bounding box center [481, 261] width 855 height 309
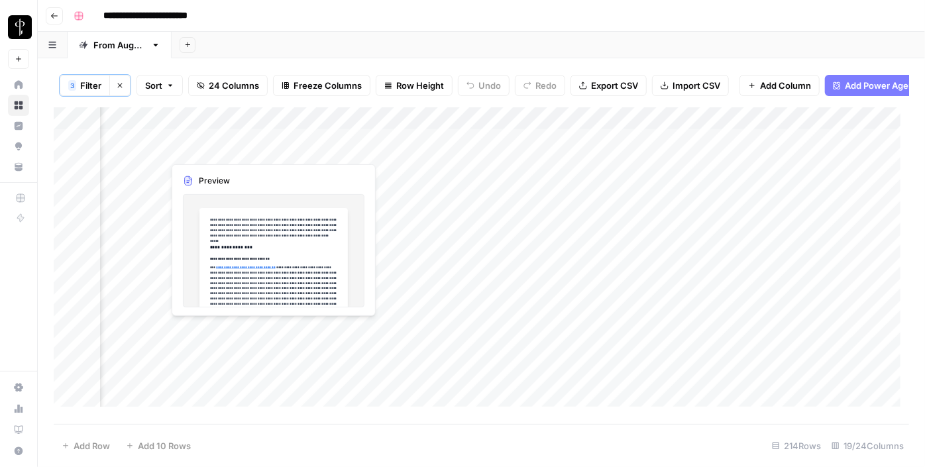
click at [225, 151] on div "Add Column" at bounding box center [481, 261] width 855 height 309
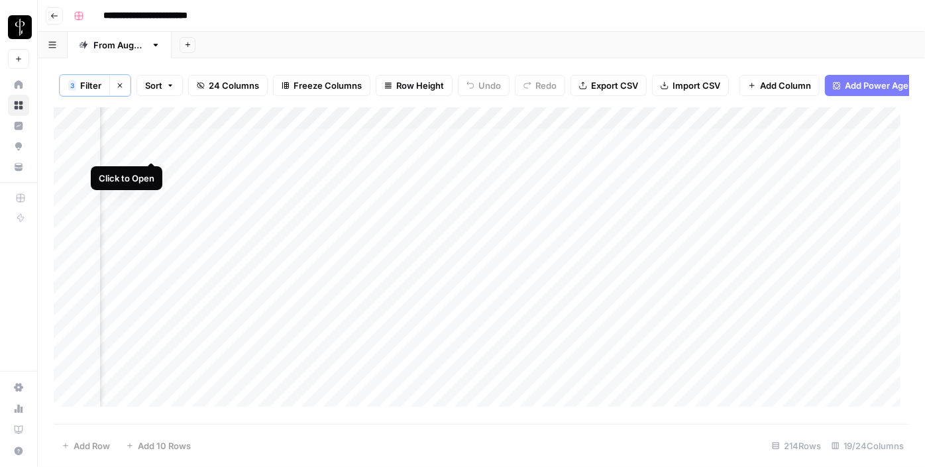
click at [152, 149] on div "Add Column" at bounding box center [481, 261] width 855 height 309
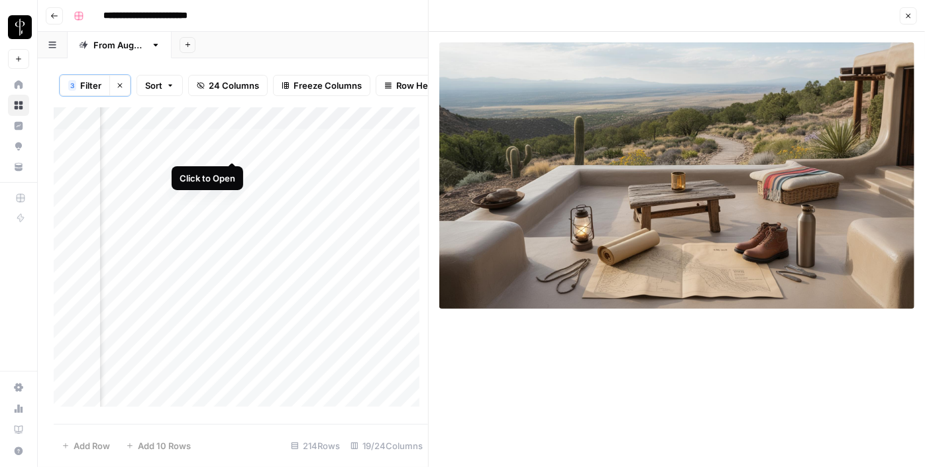
click at [235, 147] on div "Add Column" at bounding box center [241, 261] width 374 height 309
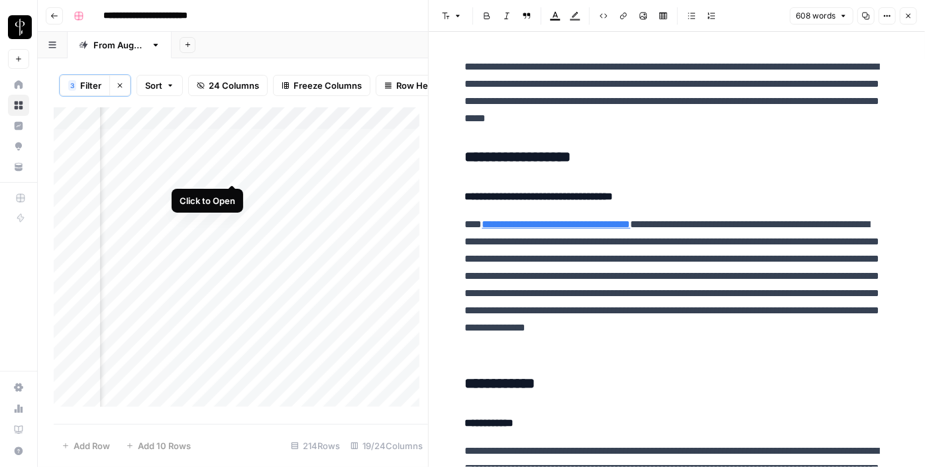
click at [233, 171] on div "Add Column" at bounding box center [241, 261] width 374 height 309
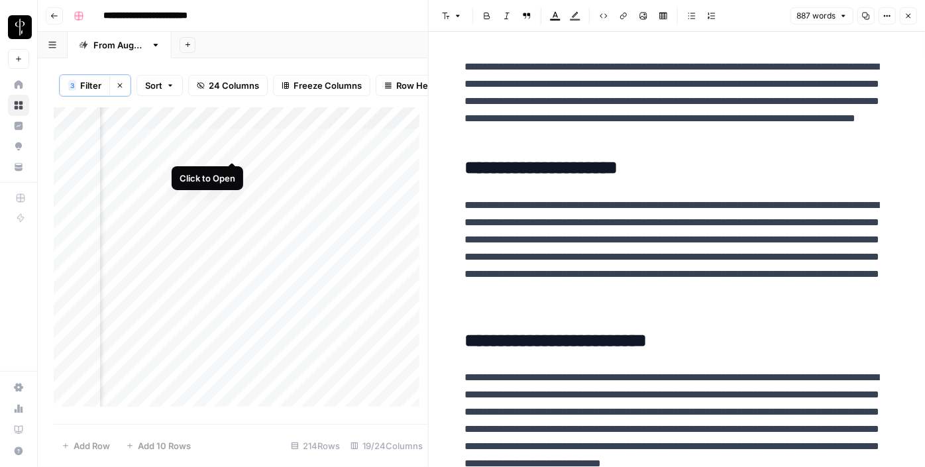
click at [231, 147] on div "Add Column" at bounding box center [241, 261] width 374 height 309
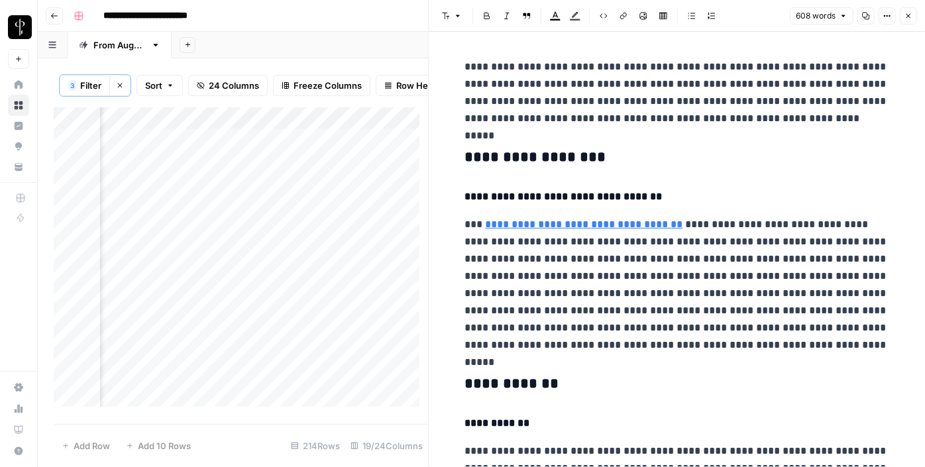
click at [537, 150] on h3 "**********" at bounding box center [677, 157] width 424 height 19
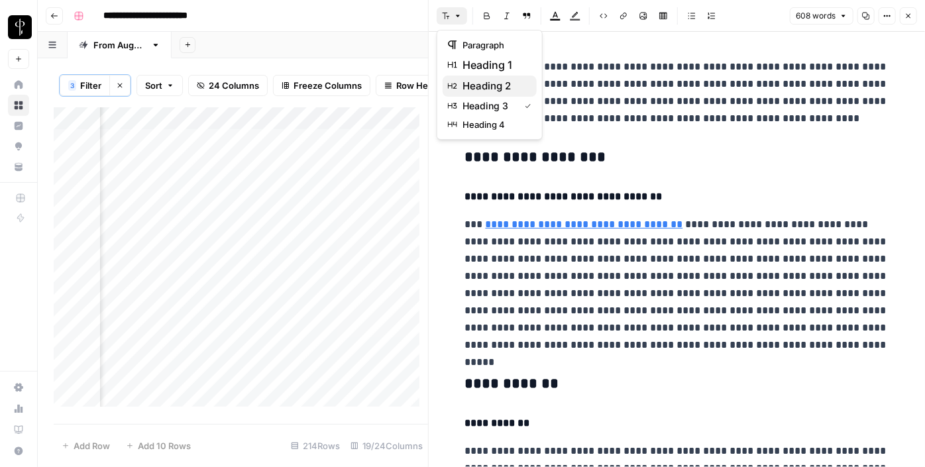
drag, startPoint x: 445, startPoint y: 15, endPoint x: 505, endPoint y: 81, distance: 89.1
click at [505, 81] on body "**********" at bounding box center [462, 233] width 925 height 467
click at [505, 81] on span "heading 2" at bounding box center [494, 86] width 64 height 16
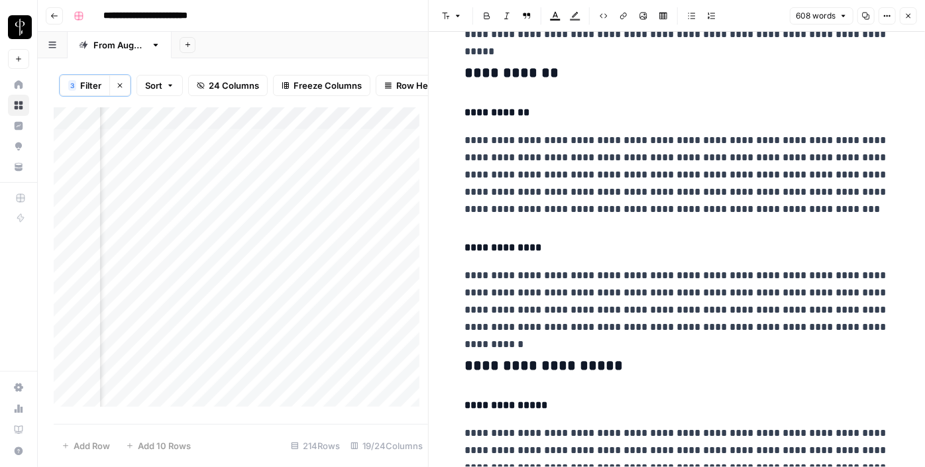
scroll to position [308, 0]
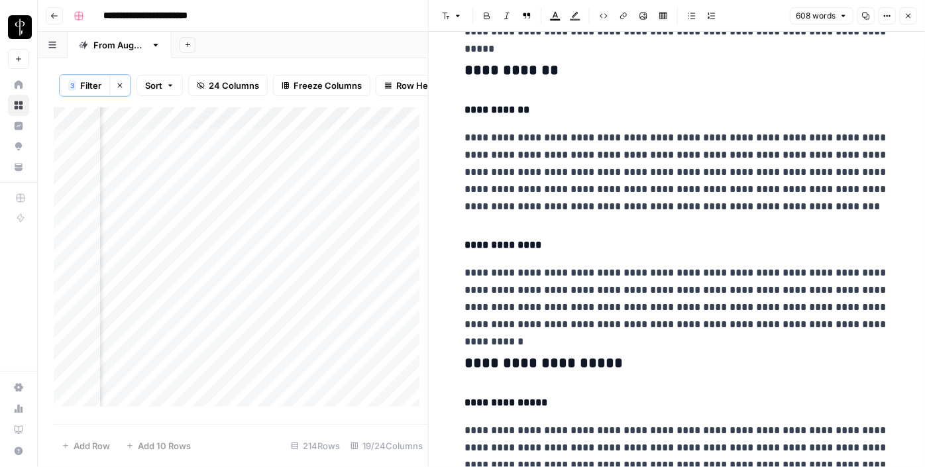
click at [528, 70] on h3 "**********" at bounding box center [677, 71] width 424 height 19
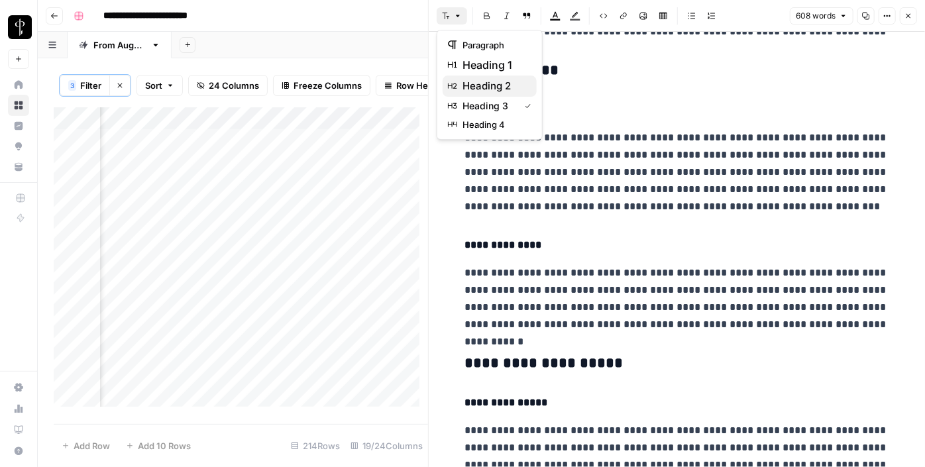
drag, startPoint x: 441, startPoint y: 18, endPoint x: 496, endPoint y: 86, distance: 87.6
click at [496, 86] on body "**********" at bounding box center [462, 233] width 925 height 467
click at [496, 86] on span "heading 2" at bounding box center [494, 86] width 64 height 16
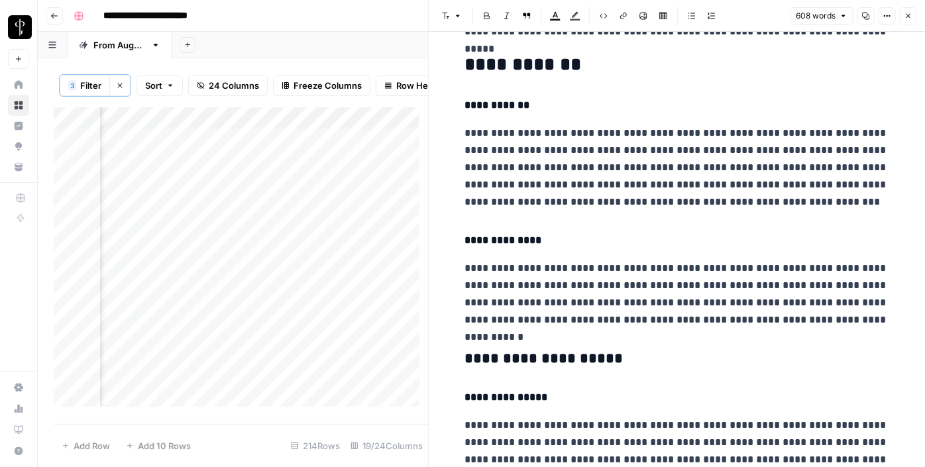
scroll to position [479, 0]
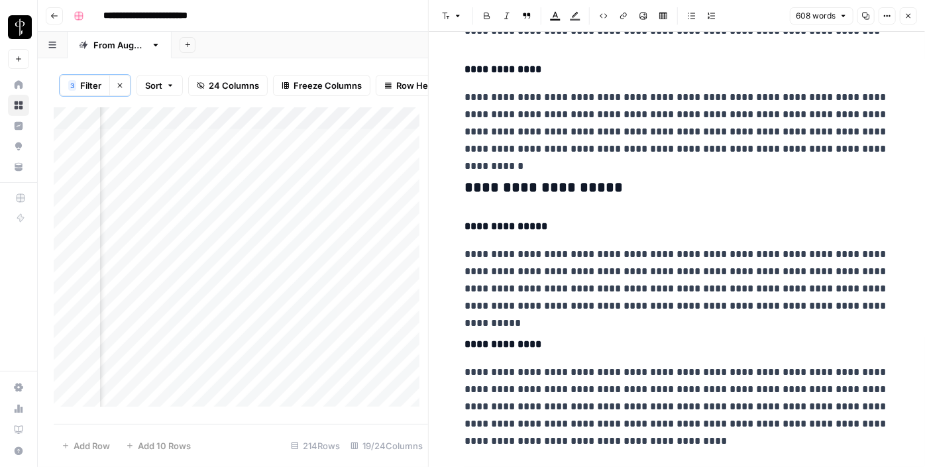
click at [518, 181] on h3 "**********" at bounding box center [677, 188] width 424 height 19
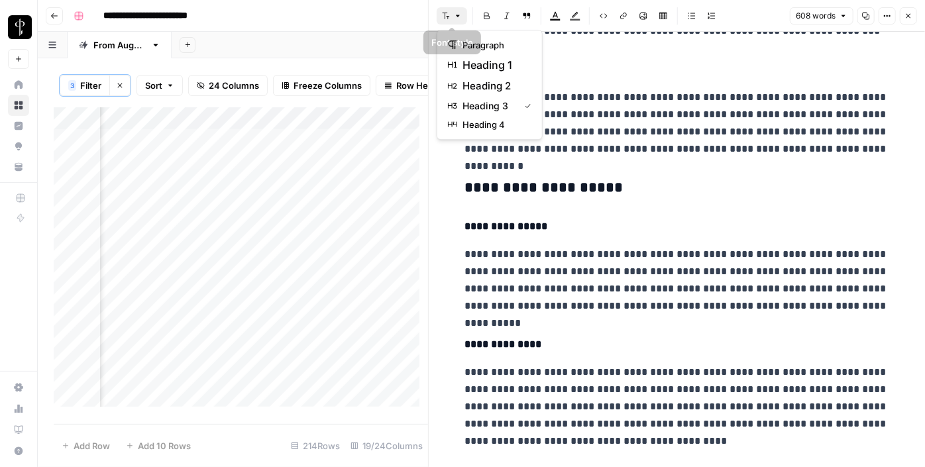
click at [449, 12] on icon "button" at bounding box center [446, 16] width 8 height 8
click at [484, 89] on span "heading 2" at bounding box center [494, 86] width 64 height 16
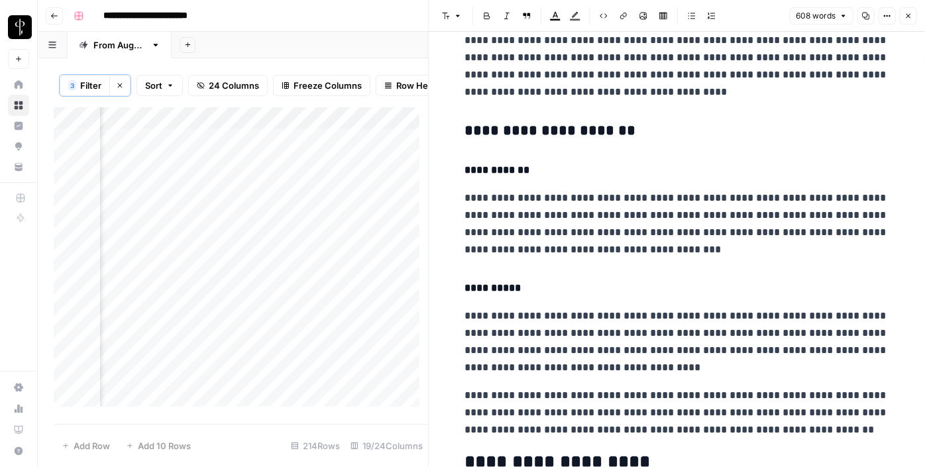
scroll to position [826, 0]
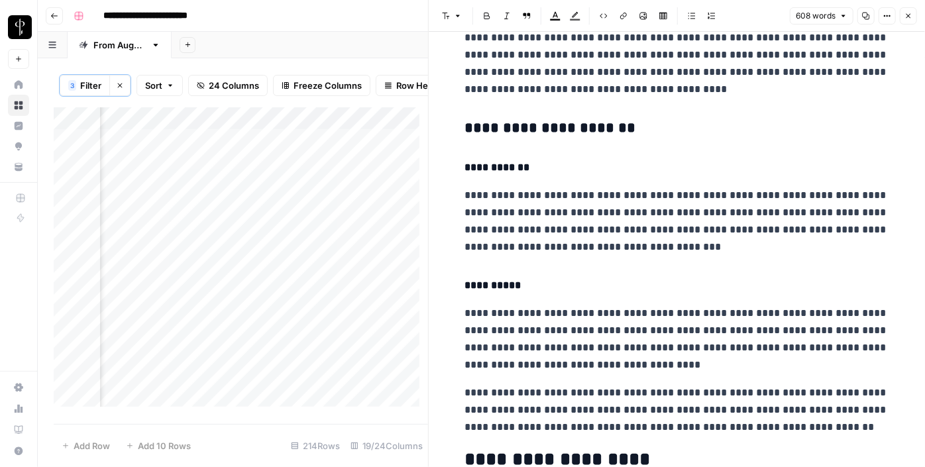
click at [526, 123] on h3 "**********" at bounding box center [677, 128] width 424 height 19
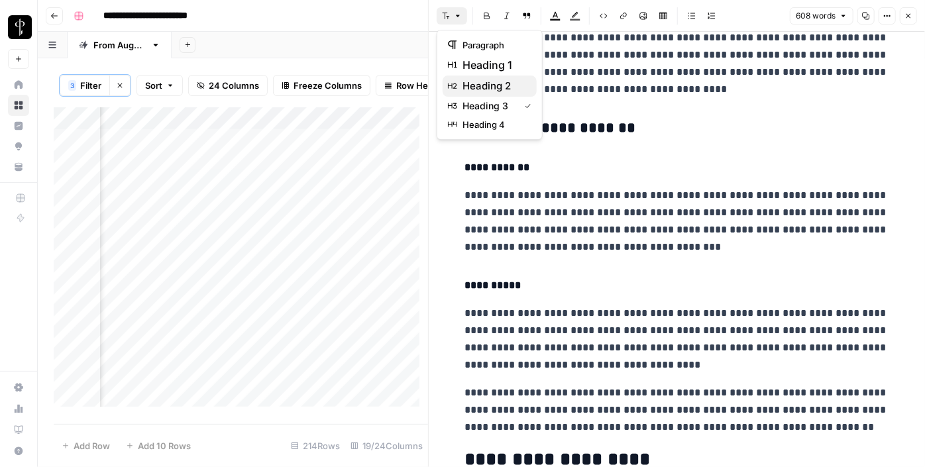
drag, startPoint x: 439, startPoint y: 13, endPoint x: 503, endPoint y: 81, distance: 93.8
click at [503, 81] on body "**********" at bounding box center [462, 233] width 925 height 467
click at [503, 81] on span "heading 2" at bounding box center [494, 86] width 64 height 16
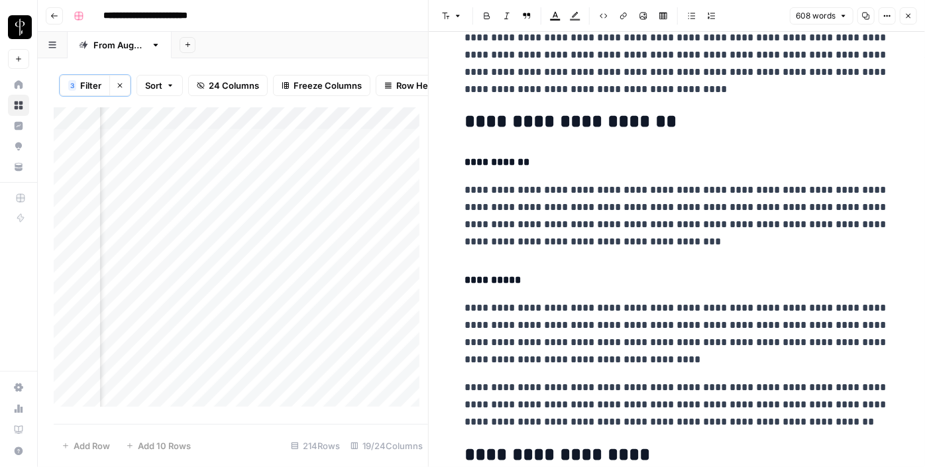
scroll to position [976, 0]
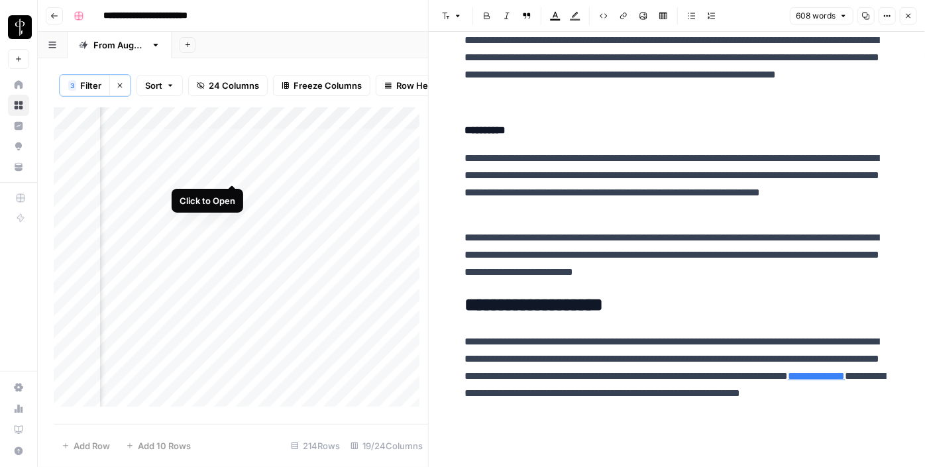
click at [228, 172] on div "Add Column" at bounding box center [241, 261] width 374 height 309
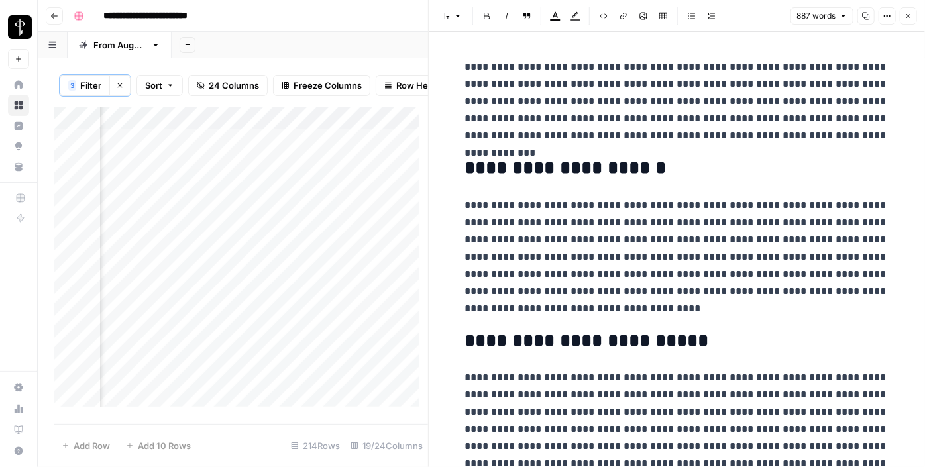
click at [152, 168] on div "Add Column" at bounding box center [241, 261] width 374 height 309
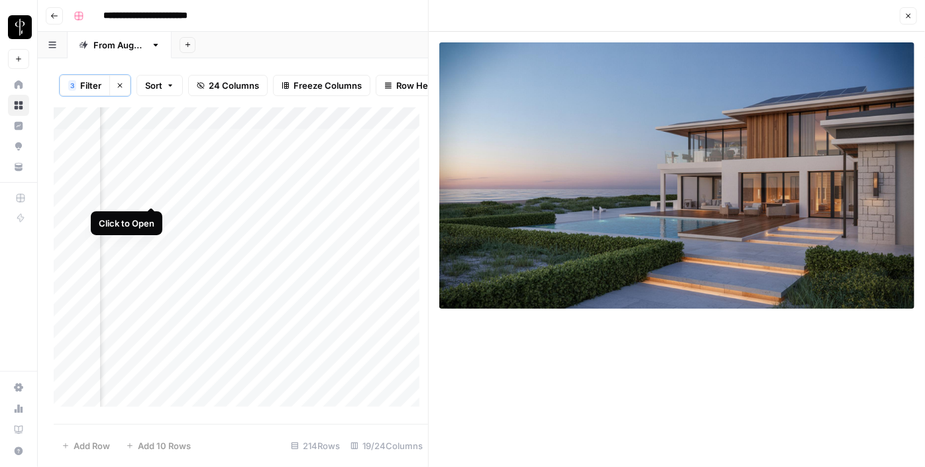
click at [152, 193] on div "Add Column" at bounding box center [241, 261] width 374 height 309
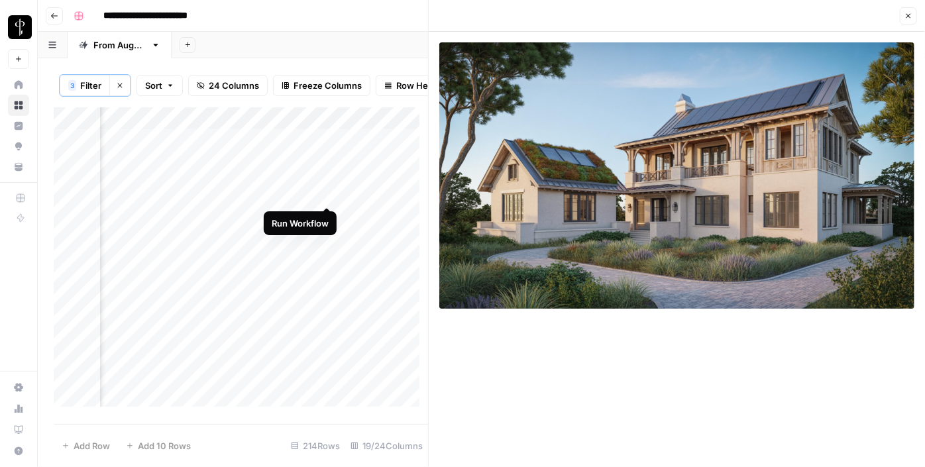
click at [326, 193] on div "Add Column" at bounding box center [241, 261] width 374 height 309
click at [391, 192] on div "Add Column" at bounding box center [241, 261] width 374 height 309
click at [391, 192] on body "**********" at bounding box center [462, 233] width 925 height 467
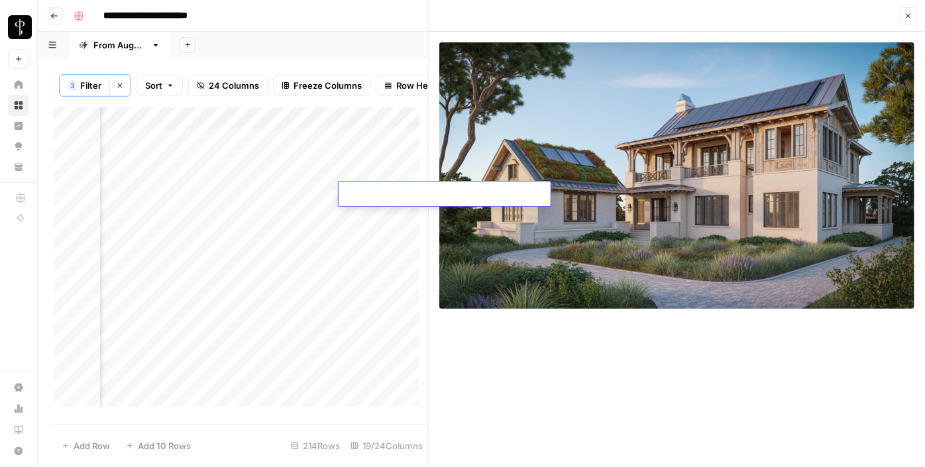
type textarea "**********"
click at [231, 217] on div "Add Column" at bounding box center [241, 261] width 374 height 309
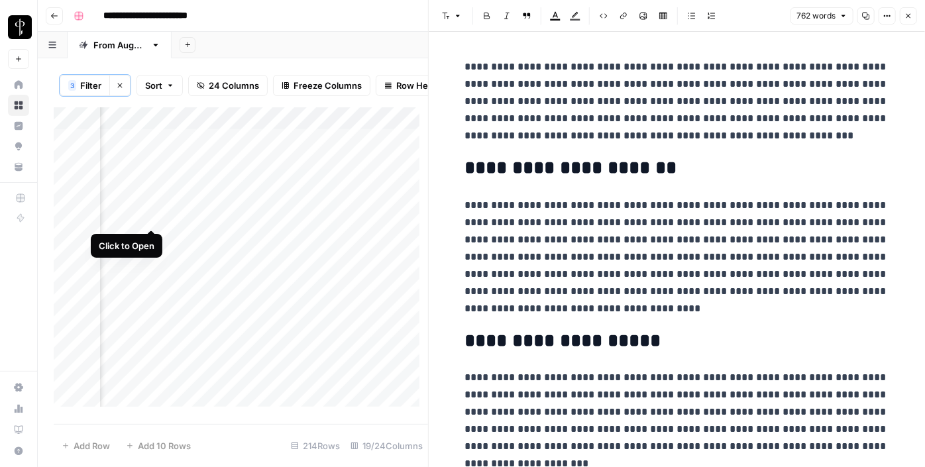
click at [153, 213] on div "Add Column" at bounding box center [241, 261] width 374 height 309
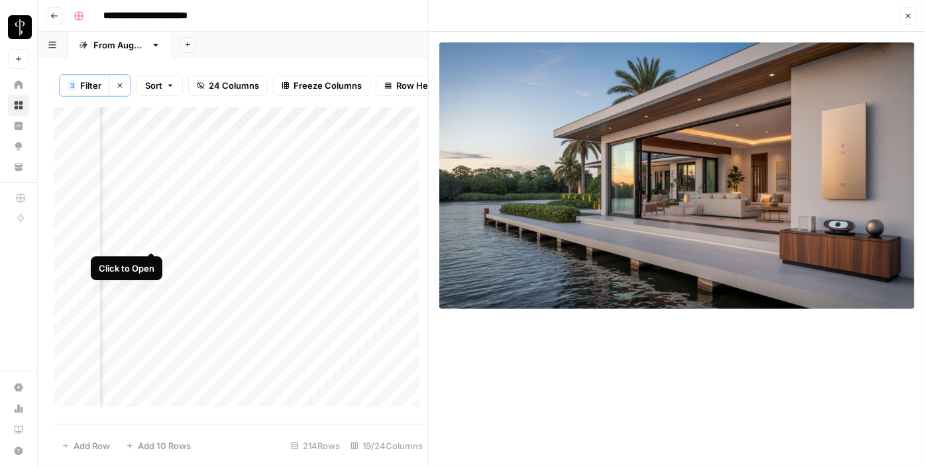
click at [155, 235] on div "Add Column" at bounding box center [241, 261] width 374 height 309
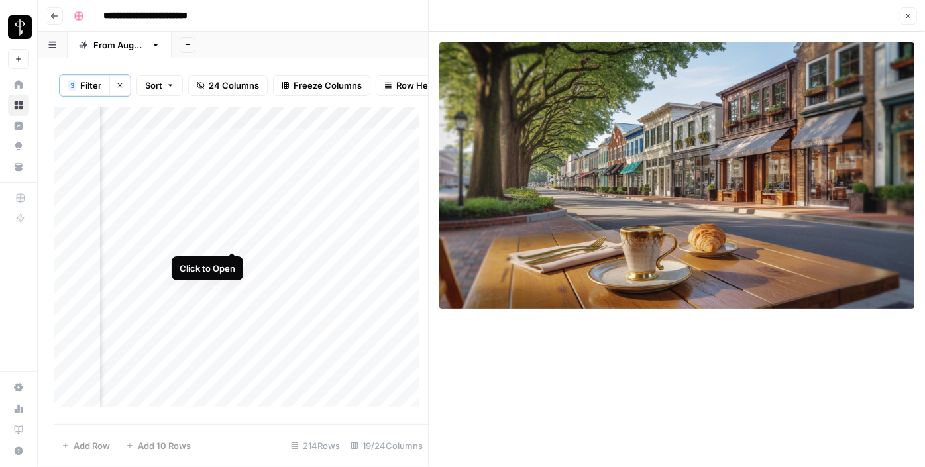
click at [232, 238] on div "Add Column" at bounding box center [241, 261] width 374 height 309
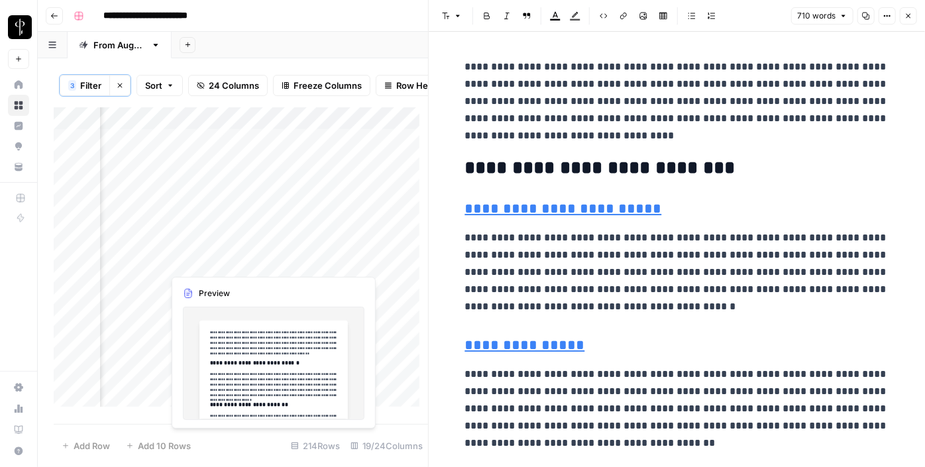
click at [231, 261] on div "Add Column" at bounding box center [241, 261] width 374 height 309
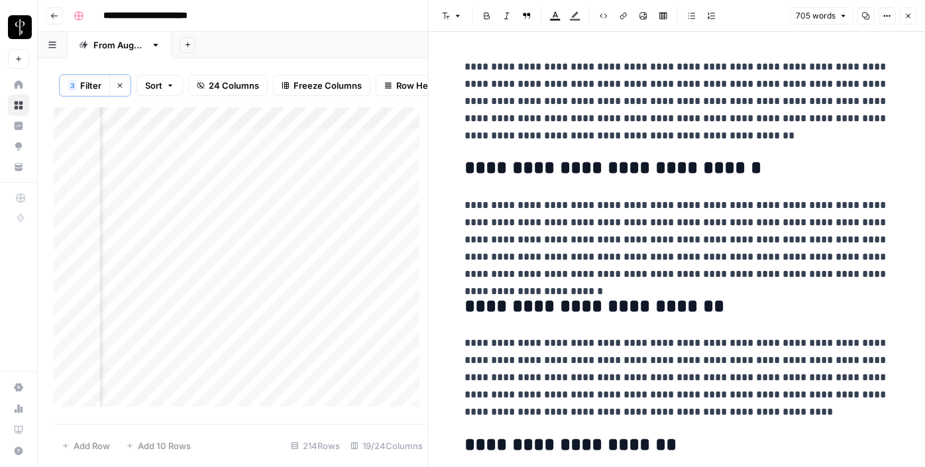
click at [152, 262] on div "Add Column" at bounding box center [241, 261] width 374 height 309
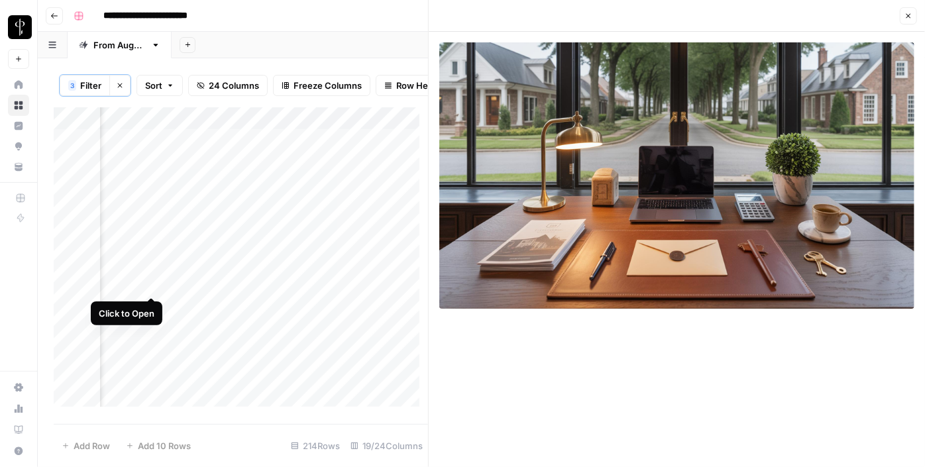
click at [152, 285] on div "Add Column" at bounding box center [241, 261] width 374 height 309
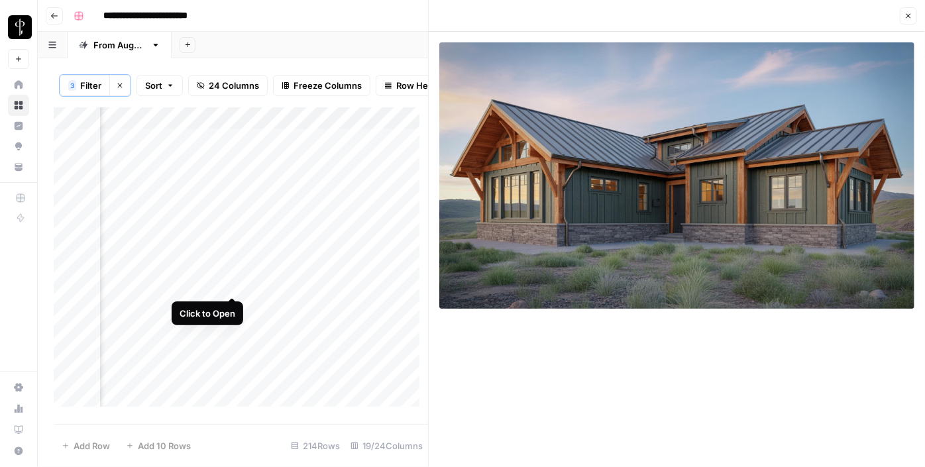
click at [238, 282] on div "Add Column" at bounding box center [241, 261] width 374 height 309
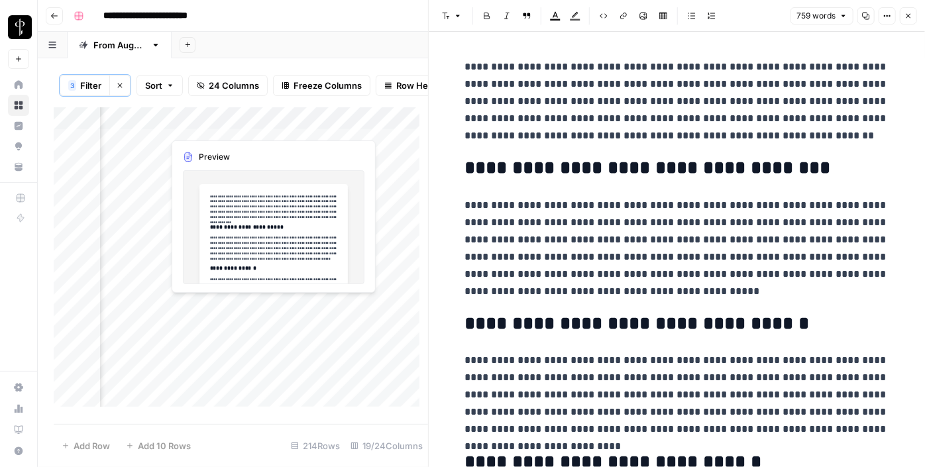
click at [233, 305] on div "Add Column" at bounding box center [241, 261] width 374 height 309
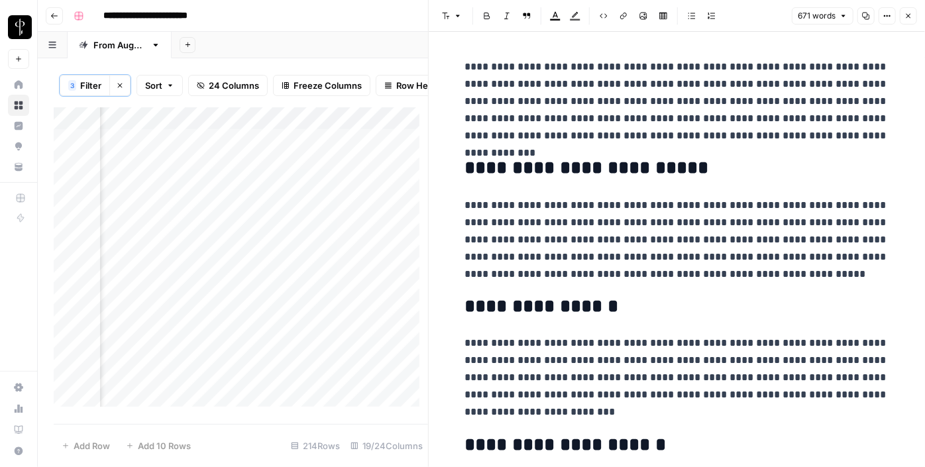
click at [160, 307] on div "Add Column" at bounding box center [241, 261] width 374 height 309
click at [150, 304] on div "Add Column" at bounding box center [241, 261] width 374 height 309
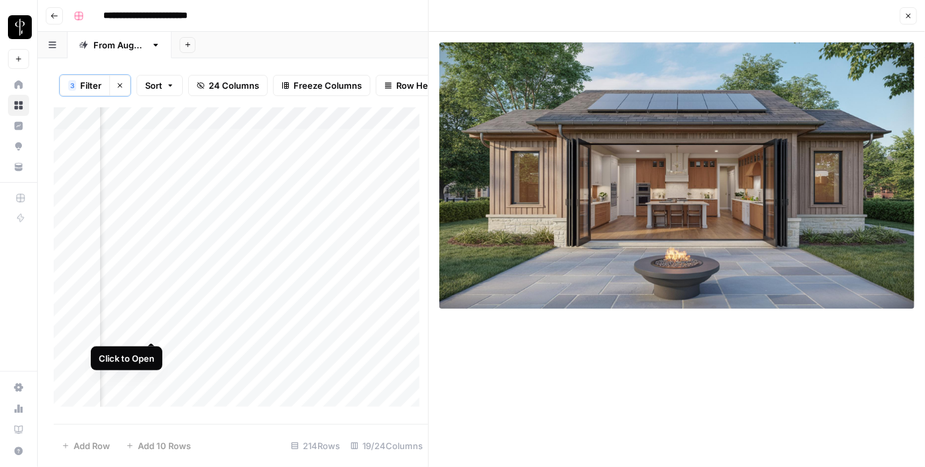
click at [150, 327] on div "Add Column" at bounding box center [241, 261] width 374 height 309
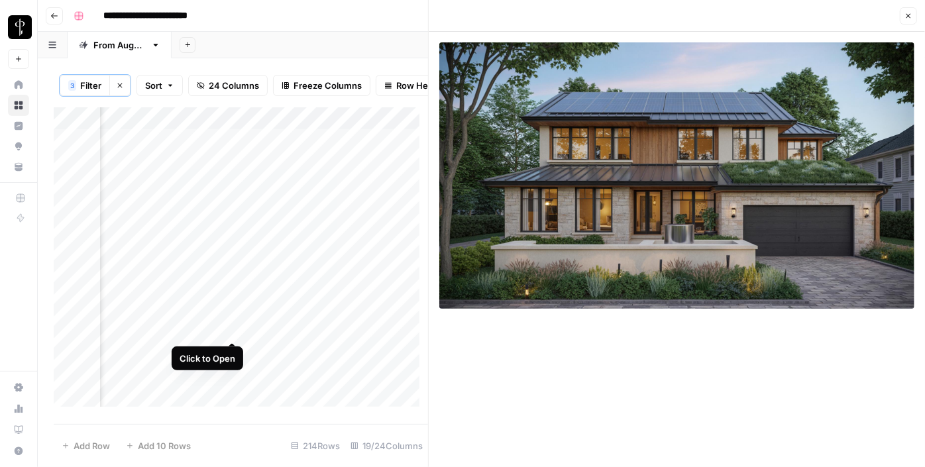
click at [228, 327] on div "Add Column" at bounding box center [241, 261] width 374 height 309
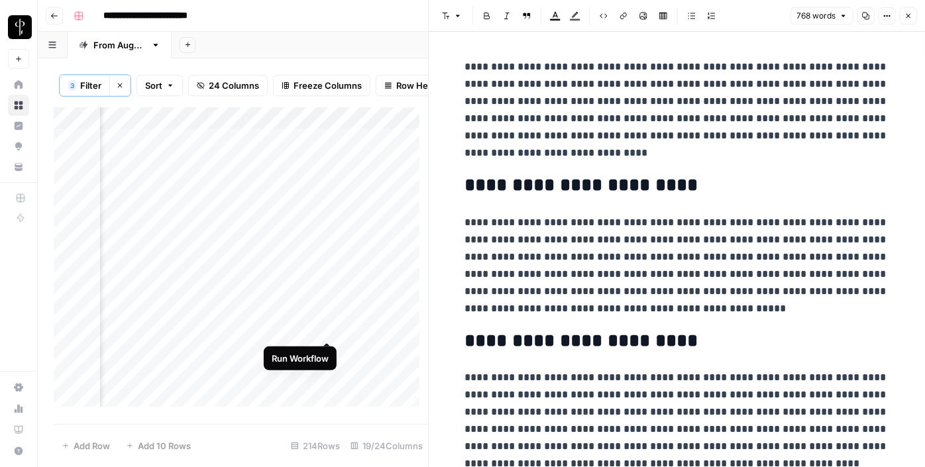
click at [326, 329] on div "Add Column" at bounding box center [241, 261] width 374 height 309
click at [365, 327] on div "Add Column" at bounding box center [241, 261] width 374 height 309
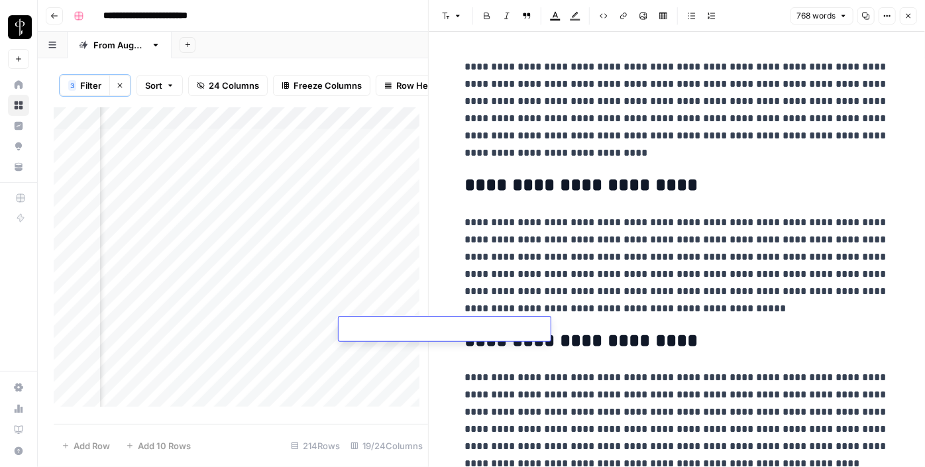
type textarea "**********"
click at [235, 349] on div "Add Column" at bounding box center [241, 261] width 374 height 309
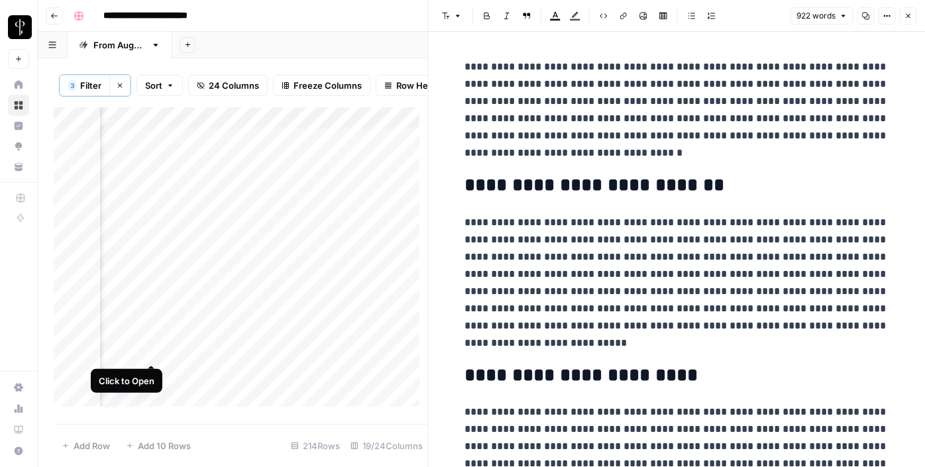
click at [148, 352] on div "Add Column" at bounding box center [241, 261] width 374 height 309
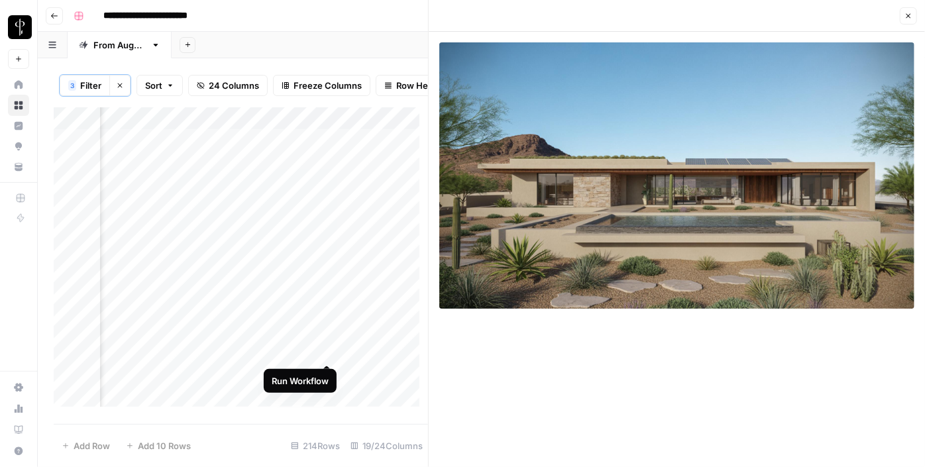
click at [327, 351] on div "Add Column" at bounding box center [241, 261] width 374 height 309
click at [362, 350] on div "Add Column" at bounding box center [241, 261] width 374 height 309
click at [362, 350] on textarea at bounding box center [445, 352] width 212 height 19
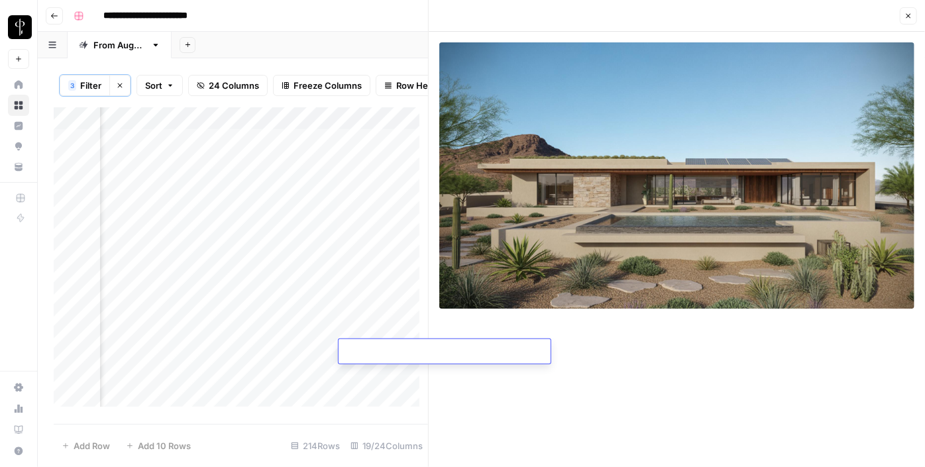
type textarea "**********"
click at [905, 9] on button "Close" at bounding box center [908, 15] width 17 height 17
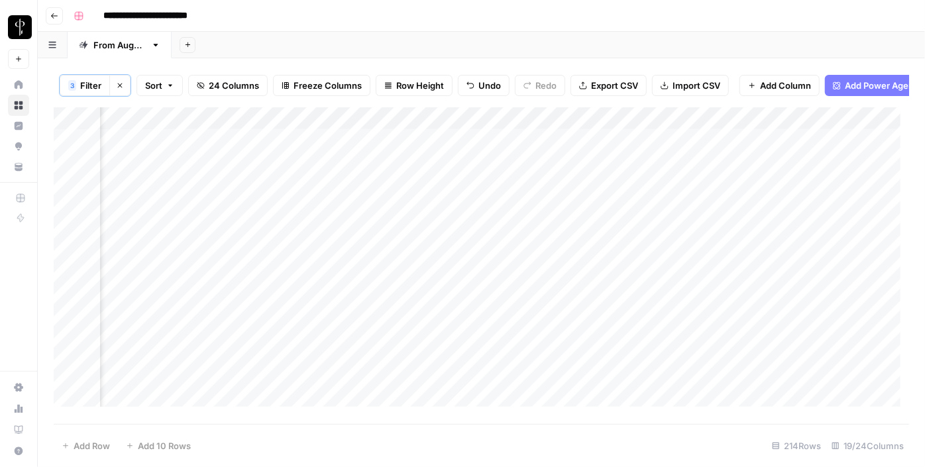
click at [513, 327] on div "Add Column" at bounding box center [481, 261] width 855 height 309
click at [509, 357] on div "Add Column" at bounding box center [481, 261] width 855 height 309
click at [588, 325] on div "Add Column" at bounding box center [481, 261] width 855 height 309
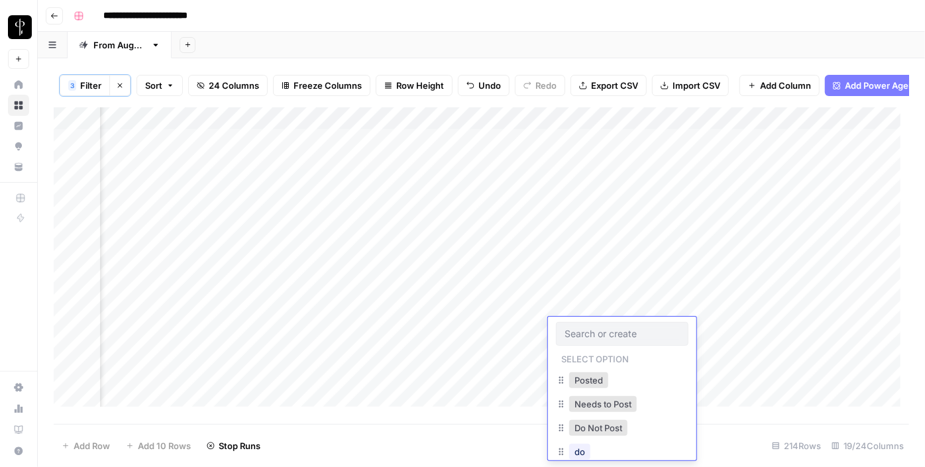
click at [588, 325] on div at bounding box center [622, 334] width 132 height 24
click at [586, 422] on button "Do Not Post" at bounding box center [598, 428] width 58 height 16
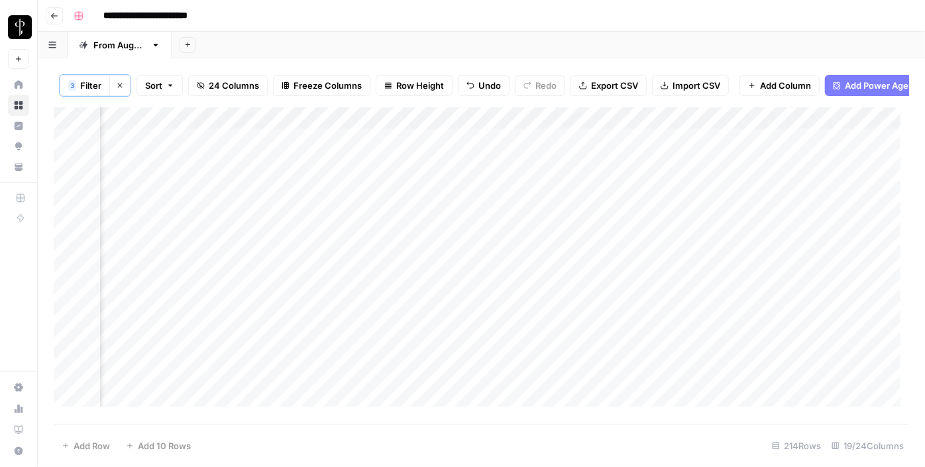
drag, startPoint x: 668, startPoint y: 339, endPoint x: 668, endPoint y: 349, distance: 10.6
click at [668, 349] on div "Add Column" at bounding box center [481, 261] width 855 height 309
click at [515, 191] on div "Add Column" at bounding box center [481, 261] width 855 height 309
click at [600, 190] on div "Add Column" at bounding box center [481, 261] width 855 height 309
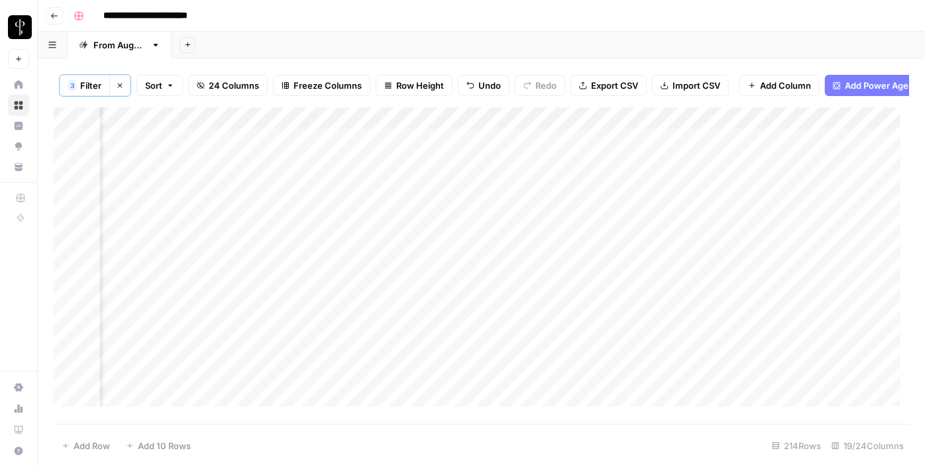
click at [600, 190] on div "Add Column" at bounding box center [481, 261] width 855 height 309
click at [603, 193] on div "Add Column" at bounding box center [481, 261] width 855 height 309
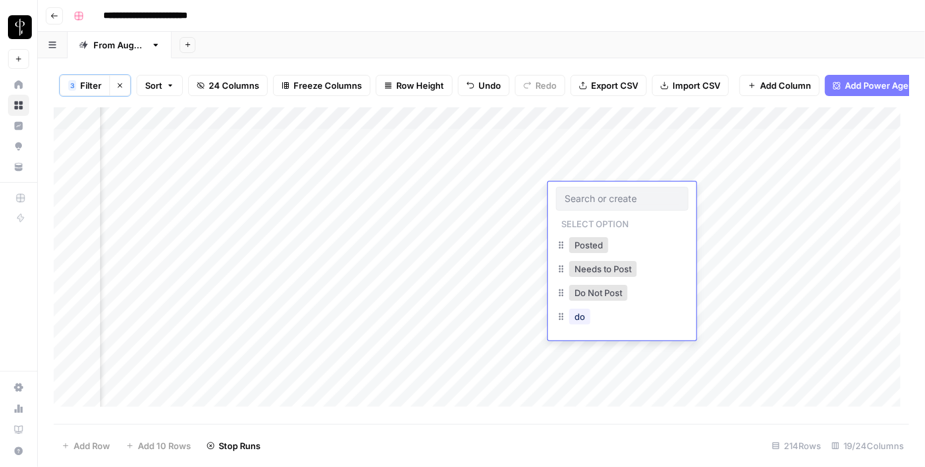
click at [603, 193] on input "text" at bounding box center [621, 199] width 115 height 12
click at [590, 288] on button "Do Not Post" at bounding box center [598, 293] width 58 height 16
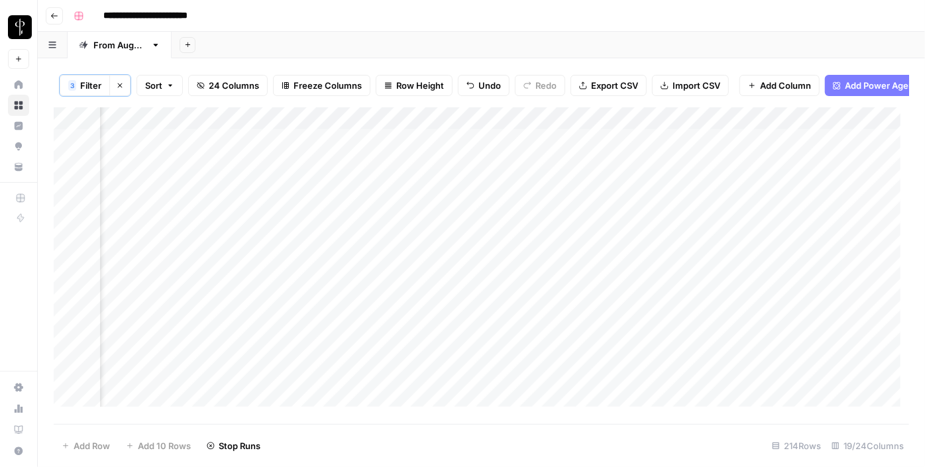
click at [571, 152] on div "Add Column" at bounding box center [481, 261] width 855 height 309
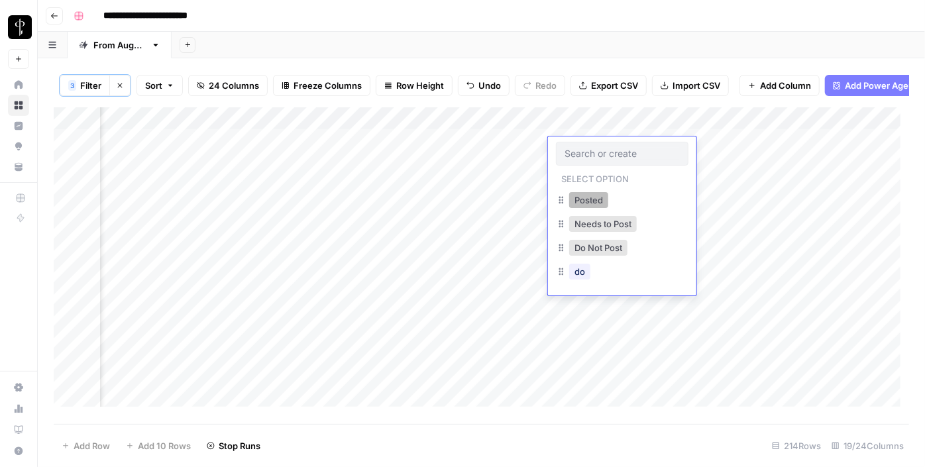
click at [570, 195] on button "Posted" at bounding box center [588, 200] width 39 height 16
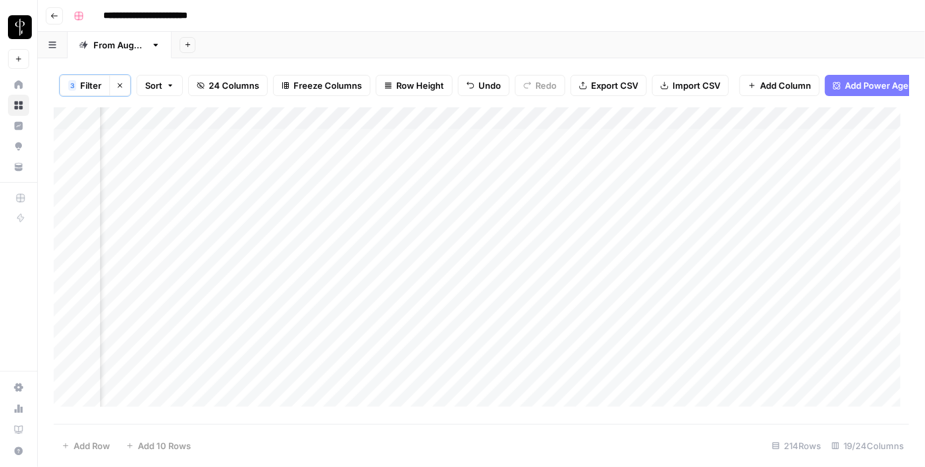
drag, startPoint x: 669, startPoint y: 158, endPoint x: 668, endPoint y: 166, distance: 8.7
click at [668, 166] on div "Add Column" at bounding box center [481, 261] width 855 height 309
click at [585, 214] on div "Add Column" at bounding box center [481, 261] width 855 height 309
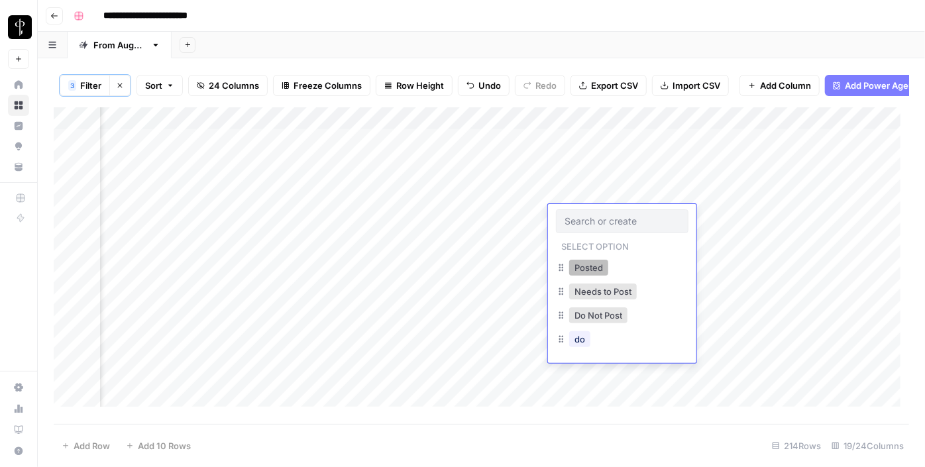
click at [578, 270] on button "Posted" at bounding box center [588, 268] width 39 height 16
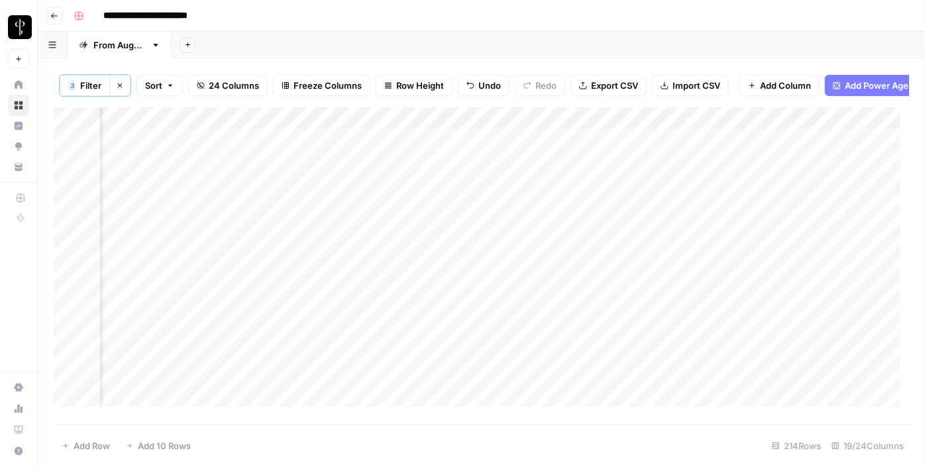
drag, startPoint x: 668, startPoint y: 225, endPoint x: 653, endPoint y: 305, distance: 81.6
click at [653, 305] on div "Add Column" at bounding box center [481, 261] width 855 height 309
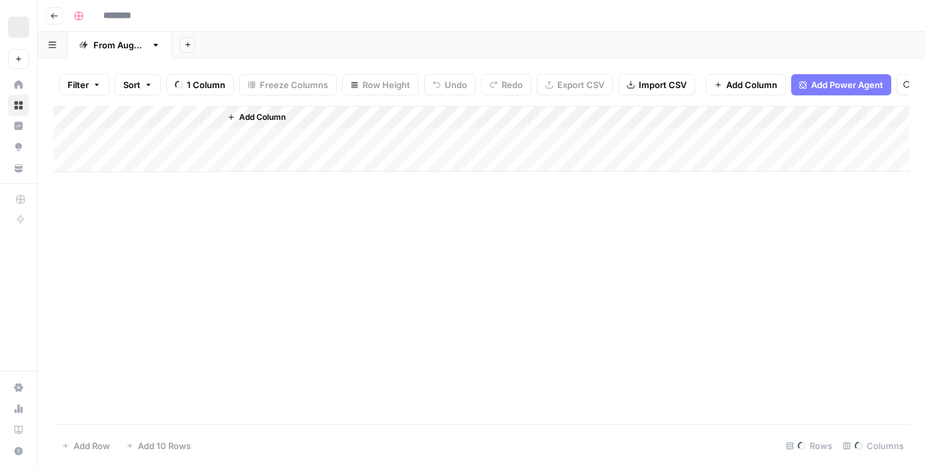
type input "**********"
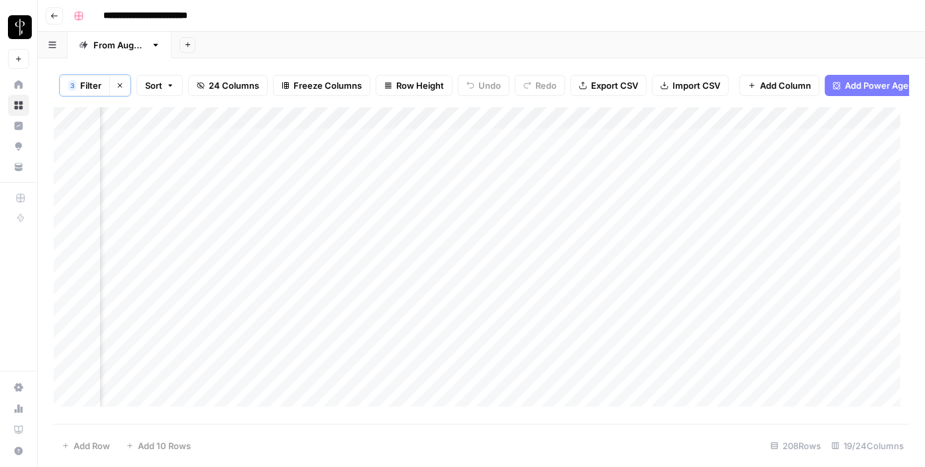
scroll to position [0, 1278]
